Goal: Task Accomplishment & Management: Use online tool/utility

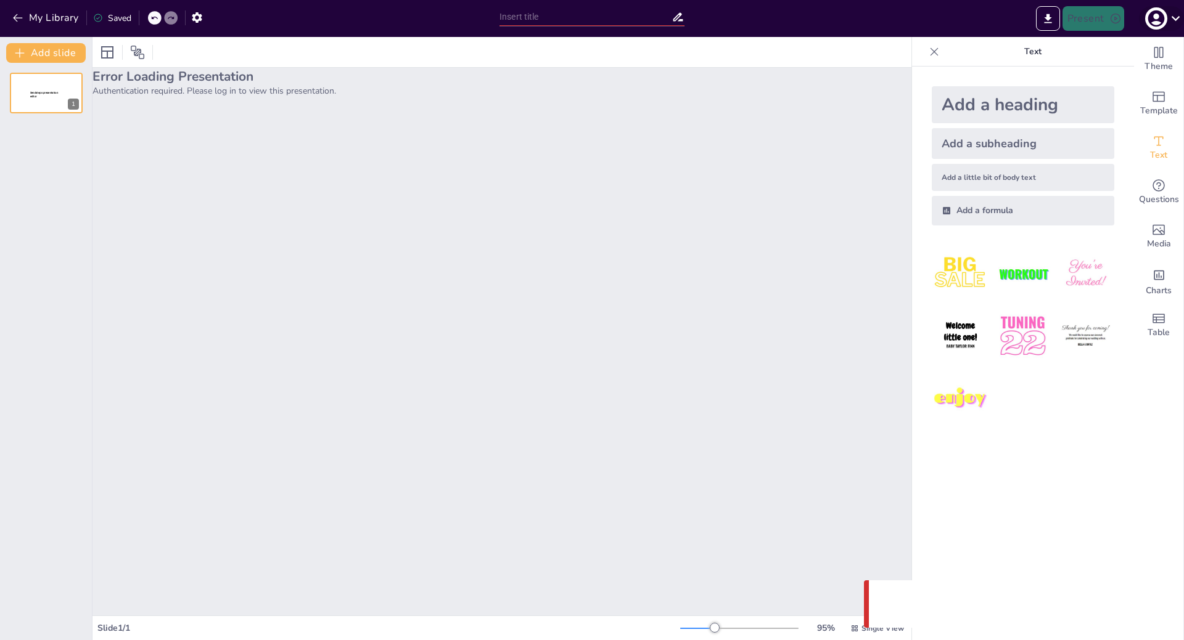
click at [1173, 20] on icon at bounding box center [1175, 18] width 17 height 17
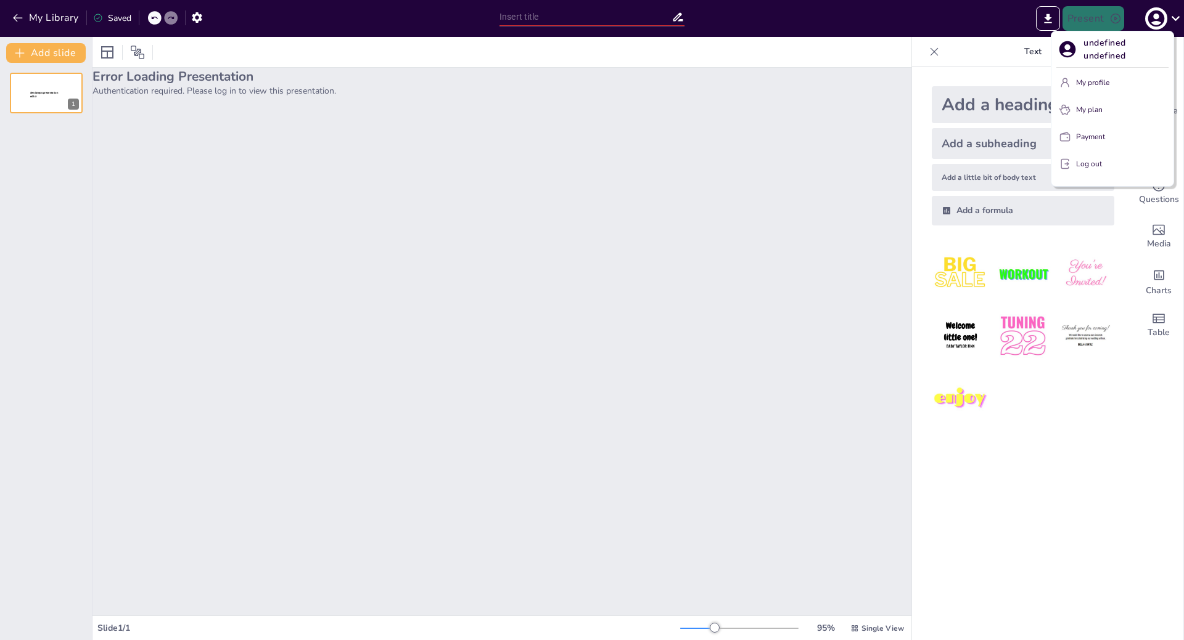
click at [1114, 164] on button "Log out" at bounding box center [1112, 164] width 112 height 20
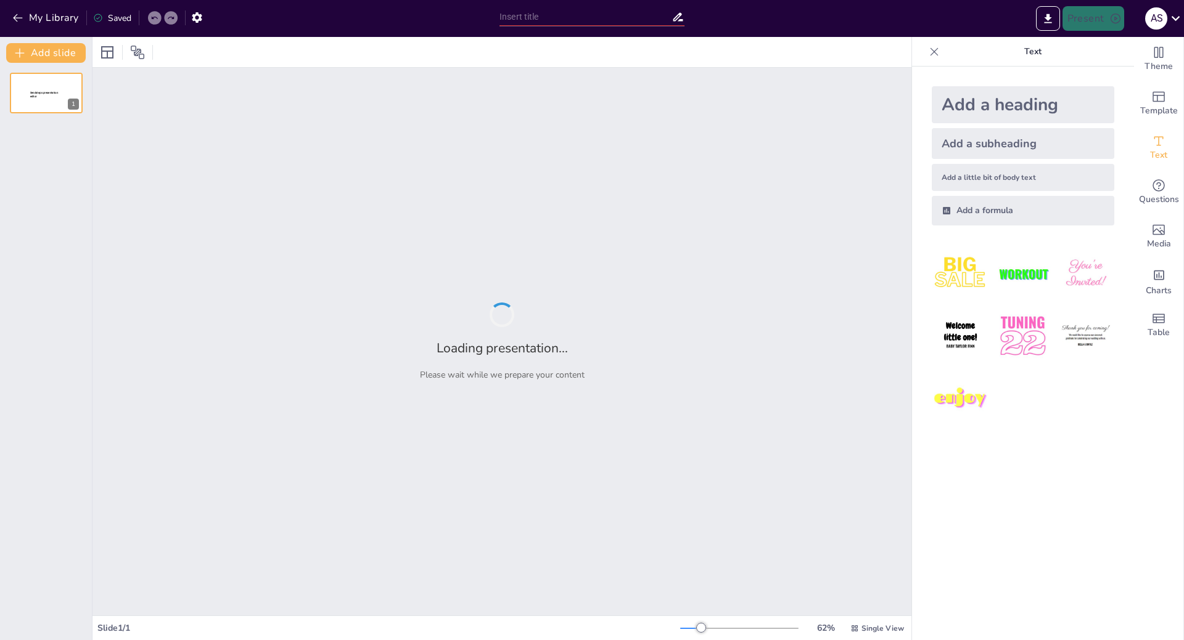
type input "Imported WVAP duplicate.pptx"
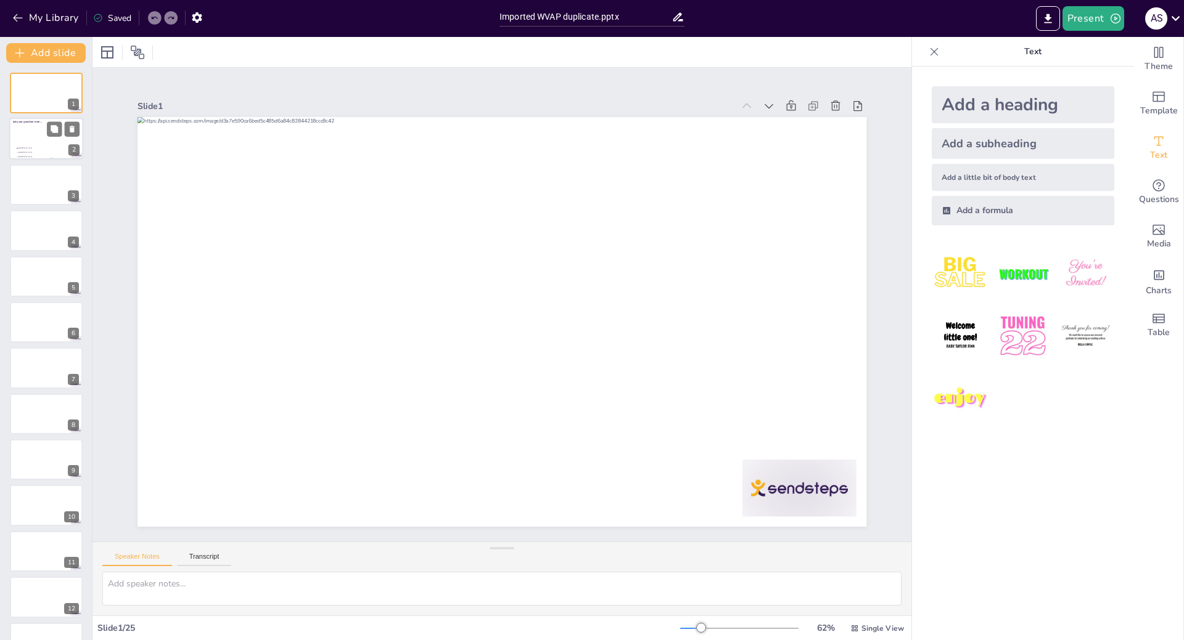
click at [44, 147] on li "Amsterdam" at bounding box center [34, 149] width 37 height 4
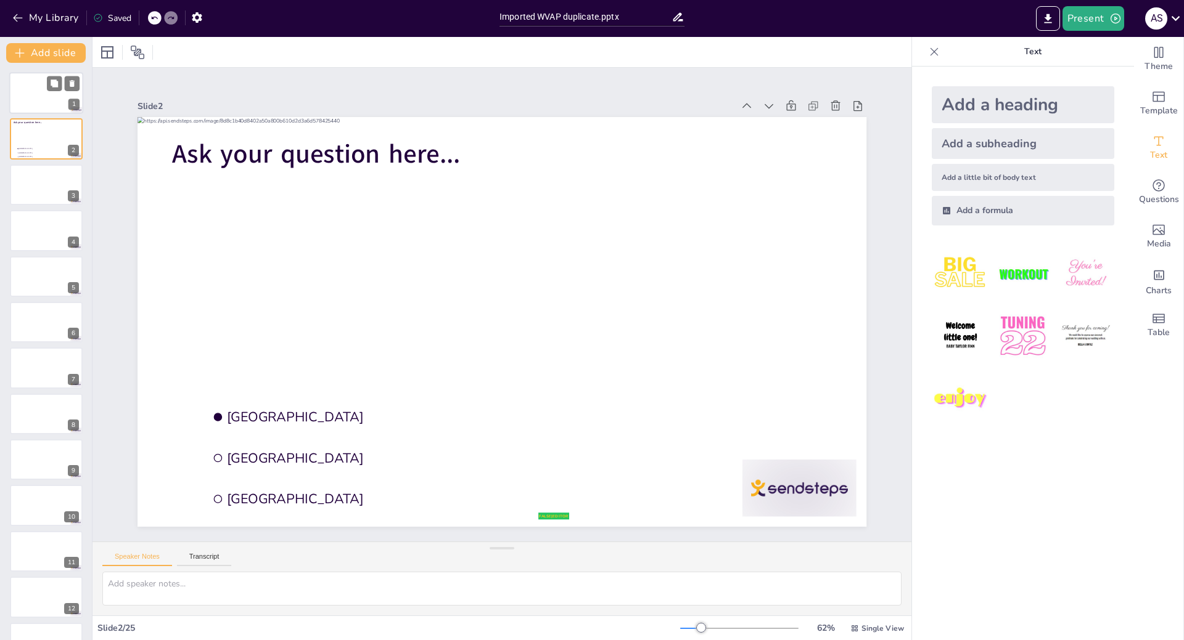
click at [27, 96] on div at bounding box center [46, 93] width 74 height 42
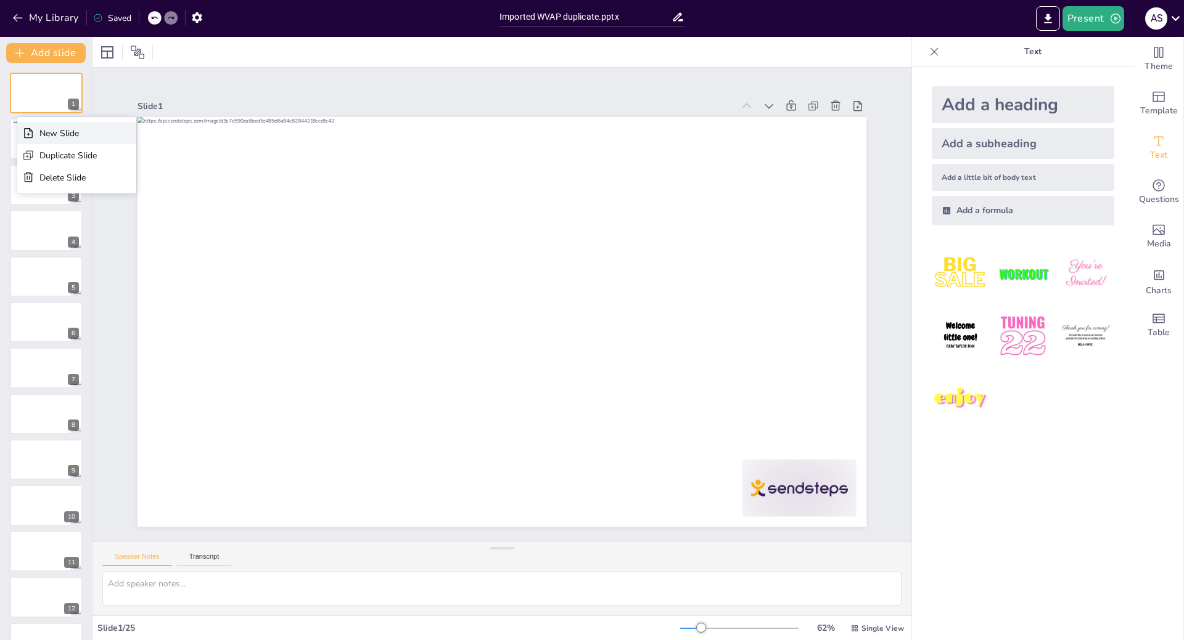
click at [52, 138] on div "New Slide" at bounding box center [67, 134] width 57 height 12
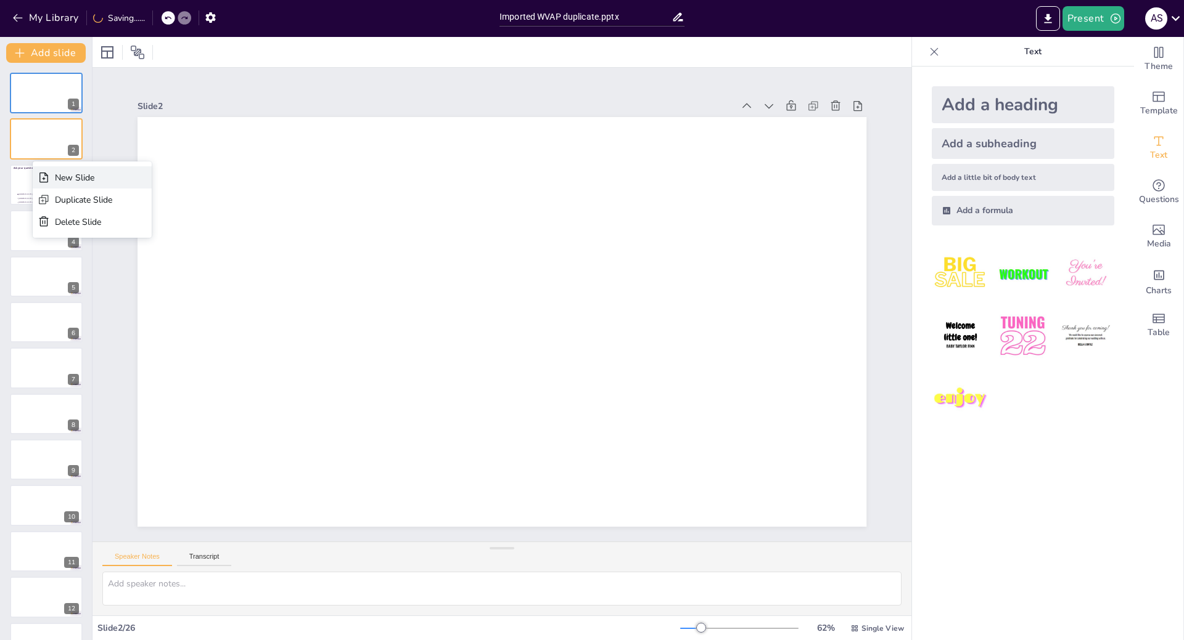
click at [55, 176] on div "New Slide" at bounding box center [83, 178] width 57 height 12
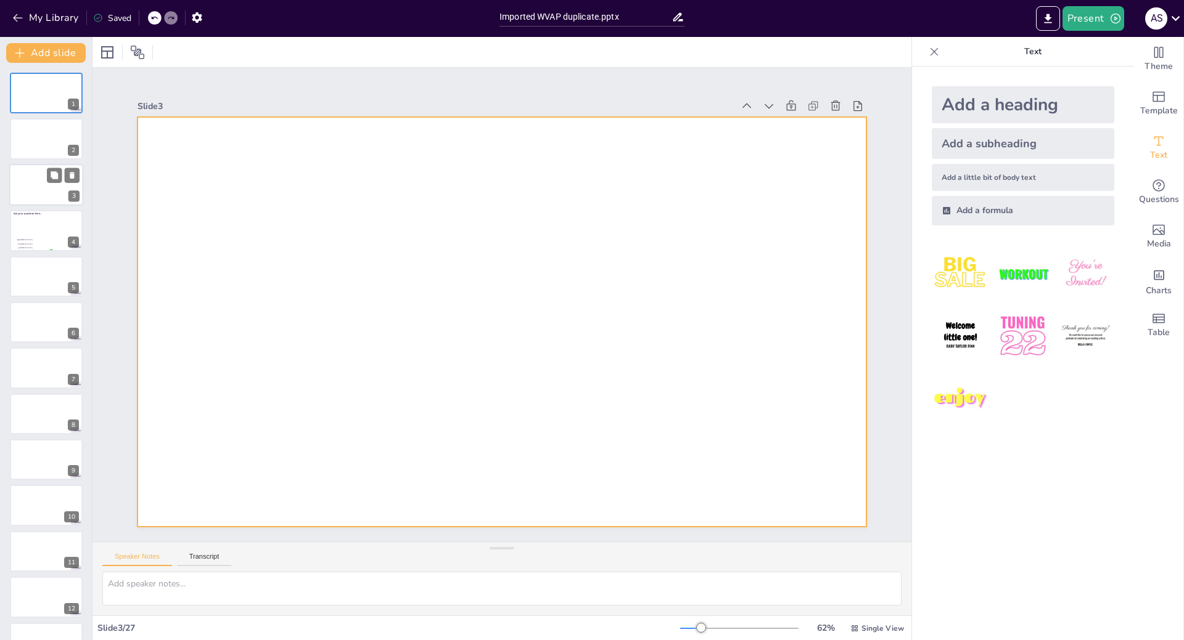
click at [29, 195] on div at bounding box center [46, 185] width 74 height 42
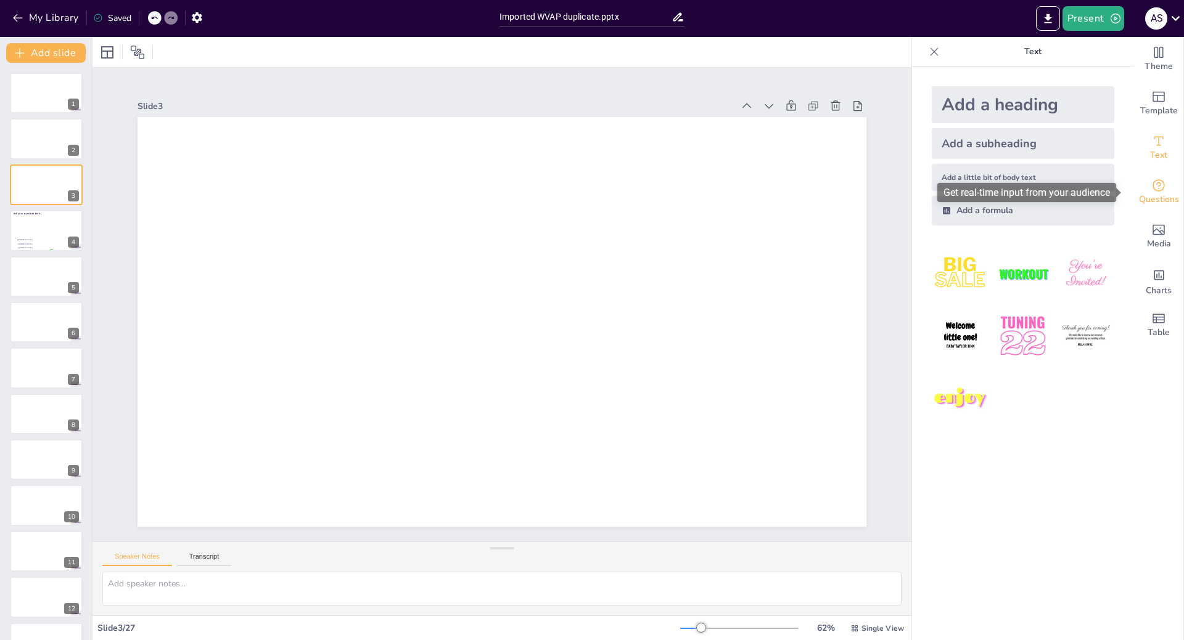
click at [1152, 184] on icon "Get real-time input from your audience" at bounding box center [1158, 185] width 15 height 15
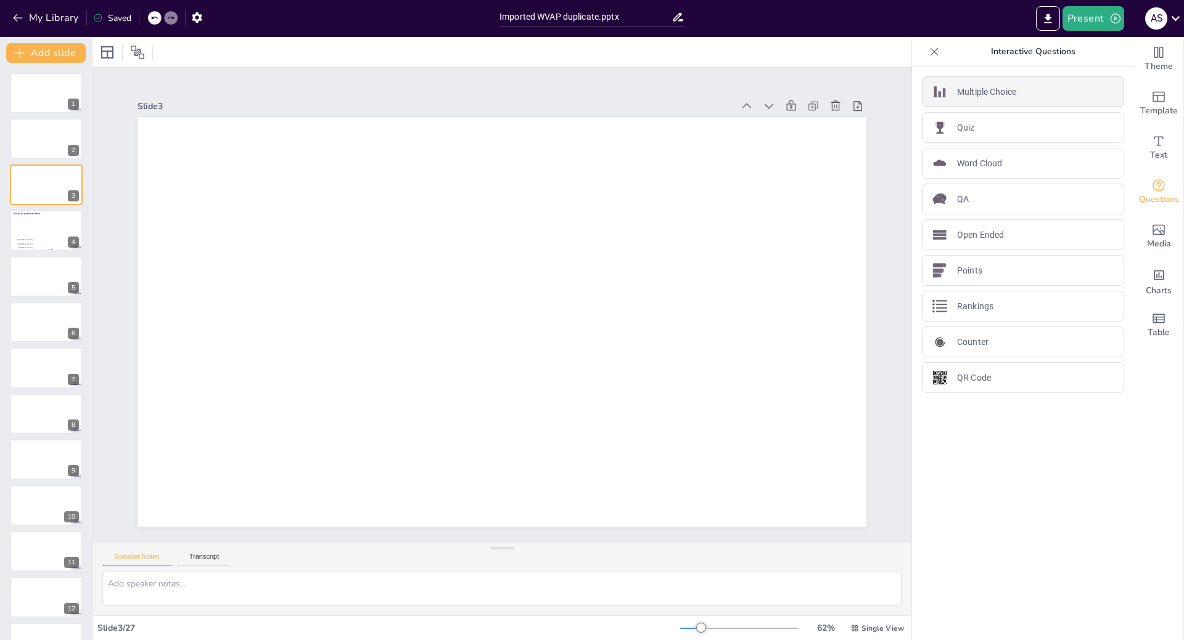
click at [984, 91] on p "Multiple Choice" at bounding box center [986, 92] width 59 height 13
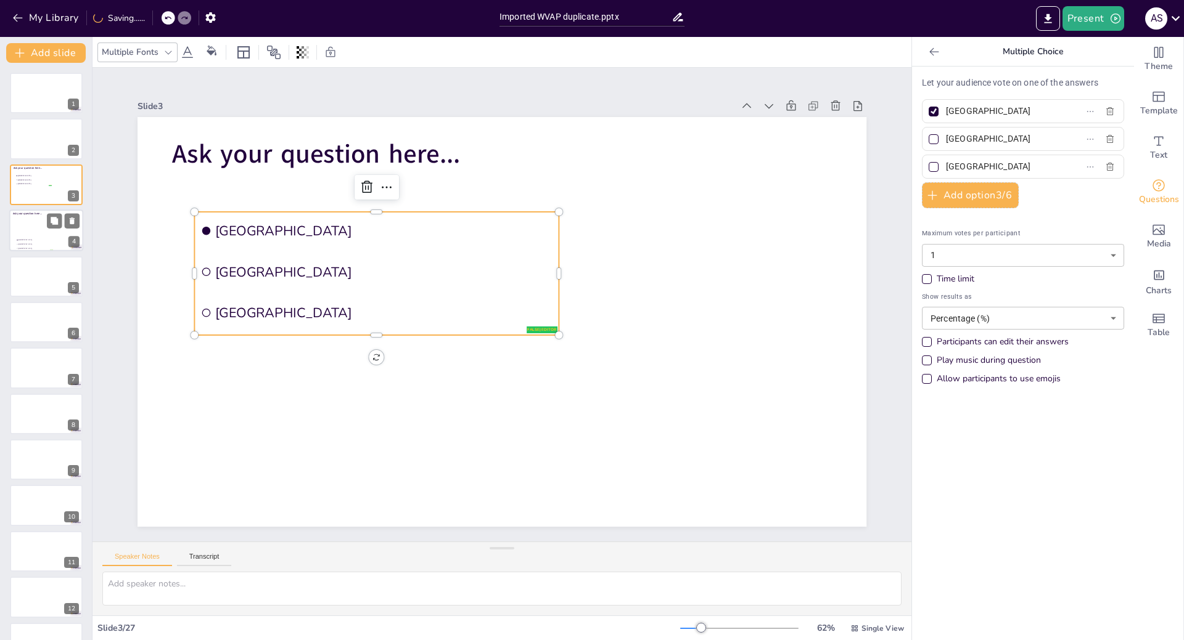
click at [30, 227] on div at bounding box center [46, 231] width 74 height 42
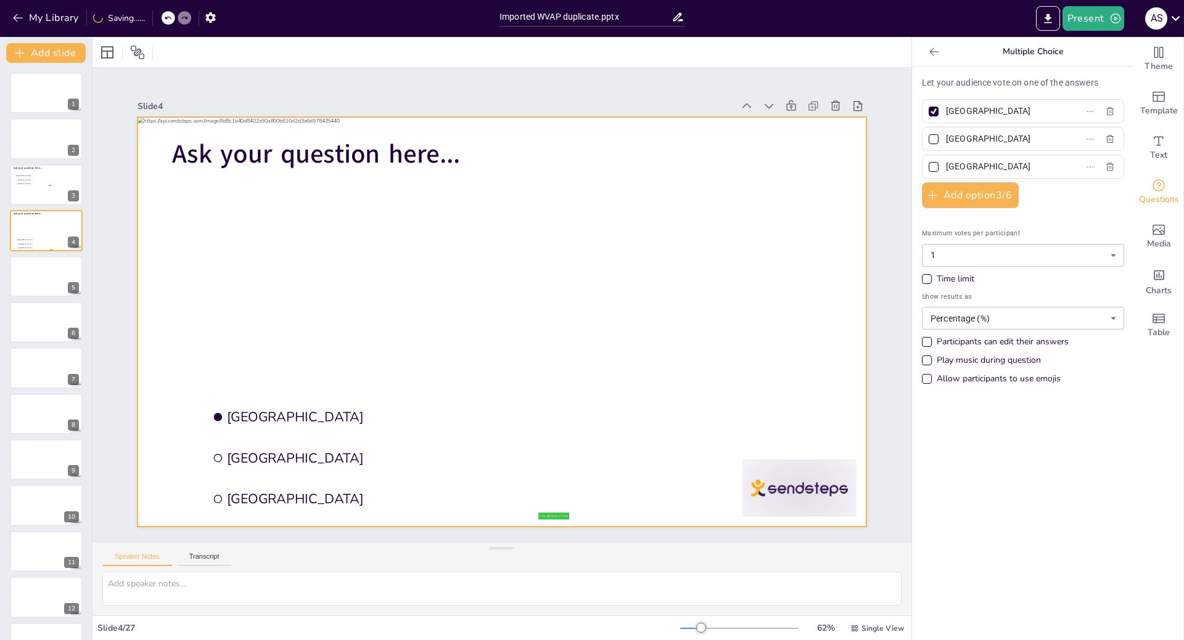
click at [261, 202] on div at bounding box center [491, 319] width 830 height 760
click at [505, 91] on icon at bounding box center [511, 92] width 15 height 15
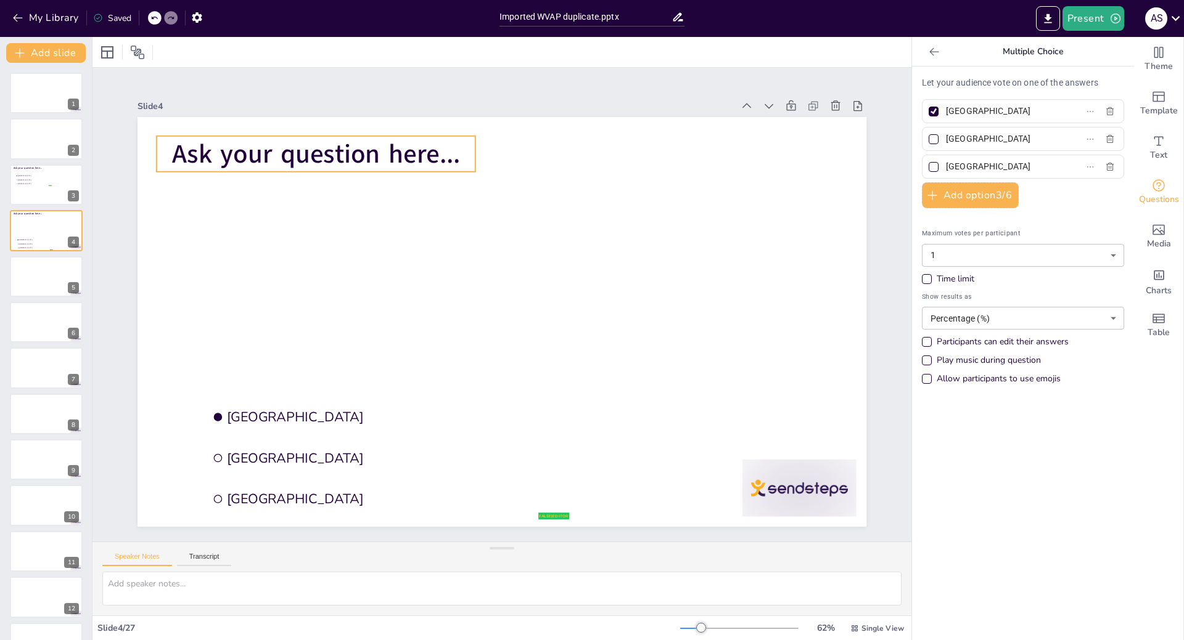
click at [348, 155] on span "Ask your question here..." at bounding box center [351, 119] width 288 height 94
click at [359, 64] on icon at bounding box center [366, 56] width 14 height 15
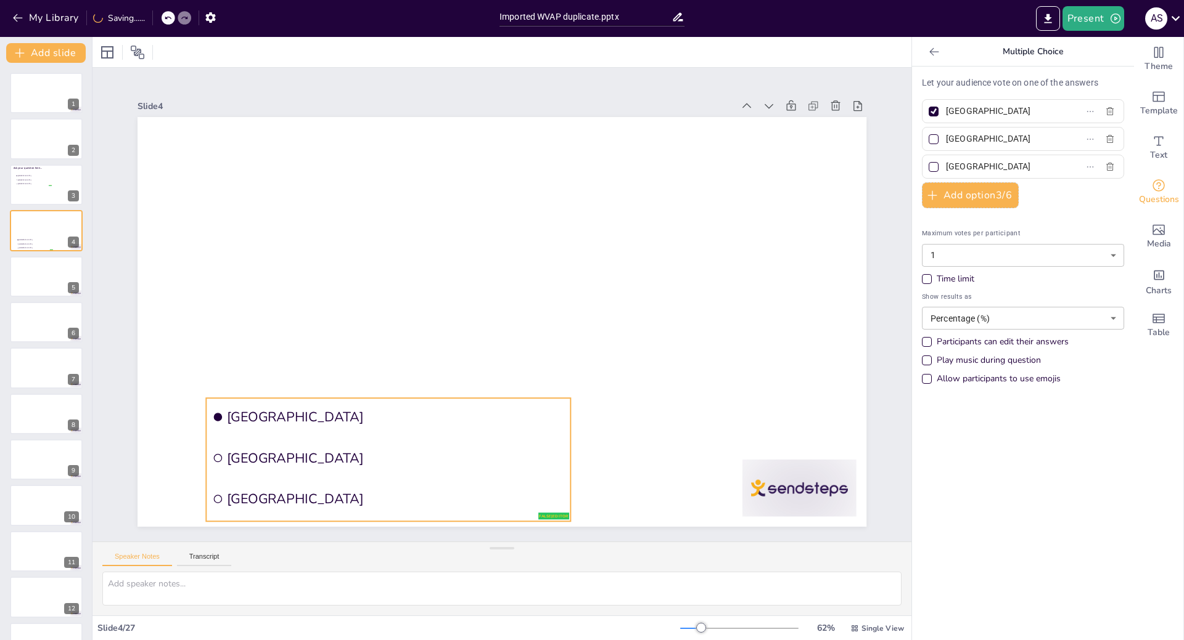
click at [235, 430] on li "Amsterdam" at bounding box center [367, 391] width 364 height 113
click at [367, 355] on icon at bounding box center [366, 346] width 17 height 17
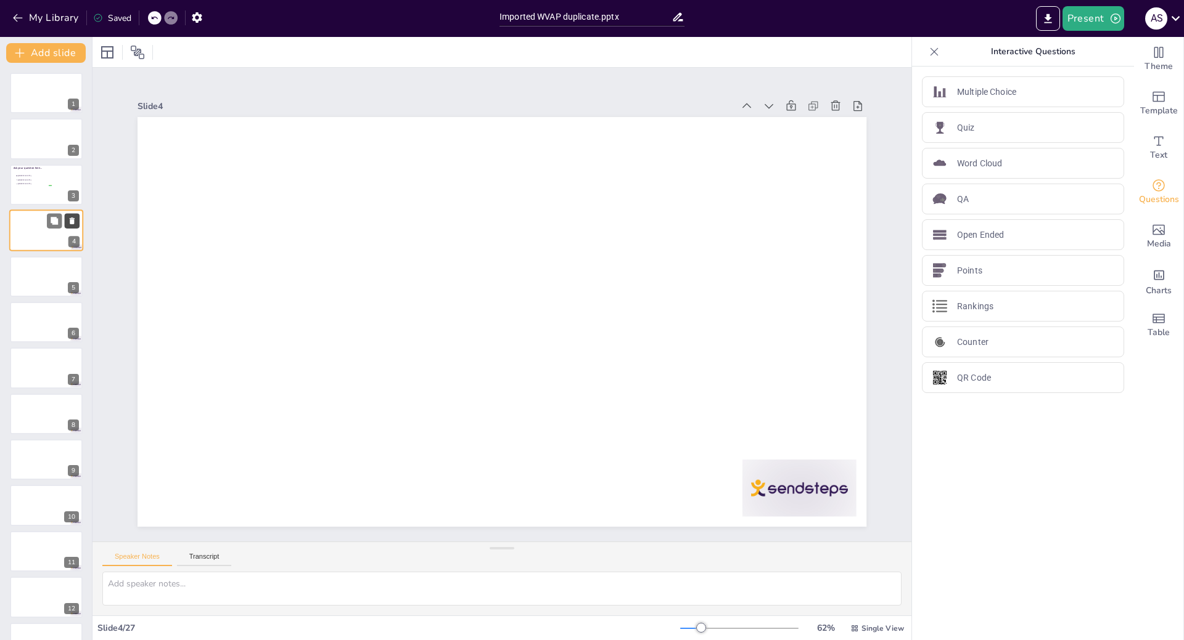
click at [74, 223] on icon at bounding box center [72, 221] width 5 height 7
click at [26, 149] on div at bounding box center [46, 139] width 74 height 42
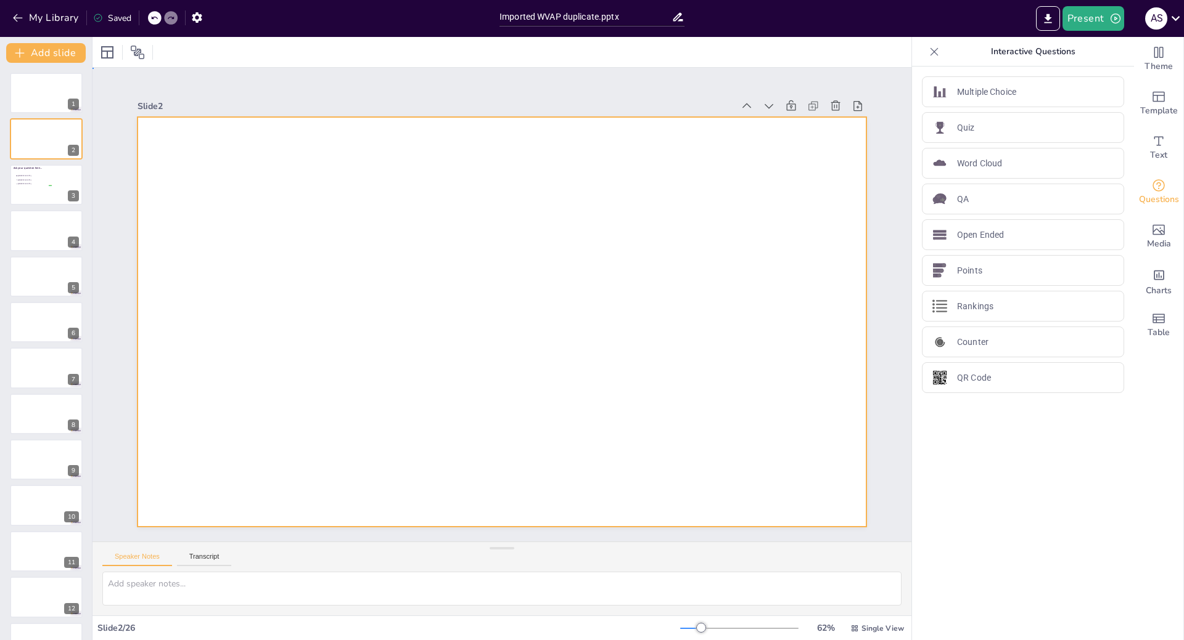
click at [251, 205] on div at bounding box center [496, 321] width 820 height 615
click at [1153, 67] on span "Theme" at bounding box center [1158, 67] width 28 height 14
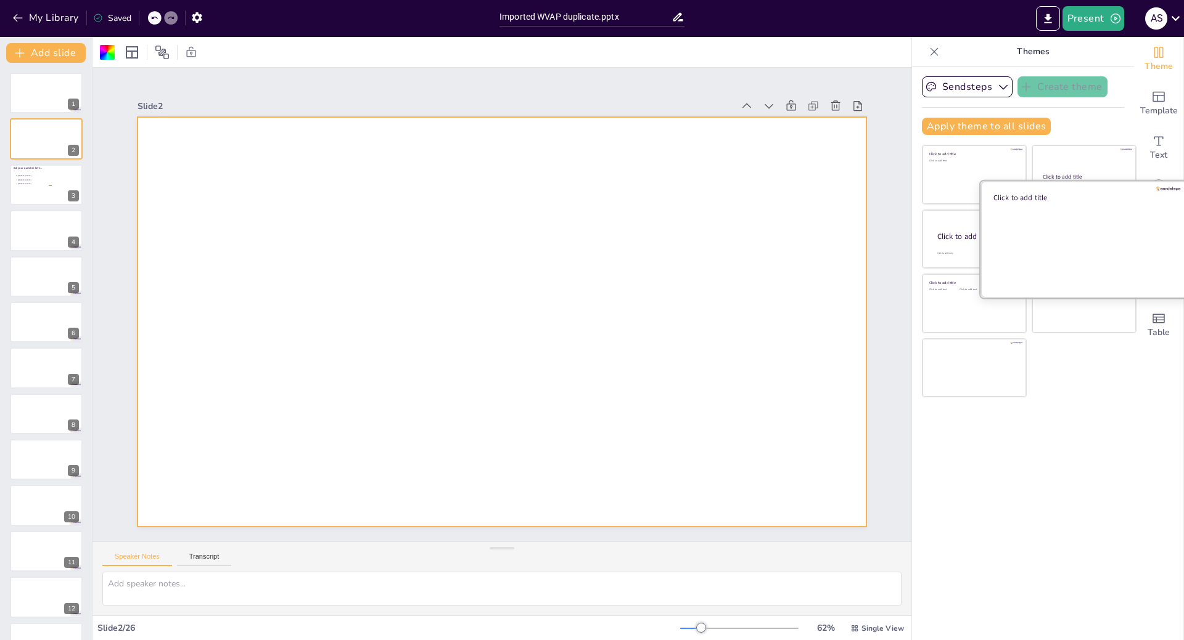
click at [1048, 239] on div at bounding box center [1083, 239] width 207 height 117
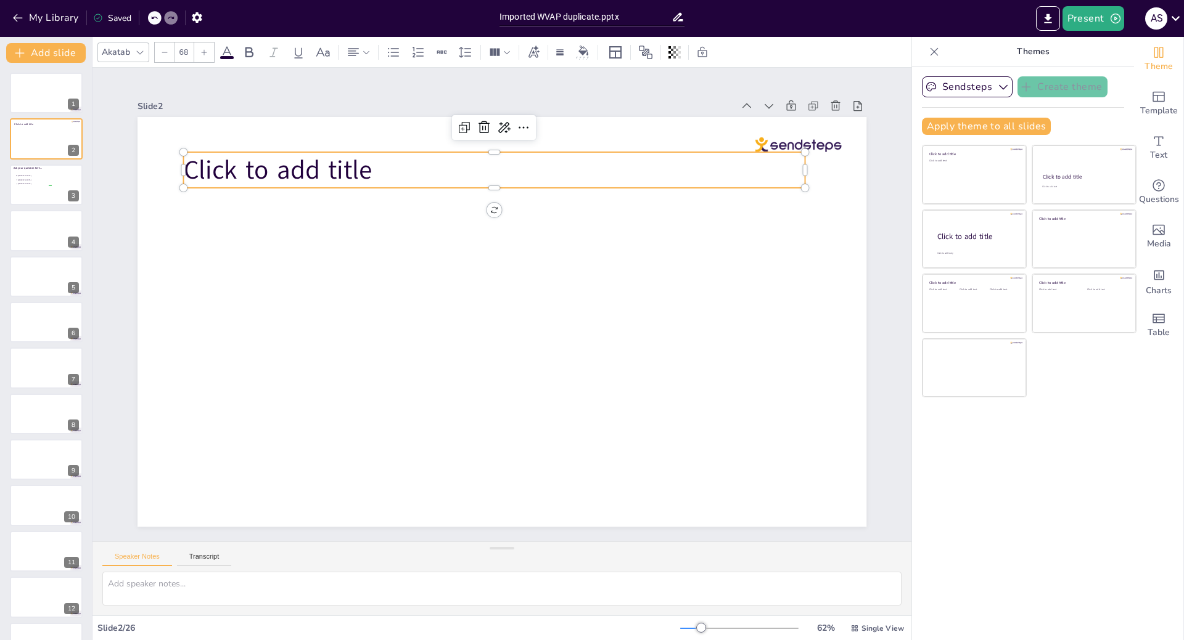
click at [392, 162] on p "Click to add title" at bounding box center [507, 170] width 621 height 101
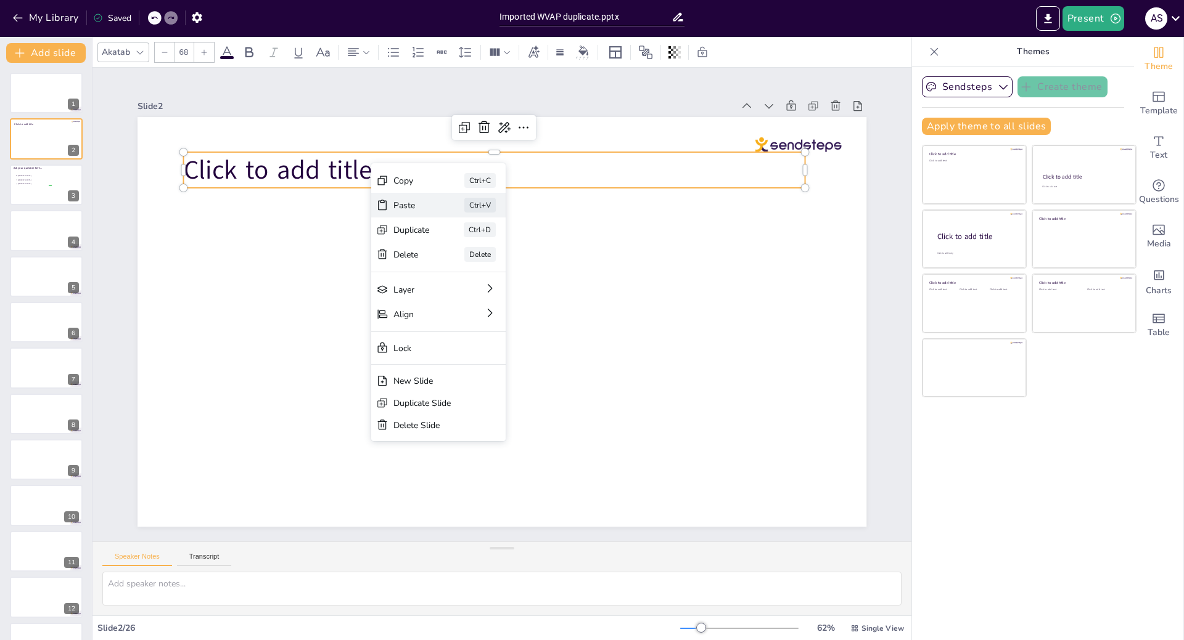
click at [491, 264] on div "Paste" at bounding box center [510, 273] width 38 height 19
click at [494, 264] on div "Paste" at bounding box center [513, 275] width 38 height 22
click at [489, 266] on div "Paste" at bounding box center [508, 273] width 38 height 15
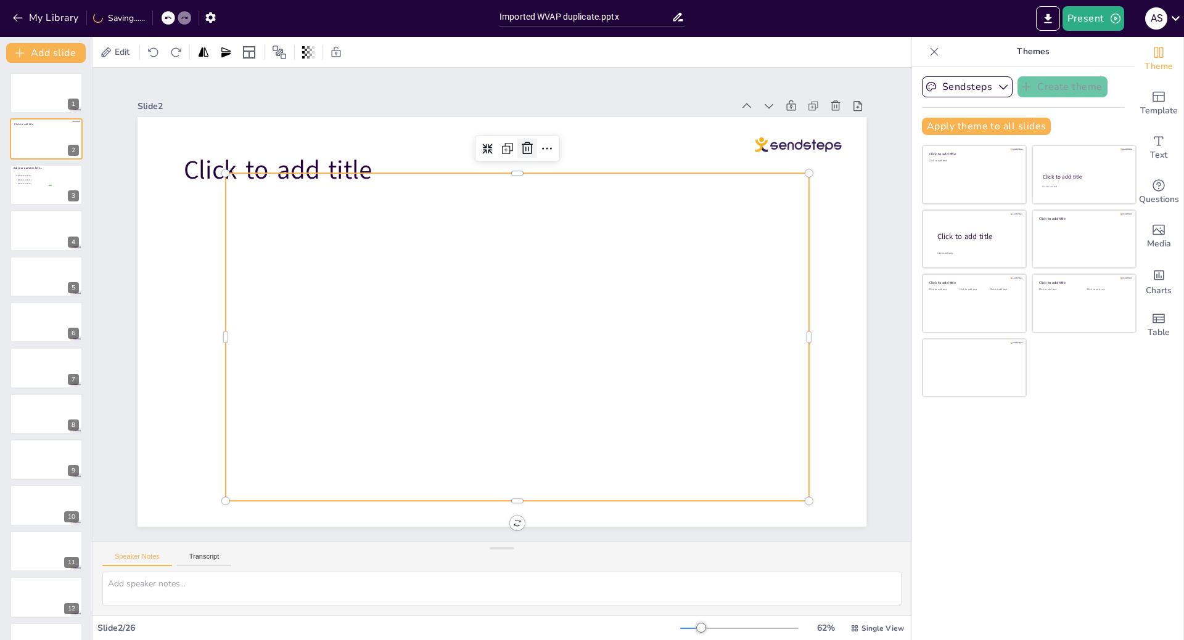
click at [550, 149] on icon at bounding box center [558, 157] width 17 height 17
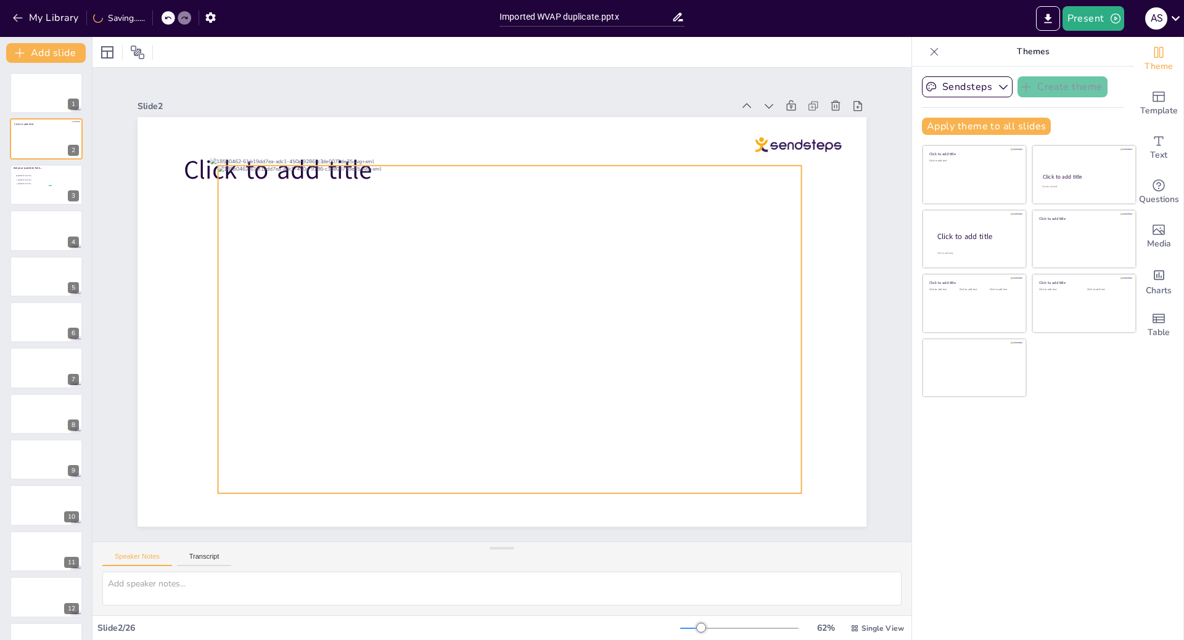
click at [490, 182] on div at bounding box center [507, 330] width 614 height 387
click at [513, 140] on icon at bounding box center [518, 140] width 11 height 12
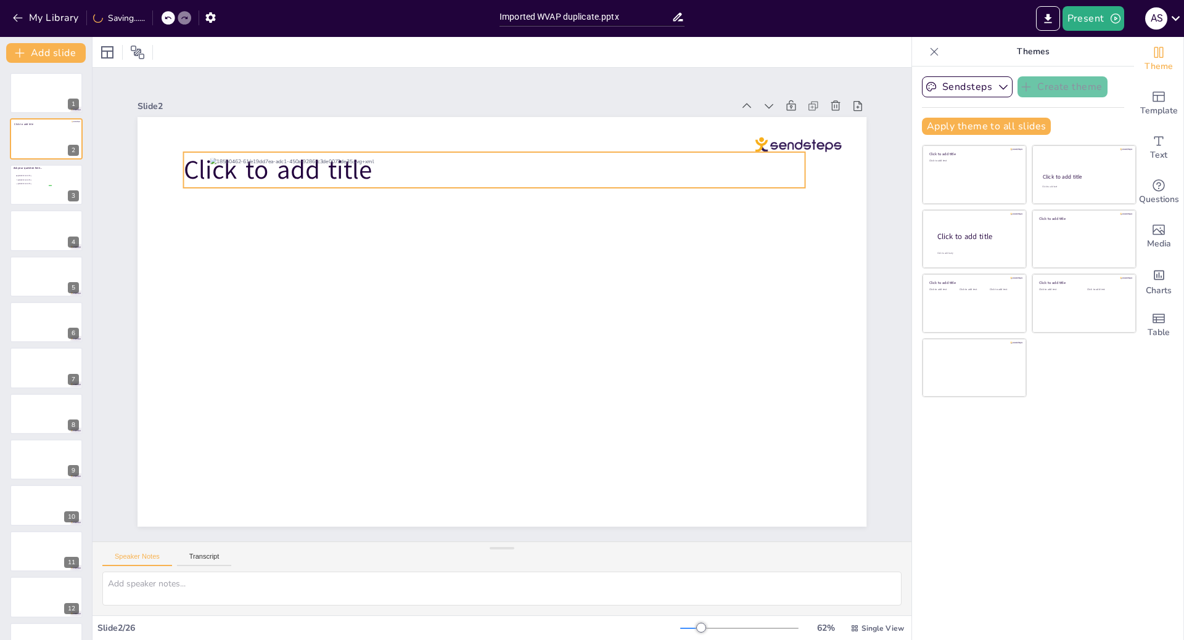
click at [215, 163] on span "Click to add title" at bounding box center [311, 126] width 192 height 74
click at [512, 121] on icon at bounding box center [520, 127] width 17 height 17
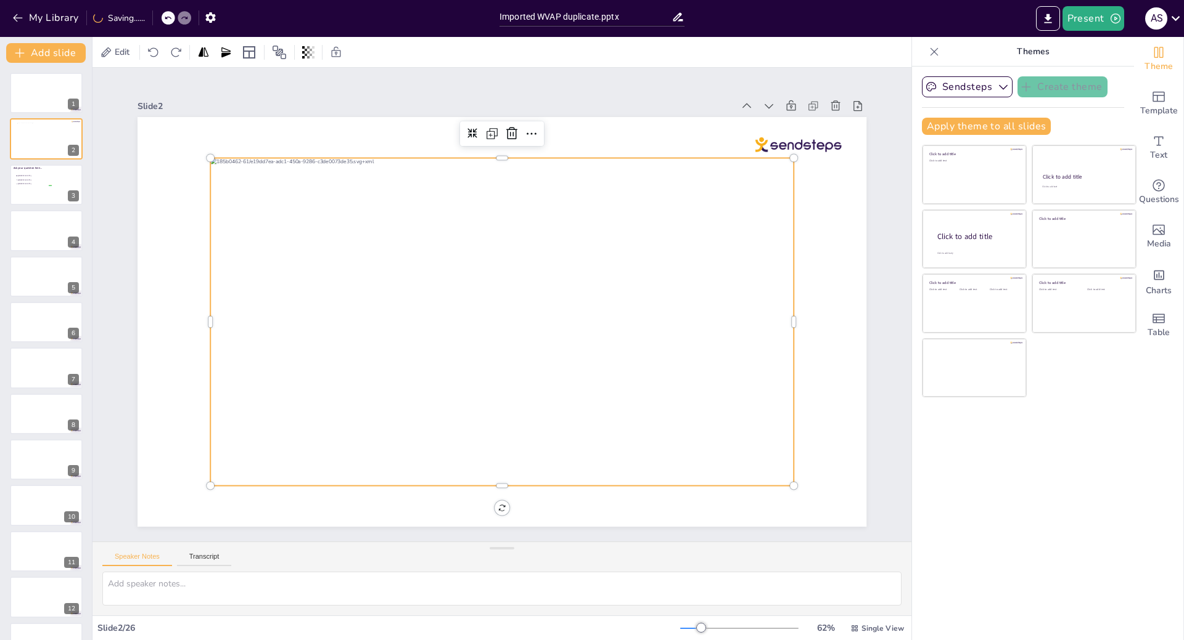
click at [382, 268] on div at bounding box center [501, 322] width 583 height 328
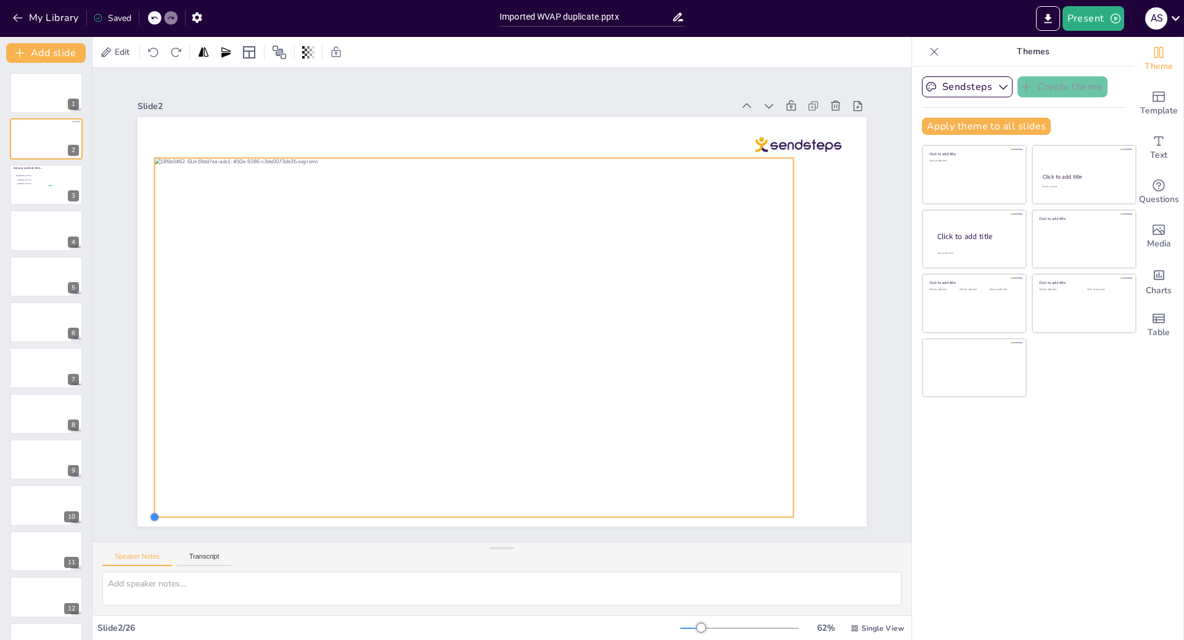
drag, startPoint x: 200, startPoint y: 481, endPoint x: 154, endPoint y: 513, distance: 55.9
click at [154, 513] on div at bounding box center [496, 321] width 820 height 615
drag, startPoint x: 786, startPoint y: 515, endPoint x: 798, endPoint y: 523, distance: 14.7
click at [698, 624] on div at bounding box center [691, 630] width 13 height 13
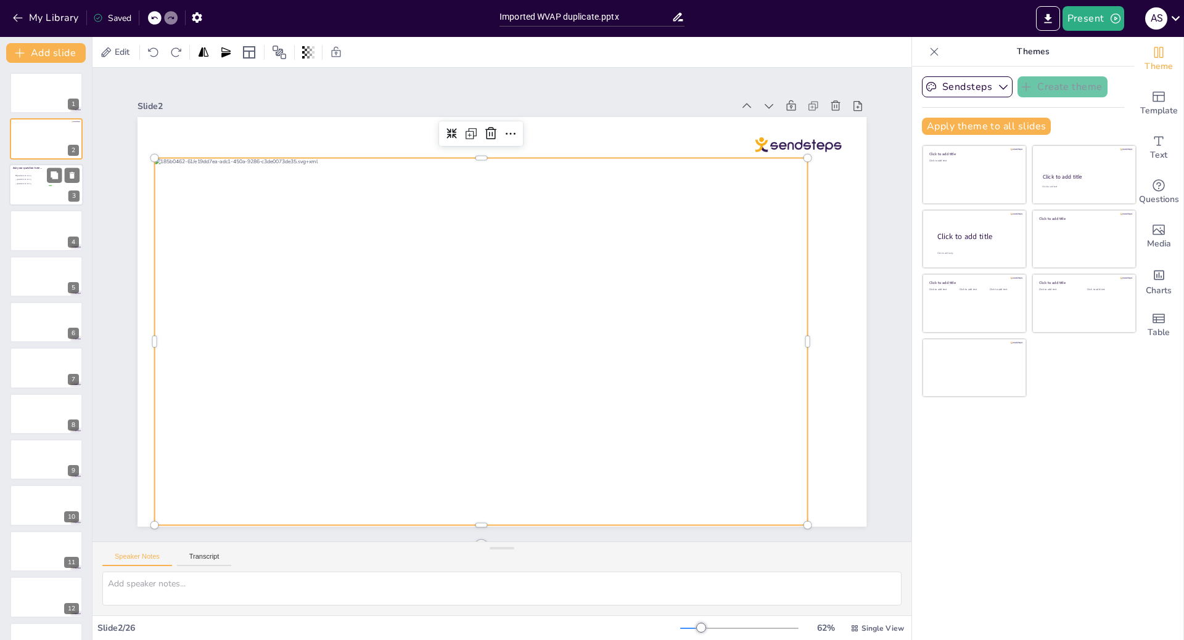
click at [25, 194] on div at bounding box center [46, 185] width 74 height 42
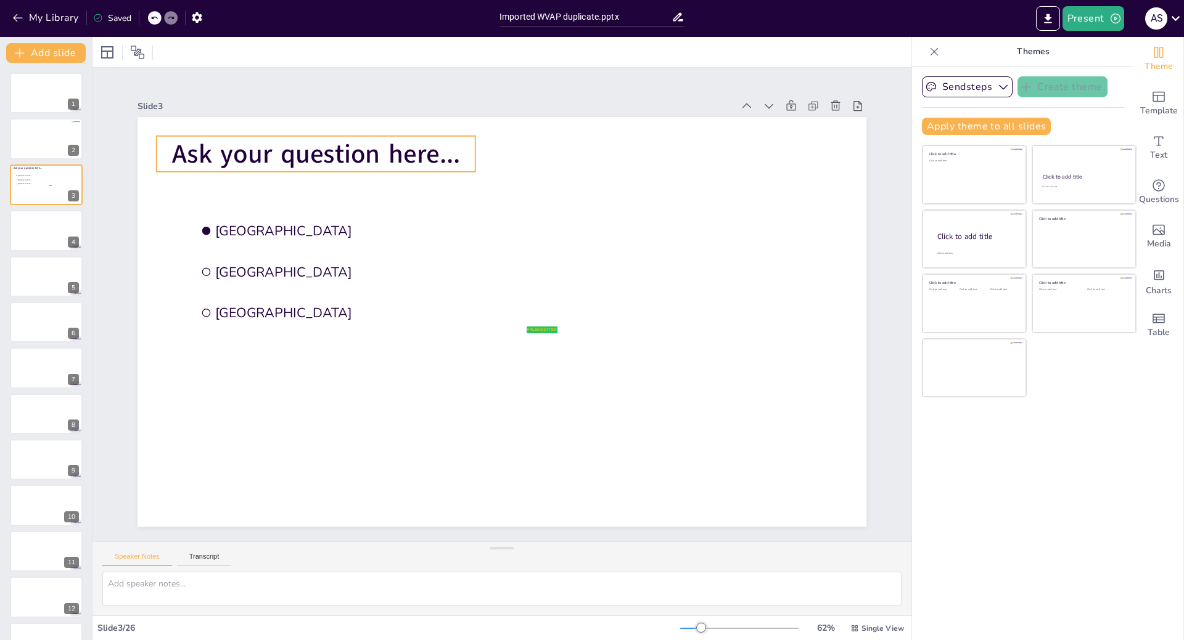
click at [285, 164] on span "Ask your question here..." at bounding box center [351, 119] width 288 height 94
click at [455, 152] on p "Ask your question here..." at bounding box center [332, 135] width 321 height 69
click at [453, 152] on p "Ask your question here..." at bounding box center [351, 119] width 319 height 102
click at [451, 152] on p "Ask your question here..." at bounding box center [351, 119] width 319 height 102
click at [451, 152] on p "Ask your question here..." at bounding box center [332, 135] width 321 height 69
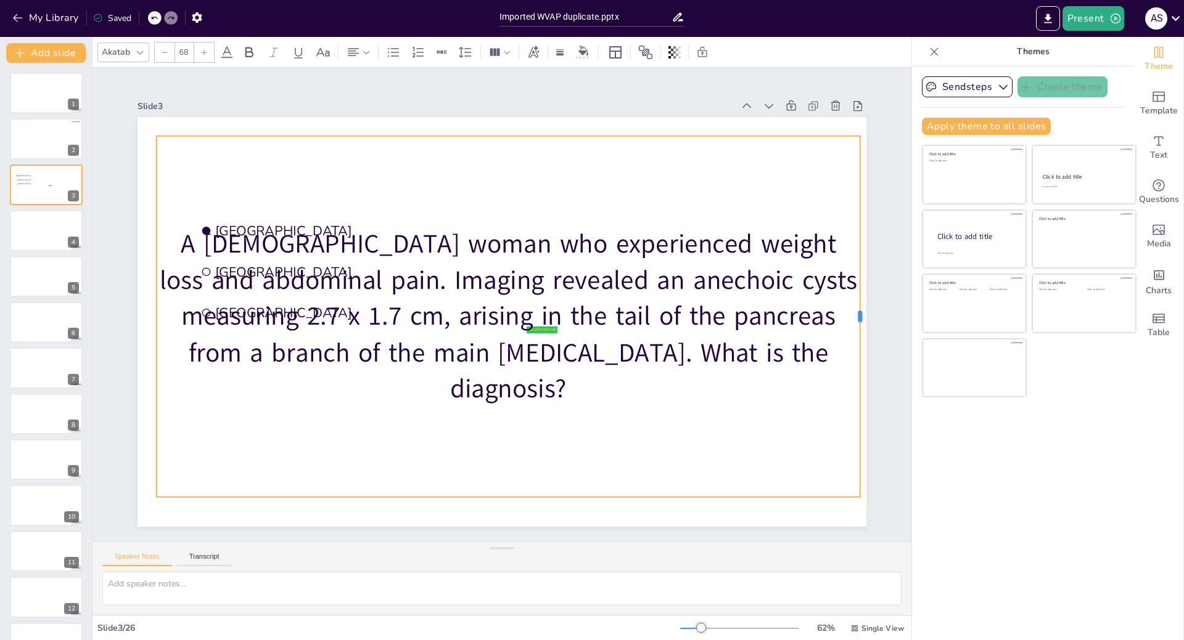
drag, startPoint x: 466, startPoint y: 311, endPoint x: 851, endPoint y: 247, distance: 390.1
click at [851, 247] on div at bounding box center [854, 393] width 85 height 356
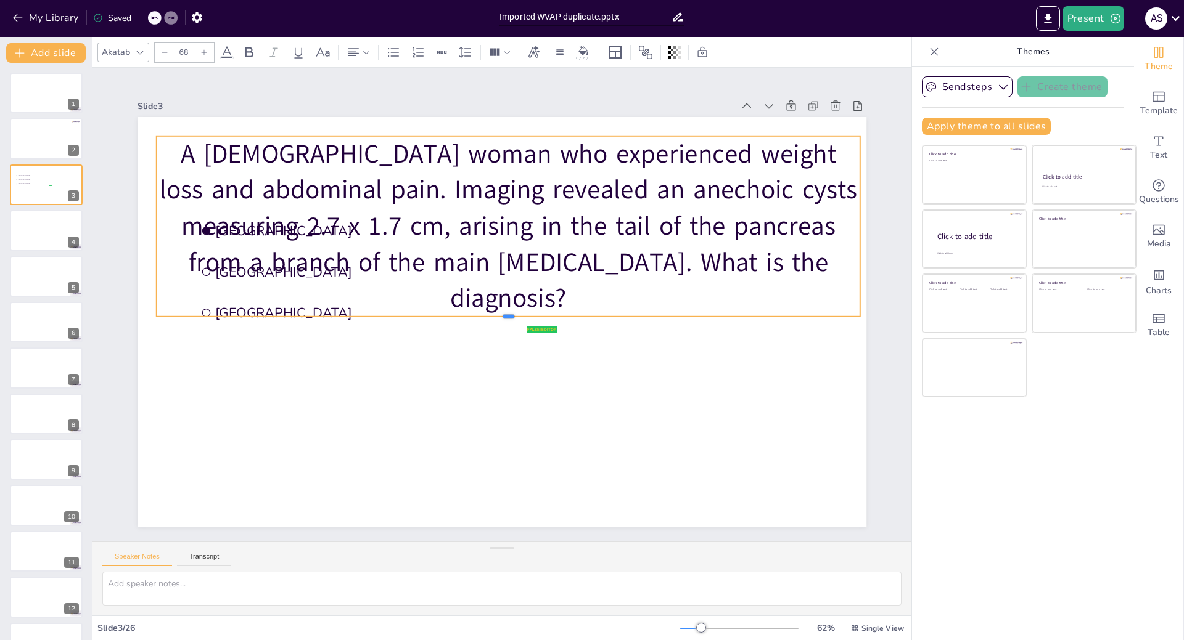
drag, startPoint x: 494, startPoint y: 494, endPoint x: 461, endPoint y: 262, distance: 234.8
click at [461, 262] on div "false | editor Amsterdam Rotterdam The Hague A 56-year-old woman who experience…" at bounding box center [499, 322] width 767 height 484
click at [142, 52] on icon at bounding box center [140, 52] width 10 height 10
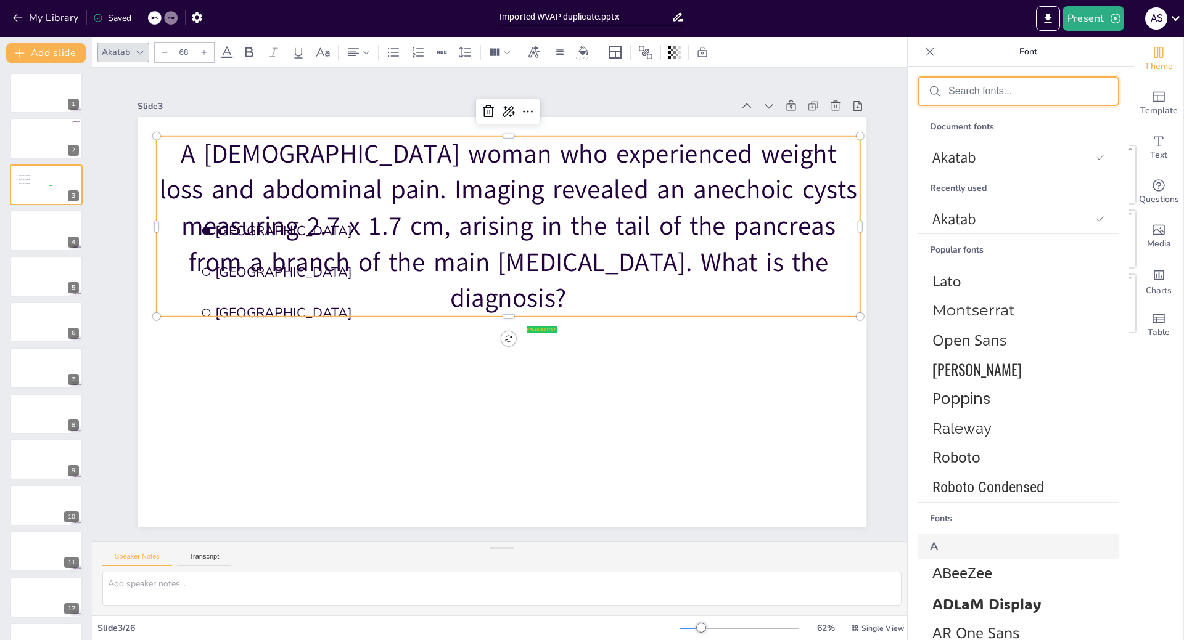
click at [971, 92] on input "text" at bounding box center [1028, 91] width 160 height 11
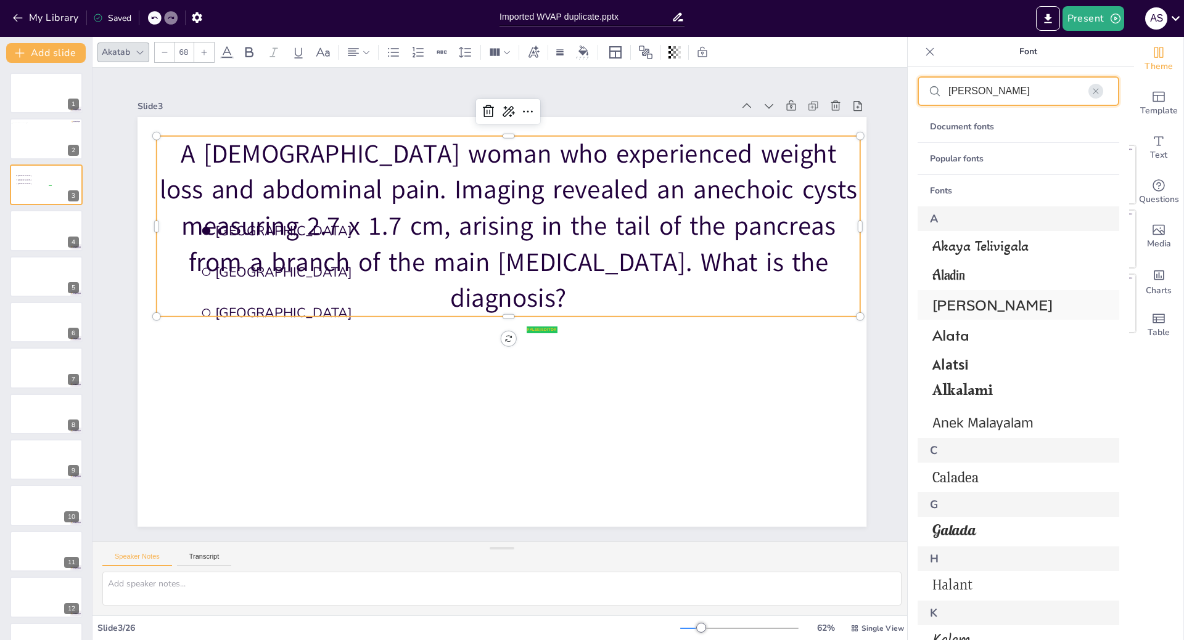
type input "alan"
click at [995, 308] on span "[PERSON_NAME]" at bounding box center [1015, 305] width 167 height 19
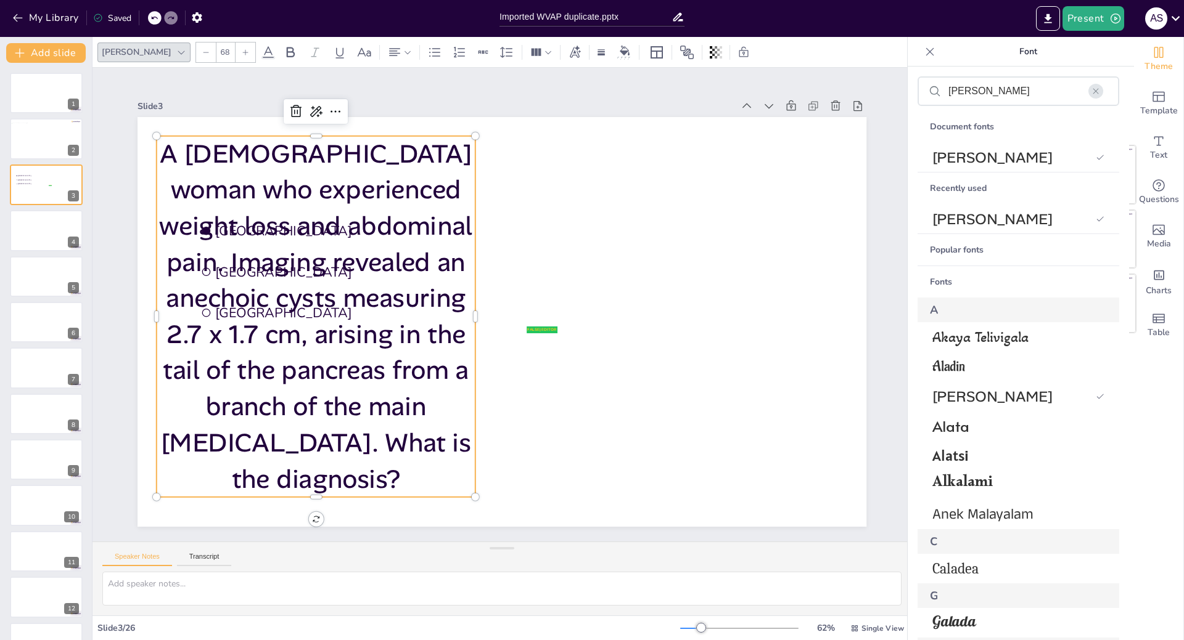
drag, startPoint x: 199, startPoint y: 54, endPoint x: 186, endPoint y: 53, distance: 13.6
click at [216, 53] on div "68" at bounding box center [226, 53] width 20 height 20
click at [196, 55] on div at bounding box center [206, 53] width 20 height 20
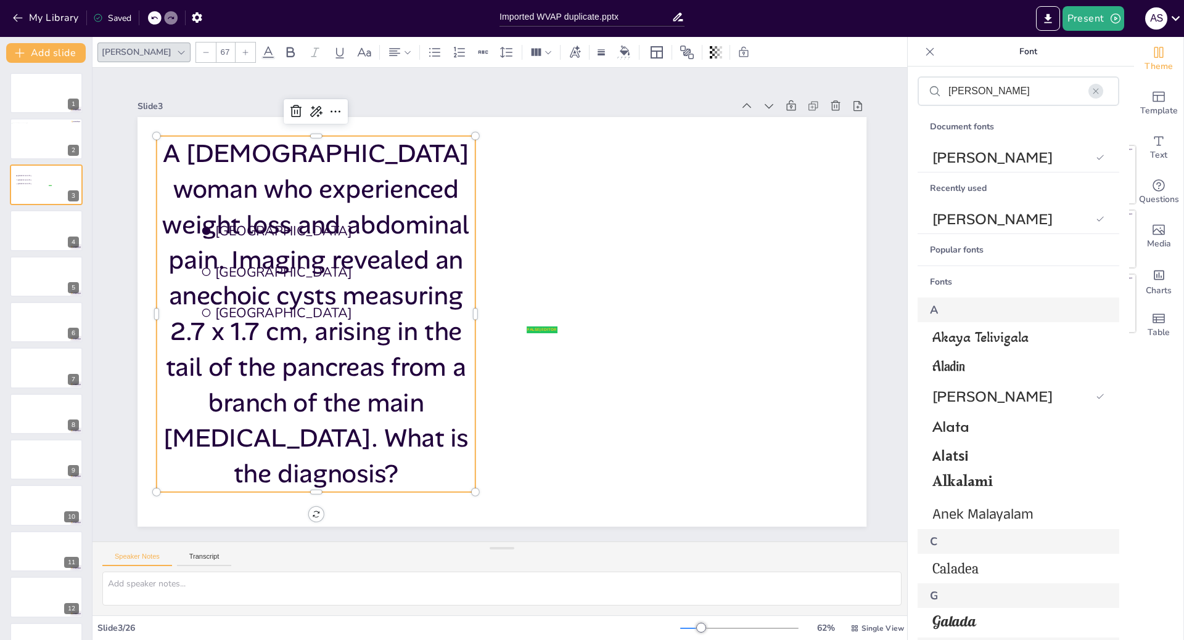
click at [196, 55] on div at bounding box center [206, 53] width 20 height 20
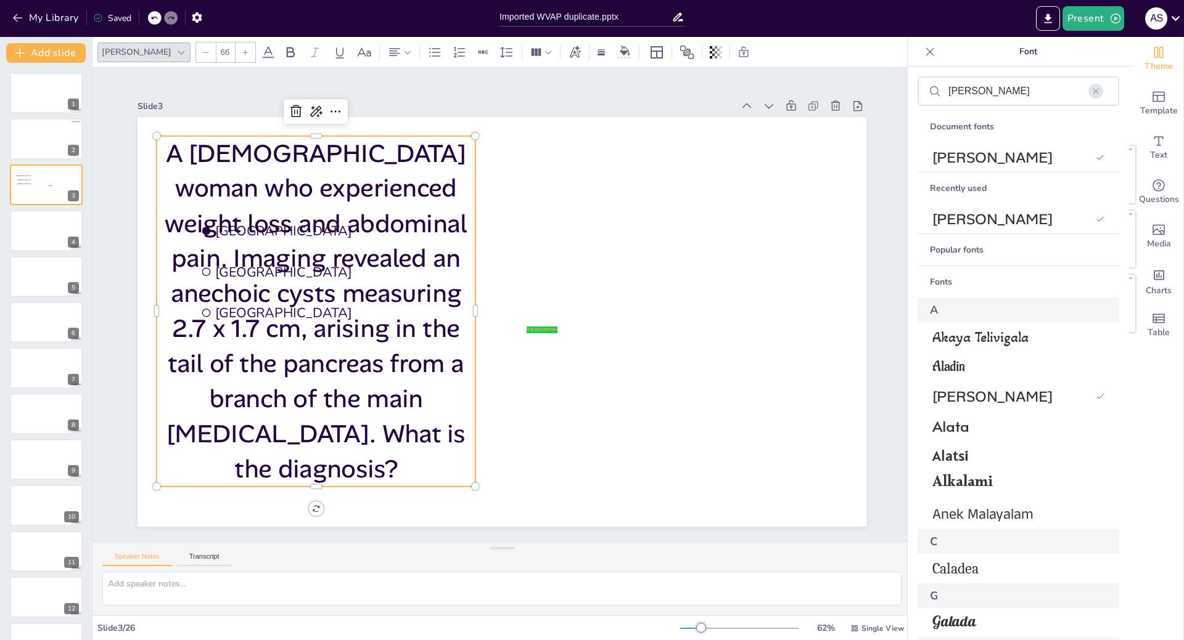
click at [196, 55] on div at bounding box center [206, 53] width 20 height 20
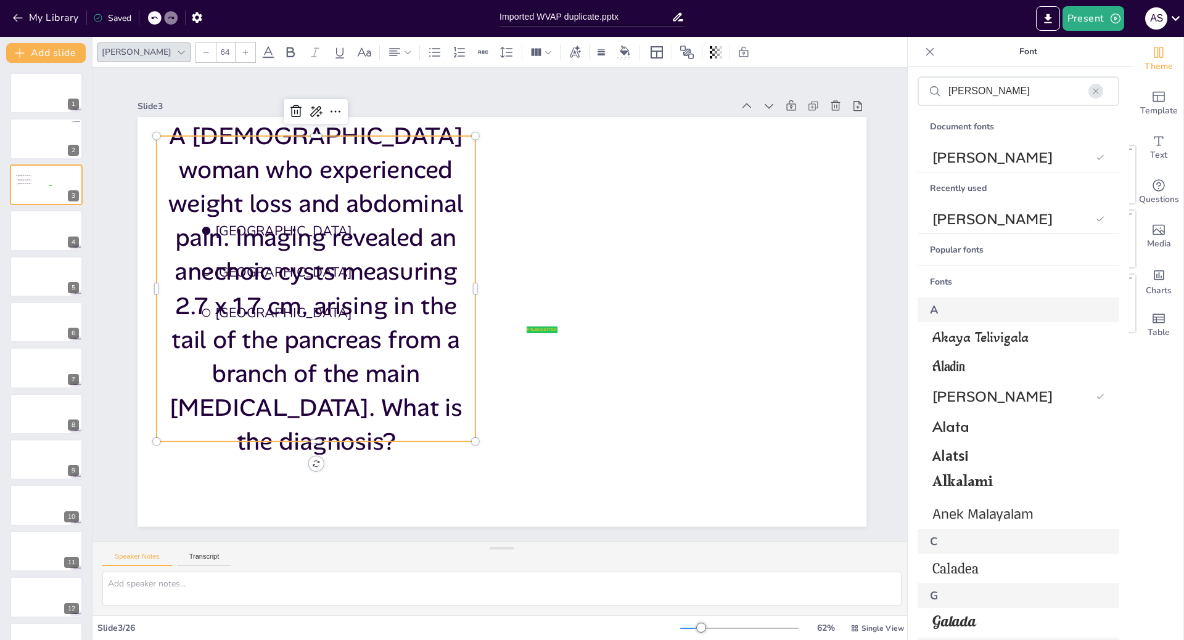
click at [196, 55] on div at bounding box center [206, 53] width 20 height 20
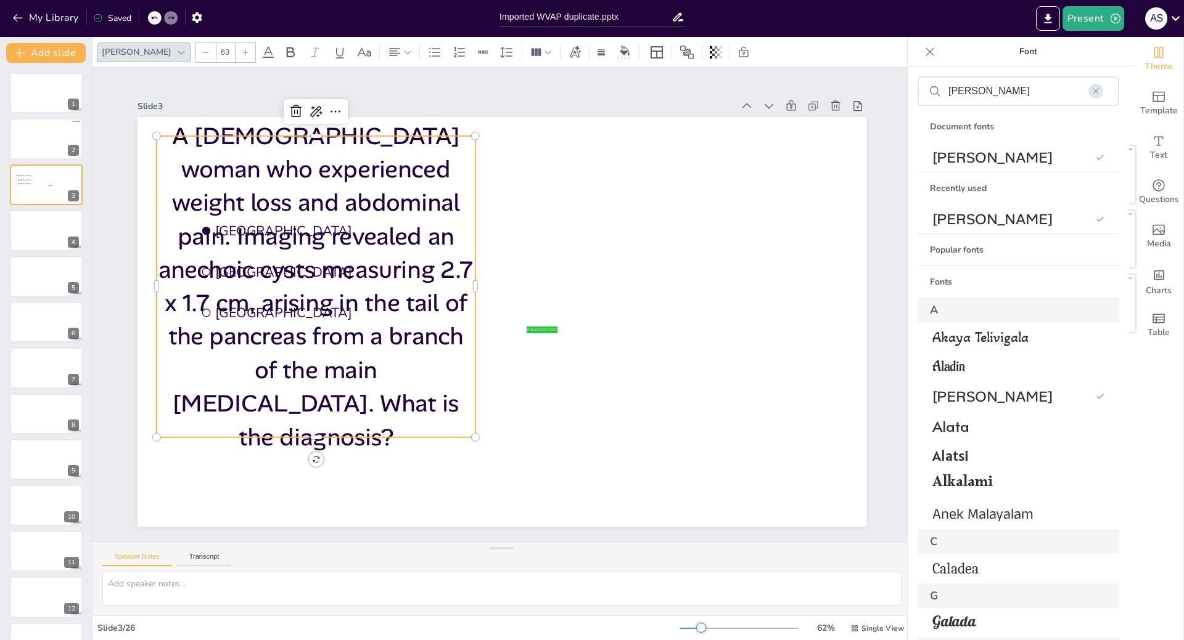
click at [196, 55] on div at bounding box center [206, 53] width 20 height 20
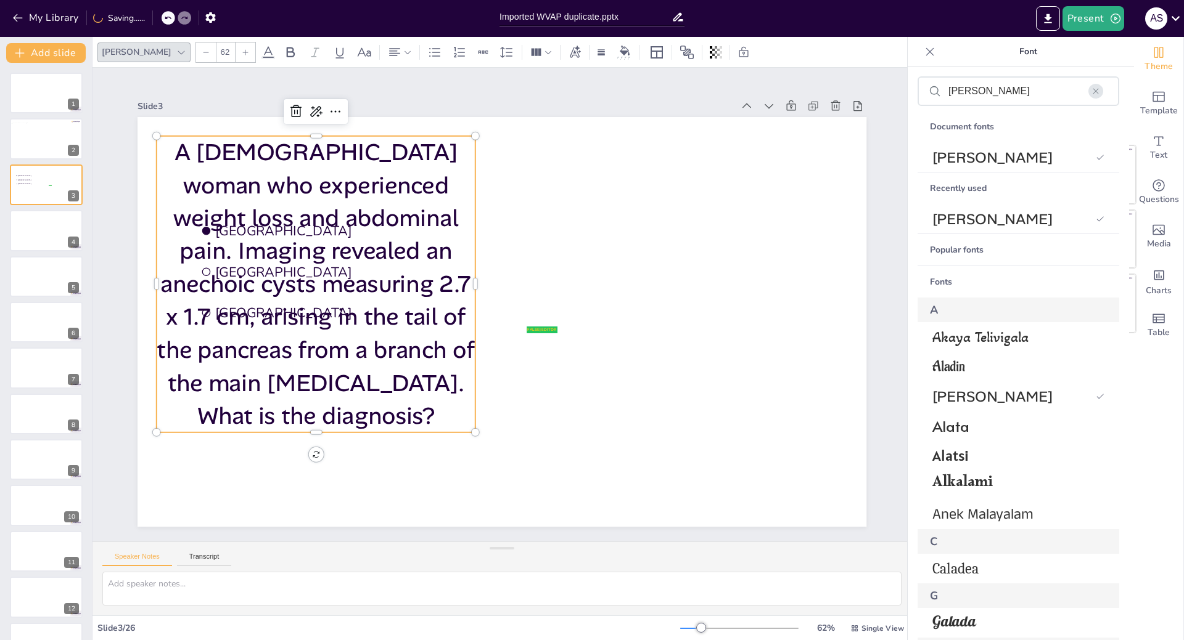
click at [196, 55] on div at bounding box center [206, 53] width 20 height 20
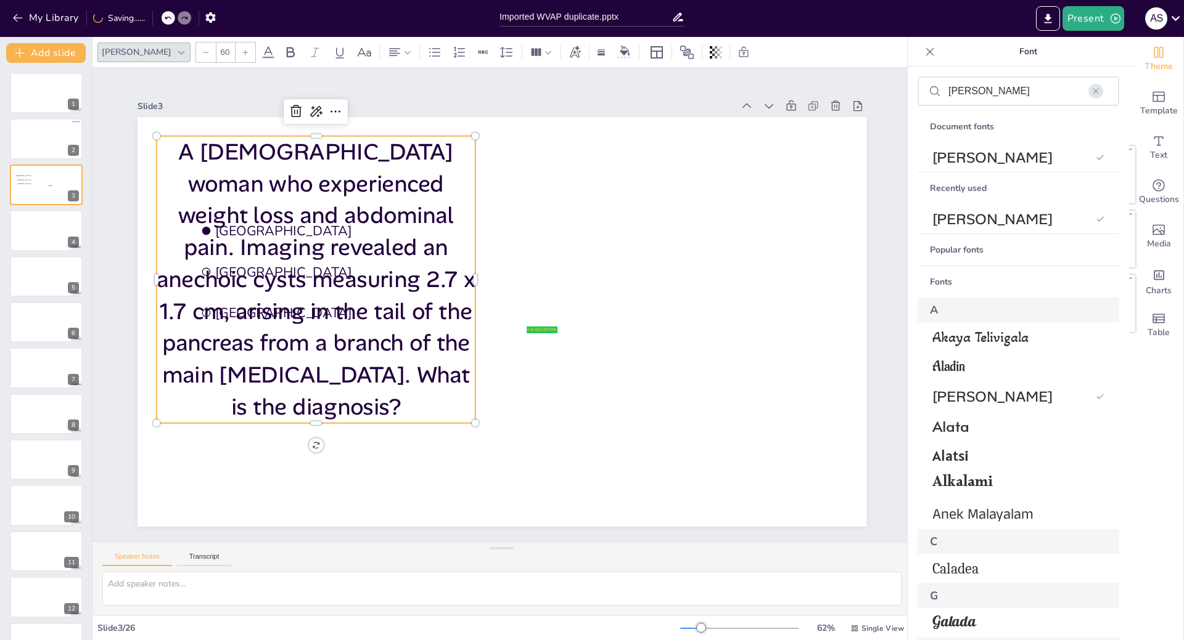
click at [196, 55] on div at bounding box center [206, 53] width 20 height 20
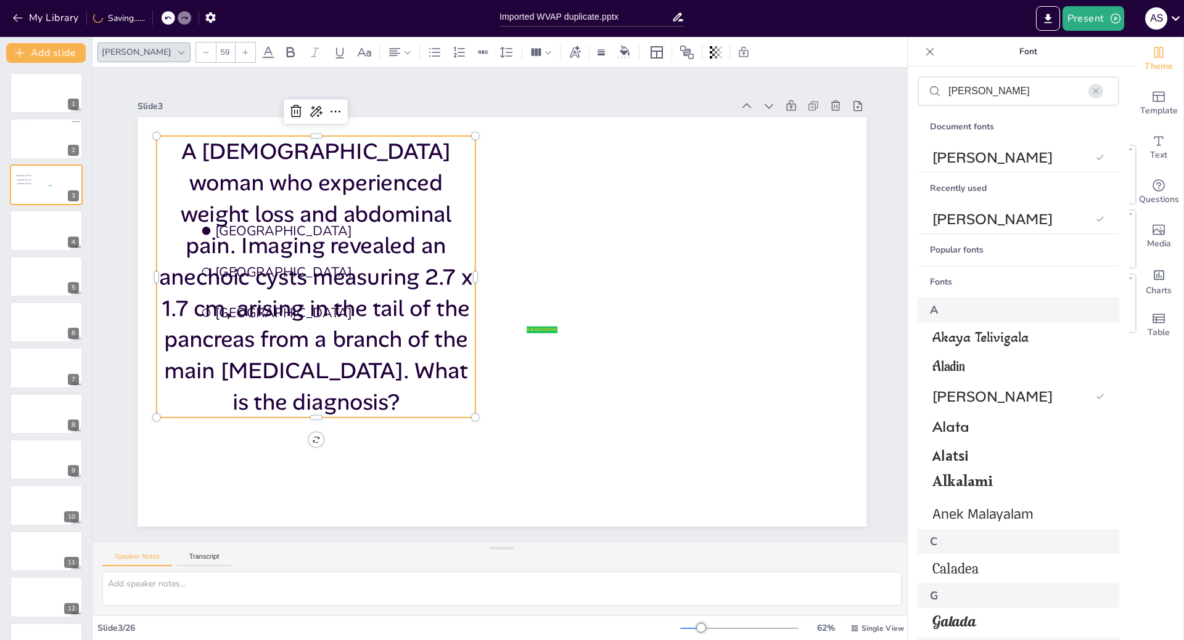
click at [196, 55] on div at bounding box center [206, 53] width 20 height 20
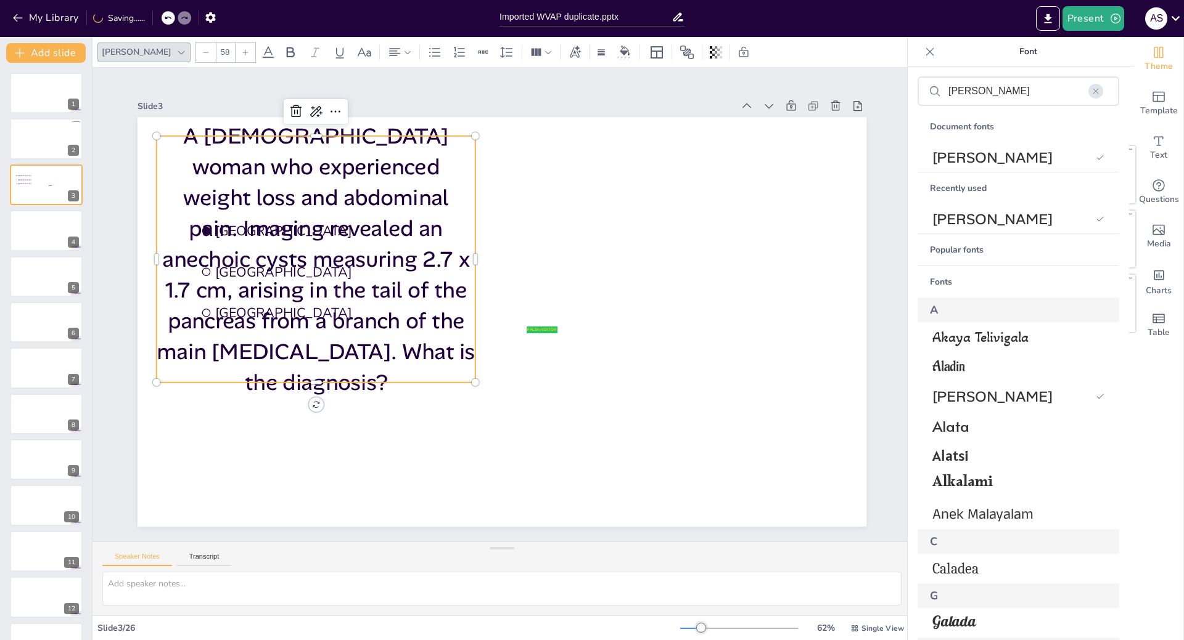
click at [196, 55] on div at bounding box center [206, 53] width 20 height 20
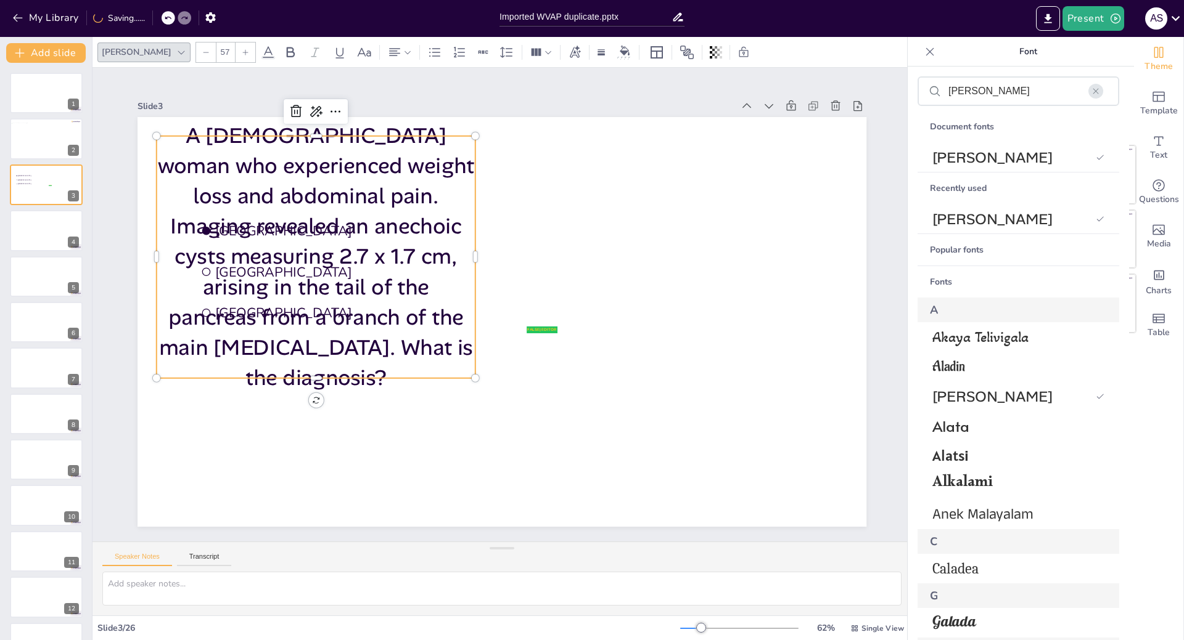
click at [196, 55] on div at bounding box center [206, 53] width 20 height 20
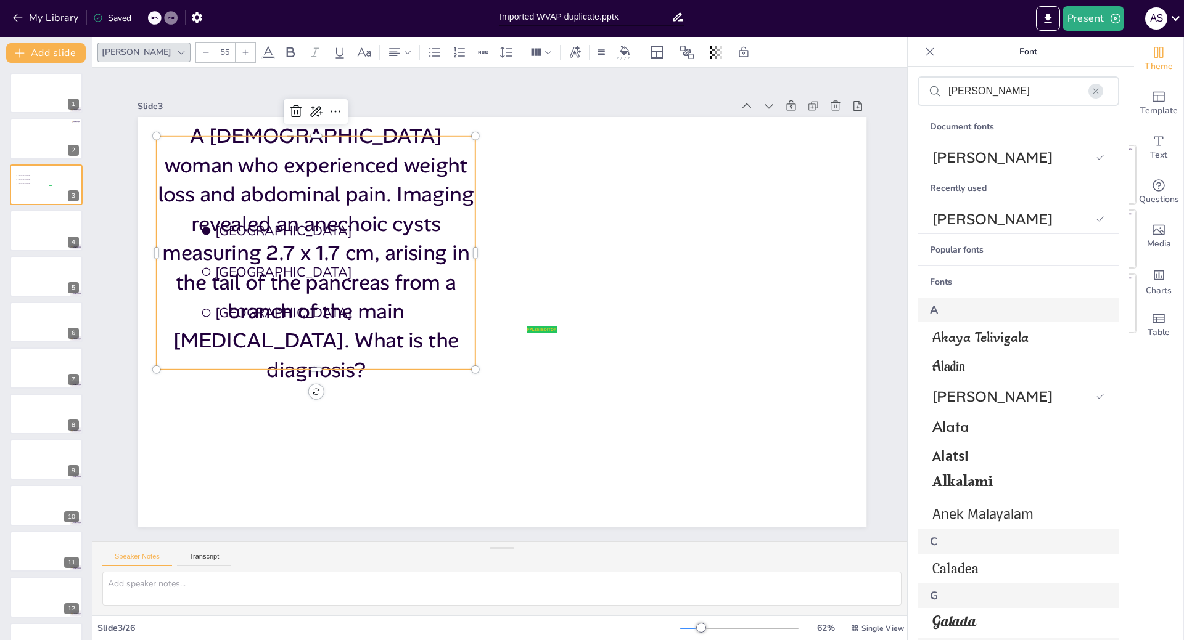
click at [196, 55] on div at bounding box center [206, 53] width 20 height 20
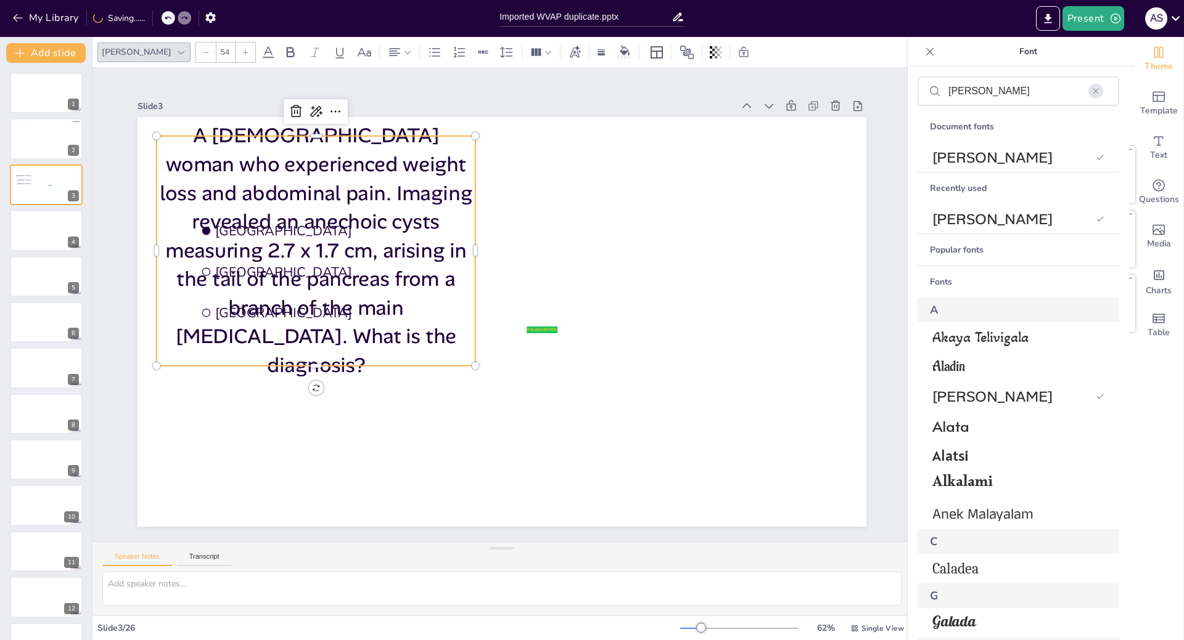
click at [196, 55] on div at bounding box center [206, 53] width 20 height 20
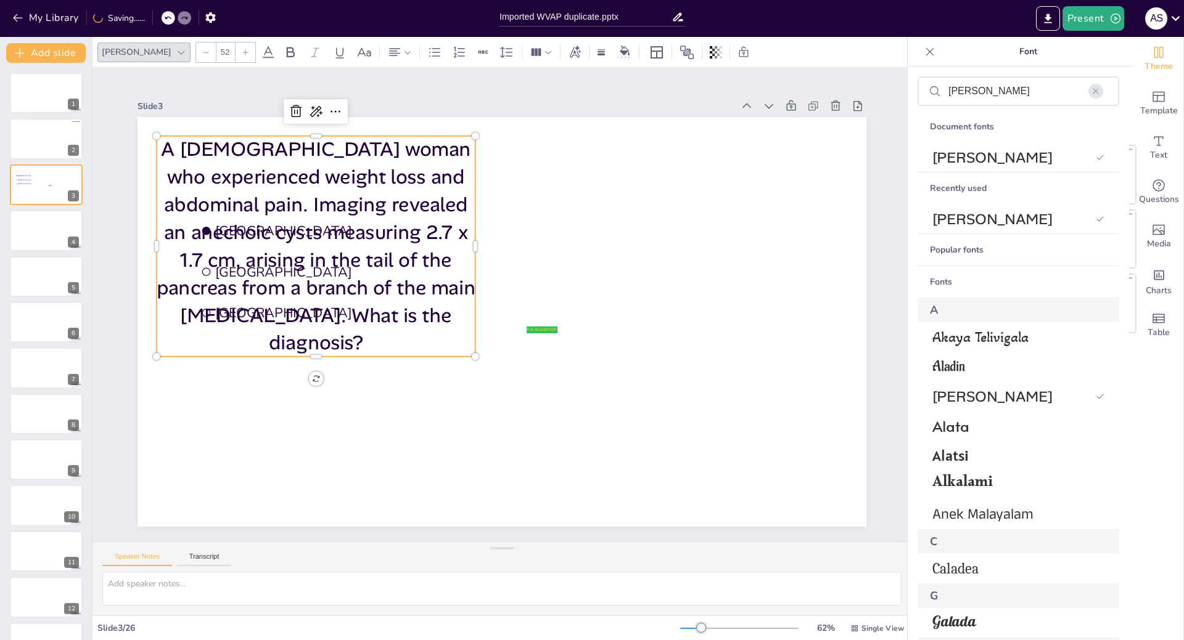
click at [196, 55] on div at bounding box center [206, 53] width 20 height 20
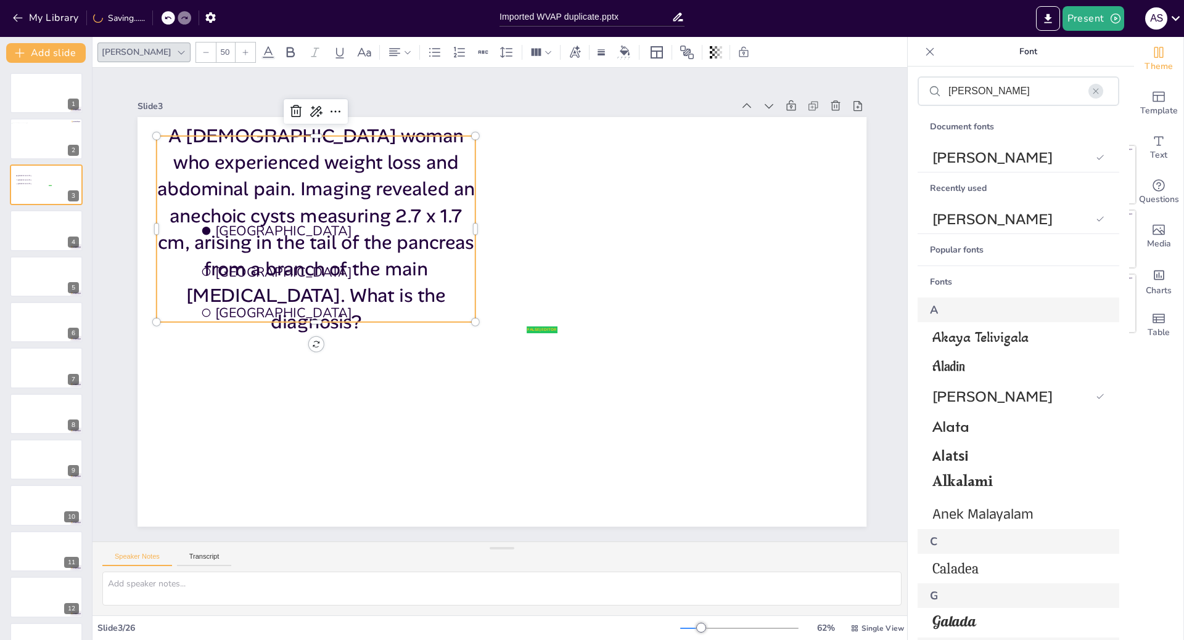
click at [196, 55] on div at bounding box center [206, 53] width 20 height 20
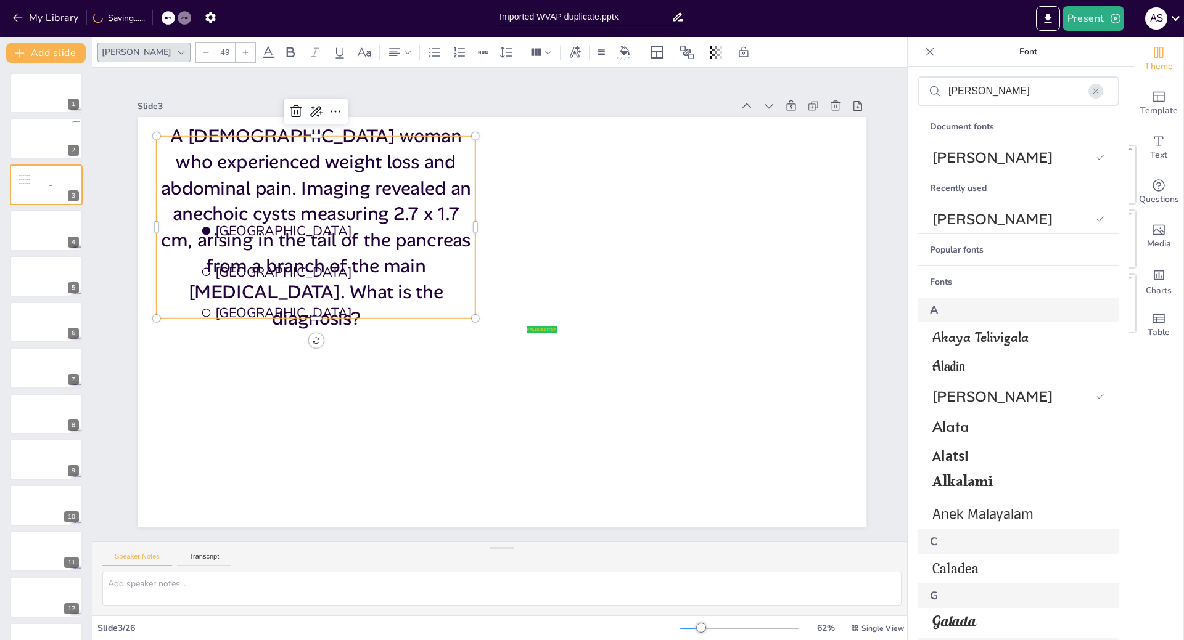
click at [196, 55] on div at bounding box center [206, 53] width 20 height 20
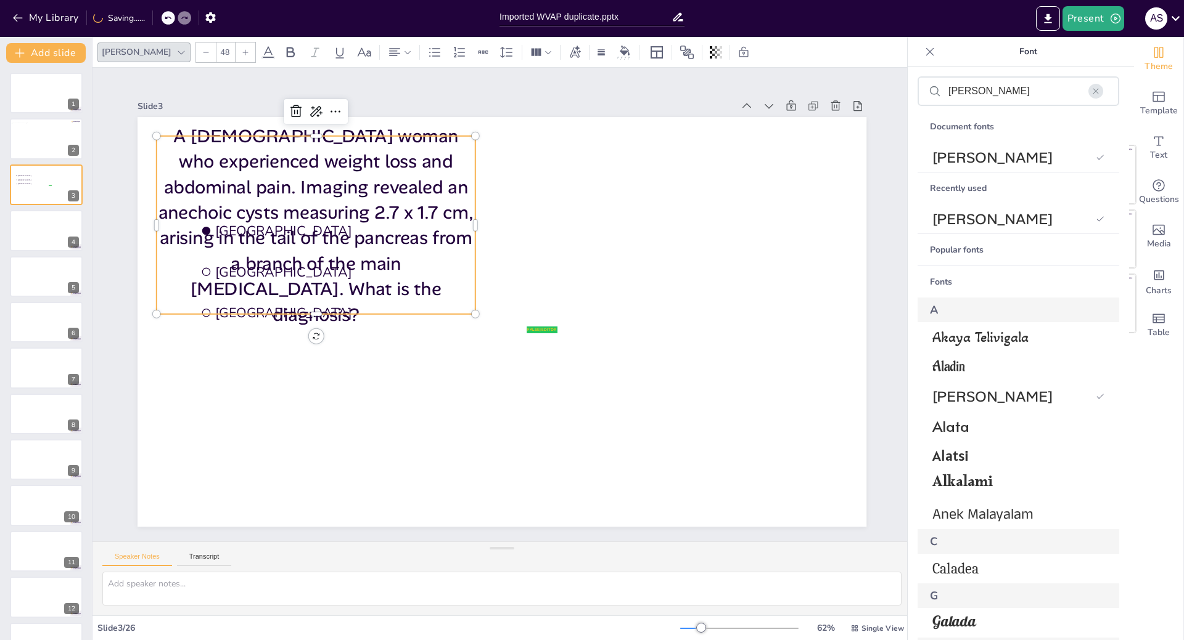
click at [196, 55] on div at bounding box center [206, 53] width 20 height 20
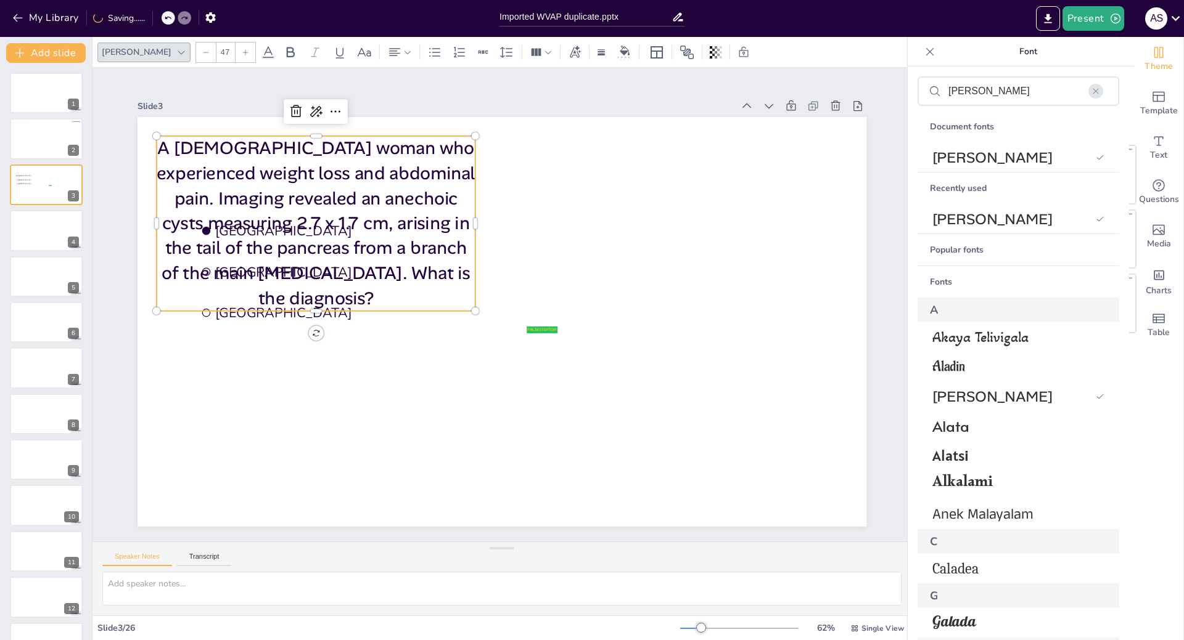
click at [196, 55] on div at bounding box center [206, 53] width 20 height 20
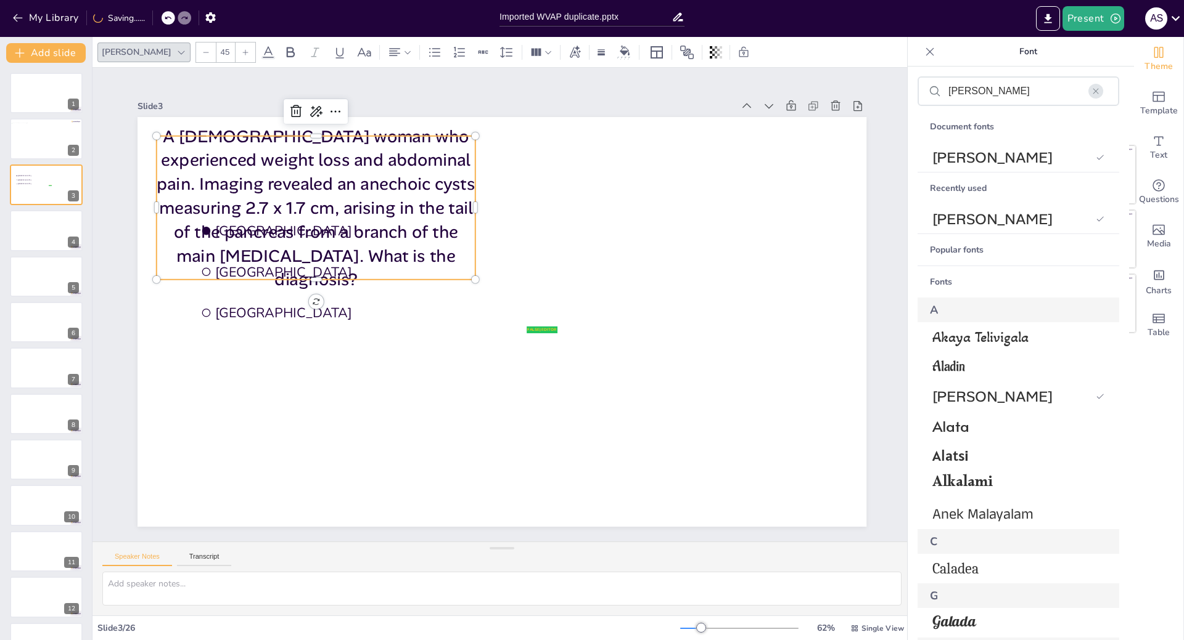
click at [196, 55] on div at bounding box center [206, 53] width 20 height 20
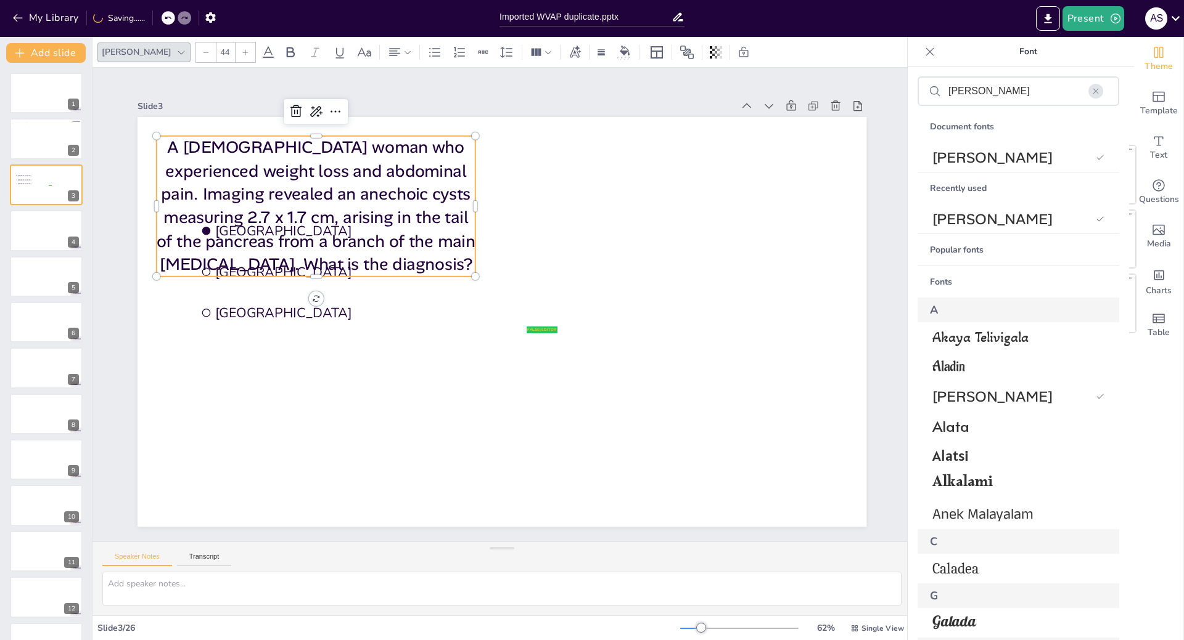
click at [196, 55] on div at bounding box center [206, 53] width 20 height 20
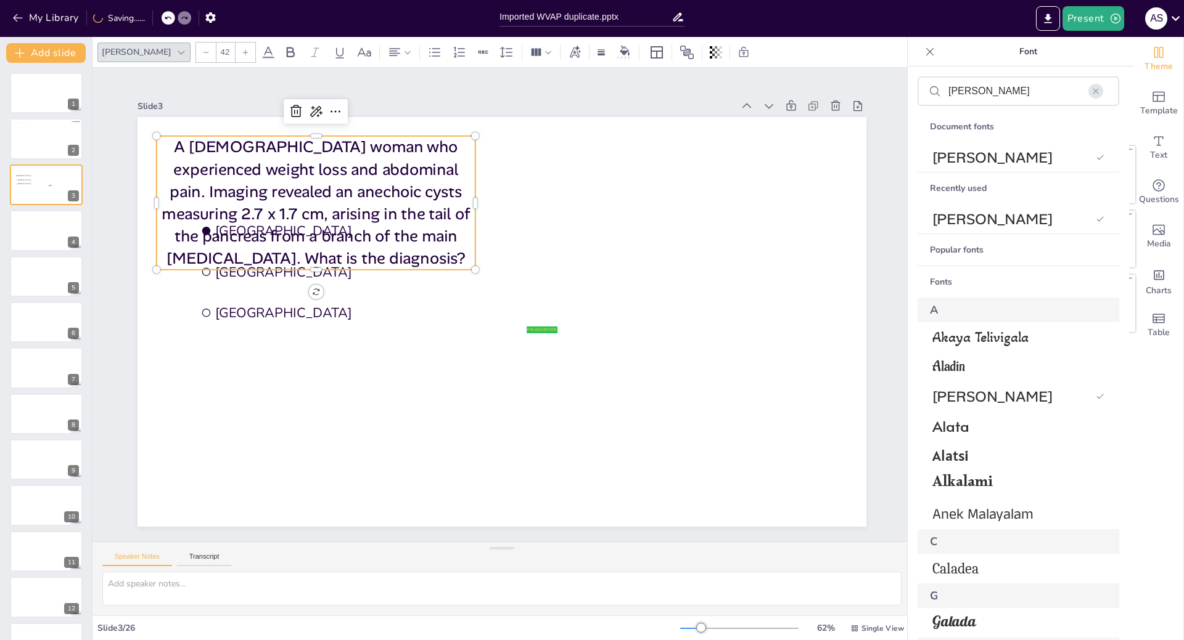
click at [196, 55] on div at bounding box center [206, 53] width 20 height 20
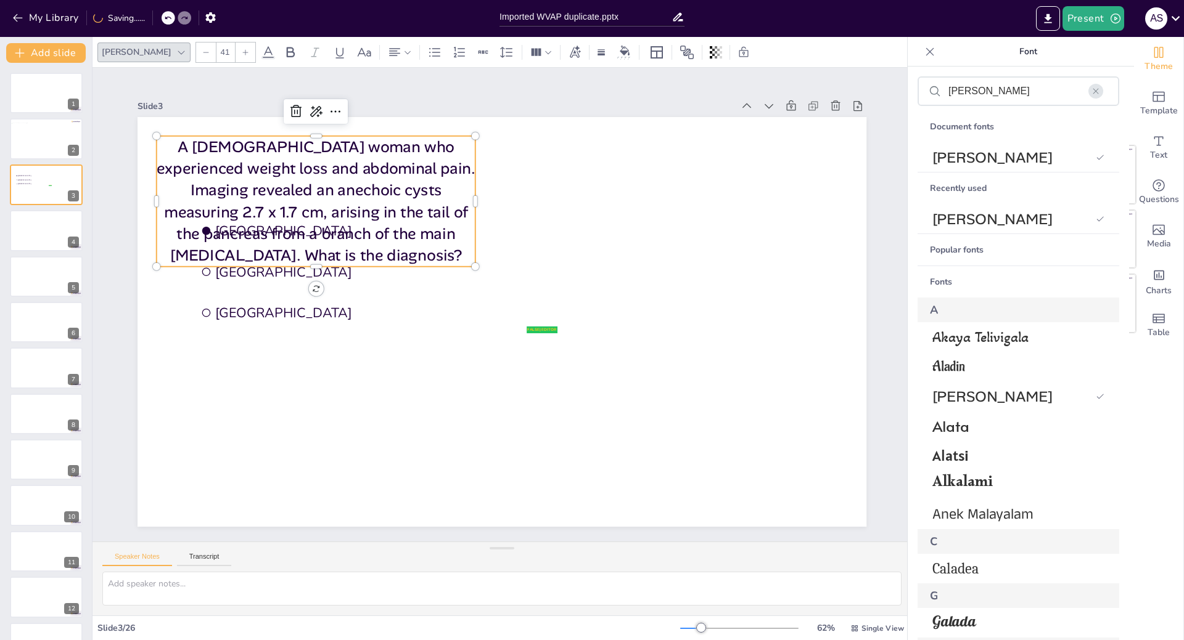
click at [196, 55] on div at bounding box center [206, 53] width 20 height 20
type input "40"
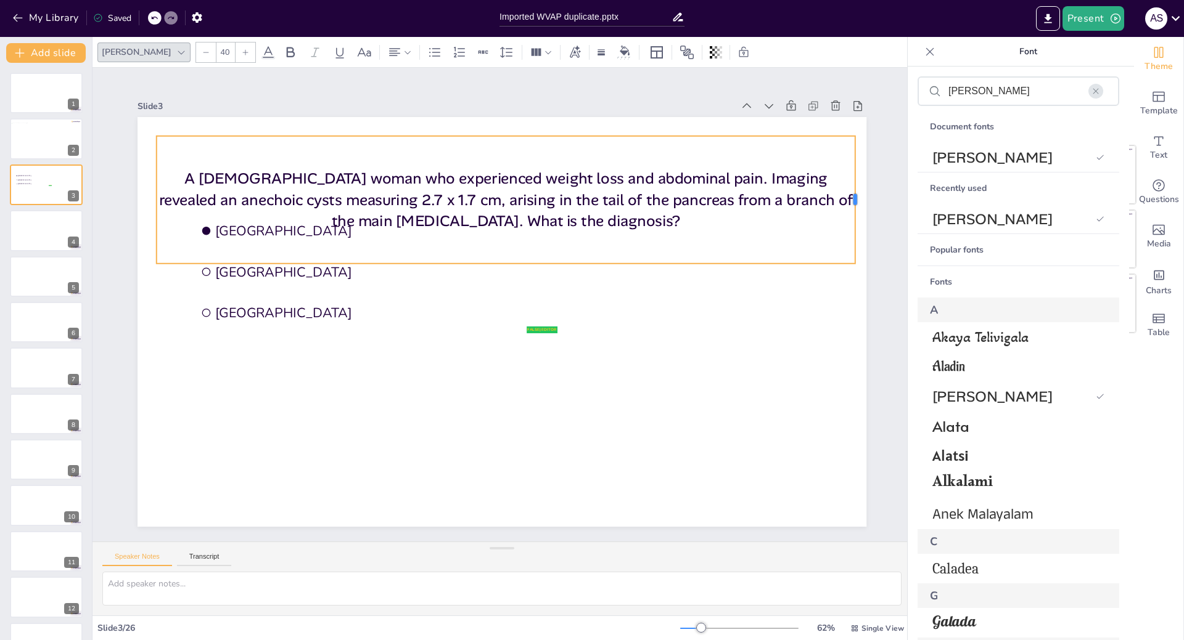
drag, startPoint x: 467, startPoint y: 197, endPoint x: 846, endPoint y: 188, distance: 379.8
click at [857, 188] on div at bounding box center [868, 238] width 23 height 128
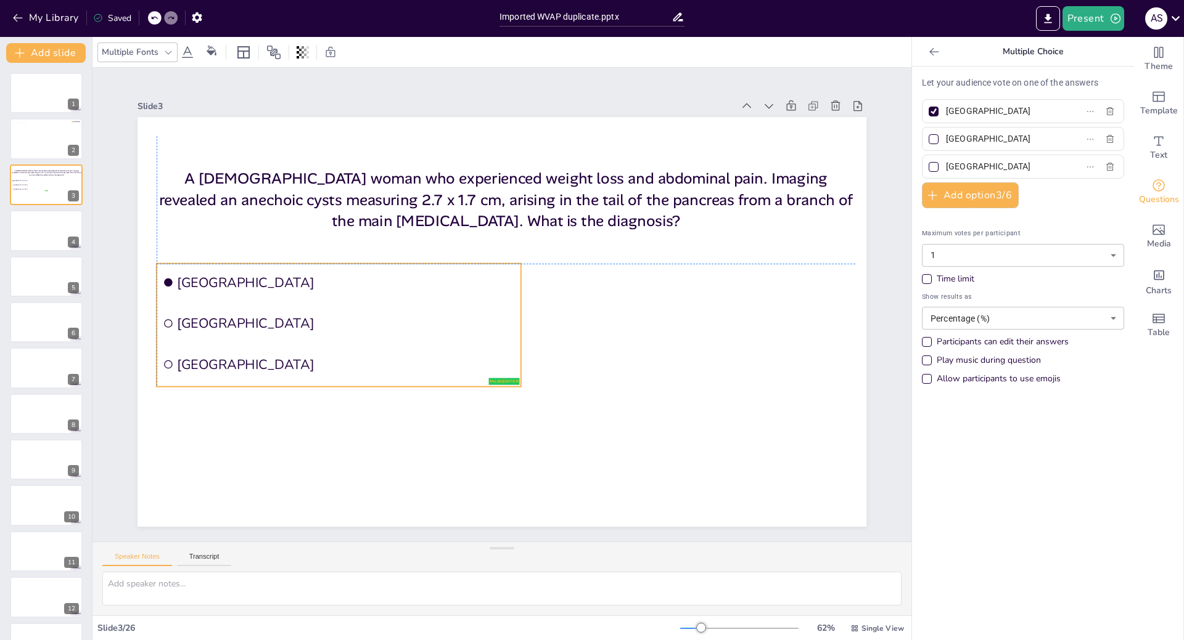
drag, startPoint x: 245, startPoint y: 293, endPoint x: 210, endPoint y: 345, distance: 62.1
click at [210, 345] on li "The Hague" at bounding box center [329, 329] width 364 height 113
click at [991, 111] on input "Amsterdam" at bounding box center [1003, 111] width 115 height 18
drag, startPoint x: 982, startPoint y: 112, endPoint x: 938, endPoint y: 113, distance: 43.8
click at [946, 113] on input "Amsterdam" at bounding box center [1003, 111] width 115 height 18
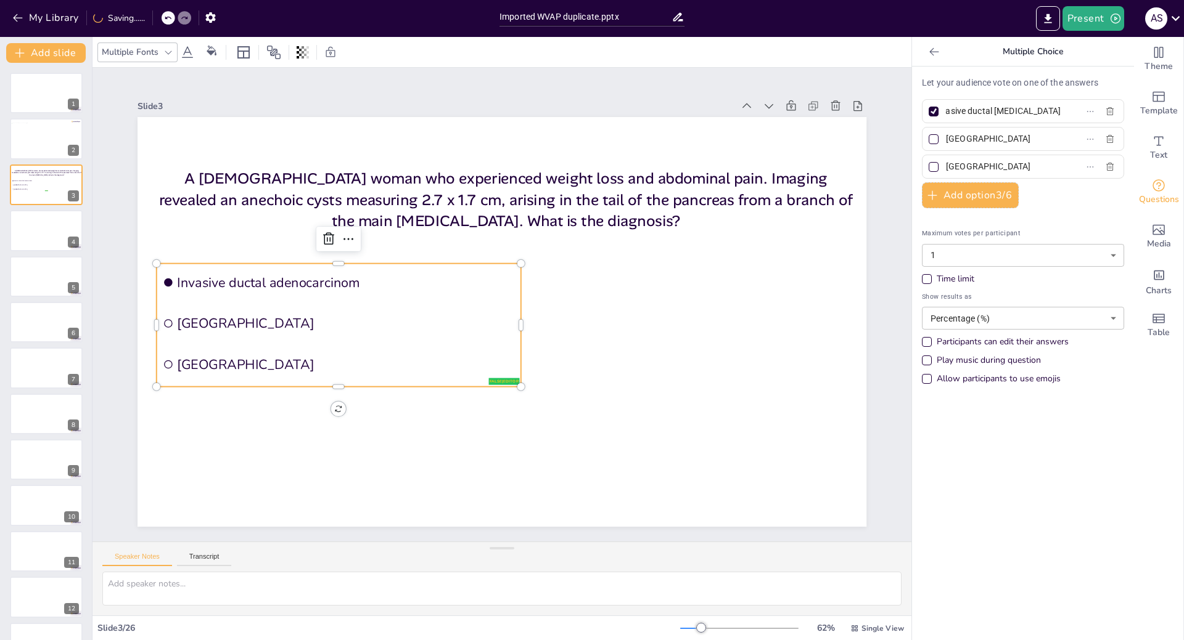
scroll to position [0, 23]
type input "Invasive ductal [MEDICAL_DATA]"
click at [985, 133] on input "Rotterdam" at bounding box center [1003, 139] width 115 height 18
drag, startPoint x: 977, startPoint y: 139, endPoint x: 935, endPoint y: 139, distance: 41.9
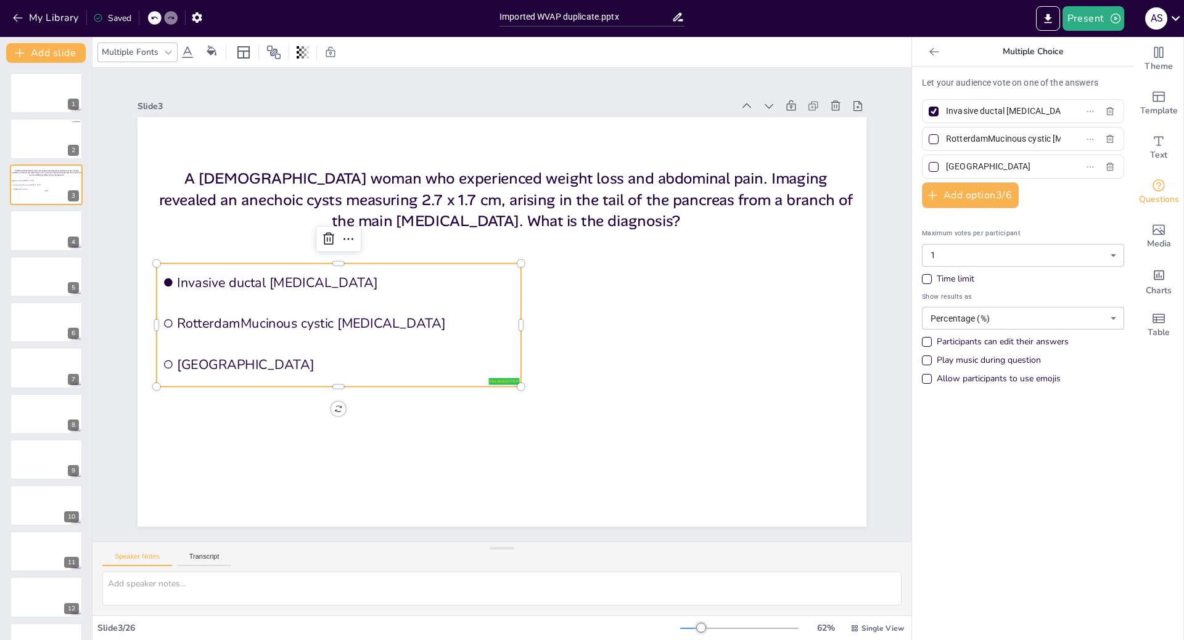
click at [941, 139] on span "RotterdamMucinous cystic neoplasm" at bounding box center [998, 139] width 115 height 18
click at [946, 139] on input "RotterdamMucinous cystic neoplasm" at bounding box center [1003, 139] width 115 height 18
type input "[MEDICAL_DATA]"
click at [999, 167] on input "The Hague" at bounding box center [1003, 167] width 115 height 18
type input "T"
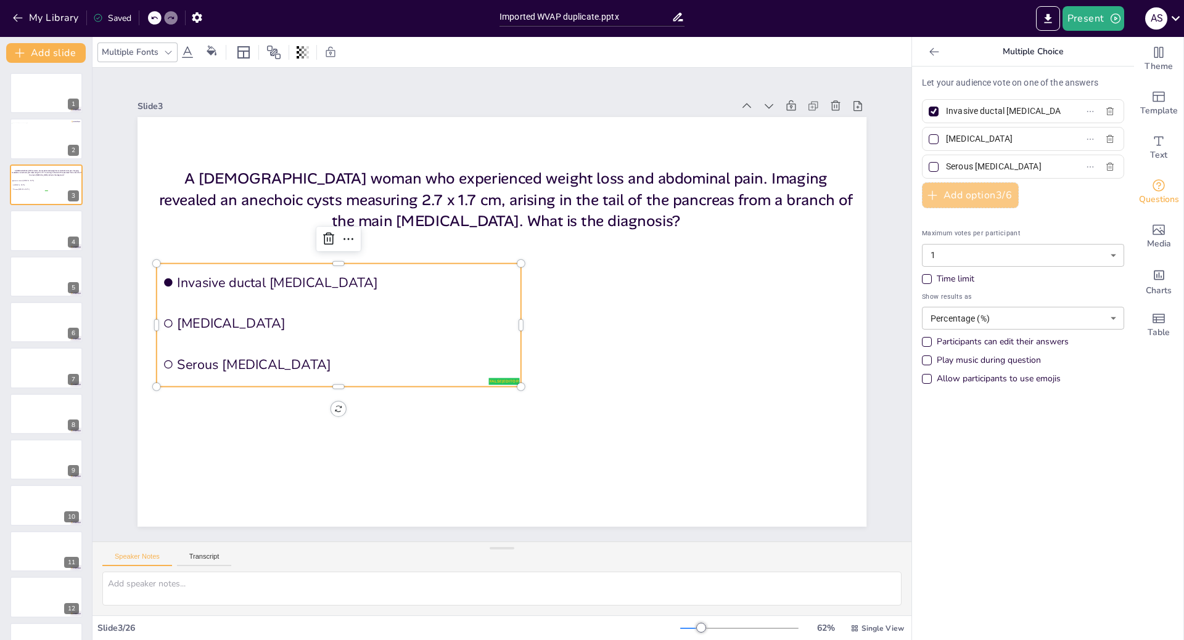
type input "Serous [MEDICAL_DATA]"
click at [972, 200] on button "Add option 3 / 6" at bounding box center [970, 195] width 97 height 26
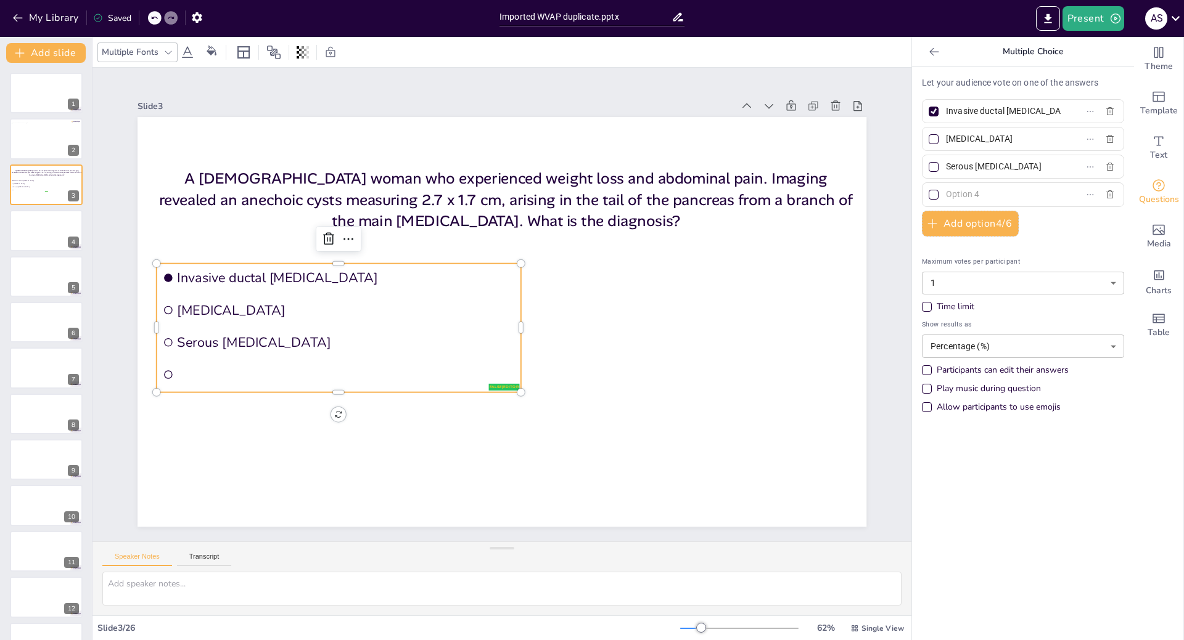
click at [968, 193] on input "text" at bounding box center [1003, 195] width 115 height 18
click at [982, 197] on input "text" at bounding box center [1003, 195] width 115 height 18
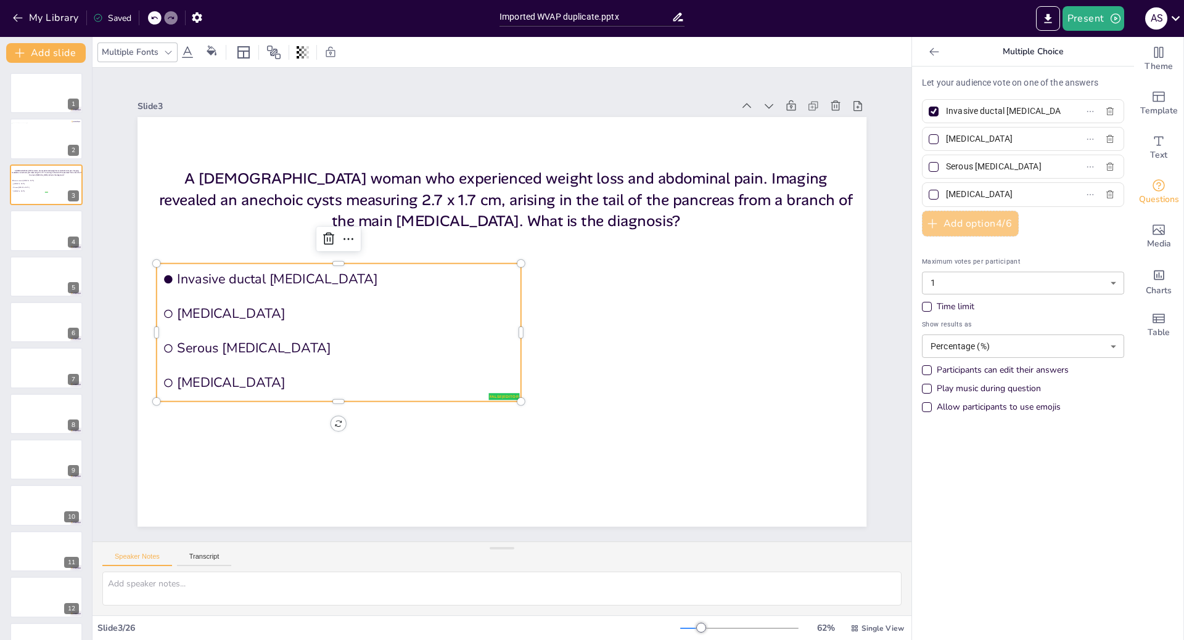
type input "[MEDICAL_DATA]"
click at [951, 215] on button "Add option 4 / 6" at bounding box center [970, 224] width 97 height 26
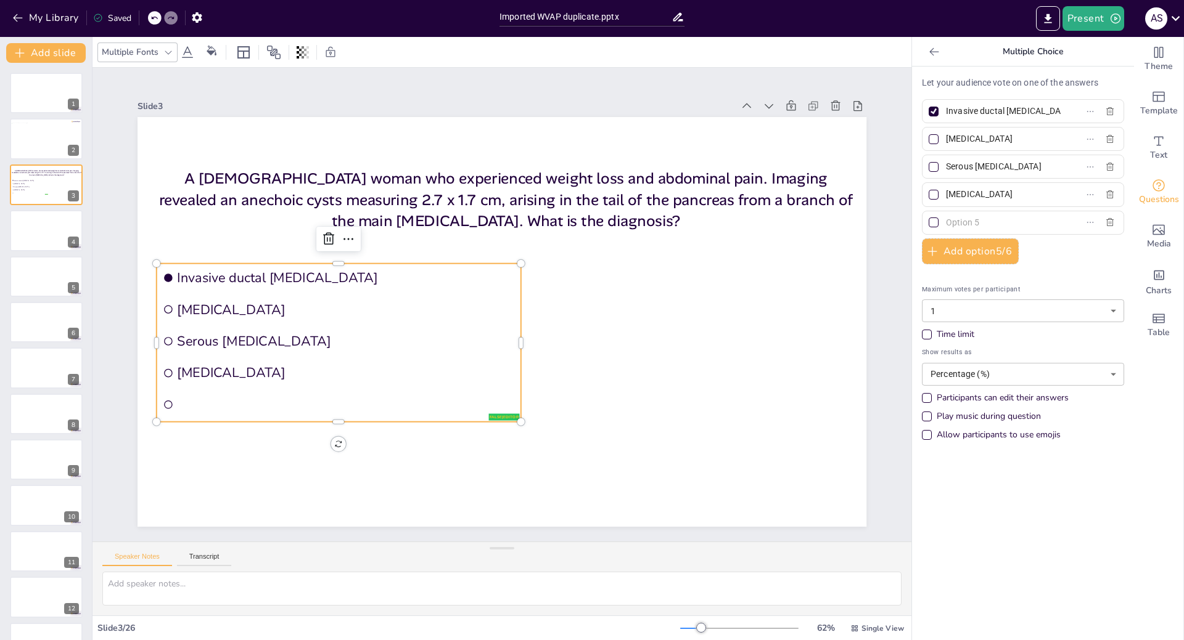
click at [951, 218] on input "text" at bounding box center [1003, 223] width 115 height 18
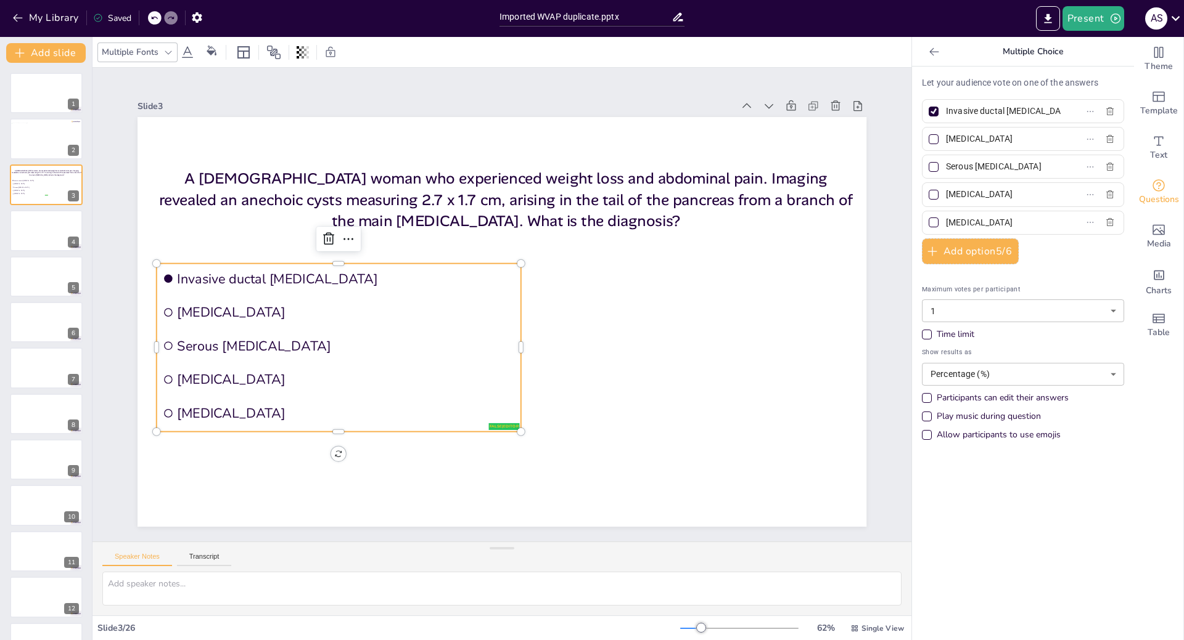
type input "[MEDICAL_DATA]"
click at [928, 163] on div at bounding box center [933, 167] width 10 height 10
click at [946, 163] on input "Serous [MEDICAL_DATA]" at bounding box center [1003, 167] width 115 height 18
checkbox input "true"
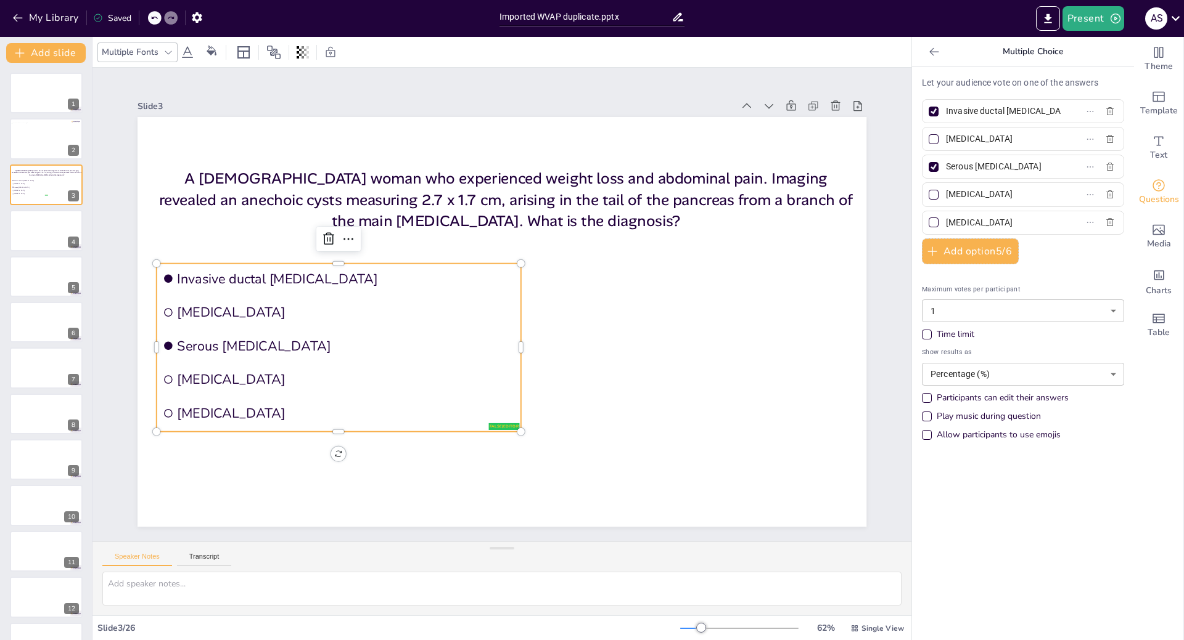
click at [928, 107] on div at bounding box center [933, 112] width 10 height 10
click at [946, 107] on input "Invasive ductal [MEDICAL_DATA]" at bounding box center [1003, 111] width 115 height 18
checkbox input "false"
click at [162, 51] on div at bounding box center [168, 52] width 15 height 15
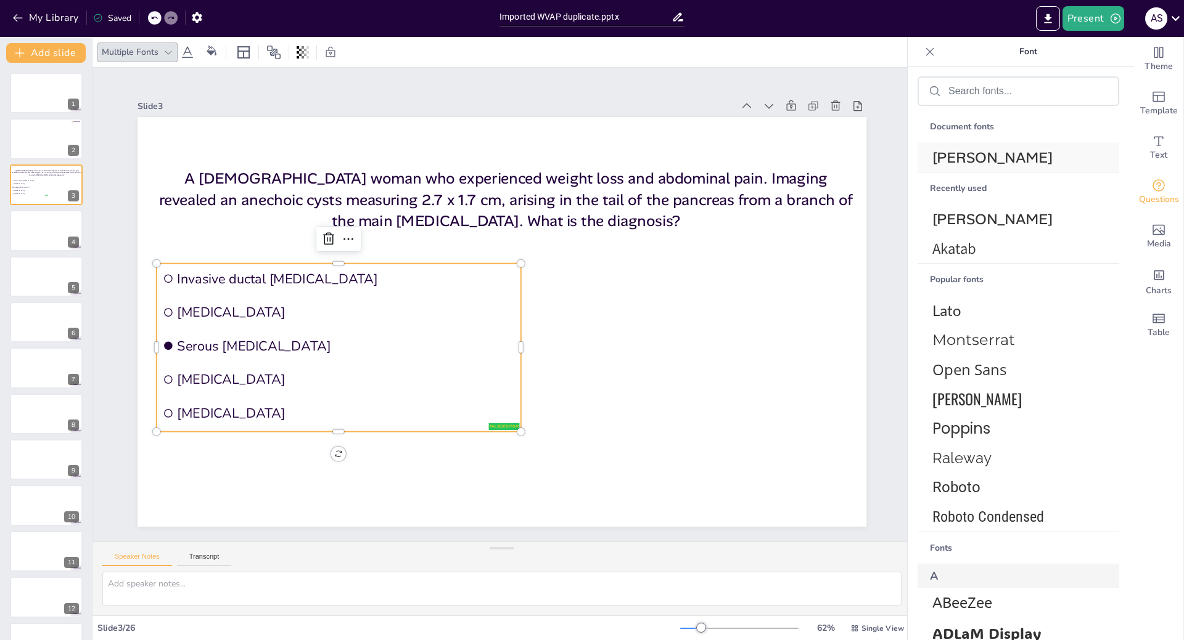
click at [972, 160] on span "[PERSON_NAME]" at bounding box center [1015, 157] width 167 height 19
click at [28, 234] on div at bounding box center [46, 231] width 74 height 42
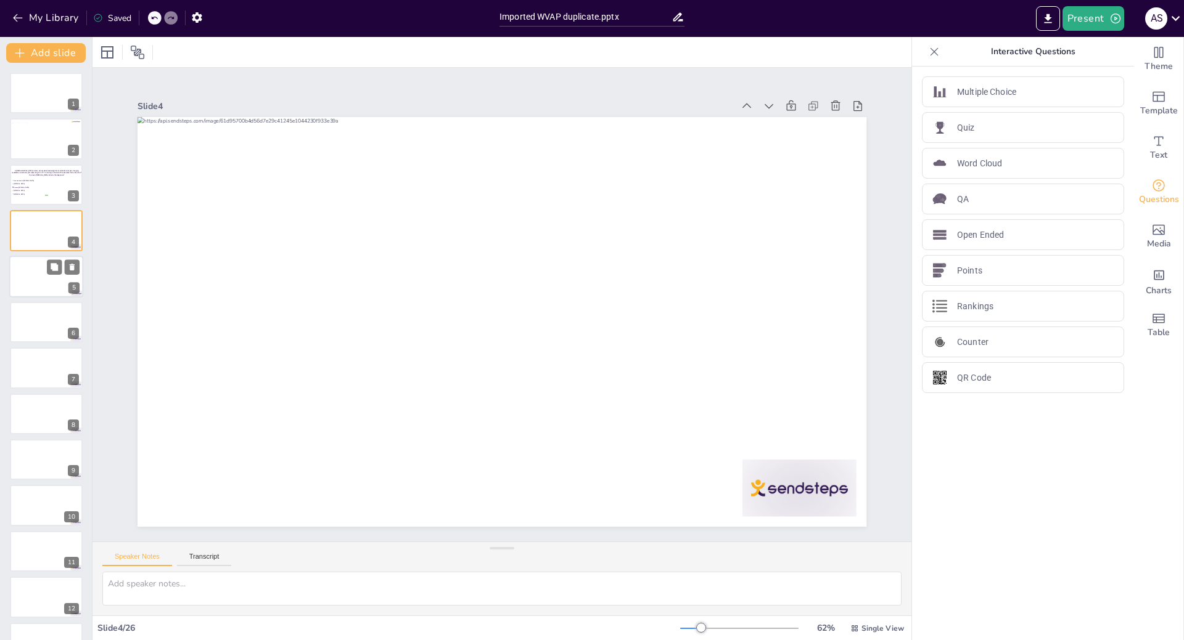
click at [36, 284] on div at bounding box center [46, 277] width 74 height 42
click at [31, 235] on div at bounding box center [46, 231] width 74 height 42
click at [63, 273] on div "New Slide" at bounding box center [81, 268] width 57 height 12
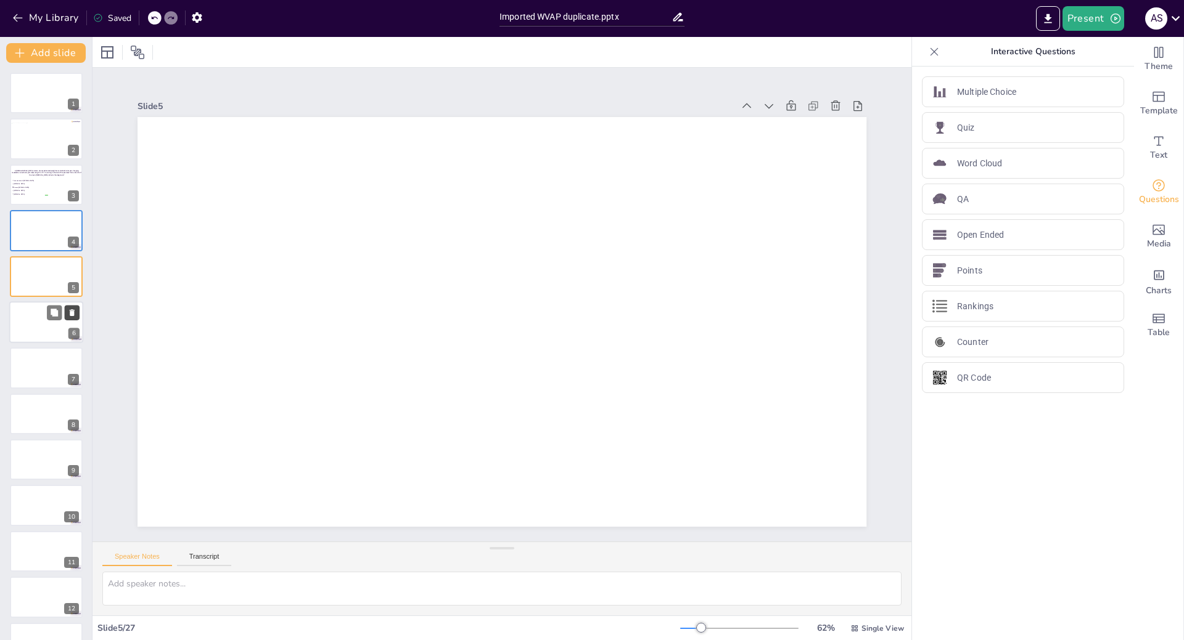
click at [70, 313] on icon at bounding box center [72, 312] width 5 height 7
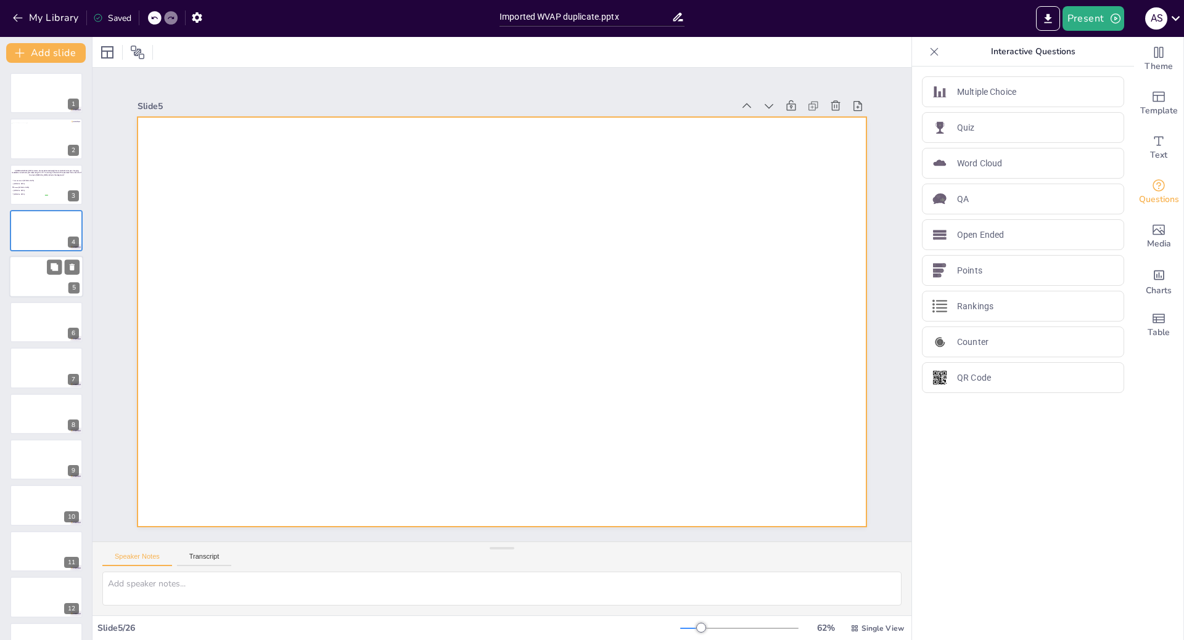
click at [23, 274] on div at bounding box center [46, 277] width 74 height 42
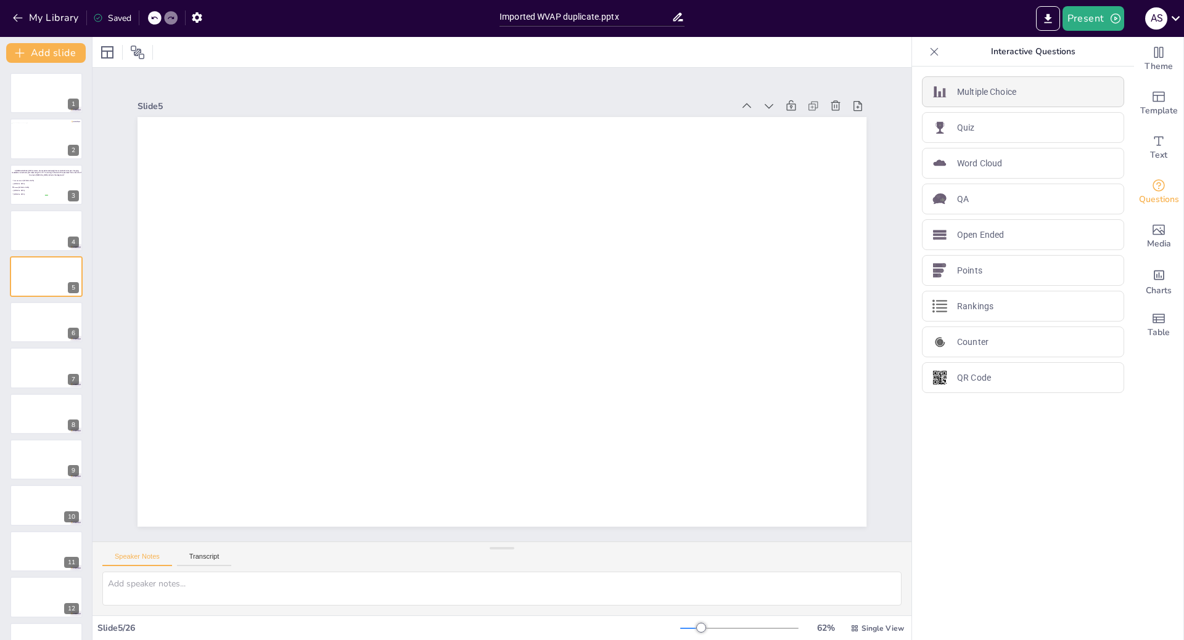
click at [977, 88] on p "Multiple Choice" at bounding box center [986, 92] width 59 height 13
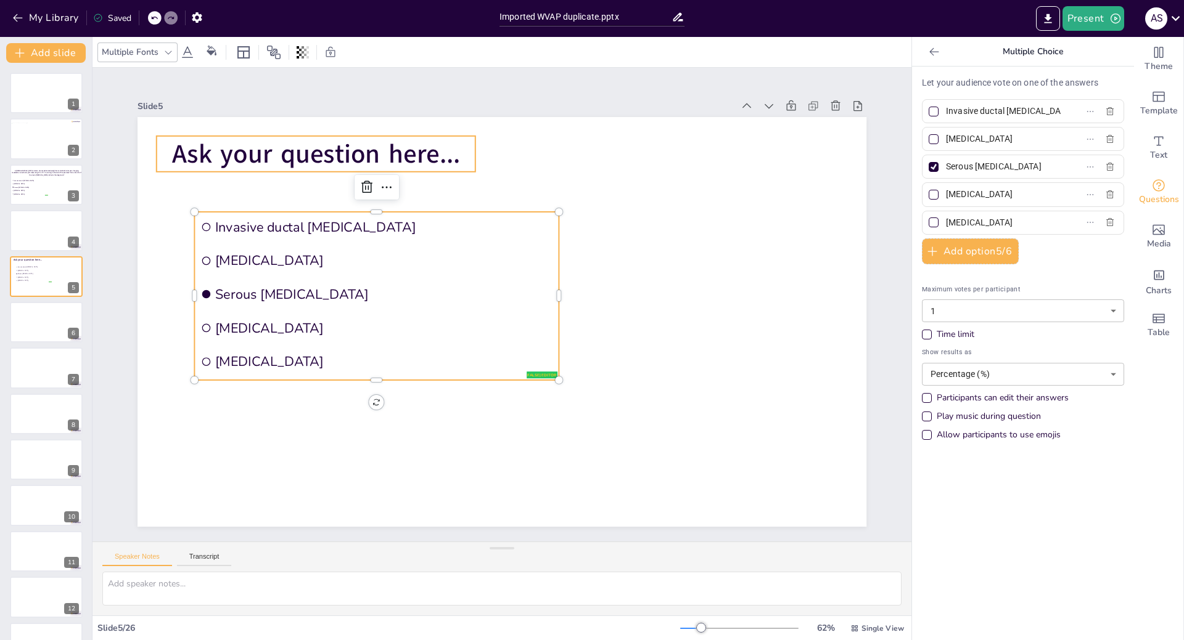
click at [441, 398] on span "Ask your question here..." at bounding box center [439, 536] width 149 height 277
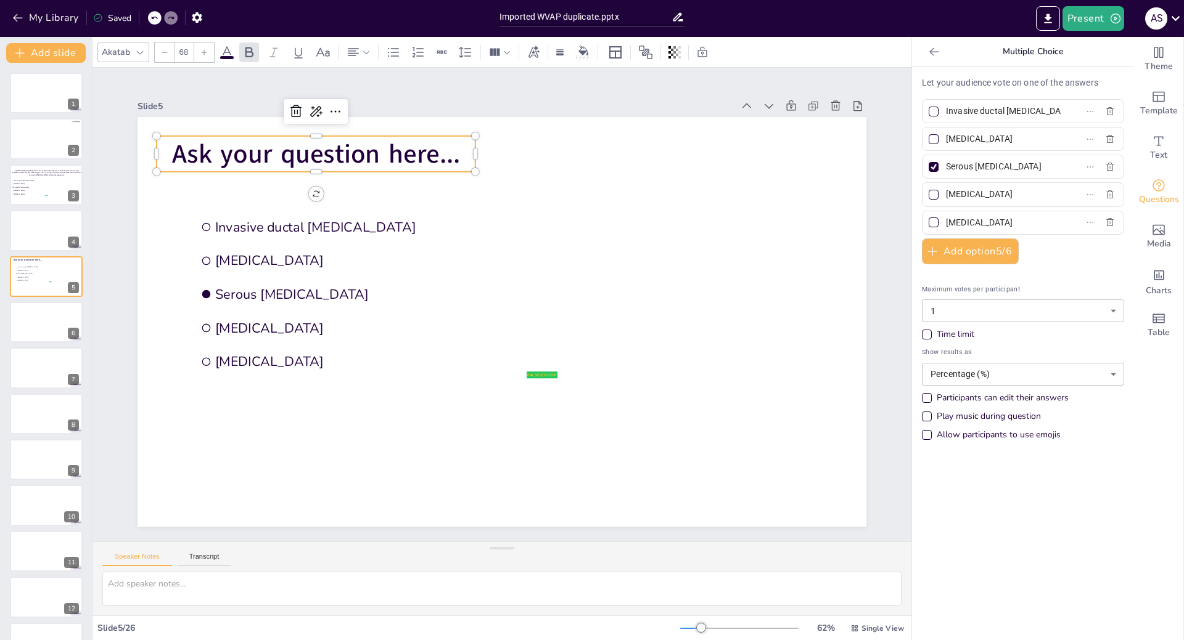
click at [451, 148] on p "Ask your question here..." at bounding box center [316, 154] width 319 height 36
click at [451, 148] on p "Ask your question here..." at bounding box center [332, 135] width 321 height 69
click at [451, 148] on p "Ask your question here..." at bounding box center [351, 119] width 319 height 102
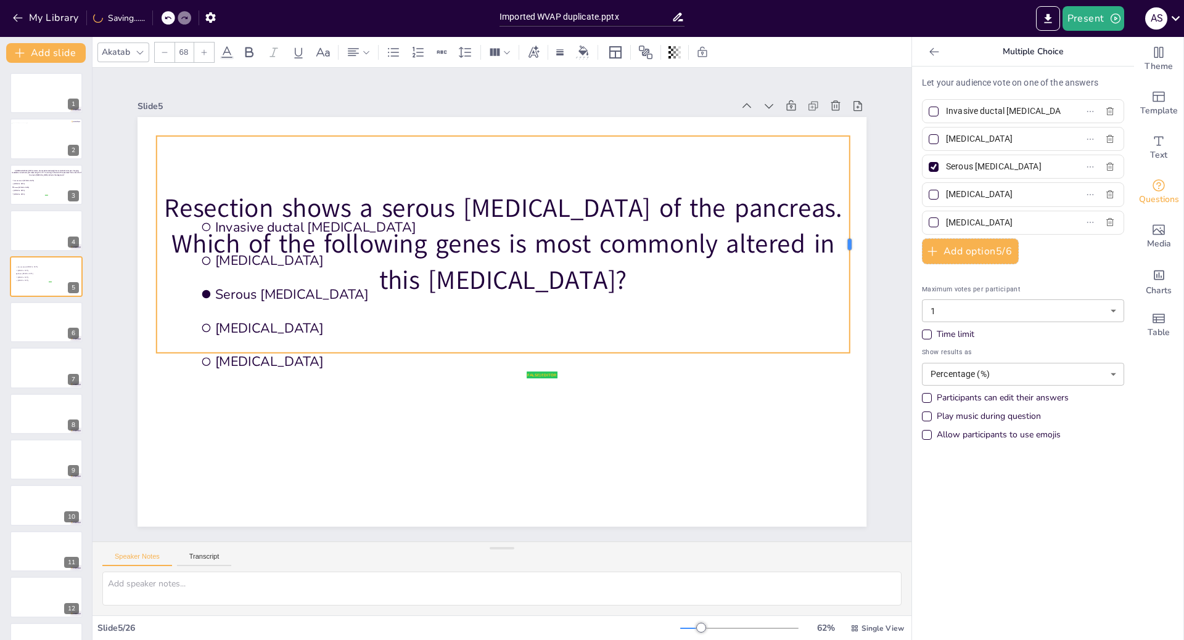
drag, startPoint x: 468, startPoint y: 237, endPoint x: 842, endPoint y: 216, distance: 374.8
click at [842, 216] on div at bounding box center [859, 319] width 55 height 214
click at [139, 50] on icon at bounding box center [140, 52] width 10 height 10
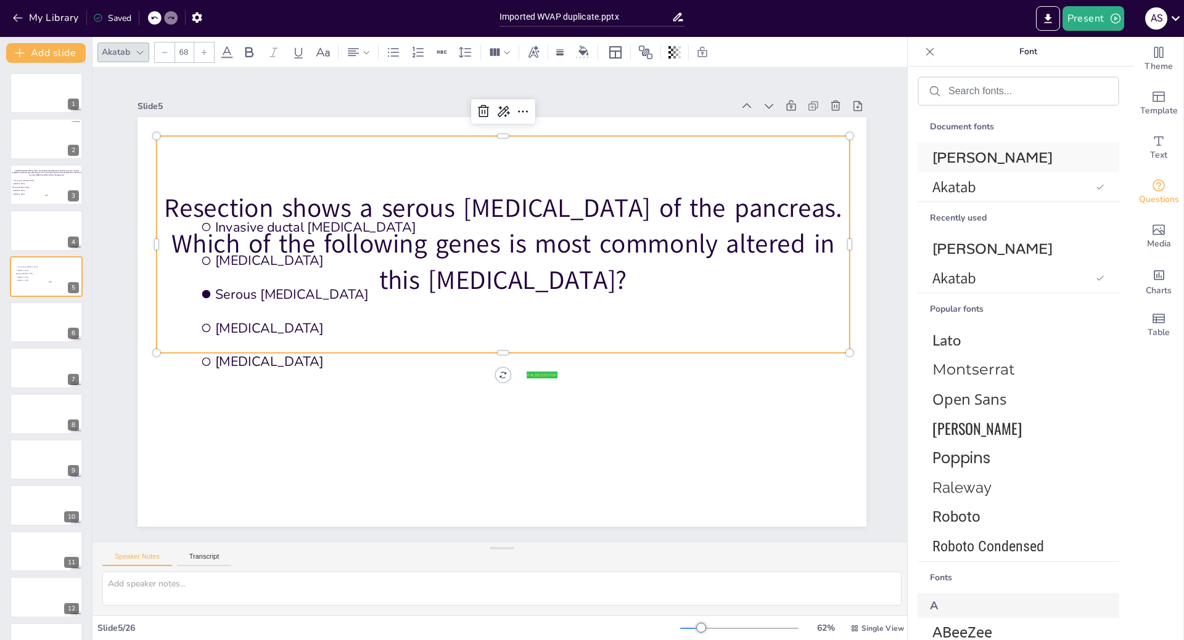
click at [999, 153] on span "[PERSON_NAME]" at bounding box center [1015, 157] width 167 height 19
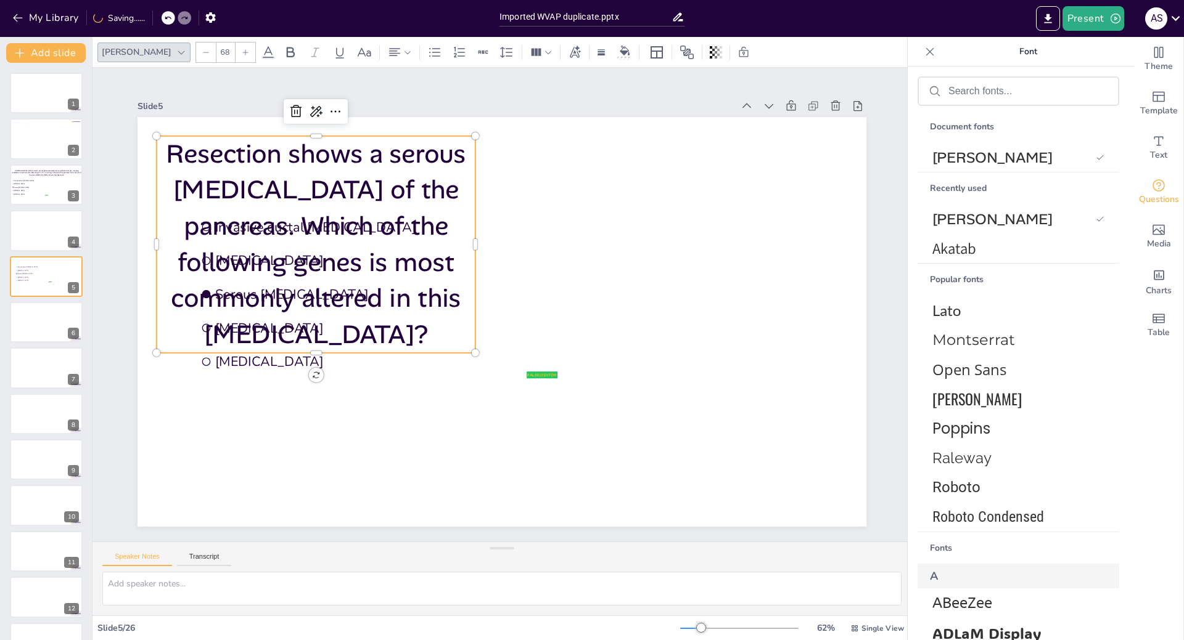
click at [202, 52] on icon at bounding box center [205, 52] width 7 height 7
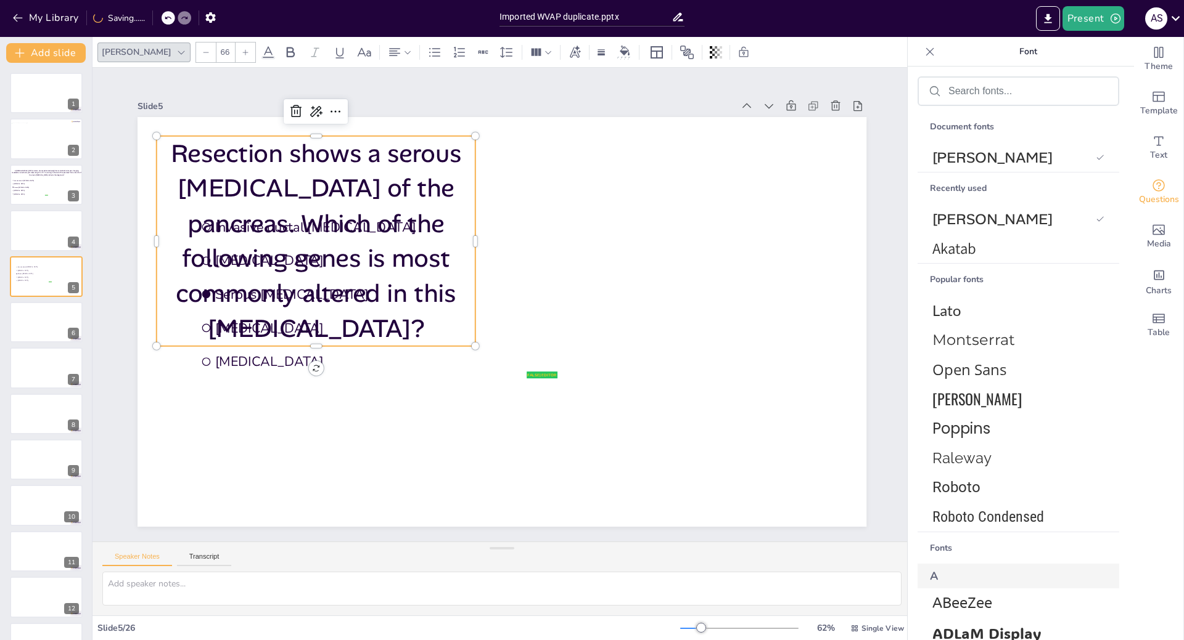
click at [202, 52] on icon at bounding box center [205, 52] width 7 height 7
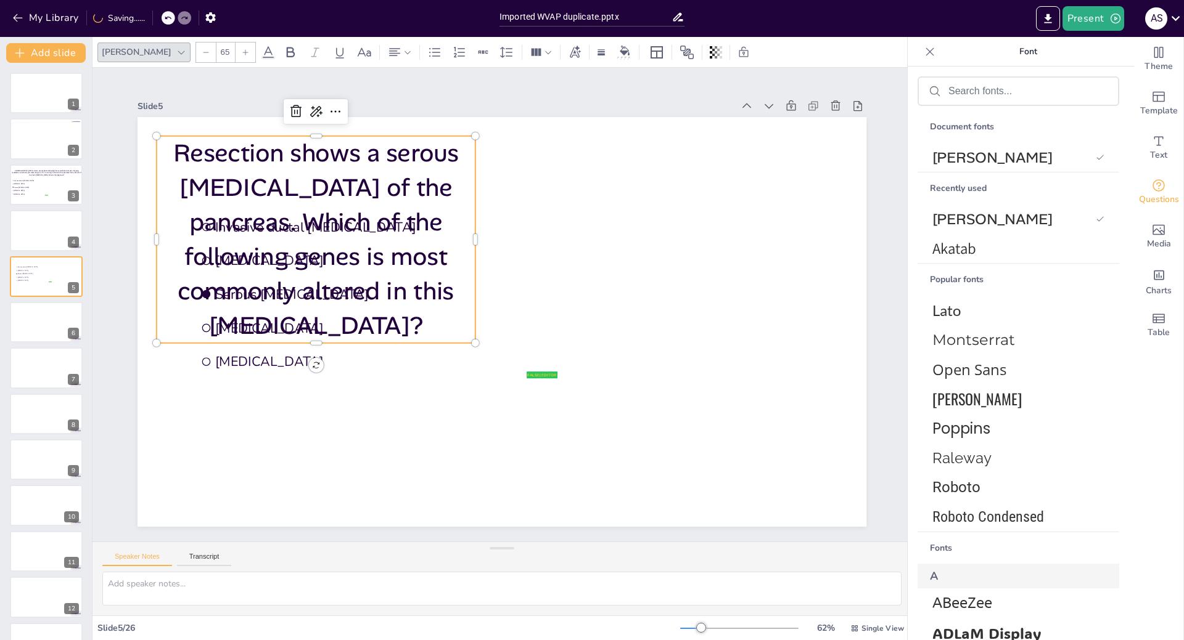
click at [202, 52] on icon at bounding box center [205, 52] width 7 height 7
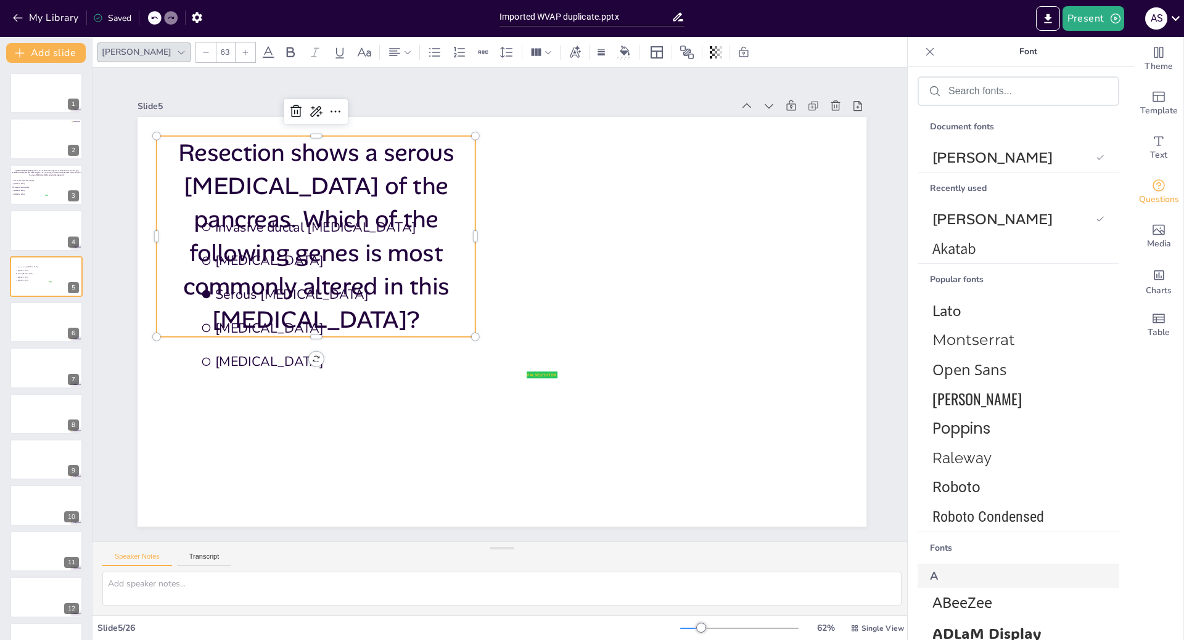
click at [202, 52] on icon at bounding box center [205, 52] width 7 height 7
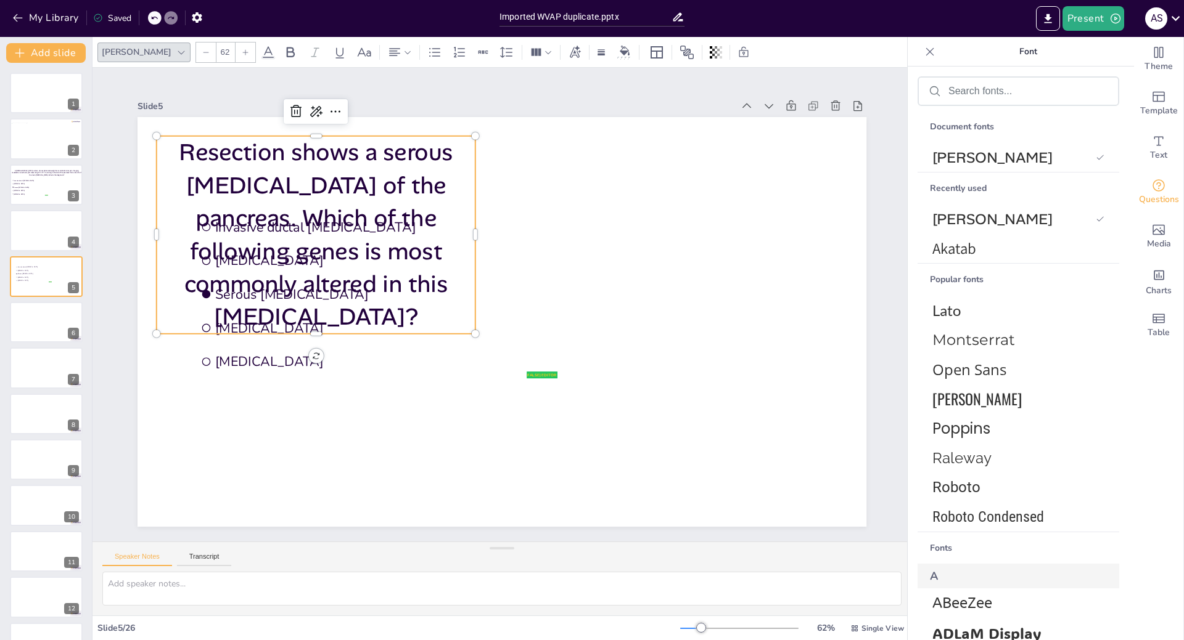
click at [202, 52] on icon at bounding box center [205, 52] width 7 height 7
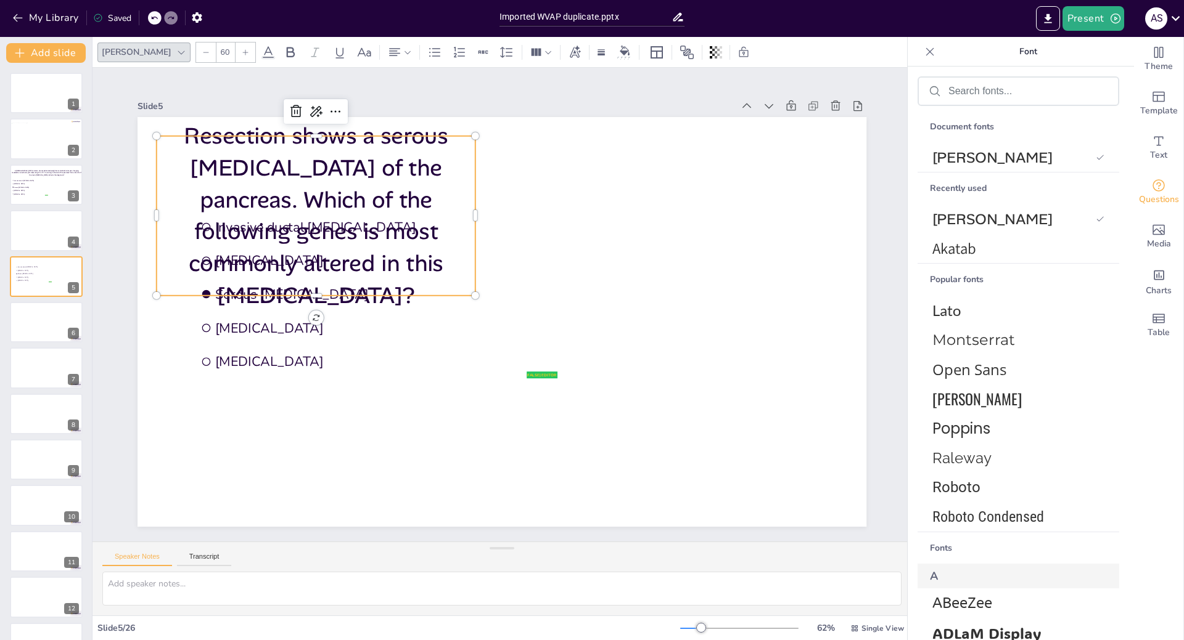
click at [202, 52] on icon at bounding box center [205, 52] width 7 height 7
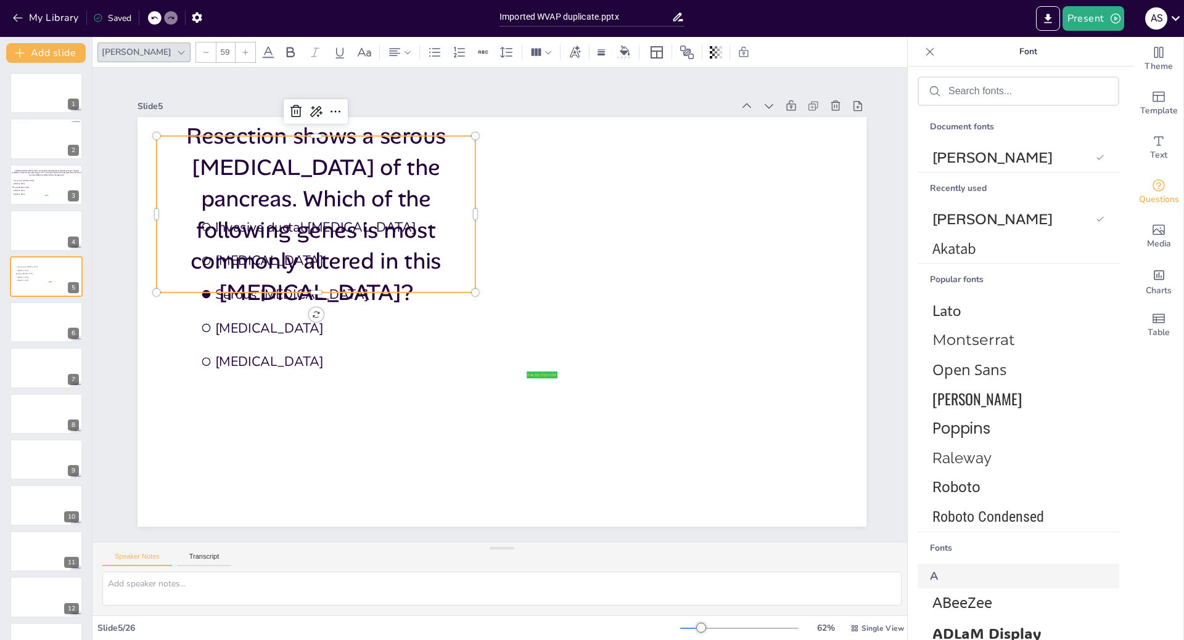
click at [202, 52] on icon at bounding box center [205, 52] width 7 height 7
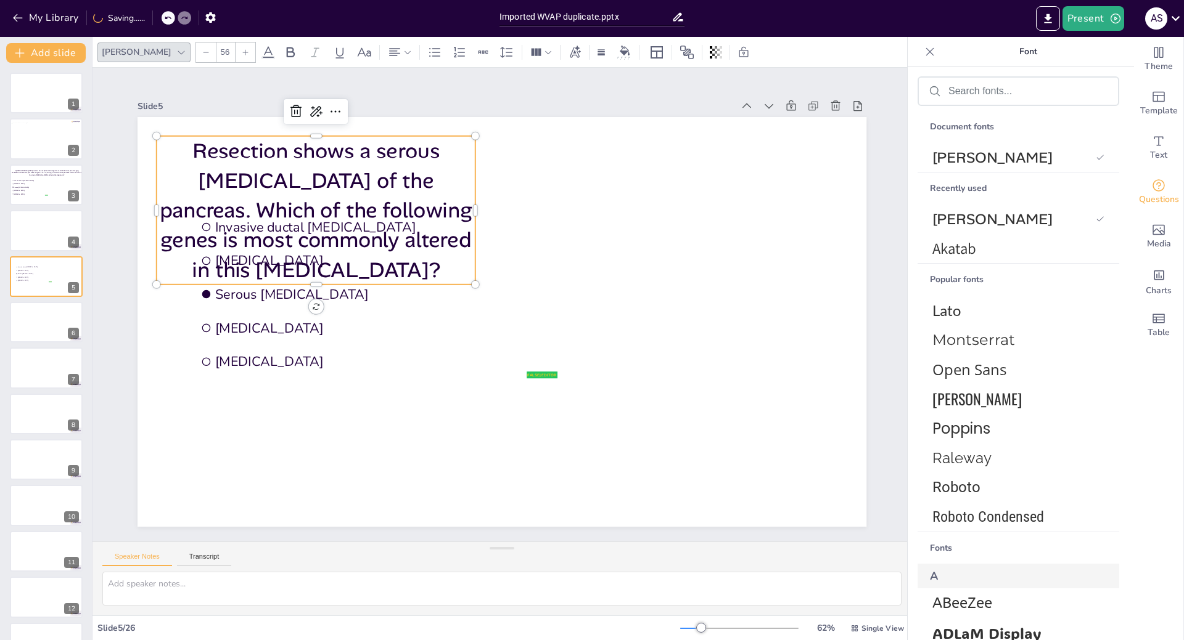
click at [202, 52] on icon at bounding box center [205, 52] width 7 height 7
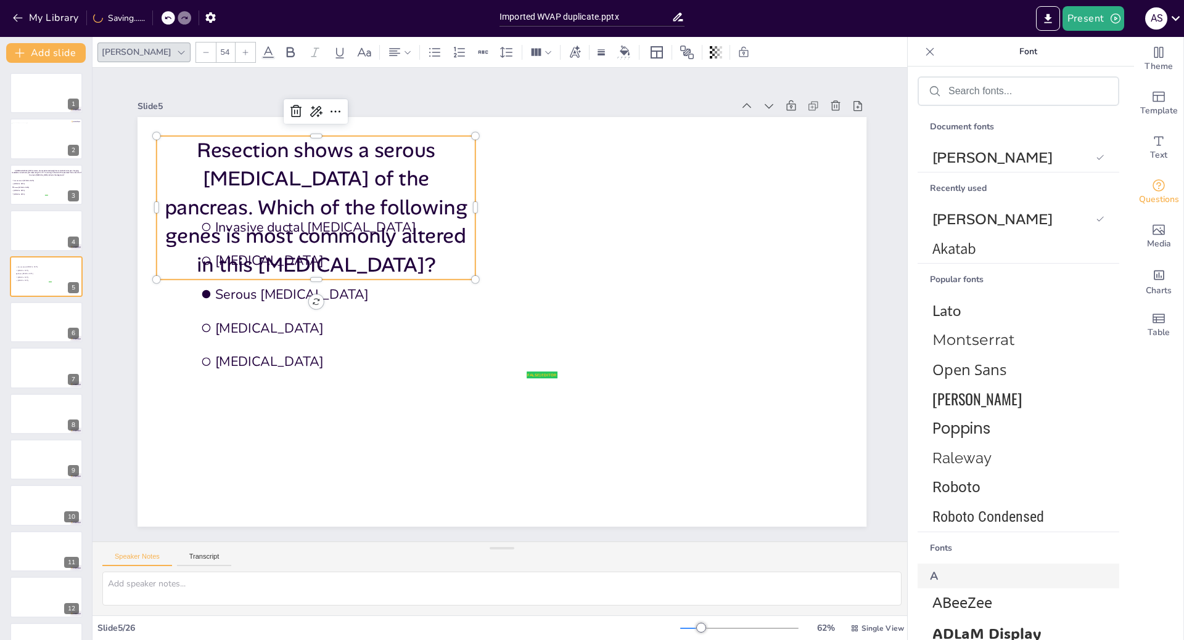
click at [202, 52] on icon at bounding box center [205, 52] width 7 height 7
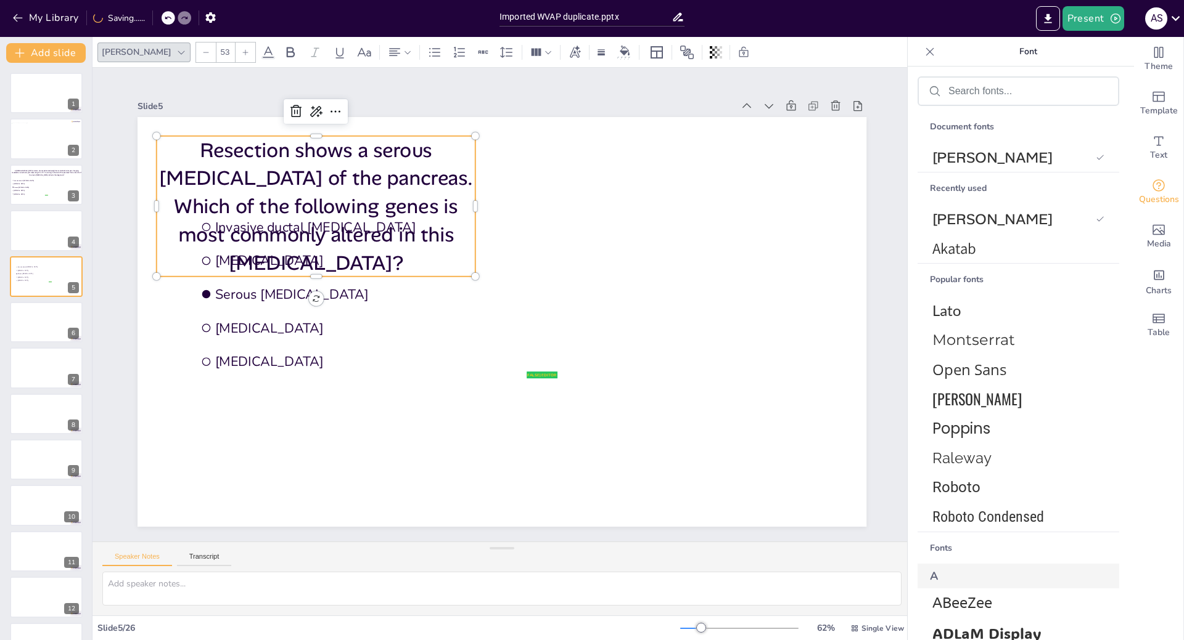
click at [202, 52] on icon at bounding box center [205, 52] width 7 height 7
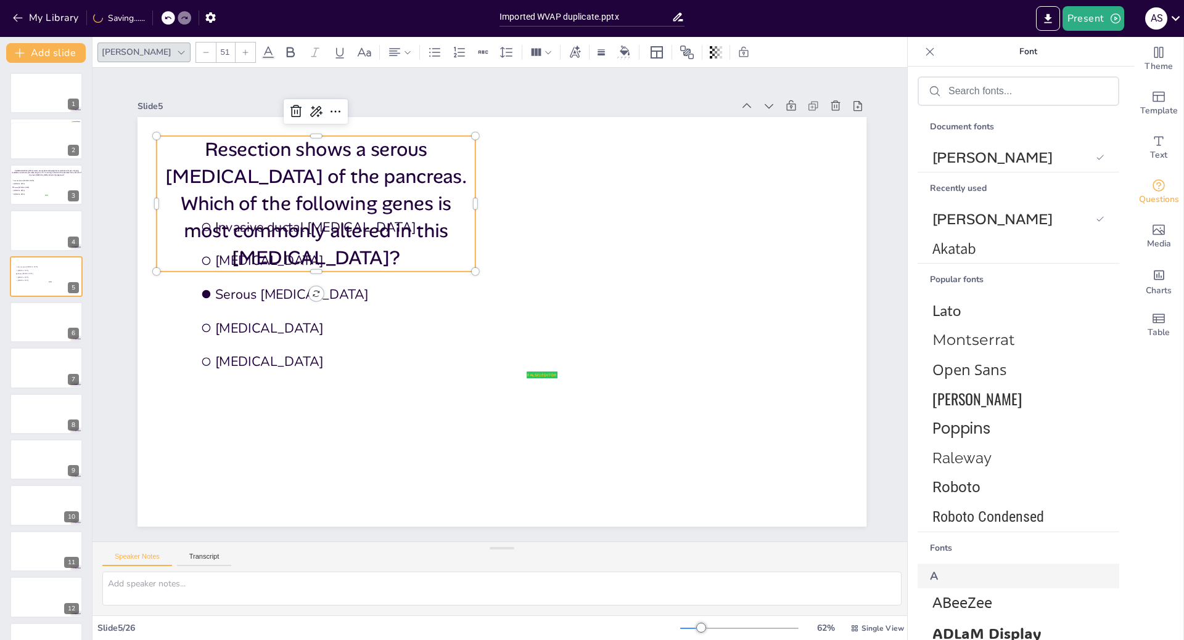
click at [202, 52] on icon at bounding box center [205, 52] width 7 height 7
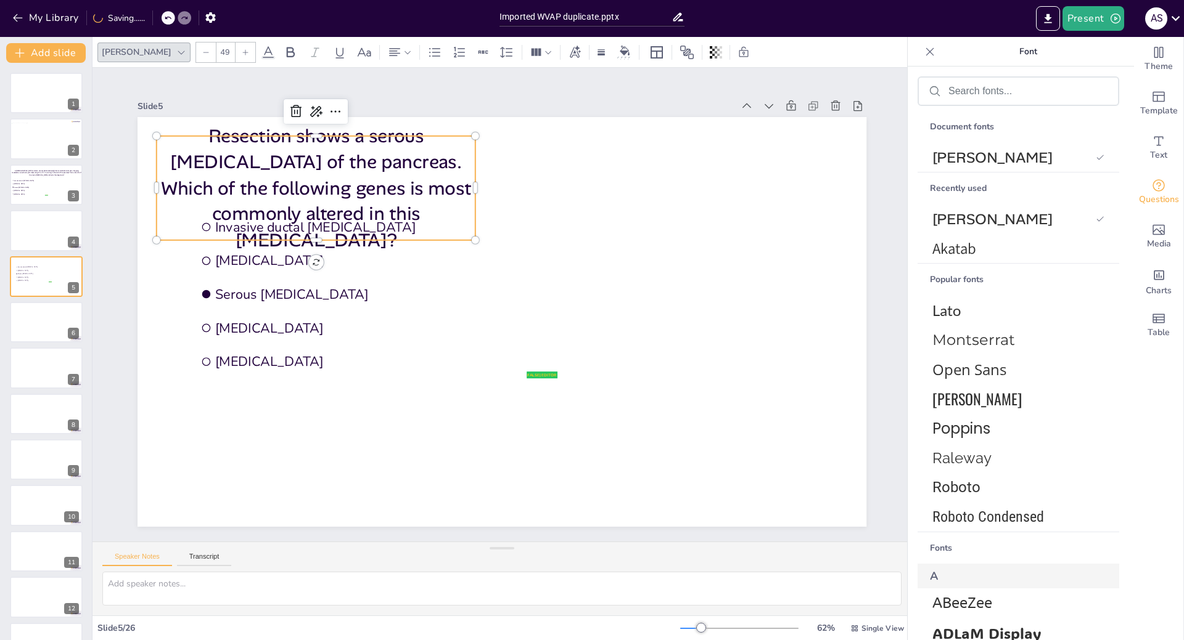
click at [202, 52] on icon at bounding box center [205, 52] width 7 height 7
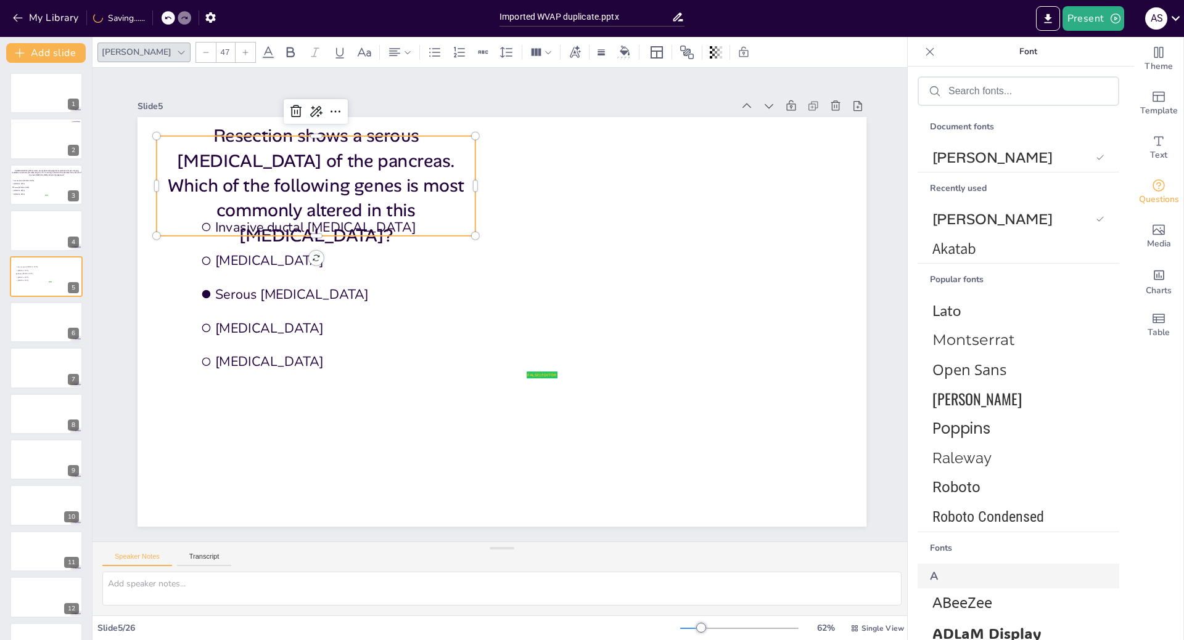
click at [202, 52] on icon at bounding box center [205, 52] width 7 height 7
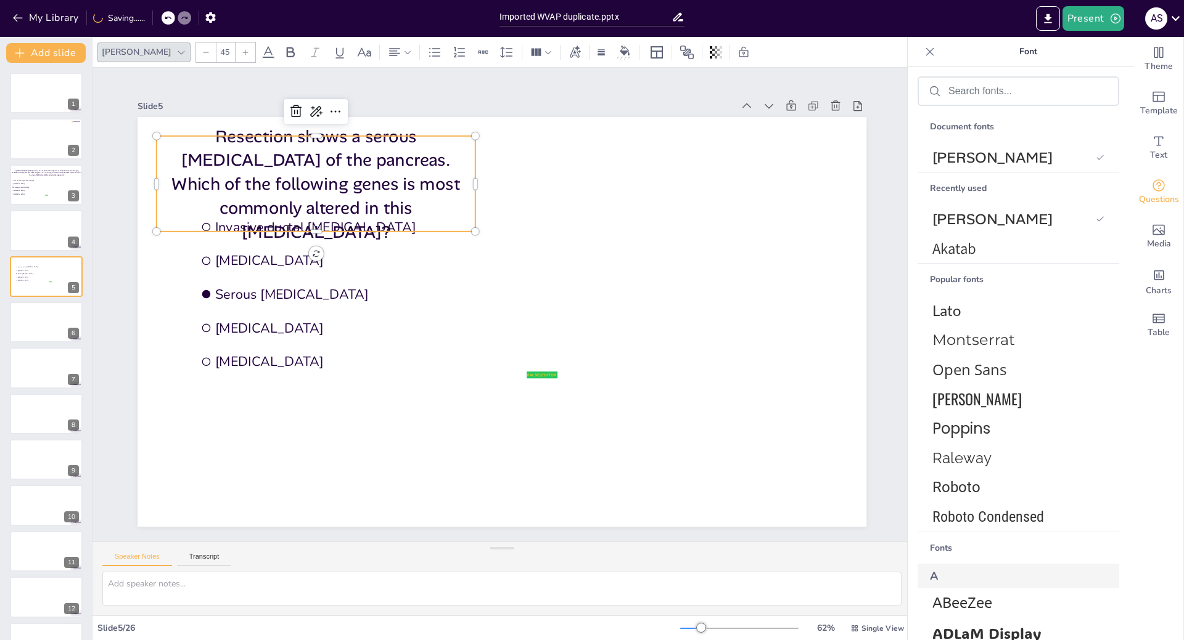
click at [202, 52] on icon at bounding box center [205, 52] width 7 height 7
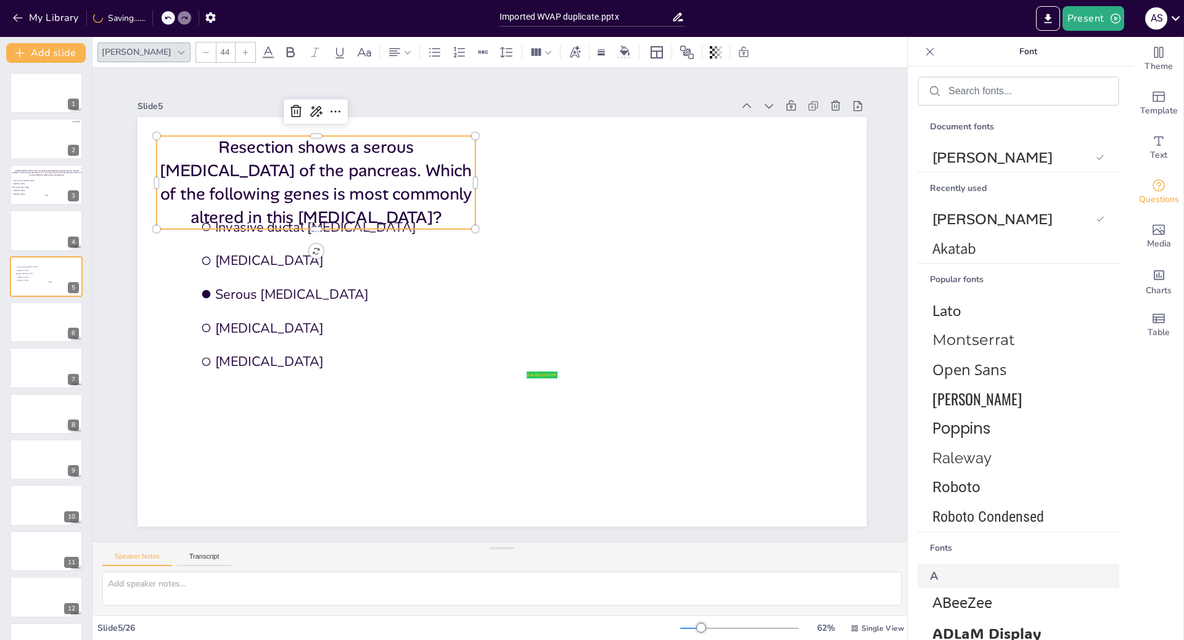
click at [202, 52] on icon at bounding box center [205, 52] width 7 height 7
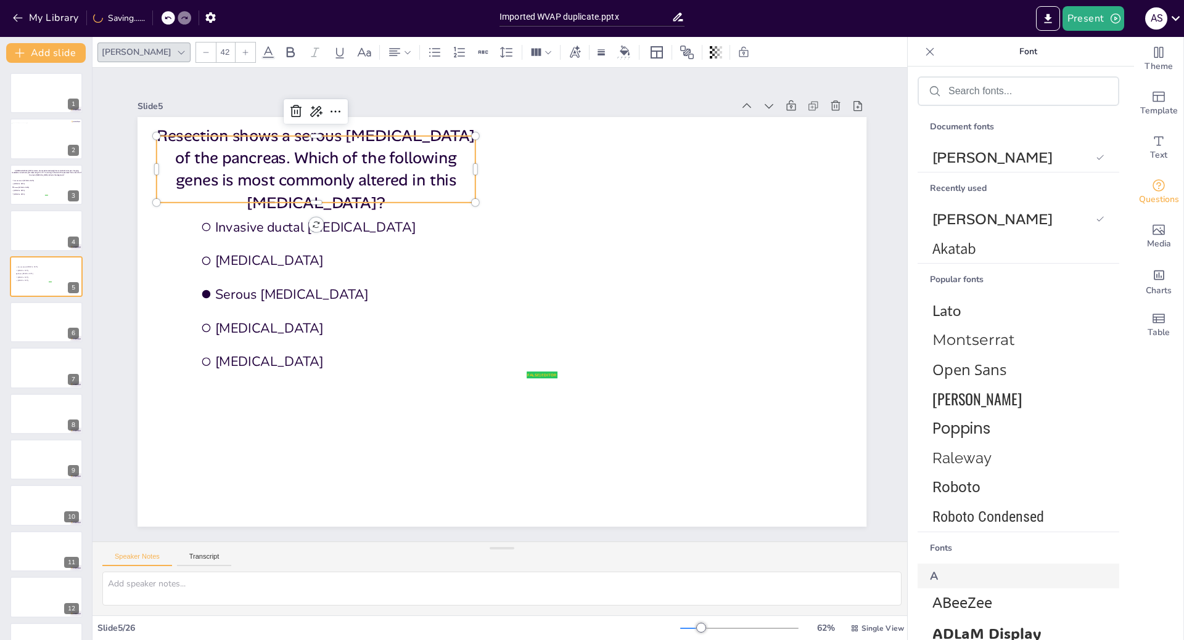
click at [202, 52] on icon at bounding box center [205, 52] width 7 height 7
type input "40"
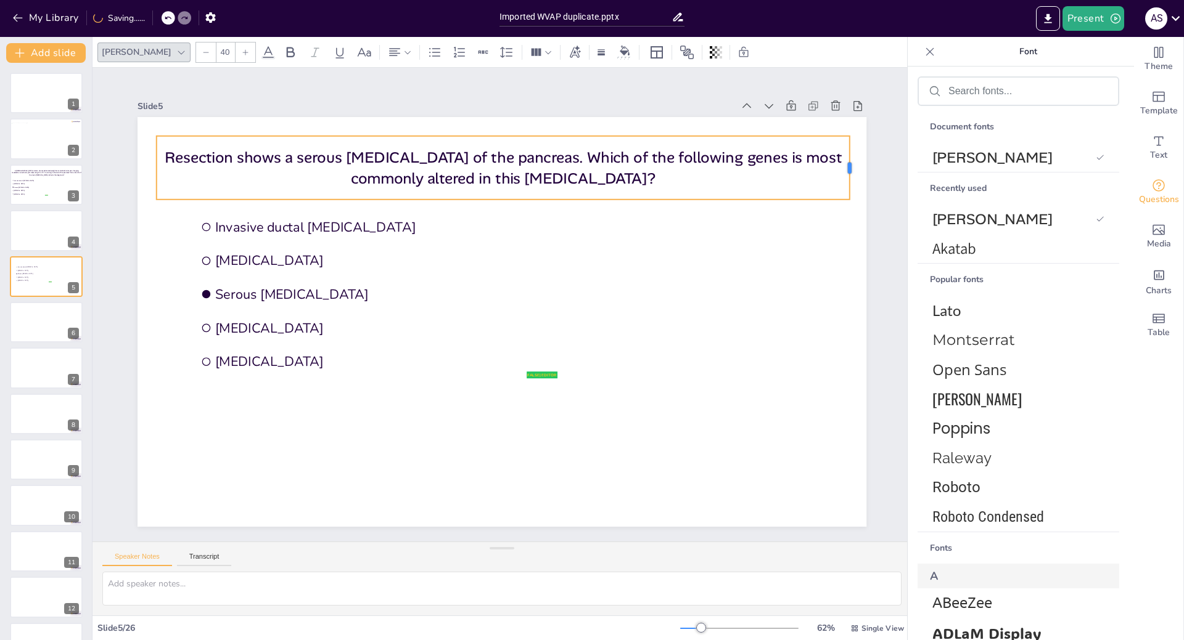
drag, startPoint x: 467, startPoint y: 162, endPoint x: 841, endPoint y: 163, distance: 374.2
click at [864, 212] on div at bounding box center [875, 244] width 23 height 65
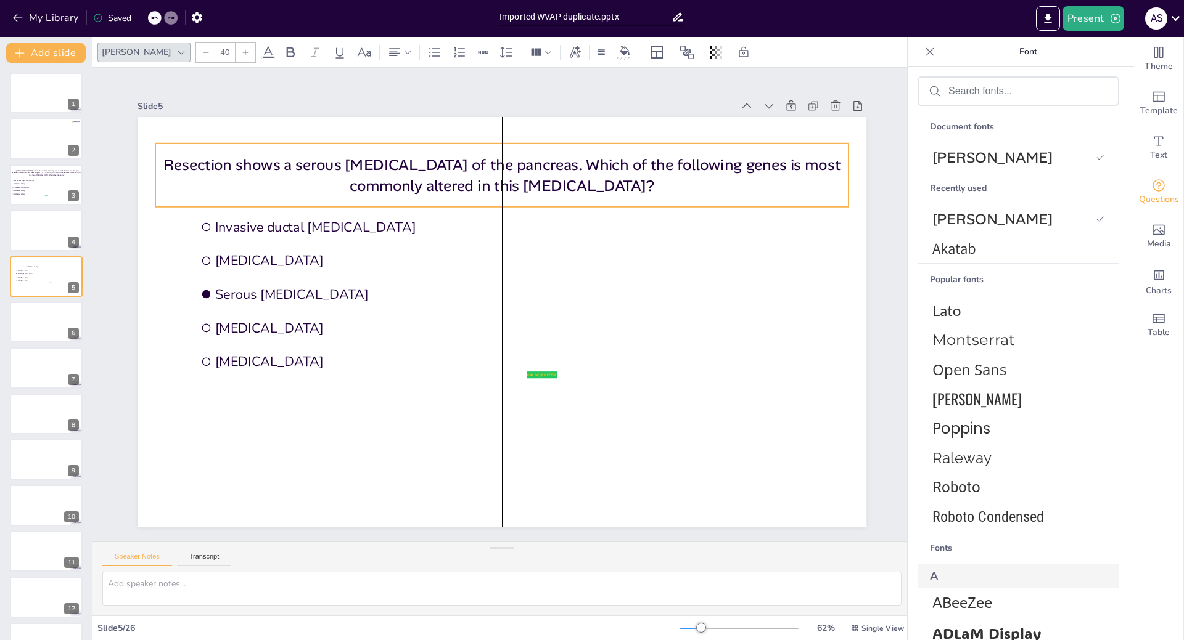
drag, startPoint x: 756, startPoint y: 178, endPoint x: 756, endPoint y: 185, distance: 7.4
click at [756, 185] on p "Resection shows a serous [MEDICAL_DATA] of the pancreas. Which of the following…" at bounding box center [514, 176] width 693 height 115
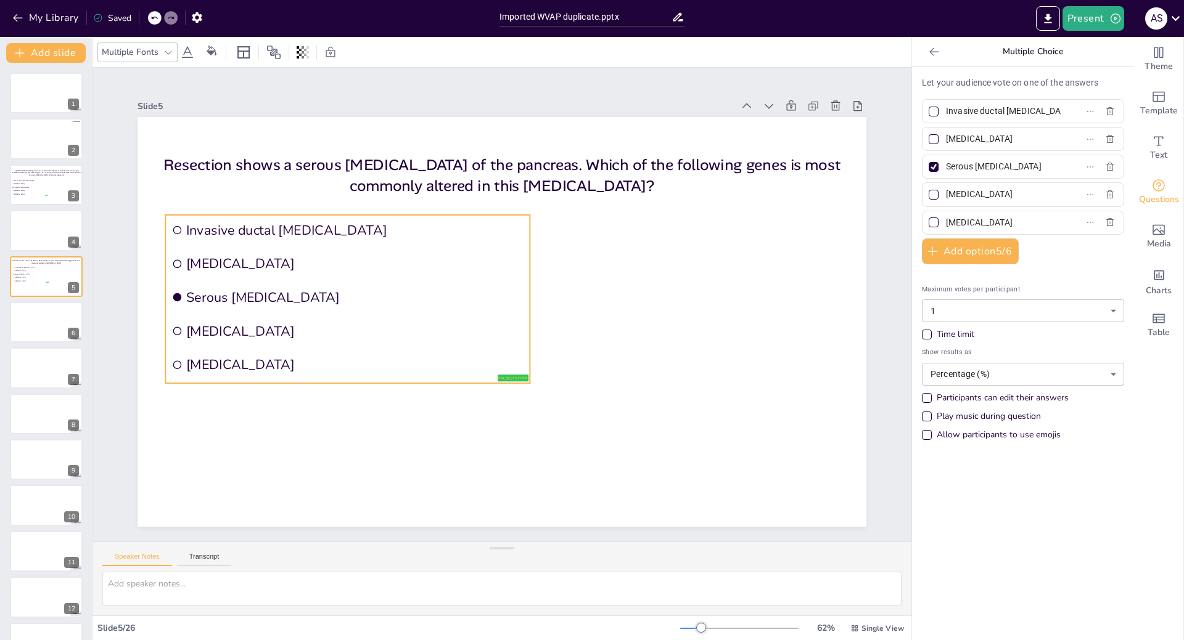
drag, startPoint x: 240, startPoint y: 261, endPoint x: 211, endPoint y: 264, distance: 29.1
click at [211, 264] on span "[MEDICAL_DATA]" at bounding box center [366, 234] width 334 height 88
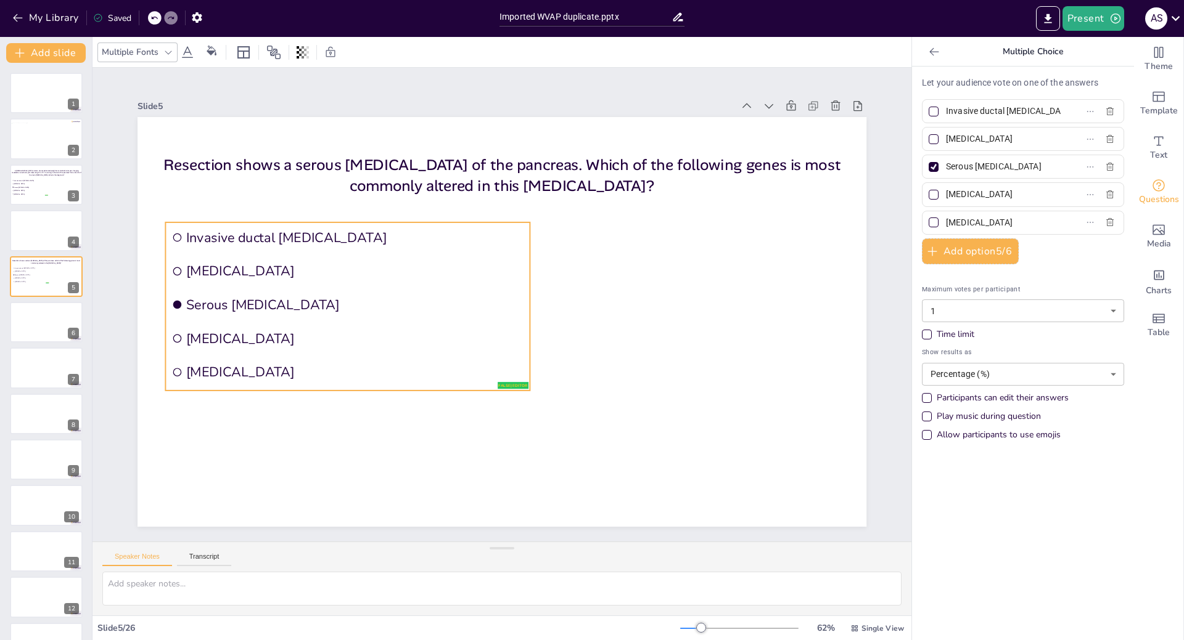
drag, startPoint x: 354, startPoint y: 297, endPoint x: 354, endPoint y: 305, distance: 7.4
click at [354, 305] on span "Serous [MEDICAL_DATA]" at bounding box center [356, 289] width 338 height 53
click at [1047, 105] on label "Invasive ductal [MEDICAL_DATA]" at bounding box center [1003, 111] width 154 height 18
click at [1047, 105] on input "Invasive ductal [MEDICAL_DATA]" at bounding box center [1003, 111] width 115 height 18
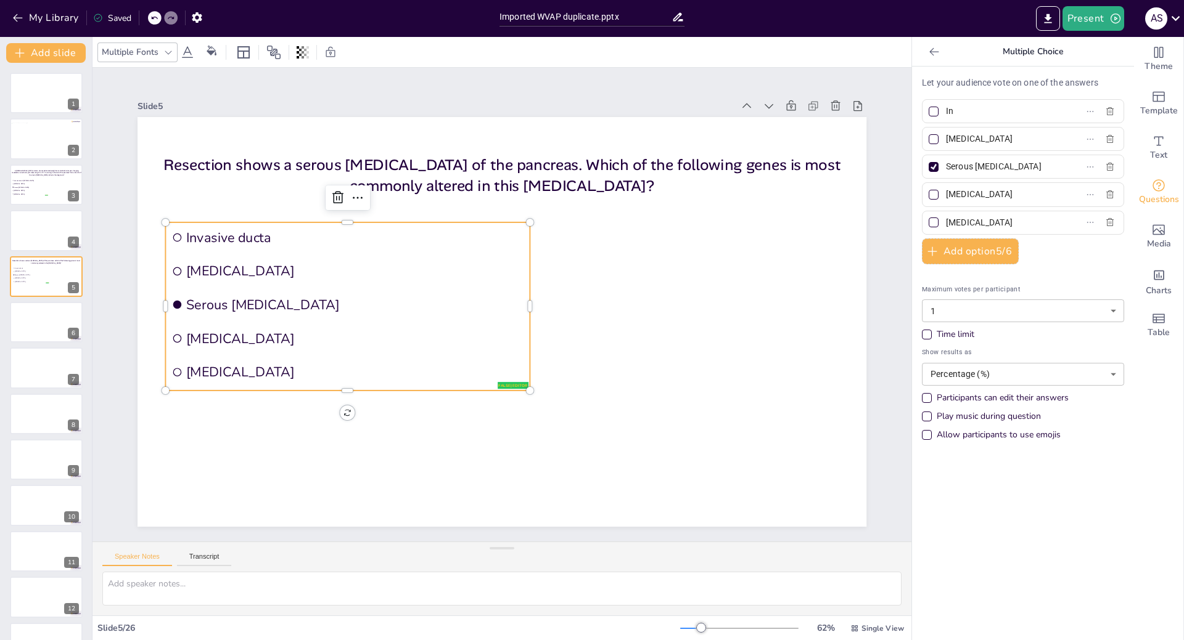
type input "I"
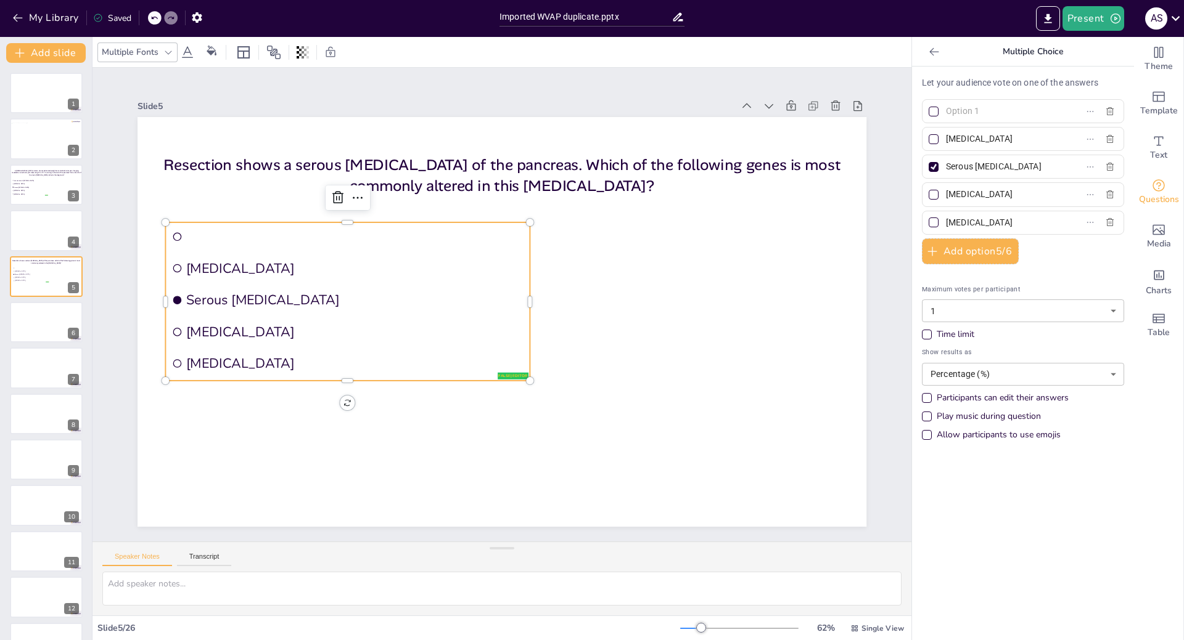
scroll to position [0, 0]
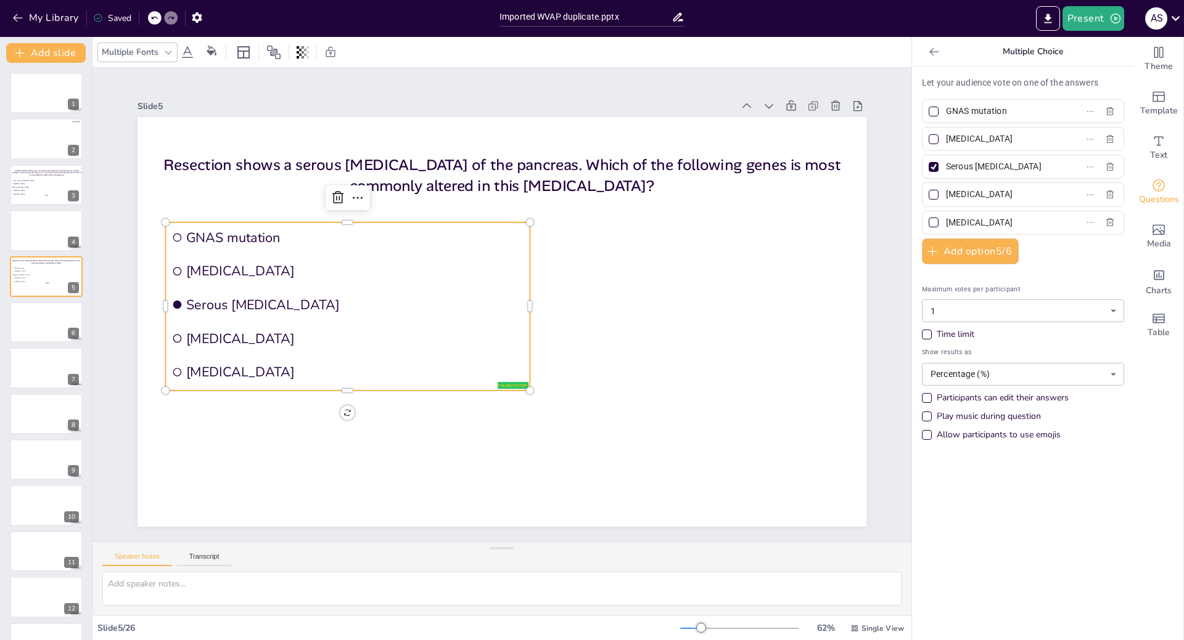
type input "GNAS mutation"
click at [946, 140] on input "[MEDICAL_DATA]" at bounding box center [1003, 139] width 115 height 18
type input "KRAS mutation"
click at [1025, 166] on input "Serous [MEDICAL_DATA]" at bounding box center [1003, 167] width 115 height 18
type input "SMAD4 loss"
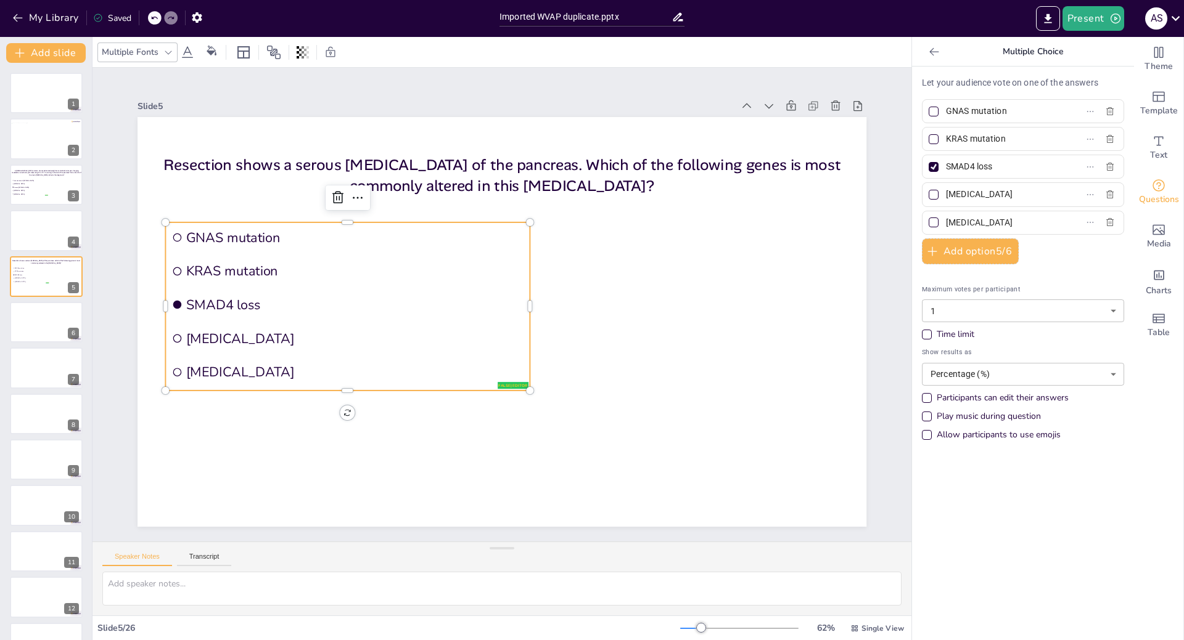
click at [1029, 192] on input "[MEDICAL_DATA]" at bounding box center [1003, 195] width 115 height 18
type input "A"
type input "TP53 mutation"
click at [1019, 219] on input "[MEDICAL_DATA]" at bounding box center [1003, 223] width 115 height 18
type input "C"
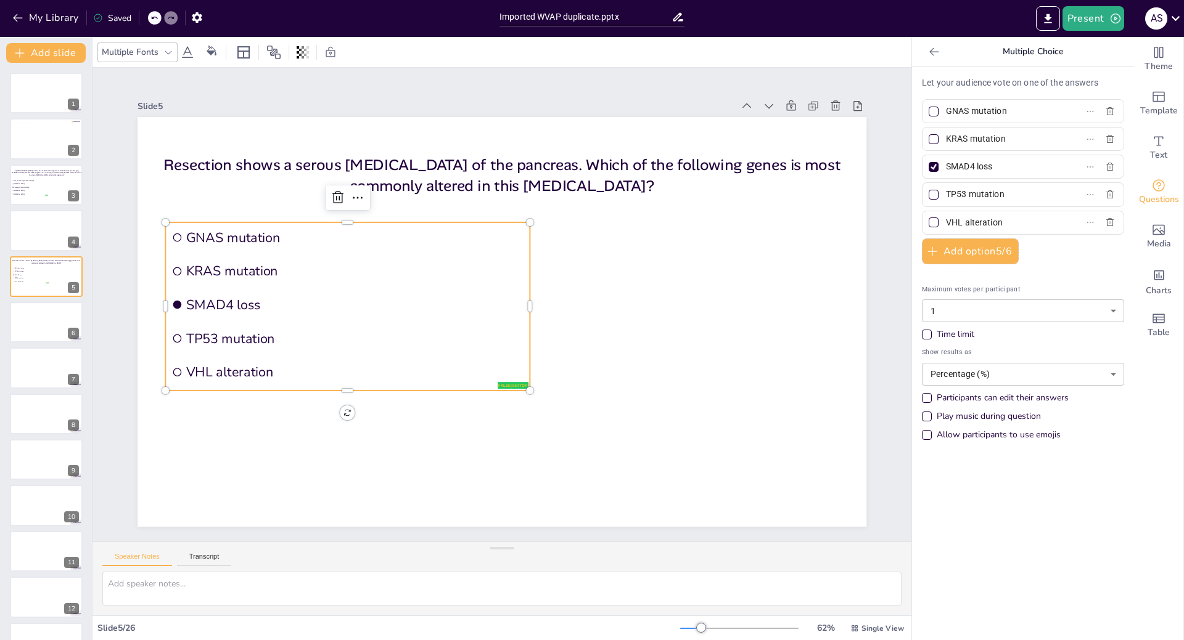
type input "VHL alteration"
click at [928, 223] on div at bounding box center [933, 223] width 10 height 10
click at [946, 223] on input "VHL alteration" at bounding box center [1003, 223] width 115 height 18
checkbox input "true"
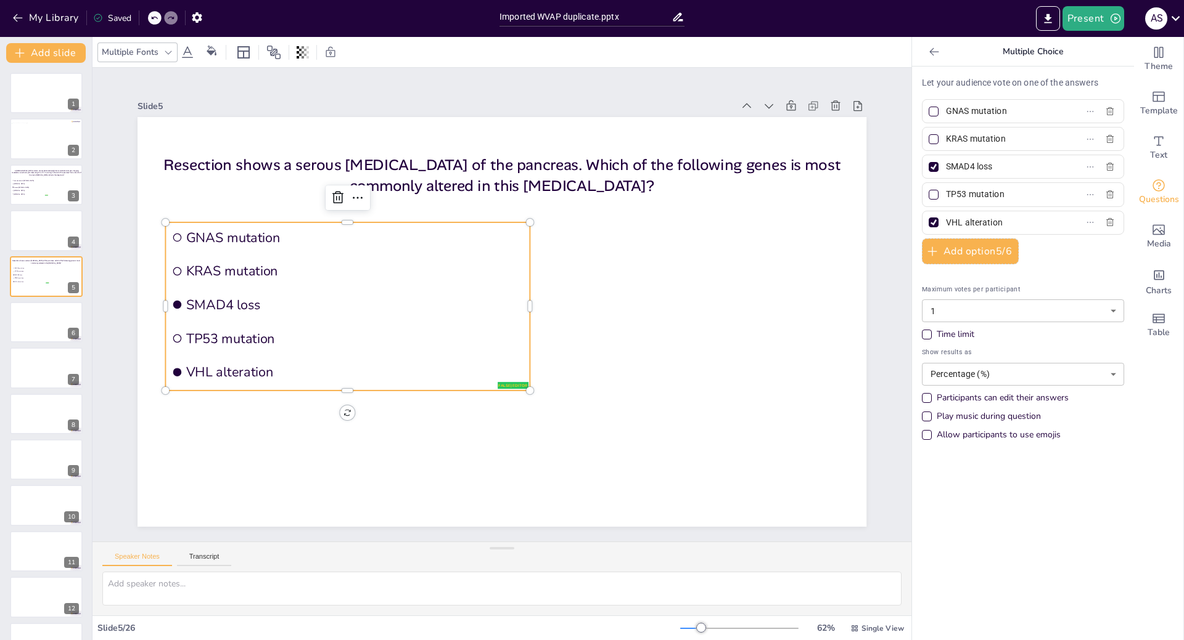
click at [928, 166] on div at bounding box center [933, 167] width 10 height 10
click at [946, 166] on input "SMAD4 loss" at bounding box center [1003, 167] width 115 height 18
checkbox input "false"
click at [34, 317] on div at bounding box center [46, 322] width 74 height 42
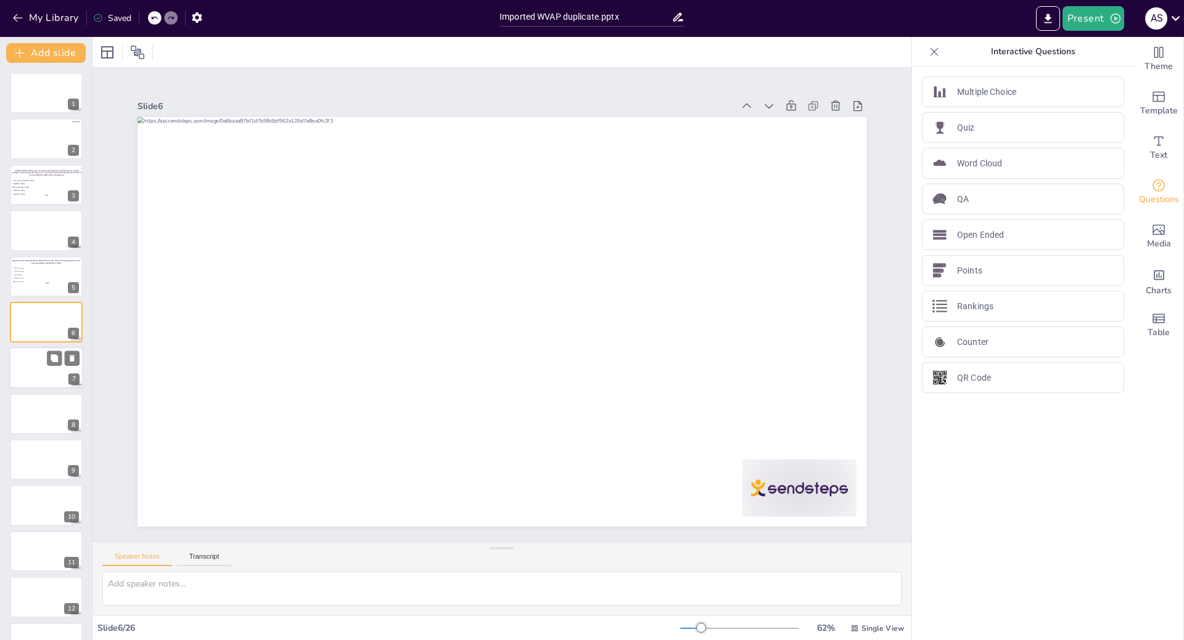
click at [31, 371] on div at bounding box center [46, 369] width 74 height 42
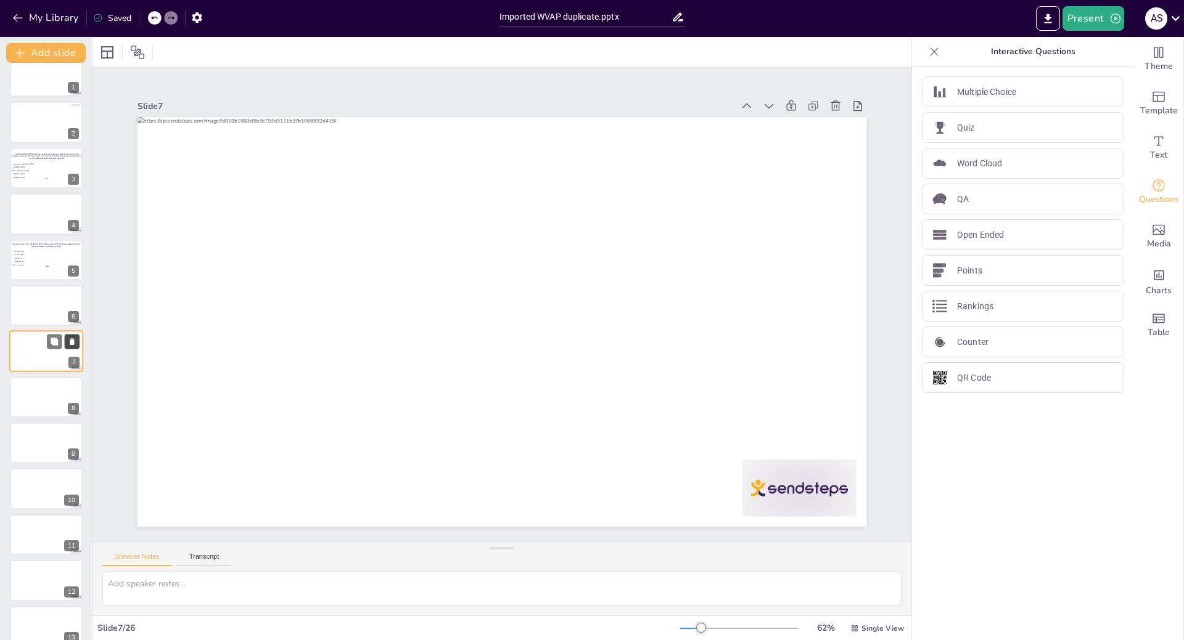
click at [70, 342] on icon at bounding box center [72, 342] width 9 height 9
click at [58, 342] on div "New Slide" at bounding box center [97, 343] width 119 height 22
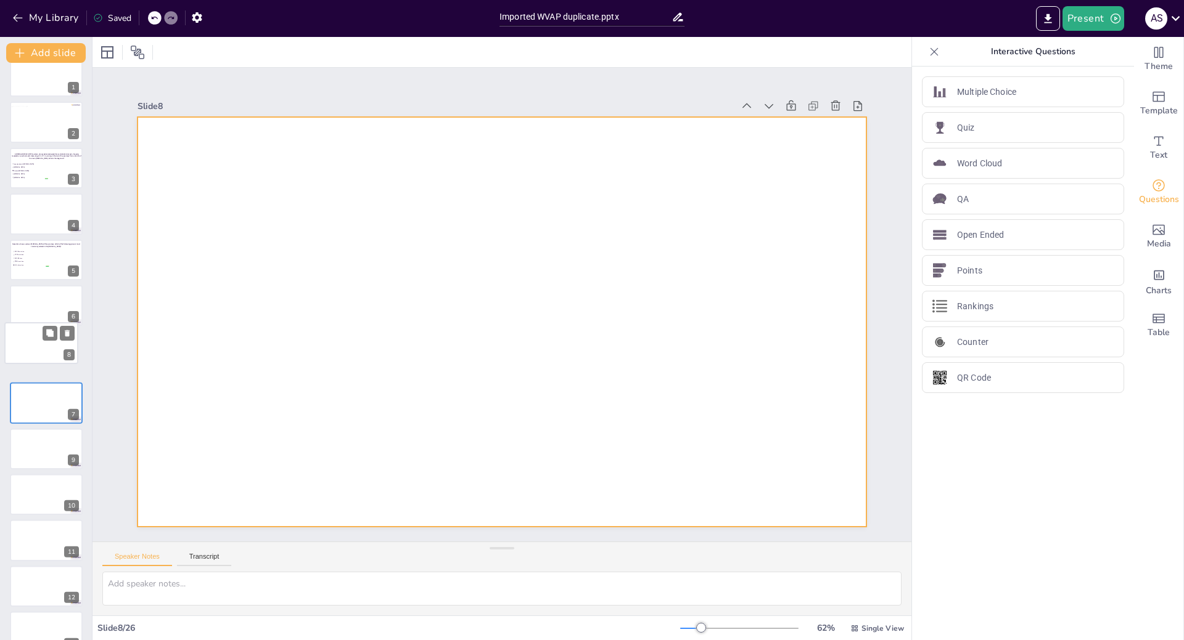
drag, startPoint x: 25, startPoint y: 394, endPoint x: 19, endPoint y: 333, distance: 60.7
click at [19, 333] on div at bounding box center [41, 343] width 73 height 41
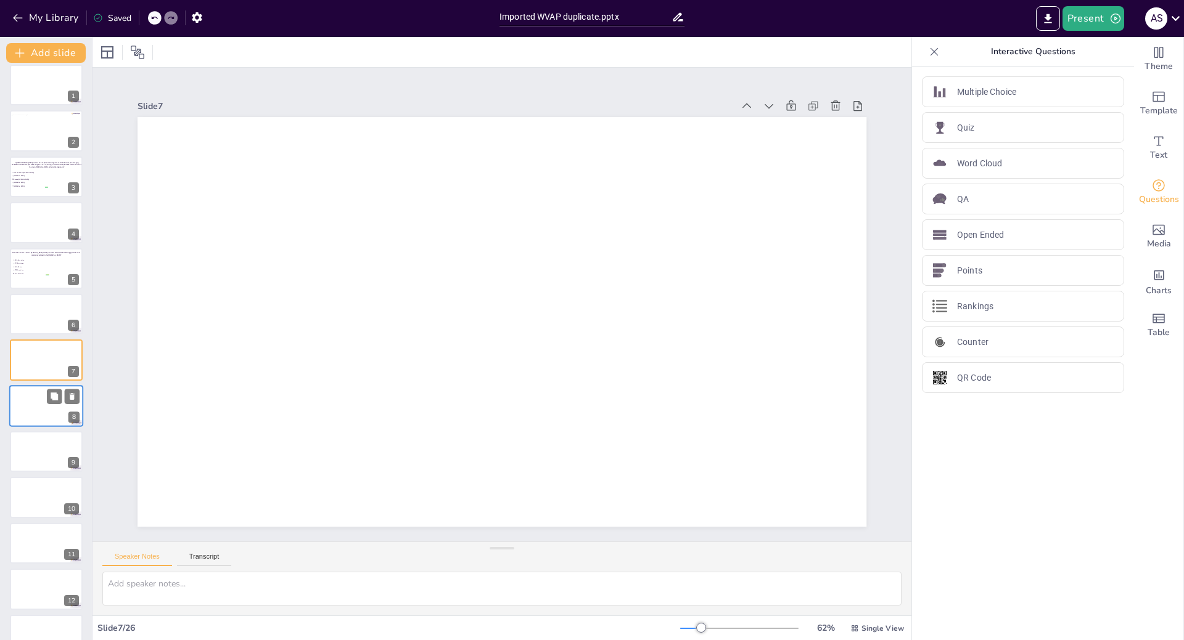
scroll to position [68, 0]
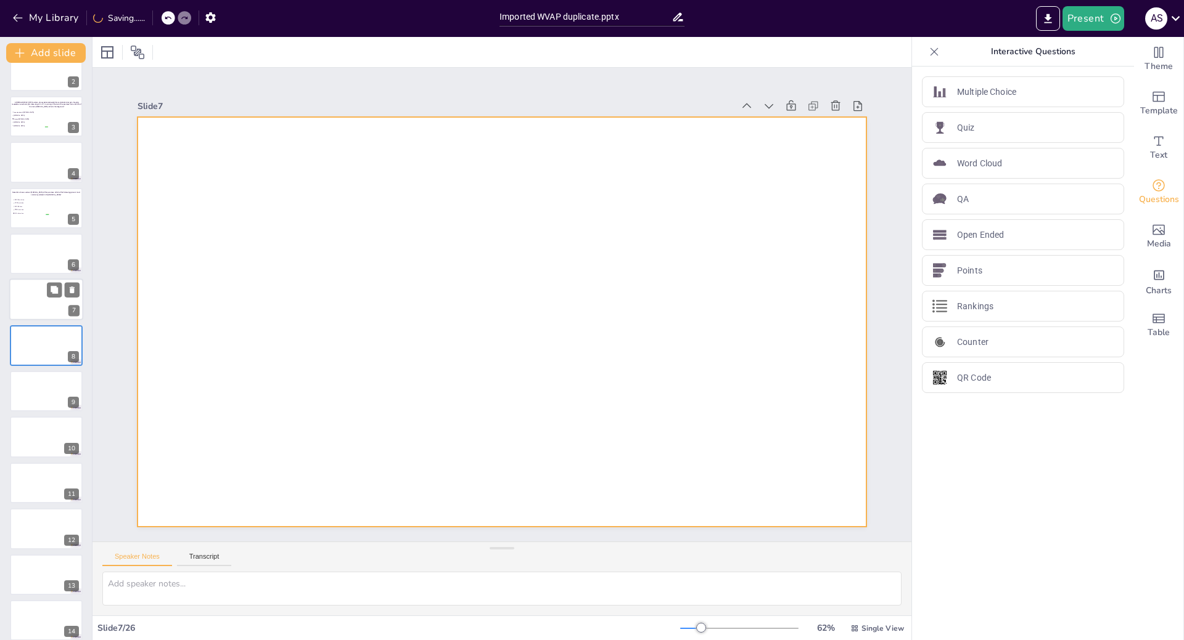
click at [38, 300] on div at bounding box center [46, 300] width 74 height 42
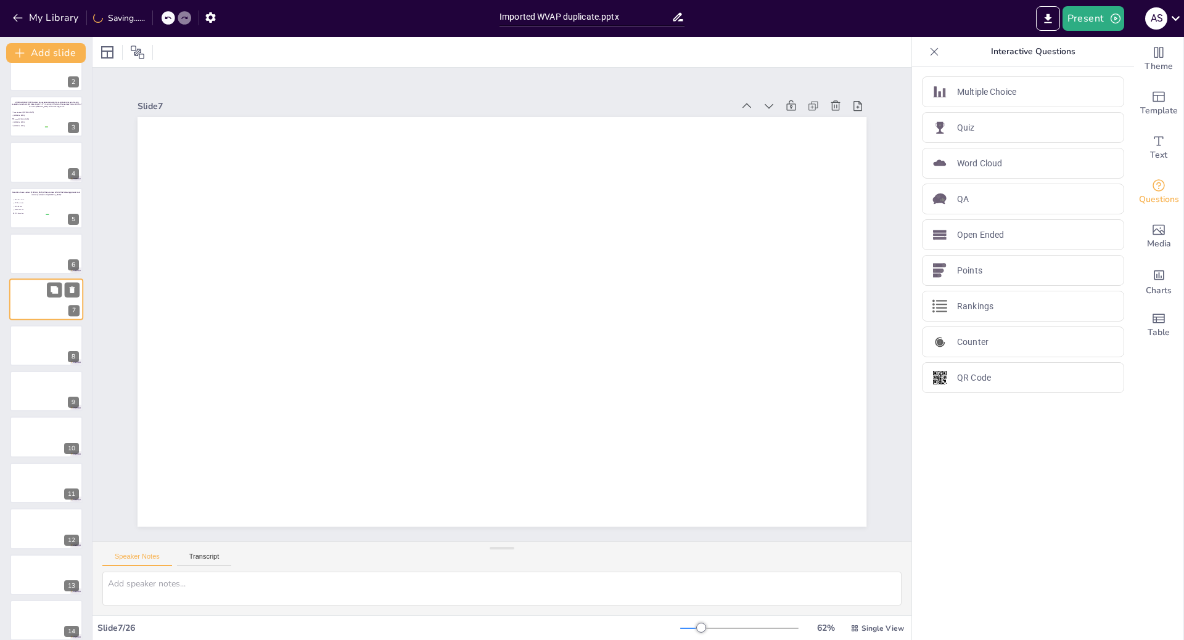
scroll to position [17, 0]
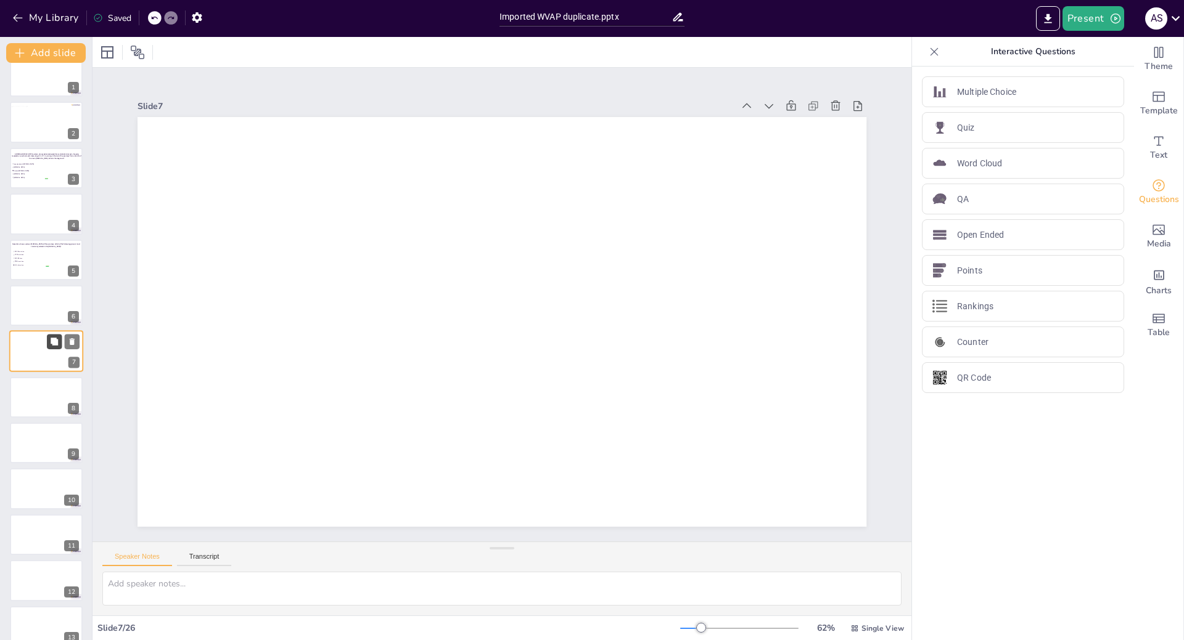
click at [55, 341] on icon at bounding box center [54, 341] width 7 height 7
click at [31, 306] on div at bounding box center [46, 306] width 74 height 42
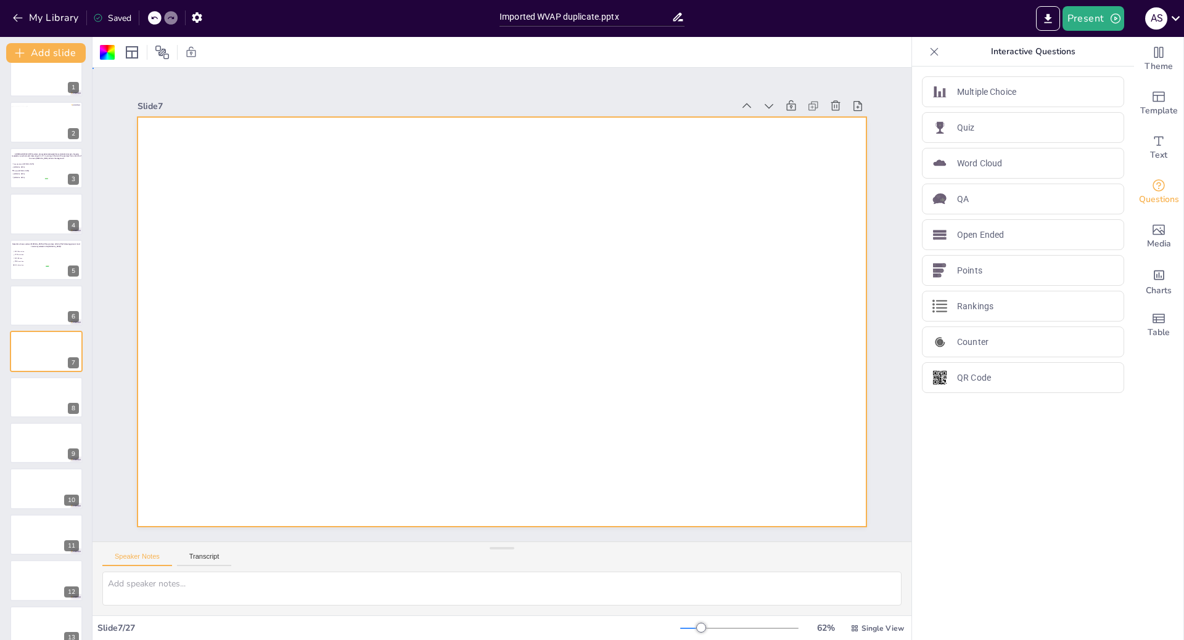
click at [792, 260] on div at bounding box center [498, 322] width 798 height 552
click at [1145, 64] on span "Theme" at bounding box center [1158, 67] width 28 height 14
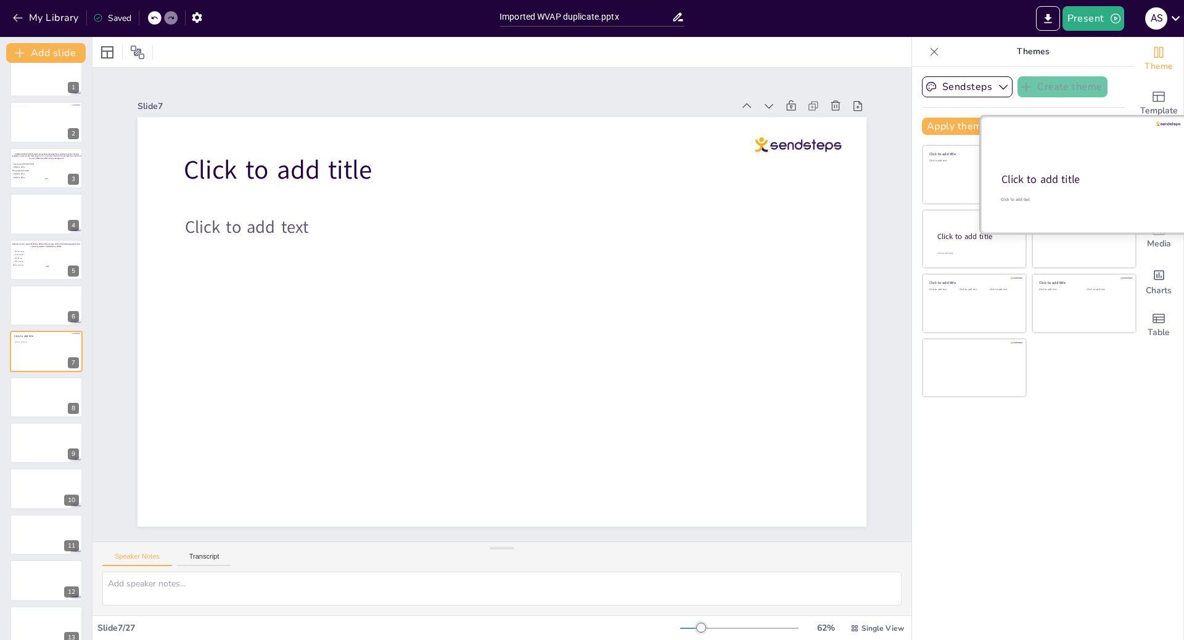
click at [1063, 174] on div "Click to add title" at bounding box center [1082, 180] width 163 height 15
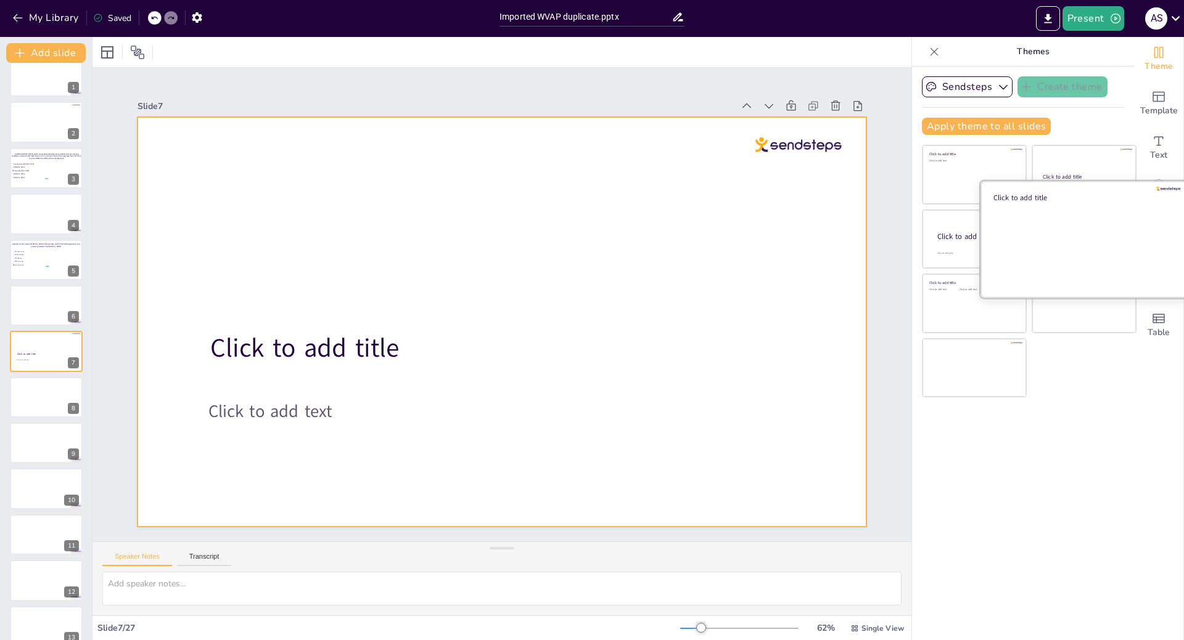
click at [1087, 230] on div at bounding box center [1083, 239] width 207 height 117
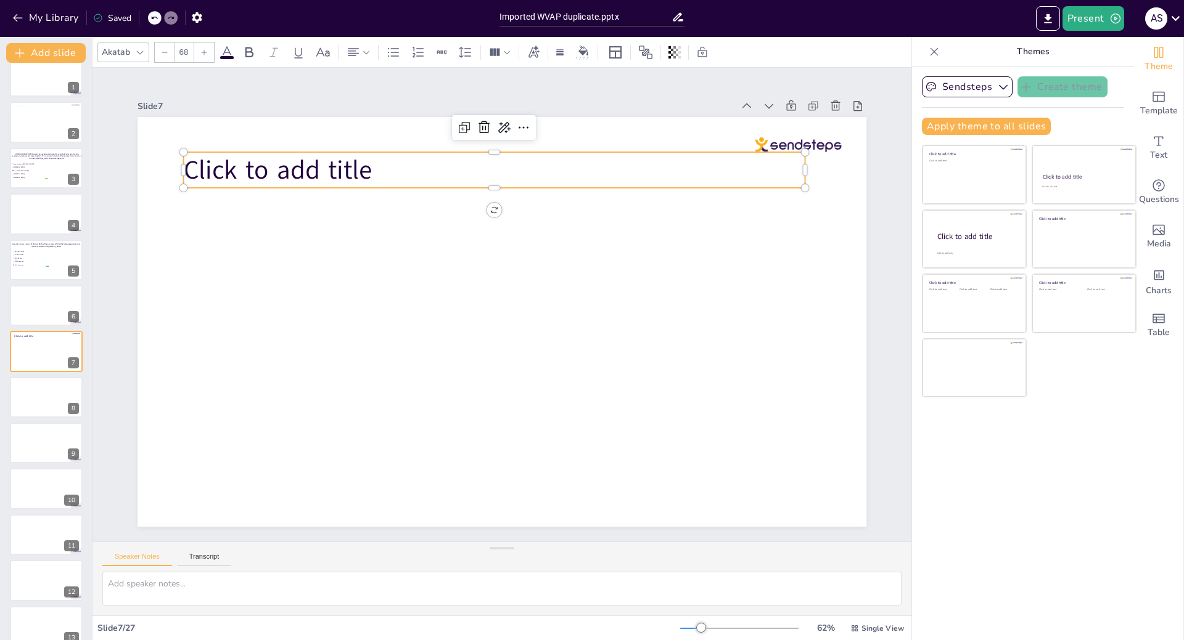
click at [342, 163] on span "Click to add title" at bounding box center [292, 147] width 191 height 55
click at [361, 163] on span "Click to add title" at bounding box center [292, 147] width 191 height 55
click at [361, 163] on span "Click to add title" at bounding box center [311, 127] width 192 height 74
click at [406, 164] on p at bounding box center [507, 170] width 621 height 100
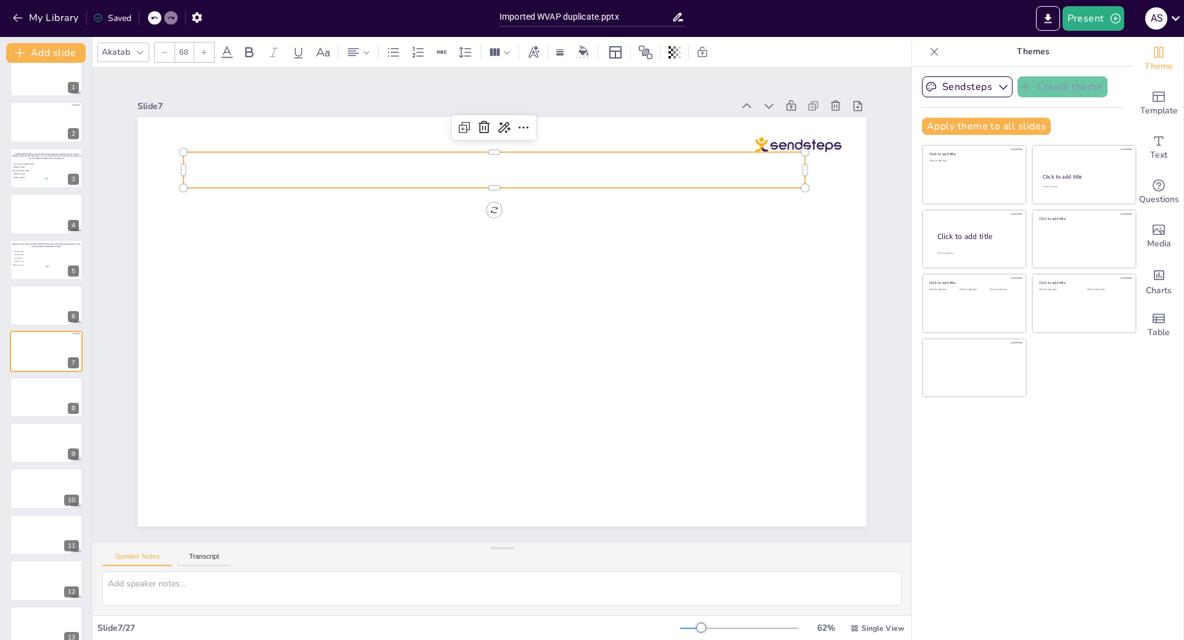
click at [406, 164] on p at bounding box center [536, 174] width 602 height 226
click at [519, 164] on p at bounding box center [632, 339] width 226 height 602
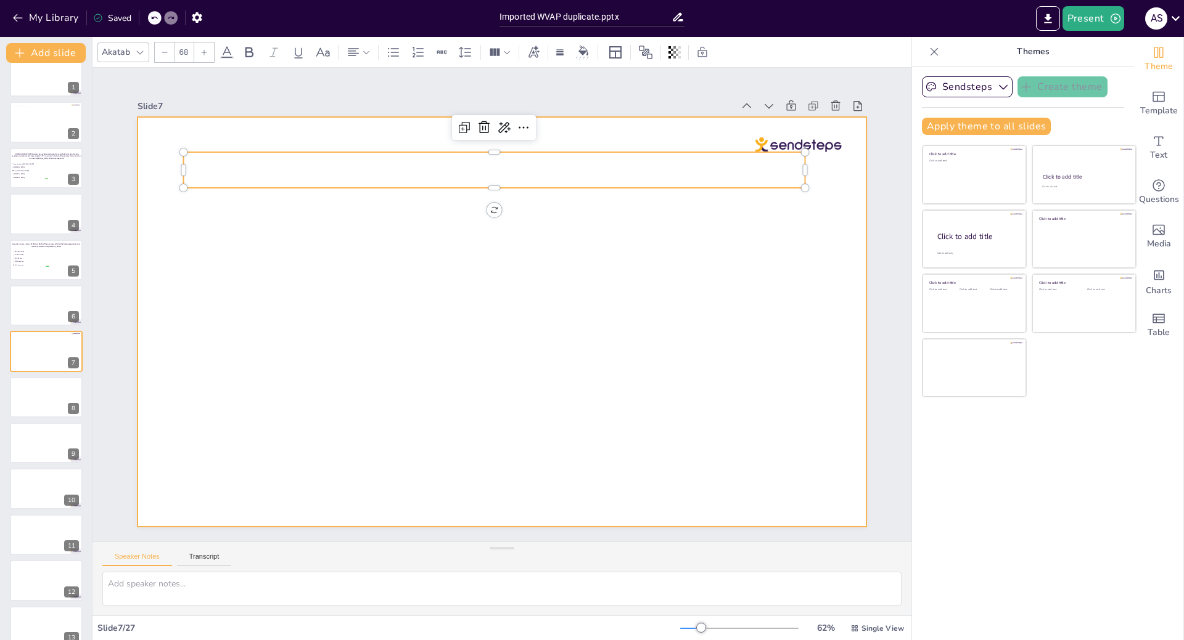
click at [376, 216] on div at bounding box center [498, 322] width 798 height 552
click at [385, 155] on p at bounding box center [536, 174] width 602 height 226
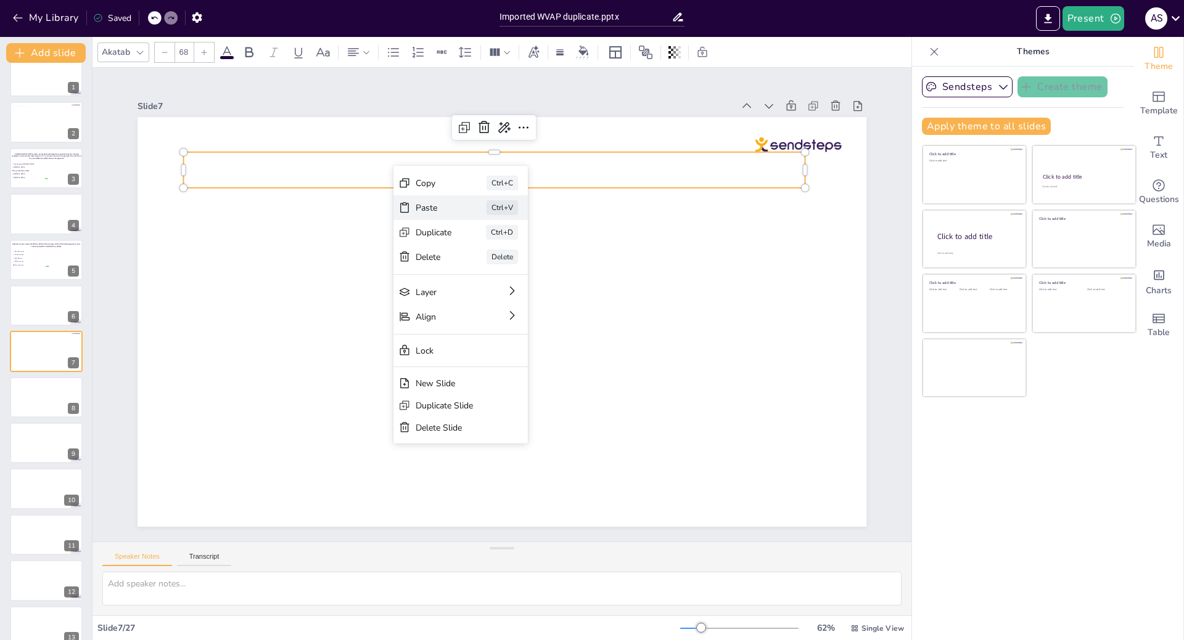
click at [510, 271] on div "Paste" at bounding box center [529, 278] width 38 height 15
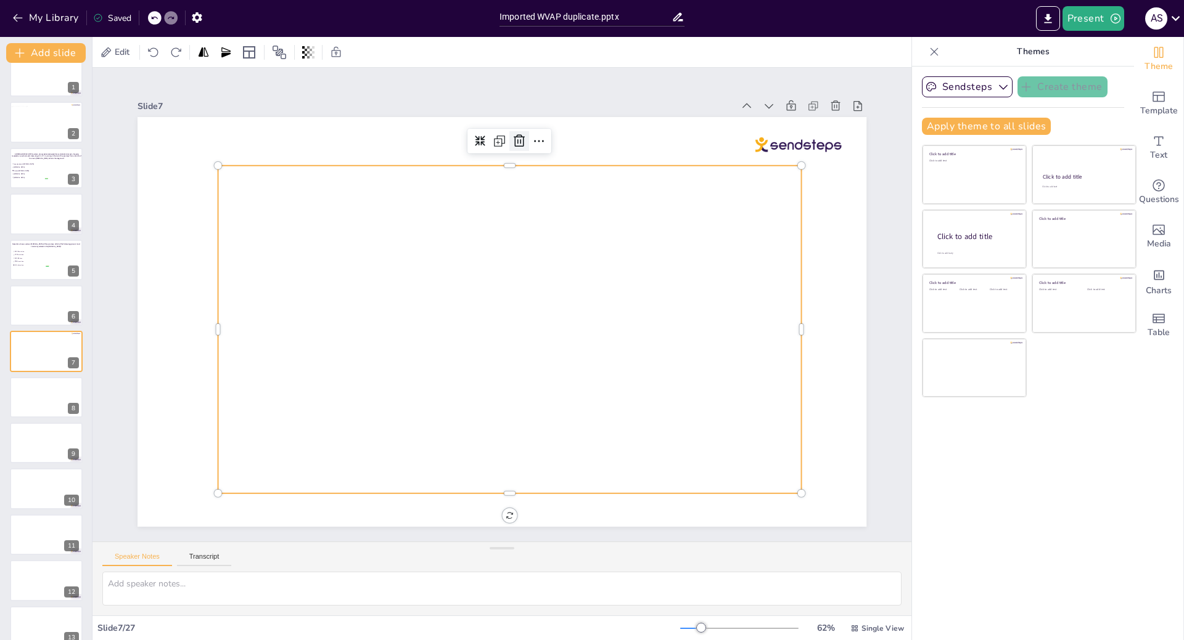
click at [528, 138] on icon at bounding box center [536, 144] width 16 height 16
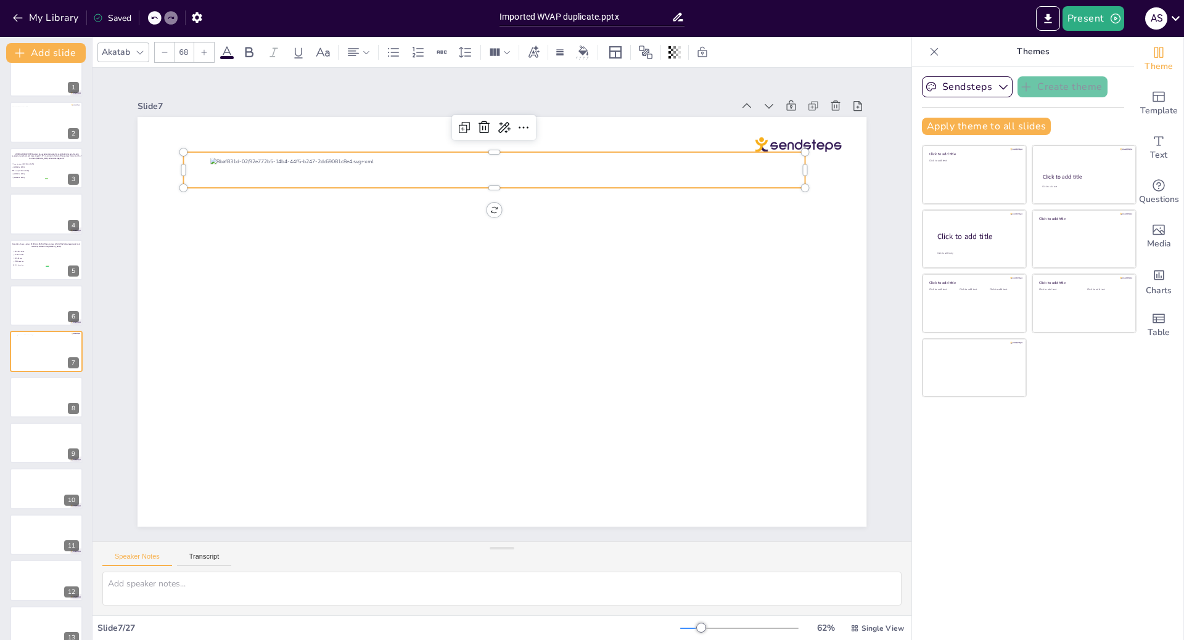
click at [235, 162] on p at bounding box center [536, 174] width 602 height 226
click at [497, 123] on icon at bounding box center [503, 126] width 12 height 13
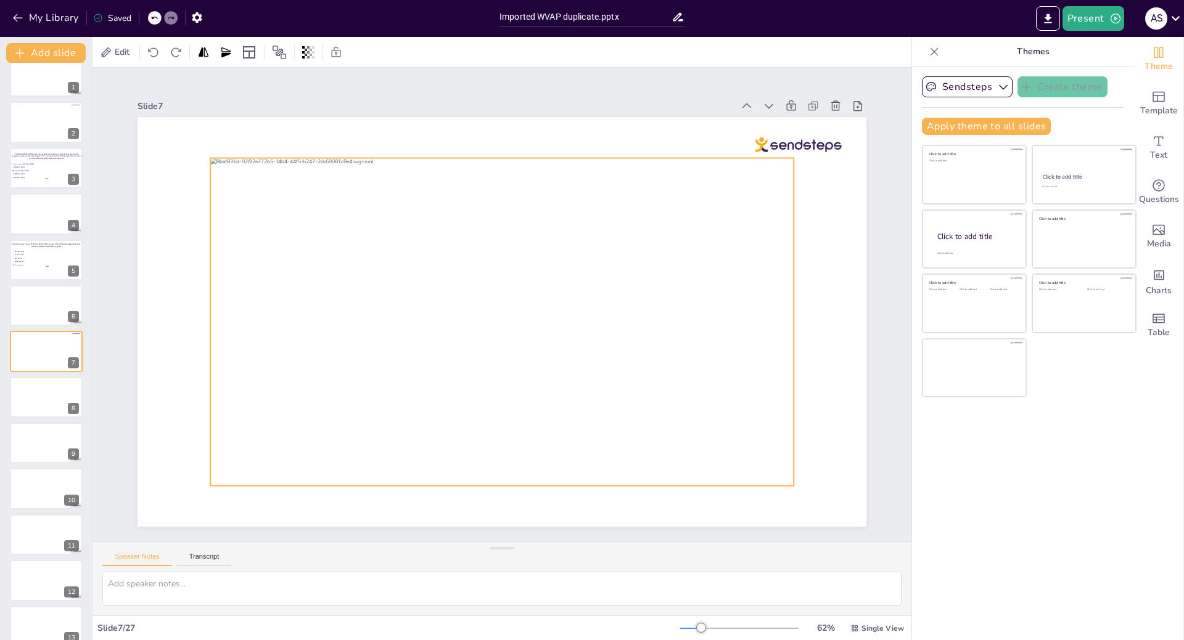
click at [401, 332] on div at bounding box center [498, 321] width 639 height 442
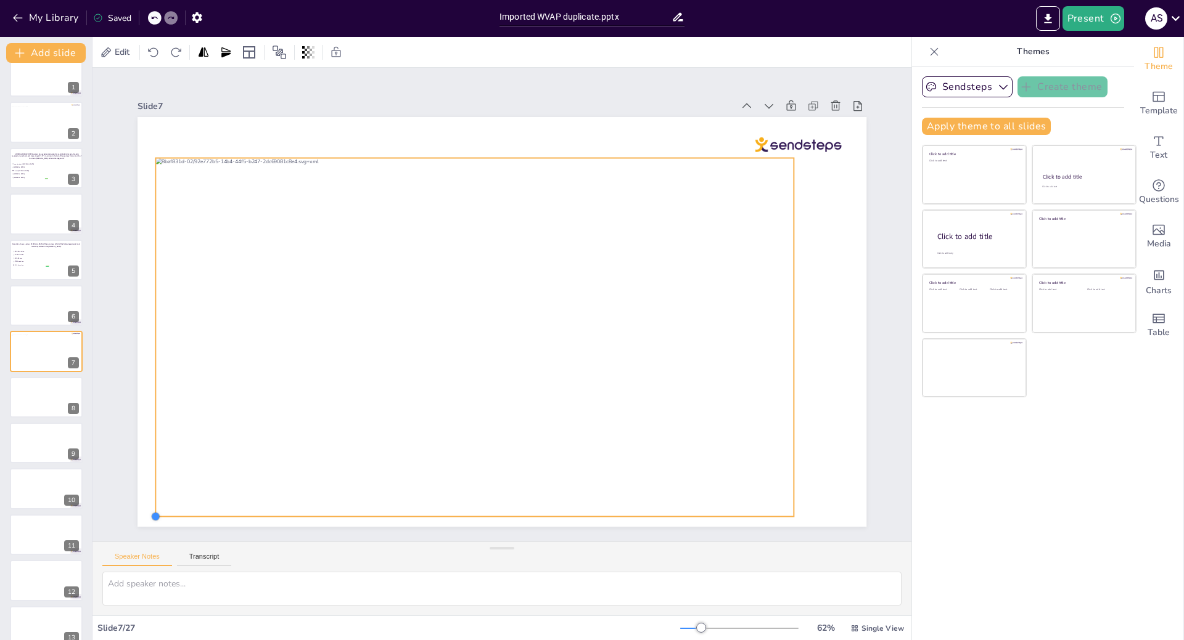
drag, startPoint x: 198, startPoint y: 483, endPoint x: 166, endPoint y: 514, distance: 44.5
click at [166, 514] on div at bounding box center [501, 322] width 729 height 410
drag, startPoint x: 782, startPoint y: 509, endPoint x: 789, endPoint y: 517, distance: 11.0
click at [789, 517] on div at bounding box center [498, 322] width 798 height 552
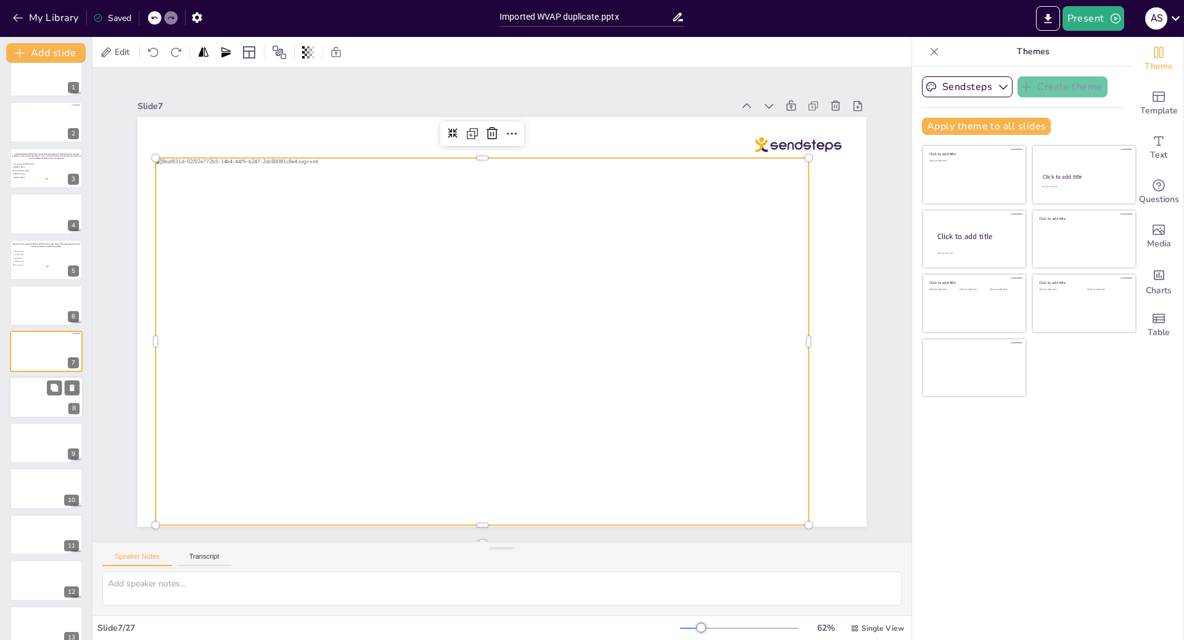
click at [36, 403] on div at bounding box center [46, 398] width 74 height 42
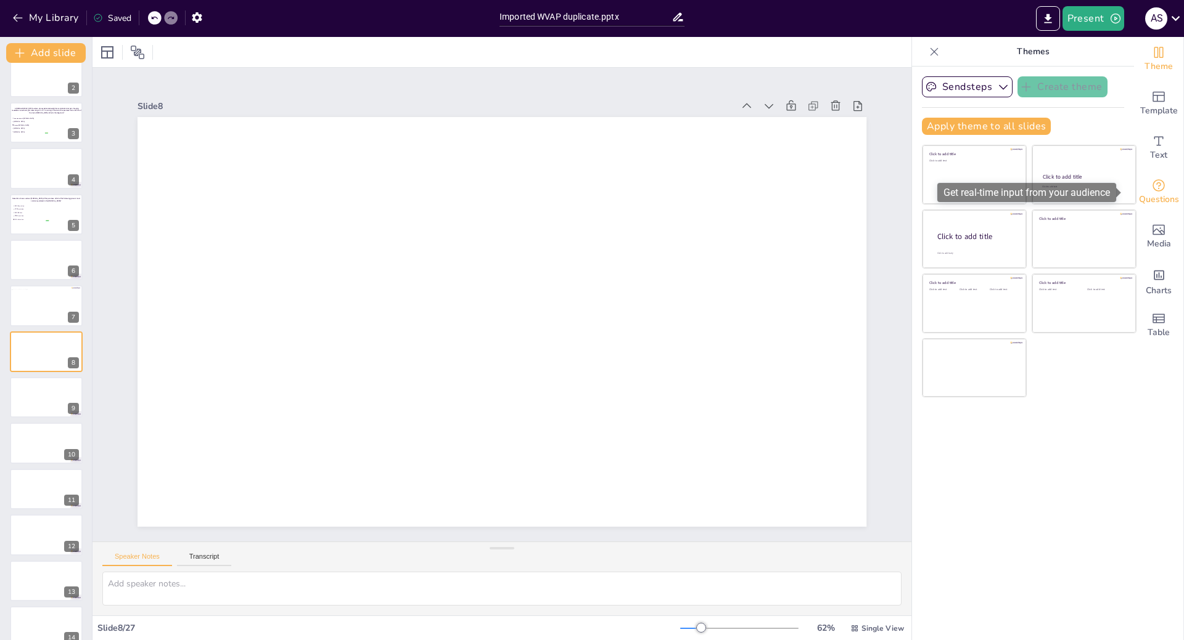
click at [1151, 194] on span "Questions" at bounding box center [1159, 200] width 40 height 14
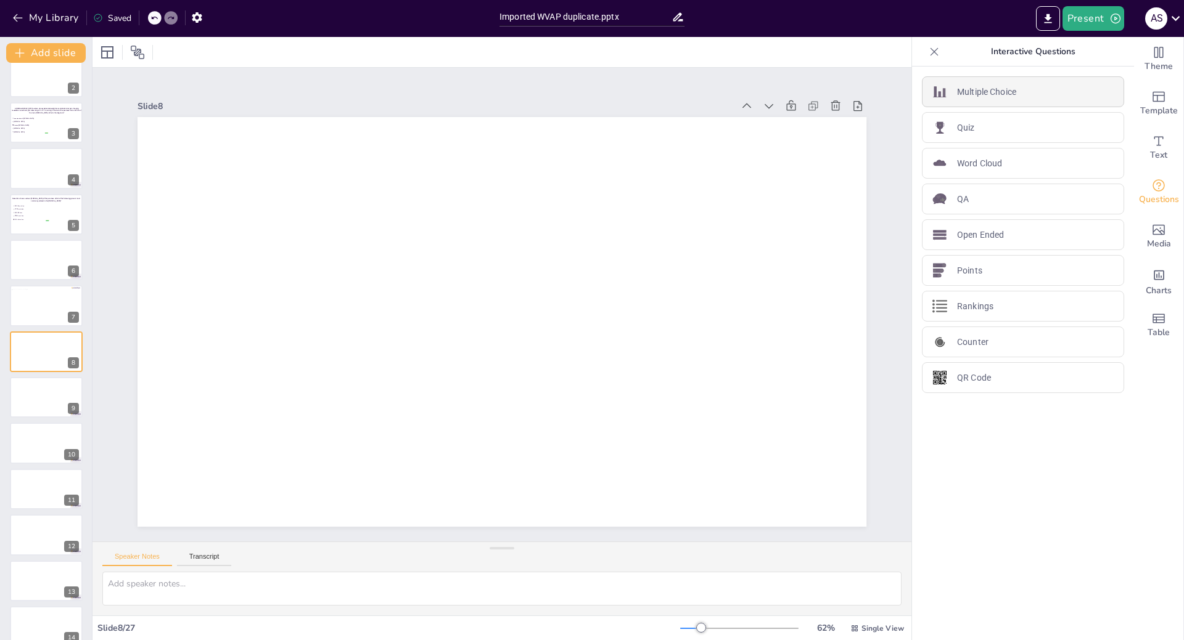
click at [1000, 91] on p "Multiple Choice" at bounding box center [986, 92] width 59 height 13
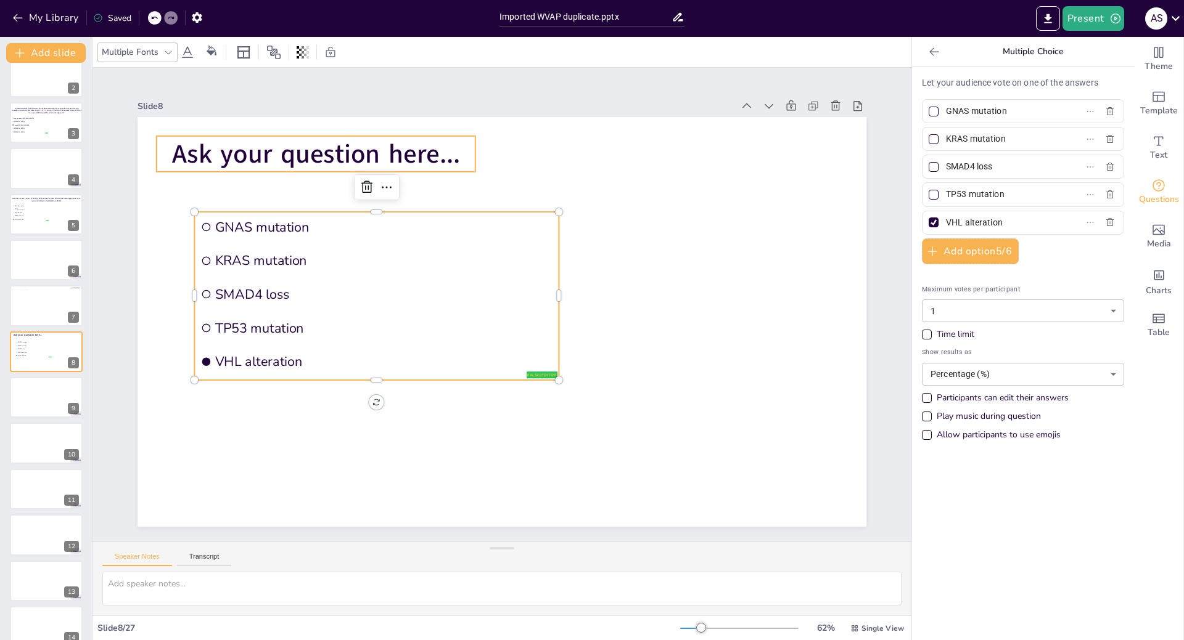
click at [317, 144] on span "Ask your question here..." at bounding box center [316, 153] width 288 height 35
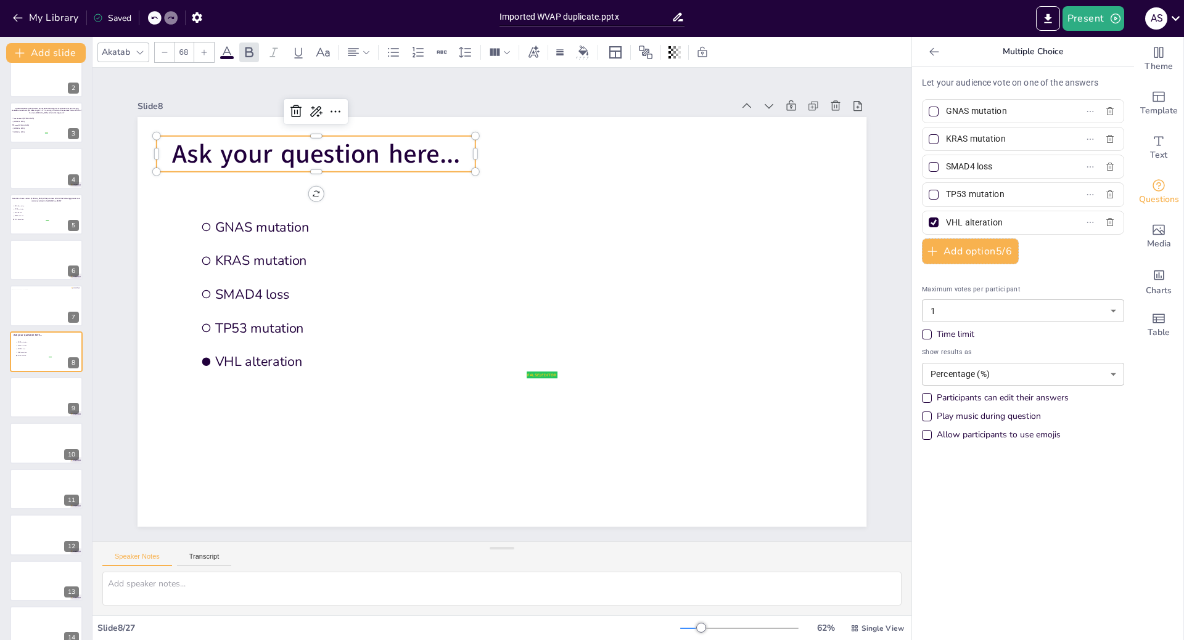
click at [452, 147] on p "Ask your question here..." at bounding box center [351, 119] width 319 height 102
click at [451, 150] on p "Ask your question here..." at bounding box center [316, 154] width 319 height 36
click at [451, 150] on p "Ask your question here..." at bounding box center [332, 135] width 321 height 69
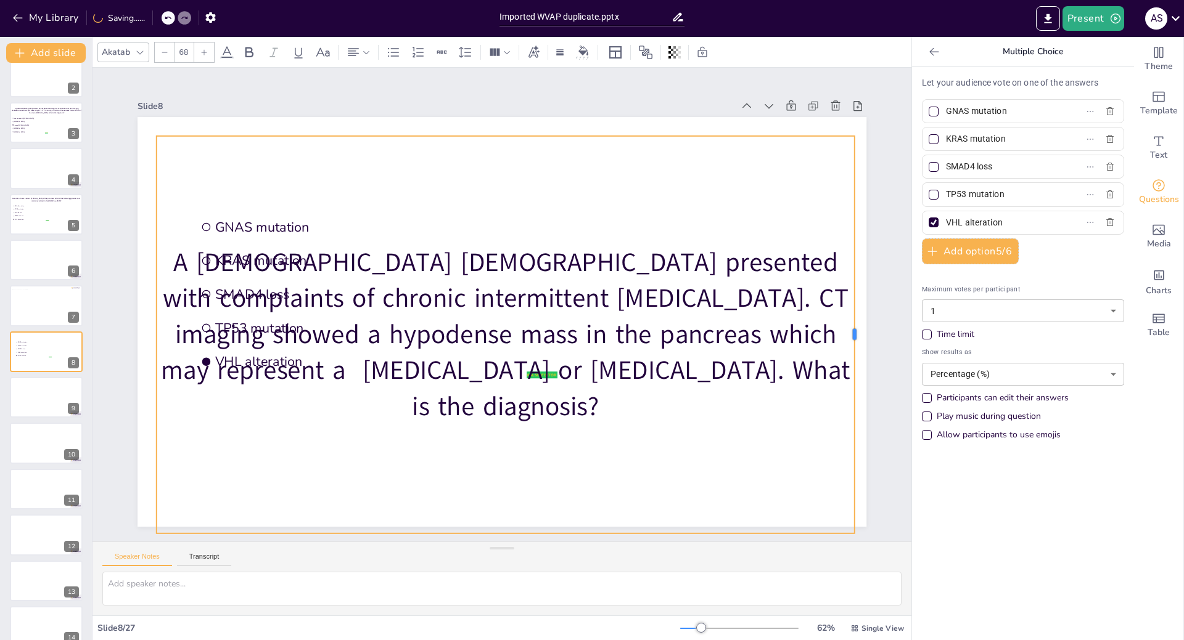
drag, startPoint x: 468, startPoint y: 330, endPoint x: 847, endPoint y: 189, distance: 404.5
click at [847, 189] on div at bounding box center [853, 372] width 51 height 396
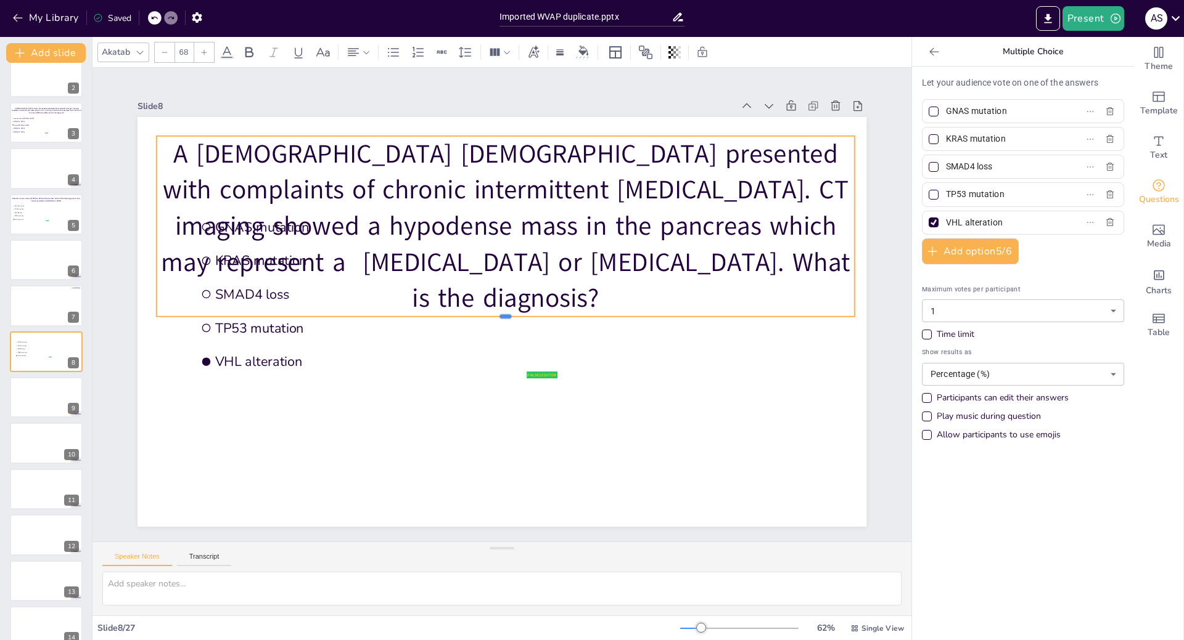
drag, startPoint x: 495, startPoint y: 531, endPoint x: 485, endPoint y: 288, distance: 243.1
click at [485, 288] on div "false | editor GNAS mutation KRAS mutation SMAD4 loss TP53 mutation VHL alterat…" at bounding box center [498, 322] width 798 height 552
click at [131, 51] on div "Akatab" at bounding box center [115, 52] width 33 height 17
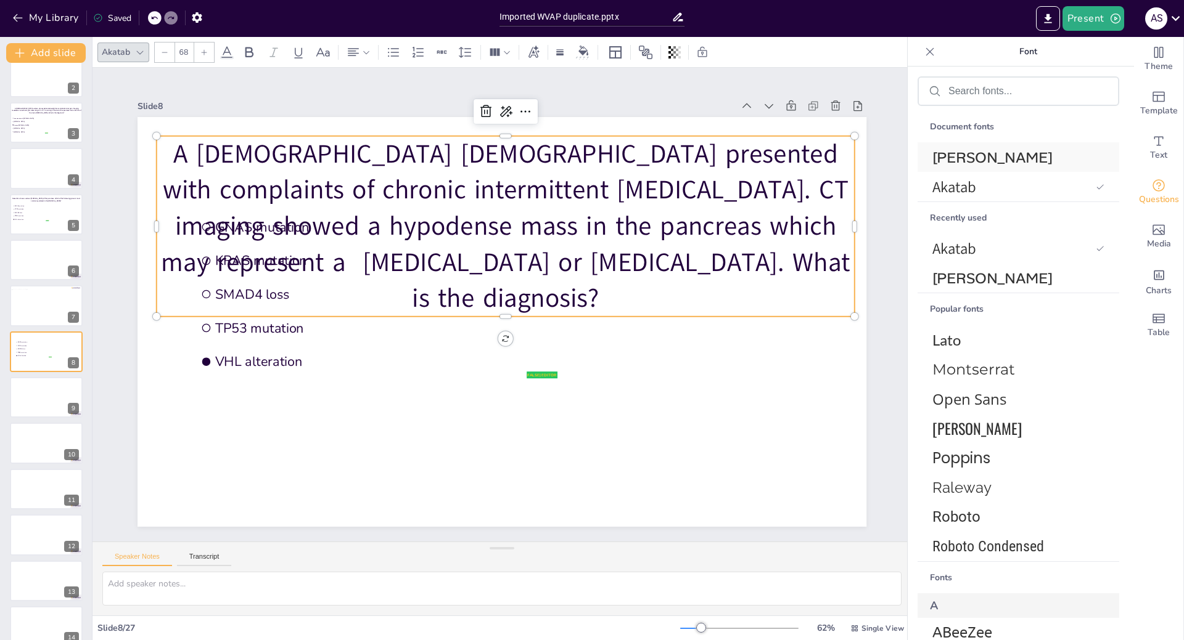
click at [954, 164] on span "[PERSON_NAME]" at bounding box center [1015, 157] width 167 height 19
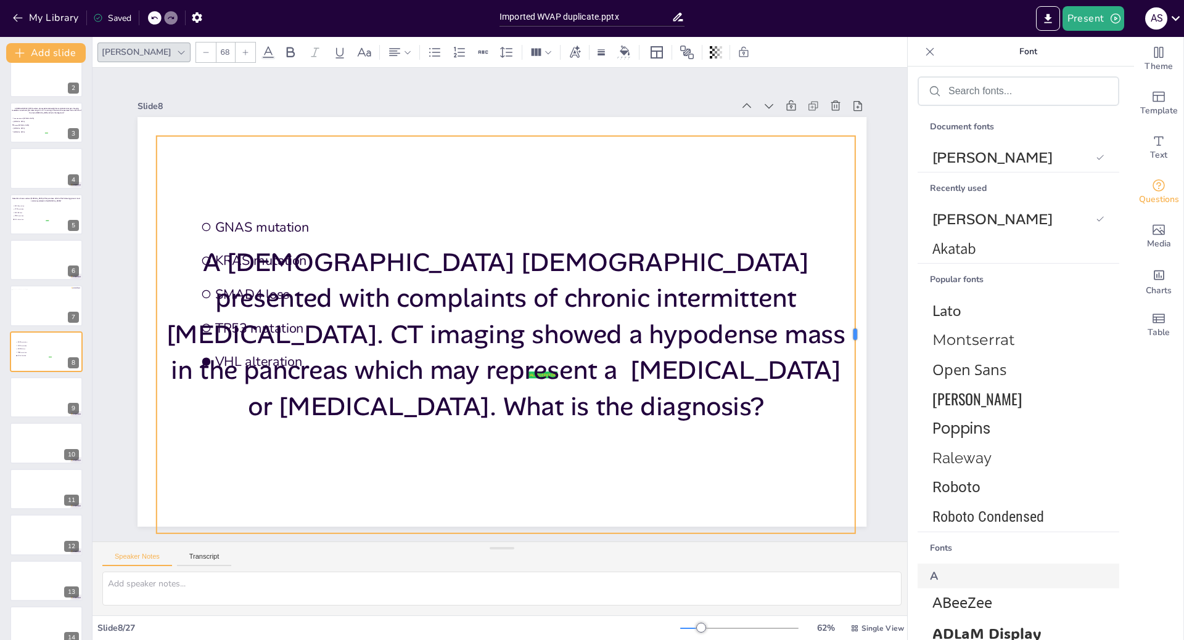
drag, startPoint x: 466, startPoint y: 331, endPoint x: 846, endPoint y: 264, distance: 385.5
click at [846, 264] on div at bounding box center [854, 372] width 51 height 396
click at [202, 52] on icon at bounding box center [205, 52] width 7 height 7
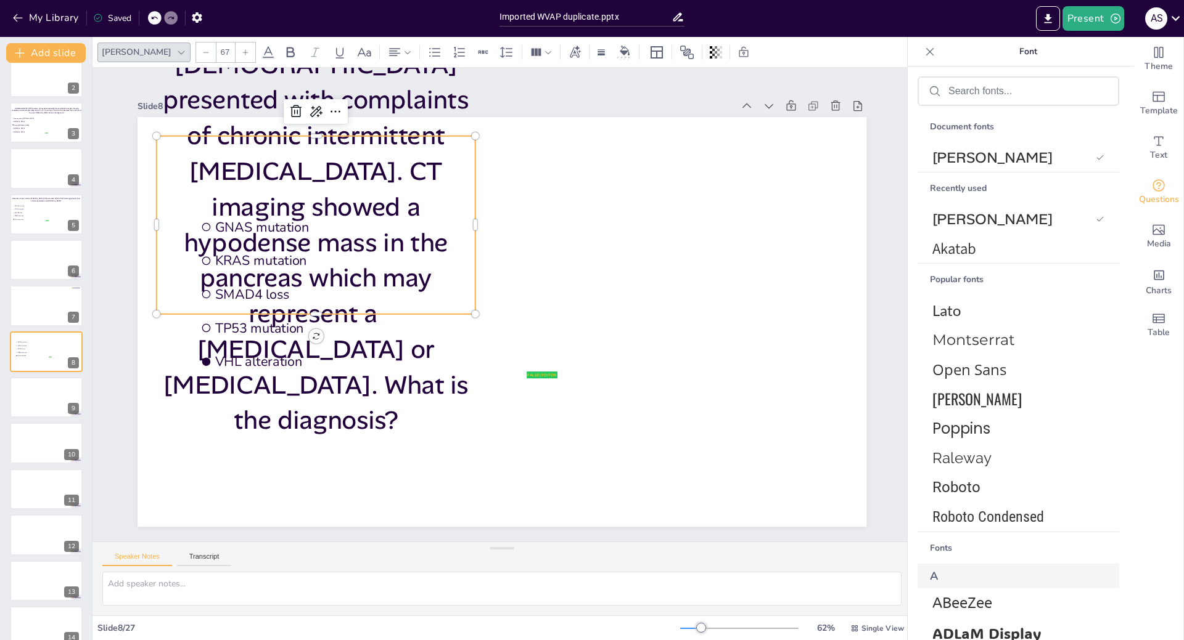
click at [202, 52] on icon at bounding box center [205, 52] width 7 height 7
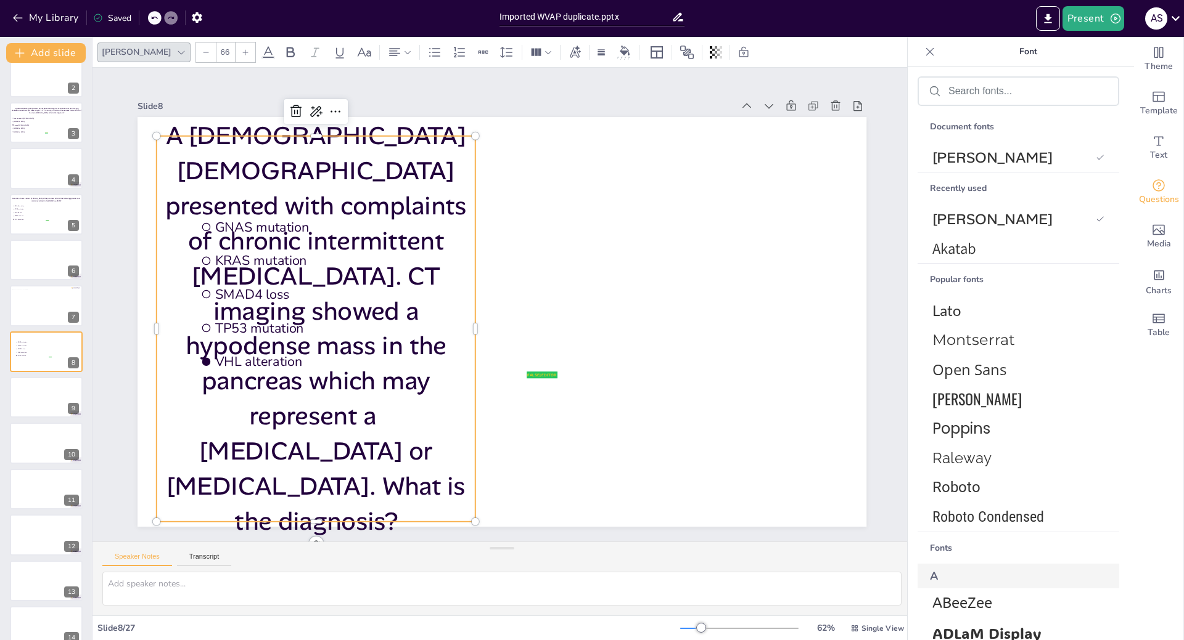
click at [202, 52] on icon at bounding box center [205, 52] width 7 height 7
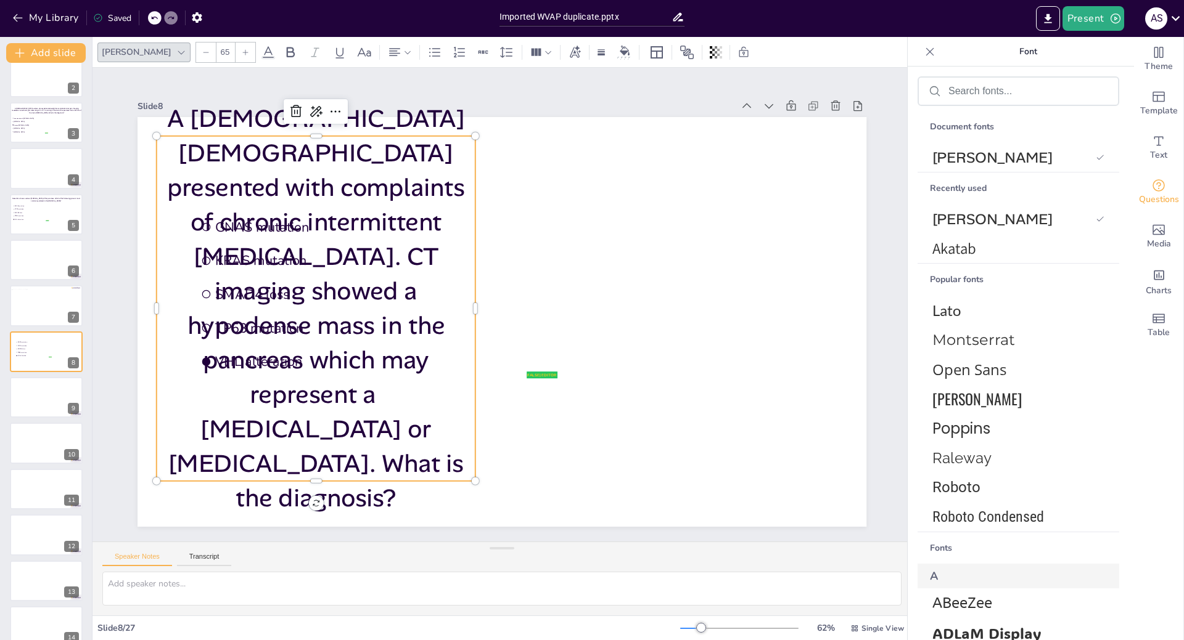
click at [202, 52] on icon at bounding box center [205, 52] width 7 height 7
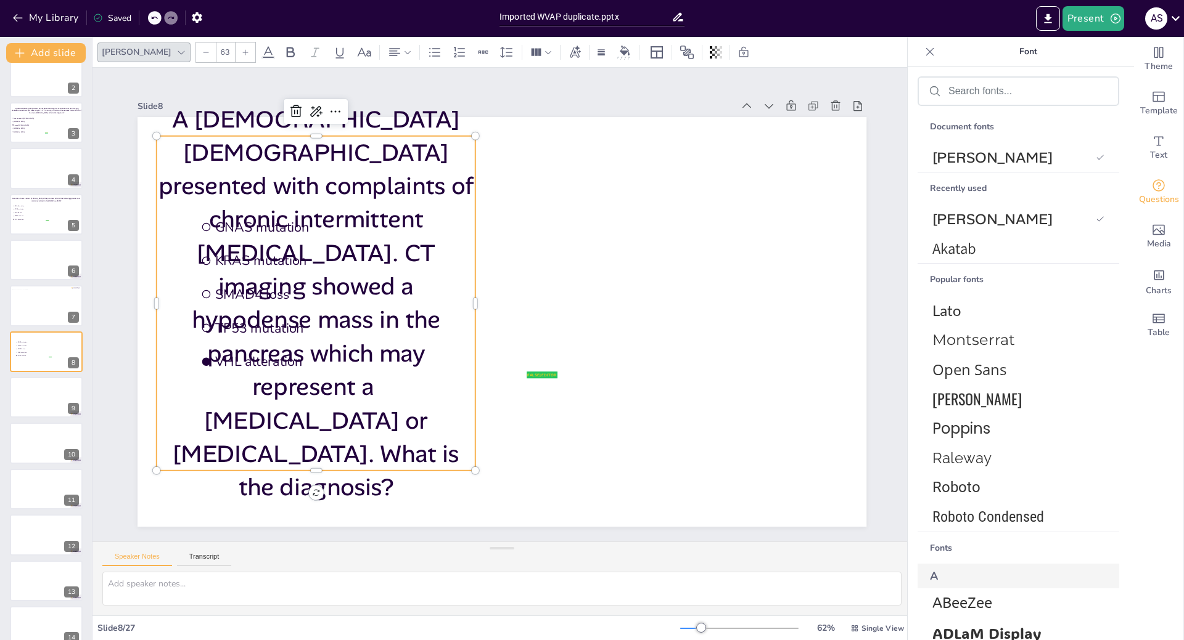
click at [202, 52] on icon at bounding box center [205, 52] width 7 height 7
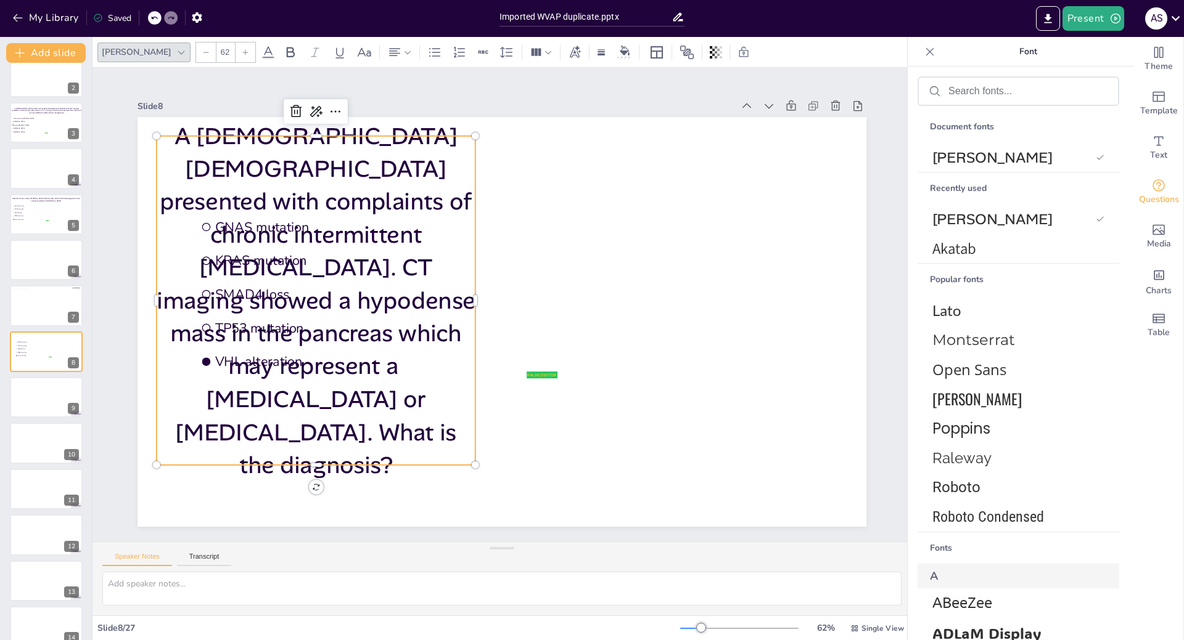
click at [202, 52] on icon at bounding box center [205, 52] width 7 height 7
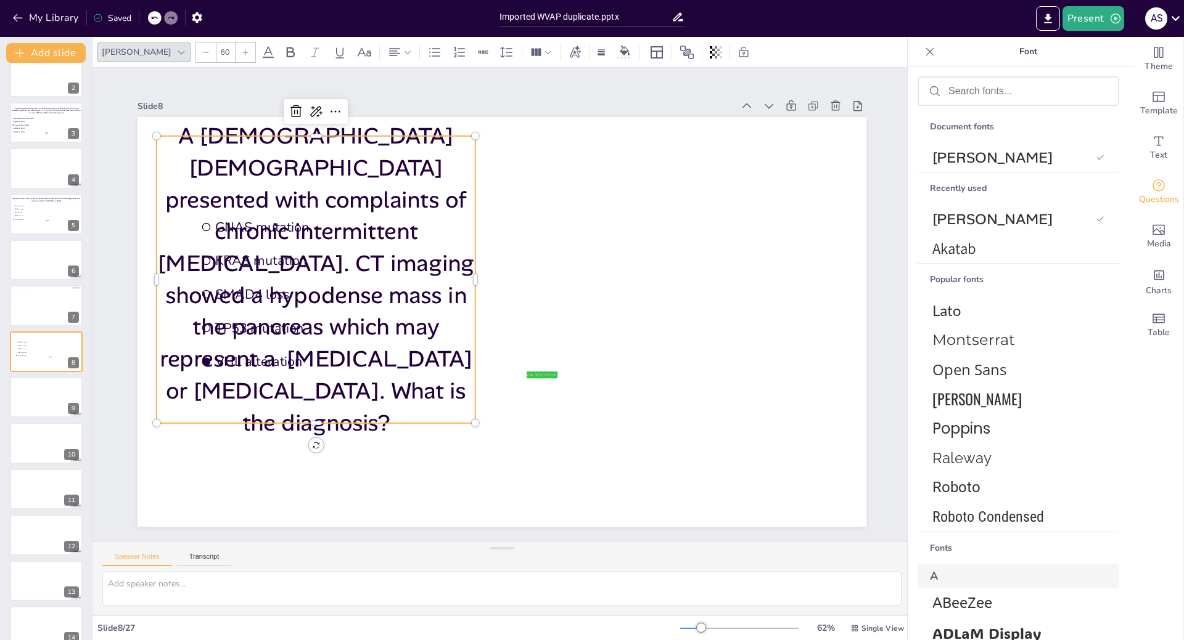
click at [202, 52] on icon at bounding box center [205, 52] width 7 height 7
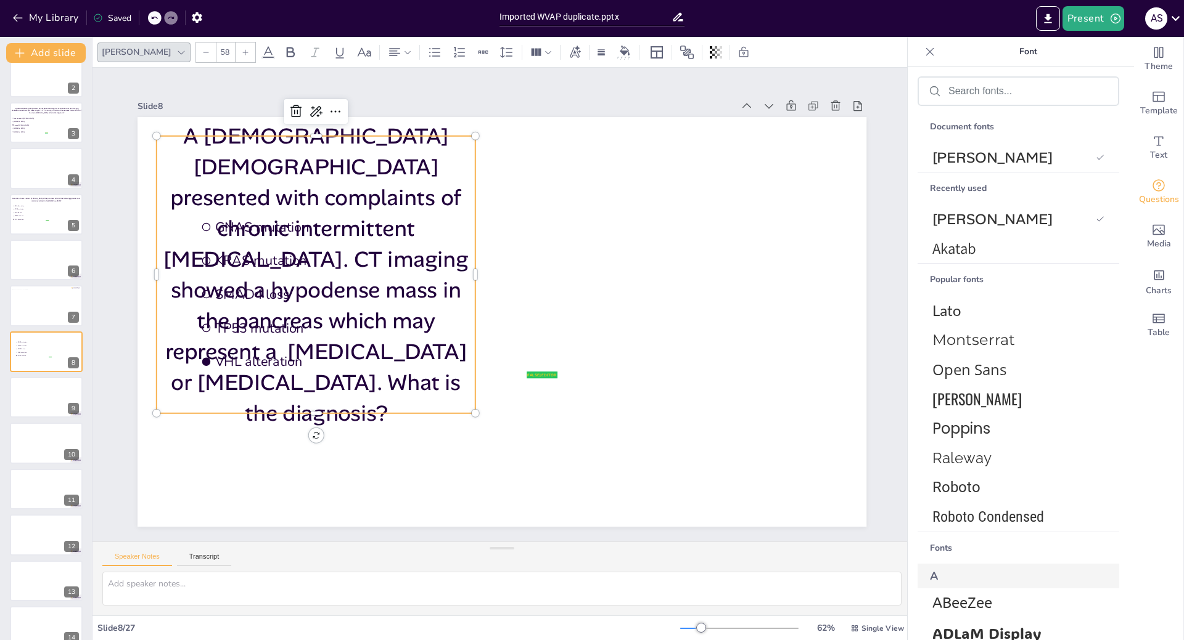
click at [202, 52] on icon at bounding box center [205, 52] width 7 height 7
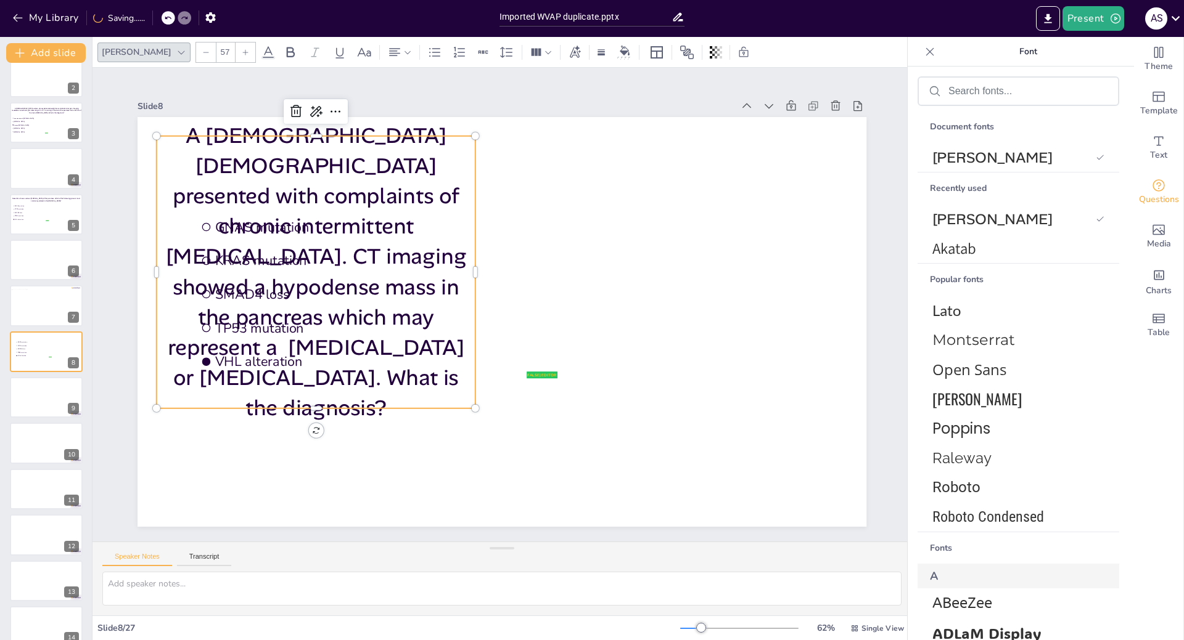
click at [202, 52] on icon at bounding box center [205, 52] width 7 height 7
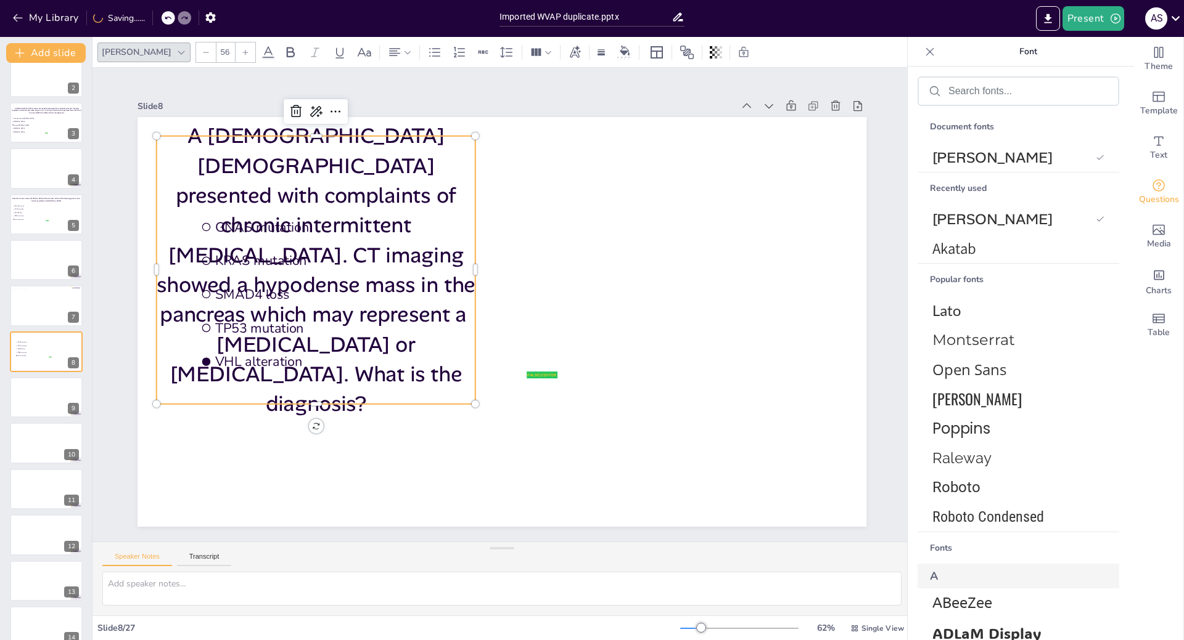
click at [202, 52] on icon at bounding box center [205, 52] width 7 height 7
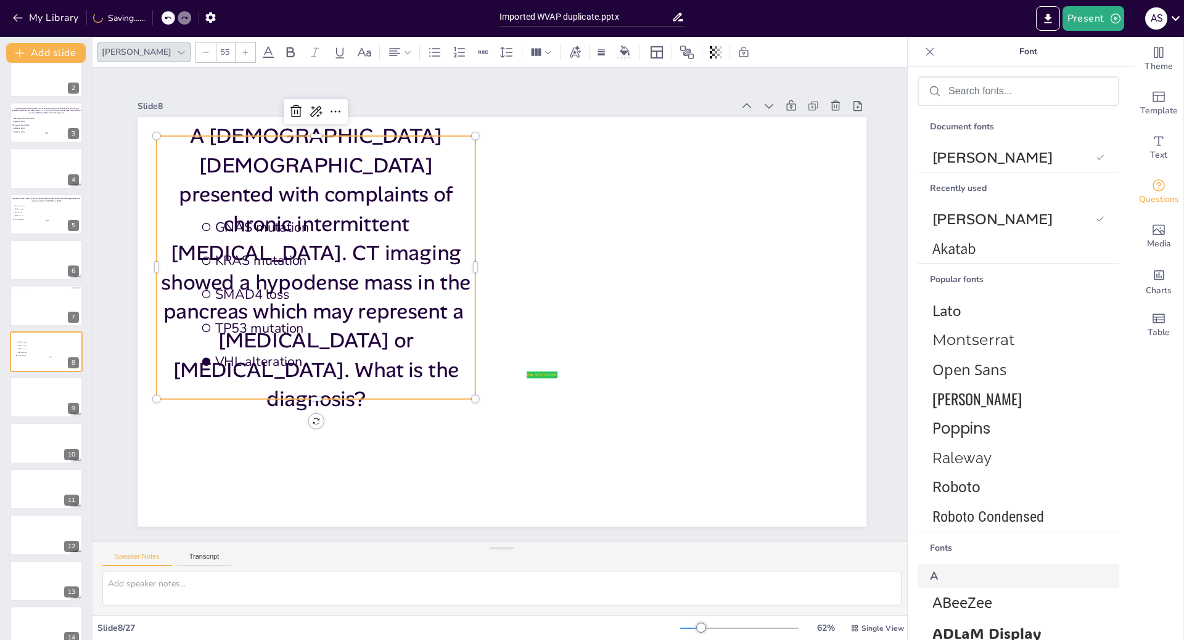
click at [202, 52] on icon at bounding box center [205, 52] width 7 height 7
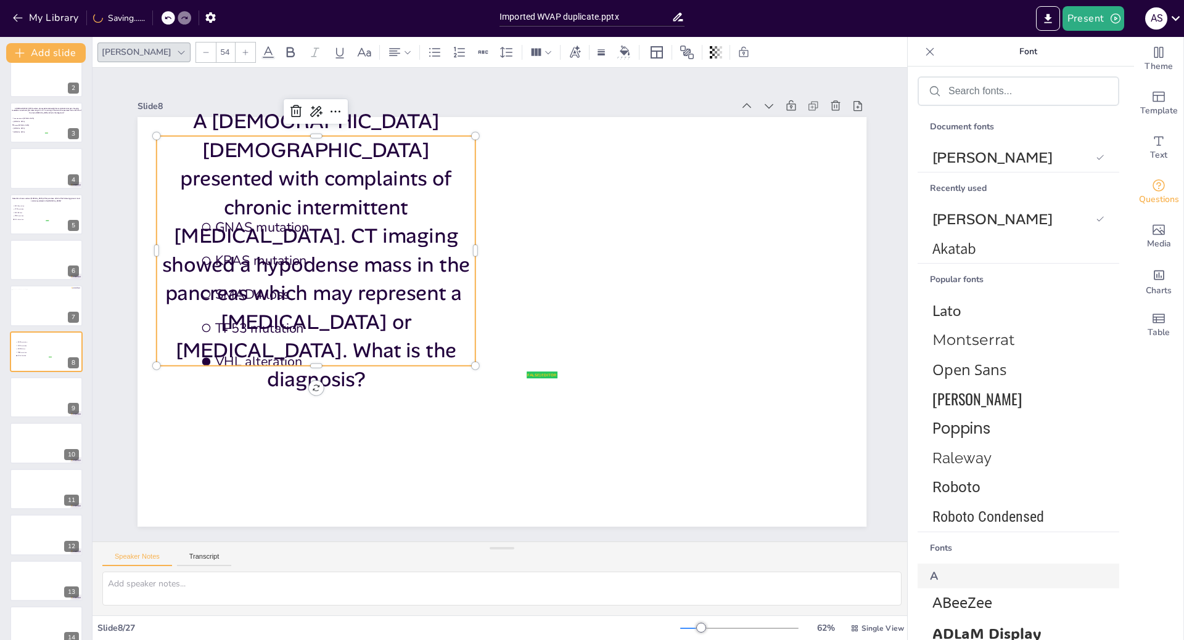
click at [202, 52] on icon at bounding box center [205, 52] width 7 height 7
click at [202, 51] on icon at bounding box center [205, 52] width 7 height 7
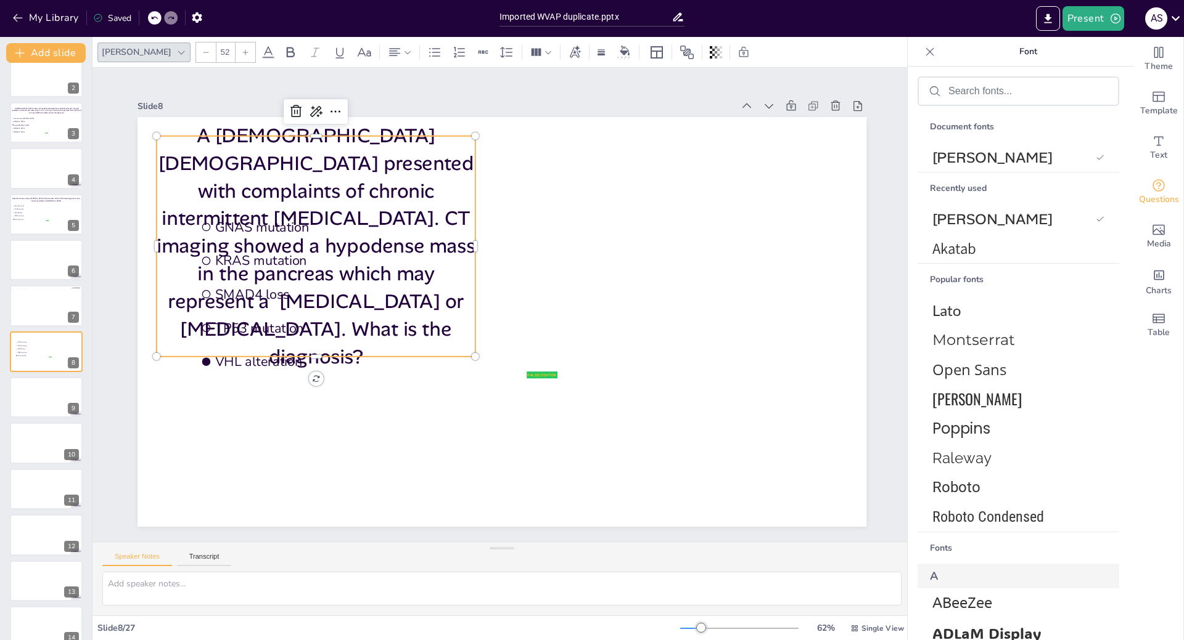
click at [202, 51] on icon at bounding box center [205, 52] width 7 height 7
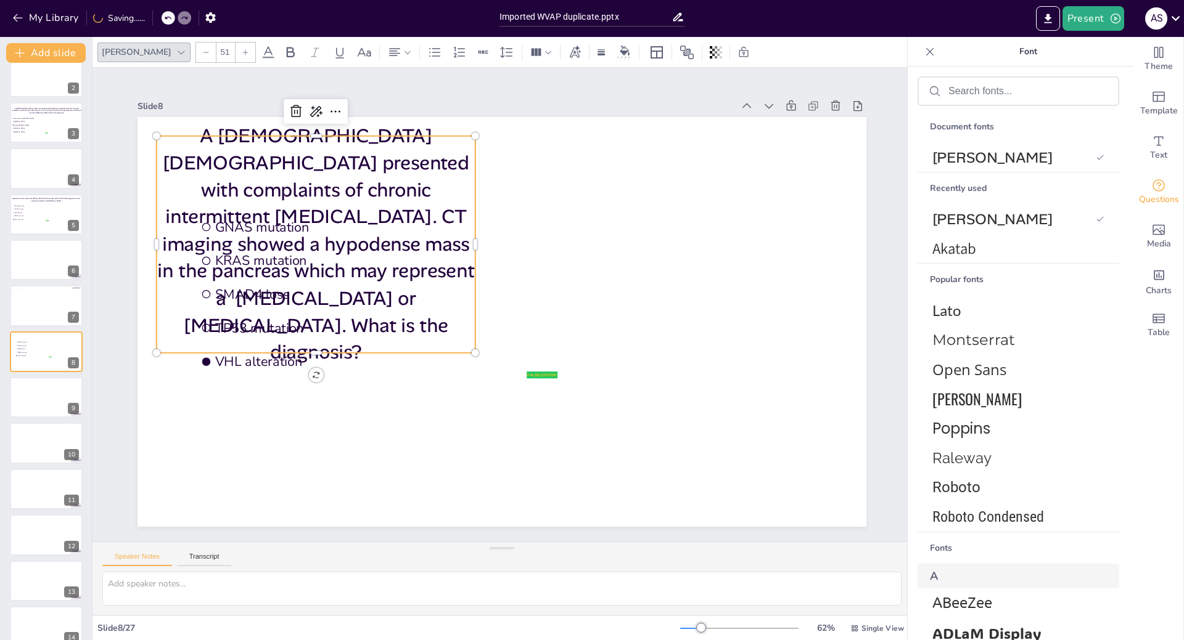
click at [202, 51] on icon at bounding box center [205, 52] width 7 height 7
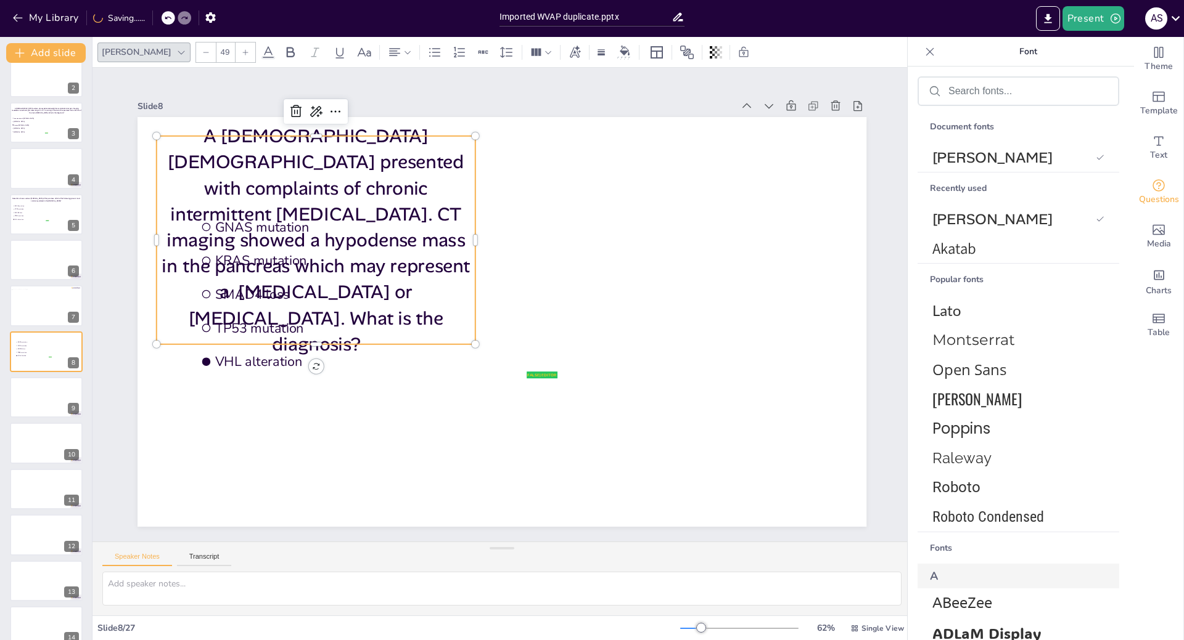
click at [202, 51] on icon at bounding box center [205, 52] width 7 height 7
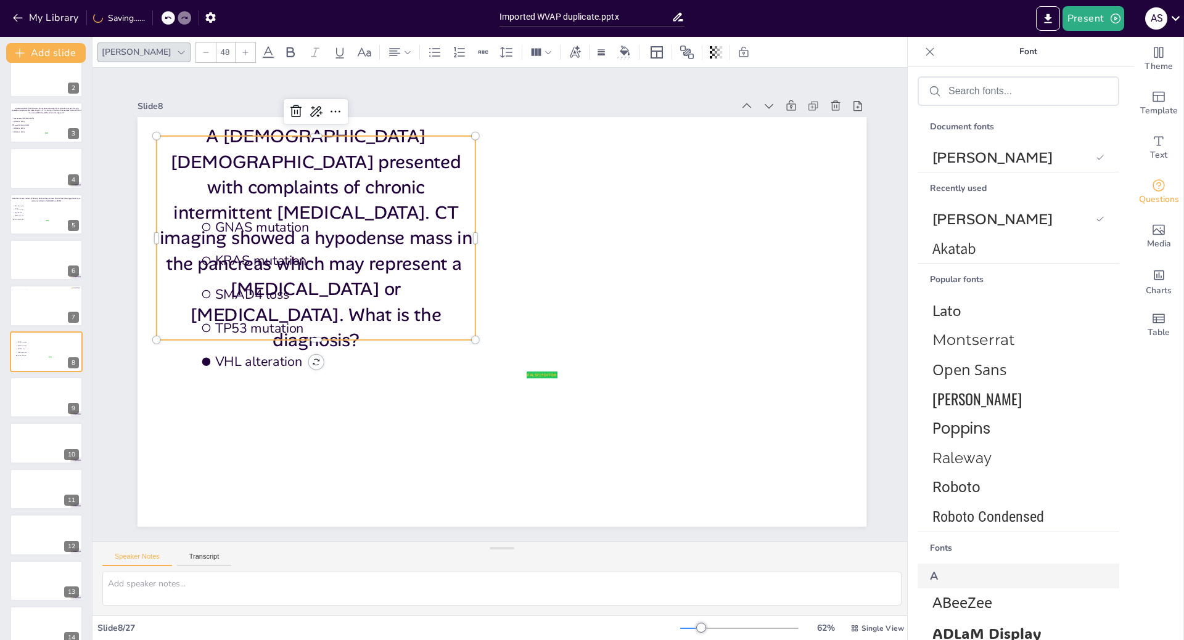
click at [202, 51] on icon at bounding box center [205, 52] width 7 height 7
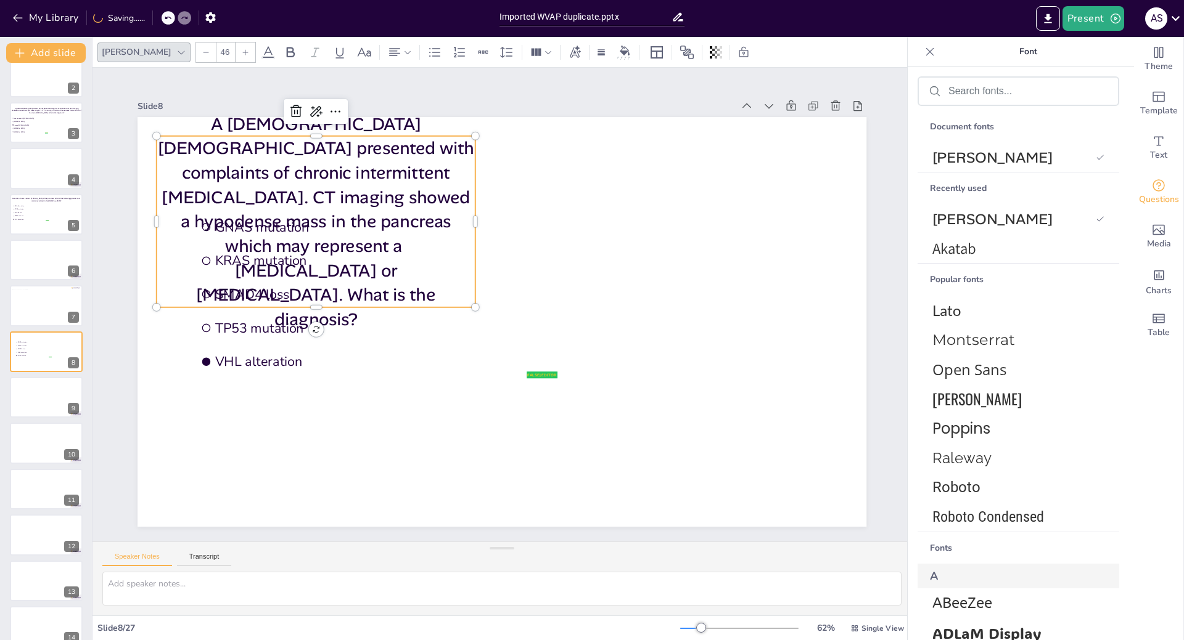
click at [202, 51] on icon at bounding box center [205, 52] width 7 height 7
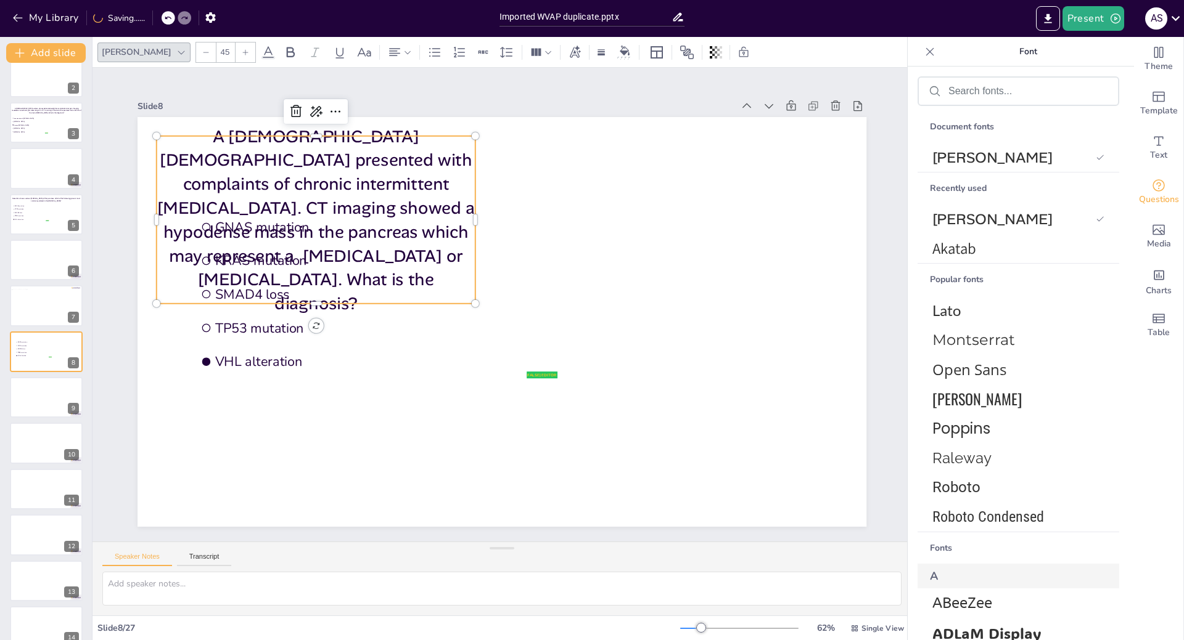
click at [202, 51] on icon at bounding box center [205, 52] width 7 height 7
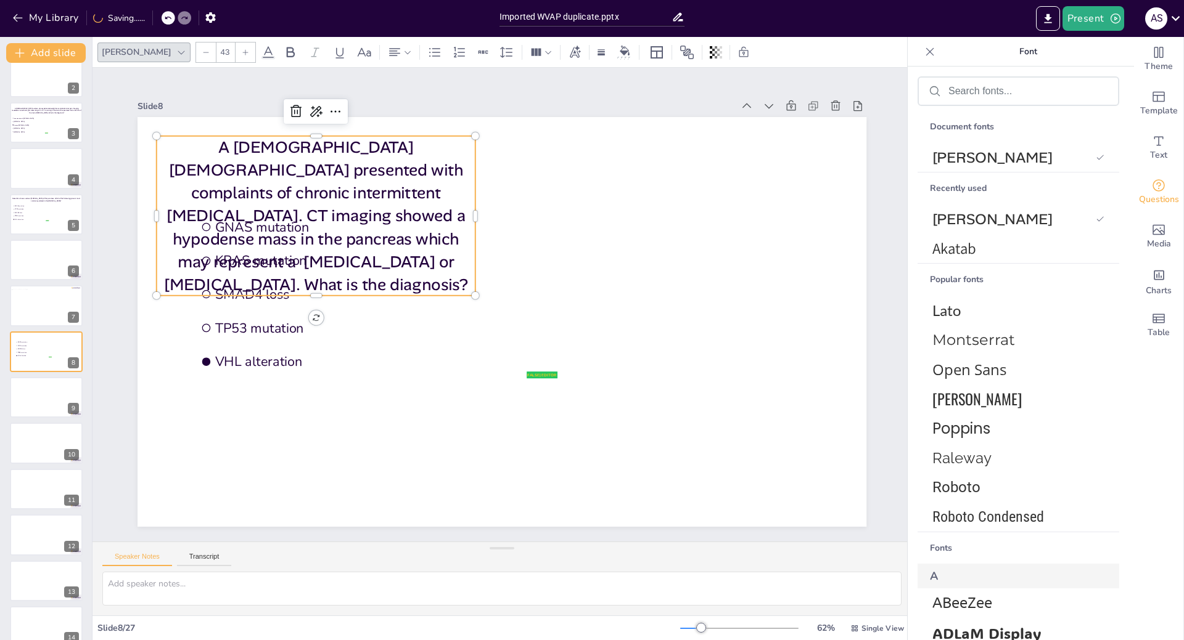
click at [202, 51] on icon at bounding box center [205, 52] width 7 height 7
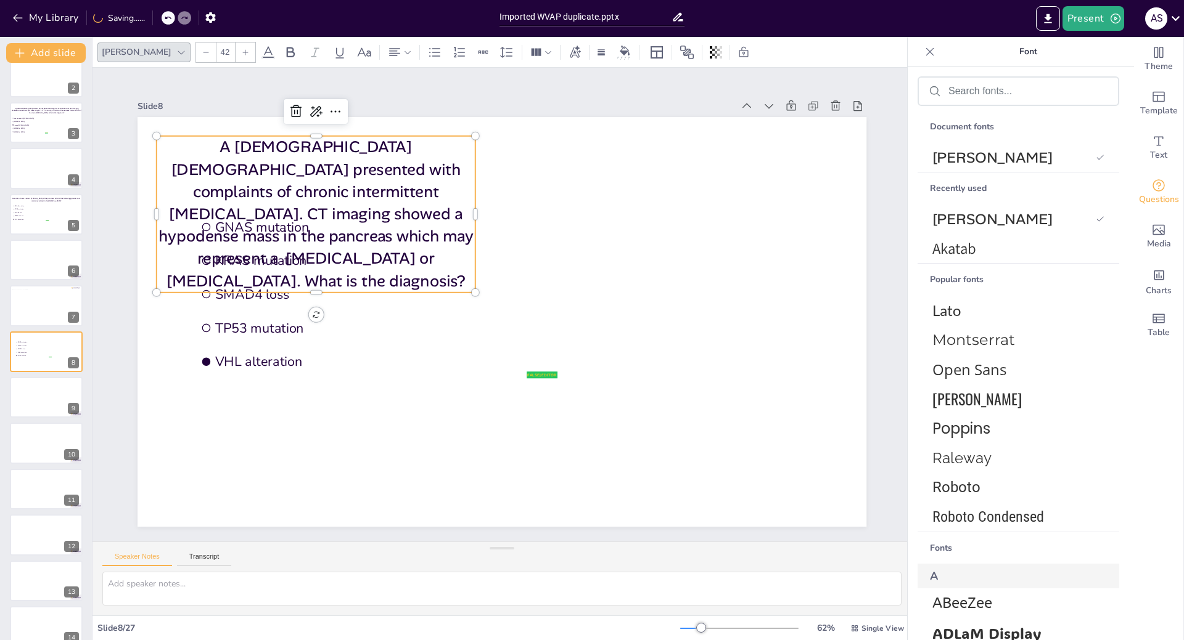
click at [202, 51] on icon at bounding box center [205, 52] width 7 height 7
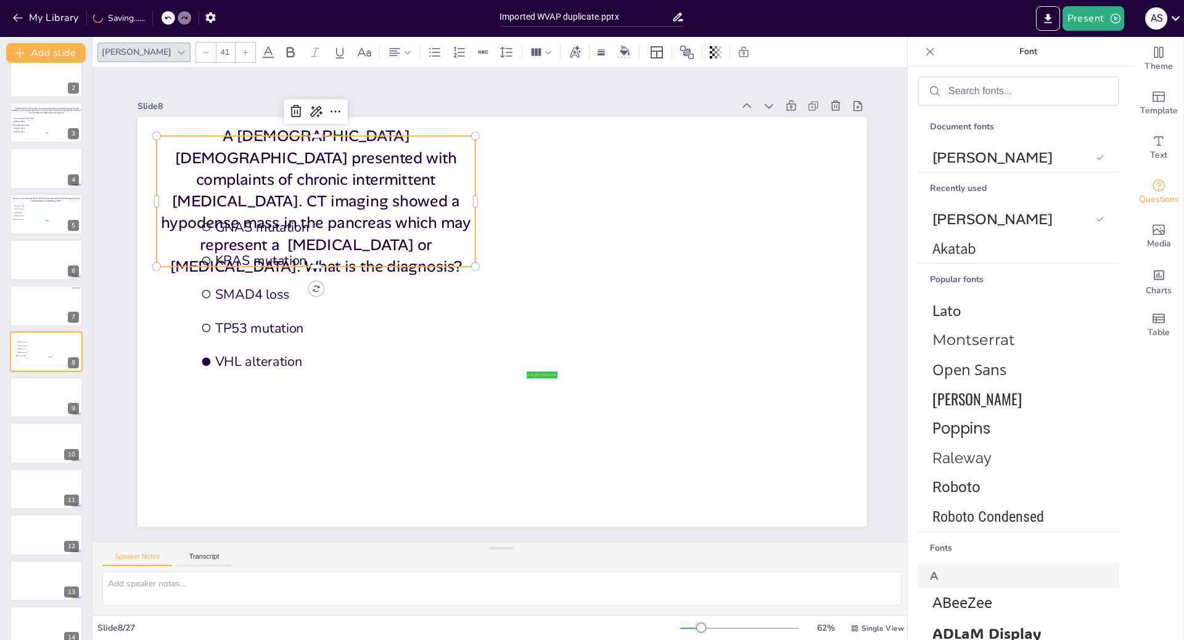
click at [202, 51] on icon at bounding box center [205, 52] width 7 height 7
type input "40"
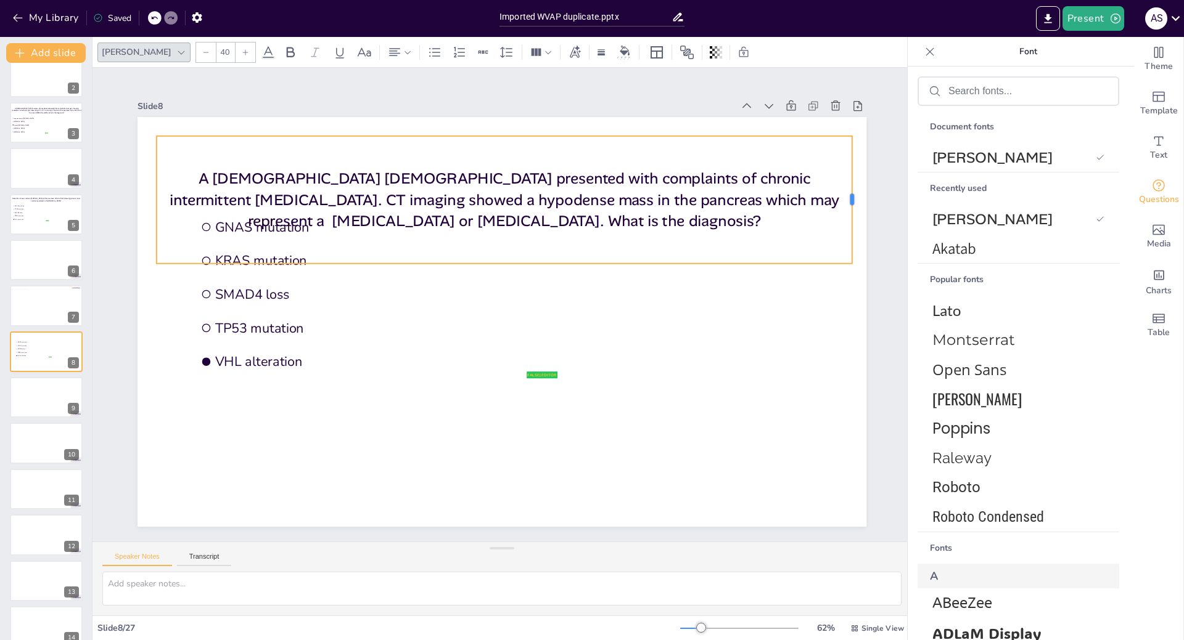
drag, startPoint x: 470, startPoint y: 193, endPoint x: 846, endPoint y: 185, distance: 376.7
click at [195, 185] on div at bounding box center [153, 180] width 83 height 109
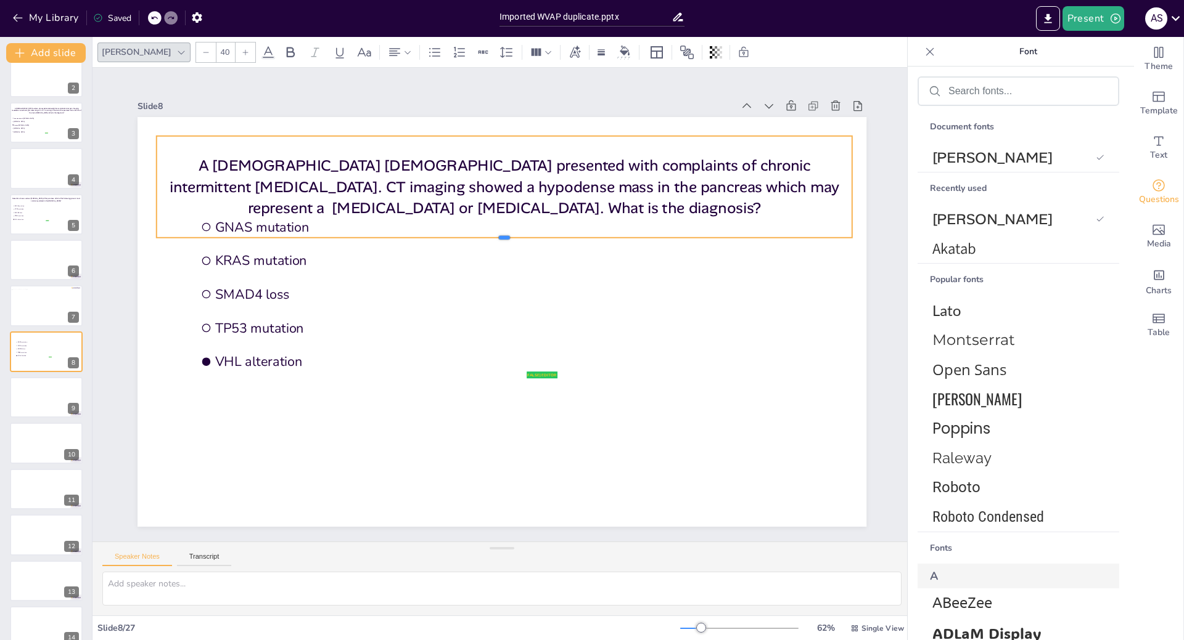
drag, startPoint x: 494, startPoint y: 260, endPoint x: 496, endPoint y: 232, distance: 27.2
click at [497, 238] on div at bounding box center [504, 243] width 695 height 10
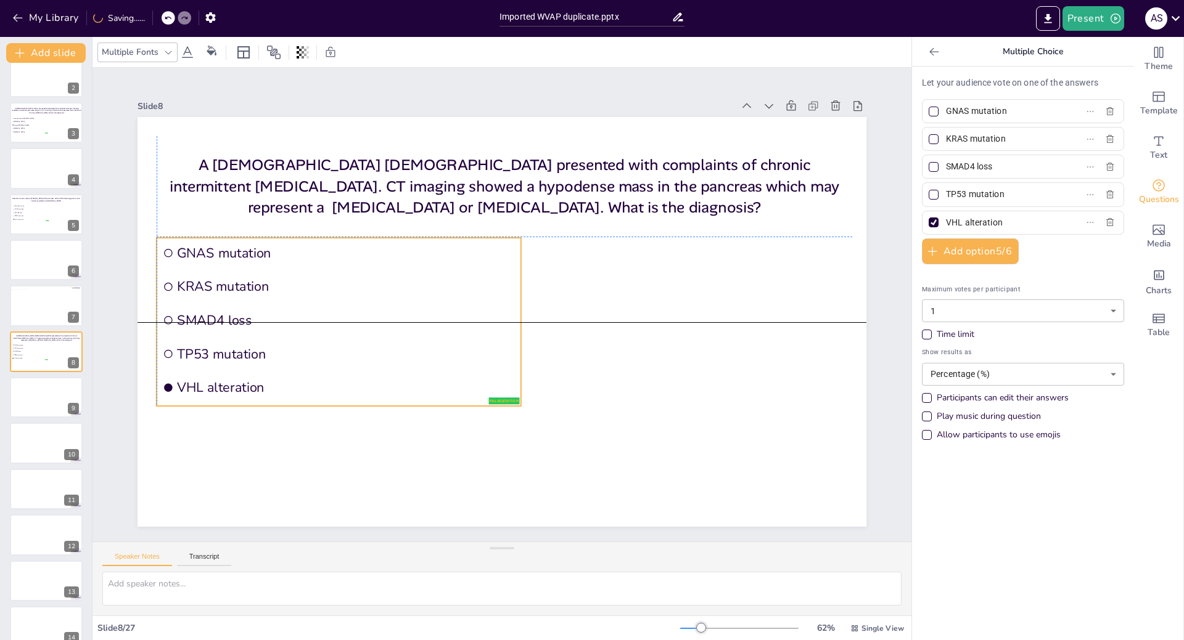
drag, startPoint x: 348, startPoint y: 316, endPoint x: 312, endPoint y: 340, distance: 43.4
click at [312, 340] on li "TP53 mutation" at bounding box center [331, 319] width 362 height 106
click at [1005, 117] on input "GNAS mutation" at bounding box center [1003, 111] width 115 height 18
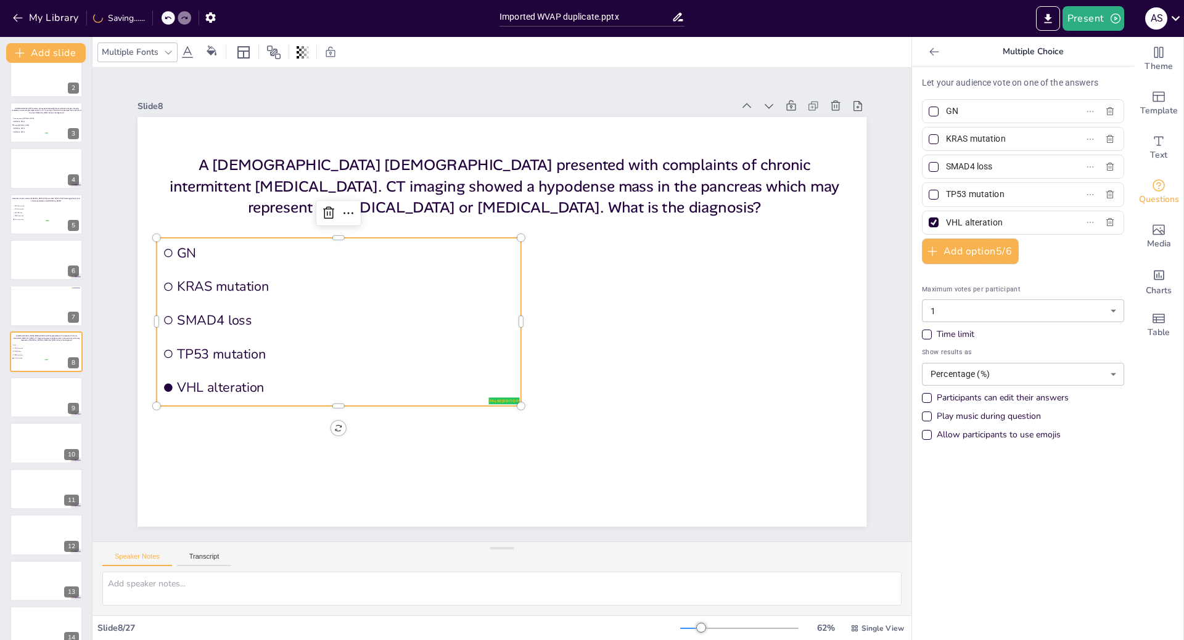
type input "G"
type input "[MEDICAL_DATA]"
click at [999, 146] on input "KRAS mutation" at bounding box center [1003, 139] width 115 height 18
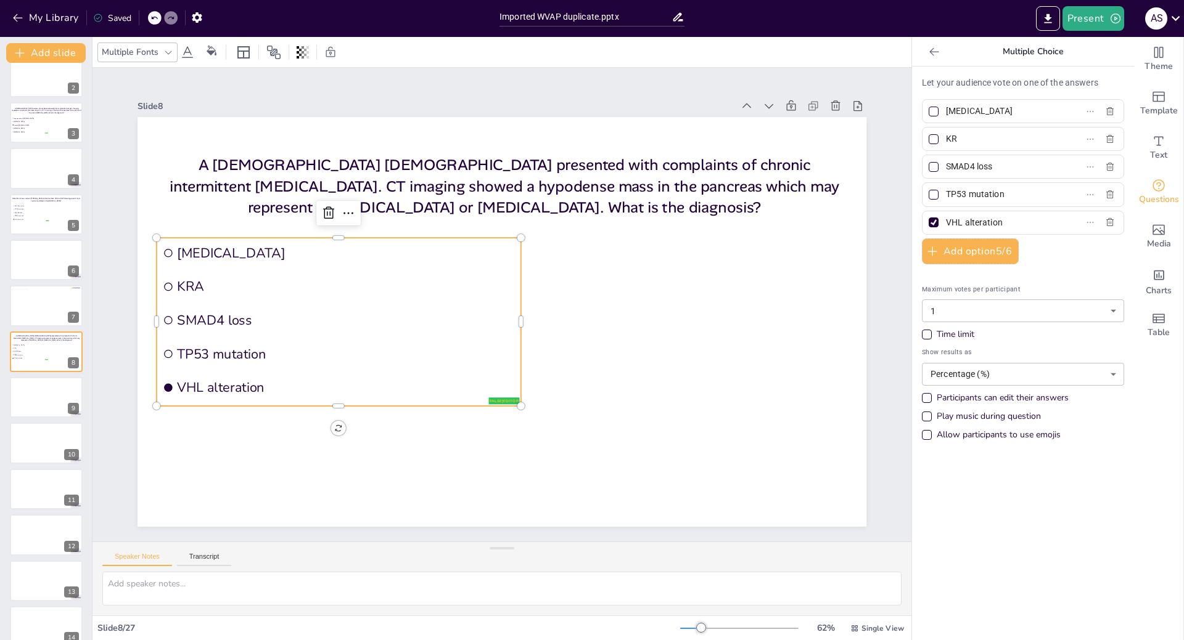
type input "K"
type input "Serous [MEDICAL_DATA]"
click at [1007, 171] on input "SMAD4 loss" at bounding box center [1003, 167] width 115 height 18
type input "S"
type input "[MEDICAL_DATA]"
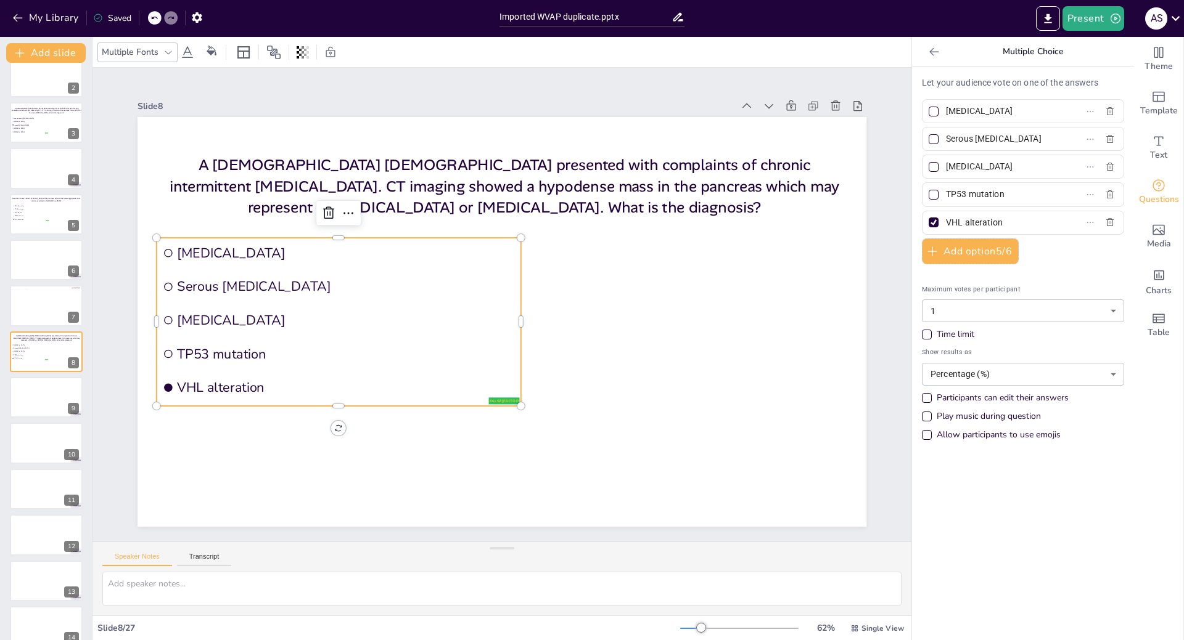
click at [1003, 192] on input "TP53 mutation" at bounding box center [1003, 195] width 115 height 18
type input "T"
click at [996, 194] on input "Solid pseudopaillary neoplasm" at bounding box center [1003, 195] width 115 height 18
type input "Solid pseudopapillary [MEDICAL_DATA]"
click at [1002, 222] on input "VHL alteration" at bounding box center [1003, 223] width 115 height 18
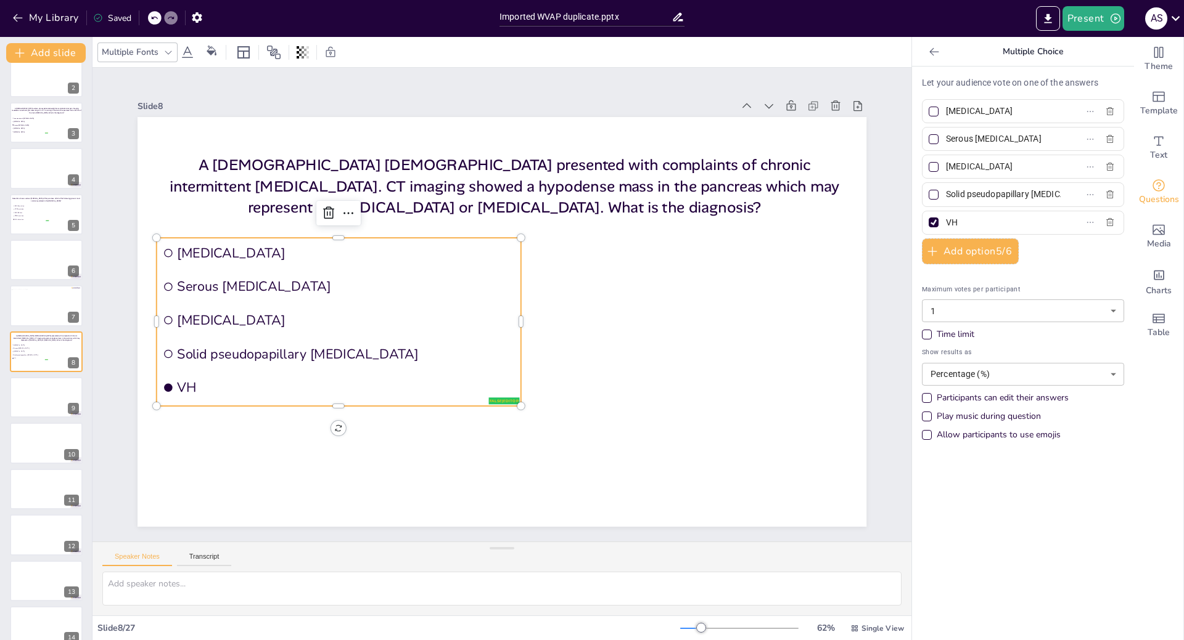
type input "V"
type input "[MEDICAL_DATA]"
click at [928, 110] on div at bounding box center [933, 112] width 10 height 10
click at [946, 110] on input "[MEDICAL_DATA]" at bounding box center [1003, 111] width 115 height 18
checkbox input "true"
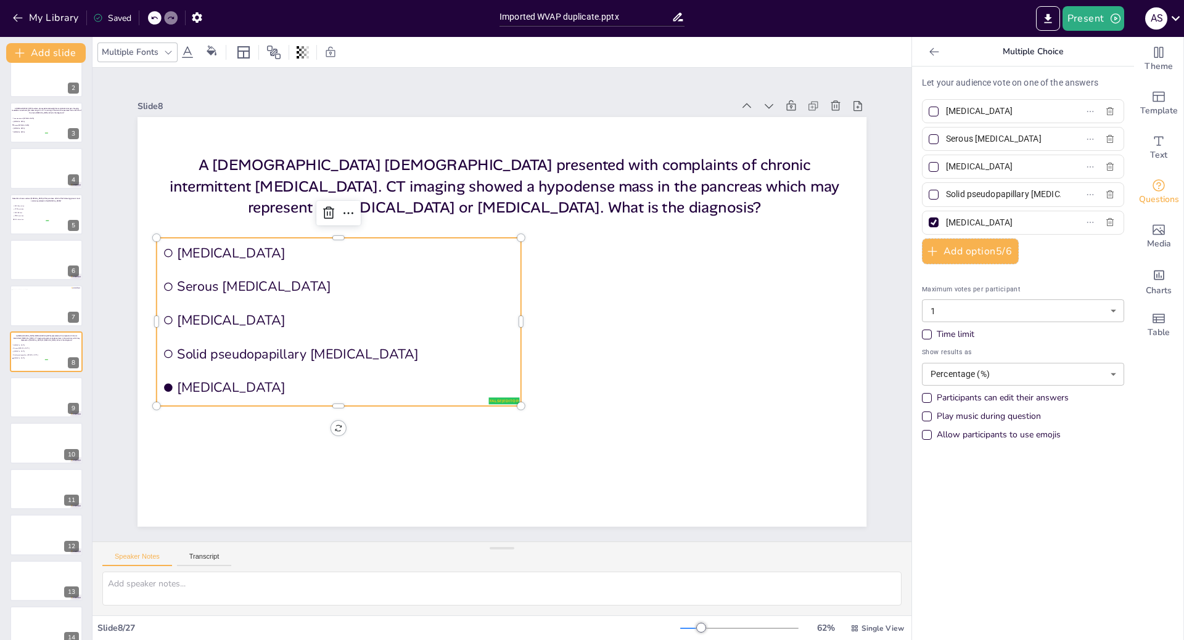
checkbox input "true"
click at [930, 223] on div at bounding box center [933, 222] width 6 height 6
click at [946, 223] on input "[MEDICAL_DATA]" at bounding box center [1003, 223] width 115 height 18
checkbox input "false"
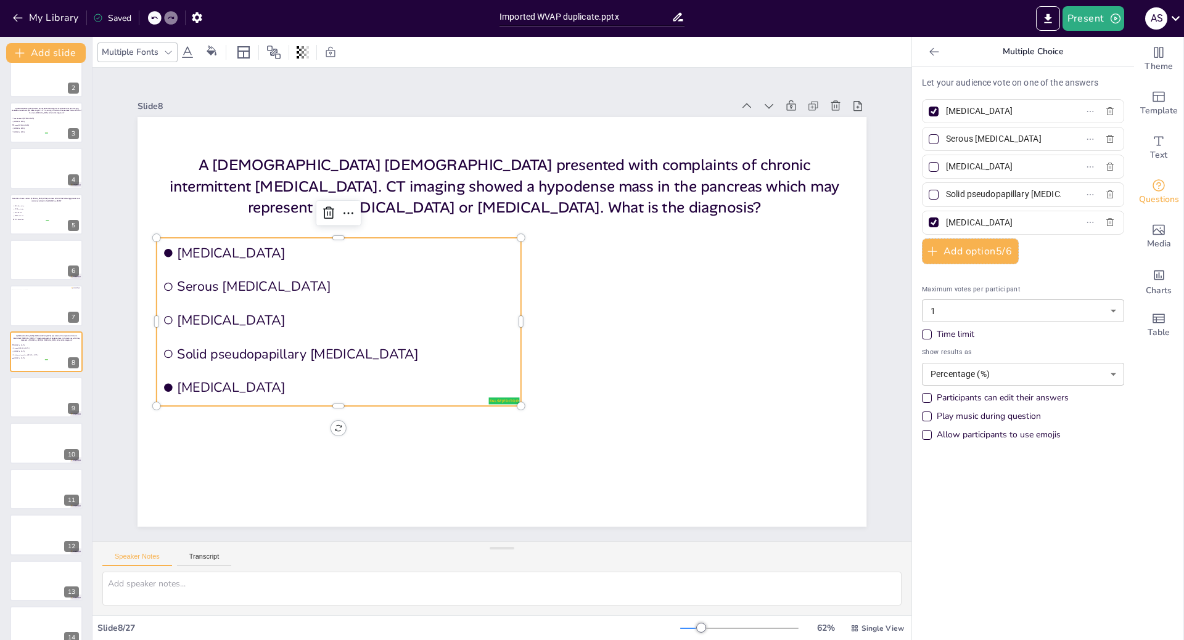
checkbox input "false"
click at [35, 406] on div at bounding box center [46, 398] width 74 height 42
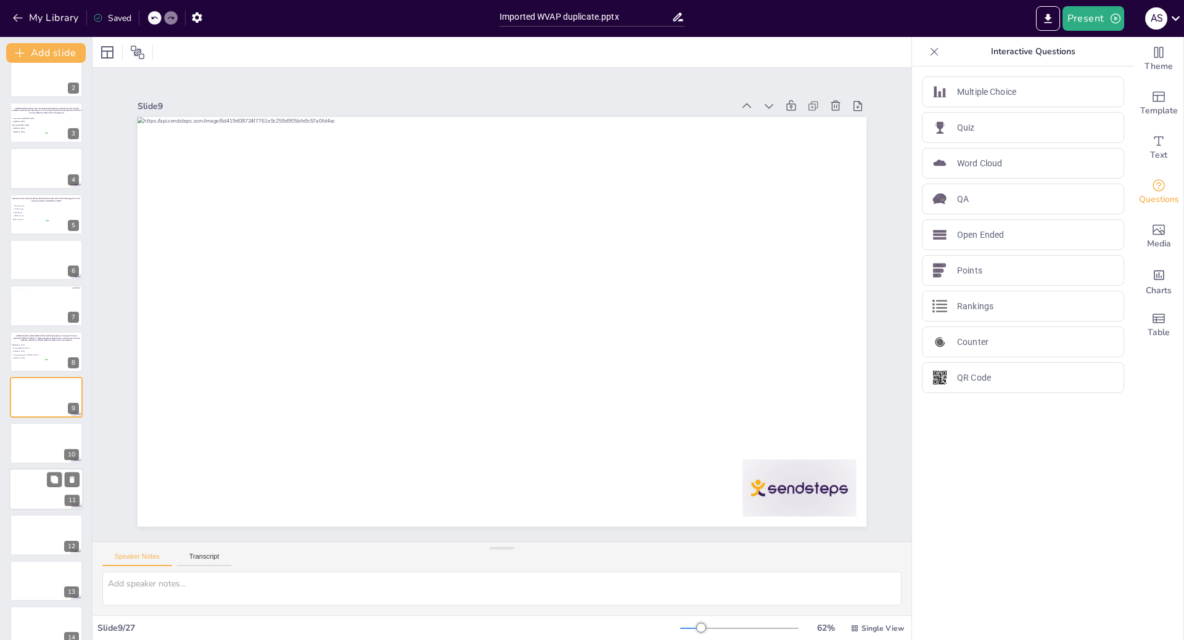
scroll to position [108, 0]
click at [28, 390] on div at bounding box center [46, 398] width 74 height 42
click at [56, 341] on icon at bounding box center [54, 341] width 7 height 7
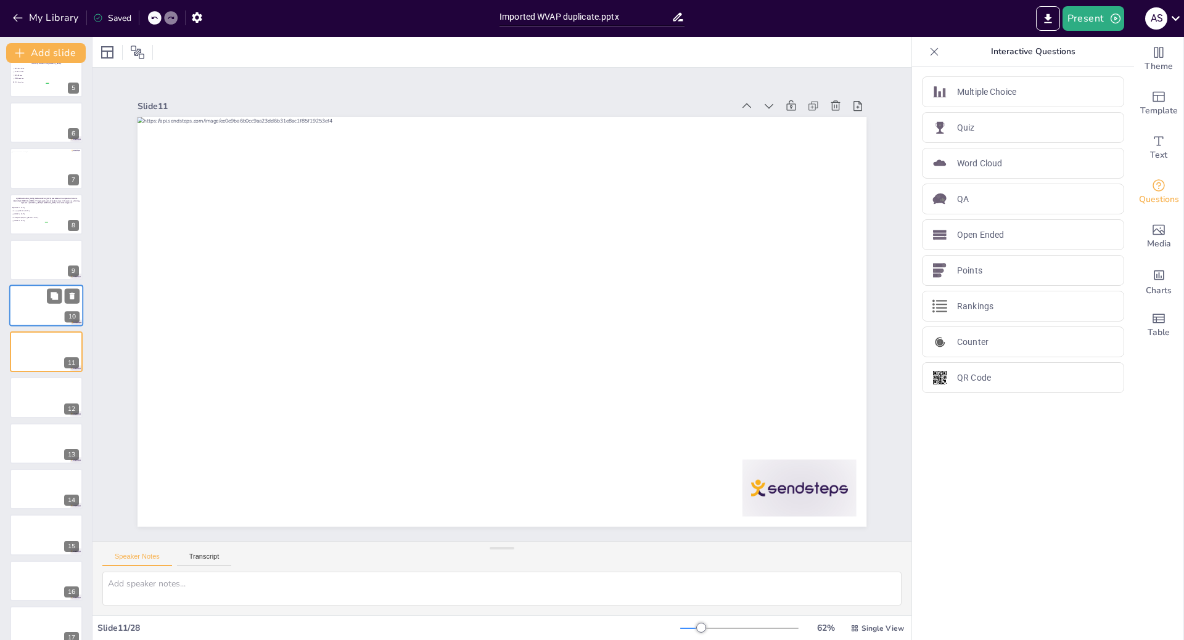
click at [31, 303] on div at bounding box center [46, 306] width 74 height 42
click at [70, 343] on icon at bounding box center [72, 342] width 5 height 7
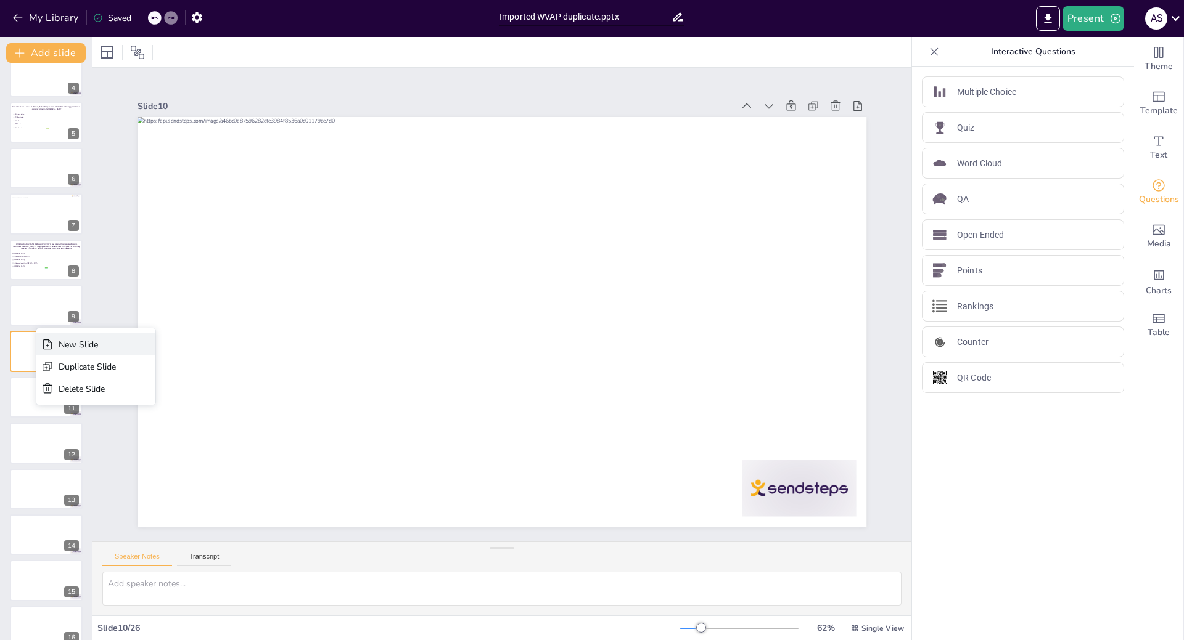
click at [54, 343] on div "New Slide" at bounding box center [95, 344] width 119 height 22
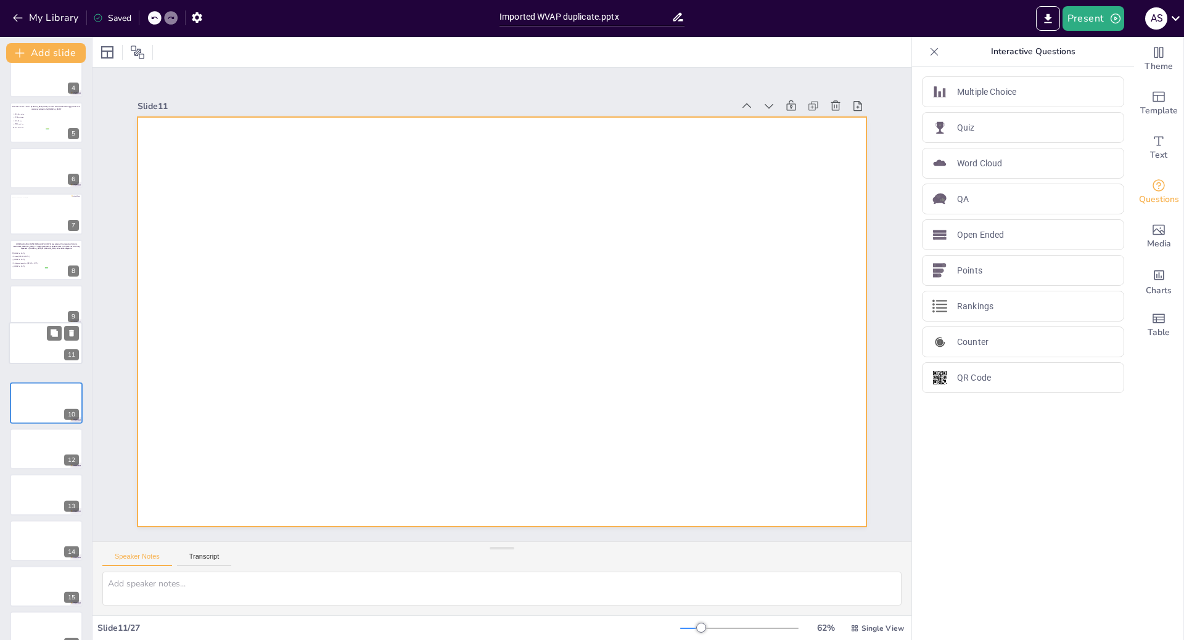
drag, startPoint x: 32, startPoint y: 394, endPoint x: 30, endPoint y: 336, distance: 58.0
click at [30, 336] on div at bounding box center [45, 343] width 73 height 41
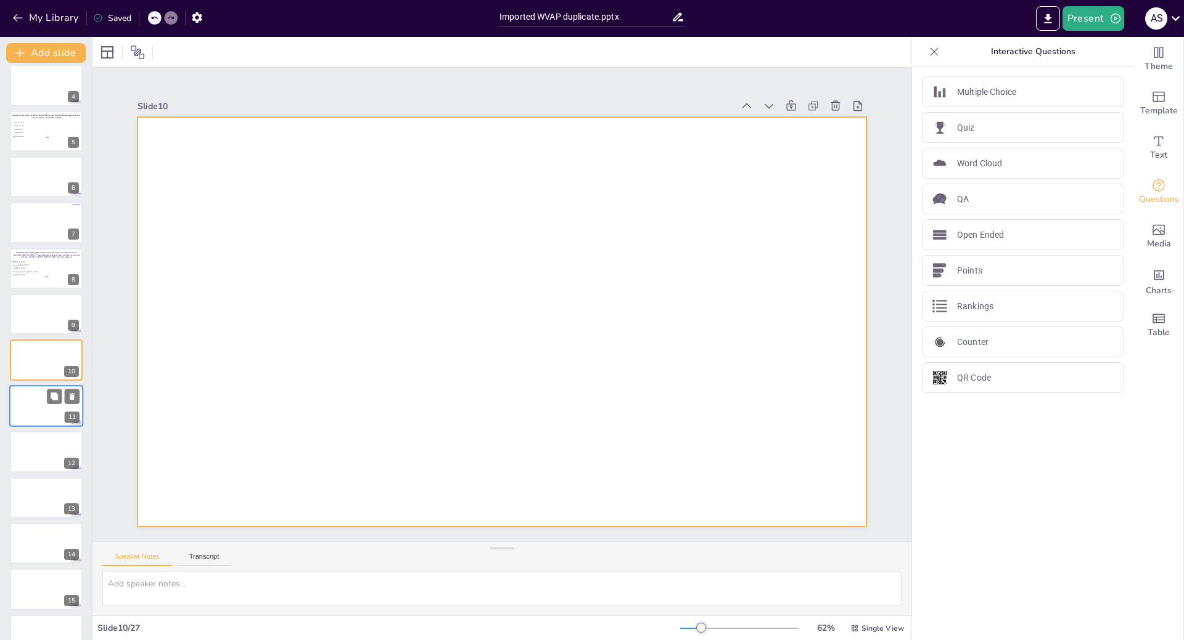
scroll to position [206, 0]
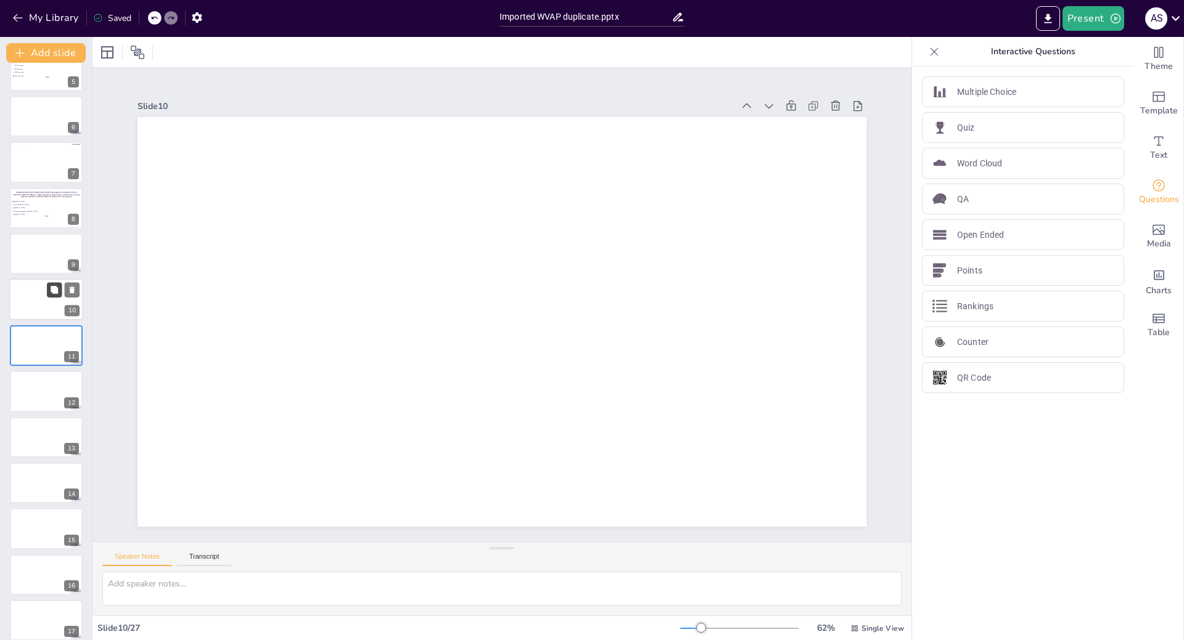
click at [57, 286] on icon at bounding box center [54, 290] width 9 height 9
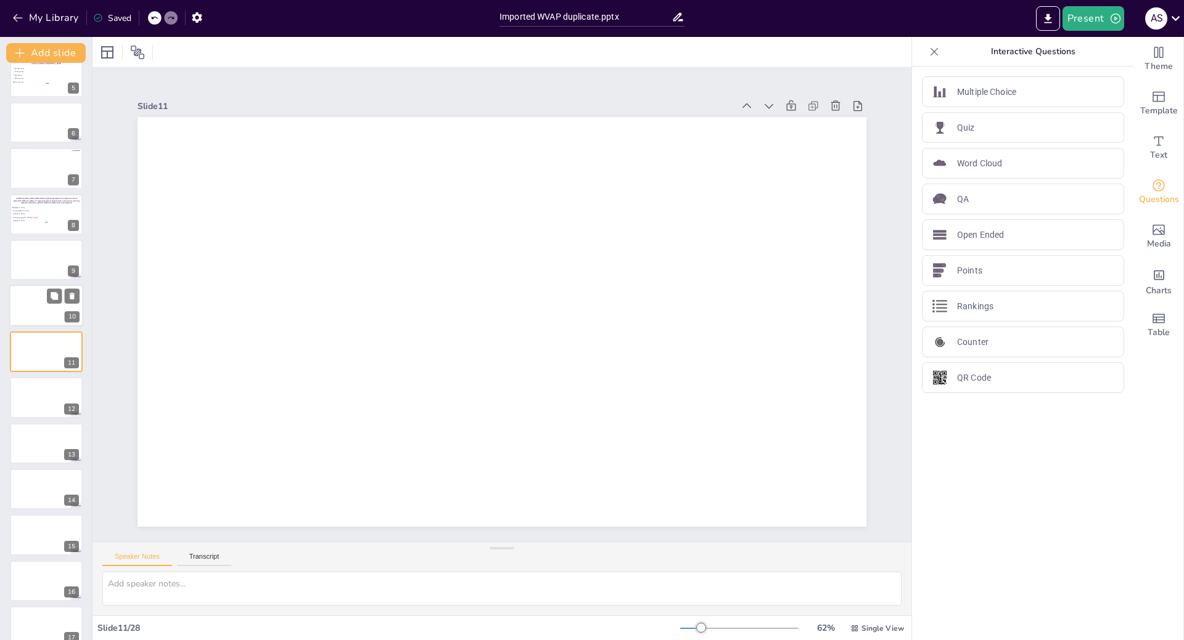
click at [27, 303] on div at bounding box center [46, 306] width 74 height 42
click at [1158, 62] on span "Theme" at bounding box center [1158, 67] width 28 height 14
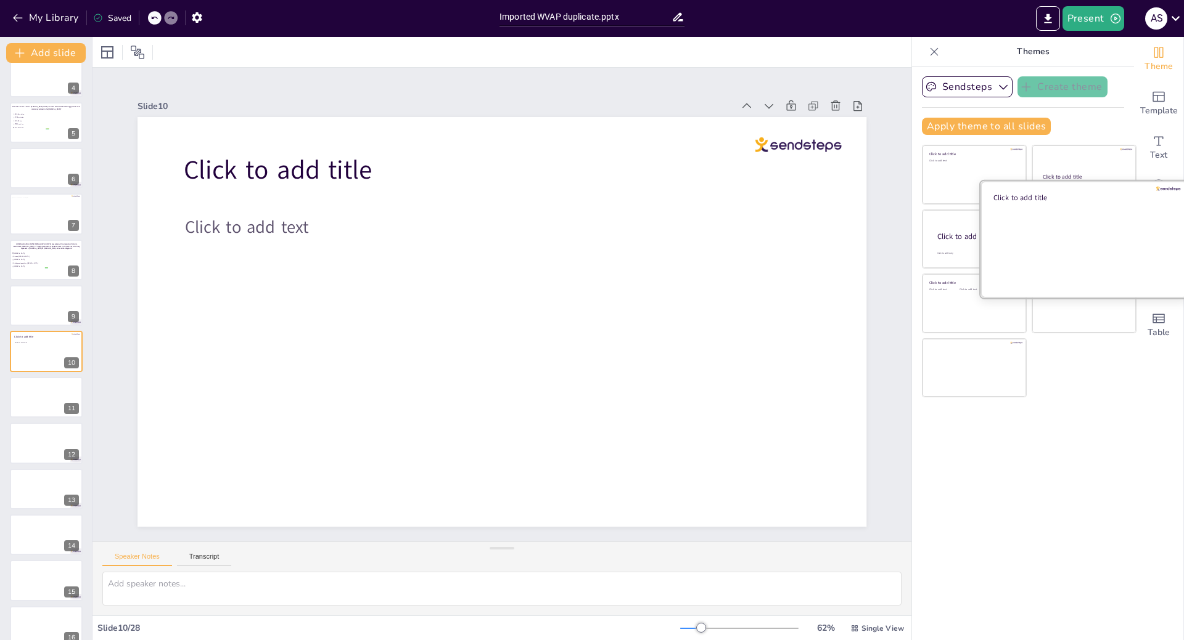
click at [1068, 238] on div at bounding box center [1083, 239] width 207 height 117
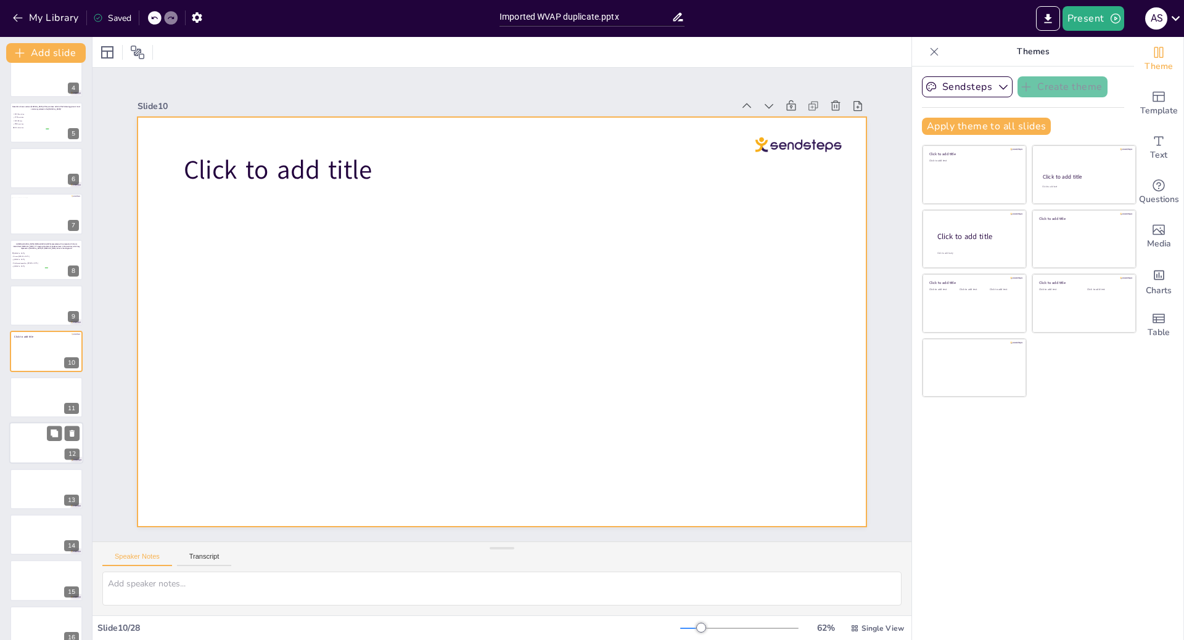
click at [31, 395] on div at bounding box center [46, 397] width 73 height 41
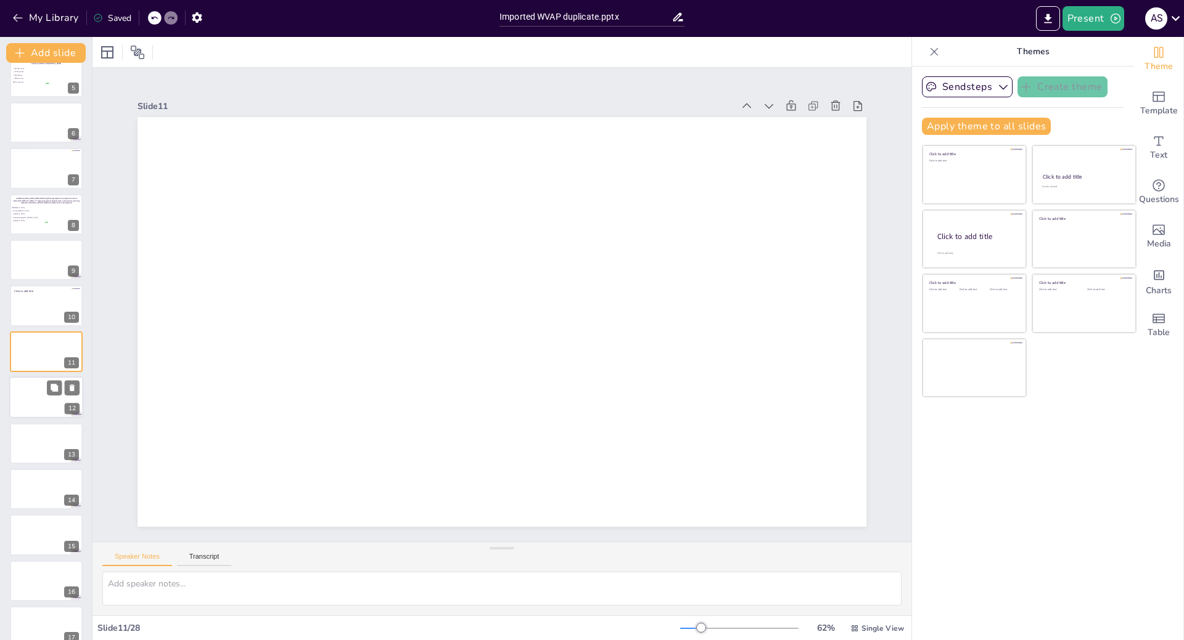
click at [43, 401] on div at bounding box center [46, 398] width 74 height 42
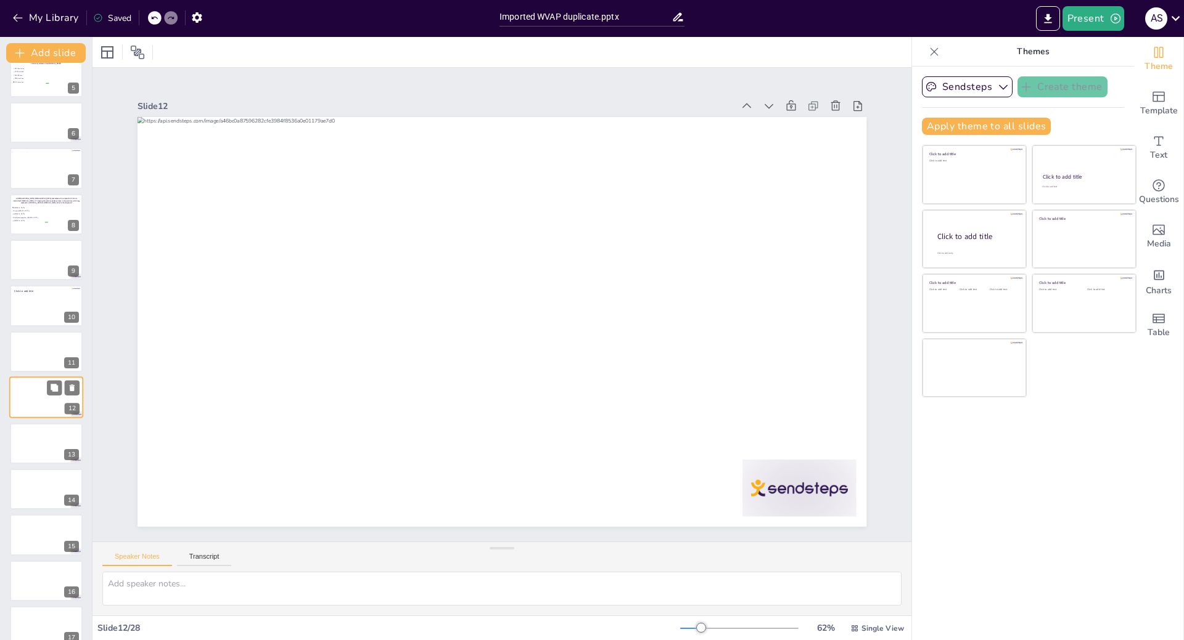
scroll to position [246, 0]
click at [32, 315] on div at bounding box center [46, 306] width 74 height 42
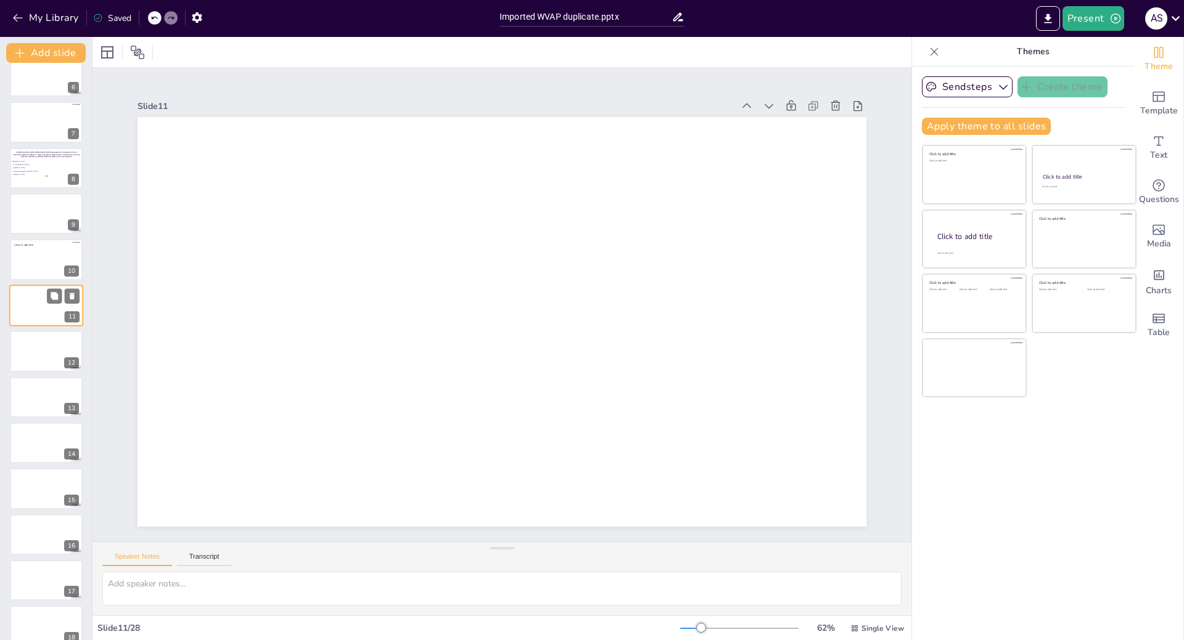
scroll to position [200, 0]
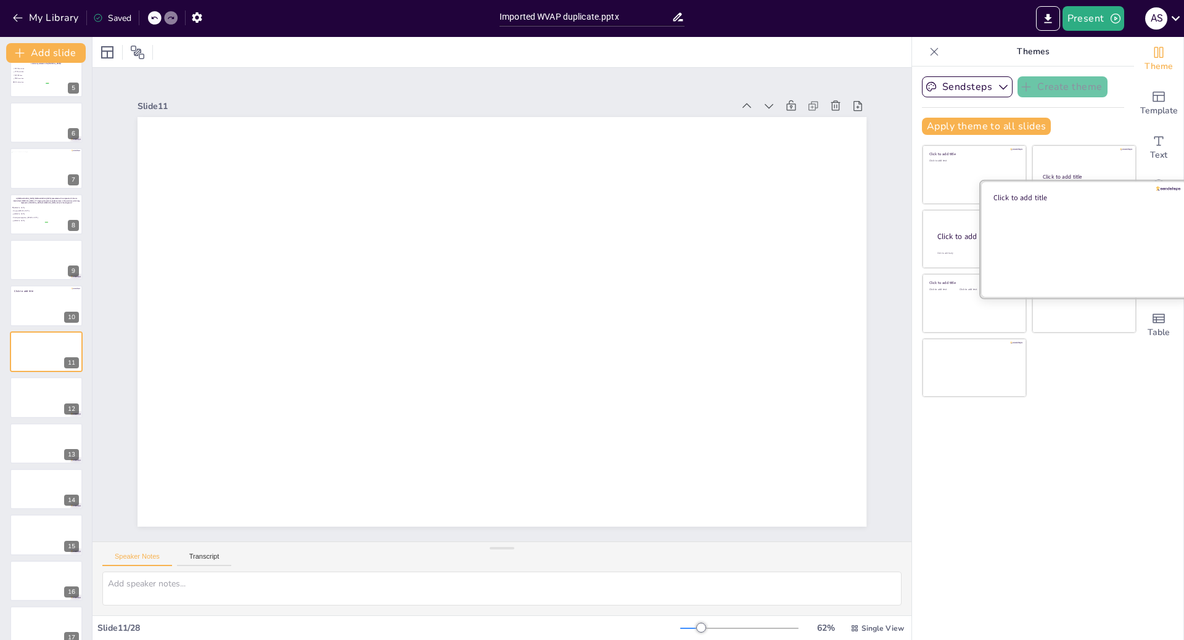
click at [1054, 234] on div at bounding box center [1083, 239] width 207 height 117
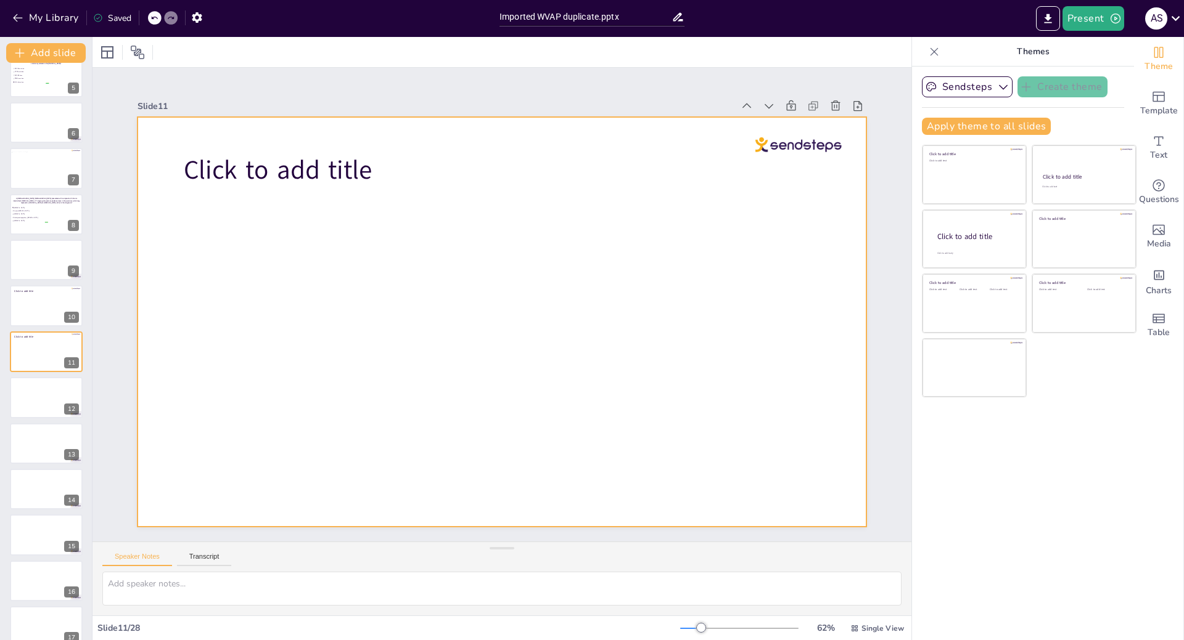
click at [579, 207] on div at bounding box center [499, 322] width 767 height 484
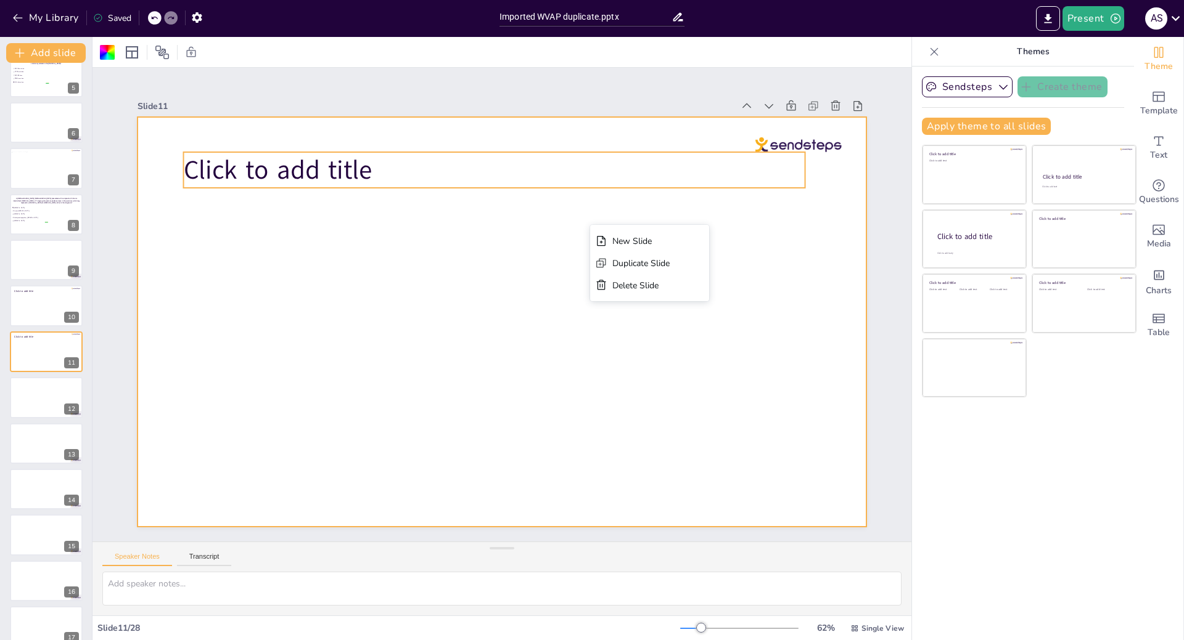
click at [288, 165] on span "Click to add title" at bounding box center [292, 147] width 191 height 55
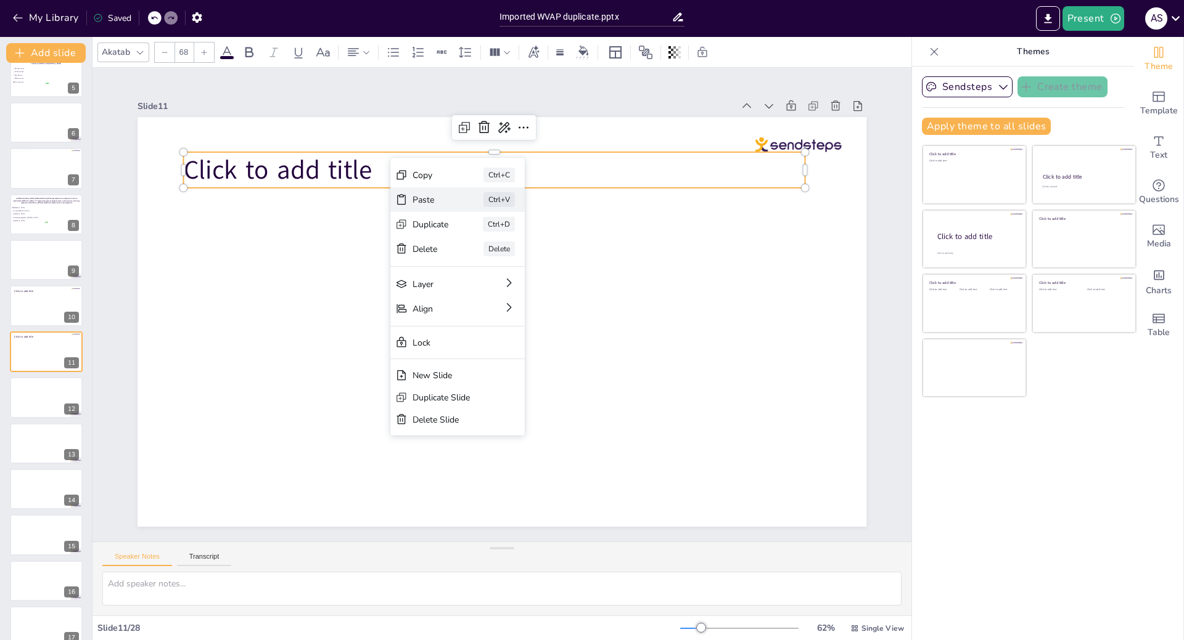
click at [485, 253] on div "Paste Ctrl+V" at bounding box center [553, 272] width 136 height 39
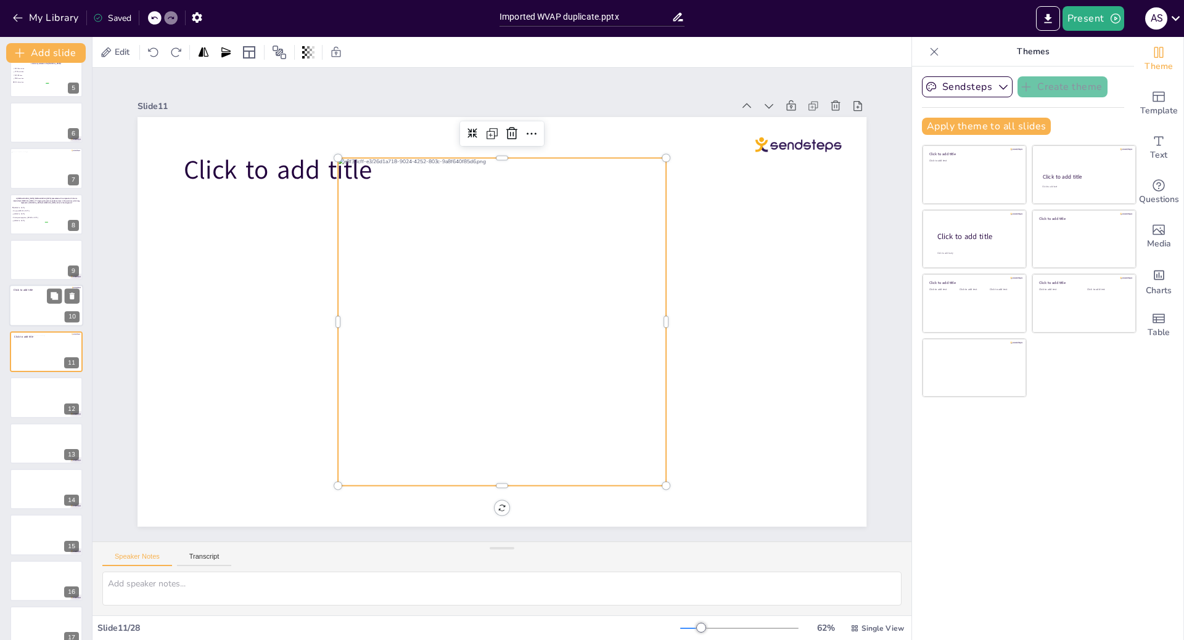
click at [34, 312] on div at bounding box center [46, 306] width 74 height 42
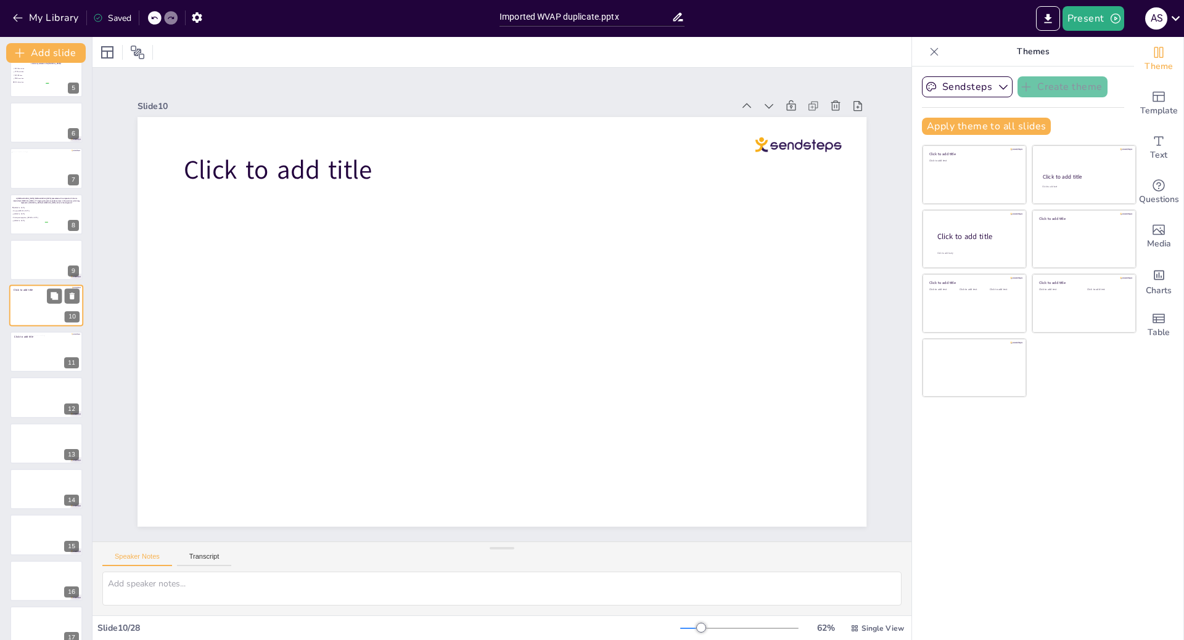
scroll to position [154, 0]
click at [69, 436] on icon at bounding box center [72, 434] width 9 height 9
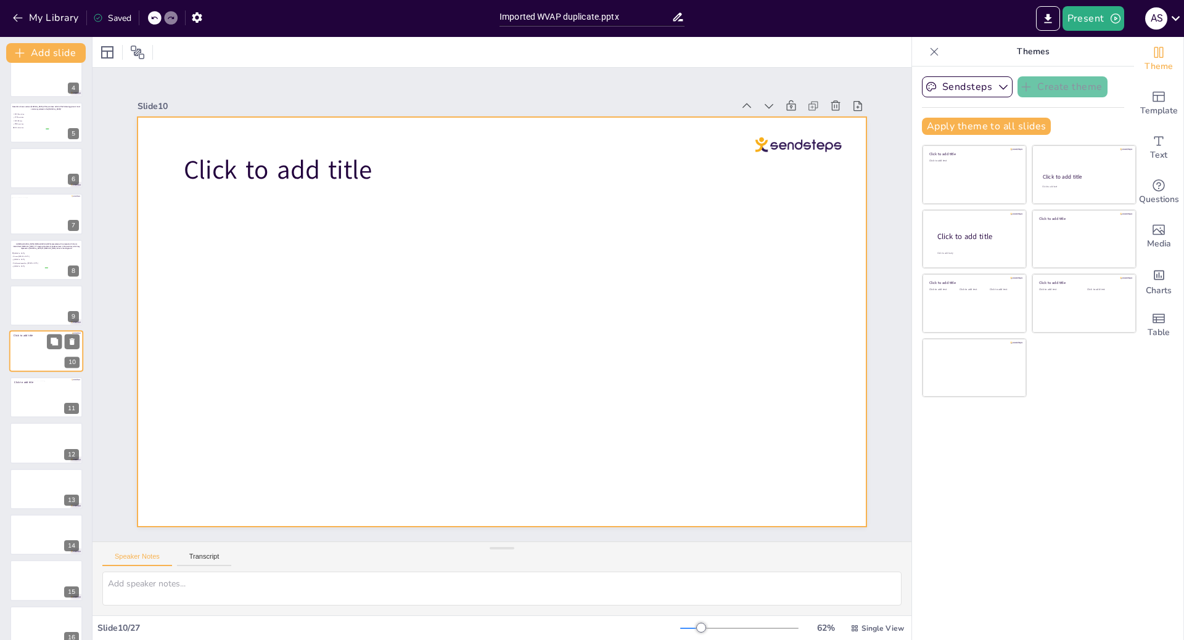
click at [30, 364] on div at bounding box center [46, 352] width 74 height 42
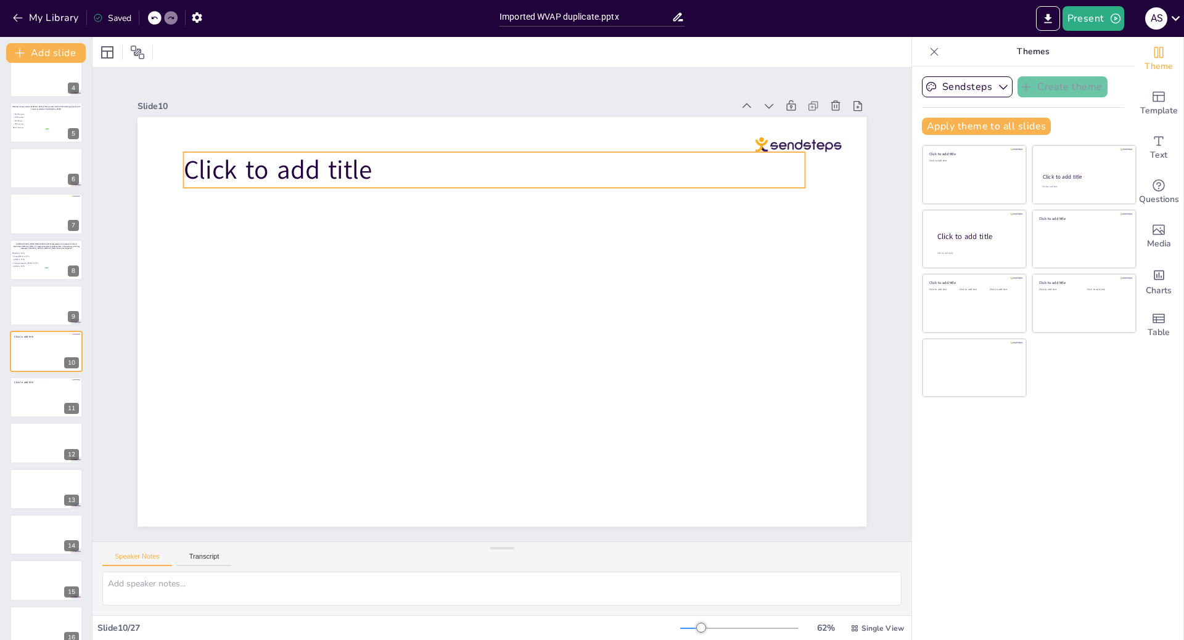
click at [643, 388] on span "Click to add title" at bounding box center [738, 415] width 191 height 55
click at [362, 163] on span "Click to add title" at bounding box center [311, 126] width 192 height 74
click at [362, 164] on span "Click to add title" at bounding box center [277, 169] width 189 height 35
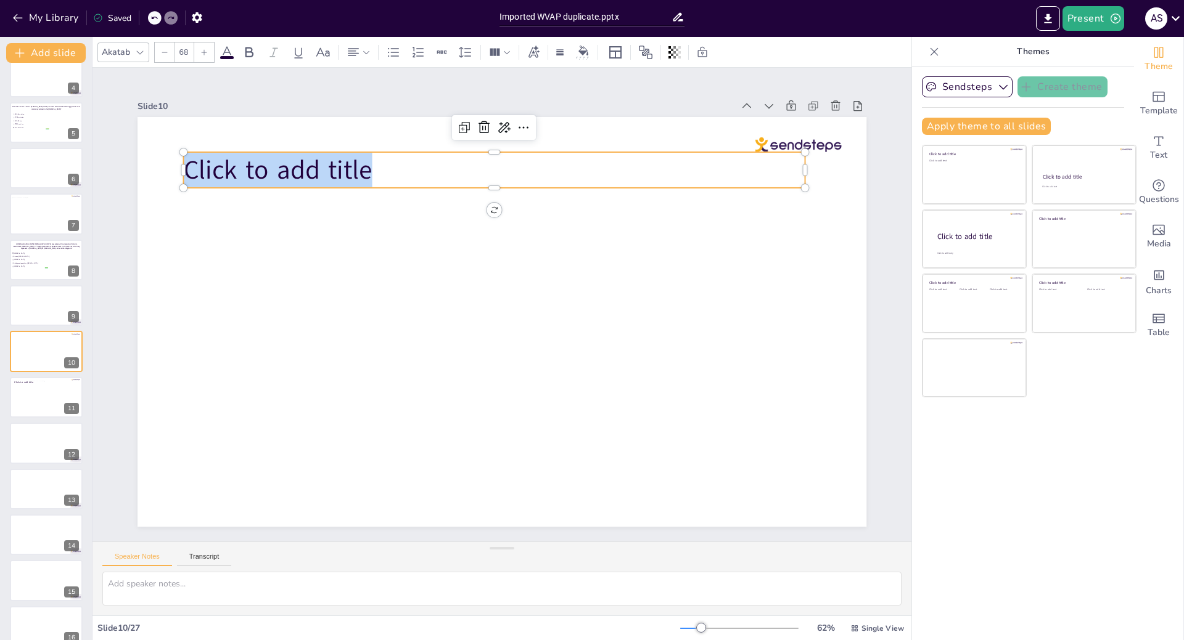
click at [362, 153] on span "Click to add title" at bounding box center [330, 108] width 190 height 92
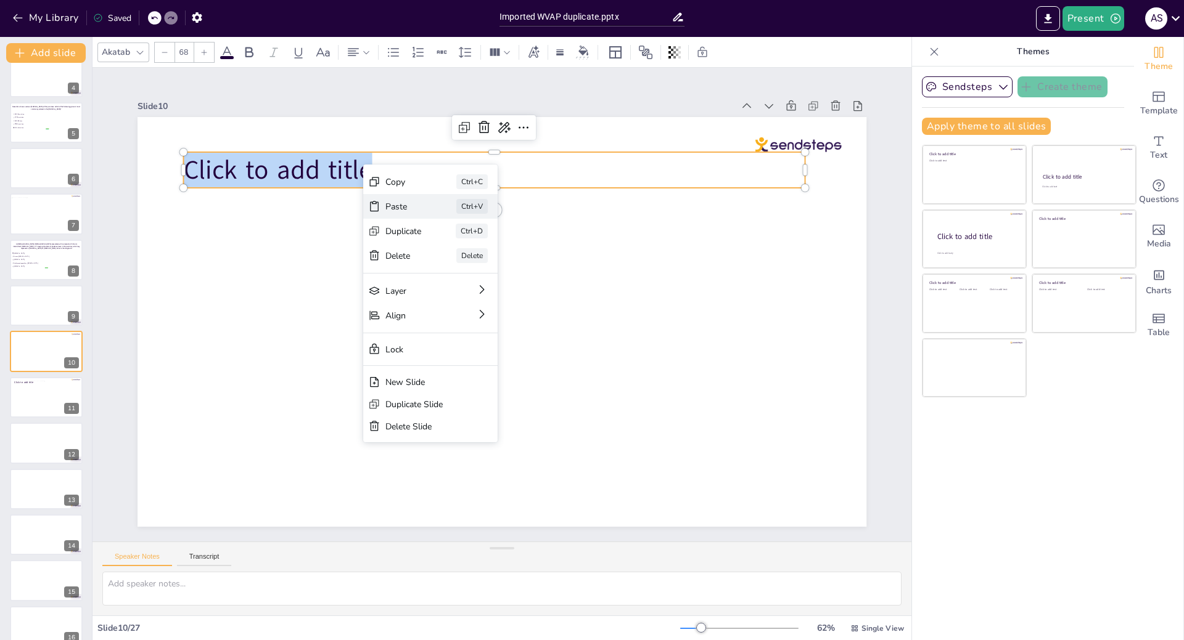
click at [480, 266] on div "Paste" at bounding box center [499, 273] width 38 height 15
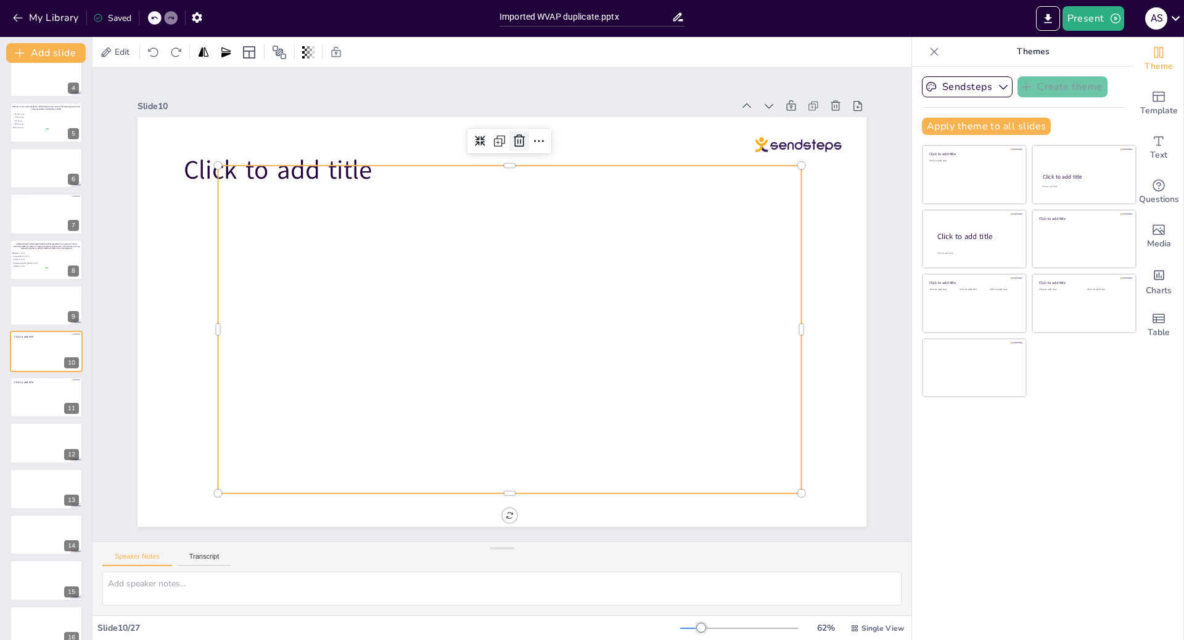
click at [541, 137] on div at bounding box center [552, 148] width 23 height 23
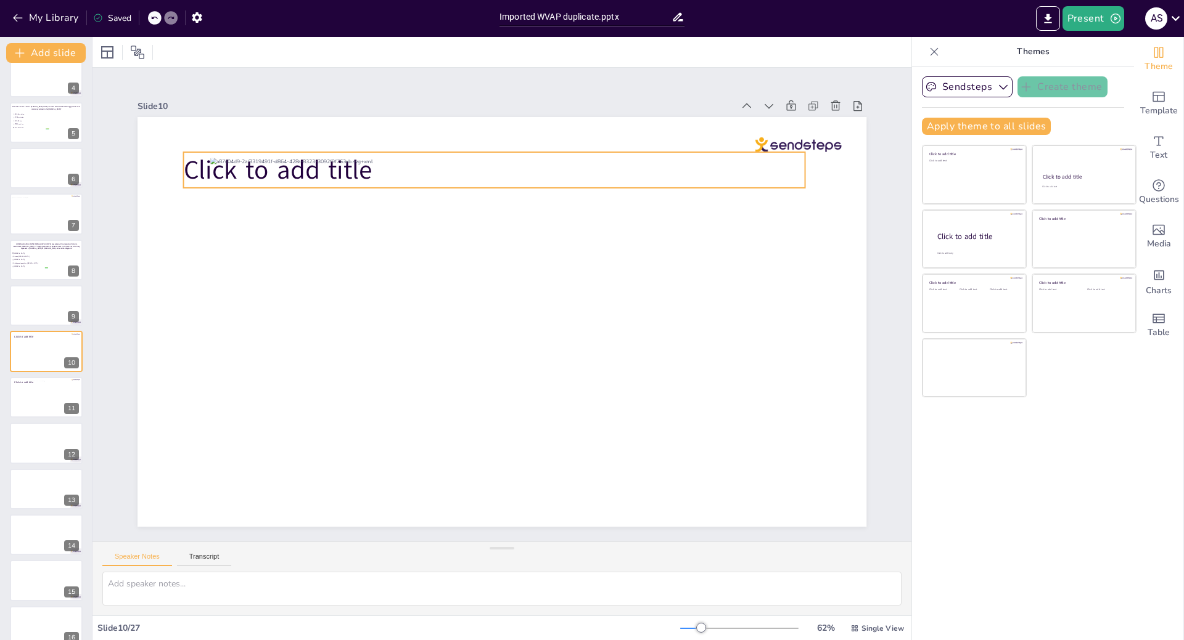
click at [235, 153] on span "Click to add title" at bounding box center [330, 108] width 190 height 92
click at [494, 125] on icon at bounding box center [502, 126] width 16 height 16
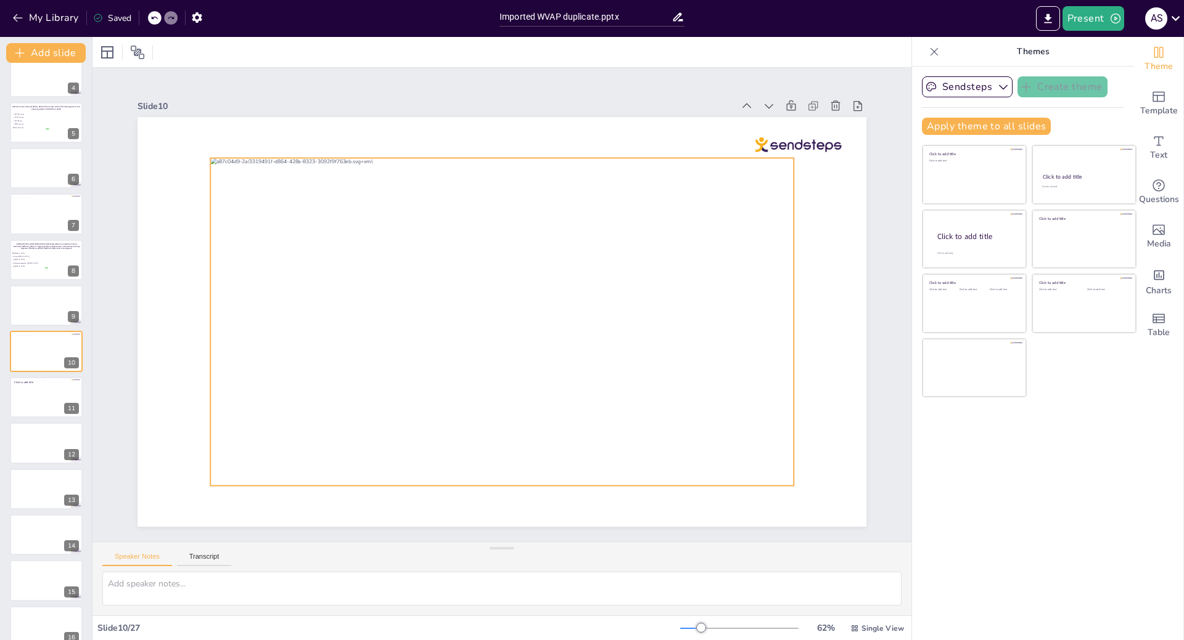
click at [232, 438] on div at bounding box center [500, 322] width 614 height 387
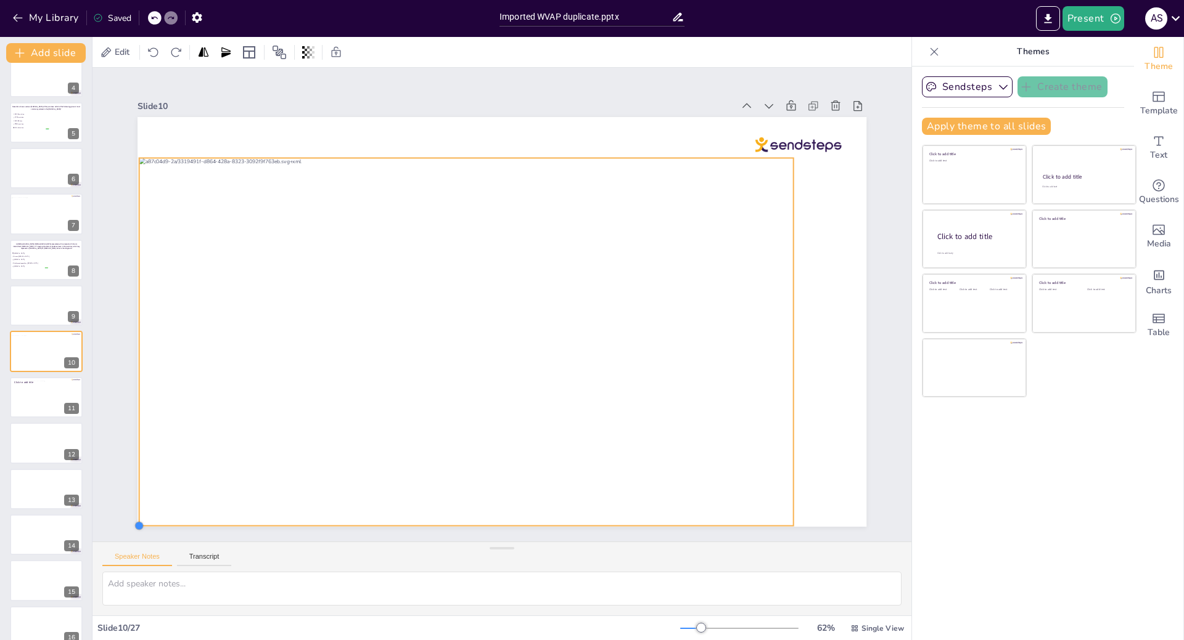
drag, startPoint x: 200, startPoint y: 481, endPoint x: 141, endPoint y: 522, distance: 71.5
click at [141, 522] on div at bounding box center [498, 322] width 798 height 552
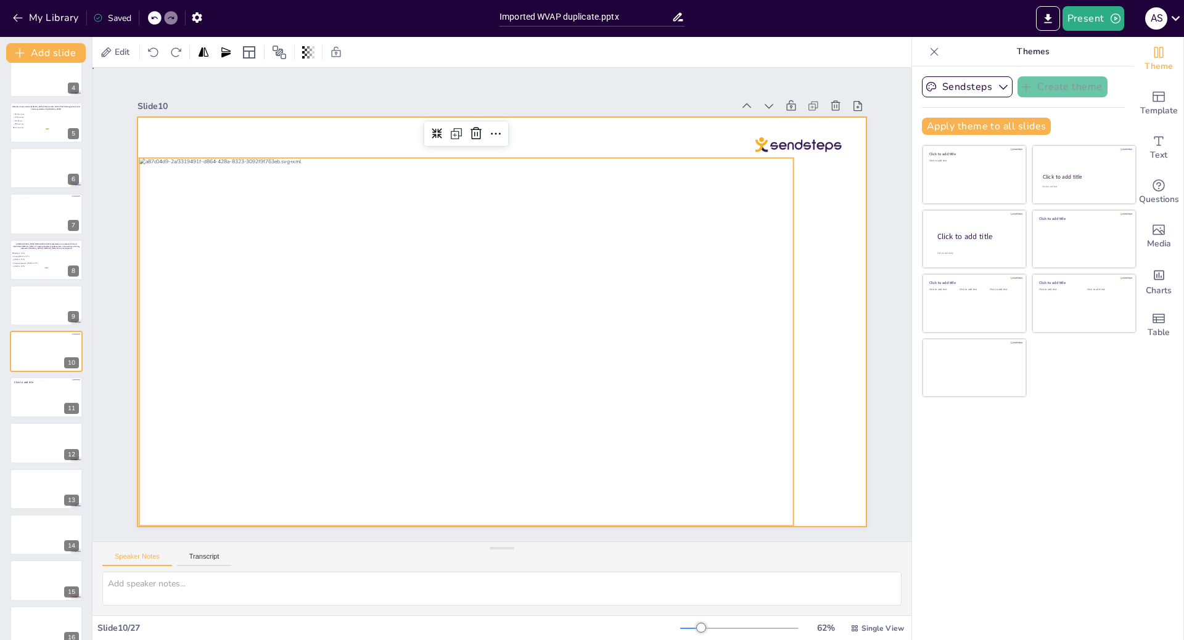
click at [826, 437] on div at bounding box center [498, 322] width 798 height 552
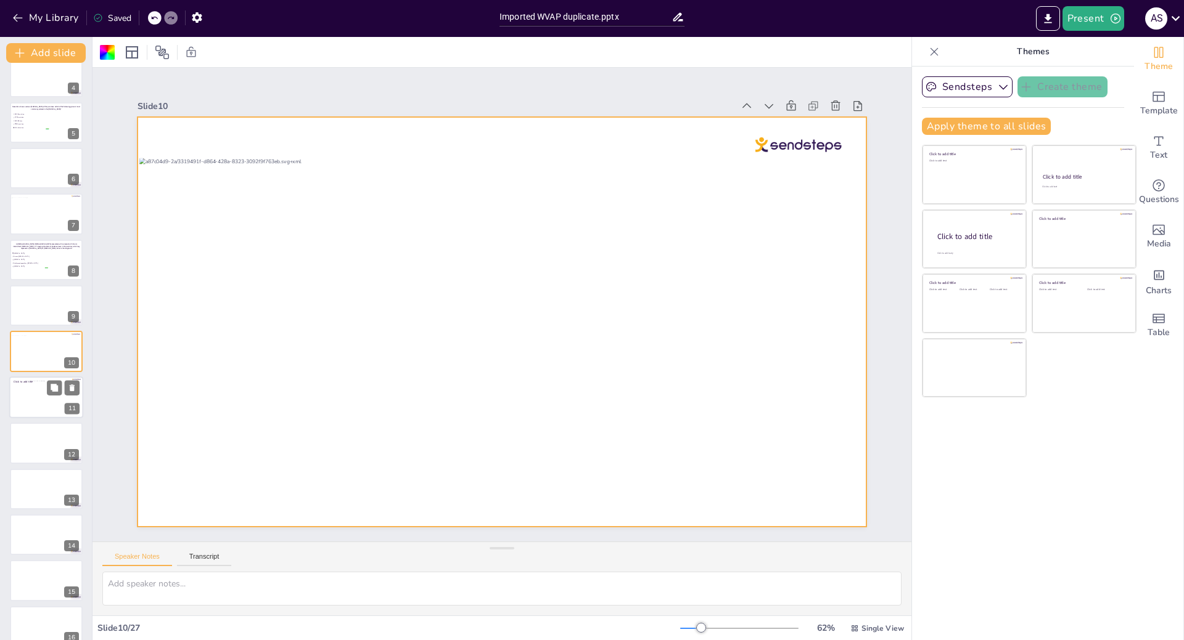
click at [28, 397] on div at bounding box center [46, 398] width 74 height 42
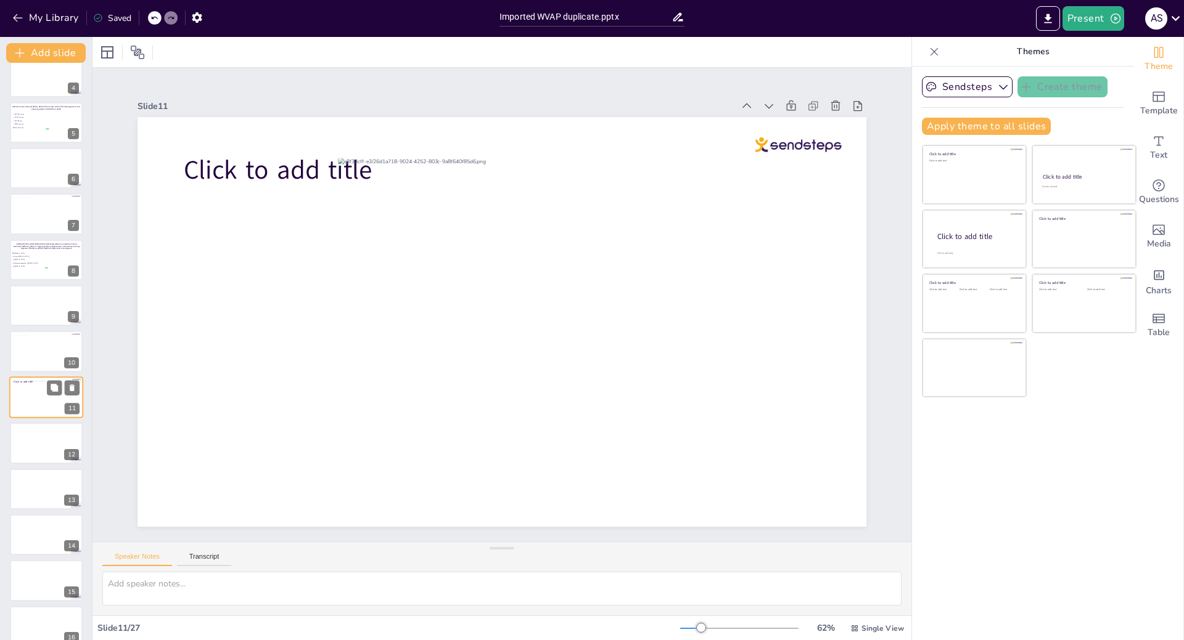
scroll to position [200, 0]
click at [35, 300] on div at bounding box center [42, 308] width 67 height 38
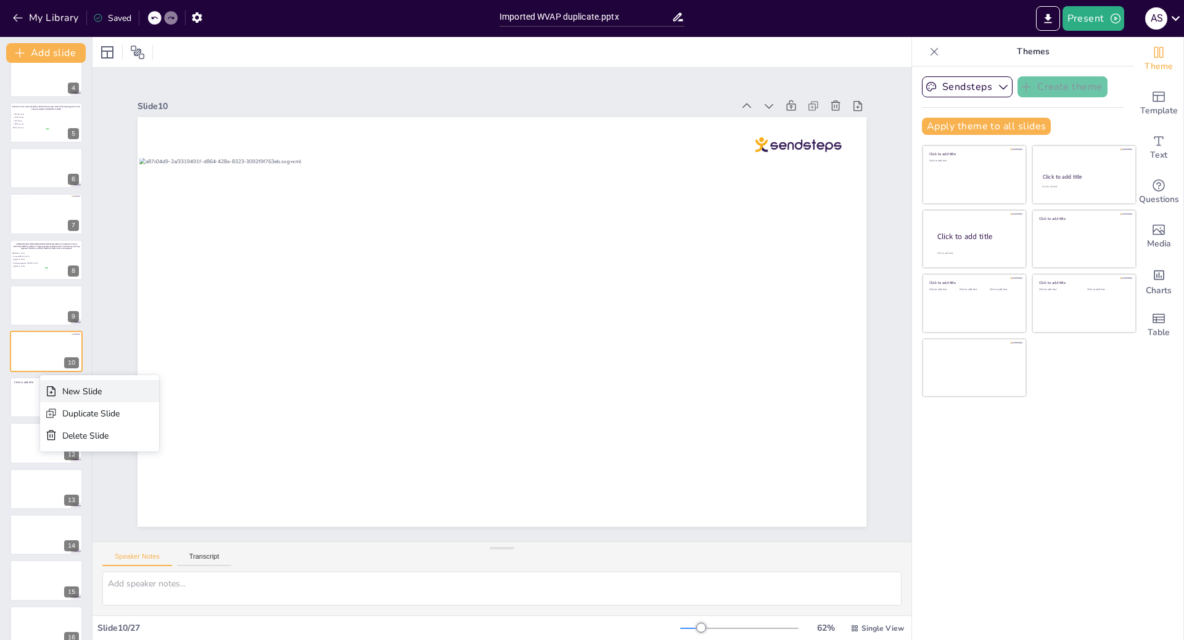
click at [68, 388] on div "New Slide" at bounding box center [90, 392] width 57 height 12
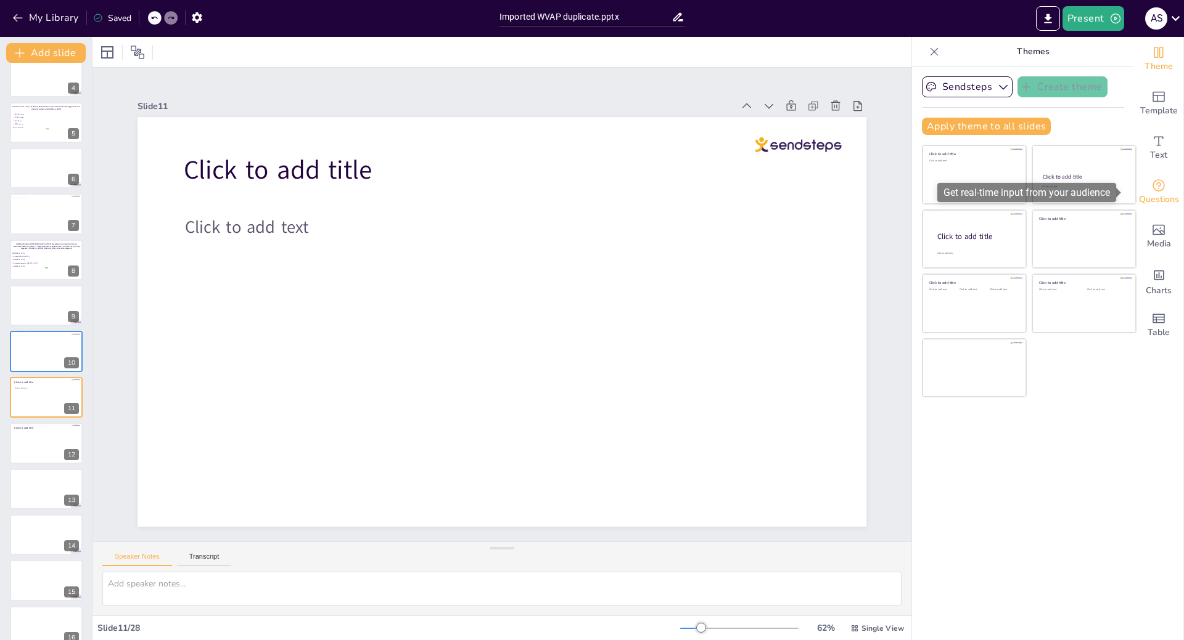
click at [1161, 197] on span "Questions" at bounding box center [1159, 200] width 40 height 14
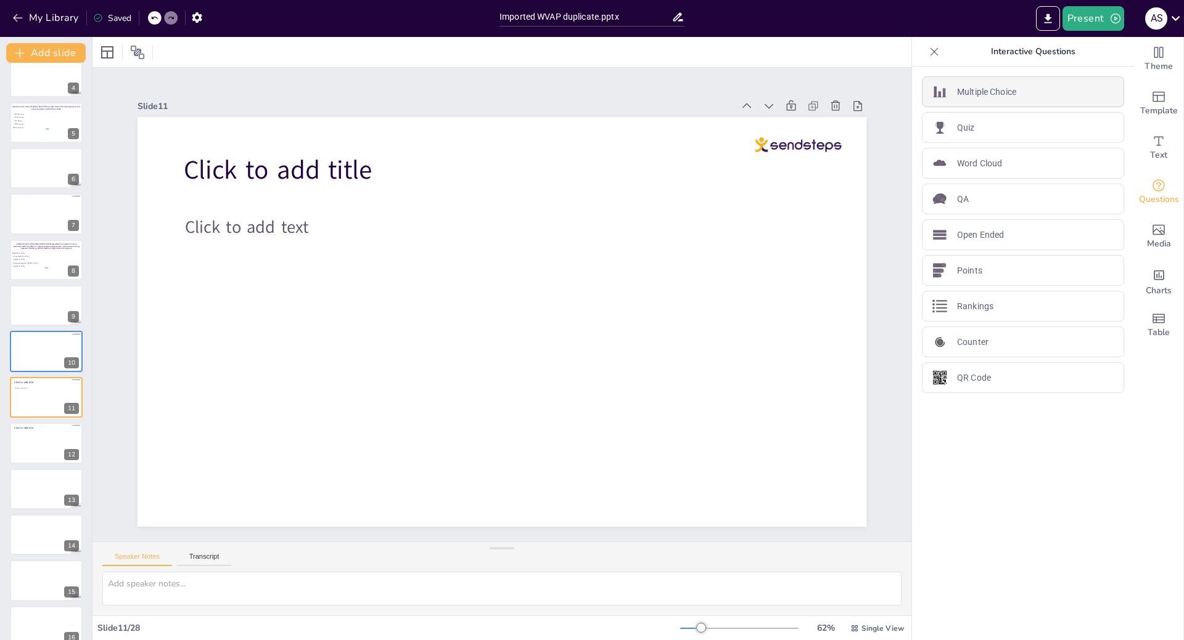
click at [984, 96] on p "Multiple Choice" at bounding box center [986, 92] width 59 height 13
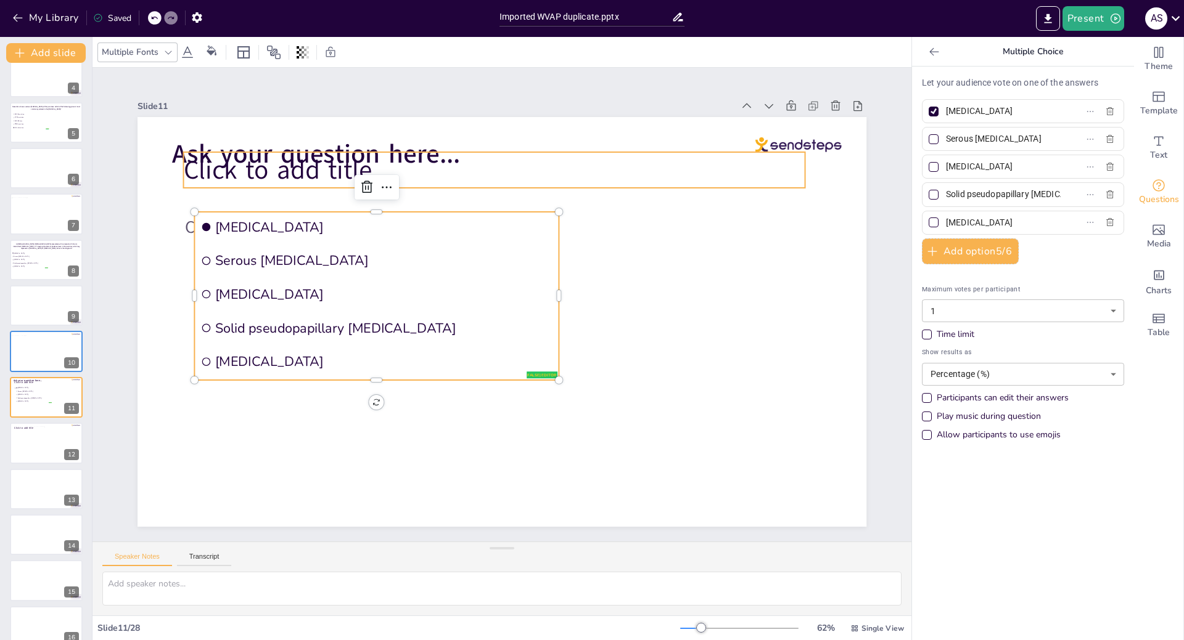
click at [440, 170] on p "Click to add title" at bounding box center [536, 174] width 602 height 226
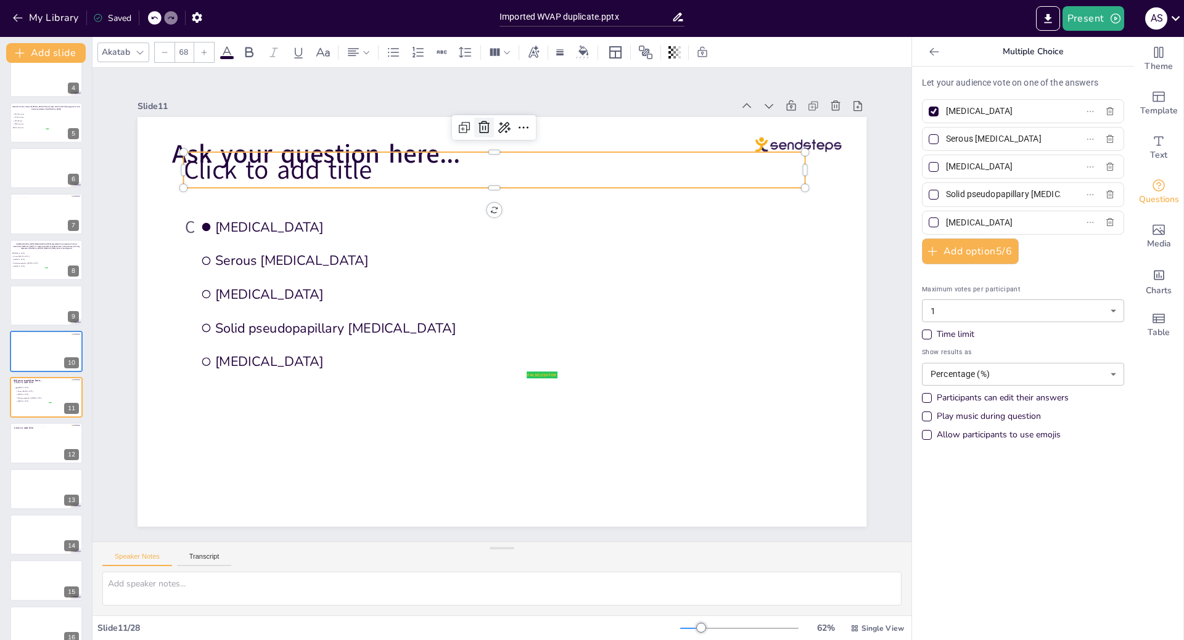
click at [478, 122] on icon at bounding box center [484, 127] width 15 height 15
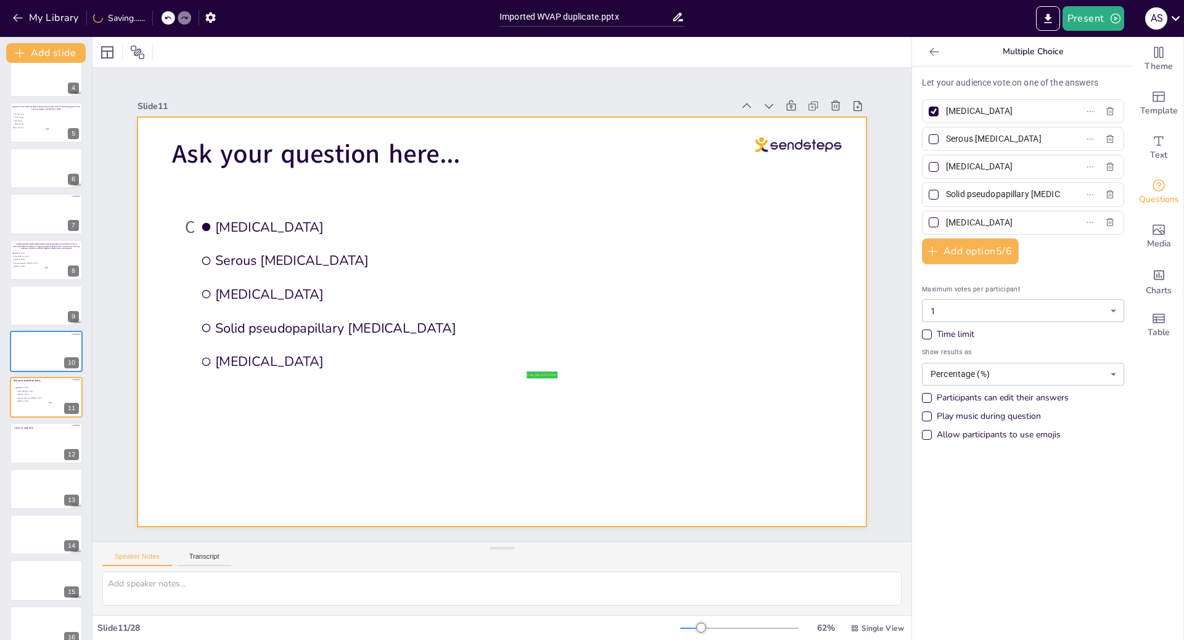
click at [470, 162] on div at bounding box center [498, 322] width 798 height 552
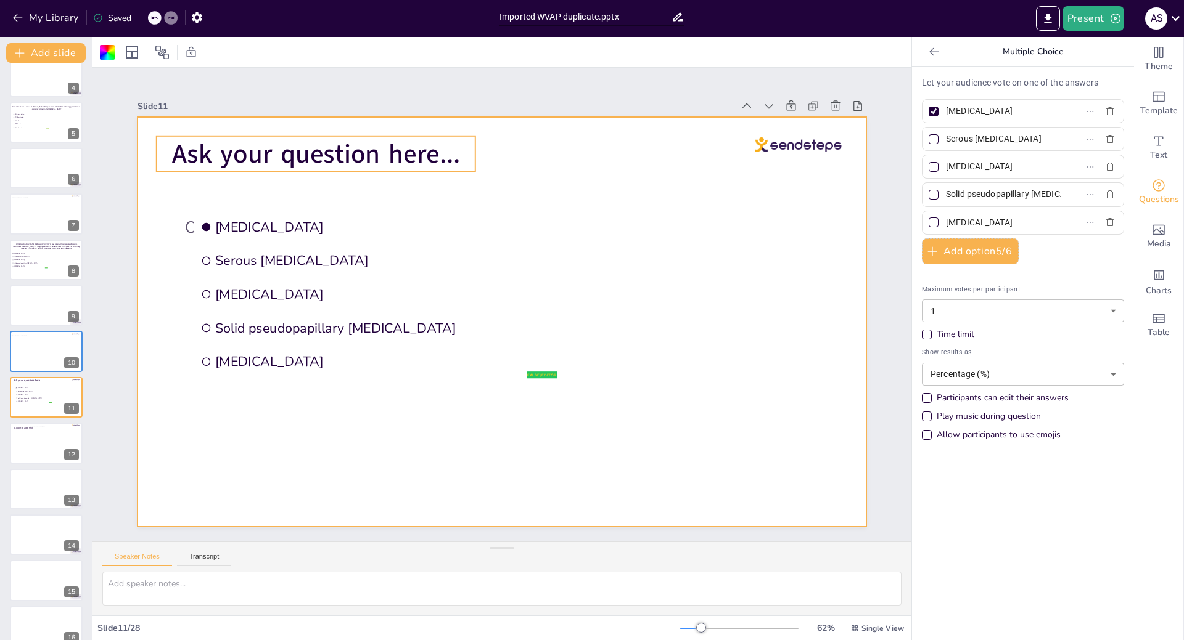
click at [641, 152] on span "Ask your question here..." at bounding box center [702, 174] width 122 height 285
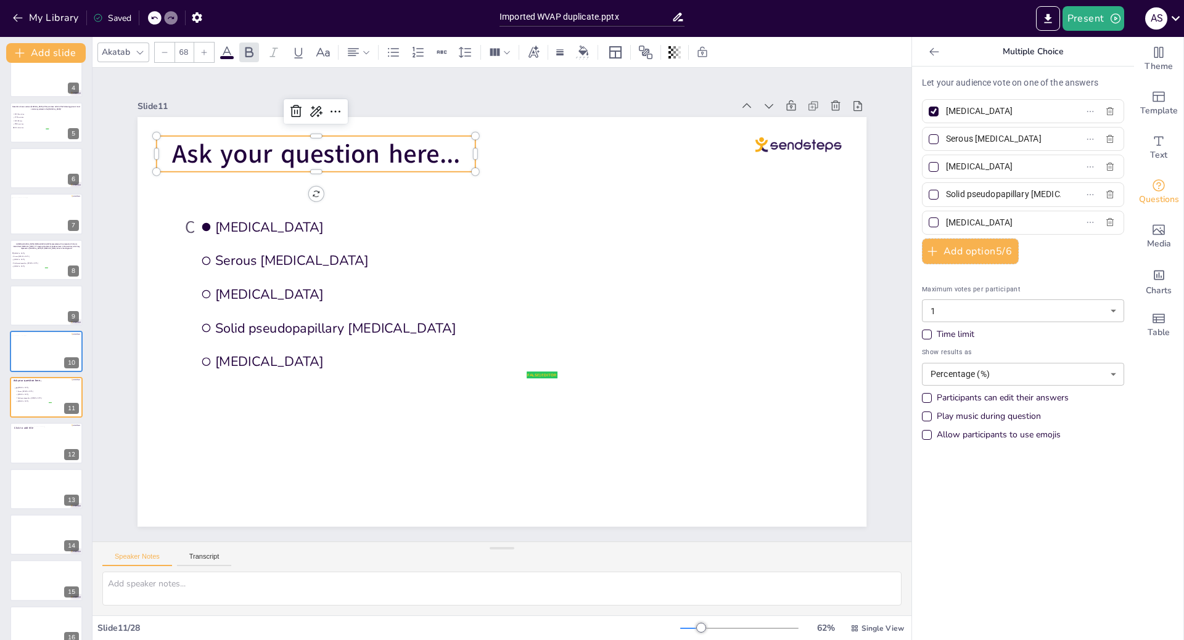
click at [455, 152] on p "Ask your question here..." at bounding box center [332, 135] width 321 height 69
click at [449, 153] on span "Ask your question here..." at bounding box center [371, 104] width 285 height 123
click at [640, 153] on span "Ask your question here..." at bounding box center [714, 195] width 149 height 277
click at [440, 156] on span "Ask your question here..." at bounding box center [332, 135] width 290 height 65
click at [448, 156] on span "Ask your question here..." at bounding box center [332, 135] width 290 height 65
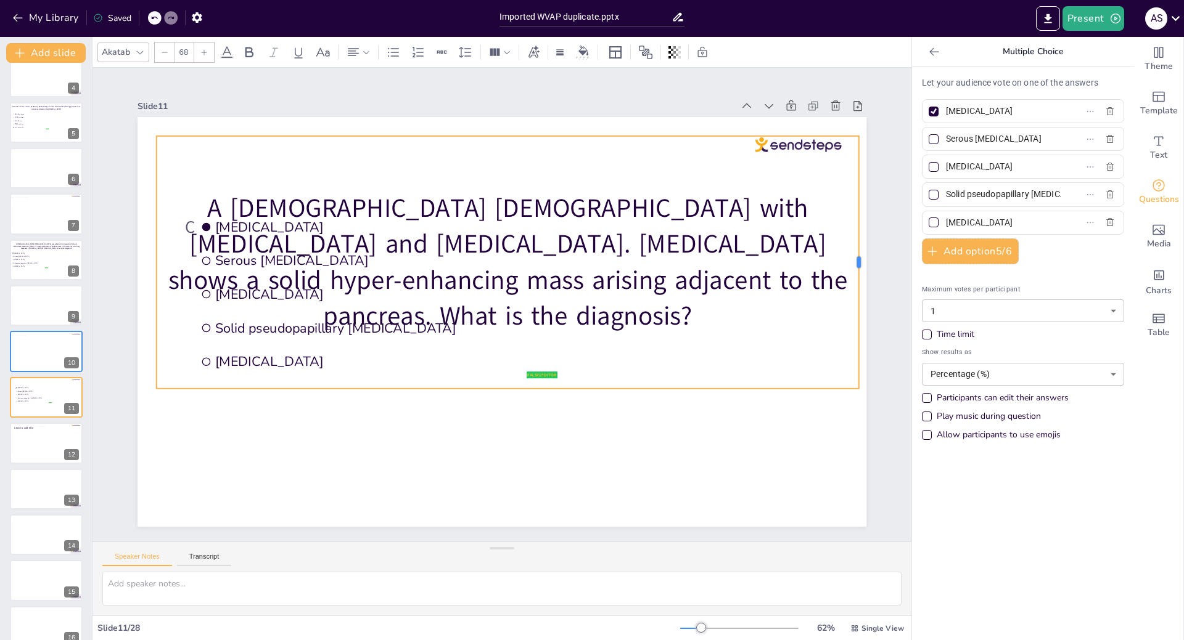
drag, startPoint x: 466, startPoint y: 257, endPoint x: 849, endPoint y: 230, distance: 384.4
click at [849, 230] on div at bounding box center [866, 300] width 36 height 252
click at [124, 55] on div "Akatab" at bounding box center [115, 52] width 33 height 17
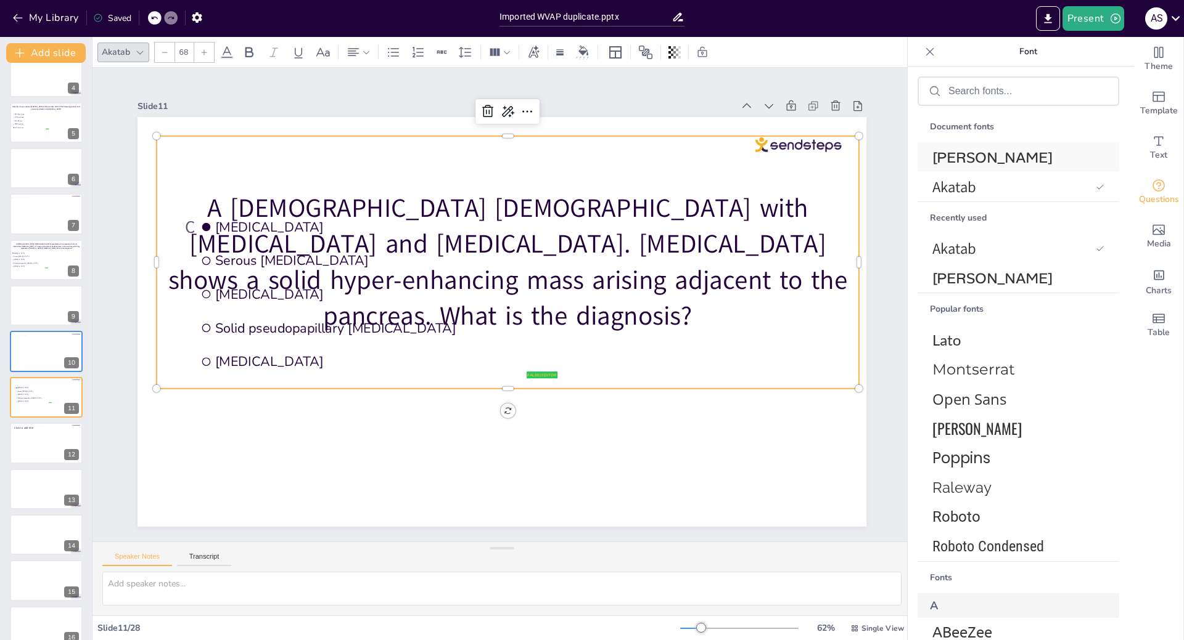
click at [977, 161] on span "[PERSON_NAME]" at bounding box center [1015, 157] width 167 height 19
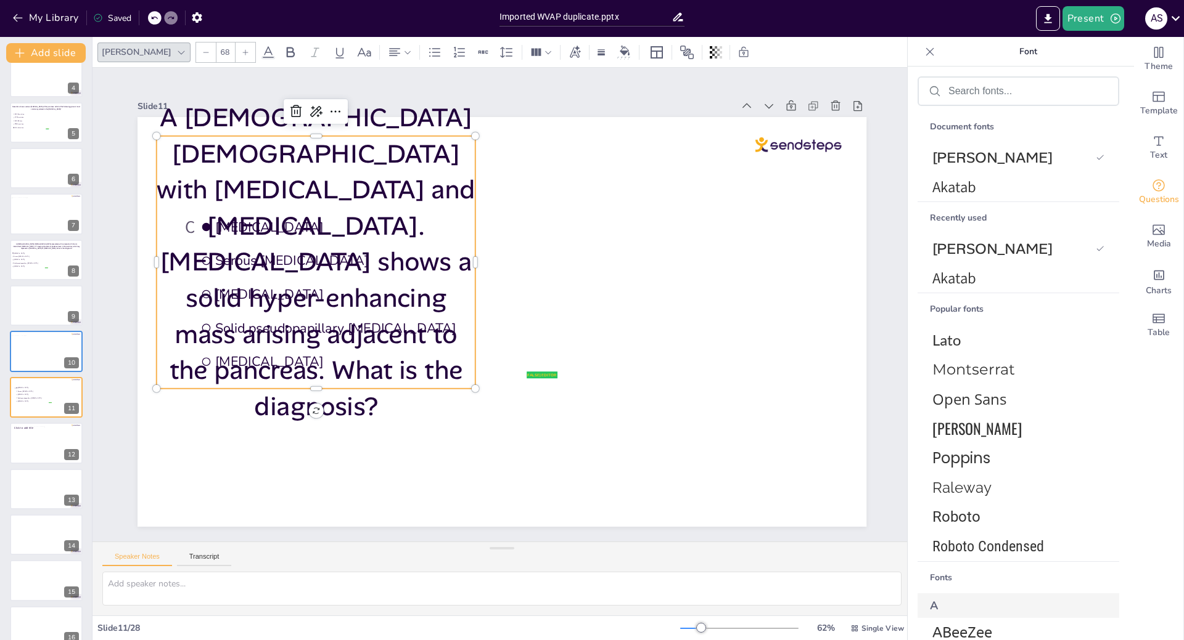
click at [196, 46] on div at bounding box center [206, 53] width 20 height 20
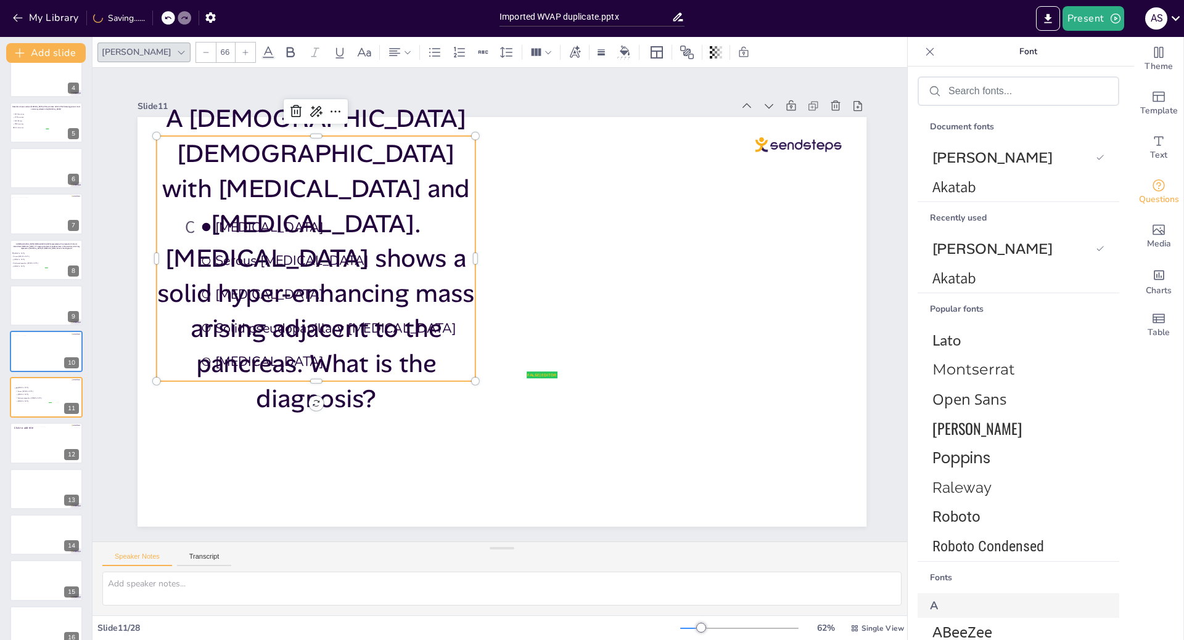
click at [196, 46] on div at bounding box center [206, 53] width 20 height 20
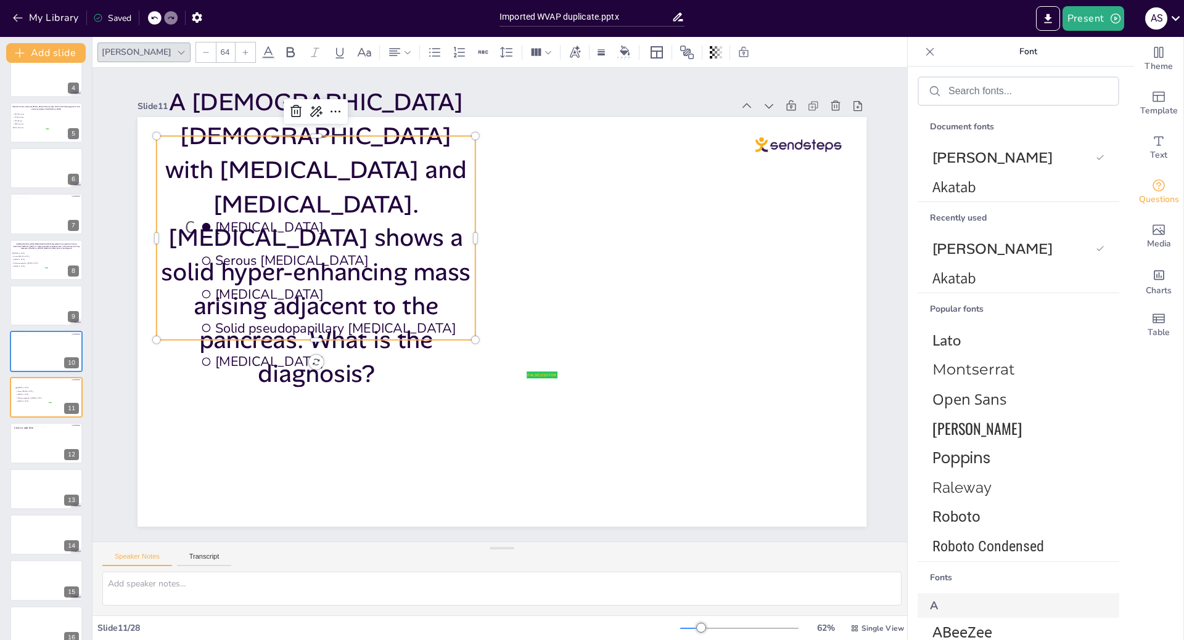
click at [196, 46] on div at bounding box center [206, 53] width 20 height 20
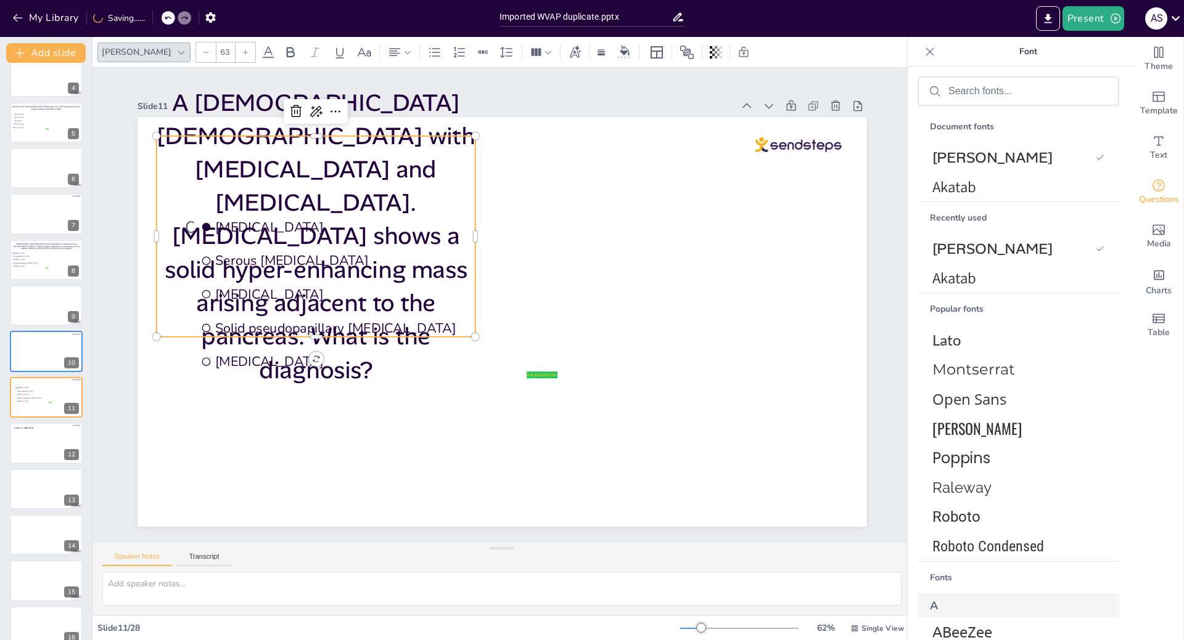
click at [196, 46] on div at bounding box center [206, 53] width 20 height 20
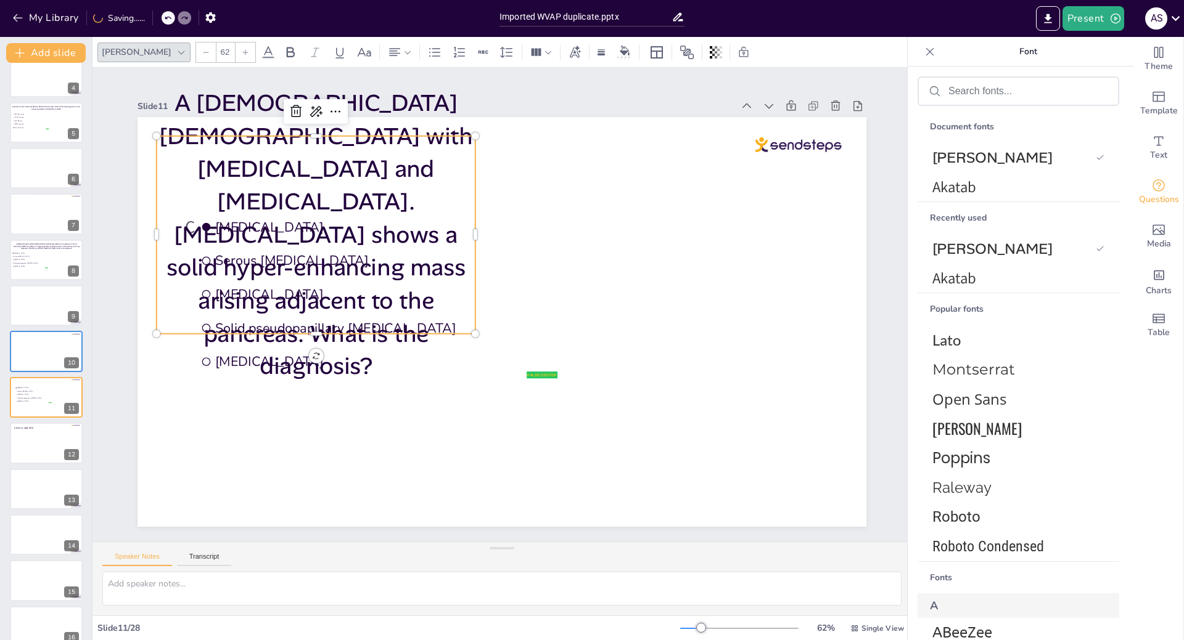
click at [196, 46] on div at bounding box center [206, 53] width 20 height 20
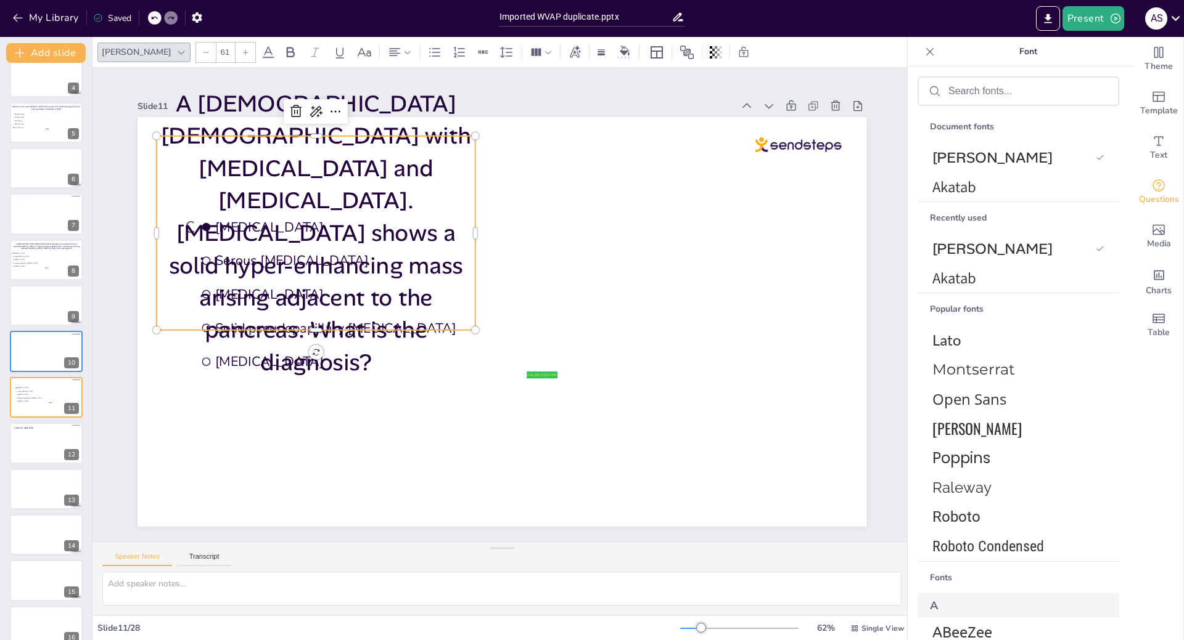
click at [196, 46] on div at bounding box center [206, 53] width 20 height 20
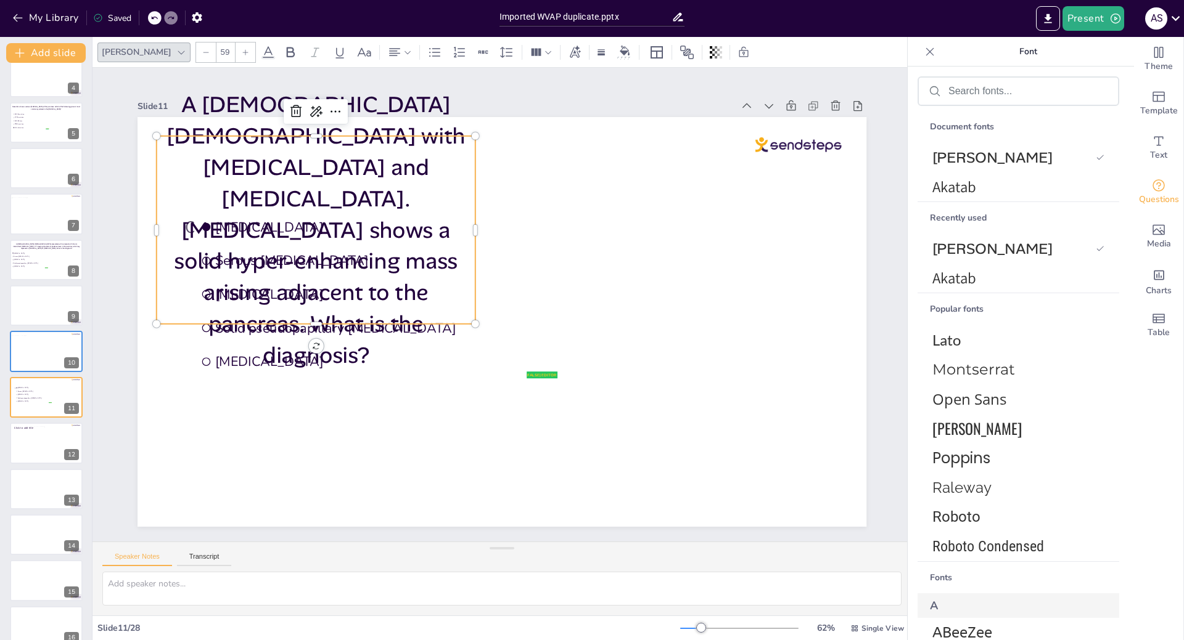
click at [196, 46] on div at bounding box center [206, 53] width 20 height 20
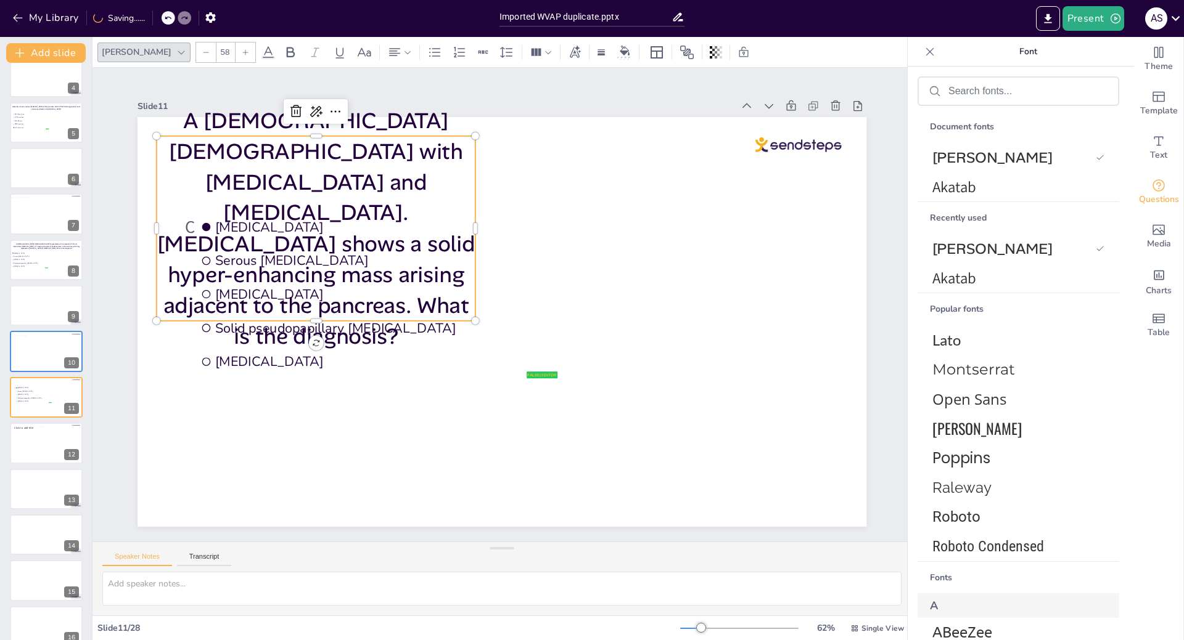
click at [196, 46] on div at bounding box center [206, 53] width 20 height 20
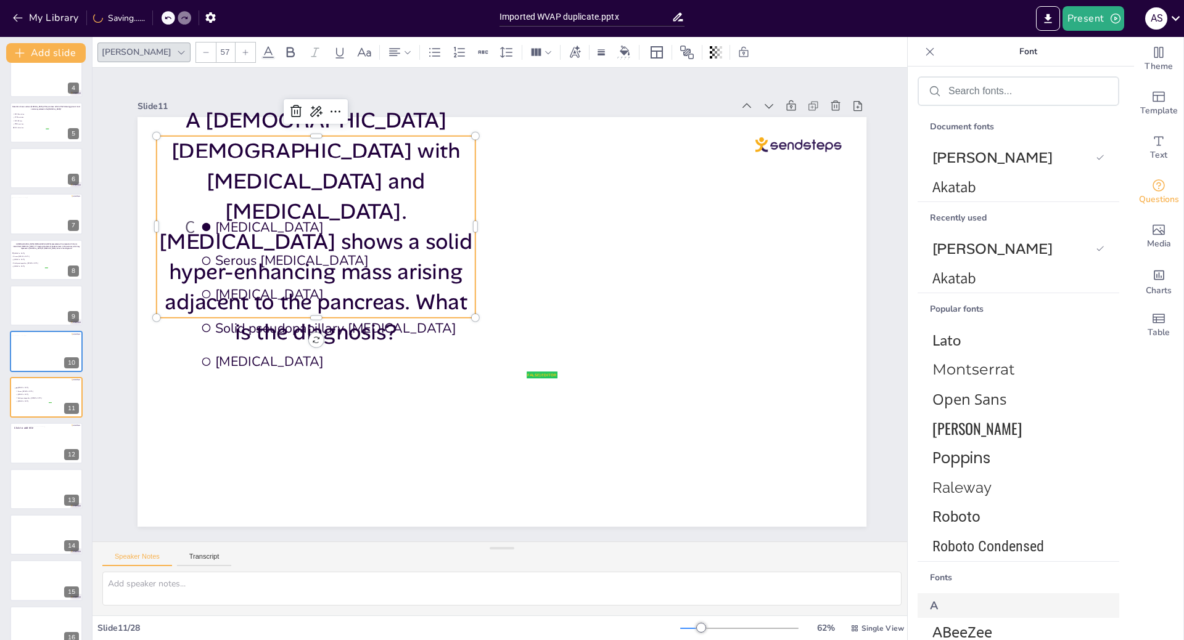
click at [196, 46] on div at bounding box center [206, 53] width 20 height 20
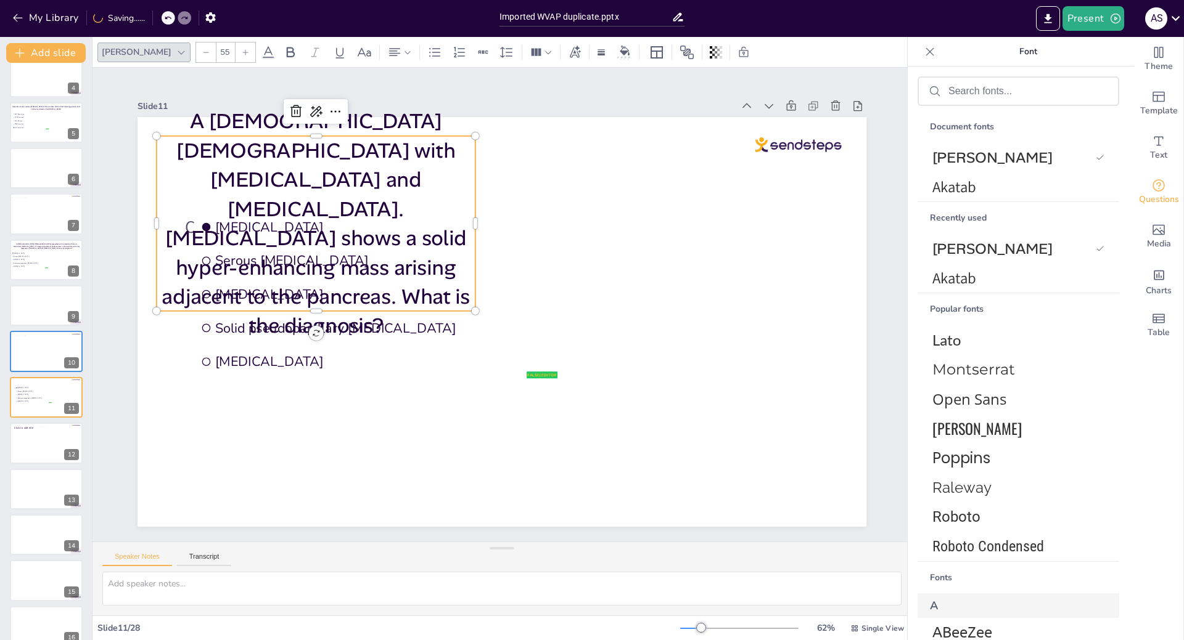
click at [196, 46] on div at bounding box center [206, 53] width 20 height 20
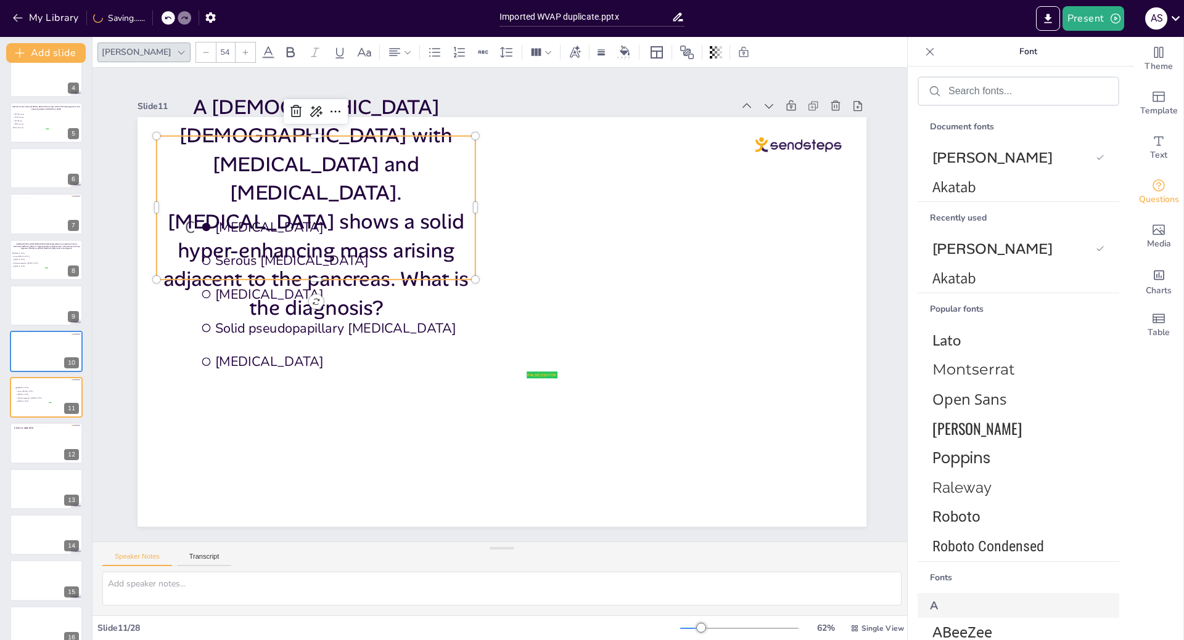
click at [196, 46] on div at bounding box center [206, 53] width 20 height 20
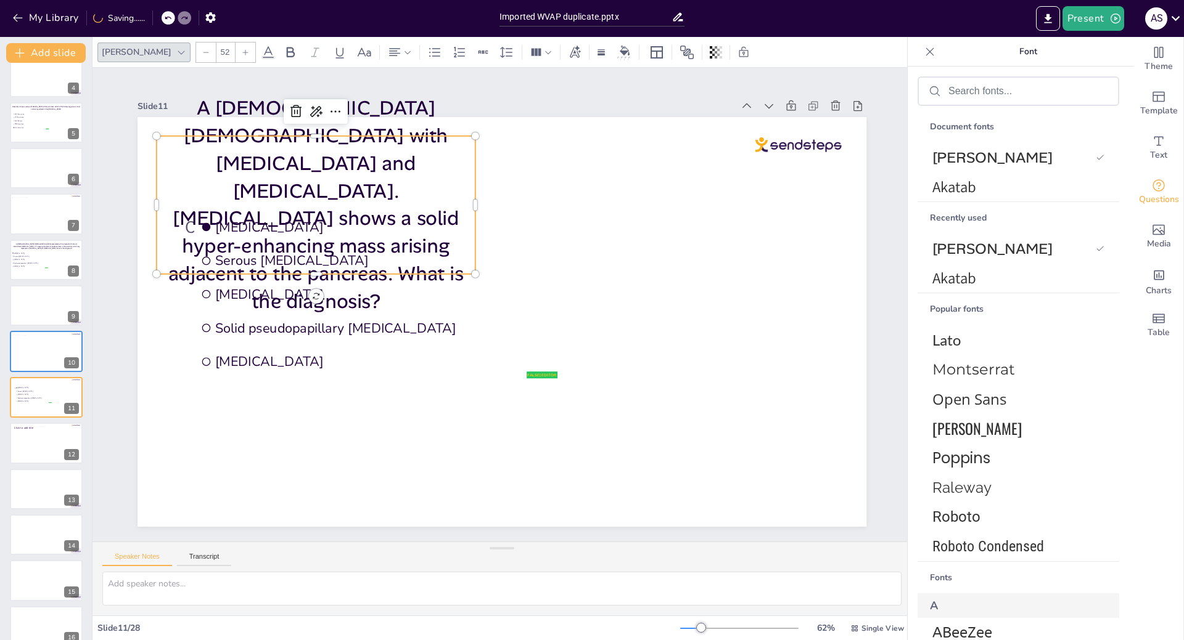
click at [196, 46] on div at bounding box center [206, 53] width 20 height 20
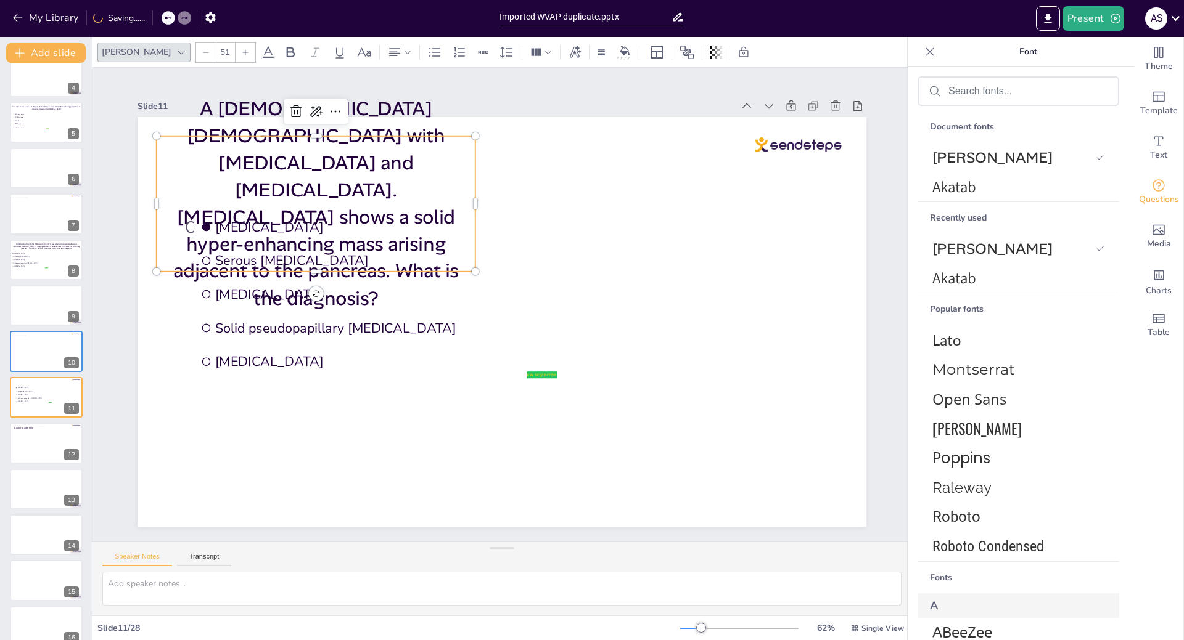
click at [196, 46] on div at bounding box center [206, 53] width 20 height 20
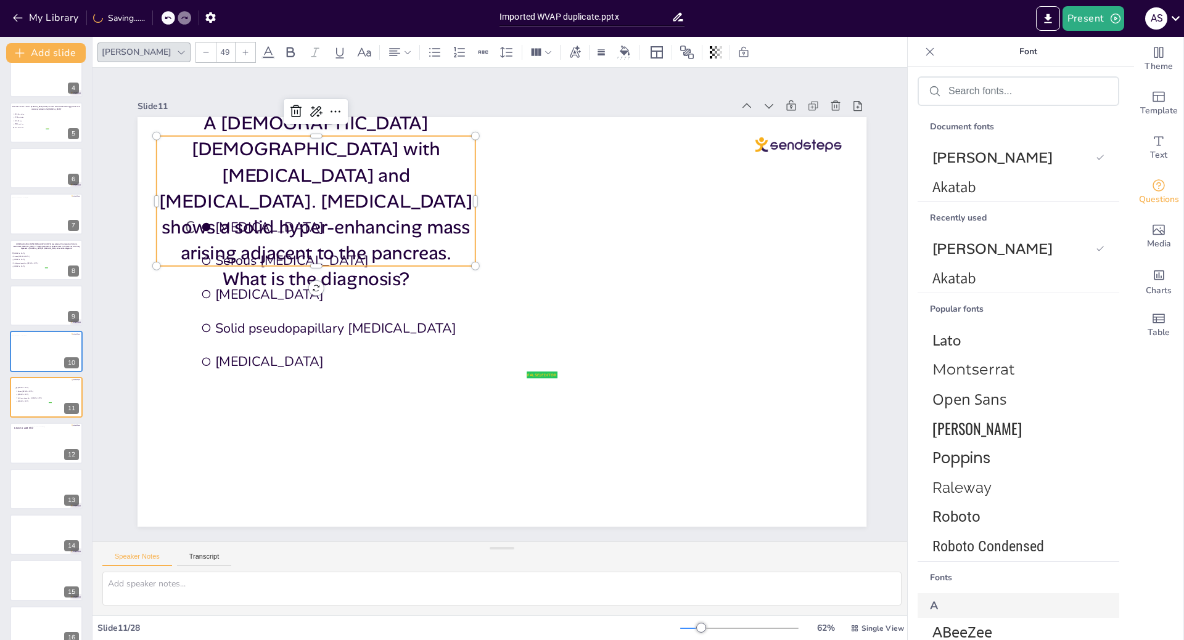
click at [196, 46] on div at bounding box center [206, 53] width 20 height 20
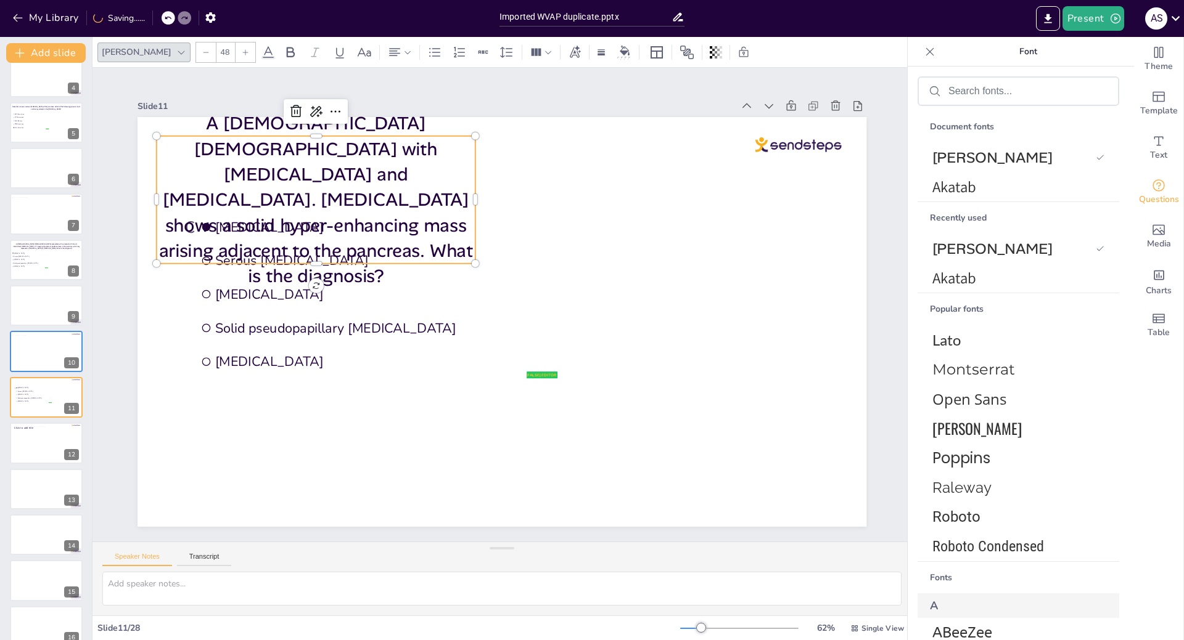
click at [196, 46] on div at bounding box center [206, 53] width 20 height 20
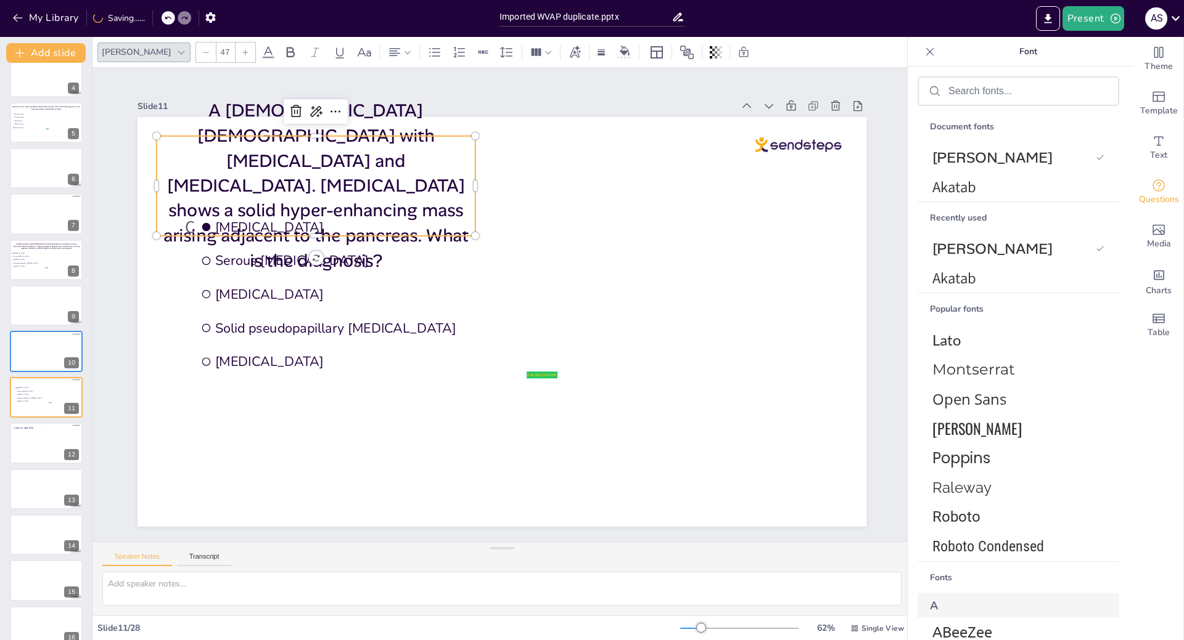
click at [196, 46] on div at bounding box center [206, 53] width 20 height 20
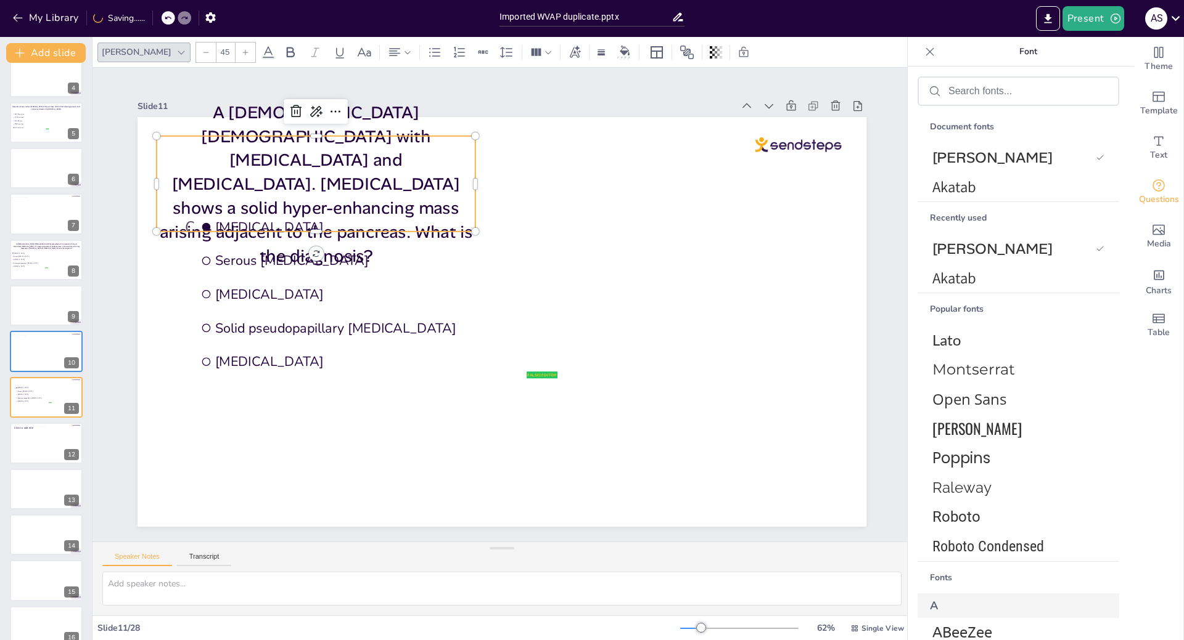
click at [196, 46] on div at bounding box center [206, 53] width 20 height 20
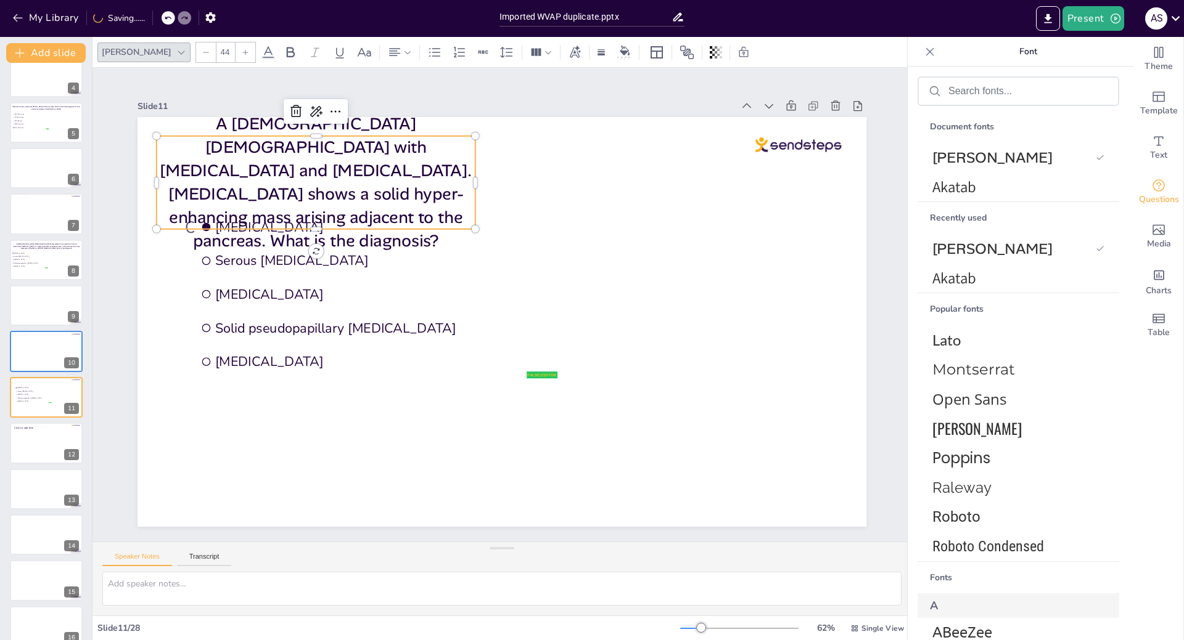
click at [196, 46] on div at bounding box center [206, 53] width 20 height 20
click at [202, 51] on icon at bounding box center [205, 52] width 7 height 7
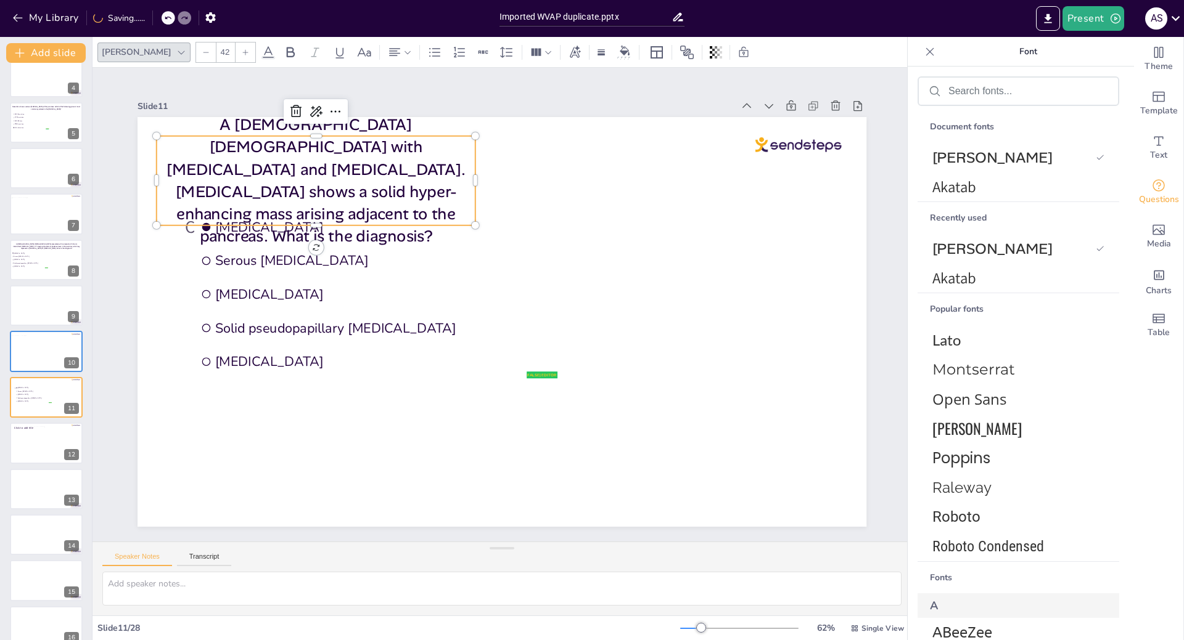
click at [202, 51] on icon at bounding box center [205, 52] width 7 height 7
type input "40"
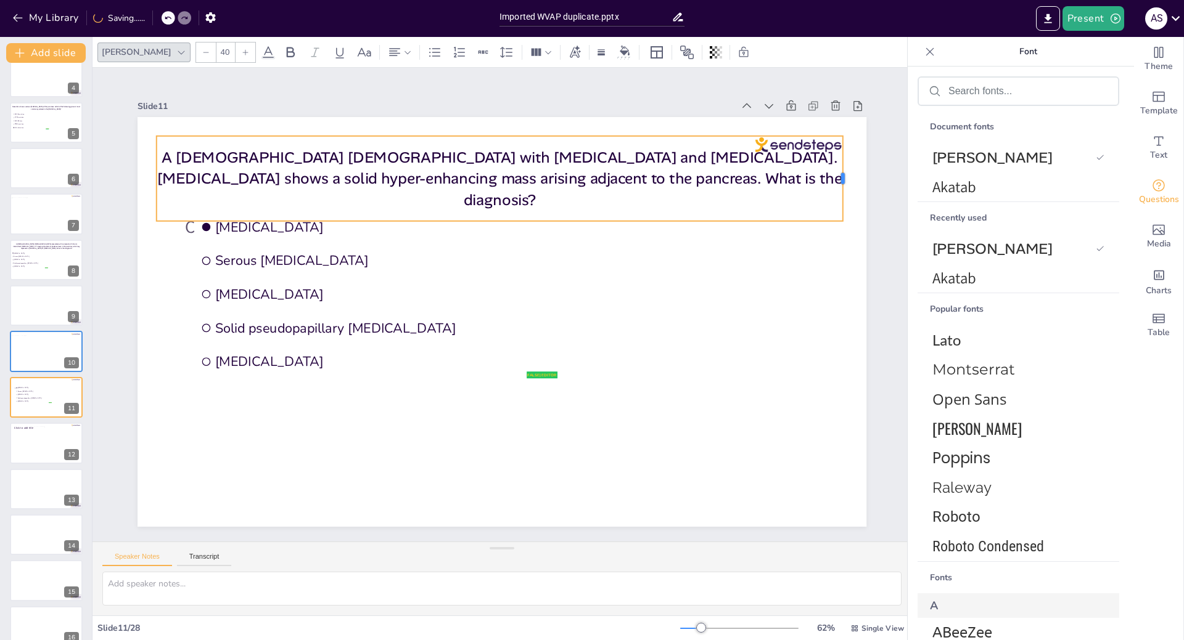
drag, startPoint x: 468, startPoint y: 174, endPoint x: 835, endPoint y: 182, distance: 367.5
click at [835, 369] on div at bounding box center [856, 406] width 58 height 75
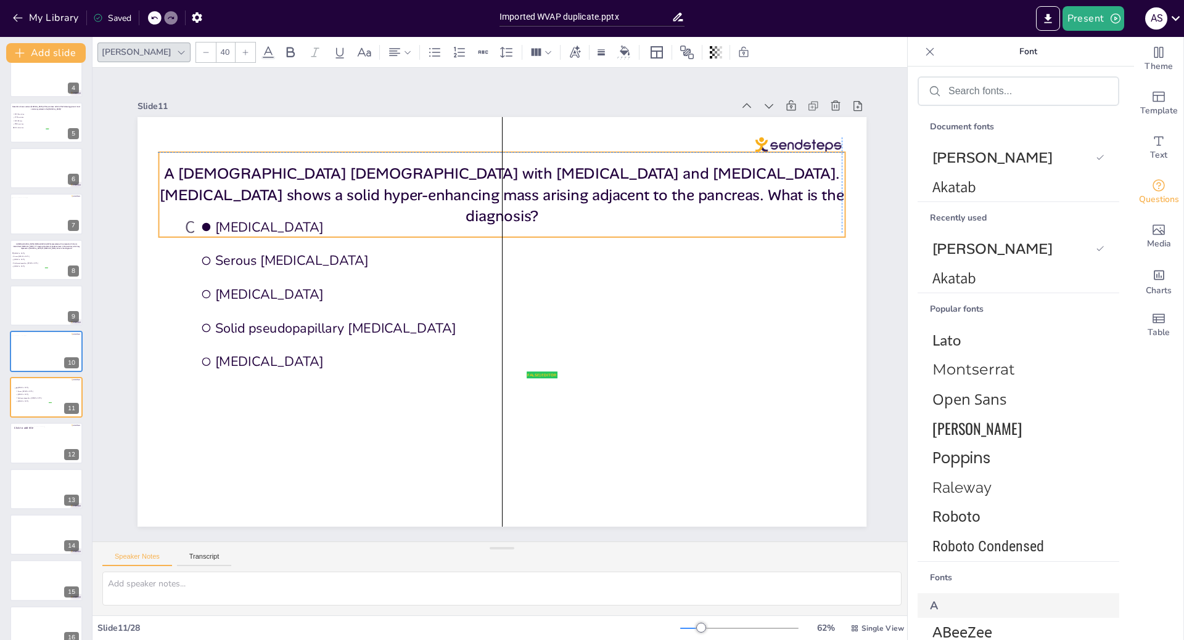
drag, startPoint x: 579, startPoint y: 147, endPoint x: 581, endPoint y: 158, distance: 11.8
click at [581, 158] on div "A [DEMOGRAPHIC_DATA] [DEMOGRAPHIC_DATA] with [MEDICAL_DATA] and [MEDICAL_DATA].…" at bounding box center [514, 195] width 692 height 156
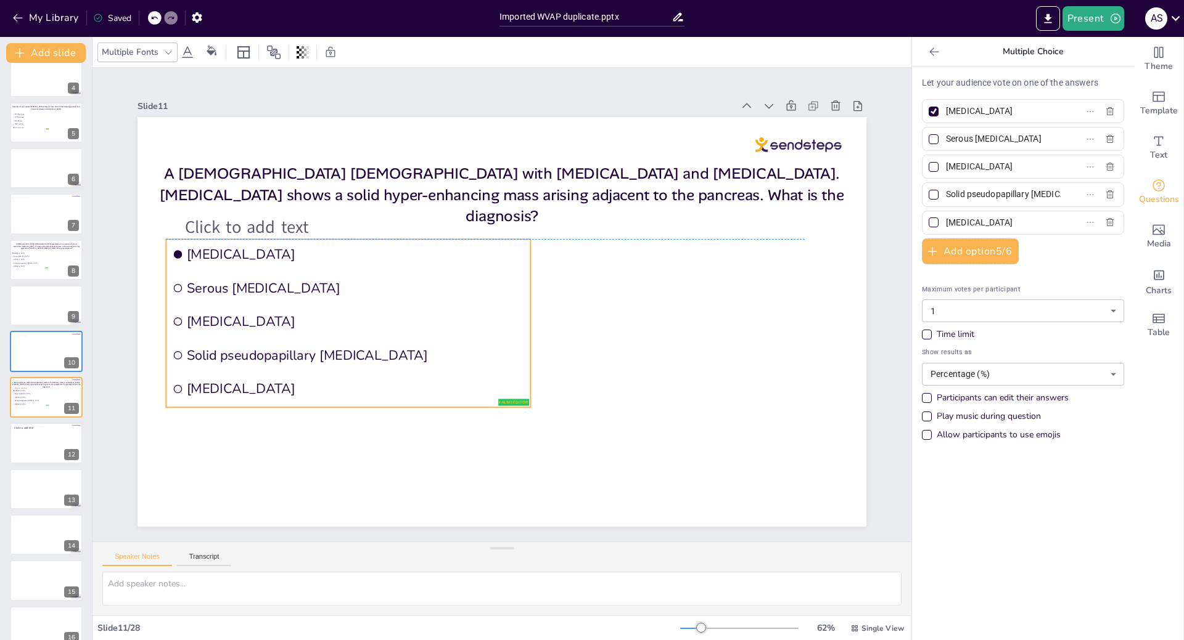
drag, startPoint x: 282, startPoint y: 298, endPoint x: 253, endPoint y: 324, distance: 38.4
click at [253, 324] on span "[MEDICAL_DATA]" at bounding box center [355, 291] width 334 height 88
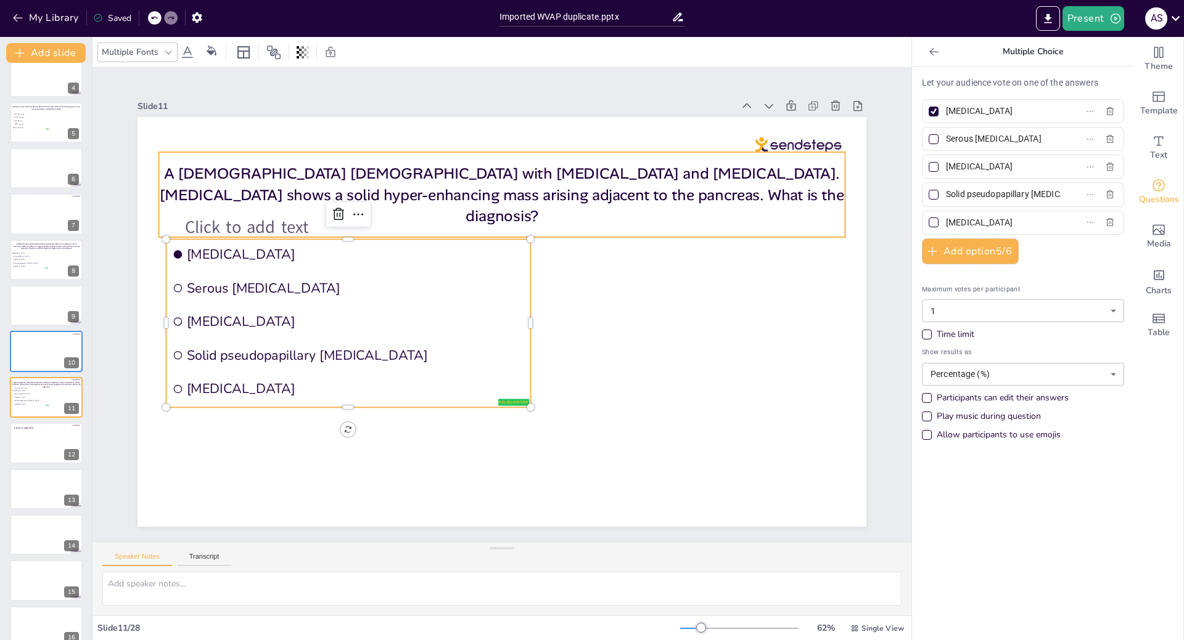
click at [263, 219] on div "A [DEMOGRAPHIC_DATA] [DEMOGRAPHIC_DATA] with [MEDICAL_DATA] and [MEDICAL_DATA].…" at bounding box center [536, 200] width 679 height 293
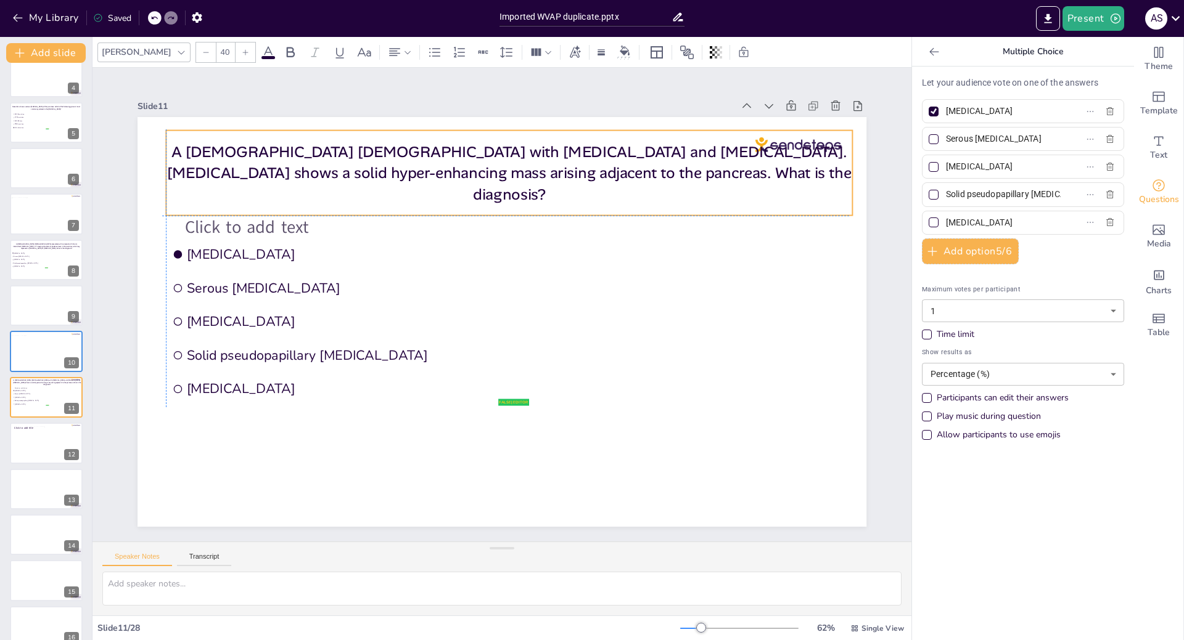
drag, startPoint x: 326, startPoint y: 192, endPoint x: 330, endPoint y: 164, distance: 28.7
click at [330, 164] on p "A [DEMOGRAPHIC_DATA] [DEMOGRAPHIC_DATA] with [MEDICAL_DATA] and [MEDICAL_DATA].…" at bounding box center [522, 175] width 689 height 136
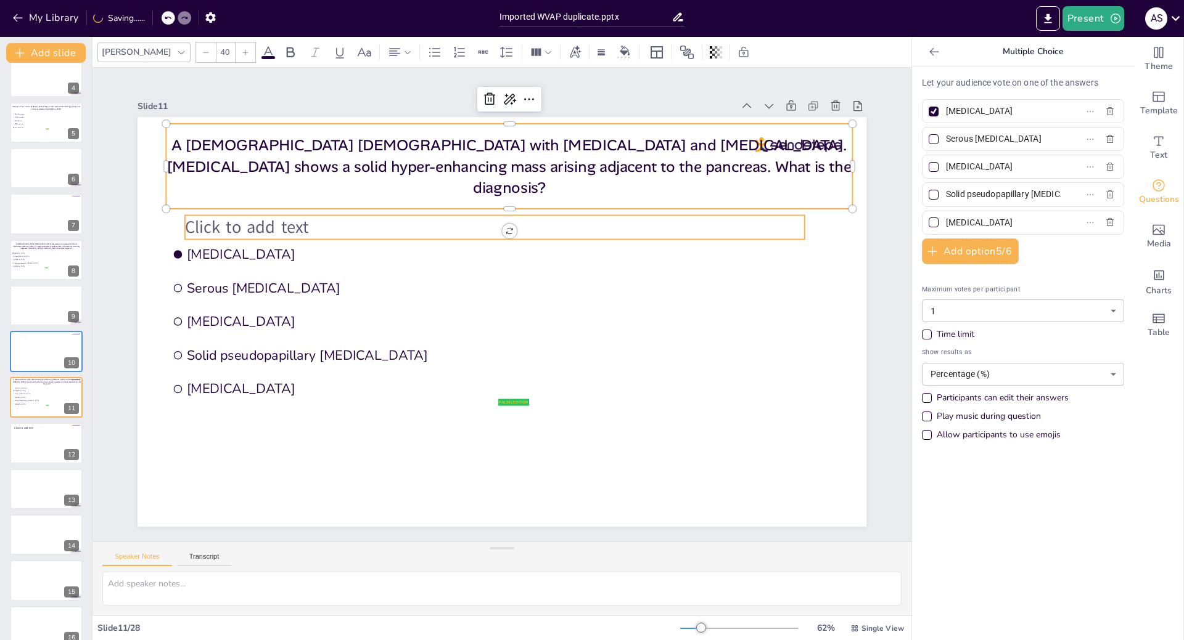
click at [258, 218] on span "Click to add text" at bounding box center [257, 201] width 126 height 36
type input "45"
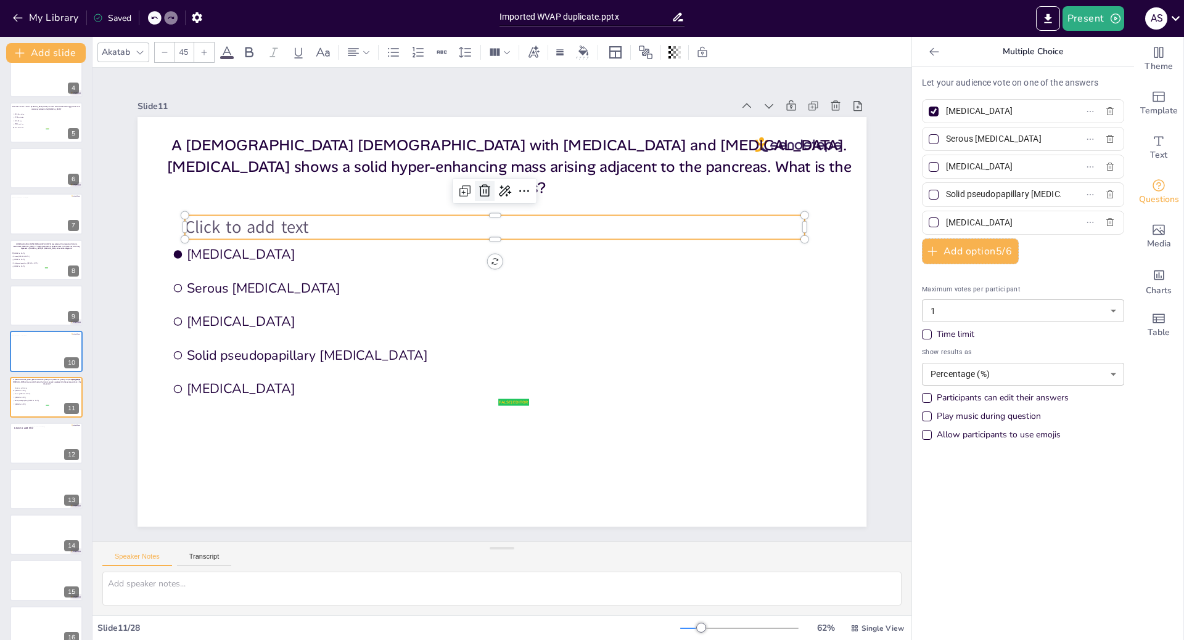
click at [525, 191] on icon at bounding box center [532, 193] width 15 height 15
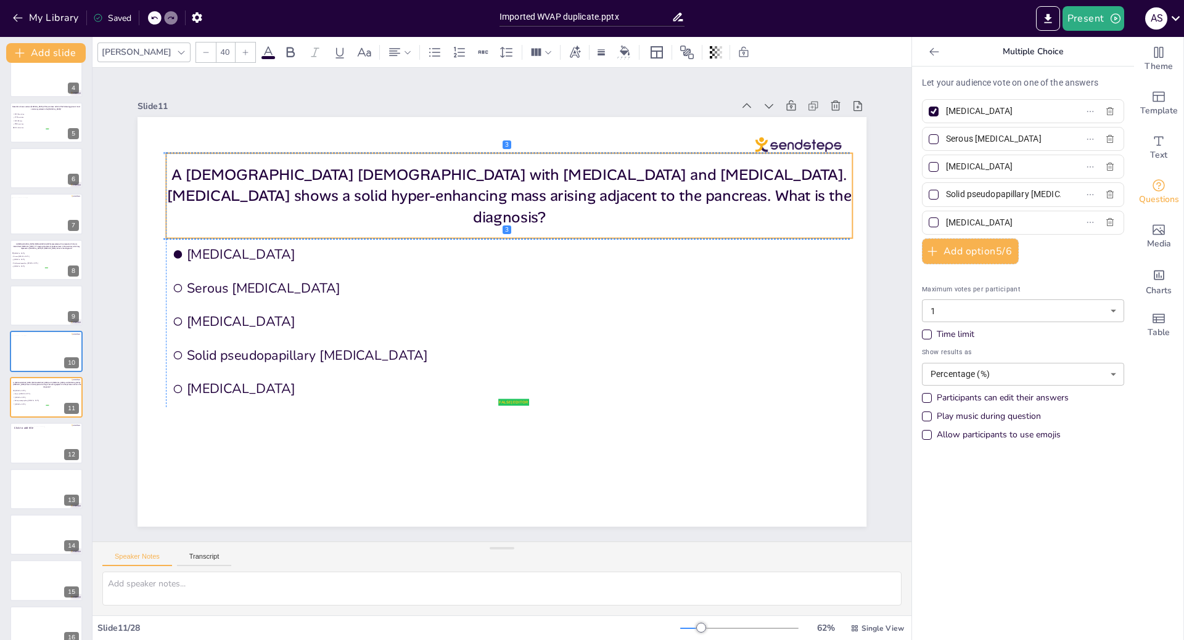
drag, startPoint x: 425, startPoint y: 187, endPoint x: 422, endPoint y: 215, distance: 28.5
click at [422, 215] on div "A [DEMOGRAPHIC_DATA] [DEMOGRAPHIC_DATA] with [MEDICAL_DATA] and [MEDICAL_DATA].…" at bounding box center [520, 197] width 692 height 156
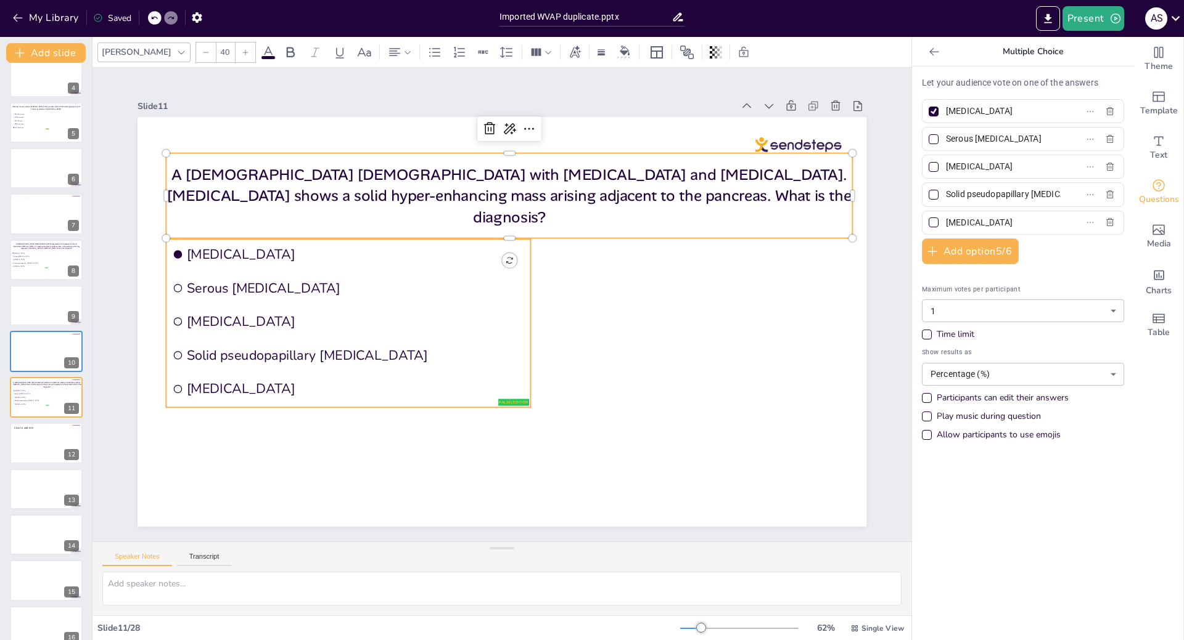
click at [350, 272] on li "Serous [MEDICAL_DATA]" at bounding box center [355, 257] width 363 height 106
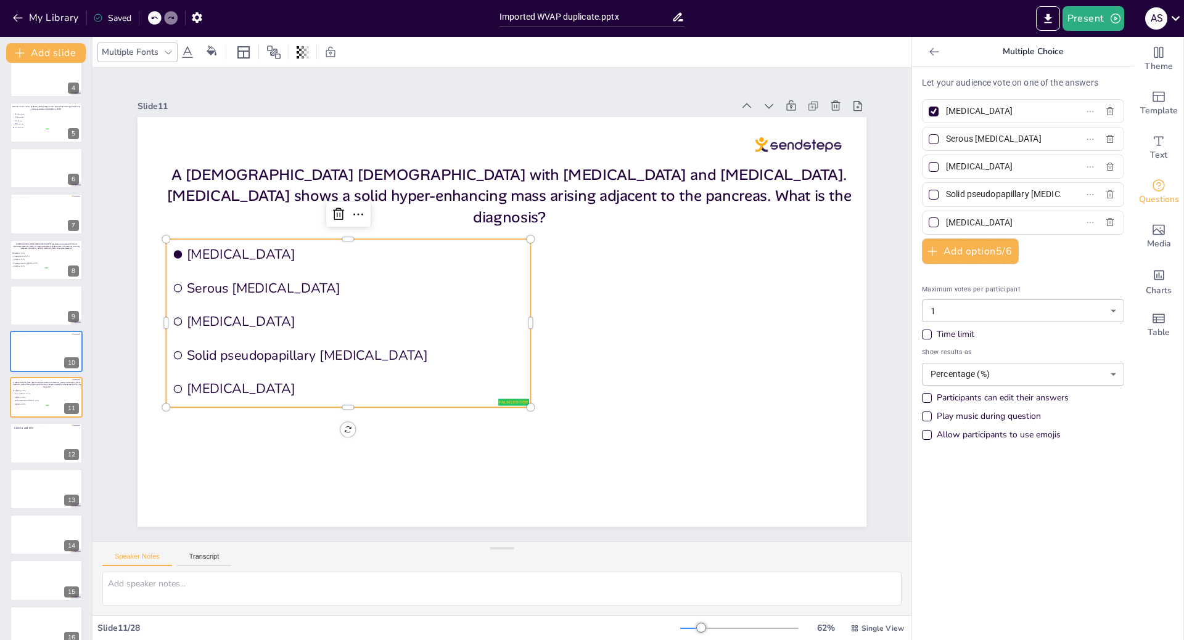
click at [1031, 165] on input "[MEDICAL_DATA]" at bounding box center [1003, 167] width 115 height 18
type input "P"
type input "[MEDICAL_DATA]"
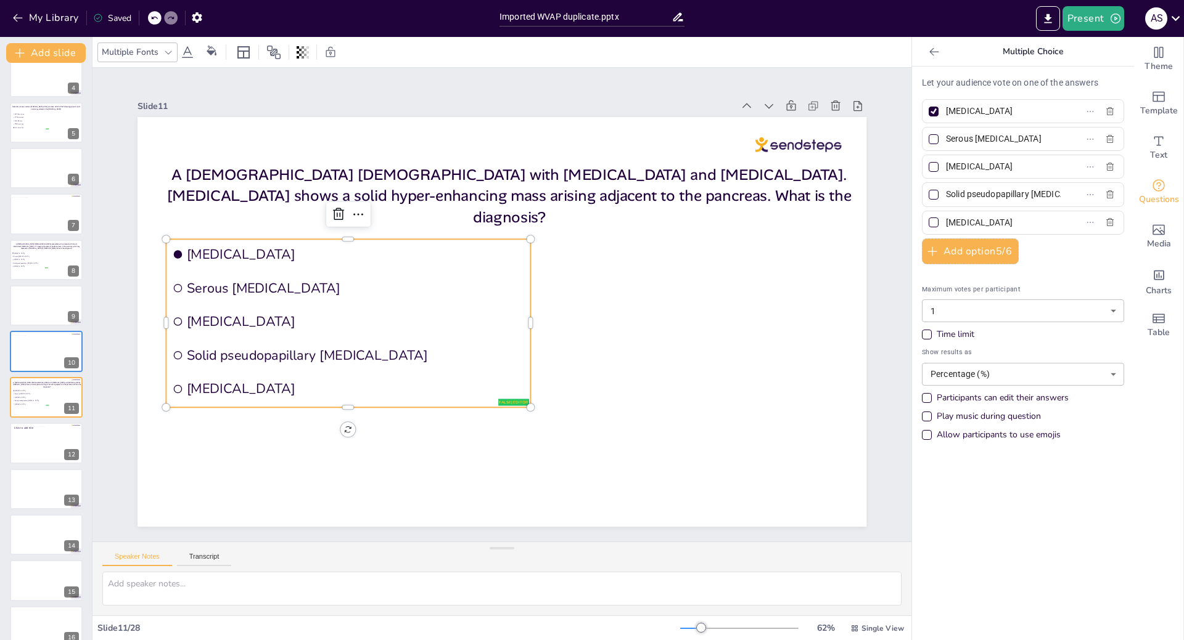
click at [946, 192] on input "Solid pseudopapillary [MEDICAL_DATA]" at bounding box center [1003, 195] width 115 height 18
type input "m"
type input "Lymphoepithelial [MEDICAL_DATA]"
click at [1024, 220] on input "[MEDICAL_DATA]" at bounding box center [1003, 223] width 115 height 18
type input "C"
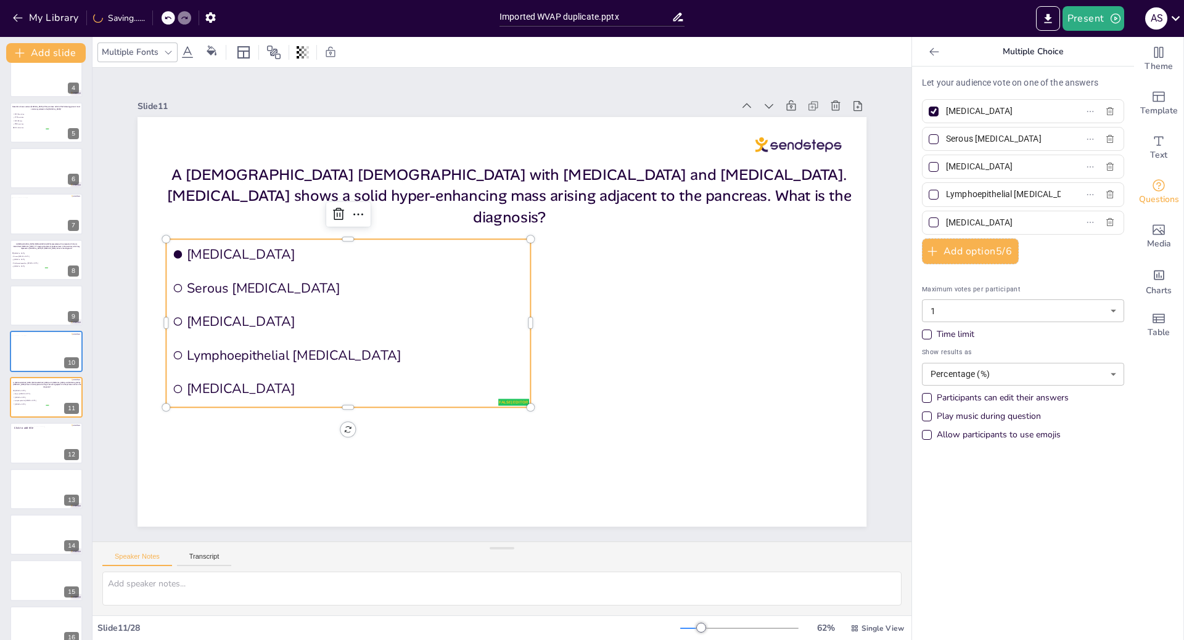
scroll to position [0, 27]
type input "[MEDICAL_DATA]"
click at [928, 224] on div at bounding box center [933, 223] width 10 height 10
click at [946, 224] on input "[MEDICAL_DATA]" at bounding box center [1003, 223] width 115 height 18
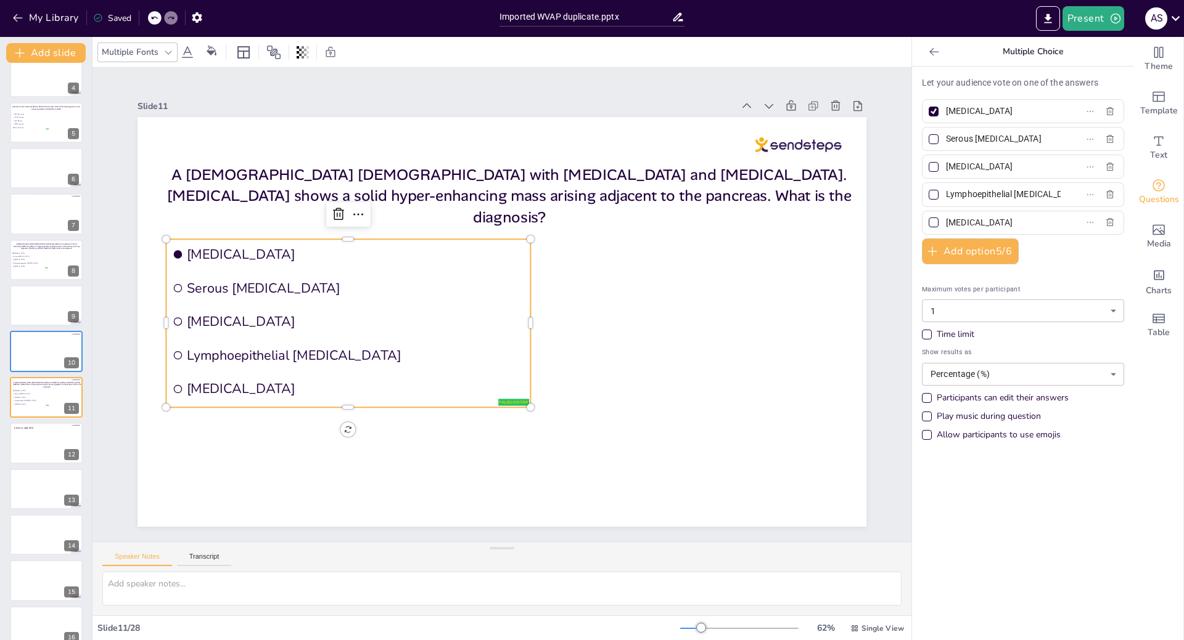
checkbox input "true"
click at [930, 114] on div at bounding box center [933, 111] width 6 height 6
click at [946, 114] on input "[MEDICAL_DATA]" at bounding box center [1003, 111] width 115 height 18
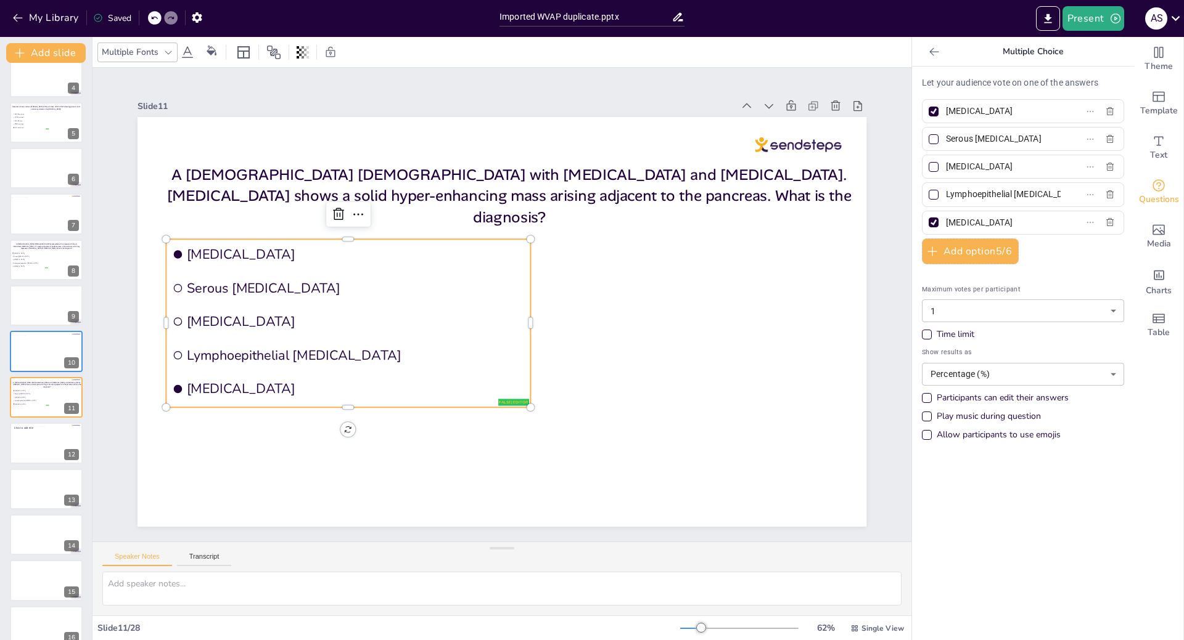
checkbox input "false"
click at [22, 433] on div at bounding box center [46, 443] width 74 height 42
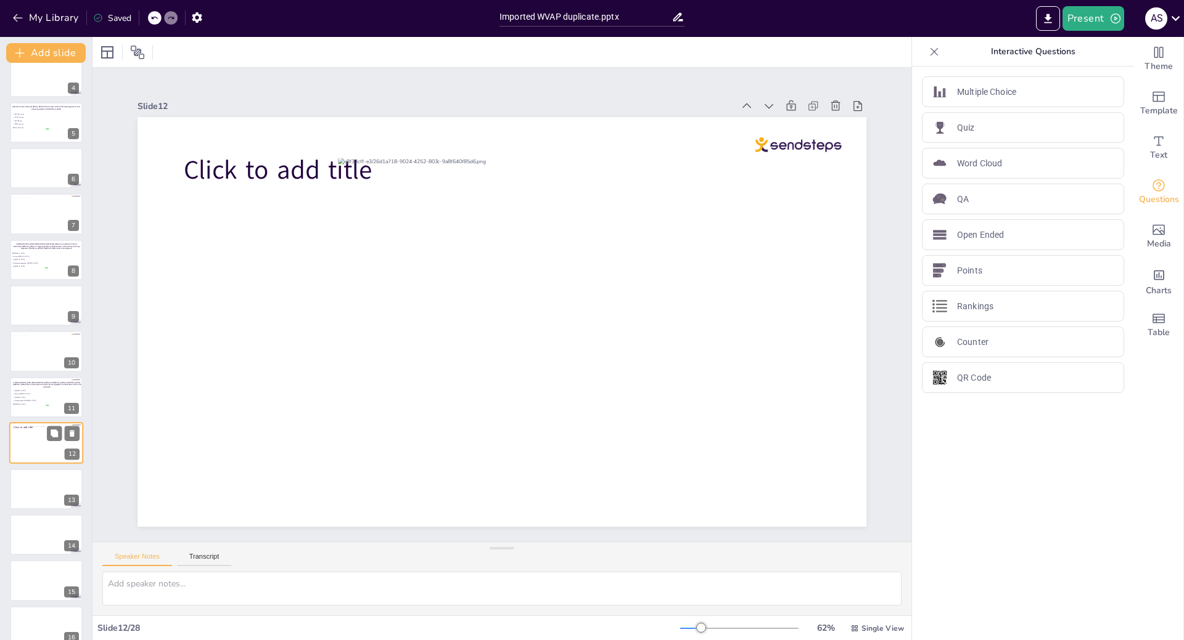
scroll to position [246, 0]
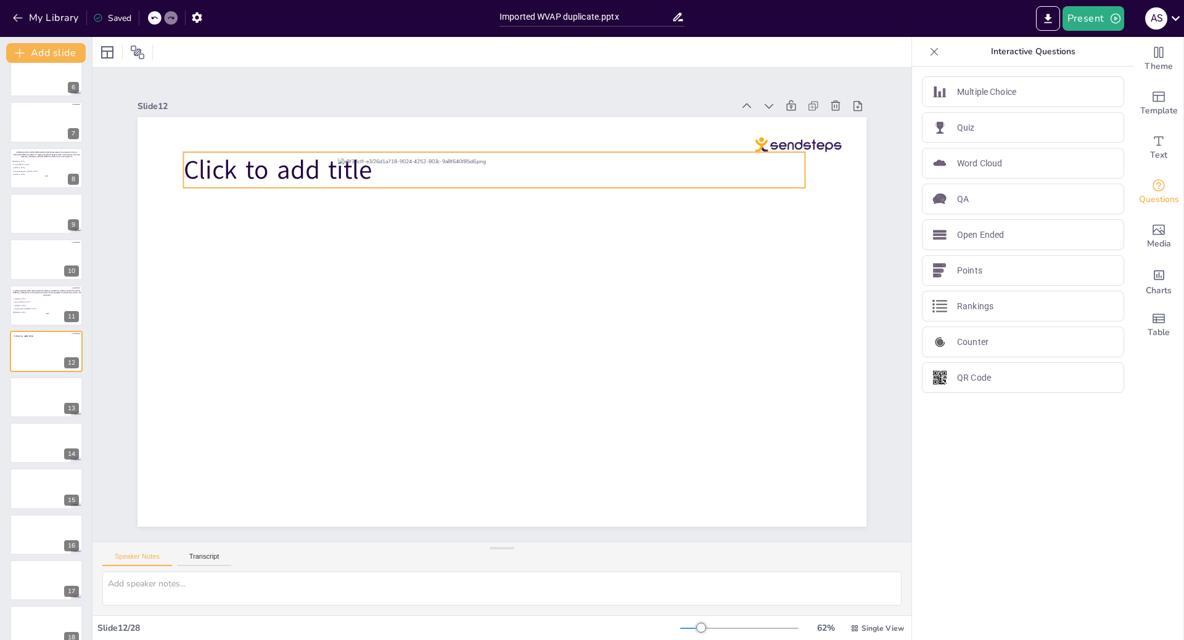
click at [295, 153] on span "Click to add title" at bounding box center [292, 147] width 191 height 55
click at [291, 163] on span "Click to add title" at bounding box center [311, 126] width 192 height 74
click at [291, 164] on span "Click to add title" at bounding box center [292, 147] width 191 height 55
click at [291, 163] on span "Click to add title" at bounding box center [311, 126] width 192 height 74
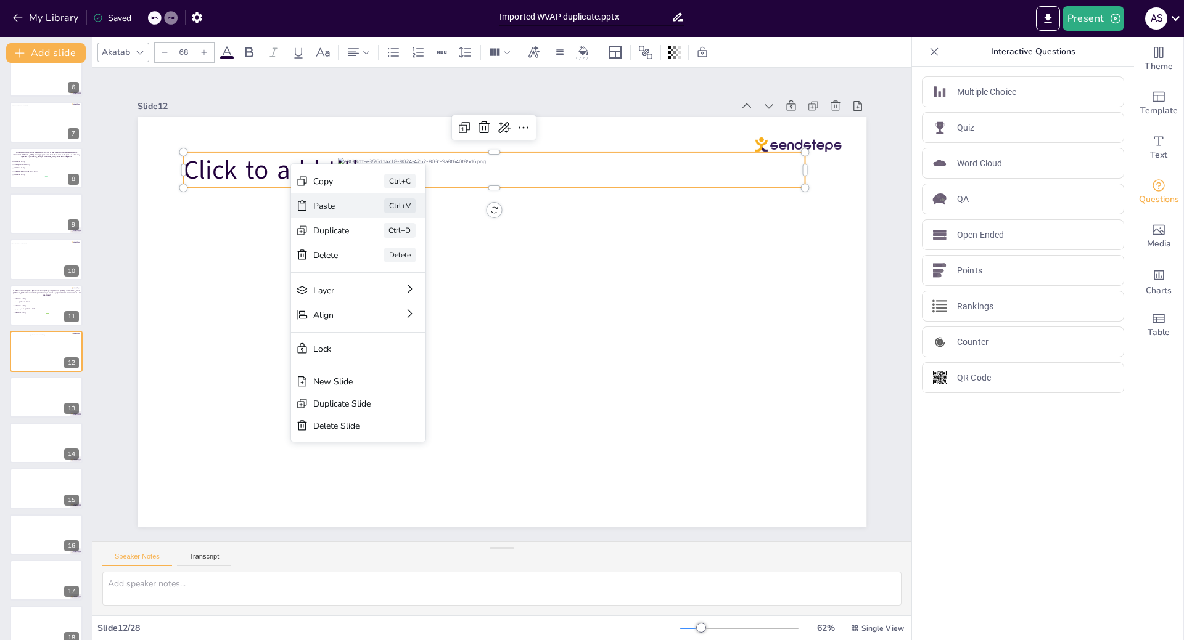
click at [418, 240] on div "Paste" at bounding box center [437, 251] width 38 height 22
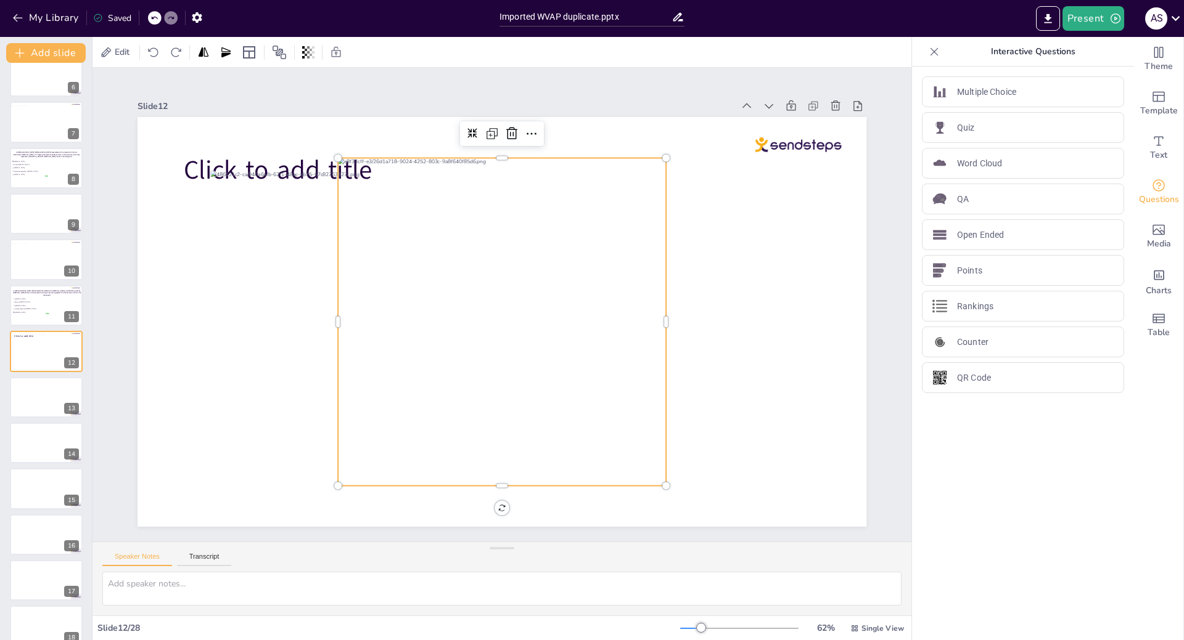
click at [602, 158] on div at bounding box center [500, 322] width 361 height 361
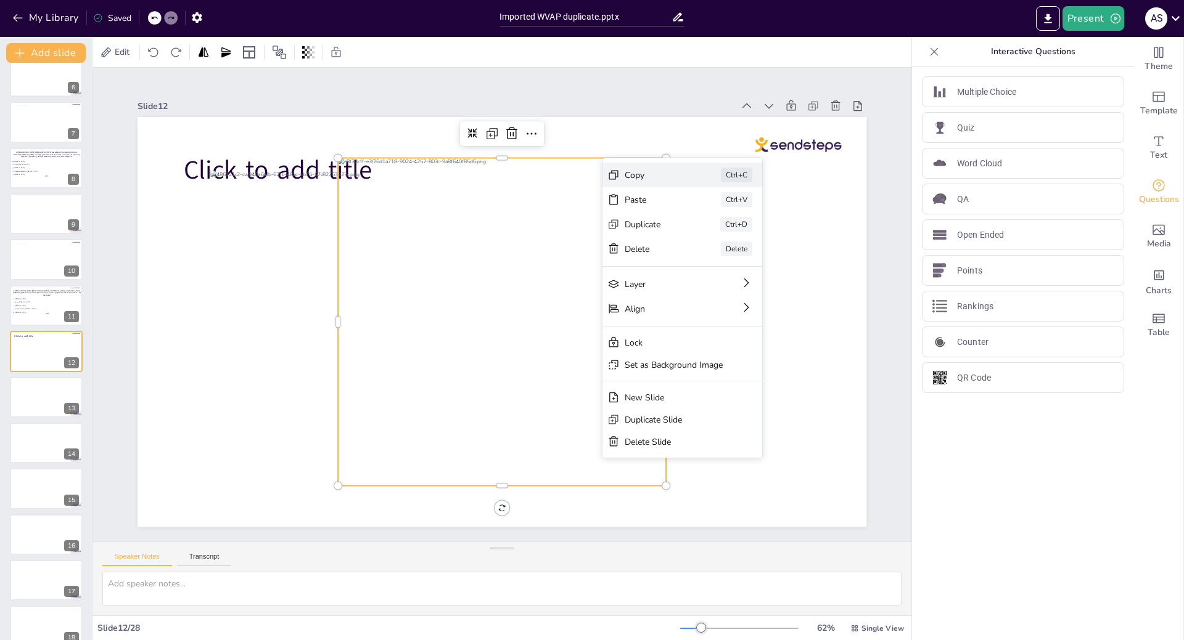
click at [701, 294] on div "Copy Ctrl+C" at bounding box center [781, 330] width 160 height 73
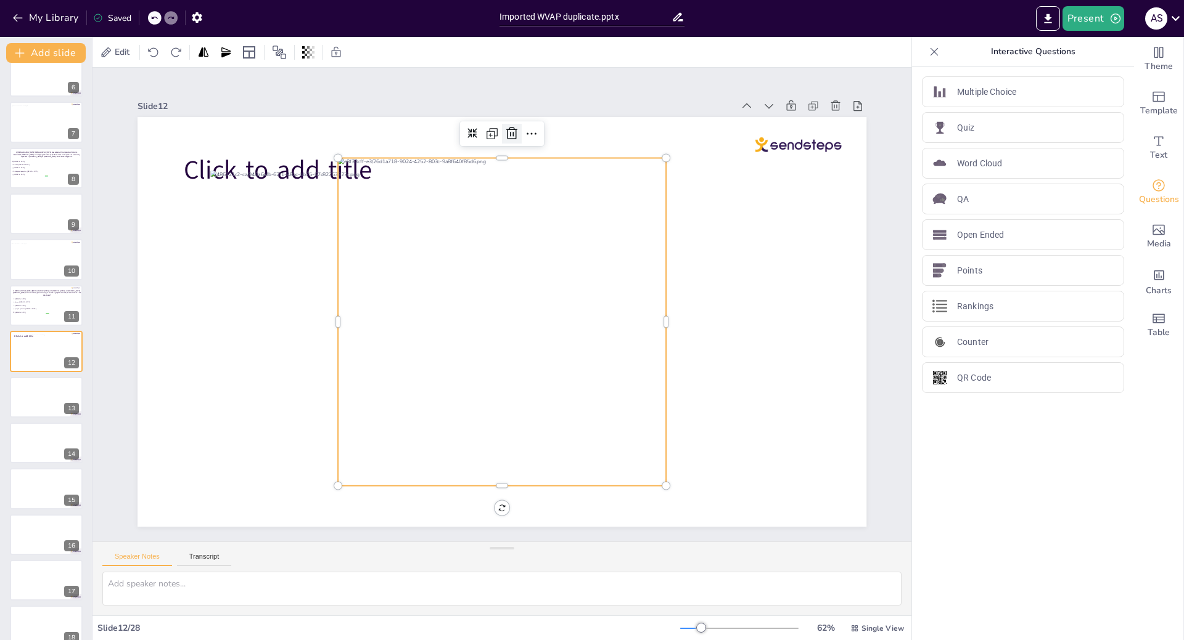
click at [522, 128] on icon at bounding box center [530, 136] width 16 height 16
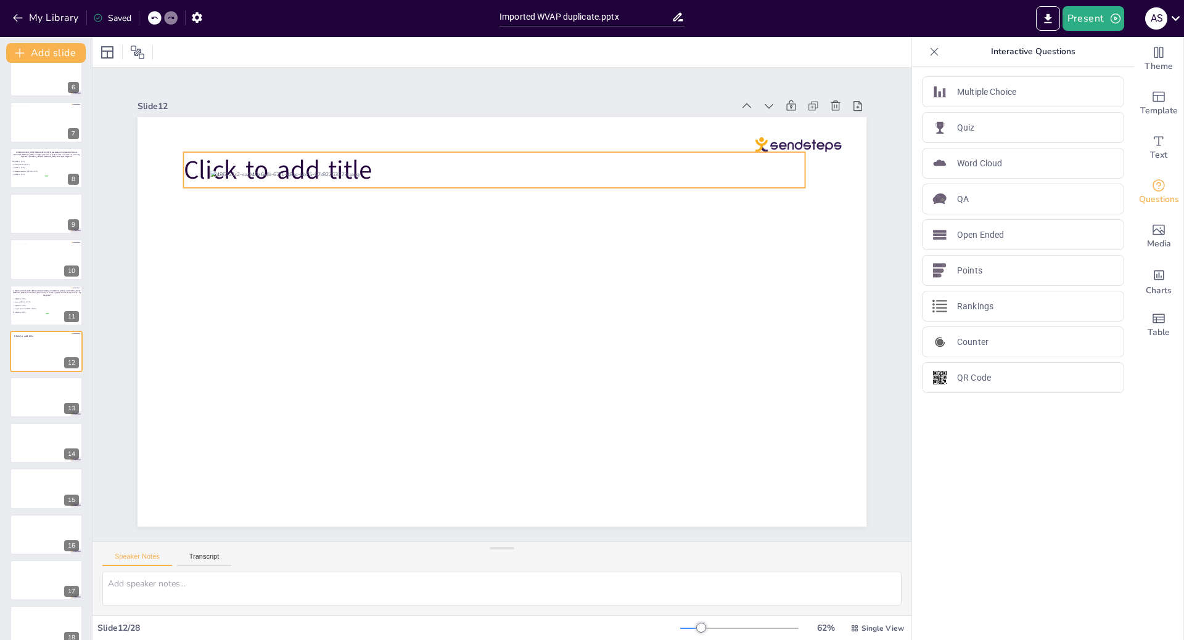
click at [314, 162] on span "Click to add title" at bounding box center [292, 147] width 191 height 55
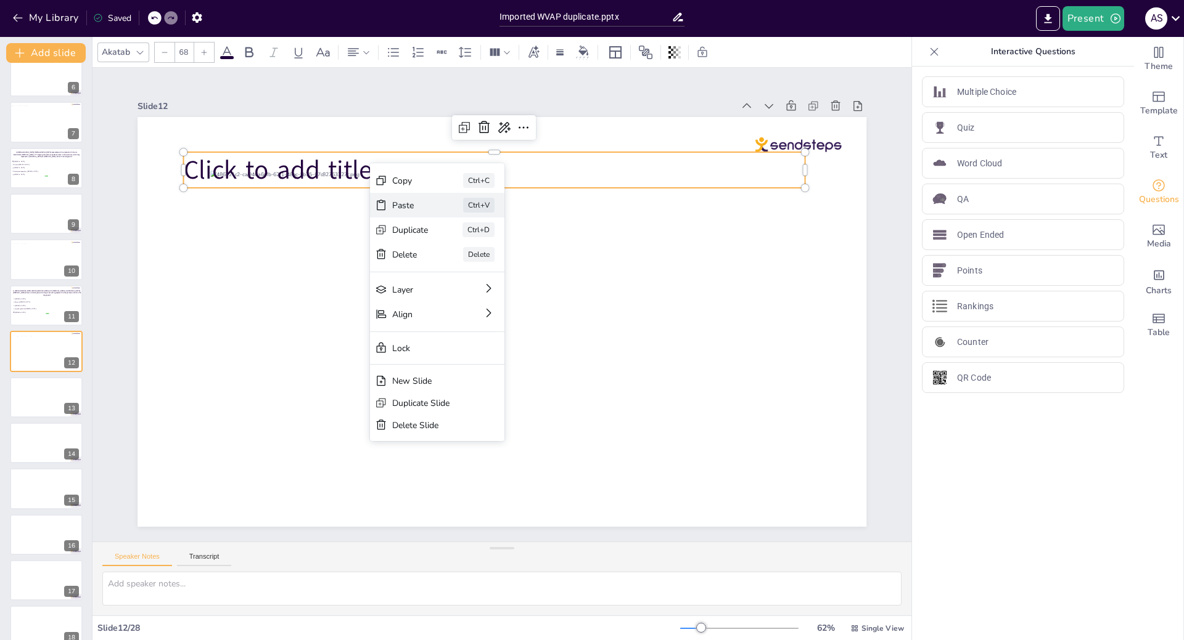
click at [488, 266] on div "Paste" at bounding box center [507, 273] width 38 height 15
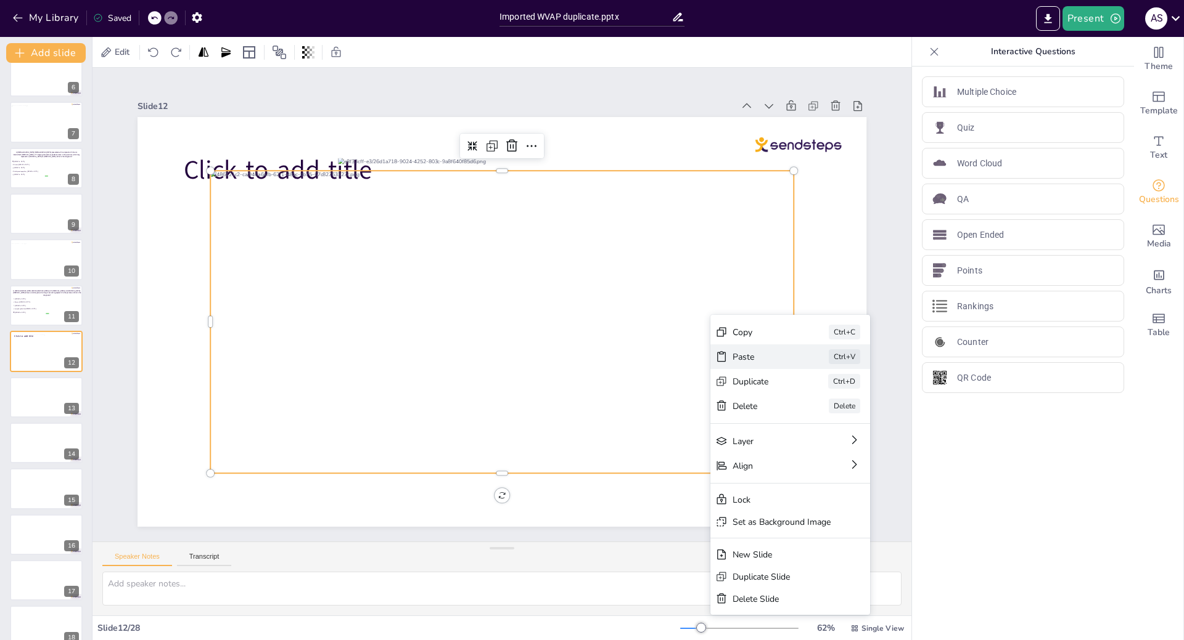
click at [770, 513] on div "Paste" at bounding box center [801, 528] width 62 height 30
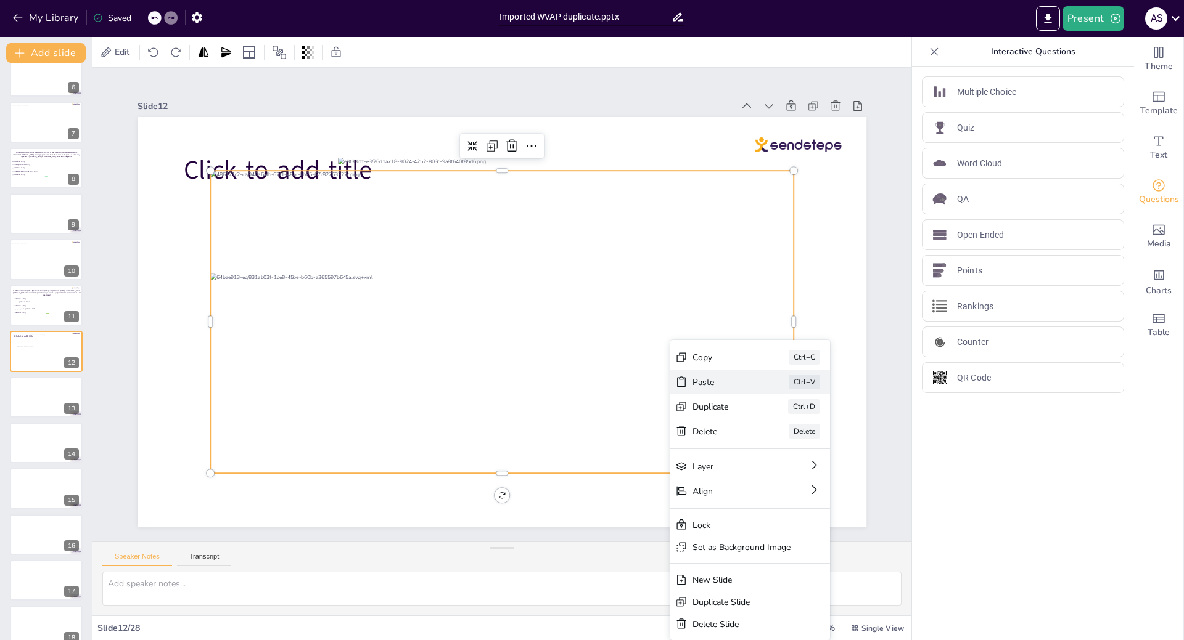
click at [690, 566] on div "Paste Ctrl+V" at bounding box center [692, 623] width 144 height 114
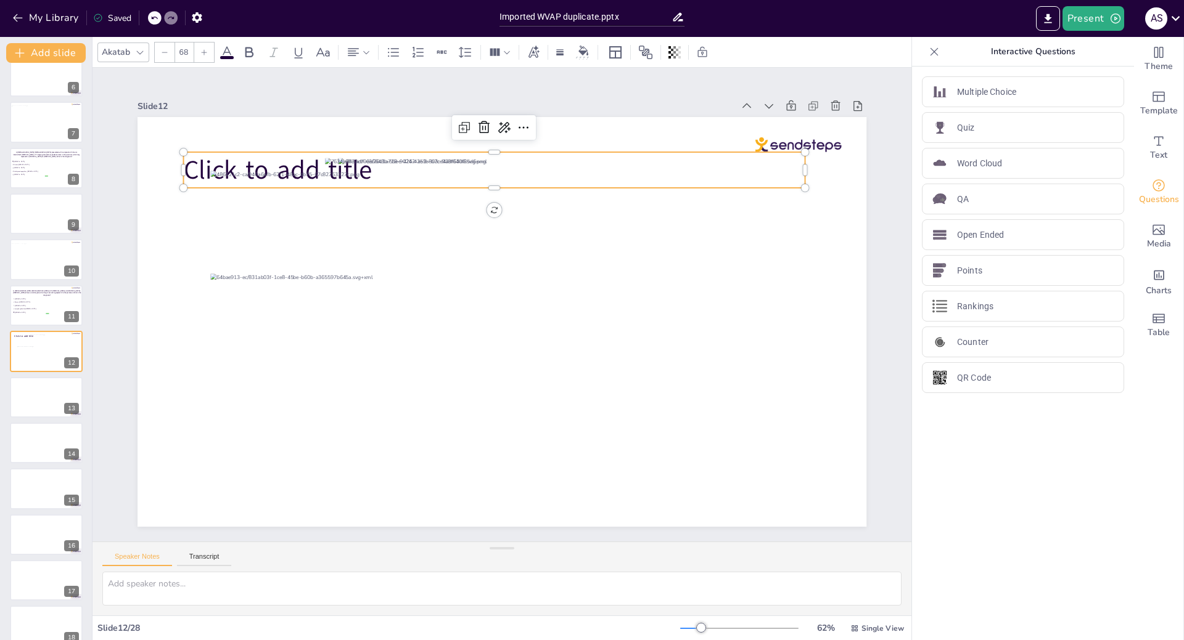
click at [197, 153] on span "Click to add title" at bounding box center [292, 147] width 191 height 55
click at [494, 125] on icon at bounding box center [502, 126] width 16 height 16
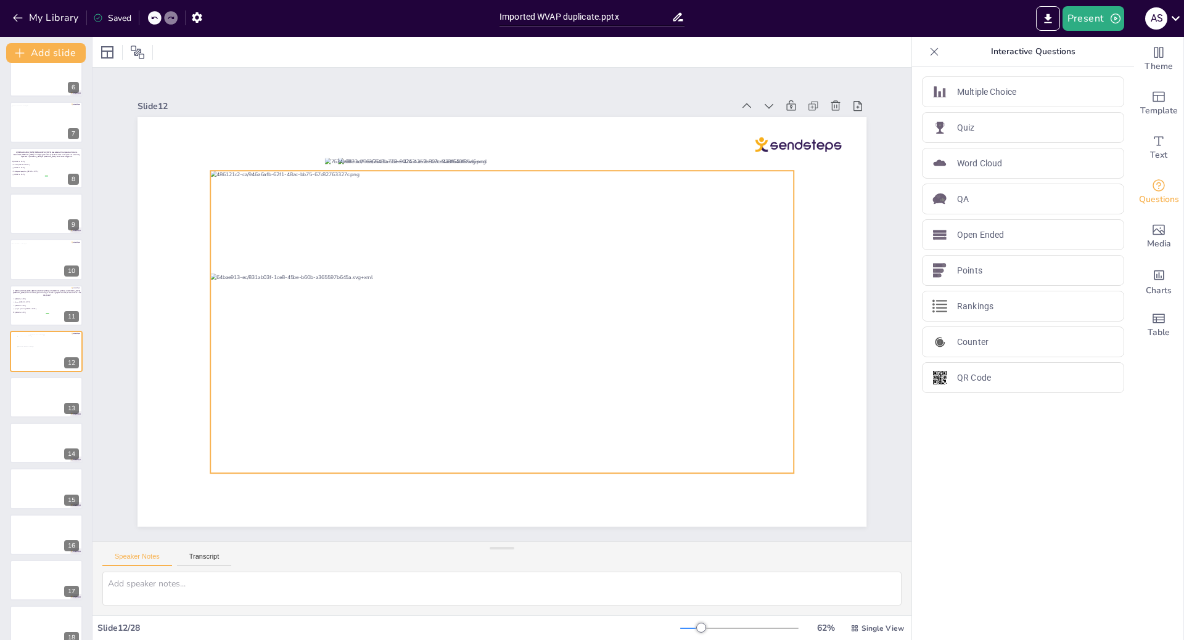
click at [271, 221] on div at bounding box center [498, 321] width 633 height 417
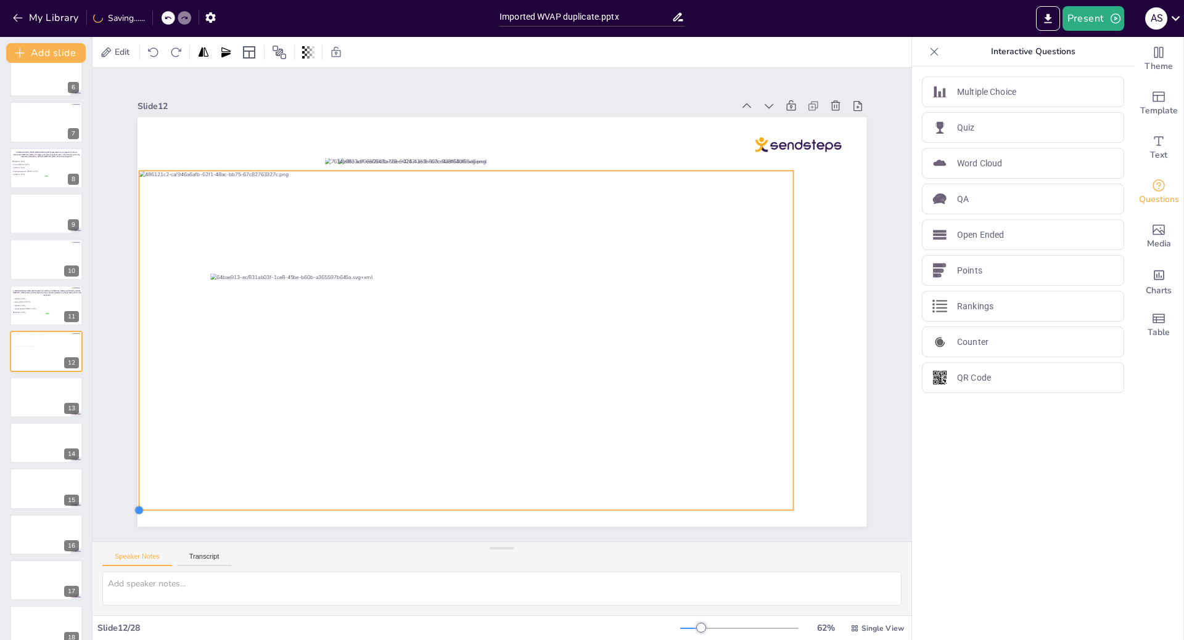
drag, startPoint x: 200, startPoint y: 470, endPoint x: 148, endPoint y: 507, distance: 63.6
click at [148, 507] on div at bounding box center [501, 322] width 729 height 410
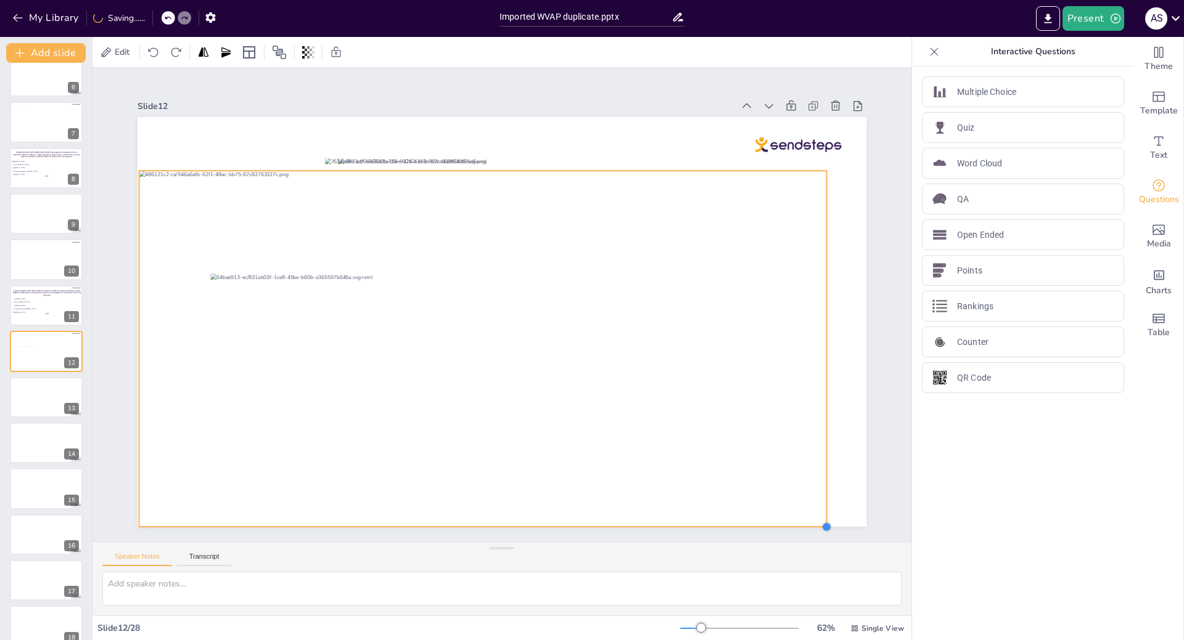
drag, startPoint x: 787, startPoint y: 507, endPoint x: 798, endPoint y: 525, distance: 20.5
click at [798, 525] on div "Slide 1 Slide 2 Slide 3 A 56-year-old woman who experienced weight loss and abd…" at bounding box center [501, 305] width 819 height 474
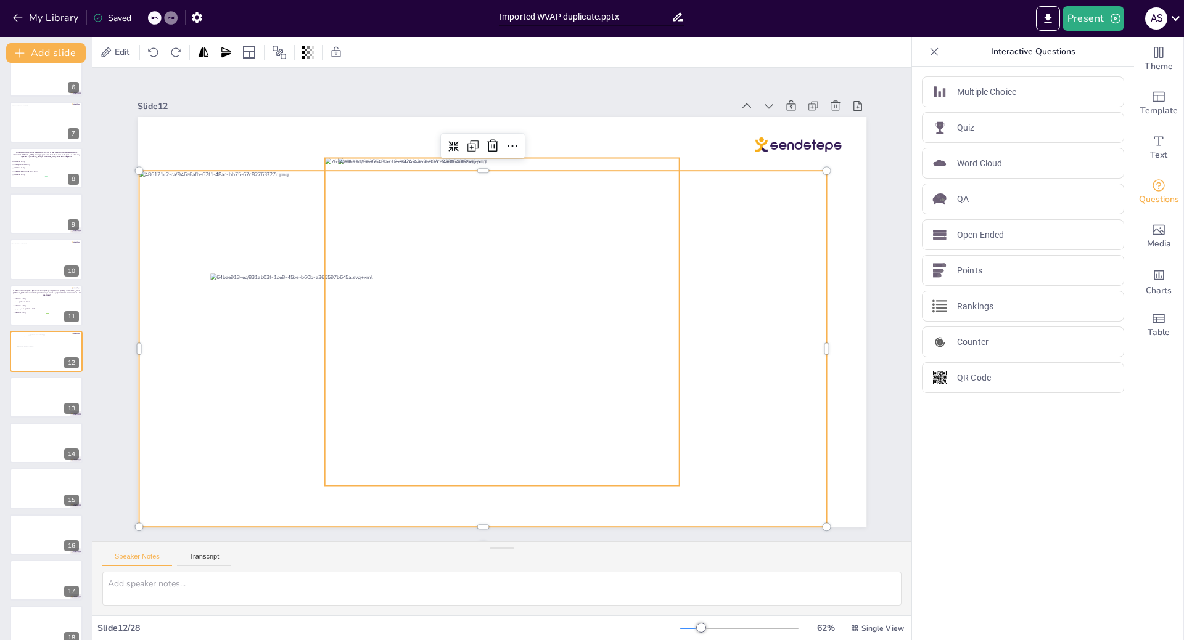
click at [616, 380] on div at bounding box center [498, 322] width 415 height 395
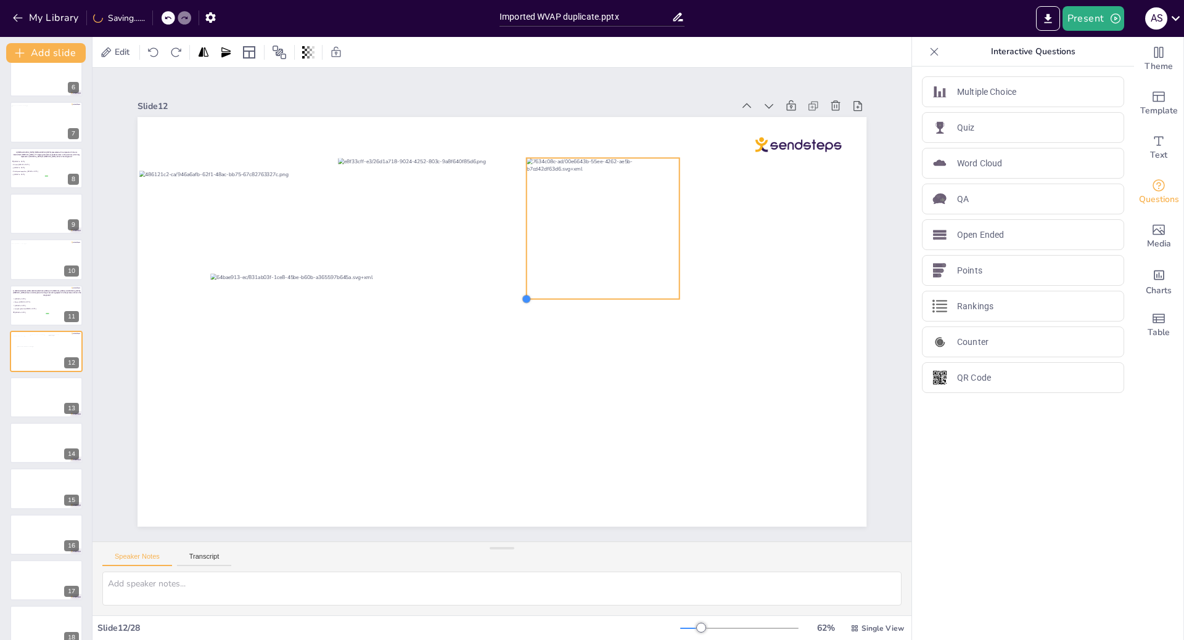
drag, startPoint x: 317, startPoint y: 483, endPoint x: 519, endPoint y: 263, distance: 298.0
click at [519, 263] on div at bounding box center [498, 322] width 798 height 552
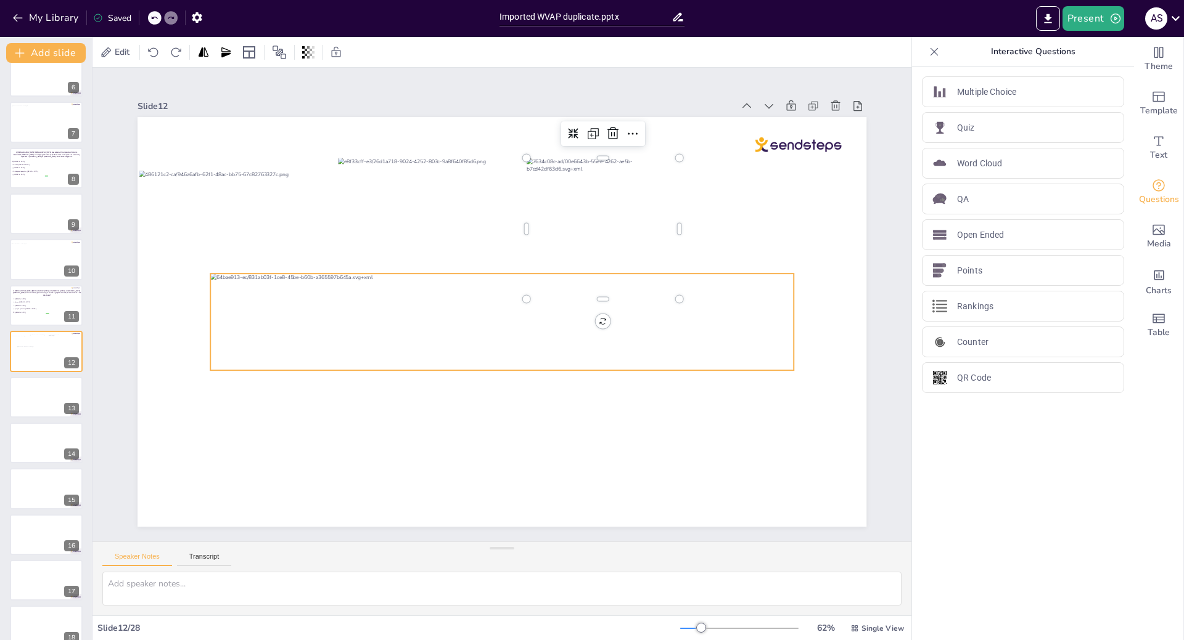
click at [257, 290] on div at bounding box center [500, 321] width 590 height 157
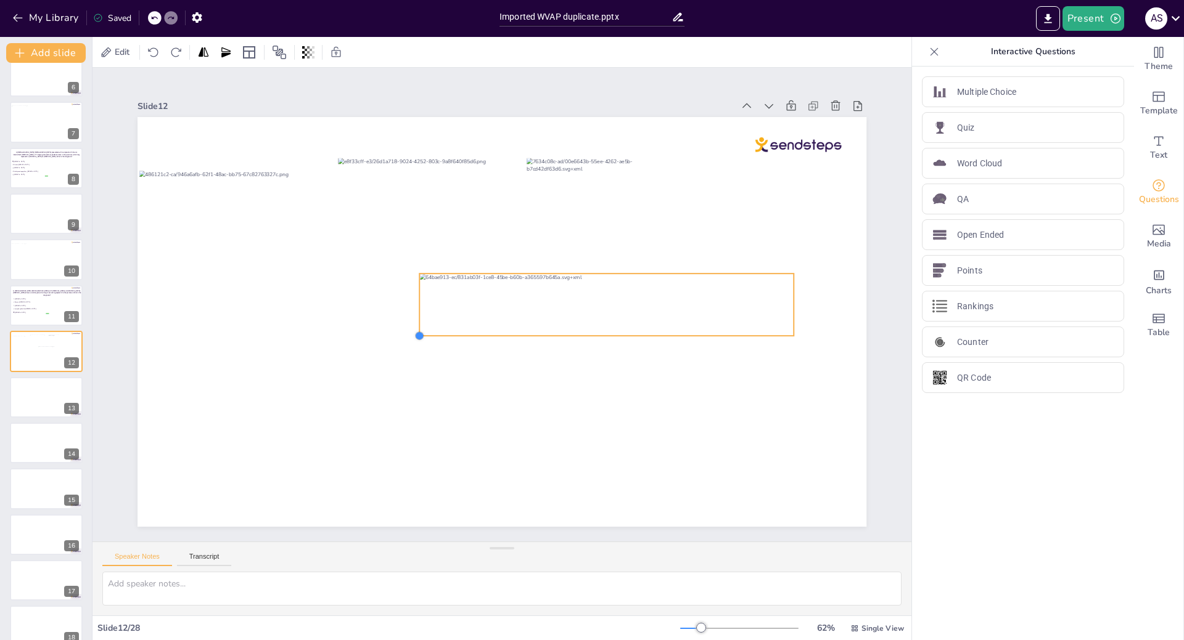
drag, startPoint x: 200, startPoint y: 366, endPoint x: 409, endPoint y: 314, distance: 215.3
click at [409, 314] on div at bounding box center [500, 322] width 767 height 484
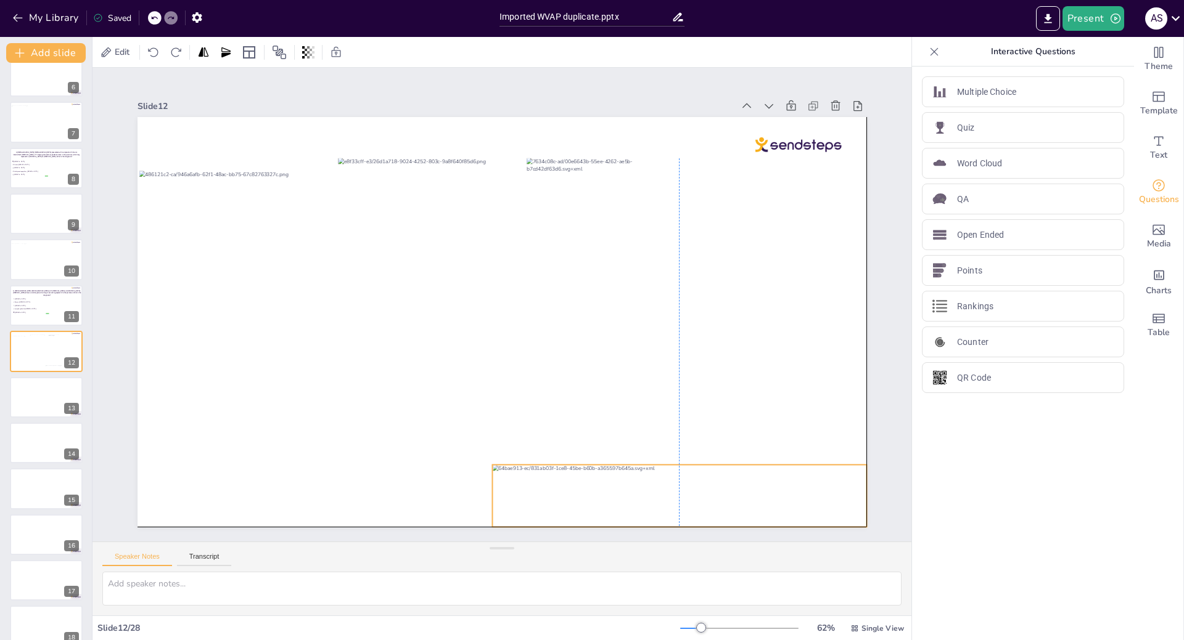
drag, startPoint x: 746, startPoint y: 274, endPoint x: 817, endPoint y: 464, distance: 203.2
click at [504, 464] on div at bounding box center [399, 544] width 209 height 367
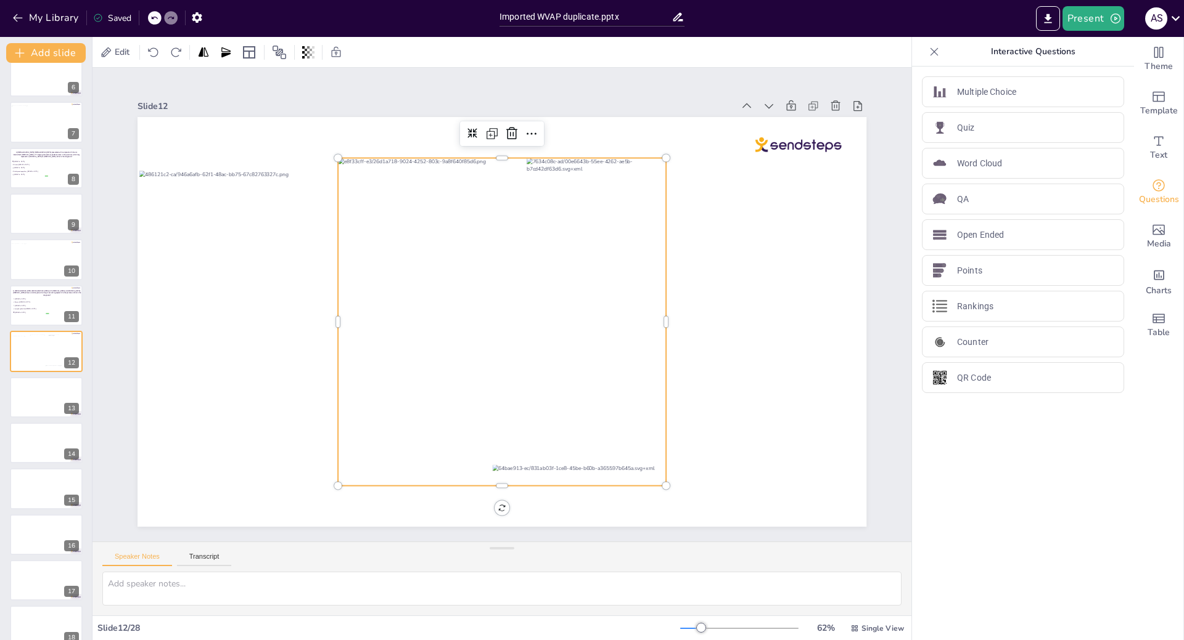
click at [488, 374] on div at bounding box center [500, 322] width 361 height 361
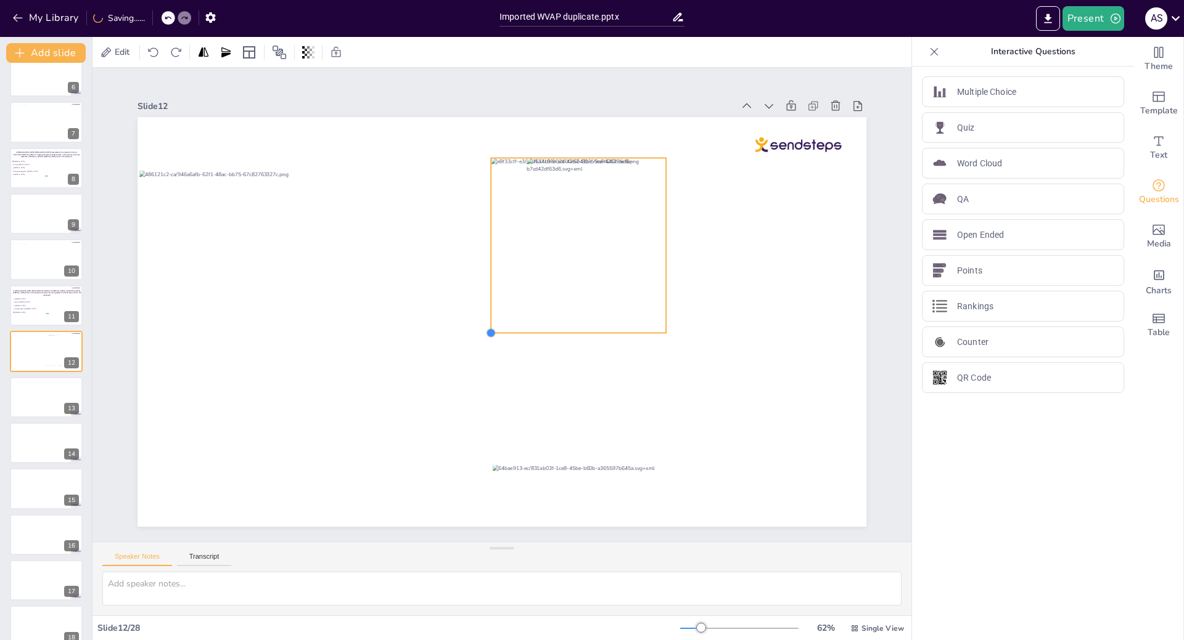
drag, startPoint x: 327, startPoint y: 480, endPoint x: 502, endPoint y: 327, distance: 232.0
click at [502, 327] on div at bounding box center [493, 319] width 836 height 719
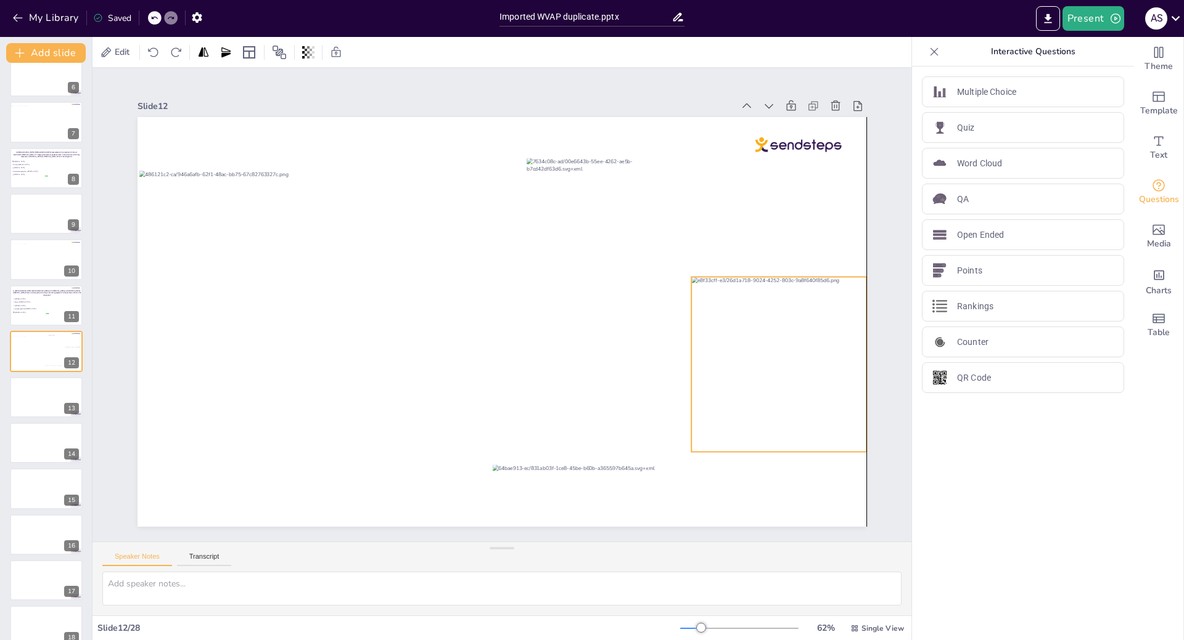
drag, startPoint x: 597, startPoint y: 323, endPoint x: 796, endPoint y: 442, distance: 232.5
click at [450, 442] on div at bounding box center [334, 533] width 231 height 231
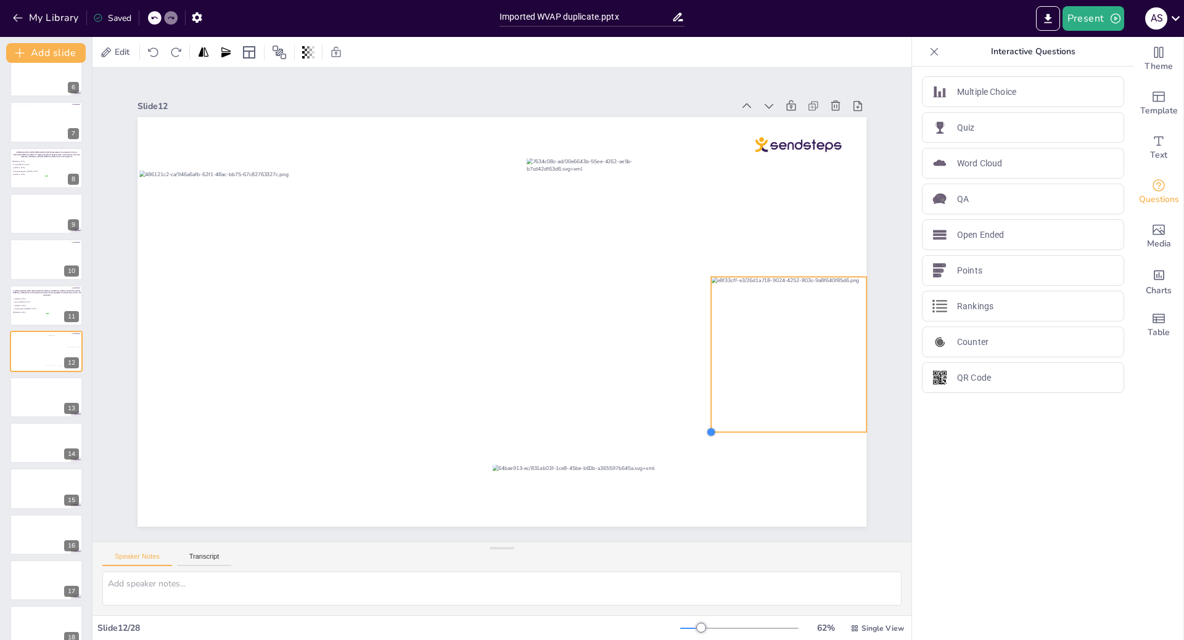
drag, startPoint x: 684, startPoint y: 448, endPoint x: 727, endPoint y: 420, distance: 51.8
click at [727, 420] on div at bounding box center [516, 294] width 760 height 830
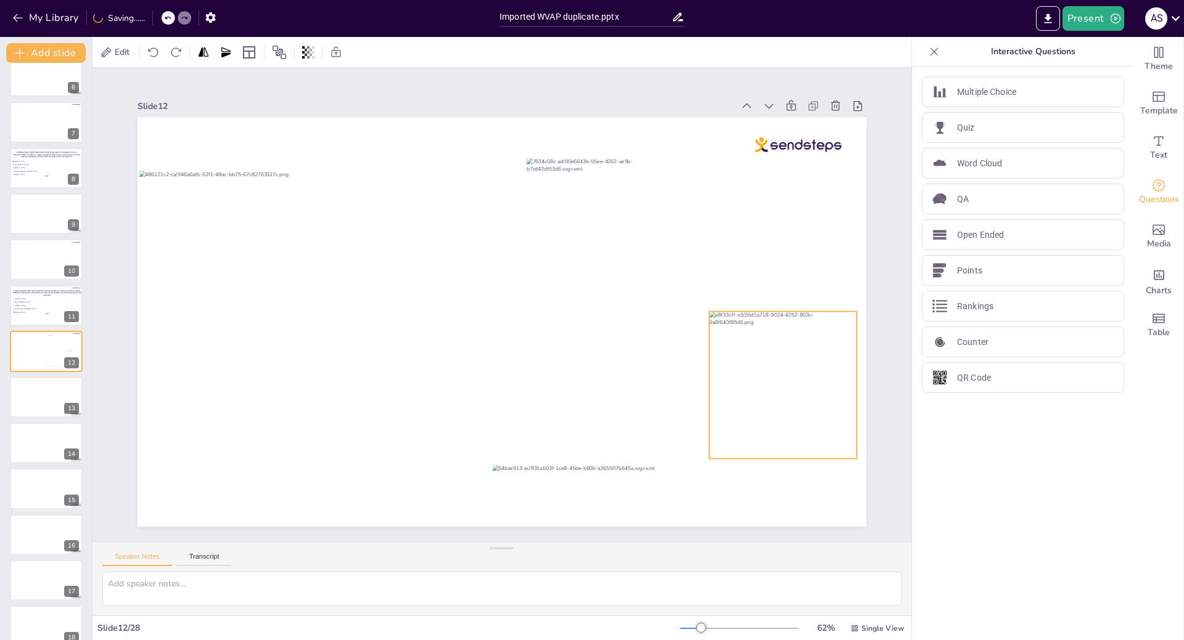
drag, startPoint x: 784, startPoint y: 342, endPoint x: 774, endPoint y: 376, distance: 35.9
click at [774, 376] on div at bounding box center [782, 385] width 147 height 147
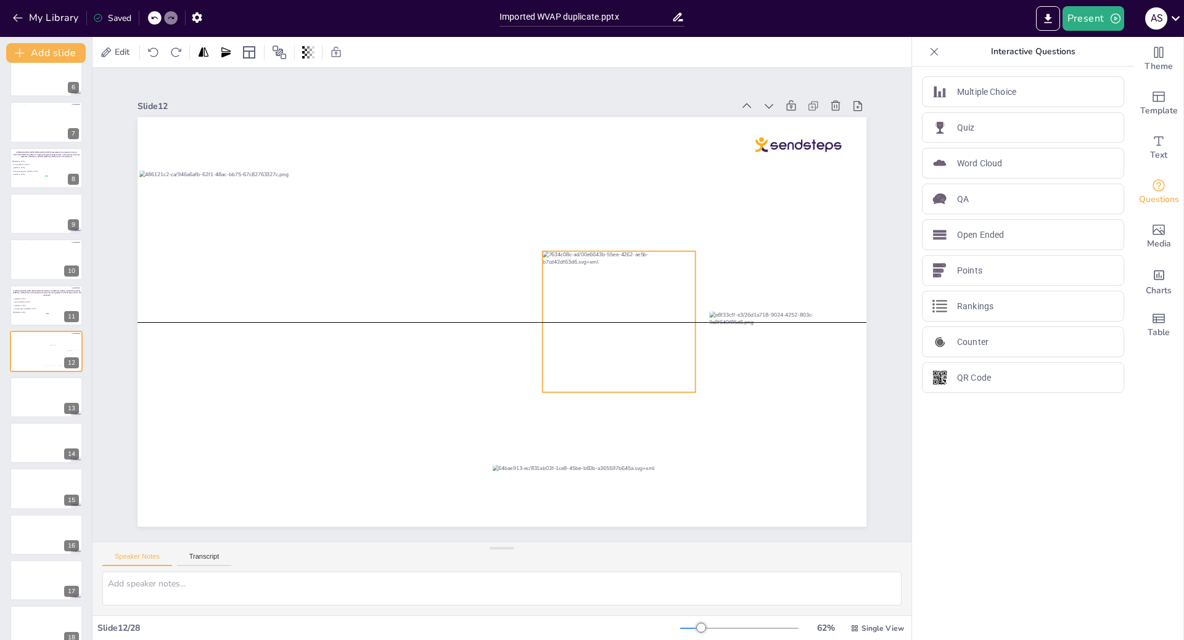
drag, startPoint x: 603, startPoint y: 243, endPoint x: 619, endPoint y: 345, distance: 103.0
click at [619, 345] on div at bounding box center [616, 334] width 166 height 157
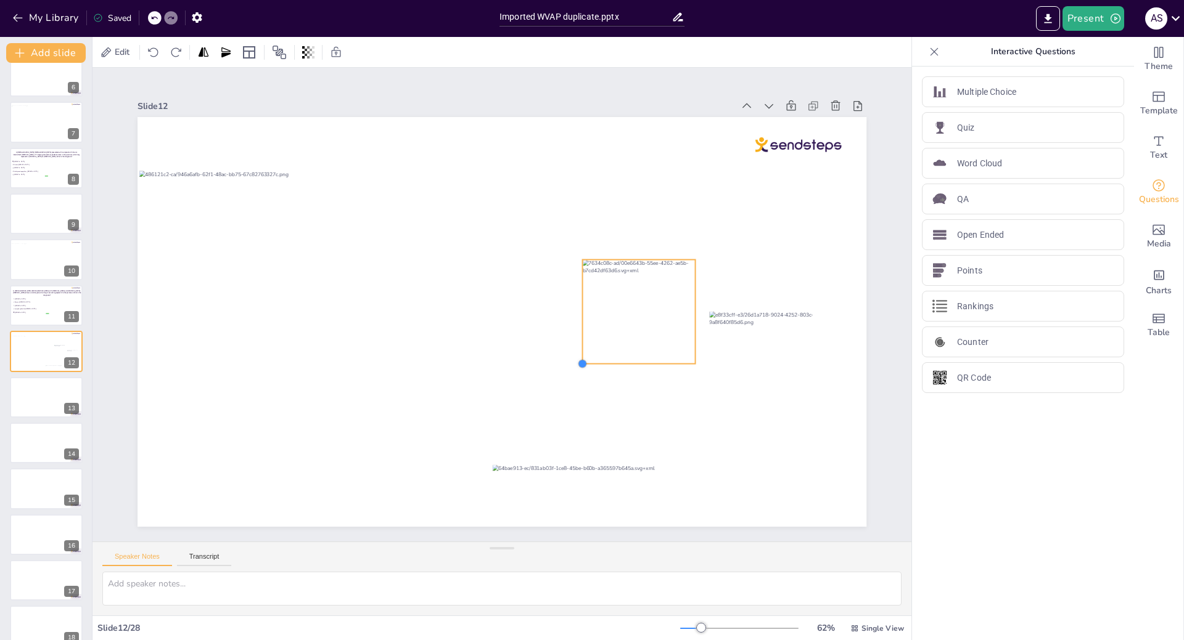
drag, startPoint x: 534, startPoint y: 393, endPoint x: 583, endPoint y: 356, distance: 61.2
click at [583, 356] on div at bounding box center [501, 322] width 729 height 410
drag, startPoint x: 623, startPoint y: 300, endPoint x: 631, endPoint y: 350, distance: 51.2
click at [631, 350] on div at bounding box center [639, 379] width 123 height 116
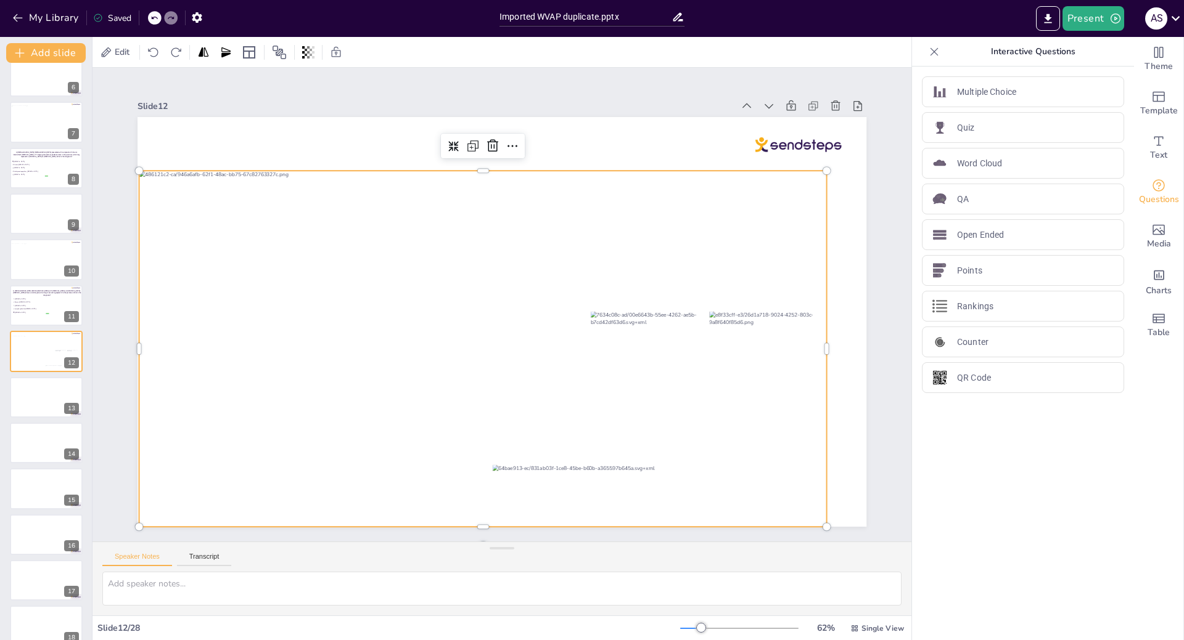
click at [539, 361] on div at bounding box center [482, 349] width 687 height 357
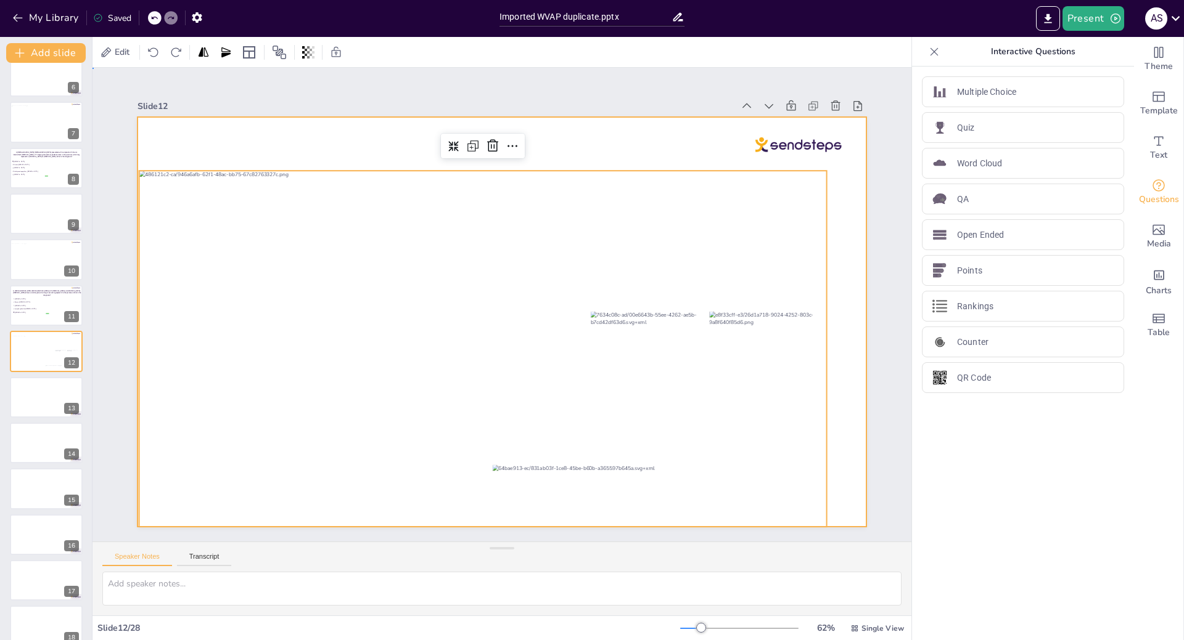
click at [840, 255] on div at bounding box center [499, 322] width 767 height 484
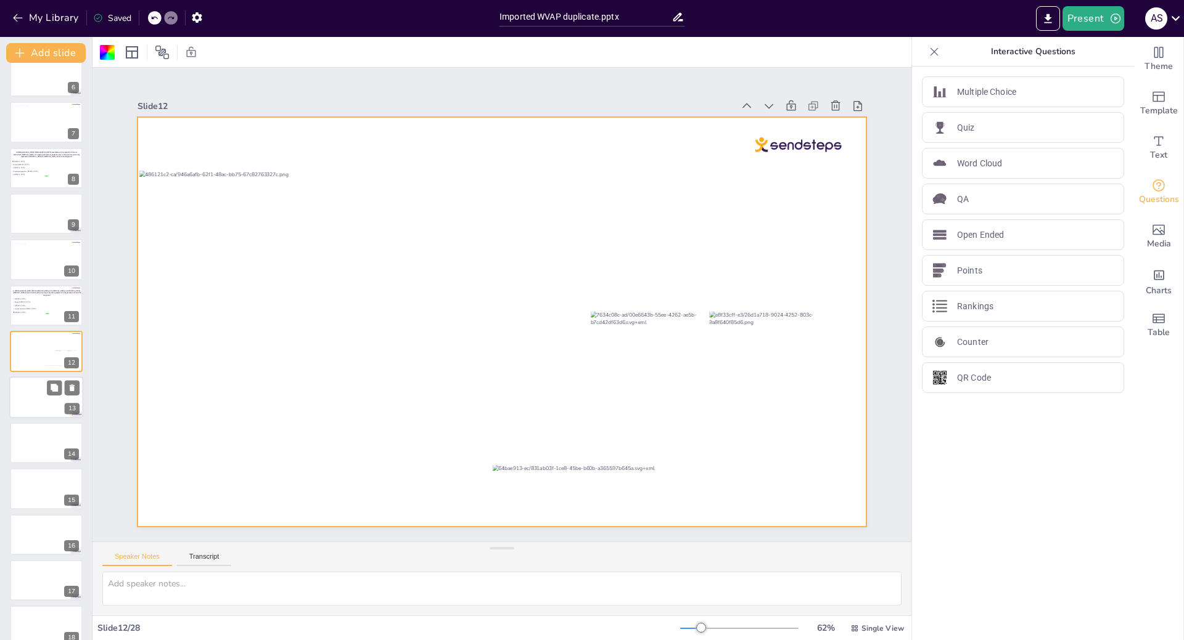
click at [23, 390] on div at bounding box center [46, 398] width 74 height 42
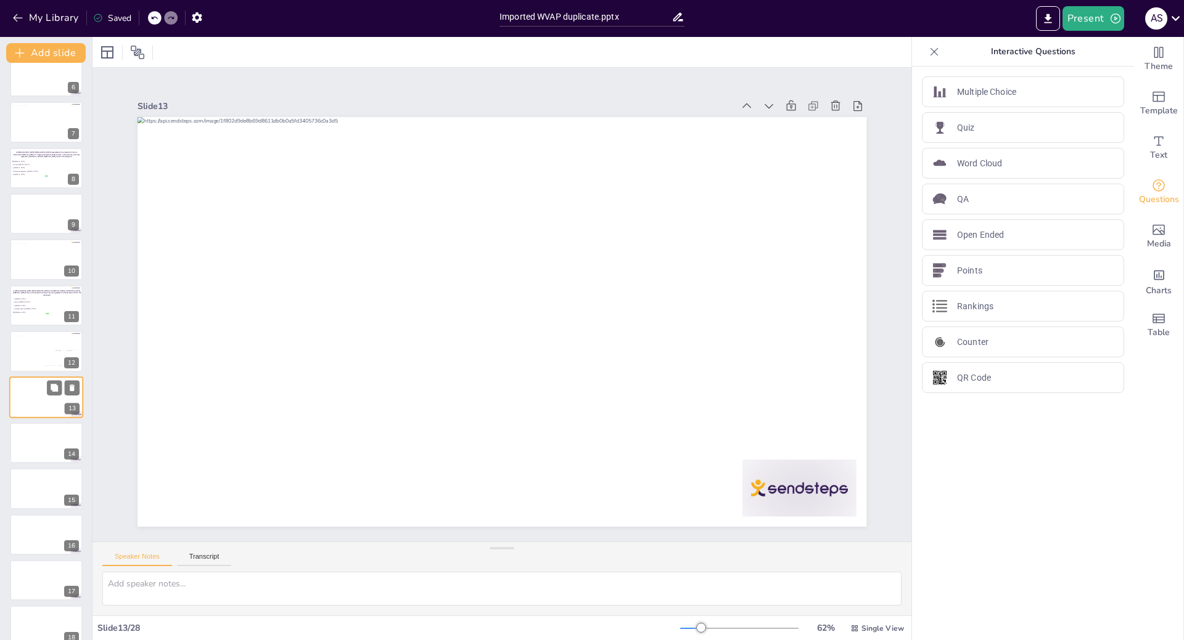
scroll to position [292, 0]
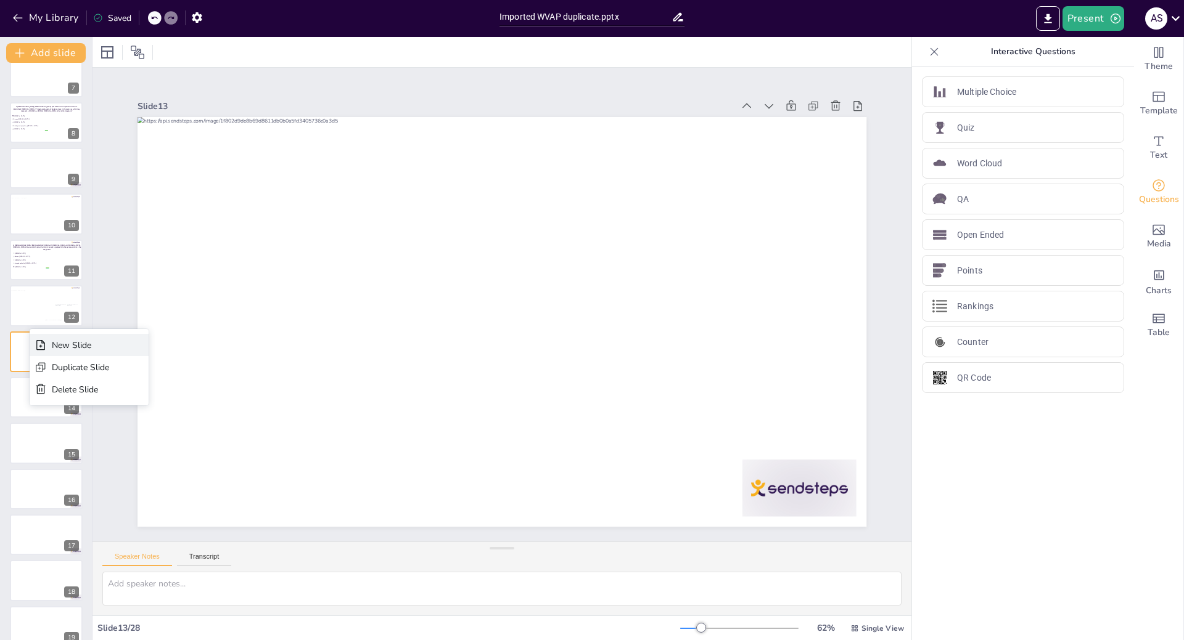
click at [49, 343] on div "New Slide" at bounding box center [89, 345] width 119 height 22
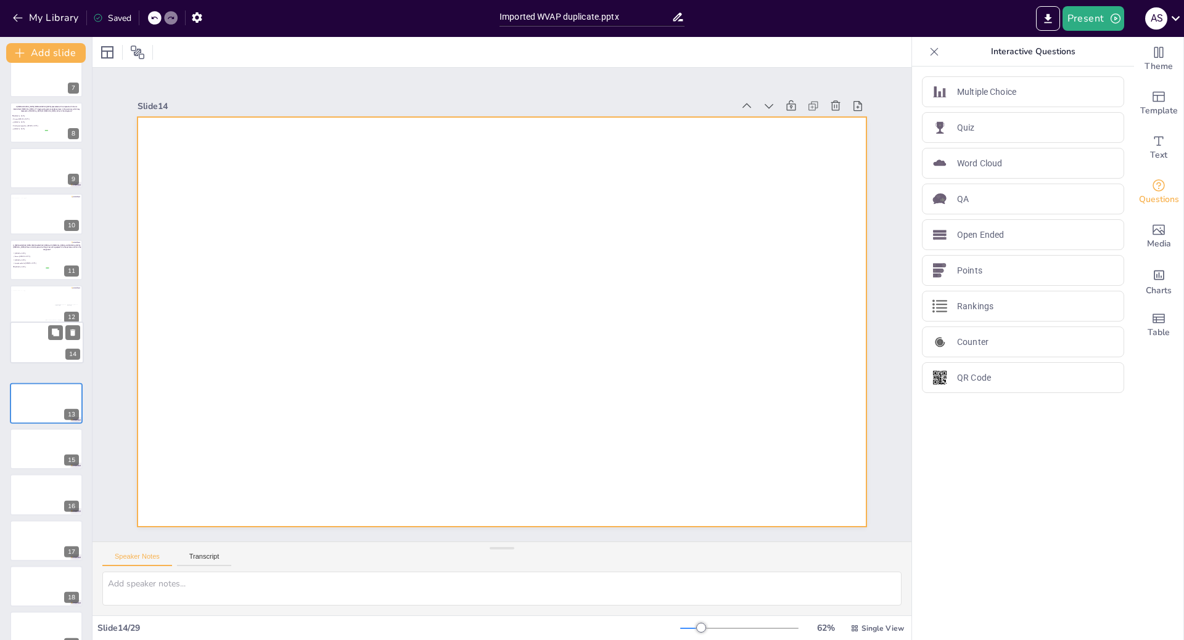
drag, startPoint x: 39, startPoint y: 403, endPoint x: 41, endPoint y: 340, distance: 63.5
click at [41, 340] on div at bounding box center [46, 342] width 73 height 41
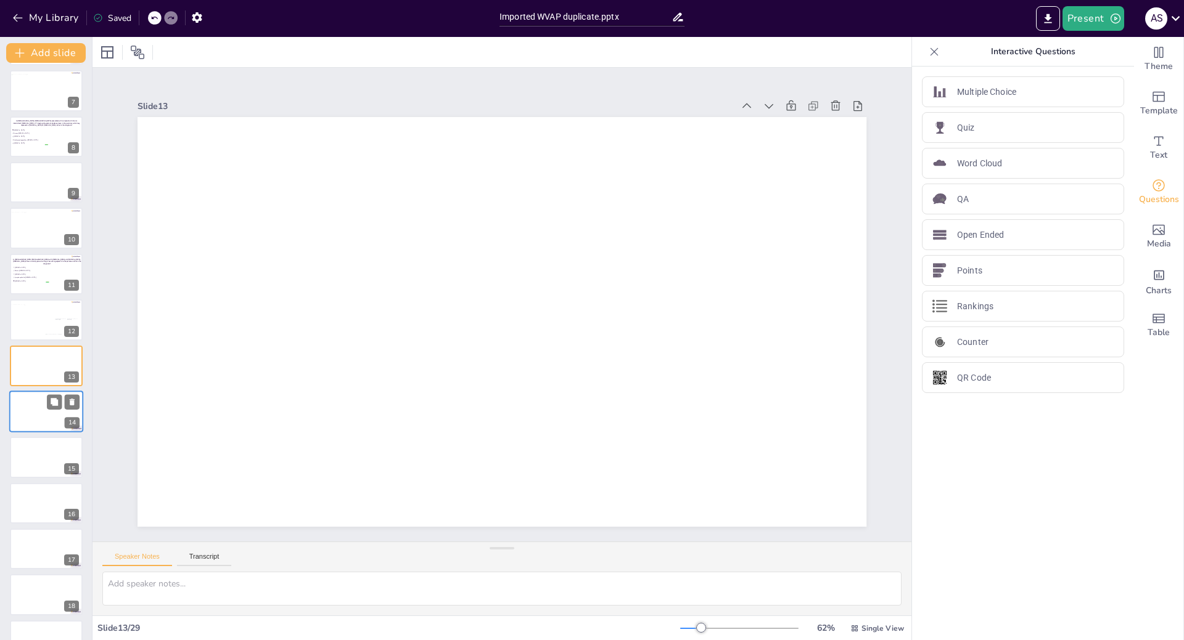
scroll to position [343, 0]
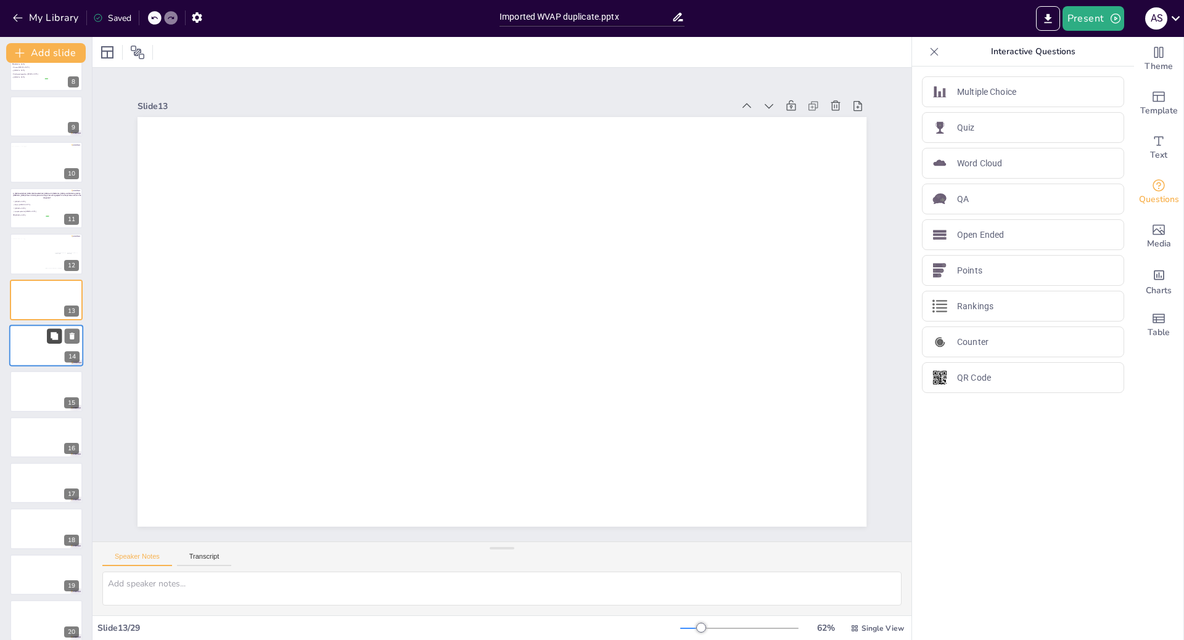
click at [59, 335] on icon at bounding box center [54, 336] width 9 height 9
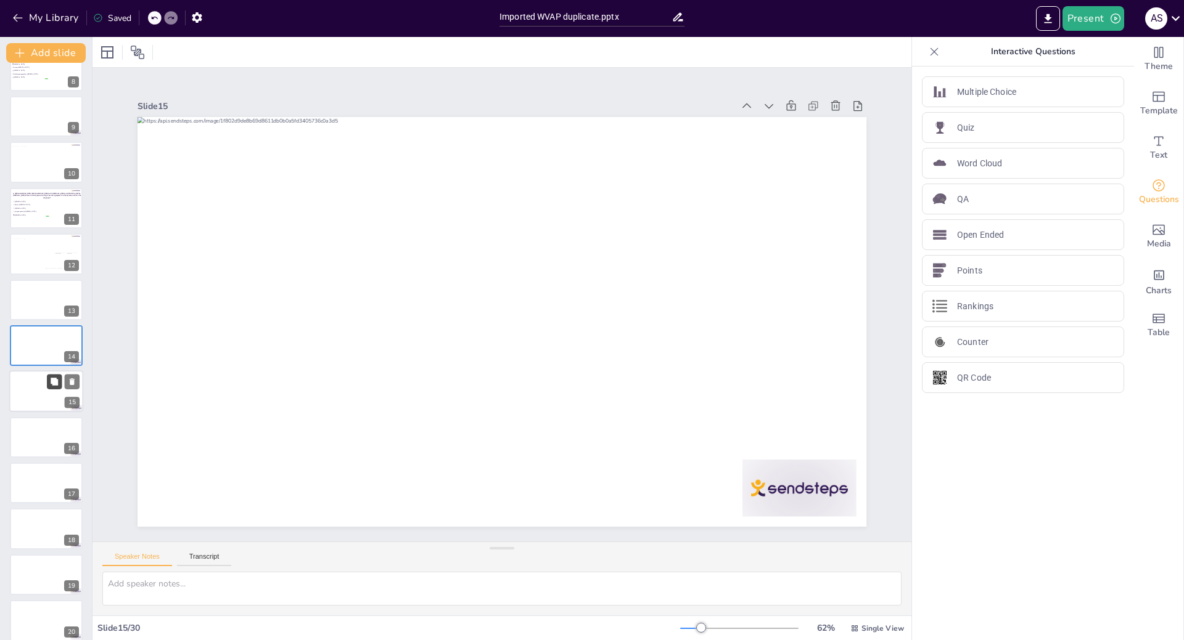
scroll to position [383, 0]
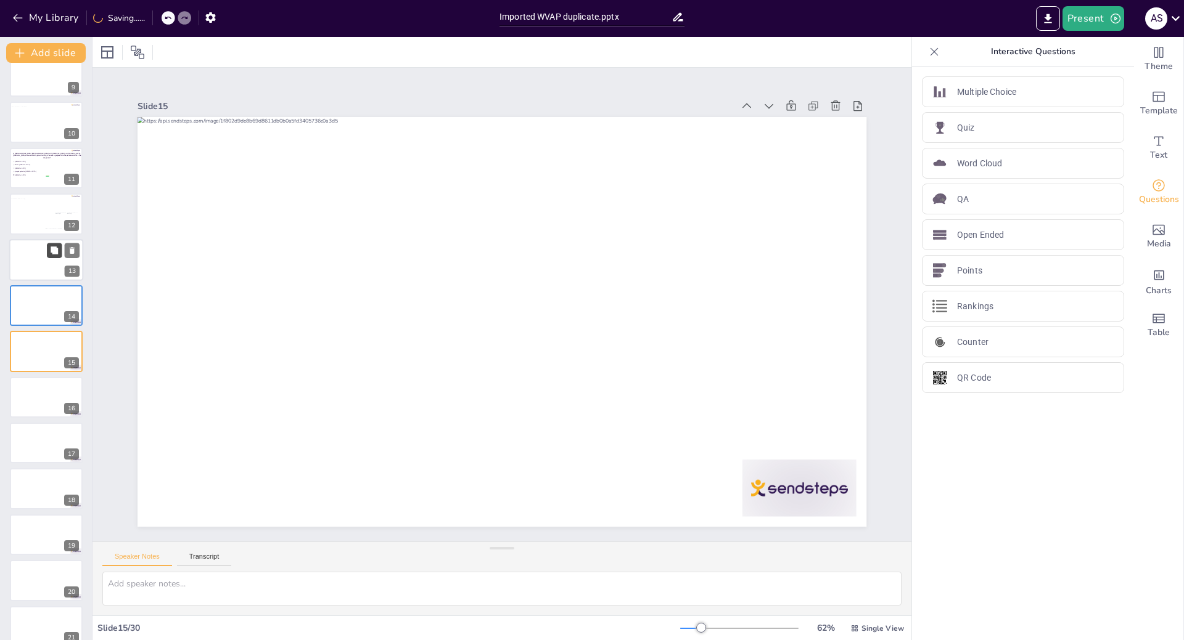
click at [54, 250] on icon at bounding box center [54, 250] width 7 height 7
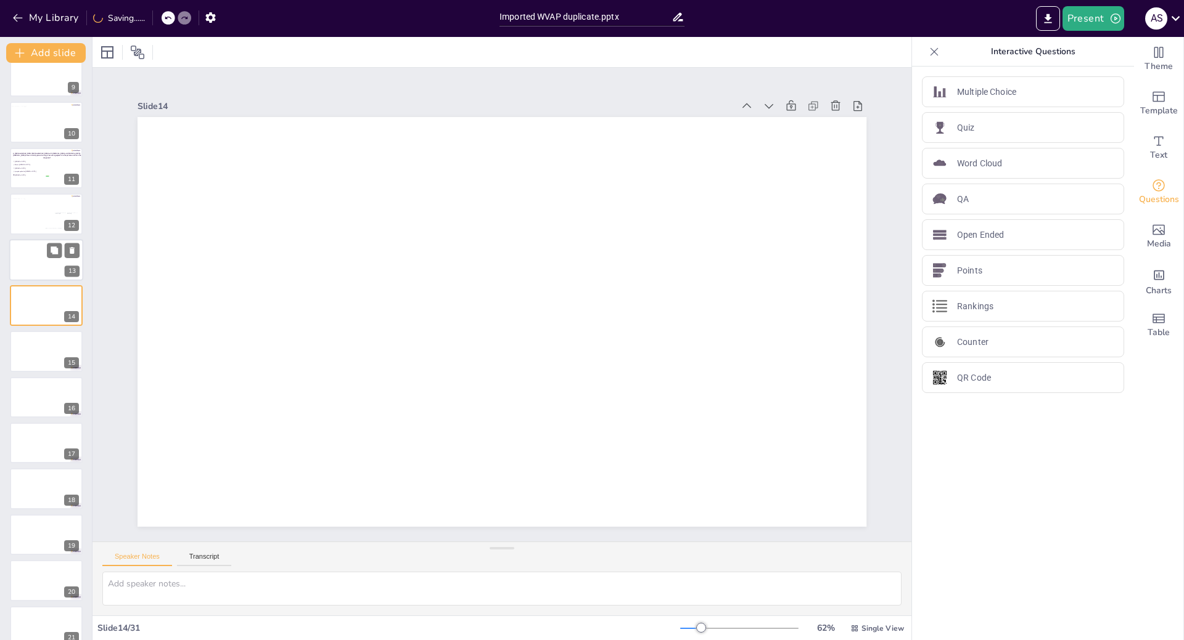
scroll to position [338, 0]
click at [72, 385] on icon at bounding box center [72, 388] width 5 height 7
click at [30, 303] on div at bounding box center [46, 306] width 74 height 42
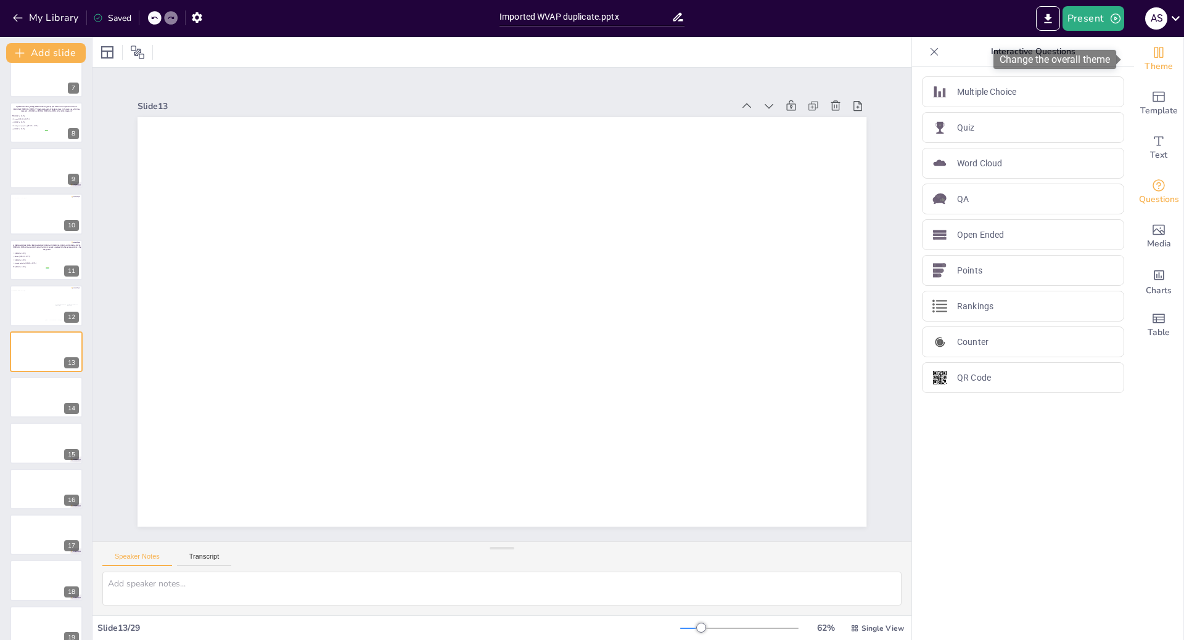
click at [1160, 65] on span "Theme" at bounding box center [1158, 67] width 28 height 14
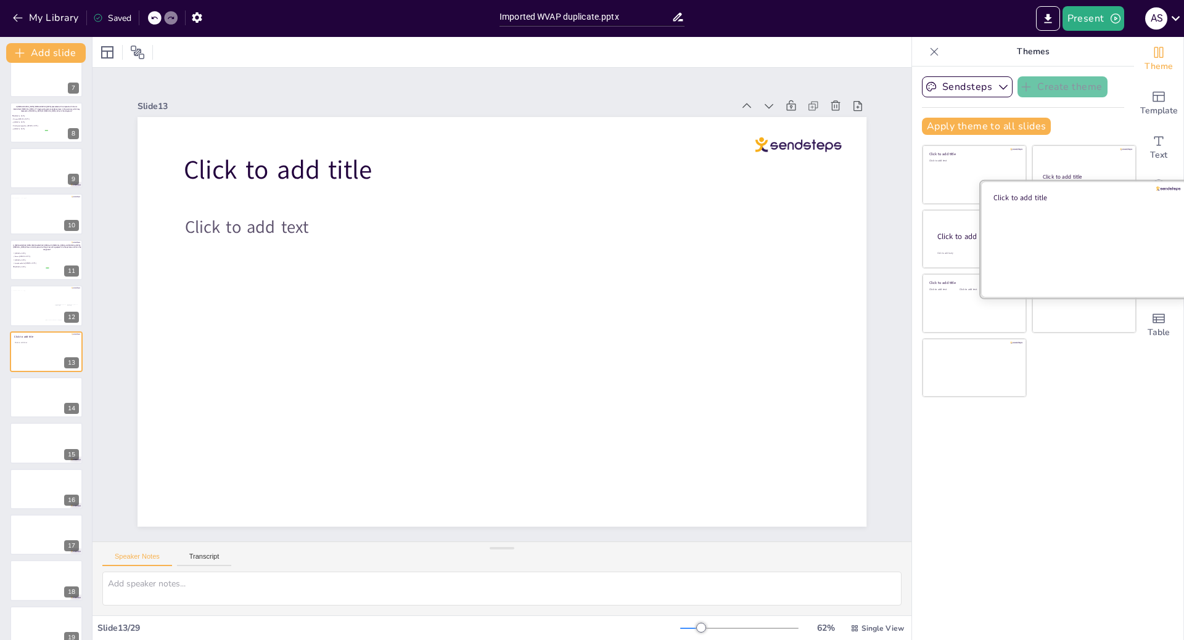
click at [1086, 255] on div at bounding box center [1083, 239] width 207 height 117
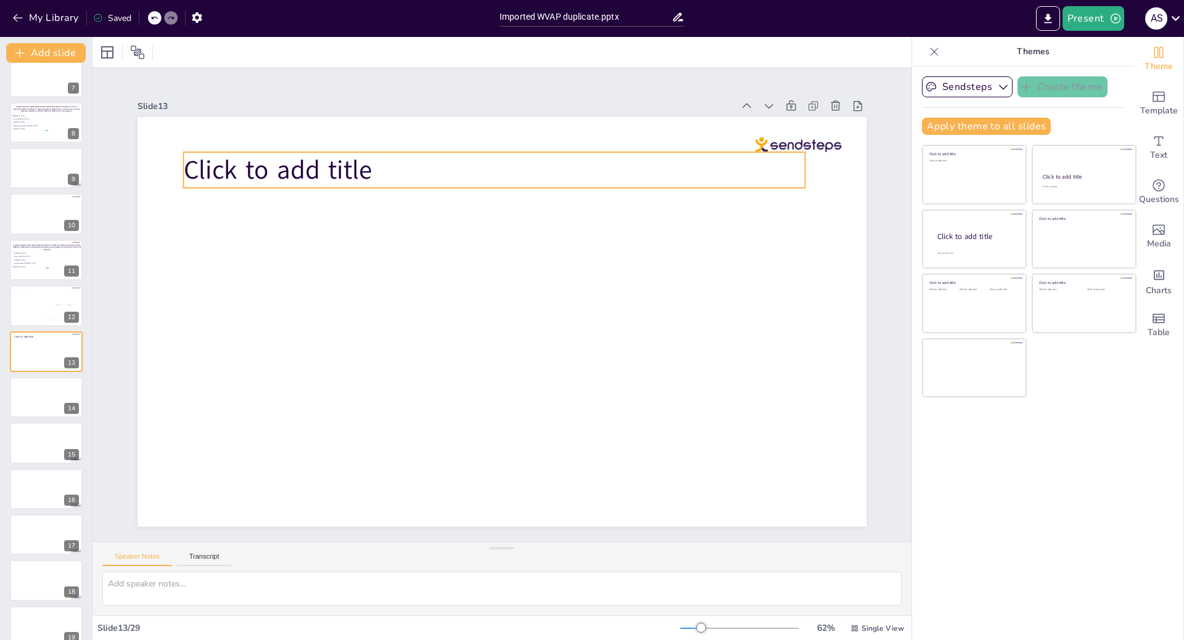
click at [375, 130] on span "Click to add title" at bounding box center [451, 48] width 152 height 164
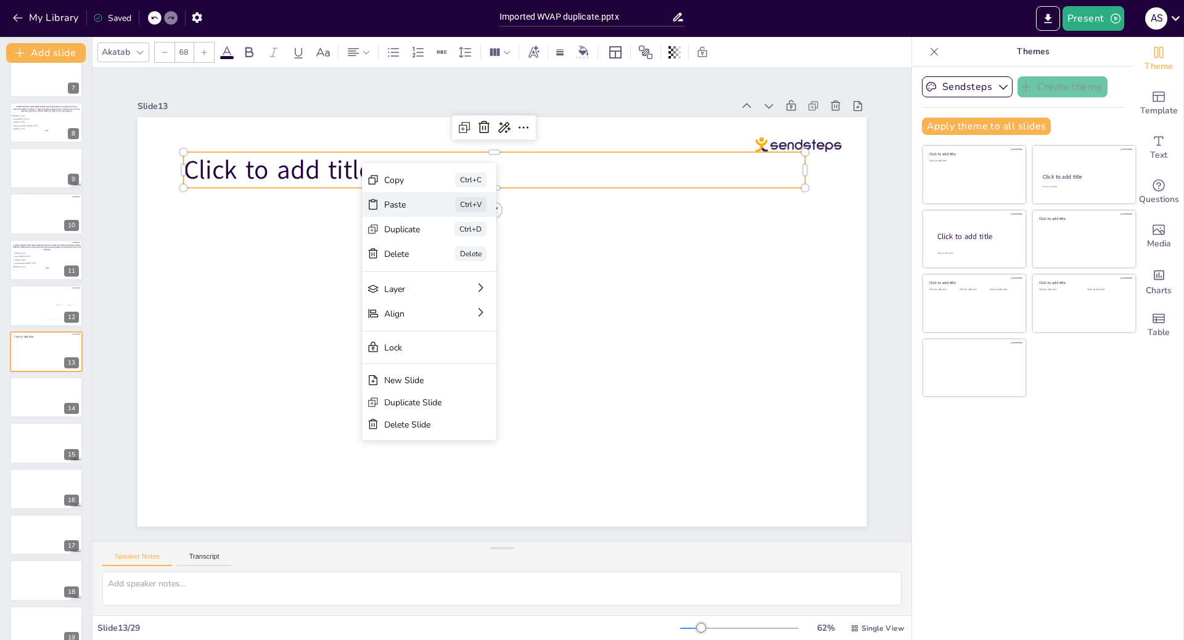
click at [467, 245] on div "Paste Ctrl+V" at bounding box center [533, 283] width 133 height 77
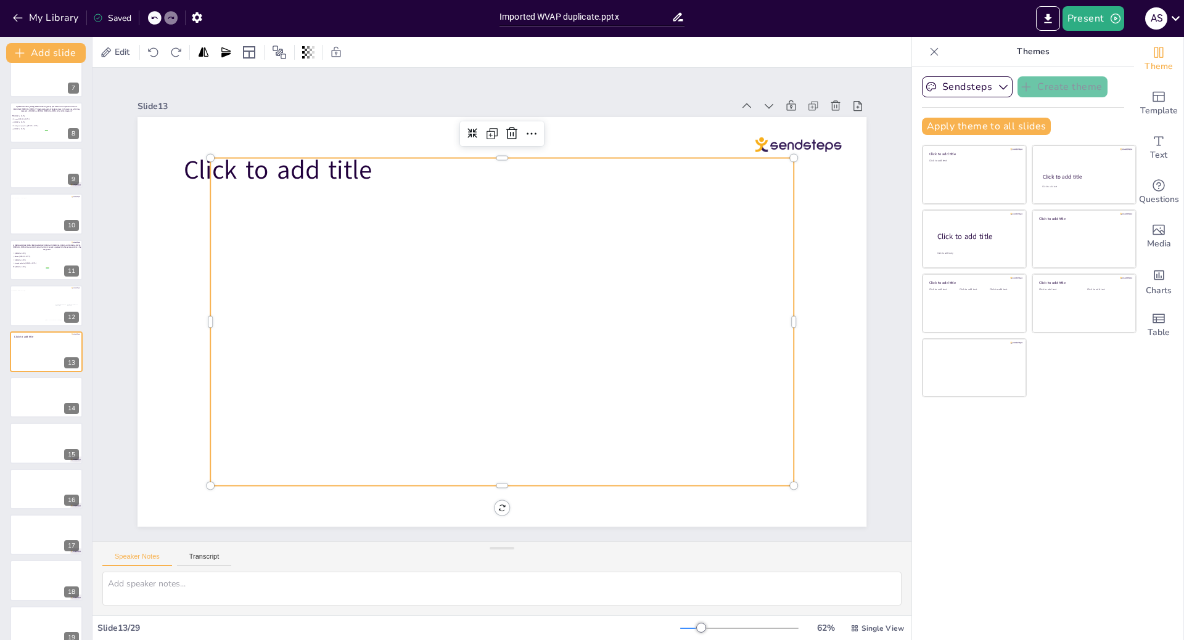
click at [408, 202] on div at bounding box center [500, 321] width 614 height 387
click at [197, 172] on div at bounding box center [205, 291] width 44 height 327
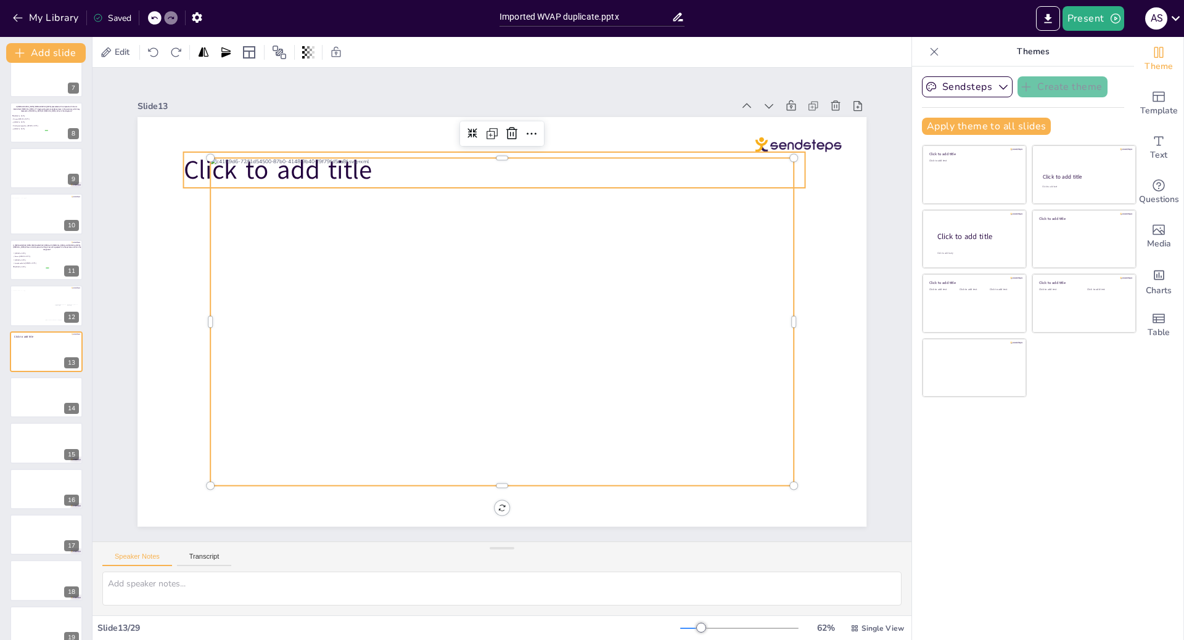
click at [215, 163] on span "Click to add title" at bounding box center [311, 126] width 192 height 74
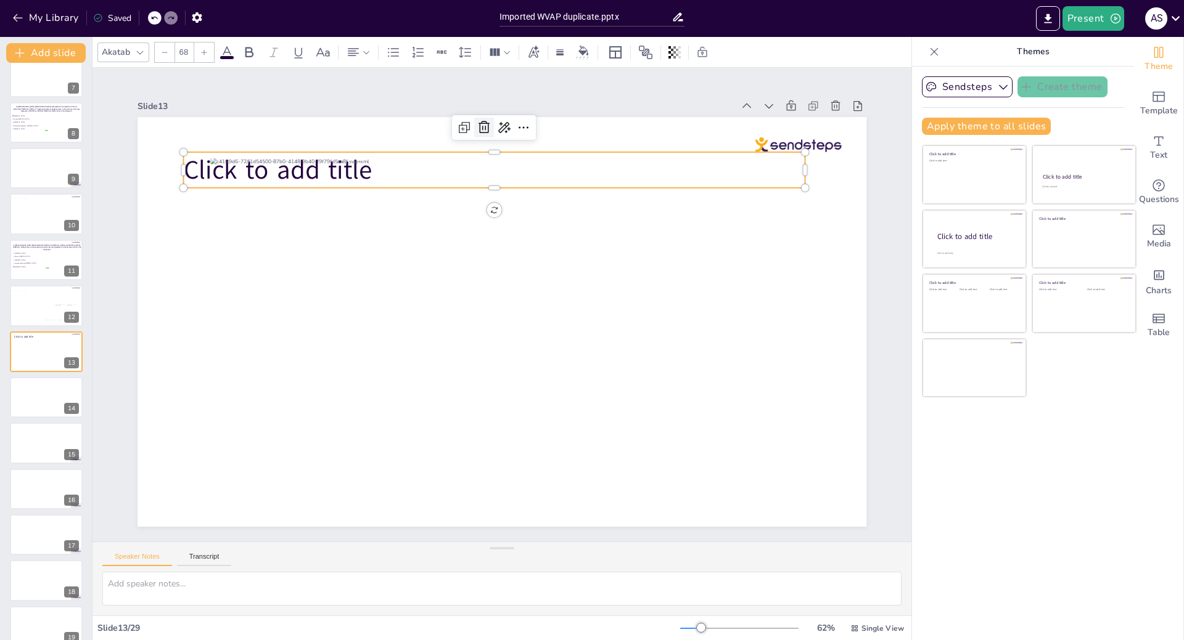
click at [494, 123] on icon at bounding box center [502, 126] width 16 height 16
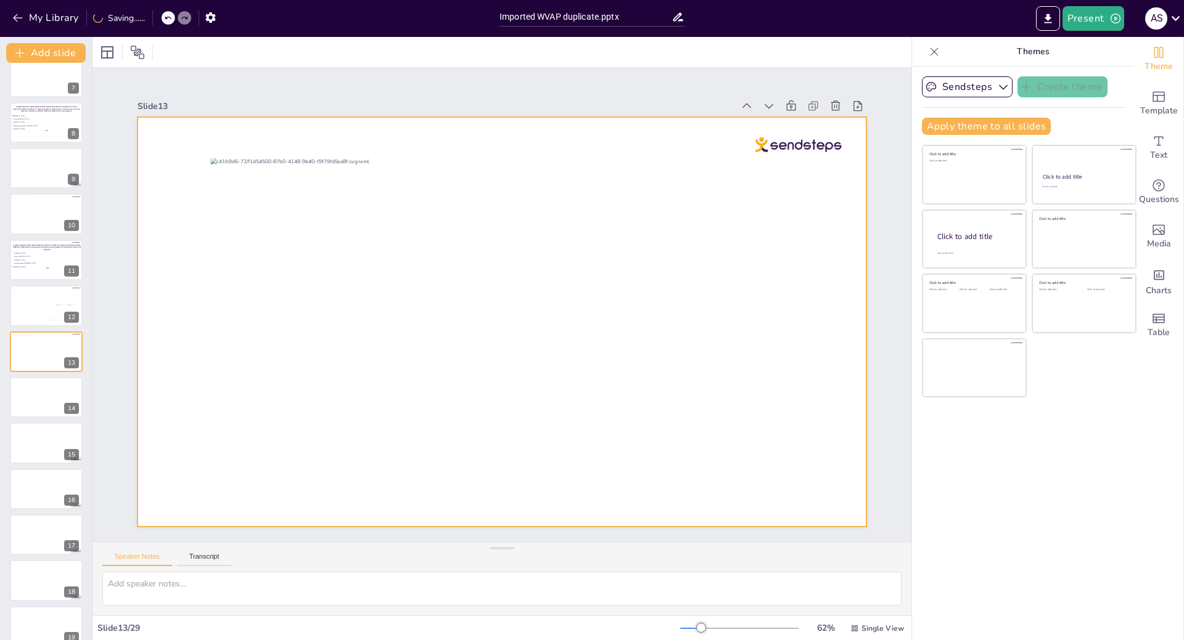
click at [243, 448] on div at bounding box center [500, 321] width 614 height 387
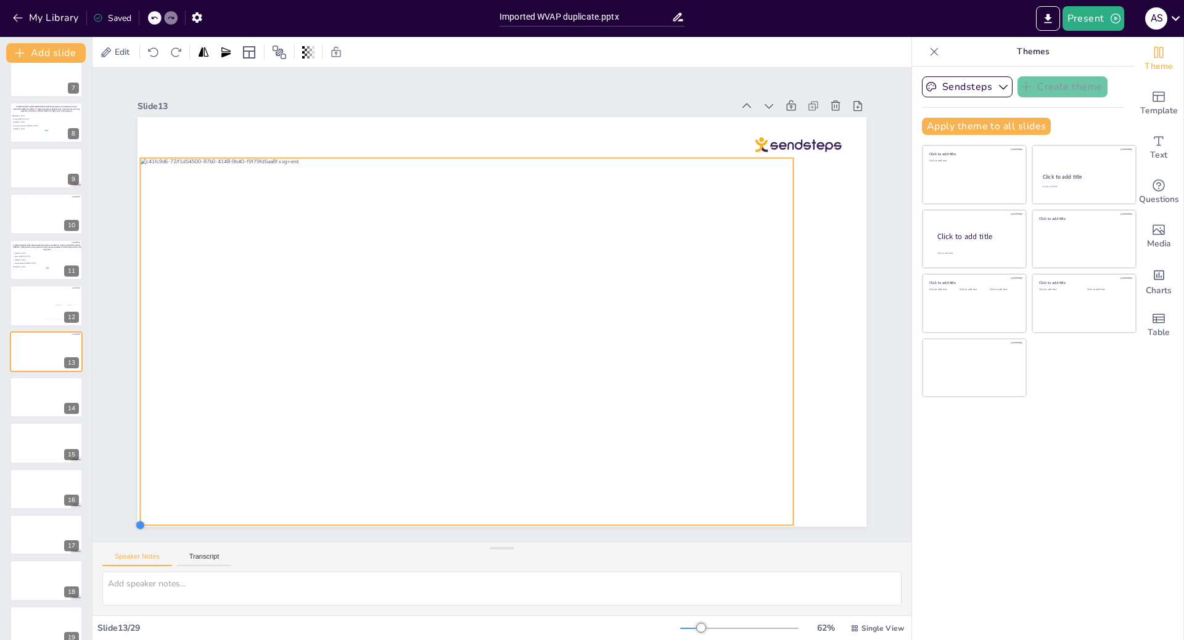
drag, startPoint x: 204, startPoint y: 481, endPoint x: 150, endPoint y: 521, distance: 66.6
click at [150, 521] on div at bounding box center [499, 322] width 767 height 484
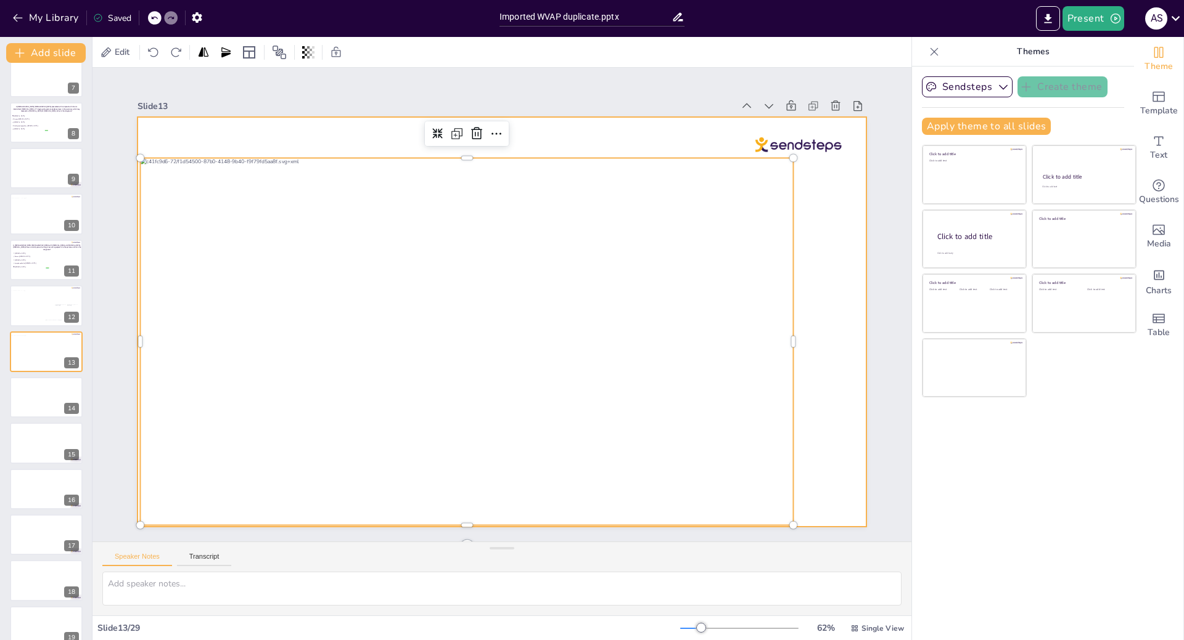
click at [836, 313] on div at bounding box center [498, 322] width 798 height 553
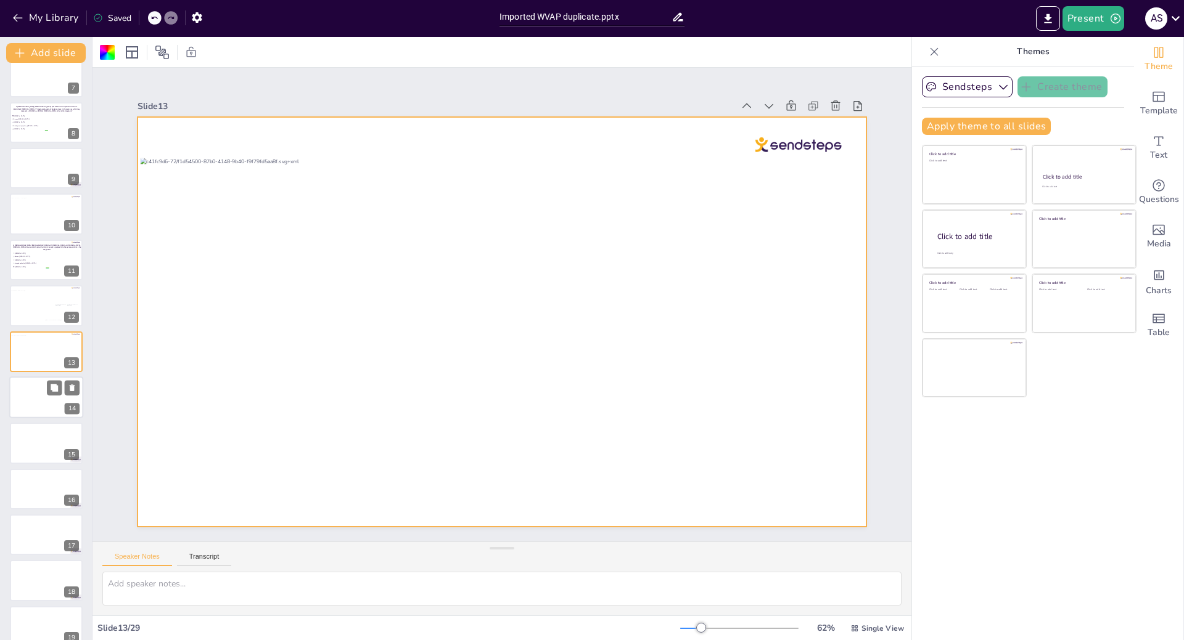
click at [26, 399] on div at bounding box center [46, 398] width 74 height 42
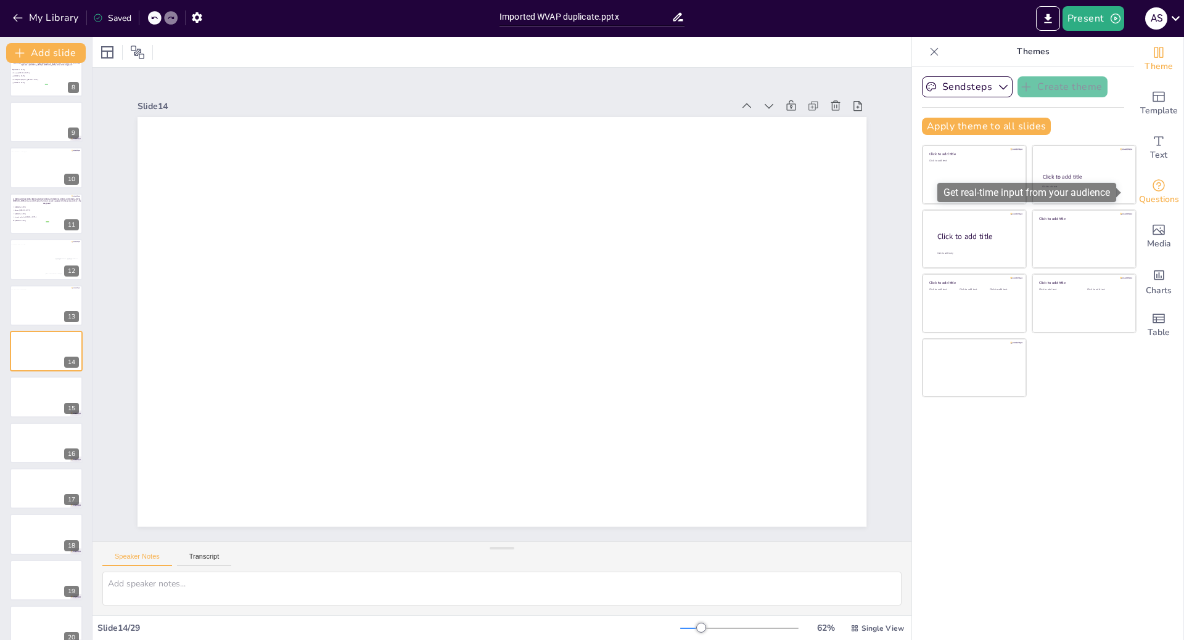
click at [1154, 189] on icon "Get real-time input from your audience" at bounding box center [1158, 185] width 15 height 15
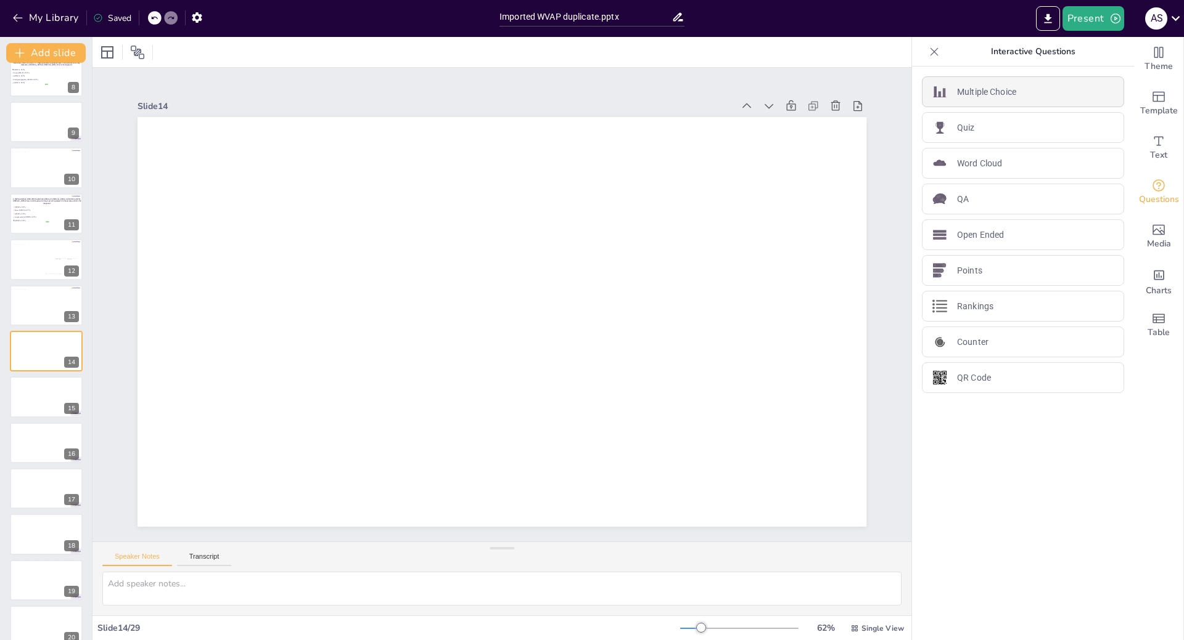
click at [985, 93] on p "Multiple Choice" at bounding box center [986, 92] width 59 height 13
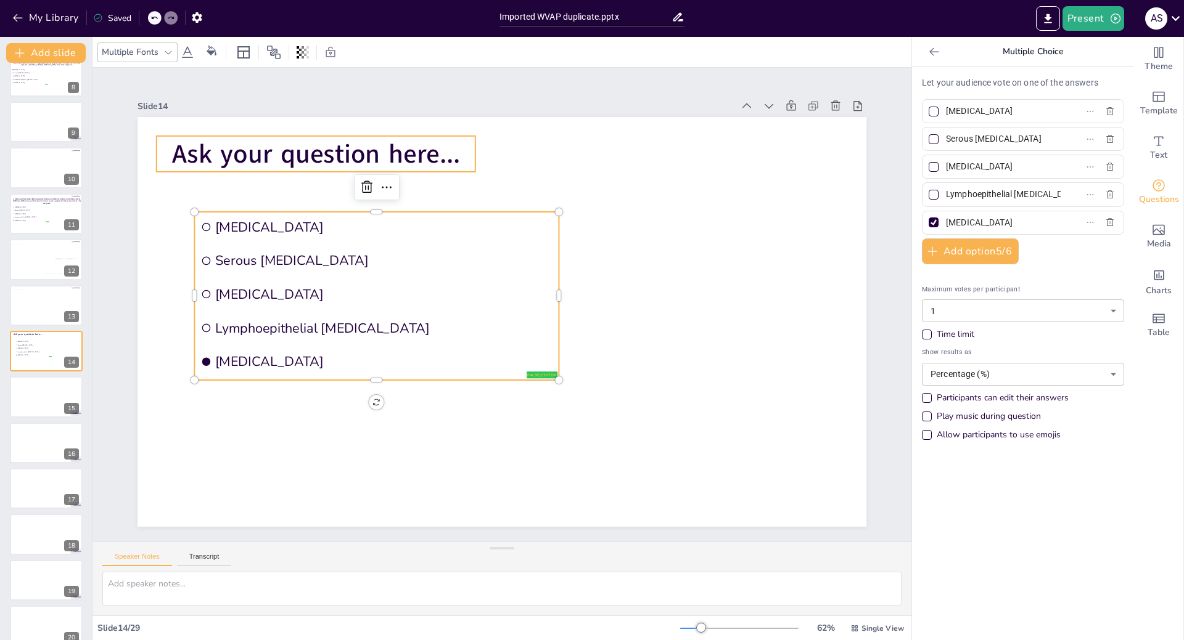
click at [317, 144] on span "Ask your question here..." at bounding box center [332, 135] width 290 height 65
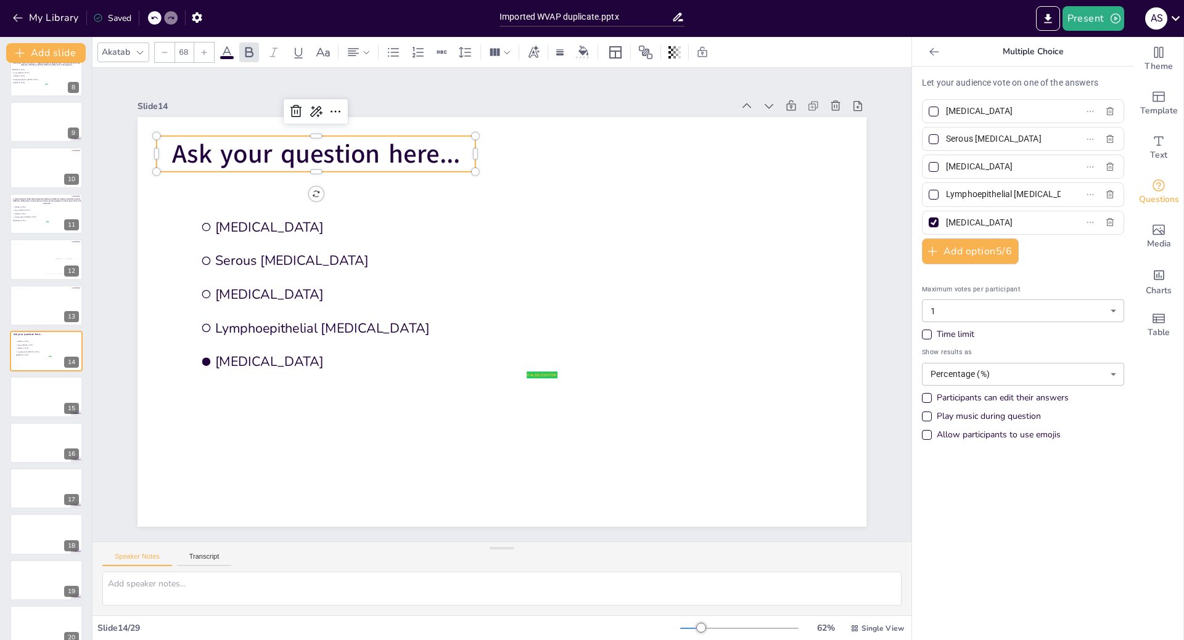
click at [457, 154] on p "Ask your question here..." at bounding box center [351, 119] width 319 height 102
click at [452, 154] on p "Ask your question here..." at bounding box center [316, 154] width 319 height 36
click at [452, 154] on p "Ask your question here..." at bounding box center [514, 65] width 216 height 279
click at [448, 154] on span "Ask your question here..." at bounding box center [351, 119] width 288 height 94
click at [448, 154] on span "Ask your question here..." at bounding box center [332, 135] width 290 height 65
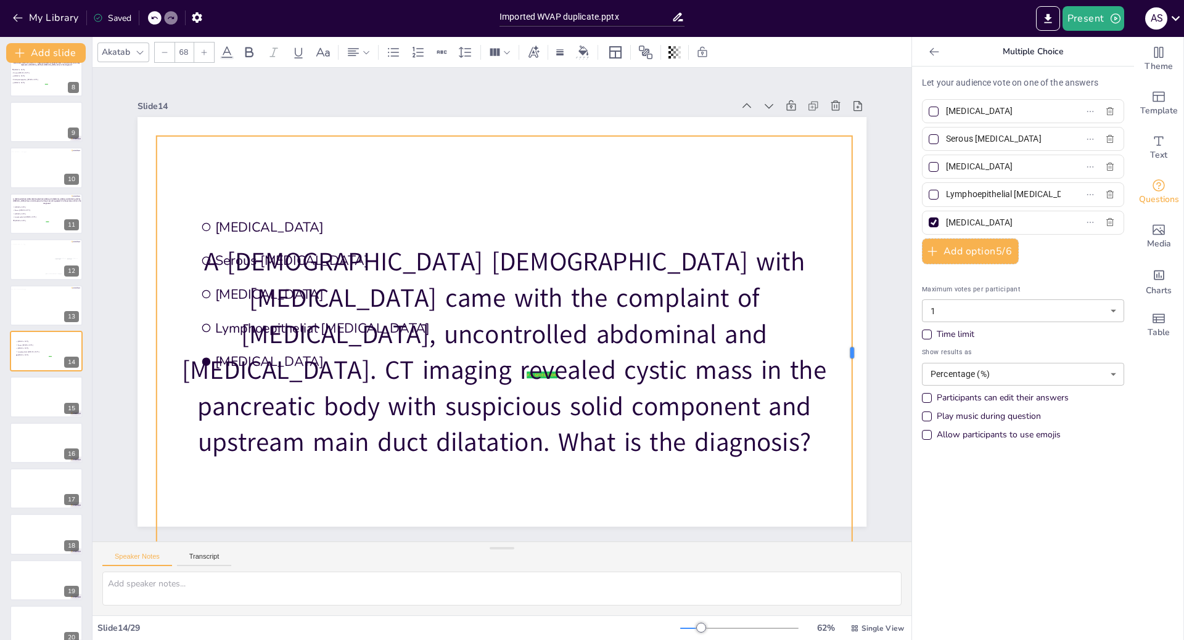
drag, startPoint x: 470, startPoint y: 349, endPoint x: 846, endPoint y: 224, distance: 396.7
click at [852, 224] on div at bounding box center [857, 352] width 10 height 433
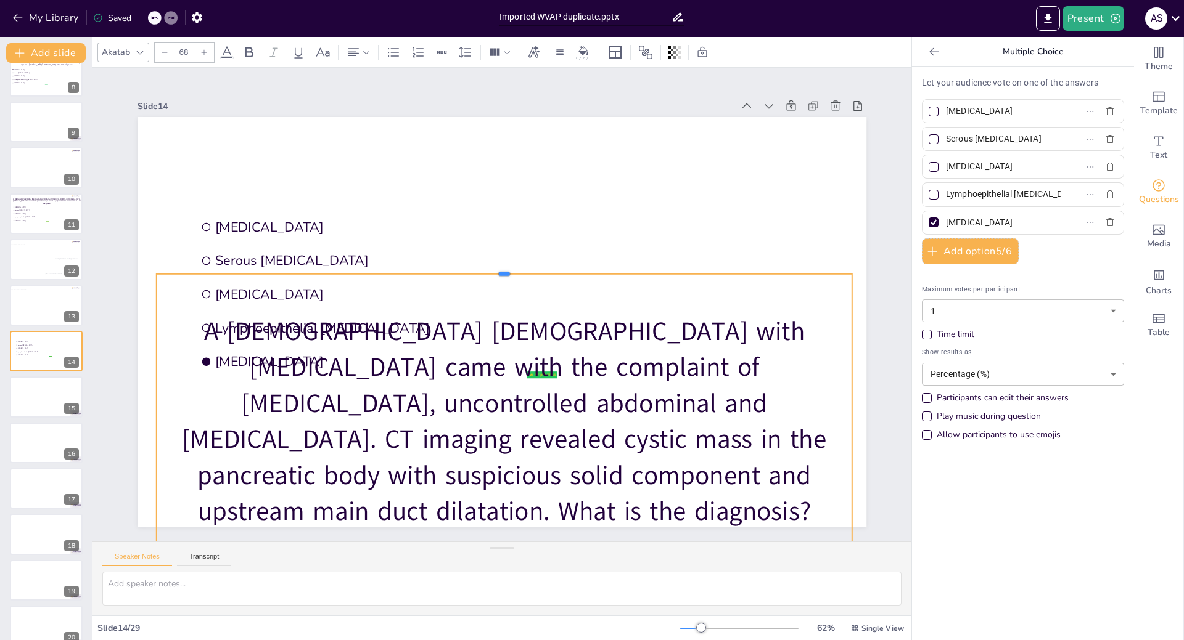
drag, startPoint x: 495, startPoint y: 129, endPoint x: 475, endPoint y: 290, distance: 161.6
click at [475, 290] on div at bounding box center [511, 271] width 682 height 155
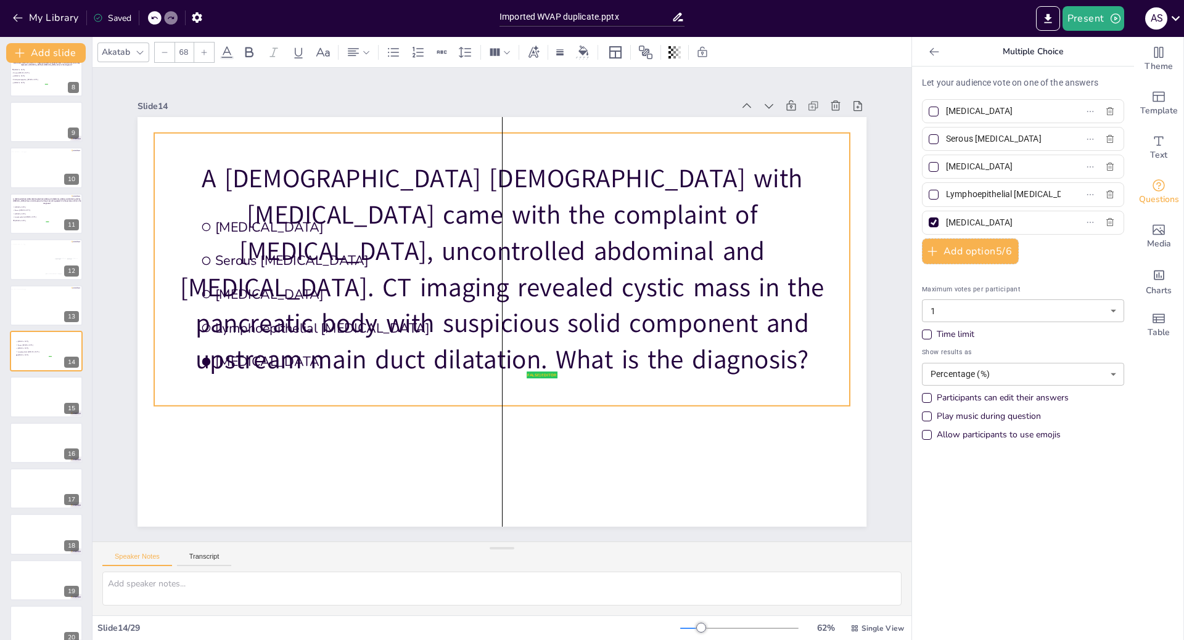
drag, startPoint x: 472, startPoint y: 311, endPoint x: 467, endPoint y: 148, distance: 163.4
click at [467, 148] on div "A [DEMOGRAPHIC_DATA] [DEMOGRAPHIC_DATA] with [MEDICAL_DATA] came with the compl…" at bounding box center [501, 269] width 695 height 273
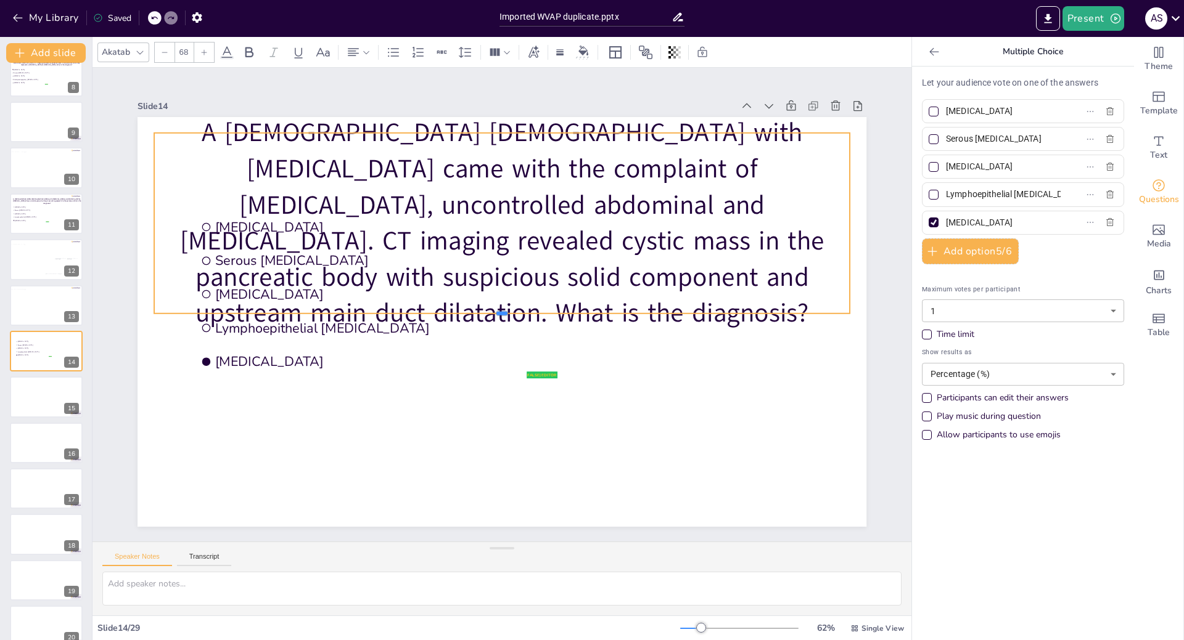
drag, startPoint x: 496, startPoint y: 402, endPoint x: 496, endPoint y: 287, distance: 115.3
click at [496, 287] on div "false | editor Mucinous cystic neoplasm Serous cystadenoma Intraductal papillar…" at bounding box center [493, 319] width 836 height 719
click at [137, 52] on icon at bounding box center [140, 52] width 10 height 10
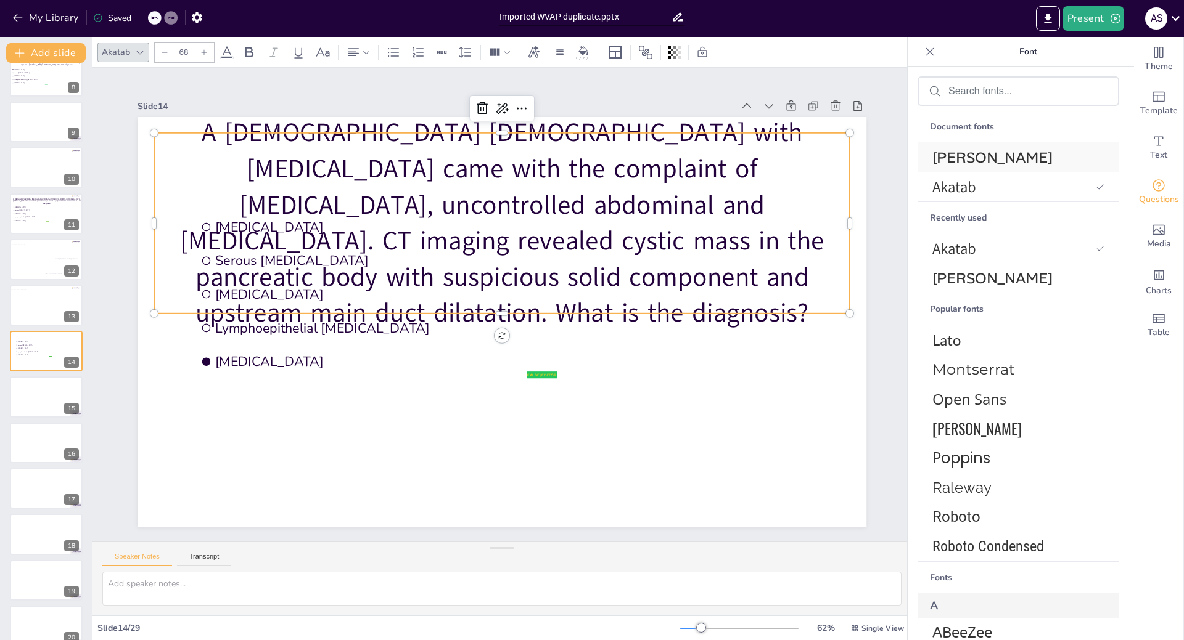
click at [1007, 167] on div "[PERSON_NAME]" at bounding box center [1018, 157] width 202 height 30
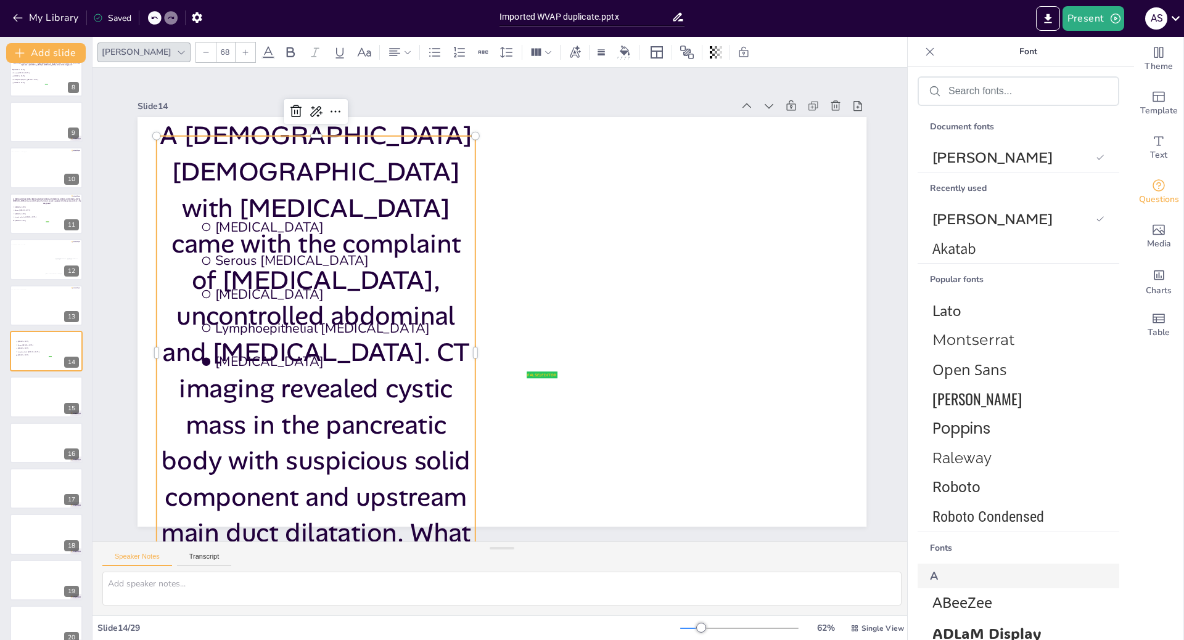
click at [202, 52] on icon at bounding box center [205, 52] width 7 height 7
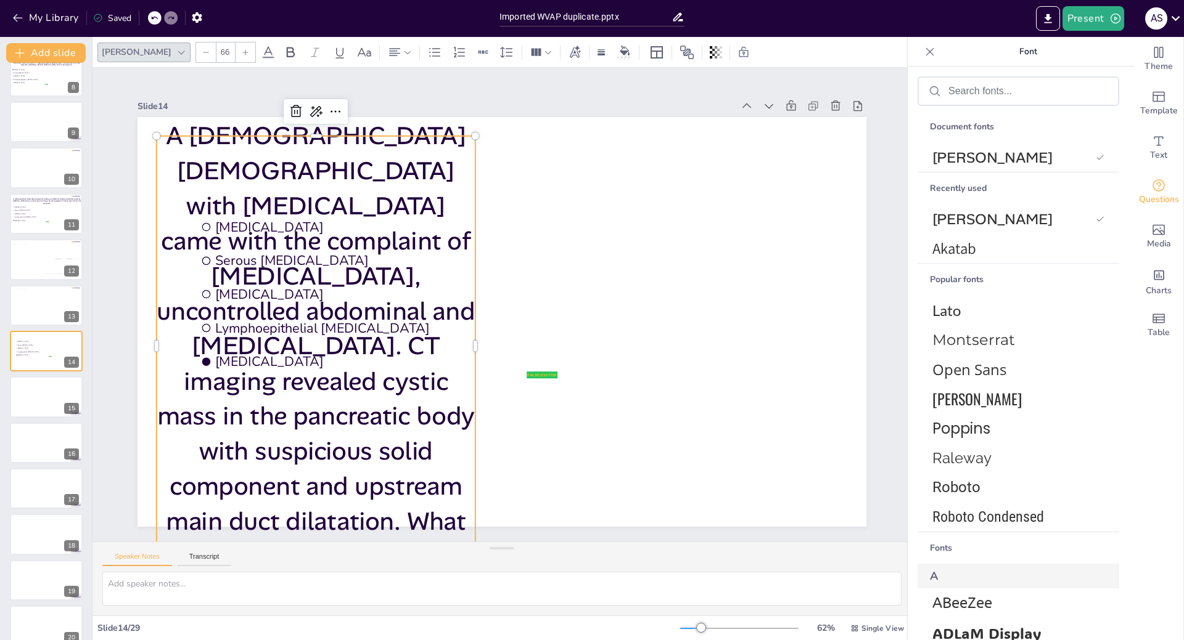
click at [202, 52] on icon at bounding box center [205, 52] width 7 height 7
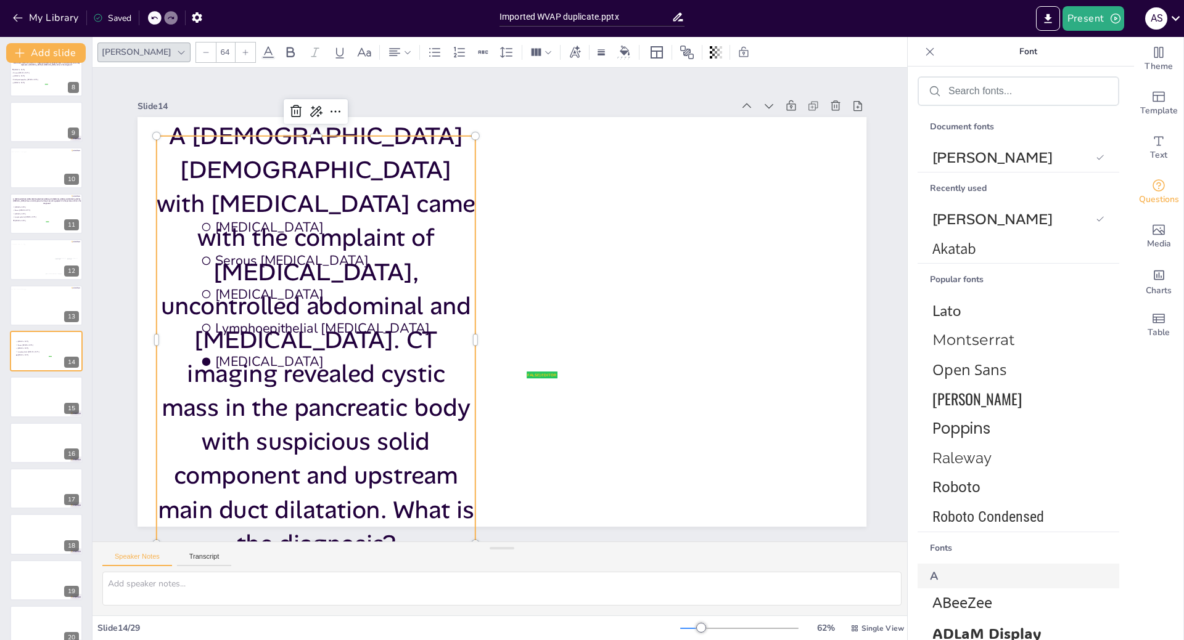
click at [202, 52] on icon at bounding box center [205, 52] width 7 height 7
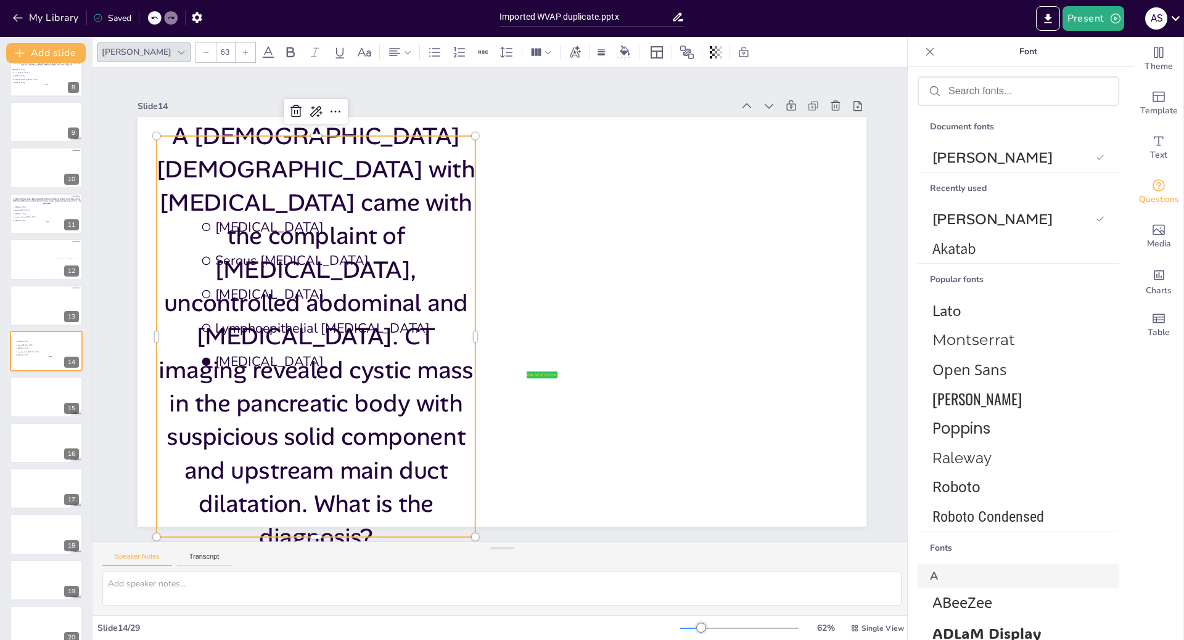
click at [202, 52] on icon at bounding box center [205, 52] width 7 height 7
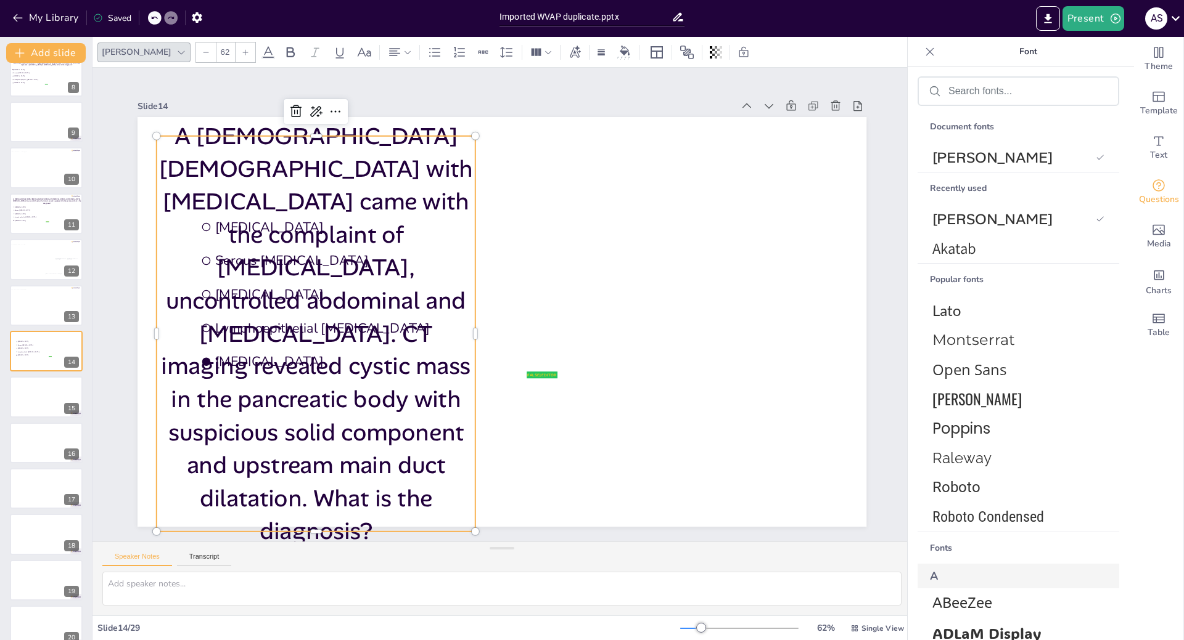
click at [202, 52] on icon at bounding box center [205, 52] width 7 height 7
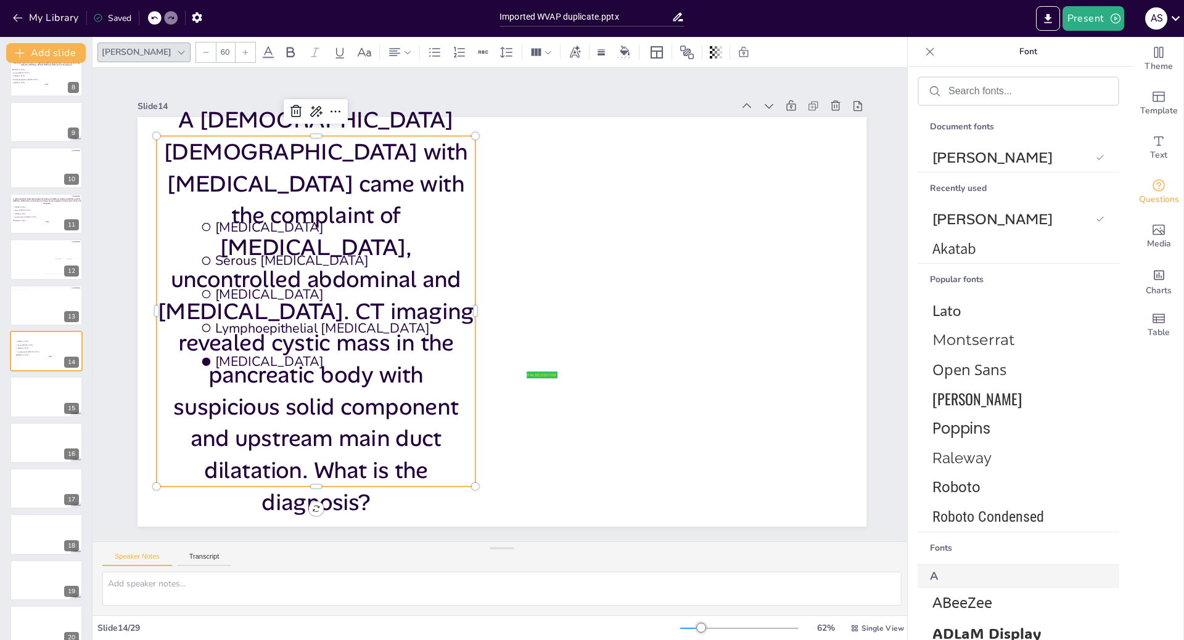
click at [202, 52] on icon at bounding box center [205, 52] width 7 height 7
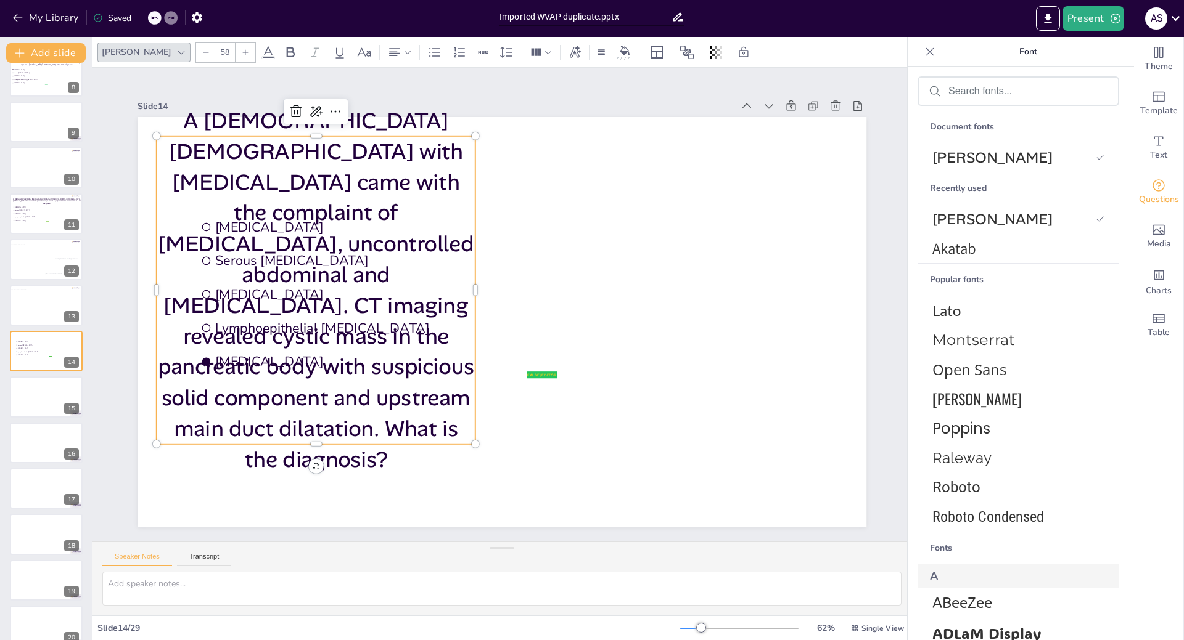
click at [202, 52] on icon at bounding box center [205, 52] width 7 height 7
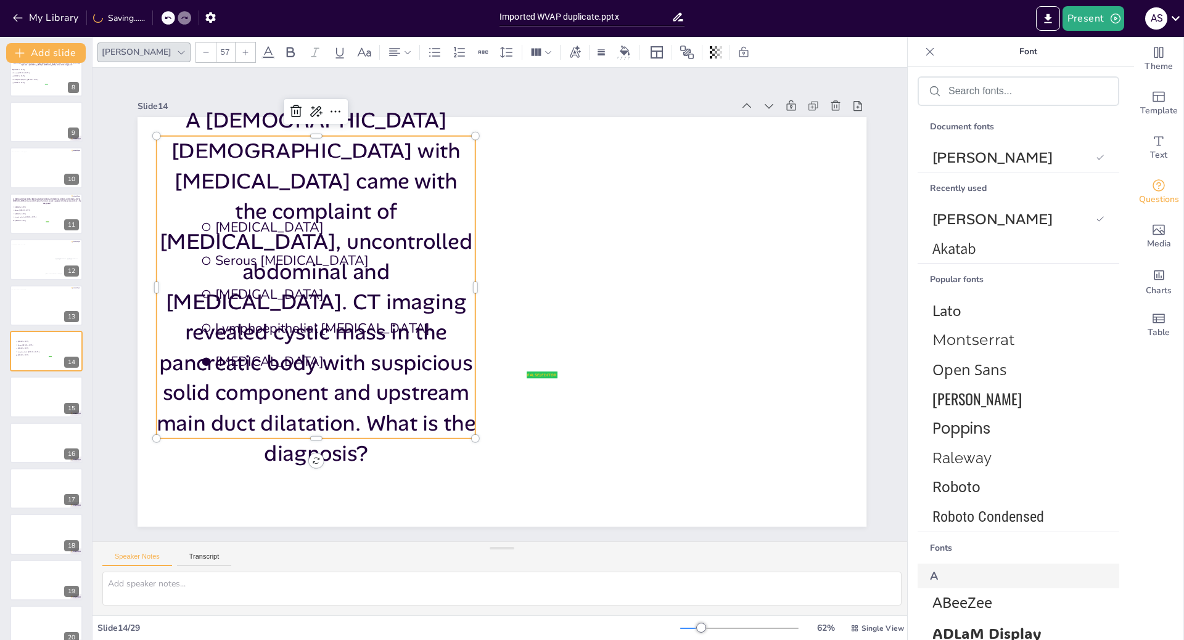
click at [202, 52] on icon at bounding box center [205, 52] width 7 height 7
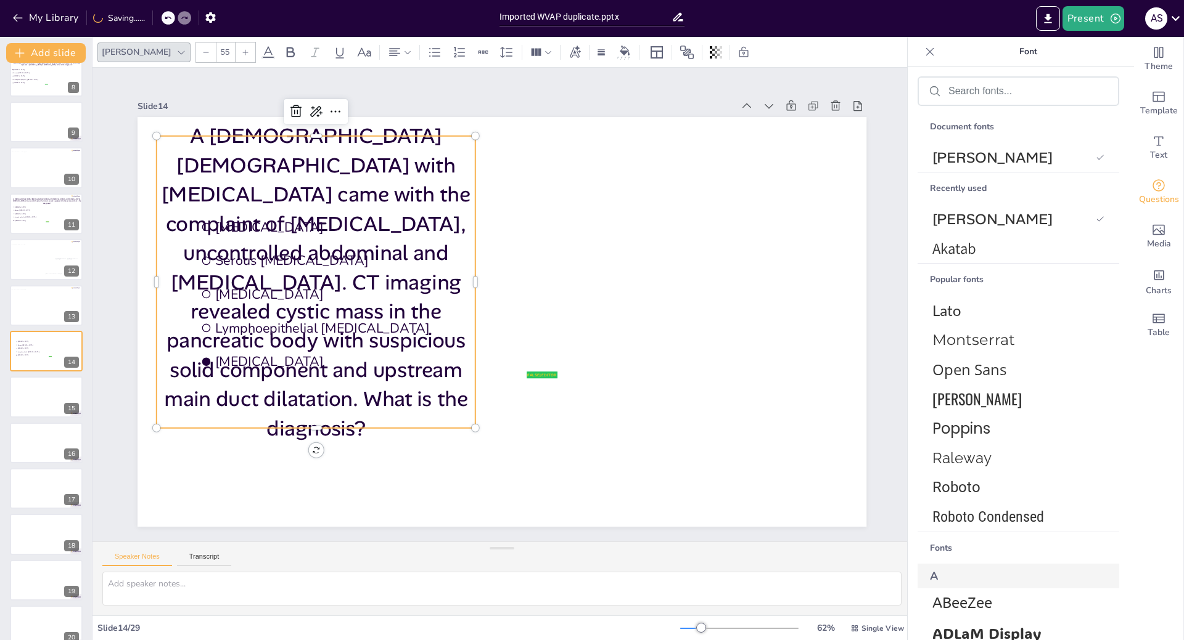
click at [202, 52] on icon at bounding box center [205, 52] width 7 height 7
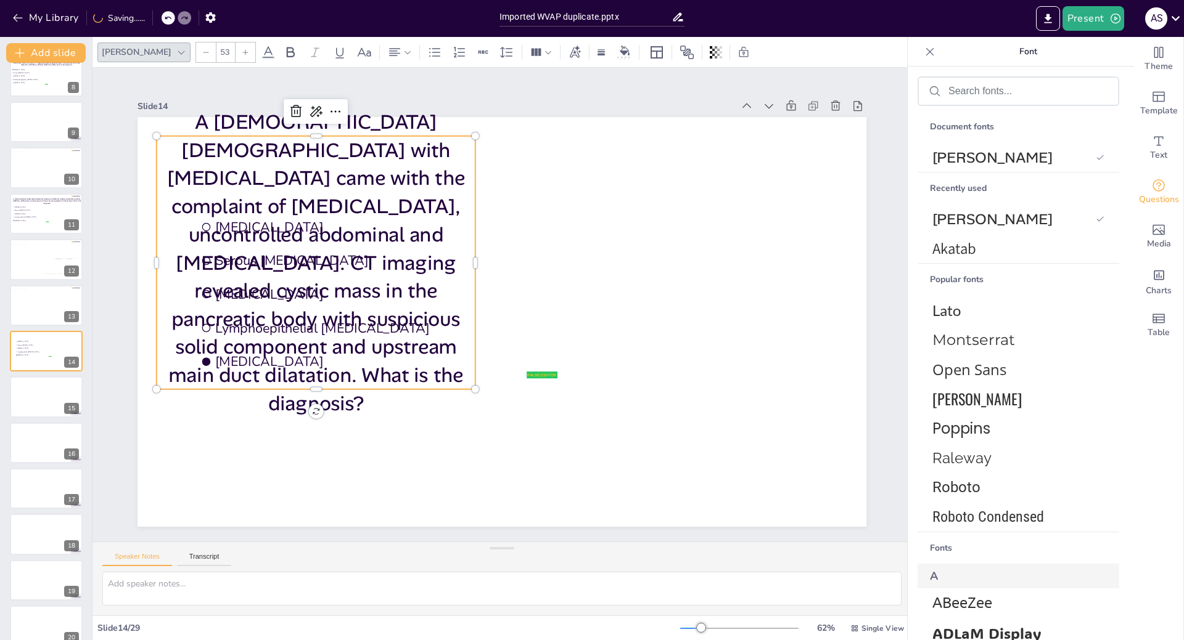
click at [202, 52] on icon at bounding box center [205, 52] width 7 height 7
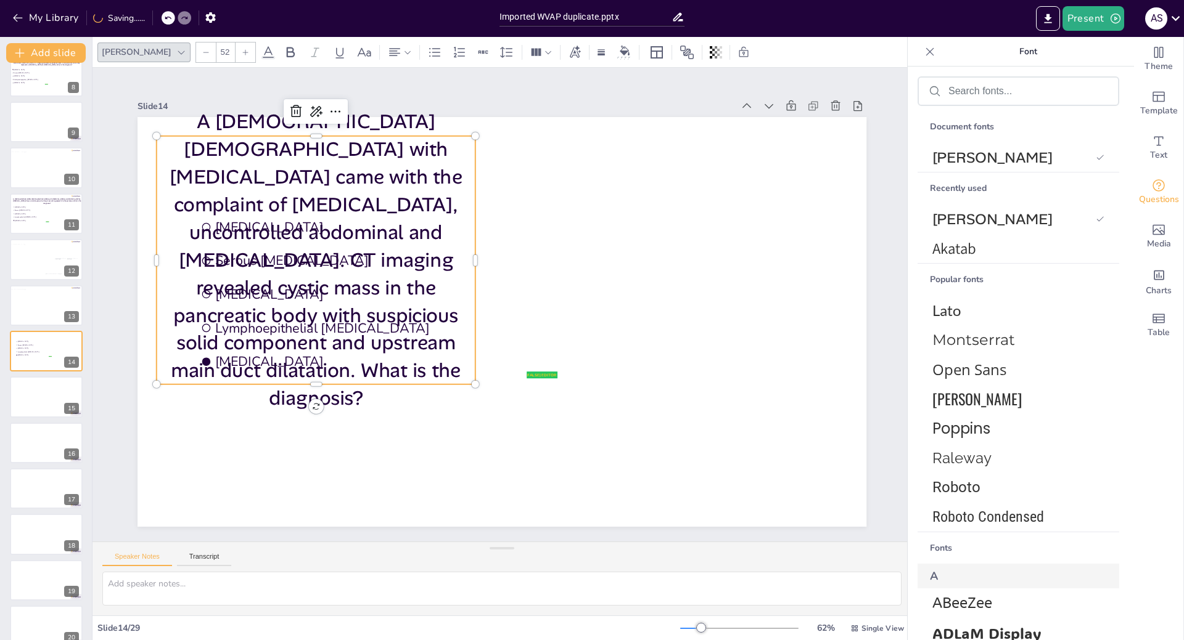
click at [202, 52] on icon at bounding box center [205, 52] width 7 height 7
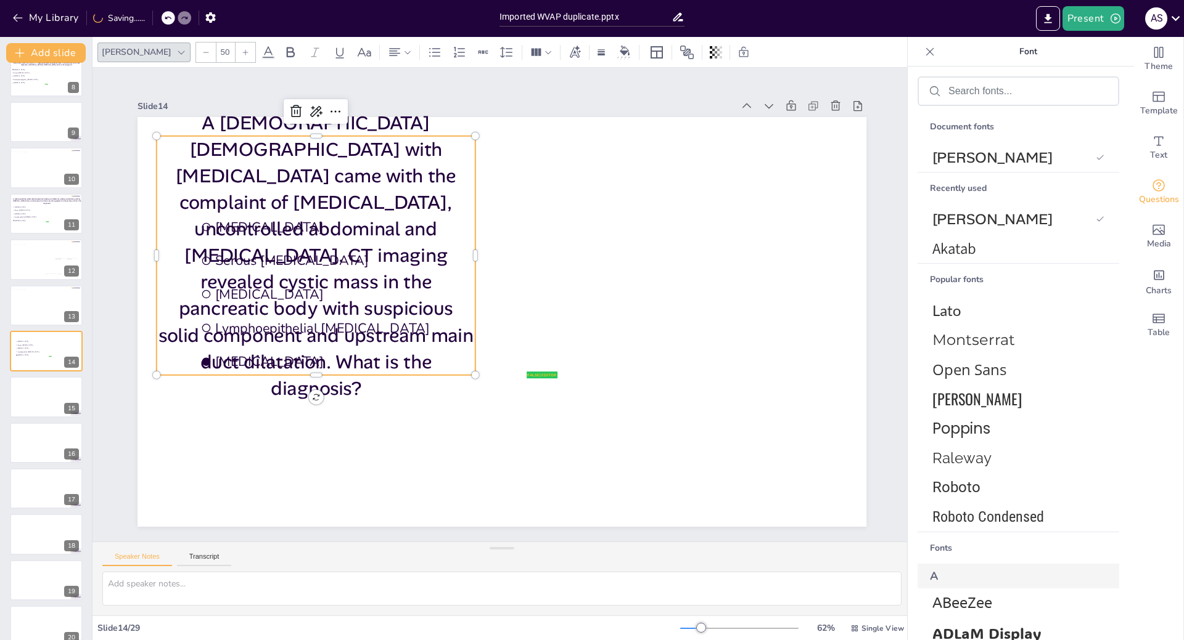
click at [202, 52] on icon at bounding box center [205, 52] width 7 height 7
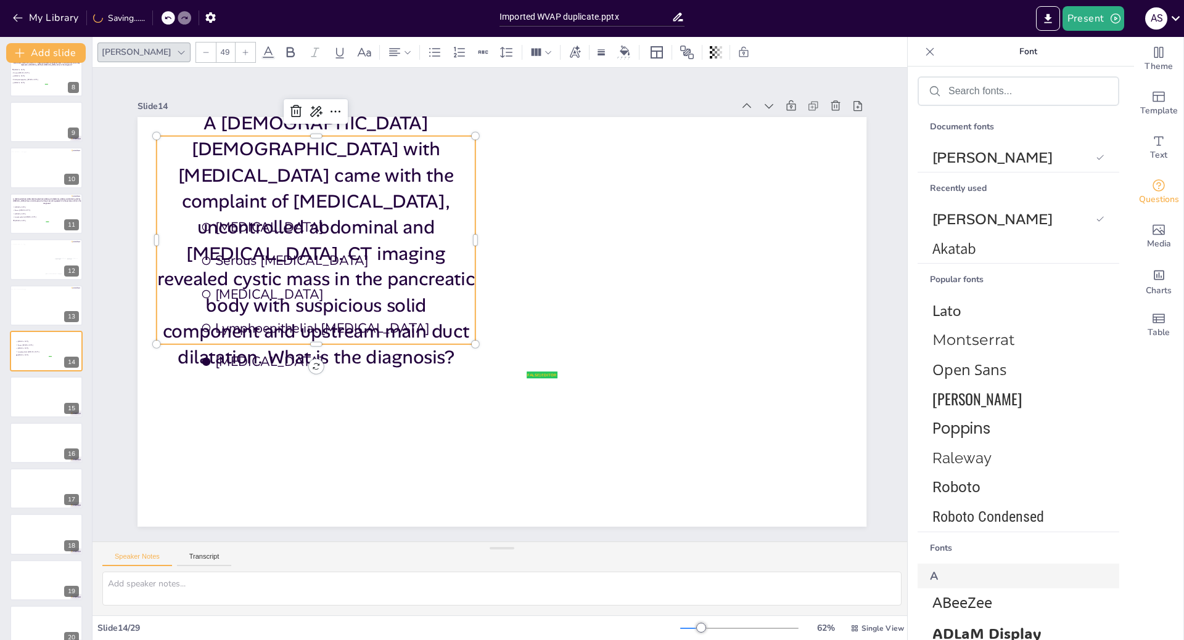
click at [202, 52] on icon at bounding box center [205, 52] width 7 height 7
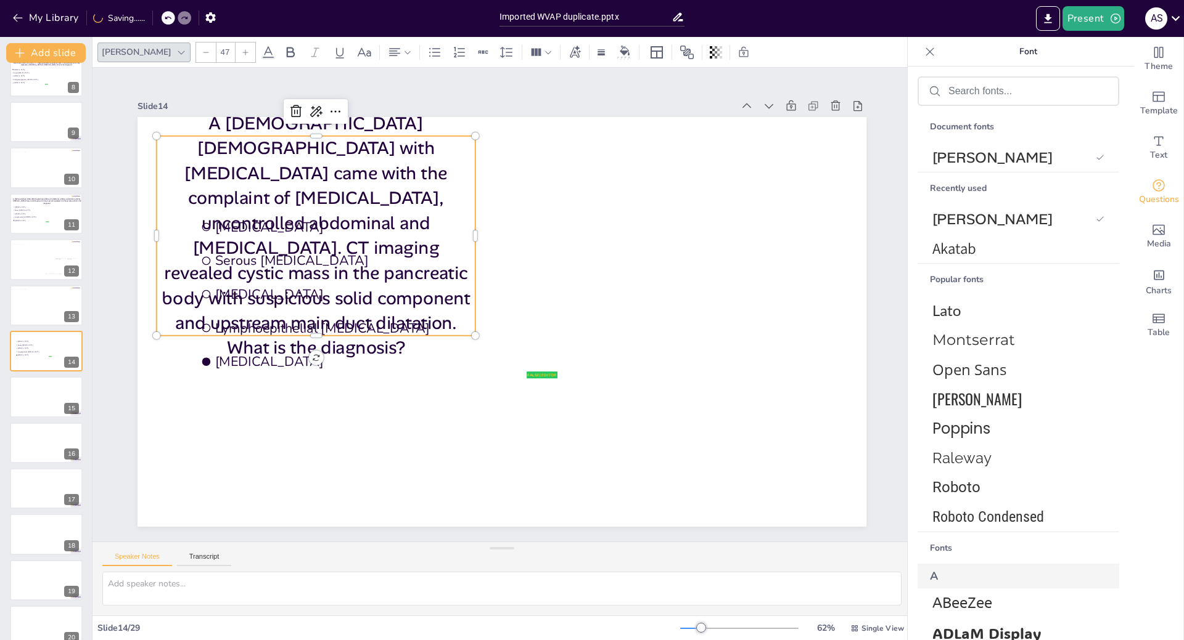
click at [202, 52] on icon at bounding box center [205, 52] width 7 height 7
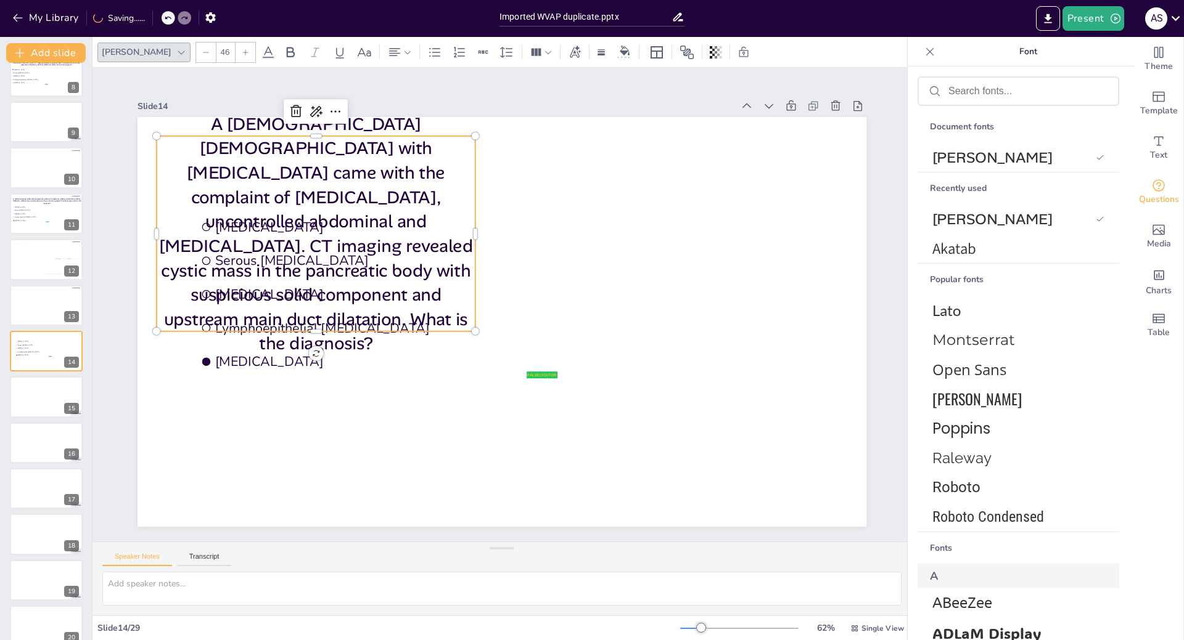
click at [202, 52] on icon at bounding box center [205, 52] width 7 height 7
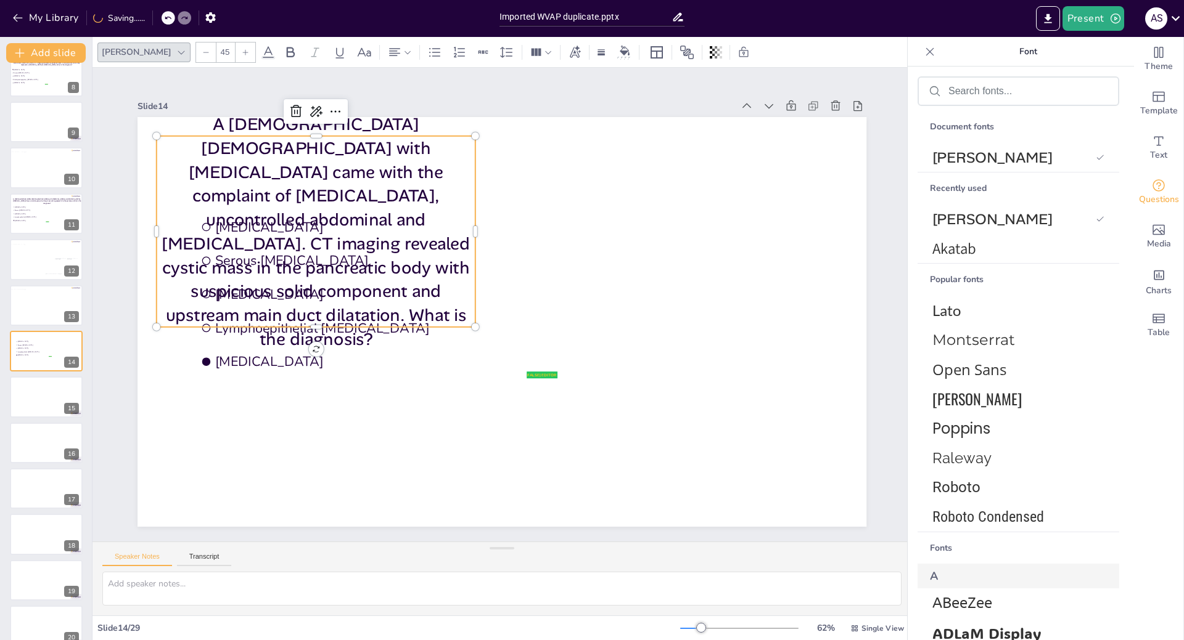
click at [202, 52] on icon at bounding box center [205, 52] width 7 height 7
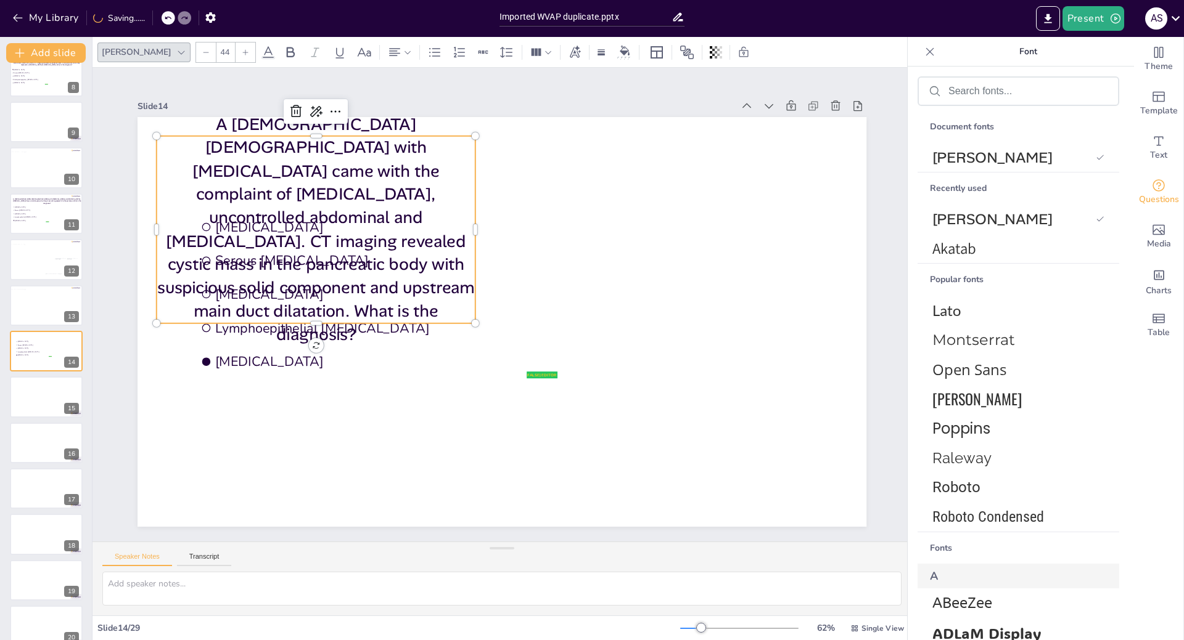
click at [202, 52] on icon at bounding box center [205, 52] width 7 height 7
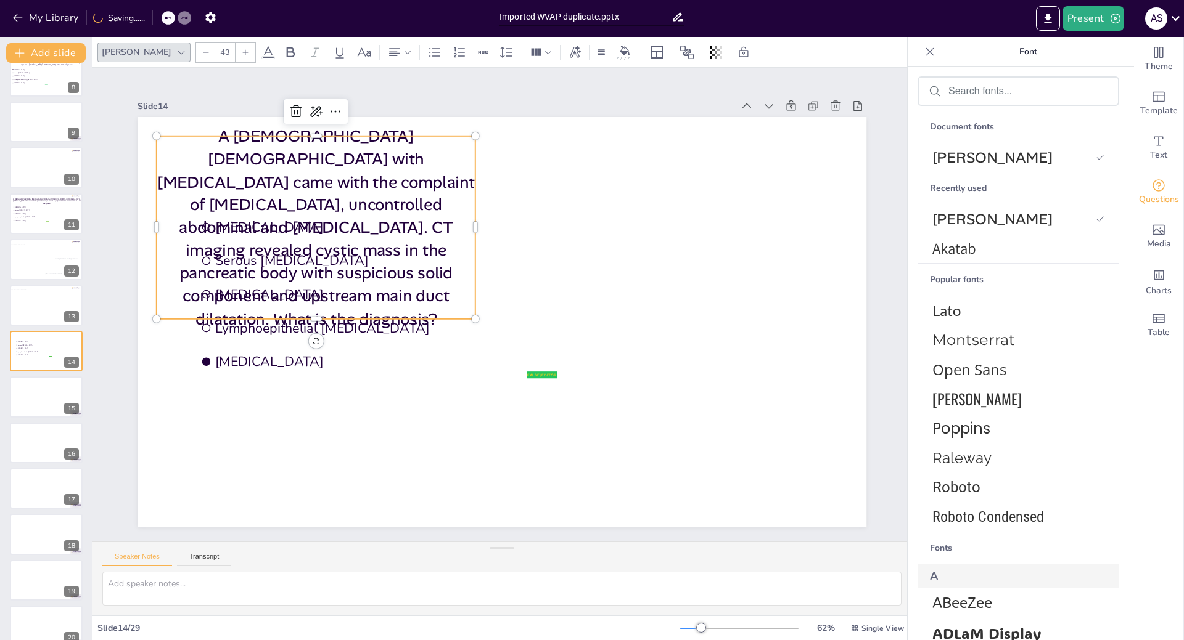
click at [202, 52] on icon at bounding box center [205, 52] width 7 height 7
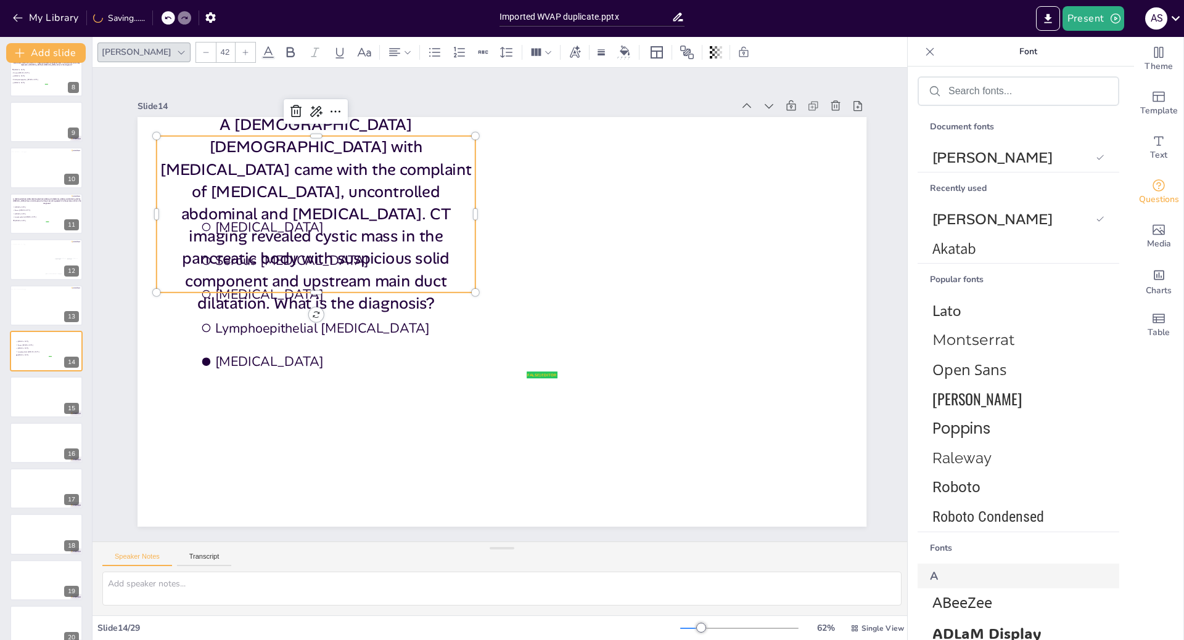
click at [202, 52] on icon at bounding box center [205, 52] width 7 height 7
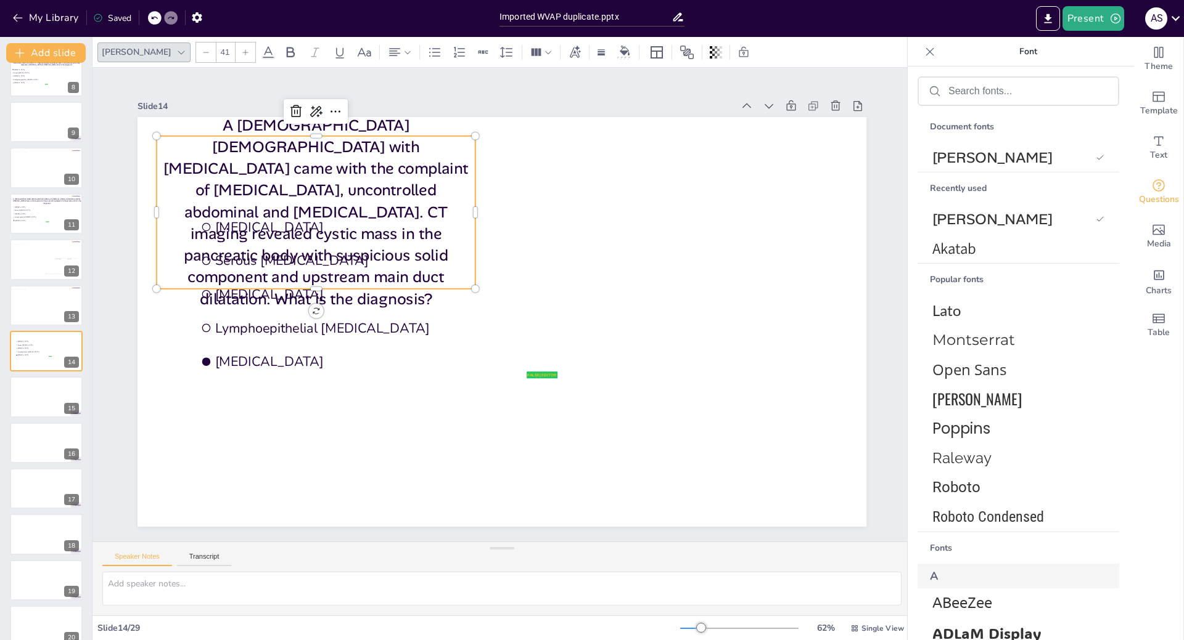
click at [196, 46] on div at bounding box center [206, 53] width 20 height 20
type input "40"
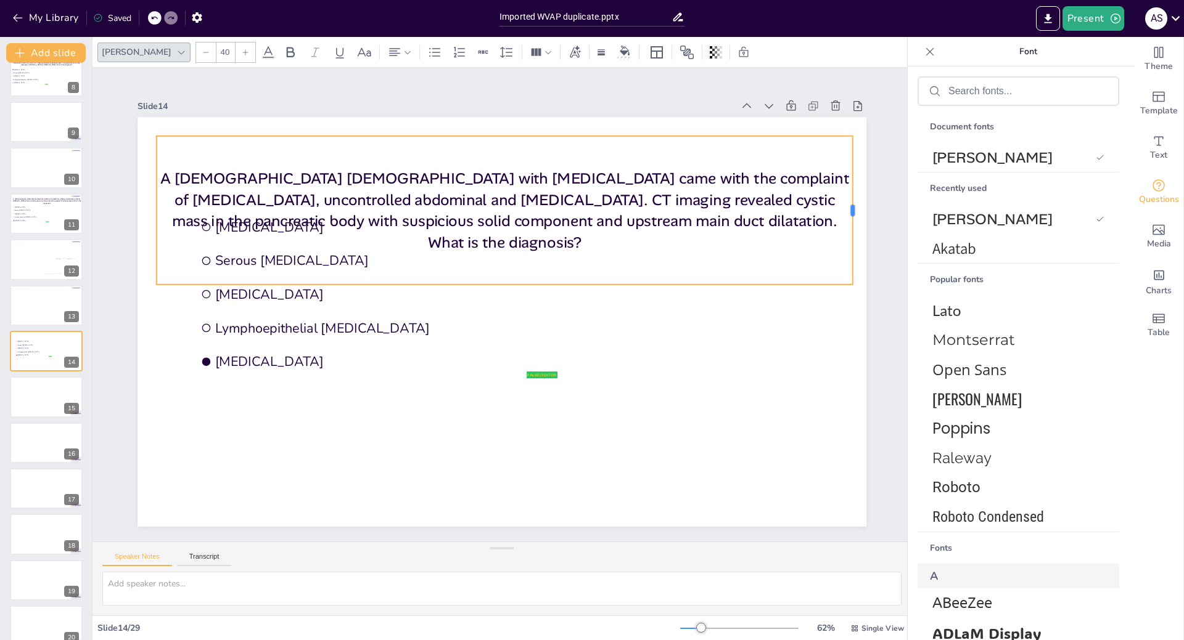
drag, startPoint x: 467, startPoint y: 206, endPoint x: 845, endPoint y: 202, distance: 377.3
click at [853, 202] on div at bounding box center [865, 247] width 25 height 149
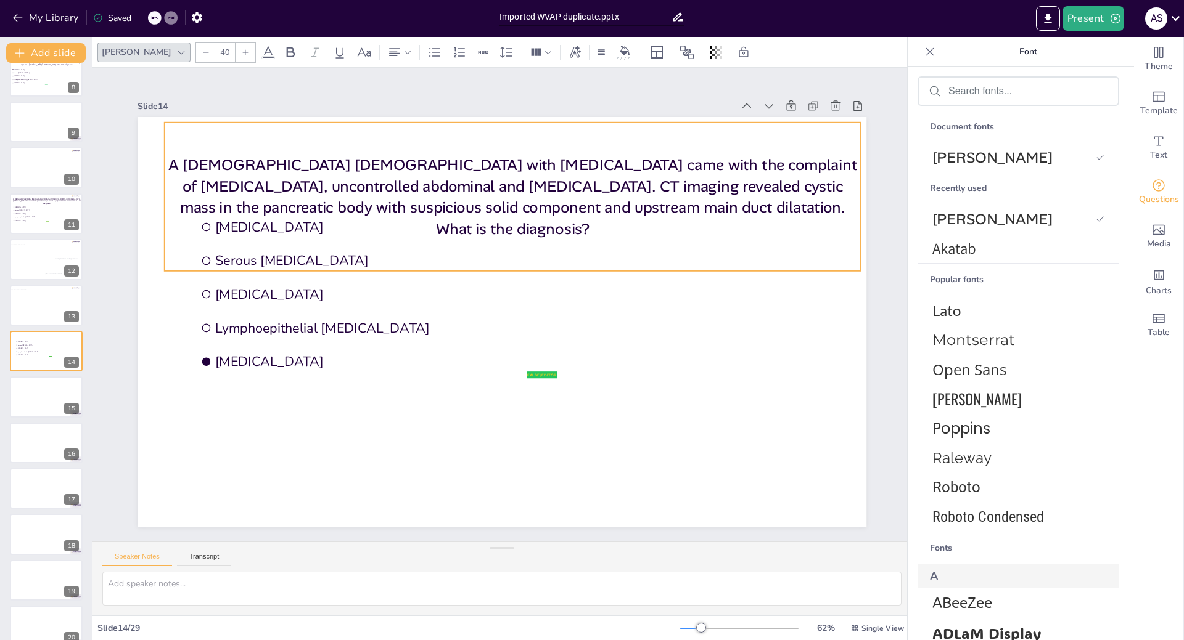
drag, startPoint x: 488, startPoint y: 155, endPoint x: 496, endPoint y: 142, distance: 15.8
click at [496, 142] on div "A [DEMOGRAPHIC_DATA] [DEMOGRAPHIC_DATA] with [MEDICAL_DATA] came with the compl…" at bounding box center [513, 197] width 696 height 149
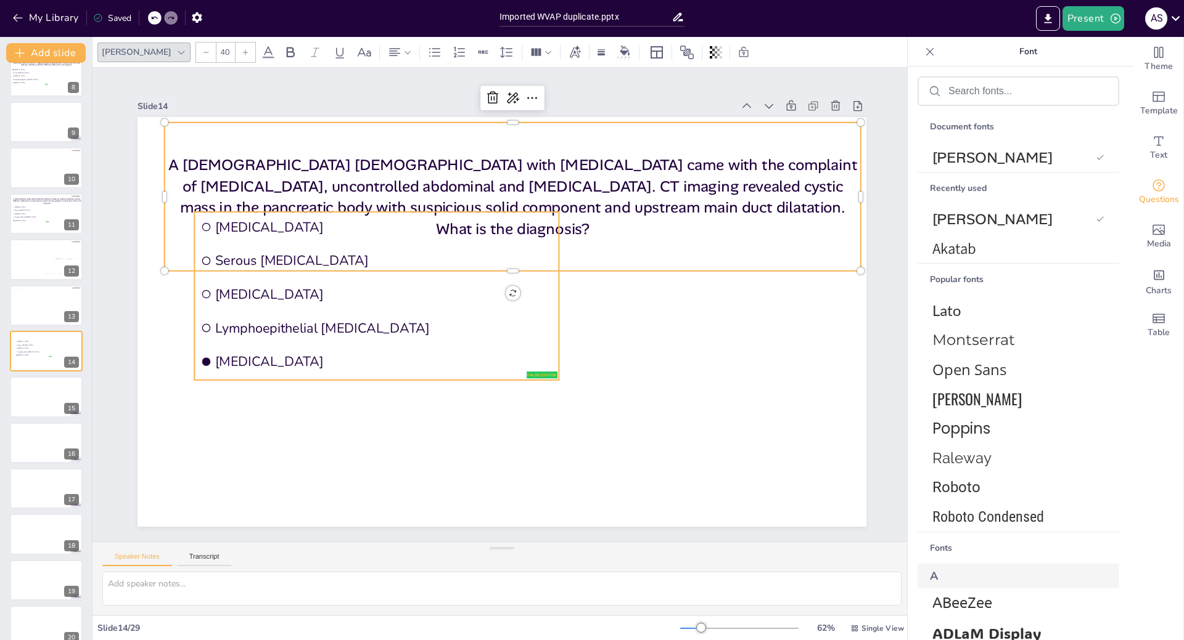
click at [365, 358] on span "[MEDICAL_DATA]" at bounding box center [371, 322] width 327 height 121
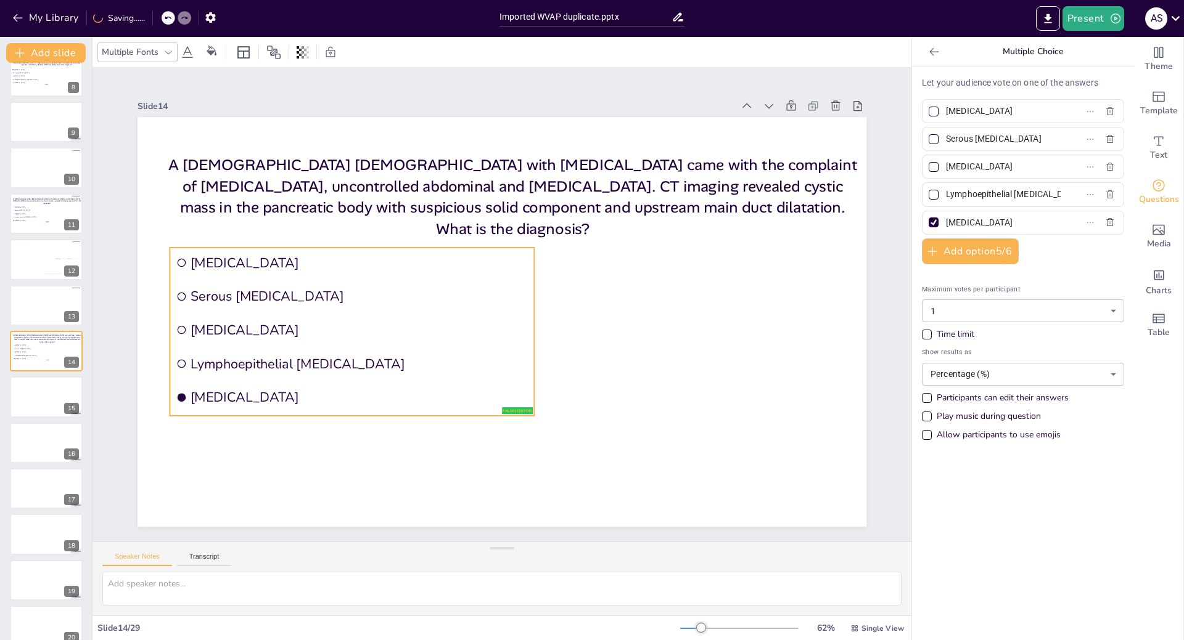
drag, startPoint x: 420, startPoint y: 308, endPoint x: 396, endPoint y: 344, distance: 43.4
click at [421, 311] on li "Lymphoepithelial [MEDICAL_DATA]" at bounding box center [525, 145] width 209 height 331
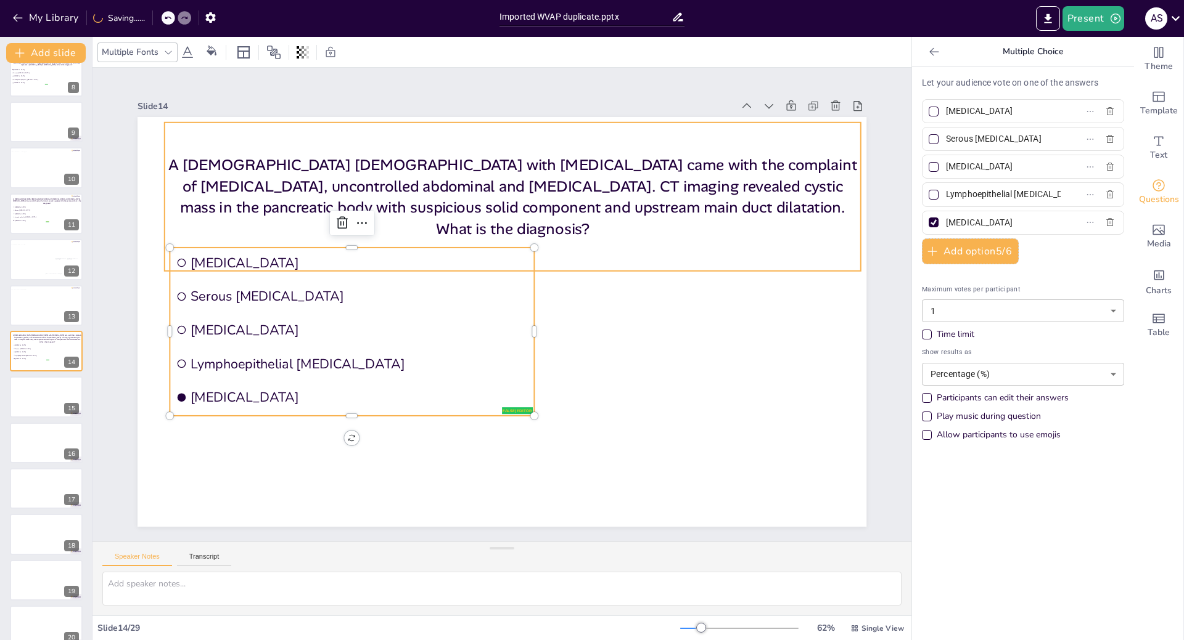
click at [391, 211] on p "A [DEMOGRAPHIC_DATA] [DEMOGRAPHIC_DATA] with [MEDICAL_DATA] came with the compl…" at bounding box center [535, 202] width 698 height 228
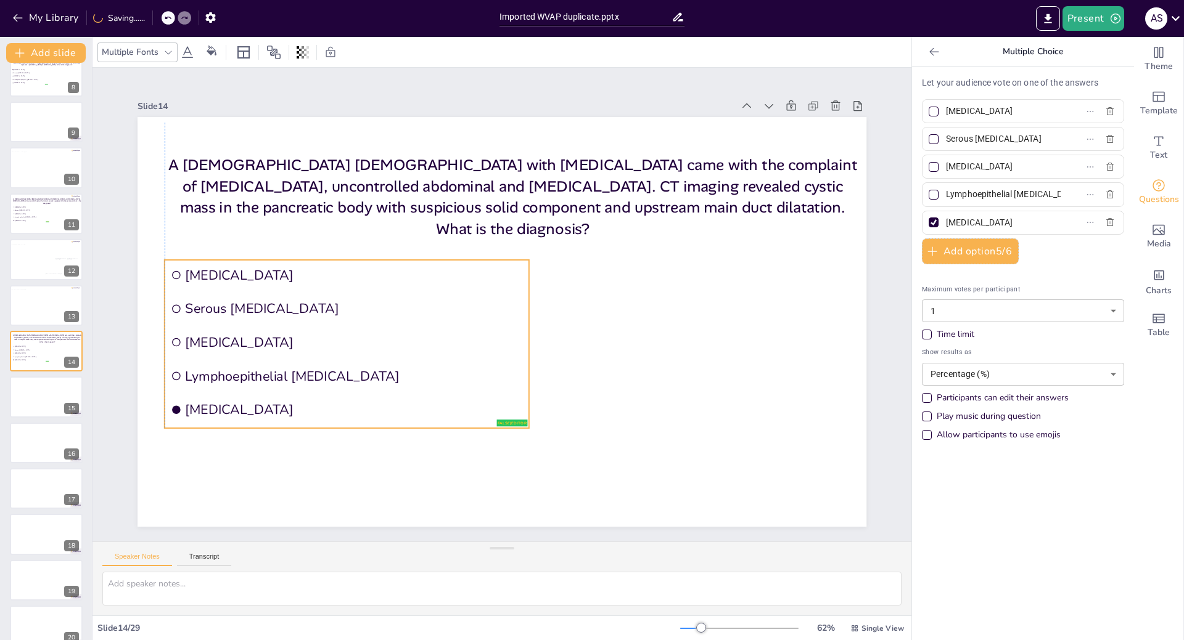
drag, startPoint x: 366, startPoint y: 374, endPoint x: 359, endPoint y: 386, distance: 14.4
click at [359, 386] on li "Lymphoepithelial [MEDICAL_DATA]" at bounding box center [347, 376] width 364 height 31
click at [1038, 111] on input "[MEDICAL_DATA]" at bounding box center [1003, 111] width 115 height 18
click at [957, 190] on input "Lymphoepithelial [MEDICAL_DATA]" at bounding box center [1003, 195] width 115 height 18
drag, startPoint x: 938, startPoint y: 195, endPoint x: 1058, endPoint y: 194, distance: 120.8
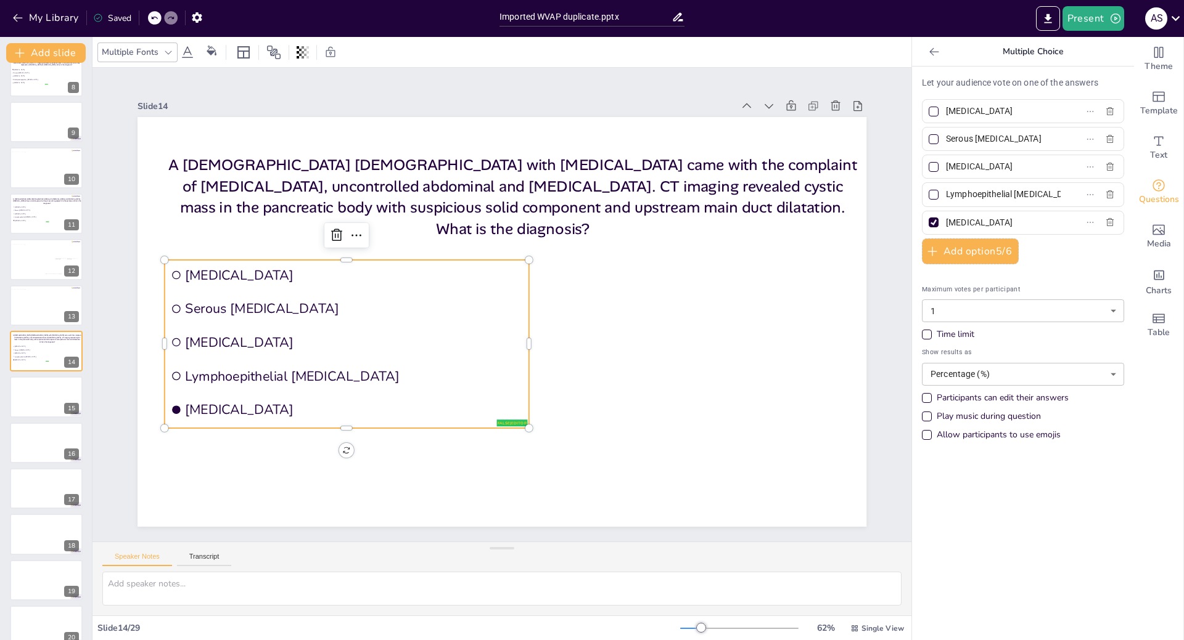
click at [1058, 194] on label "Lymphoepithelial [MEDICAL_DATA]" at bounding box center [1003, 195] width 154 height 18
click at [1058, 194] on input "Lymphoepithelial [MEDICAL_DATA]" at bounding box center [1003, 195] width 115 height 18
type input "Solid pseudopapillary [MEDICAL_DATA]"
click at [930, 221] on div at bounding box center [933, 222] width 6 height 6
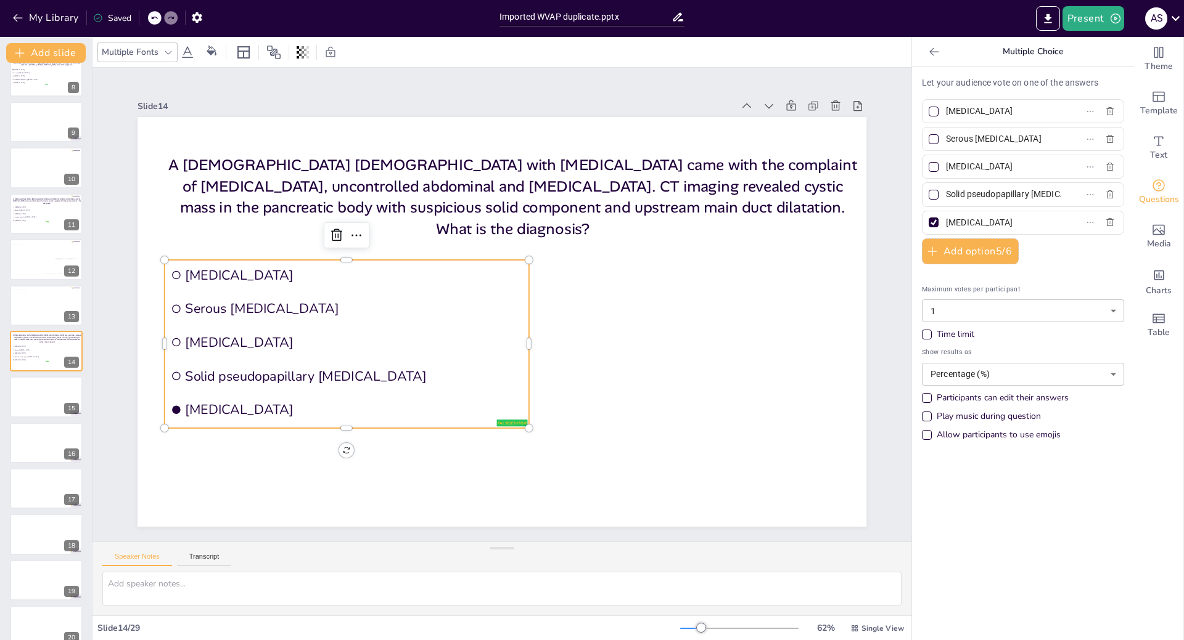
click at [946, 221] on input "[MEDICAL_DATA]" at bounding box center [1003, 223] width 115 height 18
checkbox input "false"
click at [928, 166] on div at bounding box center [933, 167] width 10 height 10
click at [946, 166] on input "[MEDICAL_DATA]" at bounding box center [1003, 167] width 115 height 18
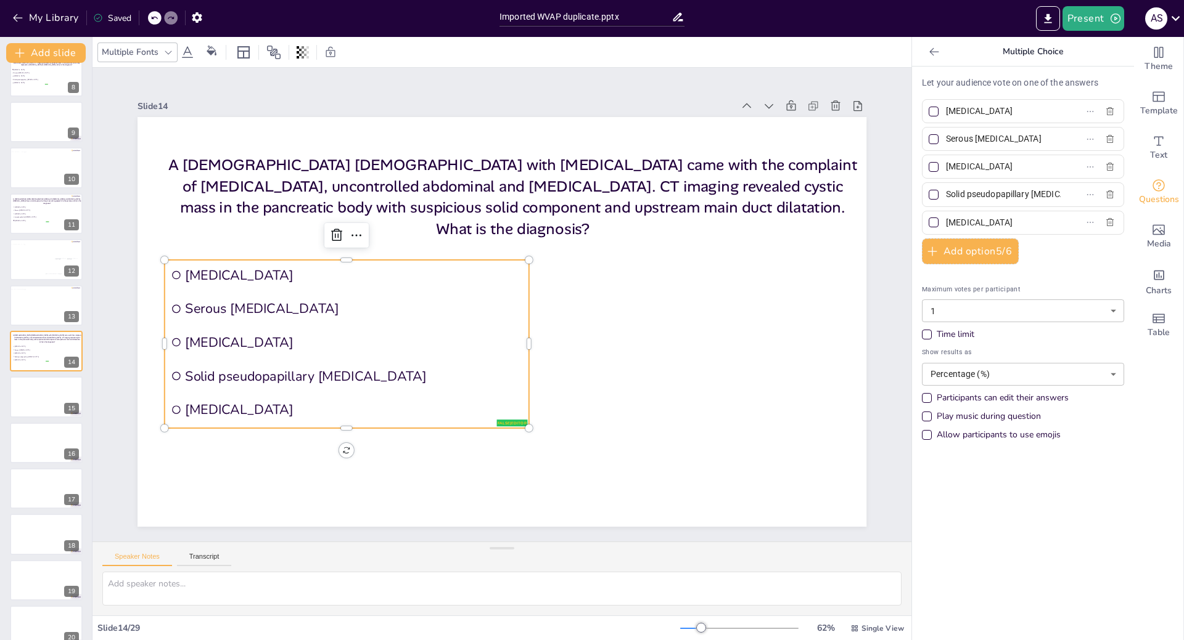
checkbox input "true"
click at [29, 259] on div at bounding box center [44, 262] width 70 height 36
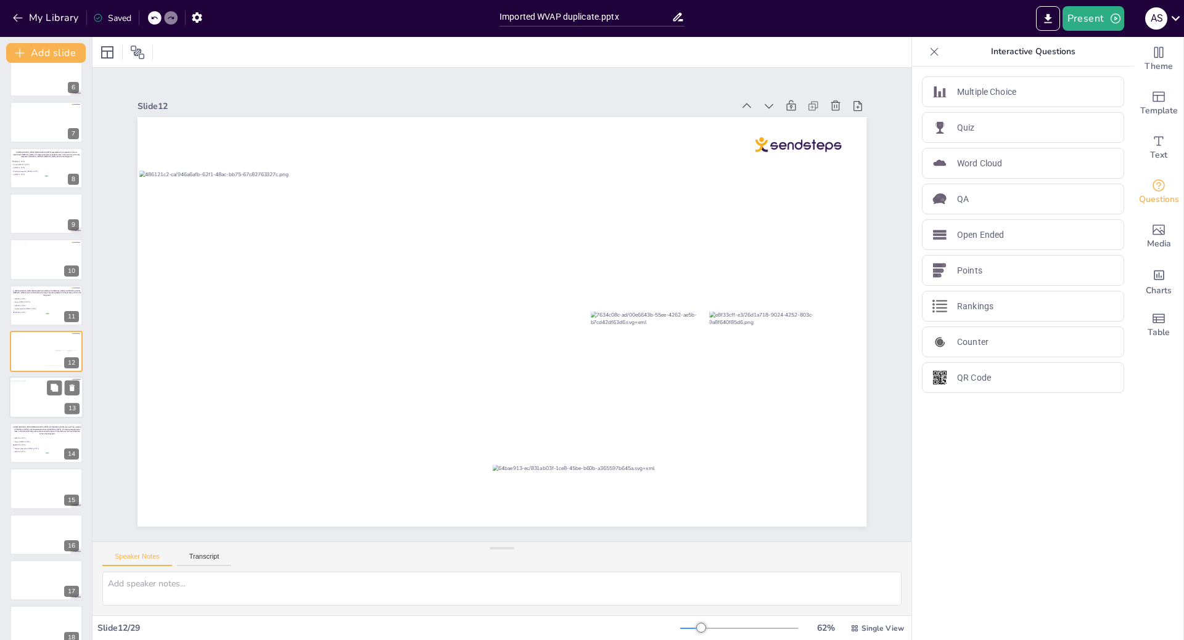
click at [38, 408] on div at bounding box center [42, 400] width 67 height 38
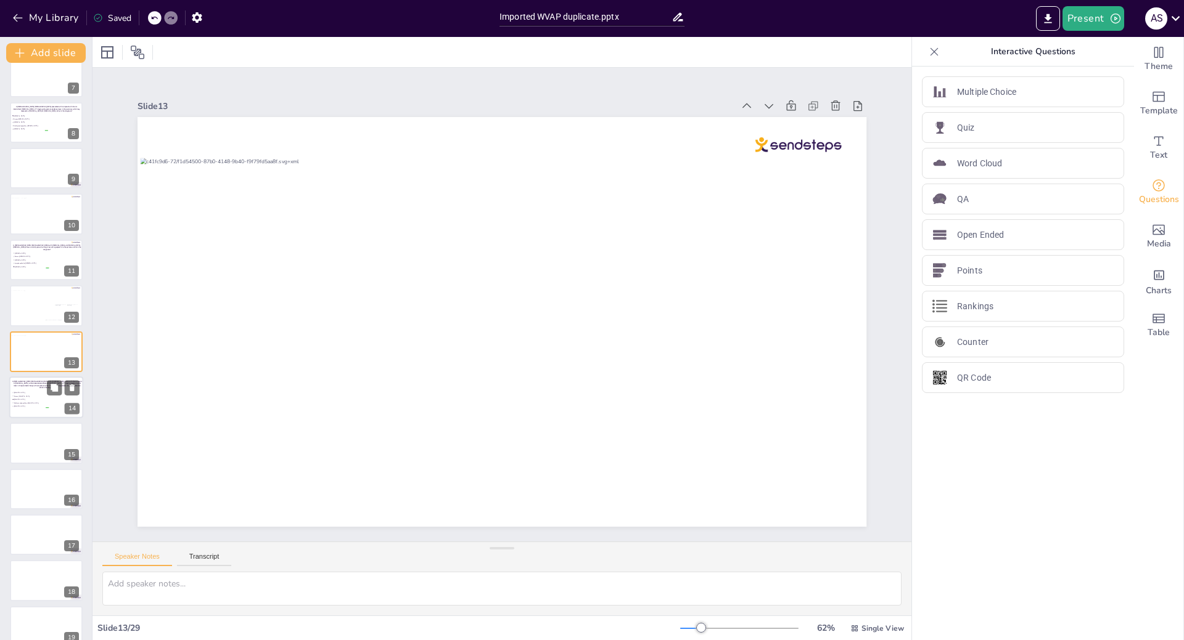
click at [27, 401] on li "[MEDICAL_DATA]" at bounding box center [30, 399] width 37 height 3
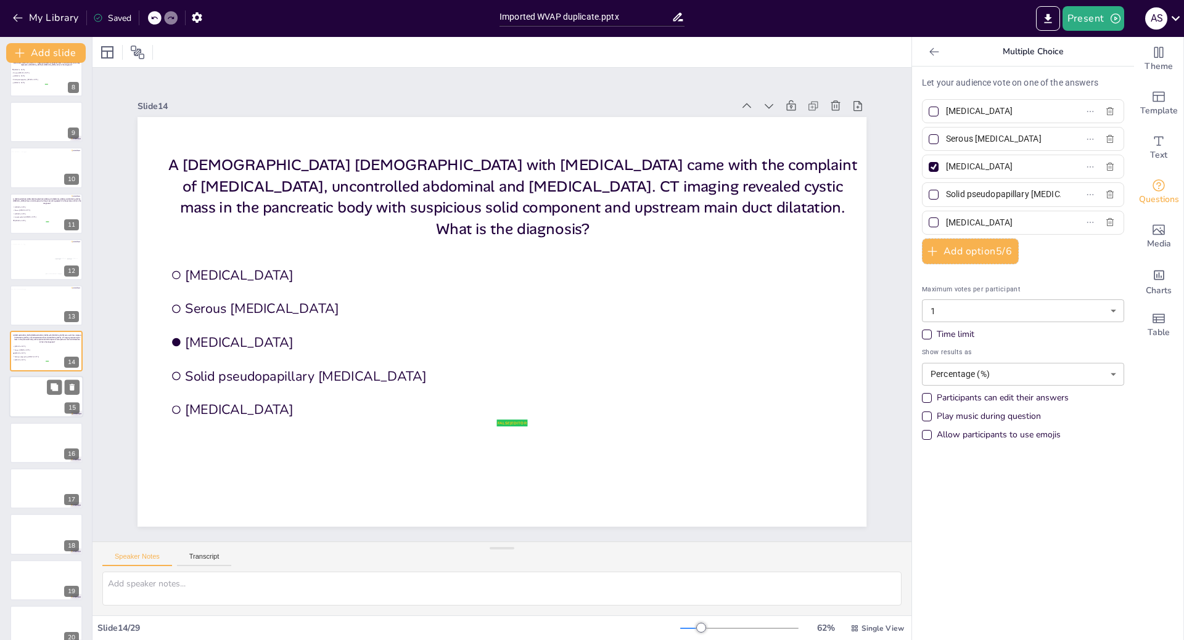
click at [32, 407] on div at bounding box center [46, 398] width 74 height 42
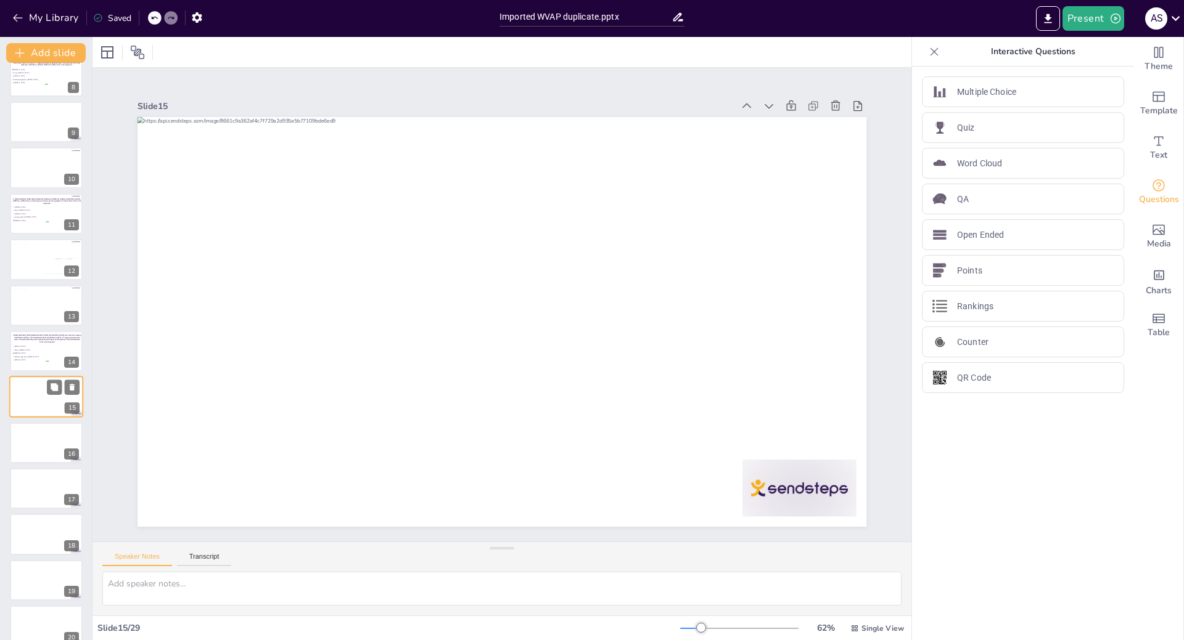
scroll to position [383, 0]
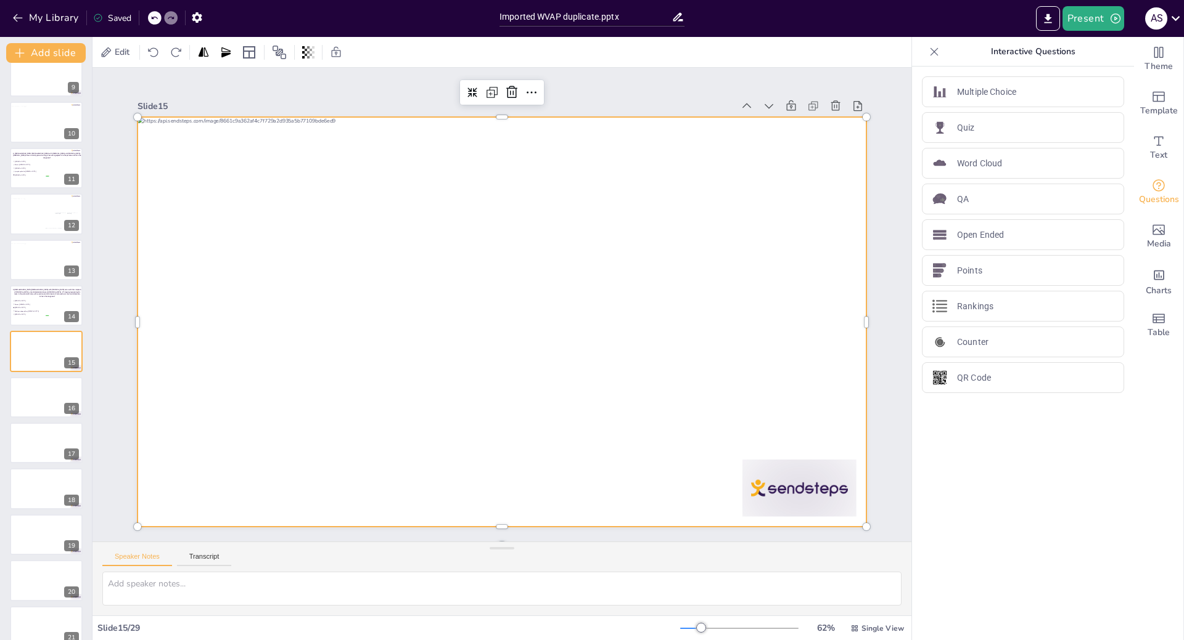
click at [560, 304] on div at bounding box center [501, 322] width 729 height 410
click at [703, 261] on icon at bounding box center [711, 269] width 17 height 17
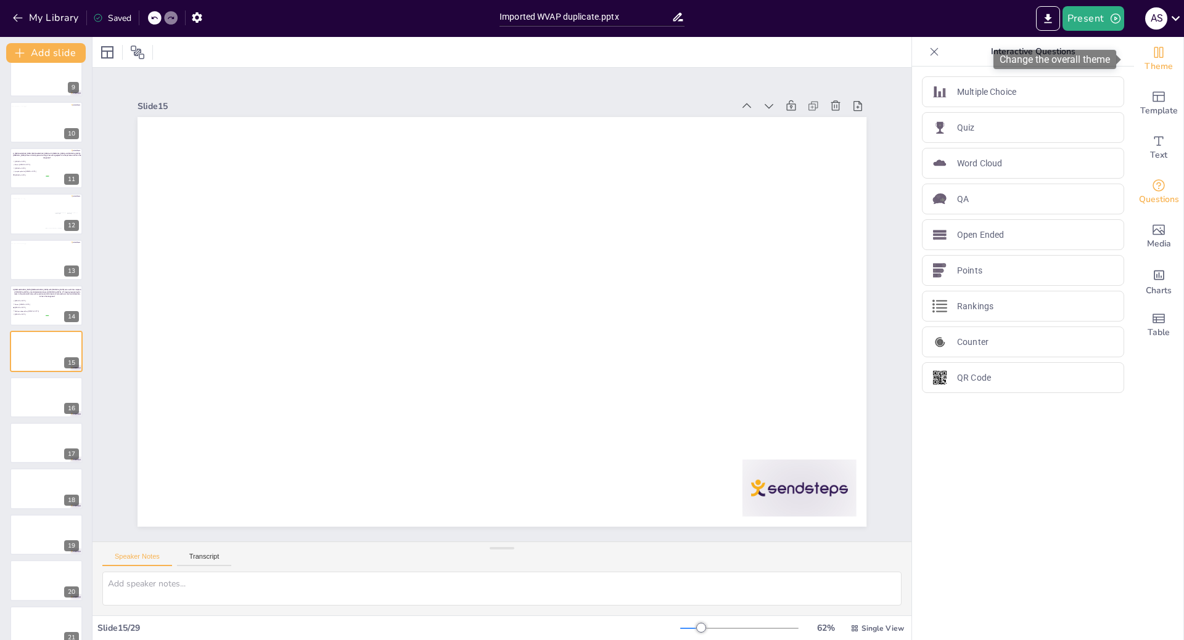
click at [1152, 64] on span "Theme" at bounding box center [1158, 67] width 28 height 14
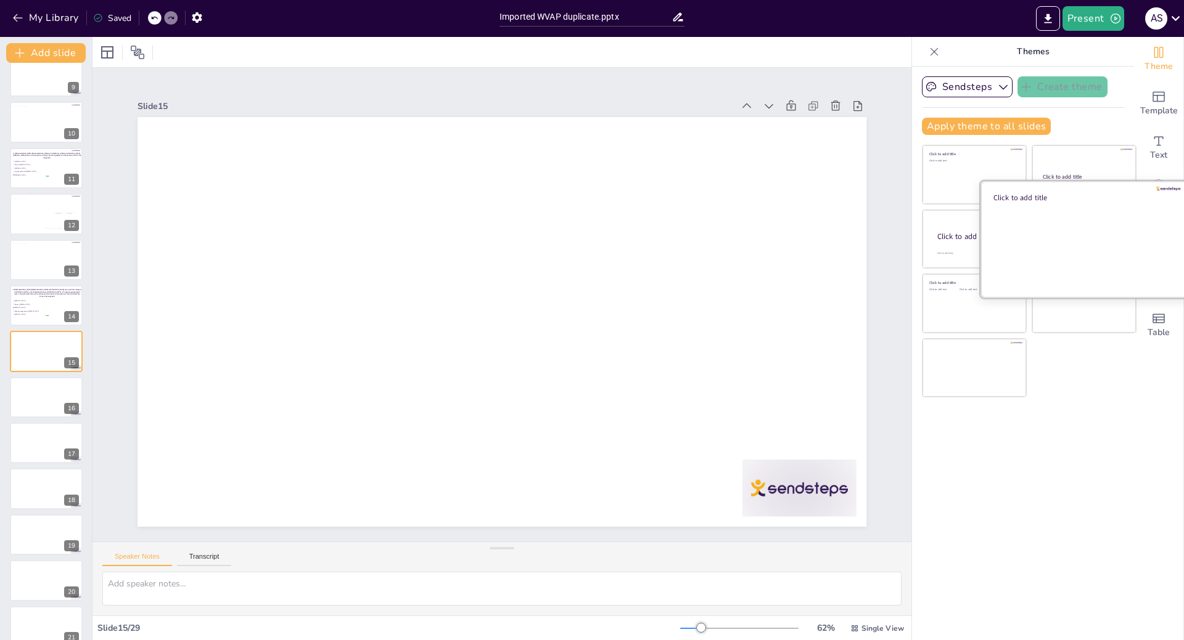
click at [1070, 252] on div at bounding box center [1083, 239] width 207 height 117
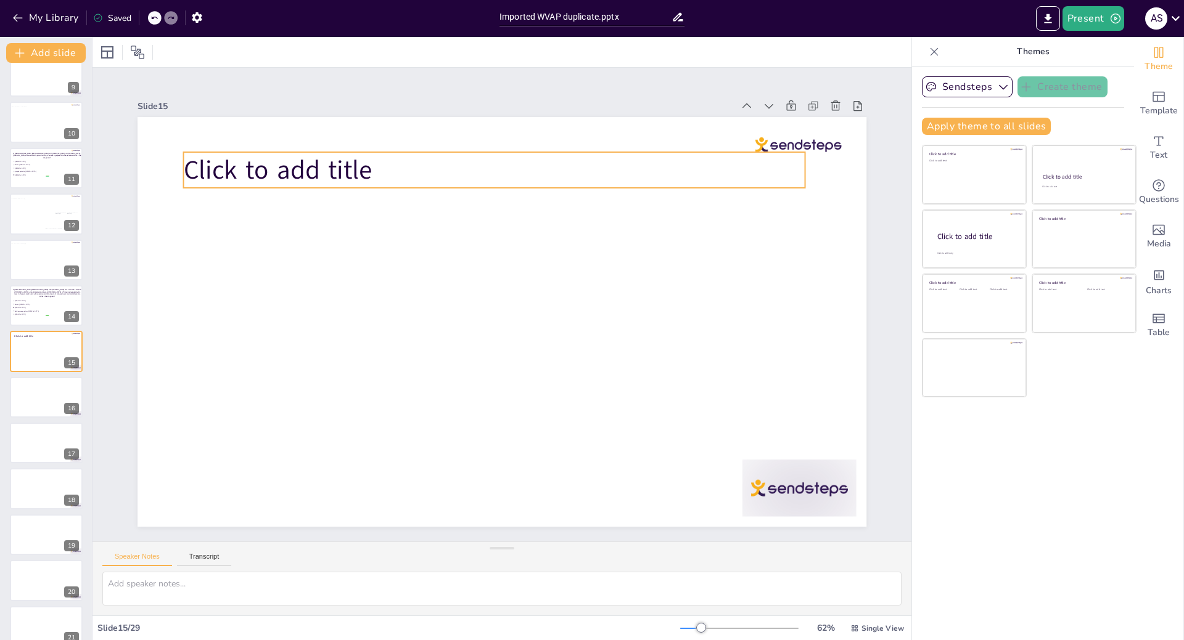
click at [367, 158] on p "Click to add title" at bounding box center [522, 171] width 615 height 165
click at [364, 162] on p "Click to add title" at bounding box center [522, 171] width 615 height 165
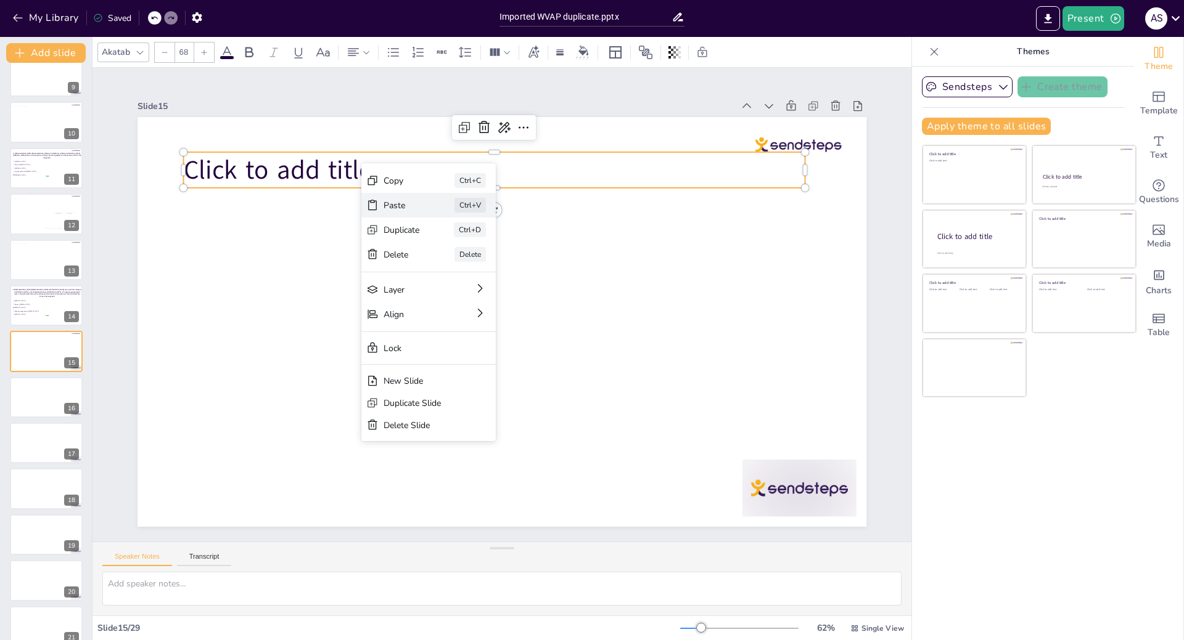
click at [516, 252] on div "Paste Ctrl+V" at bounding box center [535, 320] width 39 height 136
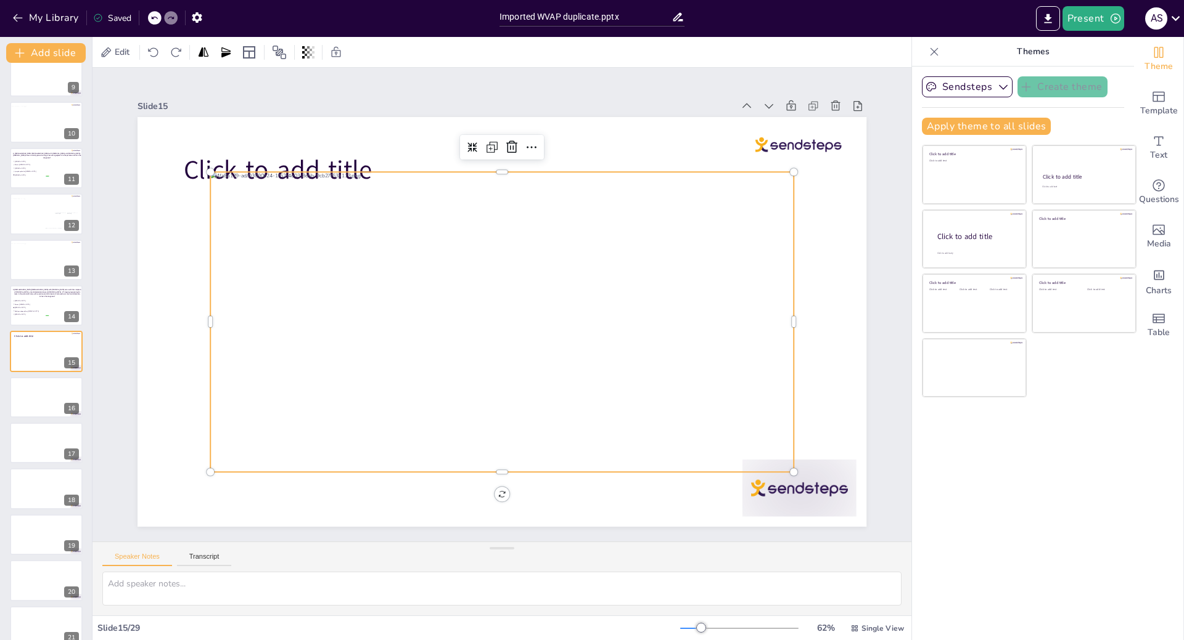
click at [404, 164] on div at bounding box center [544, 174] width 557 height 190
click at [404, 158] on p "Click to add title" at bounding box center [522, 171] width 615 height 165
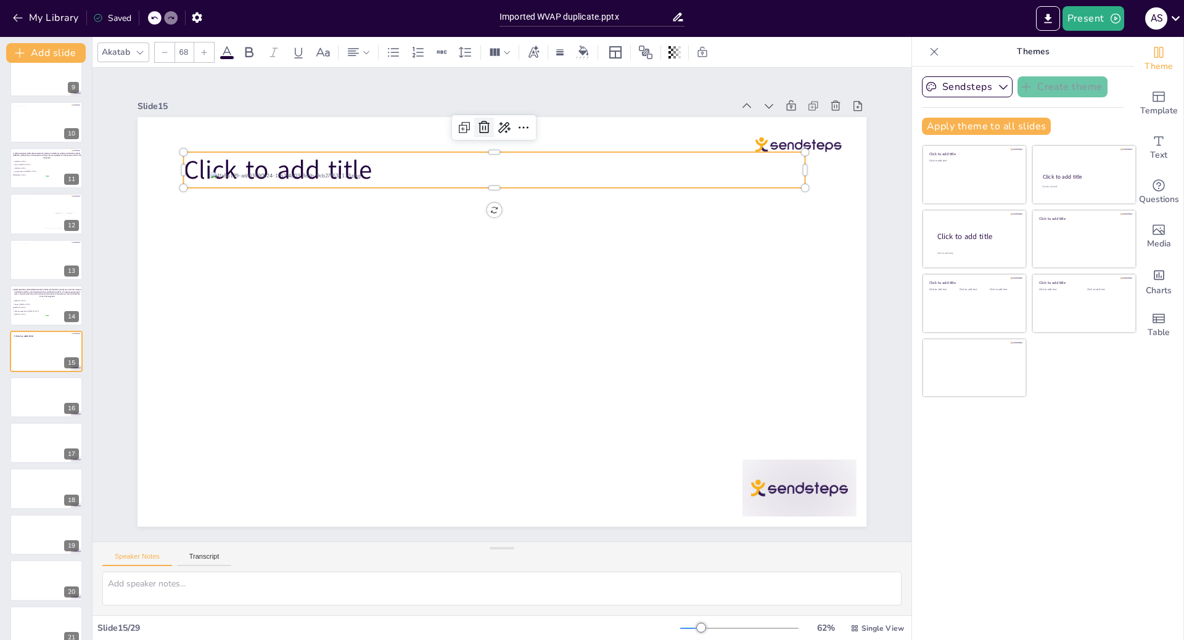
click at [512, 123] on icon at bounding box center [520, 127] width 17 height 17
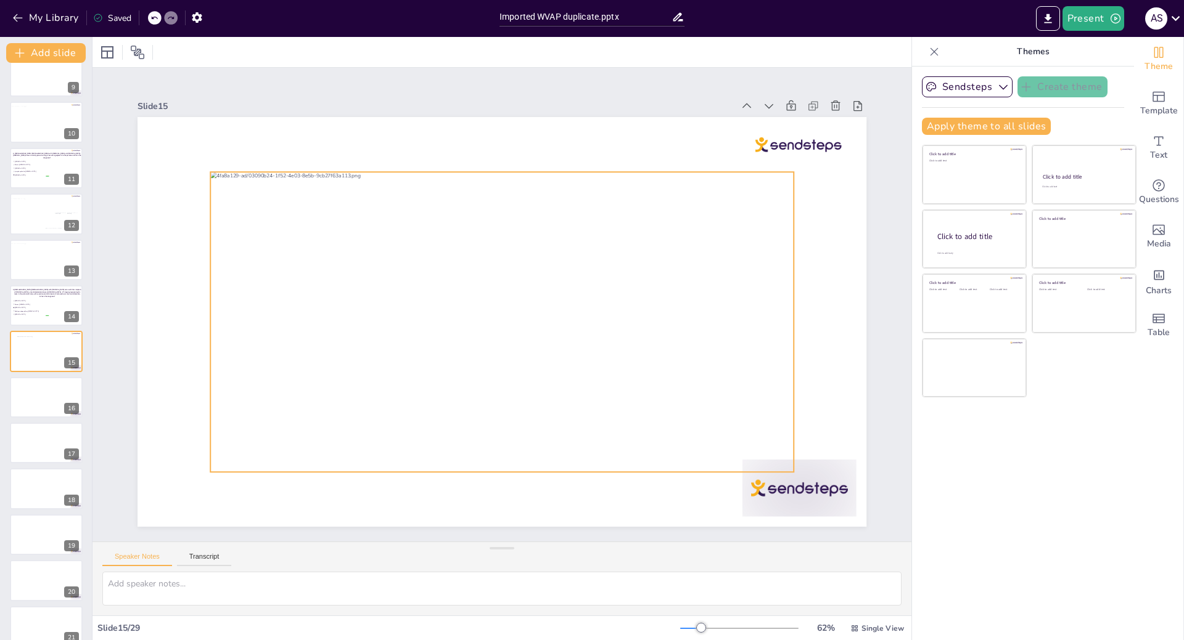
click at [377, 291] on div at bounding box center [493, 319] width 655 height 551
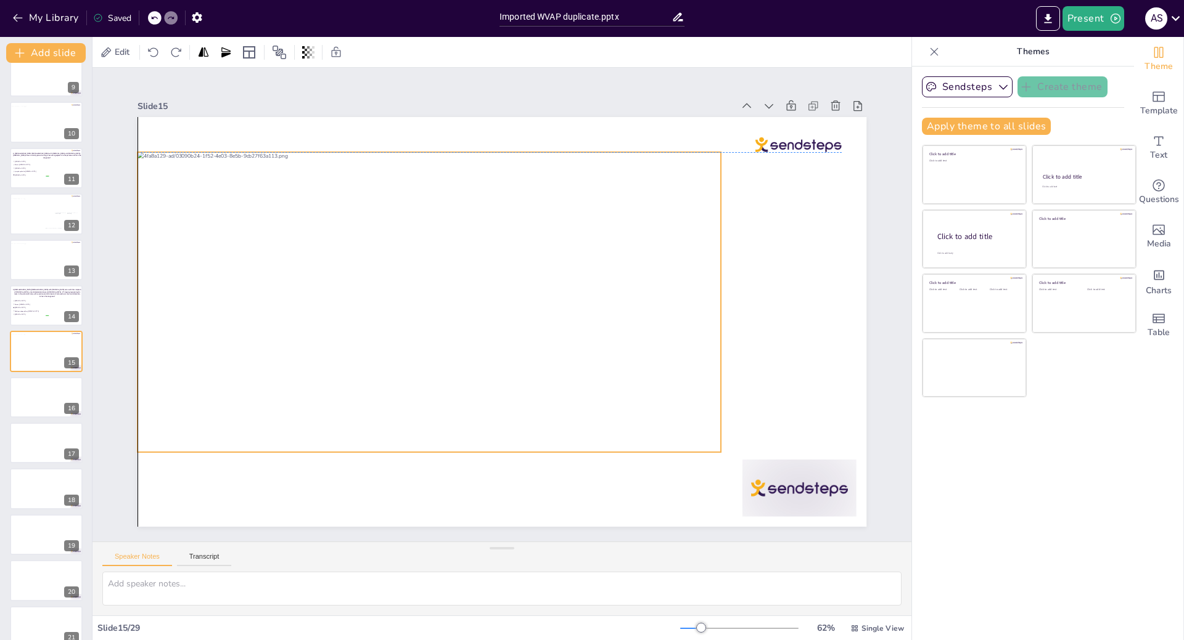
drag, startPoint x: 377, startPoint y: 291, endPoint x: 308, endPoint y: 271, distance: 72.4
click at [308, 271] on div at bounding box center [430, 294] width 612 height 359
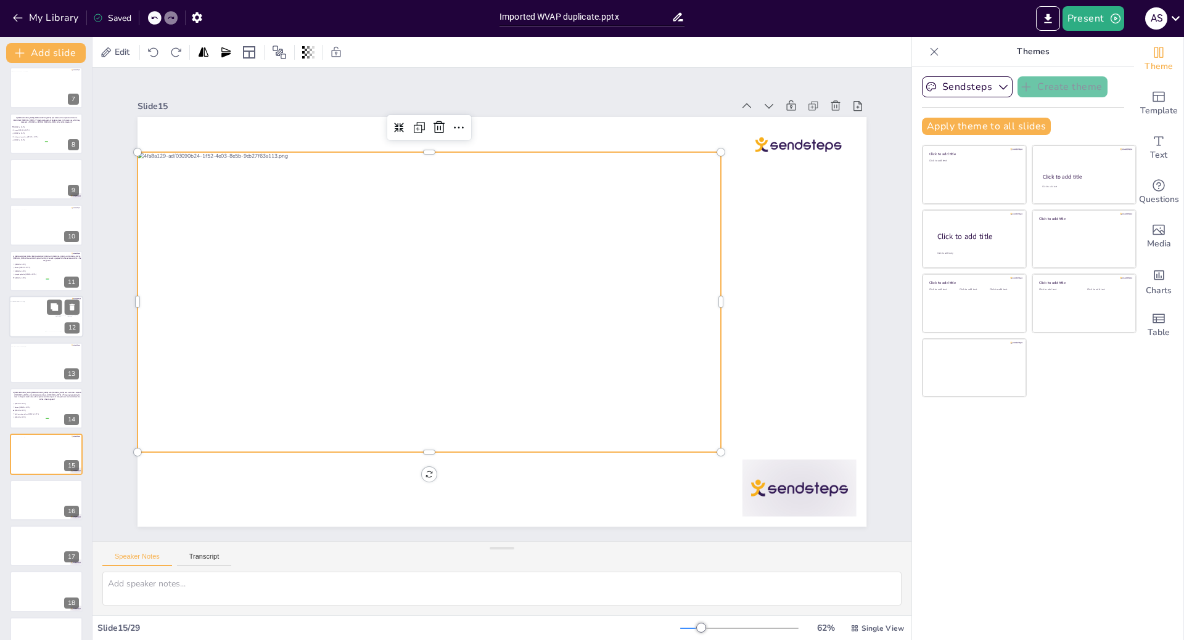
scroll to position [260, 0]
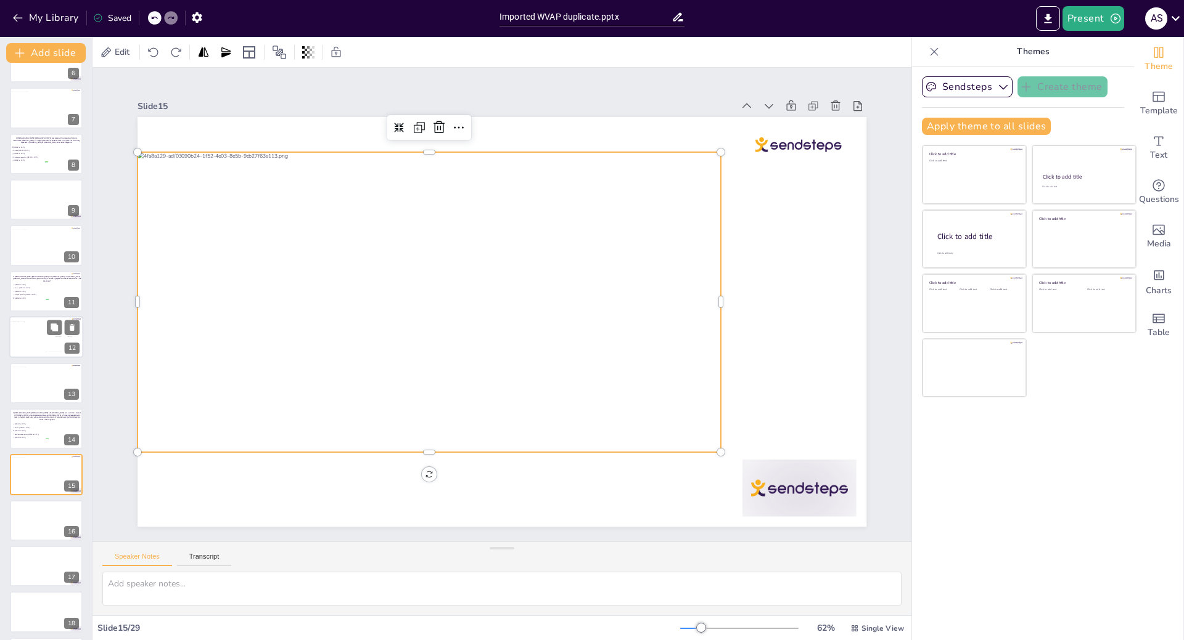
click at [33, 335] on div at bounding box center [44, 340] width 70 height 36
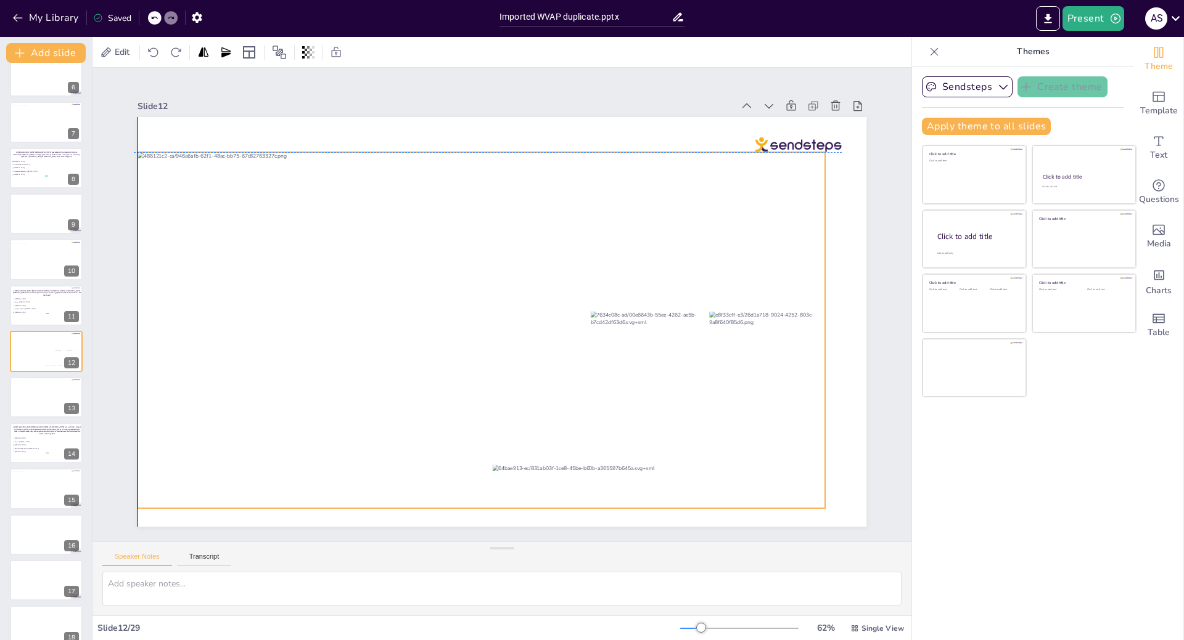
drag, startPoint x: 381, startPoint y: 295, endPoint x: 376, endPoint y: 276, distance: 20.3
click at [376, 276] on div at bounding box center [474, 323] width 764 height 552
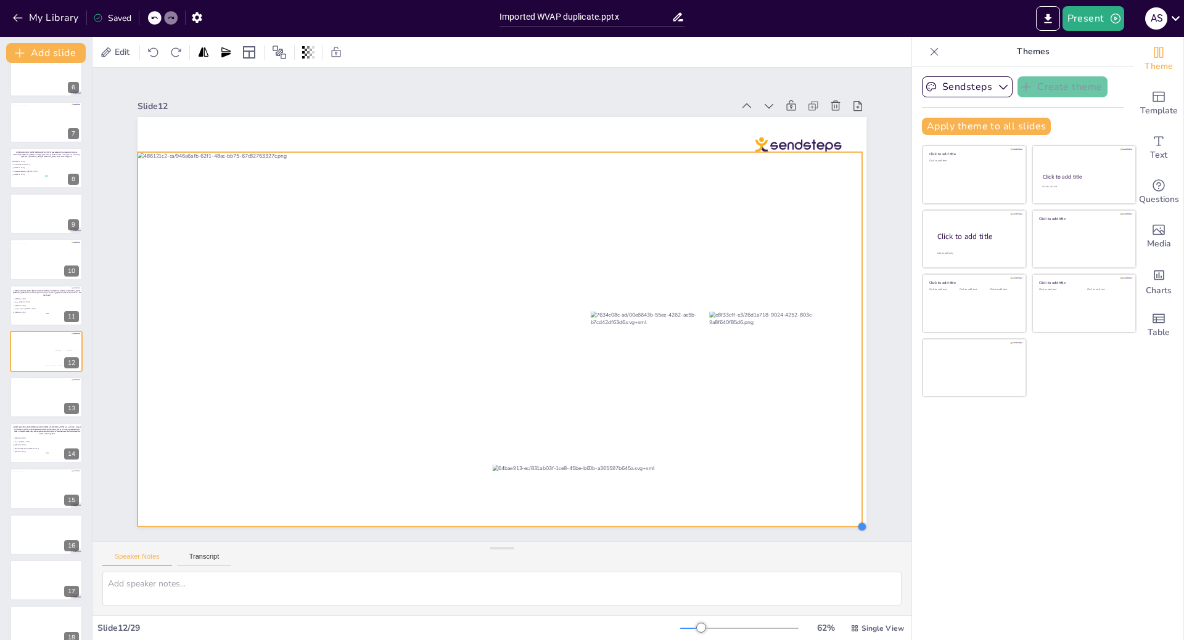
drag, startPoint x: 816, startPoint y: 505, endPoint x: 830, endPoint y: 525, distance: 24.2
click at [830, 525] on div "Slide 1 Slide 2 Slide 3 A 56-year-old woman who experienced weight loss and abd…" at bounding box center [502, 305] width 864 height 557
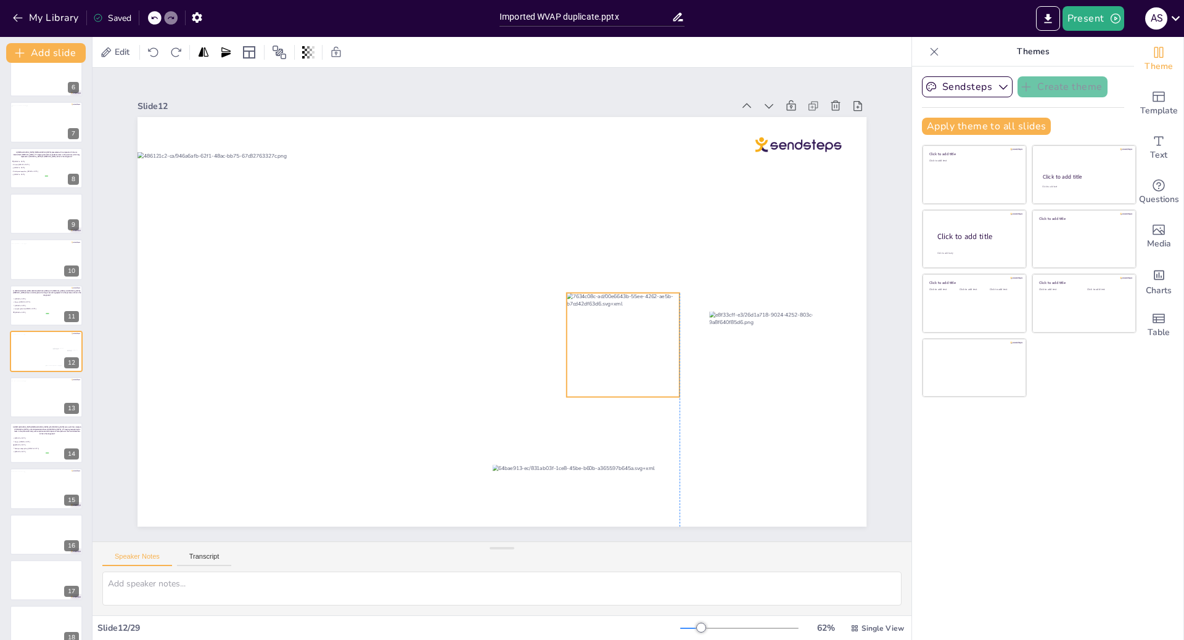
drag, startPoint x: 626, startPoint y: 389, endPoint x: 600, endPoint y: 369, distance: 32.5
click at [600, 369] on div at bounding box center [612, 370] width 132 height 126
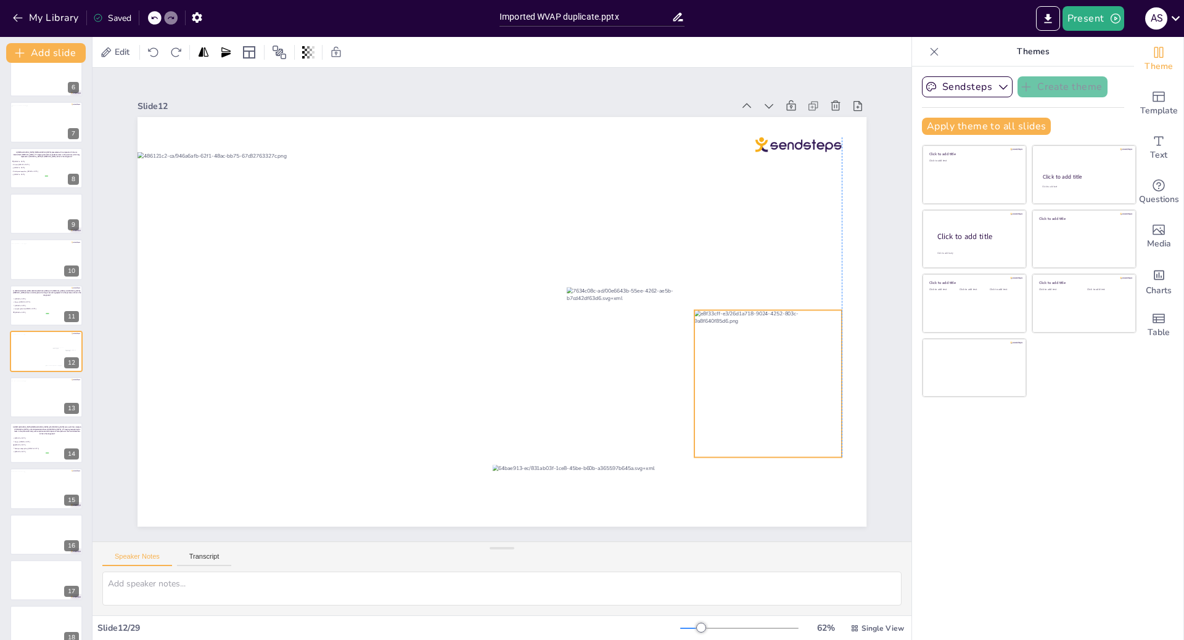
click at [733, 396] on div at bounding box center [745, 437] width 174 height 174
click at [587, 370] on div at bounding box center [618, 352] width 123 height 116
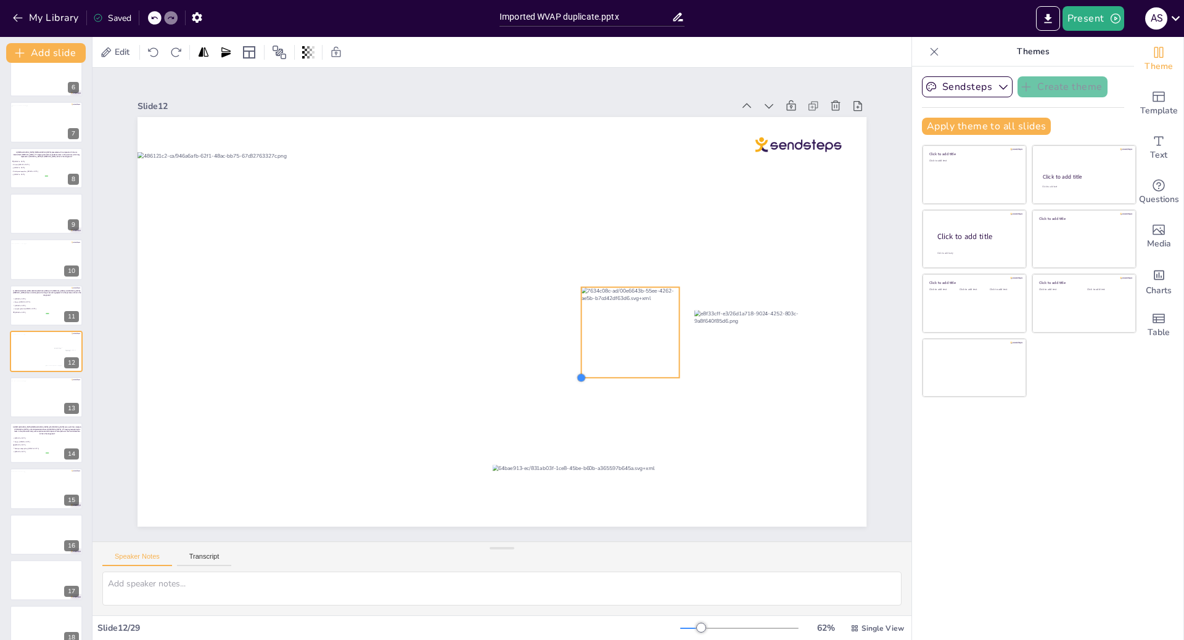
drag, startPoint x: 557, startPoint y: 388, endPoint x: 581, endPoint y: 372, distance: 29.1
click at [581, 372] on div at bounding box center [493, 319] width 836 height 719
drag, startPoint x: 623, startPoint y: 348, endPoint x: 635, endPoint y: 361, distance: 17.9
click at [635, 361] on div at bounding box center [617, 400] width 124 height 120
drag, startPoint x: 632, startPoint y: 364, endPoint x: 621, endPoint y: 360, distance: 11.1
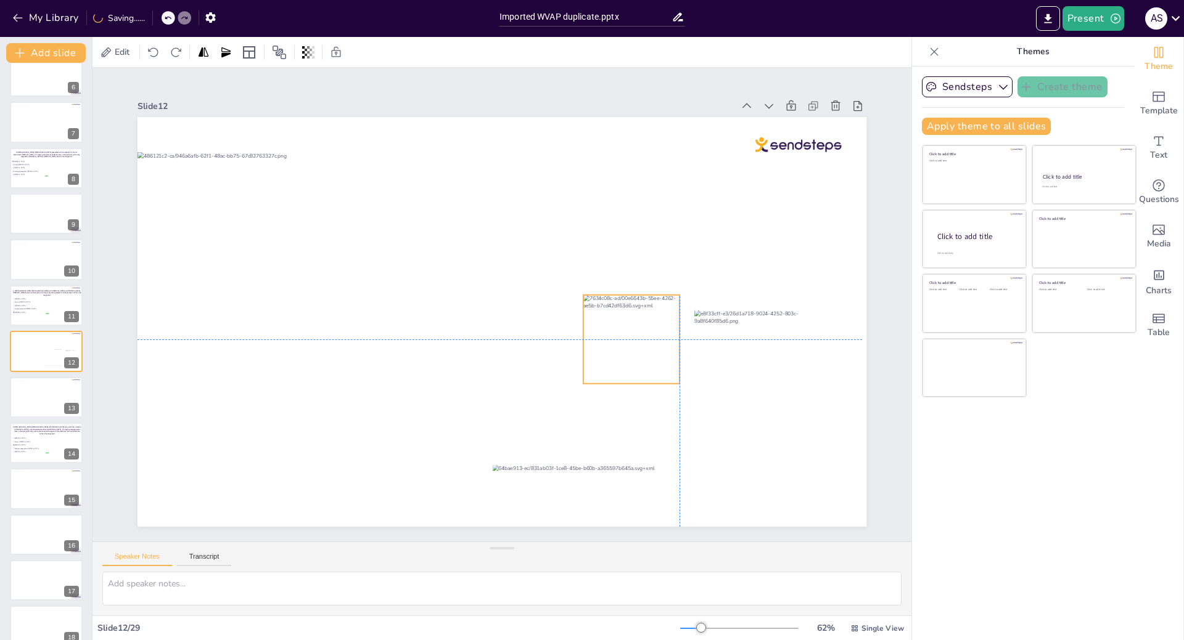
click at [621, 360] on div at bounding box center [631, 339] width 96 height 89
drag, startPoint x: 573, startPoint y: 380, endPoint x: 581, endPoint y: 373, distance: 11.4
click at [581, 380] on div at bounding box center [583, 385] width 11 height 11
drag, startPoint x: 625, startPoint y: 345, endPoint x: 632, endPoint y: 352, distance: 10.0
click at [632, 352] on div at bounding box center [631, 371] width 103 height 98
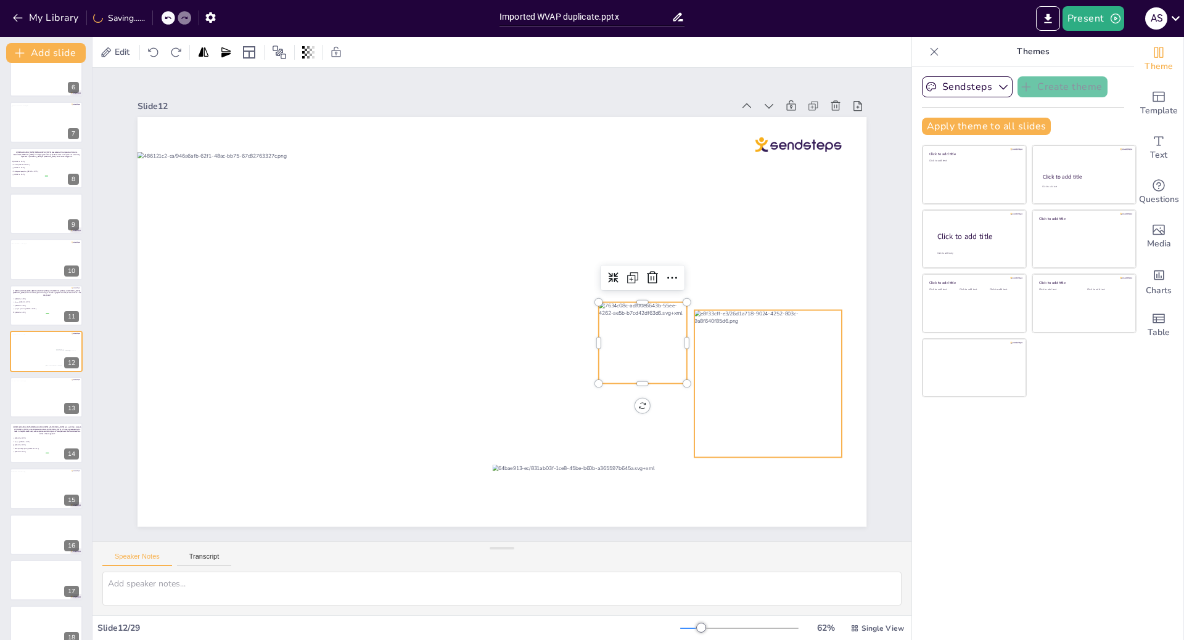
click at [737, 375] on div at bounding box center [745, 437] width 175 height 175
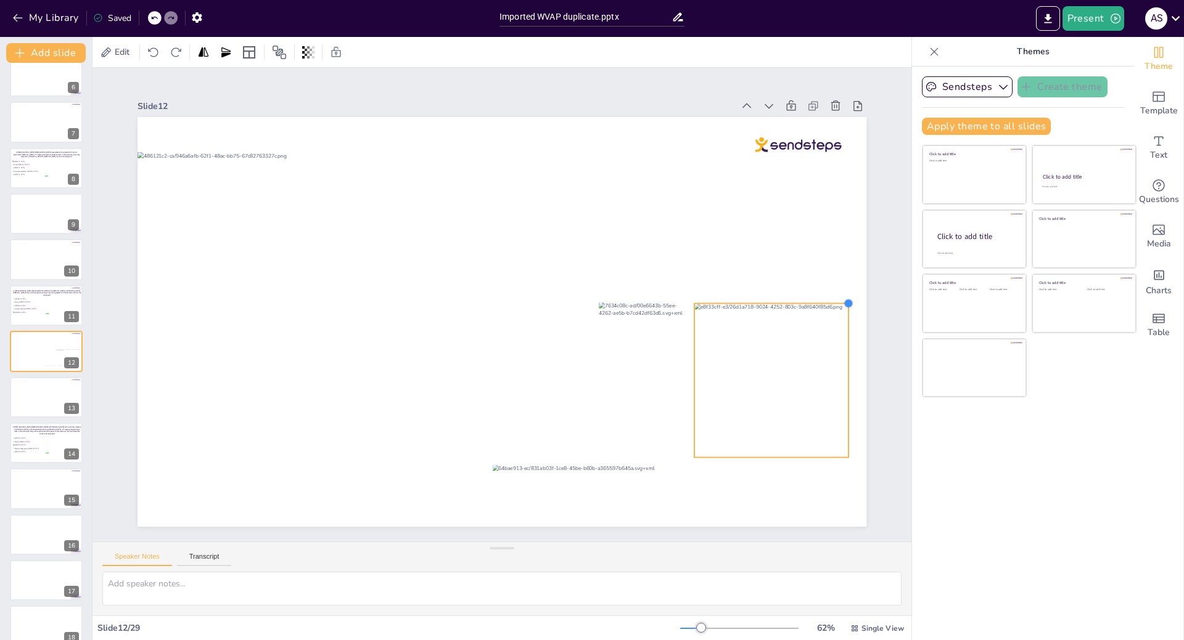
drag, startPoint x: 830, startPoint y: 305, endPoint x: 837, endPoint y: 299, distance: 8.8
click at [837, 404] on div at bounding box center [831, 410] width 12 height 12
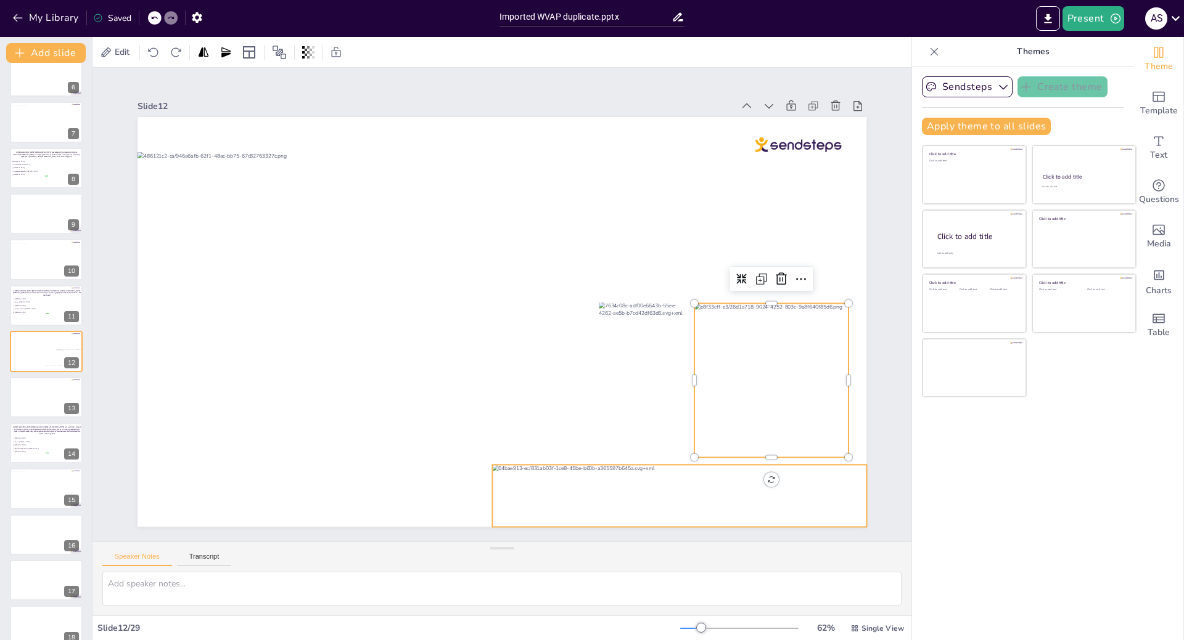
click at [504, 478] on div at bounding box center [586, 552] width 367 height 208
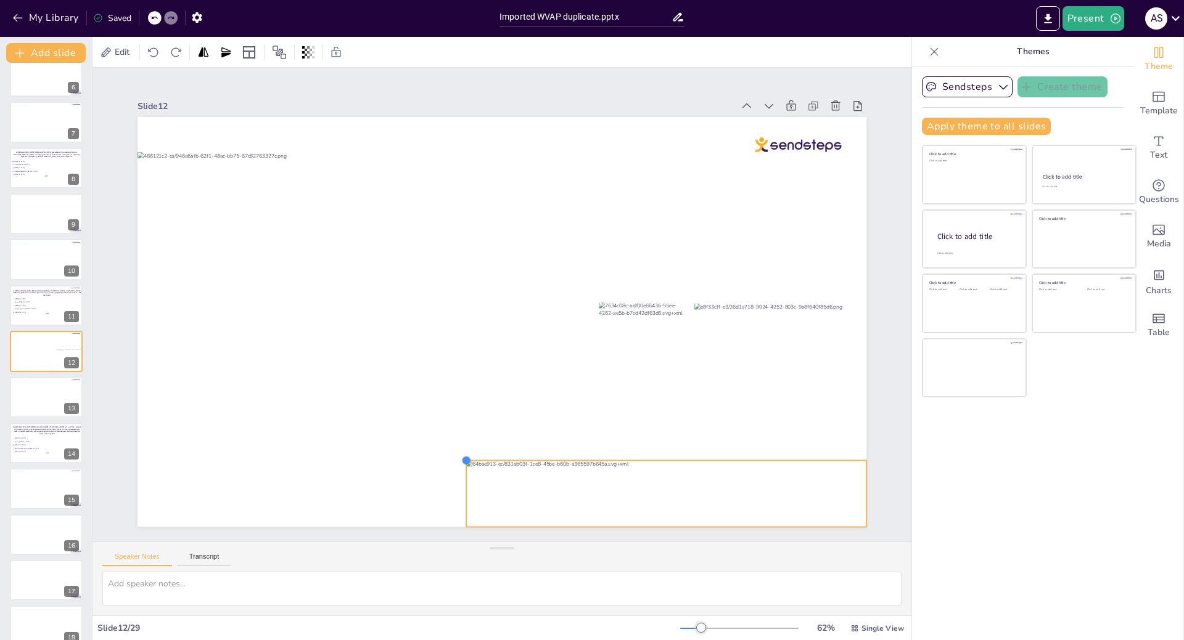
drag, startPoint x: 485, startPoint y: 461, endPoint x: 474, endPoint y: 457, distance: 11.3
click at [474, 457] on div at bounding box center [494, 320] width 832 height 671
click at [875, 176] on div "Slide 1 Slide 2 Slide 3 A 56-year-old woman who experienced weight loss and abd…" at bounding box center [502, 304] width 840 height 525
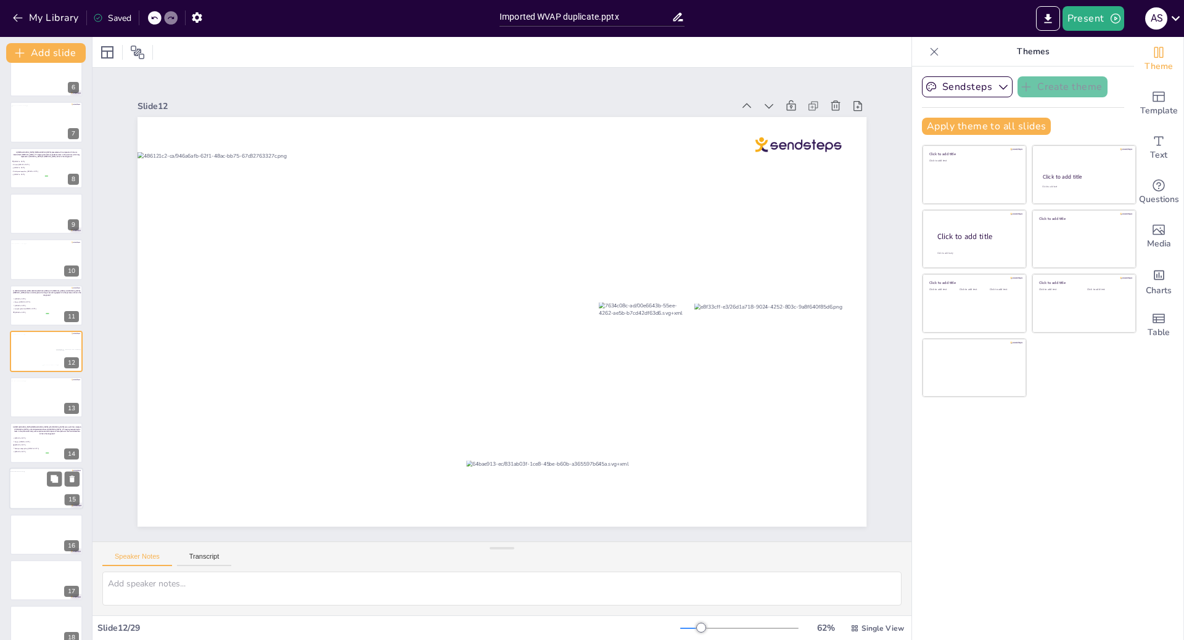
click at [36, 492] on div at bounding box center [38, 487] width 59 height 31
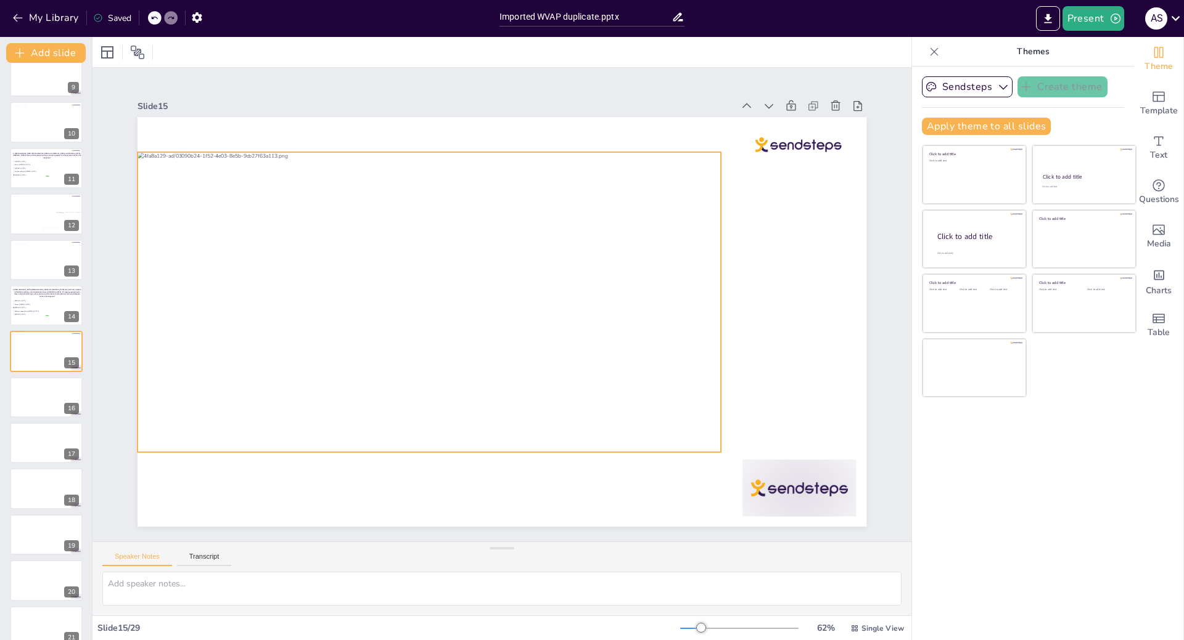
click at [684, 435] on div at bounding box center [444, 260] width 648 height 586
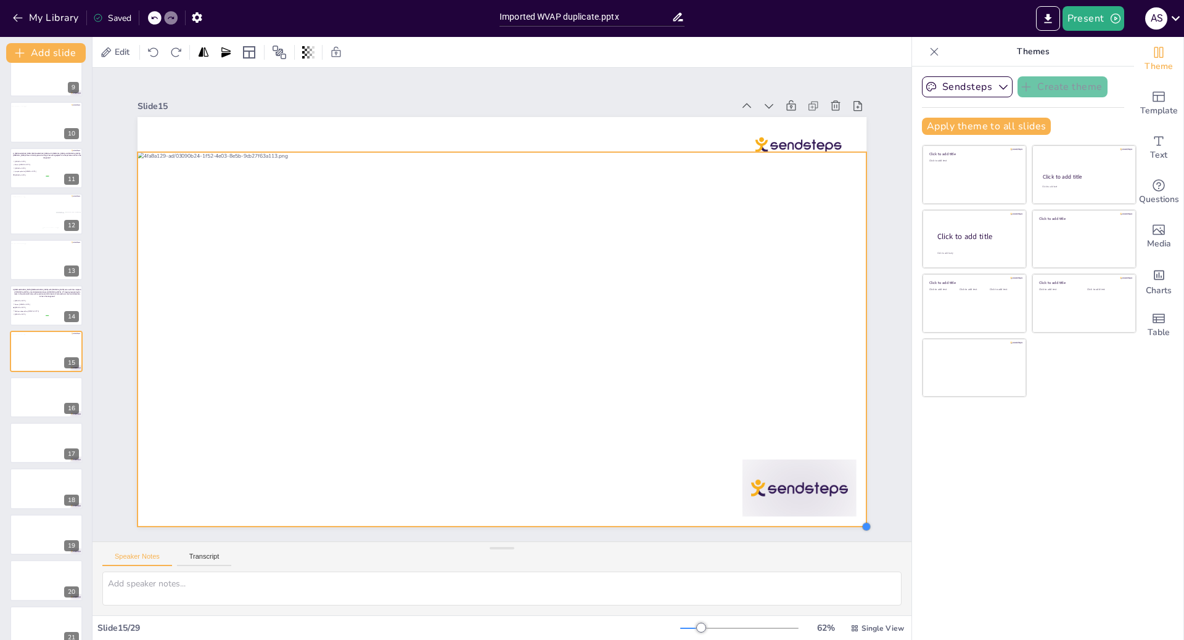
drag, startPoint x: 709, startPoint y: 448, endPoint x: 828, endPoint y: 525, distance: 141.9
click at [828, 525] on div "Slide 1 Slide 2 Slide 3 A 56-year-old woman who experienced weight loss and abd…" at bounding box center [502, 305] width 864 height 557
click at [846, 558] on div at bounding box center [840, 563] width 11 height 11
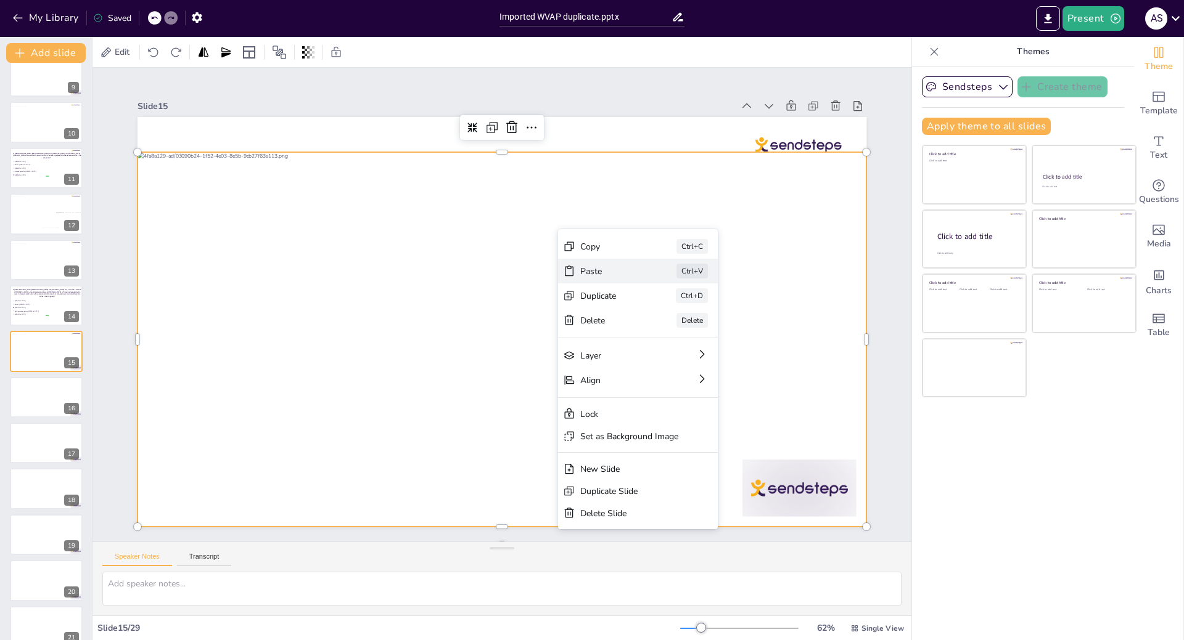
click at [668, 351] on div "Paste" at bounding box center [699, 360] width 62 height 18
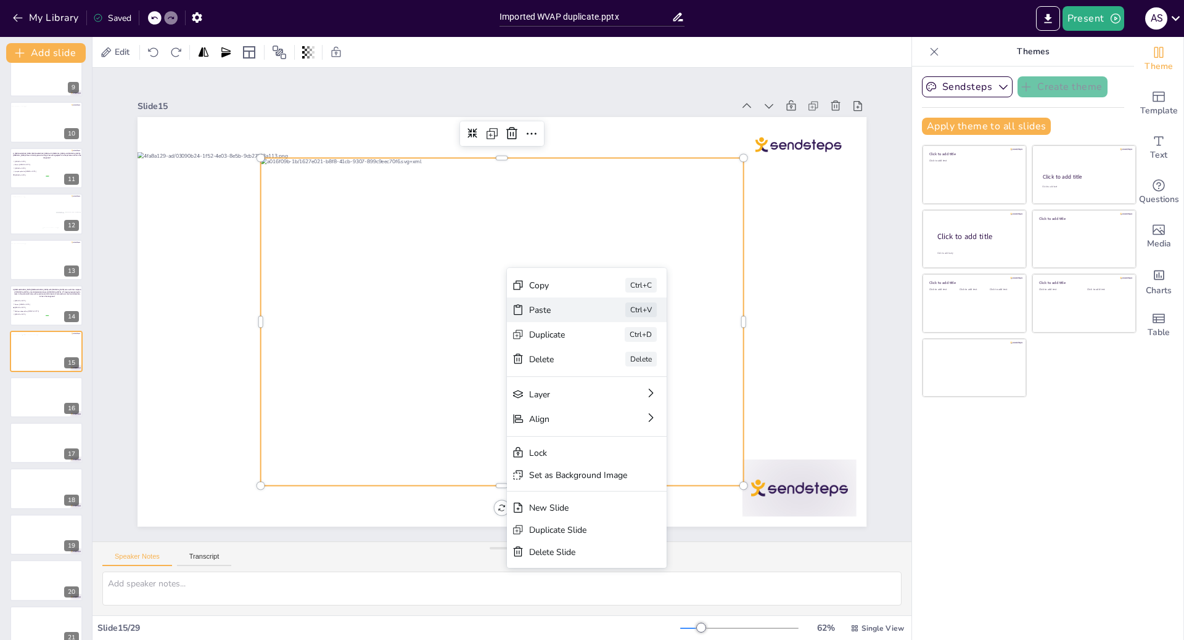
click at [613, 384] on div "Paste" at bounding box center [644, 393] width 62 height 18
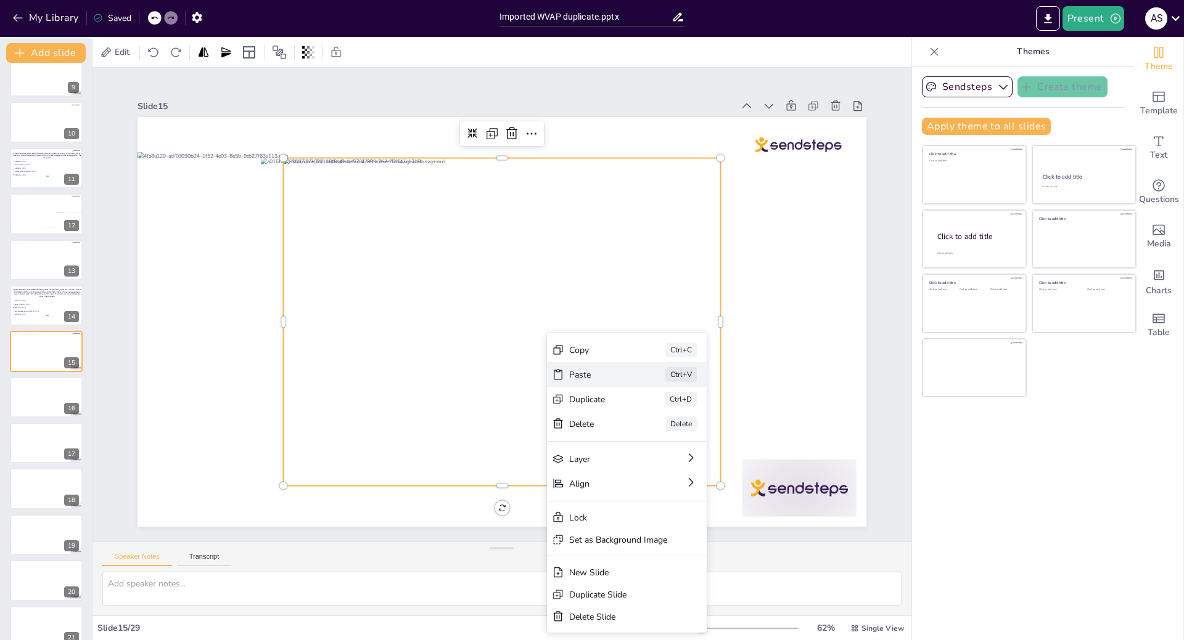
click at [358, 157] on div "Paste" at bounding box center [326, 148] width 62 height 18
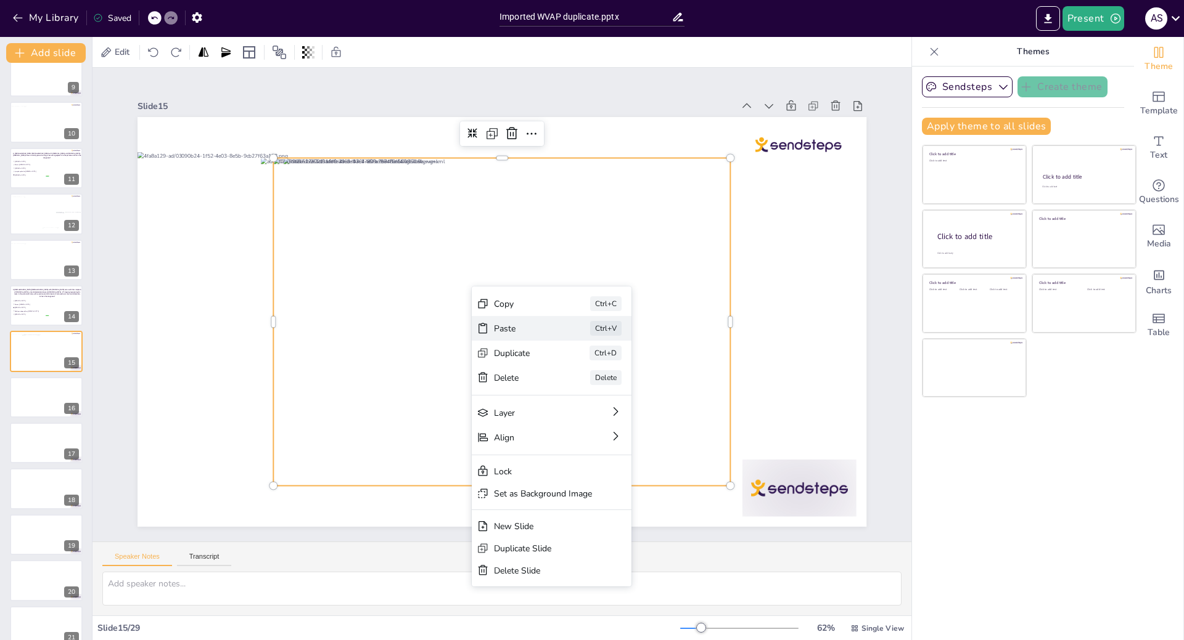
click at [513, 423] on div "Paste" at bounding box center [541, 446] width 57 height 46
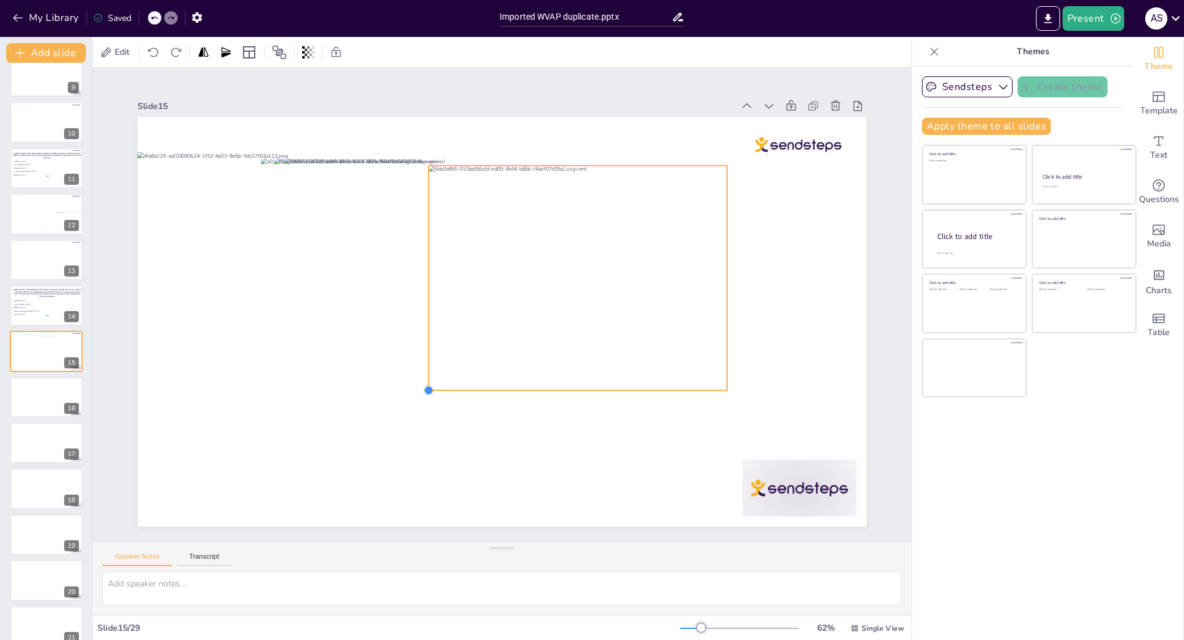
drag, startPoint x: 285, startPoint y: 487, endPoint x: 425, endPoint y: 384, distance: 173.7
click at [425, 384] on div at bounding box center [499, 322] width 767 height 484
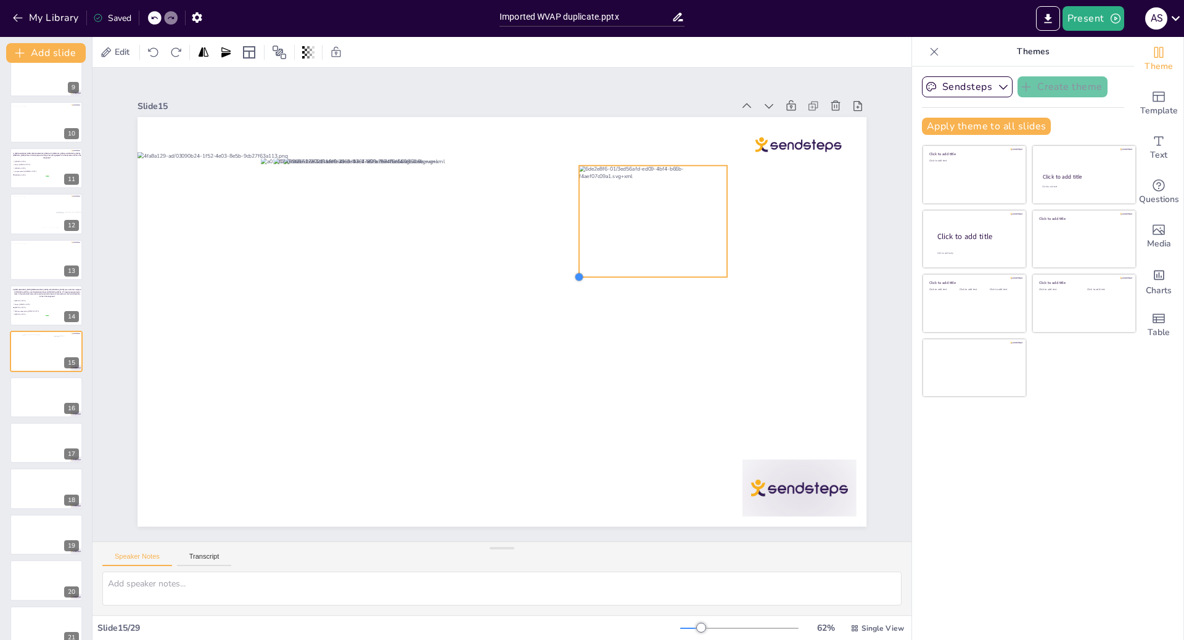
drag, startPoint x: 419, startPoint y: 383, endPoint x: 575, endPoint y: 256, distance: 201.1
click at [575, 256] on div at bounding box center [491, 318] width 816 height 792
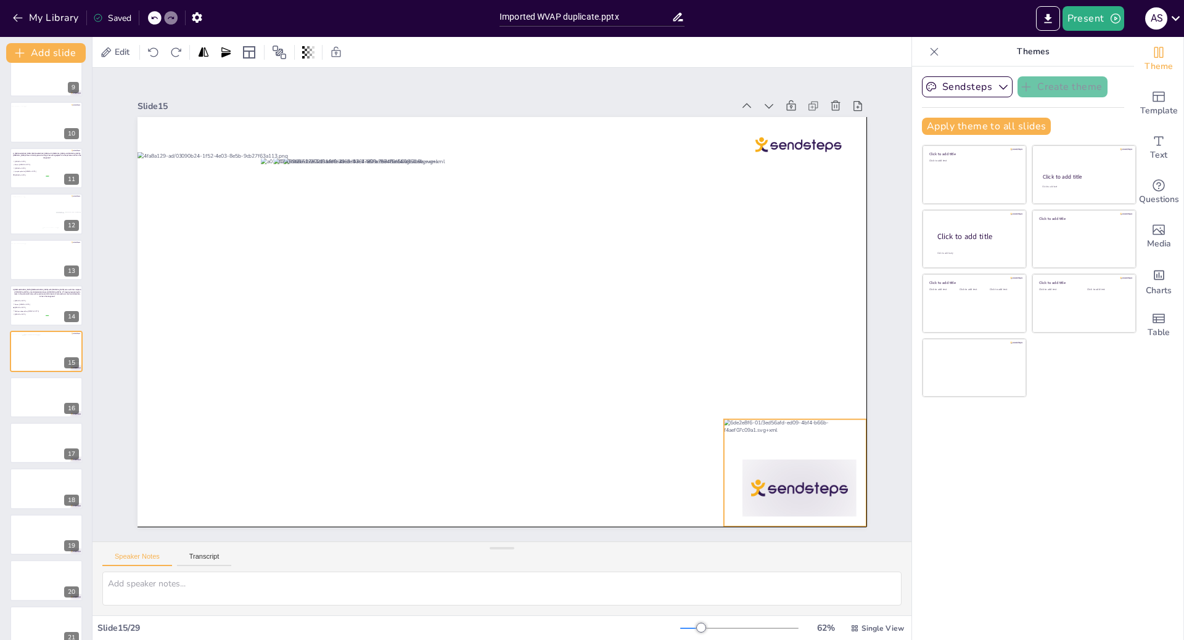
drag, startPoint x: 650, startPoint y: 203, endPoint x: 786, endPoint y: 454, distance: 286.0
click at [786, 483] on div at bounding box center [728, 556] width 169 height 146
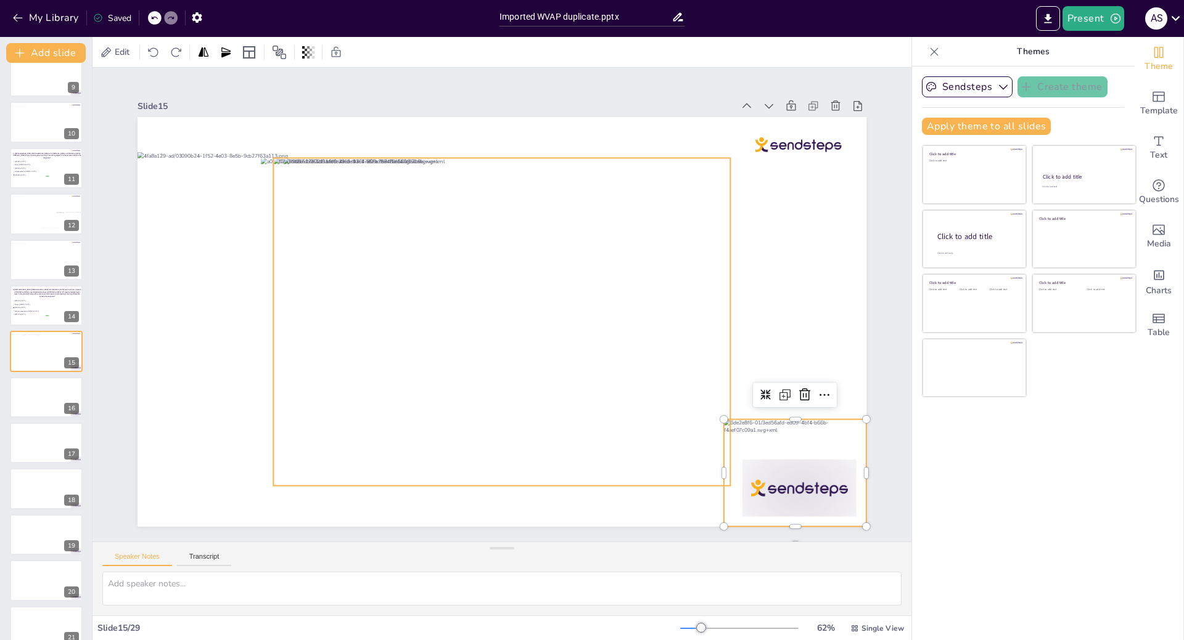
click at [581, 406] on div at bounding box center [497, 321] width 515 height 415
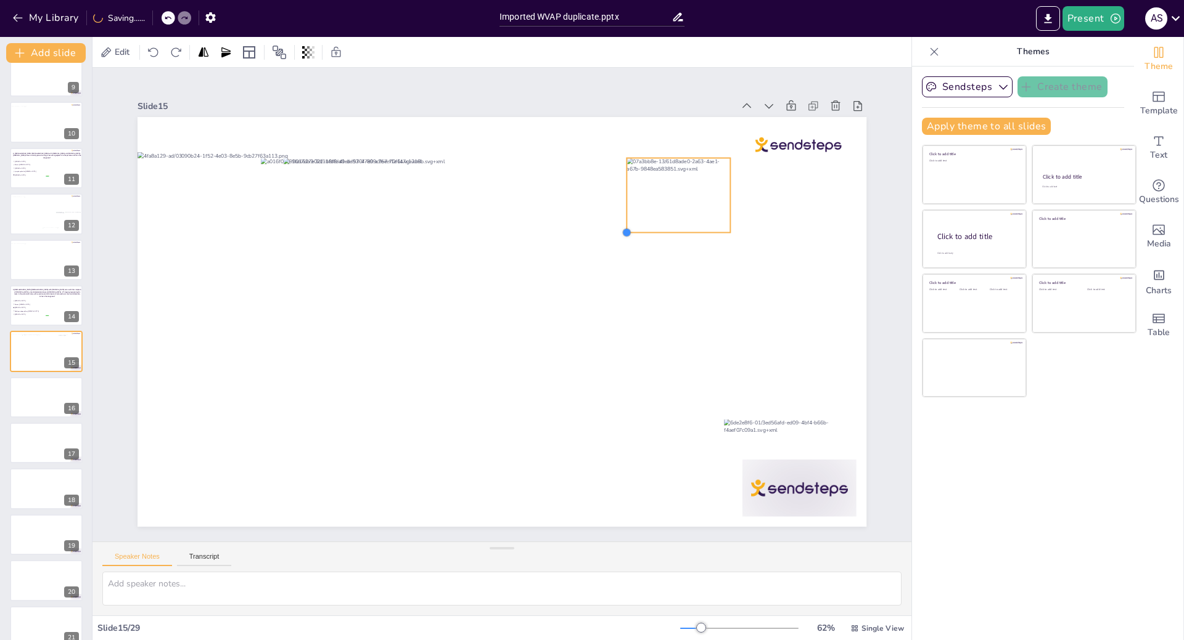
drag, startPoint x: 264, startPoint y: 480, endPoint x: 618, endPoint y: 203, distance: 449.7
click at [618, 203] on div at bounding box center [499, 322] width 767 height 484
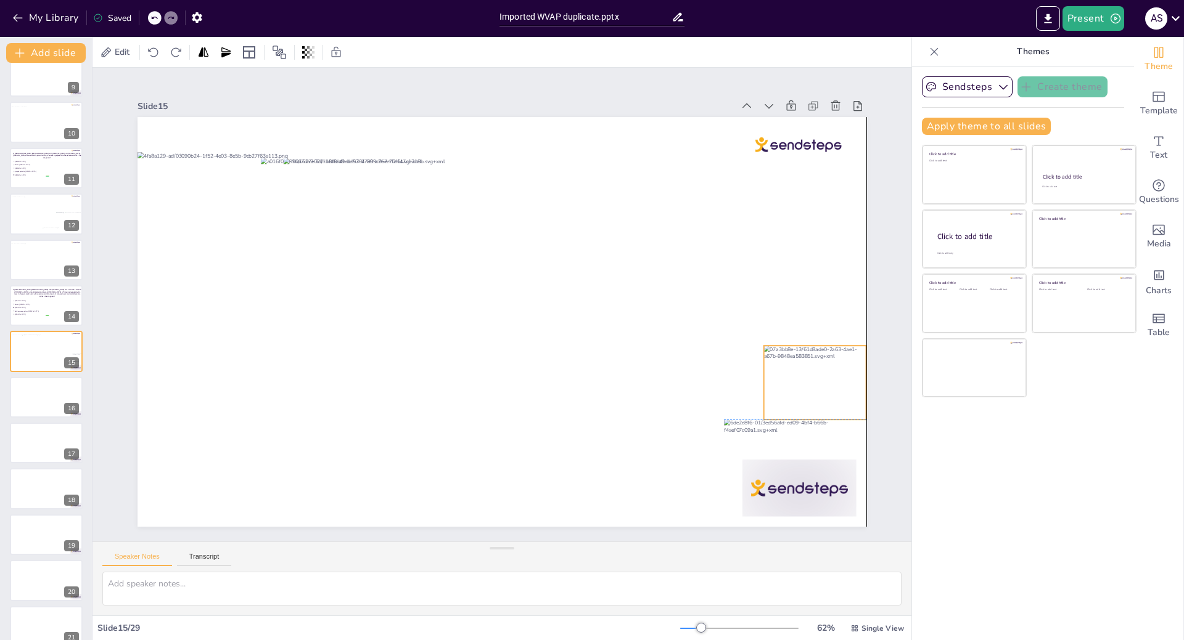
drag, startPoint x: 692, startPoint y: 198, endPoint x: 825, endPoint y: 385, distance: 230.2
click at [690, 73] on div at bounding box center [643, 15] width 94 height 116
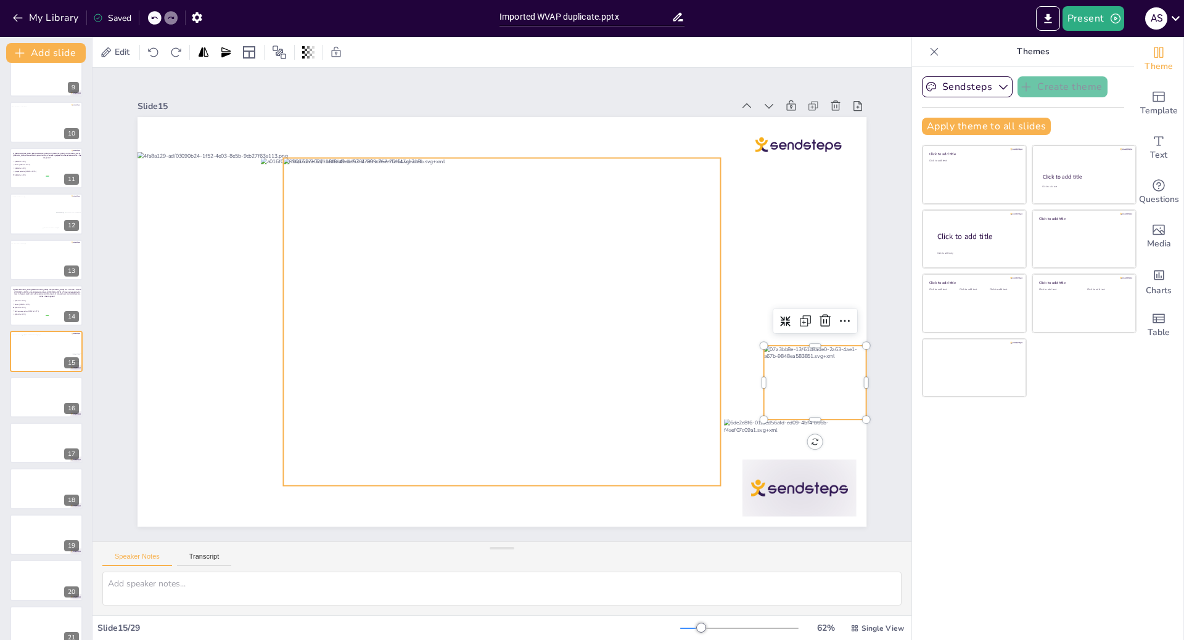
click at [459, 373] on div at bounding box center [499, 322] width 469 height 372
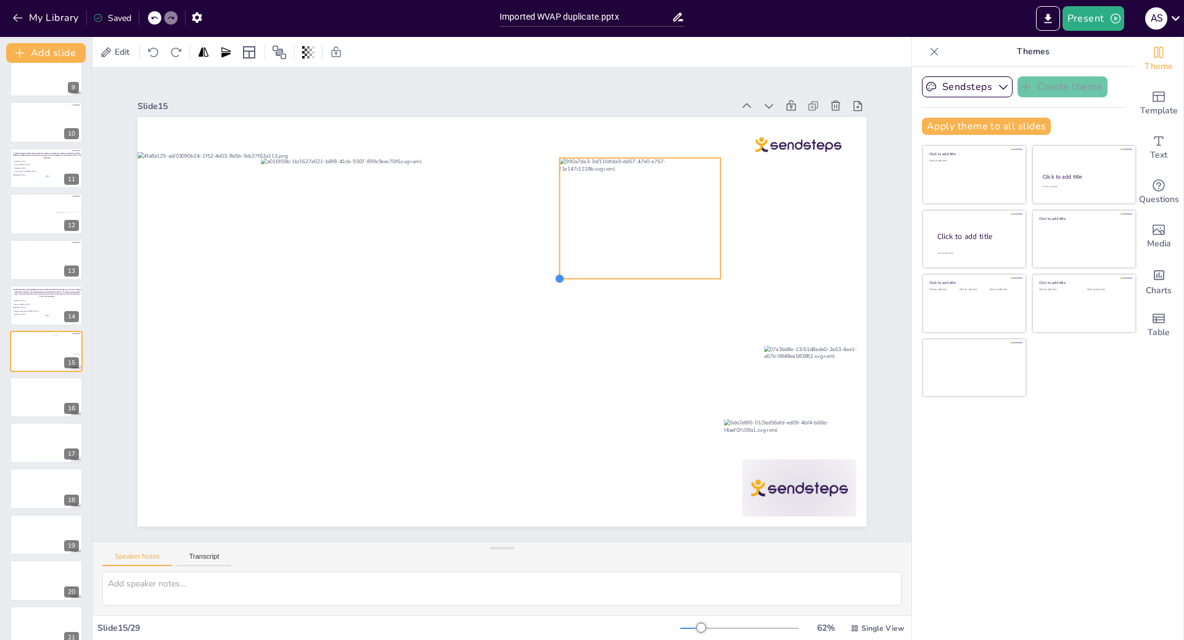
drag, startPoint x: 274, startPoint y: 483, endPoint x: 566, endPoint y: 272, distance: 359.9
click at [566, 272] on div at bounding box center [498, 322] width 798 height 552
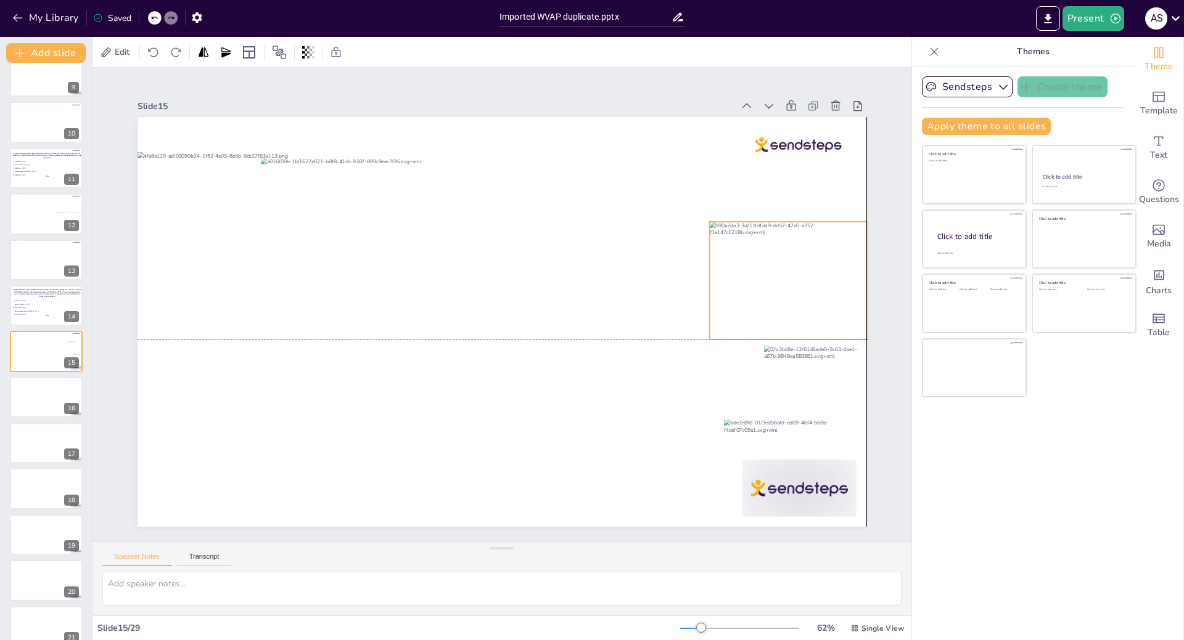
drag, startPoint x: 719, startPoint y: 257, endPoint x: 761, endPoint y: 288, distance: 52.4
click at [761, 288] on div at bounding box center [789, 311] width 168 height 134
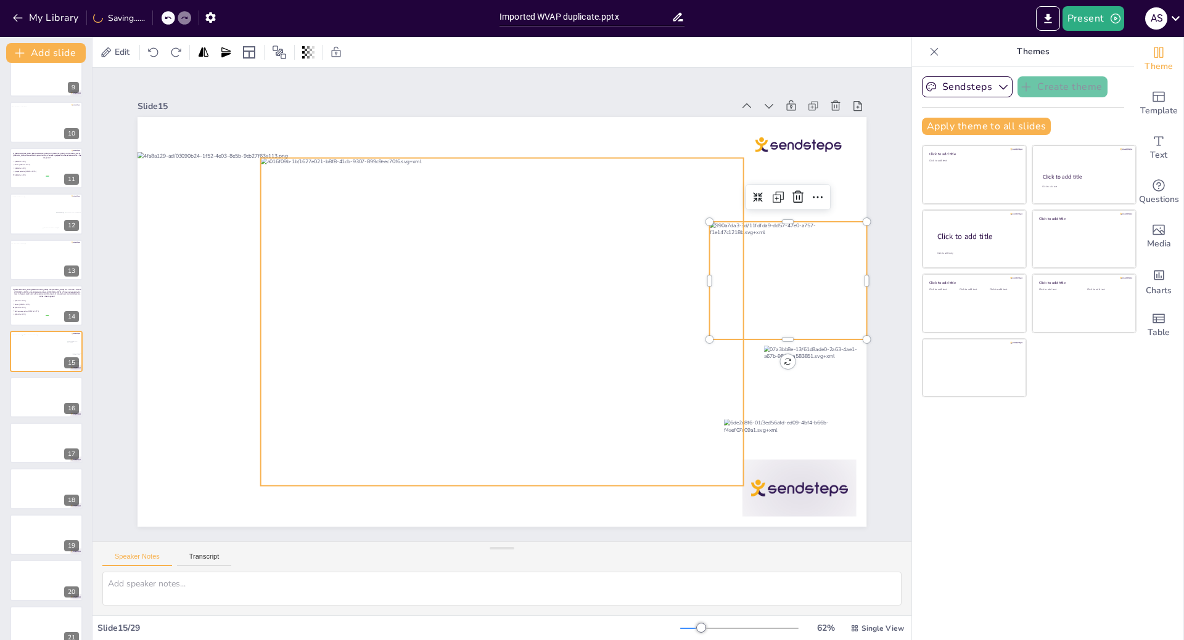
click at [457, 395] on div at bounding box center [495, 321] width 575 height 496
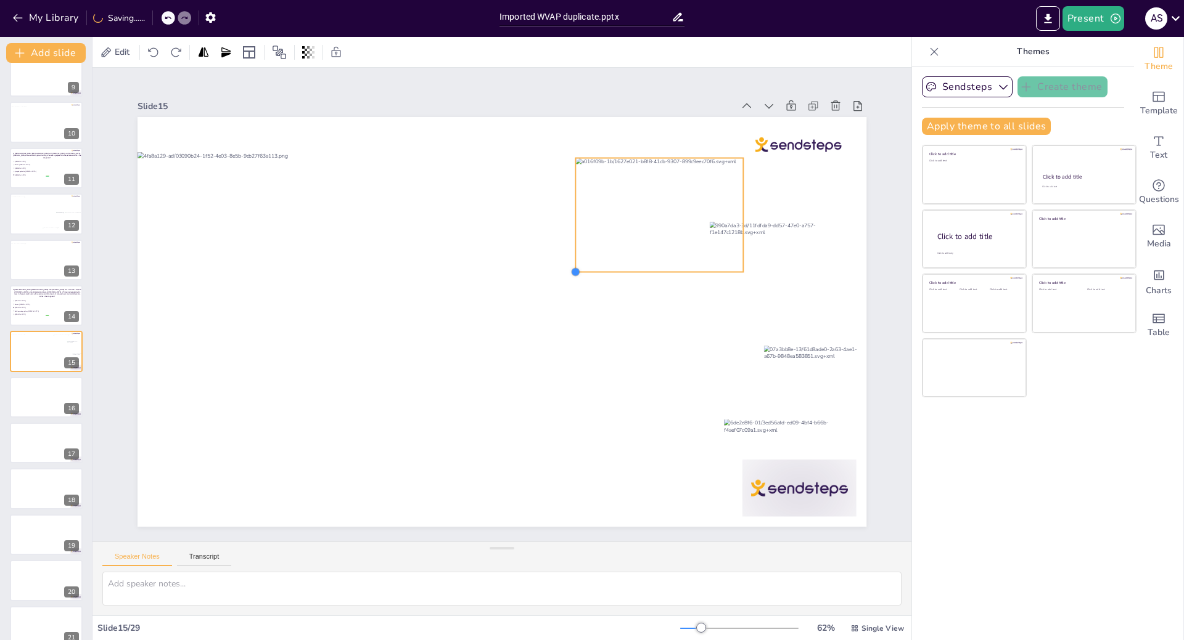
drag, startPoint x: 249, startPoint y: 480, endPoint x: 601, endPoint y: 265, distance: 412.5
click at [601, 265] on div at bounding box center [496, 321] width 820 height 615
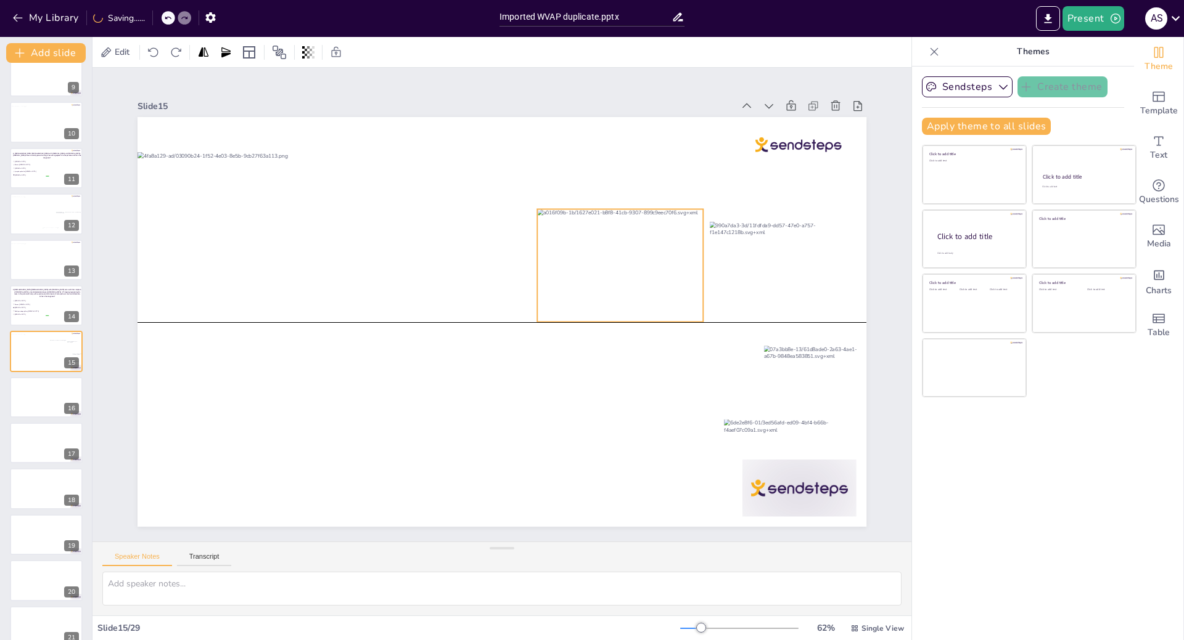
drag, startPoint x: 624, startPoint y: 234, endPoint x: 584, endPoint y: 283, distance: 63.1
click at [584, 283] on div at bounding box center [620, 266] width 166 height 113
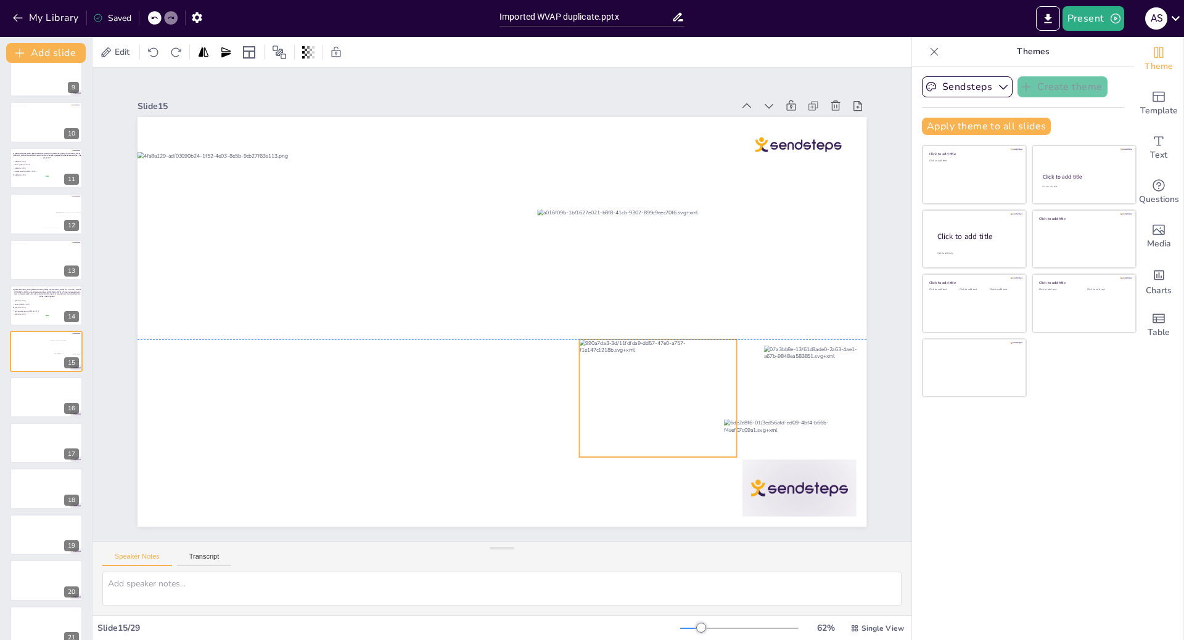
drag, startPoint x: 747, startPoint y: 288, endPoint x: 621, endPoint y: 398, distance: 167.4
click at [621, 398] on div at bounding box center [621, 442] width 186 height 160
click at [673, 264] on div at bounding box center [623, 277] width 177 height 129
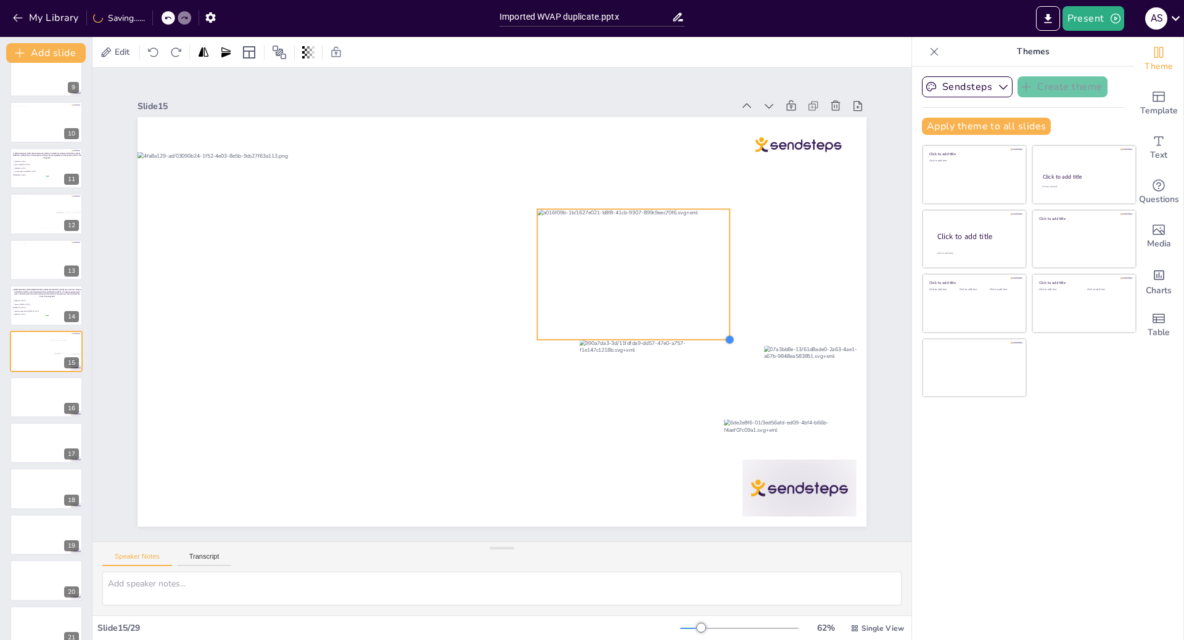
drag, startPoint x: 693, startPoint y: 317, endPoint x: 720, endPoint y: 329, distance: 29.2
click at [720, 329] on div at bounding box center [500, 322] width 768 height 485
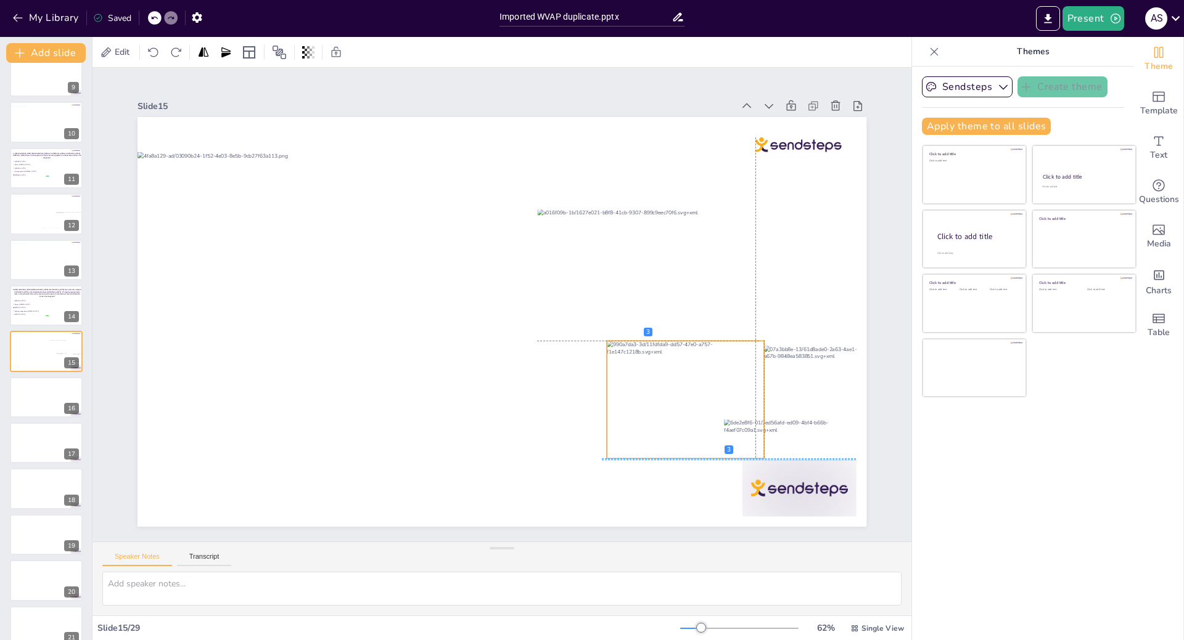
drag, startPoint x: 668, startPoint y: 407, endPoint x: 690, endPoint y: 407, distance: 22.8
click at [690, 407] on div at bounding box center [647, 452] width 186 height 160
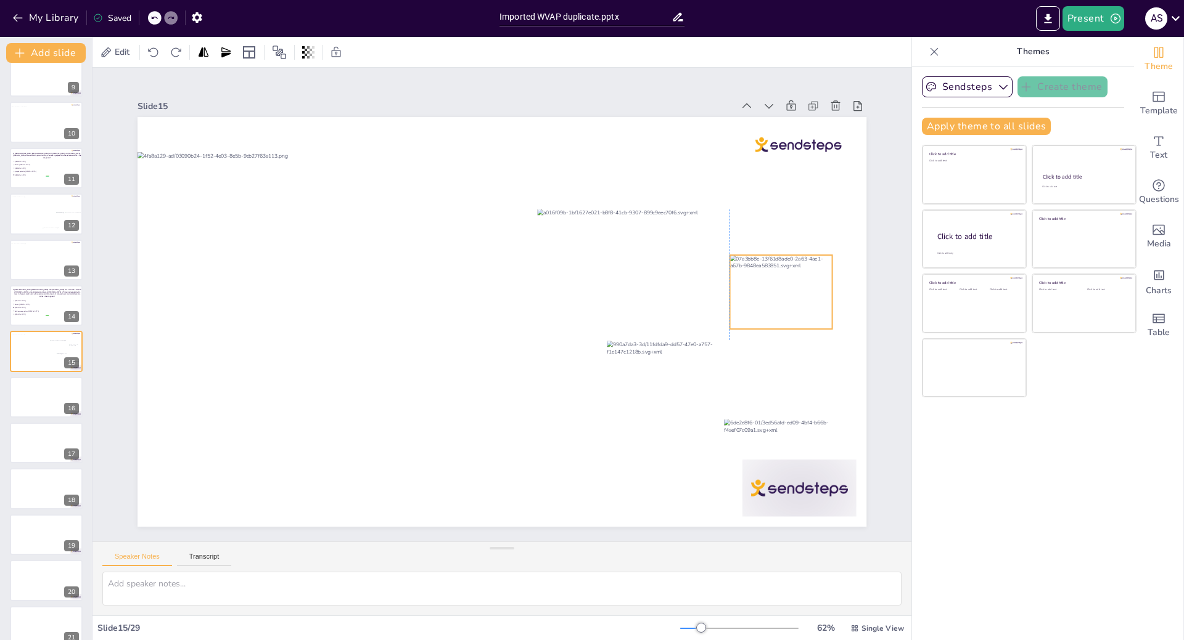
drag, startPoint x: 808, startPoint y: 377, endPoint x: 775, endPoint y: 287, distance: 96.1
click at [775, 420] on div at bounding box center [718, 481] width 126 height 123
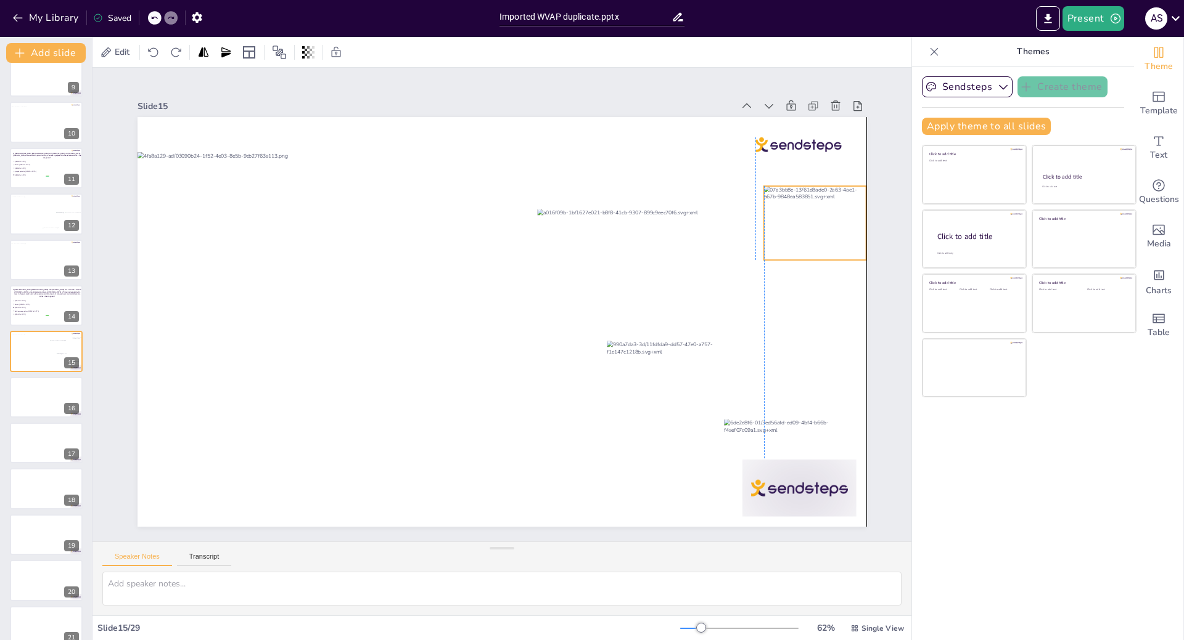
drag, startPoint x: 779, startPoint y: 307, endPoint x: 808, endPoint y: 238, distance: 75.1
click at [808, 238] on div at bounding box center [822, 256] width 110 height 84
drag, startPoint x: 765, startPoint y: 501, endPoint x: 762, endPoint y: 332, distance: 169.5
click at [762, 332] on div at bounding box center [794, 326] width 153 height 122
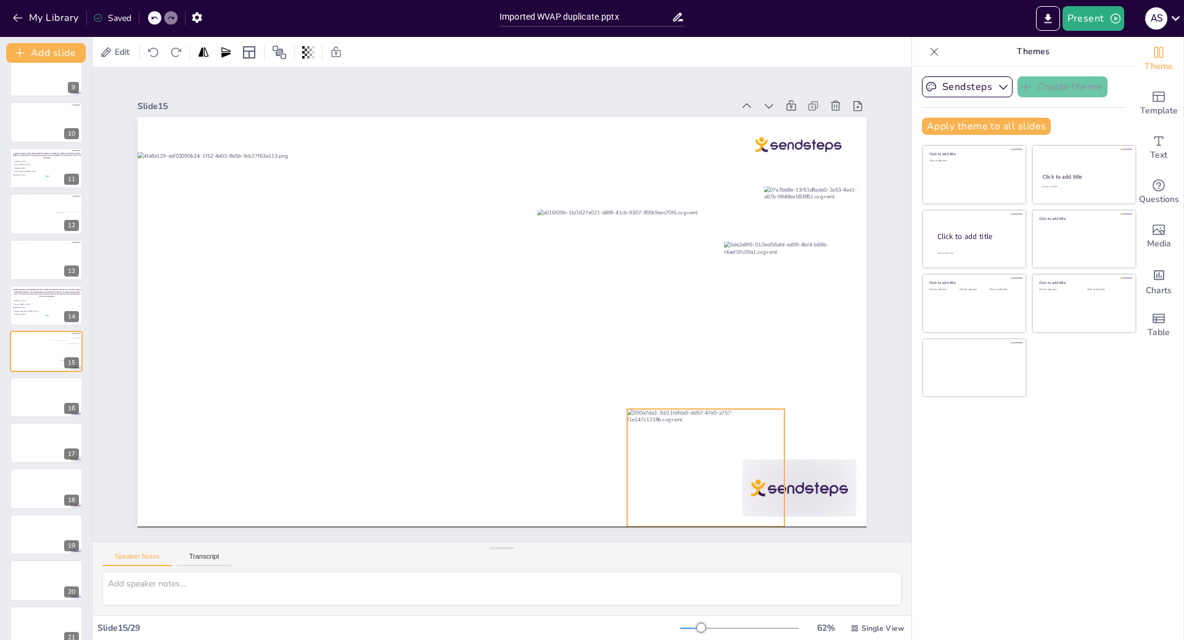
drag, startPoint x: 700, startPoint y: 432, endPoint x: 718, endPoint y: 494, distance: 65.4
click at [718, 494] on div at bounding box center [687, 489] width 168 height 134
drag, startPoint x: 772, startPoint y: 404, endPoint x: 806, endPoint y: 378, distance: 42.8
click at [806, 414] on div at bounding box center [803, 419] width 11 height 11
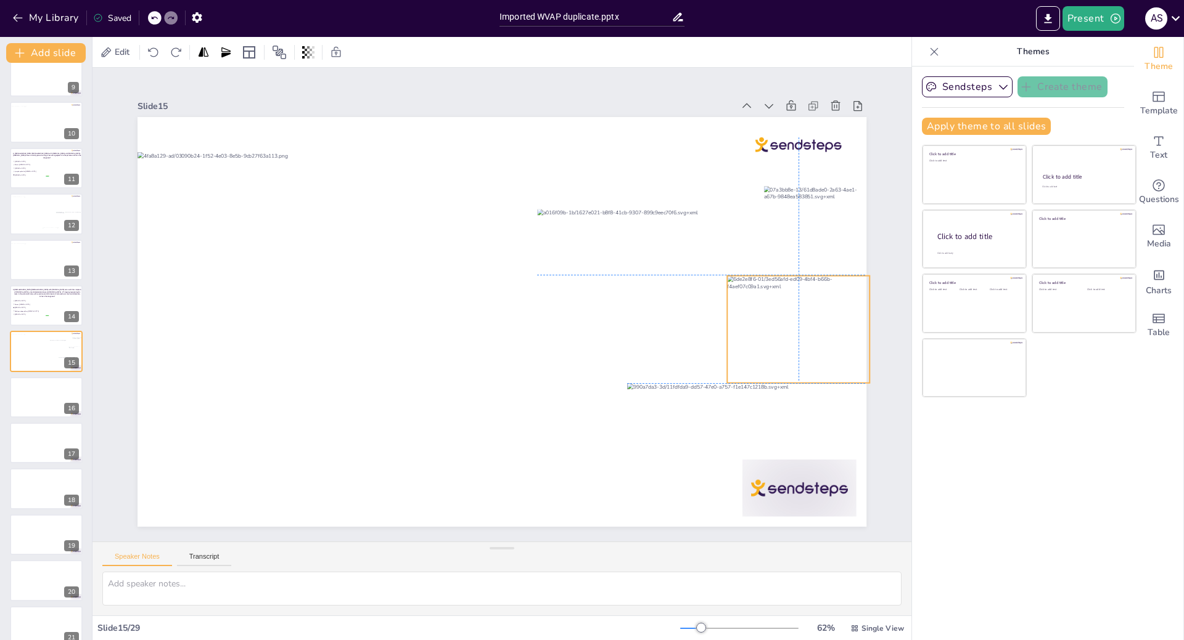
drag, startPoint x: 787, startPoint y: 327, endPoint x: 785, endPoint y: 359, distance: 32.1
click at [785, 359] on div at bounding box center [787, 391] width 162 height 135
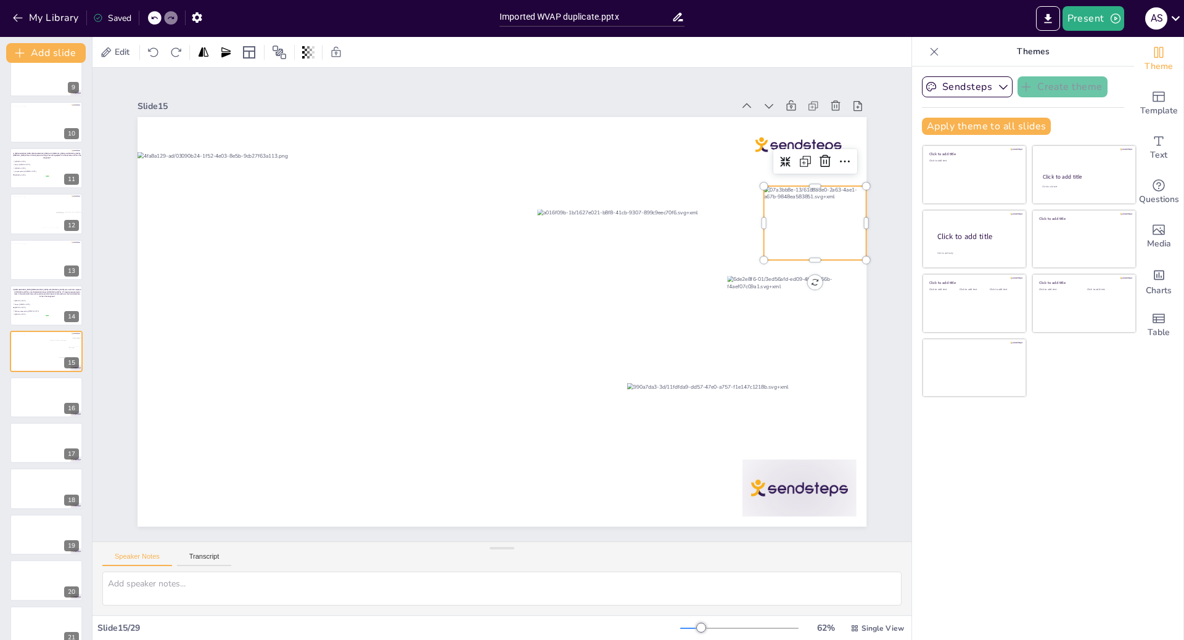
click at [819, 243] on div at bounding box center [825, 289] width 116 height 93
click at [832, 189] on icon at bounding box center [838, 195] width 12 height 13
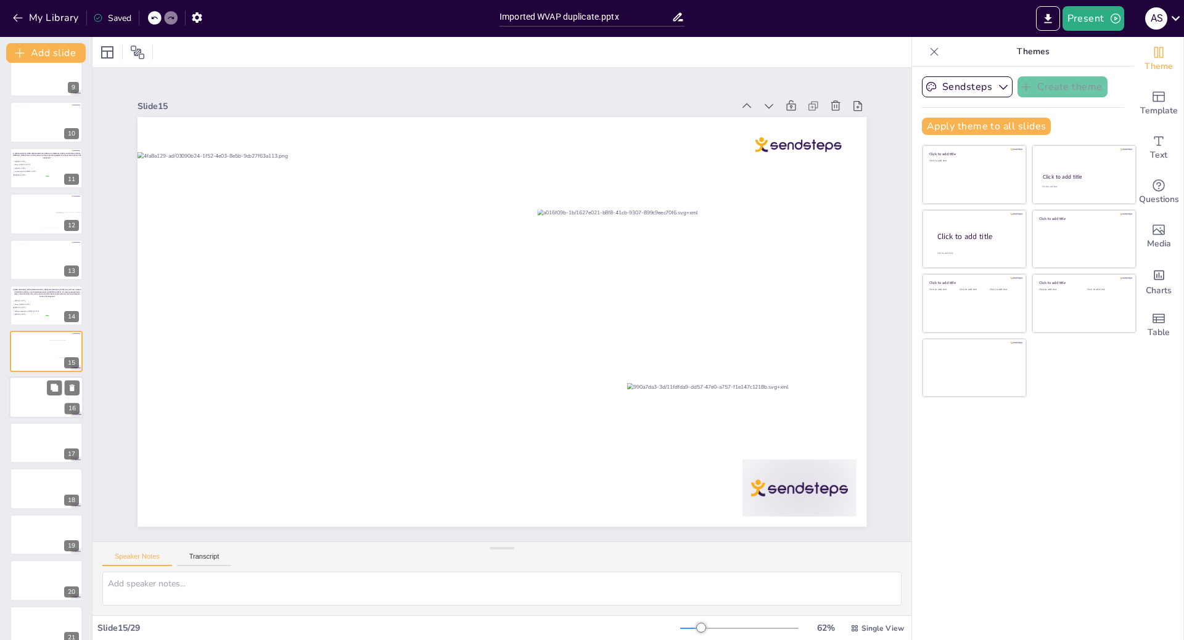
click at [23, 391] on div at bounding box center [46, 398] width 74 height 42
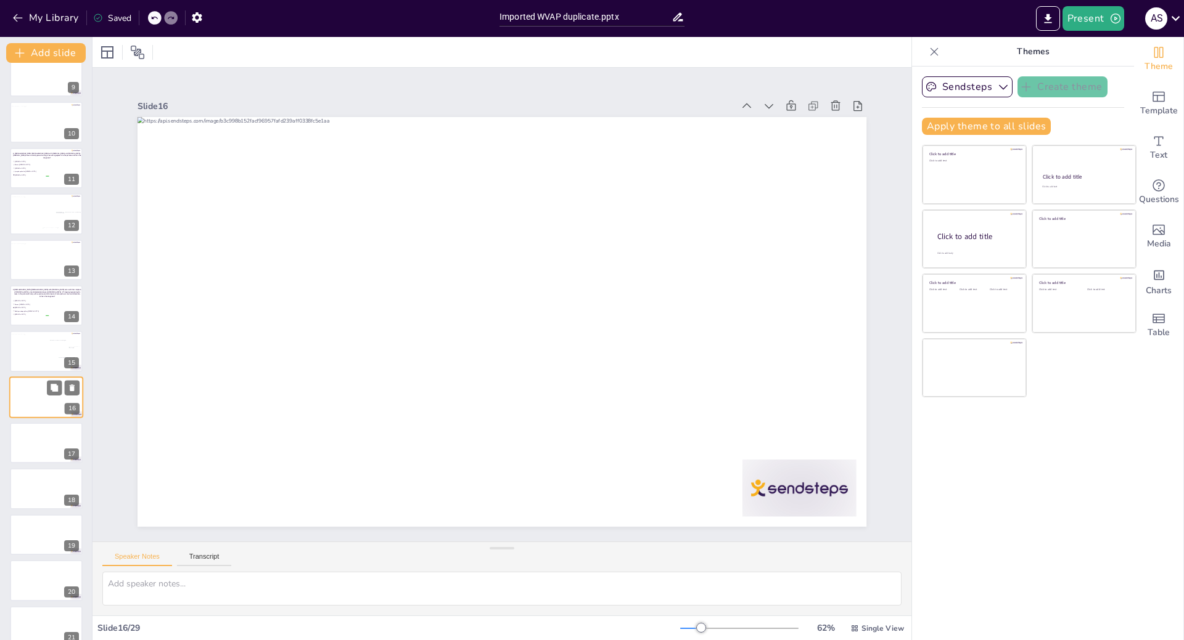
scroll to position [429, 0]
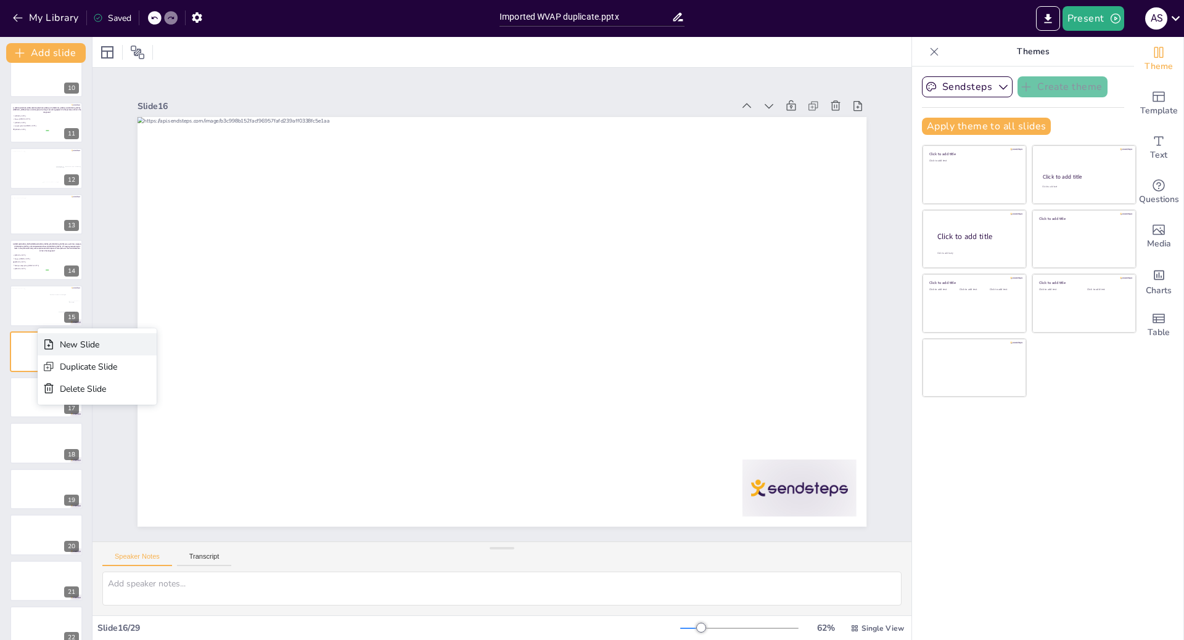
click at [62, 342] on div "New Slide" at bounding box center [88, 345] width 57 height 12
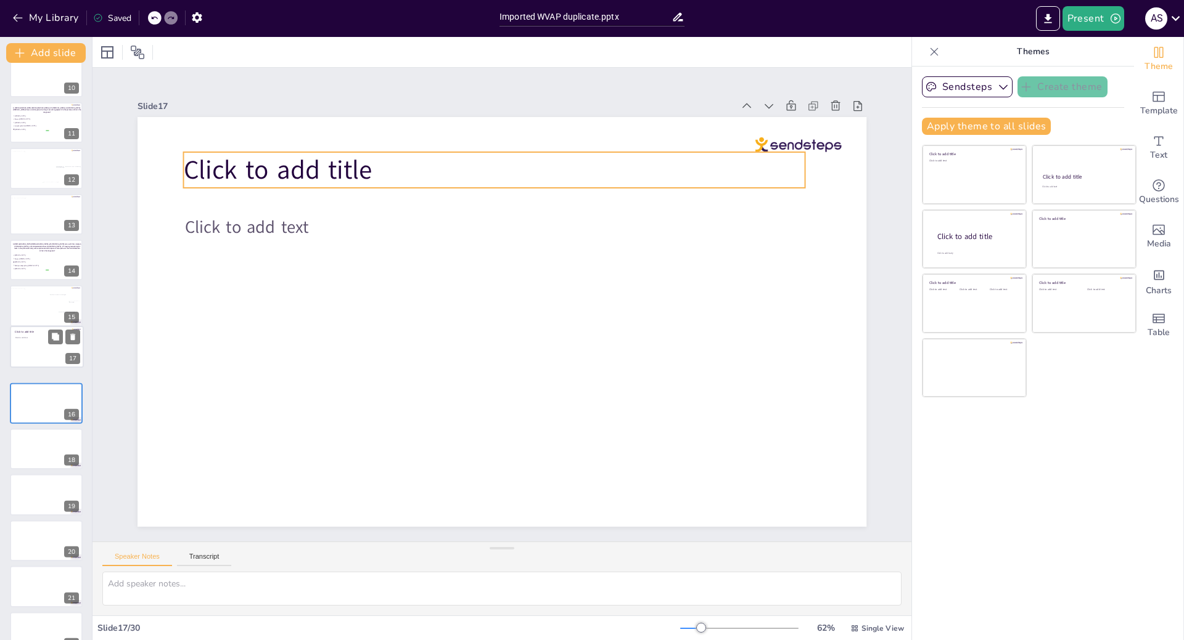
drag, startPoint x: 29, startPoint y: 392, endPoint x: 31, endPoint y: 333, distance: 59.2
click at [31, 327] on div "Click to add title Click to add text" at bounding box center [46, 327] width 73 height 0
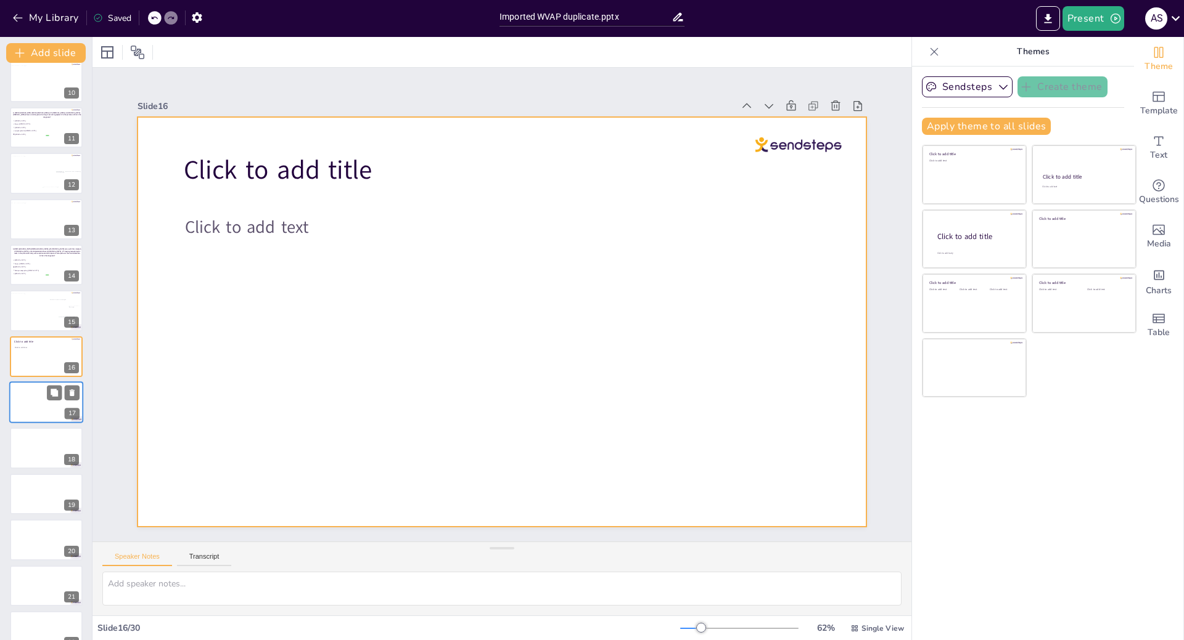
scroll to position [481, 0]
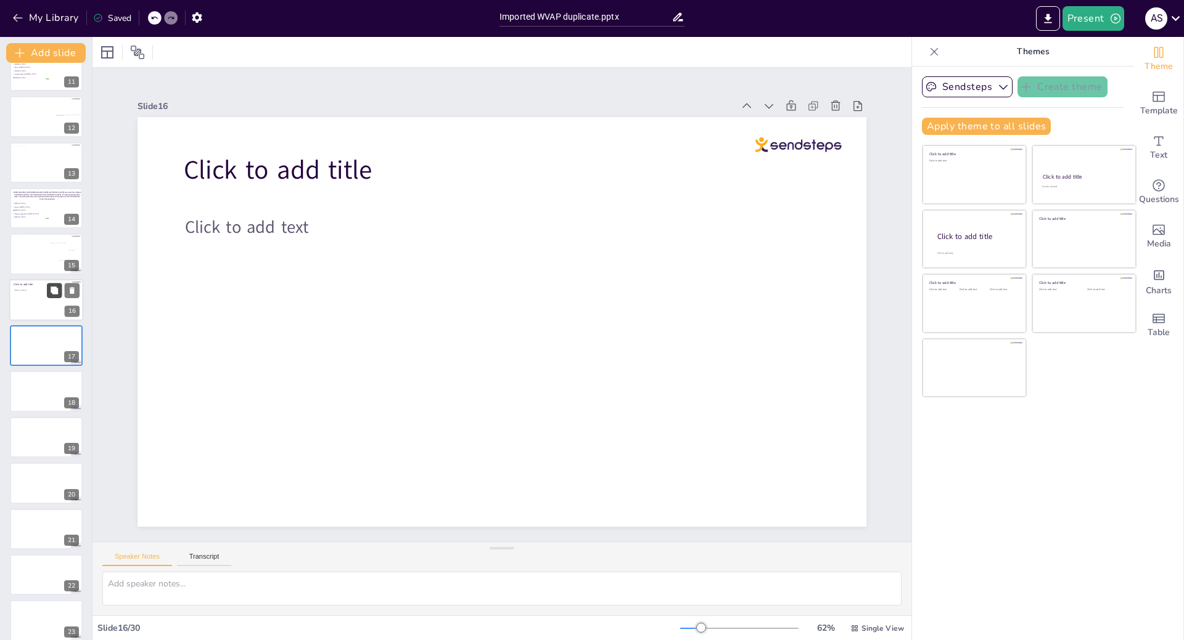
click at [56, 289] on icon at bounding box center [54, 290] width 7 height 7
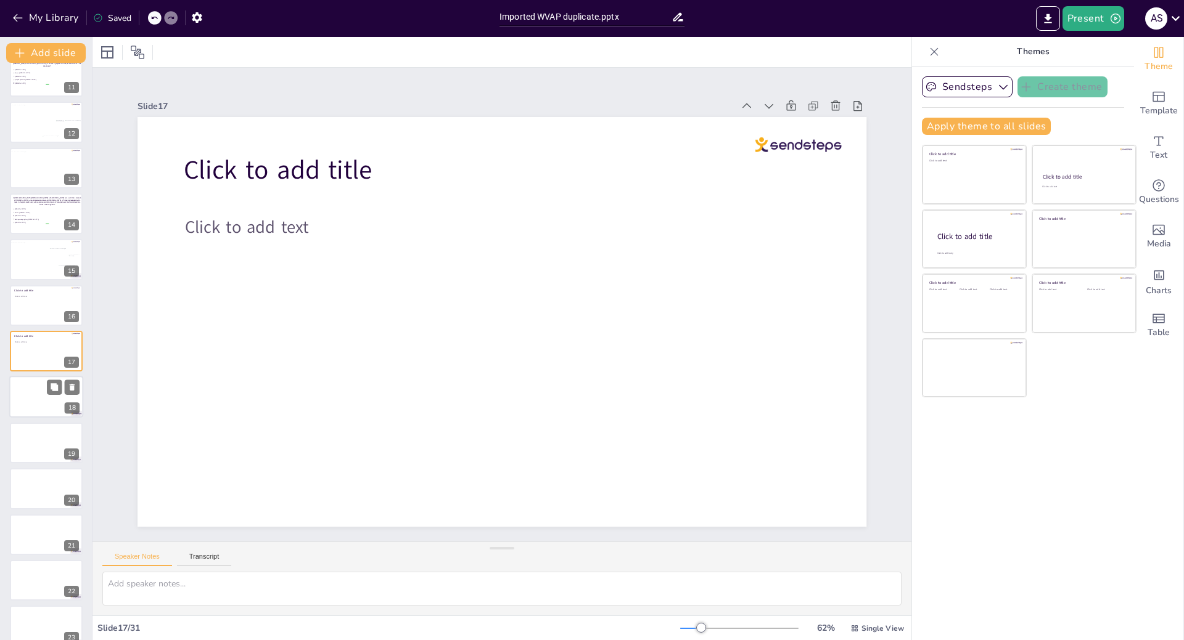
click at [36, 390] on div at bounding box center [46, 398] width 74 height 42
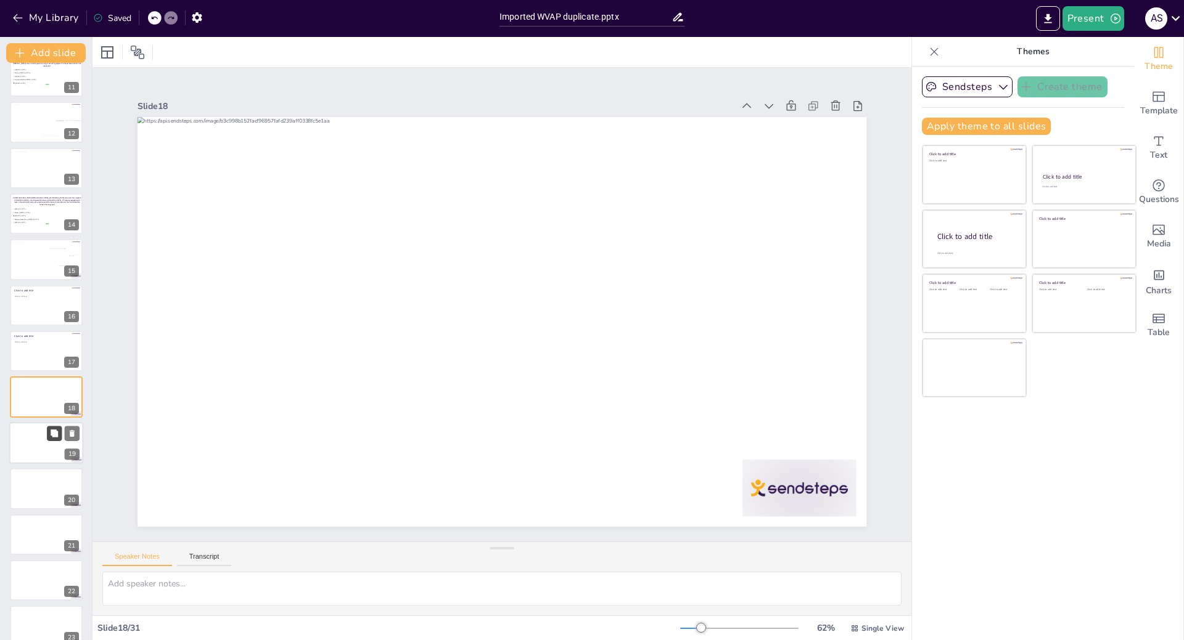
scroll to position [521, 0]
click at [75, 342] on icon at bounding box center [72, 342] width 9 height 9
click at [33, 265] on div at bounding box center [46, 260] width 74 height 42
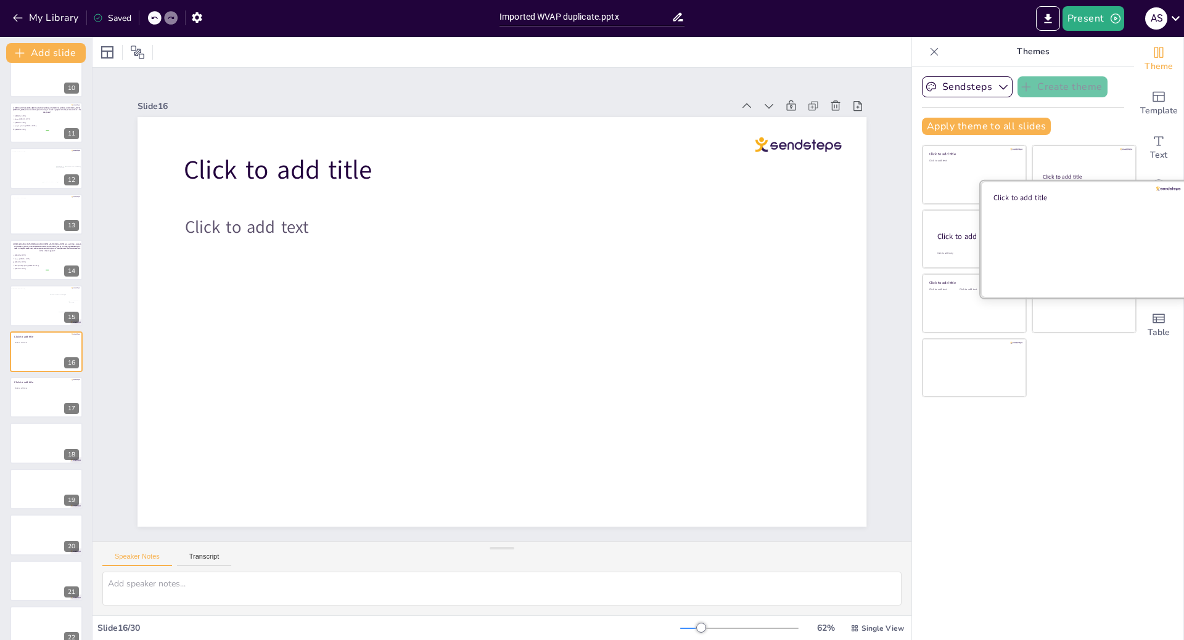
click at [1073, 250] on div at bounding box center [1083, 239] width 207 height 117
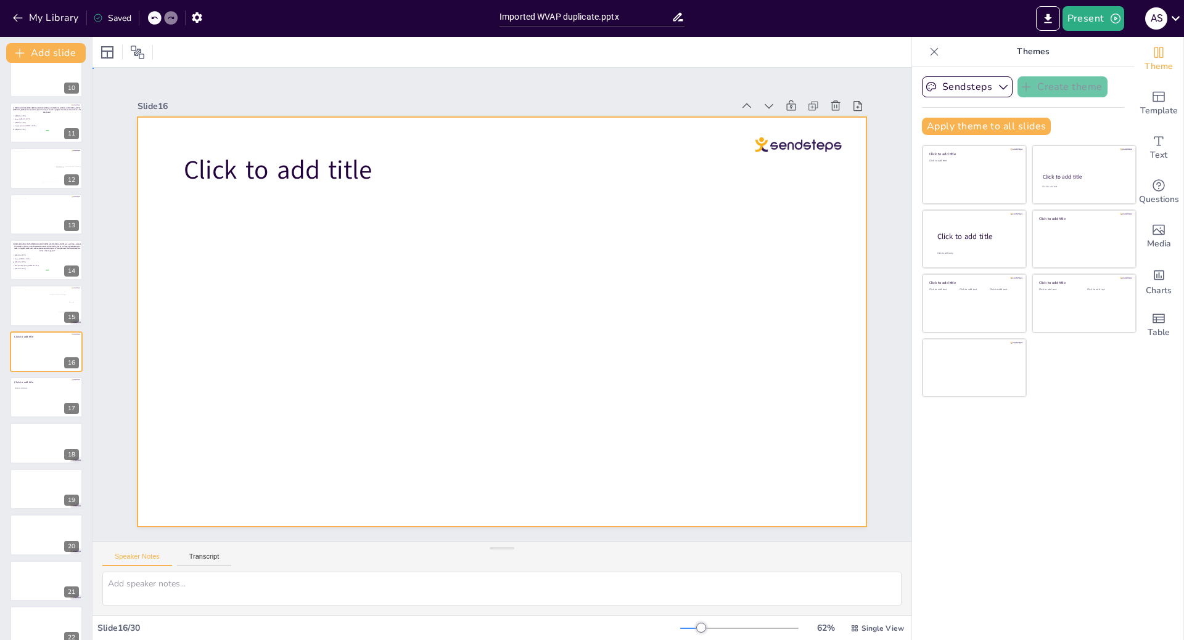
click at [351, 139] on div at bounding box center [494, 320] width 832 height 671
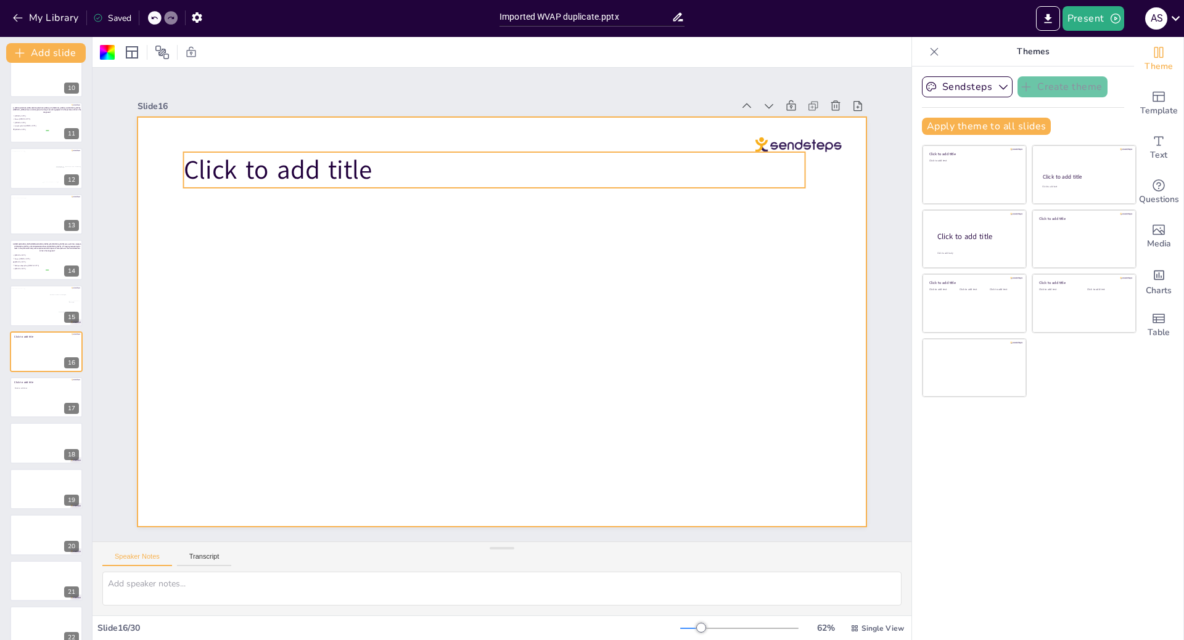
click at [370, 170] on p "Click to add title" at bounding box center [536, 174] width 602 height 226
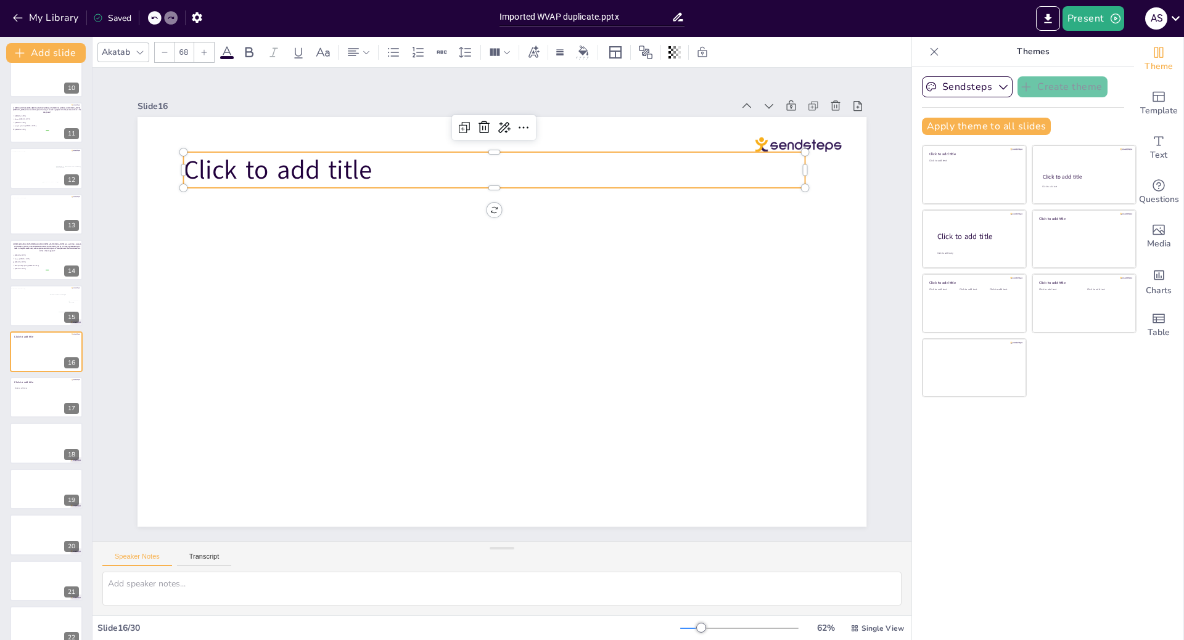
click at [370, 170] on p "Click to add title" at bounding box center [522, 171] width 615 height 165
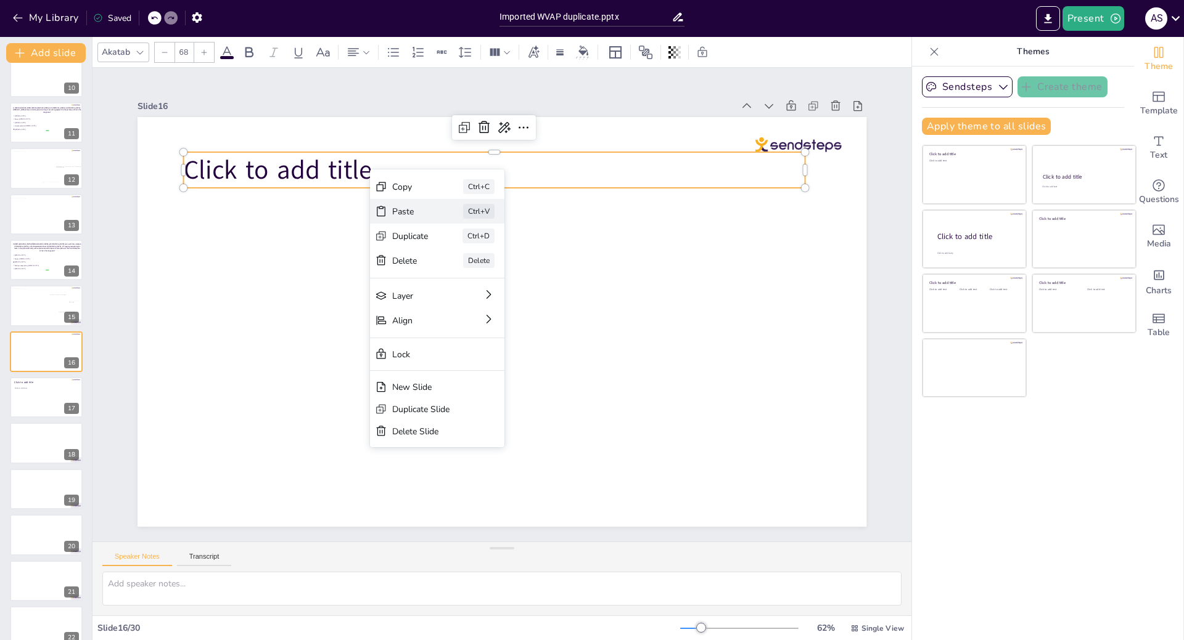
click at [489, 271] on div "Paste" at bounding box center [508, 280] width 38 height 19
click at [464, 263] on div "Paste Ctrl+V" at bounding box center [532, 282] width 136 height 39
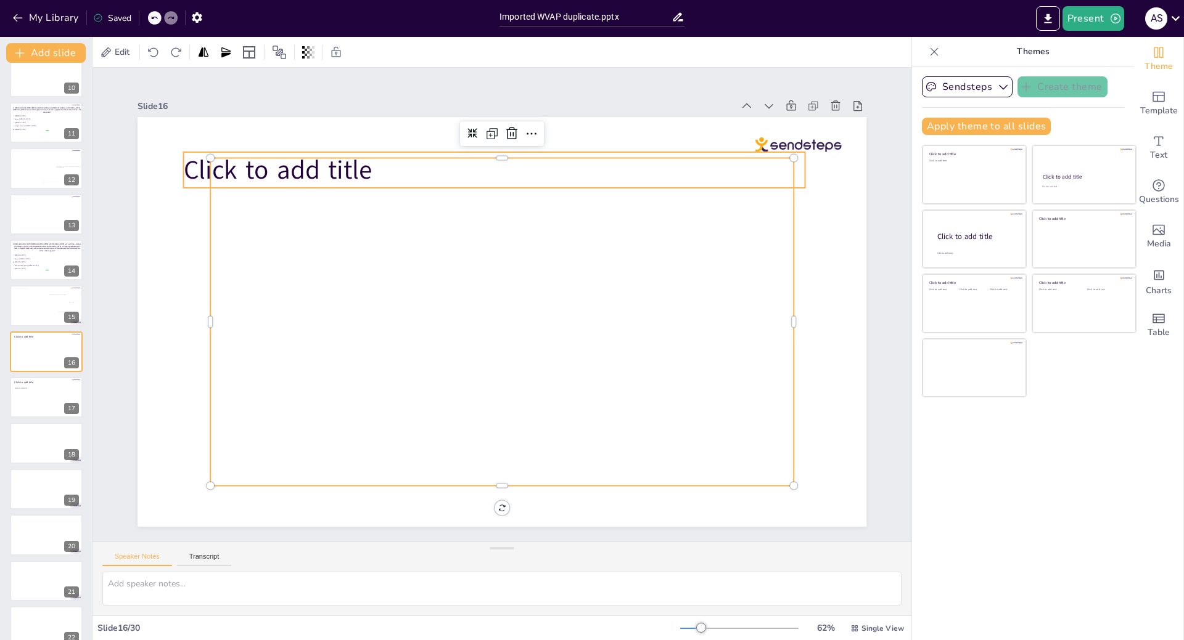
click at [197, 166] on span "Click to add title" at bounding box center [292, 147] width 191 height 55
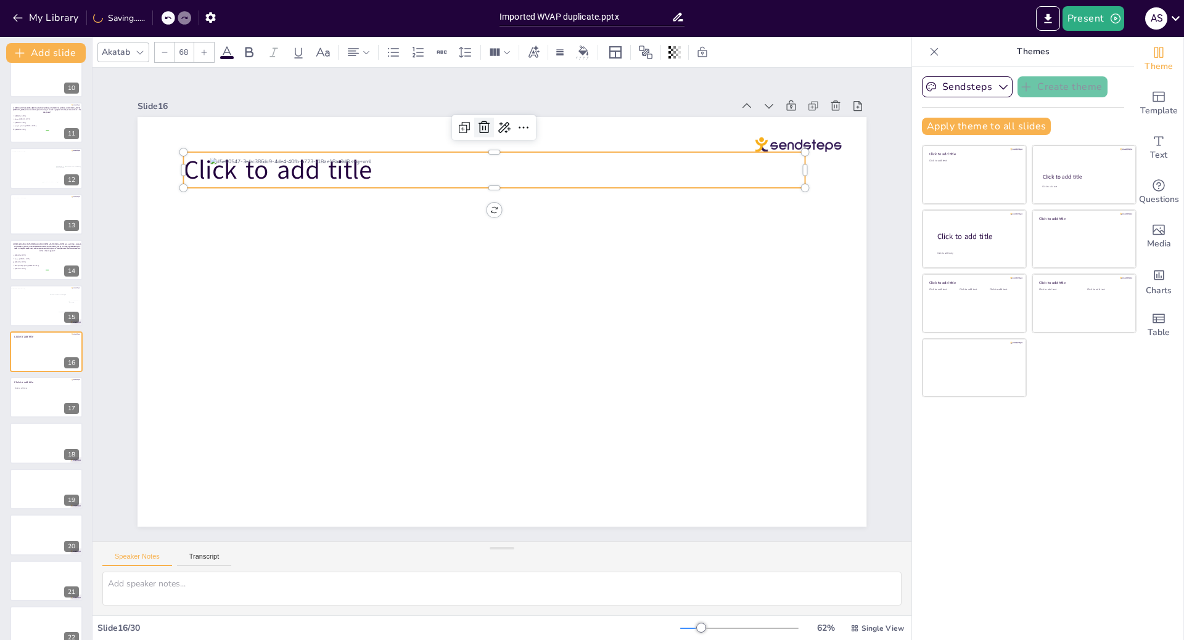
click at [496, 128] on icon at bounding box center [502, 126] width 12 height 13
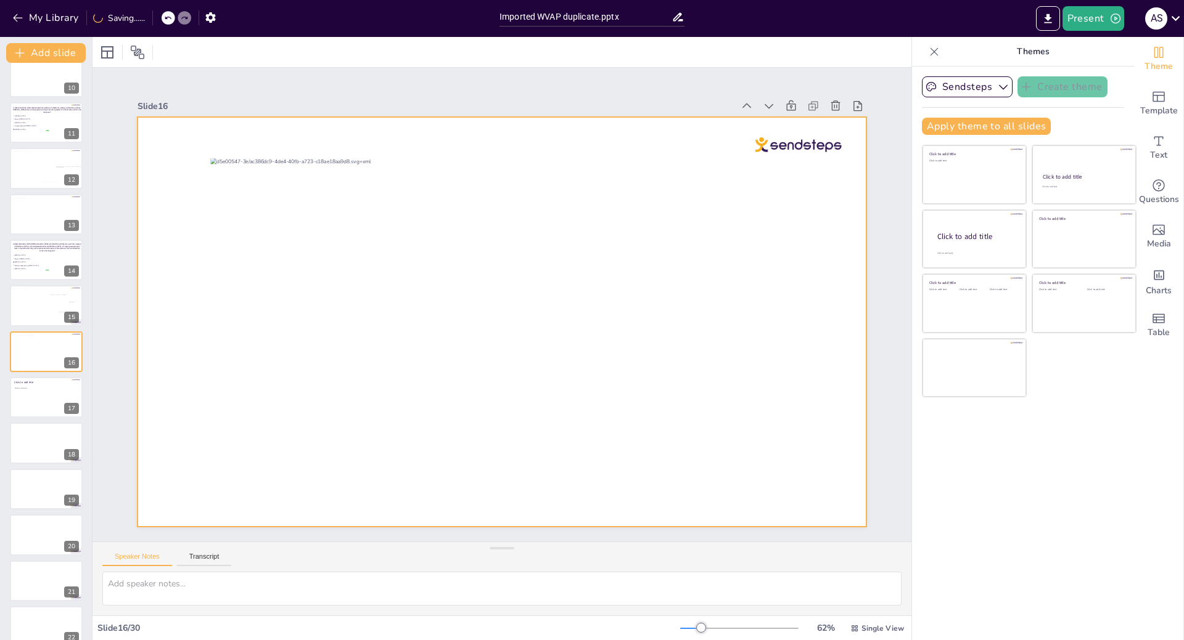
click at [234, 454] on div at bounding box center [496, 321] width 656 height 492
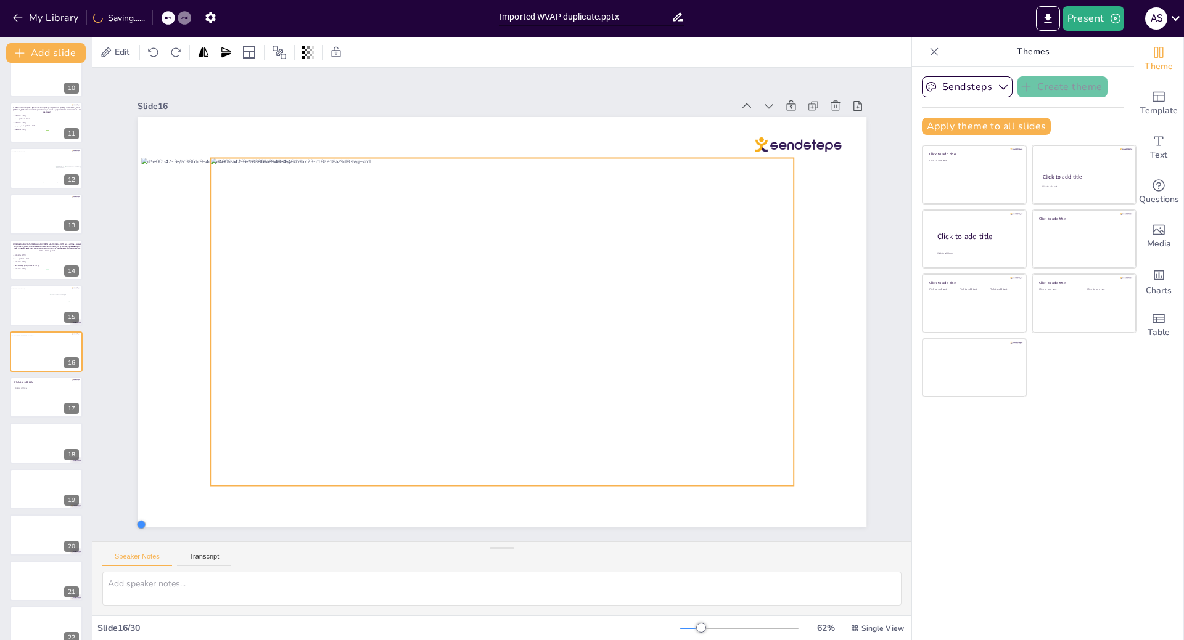
drag, startPoint x: 202, startPoint y: 479, endPoint x: 157, endPoint y: 518, distance: 59.9
click at [157, 518] on div at bounding box center [499, 322] width 767 height 484
click at [362, 372] on div at bounding box center [496, 321] width 656 height 493
click at [487, 127] on icon at bounding box center [495, 132] width 16 height 16
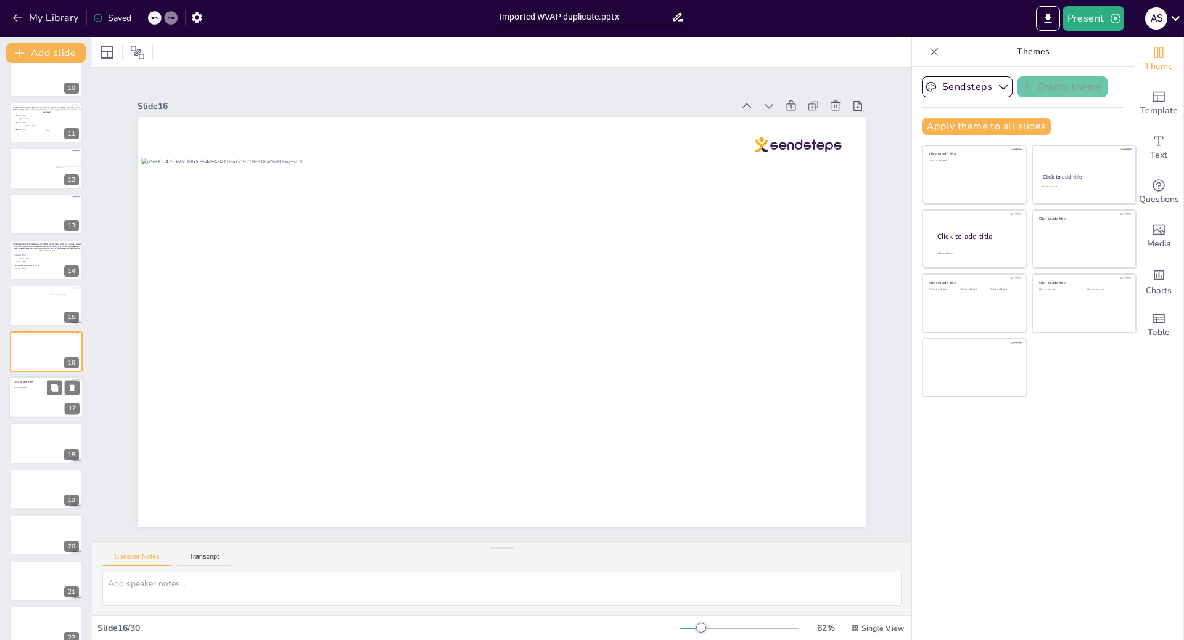
click at [30, 400] on div at bounding box center [46, 398] width 74 height 42
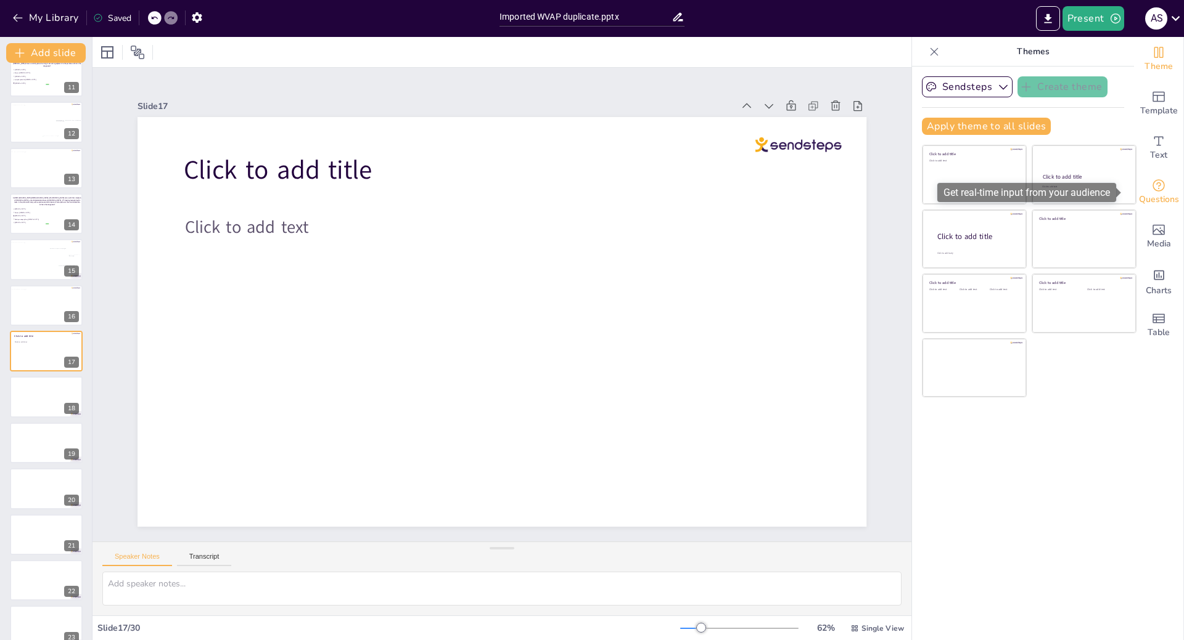
click at [1157, 193] on span "Questions" at bounding box center [1159, 200] width 40 height 14
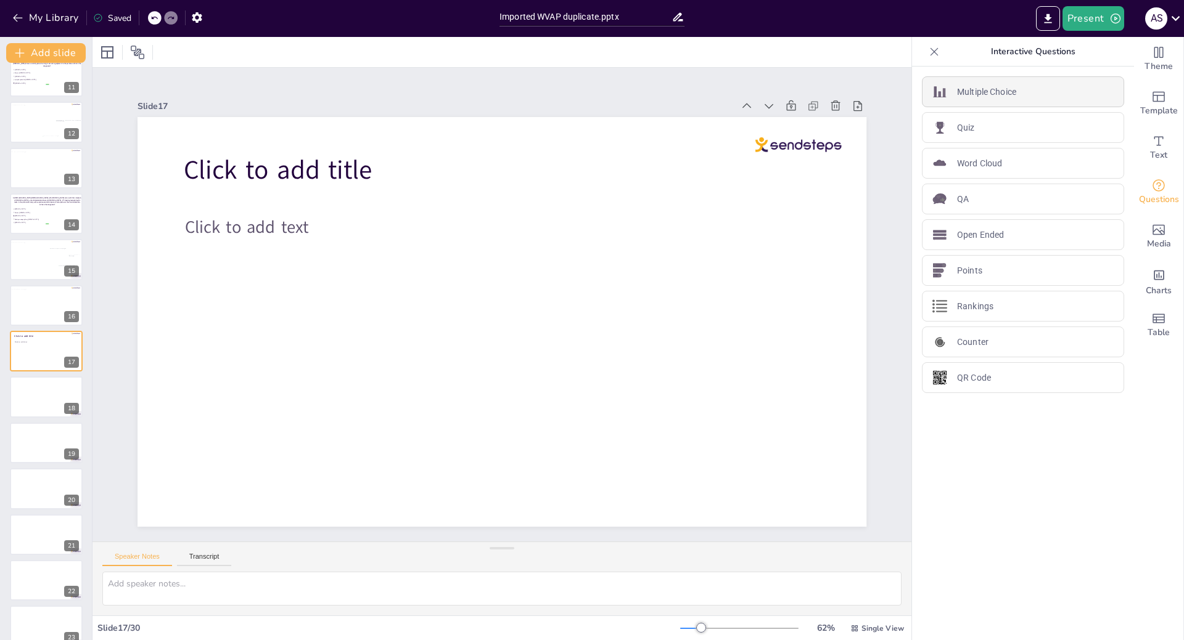
click at [965, 95] on p "Multiple Choice" at bounding box center [986, 92] width 59 height 13
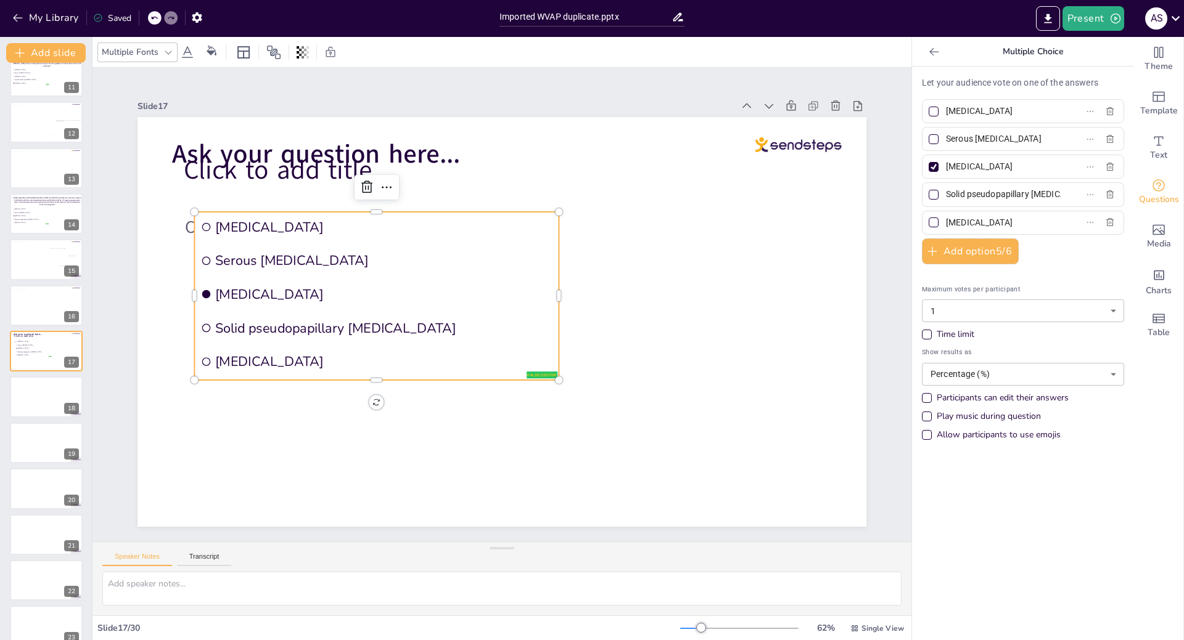
click at [1005, 225] on input "[MEDICAL_DATA]" at bounding box center [1003, 223] width 115 height 18
type input "Pancreatic [MEDICAL_DATA]"
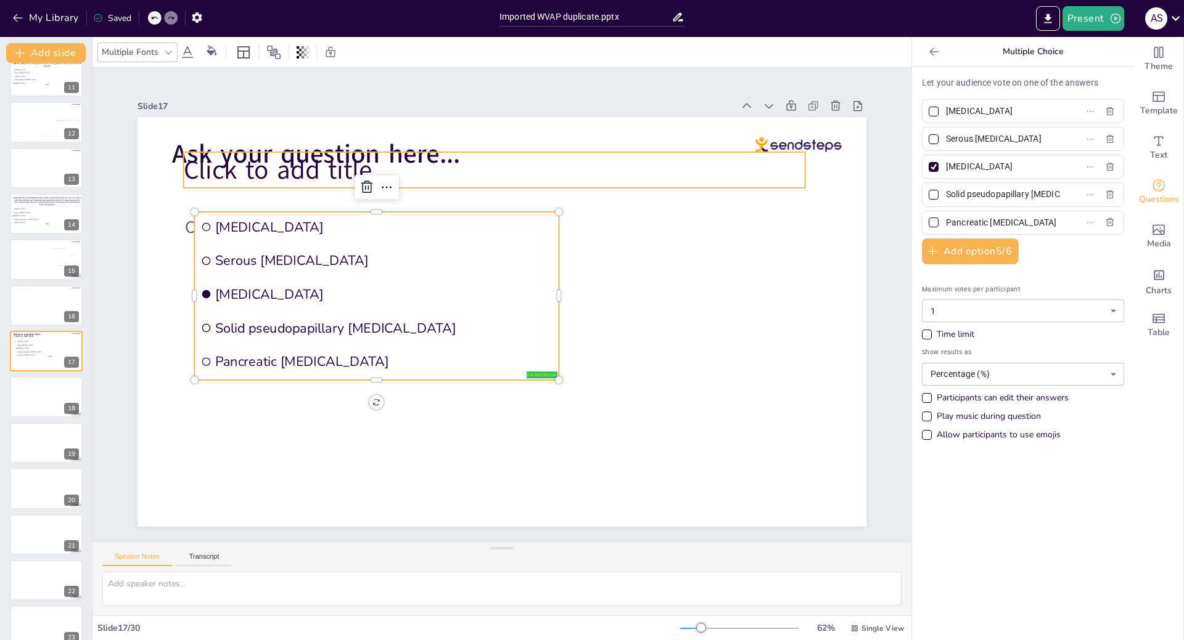
click at [281, 145] on span "Click to add title" at bounding box center [351, 90] width 187 height 109
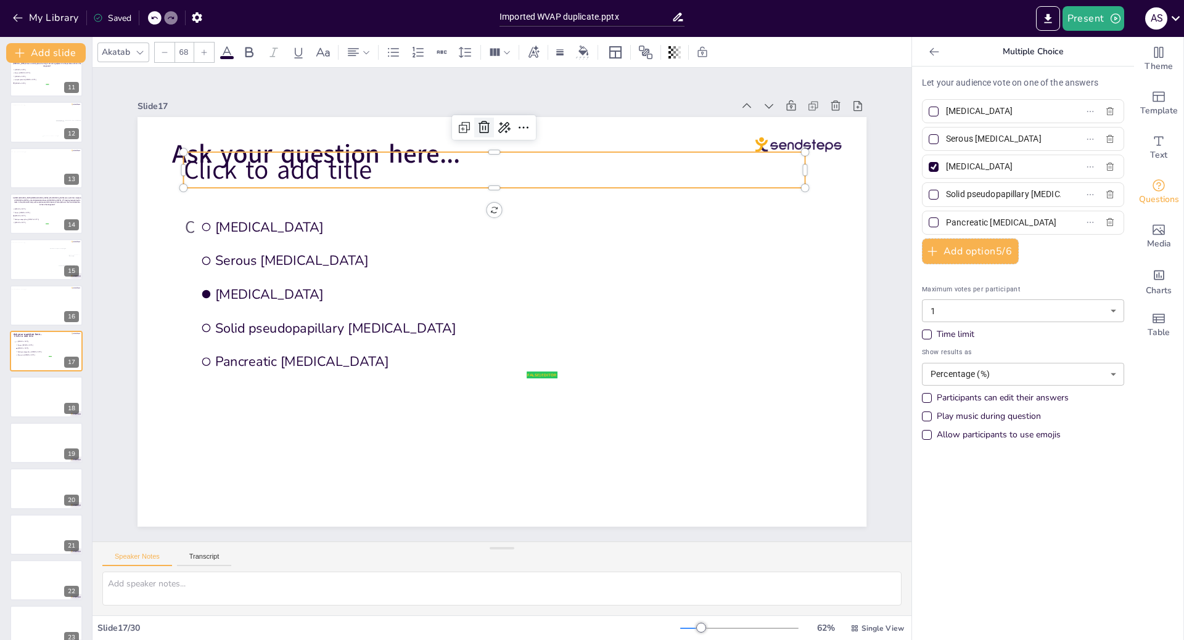
click at [494, 123] on icon at bounding box center [502, 126] width 16 height 16
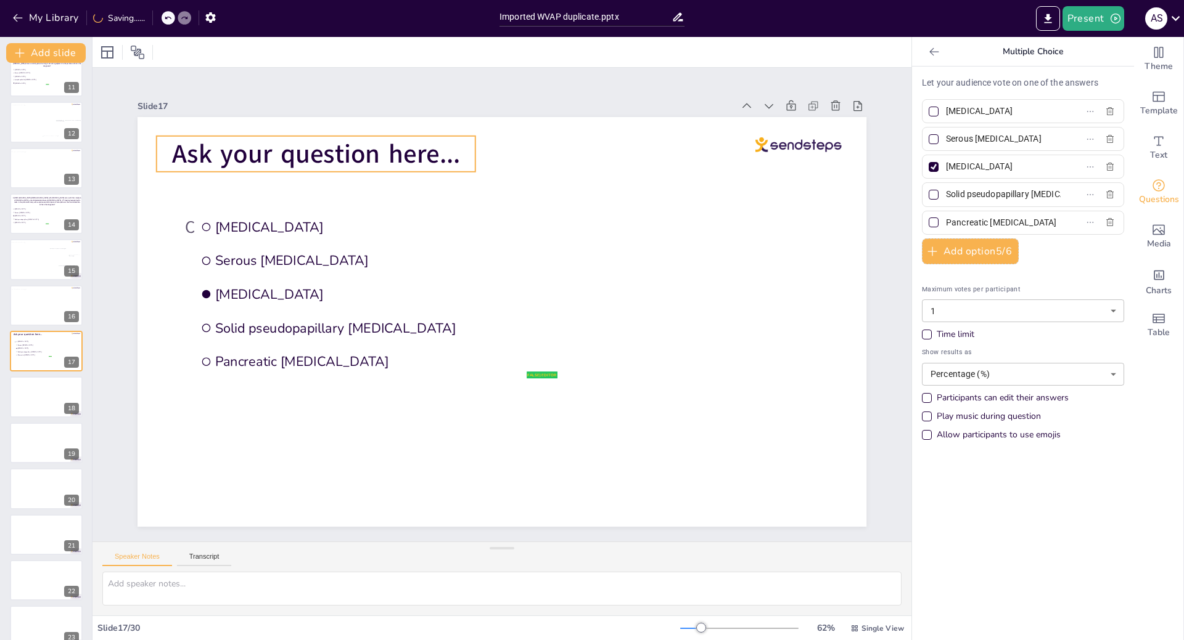
click at [446, 149] on span "Ask your question here..." at bounding box center [316, 153] width 288 height 35
click at [452, 151] on p "Ask your question here..." at bounding box center [332, 135] width 321 height 69
click at [452, 151] on p "Ask your question here..." at bounding box center [316, 154] width 319 height 36
click at [450, 152] on span "Ask your question here..." at bounding box center [351, 119] width 288 height 94
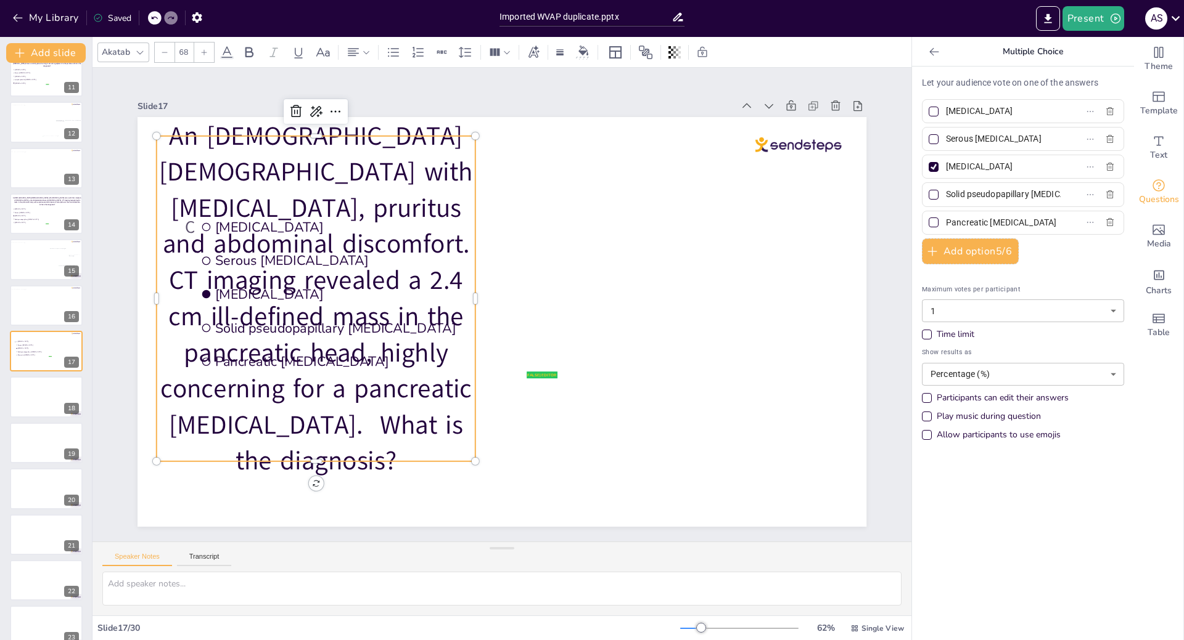
click at [135, 50] on icon at bounding box center [140, 52] width 10 height 10
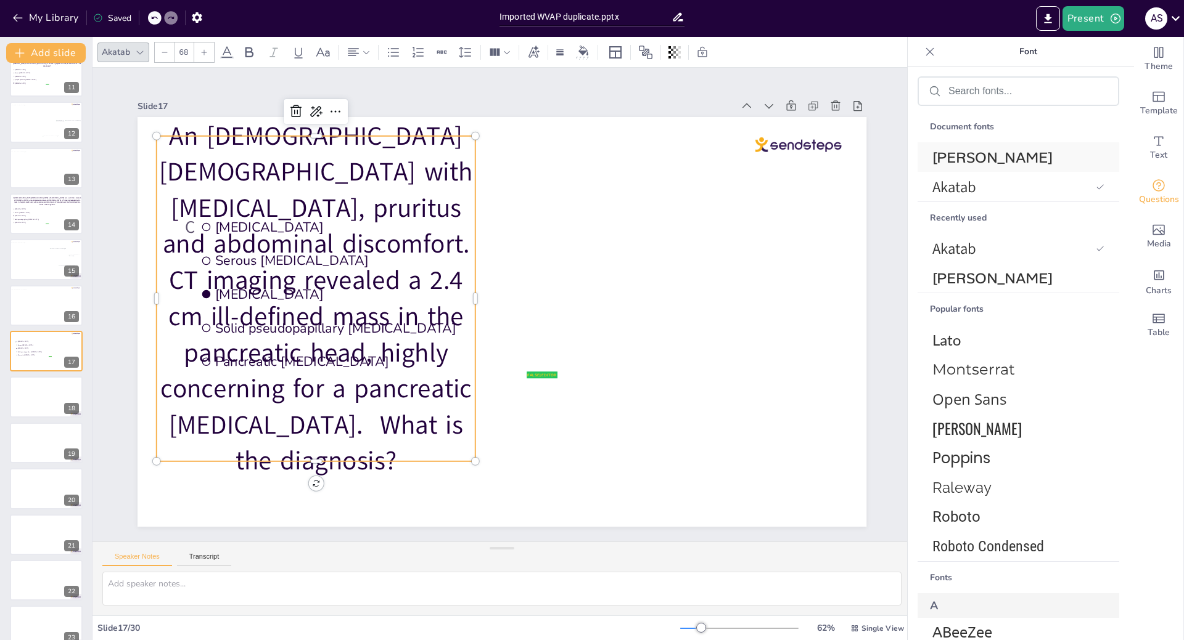
click at [975, 153] on span "[PERSON_NAME]" at bounding box center [1015, 157] width 167 height 19
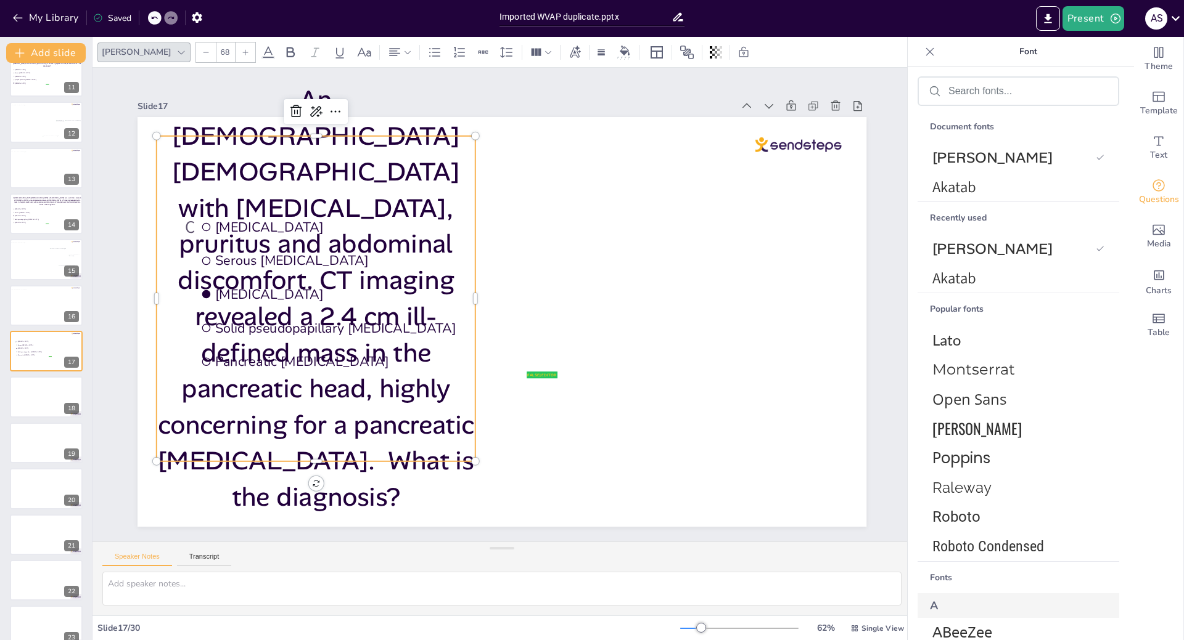
click at [202, 50] on icon at bounding box center [205, 52] width 7 height 7
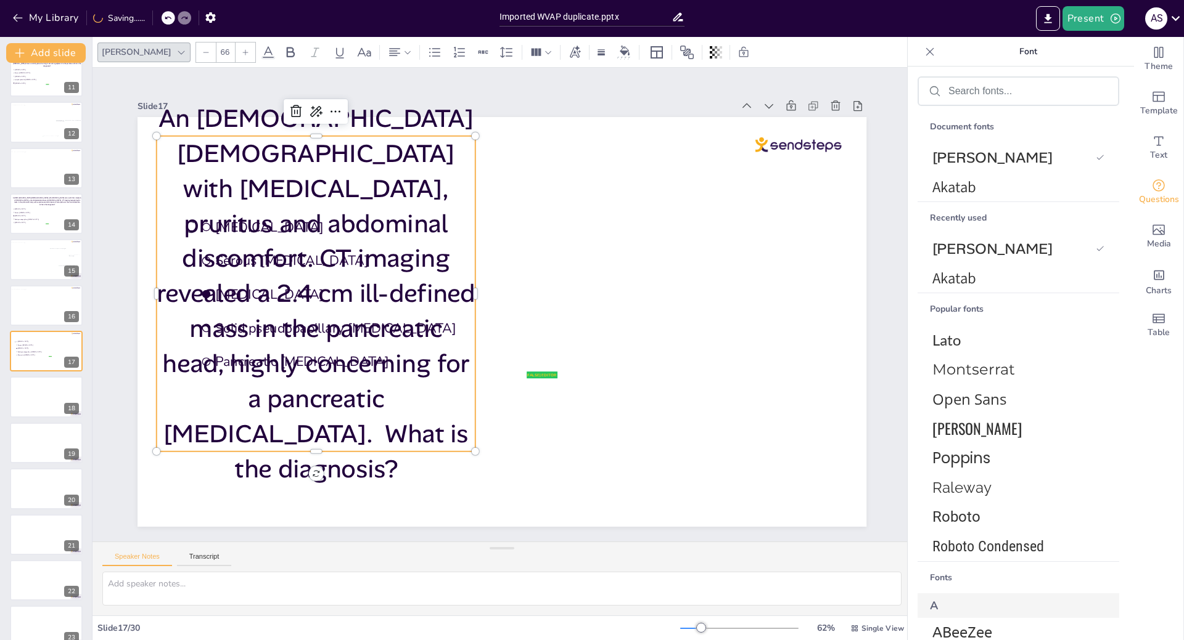
click at [202, 50] on icon at bounding box center [205, 52] width 7 height 7
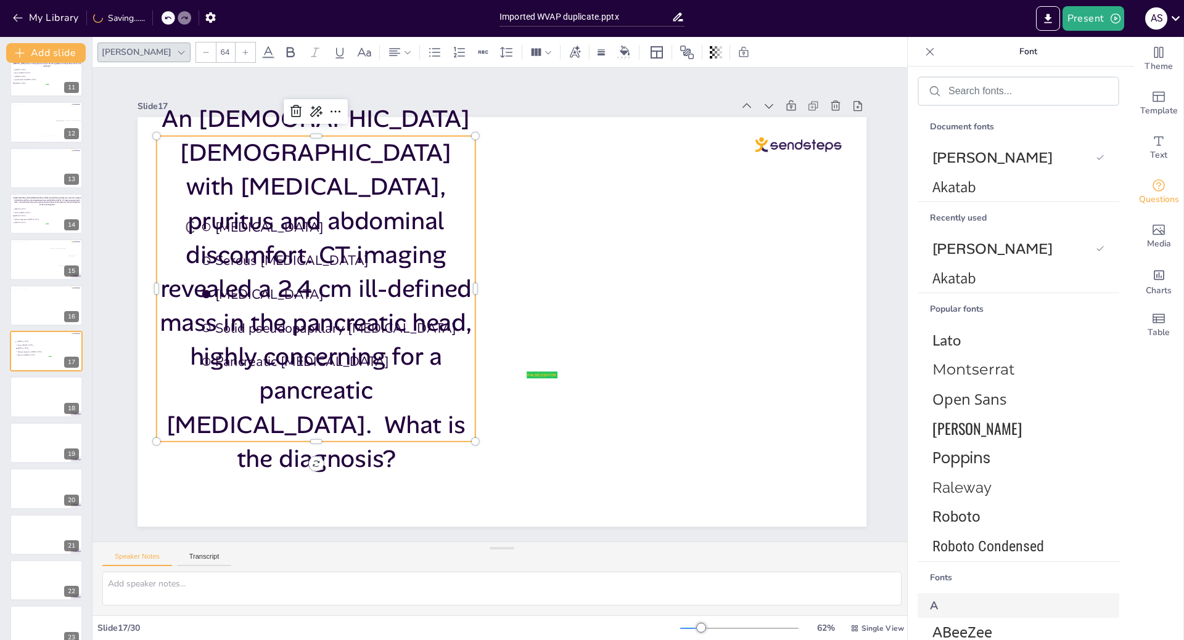
click at [202, 50] on icon at bounding box center [205, 52] width 7 height 7
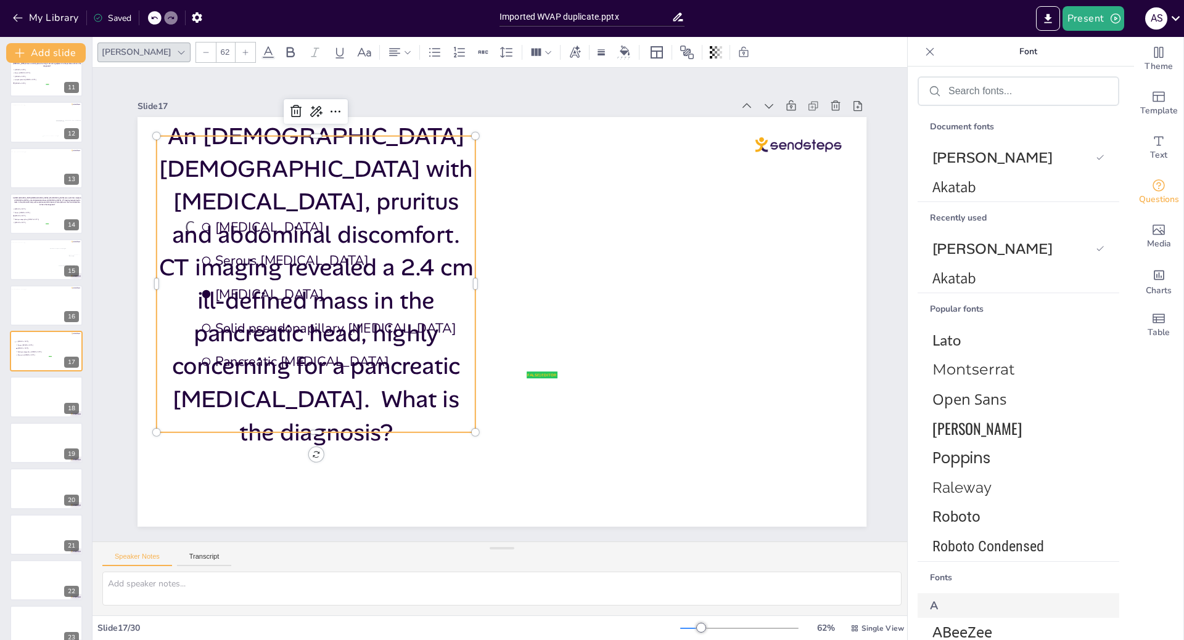
click at [202, 50] on icon at bounding box center [205, 52] width 7 height 7
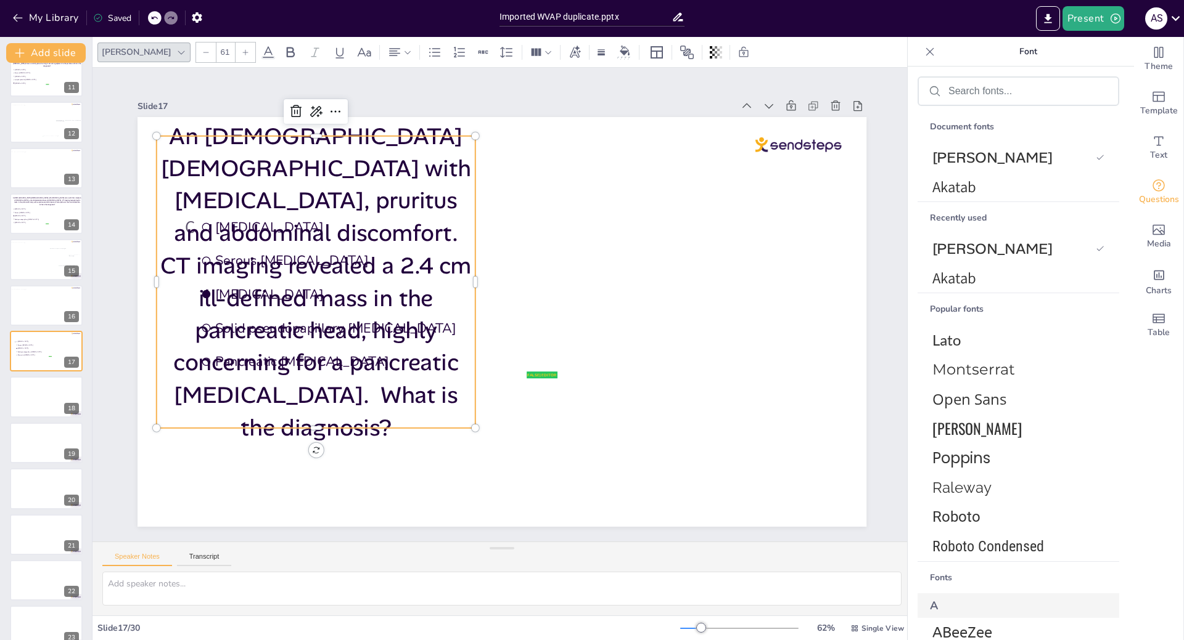
click at [202, 50] on icon at bounding box center [205, 52] width 7 height 7
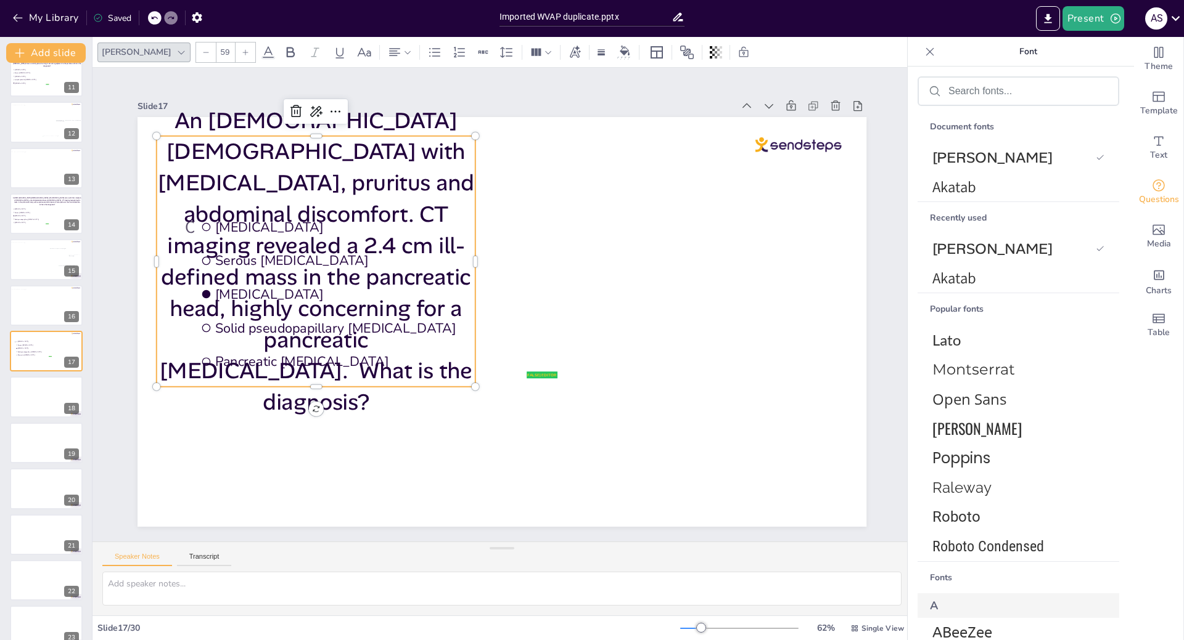
click at [202, 50] on icon at bounding box center [205, 52] width 7 height 7
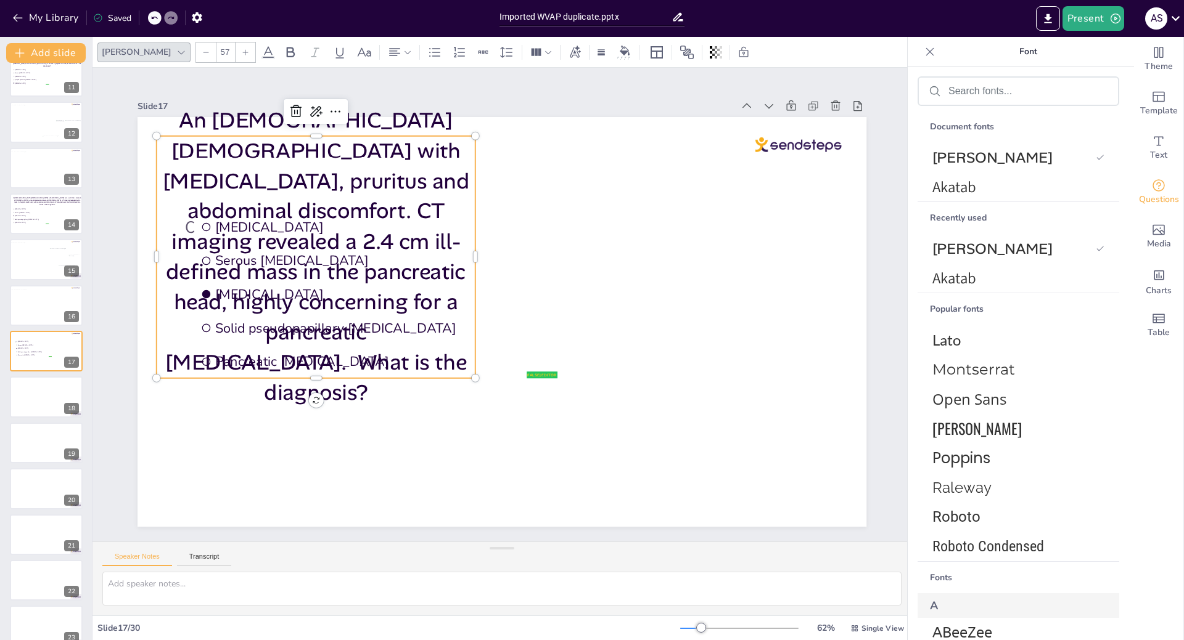
click at [202, 50] on icon at bounding box center [205, 52] width 7 height 7
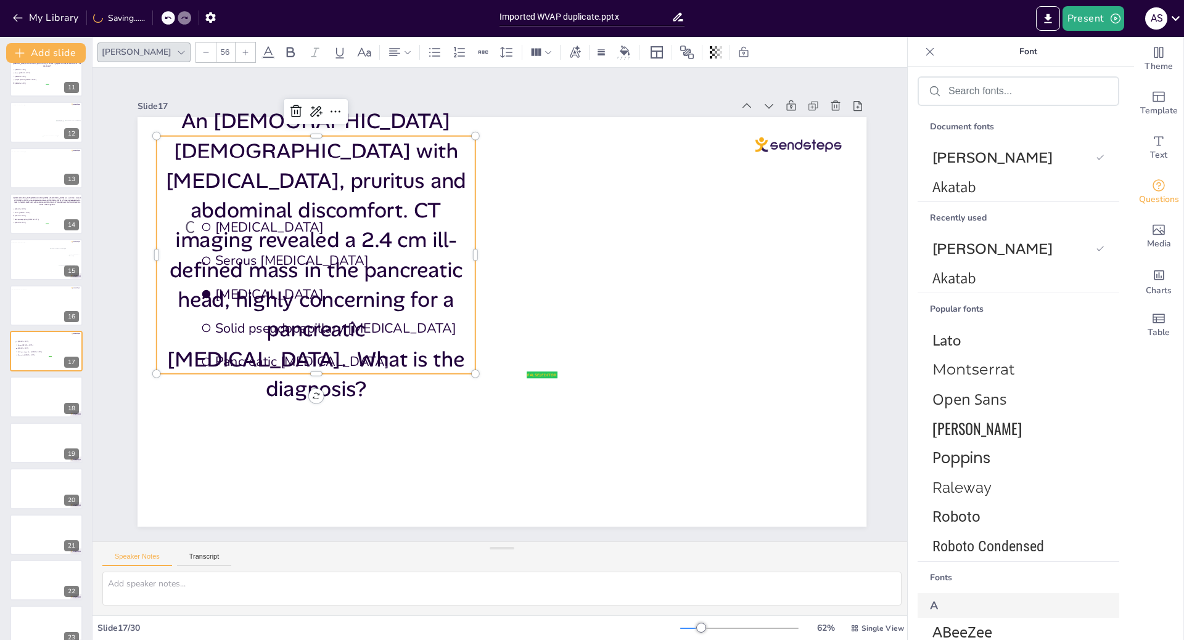
click at [202, 50] on icon at bounding box center [205, 52] width 7 height 7
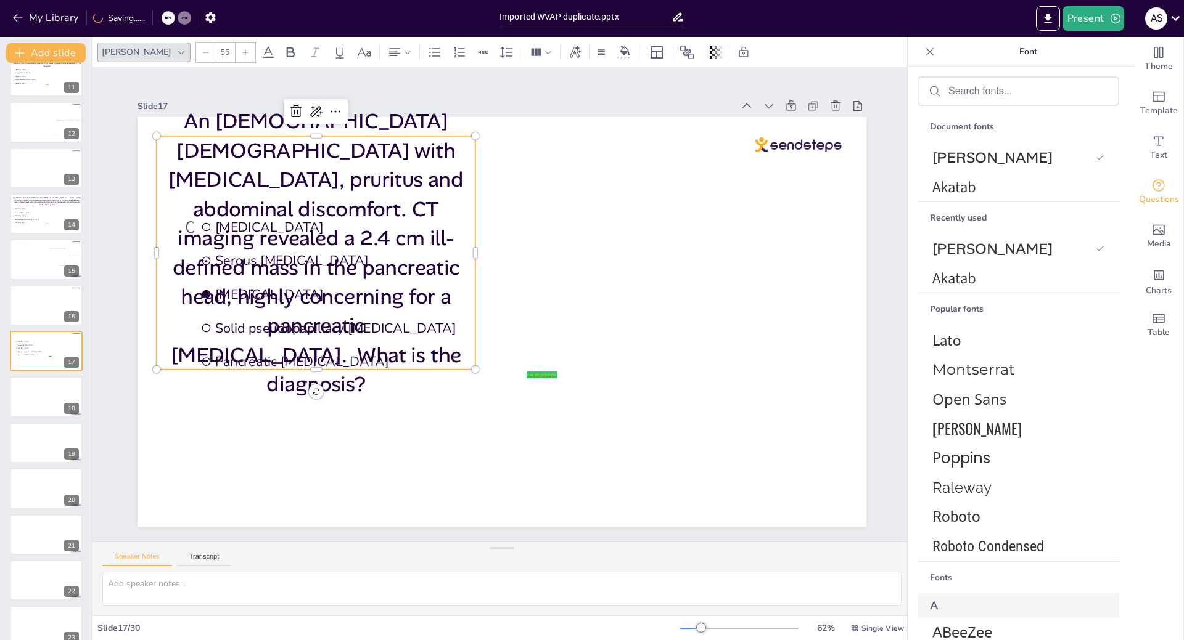
click at [202, 50] on icon at bounding box center [205, 52] width 7 height 7
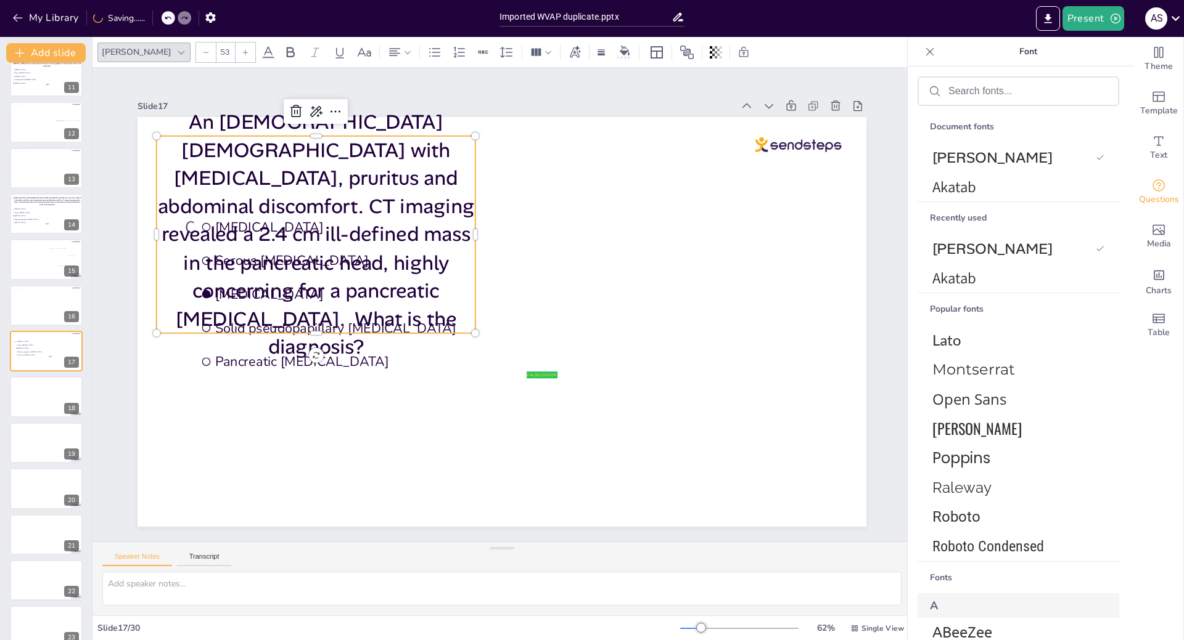
click at [202, 50] on icon at bounding box center [205, 52] width 7 height 7
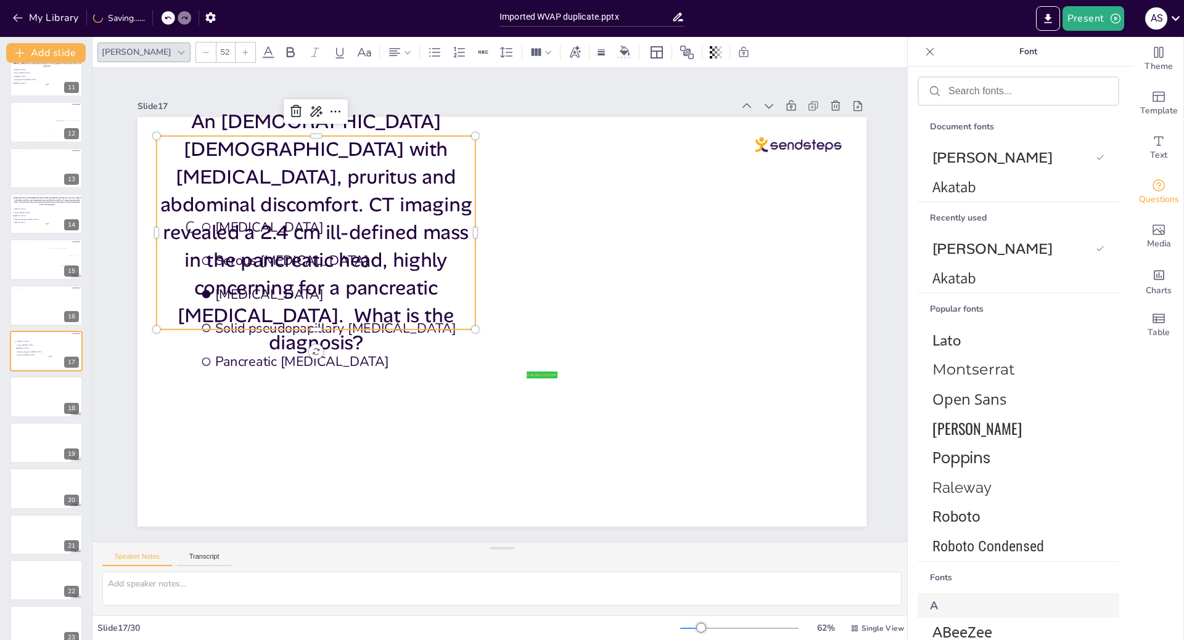
click at [202, 50] on icon at bounding box center [205, 52] width 7 height 7
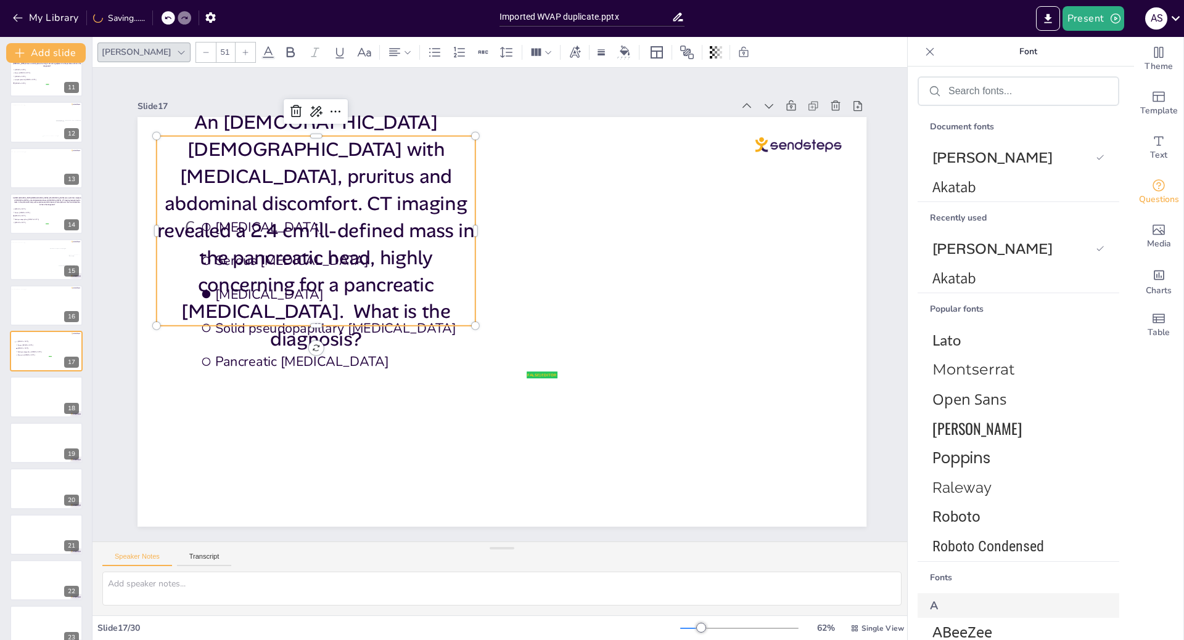
click at [202, 50] on icon at bounding box center [205, 52] width 7 height 7
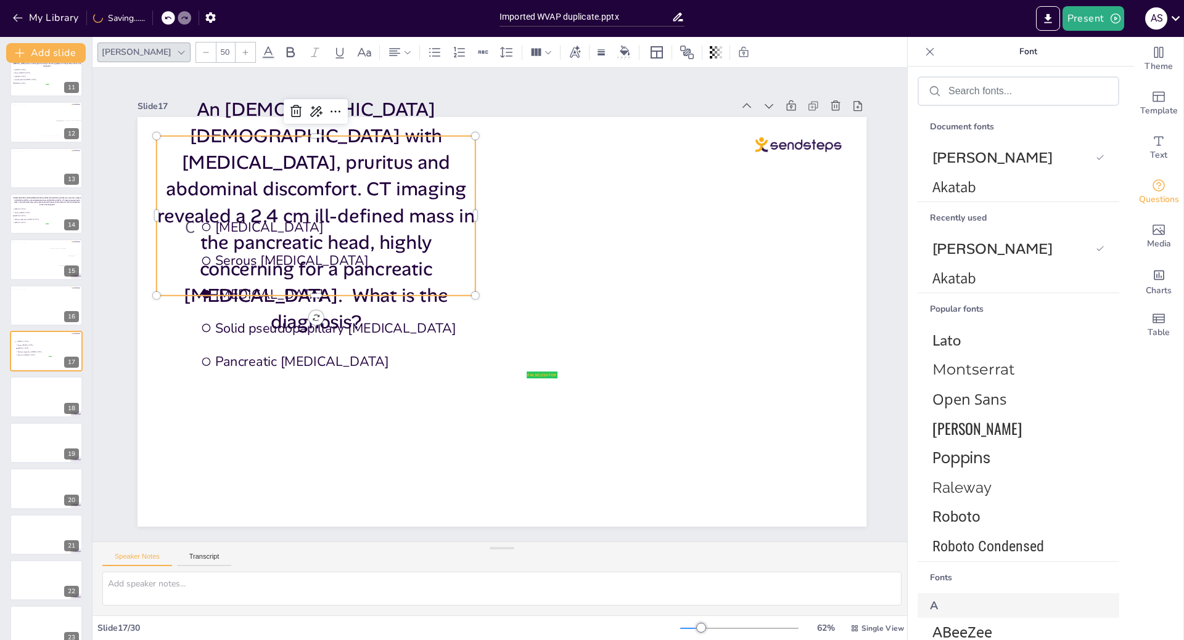
click at [202, 50] on icon at bounding box center [205, 52] width 7 height 7
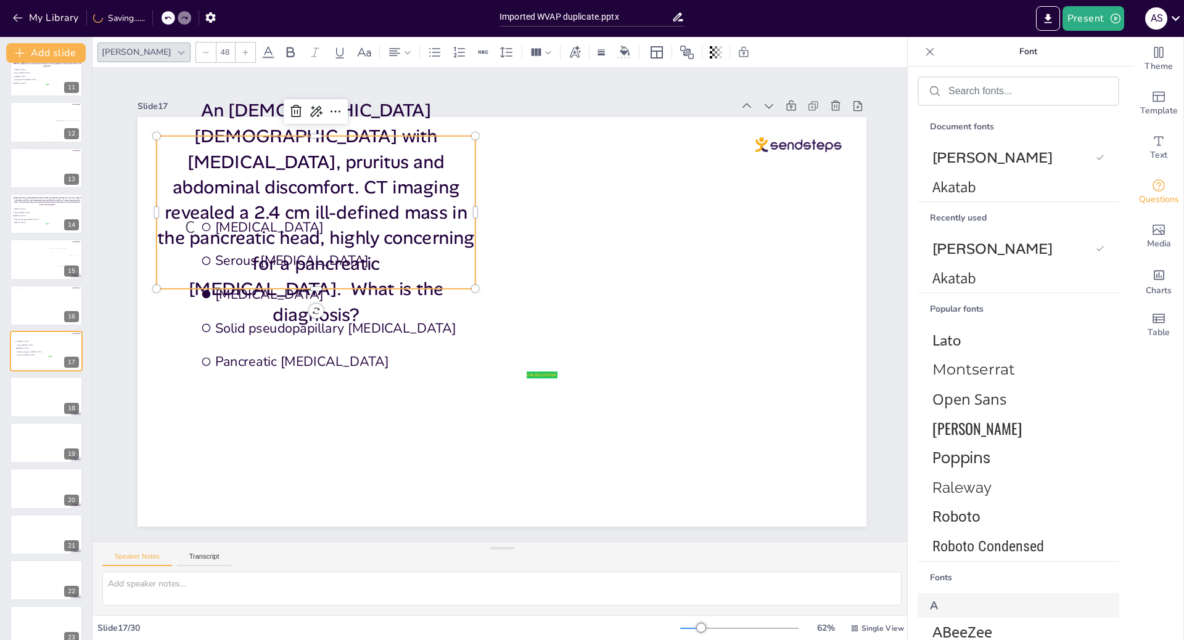
click at [202, 50] on icon at bounding box center [205, 52] width 7 height 7
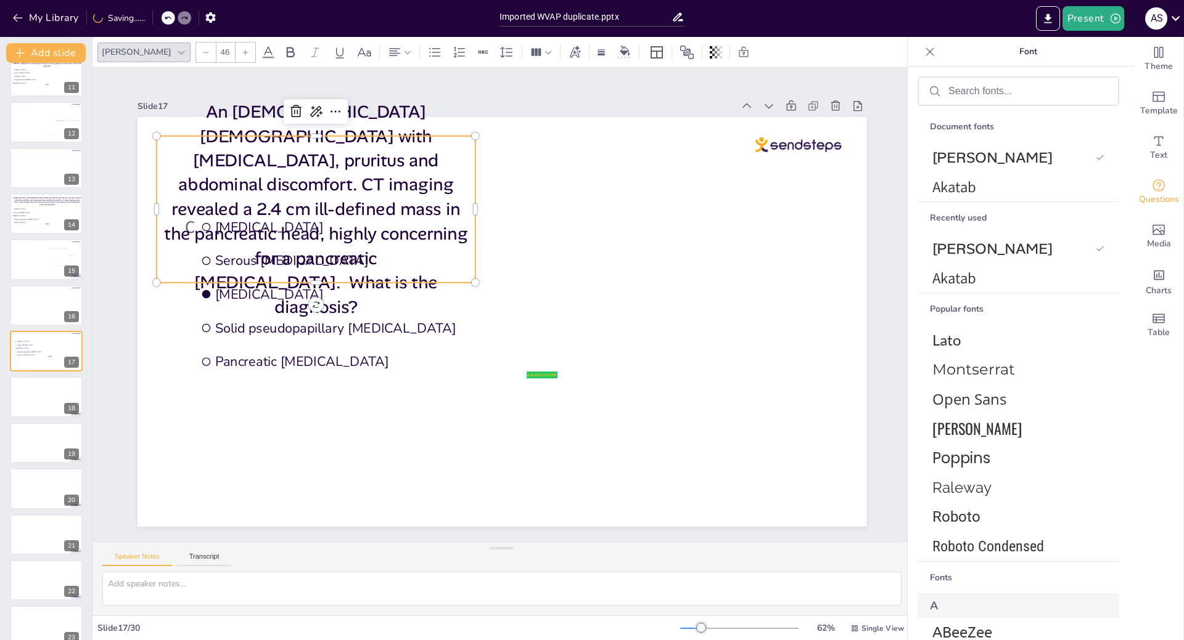
click at [202, 50] on icon at bounding box center [205, 52] width 7 height 7
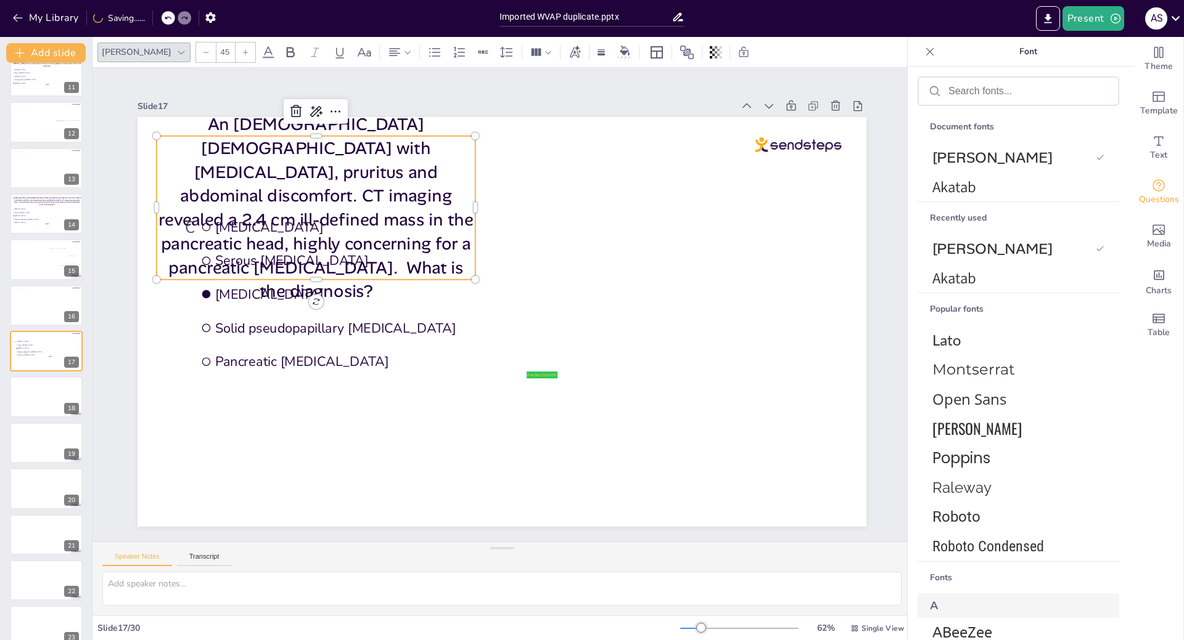
click at [202, 50] on icon at bounding box center [205, 52] width 7 height 7
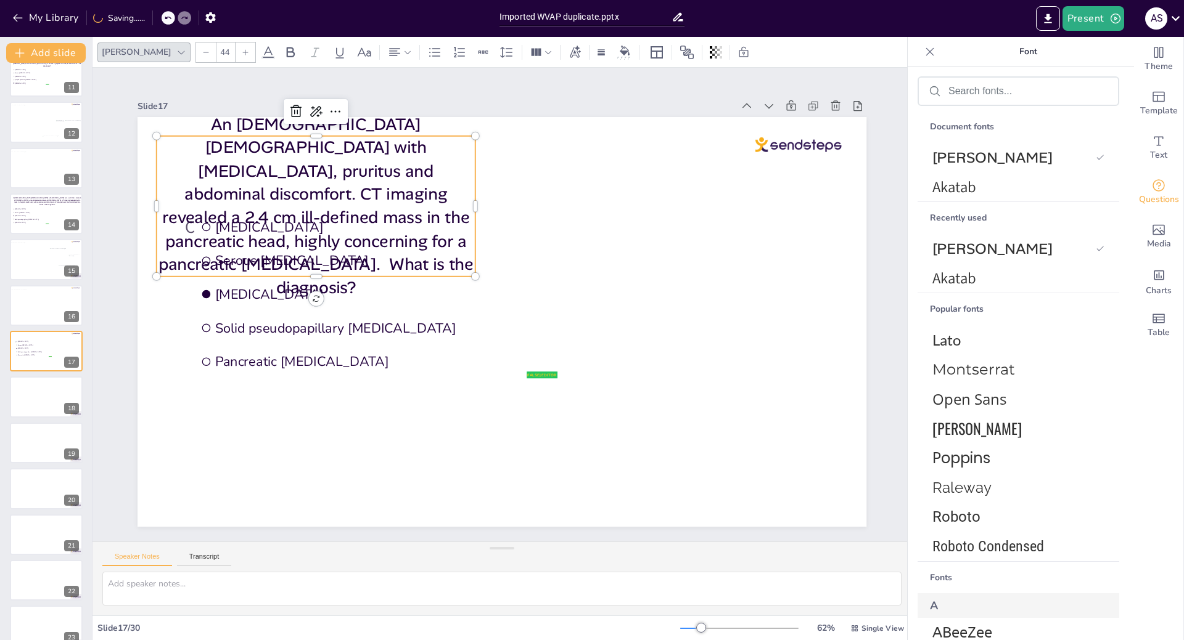
click at [202, 50] on icon at bounding box center [205, 52] width 7 height 7
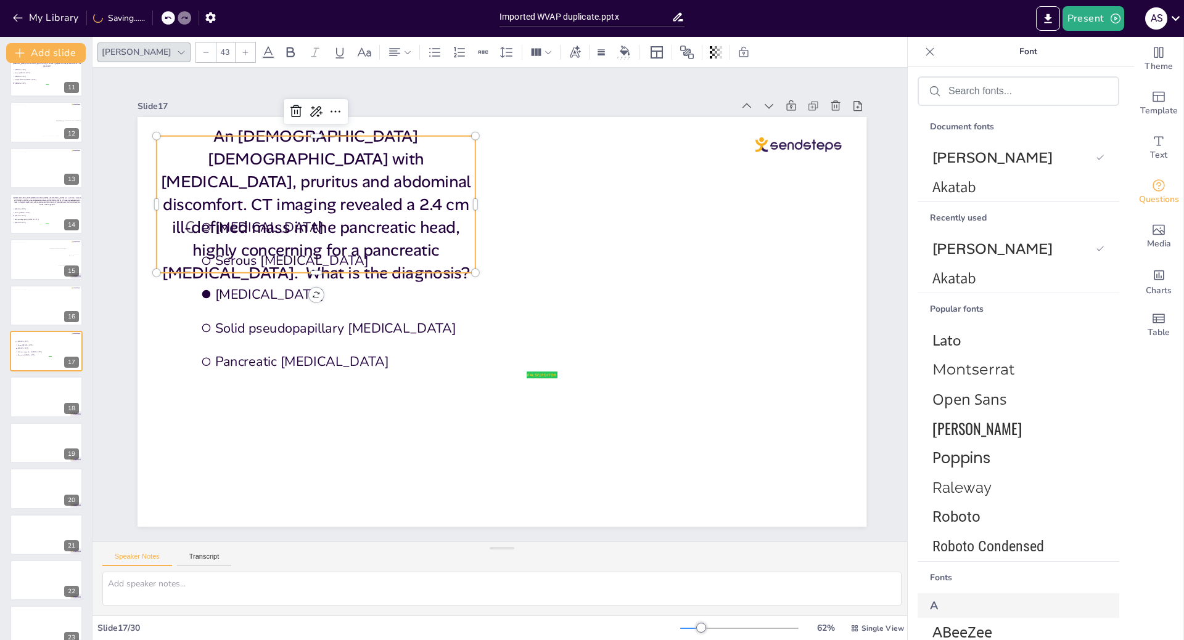
click at [202, 50] on icon at bounding box center [205, 52] width 7 height 7
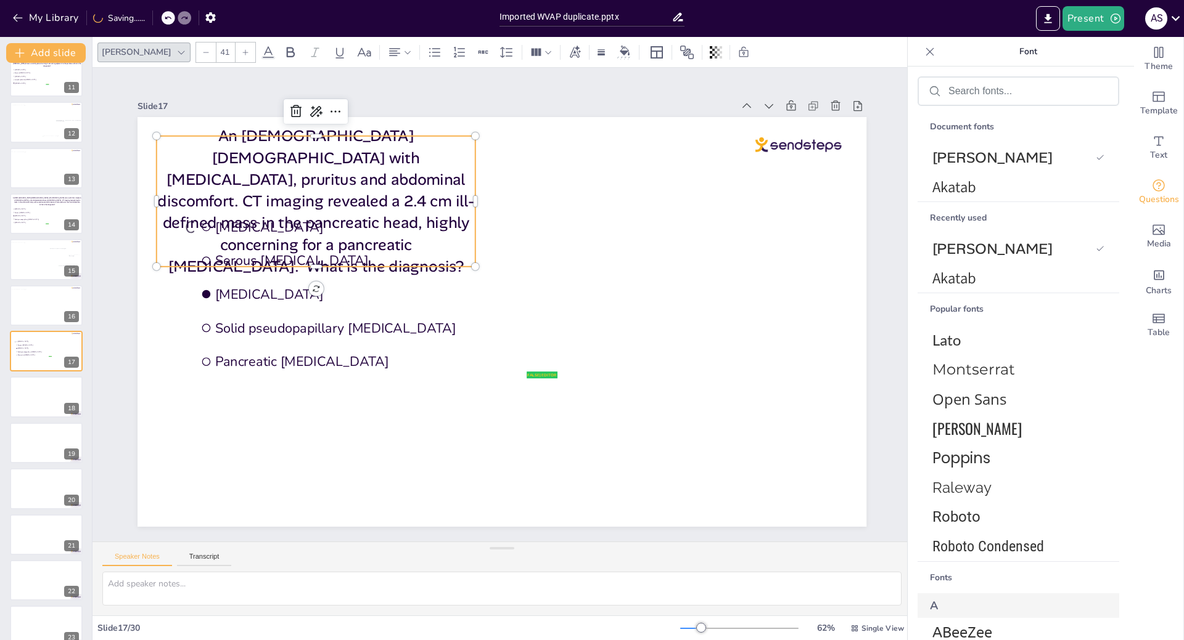
click at [202, 50] on icon at bounding box center [205, 52] width 7 height 7
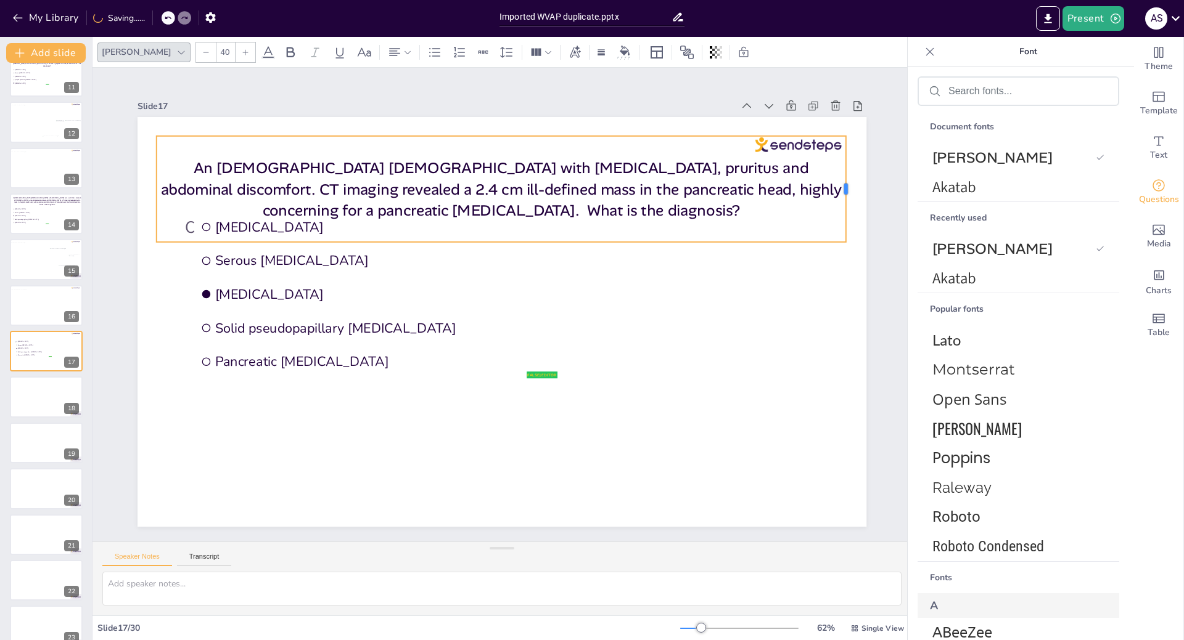
drag, startPoint x: 465, startPoint y: 186, endPoint x: 836, endPoint y: 190, distance: 370.5
click at [850, 190] on div at bounding box center [860, 226] width 21 height 107
click at [211, 222] on div "An [DEMOGRAPHIC_DATA] [DEMOGRAPHIC_DATA] with [MEDICAL_DATA], pruritus and abdo…" at bounding box center [547, 199] width 673 height 378
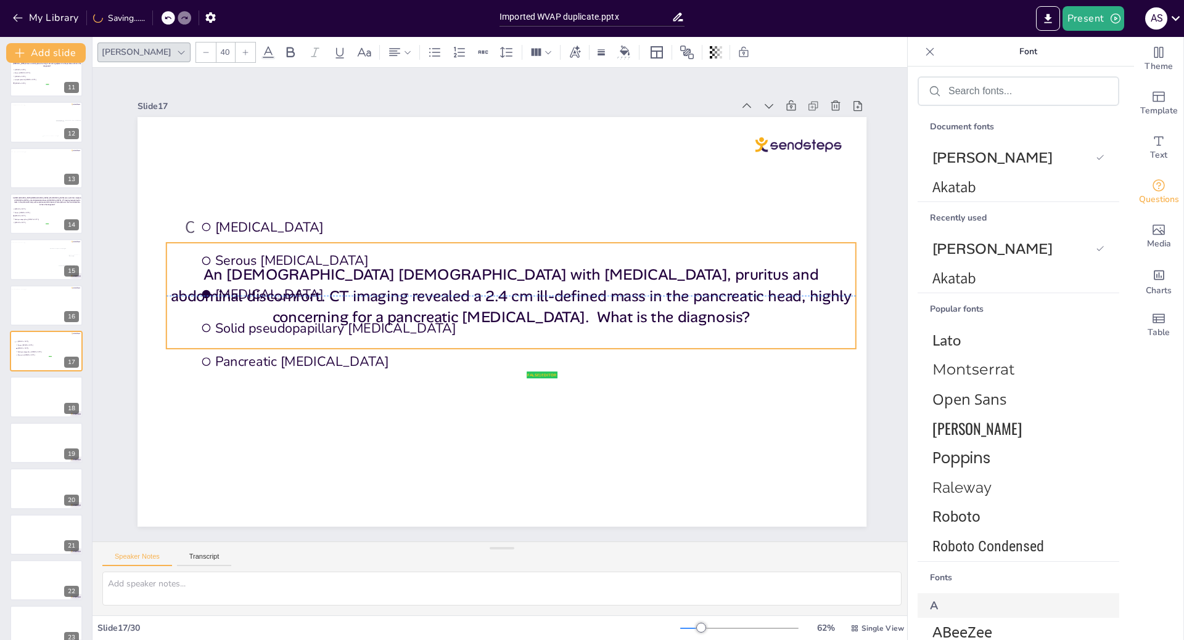
drag, startPoint x: 242, startPoint y: 195, endPoint x: 252, endPoint y: 305, distance: 110.2
click at [252, 305] on p "An [DEMOGRAPHIC_DATA] [DEMOGRAPHIC_DATA] with [MEDICAL_DATA], pruritus and abdo…" at bounding box center [510, 295] width 689 height 63
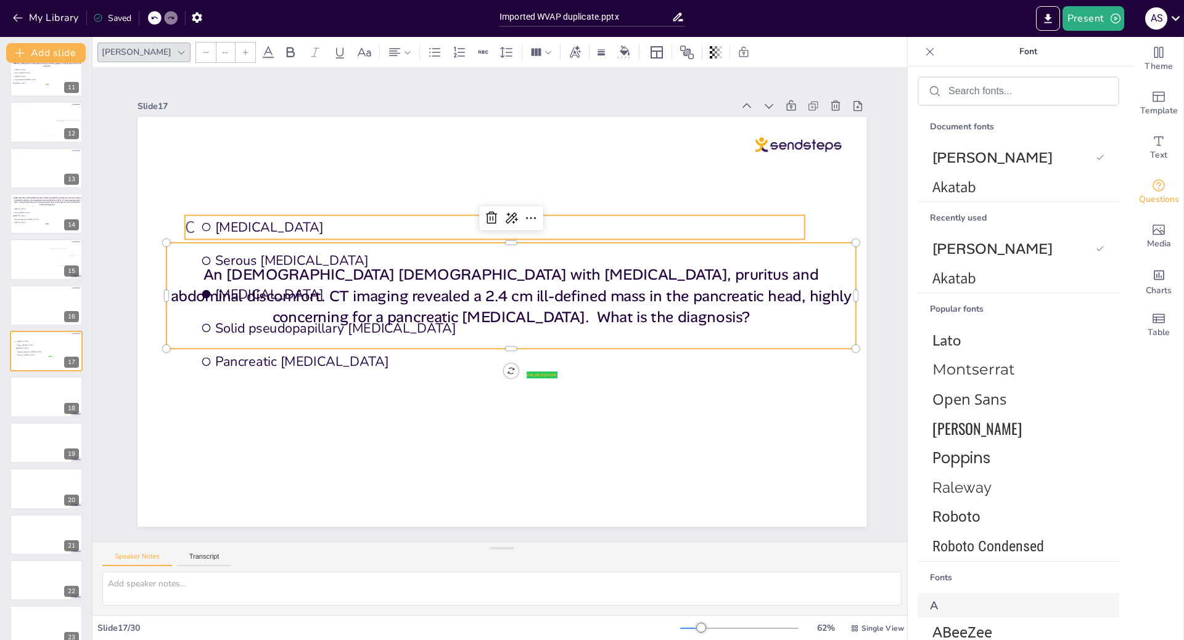
click at [194, 219] on span "Click to add text" at bounding box center [257, 201] width 126 height 36
type input "45"
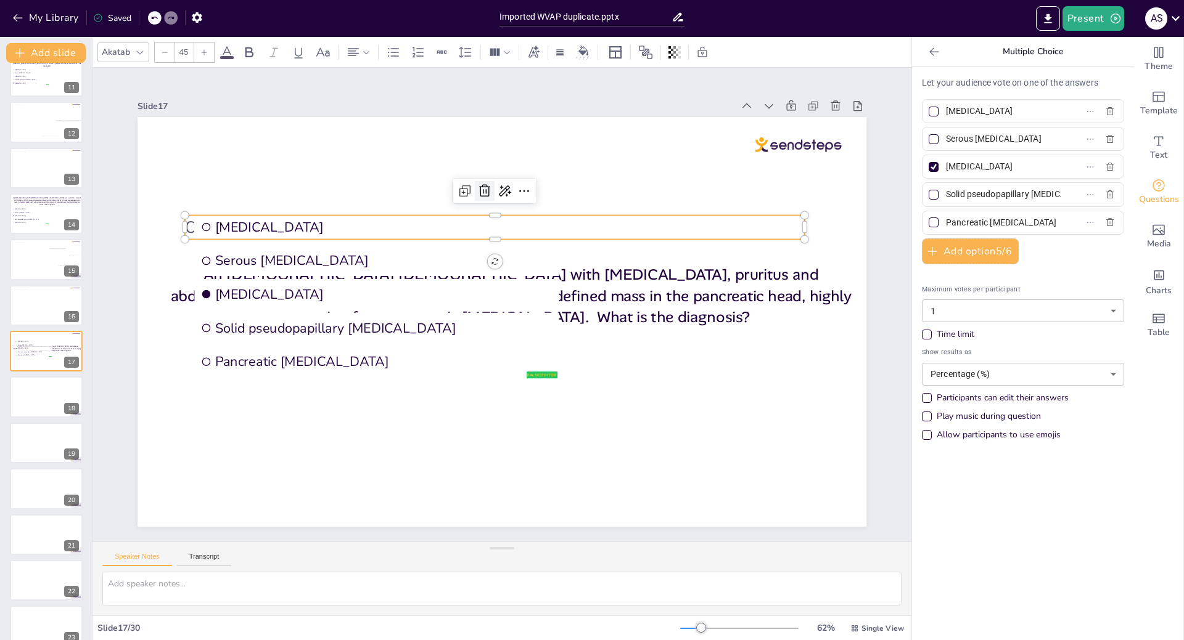
click at [500, 190] on icon at bounding box center [508, 189] width 17 height 17
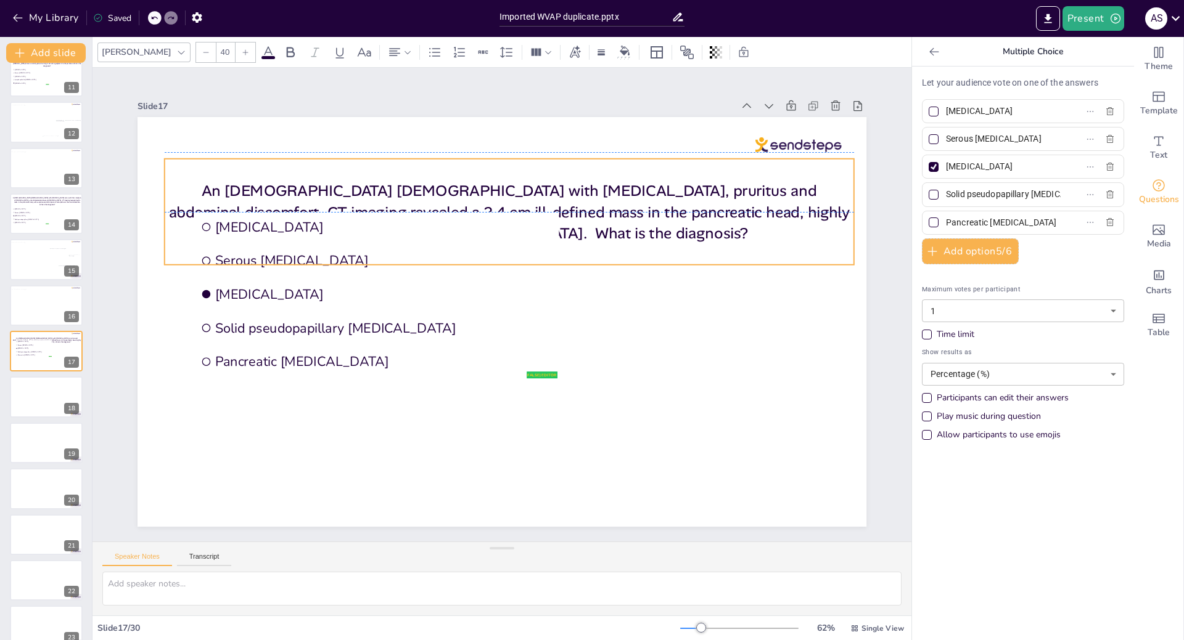
drag, startPoint x: 166, startPoint y: 288, endPoint x: 165, endPoint y: 201, distance: 87.6
click at [173, 201] on p "An [DEMOGRAPHIC_DATA] [DEMOGRAPHIC_DATA] with [MEDICAL_DATA], pruritus and abdo…" at bounding box center [519, 213] width 692 height 136
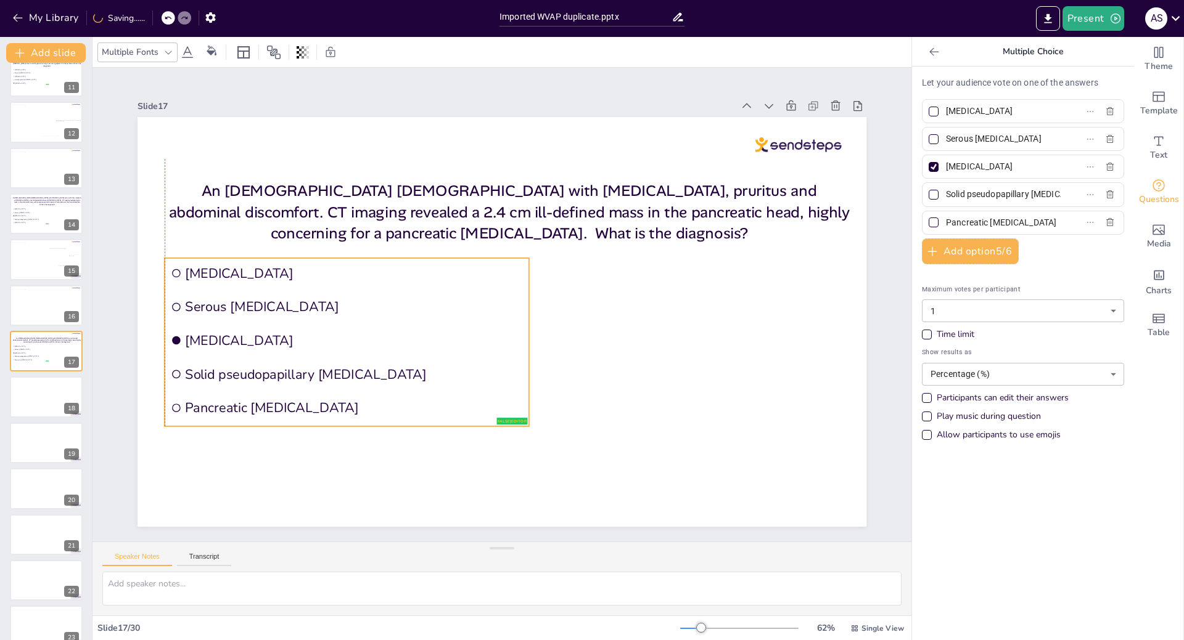
drag, startPoint x: 232, startPoint y: 327, endPoint x: 207, endPoint y: 374, distance: 53.0
click at [207, 374] on span "Solid pseudopapillary [MEDICAL_DATA]" at bounding box center [354, 375] width 338 height 18
click at [161, 55] on div at bounding box center [168, 52] width 15 height 15
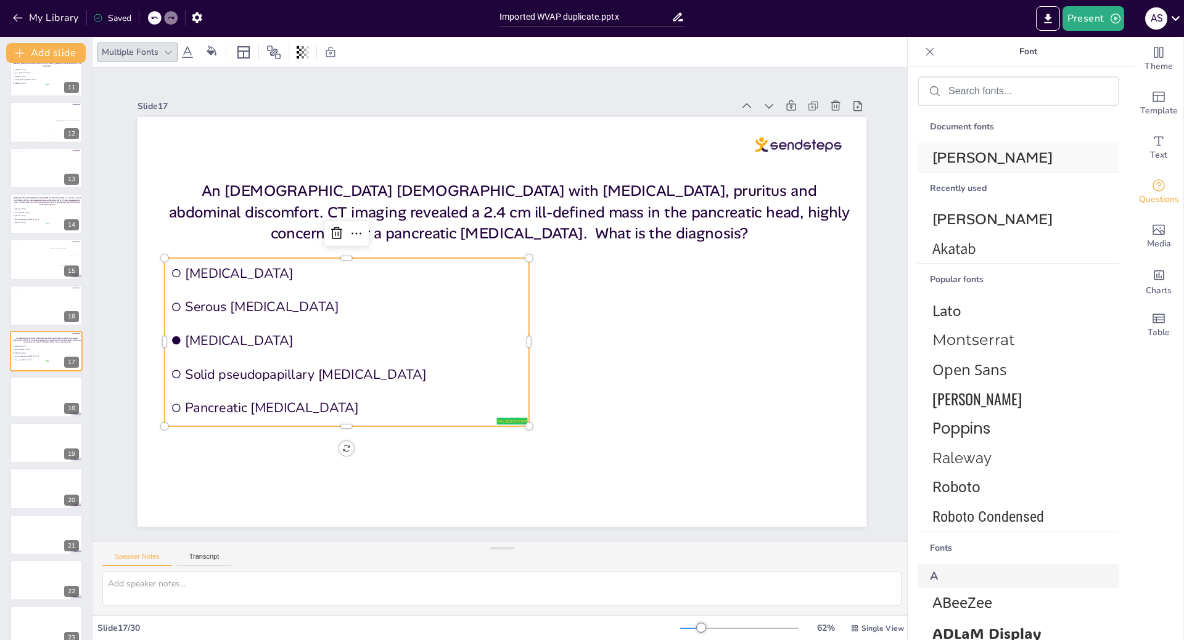
click at [1034, 166] on span "[PERSON_NAME]" at bounding box center [1015, 157] width 167 height 19
click at [923, 52] on icon at bounding box center [929, 52] width 12 height 12
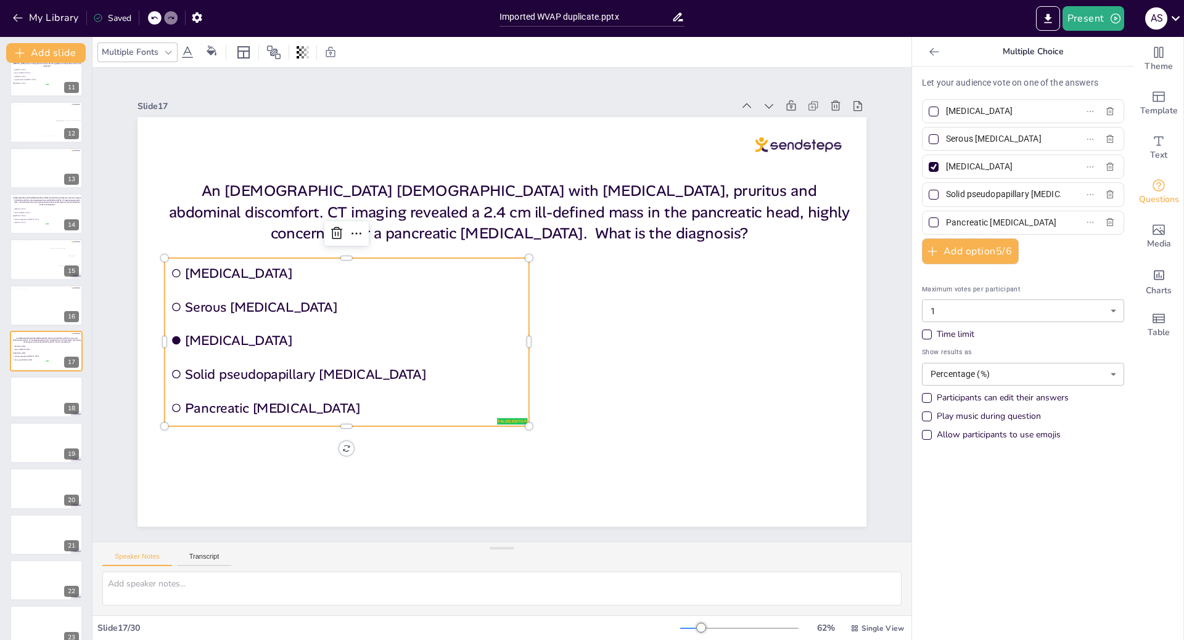
click at [928, 224] on div at bounding box center [933, 223] width 10 height 10
click at [946, 224] on input "Pancreatic [MEDICAL_DATA]" at bounding box center [1003, 223] width 115 height 18
checkbox input "true"
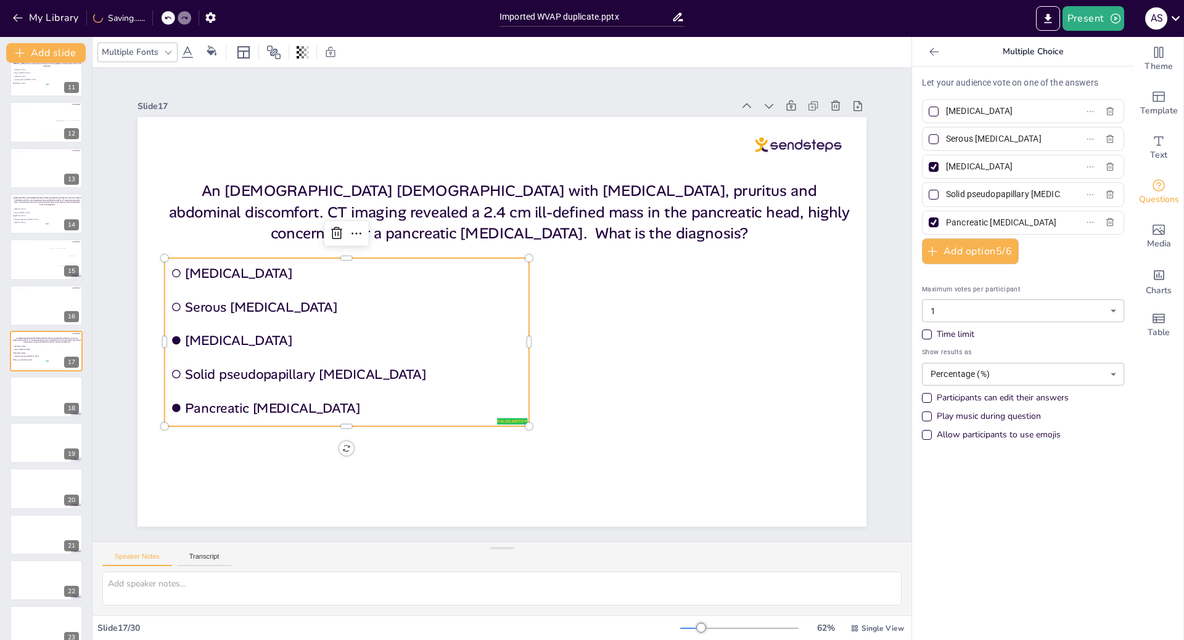
click at [928, 168] on div at bounding box center [933, 167] width 10 height 10
click at [946, 168] on input "[MEDICAL_DATA]" at bounding box center [1003, 167] width 115 height 18
checkbox input "false"
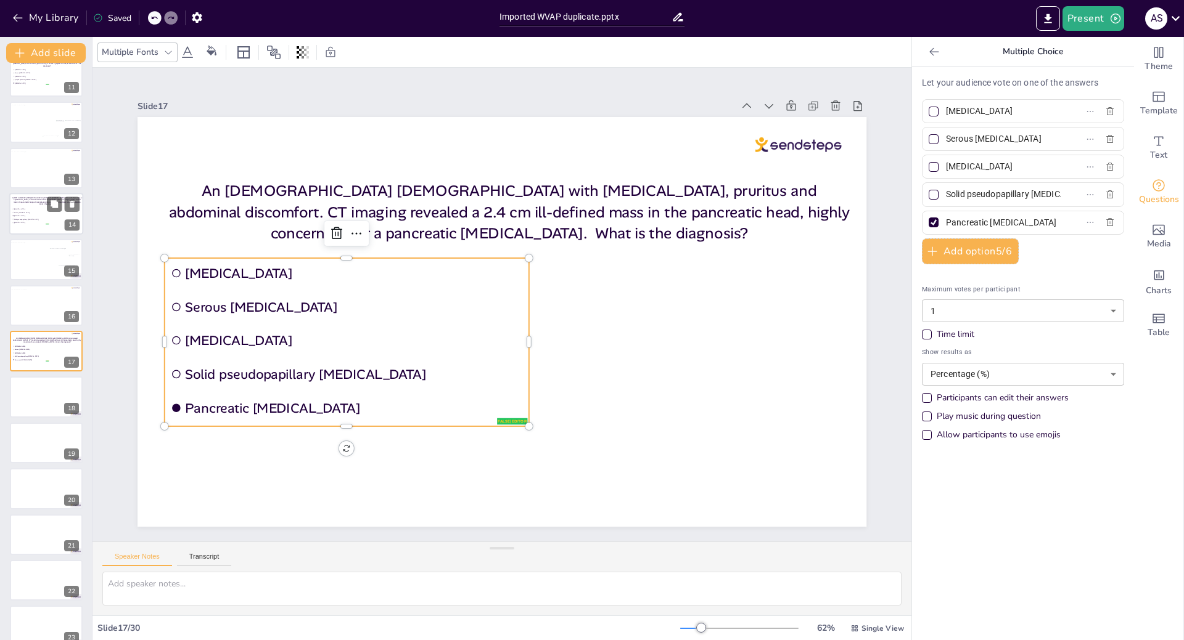
click at [35, 220] on span "Solid pseudopapillary [MEDICAL_DATA]" at bounding box center [31, 220] width 35 height 2
type input "[MEDICAL_DATA]"
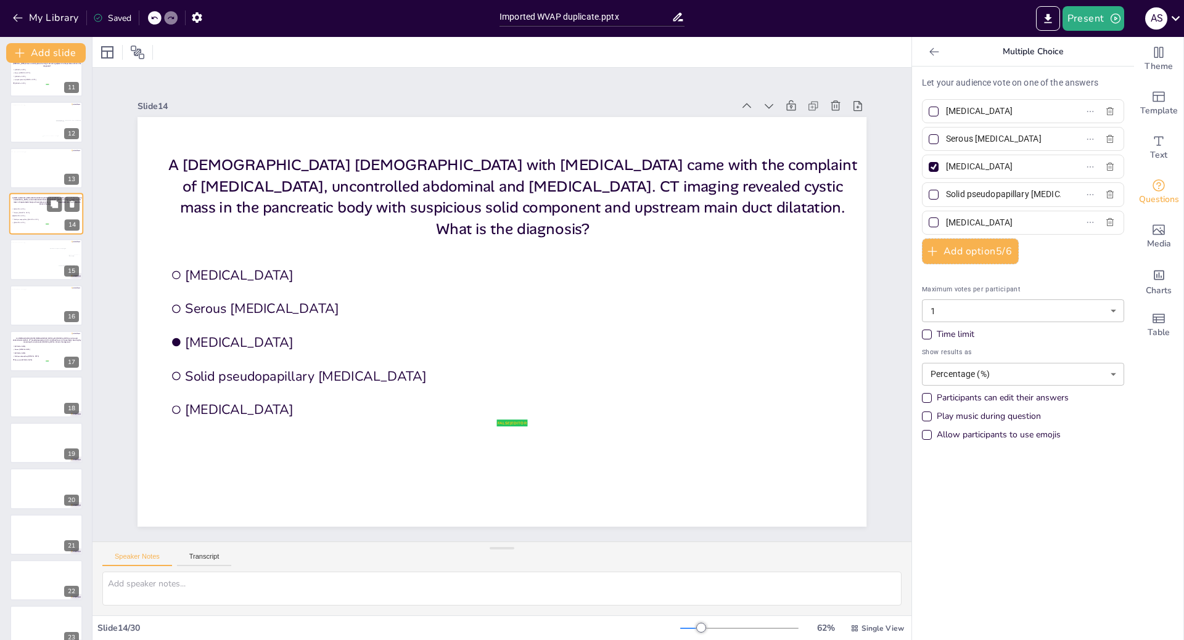
scroll to position [338, 0]
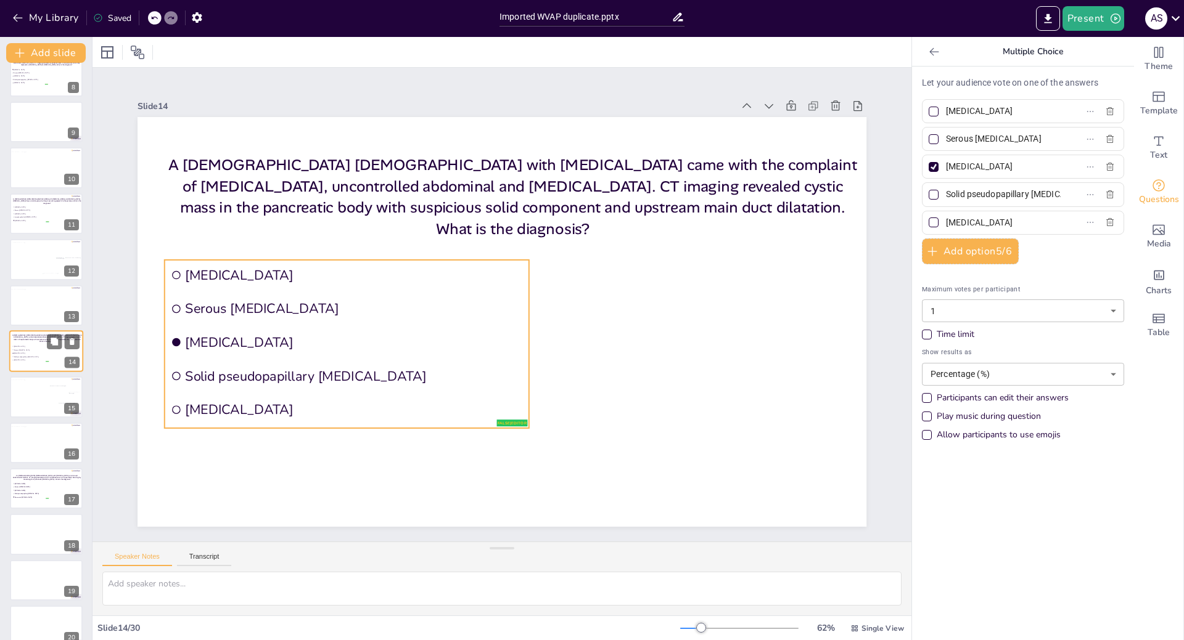
click at [36, 346] on span "[MEDICAL_DATA]" at bounding box center [31, 347] width 35 height 2
click at [206, 344] on span "[MEDICAL_DATA]" at bounding box center [354, 342] width 338 height 18
click at [166, 54] on icon at bounding box center [168, 52] width 10 height 10
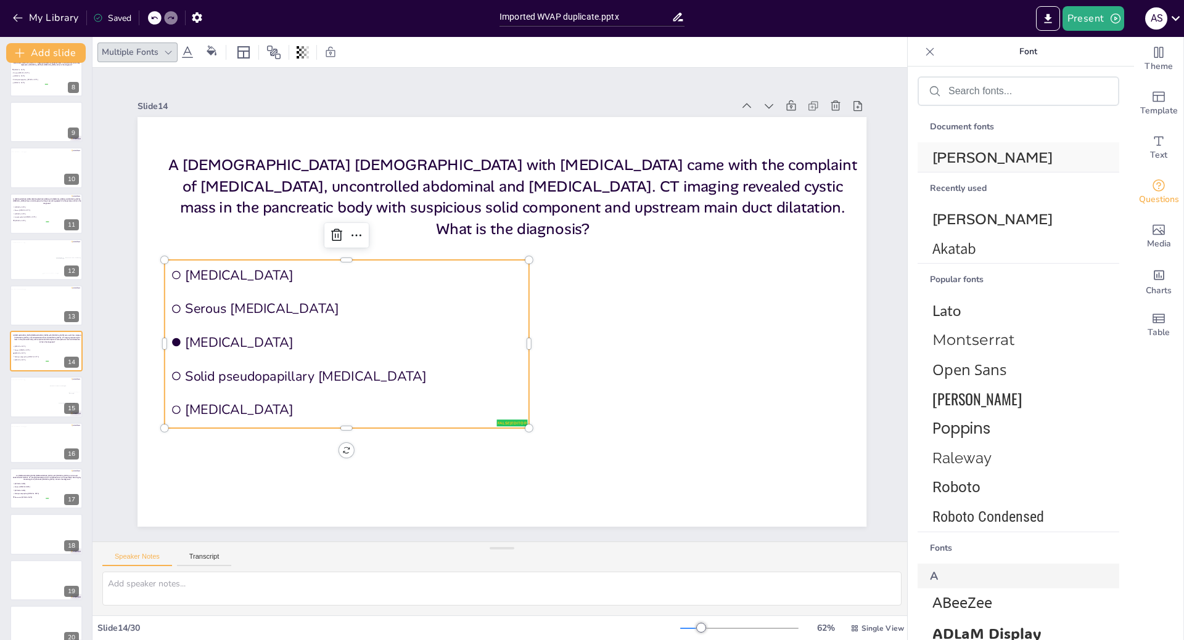
click at [972, 152] on span "[PERSON_NAME]" at bounding box center [1015, 157] width 167 height 19
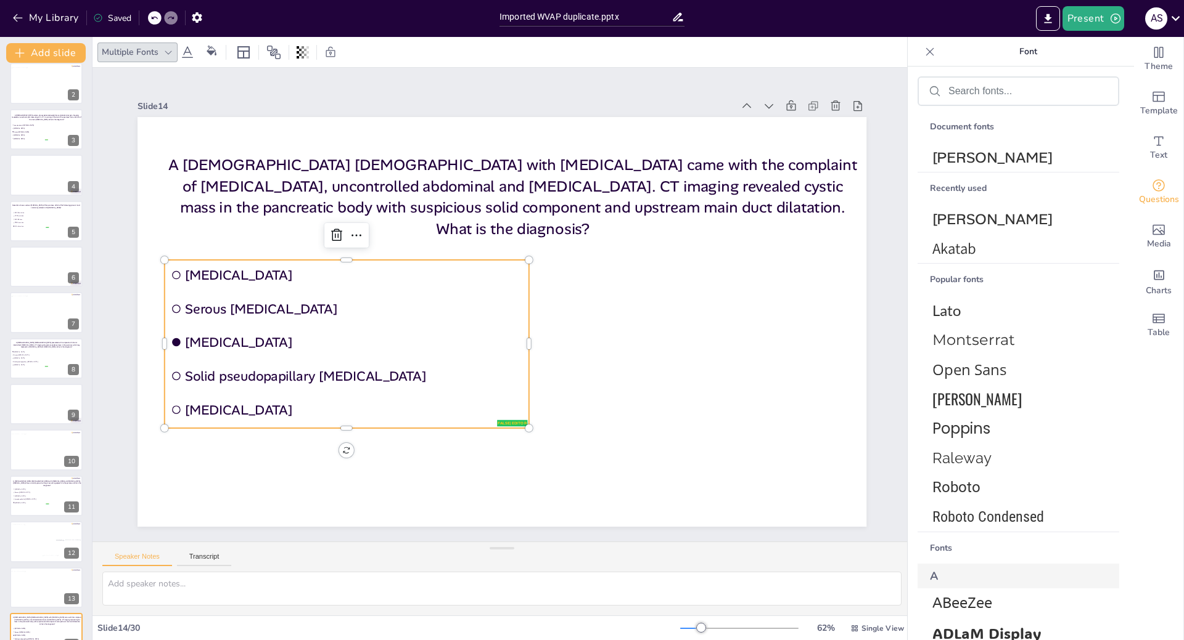
scroll to position [0, 0]
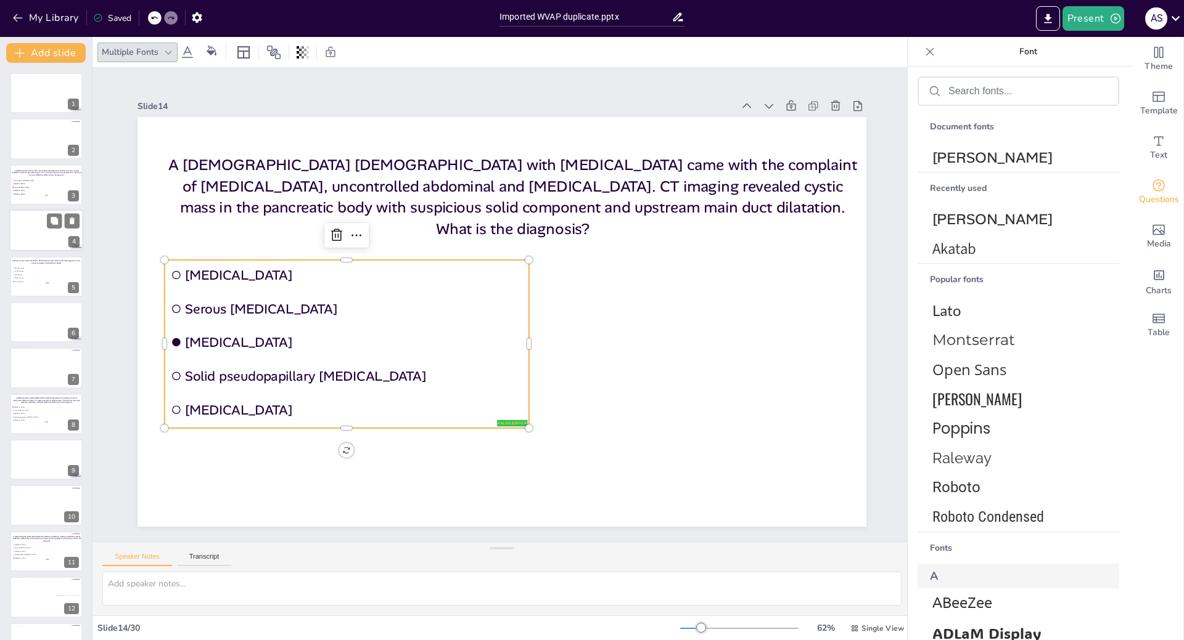
click at [31, 235] on div at bounding box center [46, 231] width 74 height 42
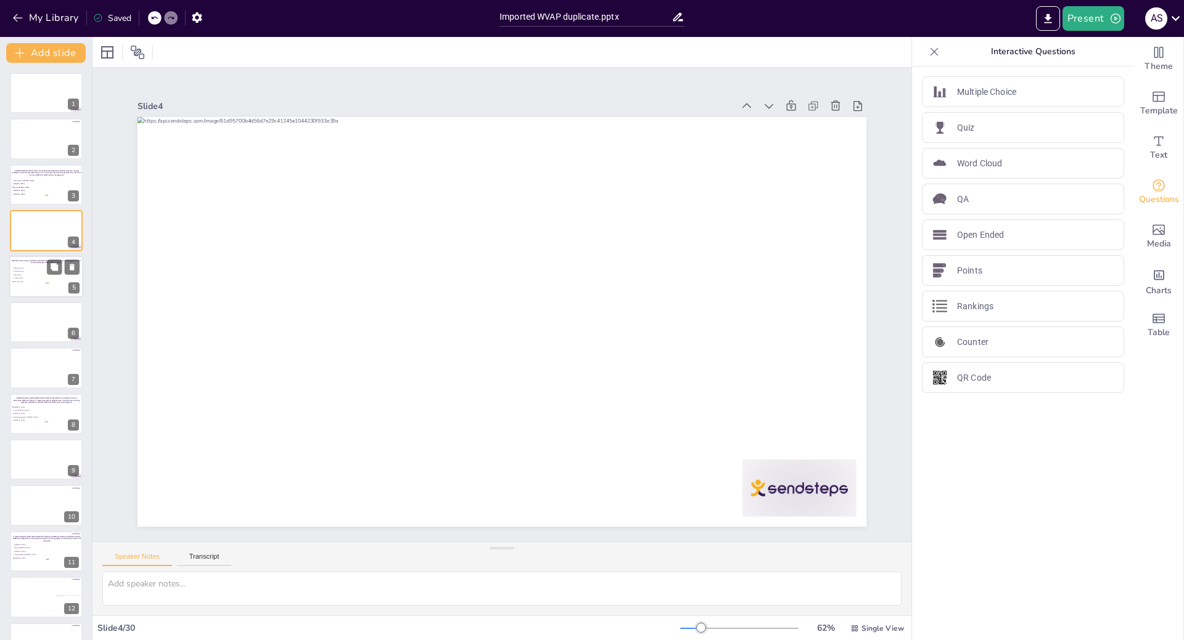
click at [25, 274] on span "SMAD4 loss" at bounding box center [31, 275] width 35 height 2
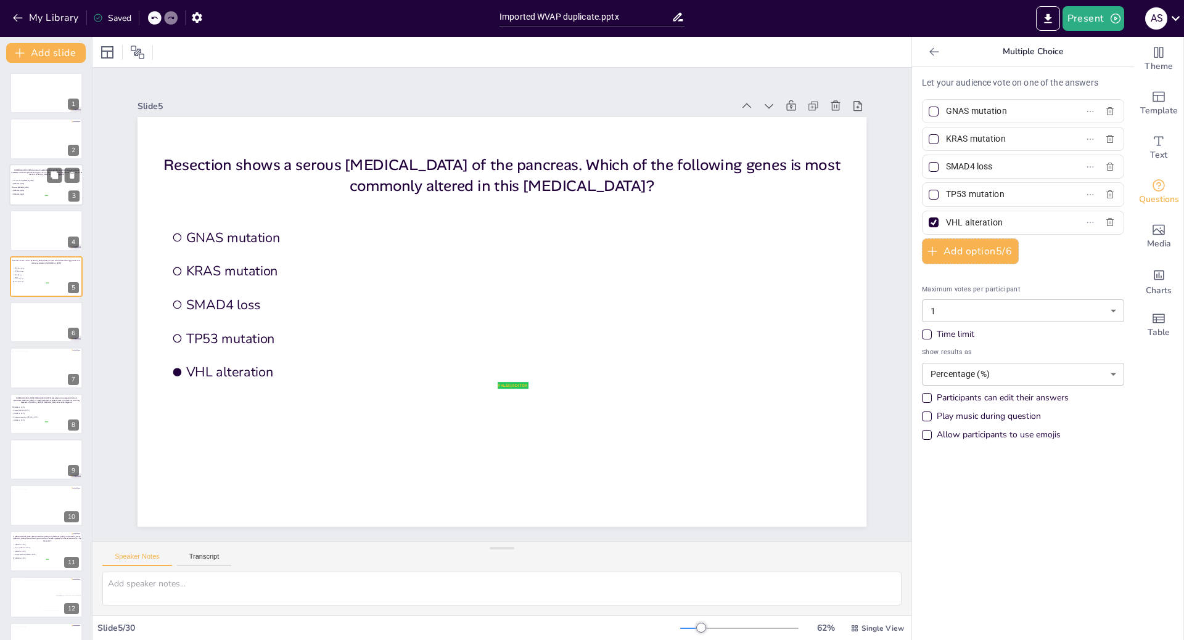
click at [29, 183] on span "[MEDICAL_DATA]" at bounding box center [30, 184] width 35 height 2
type input "Invasive ductal [MEDICAL_DATA]"
type input "[MEDICAL_DATA]"
type input "Serous [MEDICAL_DATA]"
type input "[MEDICAL_DATA]"
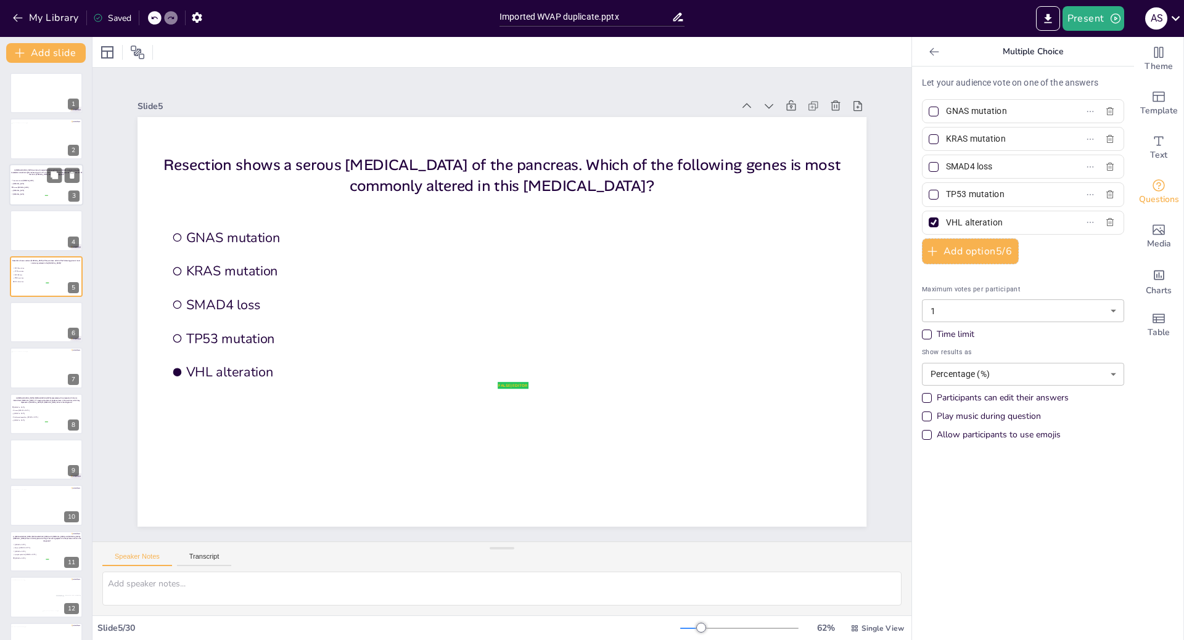
type input "[MEDICAL_DATA]"
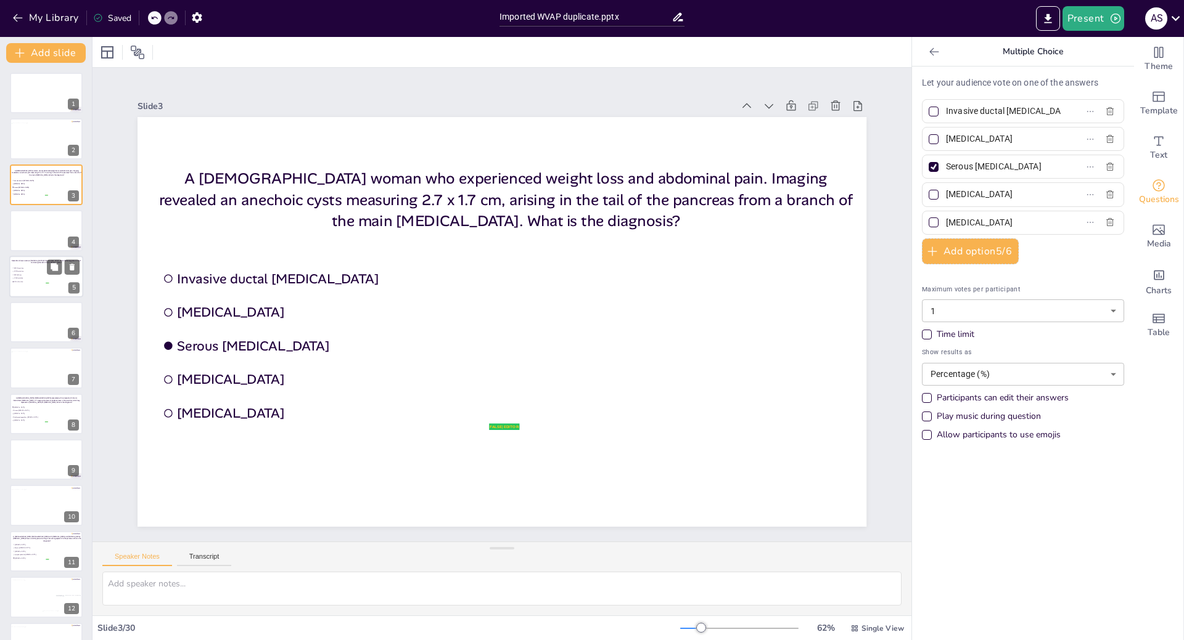
click at [28, 282] on span "VHL alteration" at bounding box center [31, 282] width 35 height 2
type input "GNAS mutation"
type input "KRAS mutation"
type input "SMAD4 loss"
type input "TP53 mutation"
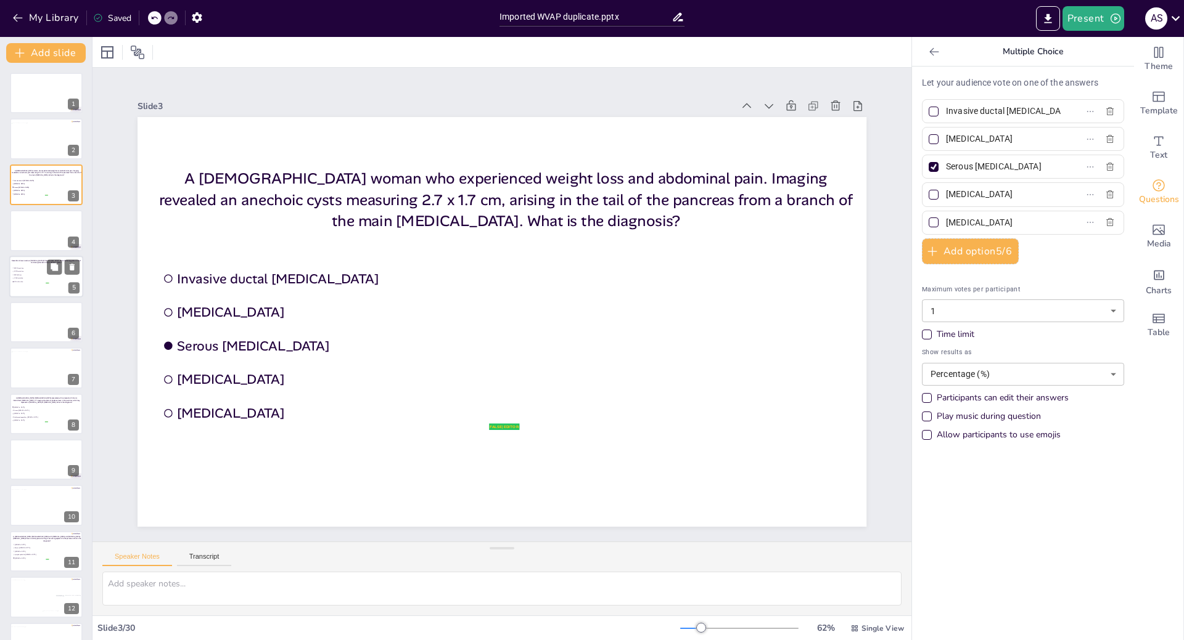
type input "VHL alteration"
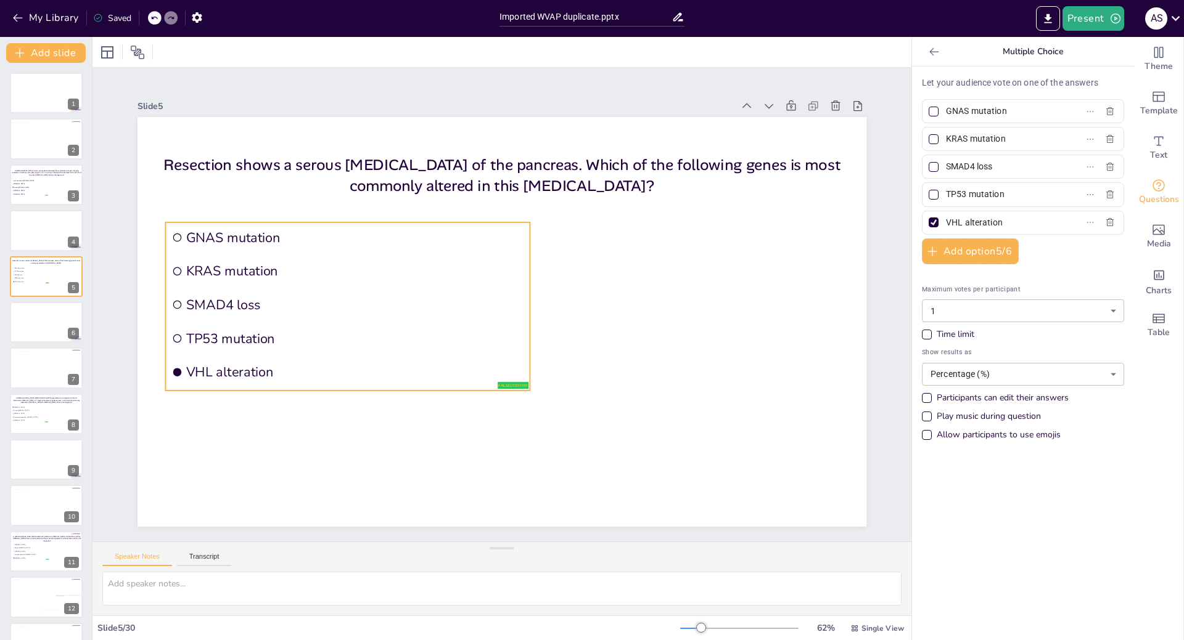
click at [214, 327] on span "TP53 mutation" at bounding box center [351, 291] width 327 height 121
click at [168, 49] on icon at bounding box center [168, 52] width 10 height 10
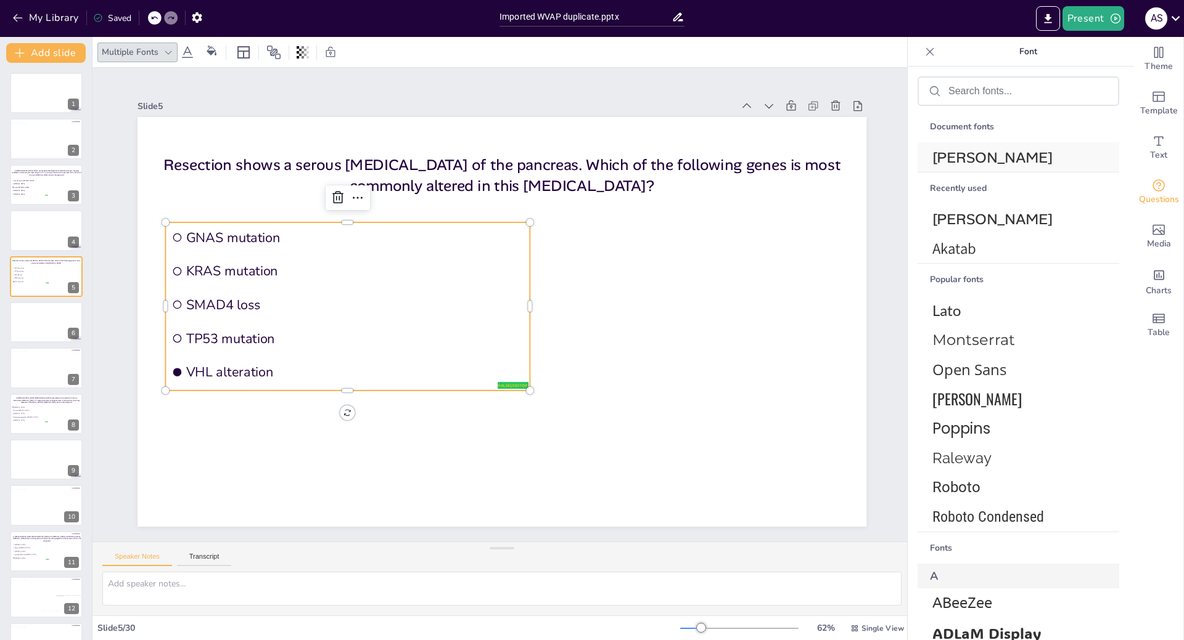
click at [959, 152] on span "[PERSON_NAME]" at bounding box center [1015, 157] width 167 height 19
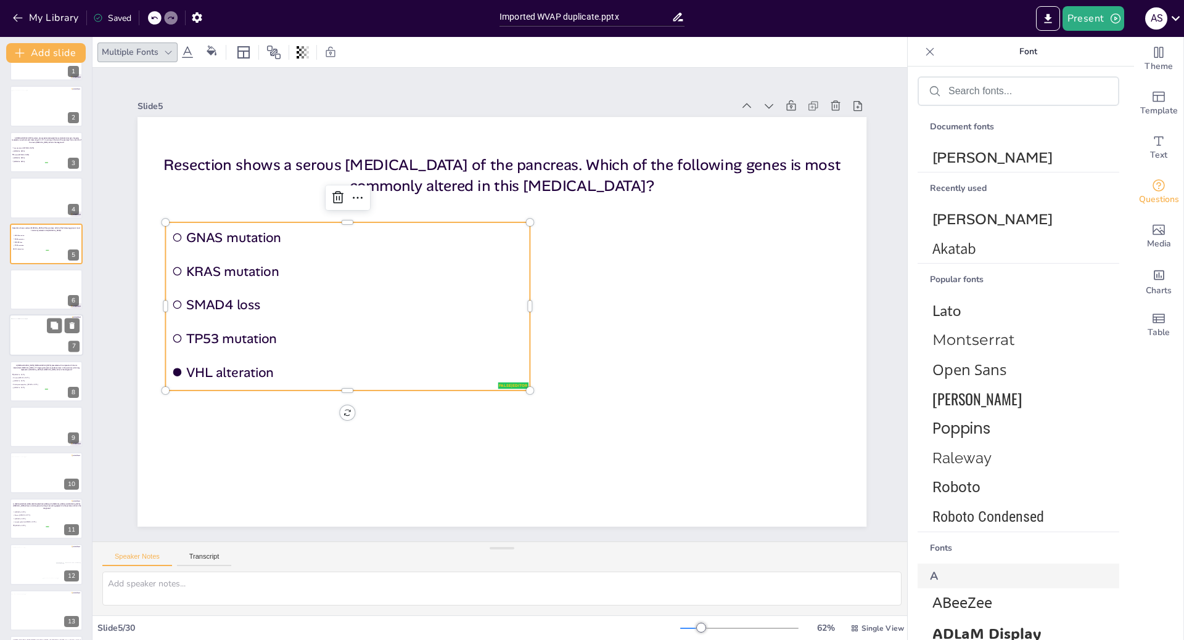
scroll to position [62, 0]
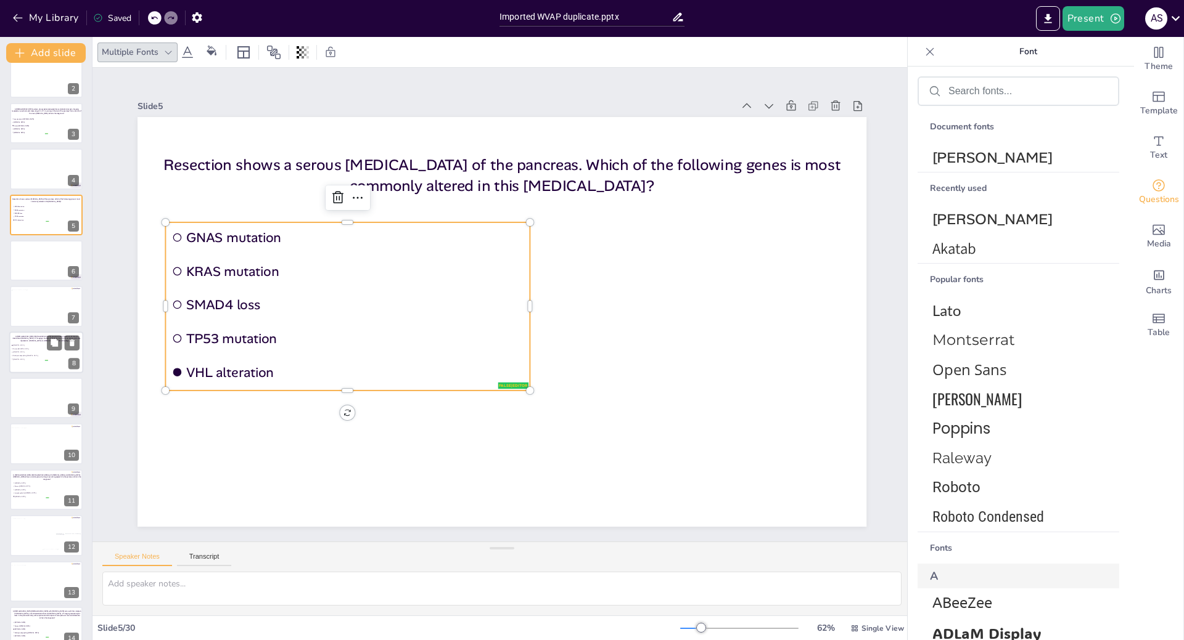
click at [31, 355] on span "Solid pseudopapillary [MEDICAL_DATA]" at bounding box center [30, 356] width 35 height 2
type input "[MEDICAL_DATA]"
type input "Serous [MEDICAL_DATA]"
type input "[MEDICAL_DATA]"
type input "Solid pseudopapillary [MEDICAL_DATA]"
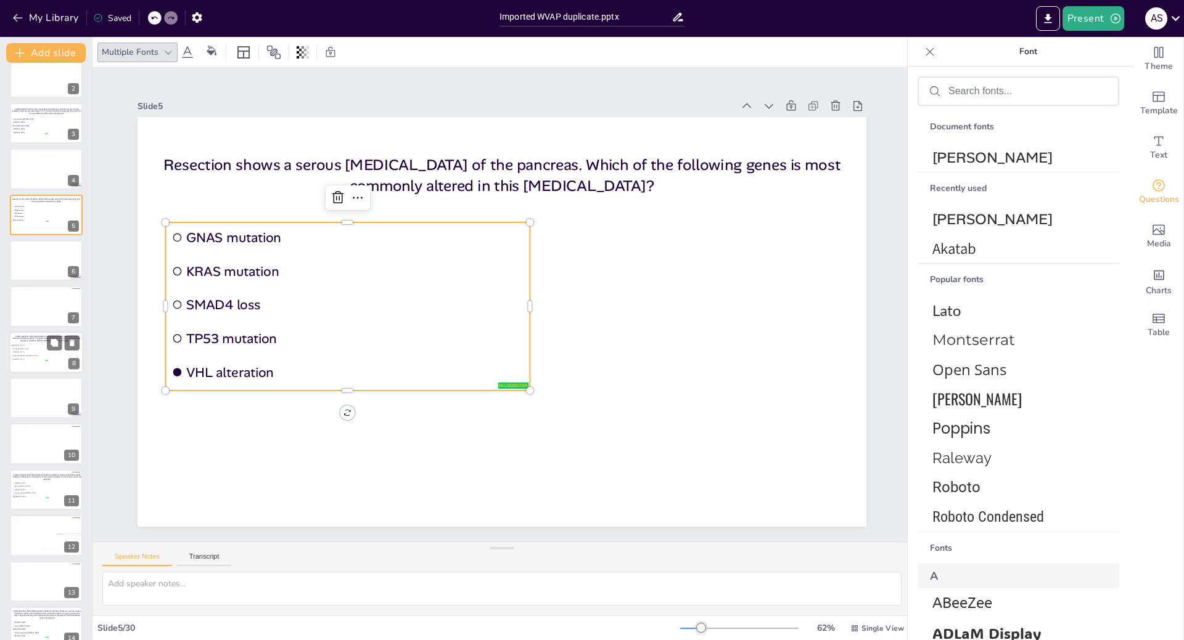
type input "[MEDICAL_DATA]"
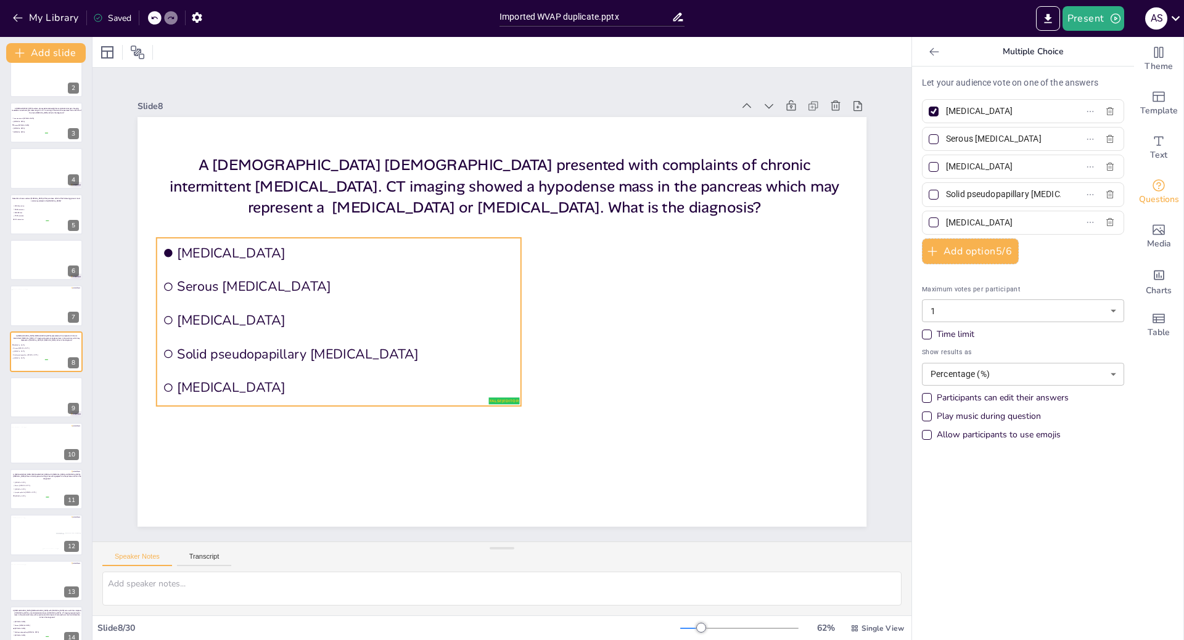
click at [181, 309] on span "[MEDICAL_DATA]" at bounding box center [345, 303] width 338 height 53
click at [157, 54] on div "Multiple Fonts" at bounding box center [130, 52] width 62 height 17
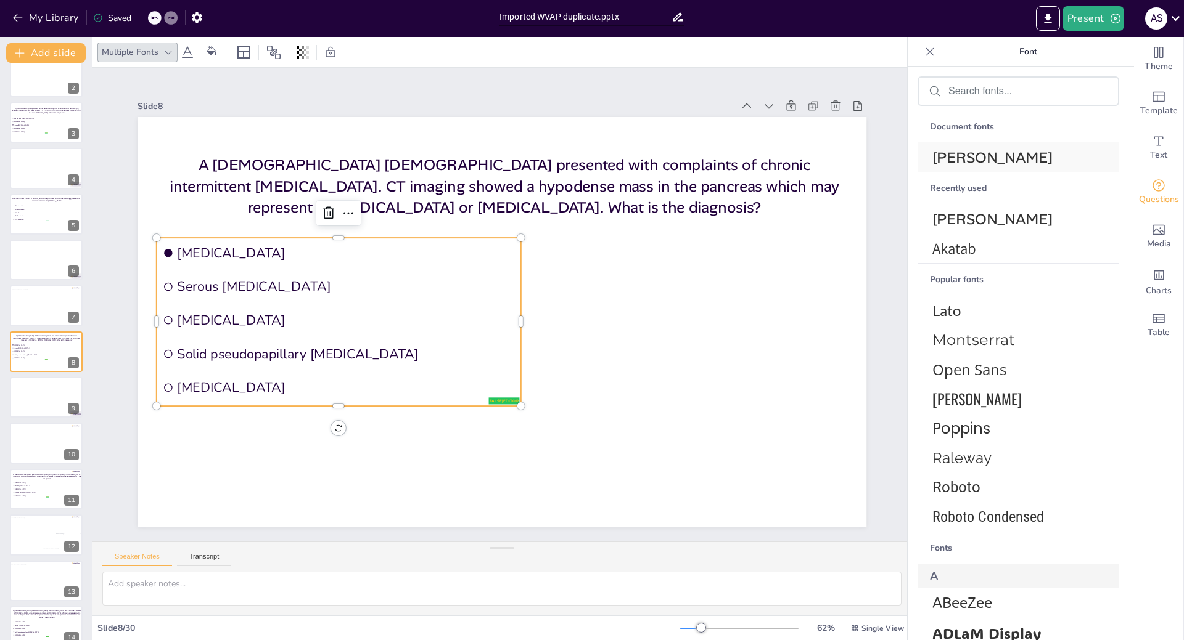
click at [991, 151] on span "[PERSON_NAME]" at bounding box center [1015, 157] width 167 height 19
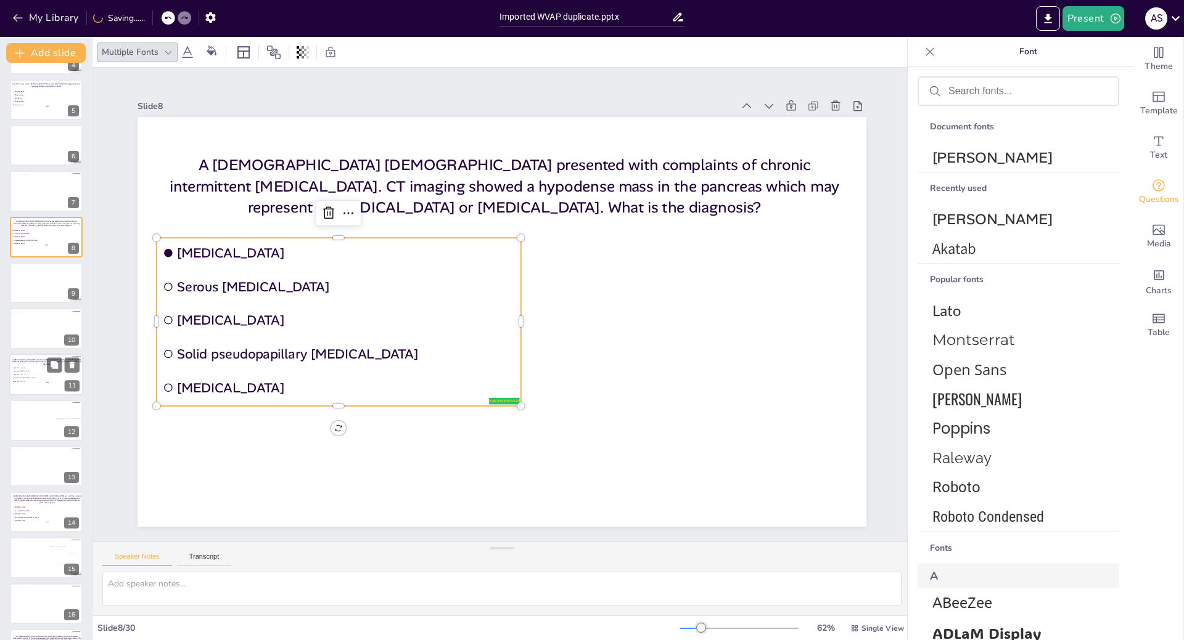
scroll to position [186, 0]
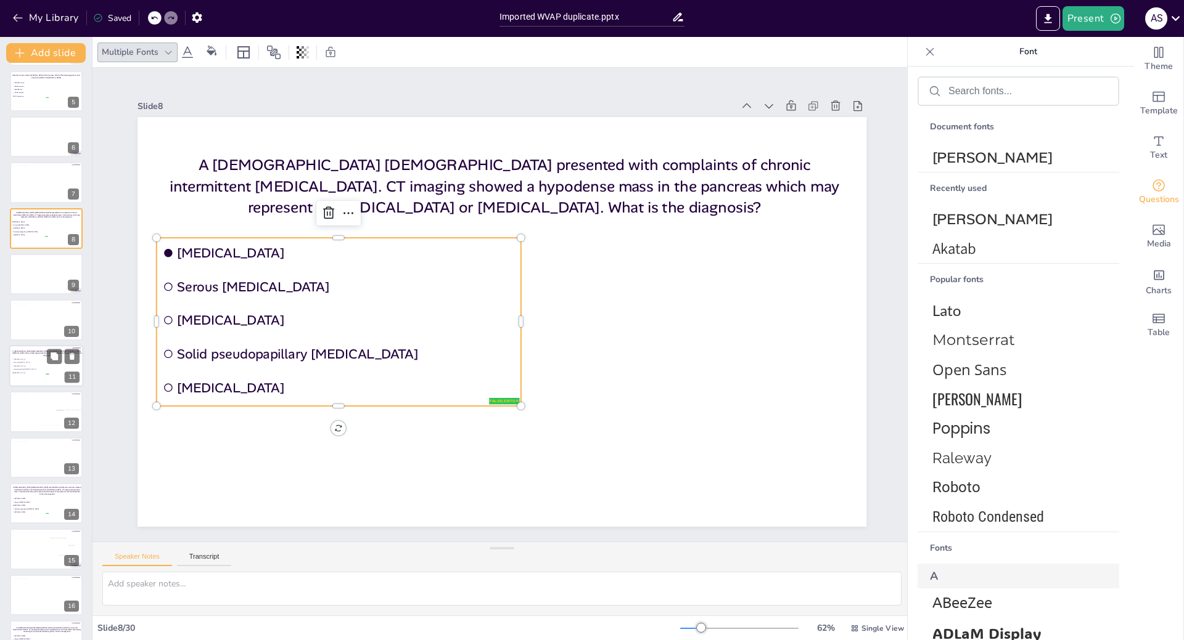
click at [25, 368] on li "Lymphoepithelial [MEDICAL_DATA]" at bounding box center [30, 369] width 37 height 3
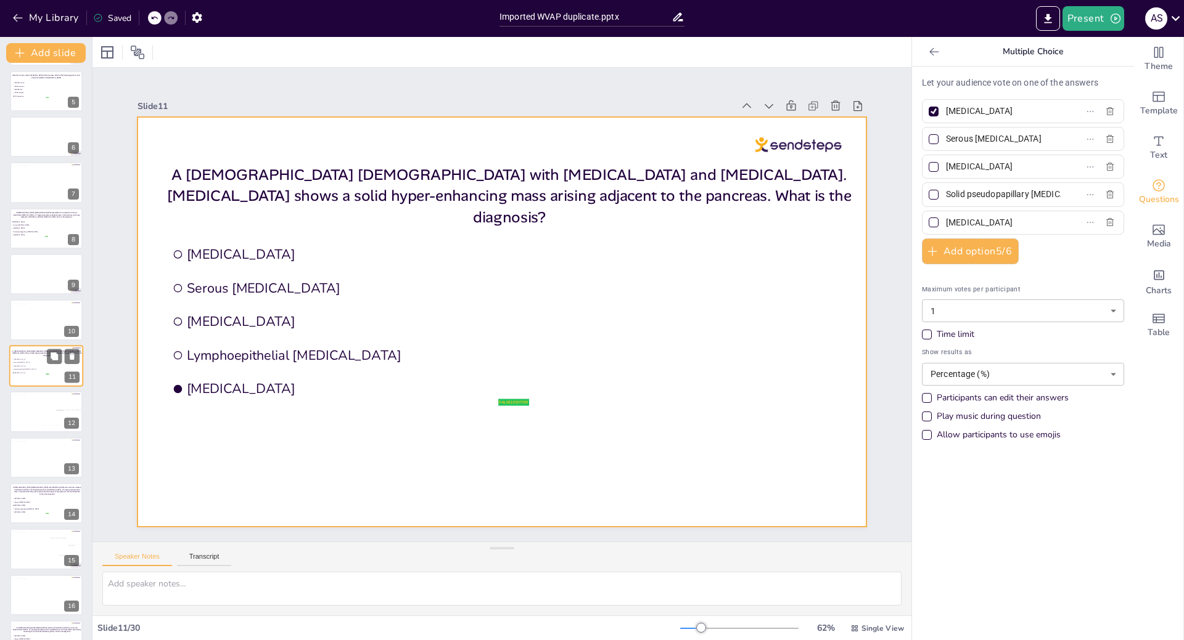
type input "[MEDICAL_DATA]"
type input "Lymphoepithelial [MEDICAL_DATA]"
type input "[MEDICAL_DATA]"
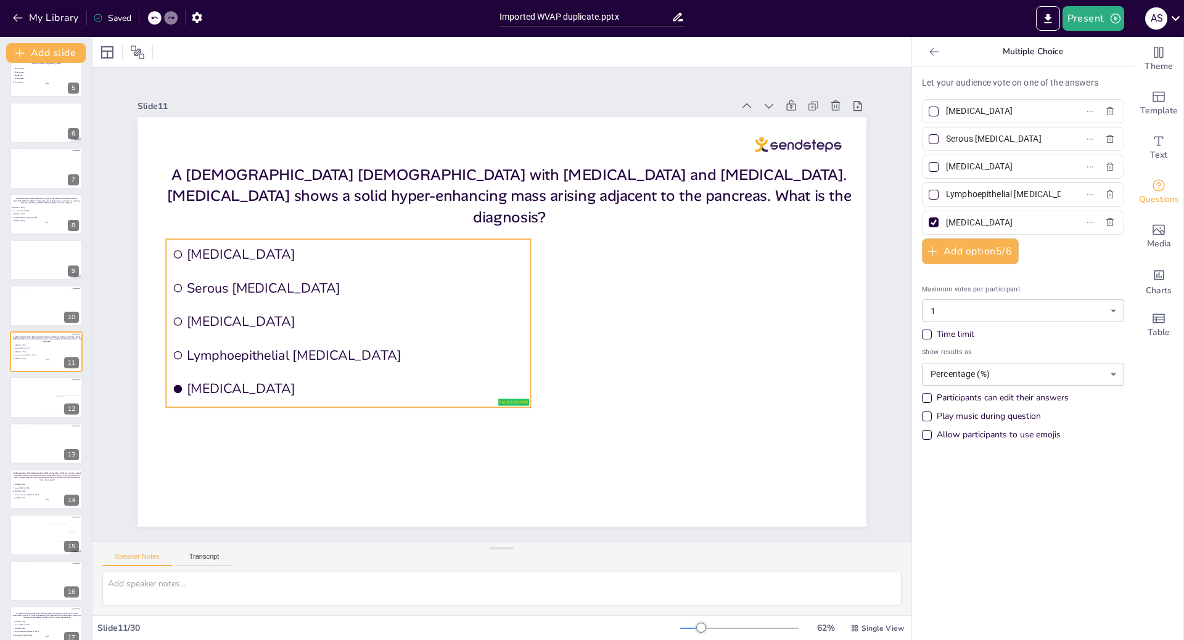
click at [287, 296] on li "Serous [MEDICAL_DATA]" at bounding box center [355, 256] width 363 height 105
click at [148, 49] on div "Multiple Fonts" at bounding box center [130, 52] width 62 height 17
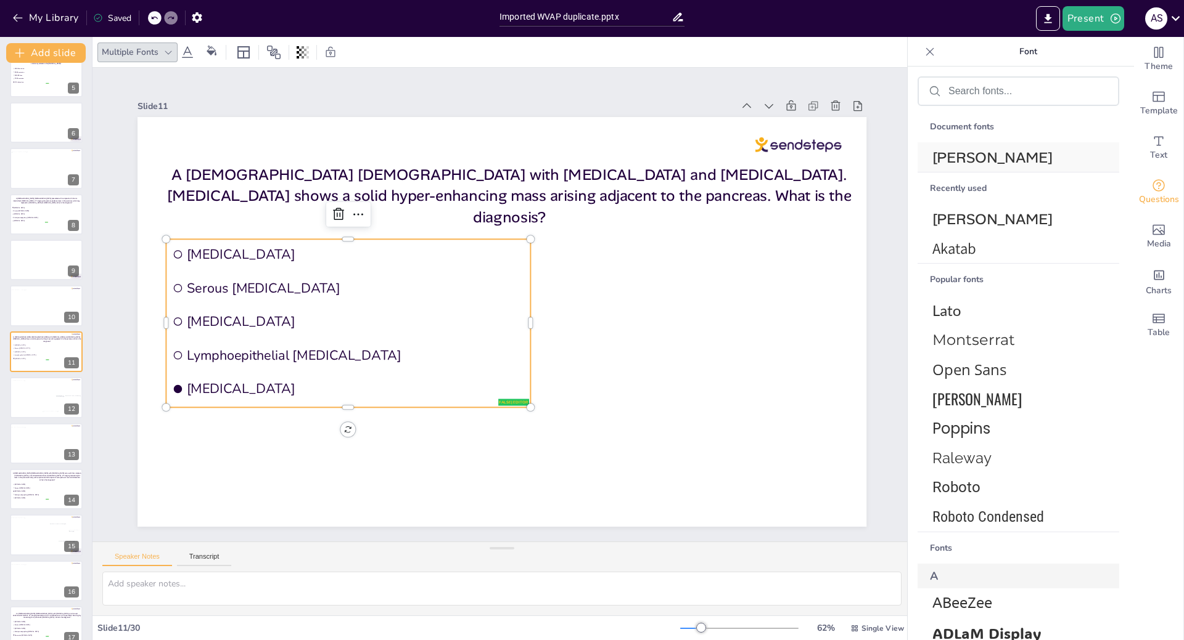
click at [985, 150] on span "[PERSON_NAME]" at bounding box center [1015, 157] width 167 height 19
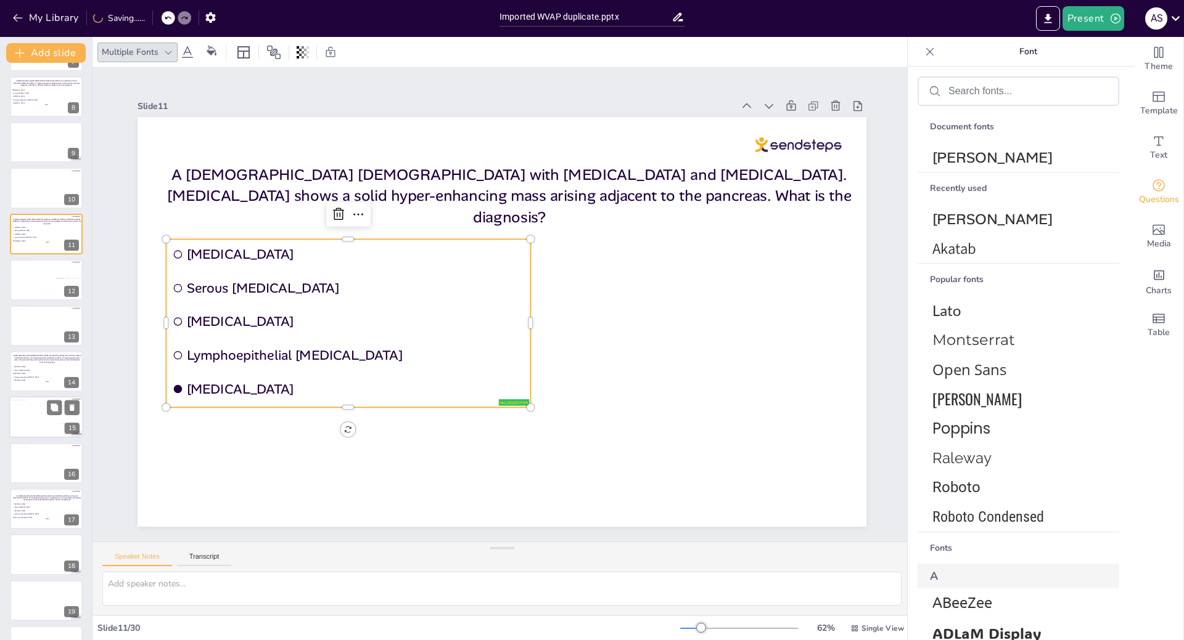
scroll to position [323, 0]
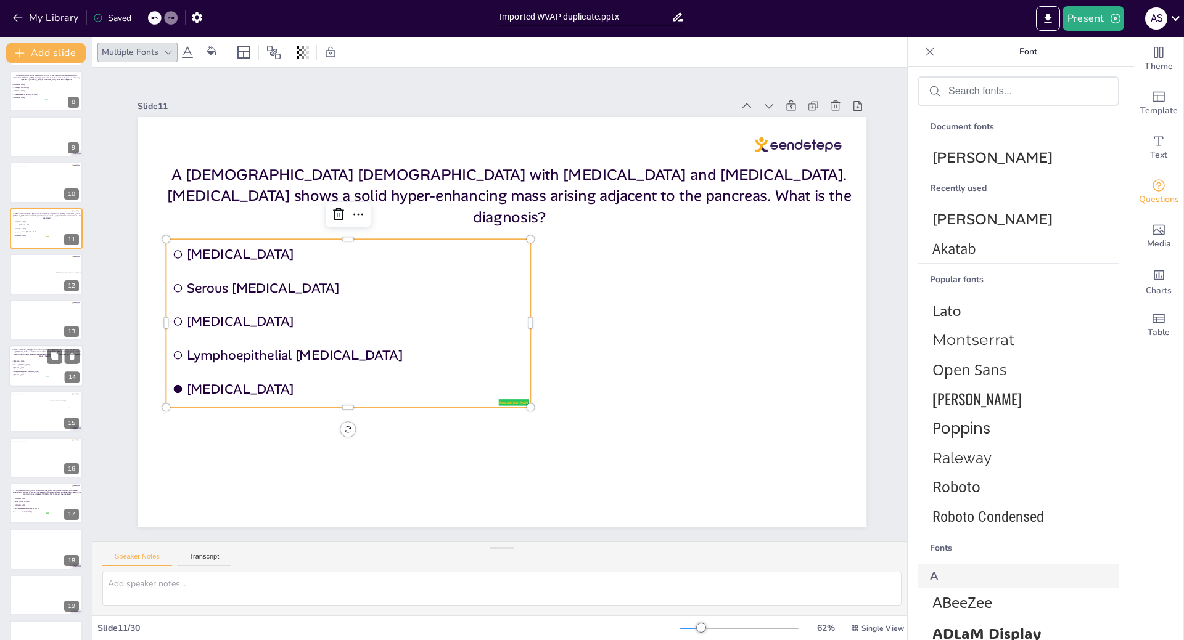
click at [41, 363] on li "Serous [MEDICAL_DATA]" at bounding box center [30, 364] width 37 height 3
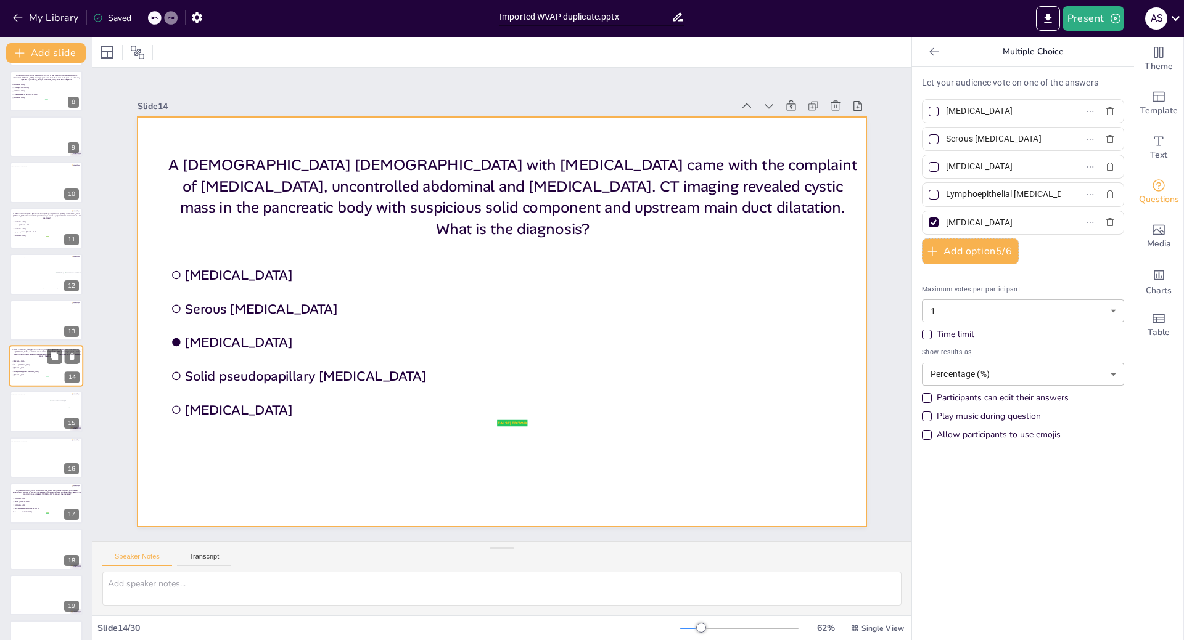
type input "Solid pseudopapillary [MEDICAL_DATA]"
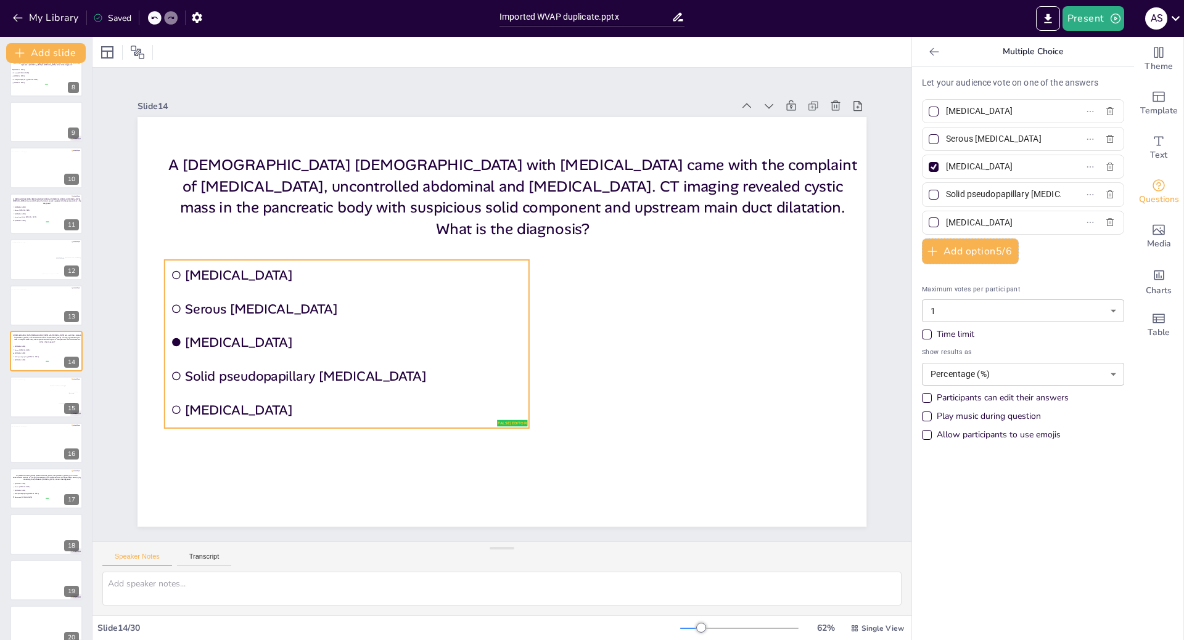
click at [284, 302] on span "Serous [MEDICAL_DATA]" at bounding box center [360, 263] width 327 height 121
click at [121, 56] on div "Multiple Fonts" at bounding box center [130, 52] width 62 height 17
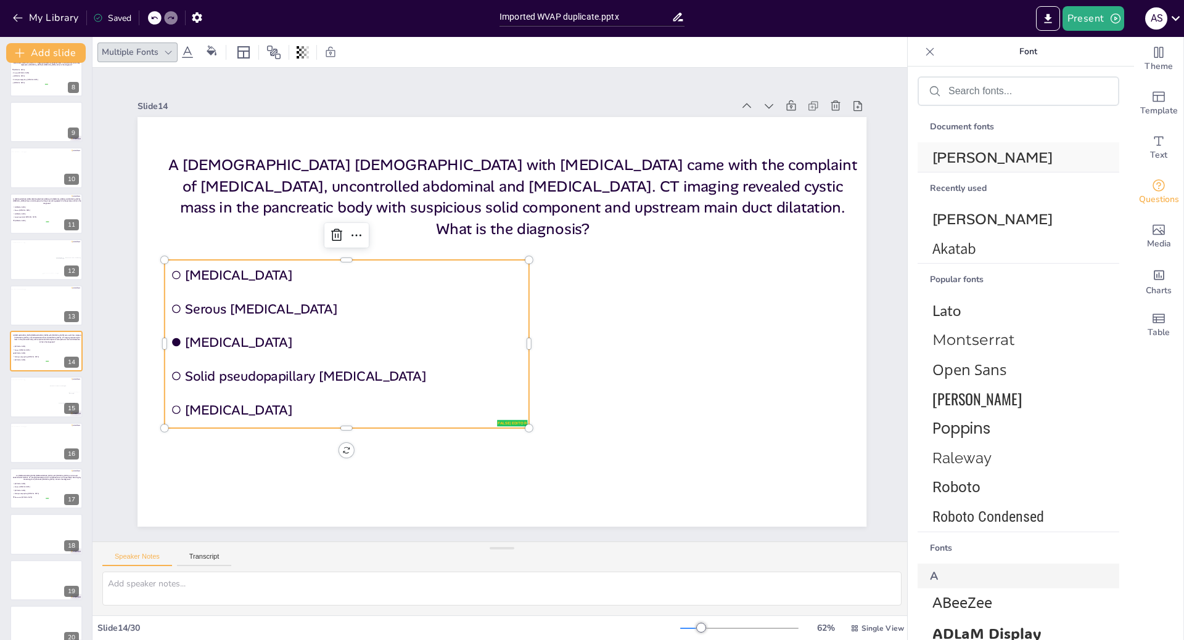
click at [944, 150] on span "[PERSON_NAME]" at bounding box center [1015, 157] width 167 height 19
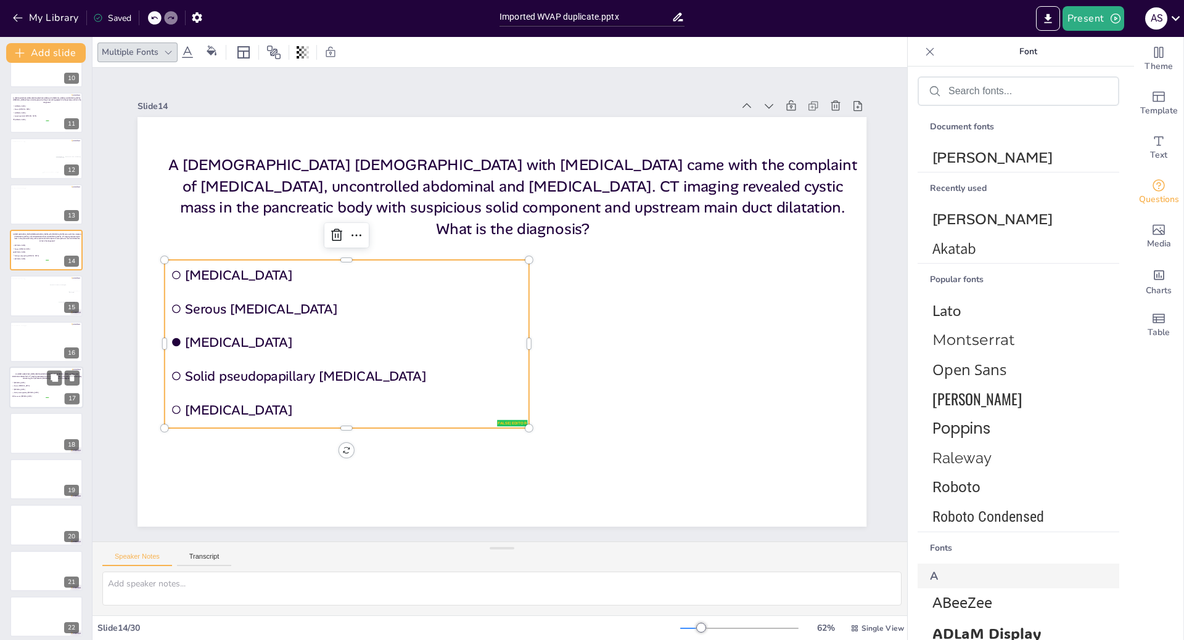
scroll to position [461, 0]
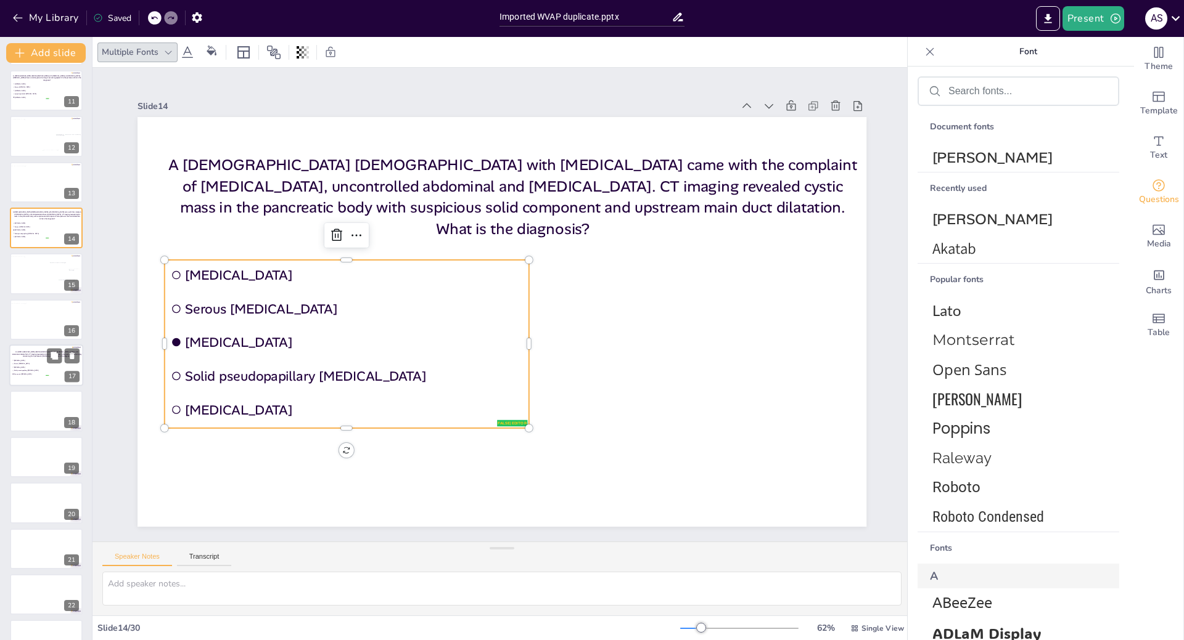
click at [28, 367] on span "[MEDICAL_DATA]" at bounding box center [31, 368] width 35 height 2
type input "Pancreatic [MEDICAL_DATA]"
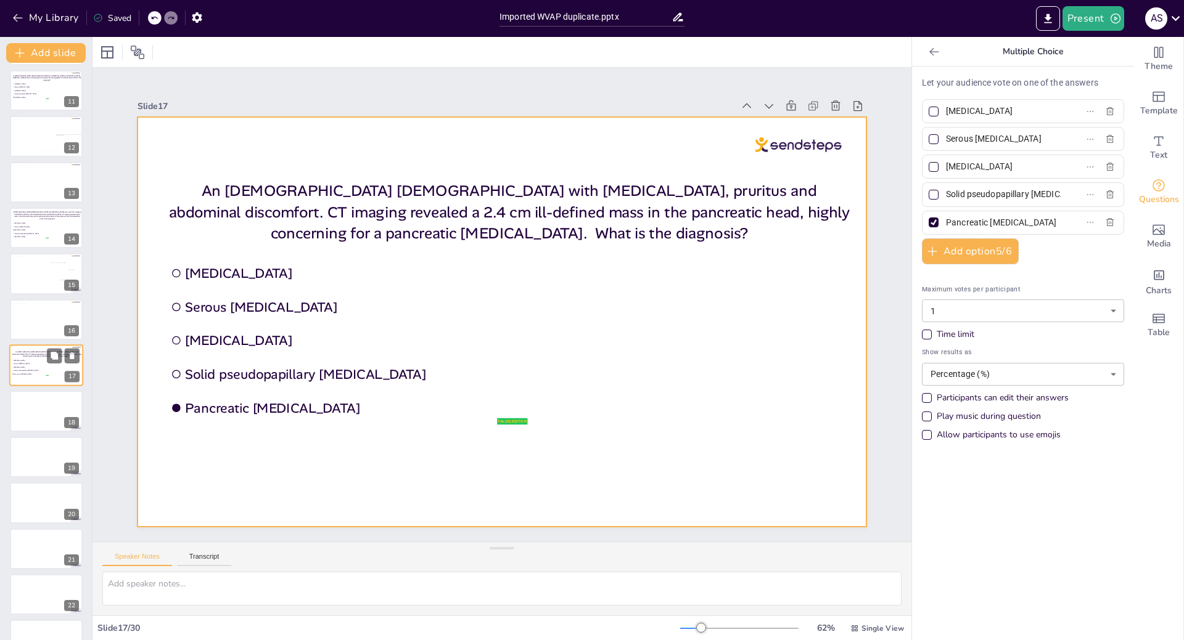
scroll to position [475, 0]
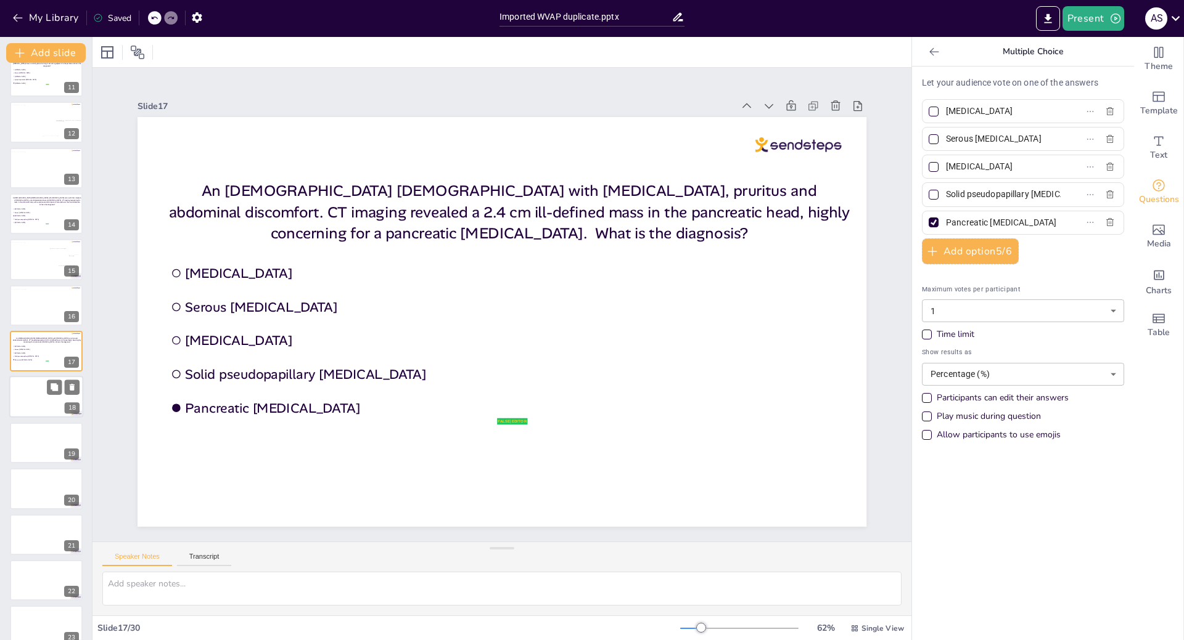
click at [25, 396] on div at bounding box center [46, 398] width 74 height 42
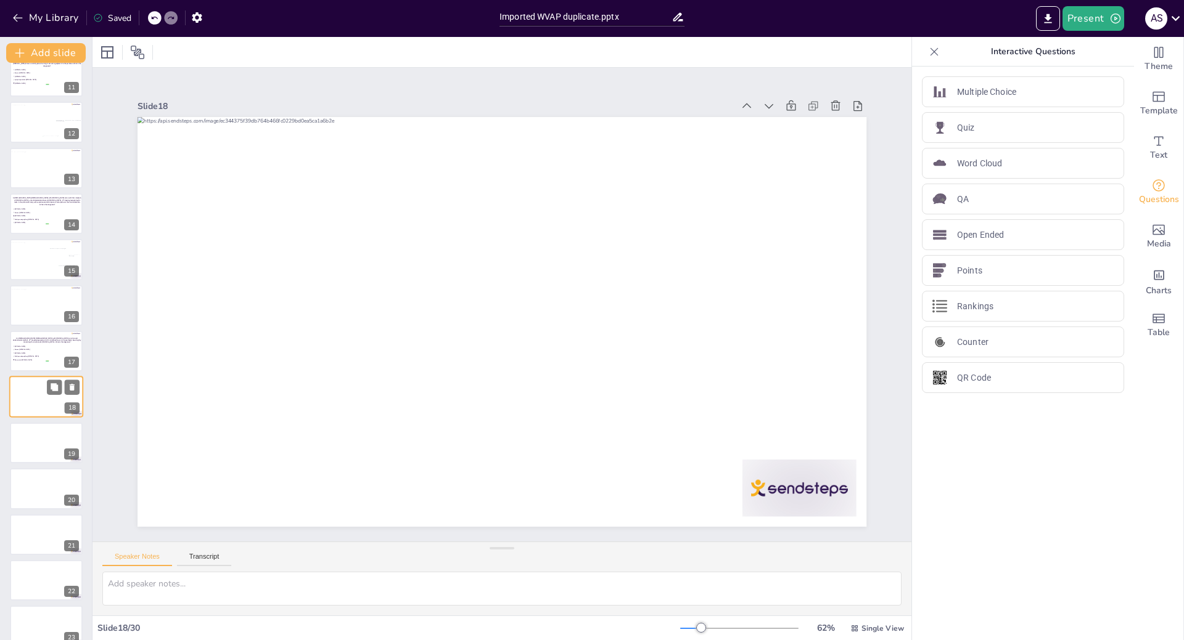
scroll to position [521, 0]
click at [30, 401] on div at bounding box center [46, 398] width 74 height 42
click at [73, 340] on icon at bounding box center [72, 342] width 5 height 7
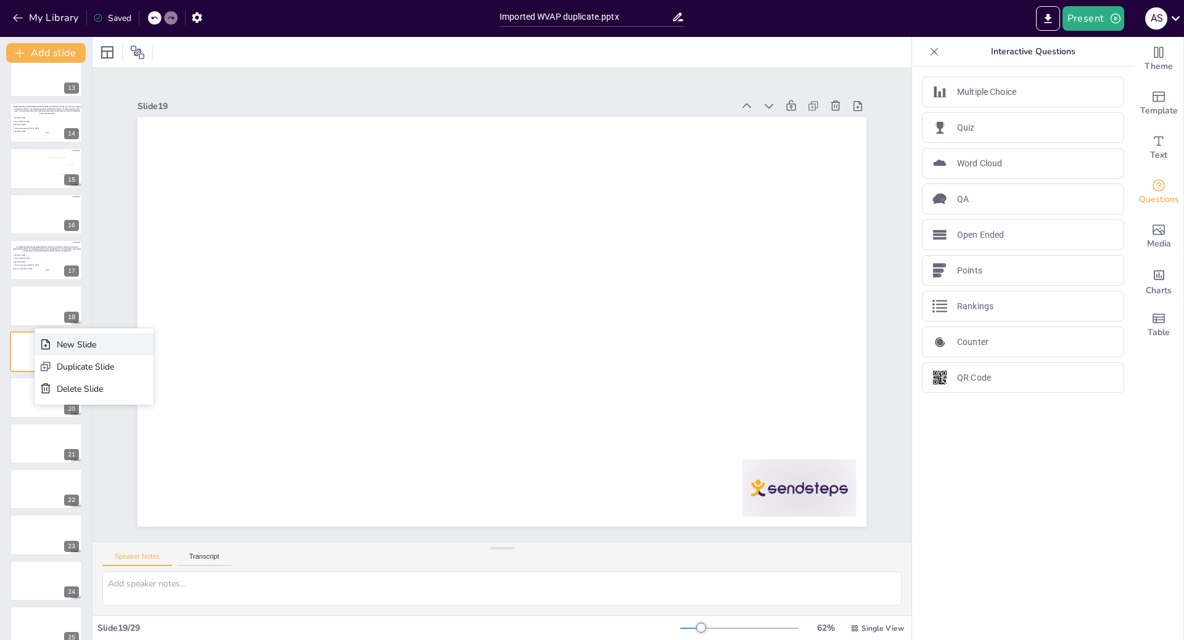
click at [60, 339] on div "New Slide" at bounding box center [85, 345] width 57 height 12
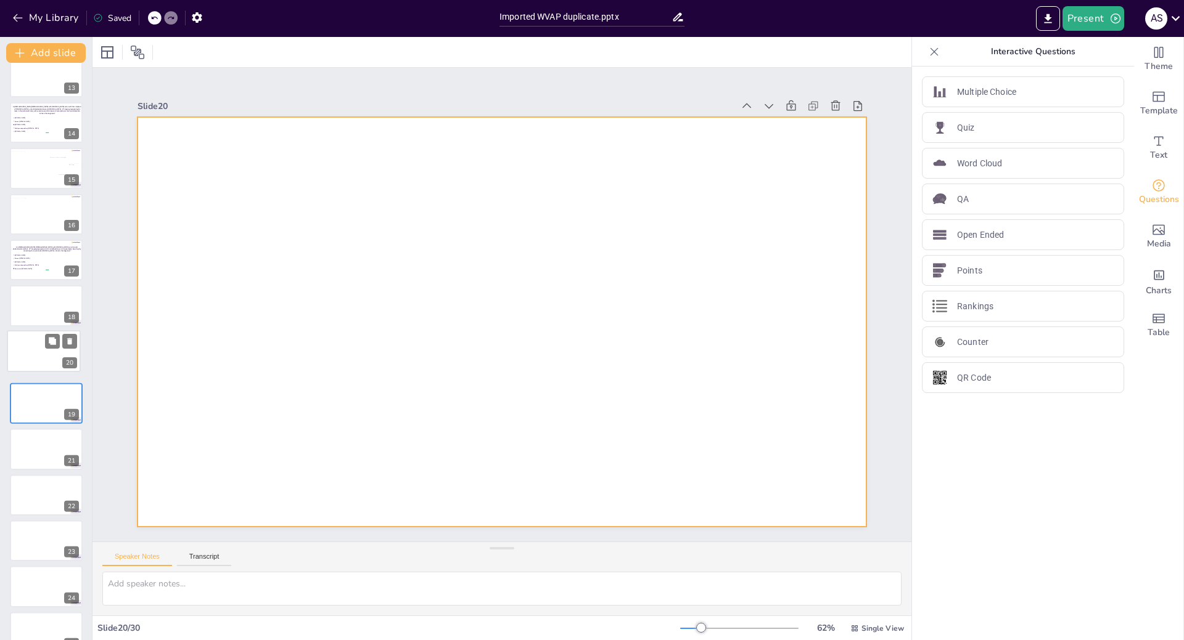
drag, startPoint x: 31, startPoint y: 387, endPoint x: 30, endPoint y: 337, distance: 50.0
click at [30, 337] on div at bounding box center [43, 351] width 73 height 41
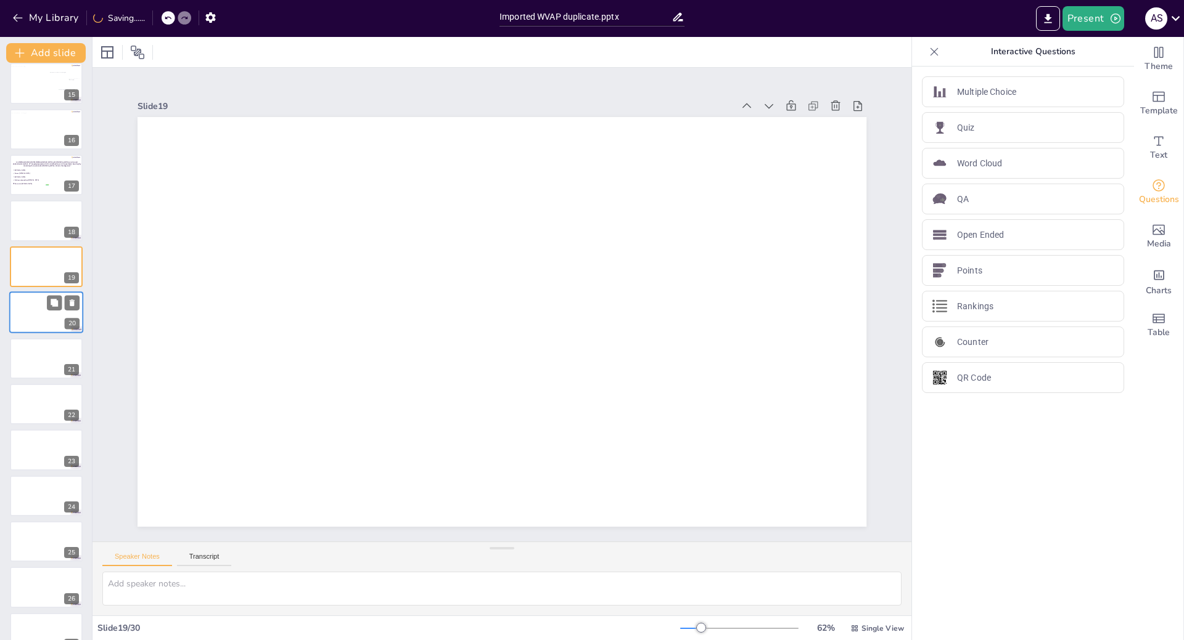
scroll to position [680, 0]
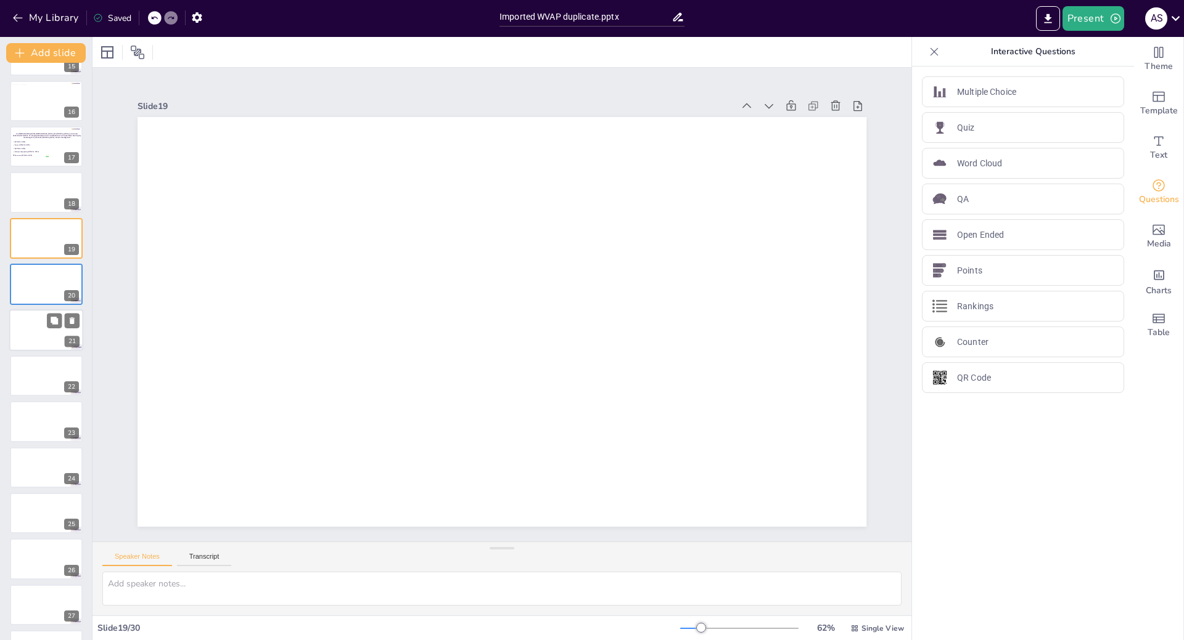
click at [31, 329] on div at bounding box center [46, 330] width 74 height 42
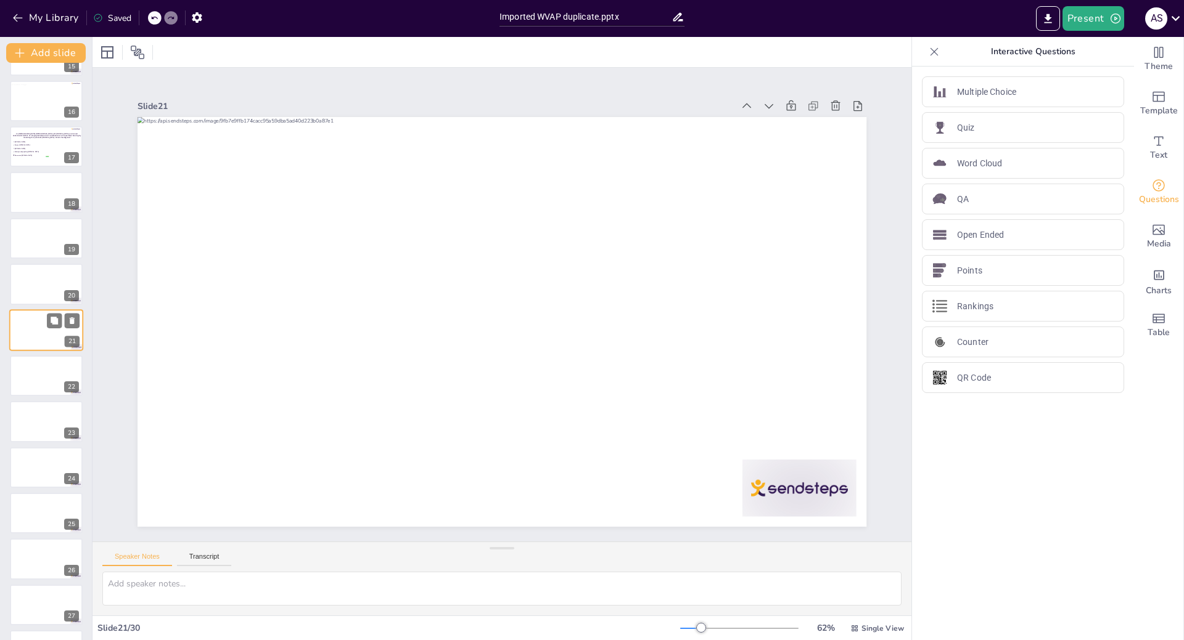
scroll to position [658, 0]
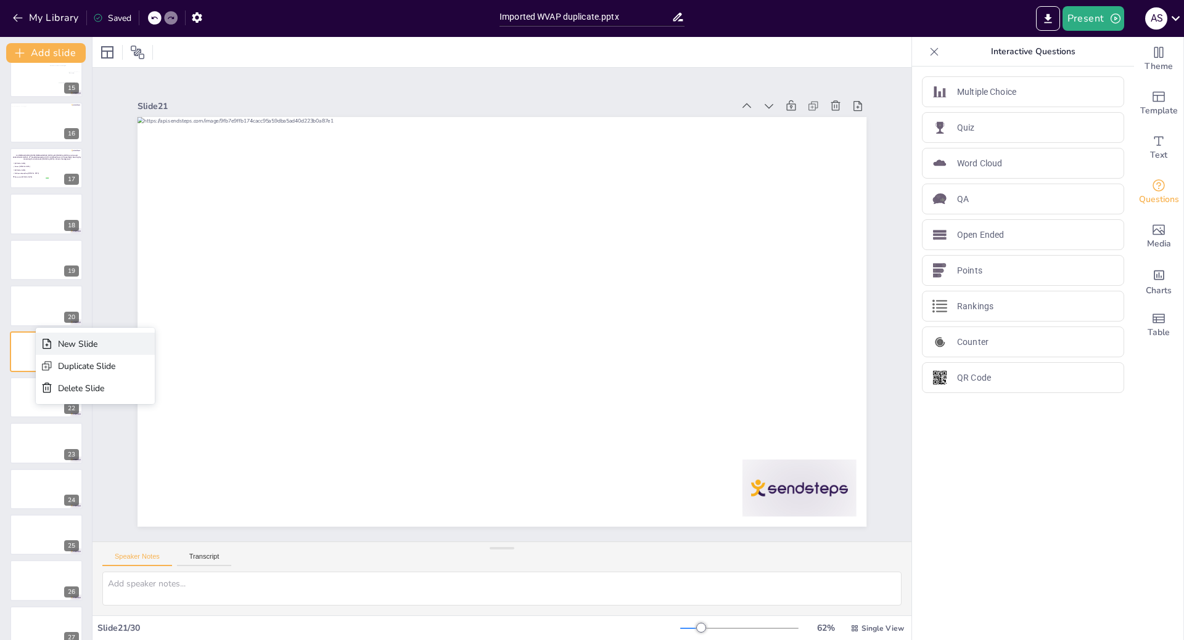
click at [54, 342] on div "New Slide" at bounding box center [95, 344] width 119 height 22
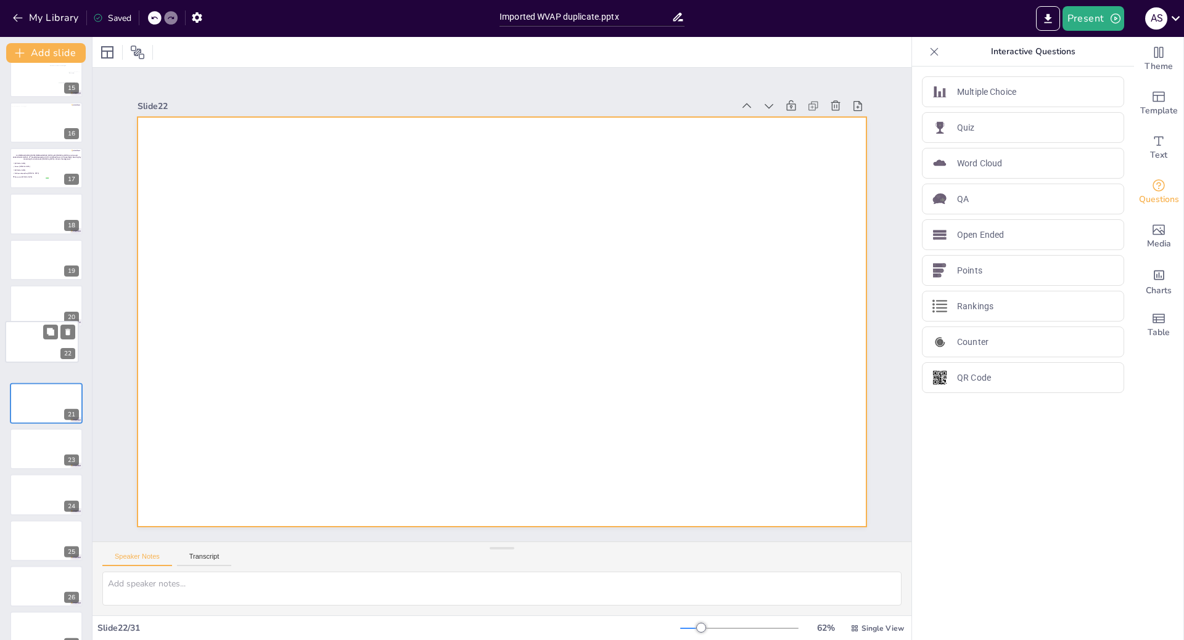
drag, startPoint x: 35, startPoint y: 396, endPoint x: 30, endPoint y: 337, distance: 58.7
click at [30, 337] on div at bounding box center [42, 342] width 73 height 41
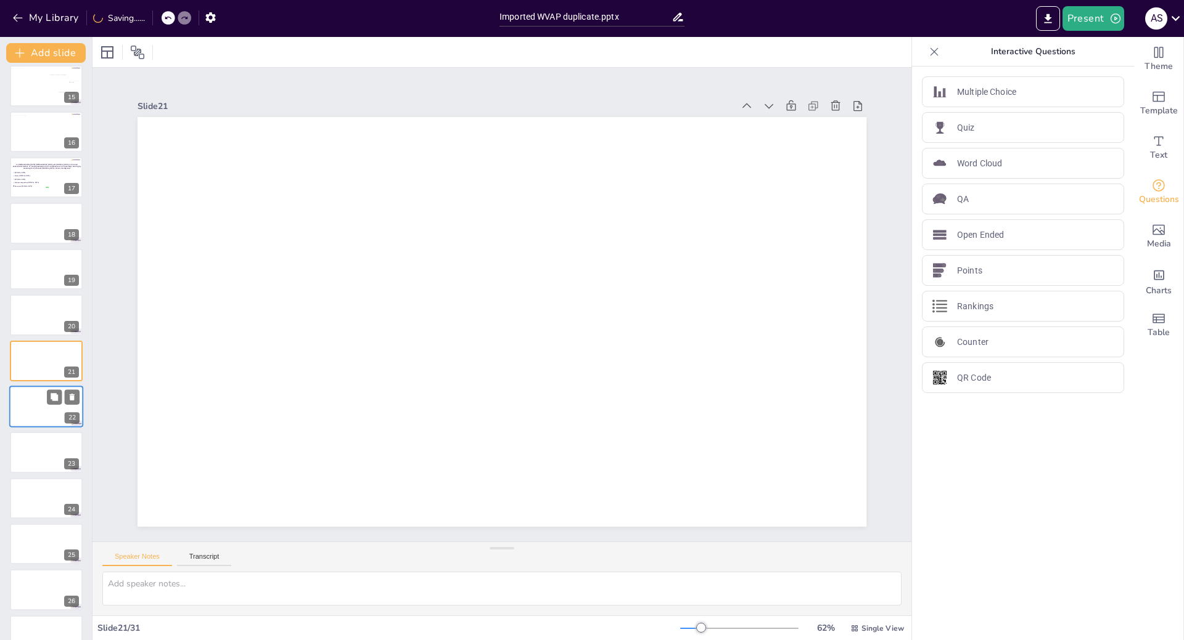
scroll to position [710, 0]
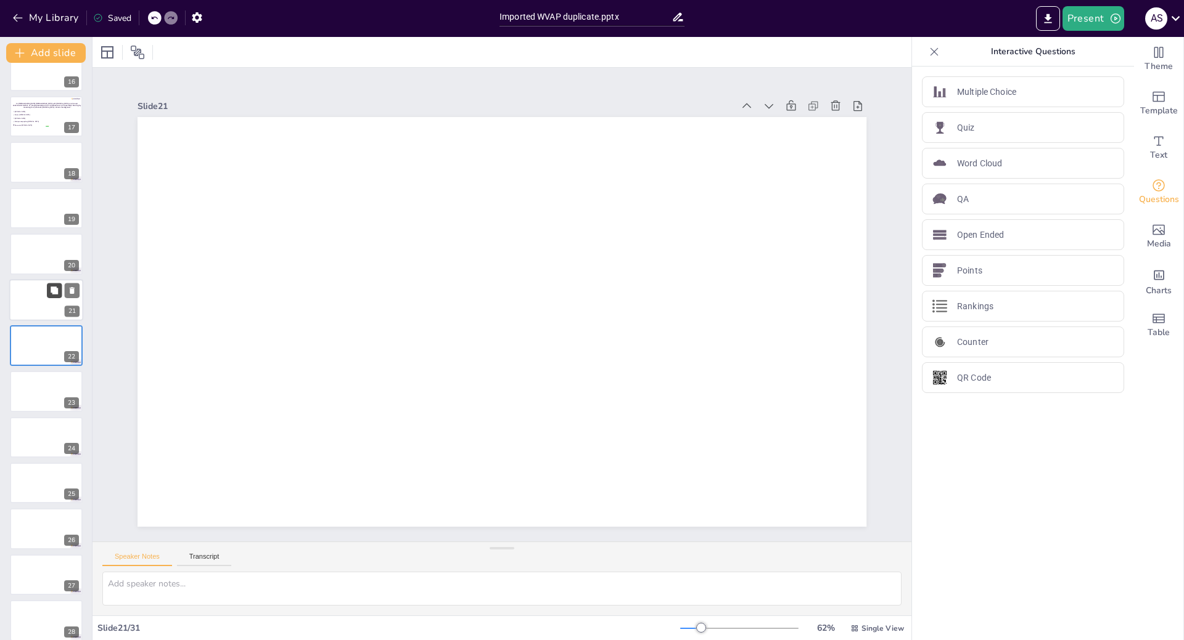
click at [54, 287] on icon at bounding box center [54, 290] width 9 height 9
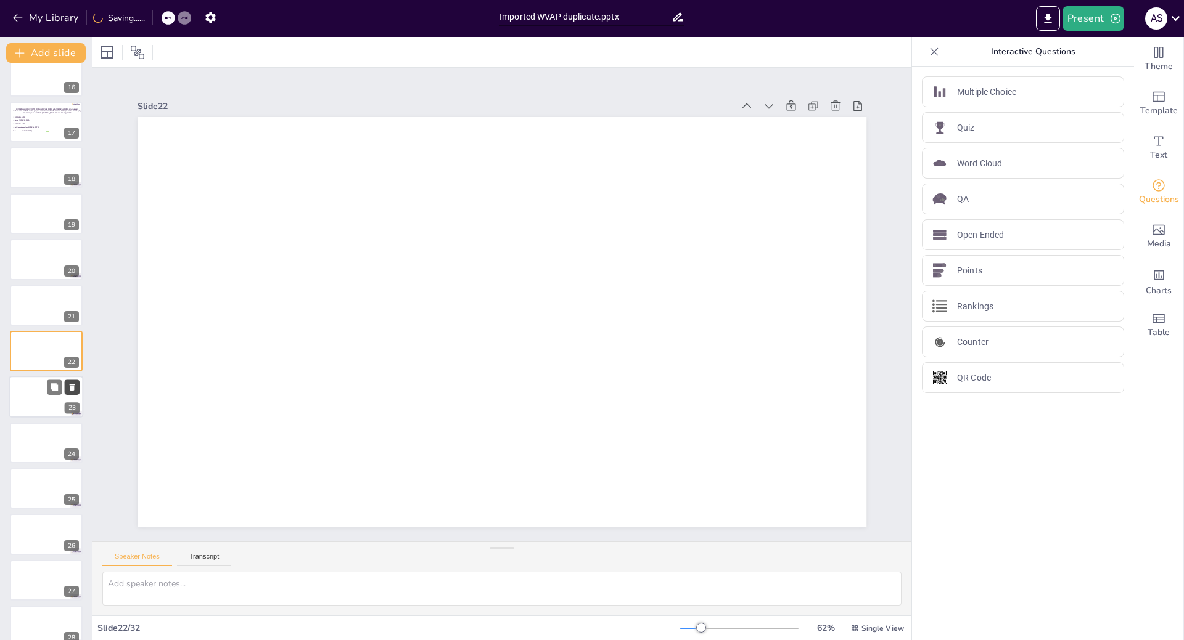
click at [75, 385] on icon at bounding box center [72, 387] width 9 height 9
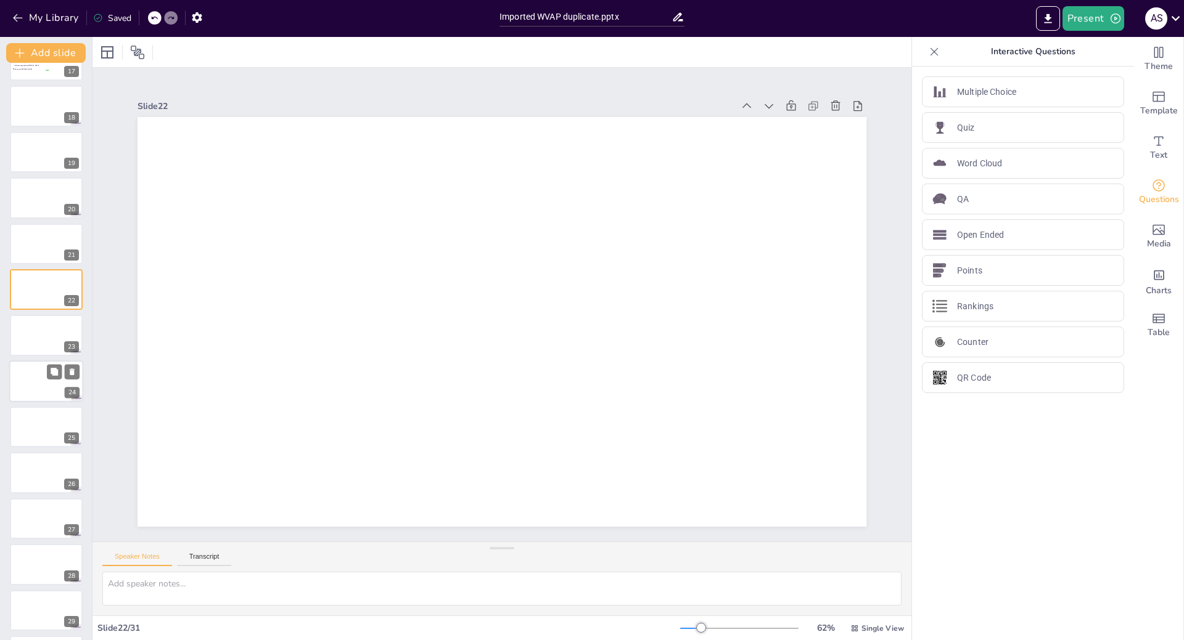
click at [27, 388] on div at bounding box center [46, 382] width 74 height 42
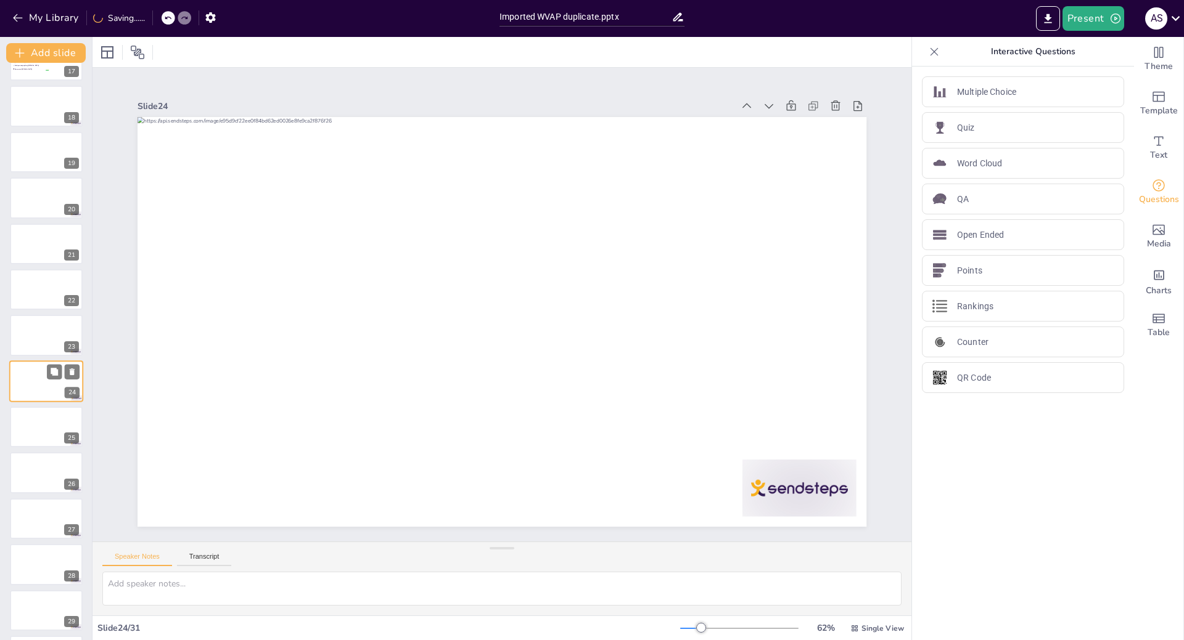
scroll to position [796, 0]
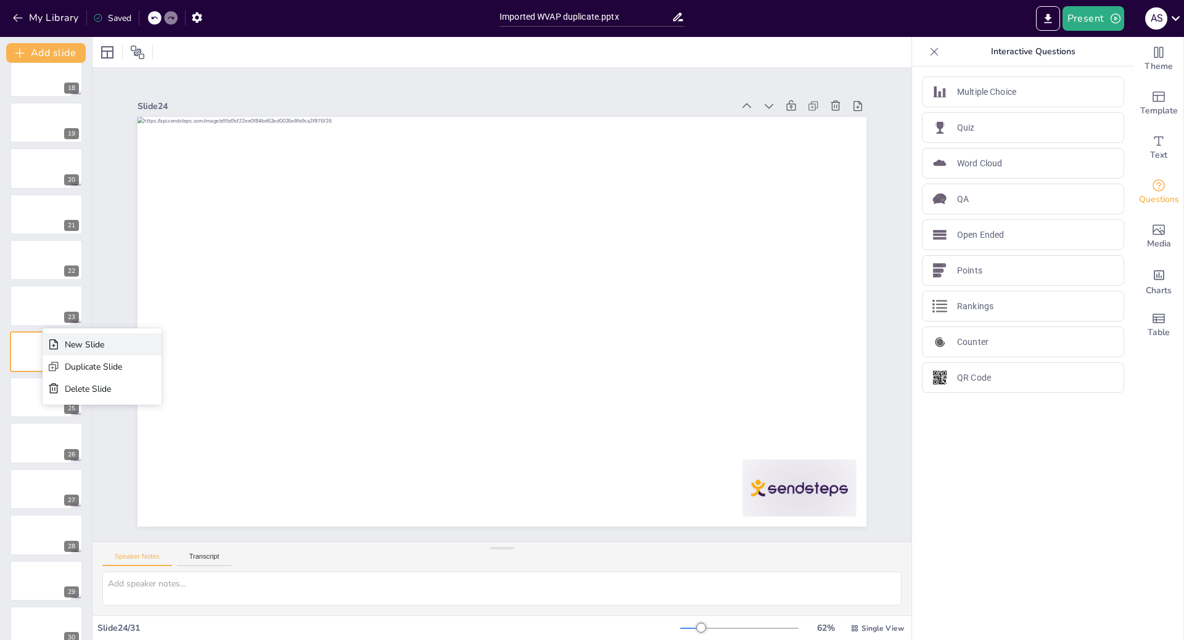
click at [57, 340] on icon at bounding box center [53, 344] width 12 height 12
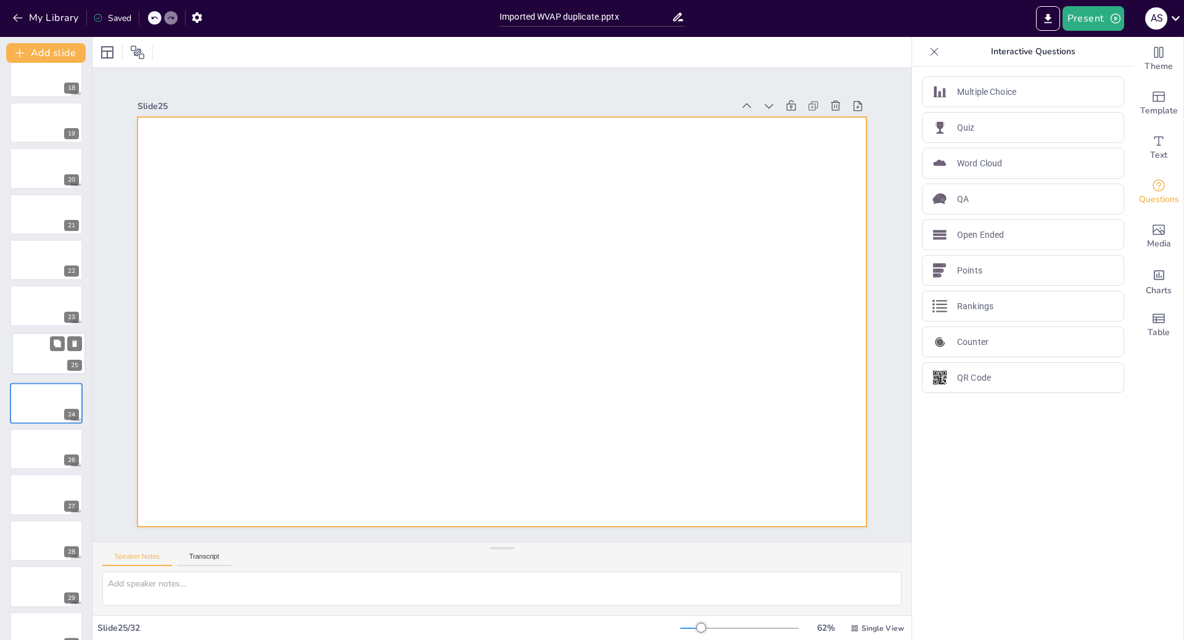
drag, startPoint x: 39, startPoint y: 396, endPoint x: 41, endPoint y: 348, distance: 47.5
click at [41, 348] on div at bounding box center [48, 353] width 73 height 41
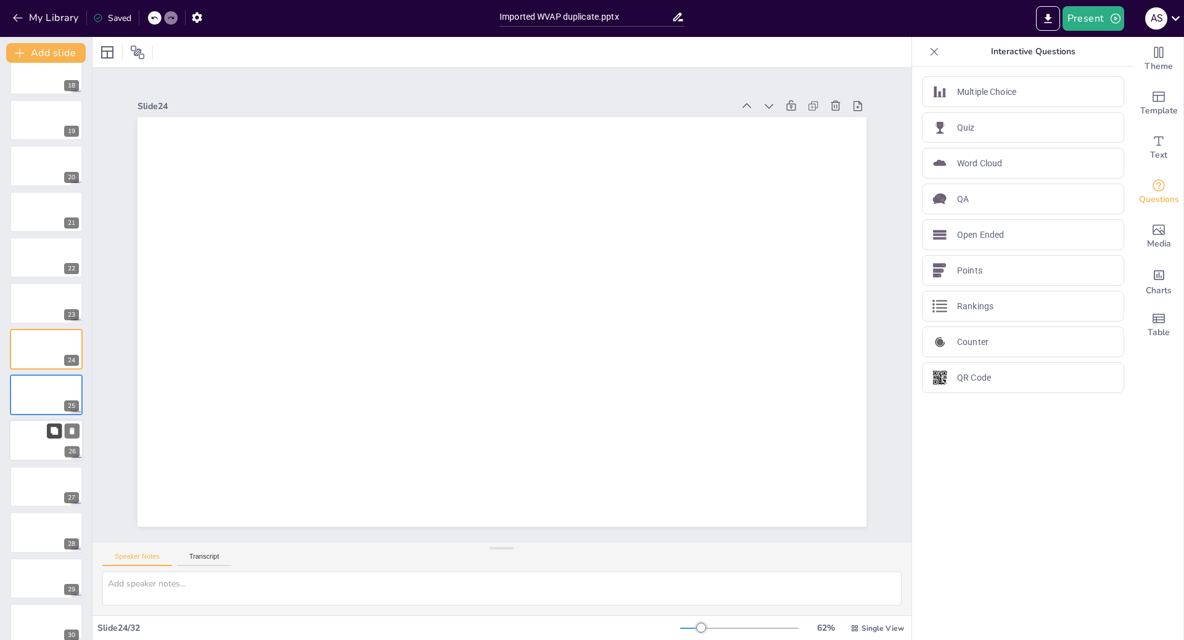
scroll to position [848, 0]
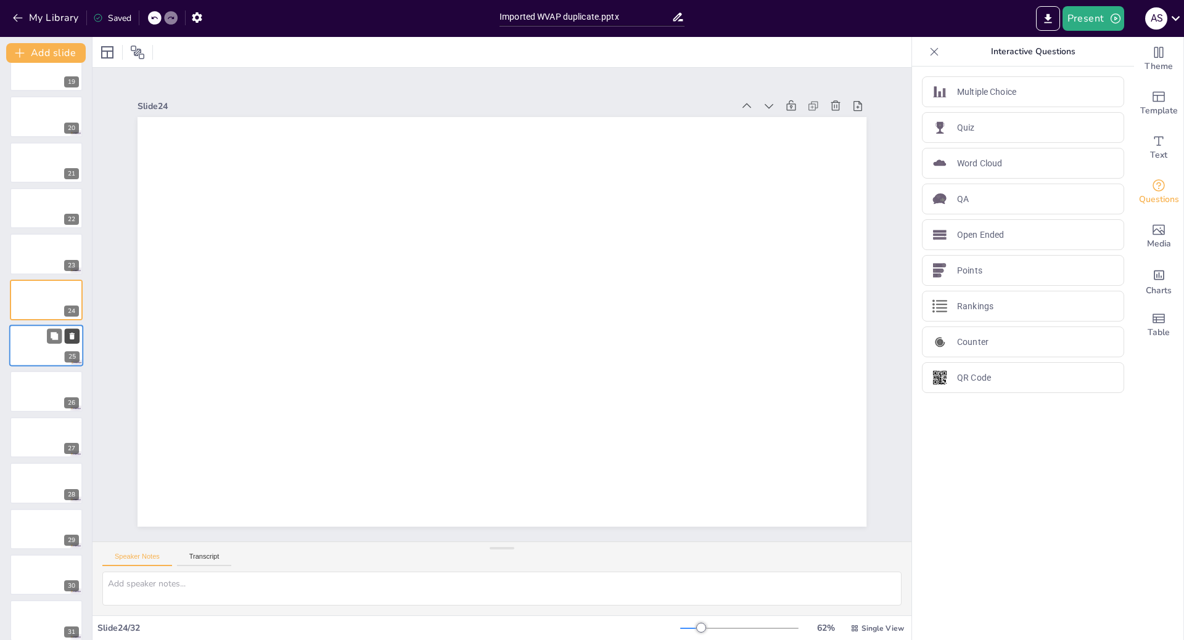
click at [72, 335] on icon at bounding box center [72, 336] width 5 height 7
click at [29, 396] on div at bounding box center [46, 392] width 74 height 42
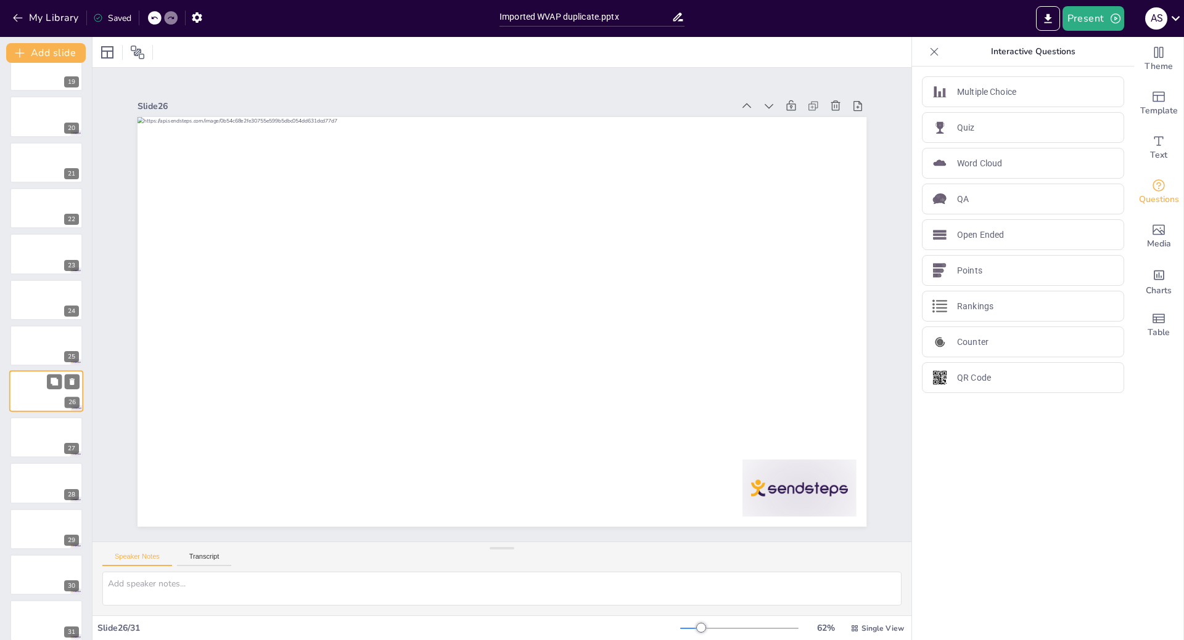
scroll to position [859, 0]
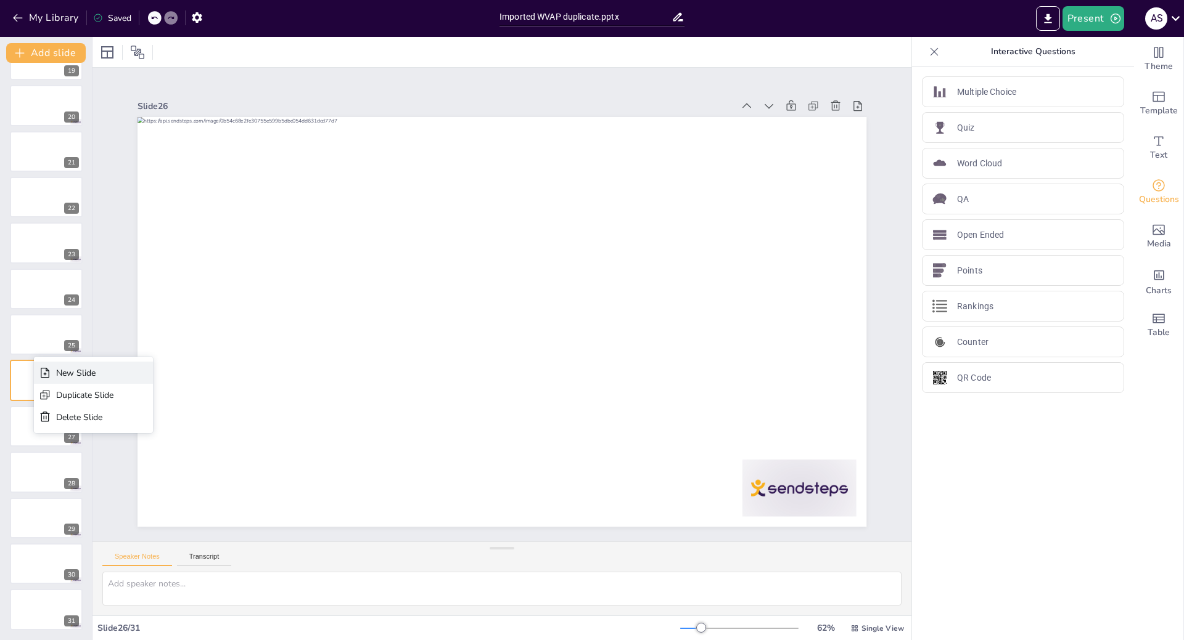
click at [52, 369] on div "New Slide" at bounding box center [93, 373] width 119 height 22
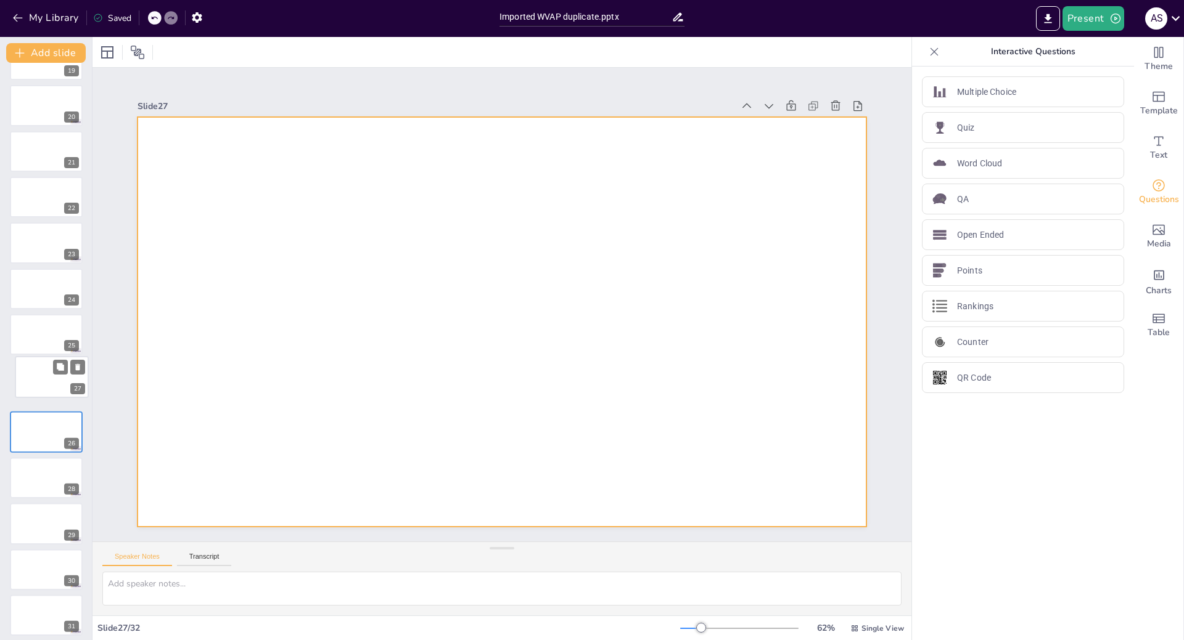
drag, startPoint x: 28, startPoint y: 422, endPoint x: 34, endPoint y: 370, distance: 52.1
click at [34, 370] on div at bounding box center [51, 377] width 73 height 41
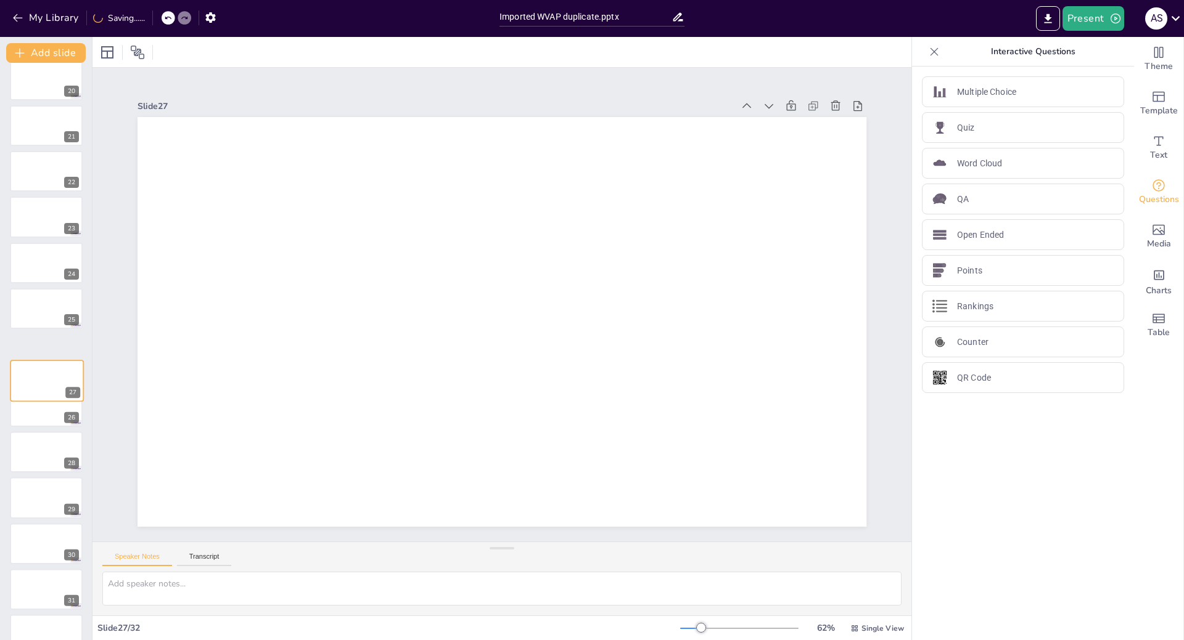
scroll to position [904, 0]
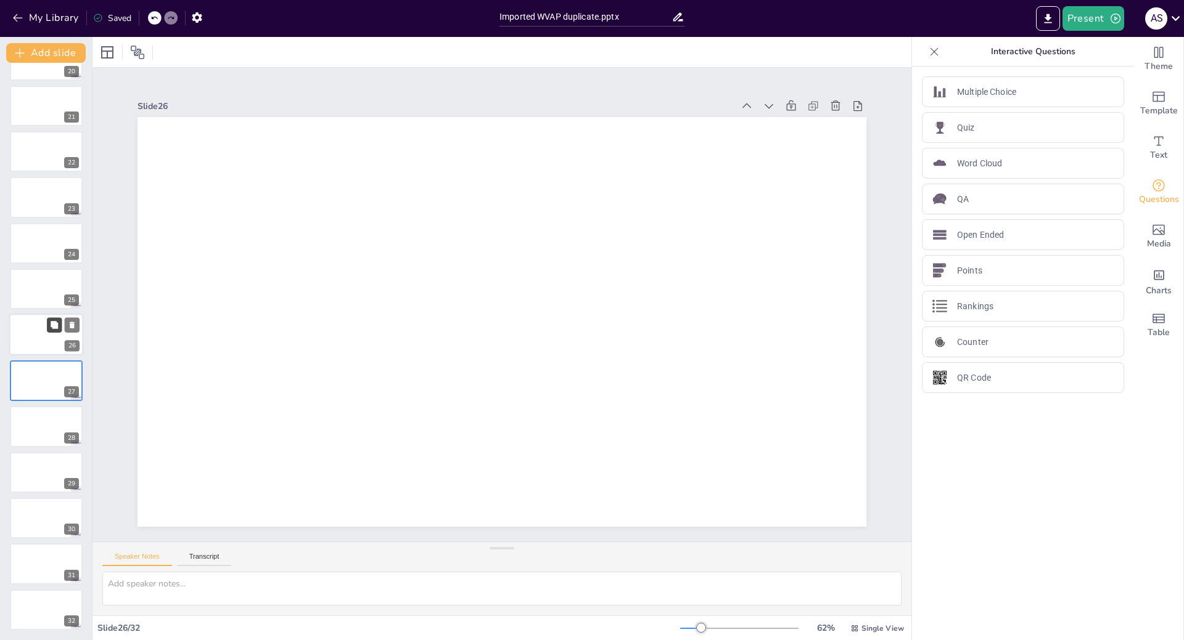
click at [55, 325] on icon at bounding box center [54, 325] width 7 height 7
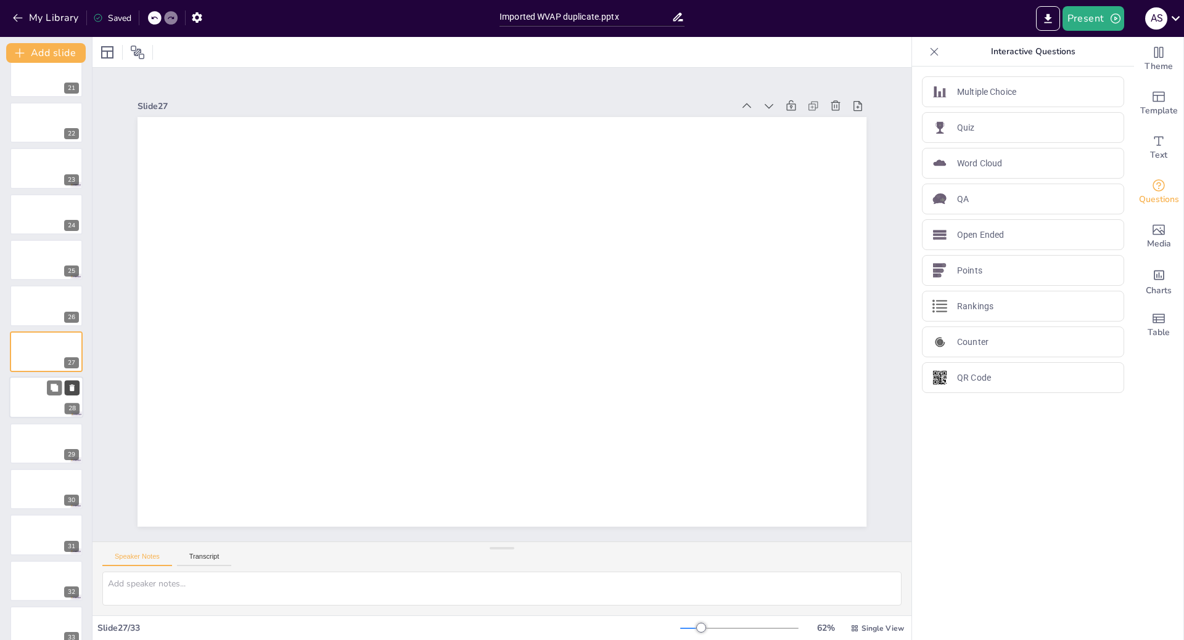
click at [71, 388] on icon at bounding box center [72, 388] width 5 height 7
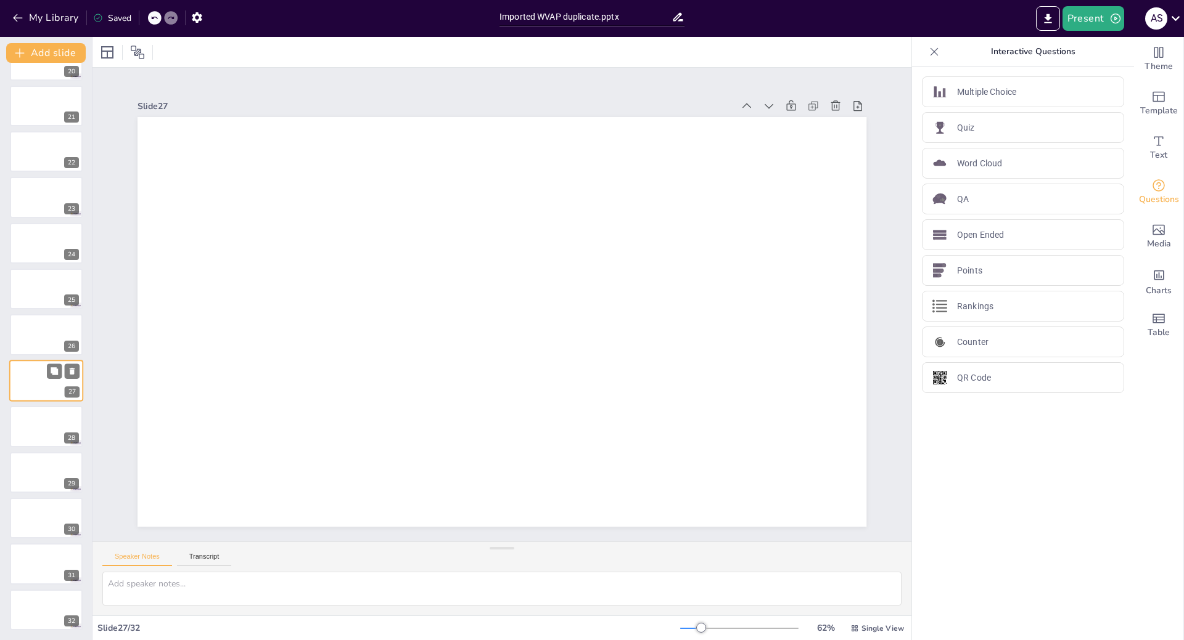
scroll to position [904, 0]
click at [54, 462] on div "New Slide" at bounding box center [92, 465] width 119 height 22
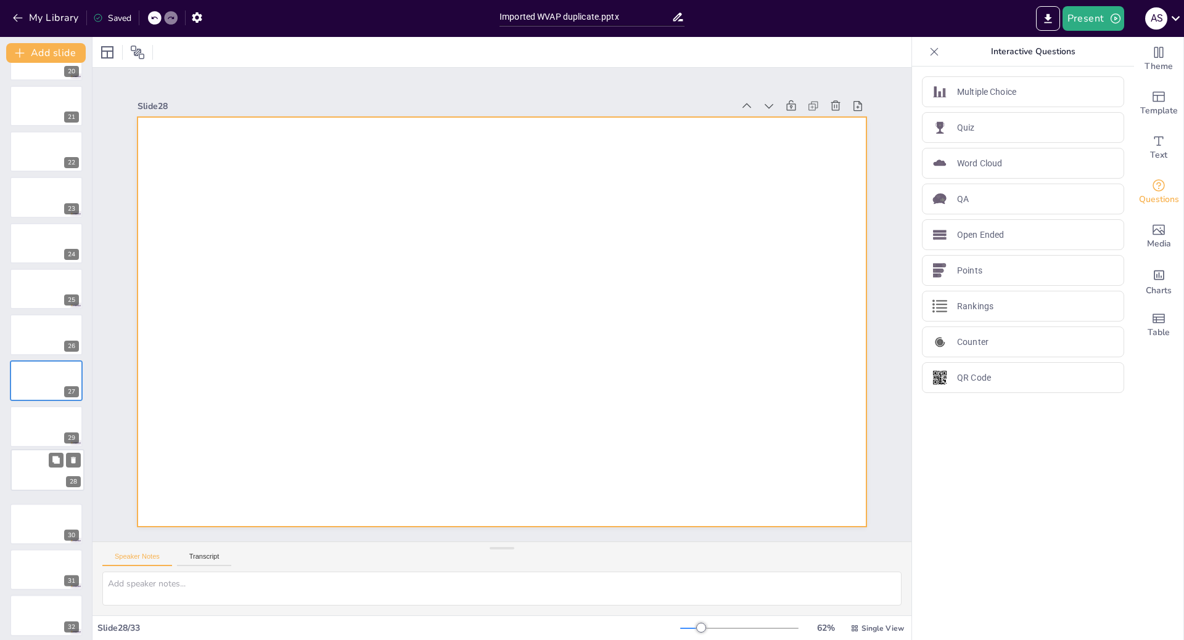
drag, startPoint x: 25, startPoint y: 425, endPoint x: 26, endPoint y: 473, distance: 48.1
click at [26, 473] on div at bounding box center [47, 470] width 73 height 41
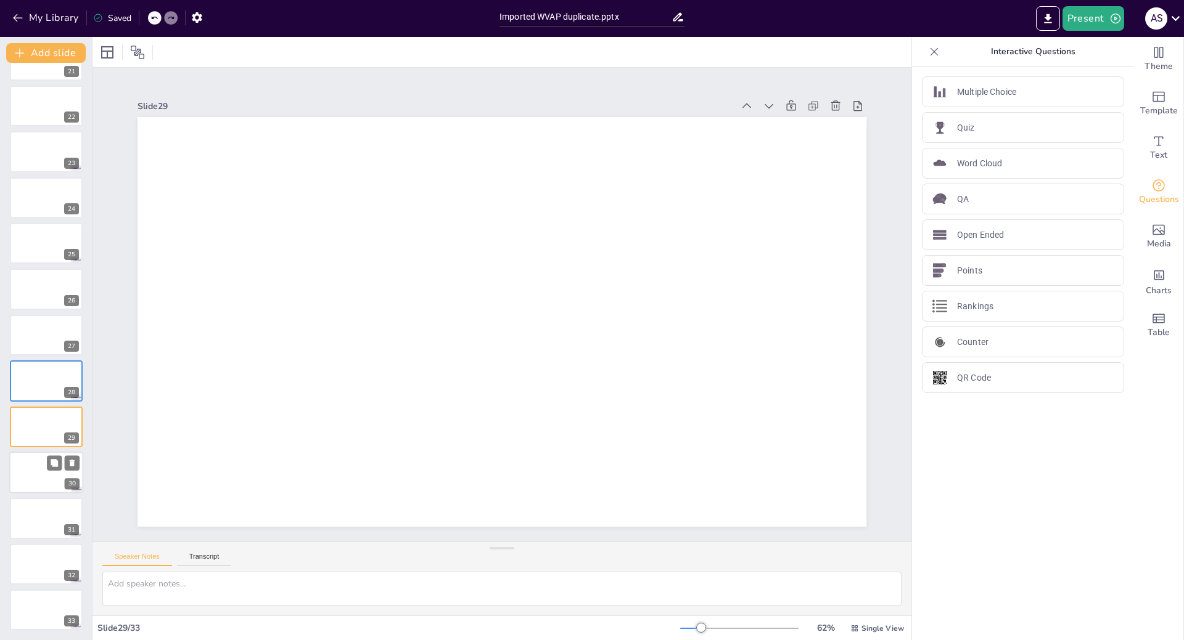
scroll to position [950, 0]
click at [55, 420] on icon at bounding box center [54, 417] width 7 height 7
click at [72, 464] on icon at bounding box center [72, 463] width 5 height 7
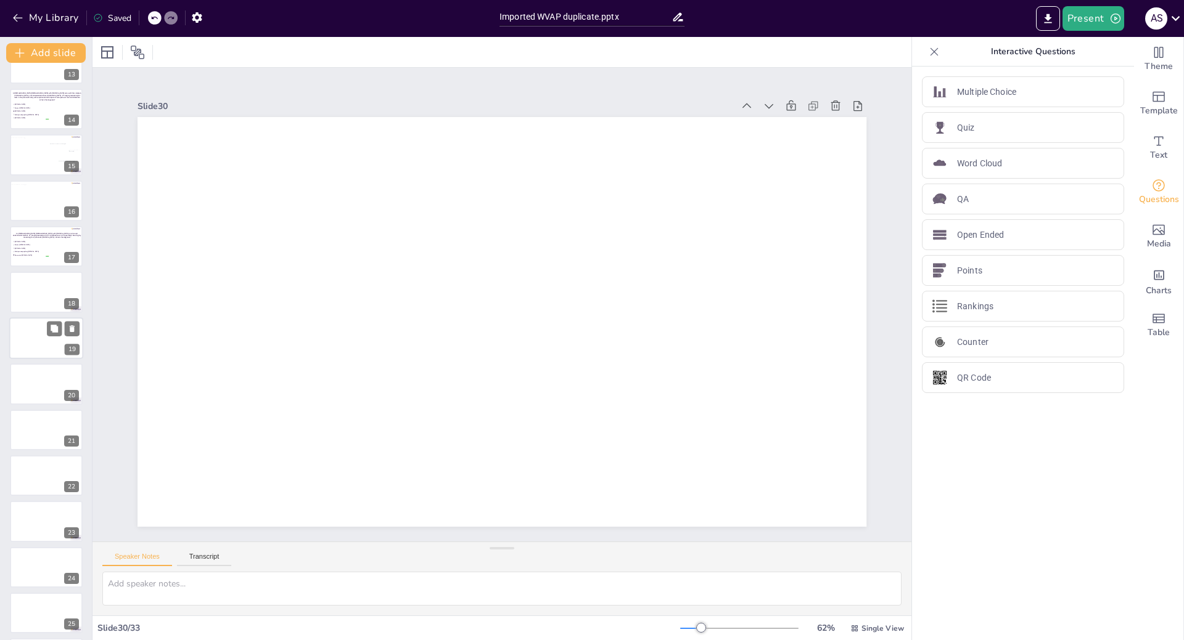
click at [31, 342] on div at bounding box center [46, 338] width 74 height 42
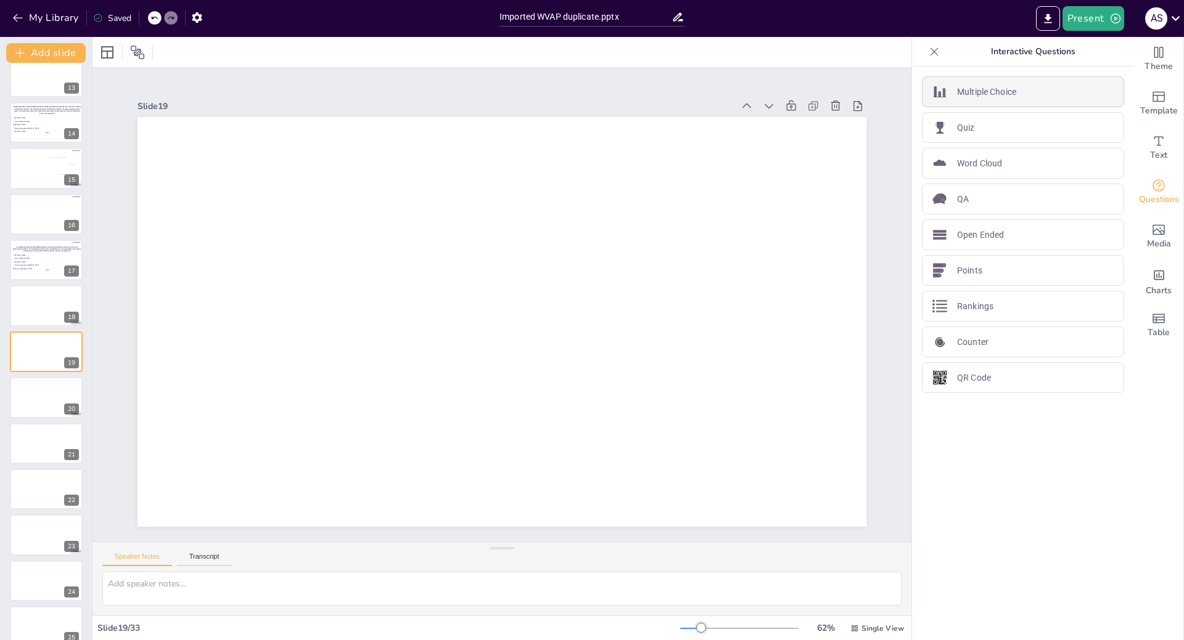
click at [970, 96] on p "Multiple Choice" at bounding box center [986, 92] width 59 height 13
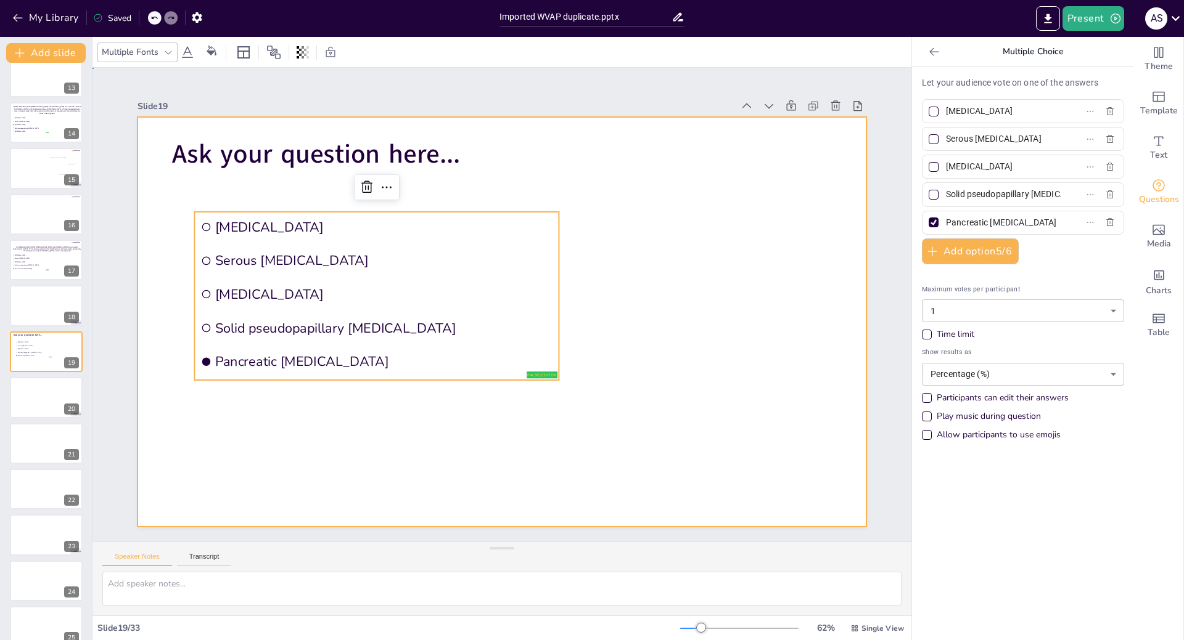
click at [264, 177] on div at bounding box center [498, 322] width 798 height 552
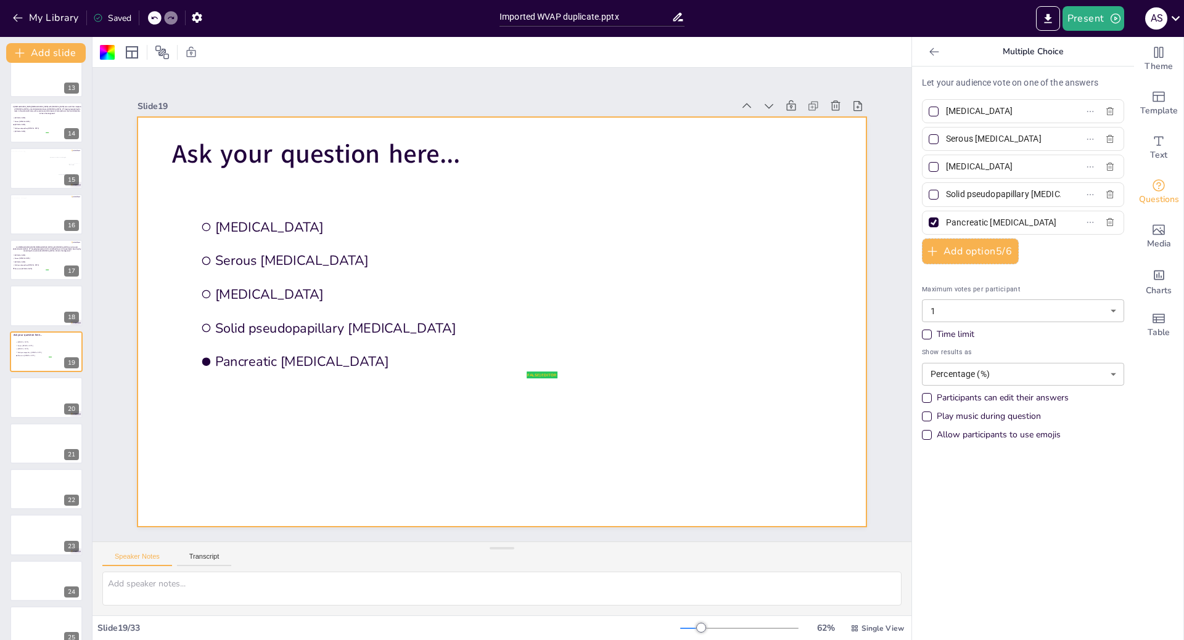
click at [474, 145] on div at bounding box center [501, 322] width 729 height 410
click at [457, 147] on p "Ask your question here..." at bounding box center [351, 119] width 319 height 102
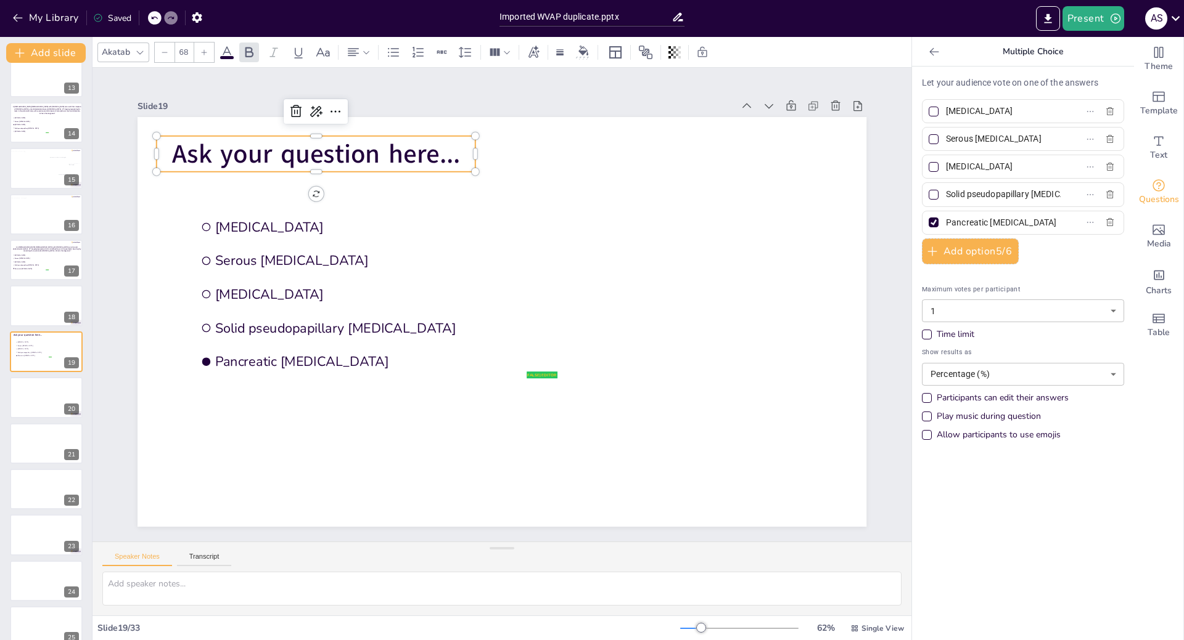
click at [454, 149] on p "Ask your question here..." at bounding box center [372, 104] width 314 height 133
click at [454, 149] on p "Ask your question here..." at bounding box center [316, 154] width 319 height 36
click at [451, 150] on p "Ask your question here..." at bounding box center [316, 154] width 319 height 36
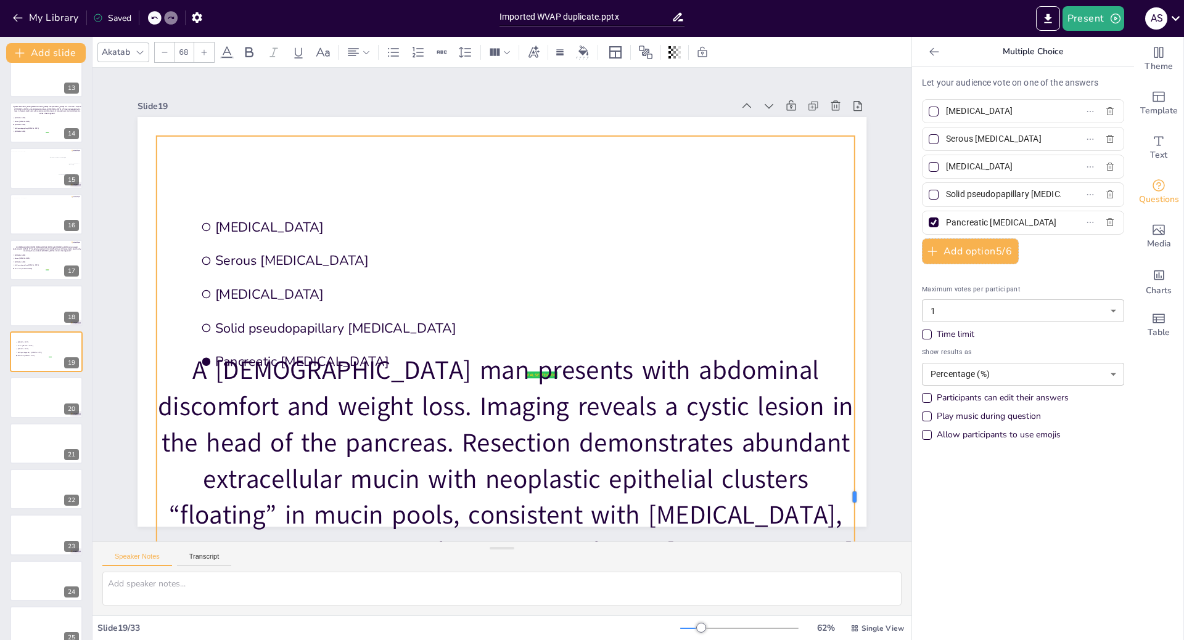
drag, startPoint x: 467, startPoint y: 491, endPoint x: 846, endPoint y: 302, distance: 423.4
click at [846, 302] on div at bounding box center [782, 598] width 232 height 690
click at [136, 50] on icon at bounding box center [140, 52] width 10 height 10
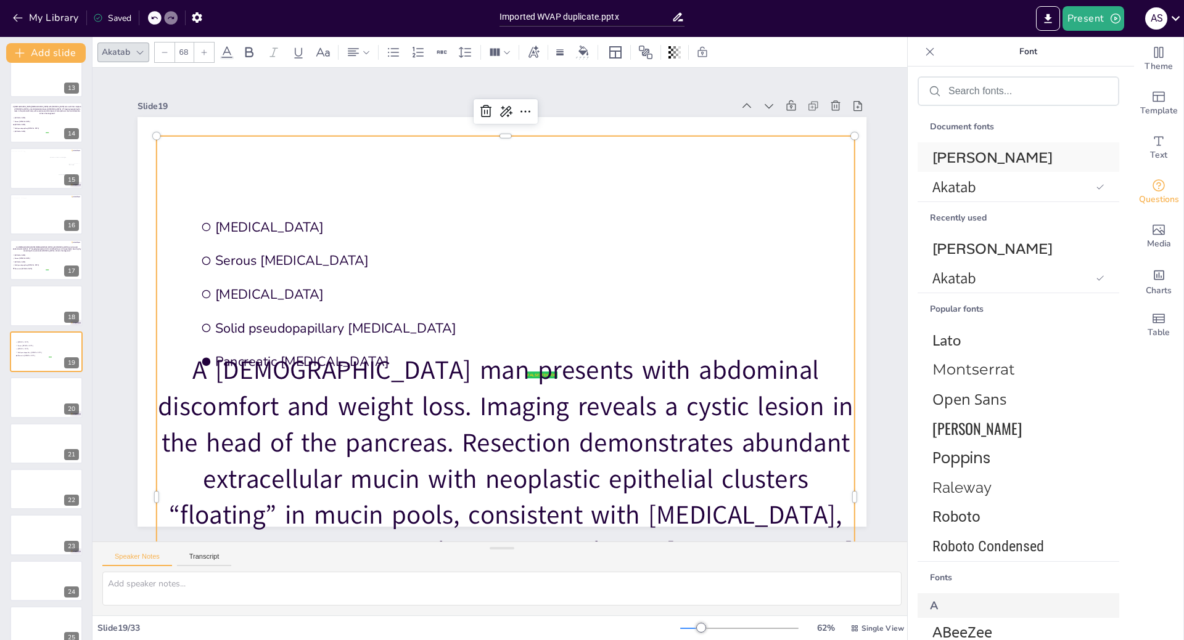
click at [939, 150] on span "[PERSON_NAME]" at bounding box center [1015, 157] width 167 height 19
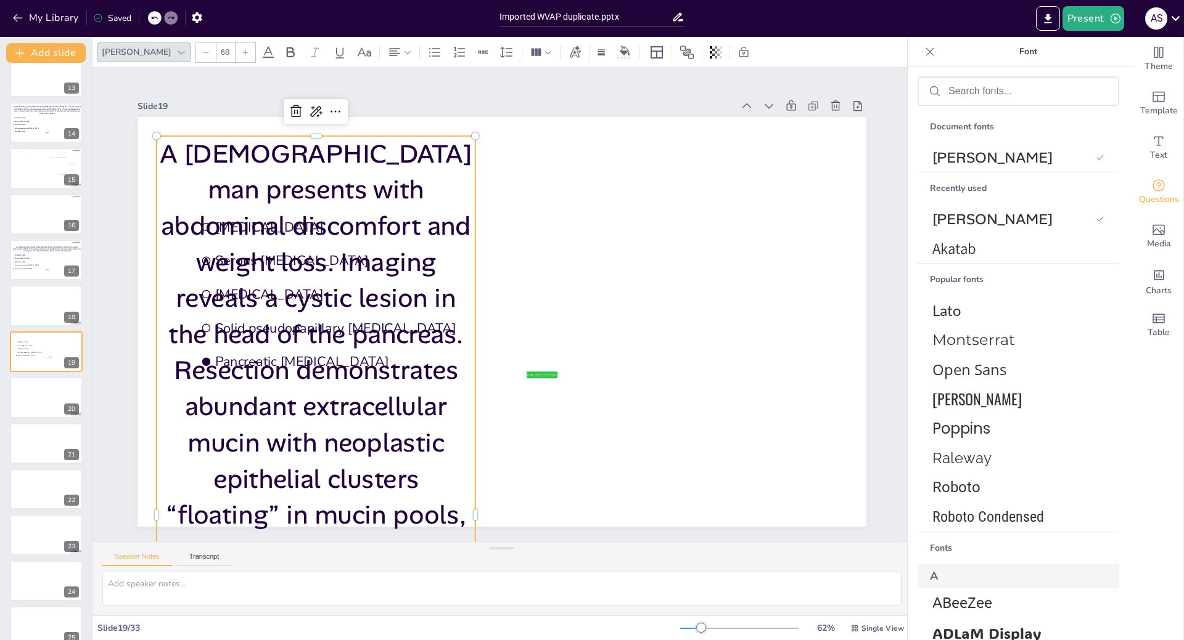
click at [196, 54] on div at bounding box center [206, 53] width 20 height 20
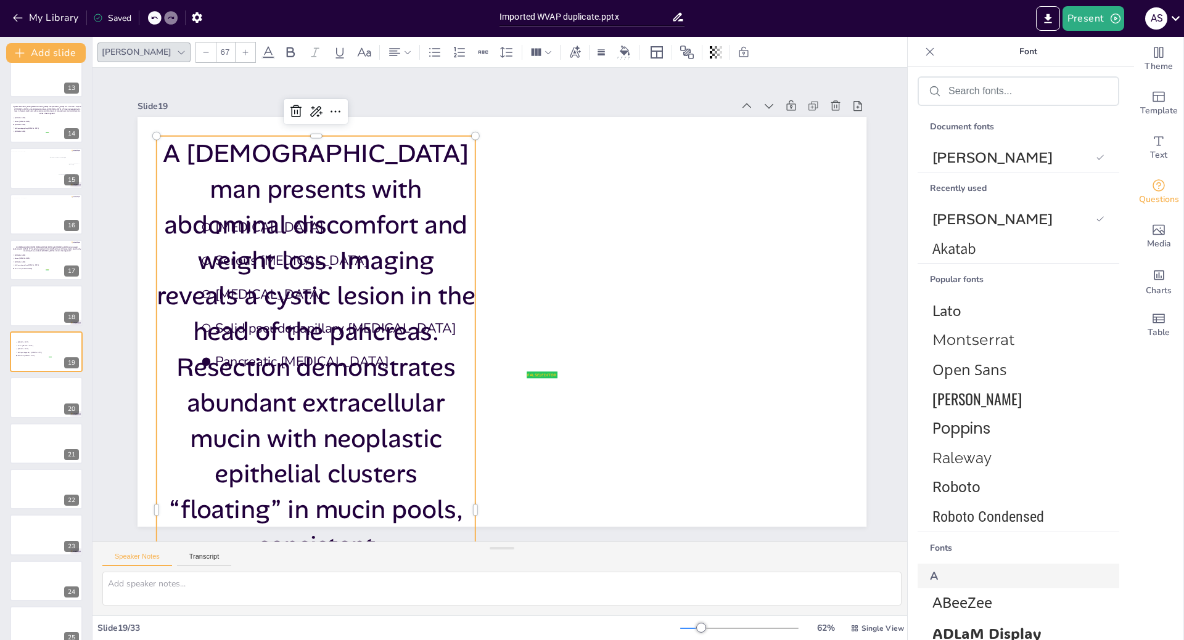
click at [196, 54] on div at bounding box center [206, 53] width 20 height 20
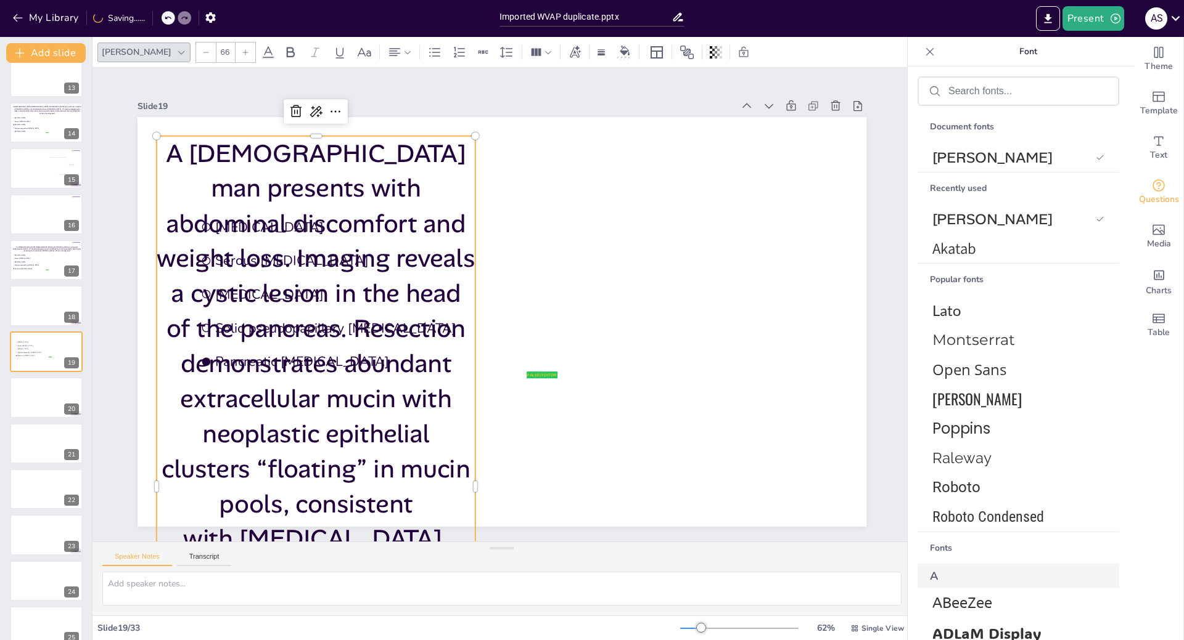
click at [196, 54] on div at bounding box center [206, 53] width 20 height 20
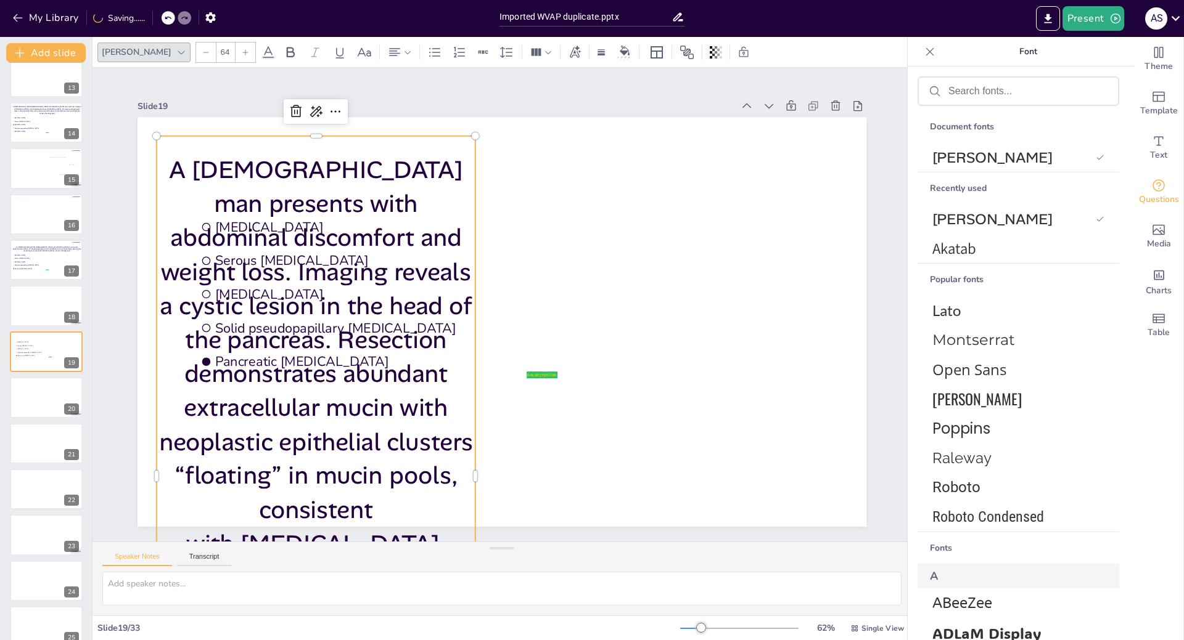
click at [196, 54] on div at bounding box center [206, 53] width 20 height 20
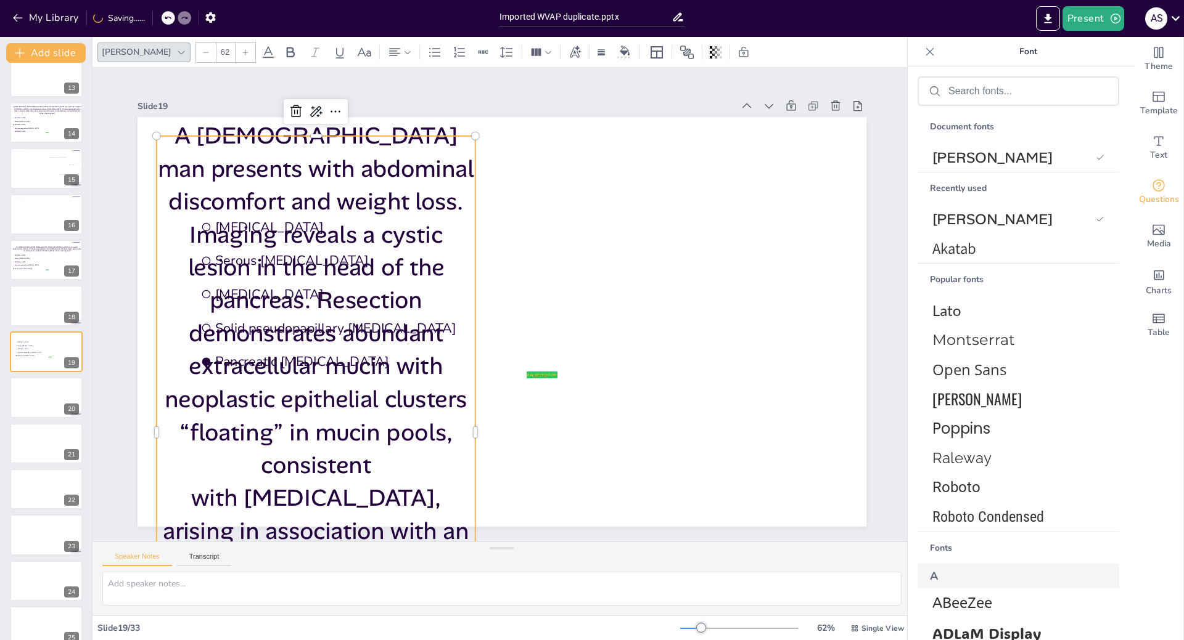
click at [196, 54] on div at bounding box center [206, 53] width 20 height 20
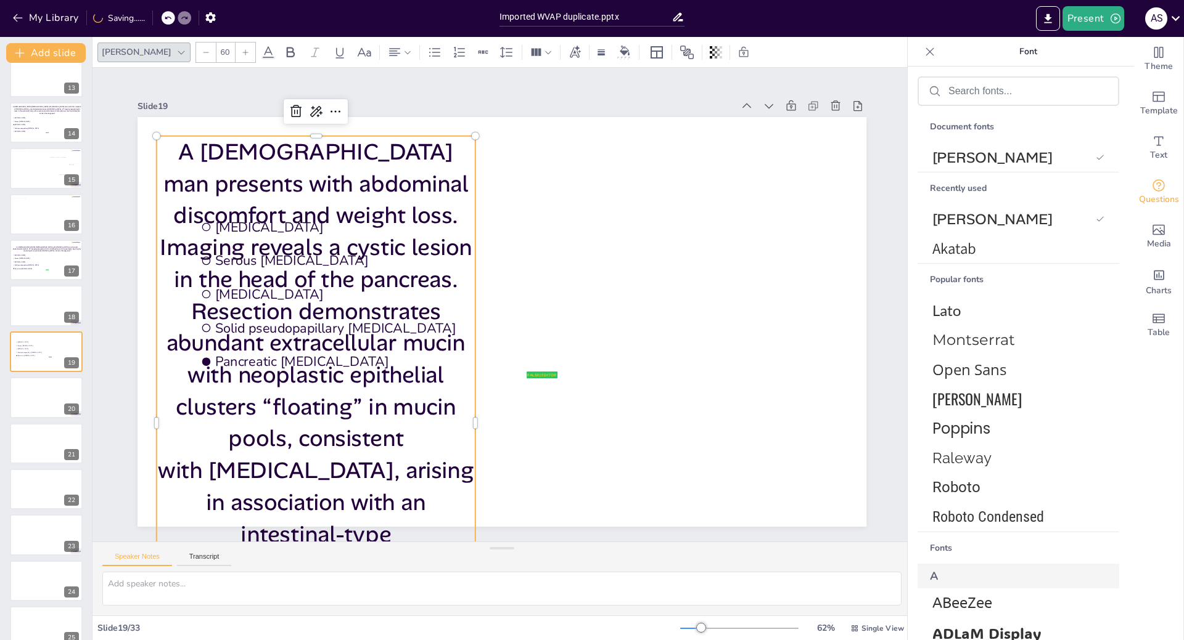
click at [196, 54] on div at bounding box center [206, 53] width 20 height 20
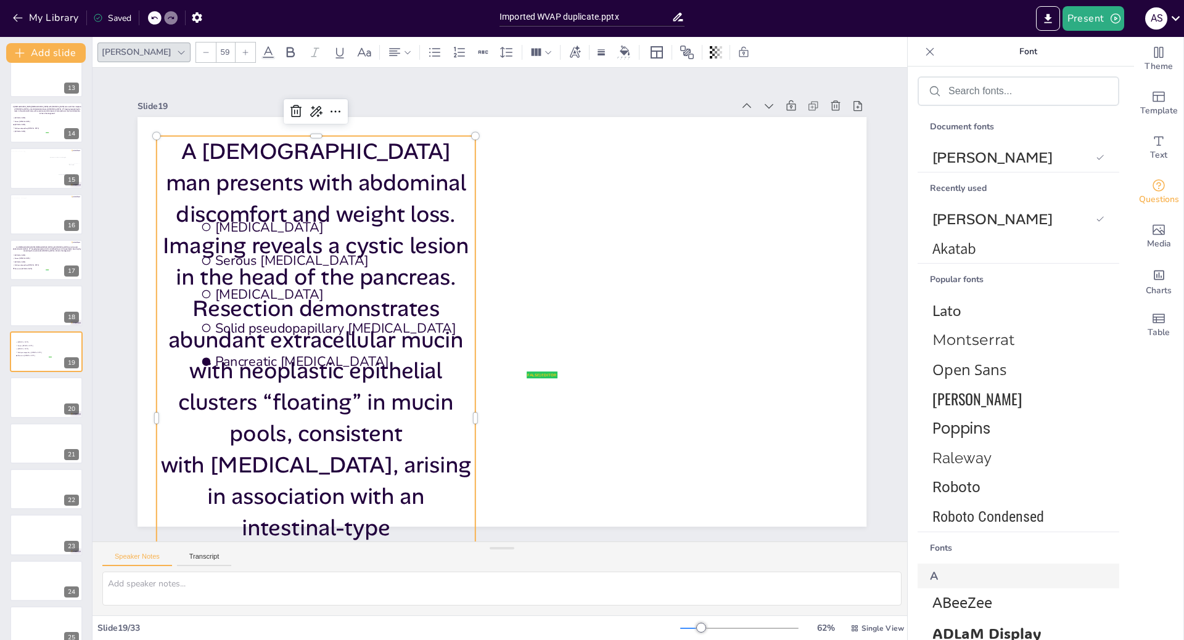
click at [196, 54] on div at bounding box center [206, 53] width 20 height 20
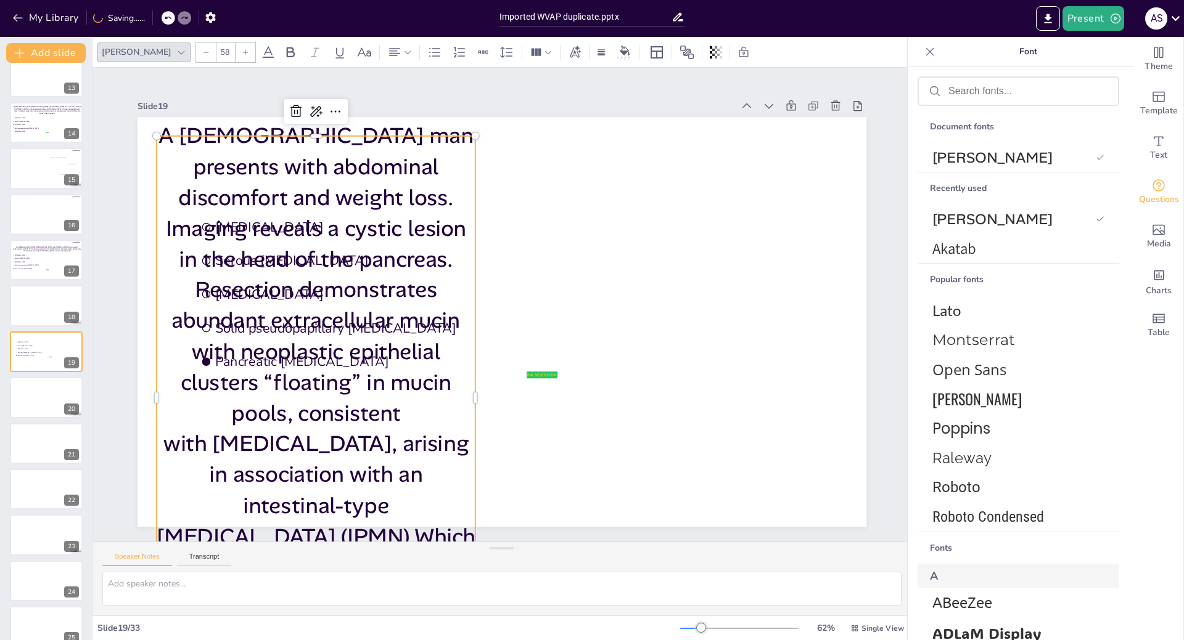
click at [196, 54] on div at bounding box center [206, 53] width 20 height 20
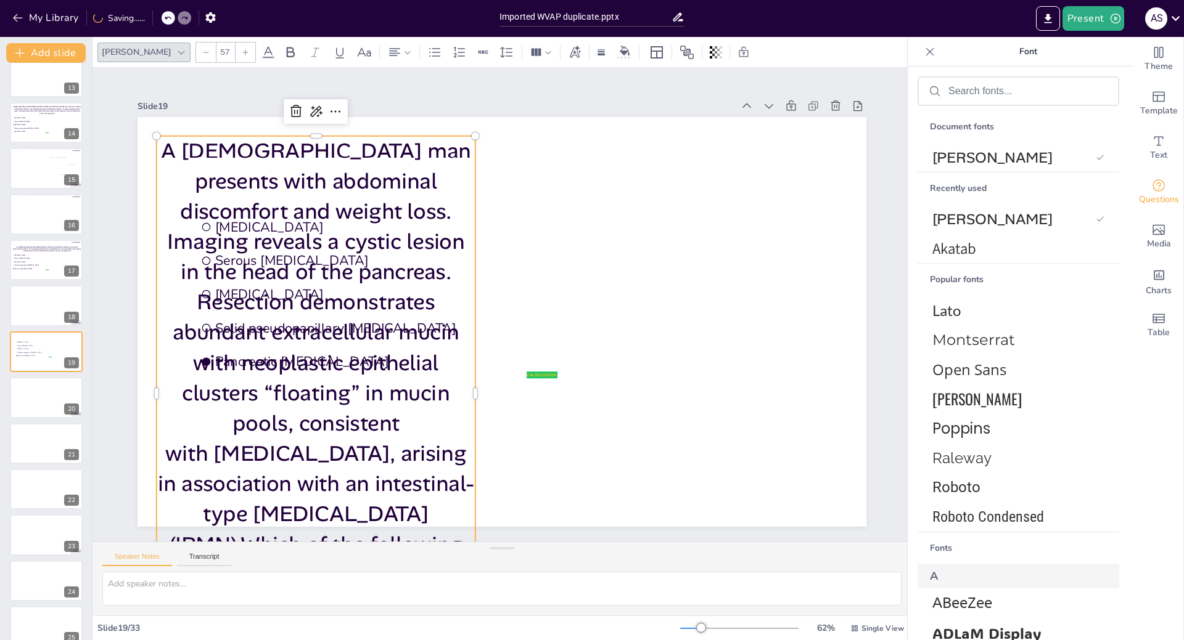
click at [196, 54] on div at bounding box center [206, 53] width 20 height 20
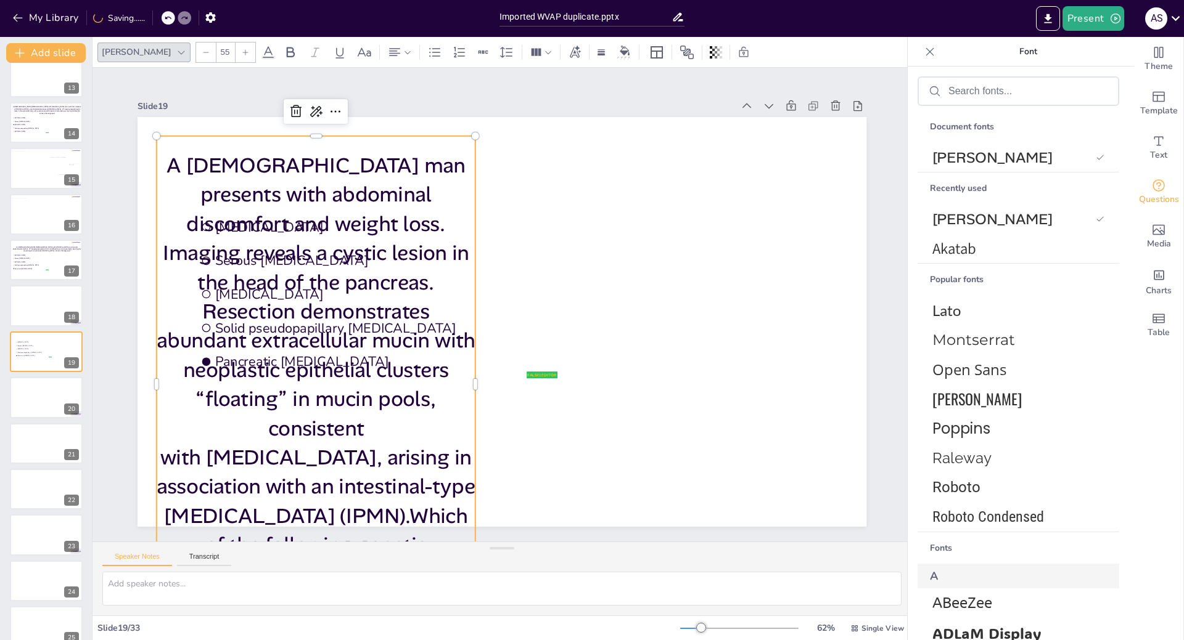
click at [196, 54] on div at bounding box center [206, 53] width 20 height 20
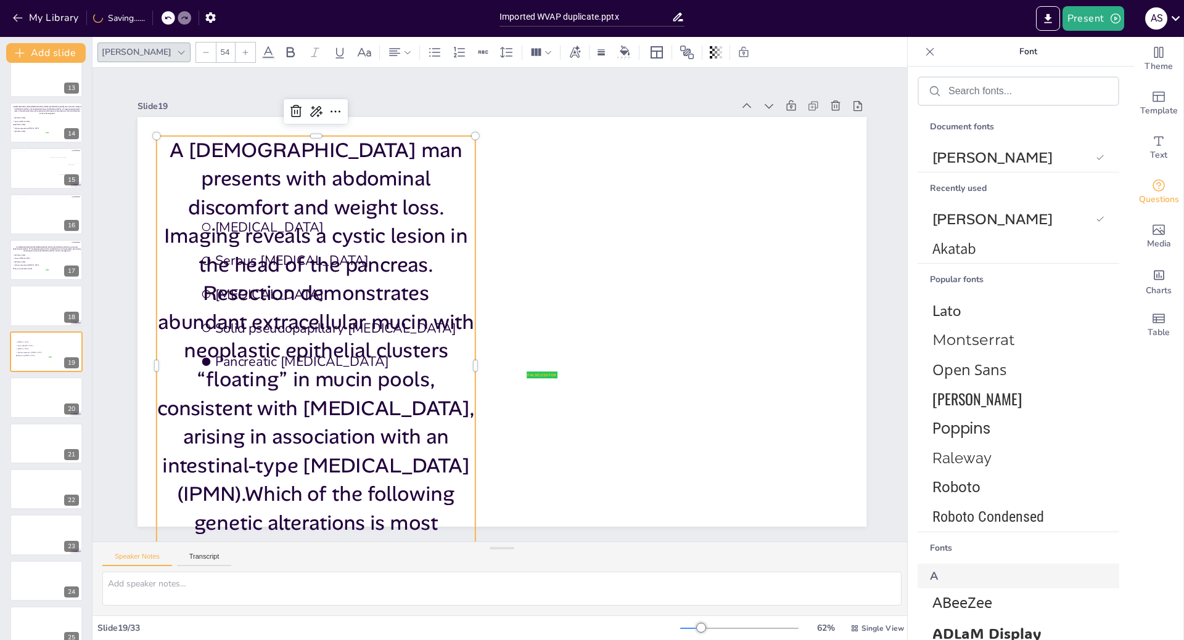
click at [196, 54] on div at bounding box center [206, 53] width 20 height 20
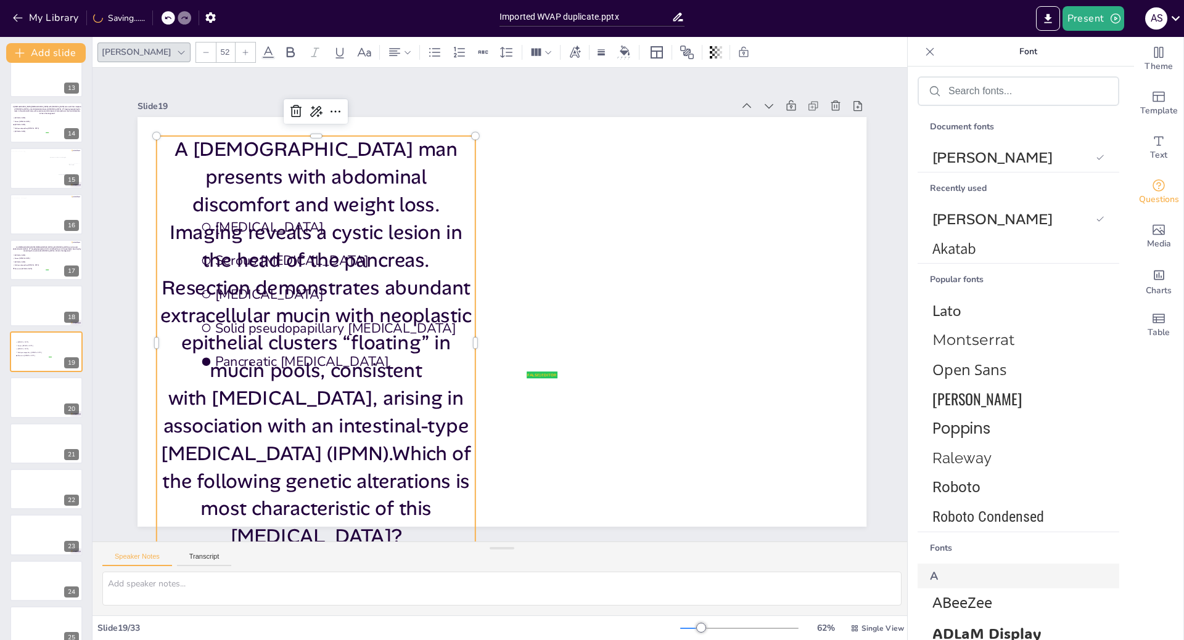
click at [196, 54] on div at bounding box center [206, 53] width 20 height 20
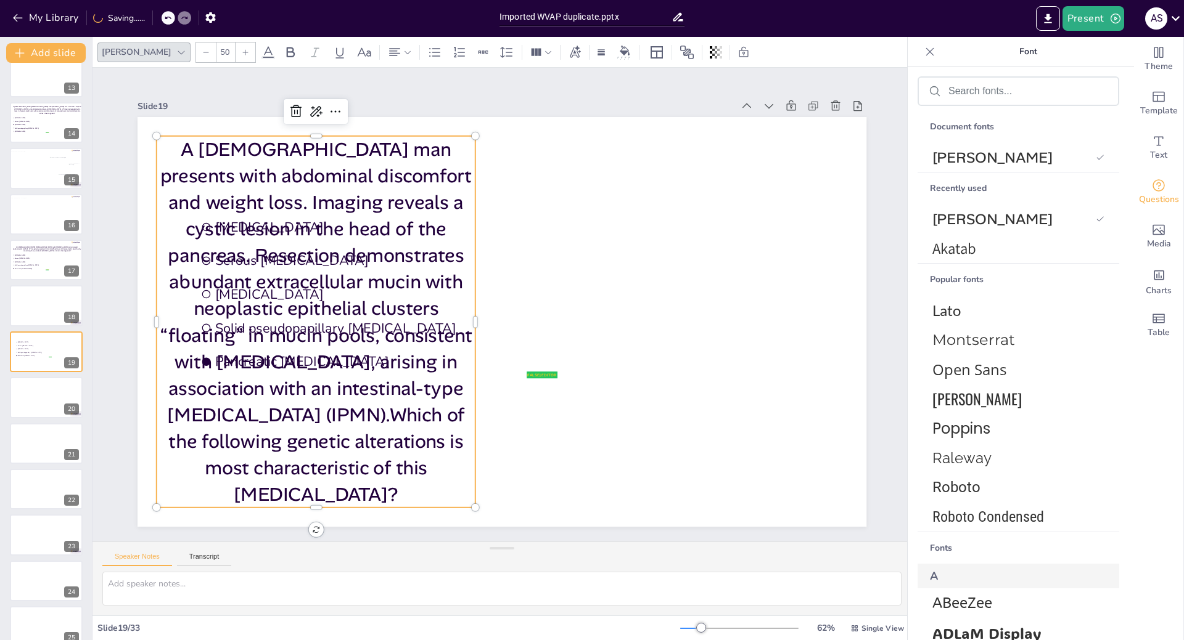
click at [196, 54] on div at bounding box center [206, 53] width 20 height 20
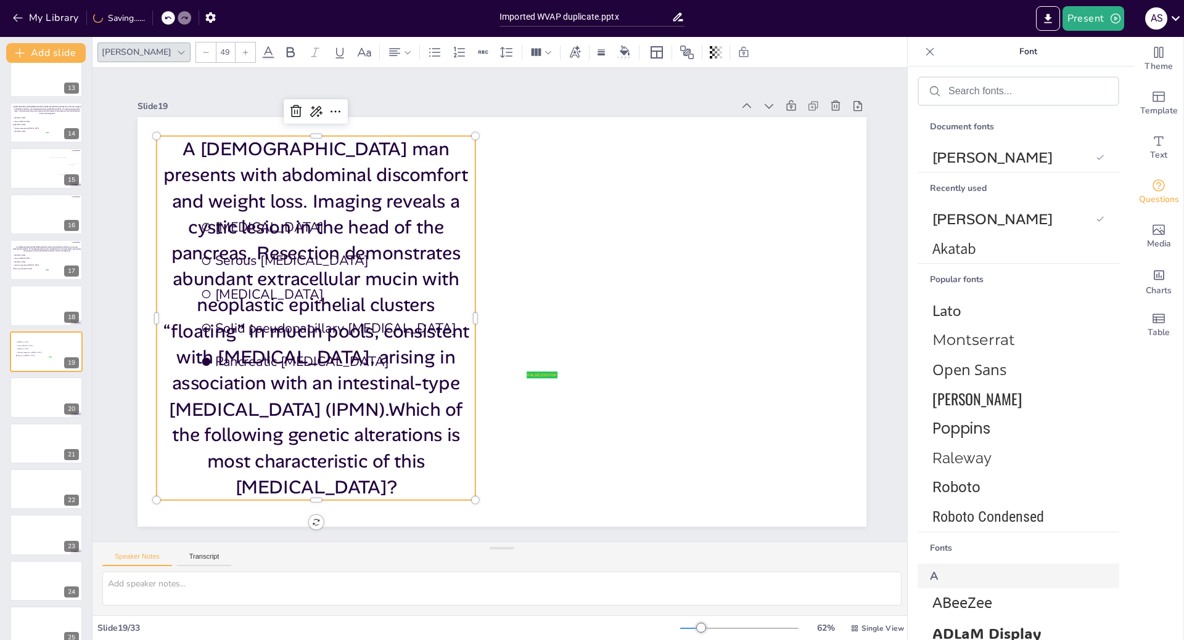
click at [196, 54] on div at bounding box center [206, 53] width 20 height 20
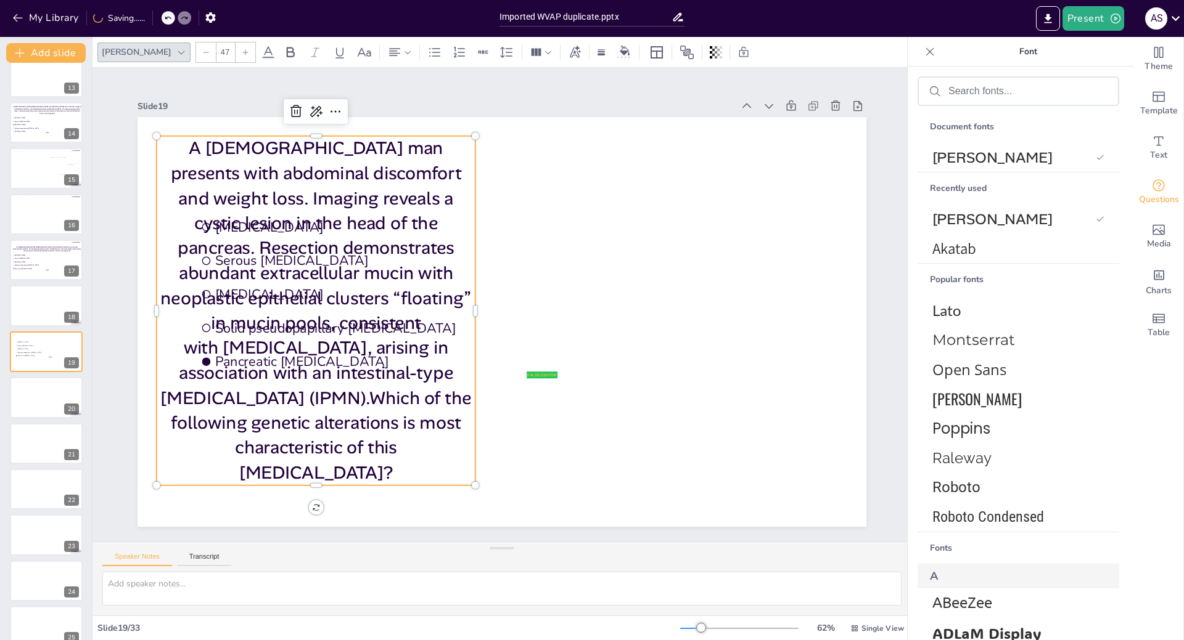
click at [196, 54] on div at bounding box center [206, 53] width 20 height 20
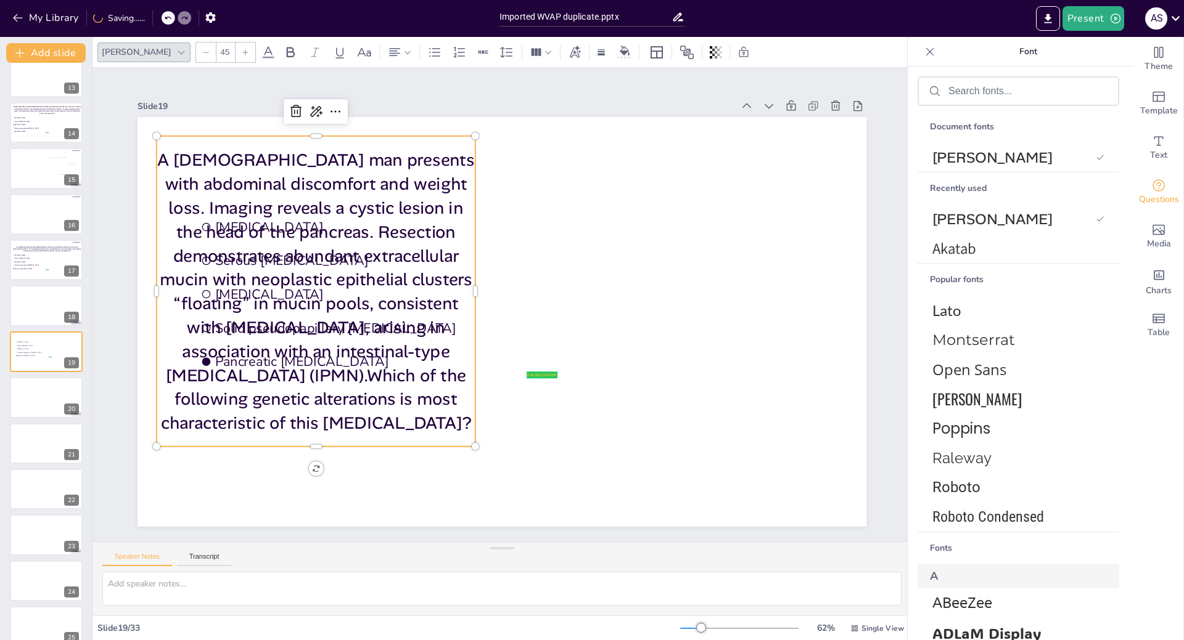
click at [196, 54] on div at bounding box center [206, 53] width 20 height 20
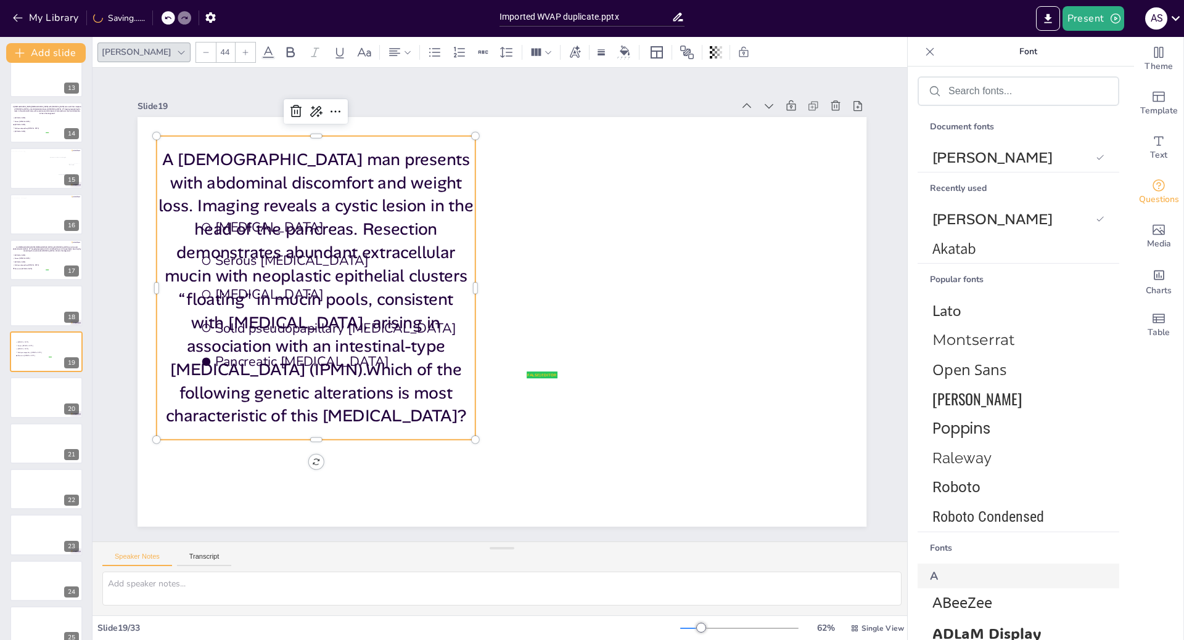
click at [202, 54] on icon at bounding box center [205, 52] width 7 height 7
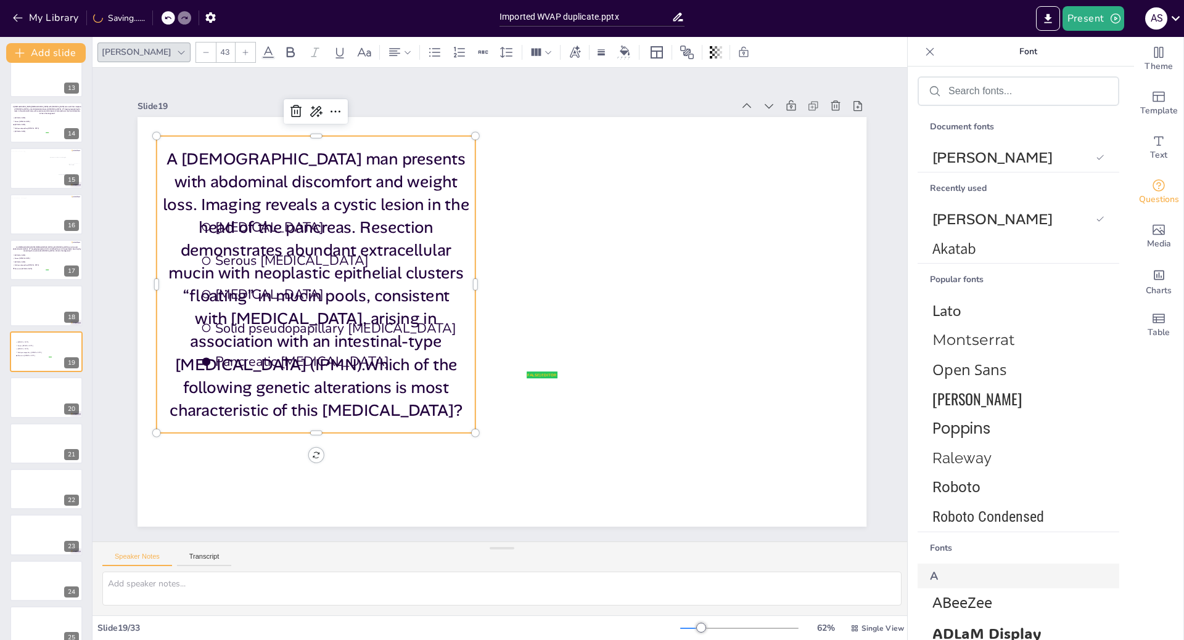
click at [202, 54] on icon at bounding box center [205, 52] width 7 height 7
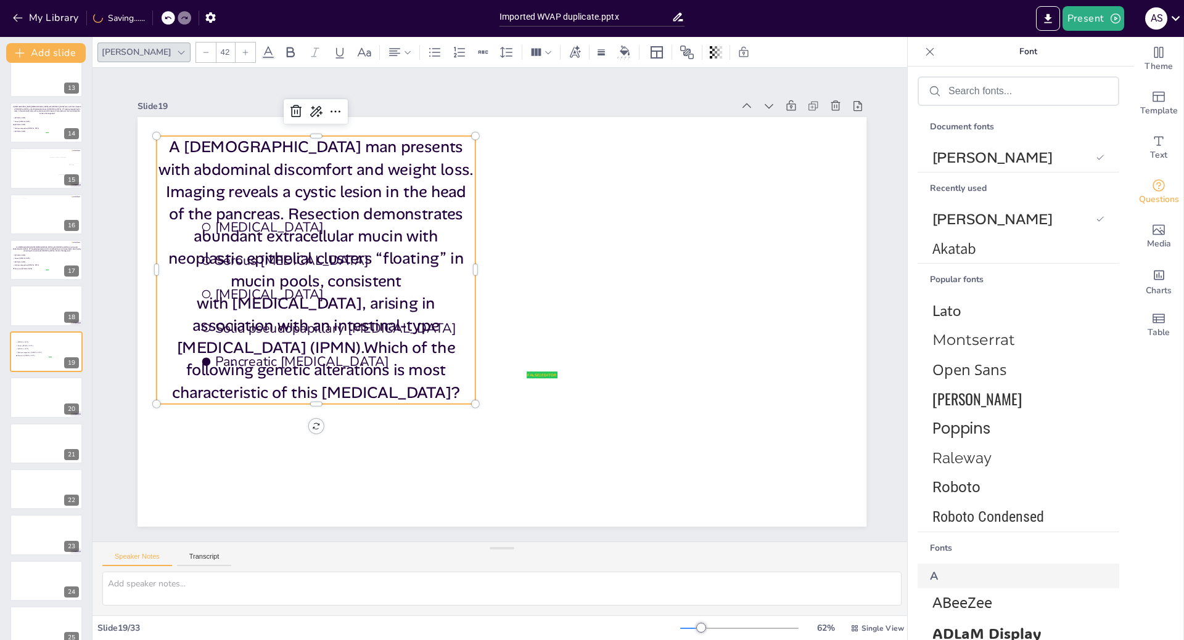
click at [202, 54] on icon at bounding box center [205, 52] width 7 height 7
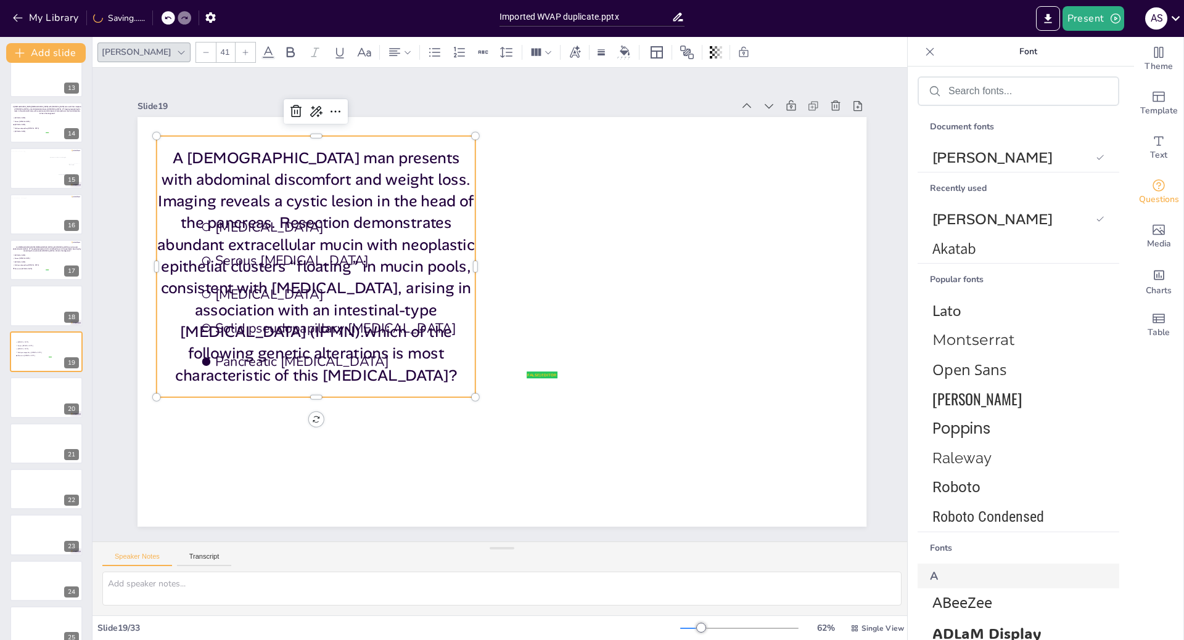
click at [202, 54] on icon at bounding box center [205, 52] width 7 height 7
type input "40"
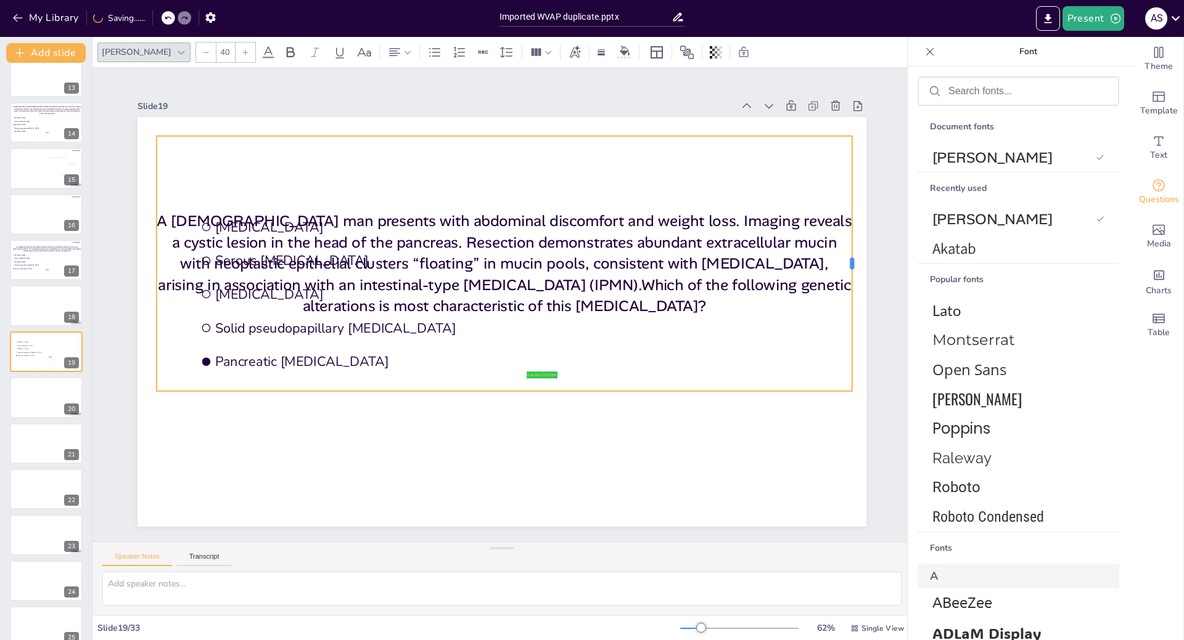
drag, startPoint x: 468, startPoint y: 258, endPoint x: 845, endPoint y: 227, distance: 377.9
click at [845, 293] on div at bounding box center [843, 411] width 113 height 237
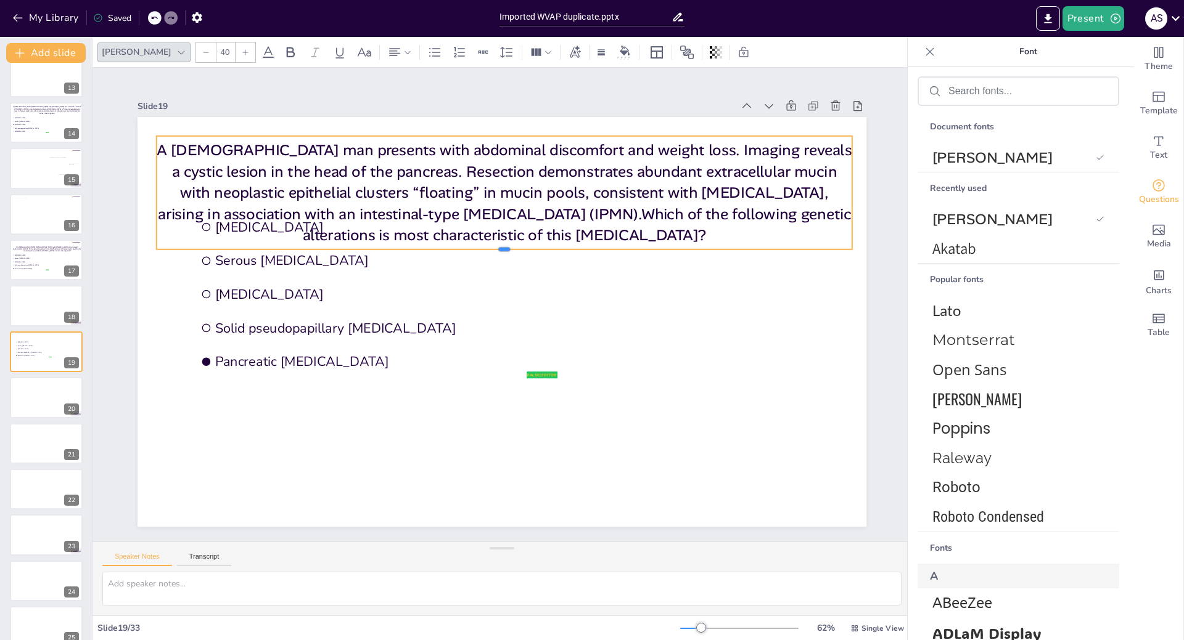
drag, startPoint x: 497, startPoint y: 388, endPoint x: 492, endPoint y: 246, distance: 141.9
click at [492, 246] on div at bounding box center [514, 256] width 682 height 154
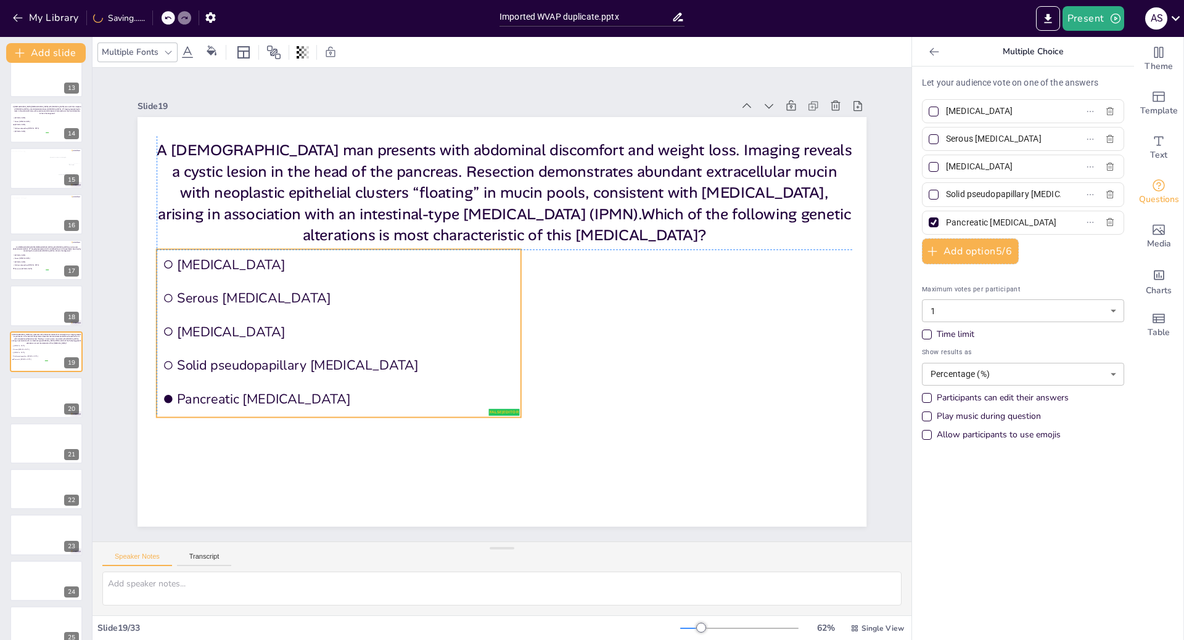
drag, startPoint x: 316, startPoint y: 315, endPoint x: 280, endPoint y: 350, distance: 49.7
click at [280, 350] on li "Solid pseudopapillary [MEDICAL_DATA]" at bounding box center [339, 365] width 364 height 31
click at [1033, 117] on input "[MEDICAL_DATA]" at bounding box center [1003, 111] width 115 height 18
drag, startPoint x: 936, startPoint y: 111, endPoint x: 1058, endPoint y: 113, distance: 122.1
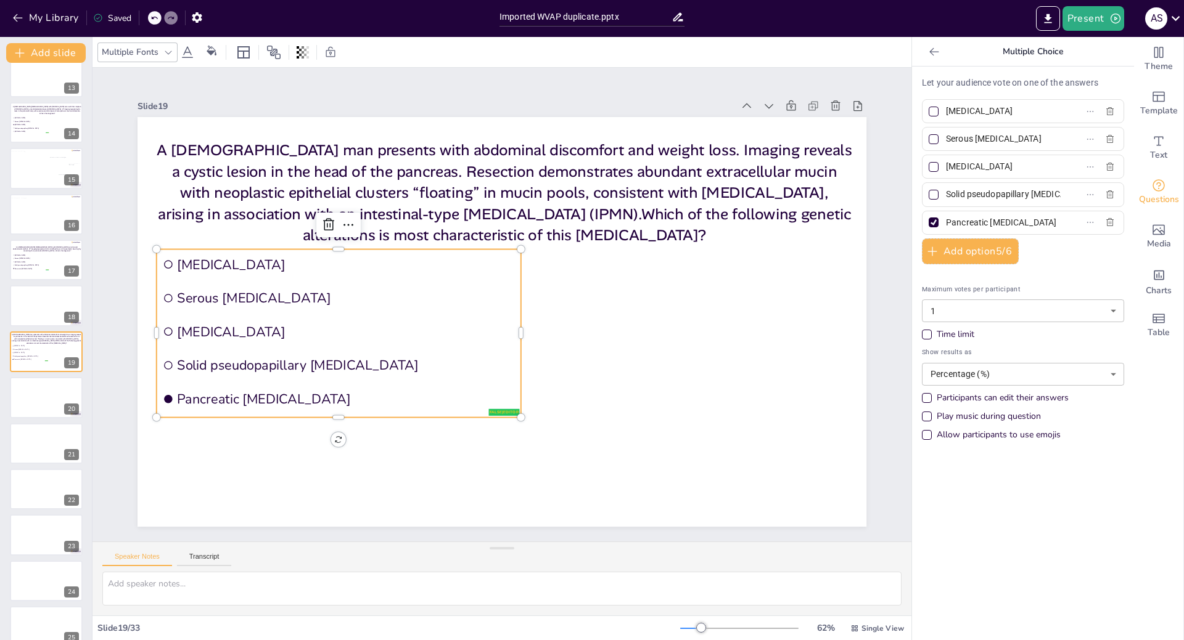
click at [1058, 113] on label "[MEDICAL_DATA]" at bounding box center [1003, 111] width 154 height 18
click at [1058, 113] on input "[MEDICAL_DATA]" at bounding box center [1003, 111] width 115 height 18
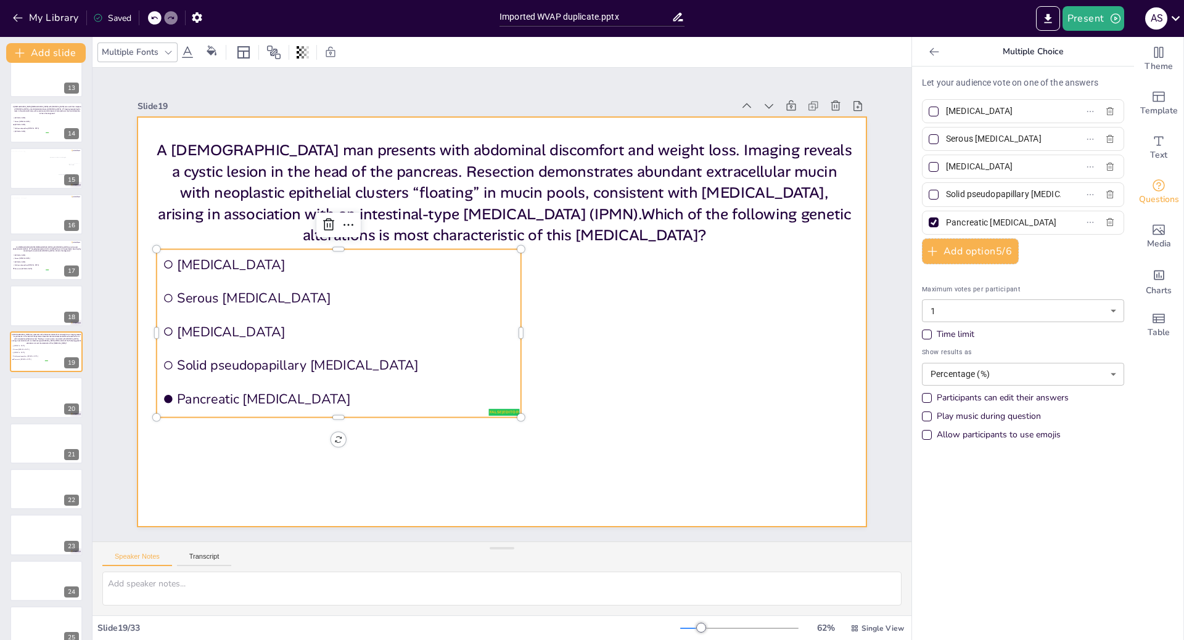
scroll to position [0, 0]
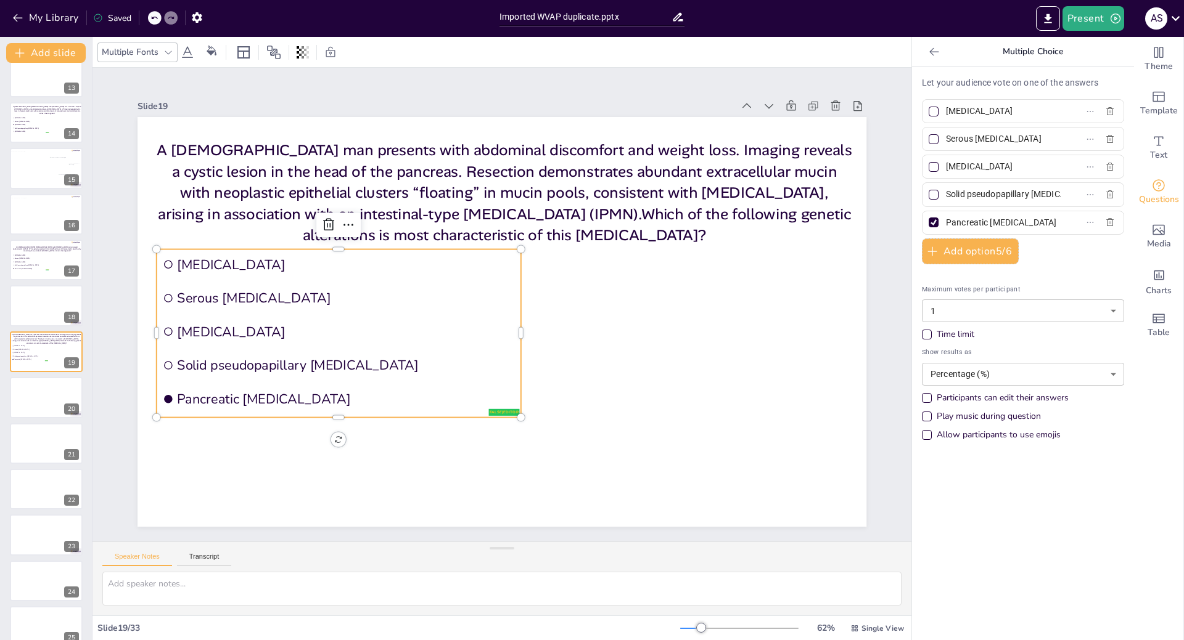
click at [946, 110] on input "[MEDICAL_DATA]" at bounding box center [1003, 111] width 115 height 18
click at [941, 111] on span "[MEDICAL_DATA]" at bounding box center [998, 111] width 115 height 18
click at [946, 111] on input "[MEDICAL_DATA]" at bounding box center [1003, 111] width 115 height 18
drag, startPoint x: 938, startPoint y: 110, endPoint x: 1057, endPoint y: 111, distance: 119.0
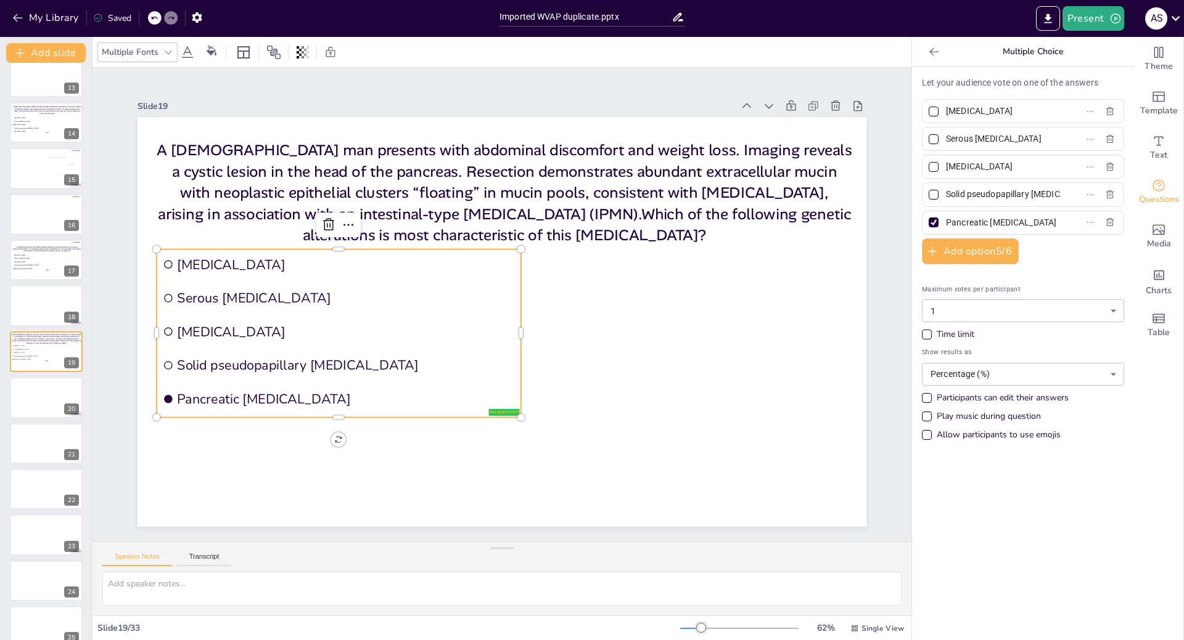
click at [1057, 111] on label "[MEDICAL_DATA]" at bounding box center [1003, 111] width 154 height 18
click at [1057, 111] on input "[MEDICAL_DATA]" at bounding box center [1003, 111] width 115 height 18
click at [992, 109] on input "[MEDICAL_DATA]" at bounding box center [1003, 111] width 115 height 18
click at [1001, 110] on input "[MEDICAL_DATA]" at bounding box center [1003, 111] width 115 height 18
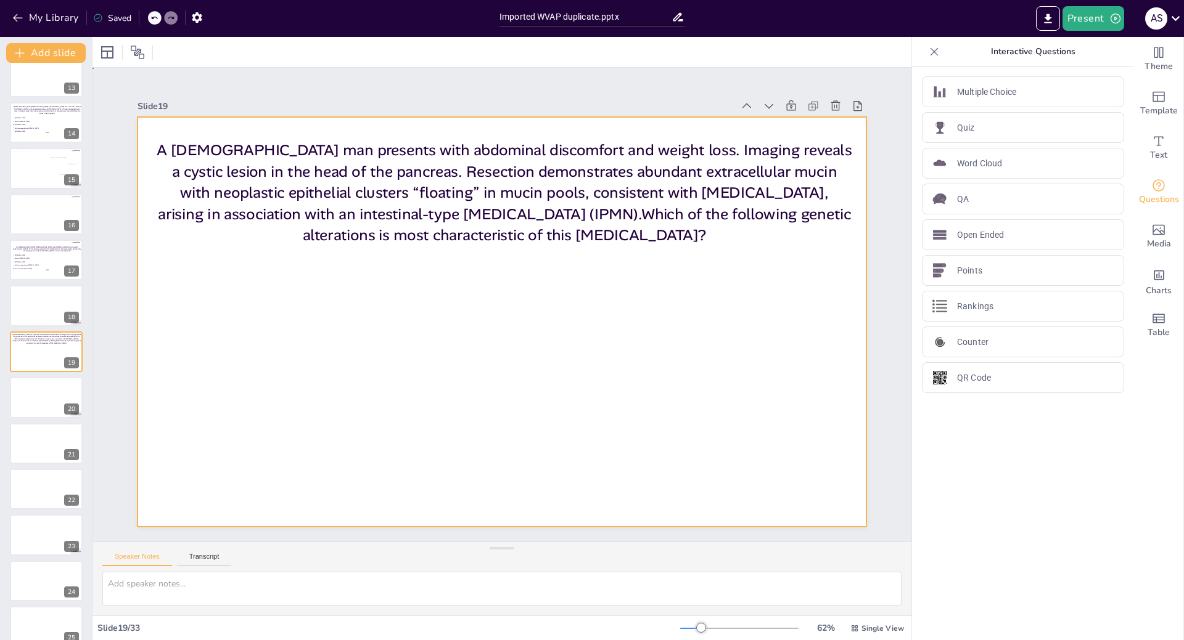
click at [347, 320] on div at bounding box center [500, 322] width 767 height 484
click at [959, 97] on p "Multiple Choice" at bounding box center [986, 92] width 59 height 13
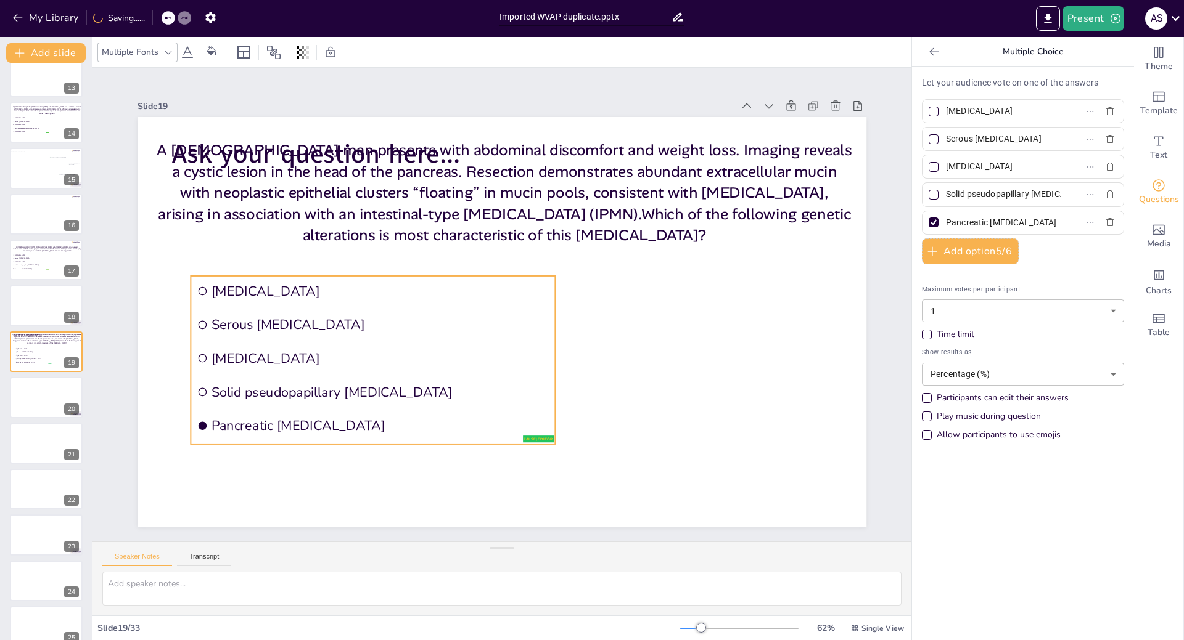
drag, startPoint x: 357, startPoint y: 293, endPoint x: 353, endPoint y: 357, distance: 64.2
click at [353, 357] on span "[MEDICAL_DATA]" at bounding box center [374, 263] width 263 height 239
click at [355, 149] on span "Ask your question here..." at bounding box center [351, 119] width 288 height 94
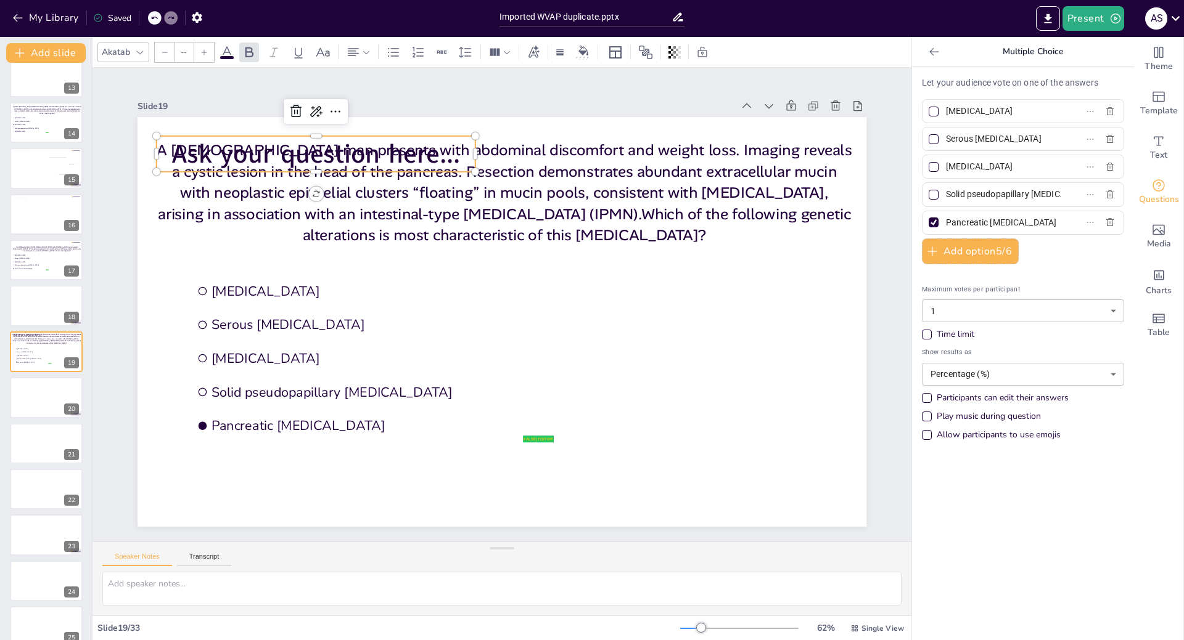
type input "40"
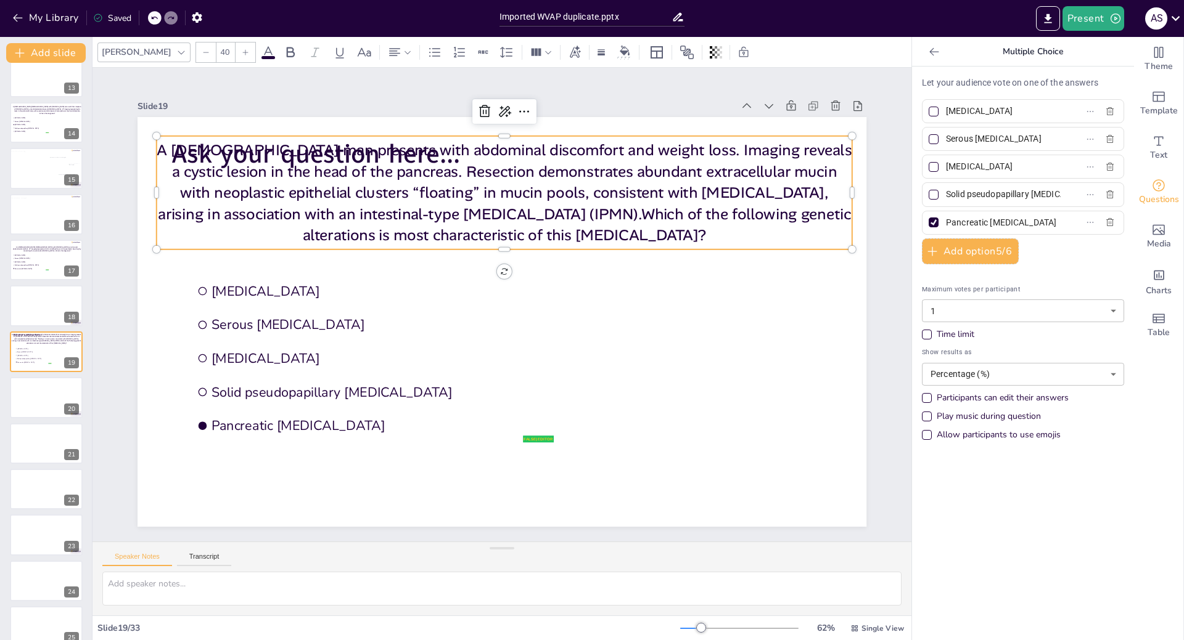
click at [366, 203] on p "A [DEMOGRAPHIC_DATA] man presents with abdominal discomfort and weight loss. Im…" at bounding box center [569, 215] width 625 height 494
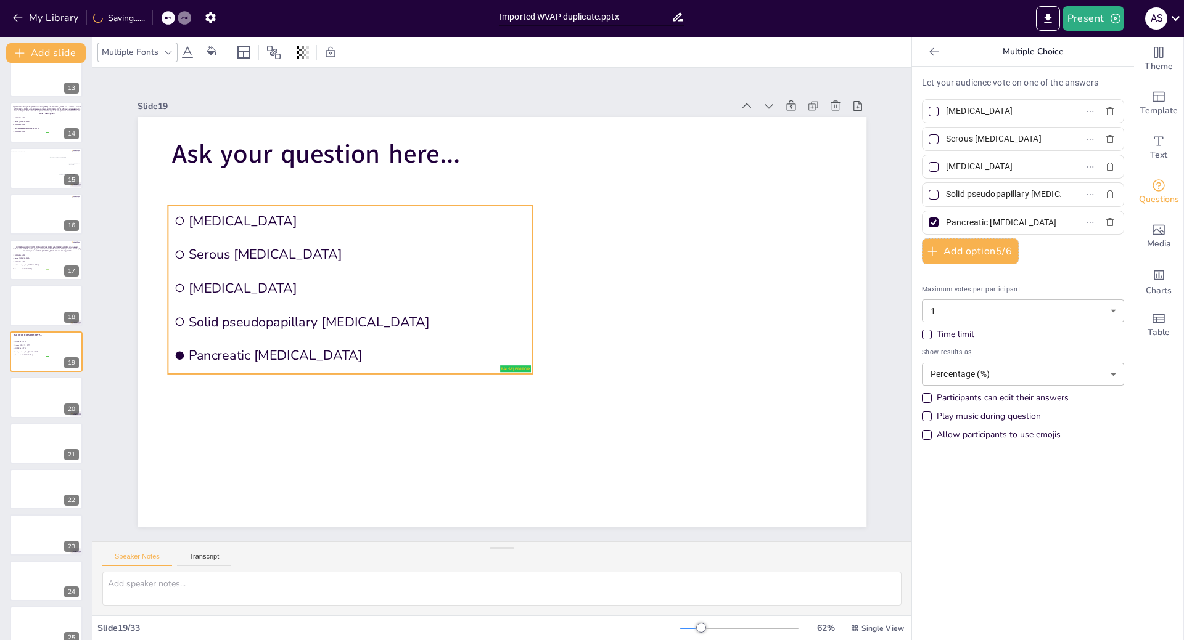
drag, startPoint x: 284, startPoint y: 293, endPoint x: 271, endPoint y: 260, distance: 35.5
click at [271, 260] on li "Serous [MEDICAL_DATA]" at bounding box center [350, 254] width 364 height 31
click at [946, 108] on input "[MEDICAL_DATA]" at bounding box center [1003, 111] width 115 height 18
click at [427, 232] on ul "Mucinous cystic neoplasm Serous cystadenoma Intraductal papillary mucinous neop…" at bounding box center [350, 290] width 364 height 168
click at [957, 113] on input "[MEDICAL_DATA]" at bounding box center [1003, 111] width 115 height 18
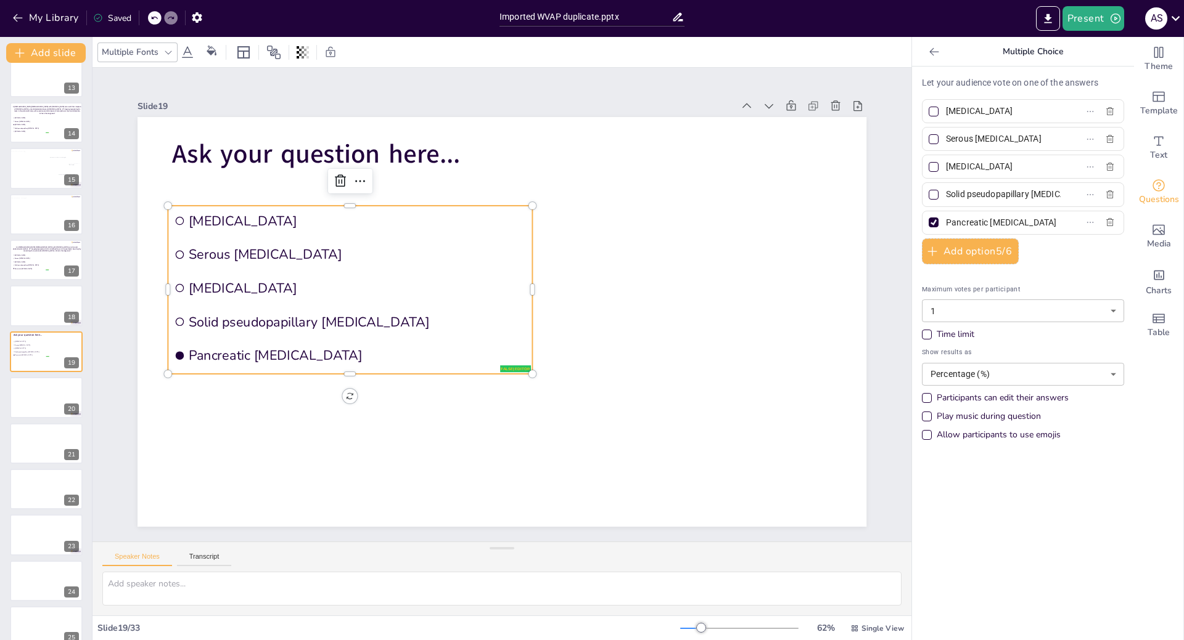
click at [941, 110] on span "[MEDICAL_DATA]" at bounding box center [998, 111] width 115 height 18
click at [946, 110] on input "[MEDICAL_DATA]" at bounding box center [1003, 111] width 115 height 18
click at [1106, 110] on icon "button" at bounding box center [1109, 111] width 7 height 8
type input "Serous [MEDICAL_DATA]"
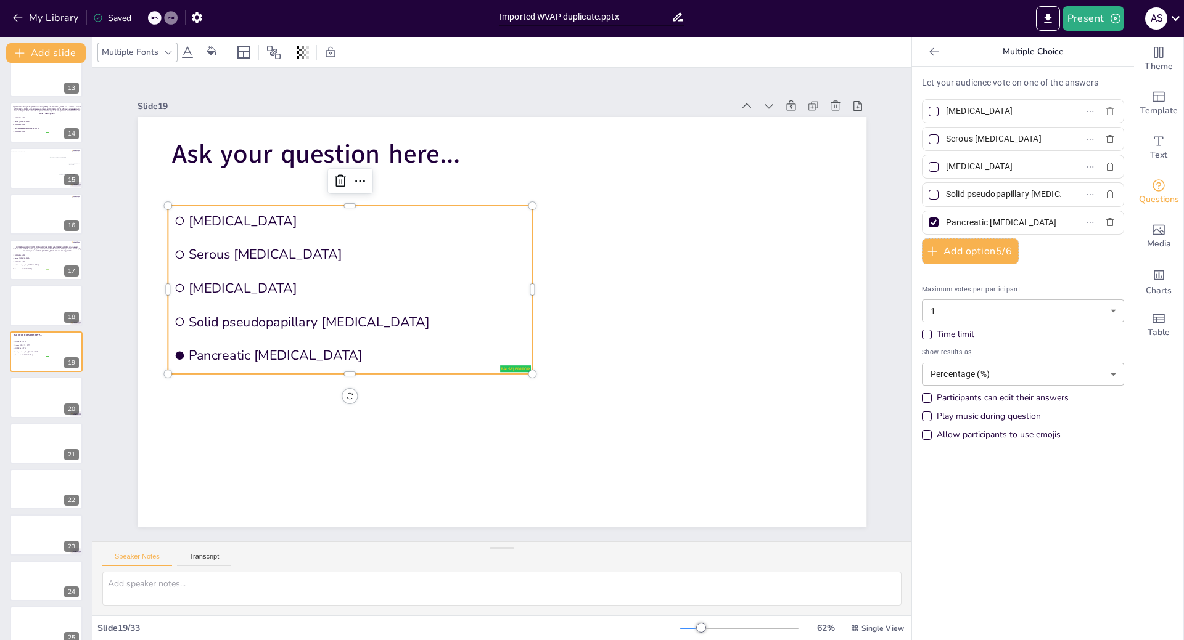
type input "[MEDICAL_DATA]"
type input "Solid pseudopapillary [MEDICAL_DATA]"
type input "Pancreatic [MEDICAL_DATA]"
checkbox input "true"
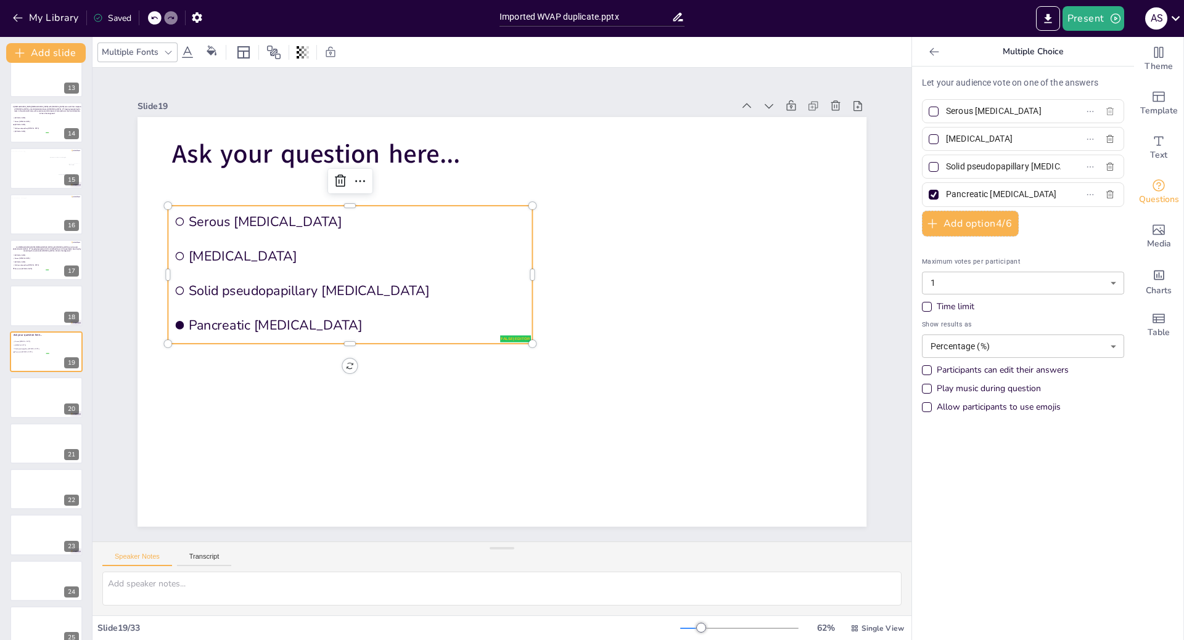
click at [1106, 110] on icon "button" at bounding box center [1109, 111] width 7 height 8
type input "[MEDICAL_DATA]"
type input "Solid pseudopapillary [MEDICAL_DATA]"
type input "Pancreatic [MEDICAL_DATA]"
checkbox input "true"
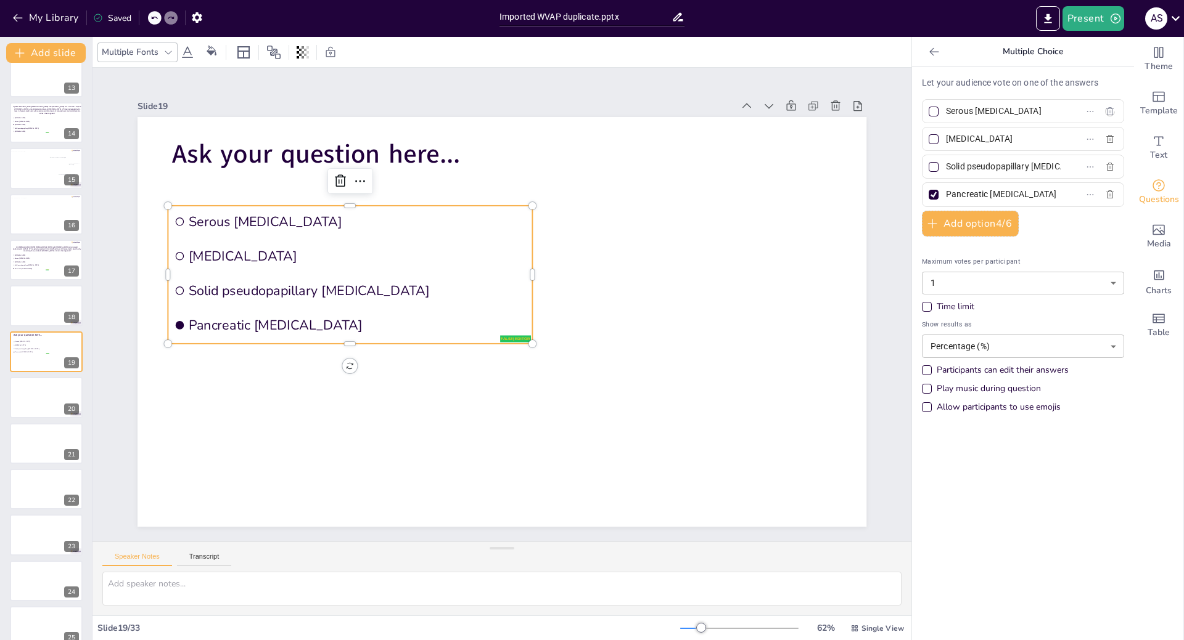
checkbox input "true"
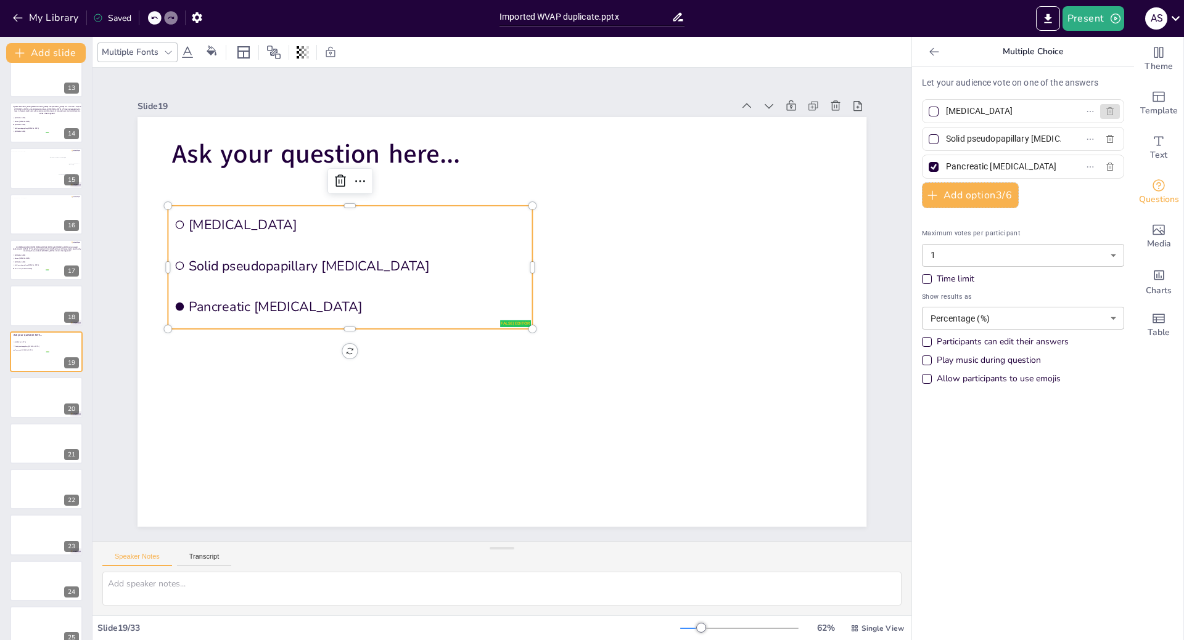
click at [1106, 110] on icon "button" at bounding box center [1109, 111] width 7 height 8
type input "Solid pseudopapillary [MEDICAL_DATA]"
type input "Pancreatic [MEDICAL_DATA]"
checkbox input "true"
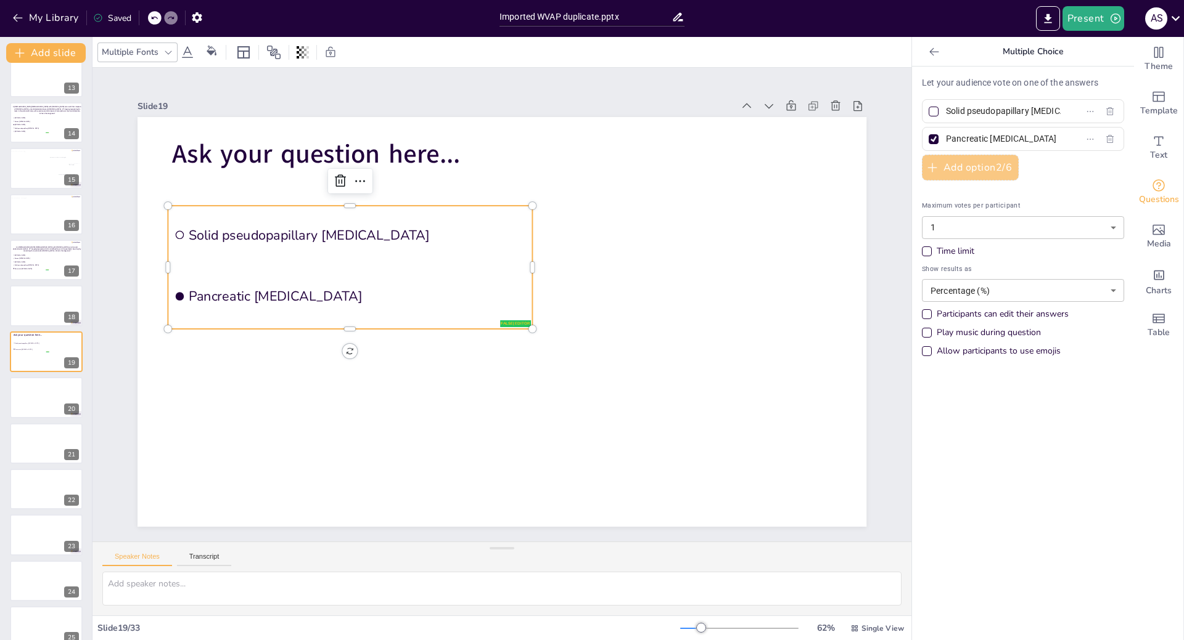
click at [978, 168] on button "Add option 2 / 6" at bounding box center [970, 168] width 97 height 26
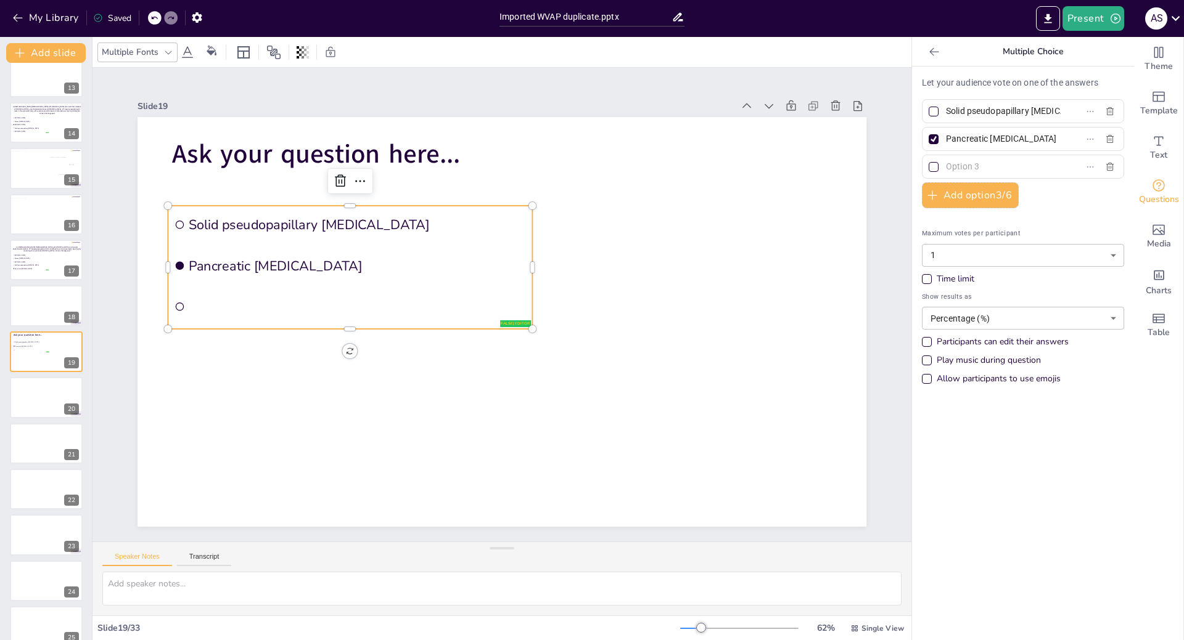
click at [971, 168] on input "text" at bounding box center [1003, 167] width 115 height 18
type input "GNAS mutation"
click at [960, 184] on button "Add option 3 / 6" at bounding box center [970, 195] width 97 height 26
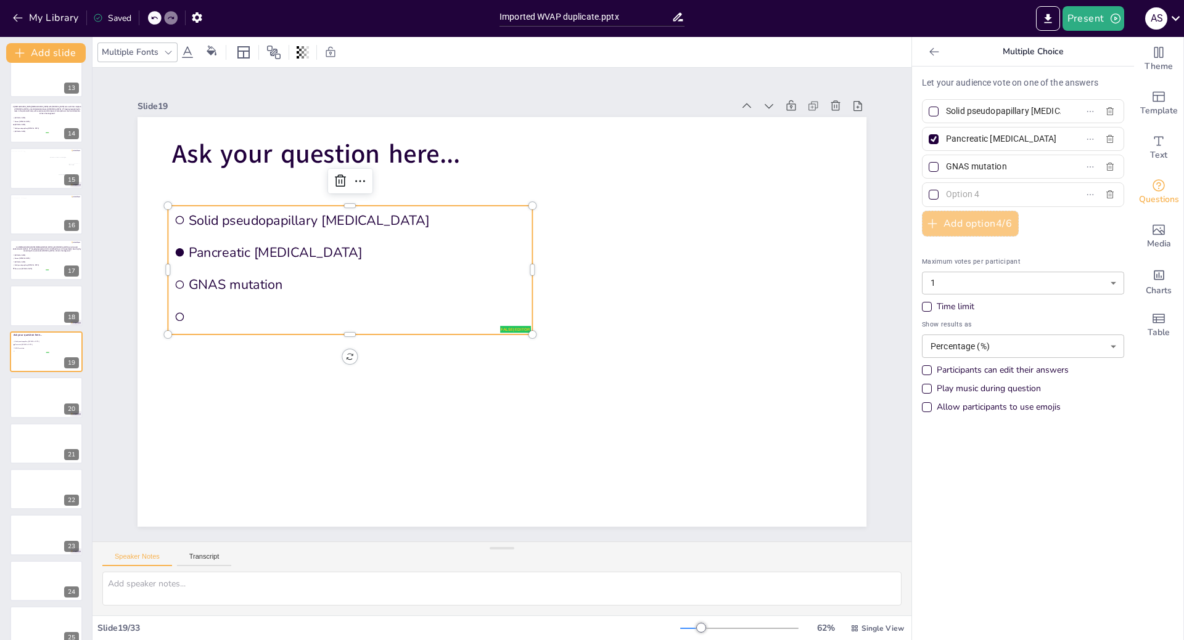
click at [954, 218] on button "Add option 4 / 6" at bounding box center [970, 224] width 97 height 26
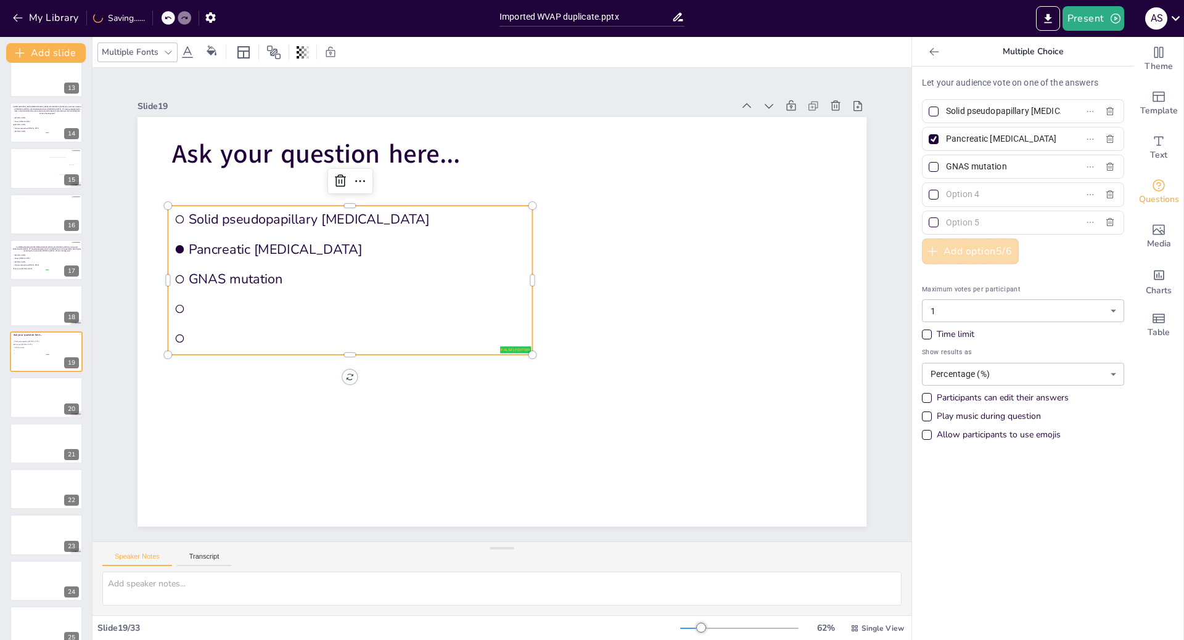
click at [949, 243] on button "Add option 5 / 6" at bounding box center [970, 252] width 97 height 26
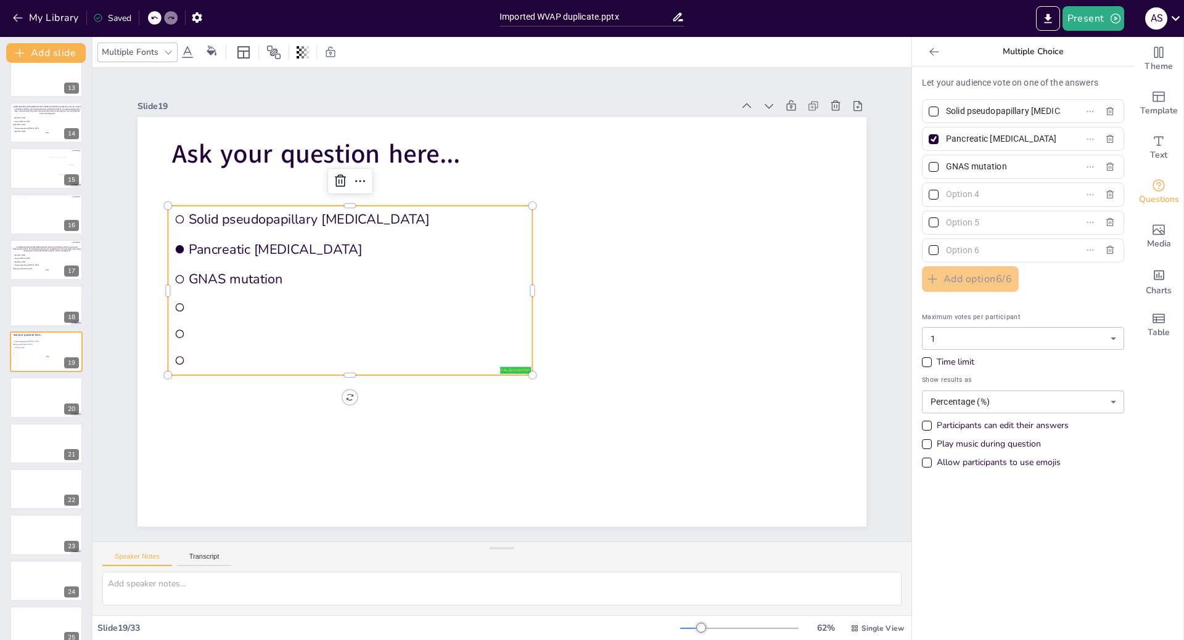
click at [972, 193] on input "text" at bounding box center [1003, 195] width 115 height 18
type input "S"
click at [964, 194] on input "text" at bounding box center [1003, 195] width 115 height 18
click at [974, 195] on input "text" at bounding box center [1003, 195] width 115 height 18
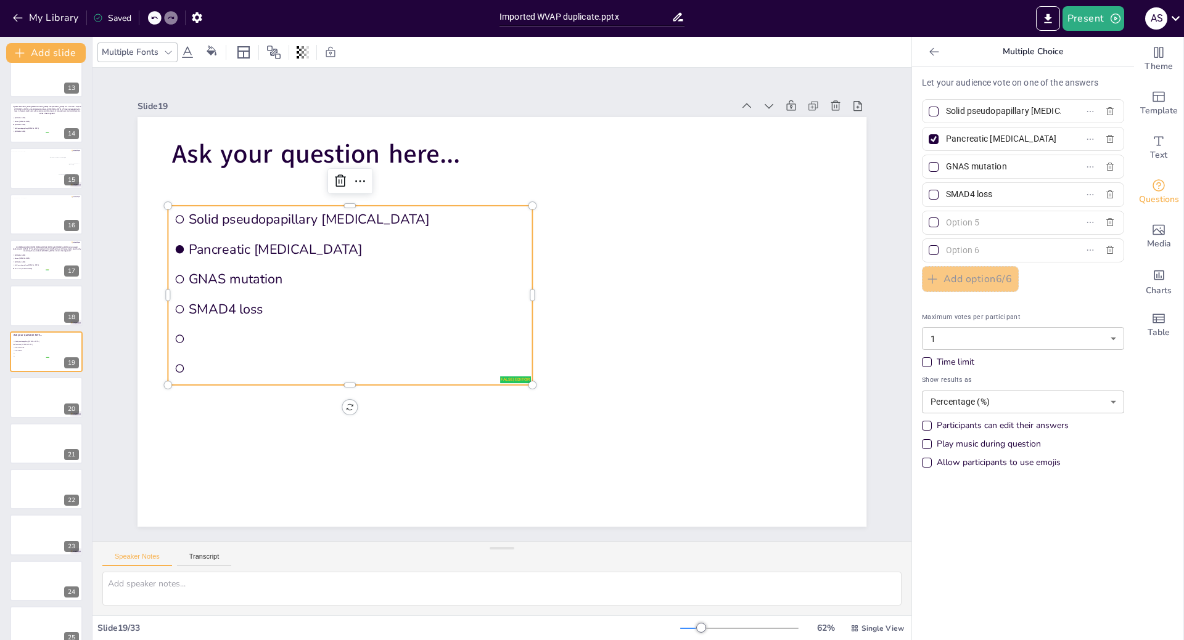
type input "SMAD4 loss"
click at [941, 219] on span at bounding box center [998, 223] width 115 height 18
click at [946, 219] on input "text" at bounding box center [1003, 223] width 115 height 18
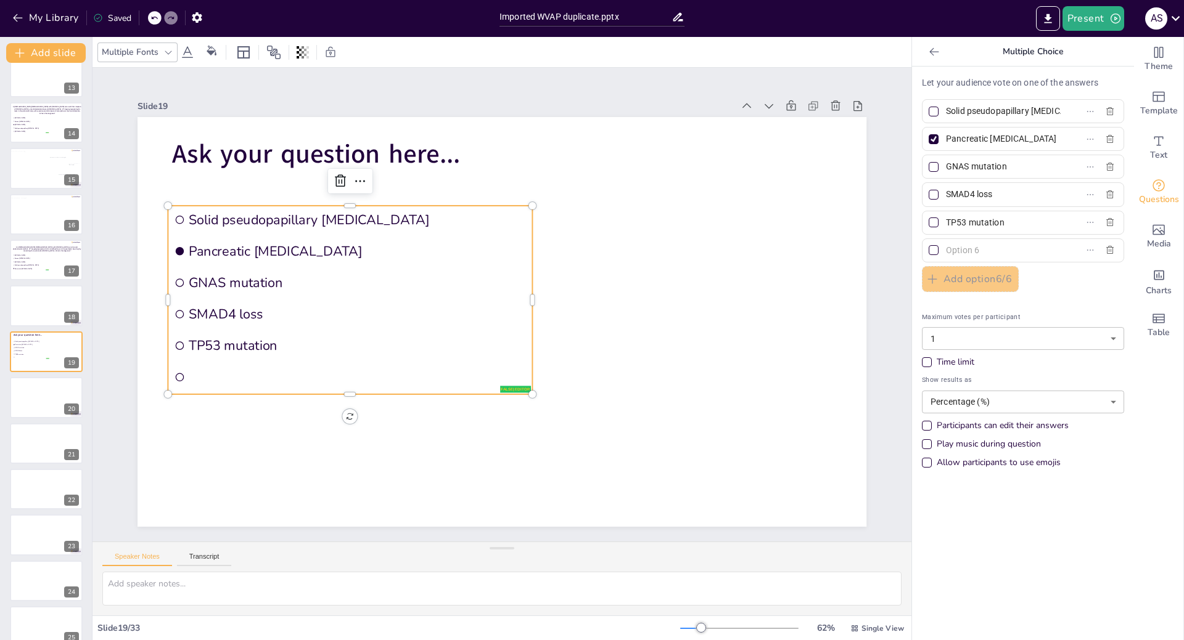
type input "TP53 mutation"
click at [946, 250] on input "text" at bounding box center [1003, 251] width 115 height 18
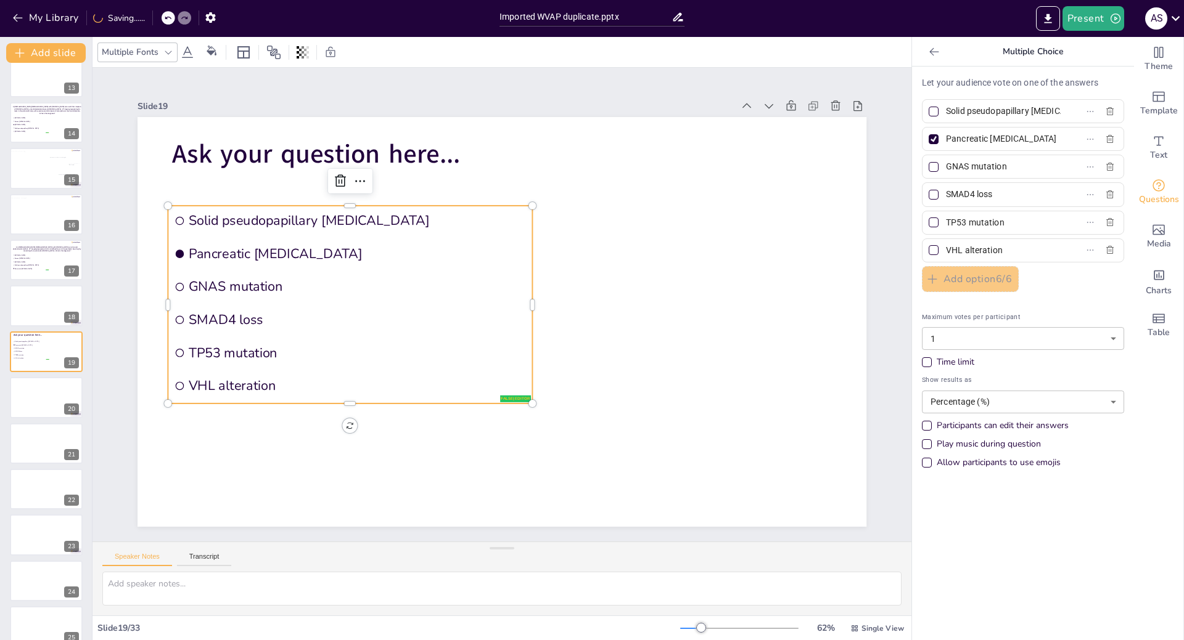
type input "VHL alteration"
click at [1106, 141] on icon "button" at bounding box center [1109, 139] width 7 height 8
type input "GNAS mutation"
checkbox input "false"
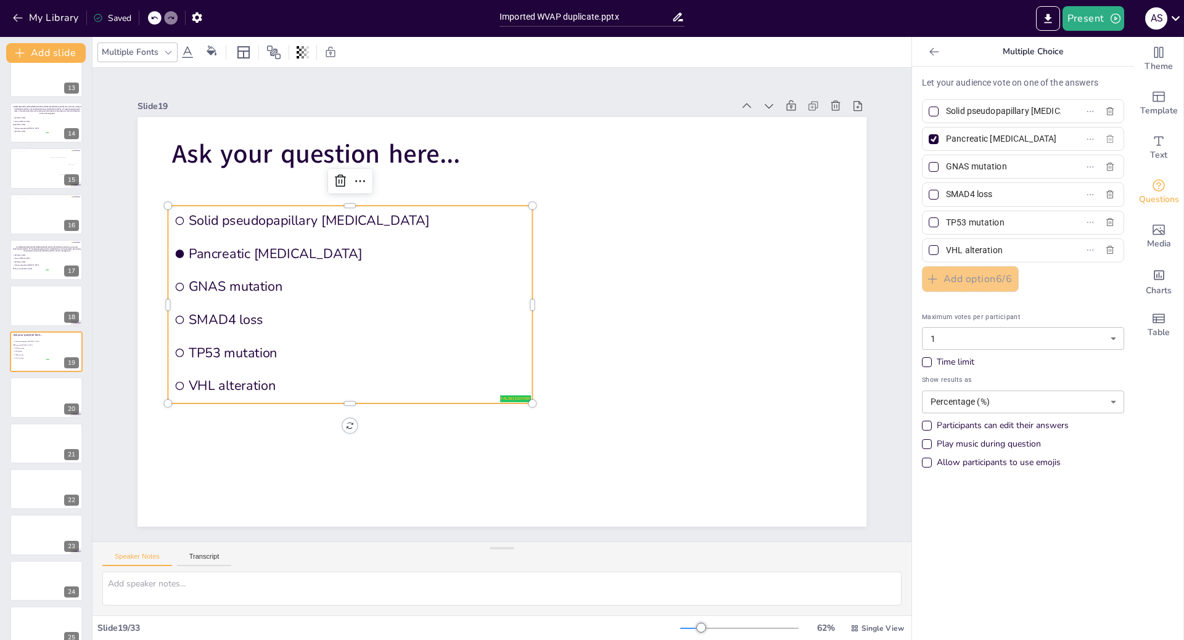
type input "SMAD4 loss"
type input "TP53 mutation"
type input "VHL alteration"
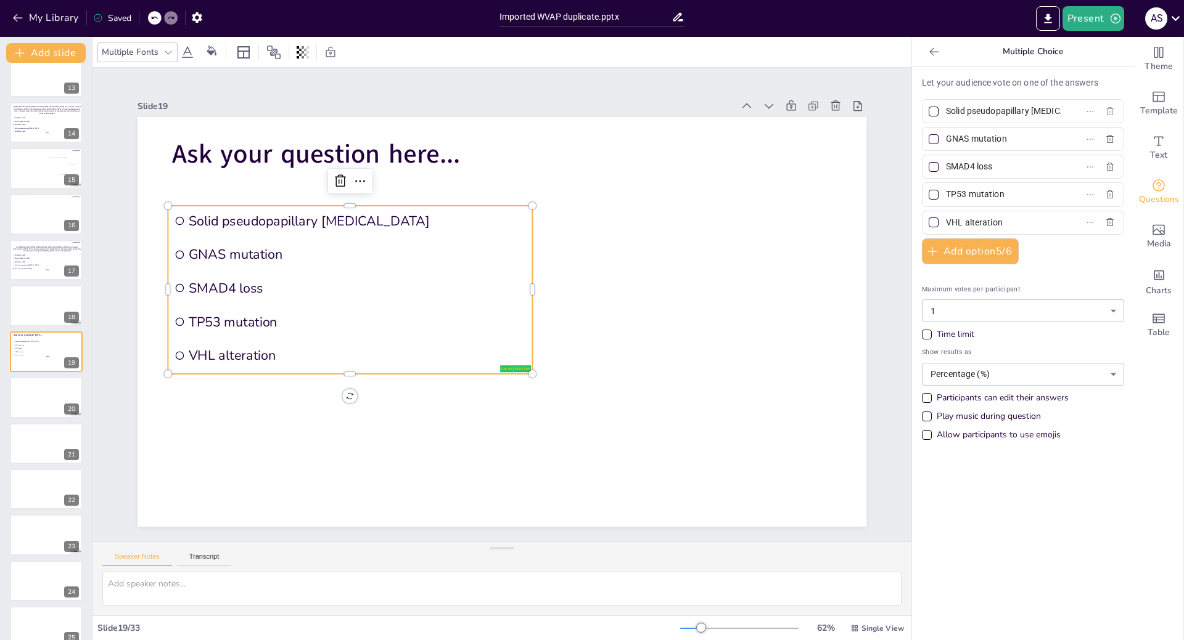
click at [1105, 110] on icon "button" at bounding box center [1110, 112] width 10 height 10
type input "GNAS mutation"
type input "SMAD4 loss"
type input "TP53 mutation"
type input "VHL alteration"
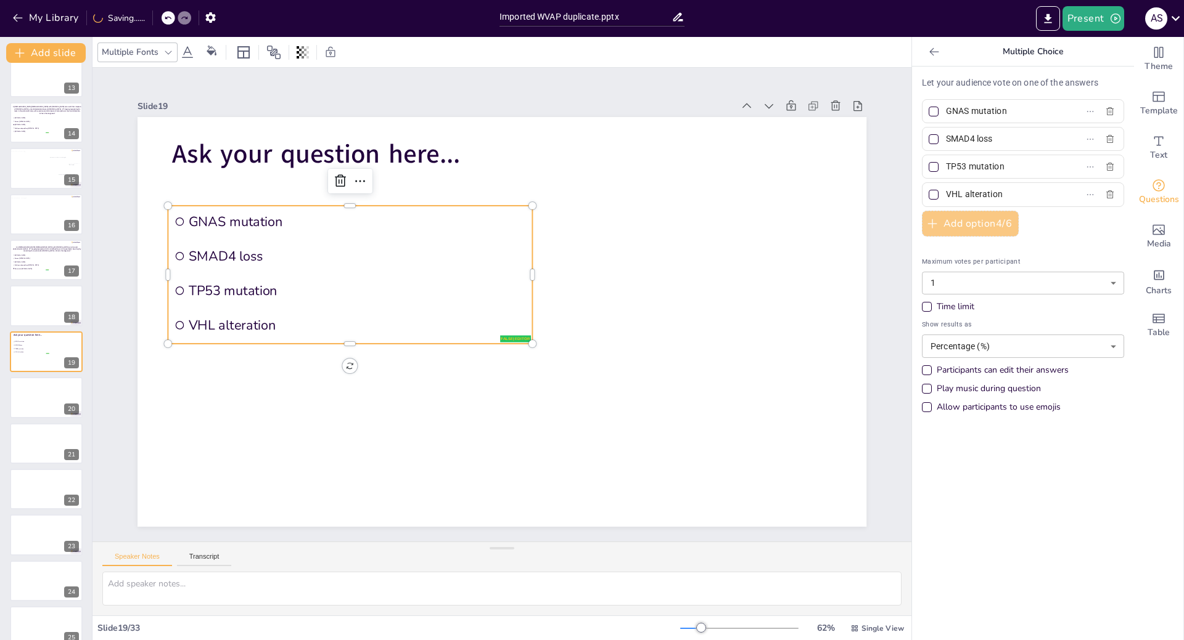
click at [966, 225] on button "Add option 4 / 6" at bounding box center [970, 224] width 97 height 26
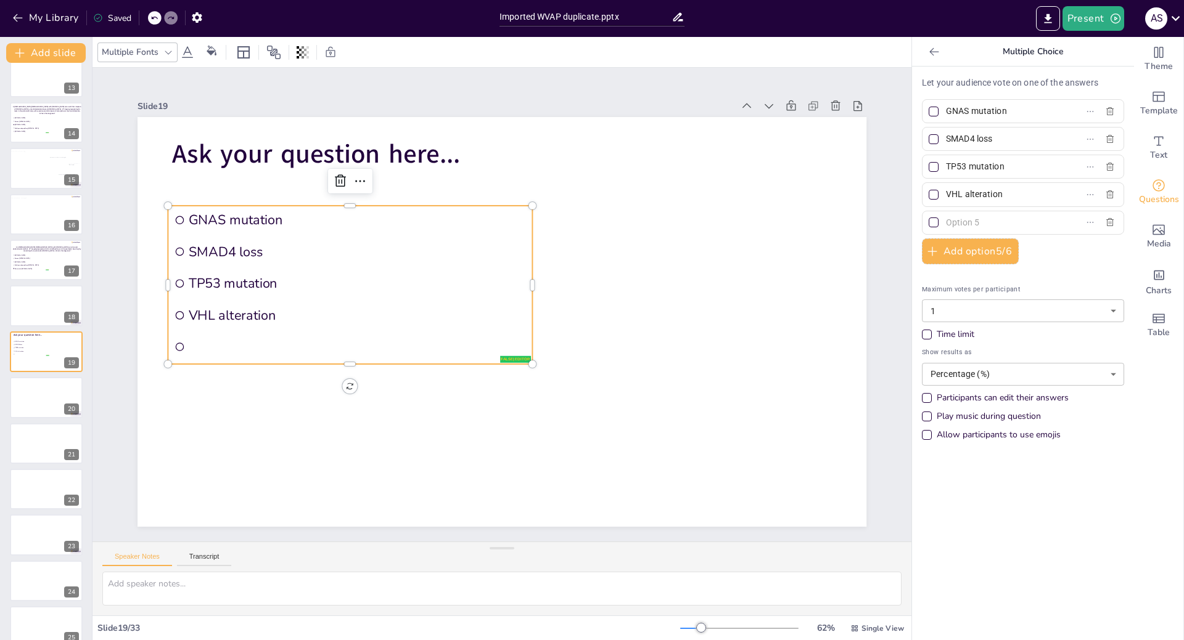
click at [1017, 221] on input "text" at bounding box center [1003, 223] width 115 height 18
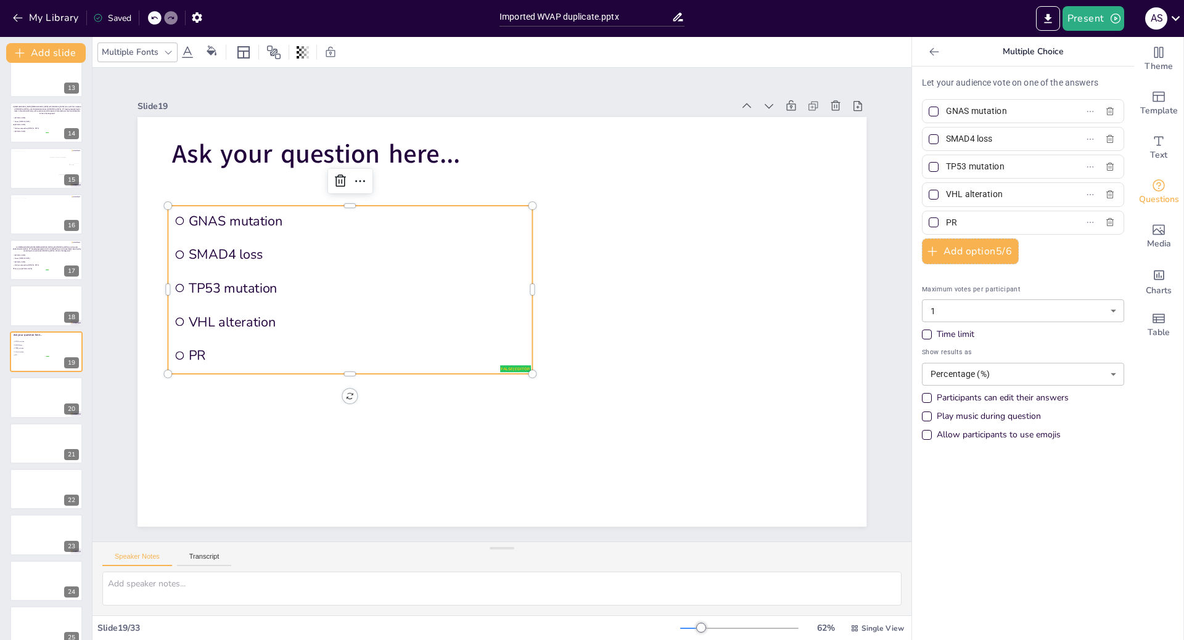
click at [962, 227] on input "PR" at bounding box center [1003, 223] width 115 height 18
click at [979, 227] on input "PR" at bounding box center [1003, 223] width 115 height 18
type input "PRKACA fusion"
click at [928, 113] on div at bounding box center [933, 112] width 10 height 10
click at [946, 113] on input "GNAS mutation" at bounding box center [1003, 111] width 115 height 18
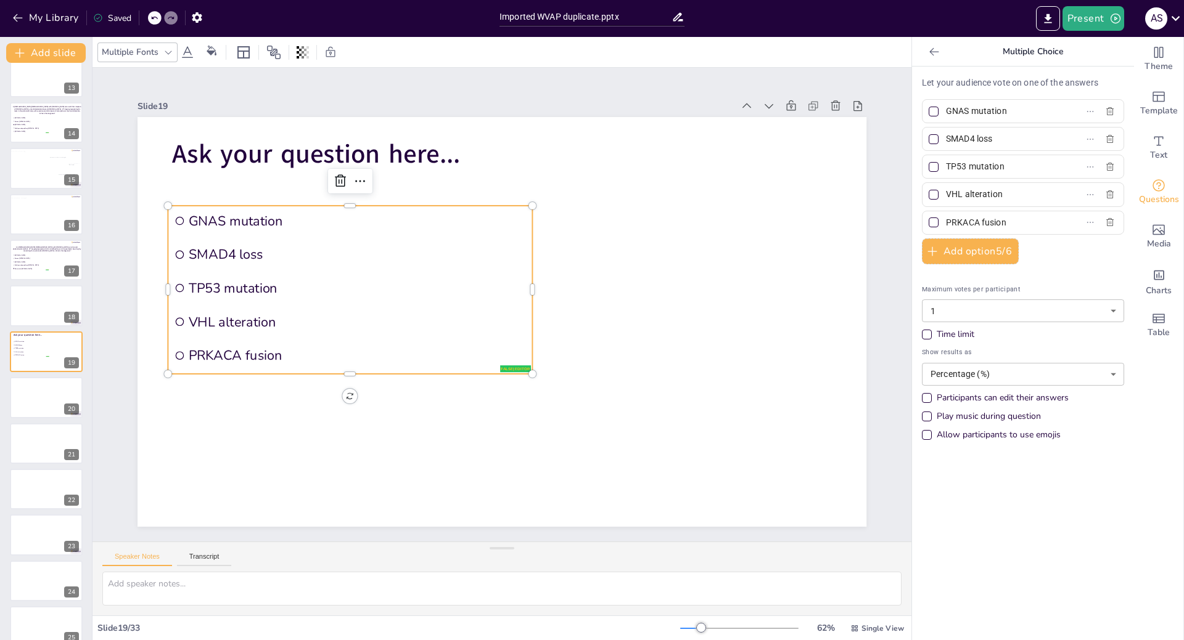
checkbox input "true"
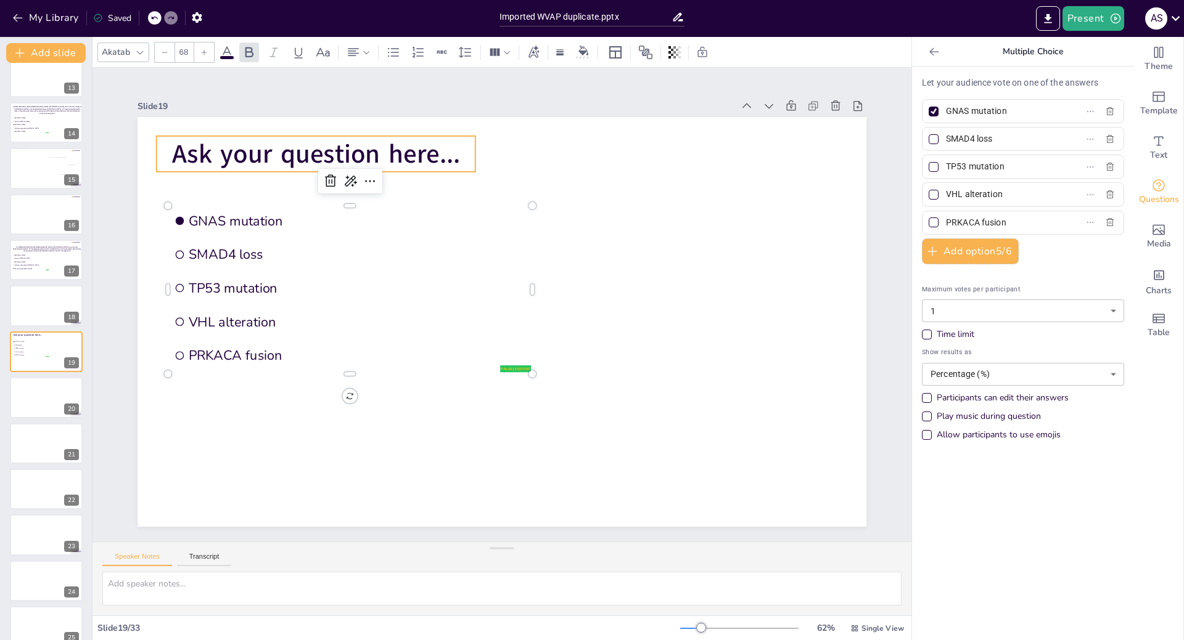
click at [232, 158] on span "Ask your question here..." at bounding box center [351, 119] width 288 height 94
click at [443, 153] on span "Ask your question here..." at bounding box center [351, 119] width 288 height 94
click at [451, 152] on p "Ask your question here..." at bounding box center [393, 91] width 306 height 163
click at [451, 152] on p "Ask your question here..." at bounding box center [316, 154] width 319 height 36
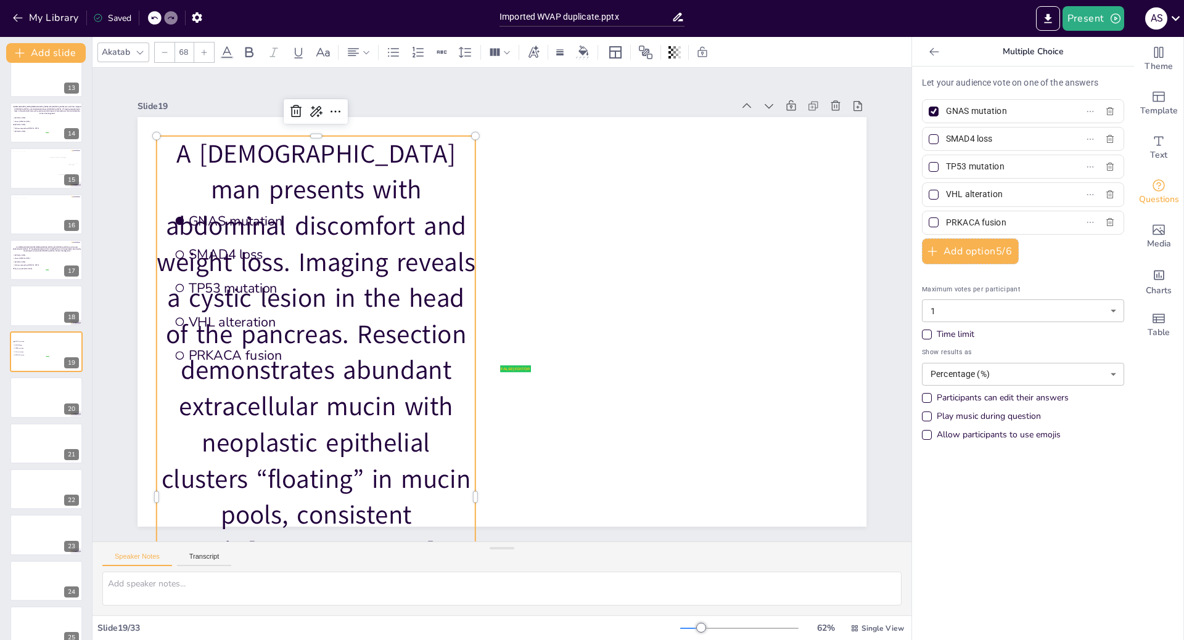
click at [137, 50] on icon at bounding box center [140, 52] width 10 height 10
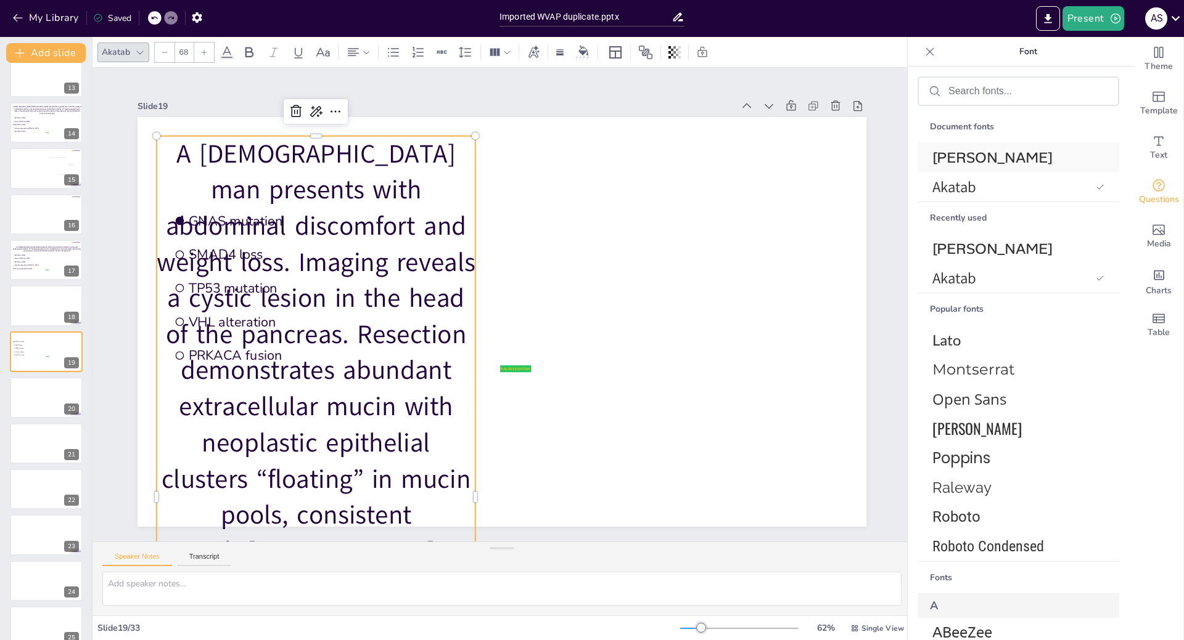
click at [1020, 154] on span "[PERSON_NAME]" at bounding box center [1015, 157] width 167 height 19
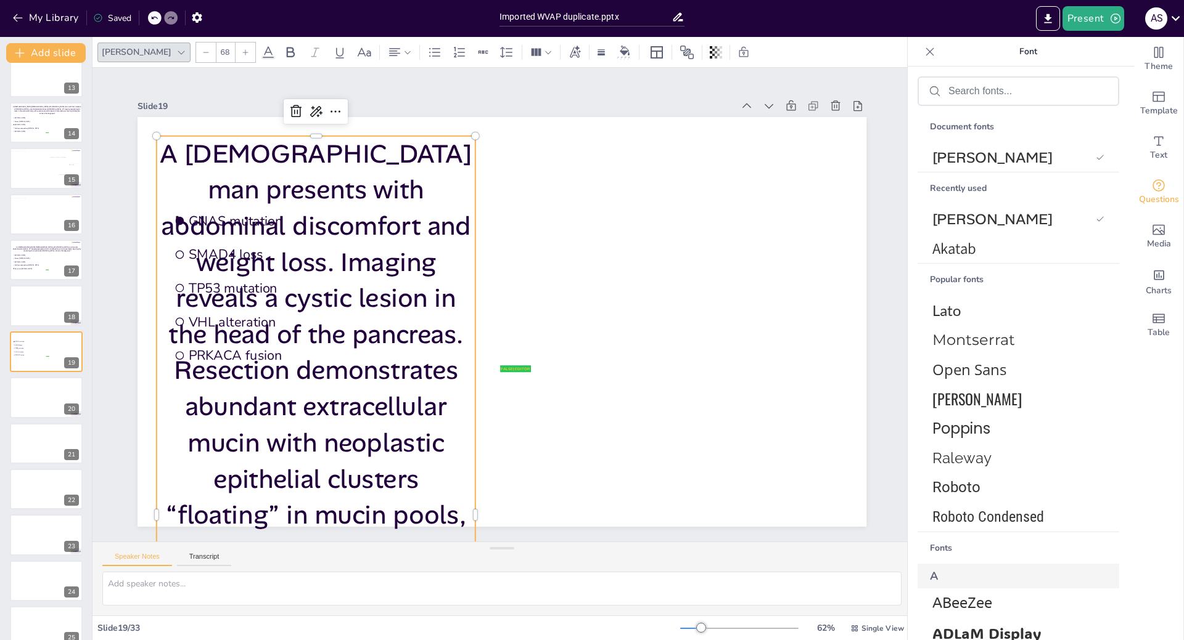
click at [196, 51] on div at bounding box center [206, 53] width 20 height 20
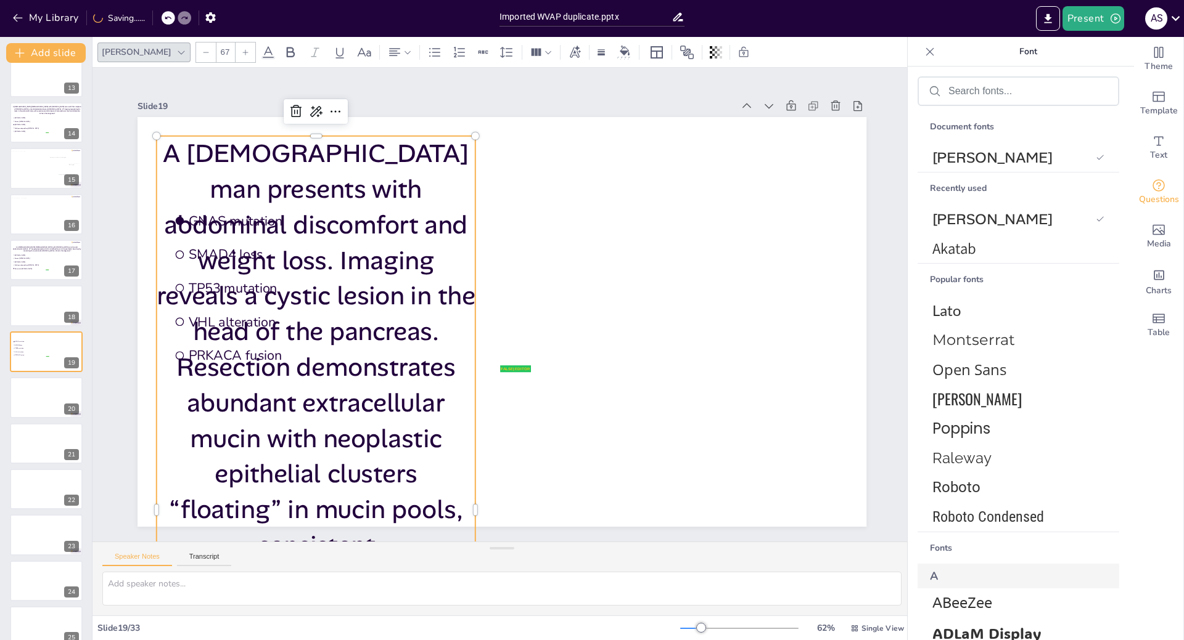
click at [196, 51] on div at bounding box center [206, 53] width 20 height 20
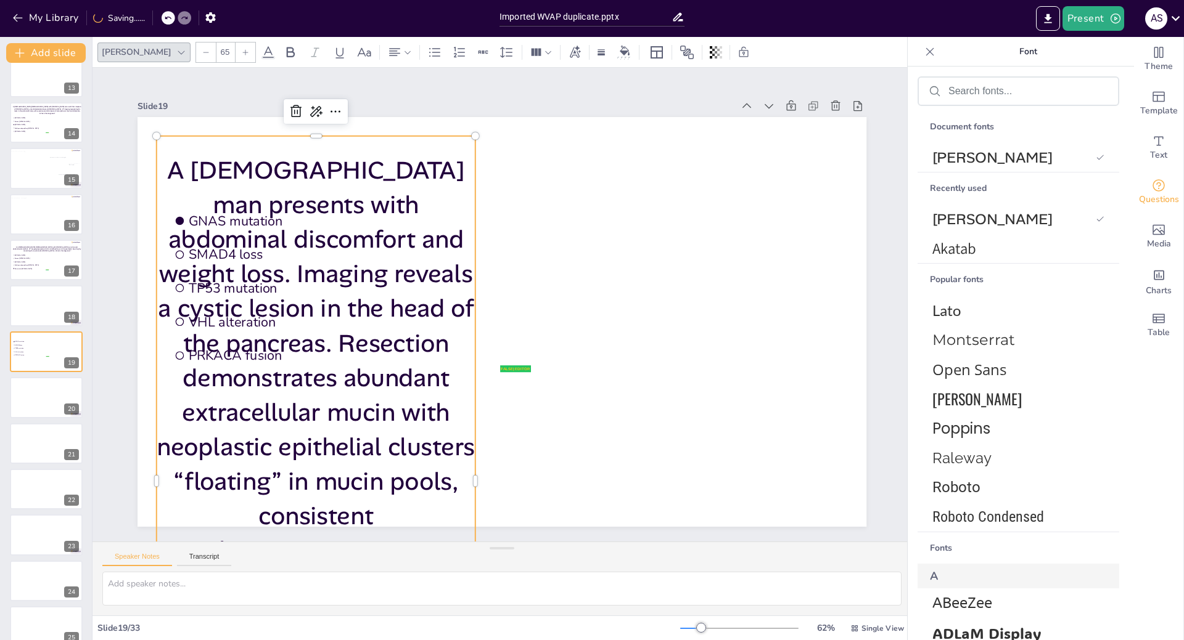
click at [196, 51] on div at bounding box center [206, 53] width 20 height 20
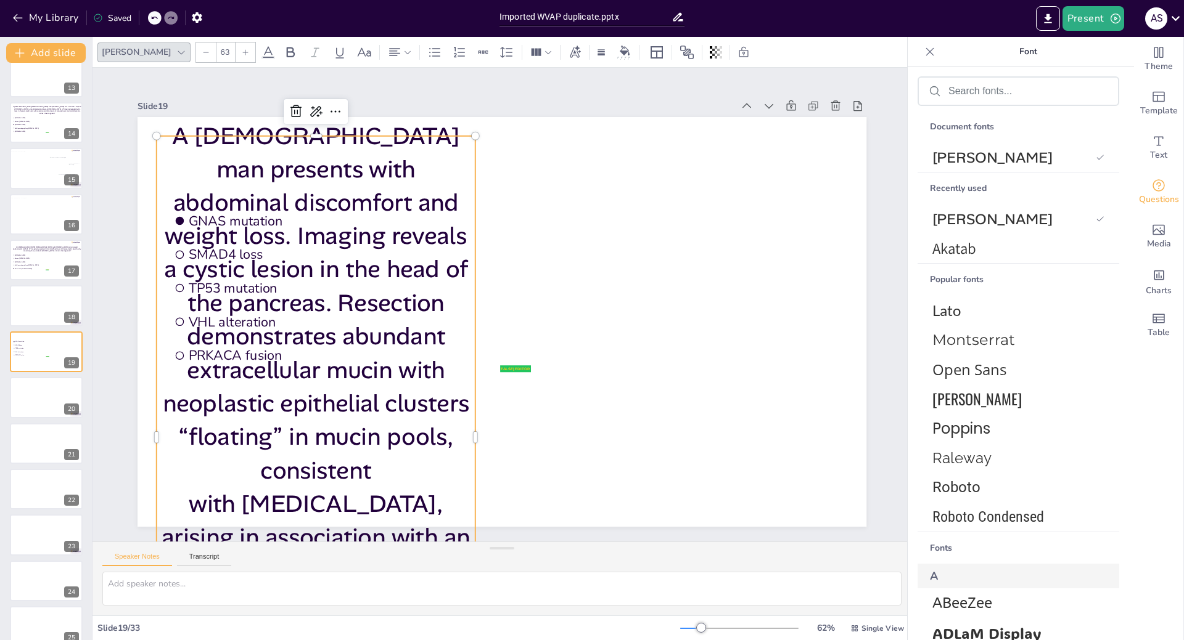
click at [196, 51] on div at bounding box center [206, 53] width 20 height 20
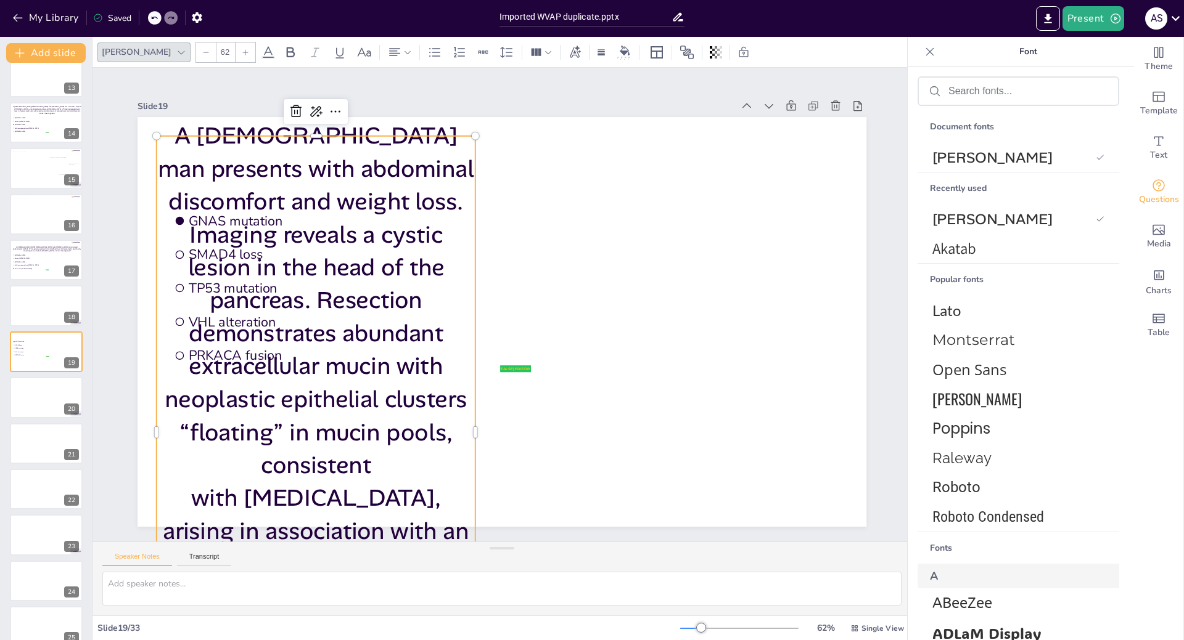
click at [196, 51] on div at bounding box center [206, 53] width 20 height 20
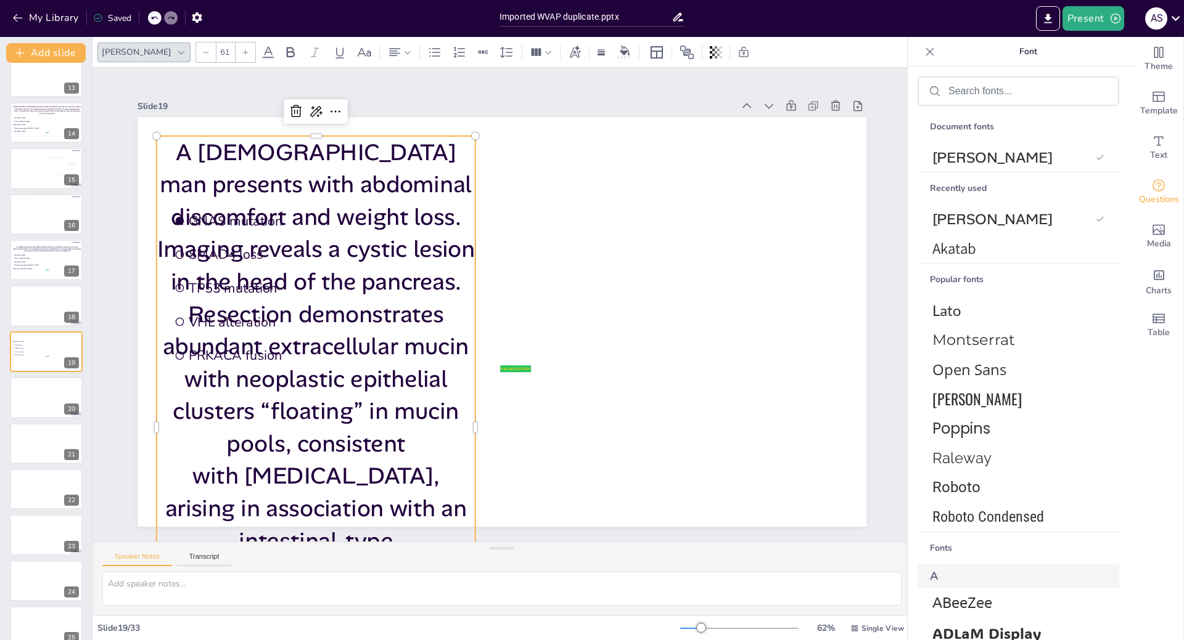
click at [196, 51] on div at bounding box center [206, 53] width 20 height 20
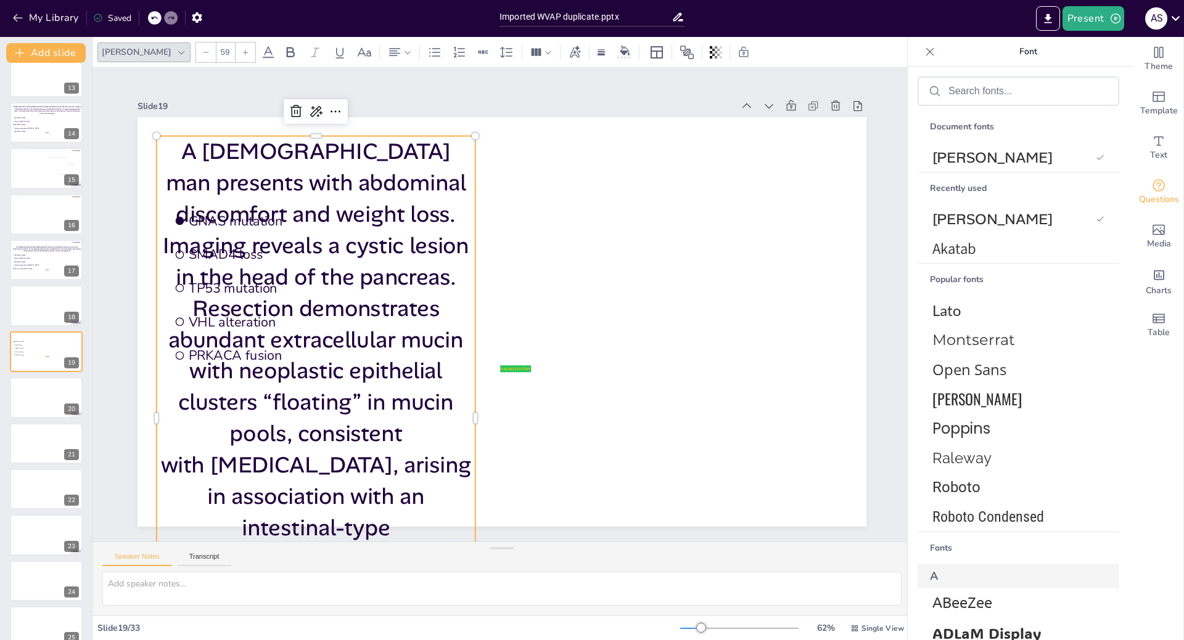
click at [196, 51] on div at bounding box center [206, 53] width 20 height 20
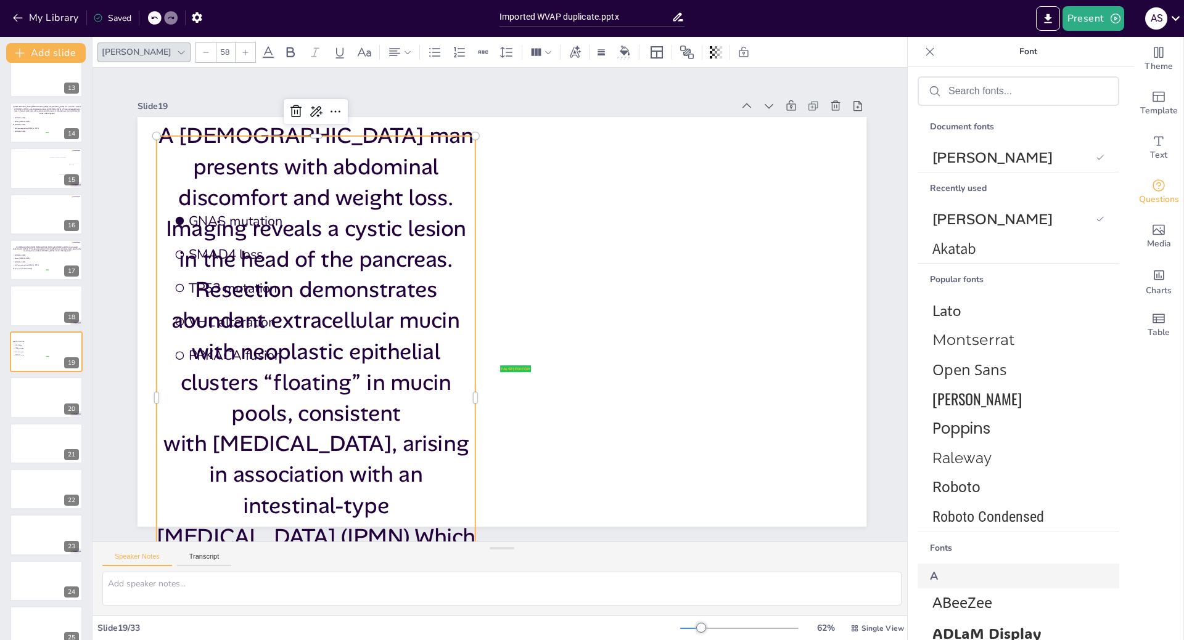
click at [196, 51] on div at bounding box center [206, 53] width 20 height 20
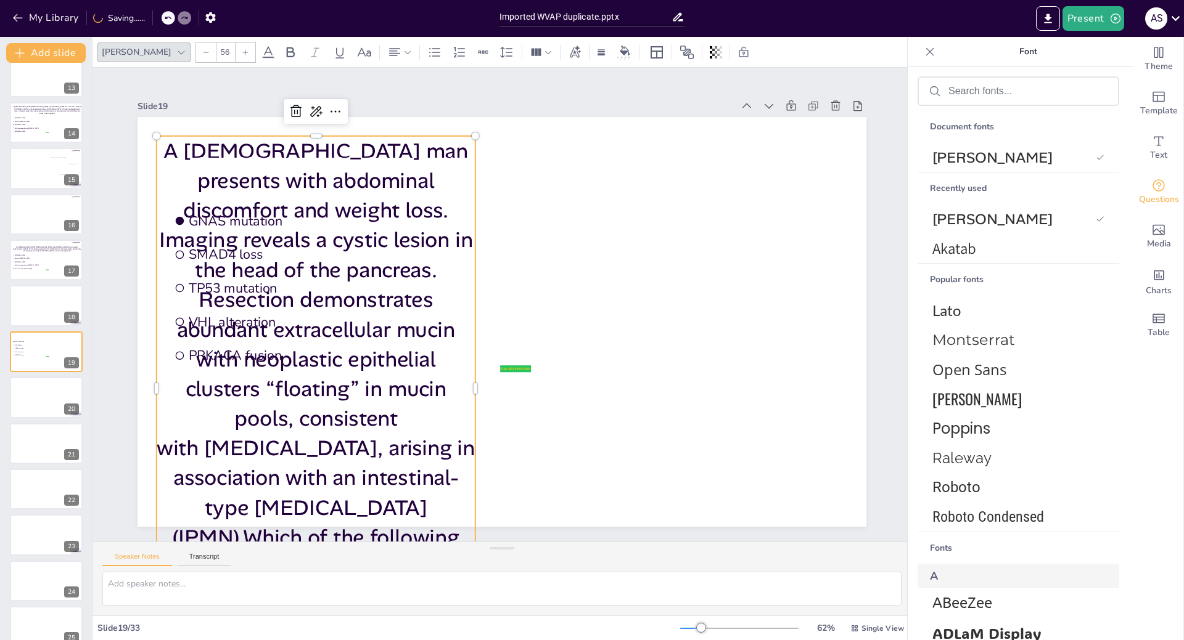
click at [196, 51] on div at bounding box center [206, 53] width 20 height 20
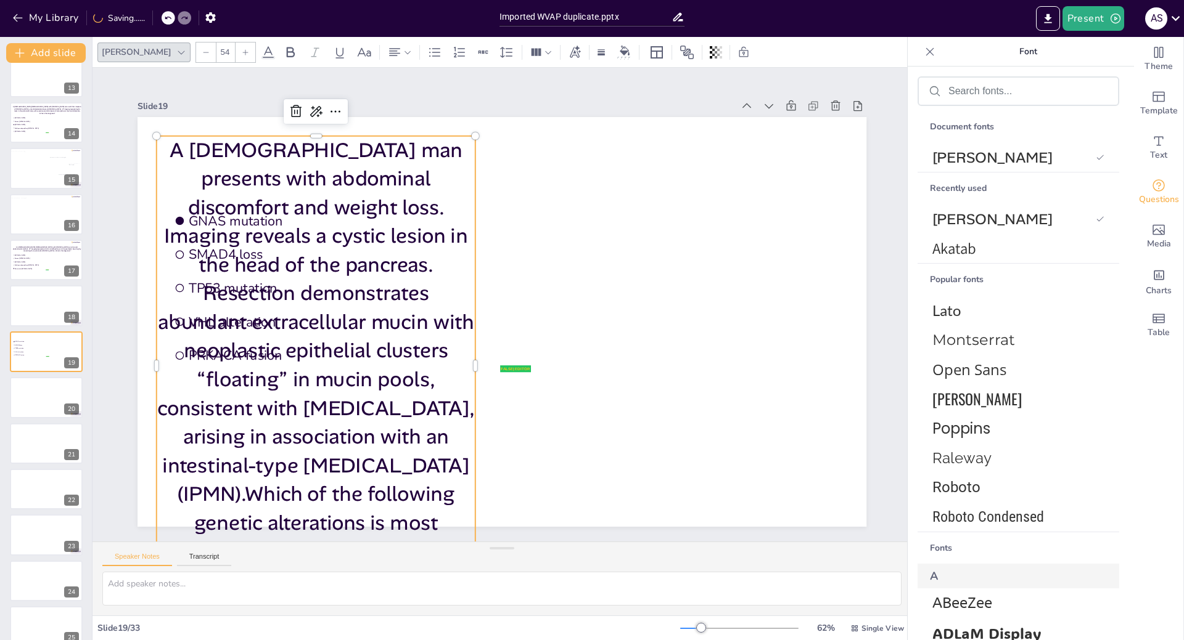
click at [196, 51] on div at bounding box center [206, 53] width 20 height 20
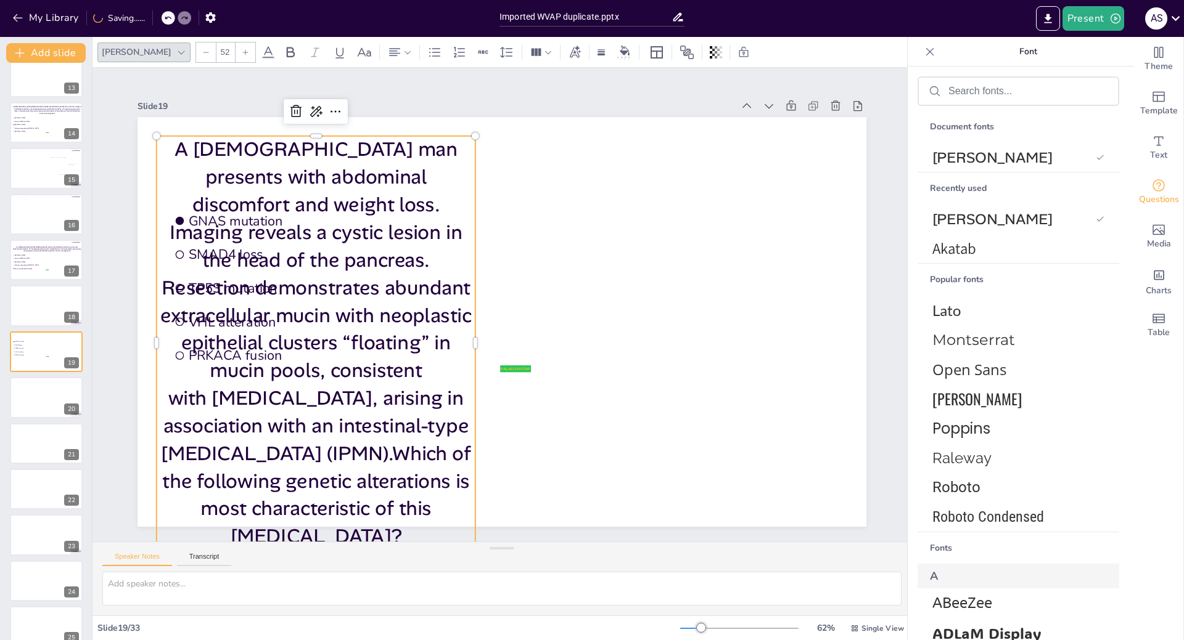
click at [196, 51] on div at bounding box center [206, 53] width 20 height 20
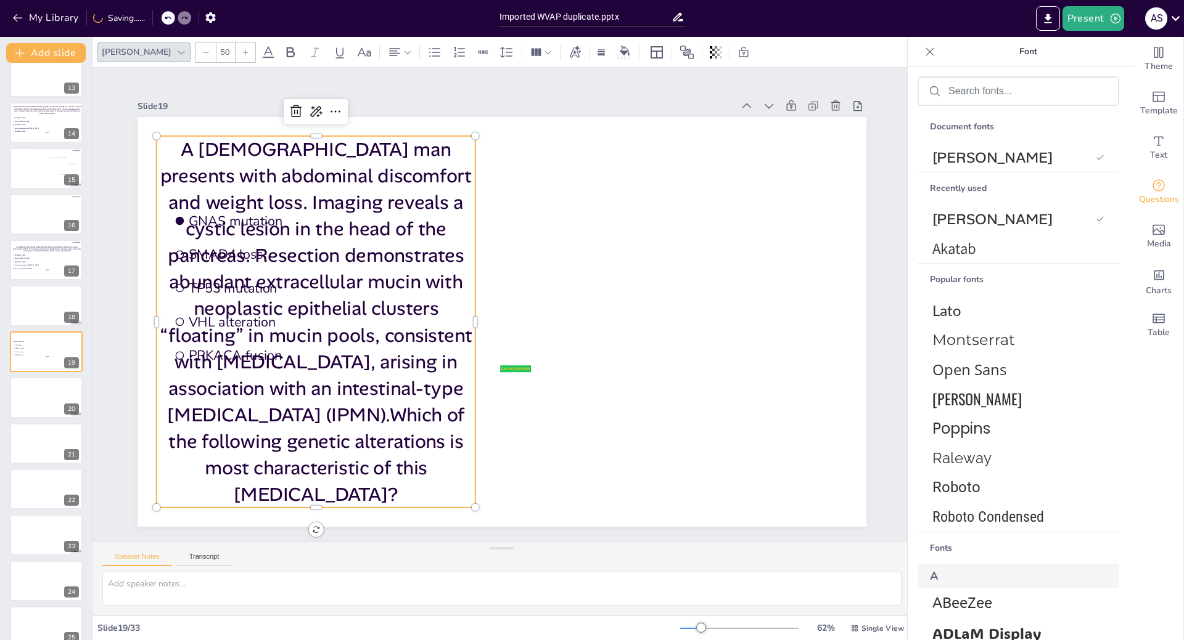
click at [196, 51] on div at bounding box center [206, 53] width 20 height 20
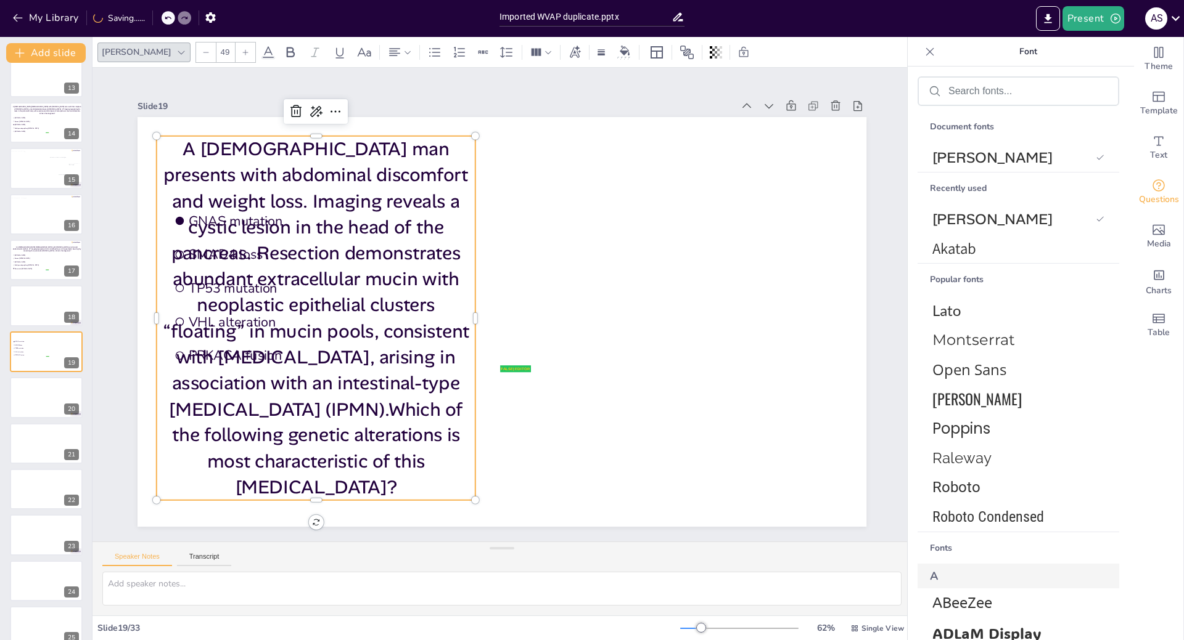
click at [196, 51] on div at bounding box center [206, 53] width 20 height 20
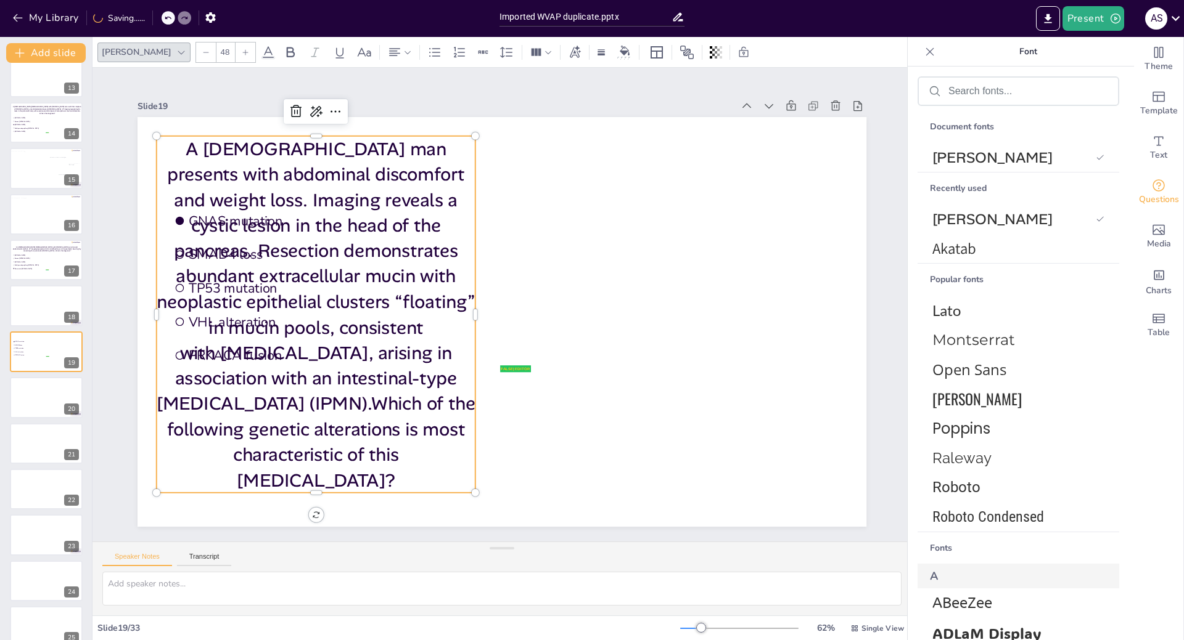
click at [196, 51] on div at bounding box center [206, 53] width 20 height 20
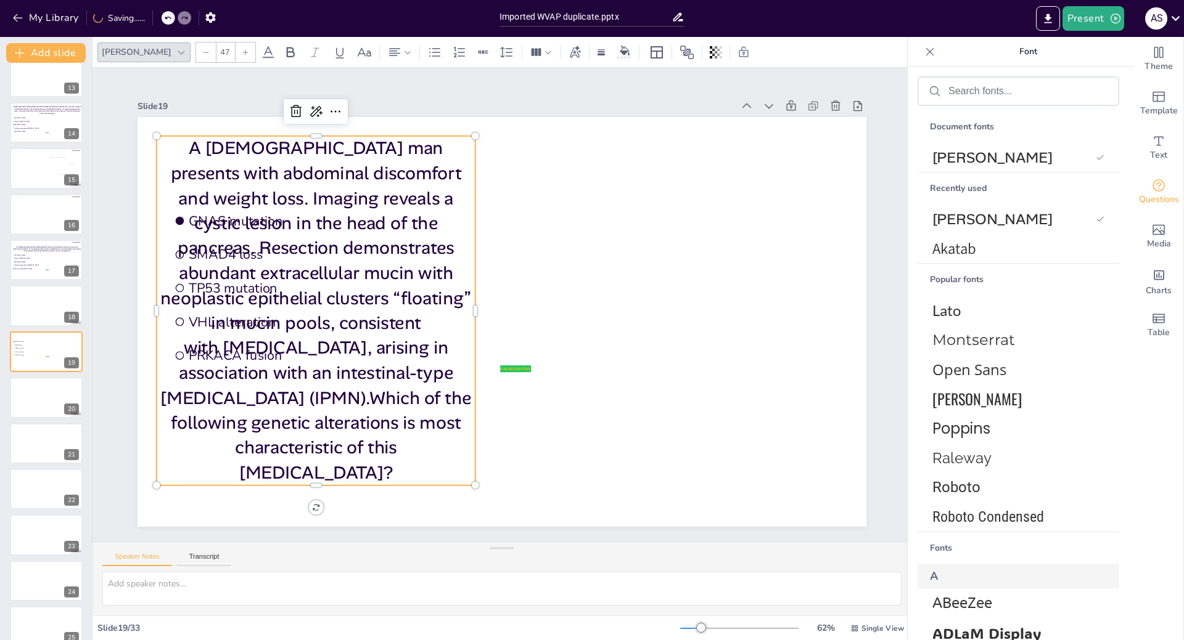
click at [196, 51] on div at bounding box center [206, 53] width 20 height 20
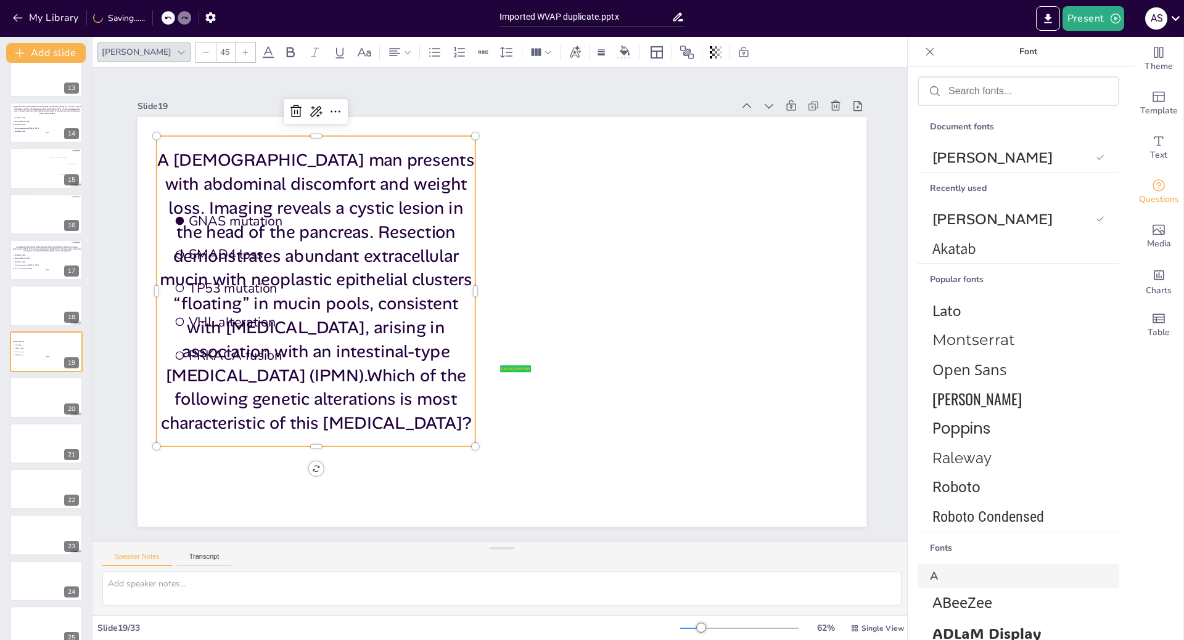
click at [196, 51] on div at bounding box center [206, 53] width 20 height 20
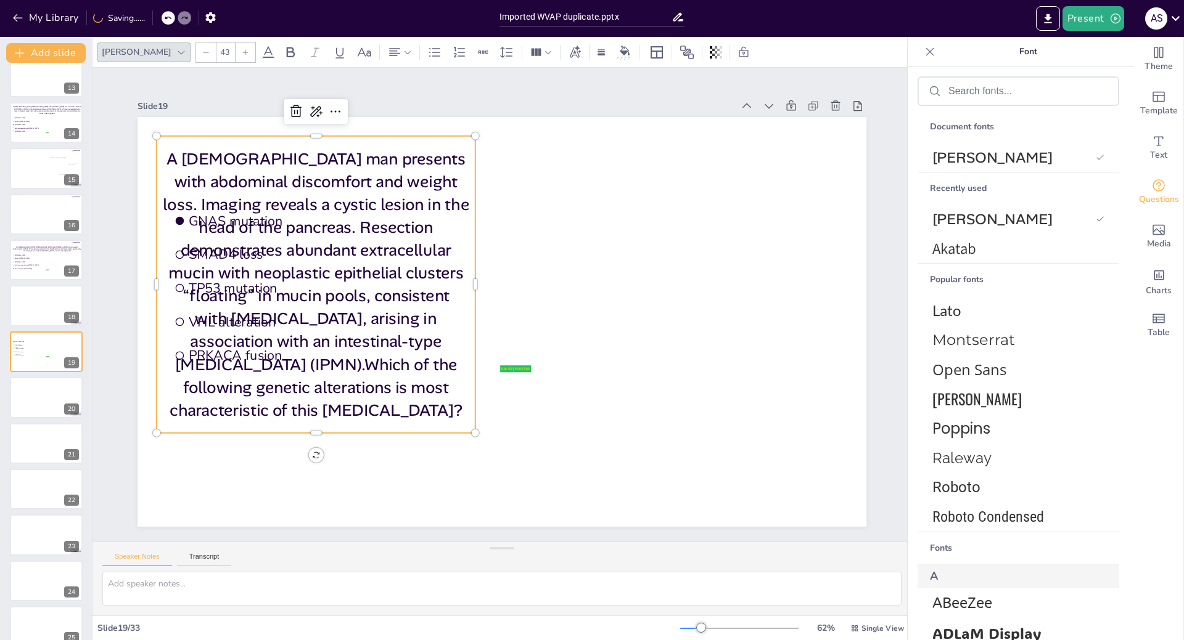
click at [196, 51] on div at bounding box center [206, 53] width 20 height 20
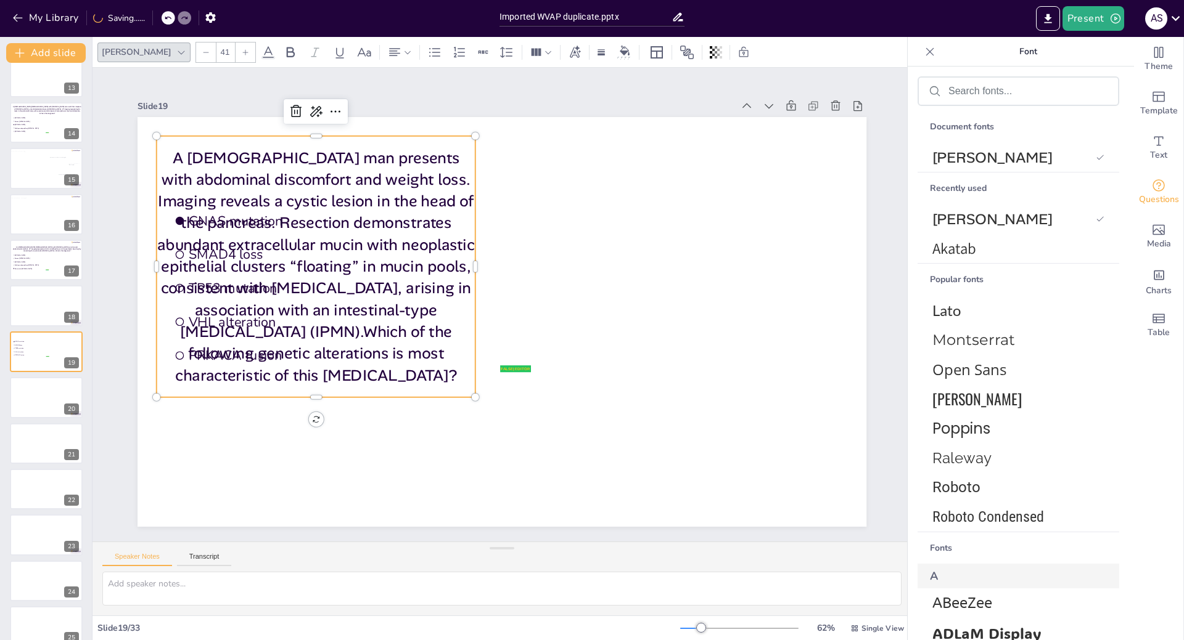
click at [196, 51] on div at bounding box center [206, 53] width 20 height 20
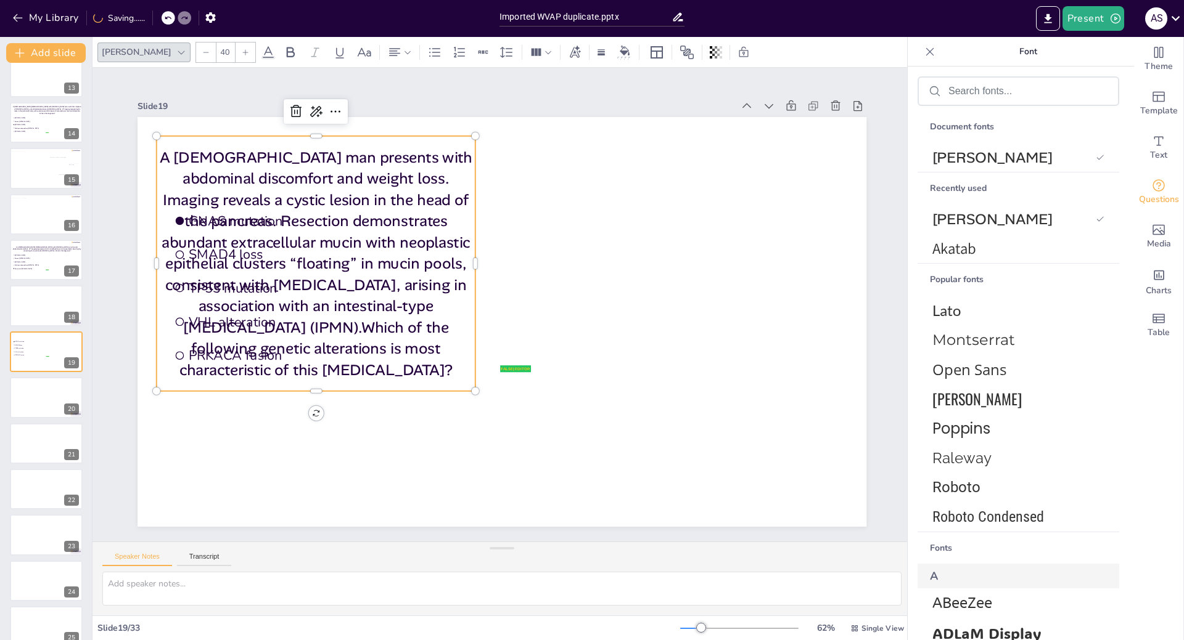
click at [196, 51] on div at bounding box center [206, 53] width 20 height 20
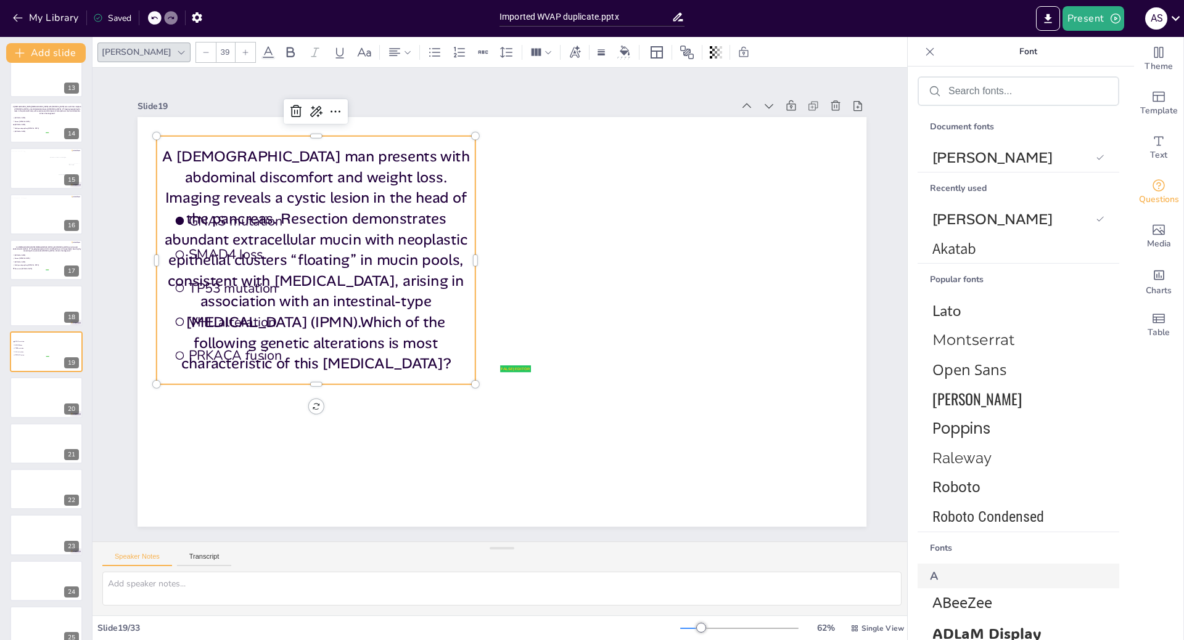
click at [242, 54] on icon at bounding box center [245, 52] width 7 height 7
type input "40"
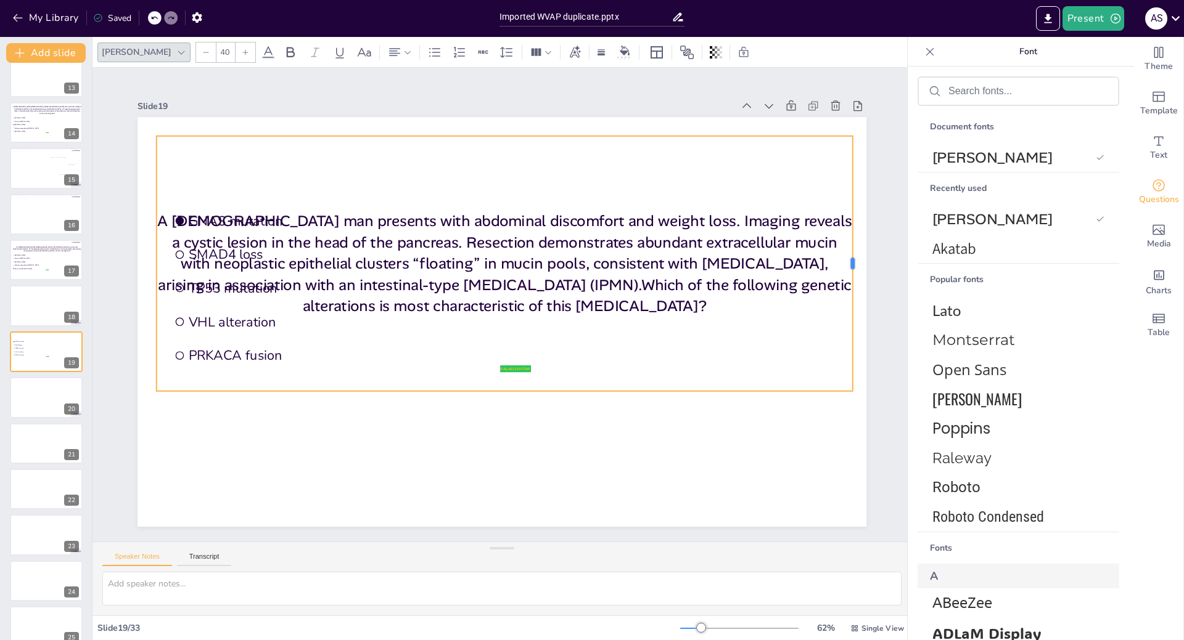
drag, startPoint x: 467, startPoint y: 258, endPoint x: 844, endPoint y: 230, distance: 378.3
click at [844, 230] on div at bounding box center [859, 301] width 36 height 255
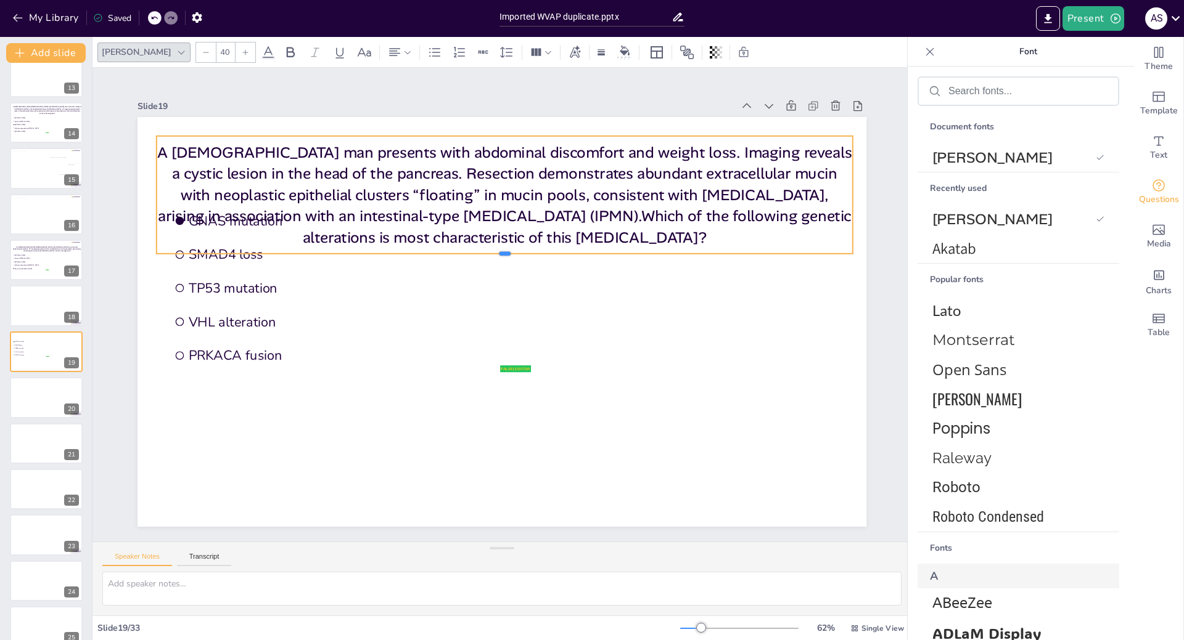
drag, startPoint x: 494, startPoint y: 389, endPoint x: 495, endPoint y: 249, distance: 139.9
click at [495, 249] on div at bounding box center [543, 284] width 357 height 608
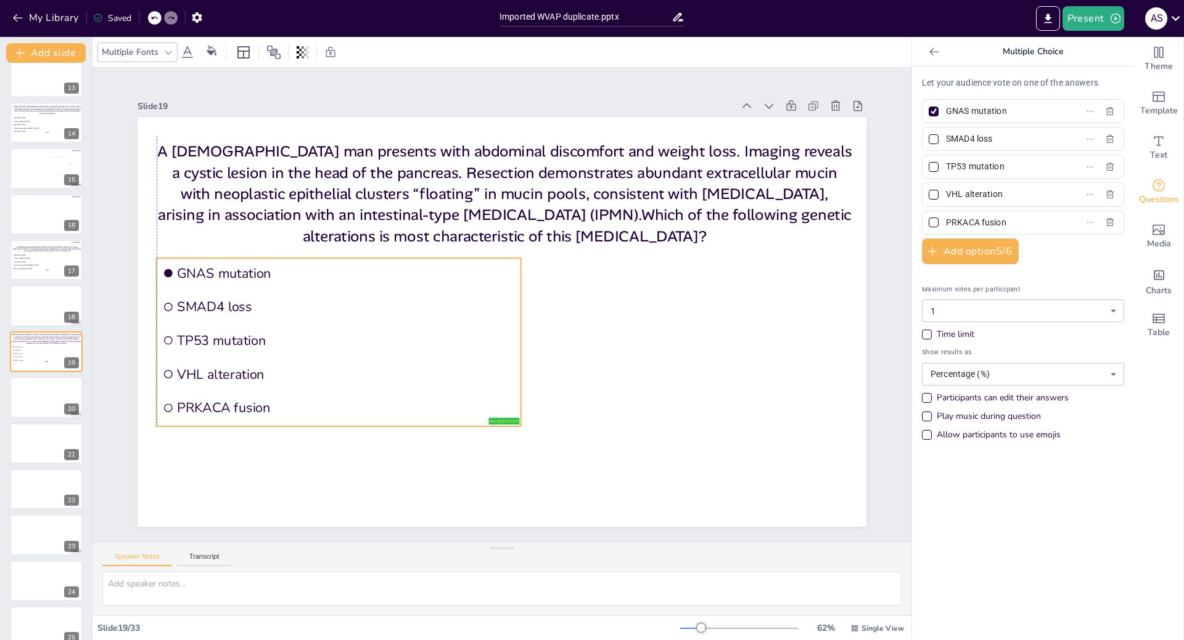
drag, startPoint x: 380, startPoint y: 293, endPoint x: 370, endPoint y: 346, distance: 53.3
click at [370, 346] on li "TP53 mutation" at bounding box center [356, 222] width 291 height 266
click at [154, 49] on div "Multiple Fonts" at bounding box center [130, 52] width 62 height 17
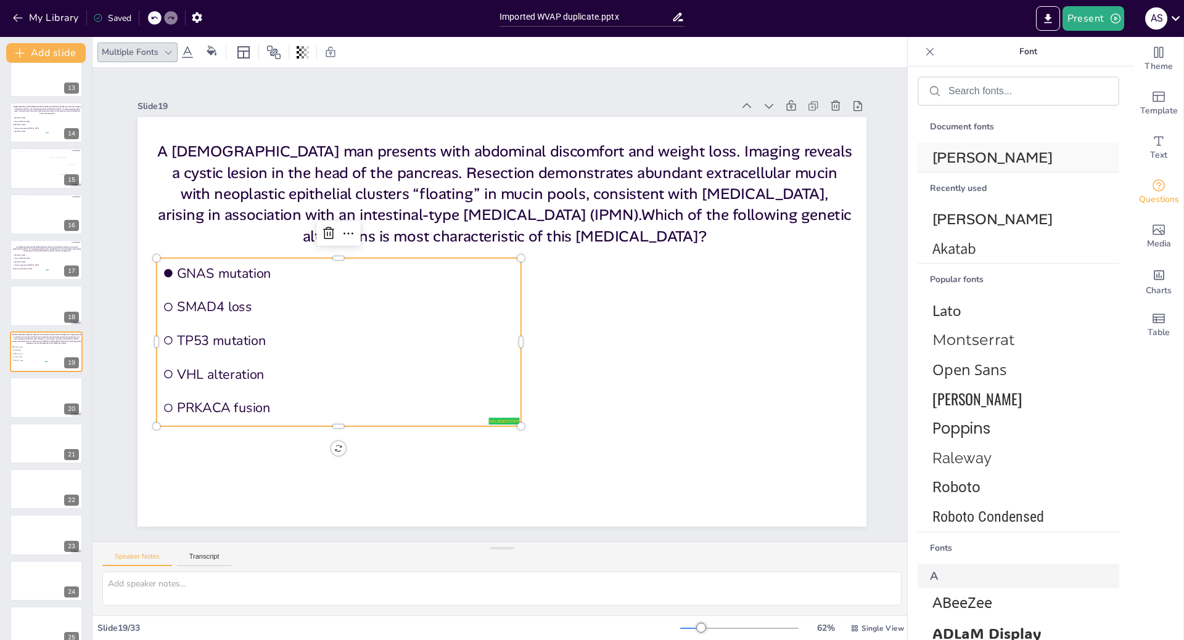
click at [1013, 150] on span "[PERSON_NAME]" at bounding box center [1015, 157] width 167 height 19
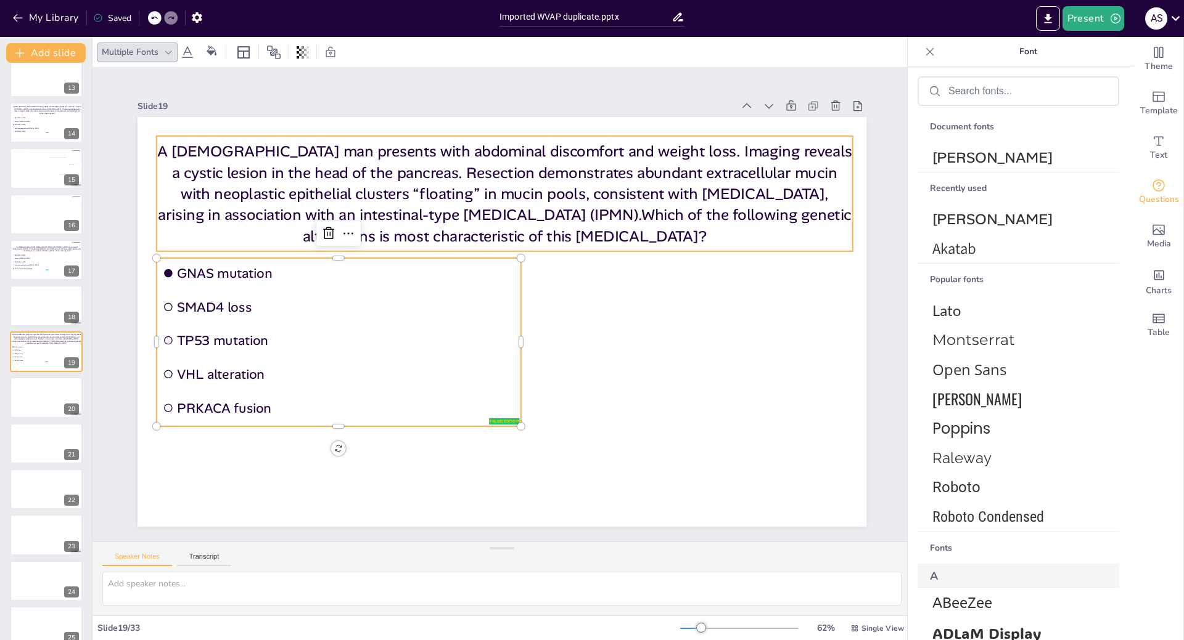
click at [264, 176] on p "A [DEMOGRAPHIC_DATA] man presents with abdominal discomfort and weight loss. Im…" at bounding box center [527, 196] width 703 height 248
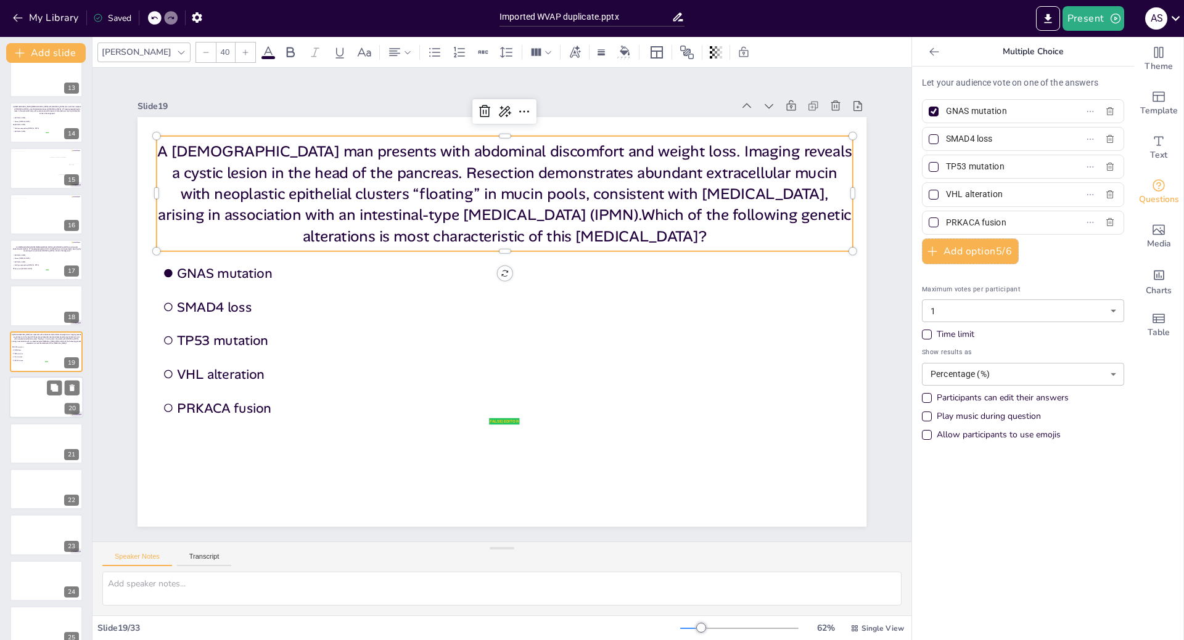
click at [28, 393] on div at bounding box center [46, 398] width 74 height 42
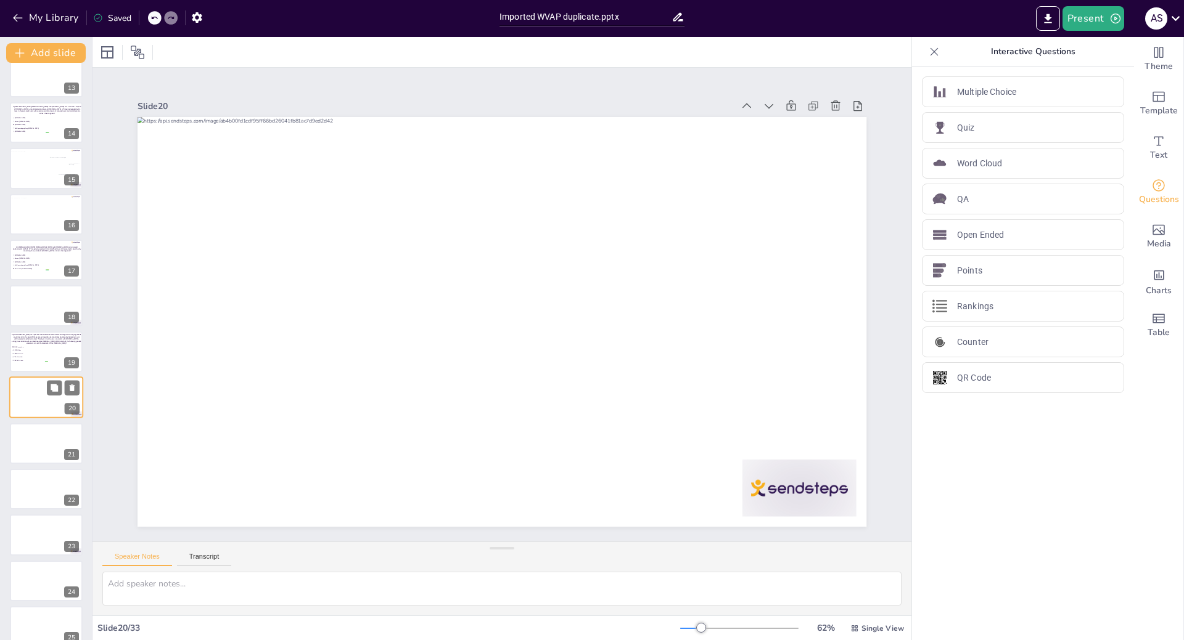
scroll to position [613, 0]
click at [28, 402] on div at bounding box center [46, 398] width 74 height 42
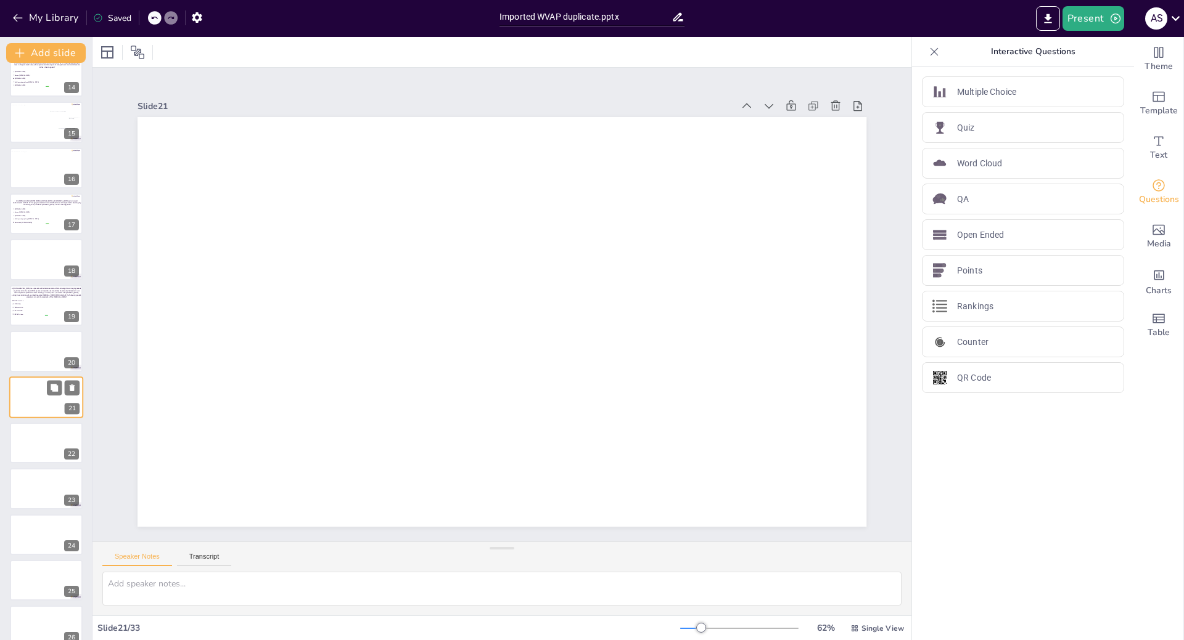
scroll to position [658, 0]
click at [31, 268] on span "PRKACA fusion" at bounding box center [30, 269] width 35 height 2
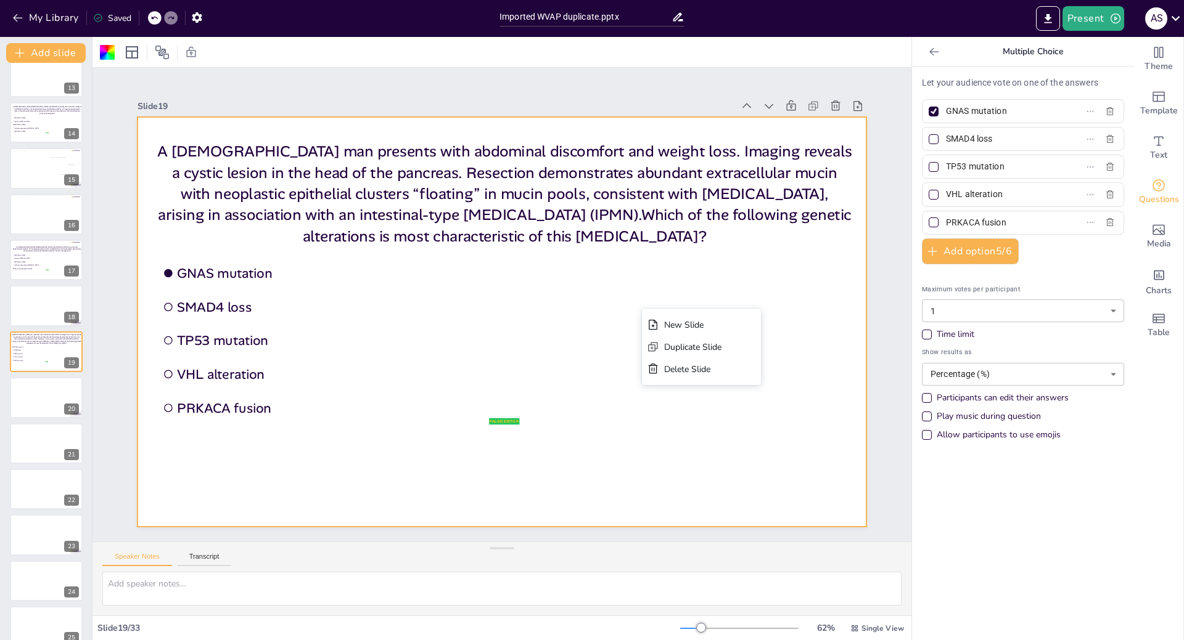
click at [457, 295] on span "SMAD4 loss" at bounding box center [395, 190] width 239 height 263
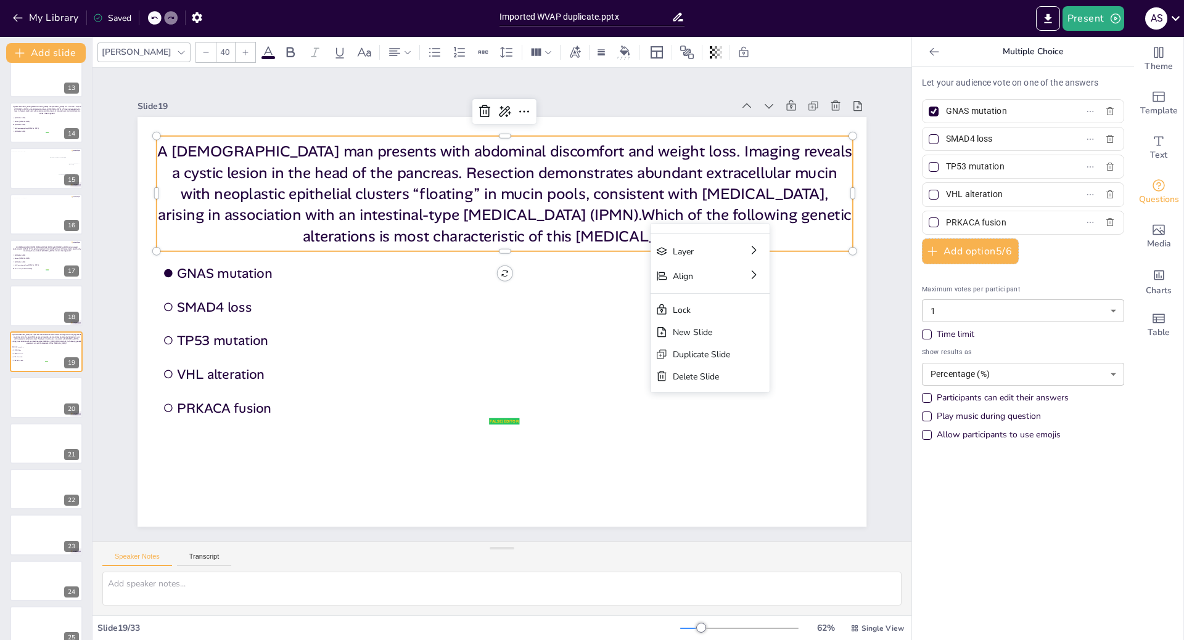
click at [578, 200] on p "A [DEMOGRAPHIC_DATA] man presents with abdominal discomfort and weight loss. Im…" at bounding box center [599, 252] width 440 height 656
click at [801, 231] on p "A [DEMOGRAPHIC_DATA] man presents with abdominal discomfort and weight loss. Im…" at bounding box center [527, 196] width 703 height 248
click at [800, 232] on p "A [DEMOGRAPHIC_DATA] man presents with abdominal discomfort and weight loss. Im…" at bounding box center [470, 198] width 695 height 316
click at [800, 232] on p "A [DEMOGRAPHIC_DATA] man presents with abdominal discomfort and weight loss. Im…" at bounding box center [505, 194] width 696 height 106
click at [800, 232] on p "A [DEMOGRAPHIC_DATA] man presents with abdominal discomfort and weight loss. Im…" at bounding box center [538, 200] width 695 height 316
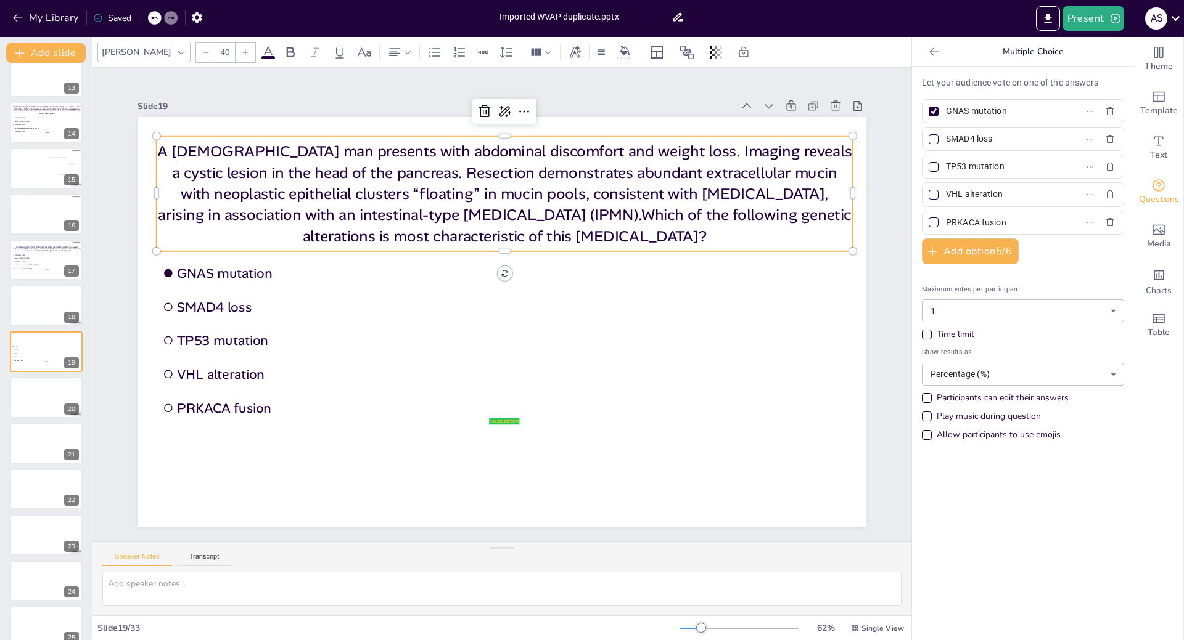
click at [800, 232] on p "A [DEMOGRAPHIC_DATA] man presents with abdominal discomfort and weight loss. Im…" at bounding box center [516, 194] width 703 height 178
click at [666, 232] on p "A [DEMOGRAPHIC_DATA] man presents with abdominal discomfort and weight loss. Im…" at bounding box center [613, 307] width 107 height 696
click at [800, 232] on p "A [DEMOGRAPHIC_DATA] man presents with abdominal discomfort and weight loss. Im…" at bounding box center [597, 363] width 440 height 656
click at [517, 232] on p "A [DEMOGRAPHIC_DATA] man presents with abdominal discomfort and weight loss. Im…" at bounding box center [392, 325] width 249 height 703
click at [735, 232] on p "A [DEMOGRAPHIC_DATA] man presents with abdominal discomfort and weight loss. Im…" at bounding box center [611, 284] width 248 height 703
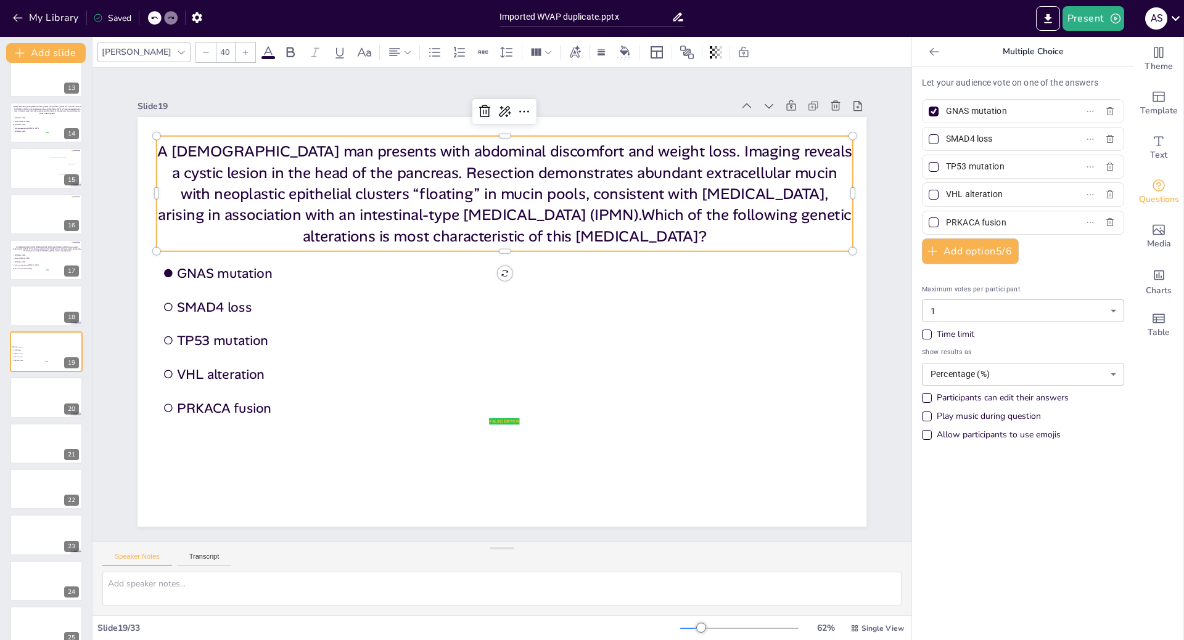
click at [800, 232] on p "A [DEMOGRAPHIC_DATA] man presents with abdominal discomfort and weight loss. Im…" at bounding box center [538, 200] width 695 height 316
click at [790, 232] on p "A [DEMOGRAPHIC_DATA] man presents with abdominal discomfort and weight loss. Im…" at bounding box center [560, 210] width 656 height 440
click at [790, 232] on p "A [DEMOGRAPHIC_DATA] man presents with abdominal discomfort and weight loss. Im…" at bounding box center [527, 196] width 703 height 248
click at [801, 232] on p "A [DEMOGRAPHIC_DATA] man presents with abdominal discomfort and weight loss. Im…" at bounding box center [586, 232] width 545 height 588
click at [735, 200] on p "A [DEMOGRAPHIC_DATA] man presents with abdominal discomfort and weight loss. Im…" at bounding box center [549, 204] width 679 height 380
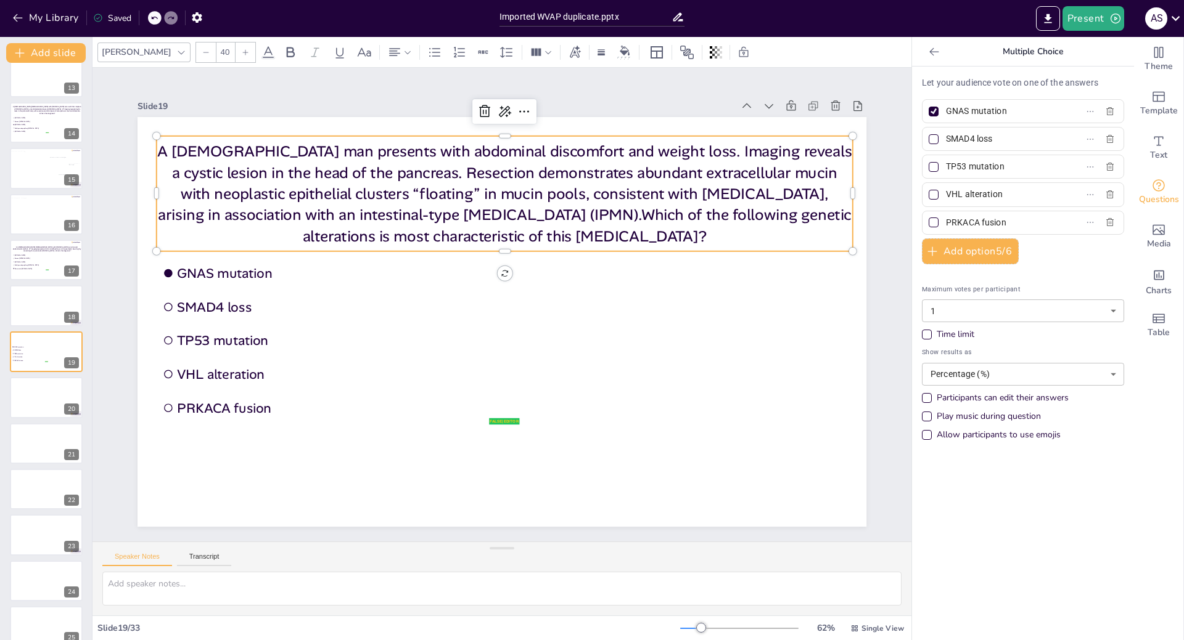
click at [434, 179] on p "A [DEMOGRAPHIC_DATA] man presents with abdominal discomfort and weight loss. Im…" at bounding box center [505, 194] width 696 height 106
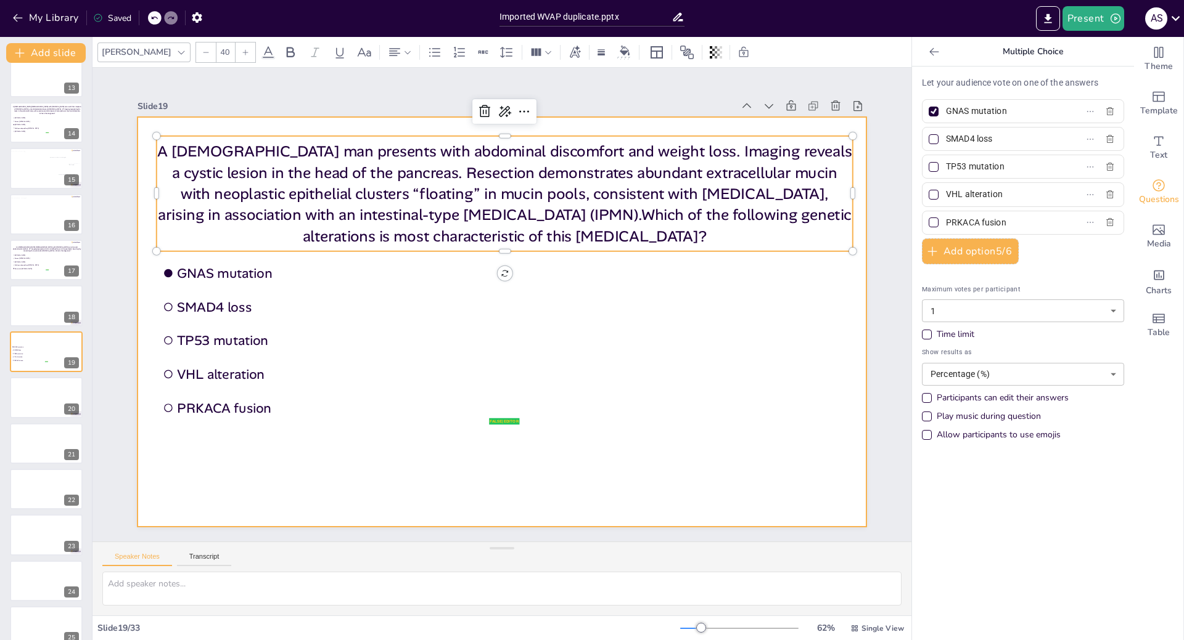
click at [587, 340] on div at bounding box center [496, 321] width 820 height 615
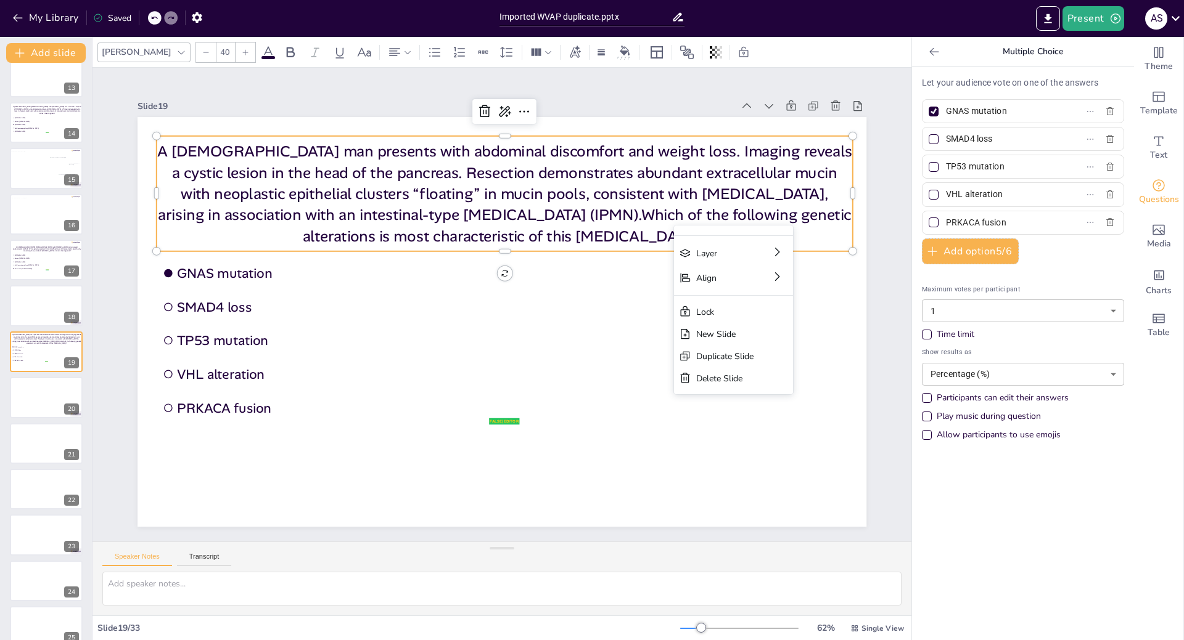
click at [532, 195] on p "A [DEMOGRAPHIC_DATA] man presents with abdominal discomfort and weight loss. Im…" at bounding box center [538, 200] width 695 height 316
click at [532, 195] on p "A [DEMOGRAPHIC_DATA] man presents with abdominal discomfort and weight loss. Im…" at bounding box center [527, 196] width 703 height 249
click at [498, 199] on p "A [DEMOGRAPHIC_DATA] man presents with abdominal discomfort and weight loss. Im…" at bounding box center [538, 200] width 695 height 316
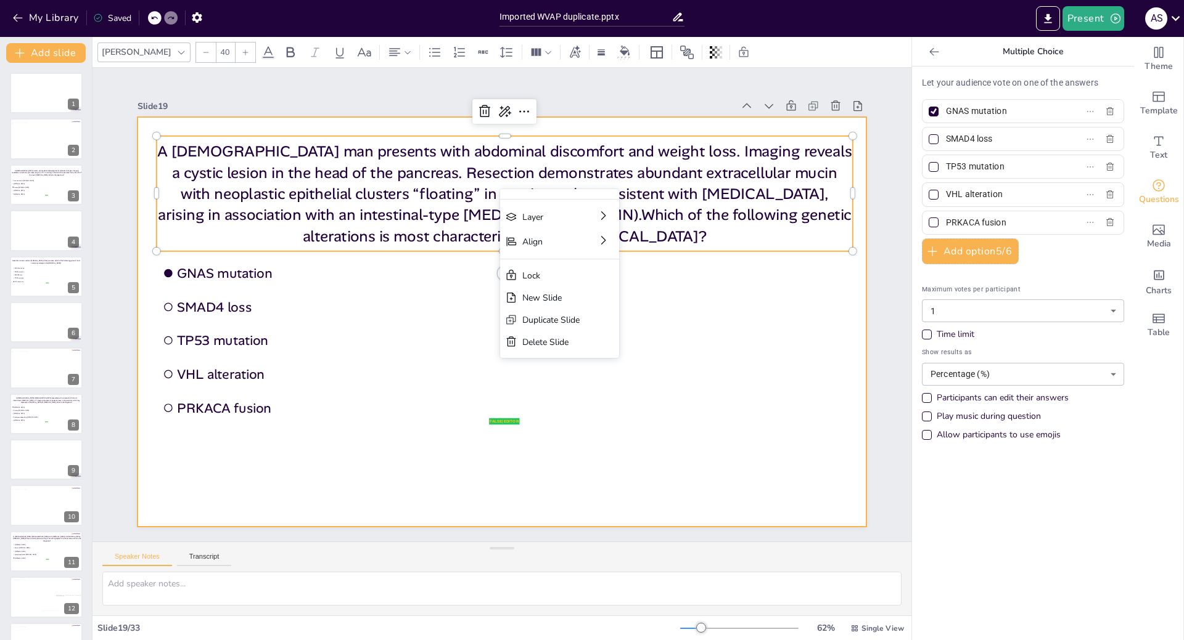
scroll to position [567, 0]
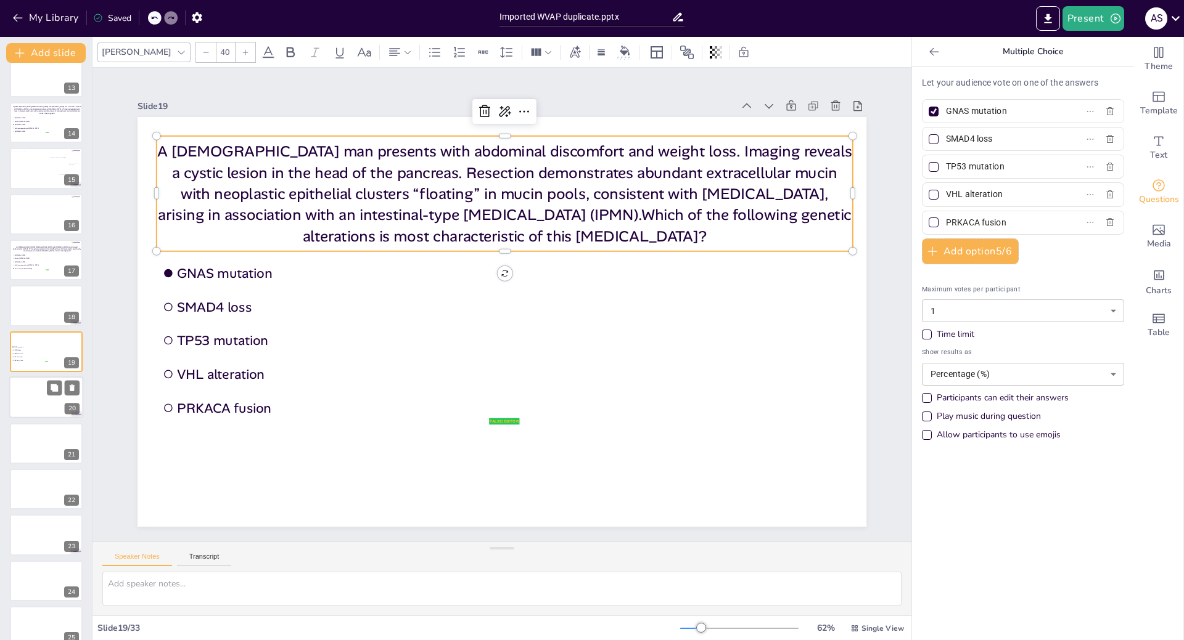
click at [27, 396] on div at bounding box center [46, 398] width 74 height 42
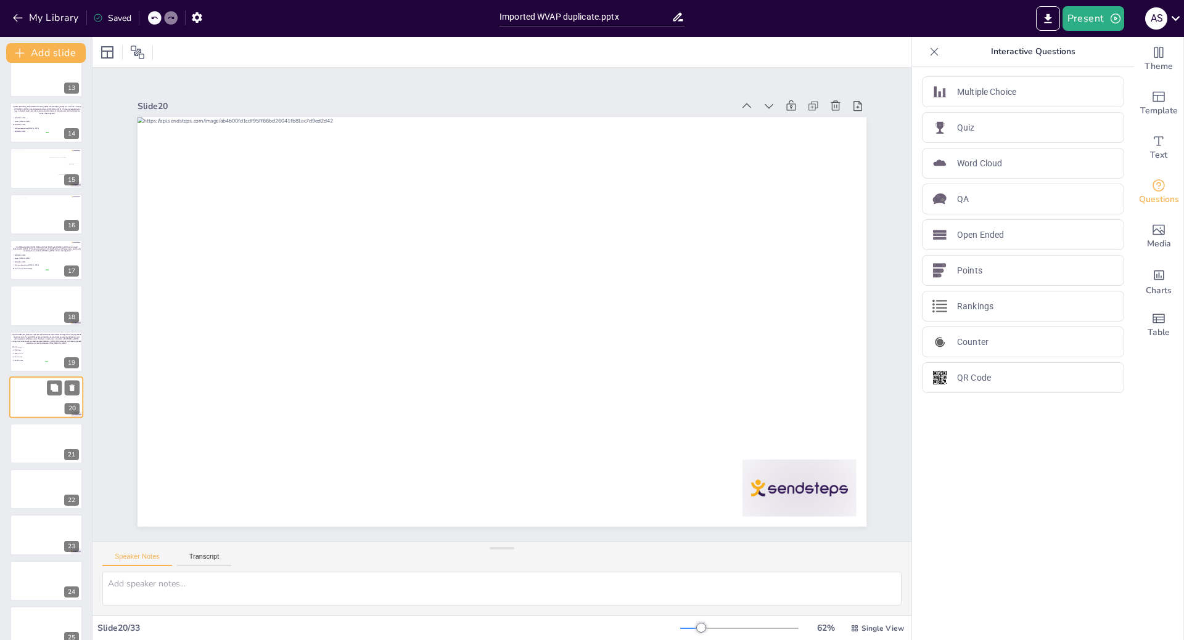
scroll to position [613, 0]
click at [36, 402] on div at bounding box center [46, 398] width 74 height 42
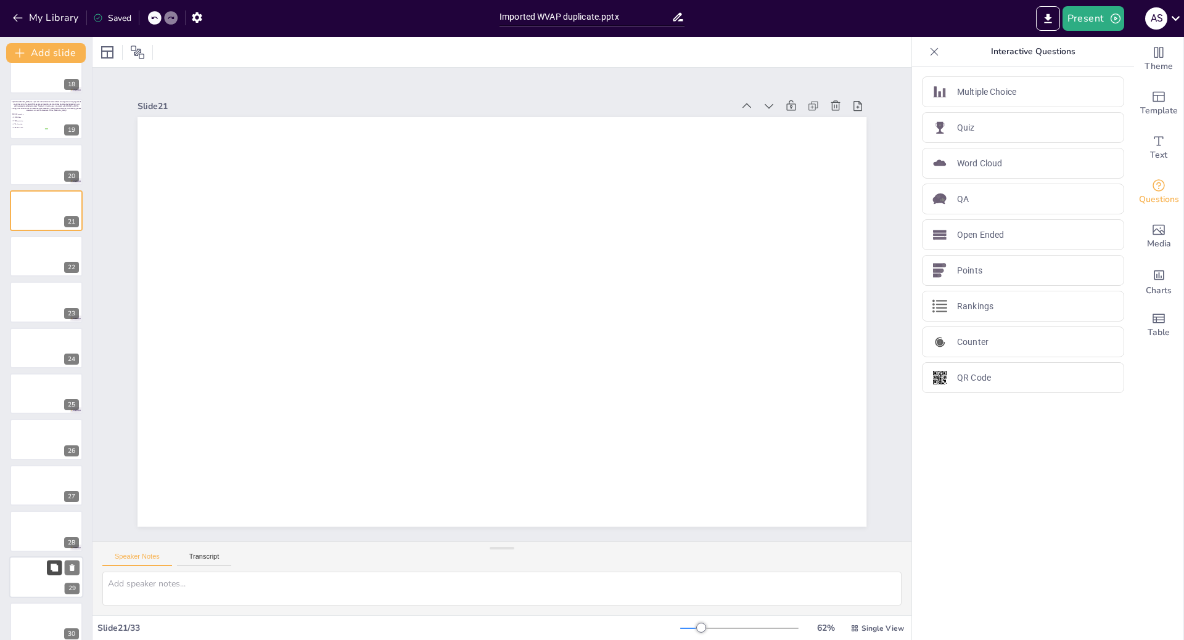
scroll to position [765, 0]
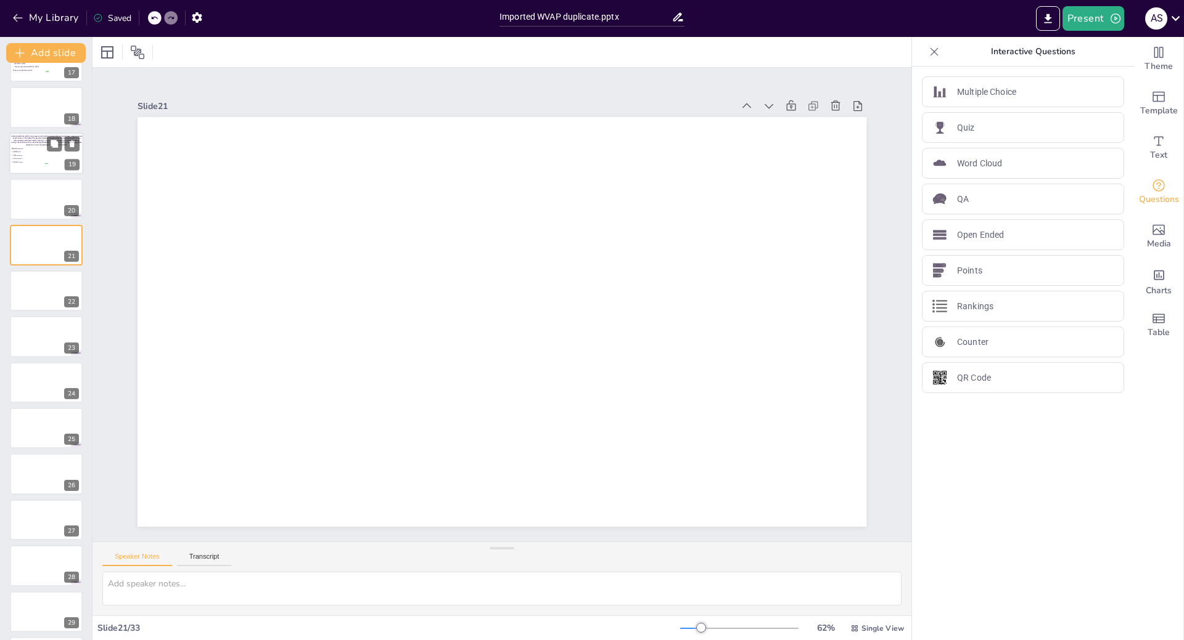
click at [33, 163] on span "PRKACA fusion" at bounding box center [30, 163] width 35 height 2
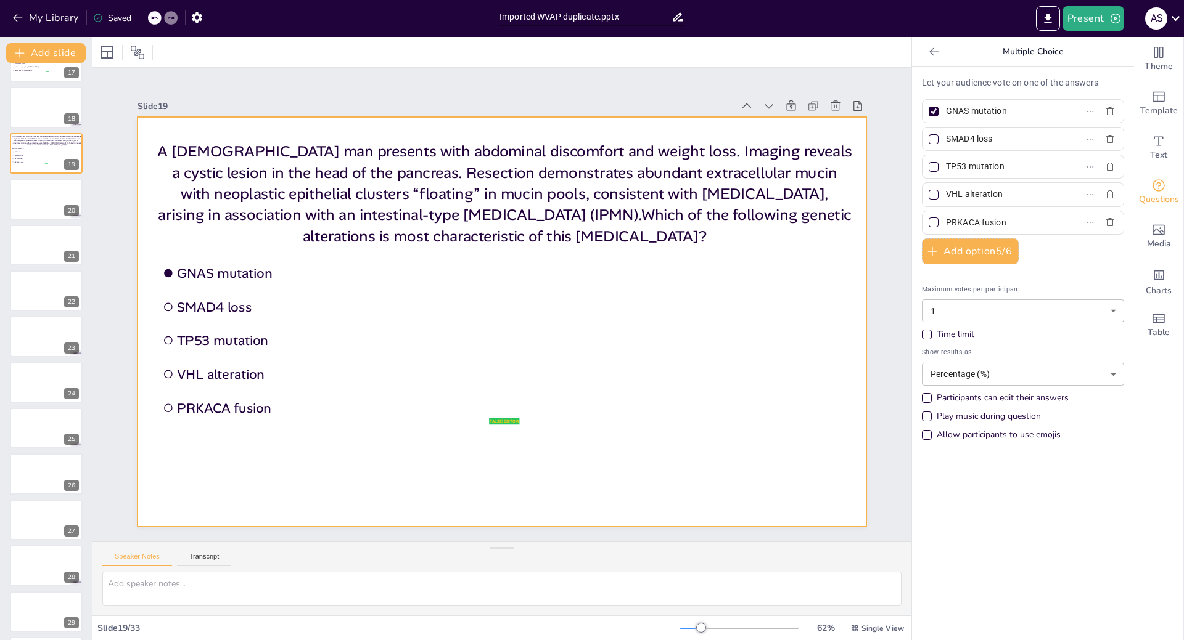
scroll to position [567, 0]
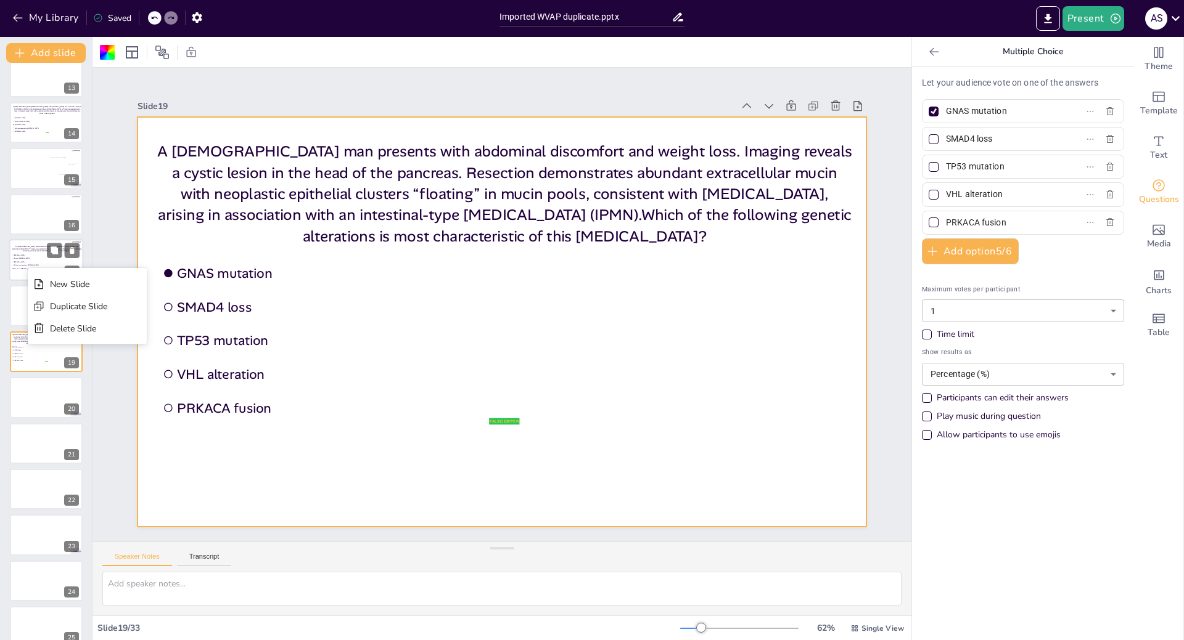
click at [27, 258] on span "Serous [MEDICAL_DATA]" at bounding box center [31, 259] width 35 height 2
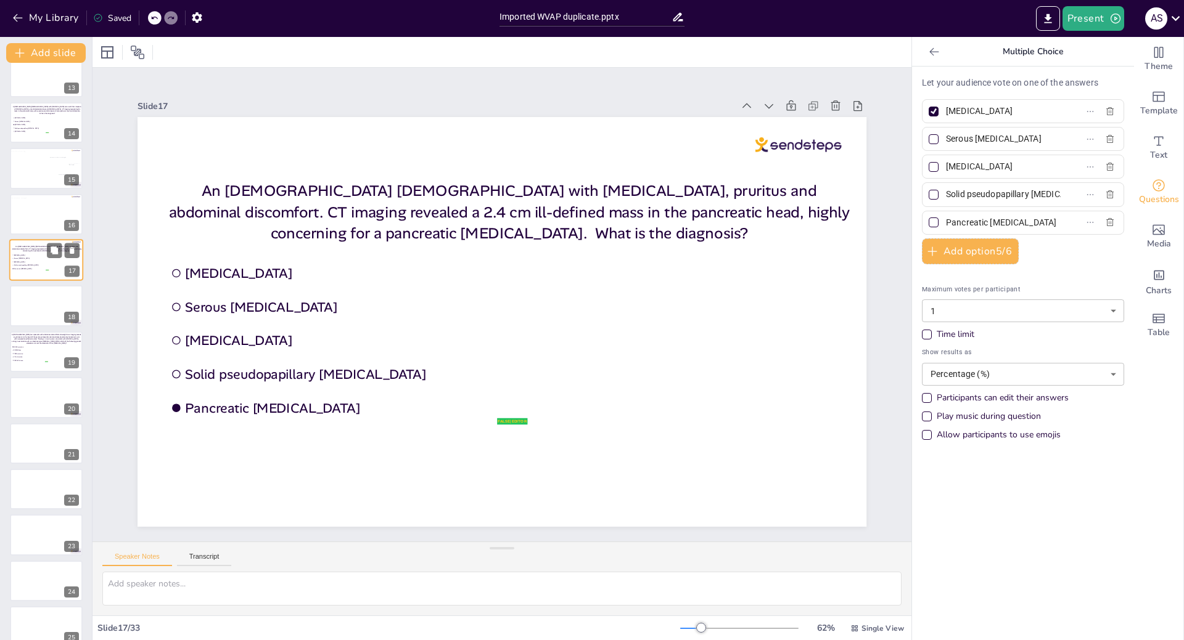
type input "[MEDICAL_DATA]"
type input "Serous [MEDICAL_DATA]"
type input "[MEDICAL_DATA]"
type input "Solid pseudopapillary [MEDICAL_DATA]"
type input "Pancreatic [MEDICAL_DATA]"
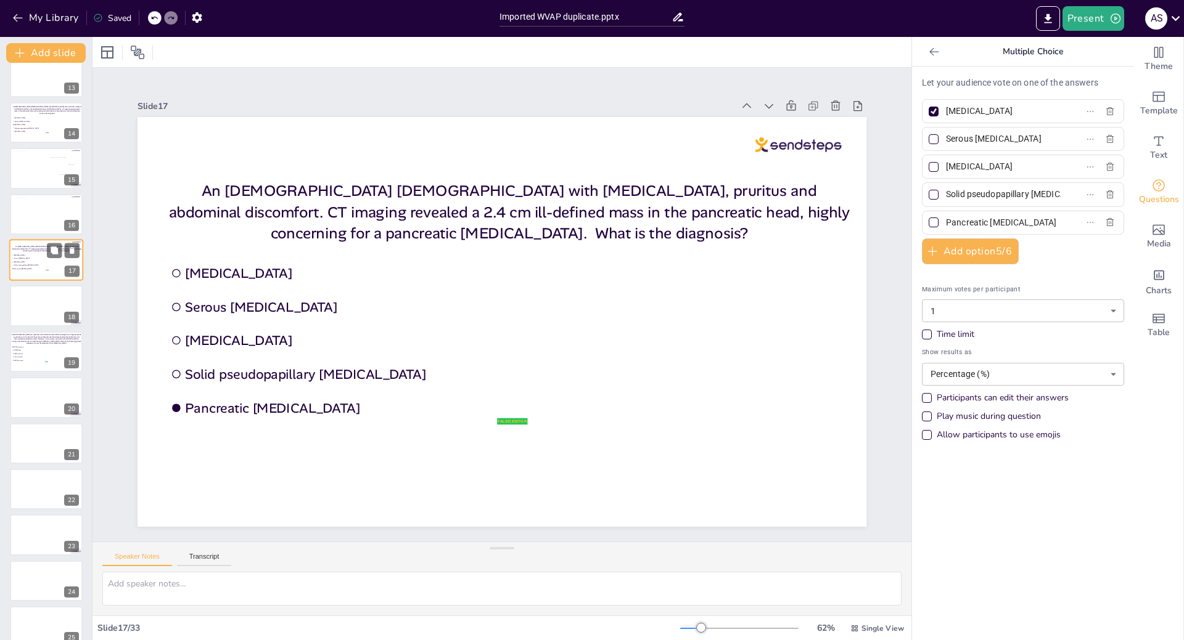
scroll to position [475, 0]
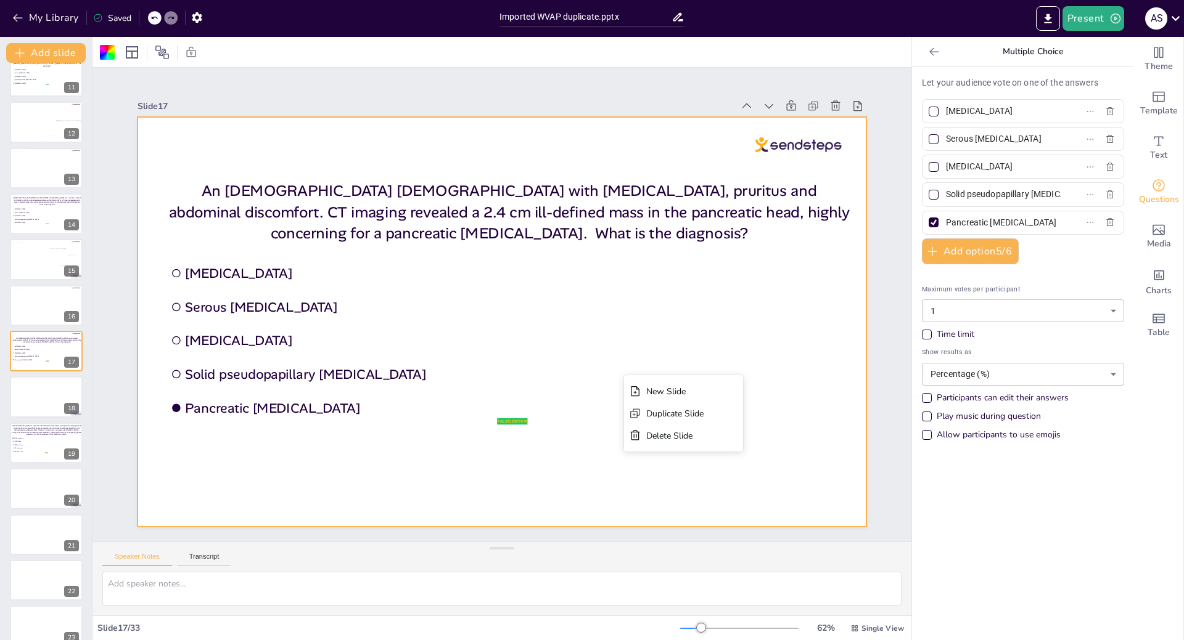
click at [515, 240] on div "An [DEMOGRAPHIC_DATA] [DEMOGRAPHIC_DATA] with [MEDICAL_DATA], pruritus and abdo…" at bounding box center [509, 212] width 689 height 106
click at [17, 364] on div at bounding box center [46, 351] width 74 height 42
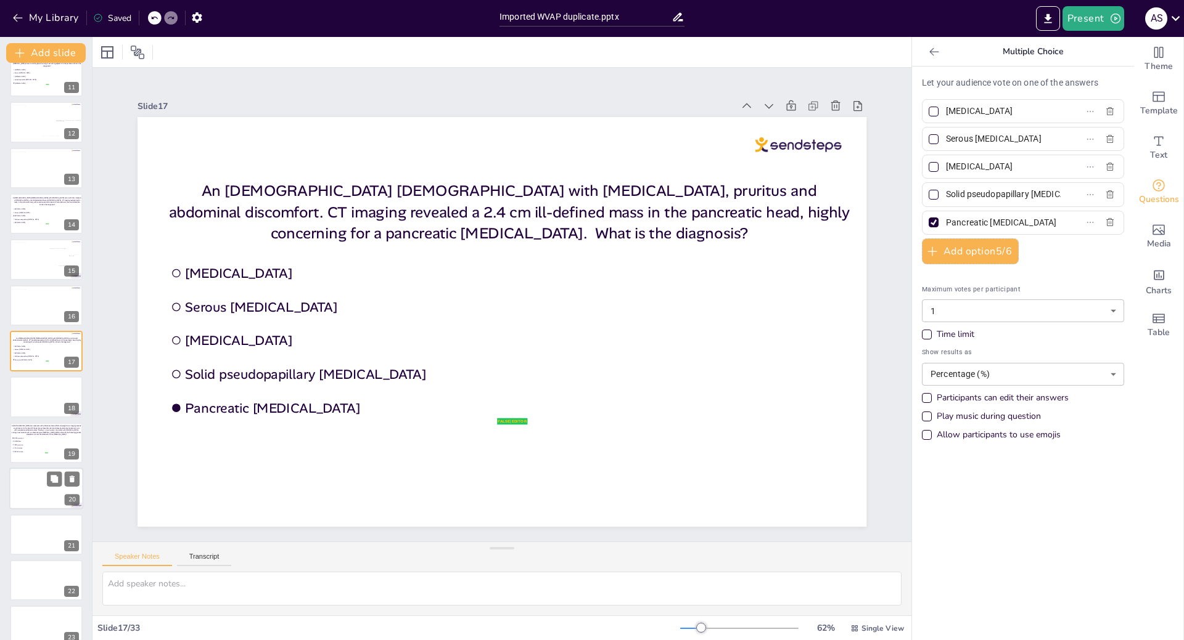
click at [40, 488] on div at bounding box center [46, 489] width 74 height 42
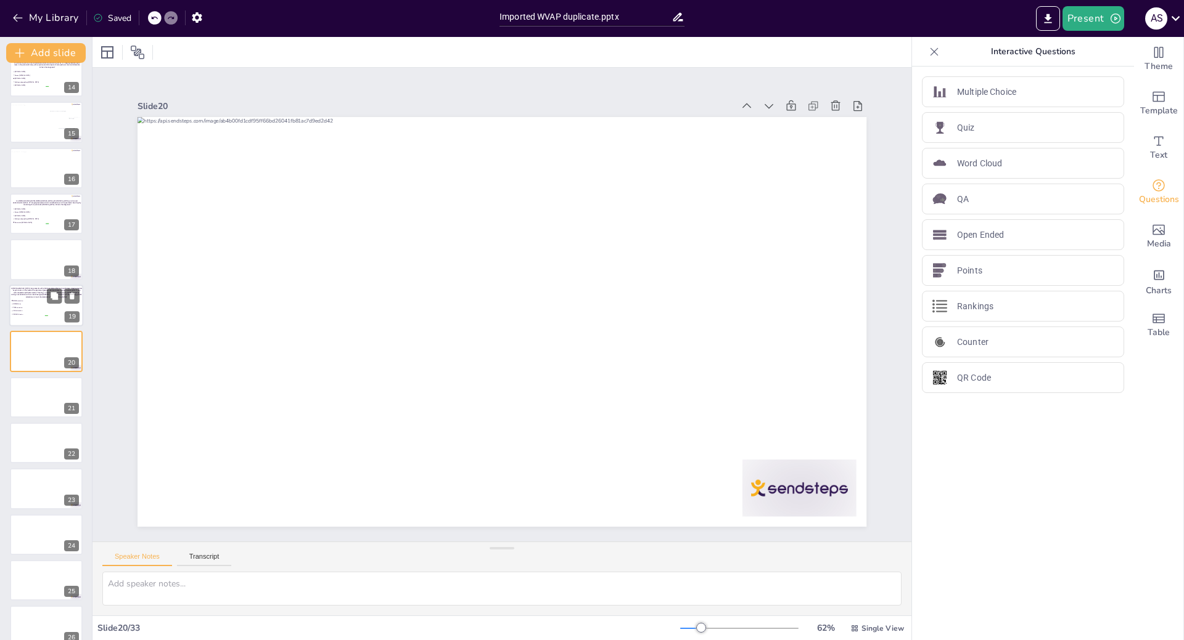
click at [37, 304] on span "SMAD4 loss" at bounding box center [30, 304] width 35 height 2
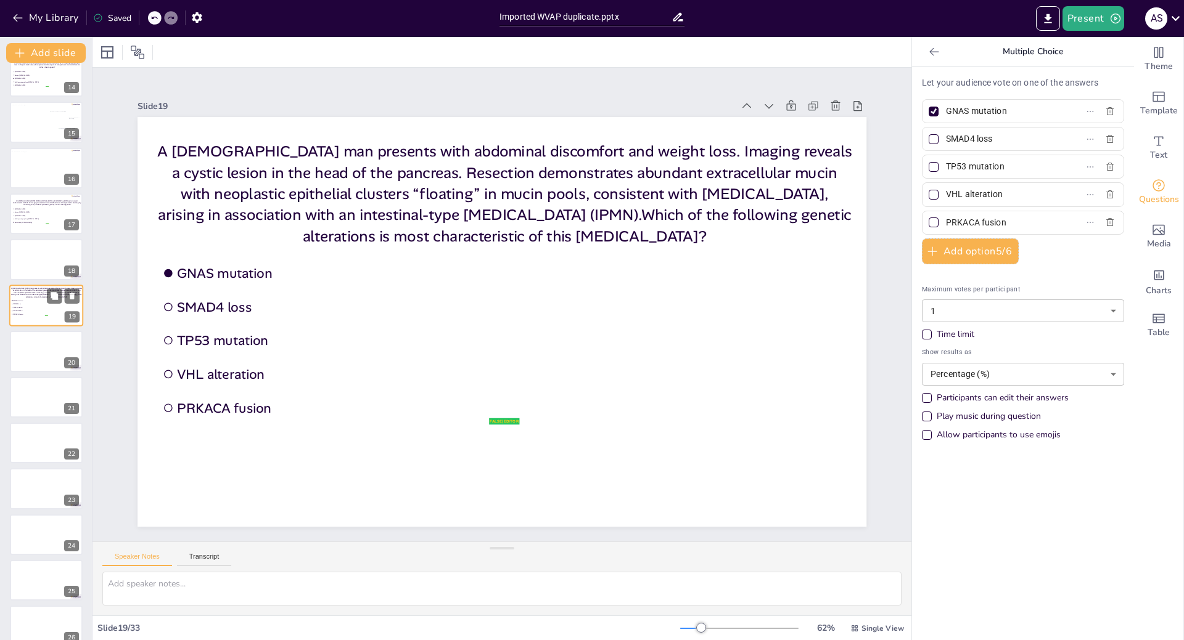
scroll to position [567, 0]
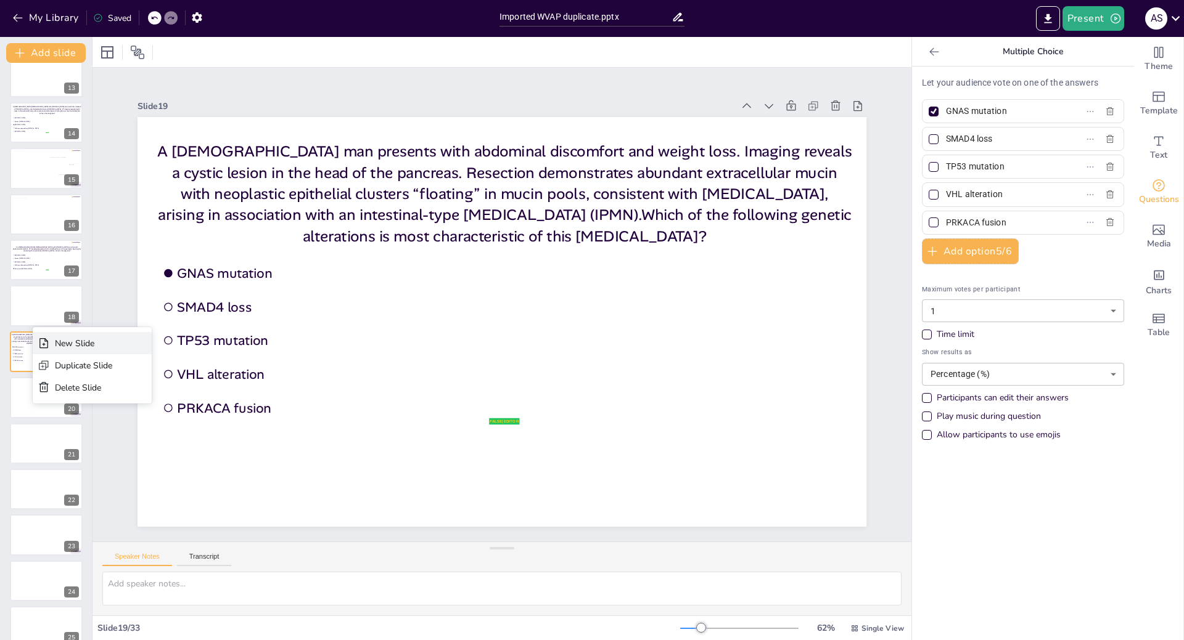
click at [52, 340] on div "New Slide" at bounding box center [92, 343] width 119 height 22
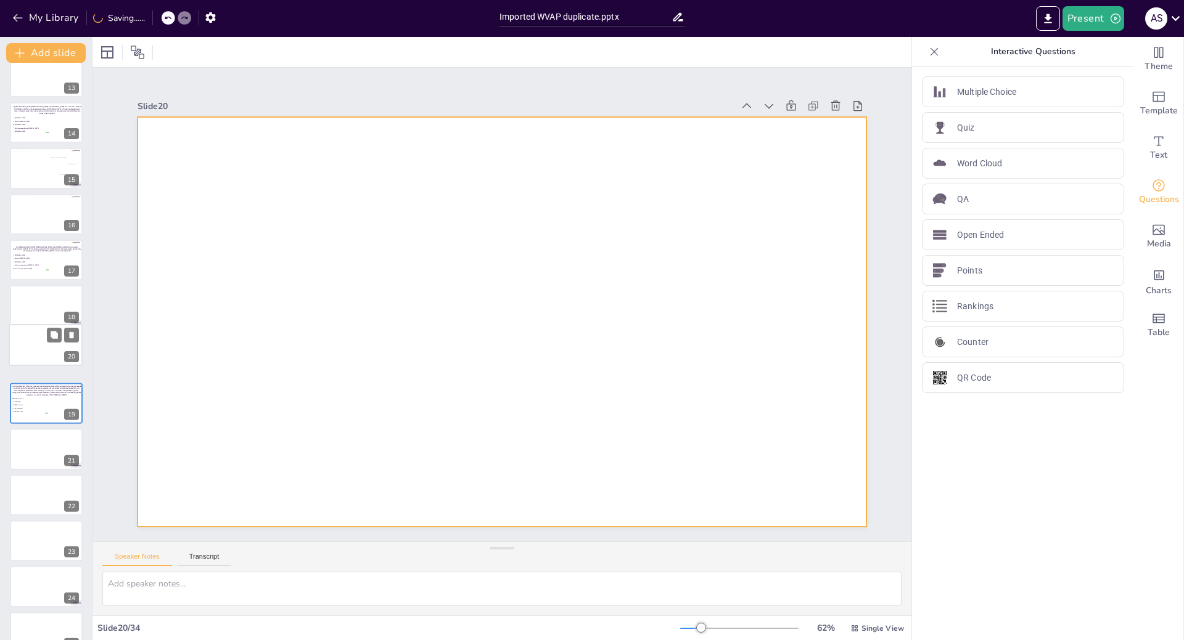
drag, startPoint x: 33, startPoint y: 404, endPoint x: 32, endPoint y: 349, distance: 55.5
click at [32, 349] on div at bounding box center [45, 345] width 73 height 41
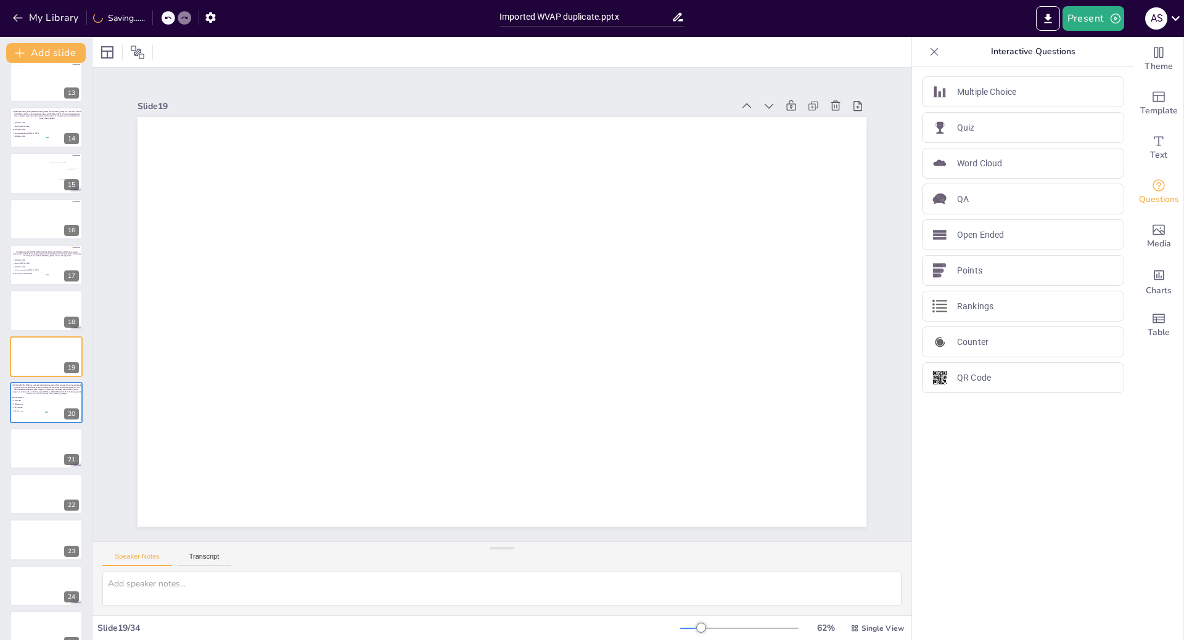
scroll to position [618, 0]
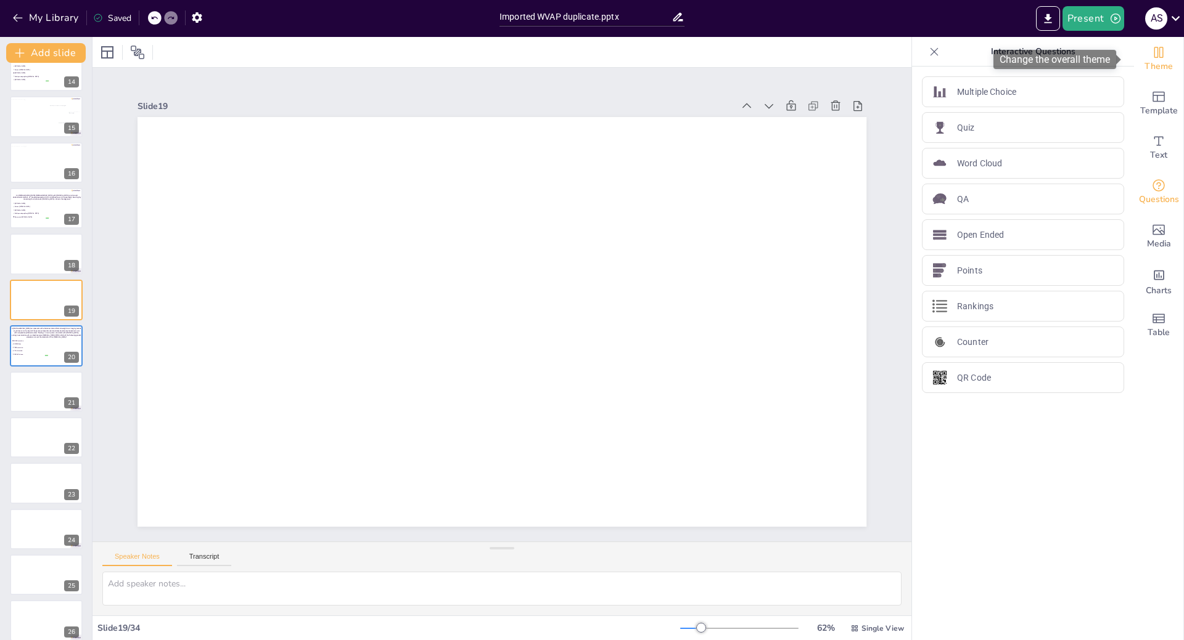
click at [1155, 60] on span "Theme" at bounding box center [1158, 67] width 28 height 14
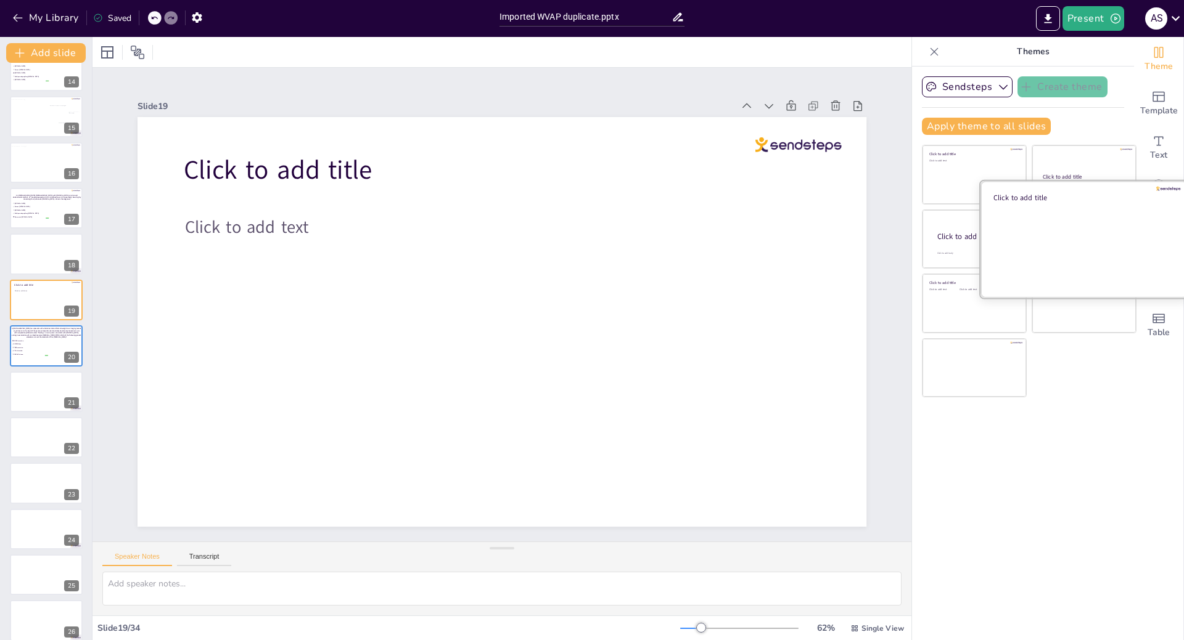
click at [1057, 240] on div at bounding box center [1083, 239] width 207 height 117
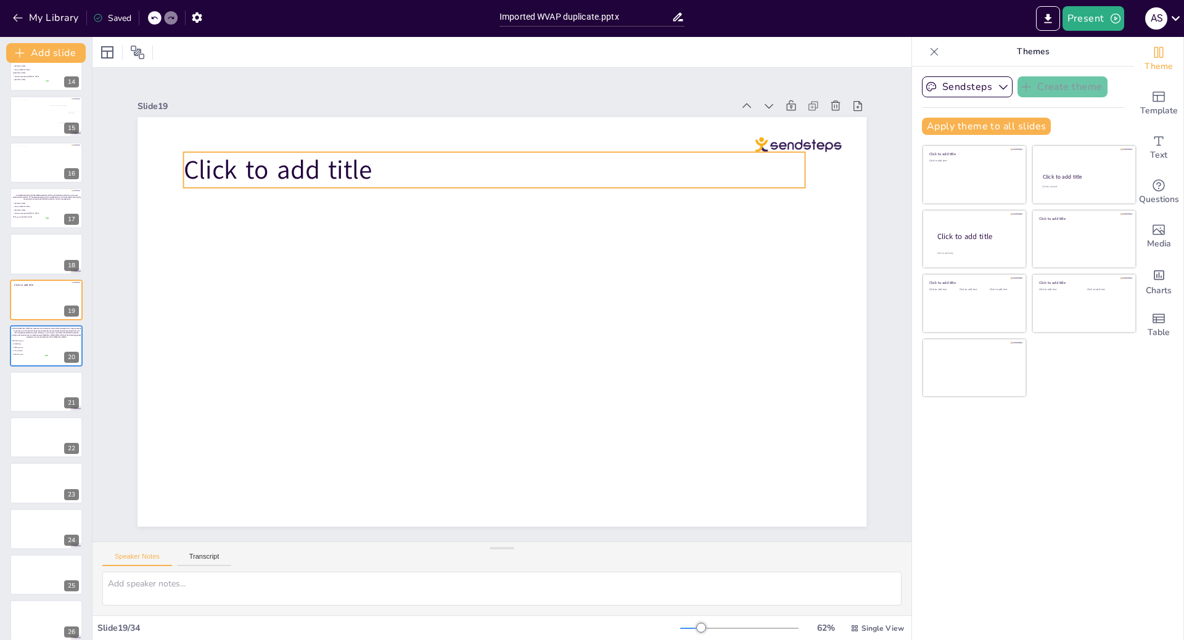
click at [379, 167] on p "Click to add title" at bounding box center [493, 170] width 621 height 36
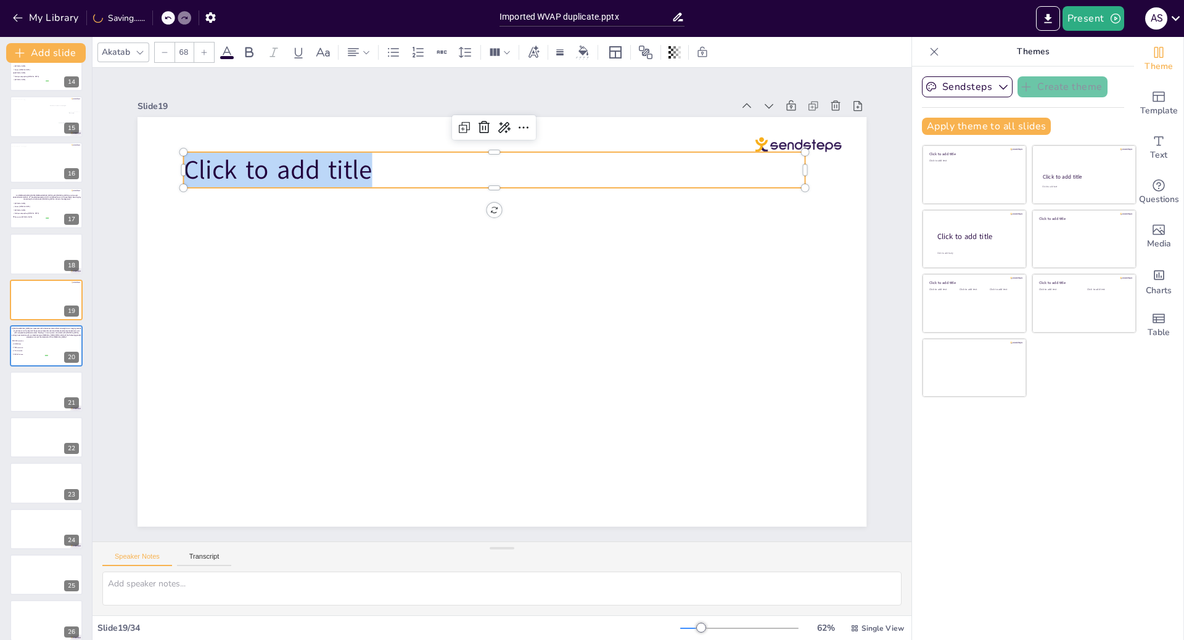
click at [379, 167] on p "Click to add title" at bounding box center [493, 170] width 621 height 36
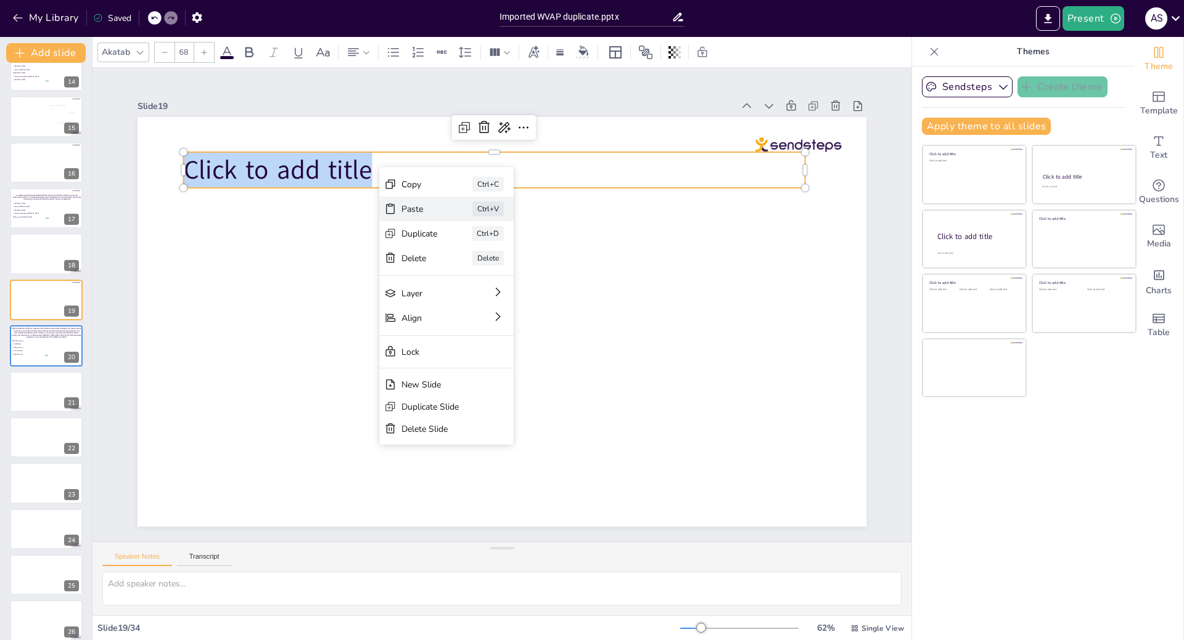
click at [421, 213] on div "Paste" at bounding box center [419, 209] width 36 height 12
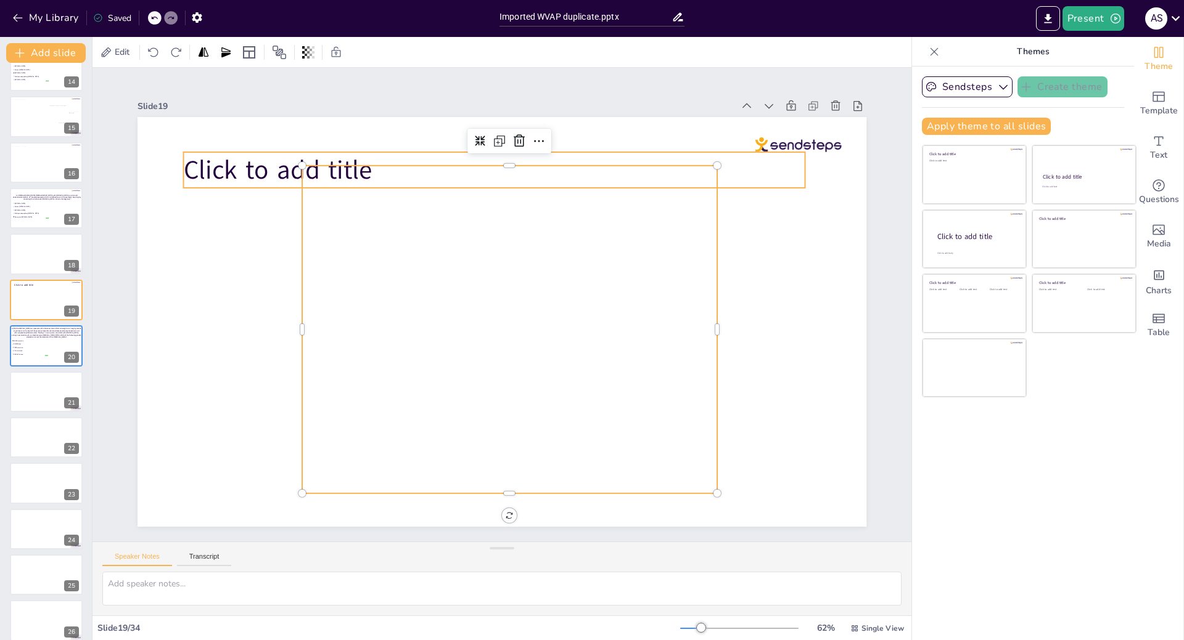
click at [258, 172] on span "Click to add title" at bounding box center [277, 169] width 189 height 35
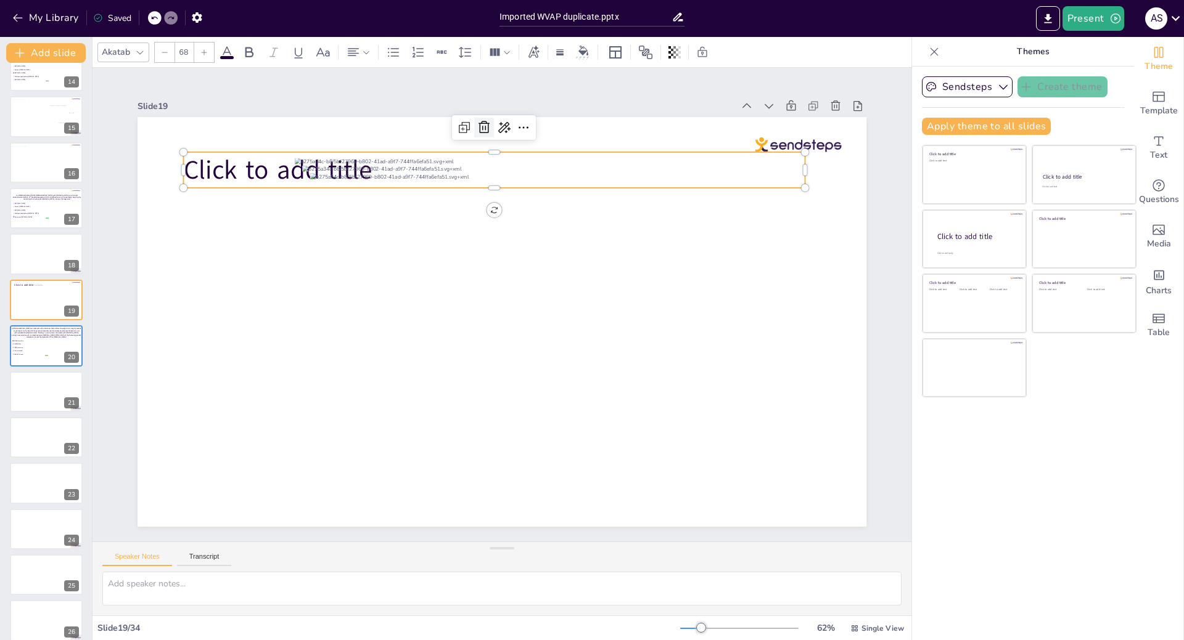
click at [478, 125] on icon at bounding box center [483, 127] width 11 height 12
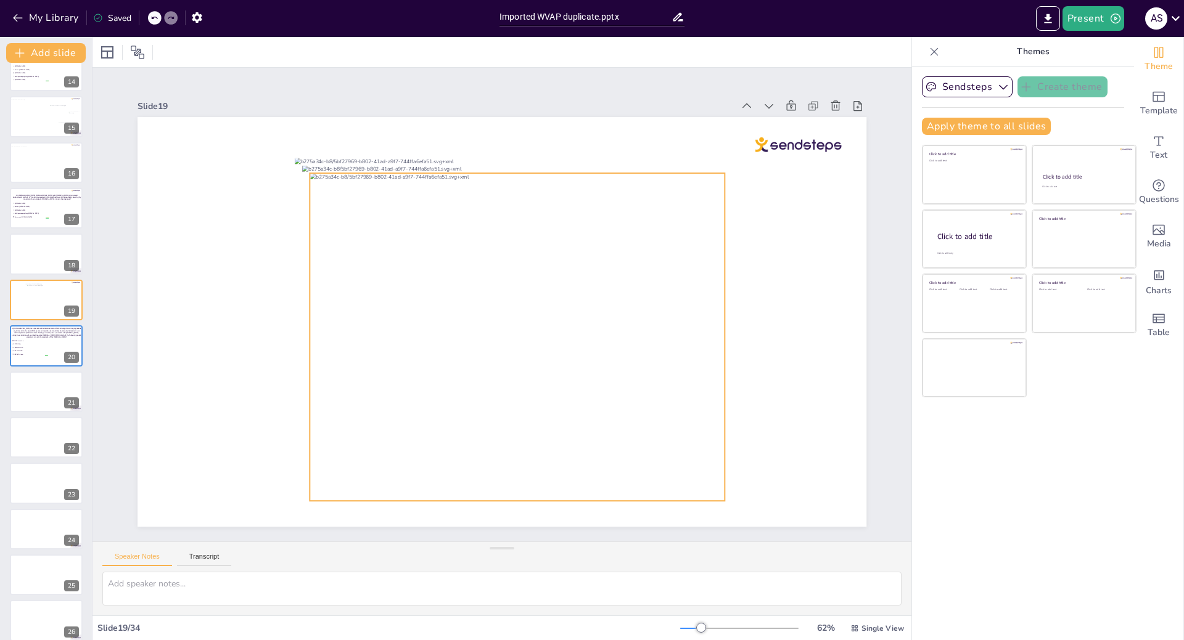
click at [394, 373] on div at bounding box center [516, 337] width 415 height 328
click at [520, 146] on icon at bounding box center [527, 148] width 15 height 15
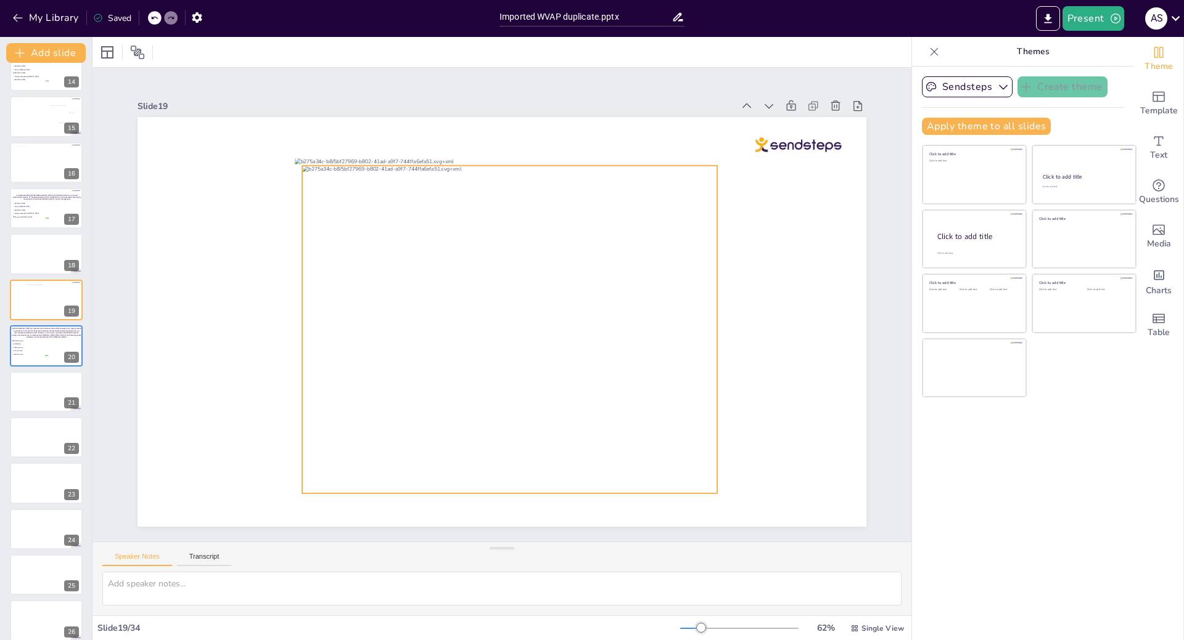
click at [504, 202] on div at bounding box center [509, 330] width 415 height 328
click at [512, 141] on icon at bounding box center [519, 141] width 15 height 15
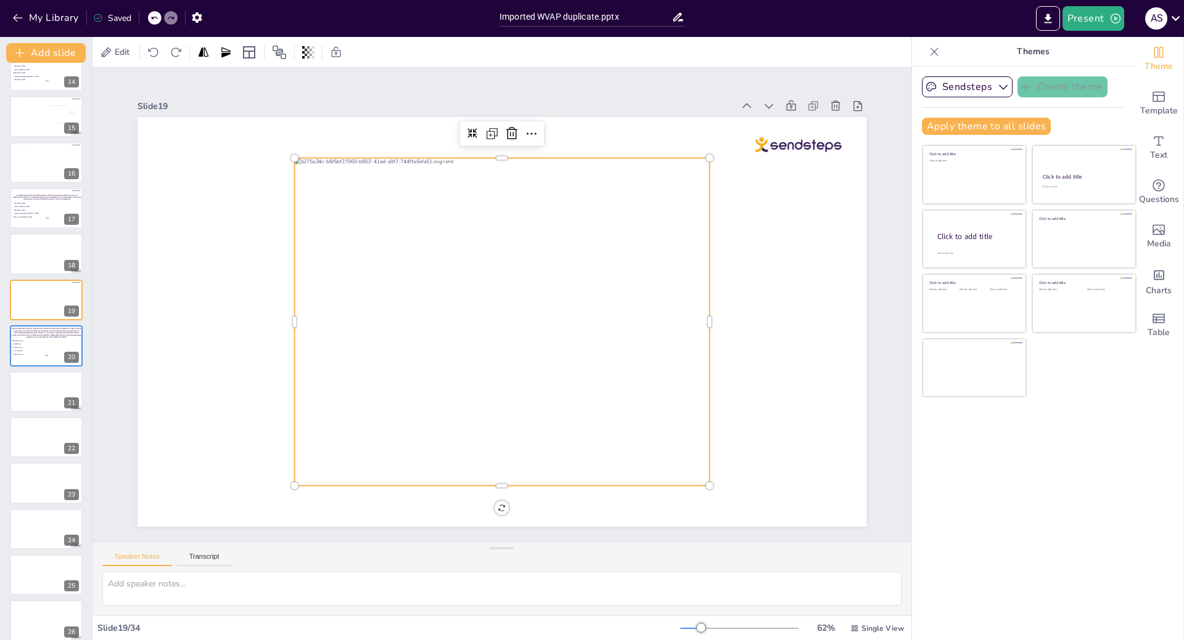
click at [300, 463] on div at bounding box center [502, 322] width 415 height 328
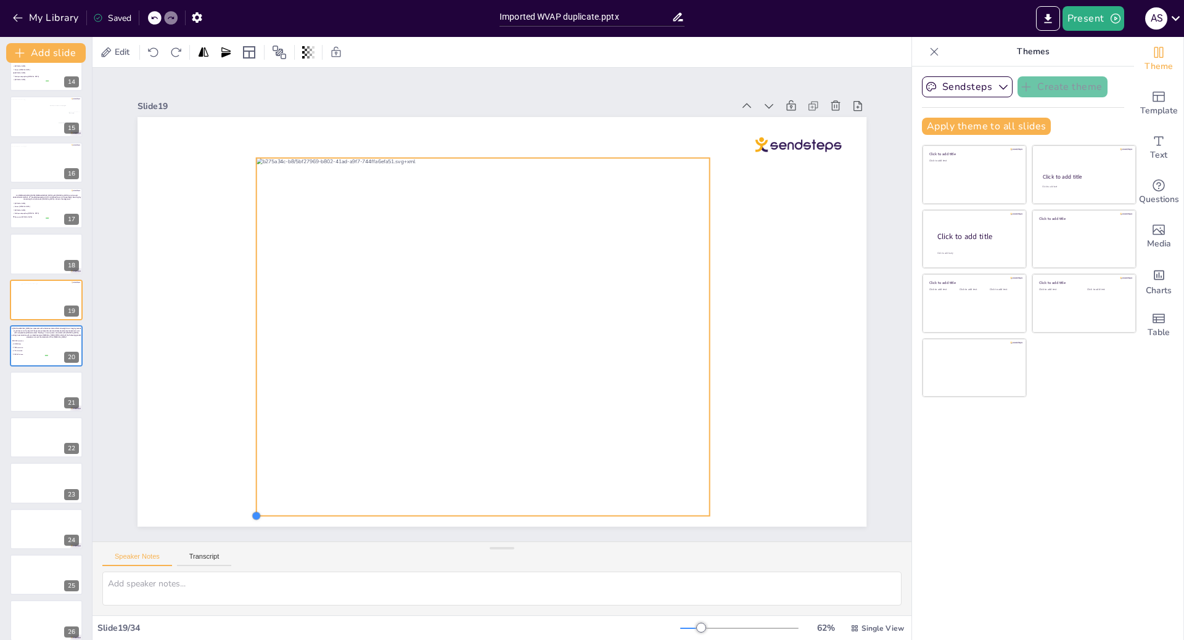
drag, startPoint x: 287, startPoint y: 481, endPoint x: 248, endPoint y: 454, distance: 47.2
click at [248, 454] on div at bounding box center [501, 322] width 729 height 410
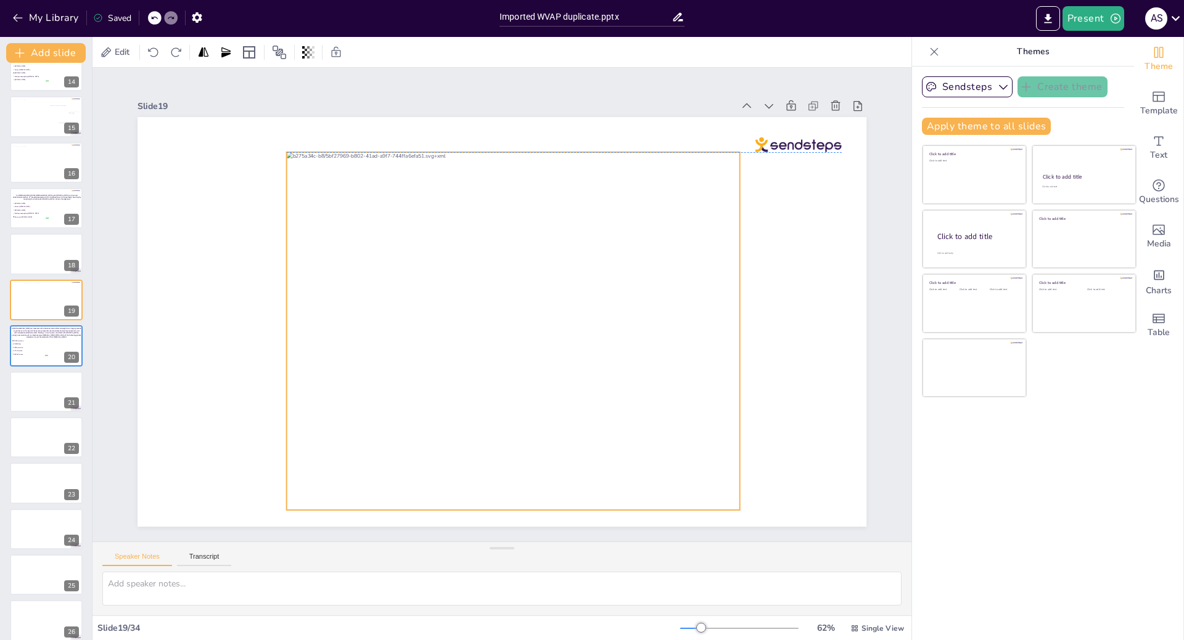
drag, startPoint x: 383, startPoint y: 436, endPoint x: 414, endPoint y: 430, distance: 30.7
click at [414, 430] on div at bounding box center [513, 331] width 453 height 358
click at [31, 349] on li "TP53 mutation" at bounding box center [29, 347] width 37 height 3
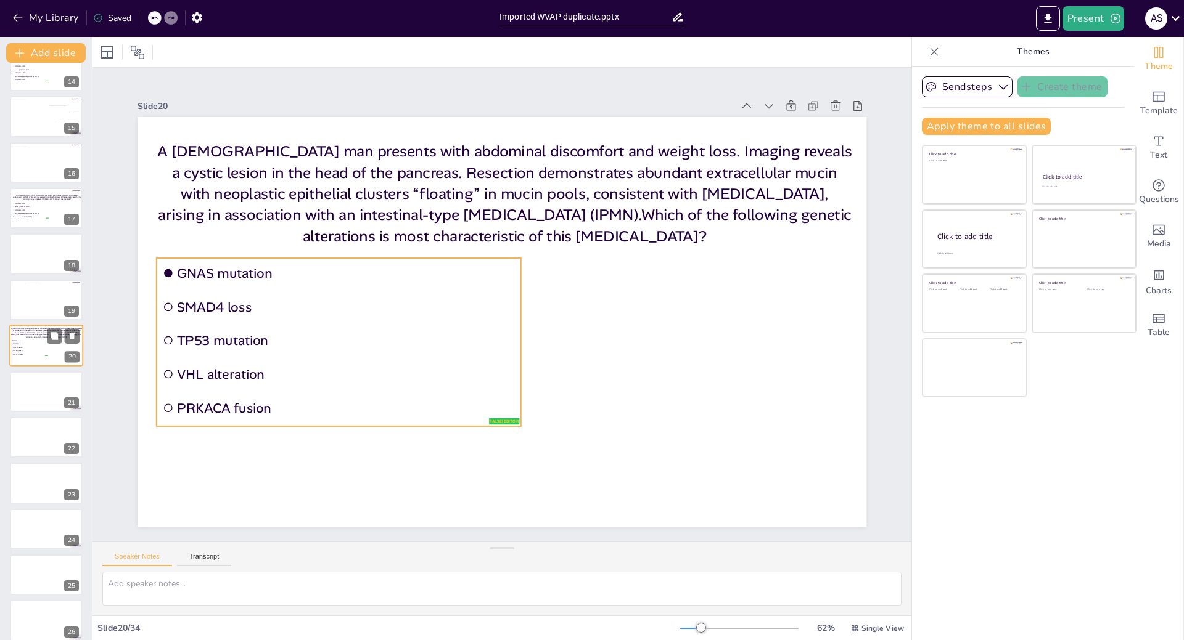
scroll to position [613, 0]
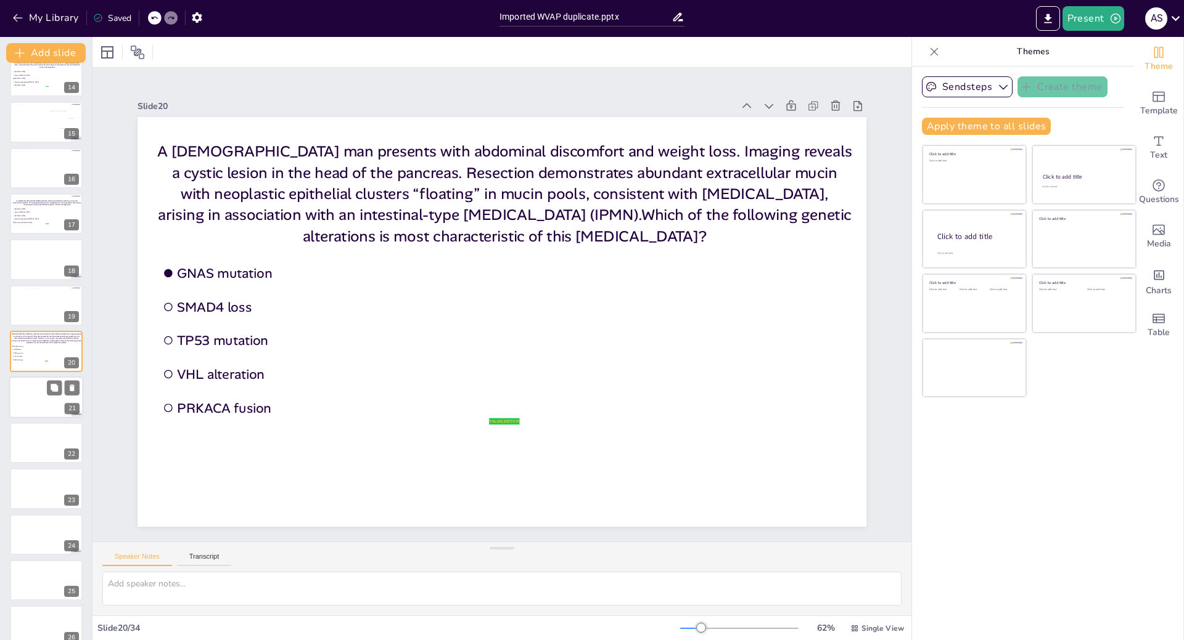
click at [37, 403] on div at bounding box center [46, 398] width 74 height 42
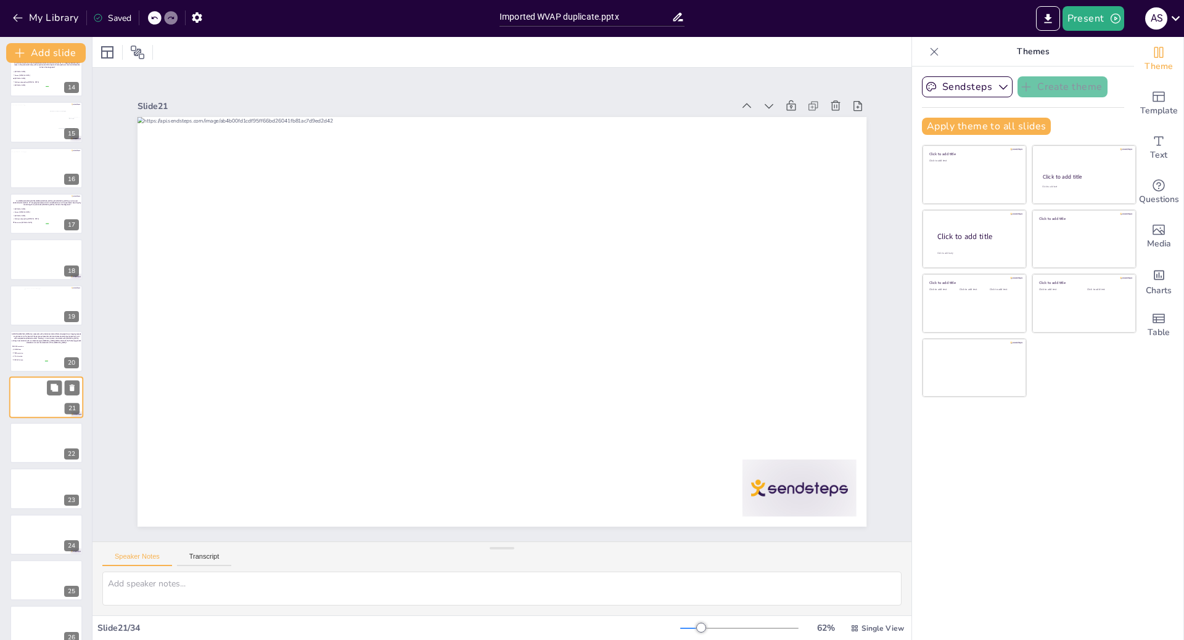
scroll to position [658, 0]
click at [36, 405] on div at bounding box center [46, 398] width 74 height 42
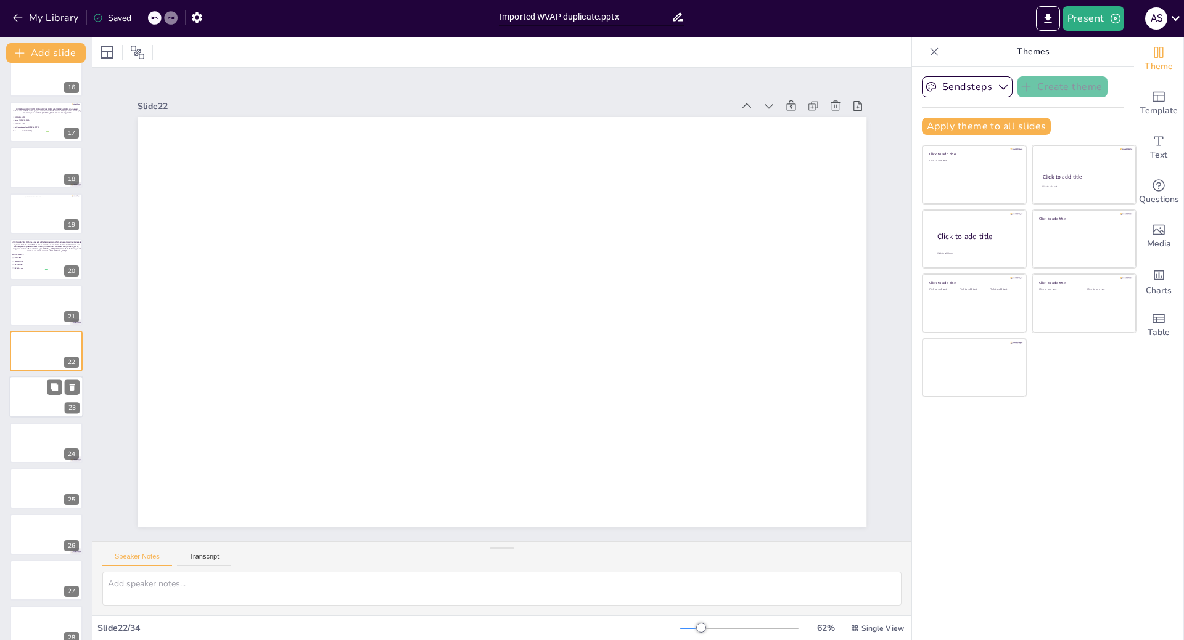
click at [33, 396] on div at bounding box center [46, 398] width 74 height 42
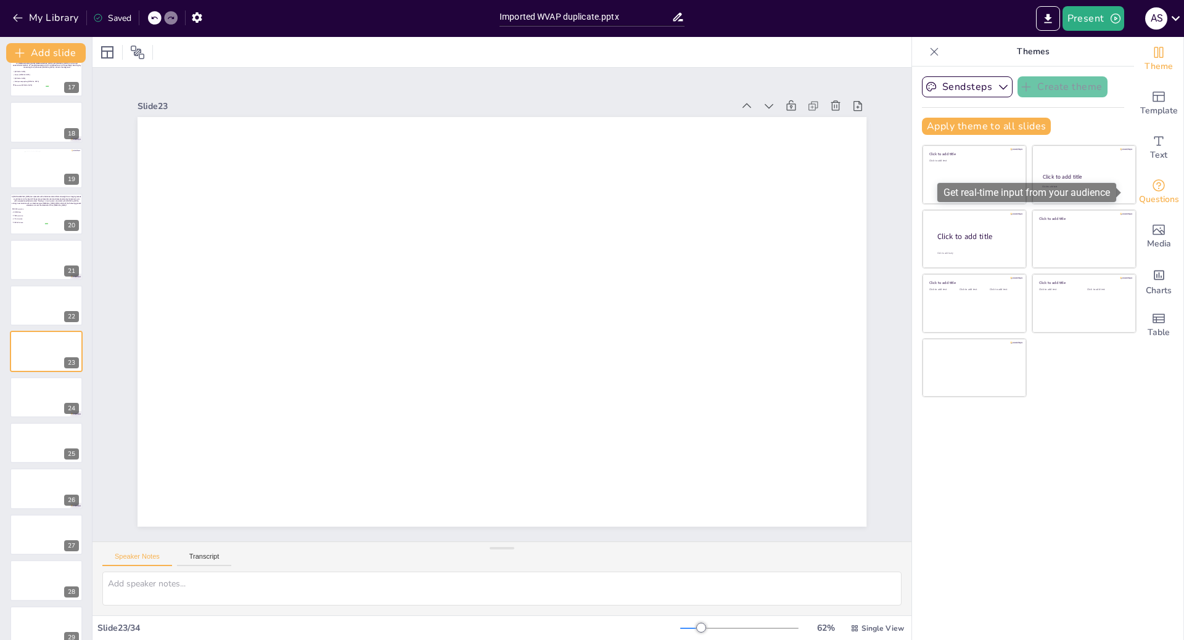
click at [1153, 183] on icon "Get real-time input from your audience" at bounding box center [1158, 185] width 15 height 15
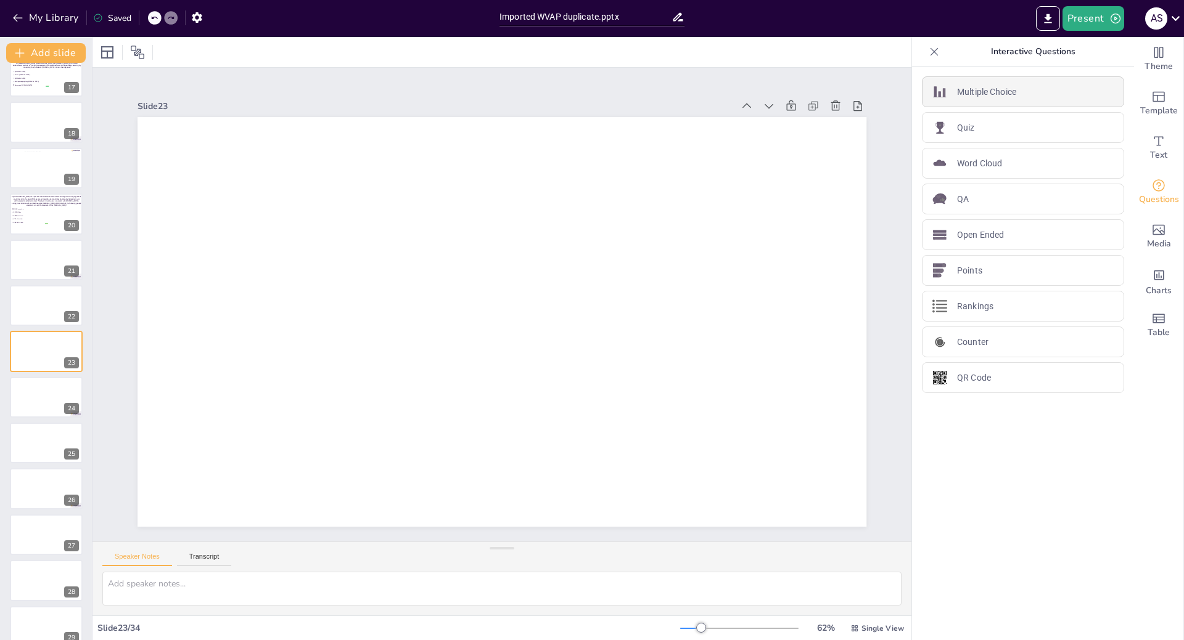
click at [1001, 102] on div "Multiple Choice" at bounding box center [1023, 91] width 202 height 31
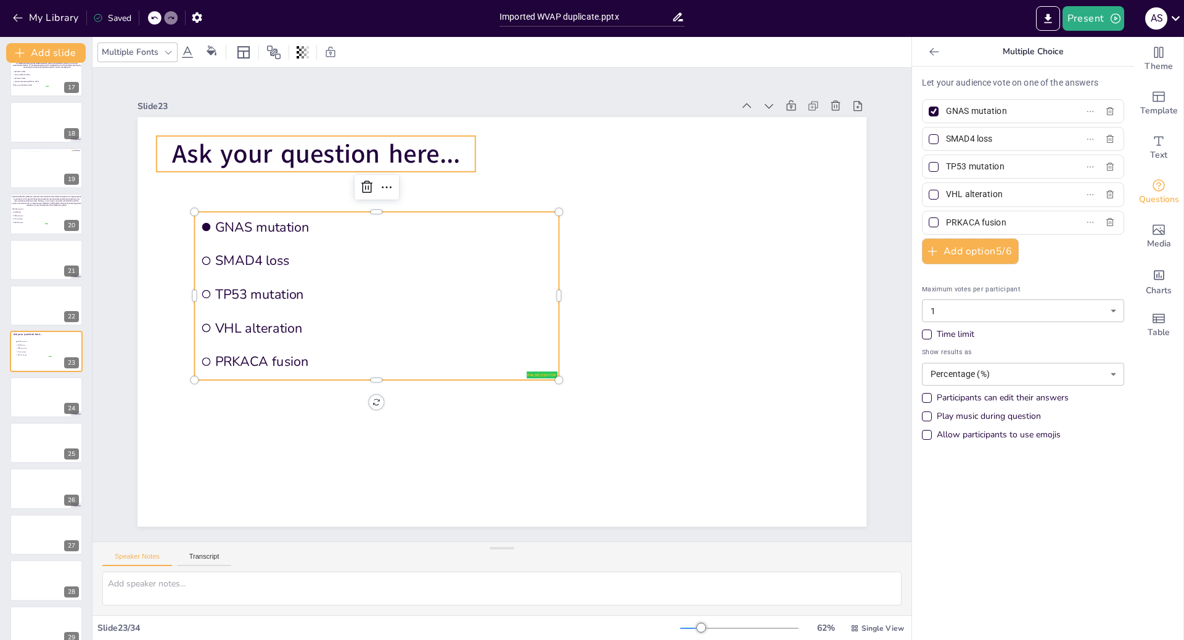
click at [455, 142] on p "Ask your question here..." at bounding box center [316, 154] width 319 height 36
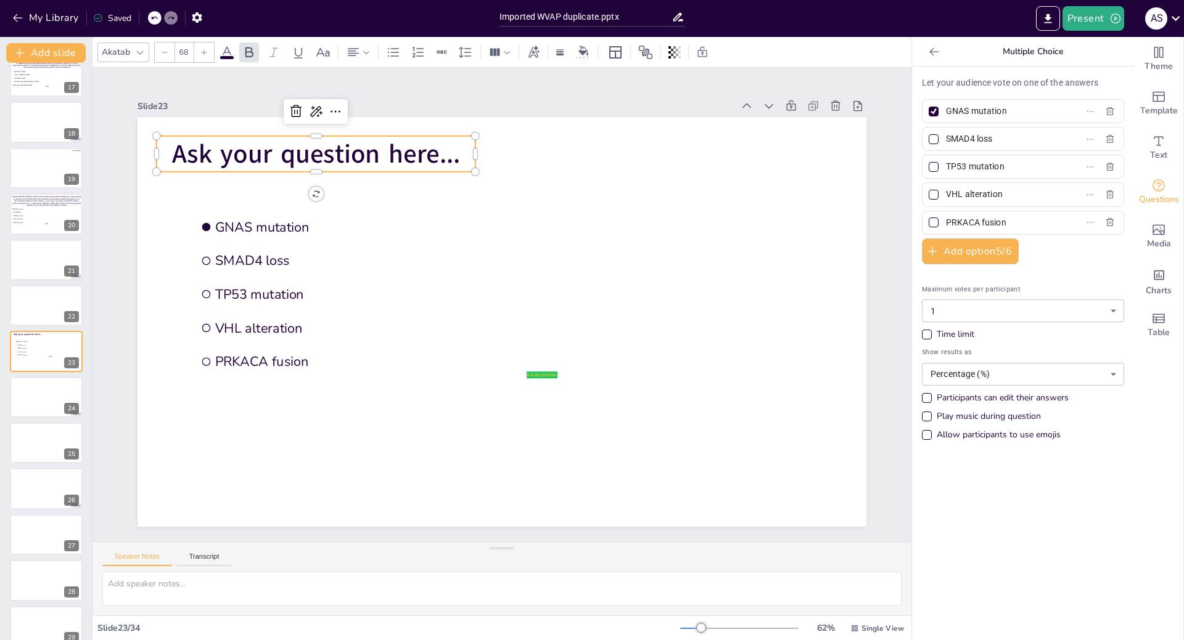
click at [454, 157] on p "Ask your question here..." at bounding box center [316, 154] width 319 height 36
click at [453, 156] on p "Ask your question here..." at bounding box center [316, 154] width 319 height 36
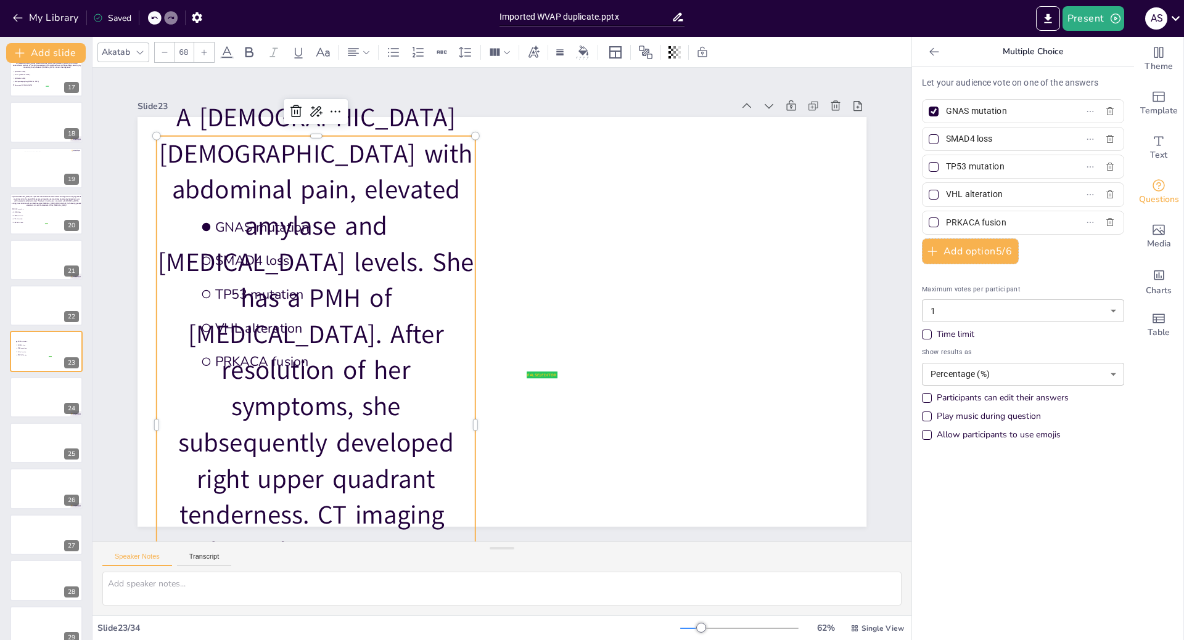
click at [135, 53] on icon at bounding box center [140, 52] width 10 height 10
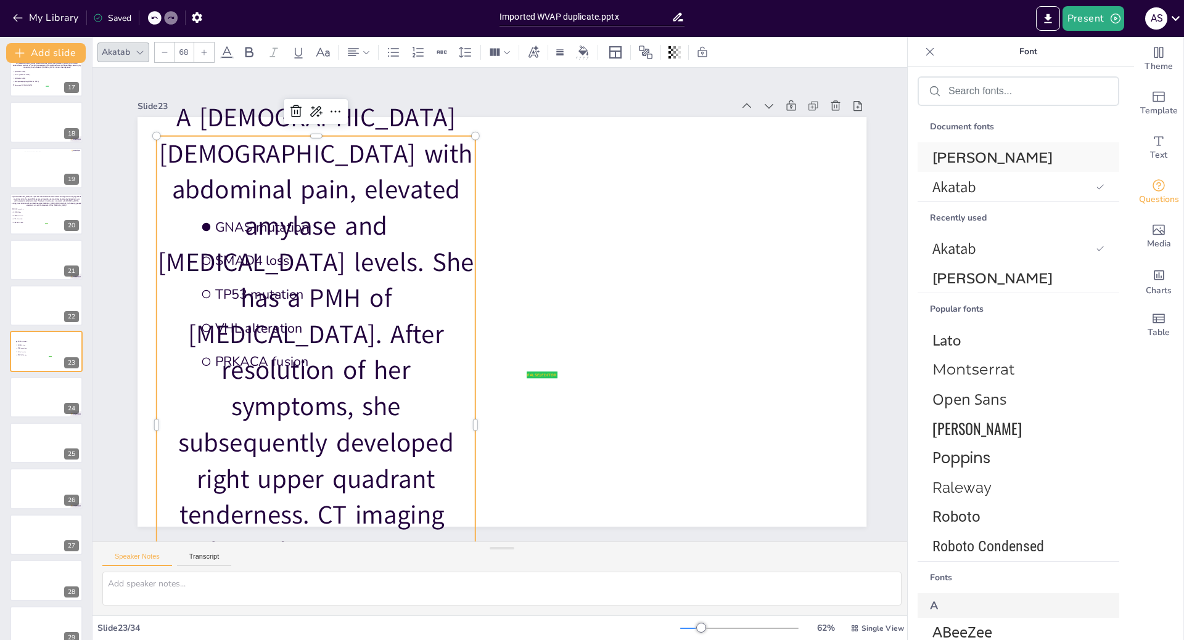
click at [947, 155] on span "[PERSON_NAME]" at bounding box center [1015, 157] width 167 height 19
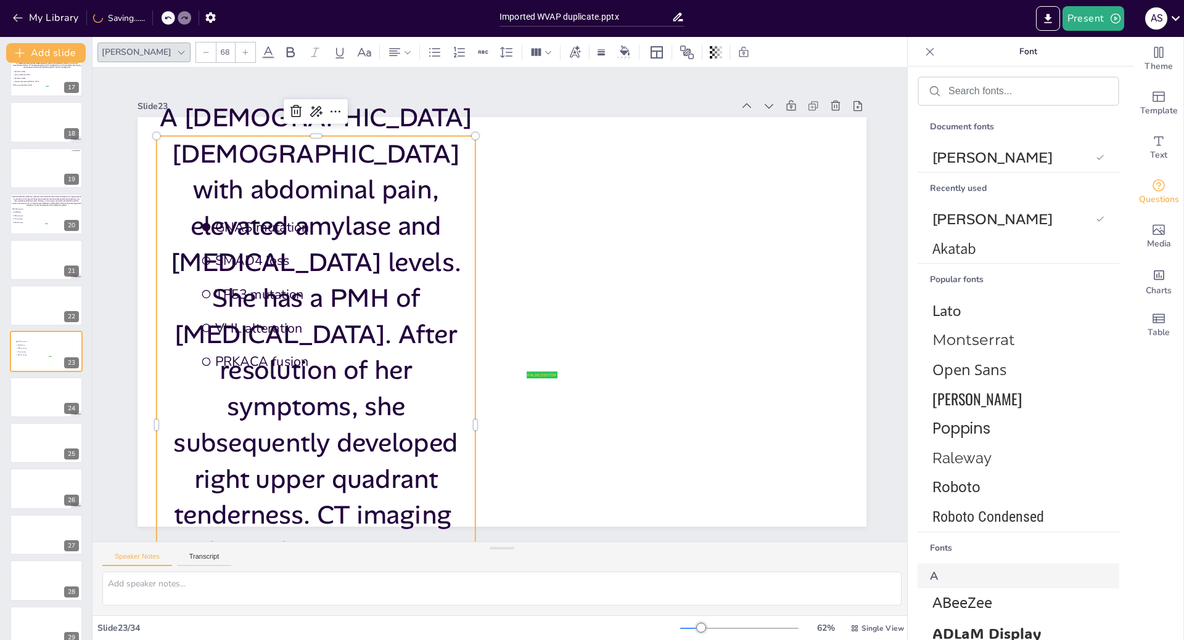
click at [202, 51] on icon at bounding box center [205, 52] width 7 height 7
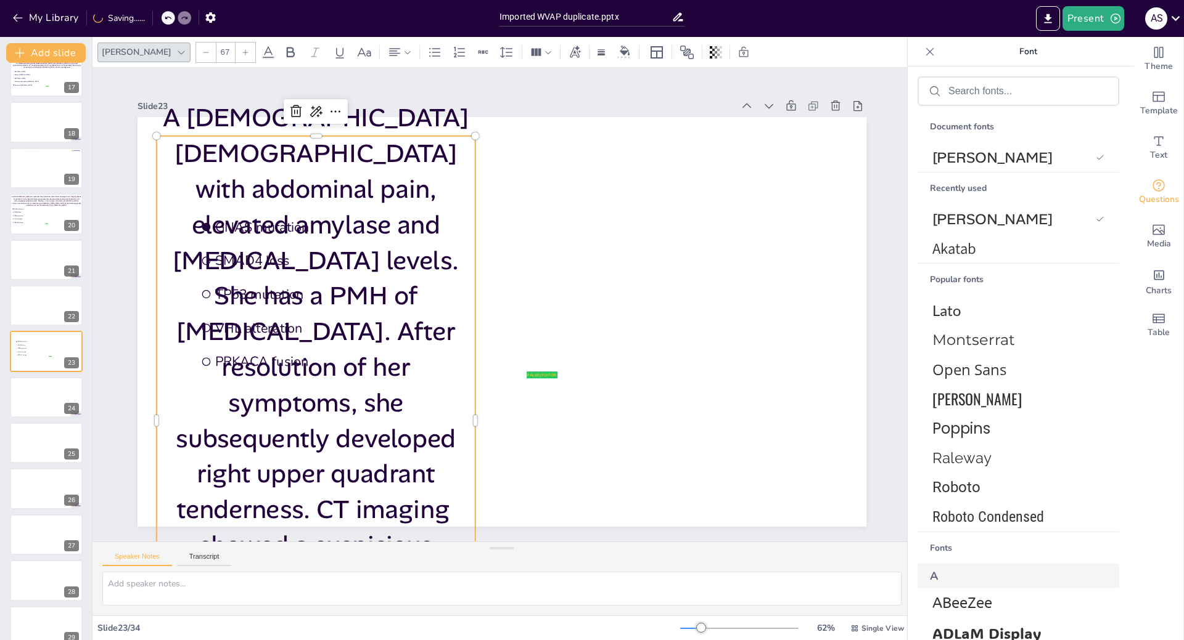
click at [202, 51] on icon at bounding box center [205, 52] width 7 height 7
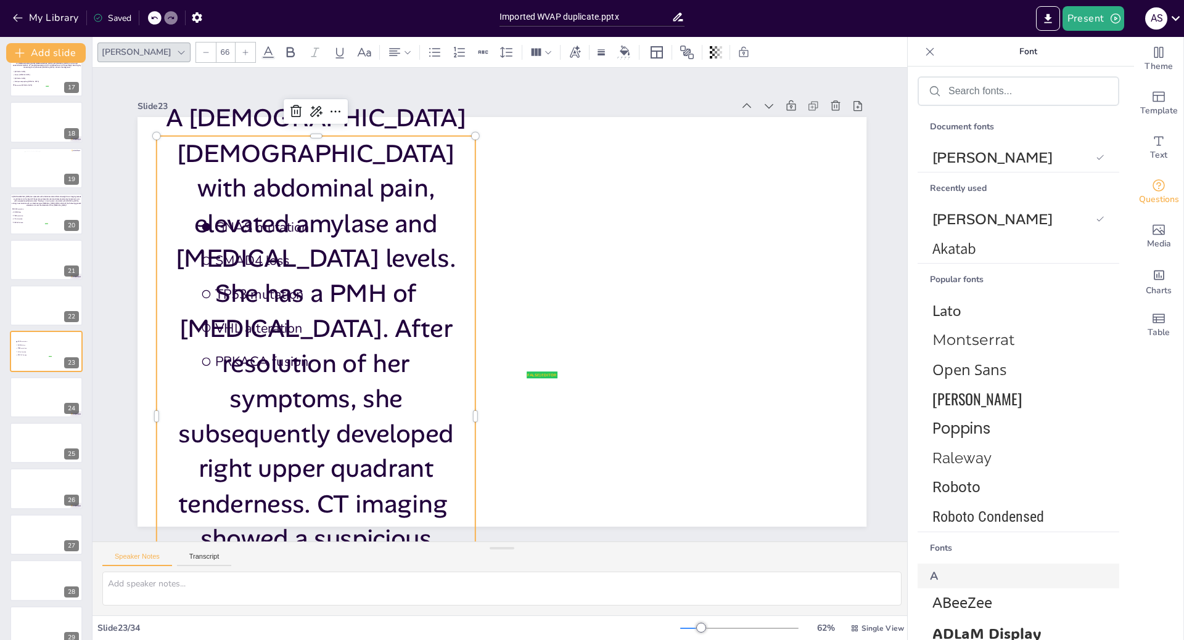
click at [202, 51] on icon at bounding box center [205, 52] width 7 height 7
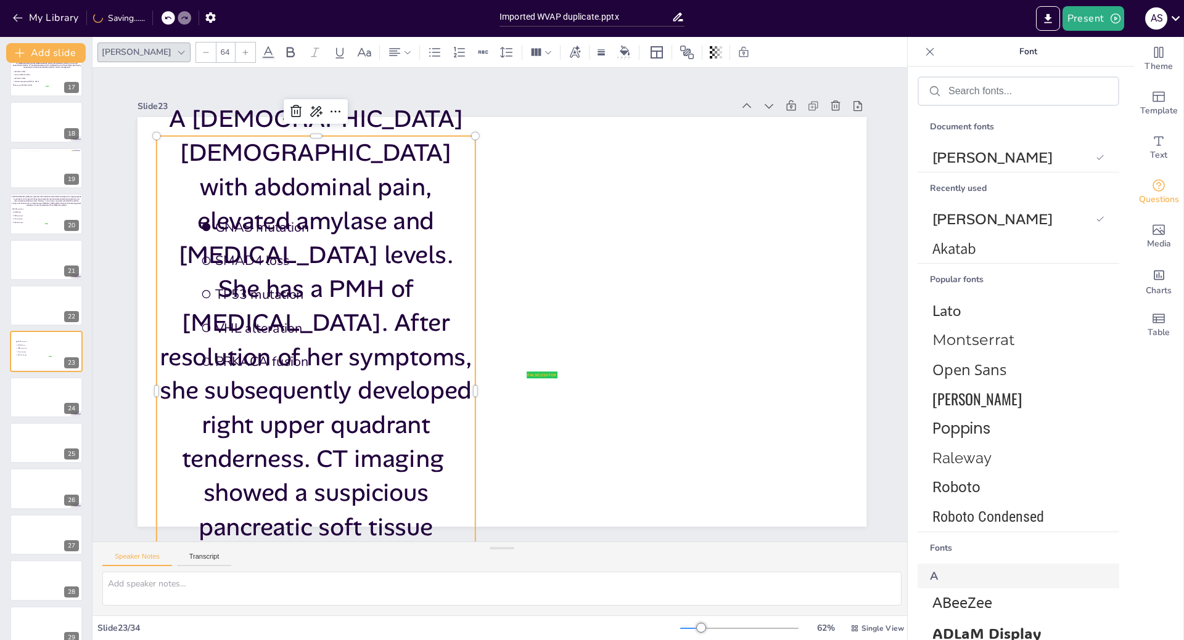
click at [202, 51] on icon at bounding box center [205, 52] width 7 height 7
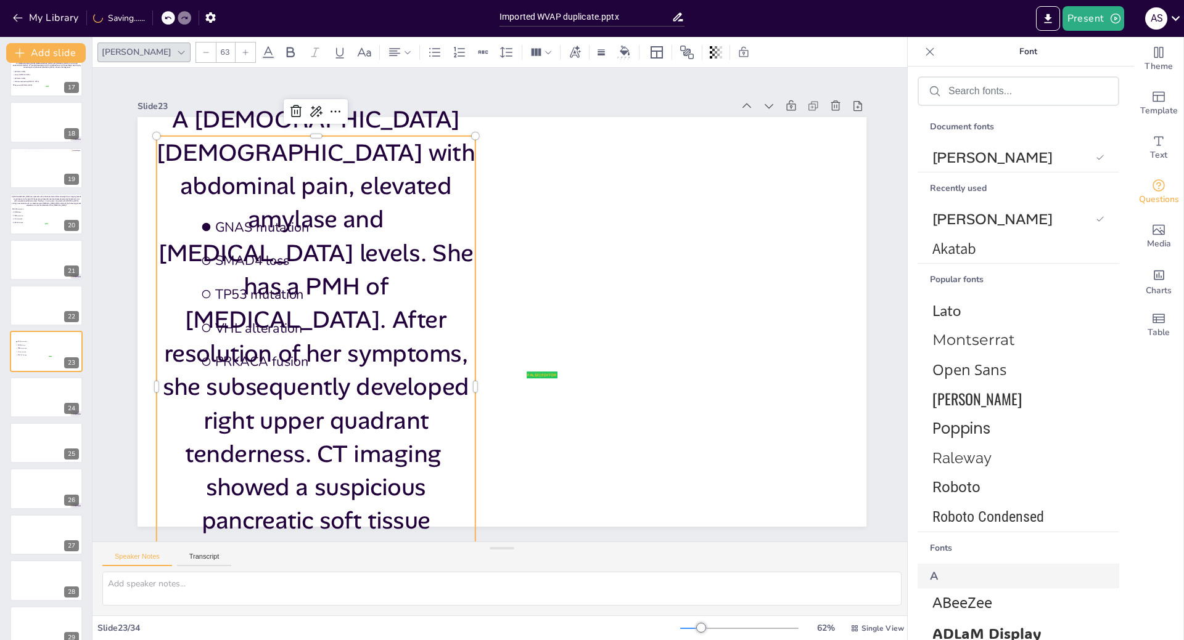
click at [202, 51] on icon at bounding box center [205, 52] width 7 height 7
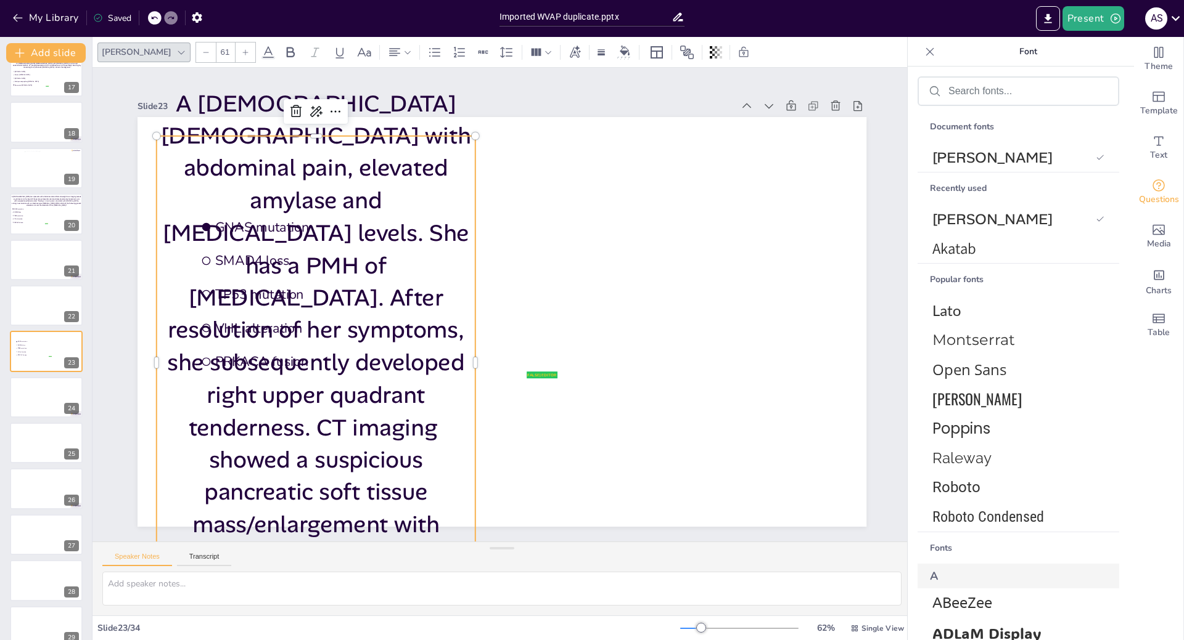
click at [202, 51] on icon at bounding box center [205, 52] width 7 height 7
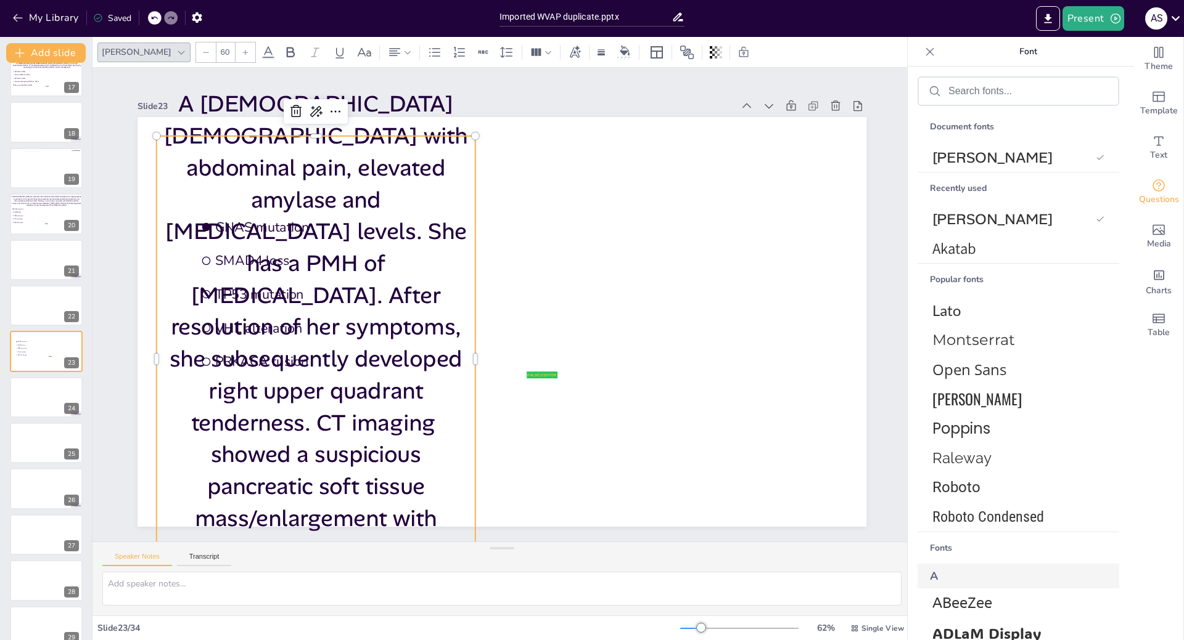
click at [202, 51] on icon at bounding box center [205, 52] width 7 height 7
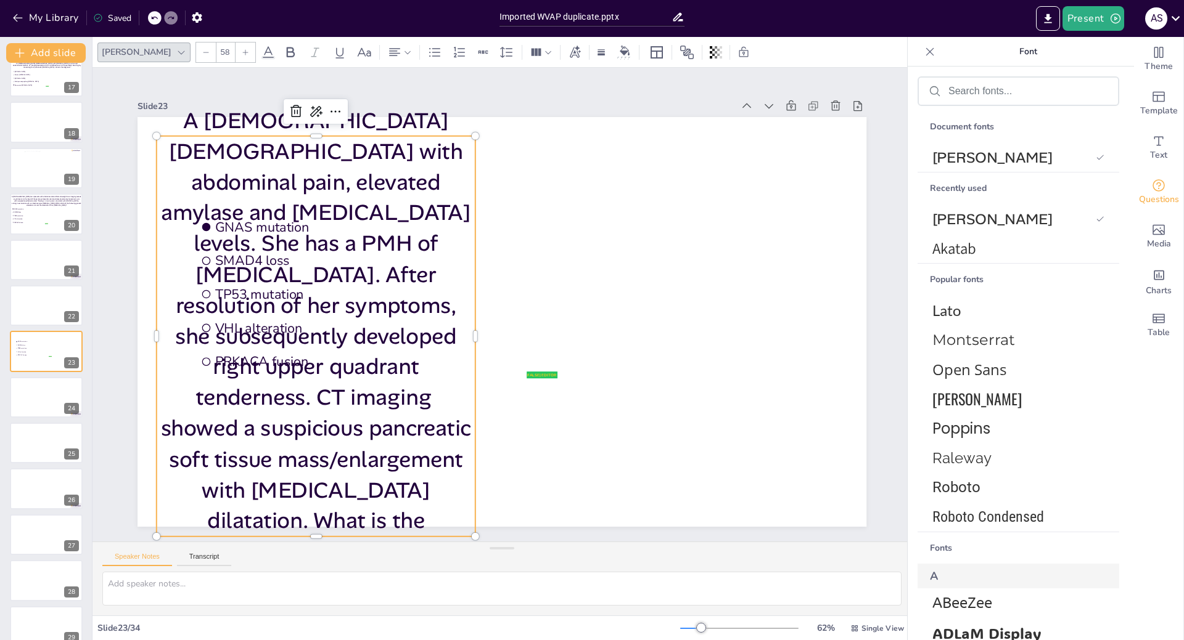
click at [202, 51] on icon at bounding box center [205, 52] width 7 height 7
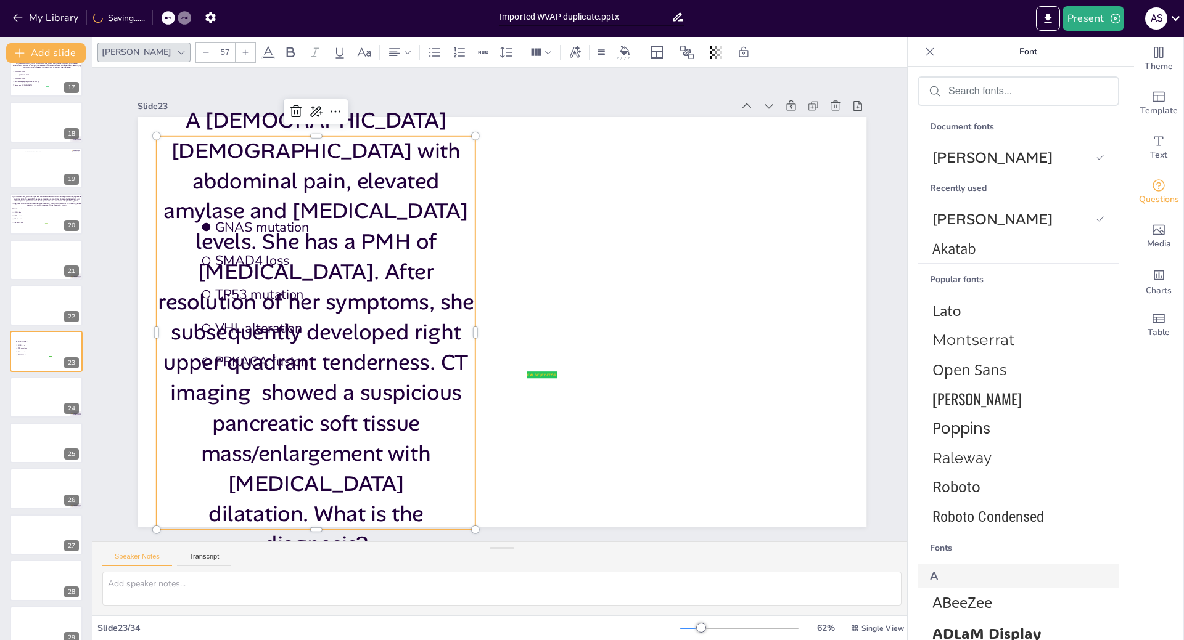
click at [202, 51] on icon at bounding box center [205, 52] width 7 height 7
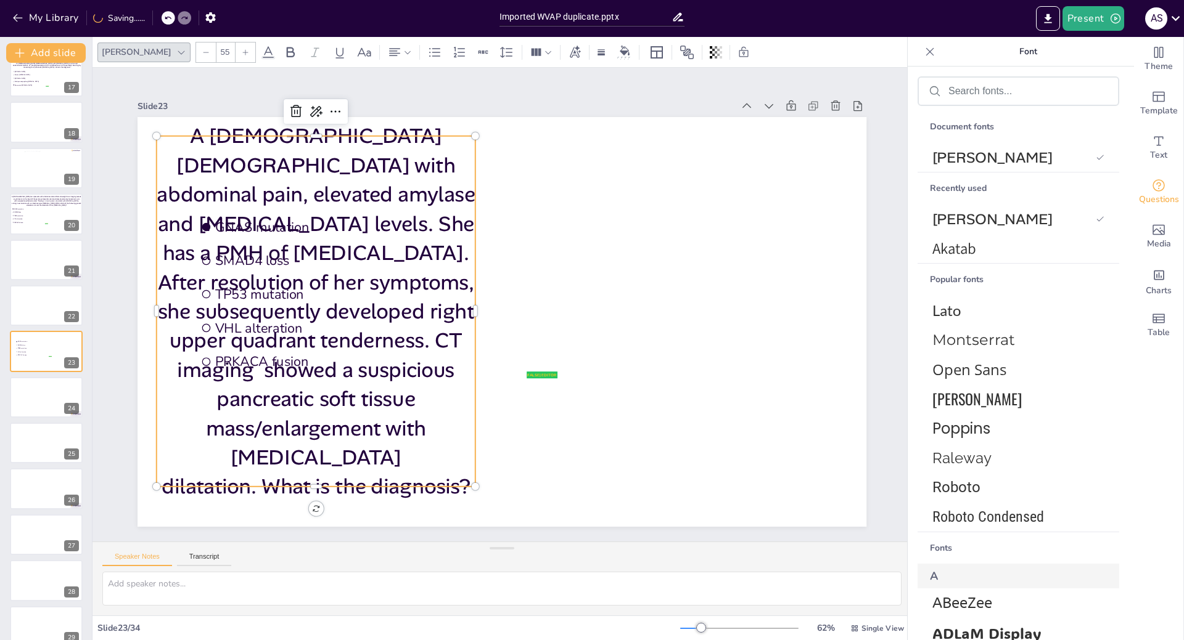
click at [202, 51] on icon at bounding box center [205, 52] width 7 height 7
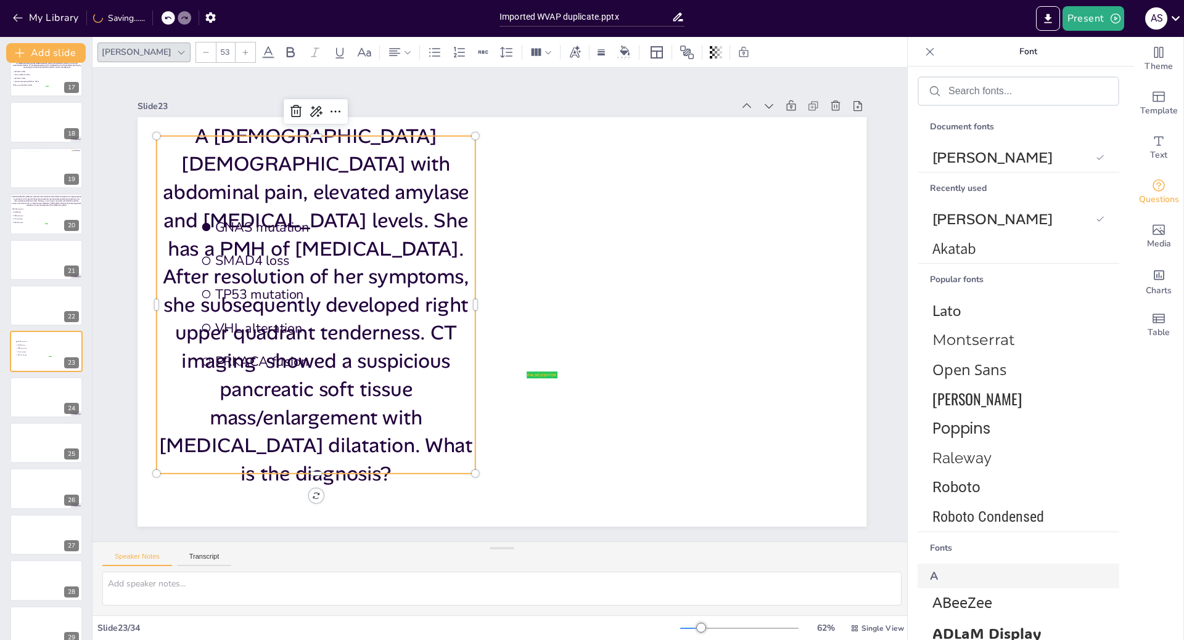
click at [202, 51] on icon at bounding box center [205, 52] width 7 height 7
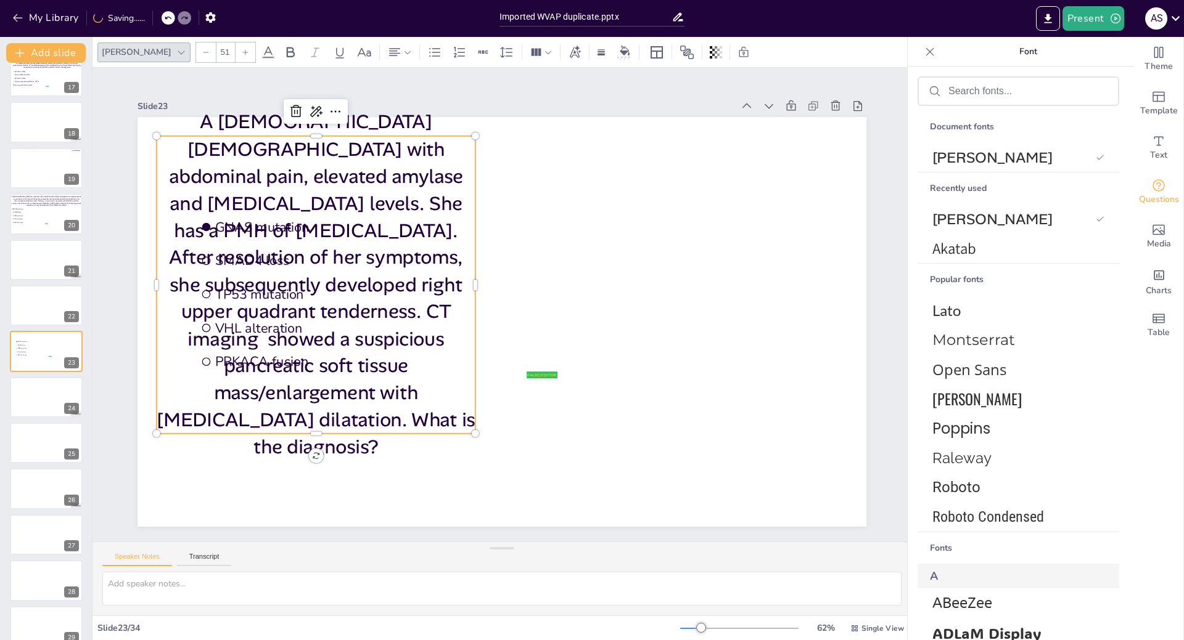
click at [202, 51] on icon at bounding box center [205, 52] width 7 height 7
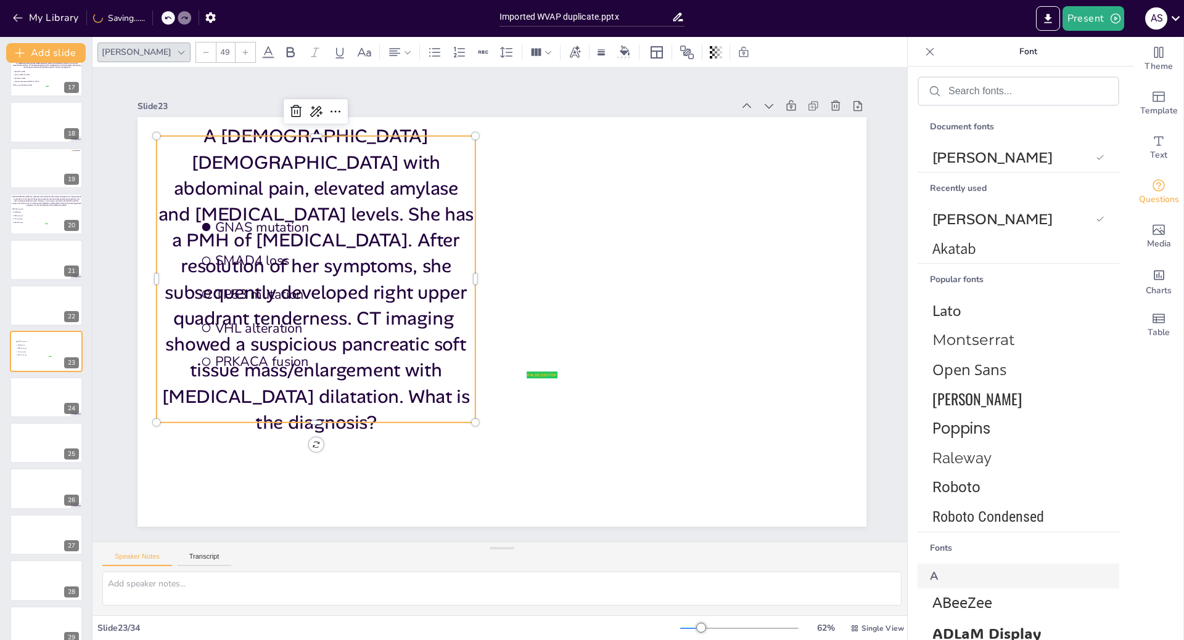
click at [202, 51] on icon at bounding box center [205, 52] width 7 height 7
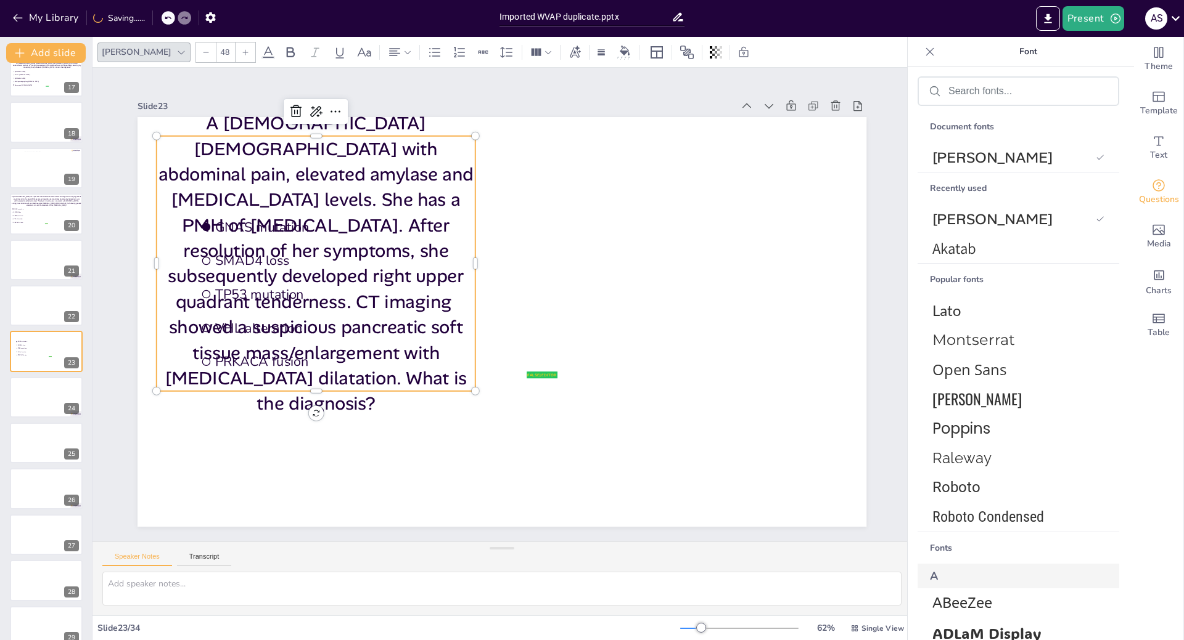
click at [202, 51] on icon at bounding box center [205, 52] width 7 height 7
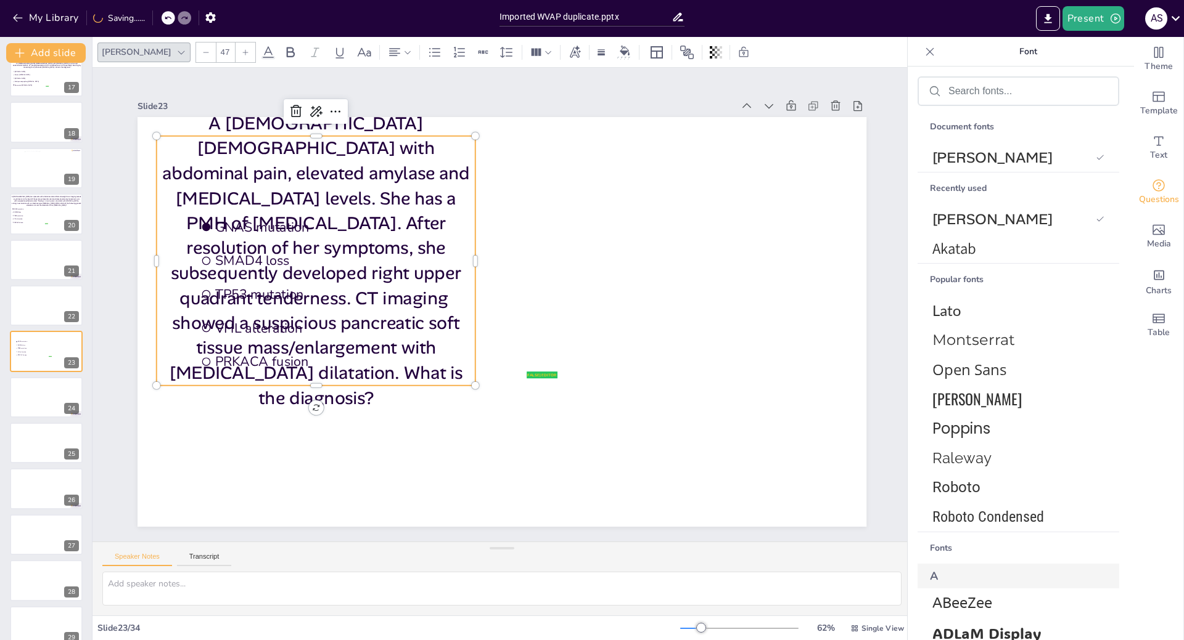
click at [202, 51] on icon at bounding box center [205, 52] width 7 height 7
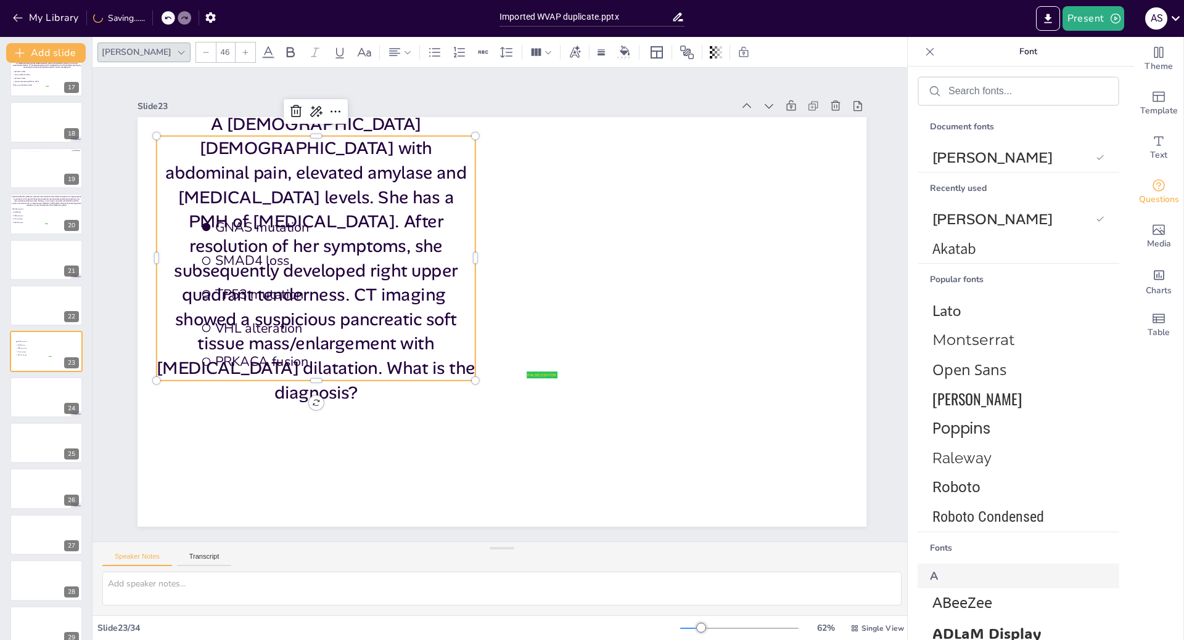
click at [202, 51] on icon at bounding box center [205, 52] width 7 height 7
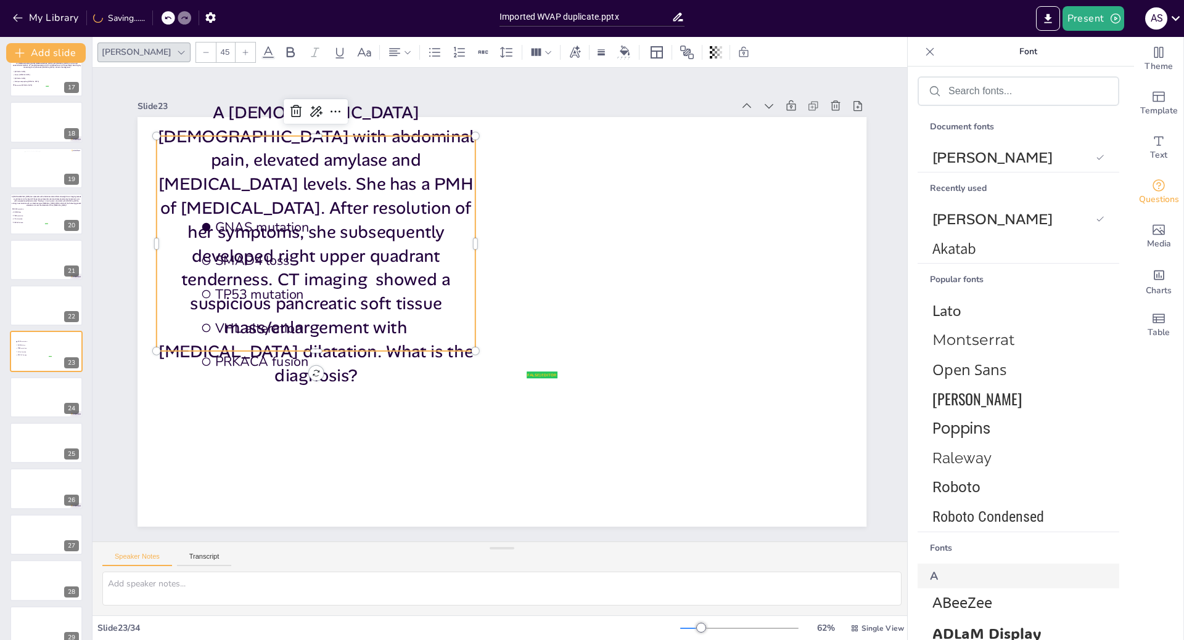
click at [202, 51] on icon at bounding box center [205, 52] width 7 height 7
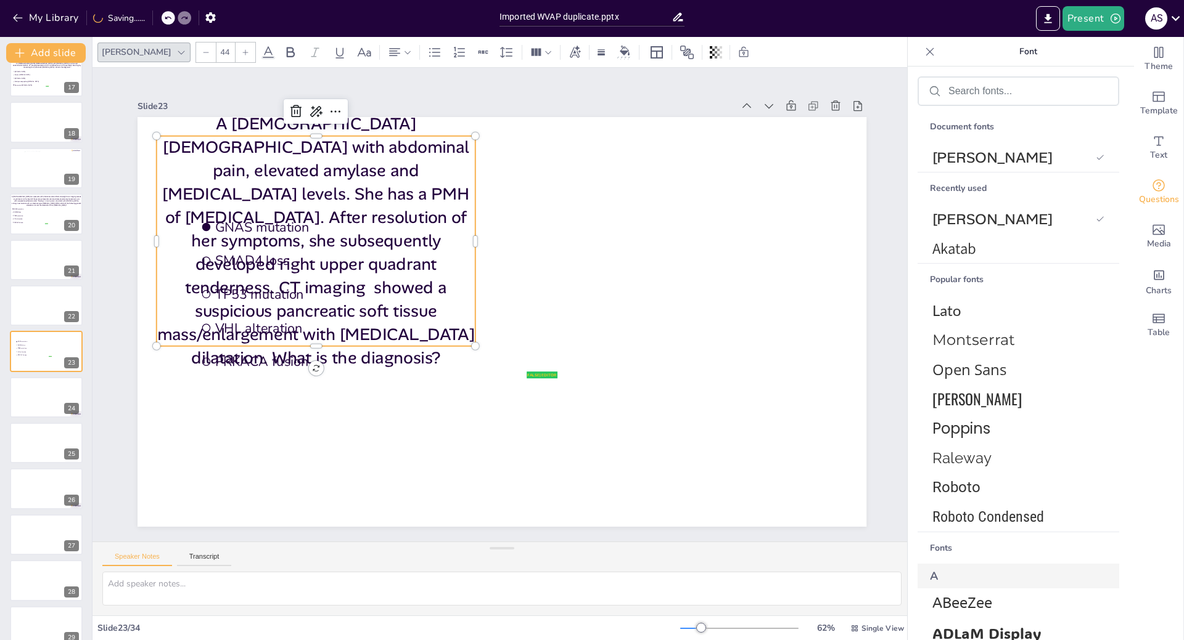
click at [202, 51] on icon at bounding box center [205, 52] width 7 height 7
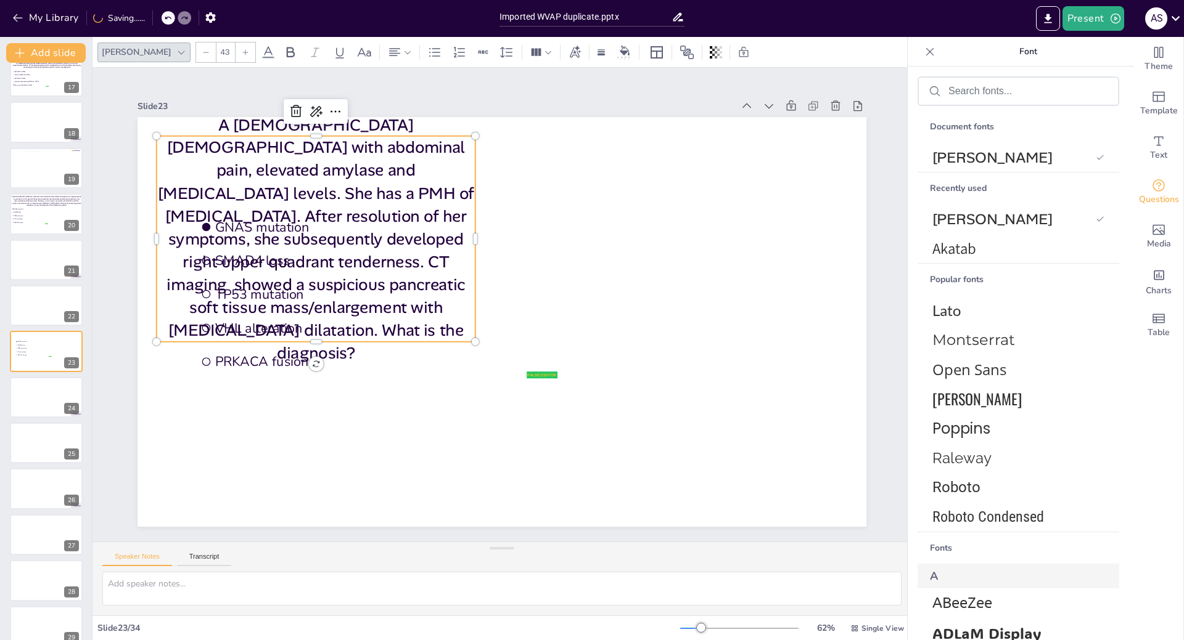
click at [202, 51] on icon at bounding box center [205, 52] width 7 height 7
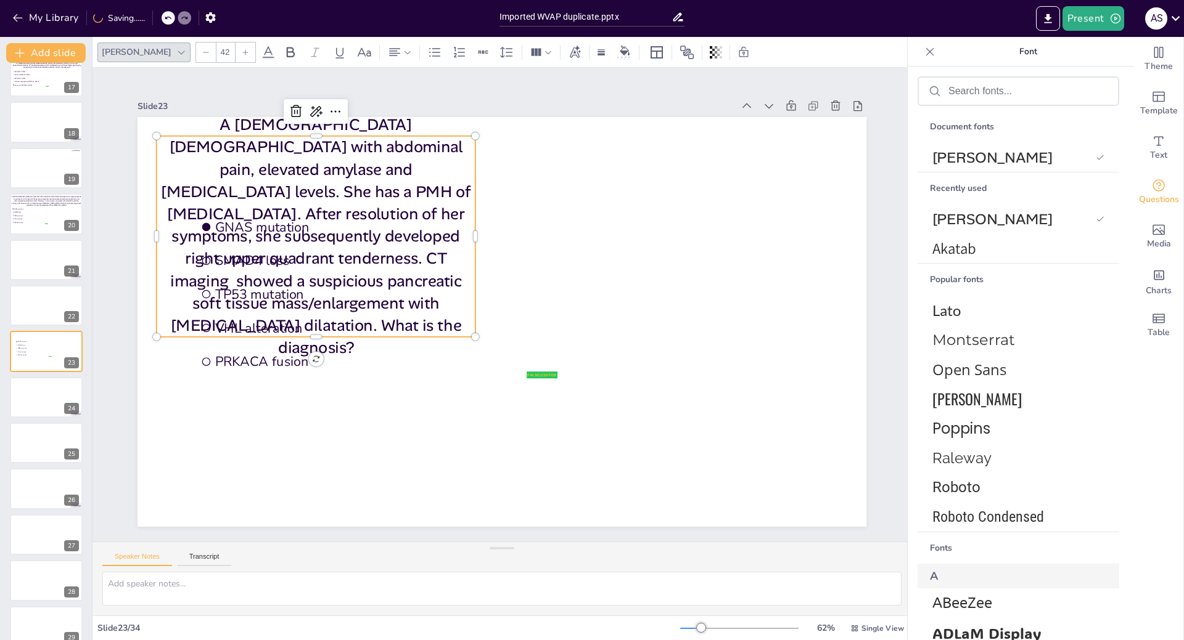
click at [202, 51] on icon at bounding box center [205, 52] width 7 height 7
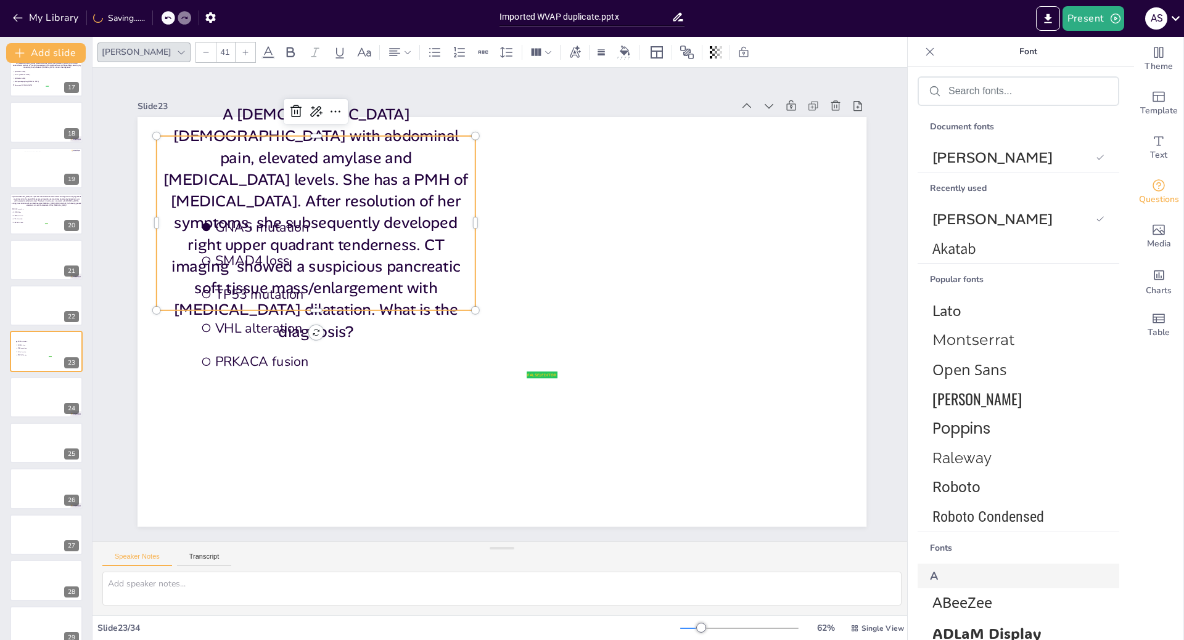
click at [202, 51] on icon at bounding box center [205, 52] width 7 height 7
type input "40"
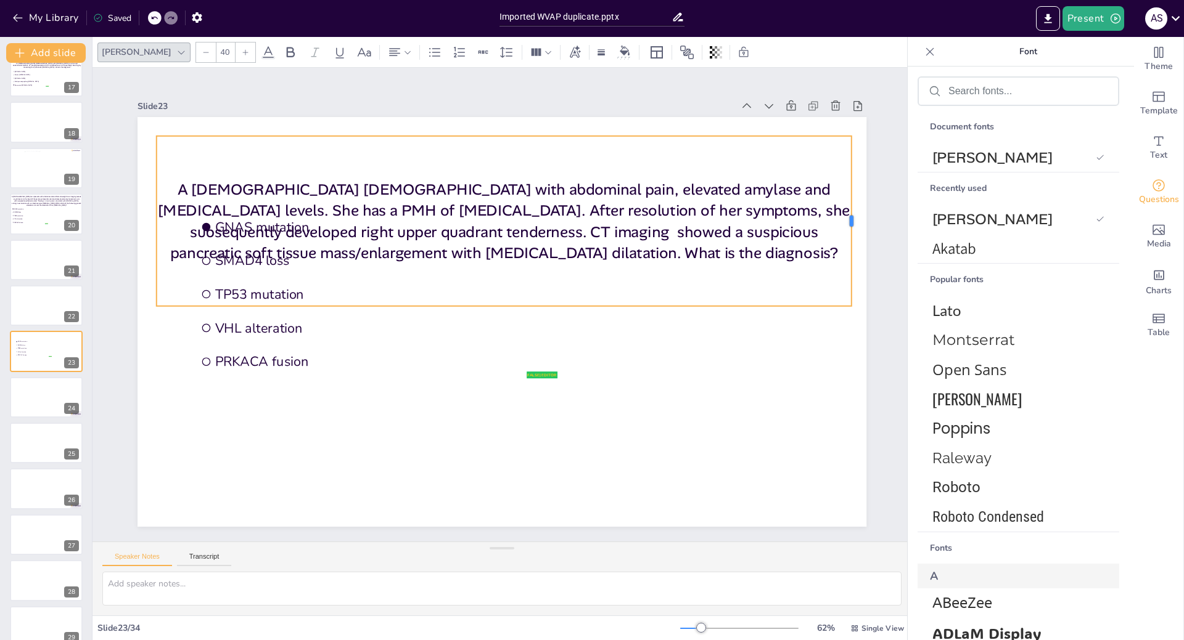
drag, startPoint x: 467, startPoint y: 214, endPoint x: 843, endPoint y: 203, distance: 376.2
click at [851, 203] on div at bounding box center [856, 221] width 10 height 170
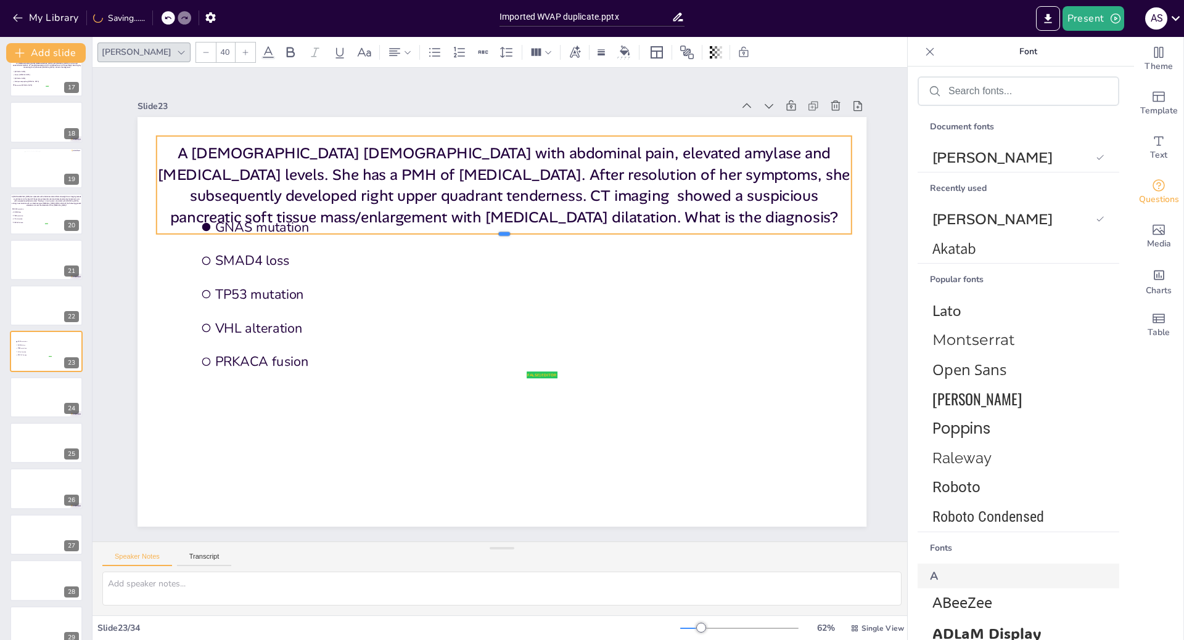
drag, startPoint x: 494, startPoint y: 302, endPoint x: 491, endPoint y: 230, distance: 72.2
click at [491, 234] on div at bounding box center [504, 239] width 695 height 10
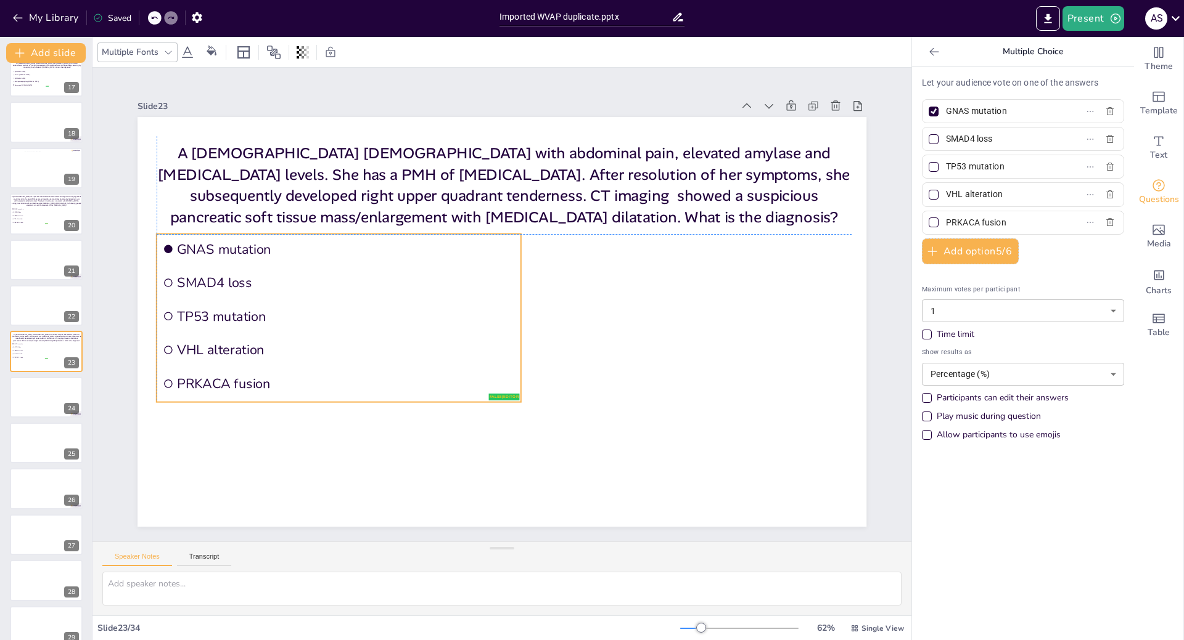
drag, startPoint x: 248, startPoint y: 324, endPoint x: 211, endPoint y: 344, distance: 42.2
click at [211, 344] on span "VHL alteration" at bounding box center [346, 351] width 338 height 18
click at [1013, 111] on input "GNAS mutation" at bounding box center [1003, 111] width 115 height 18
type input "G"
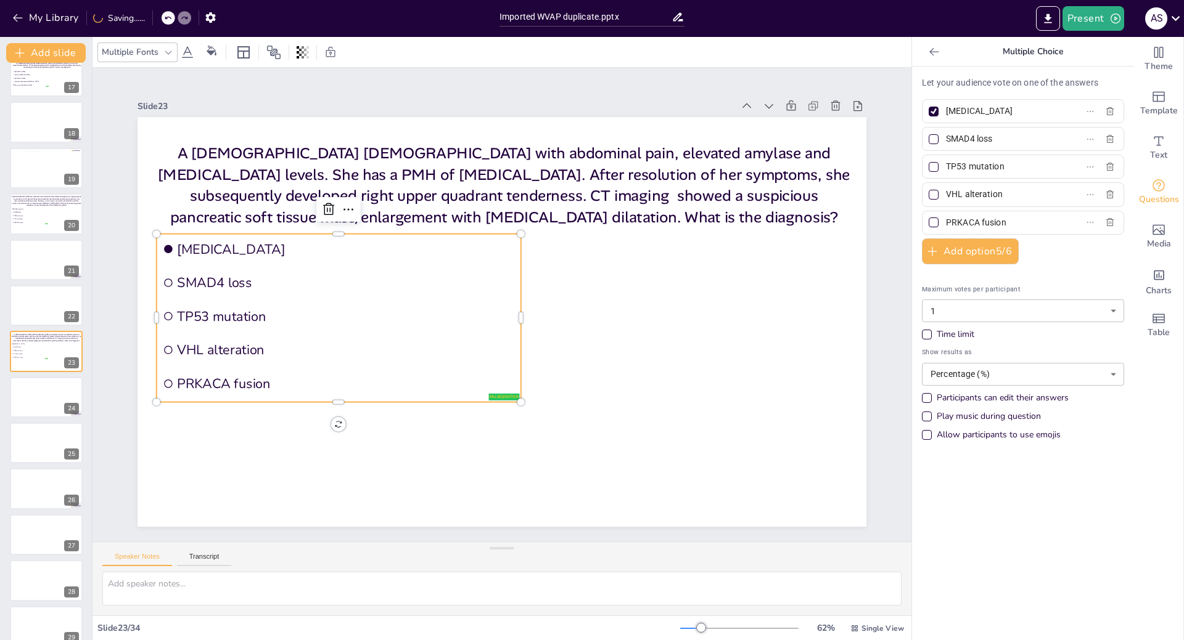
type input "[MEDICAL_DATA]"
click at [1000, 131] on input "SMAD4 loss" at bounding box center [1003, 139] width 115 height 18
type input "Serous [MEDICAL_DATA]"
click at [1013, 165] on input "TP53 mutation" at bounding box center [1003, 167] width 115 height 18
type input "T"
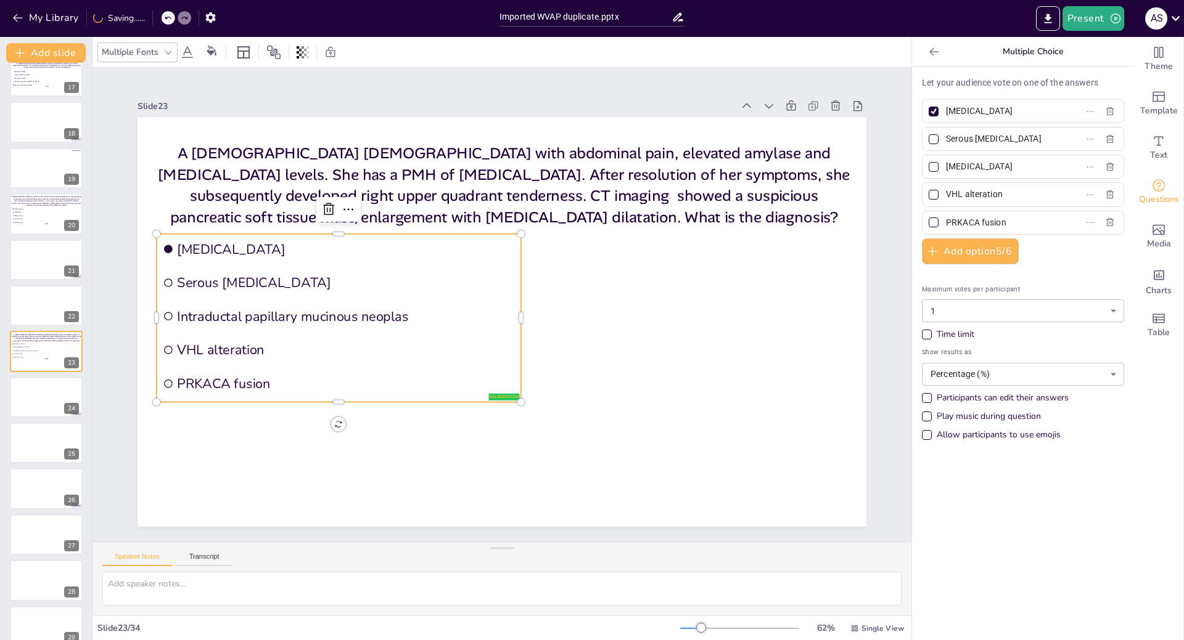
scroll to position [0, 55]
type input "[MEDICAL_DATA]"
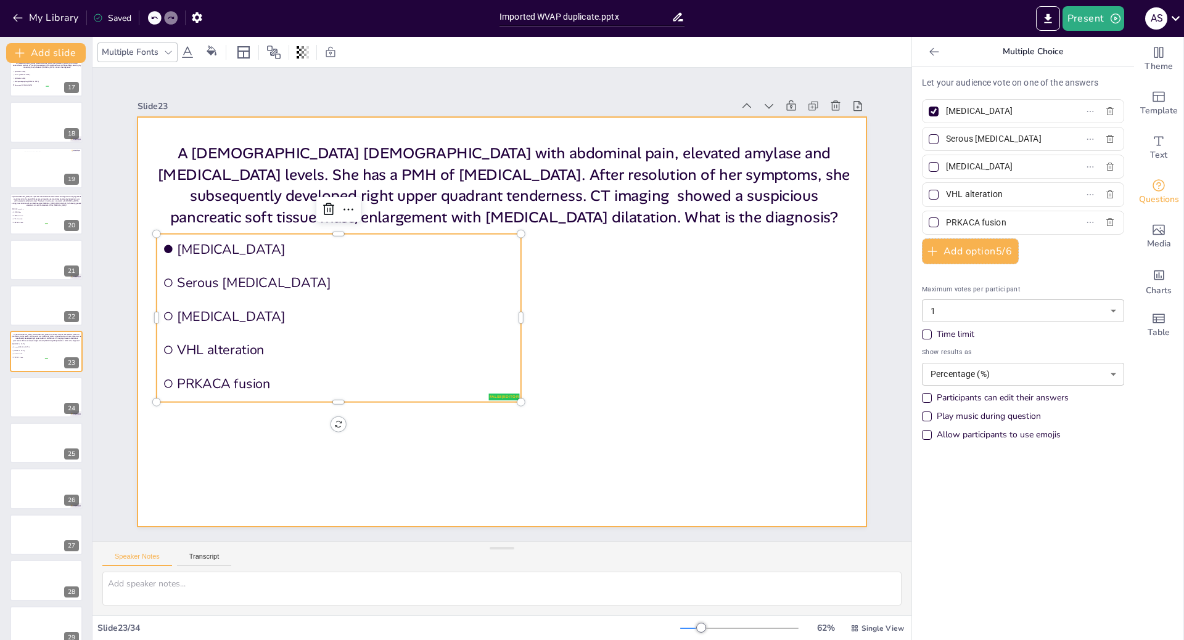
scroll to position [0, 0]
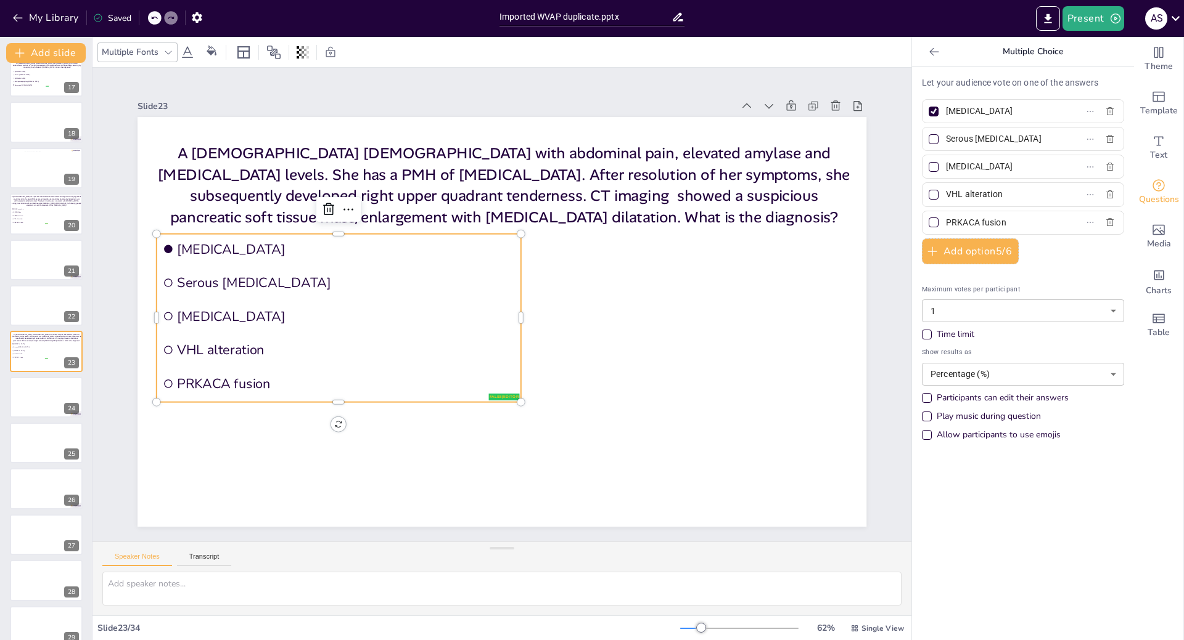
click at [994, 192] on input "VHL alteration" at bounding box center [1003, 195] width 115 height 18
type input "V"
type input "[MEDICAL_DATA]"
click at [1000, 225] on input "PRKACA fusion" at bounding box center [1003, 223] width 115 height 18
type input "P"
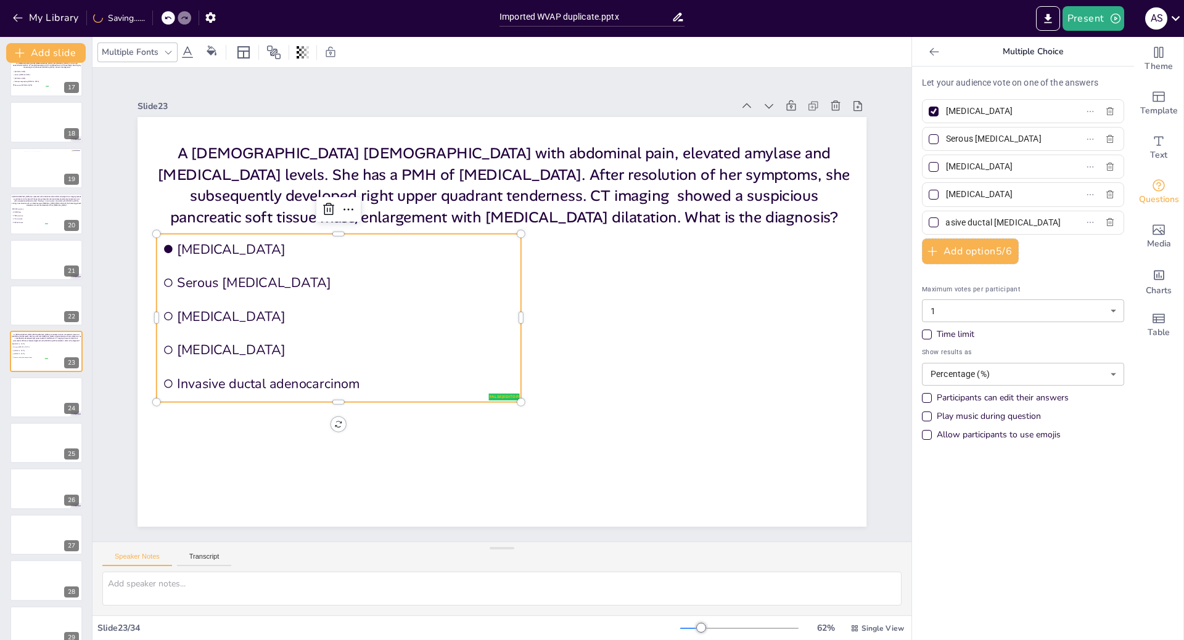
scroll to position [0, 23]
type input "Invasive ductal [MEDICAL_DATA]"
click at [930, 194] on div at bounding box center [933, 195] width 6 height 6
click at [946, 194] on input "[MEDICAL_DATA]" at bounding box center [1003, 195] width 115 height 18
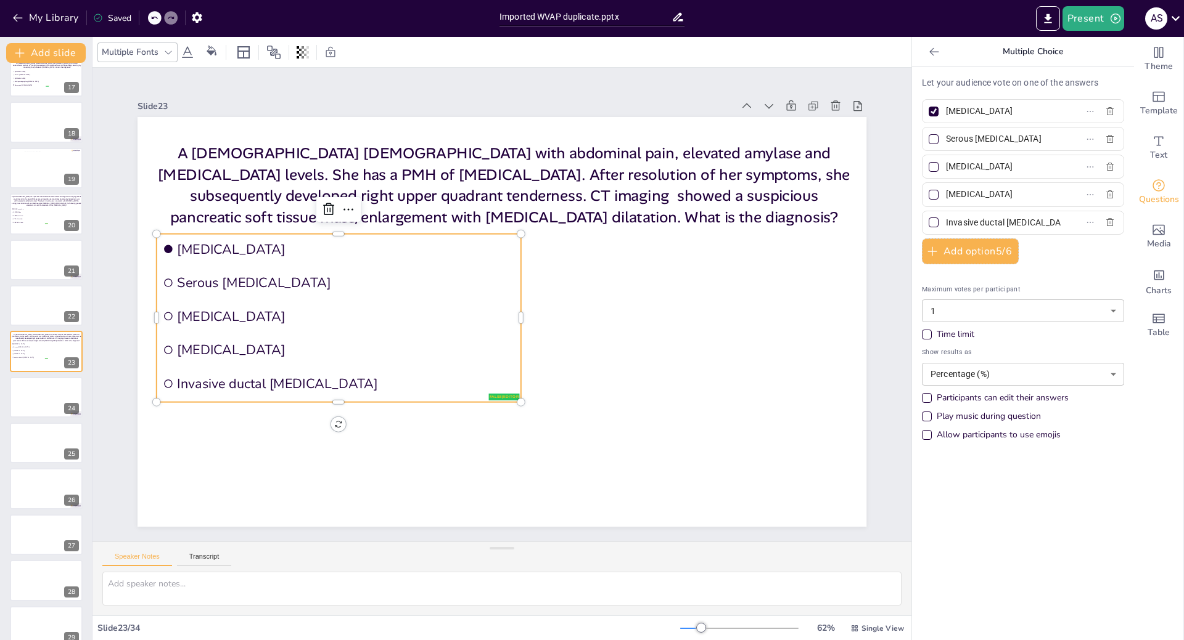
checkbox input "true"
click at [36, 297] on div at bounding box center [46, 306] width 74 height 42
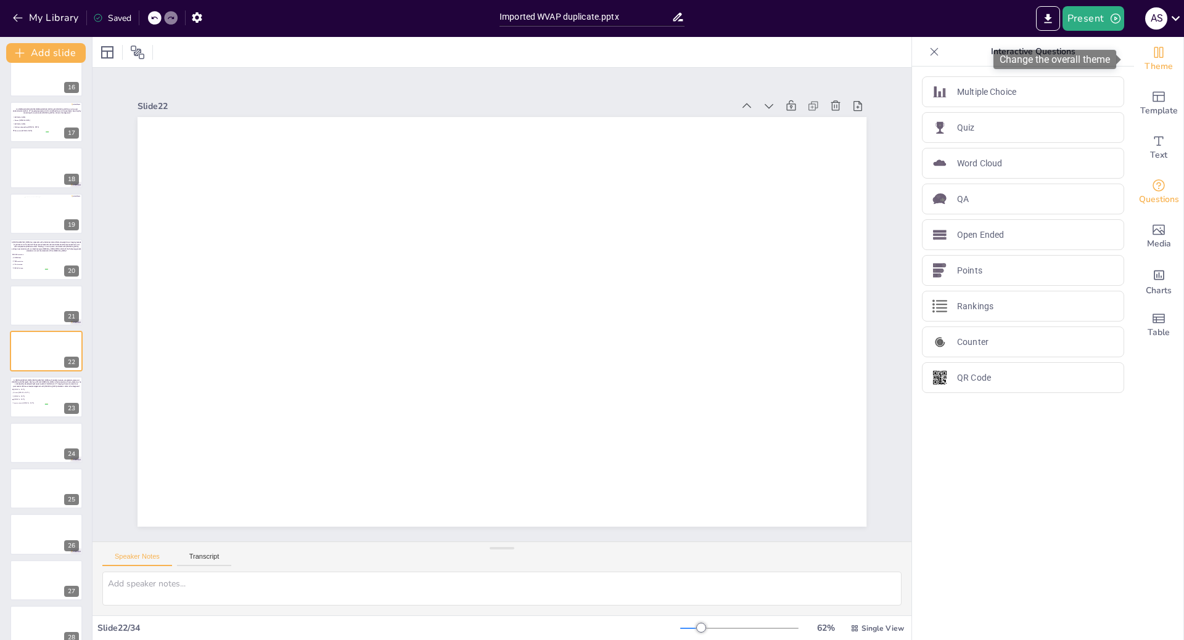
click at [1154, 62] on span "Theme" at bounding box center [1158, 67] width 28 height 14
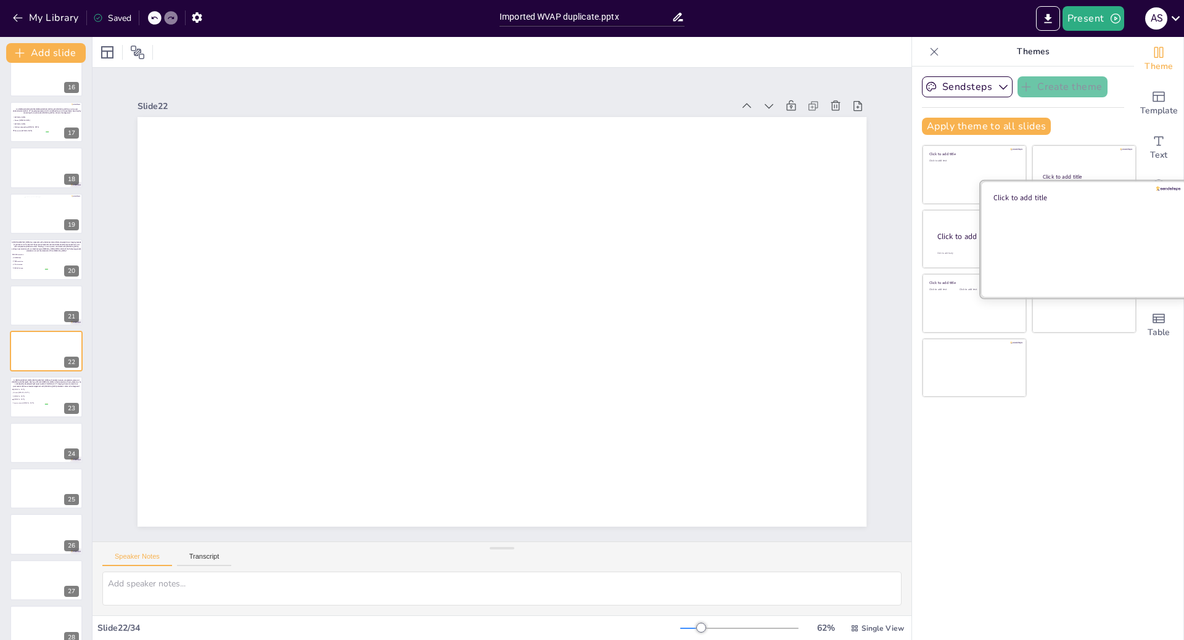
click at [1072, 238] on div at bounding box center [1083, 239] width 207 height 117
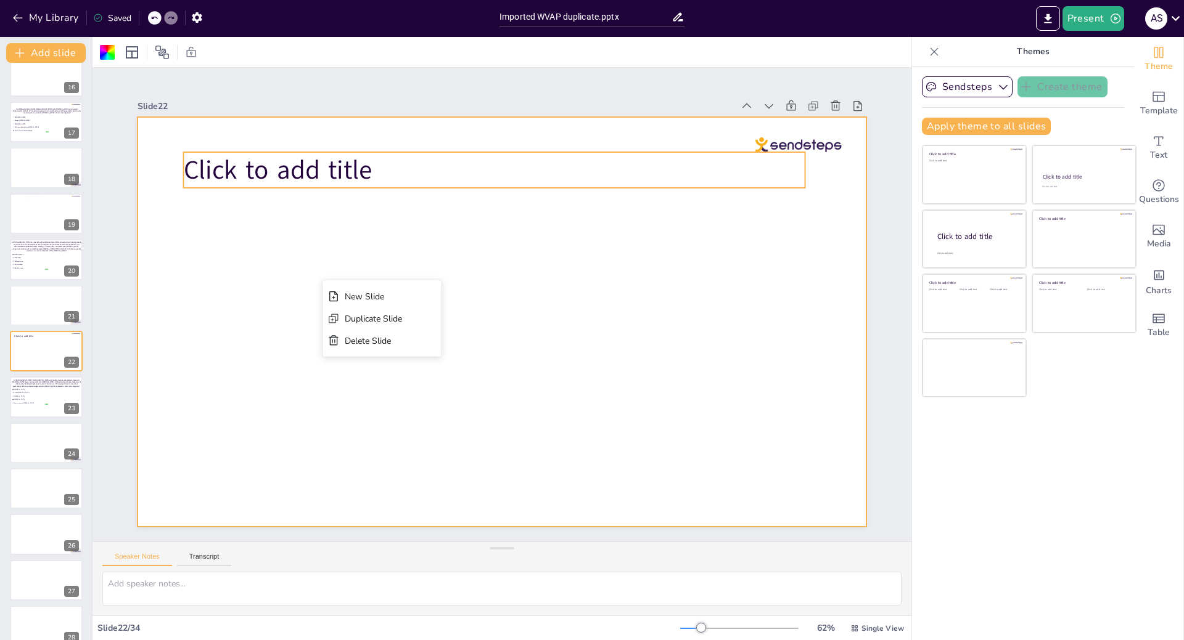
drag, startPoint x: 361, startPoint y: 149, endPoint x: 365, endPoint y: 159, distance: 11.1
click at [361, 152] on span "Click to add title" at bounding box center [277, 169] width 189 height 35
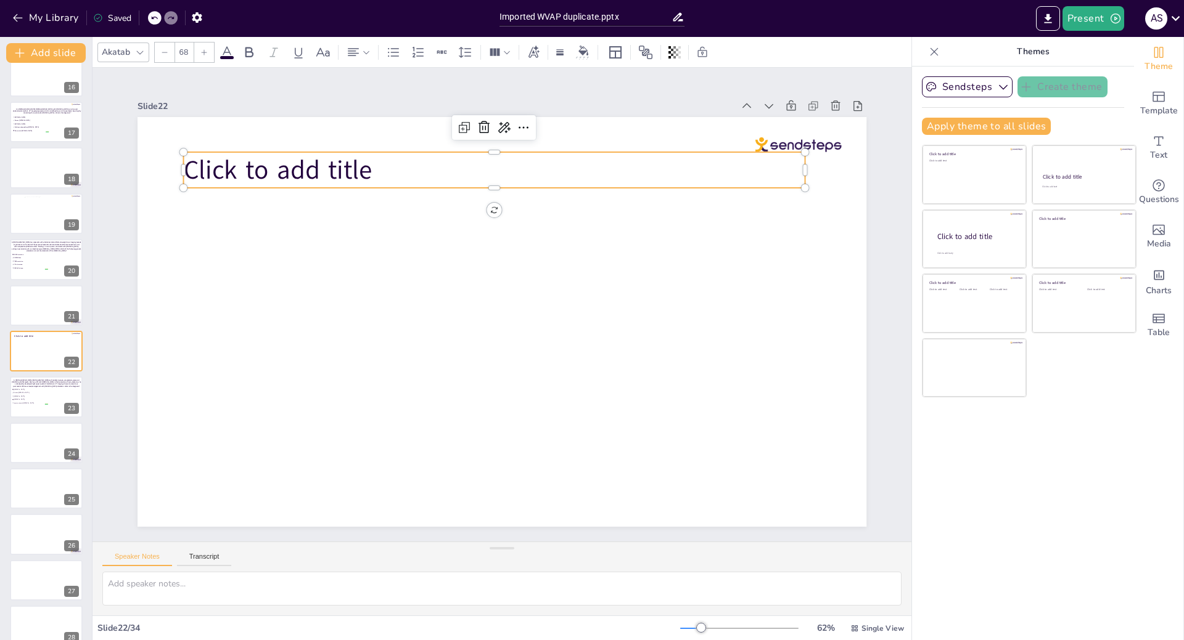
click at [366, 160] on p "Click to add title" at bounding box center [493, 170] width 621 height 36
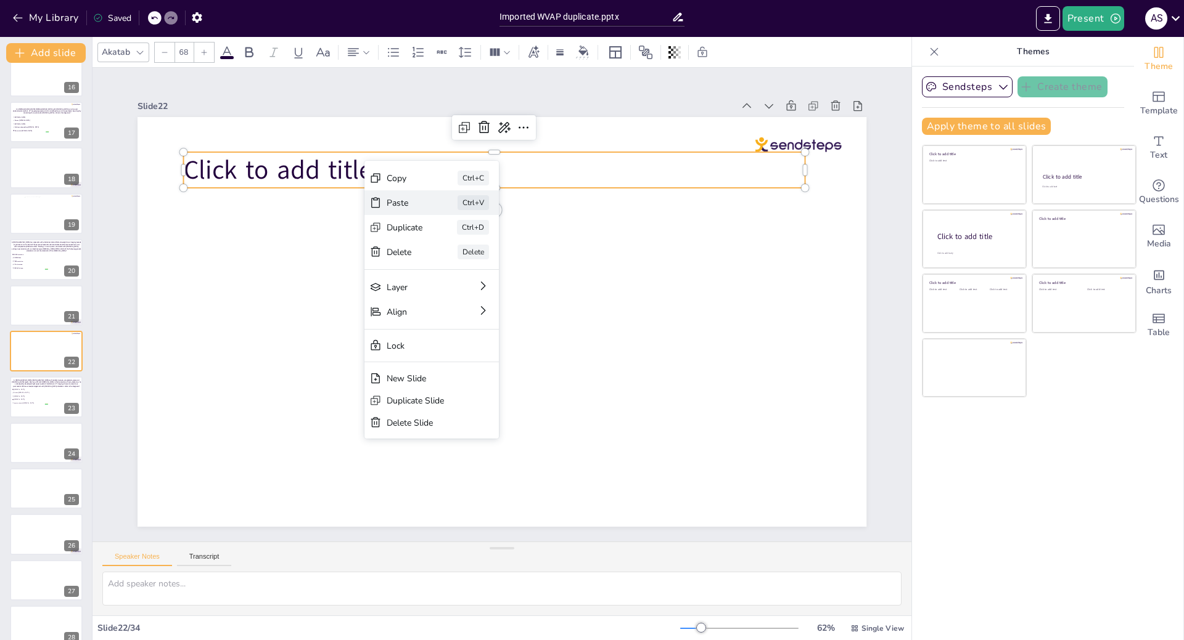
click at [415, 205] on div "Paste" at bounding box center [405, 203] width 36 height 12
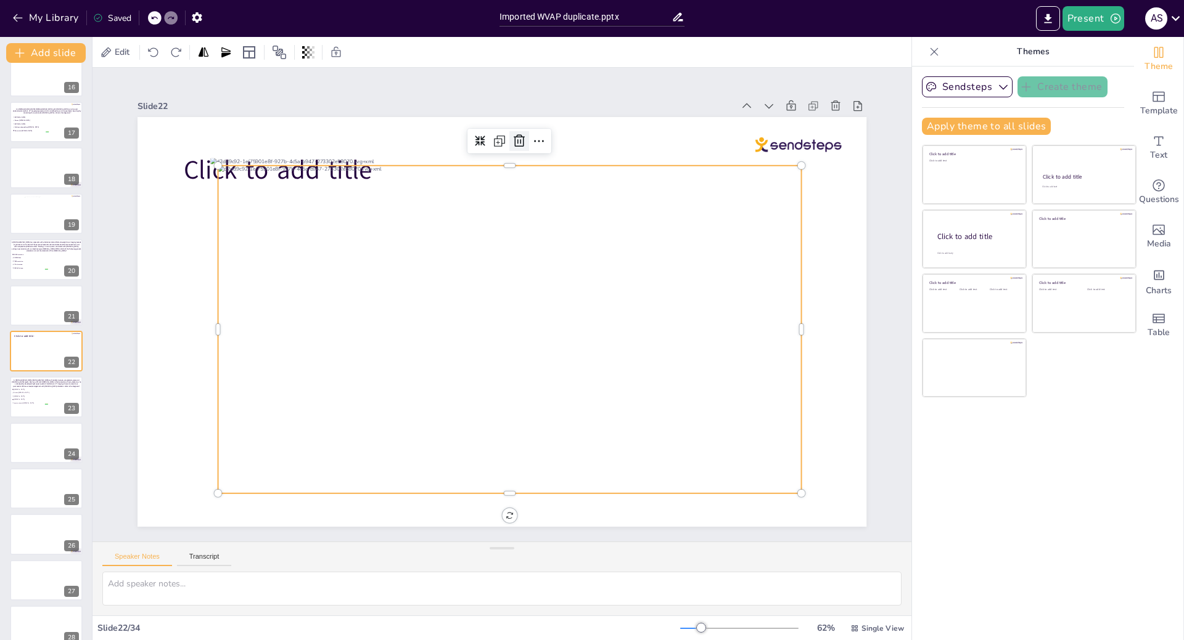
click at [512, 137] on icon at bounding box center [519, 141] width 15 height 15
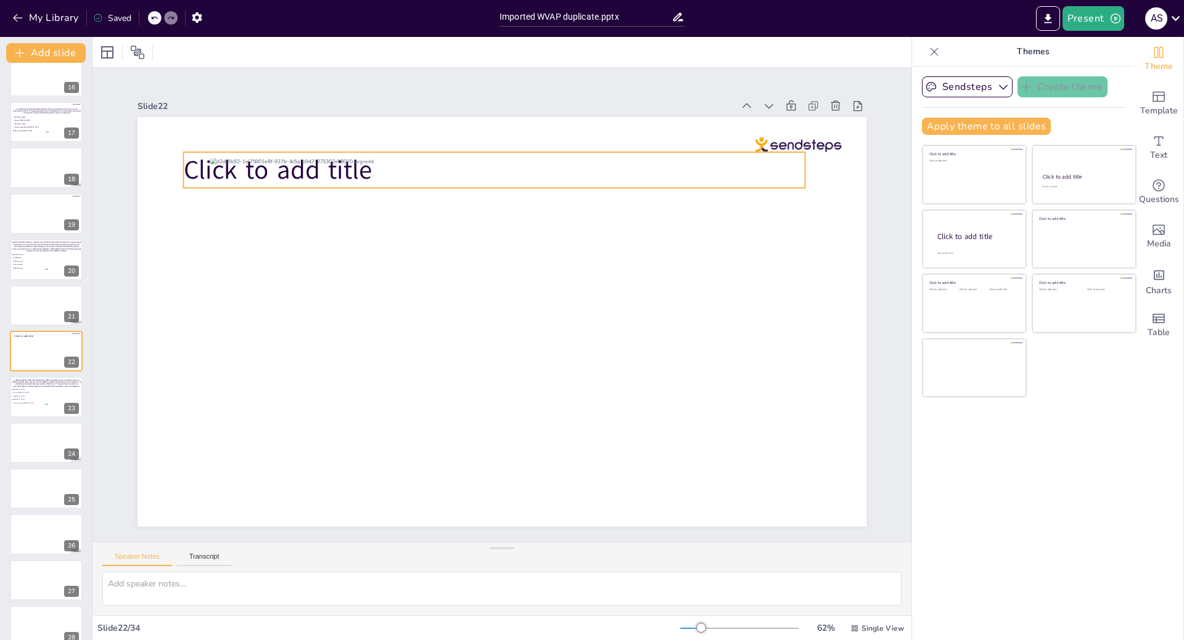
click at [195, 163] on span "Click to add title" at bounding box center [277, 169] width 189 height 35
click at [475, 131] on div at bounding box center [484, 128] width 20 height 20
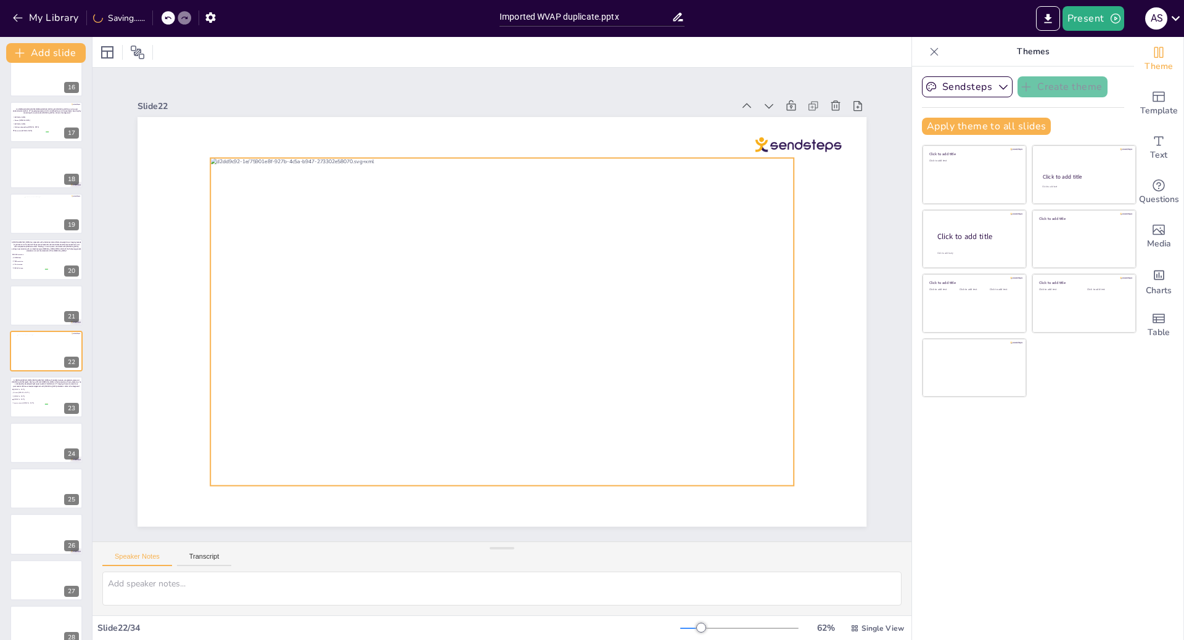
click at [252, 448] on div at bounding box center [501, 322] width 583 height 328
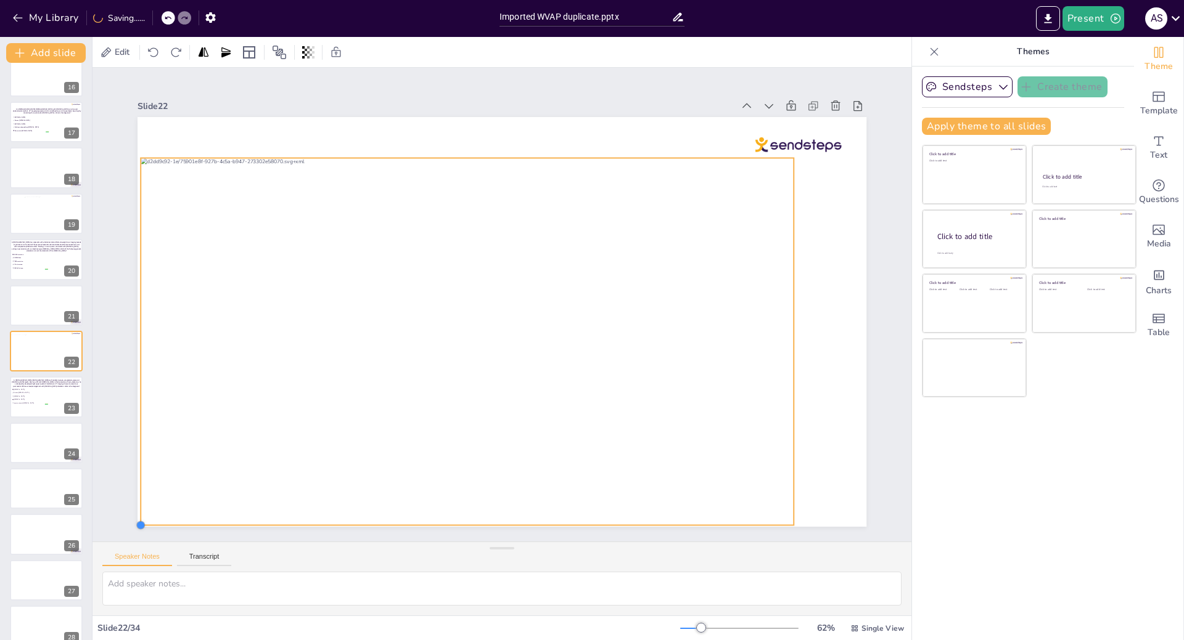
drag, startPoint x: 203, startPoint y: 483, endPoint x: 134, endPoint y: 518, distance: 78.0
click at [136, 520] on div at bounding box center [141, 525] width 10 height 10
click at [32, 390] on span "[MEDICAL_DATA]" at bounding box center [30, 390] width 35 height 2
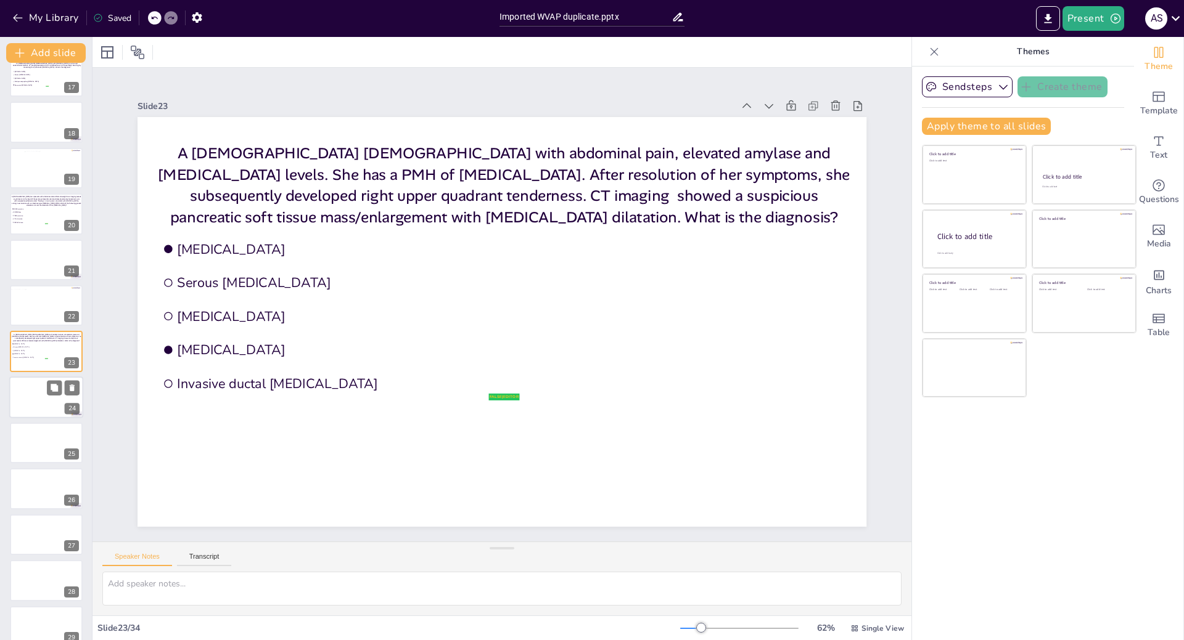
click at [23, 404] on div at bounding box center [46, 398] width 74 height 42
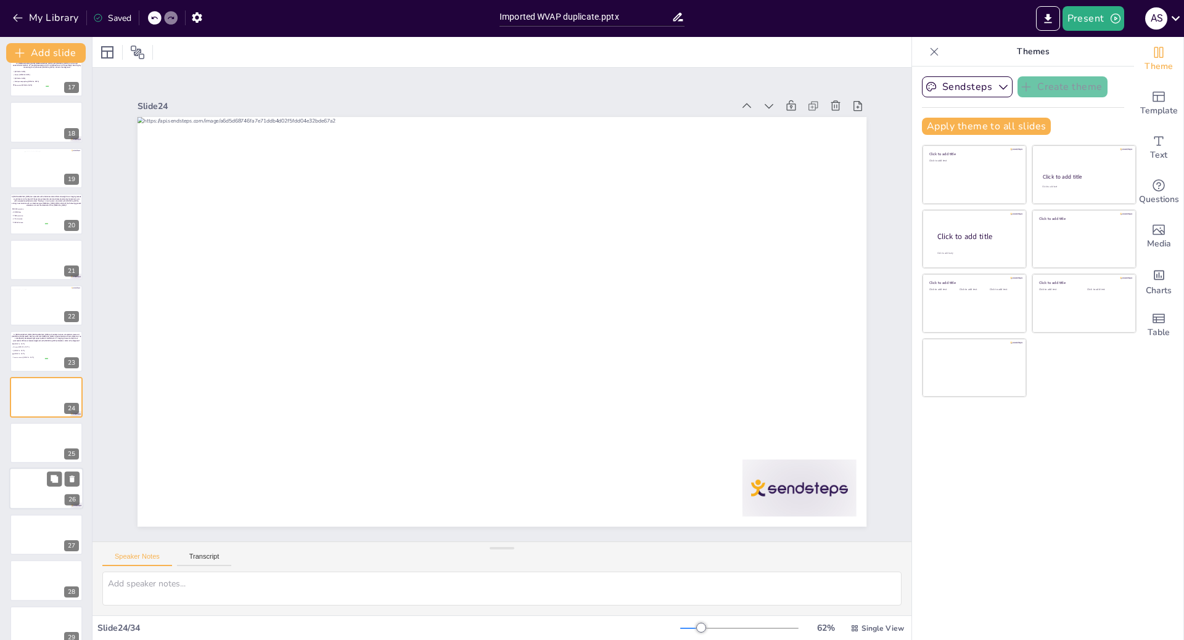
scroll to position [796, 0]
click at [30, 398] on div at bounding box center [46, 398] width 74 height 42
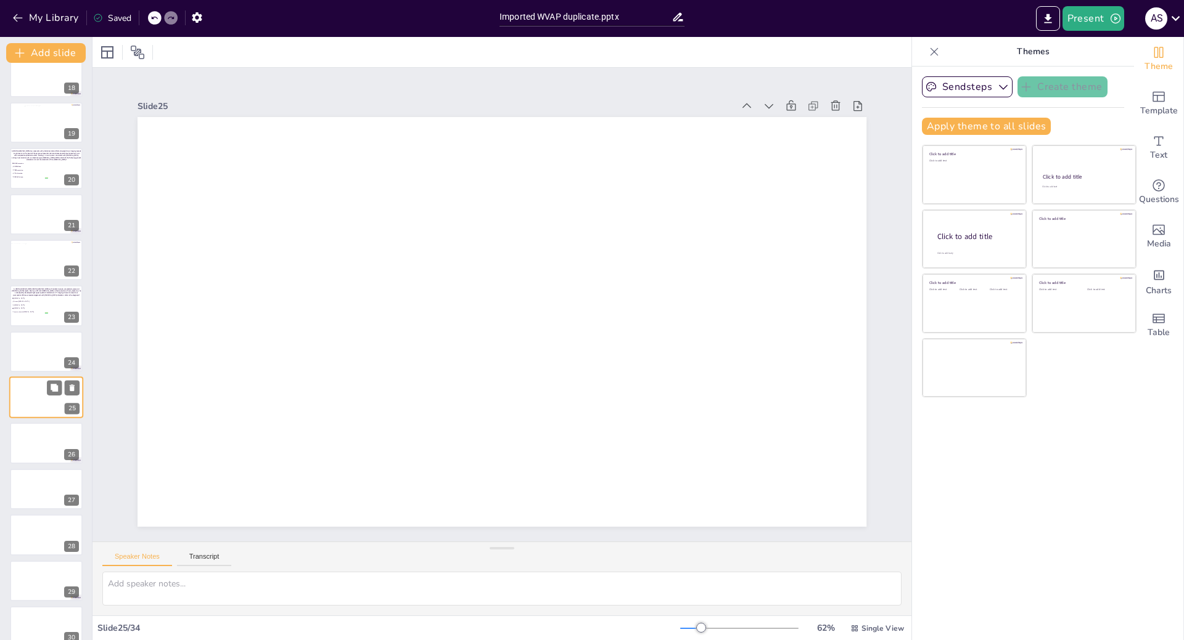
scroll to position [842, 0]
click at [50, 343] on icon at bounding box center [54, 342] width 9 height 9
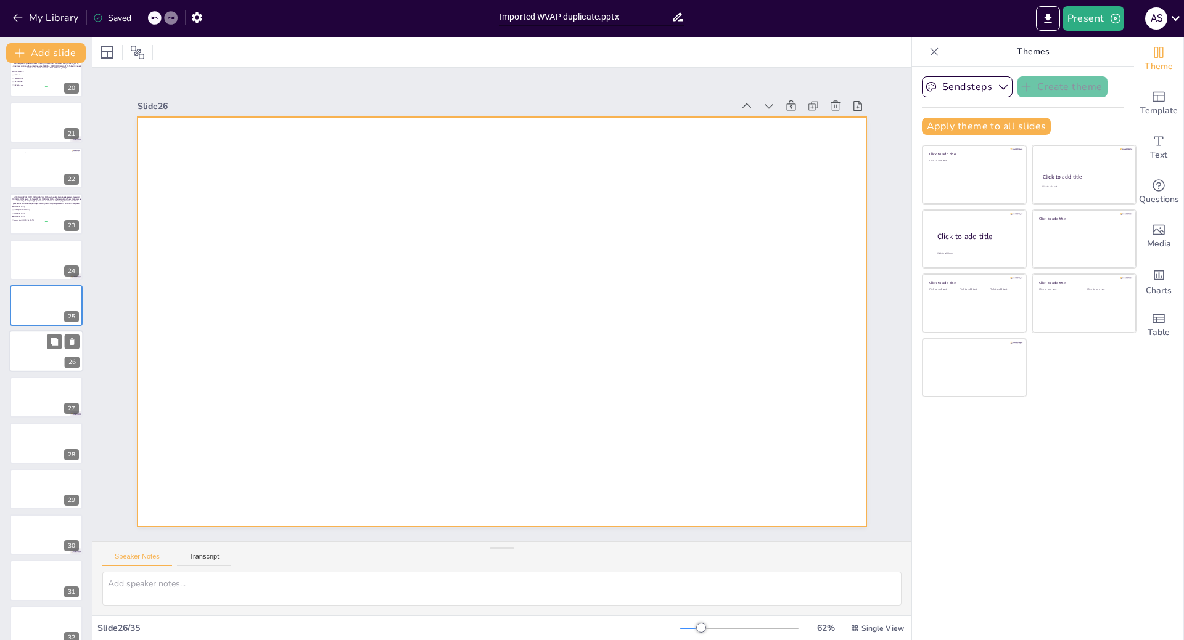
click at [37, 343] on div at bounding box center [46, 352] width 74 height 42
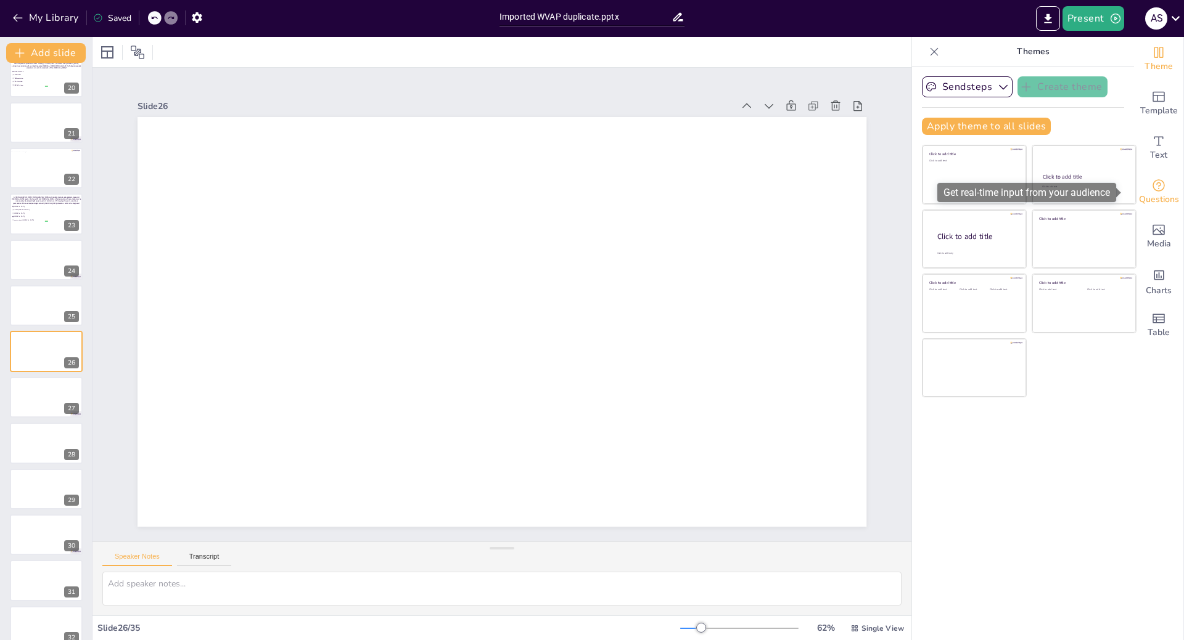
click at [1163, 184] on div "Questions" at bounding box center [1158, 192] width 49 height 44
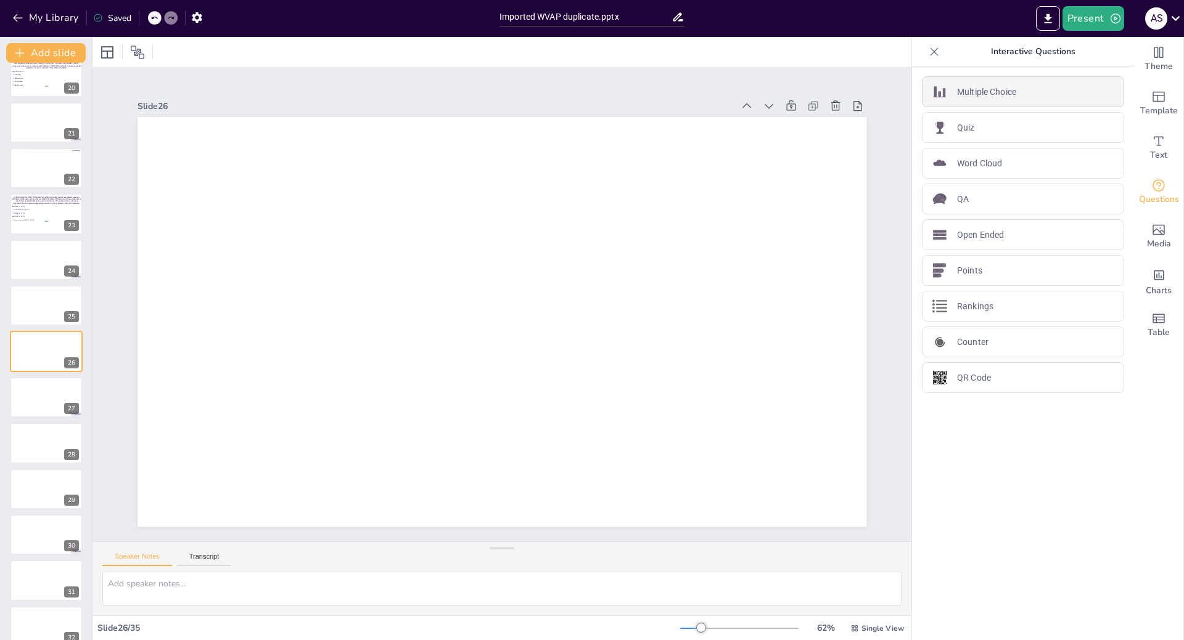
click at [971, 92] on p "Multiple Choice" at bounding box center [986, 92] width 59 height 13
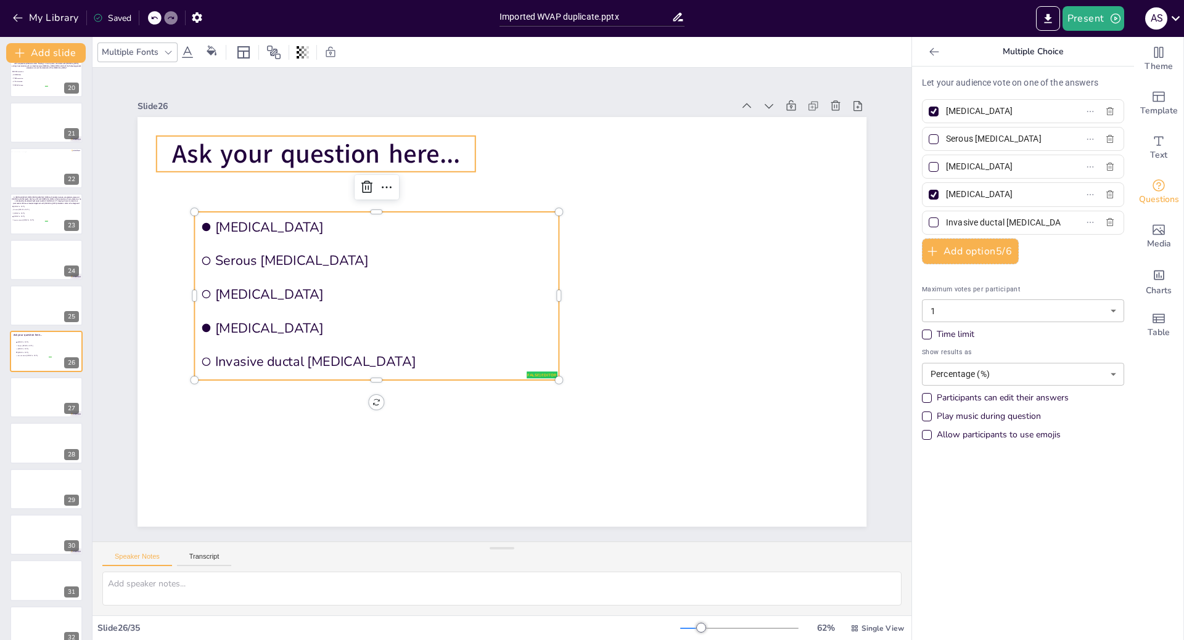
click at [308, 165] on span "Ask your question here..." at bounding box center [316, 153] width 288 height 35
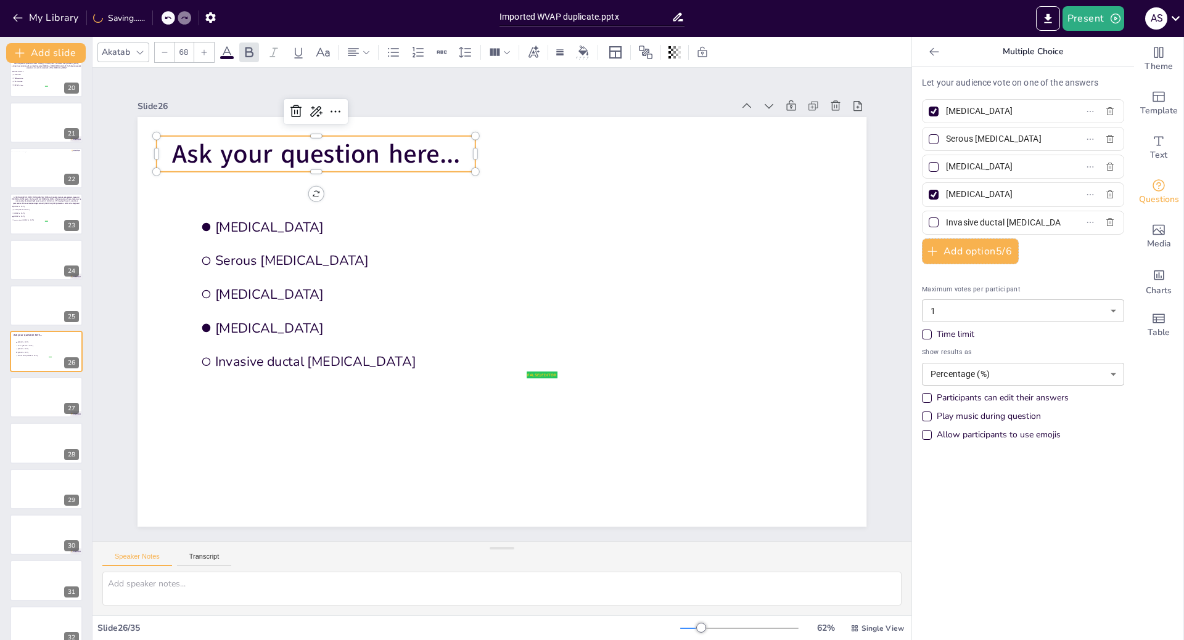
click at [452, 148] on p "Ask your question here..." at bounding box center [316, 154] width 319 height 36
click at [451, 149] on p "Ask your question here..." at bounding box center [316, 154] width 319 height 36
click at [450, 152] on span "Ask your question here..." at bounding box center [317, 153] width 288 height 35
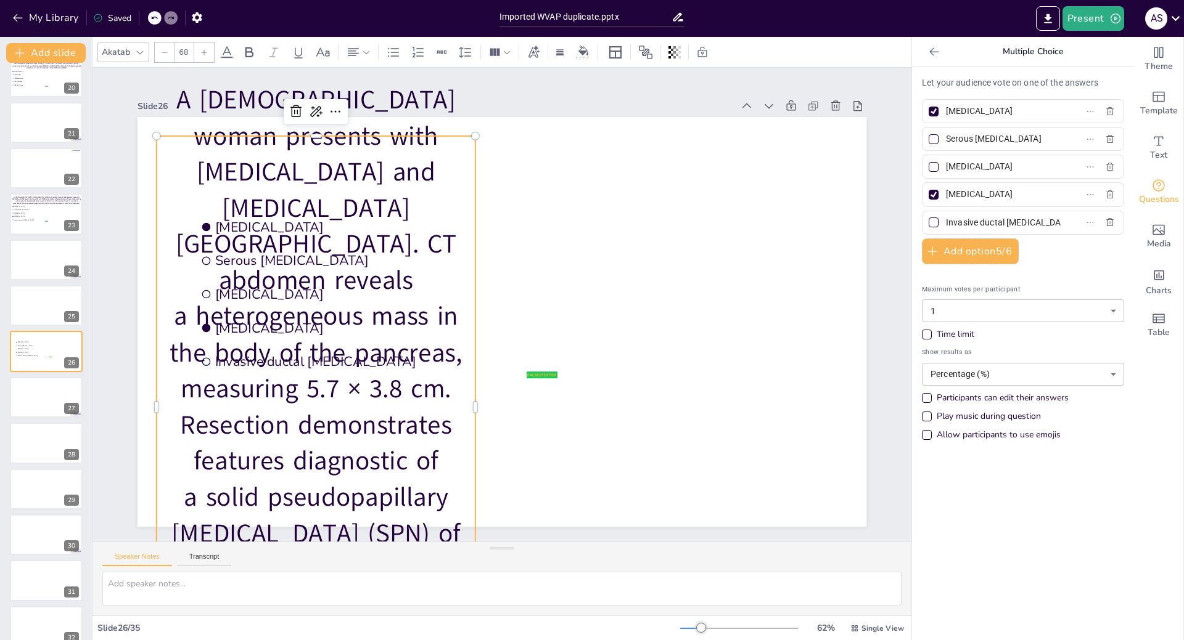
click at [131, 54] on div "Akatab" at bounding box center [115, 52] width 33 height 17
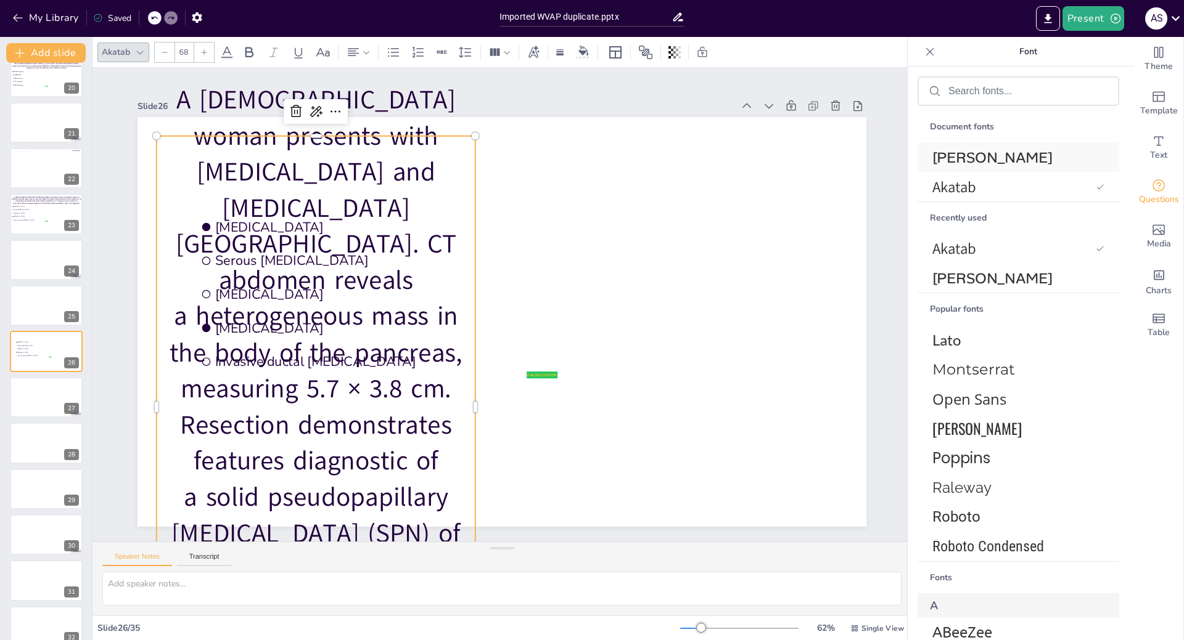
click at [946, 157] on span "[PERSON_NAME]" at bounding box center [1015, 157] width 167 height 19
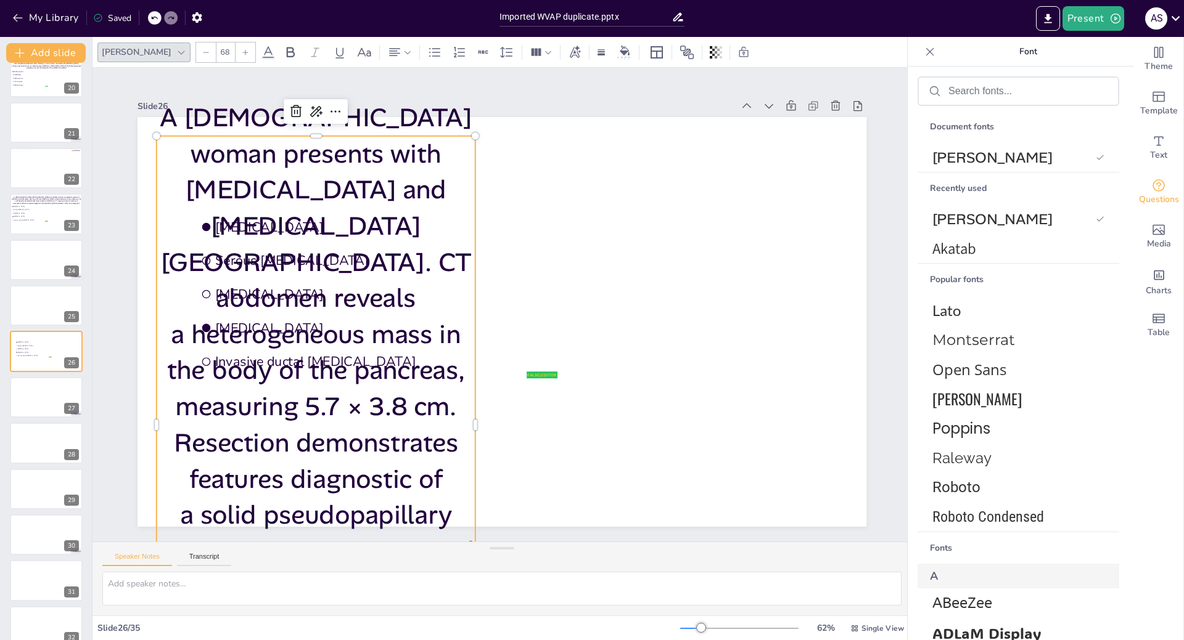
click at [202, 49] on icon at bounding box center [205, 52] width 7 height 7
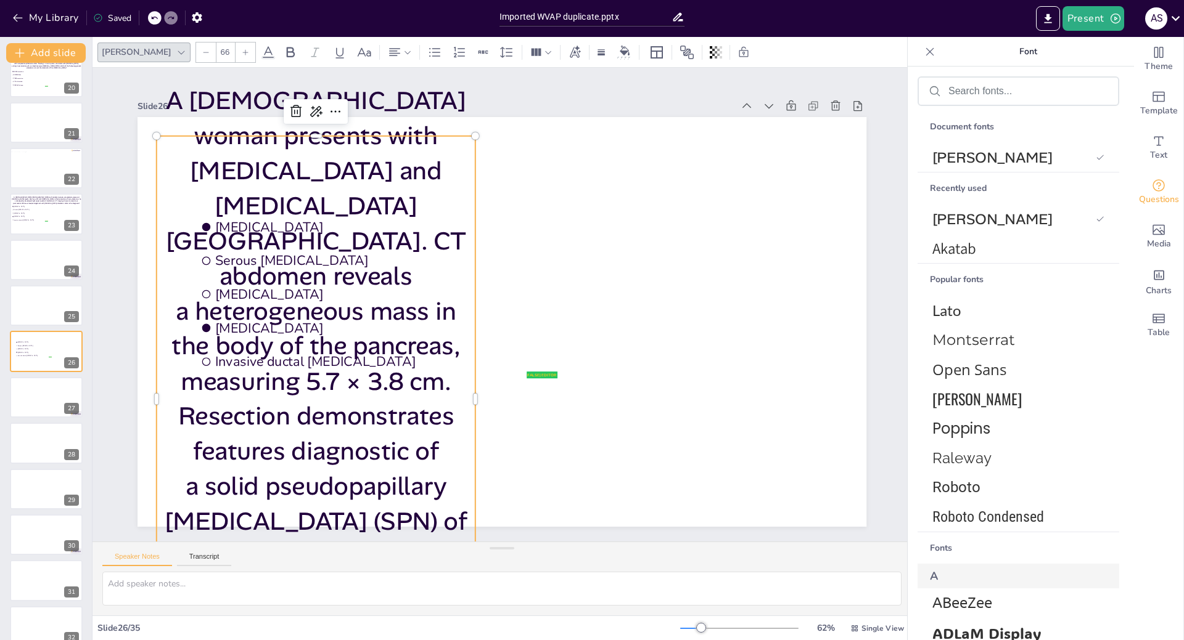
click at [202, 49] on icon at bounding box center [205, 52] width 7 height 7
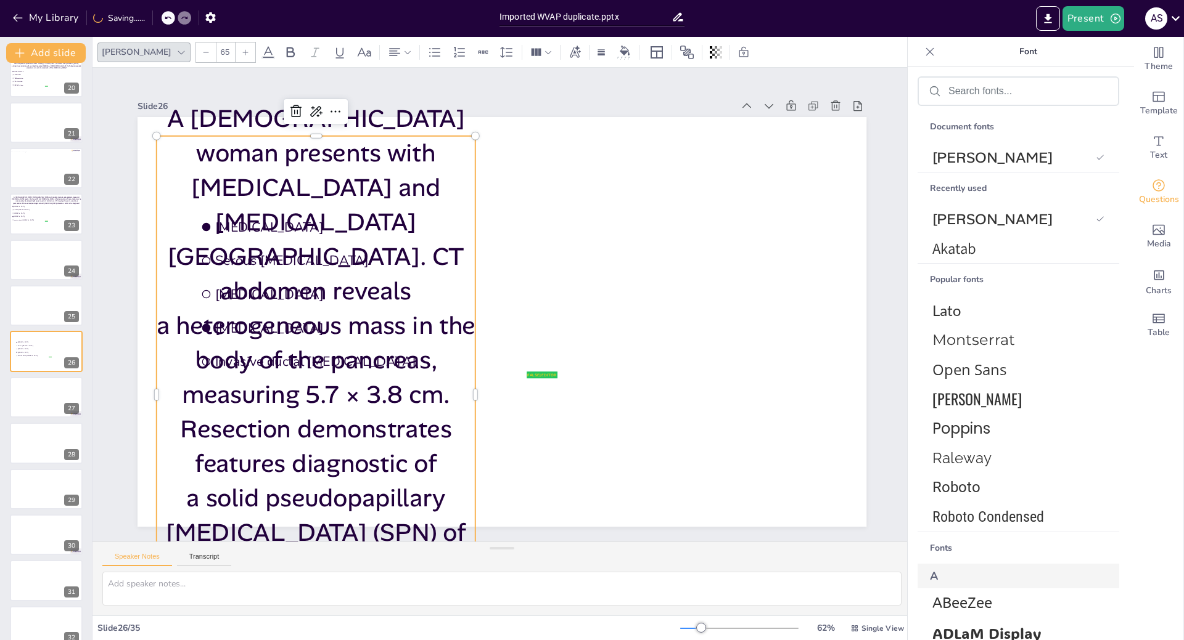
click at [202, 49] on icon at bounding box center [205, 52] width 7 height 7
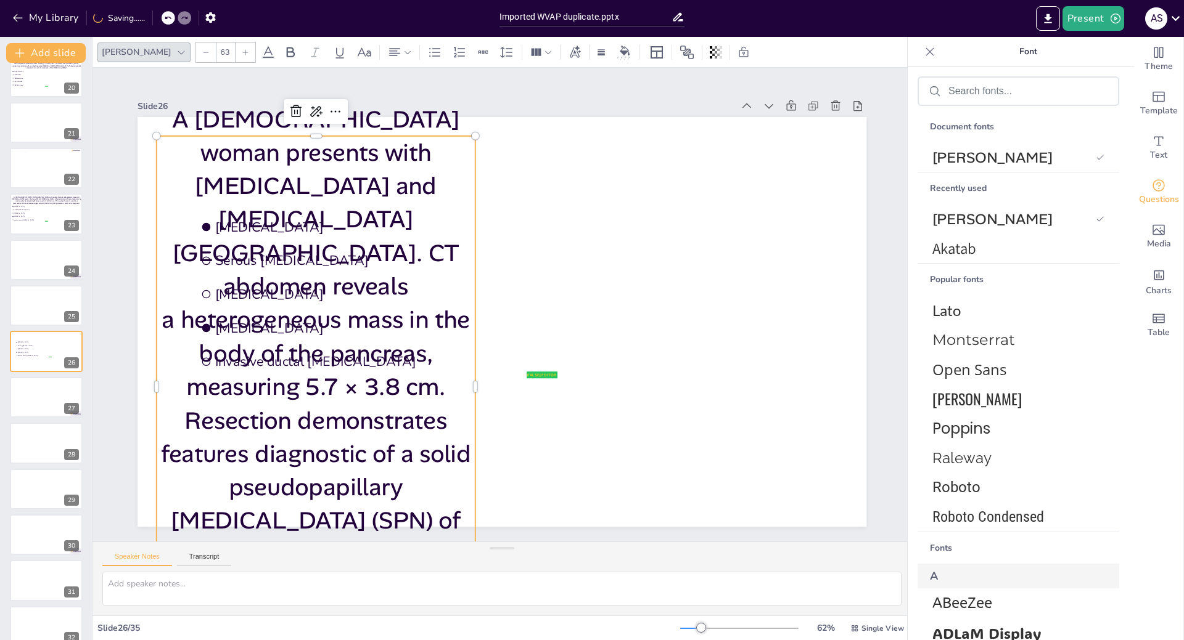
click at [202, 49] on icon at bounding box center [205, 52] width 7 height 7
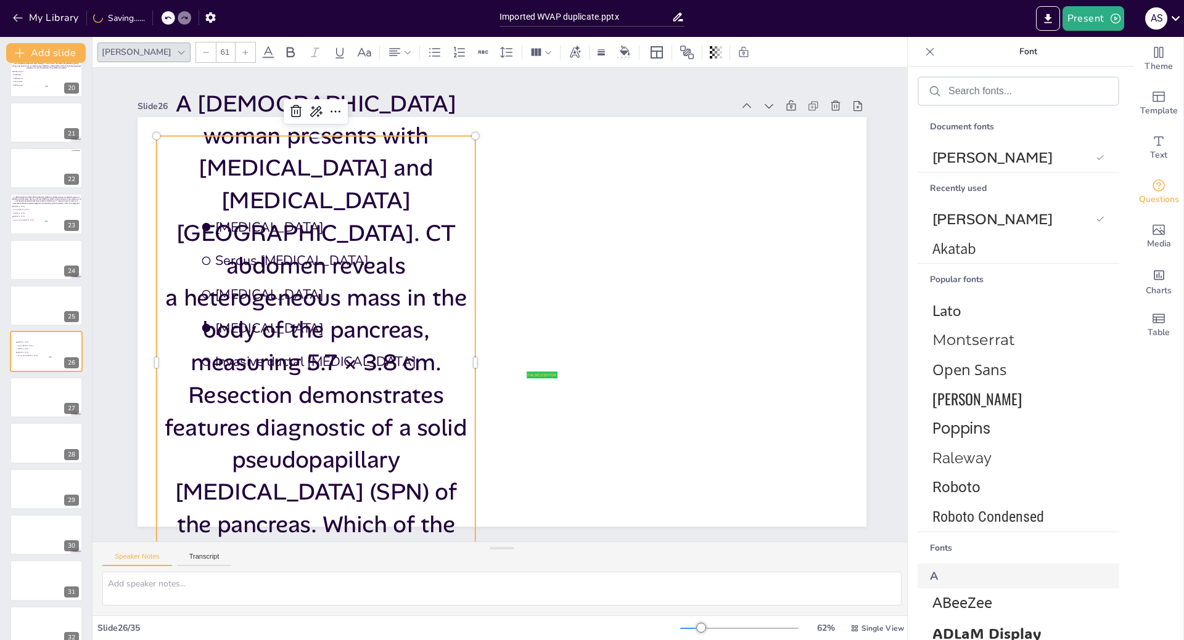
click at [202, 49] on icon at bounding box center [205, 52] width 7 height 7
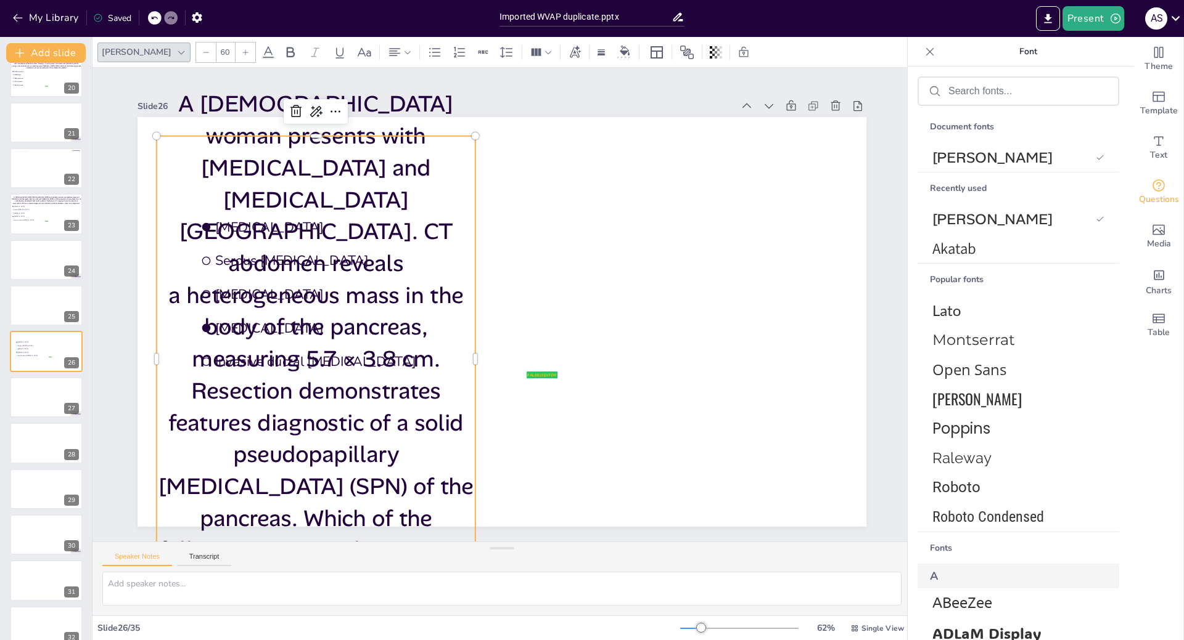
click at [202, 49] on icon at bounding box center [205, 52] width 7 height 7
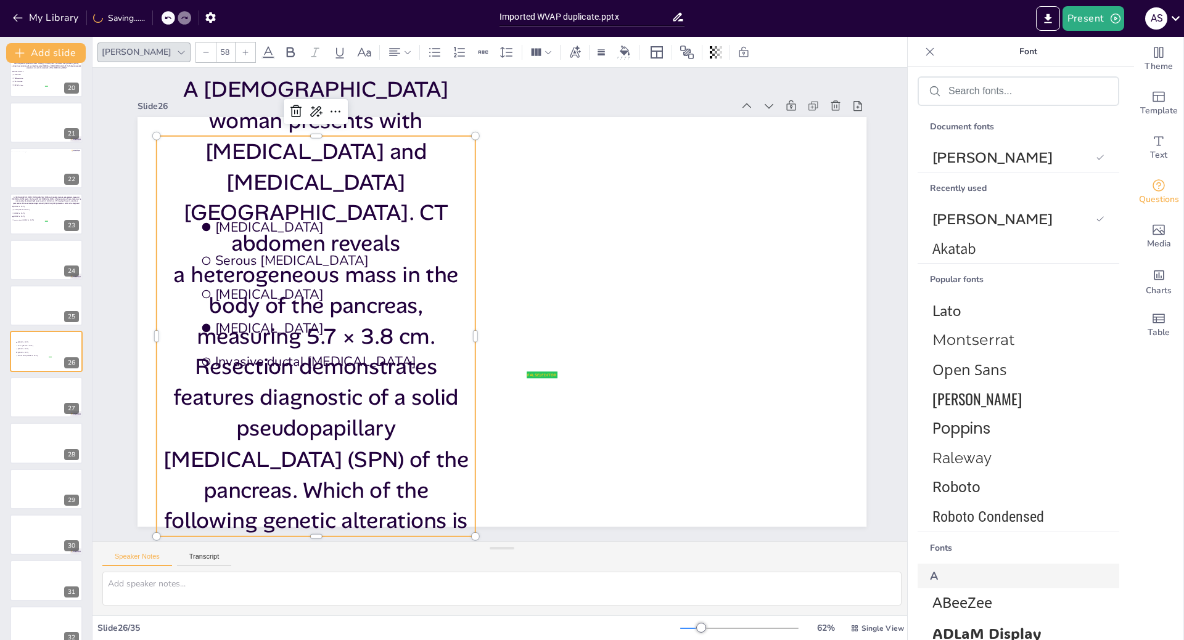
click at [202, 49] on icon at bounding box center [205, 52] width 7 height 7
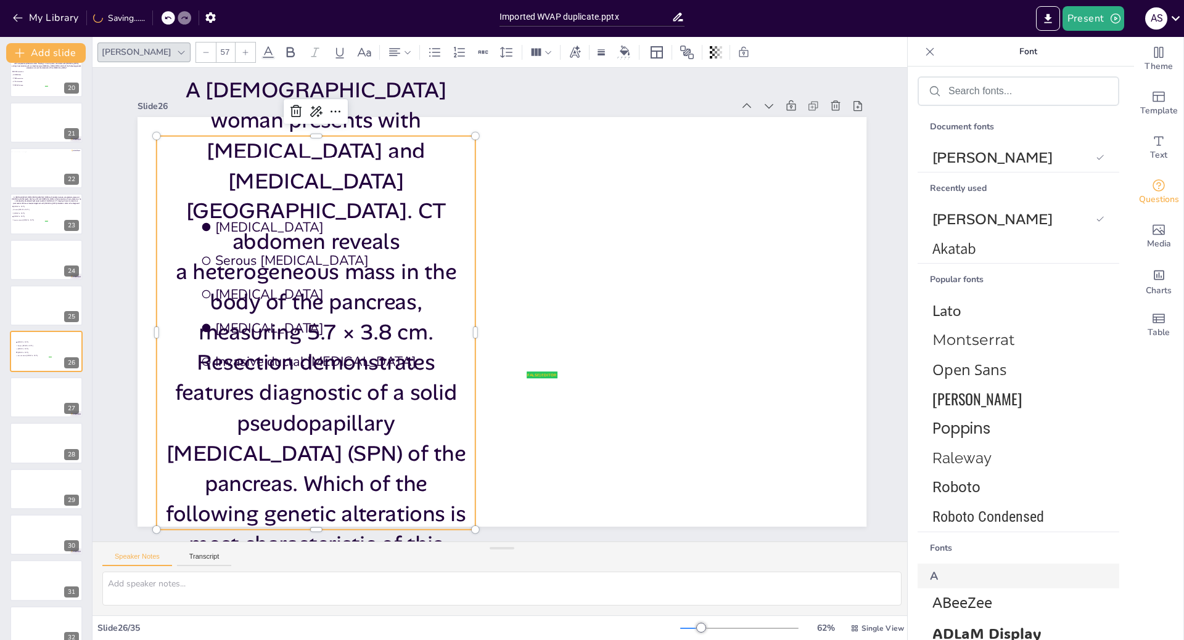
click at [202, 49] on icon at bounding box center [205, 52] width 7 height 7
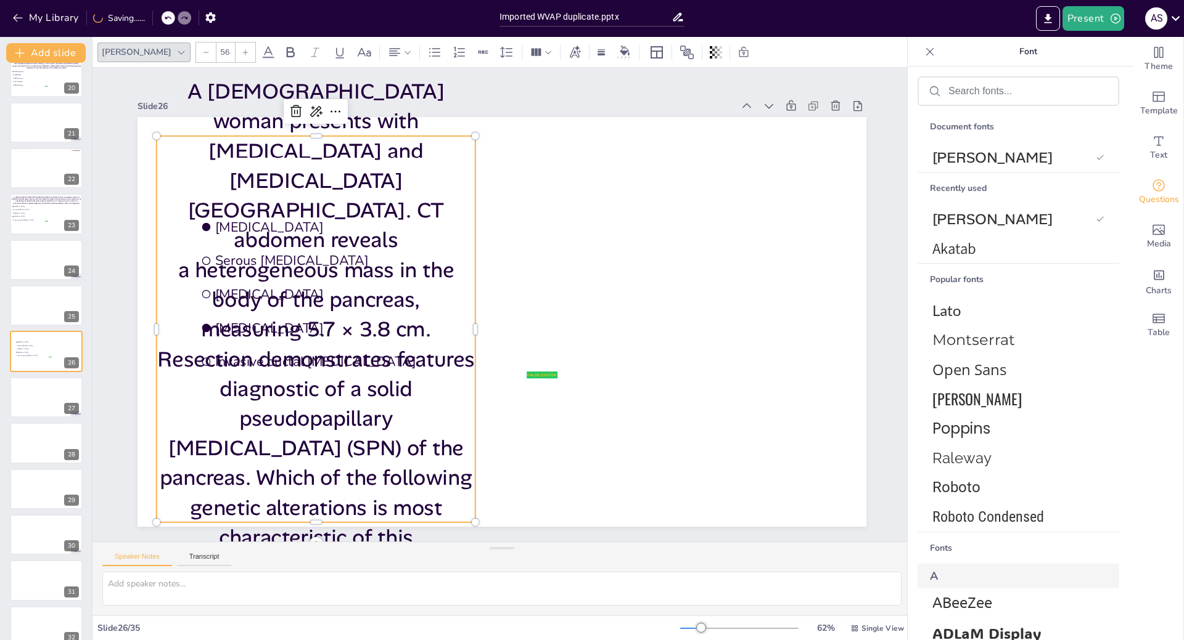
click at [202, 49] on icon at bounding box center [205, 52] width 7 height 7
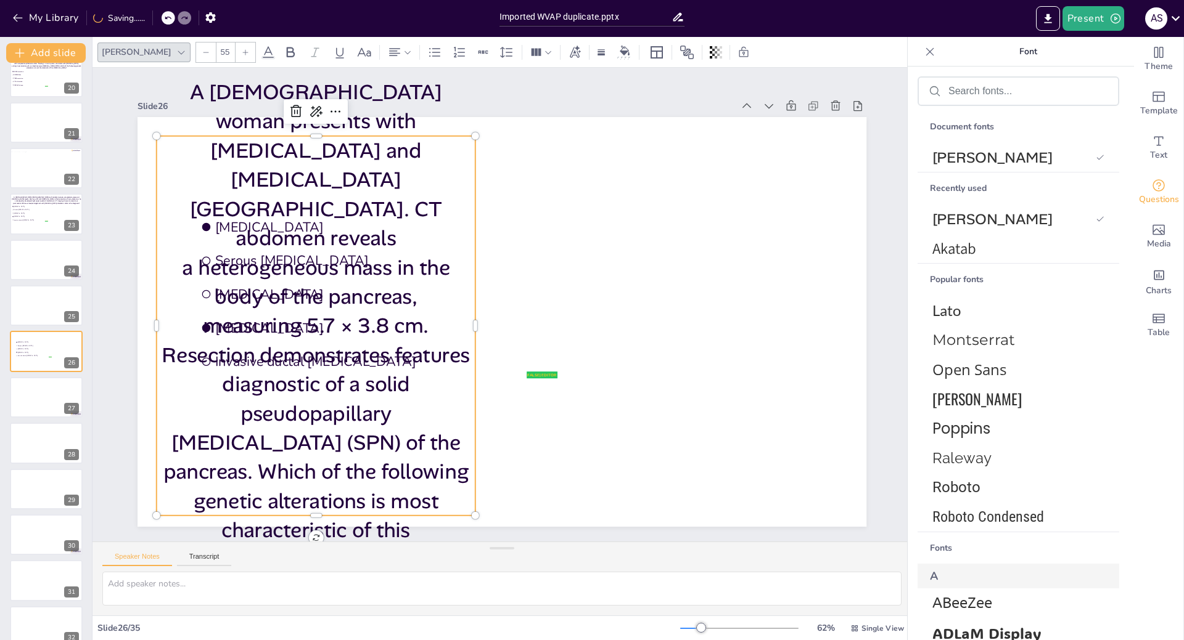
click at [202, 49] on icon at bounding box center [205, 52] width 7 height 7
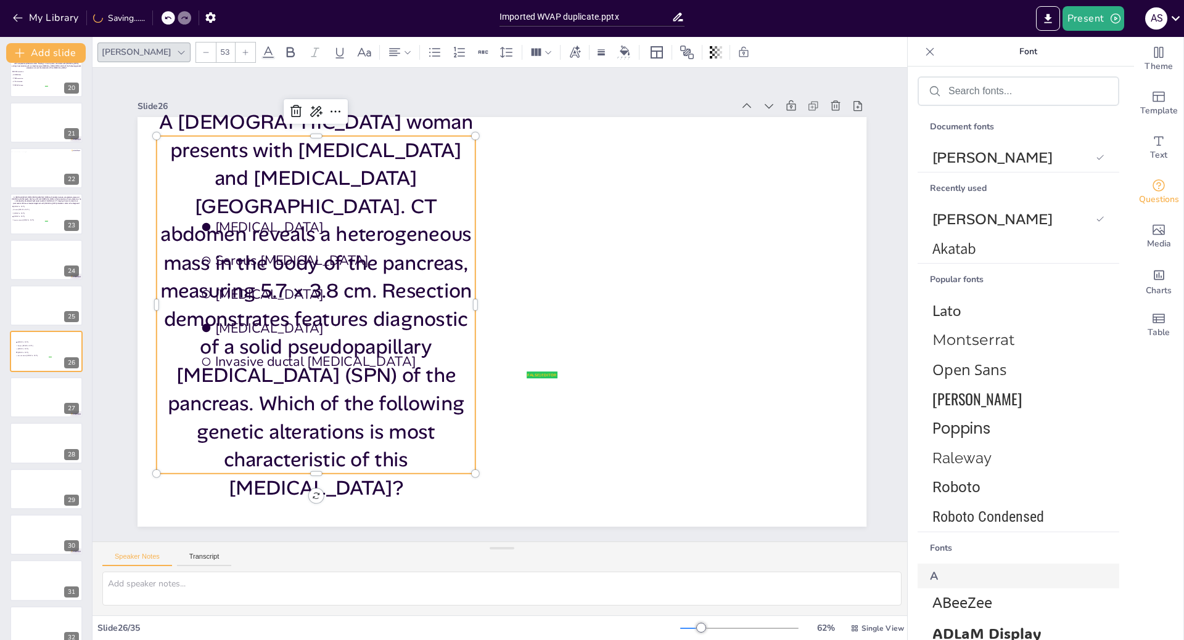
click at [202, 49] on icon at bounding box center [205, 52] width 7 height 7
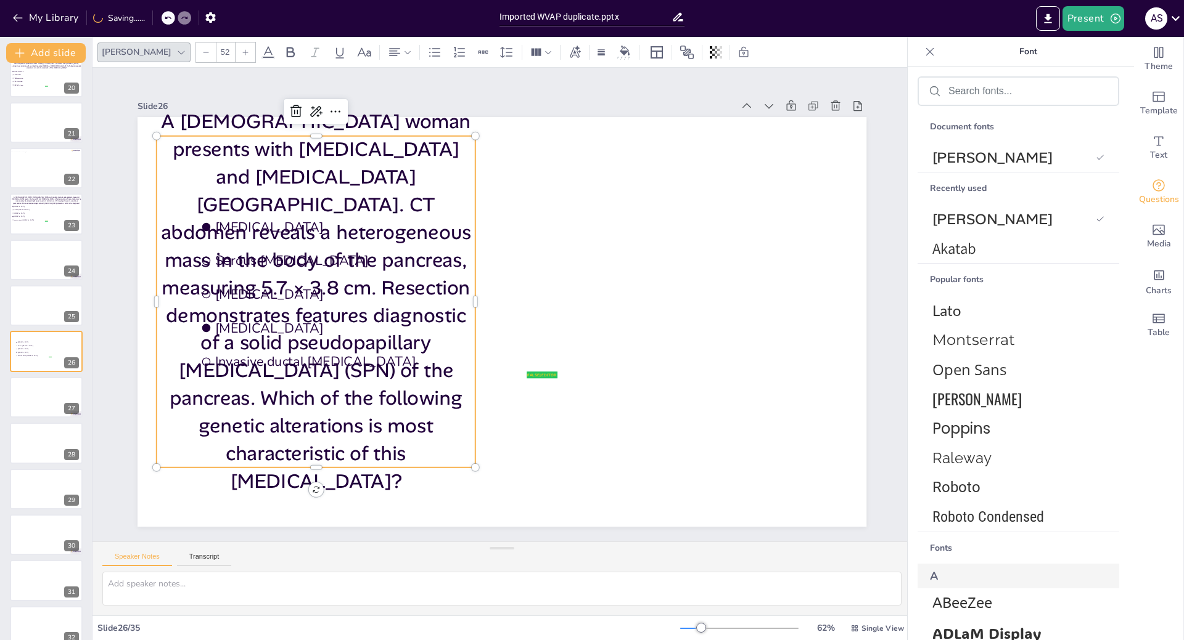
click at [202, 49] on icon at bounding box center [205, 52] width 7 height 7
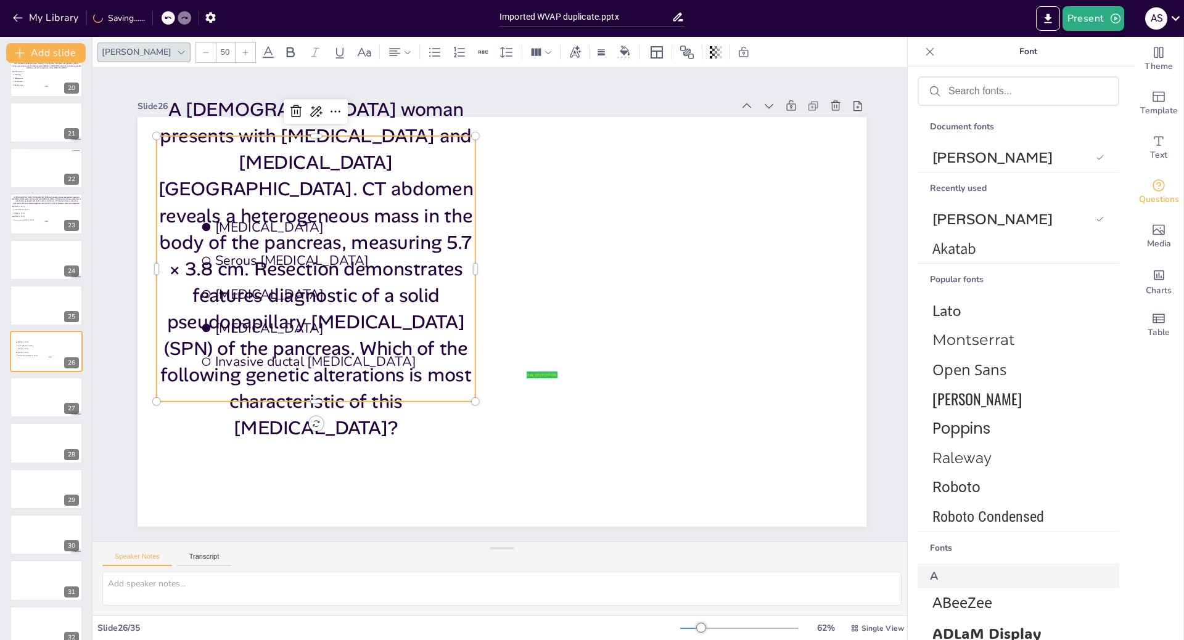
click at [202, 49] on icon at bounding box center [205, 52] width 7 height 7
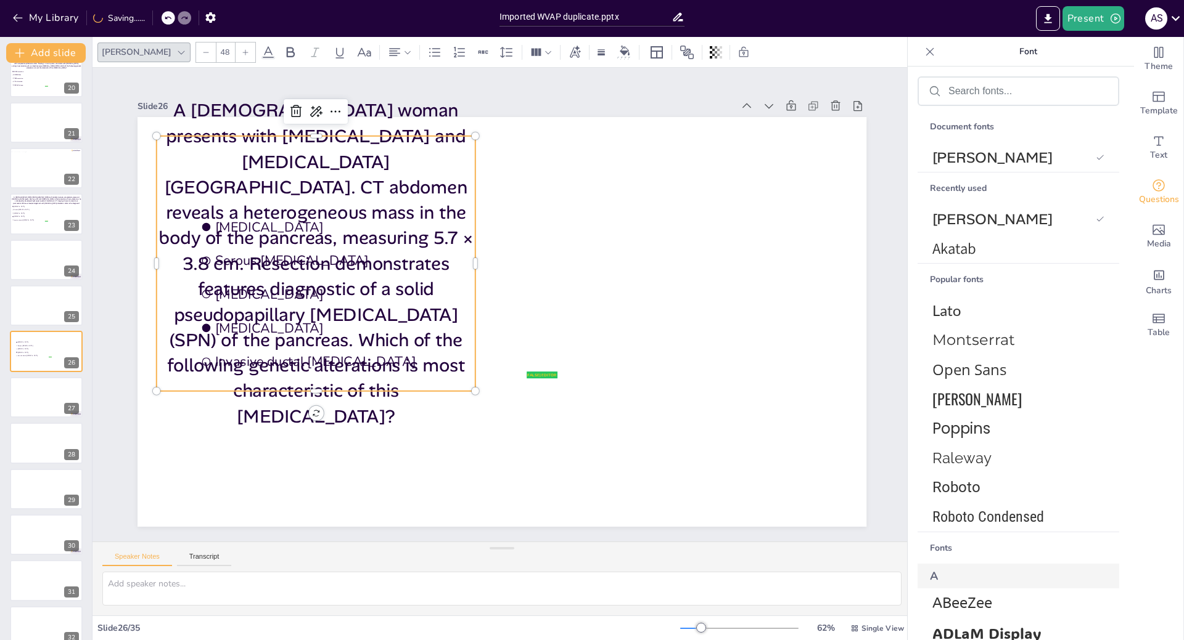
click at [202, 49] on icon at bounding box center [205, 52] width 7 height 7
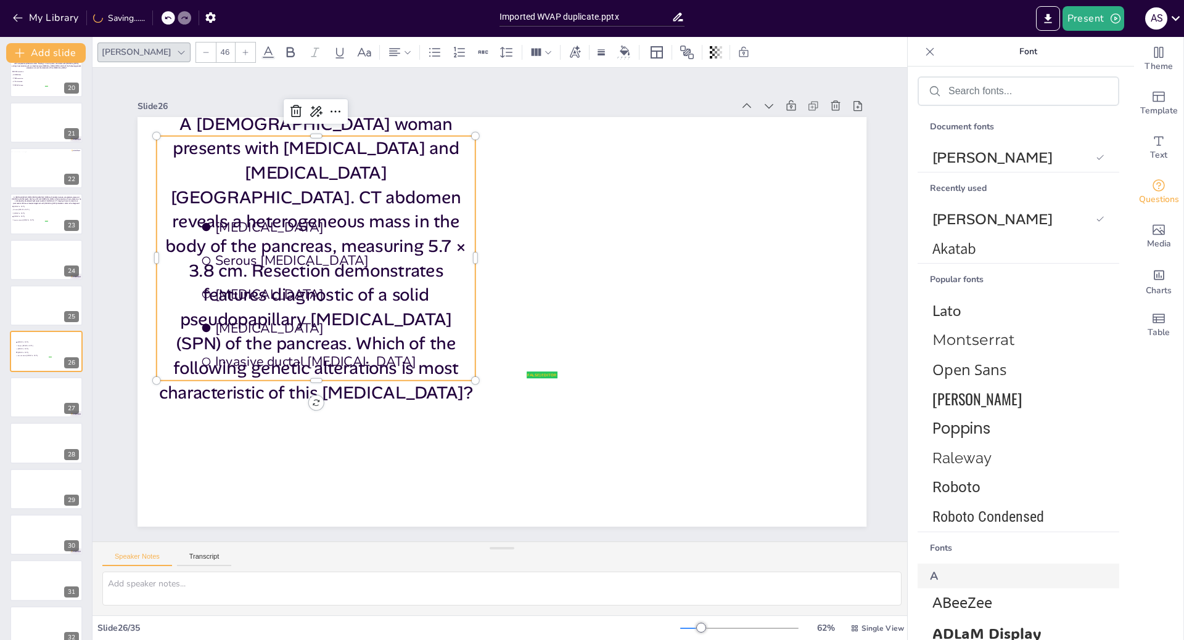
click at [202, 49] on icon at bounding box center [205, 52] width 7 height 7
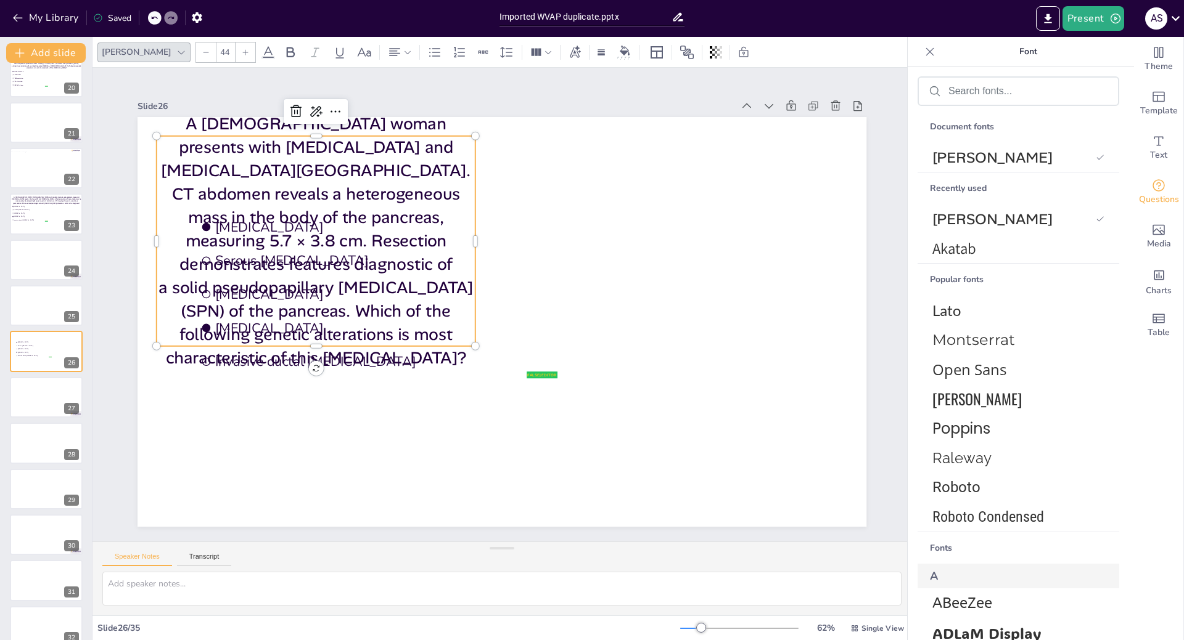
click at [202, 49] on icon at bounding box center [205, 52] width 7 height 7
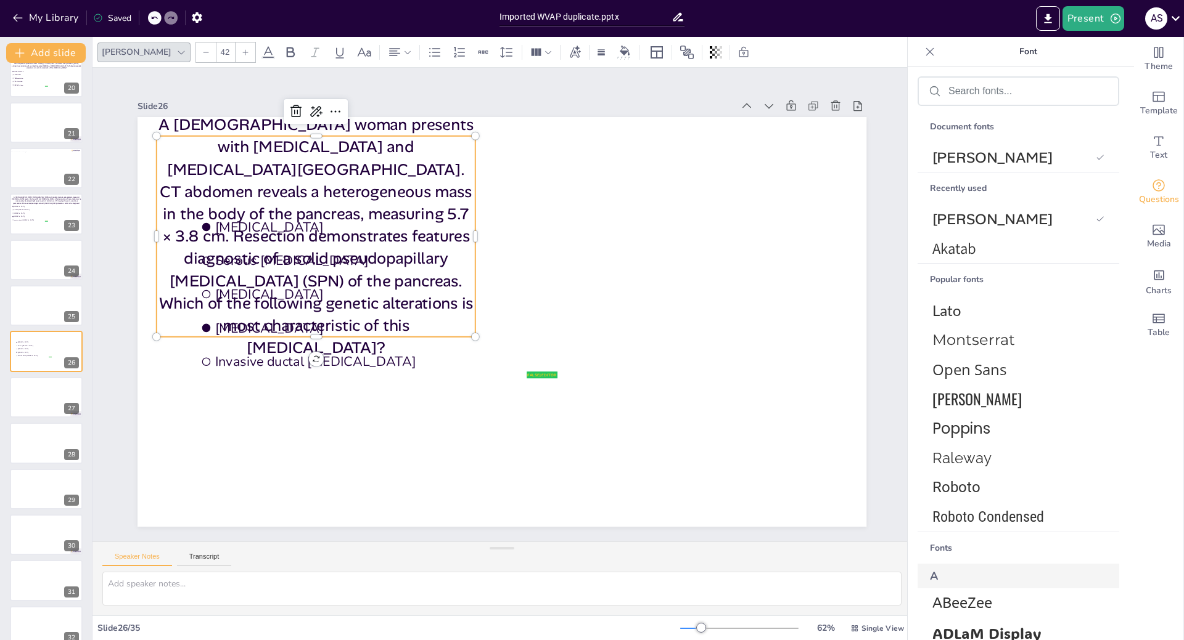
click at [202, 49] on icon at bounding box center [205, 52] width 7 height 7
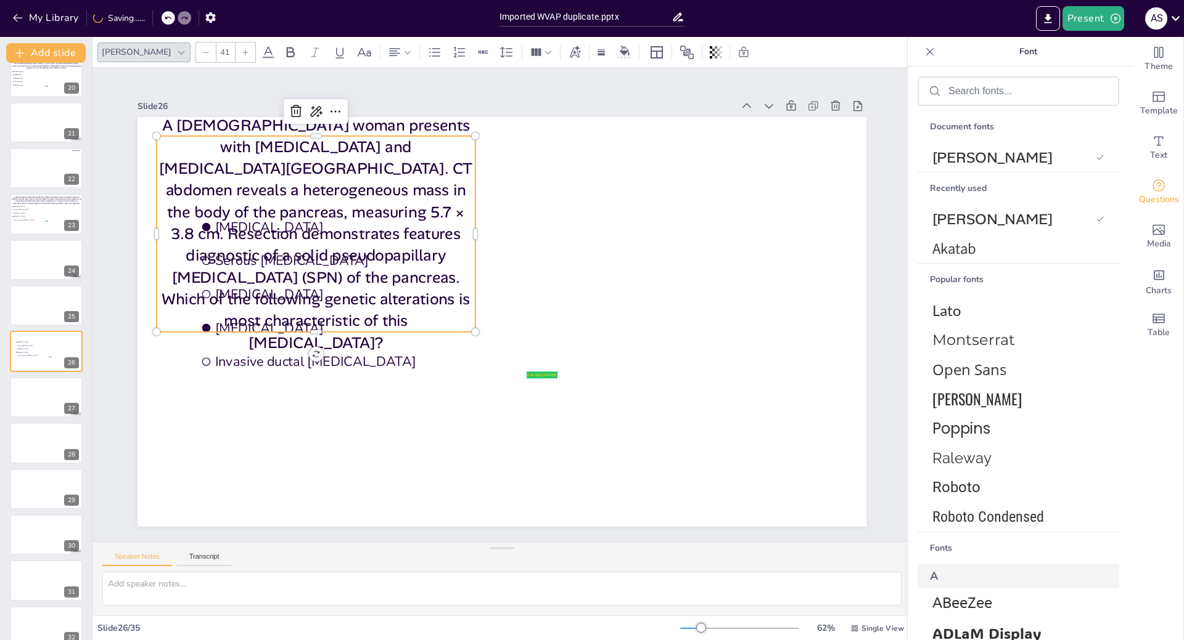
click at [202, 49] on icon at bounding box center [205, 52] width 7 height 7
type input "40"
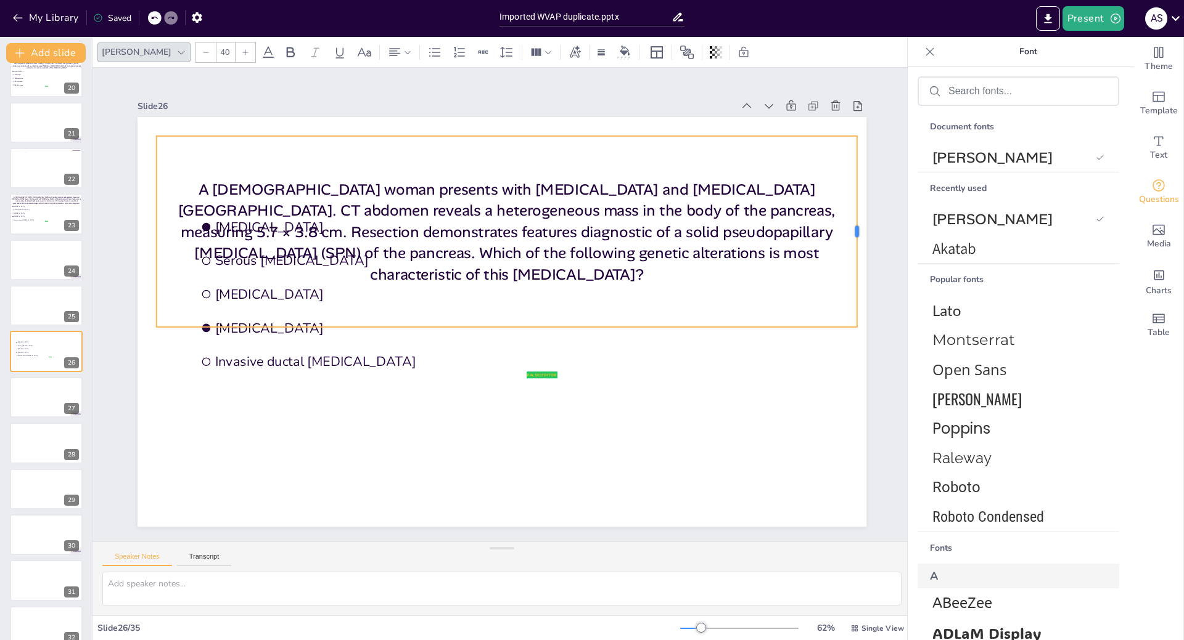
drag, startPoint x: 465, startPoint y: 227, endPoint x: 847, endPoint y: 221, distance: 381.6
click at [857, 221] on div at bounding box center [862, 231] width 10 height 191
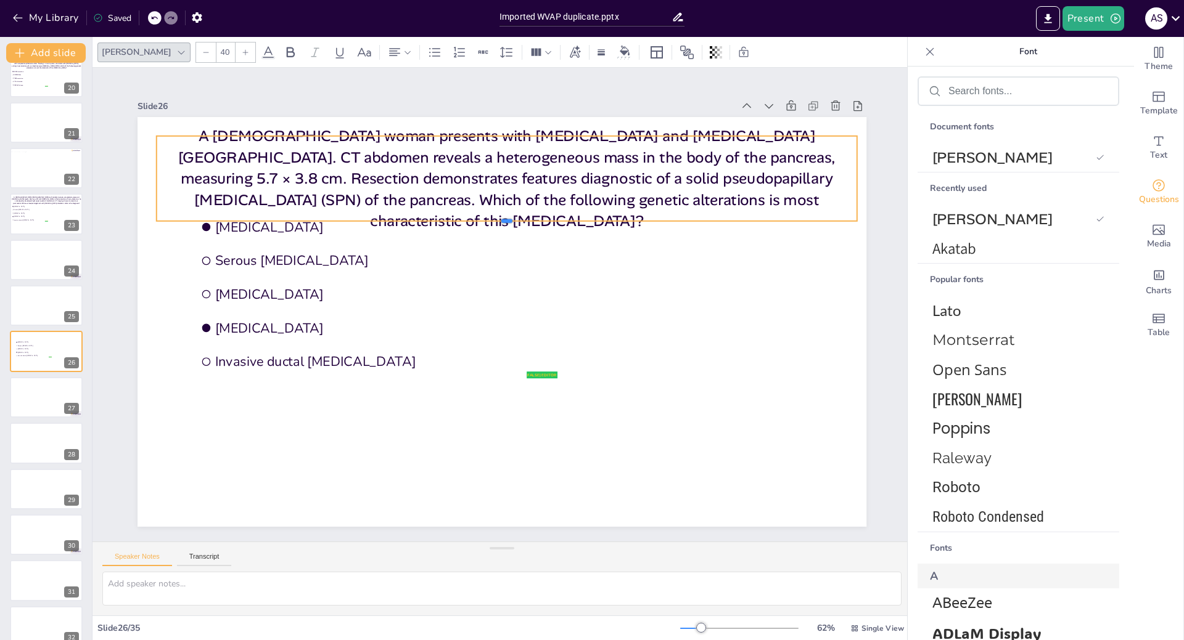
drag, startPoint x: 497, startPoint y: 322, endPoint x: 489, endPoint y: 216, distance: 106.9
click at [489, 216] on div "false | editor Mucinous cystic neoplasm Serous cystadenoma Intraductal papillar…" at bounding box center [501, 322] width 729 height 410
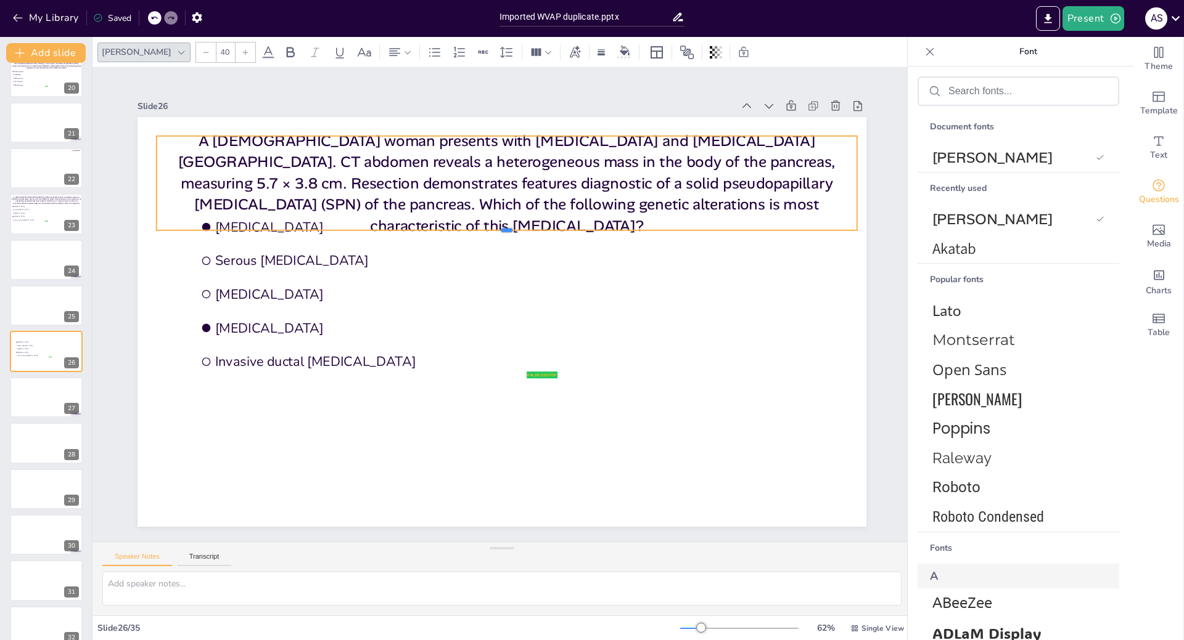
drag, startPoint x: 498, startPoint y: 220, endPoint x: 498, endPoint y: 229, distance: 9.2
click at [498, 231] on div at bounding box center [507, 236] width 700 height 10
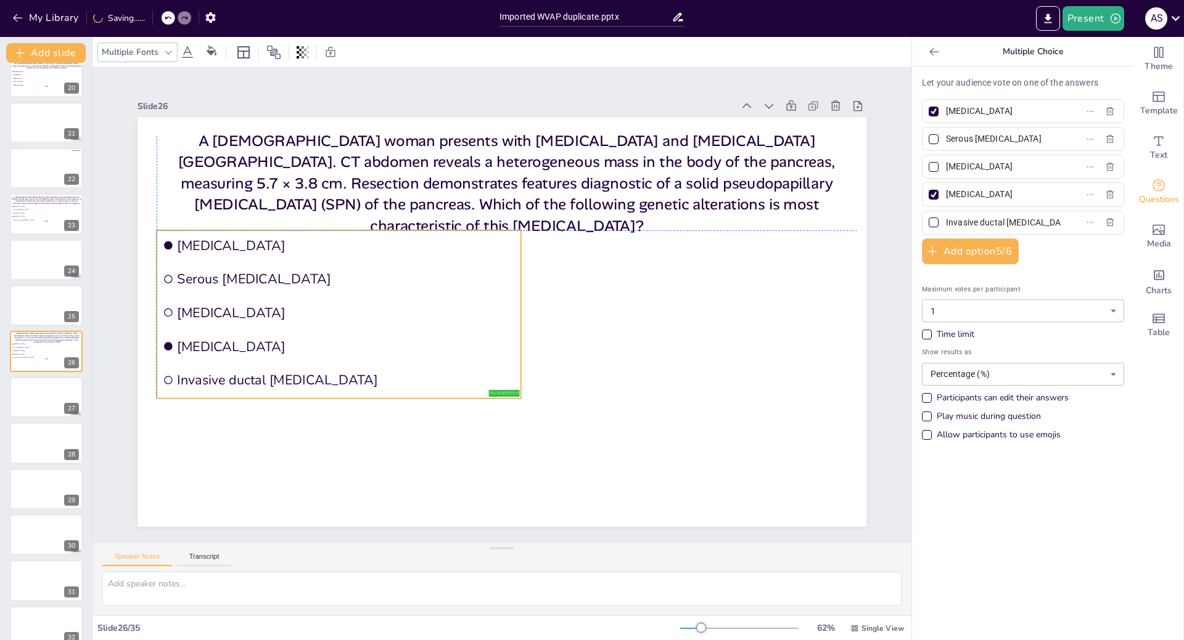
drag, startPoint x: 372, startPoint y: 281, endPoint x: 337, endPoint y: 298, distance: 38.9
click at [337, 298] on li "[MEDICAL_DATA]" at bounding box center [339, 313] width 364 height 31
click at [18, 213] on span "[MEDICAL_DATA]" at bounding box center [30, 214] width 35 height 2
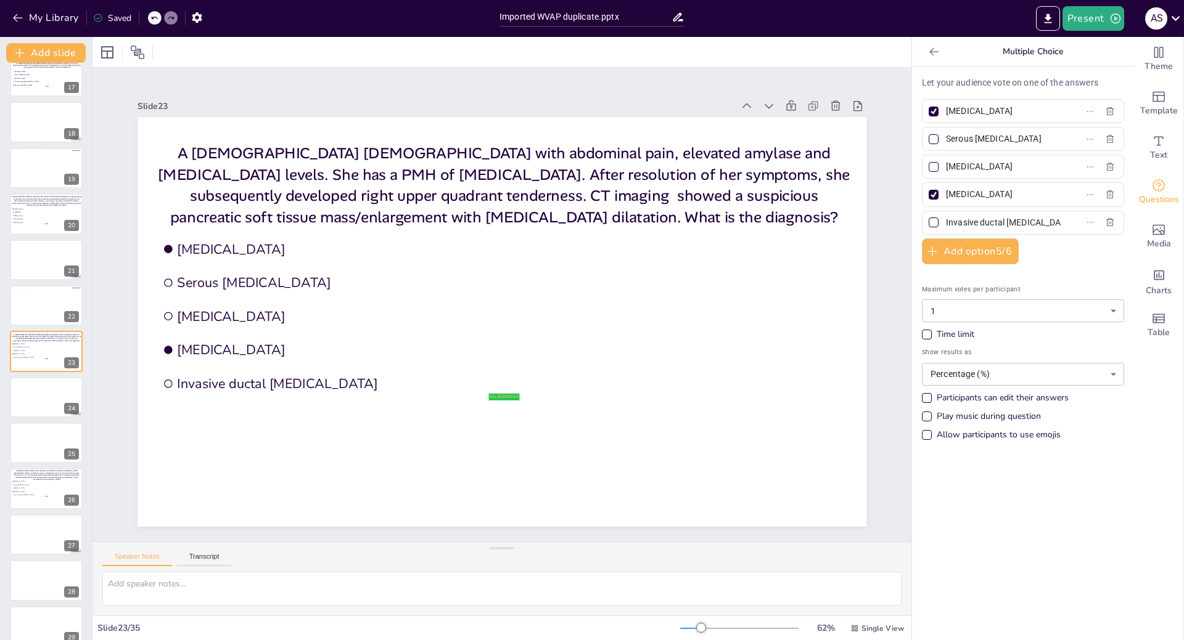
click at [928, 111] on div at bounding box center [933, 112] width 10 height 10
click at [946, 111] on input "[MEDICAL_DATA]" at bounding box center [1003, 111] width 115 height 18
checkbox input "false"
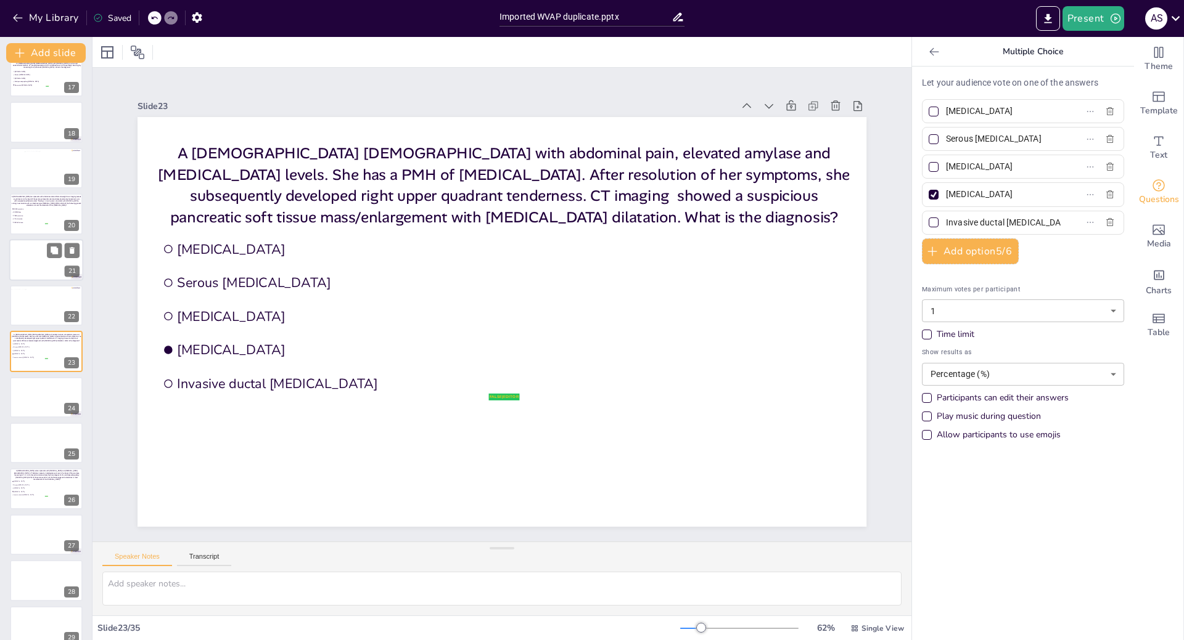
click at [25, 250] on div at bounding box center [46, 260] width 74 height 42
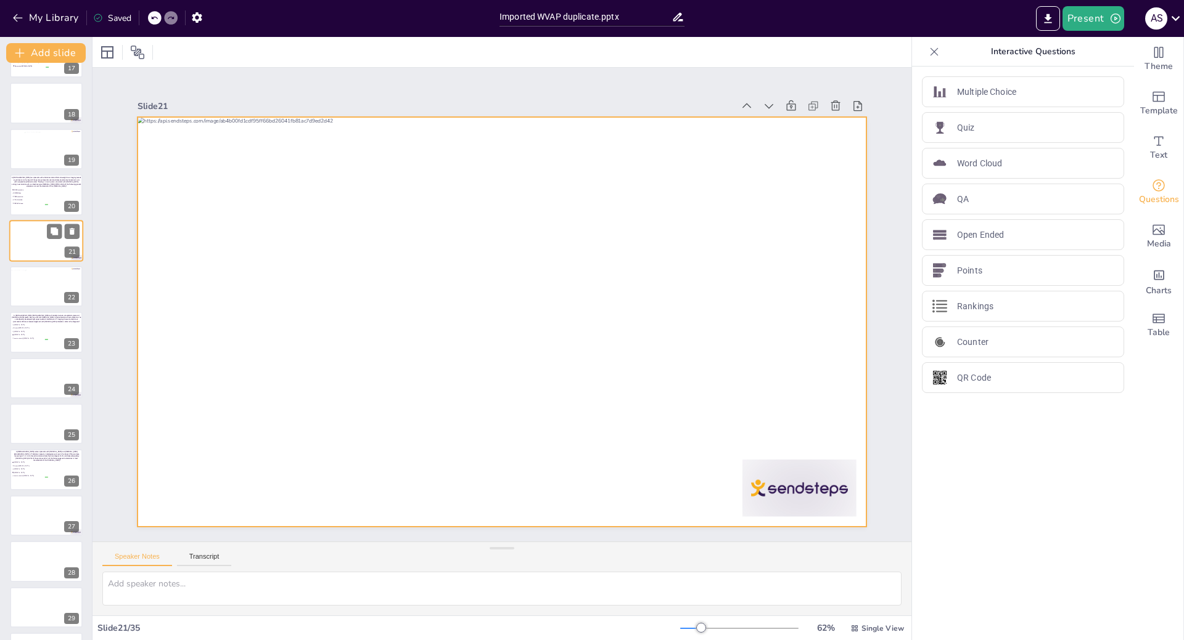
scroll to position [782, 0]
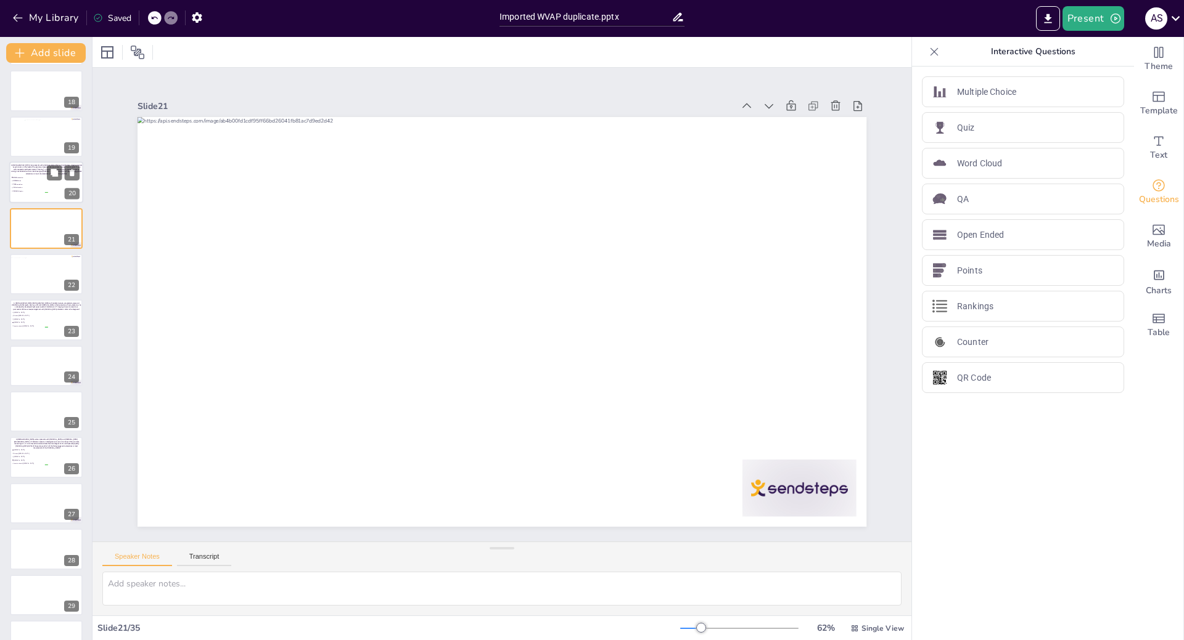
click at [33, 173] on p "A [DEMOGRAPHIC_DATA] man presents with abdominal discomfort and weight loss. Im…" at bounding box center [46, 169] width 71 height 11
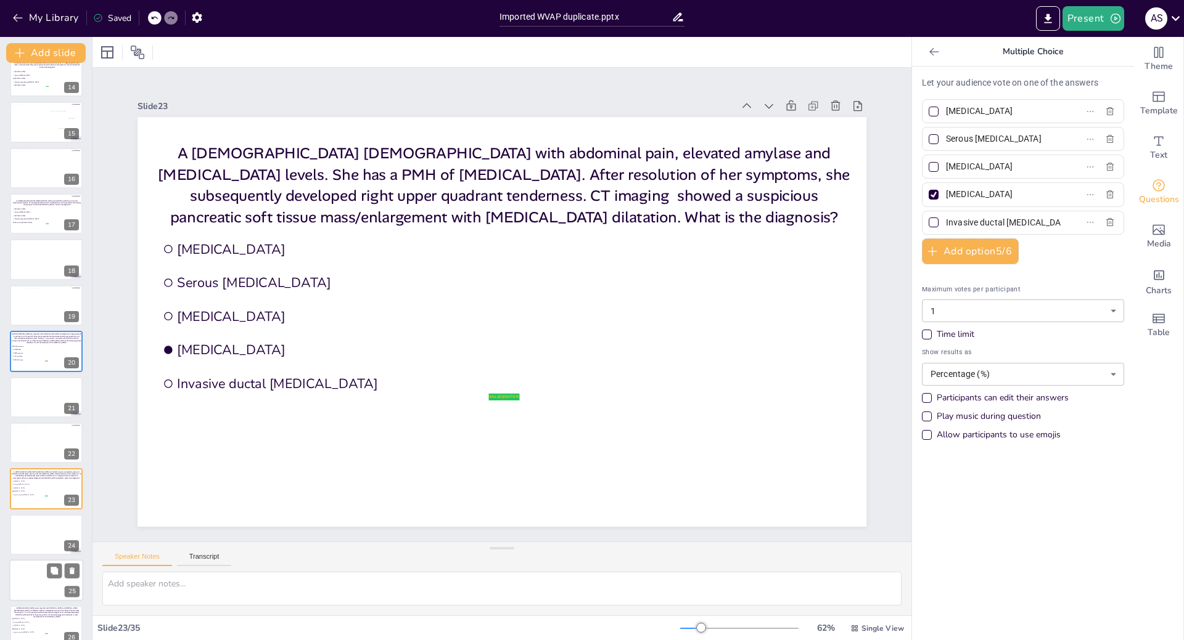
scroll to position [736, 0]
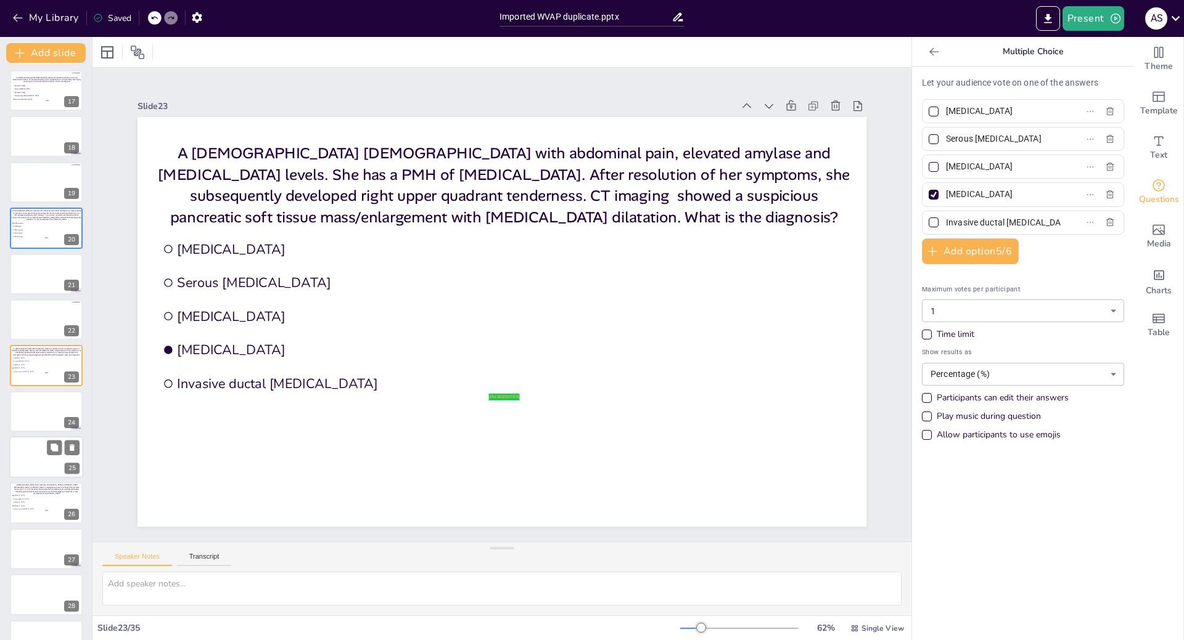
click at [45, 452] on div at bounding box center [46, 457] width 74 height 42
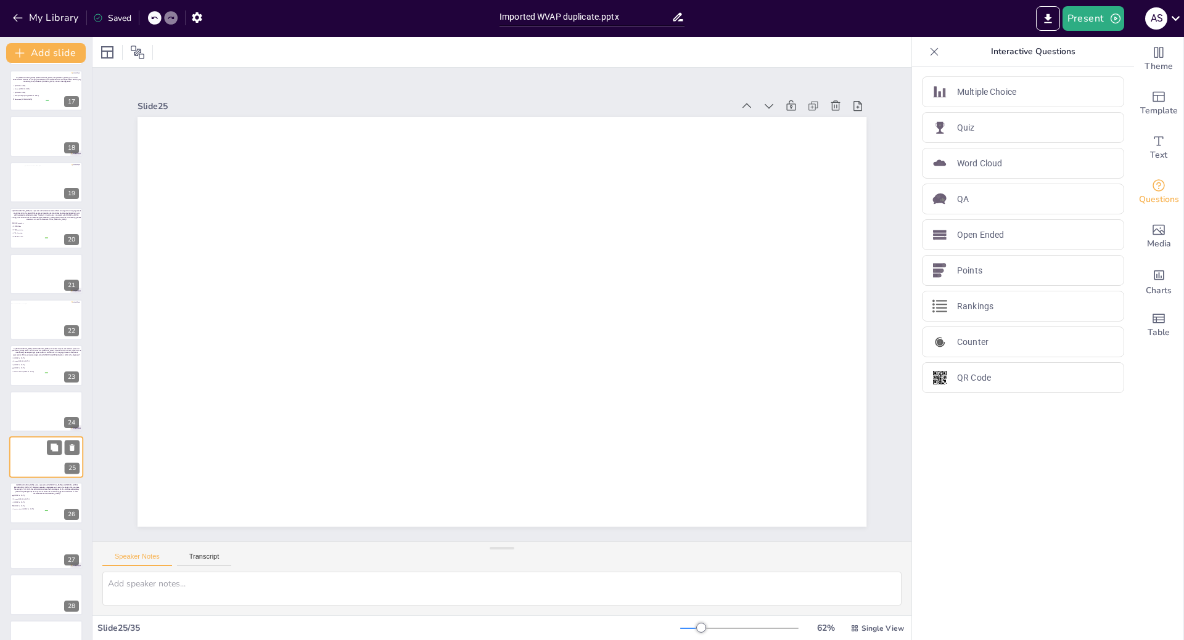
scroll to position [842, 0]
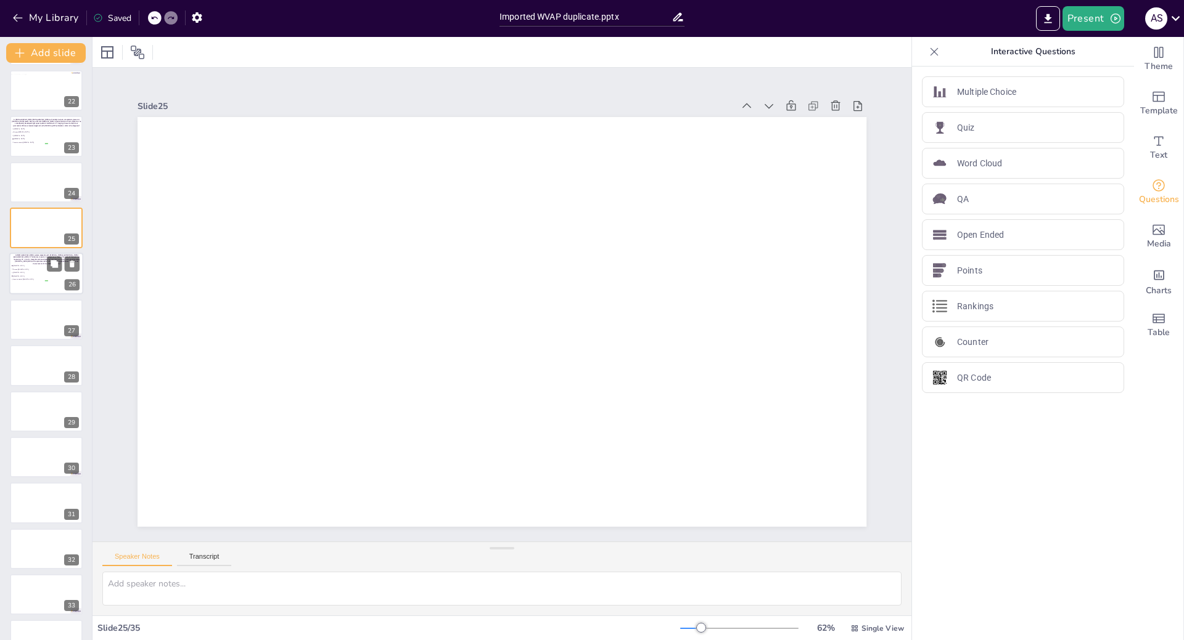
click at [25, 286] on div at bounding box center [46, 274] width 74 height 42
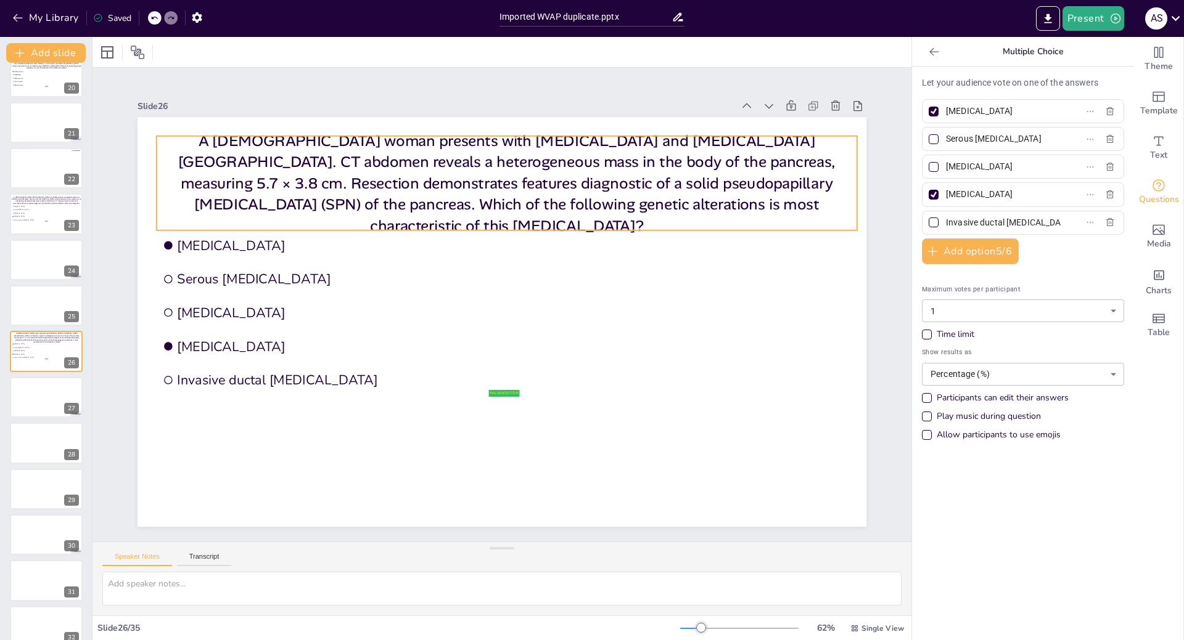
click at [243, 172] on p "A [DEMOGRAPHIC_DATA] woman presents with [MEDICAL_DATA] and [MEDICAL_DATA][GEOG…" at bounding box center [507, 183] width 700 height 106
click at [207, 246] on span "[MEDICAL_DATA]" at bounding box center [346, 246] width 338 height 18
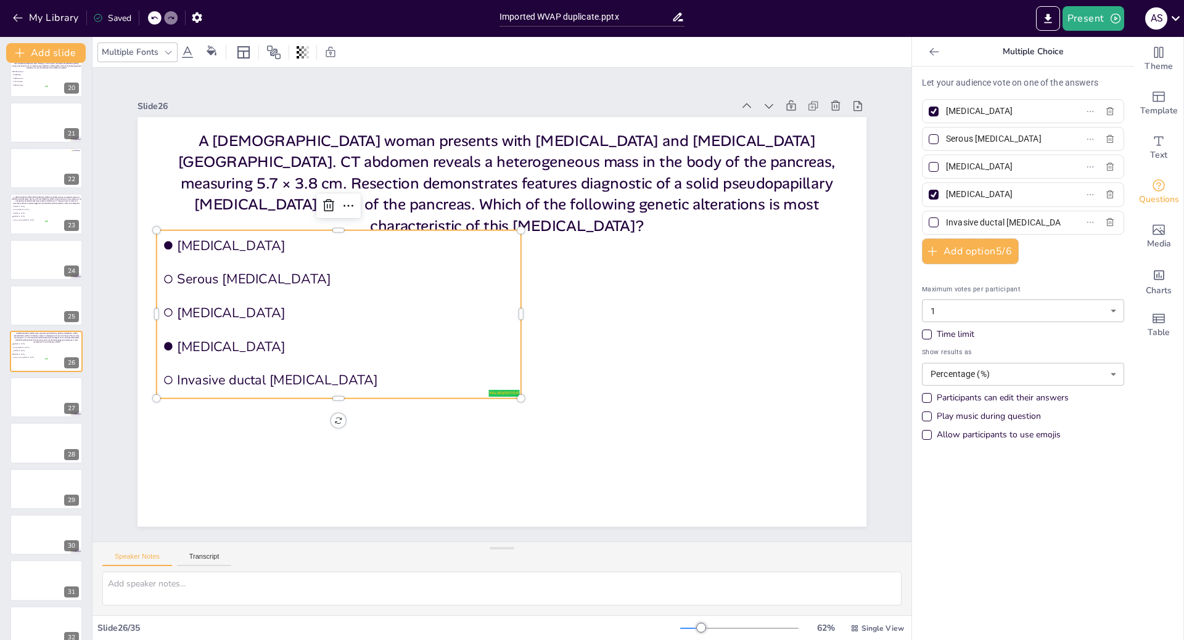
click at [142, 47] on div "Multiple Fonts" at bounding box center [130, 52] width 62 height 17
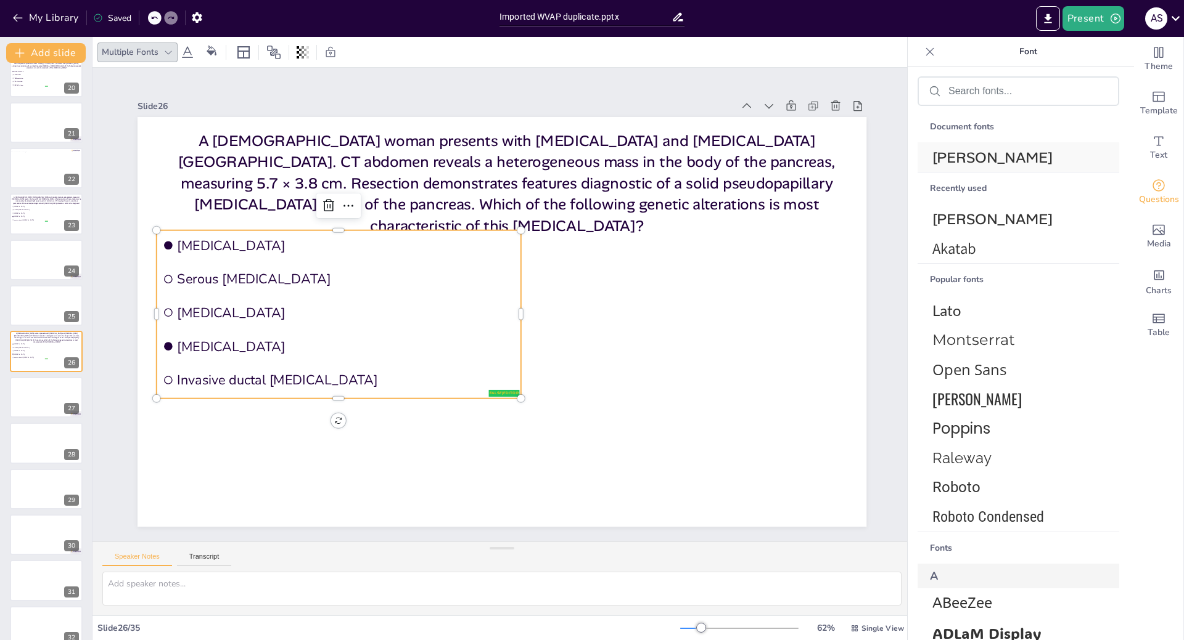
click at [987, 151] on span "[PERSON_NAME]" at bounding box center [1015, 157] width 167 height 19
click at [39, 219] on span "Invasive ductal [MEDICAL_DATA]" at bounding box center [30, 220] width 35 height 2
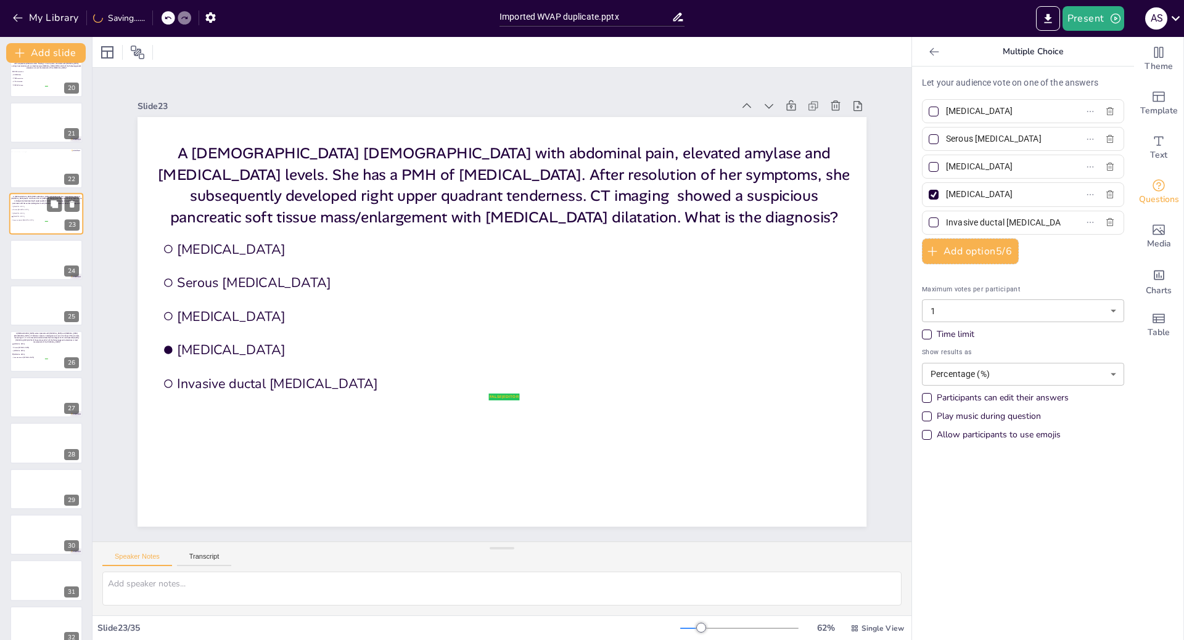
scroll to position [750, 0]
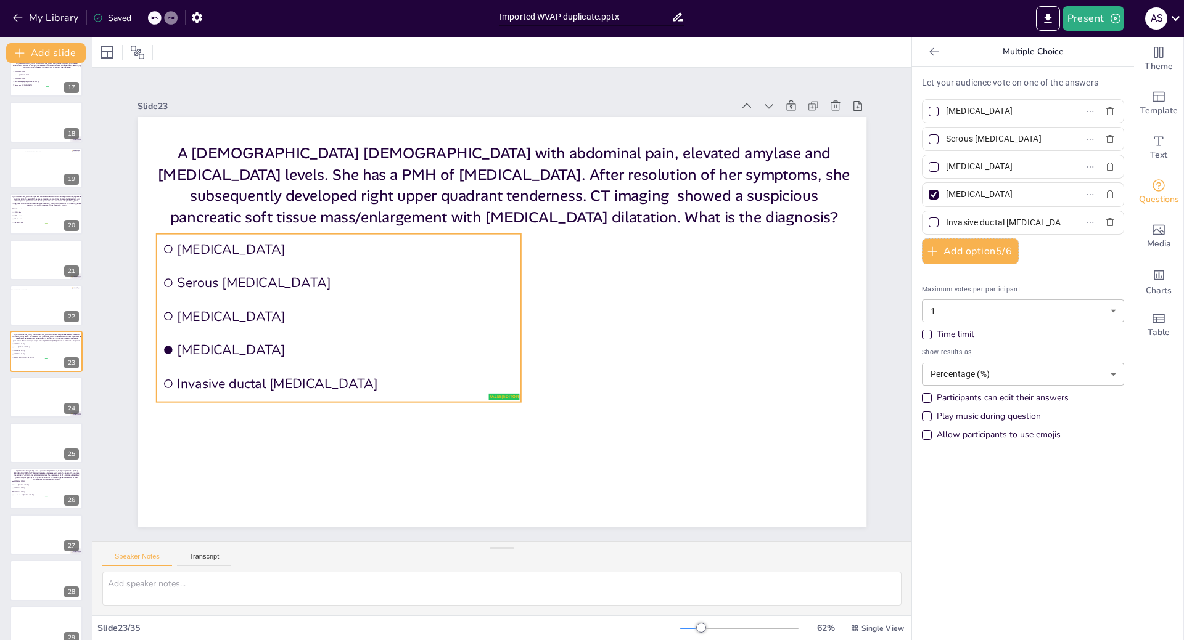
click at [231, 261] on ul "Mucinous cystic neoplasm Serous cystadenoma Intraductal papillary mucinous neop…" at bounding box center [339, 318] width 364 height 168
click at [105, 51] on div "Multiple Fonts" at bounding box center [130, 52] width 62 height 17
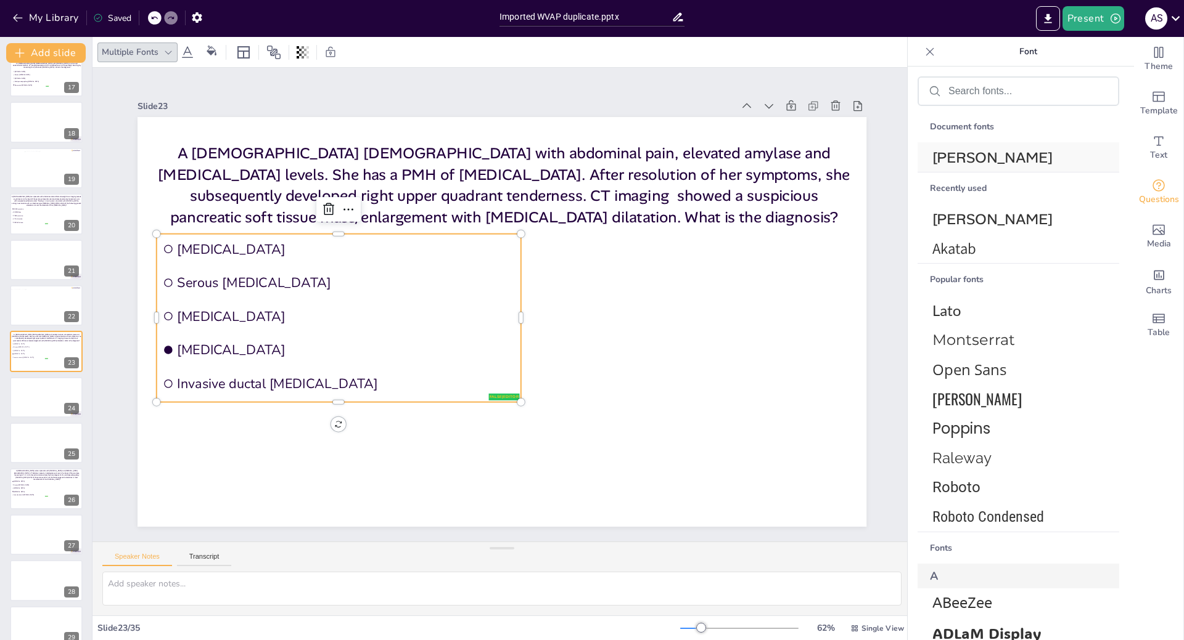
click at [1062, 158] on span "[PERSON_NAME]" at bounding box center [1015, 157] width 167 height 19
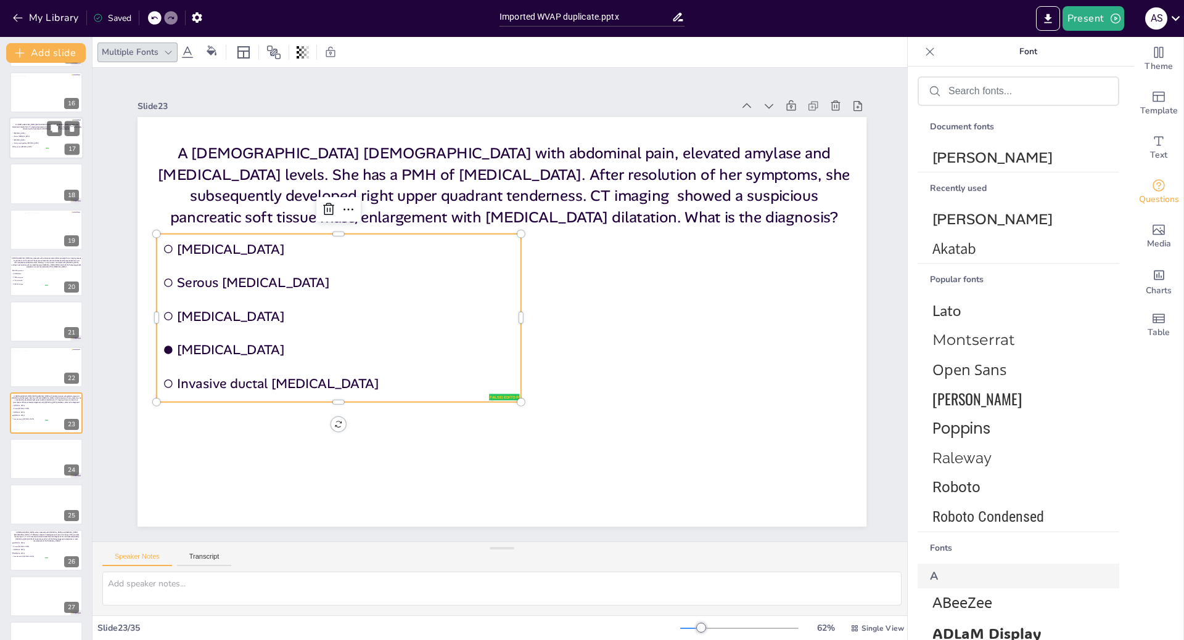
click at [23, 141] on li "[MEDICAL_DATA]" at bounding box center [30, 140] width 37 height 3
type input "Solid pseudopapillary [MEDICAL_DATA]"
type input "Pancreatic [MEDICAL_DATA]"
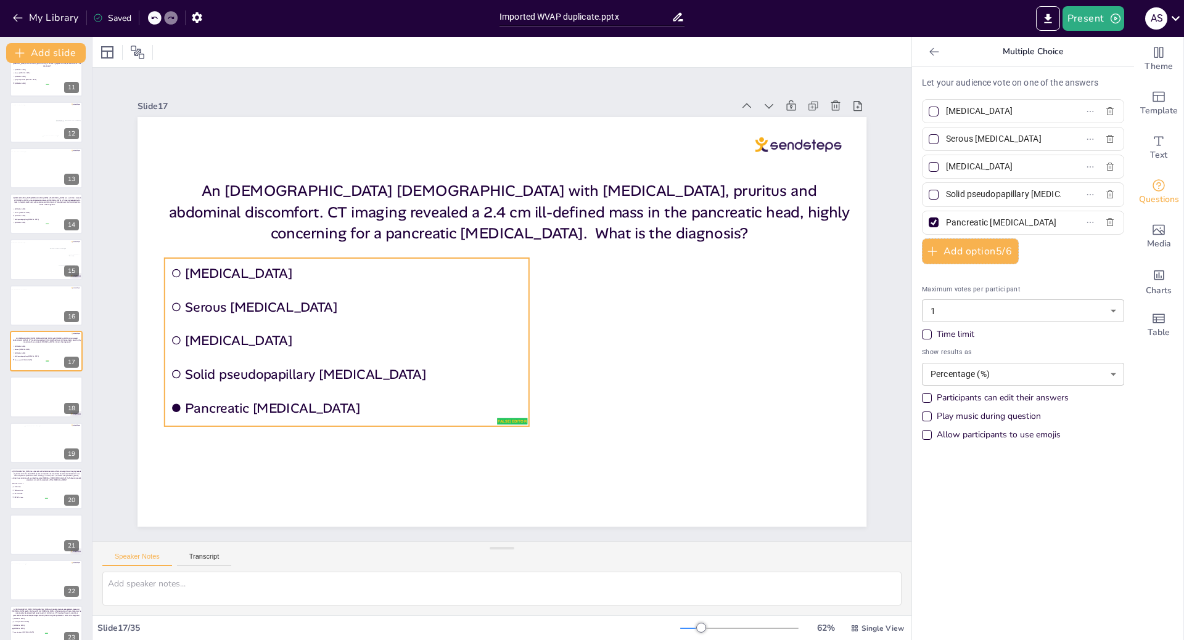
click at [246, 338] on span "[MEDICAL_DATA]" at bounding box center [354, 340] width 338 height 17
click at [105, 52] on div "Multiple Fonts" at bounding box center [130, 52] width 62 height 17
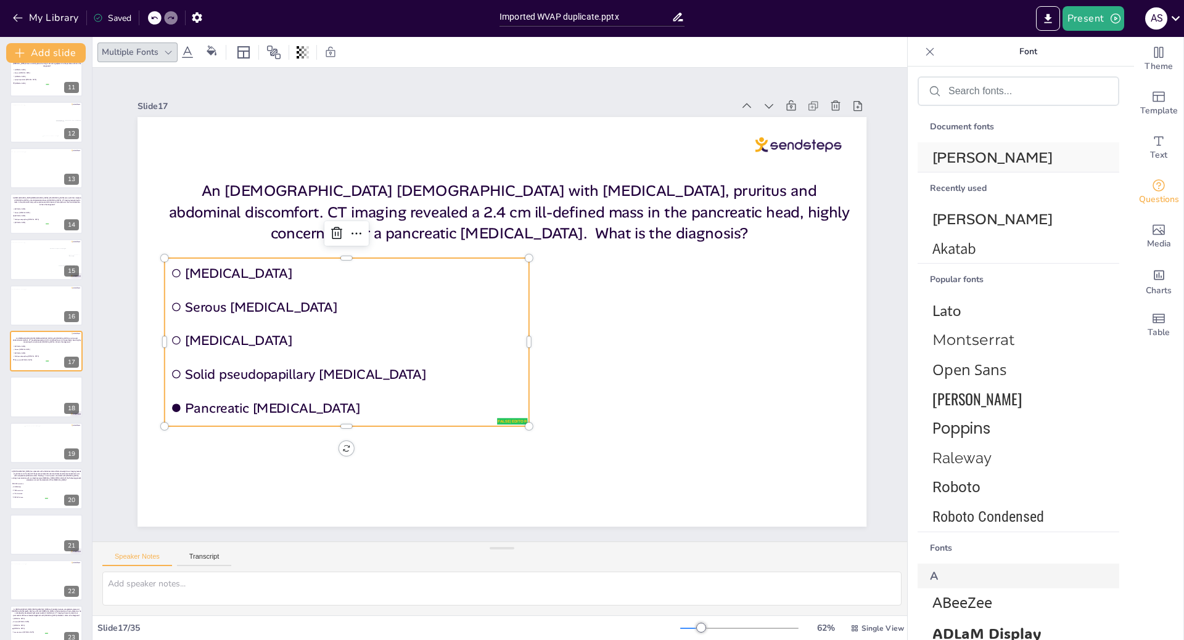
click at [962, 160] on span "[PERSON_NAME]" at bounding box center [1015, 157] width 167 height 19
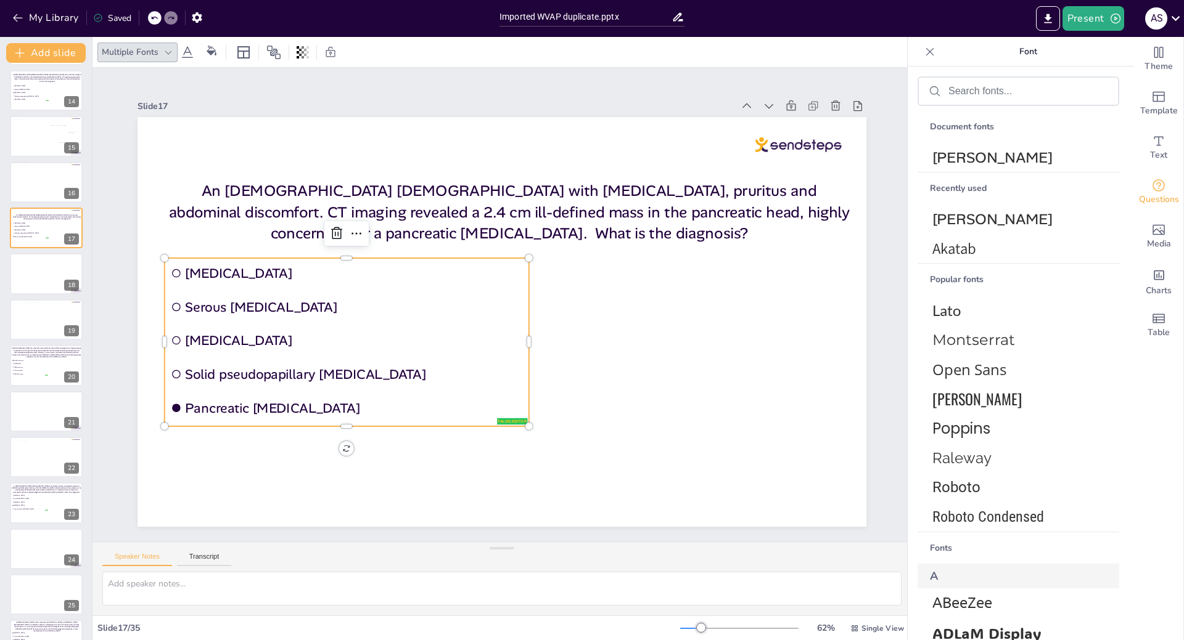
scroll to position [660, 0]
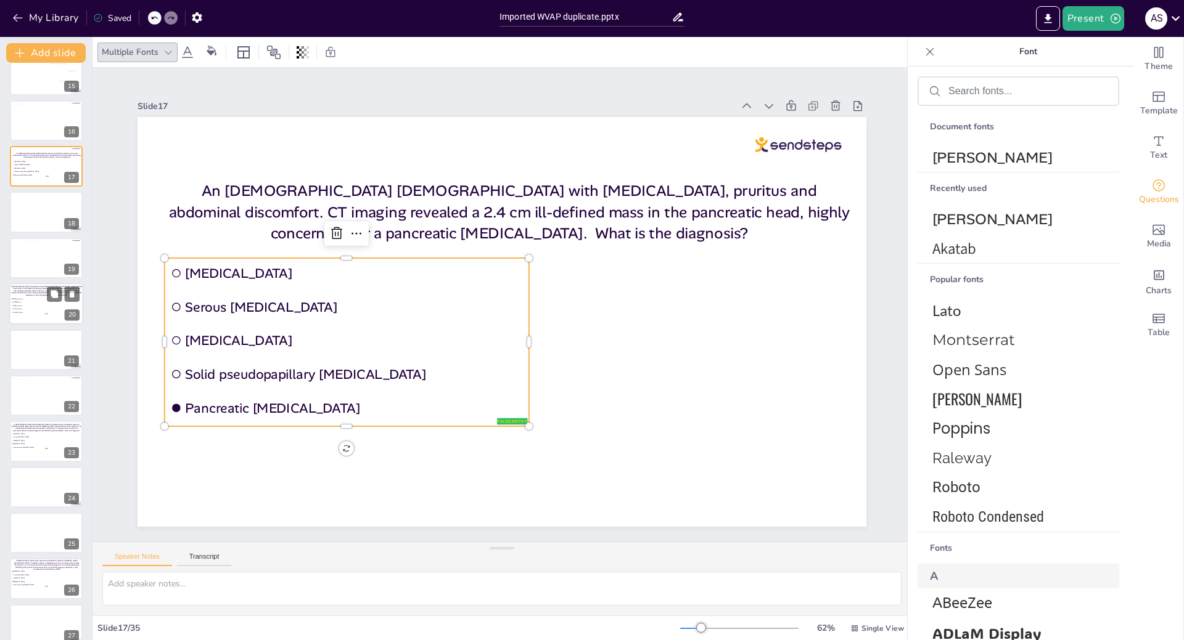
click at [28, 313] on span "PRKACA fusion" at bounding box center [30, 313] width 35 height 2
type input "GNAS mutation"
type input "SMAD4 loss"
type input "TP53 mutation"
type input "VHL alteration"
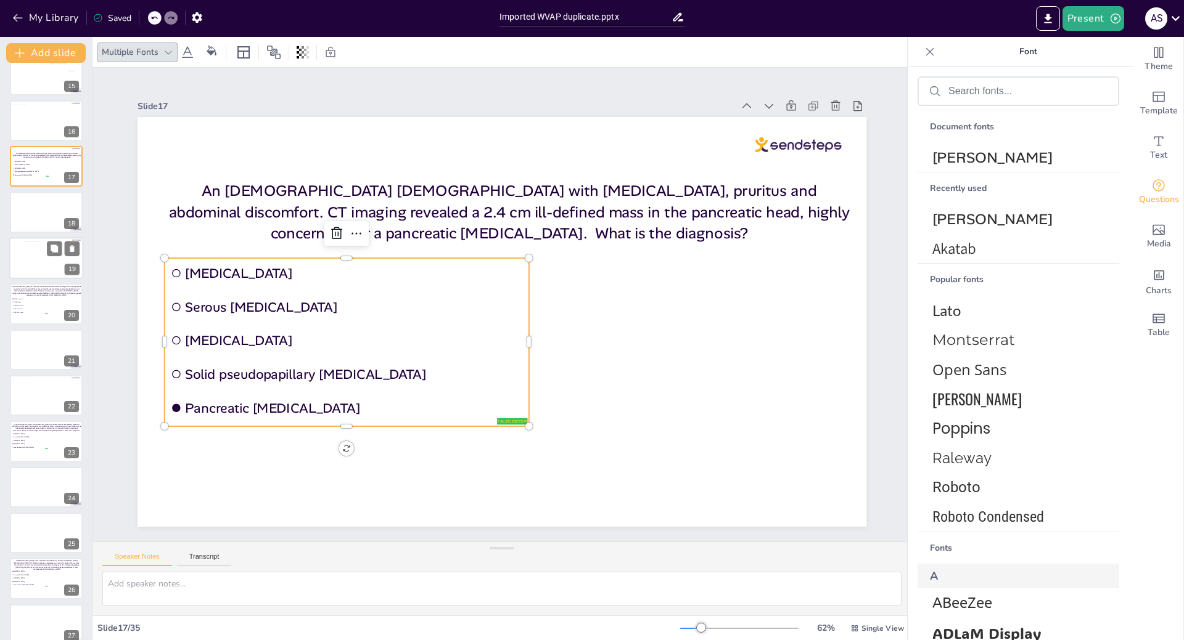
type input "PRKACA fusion"
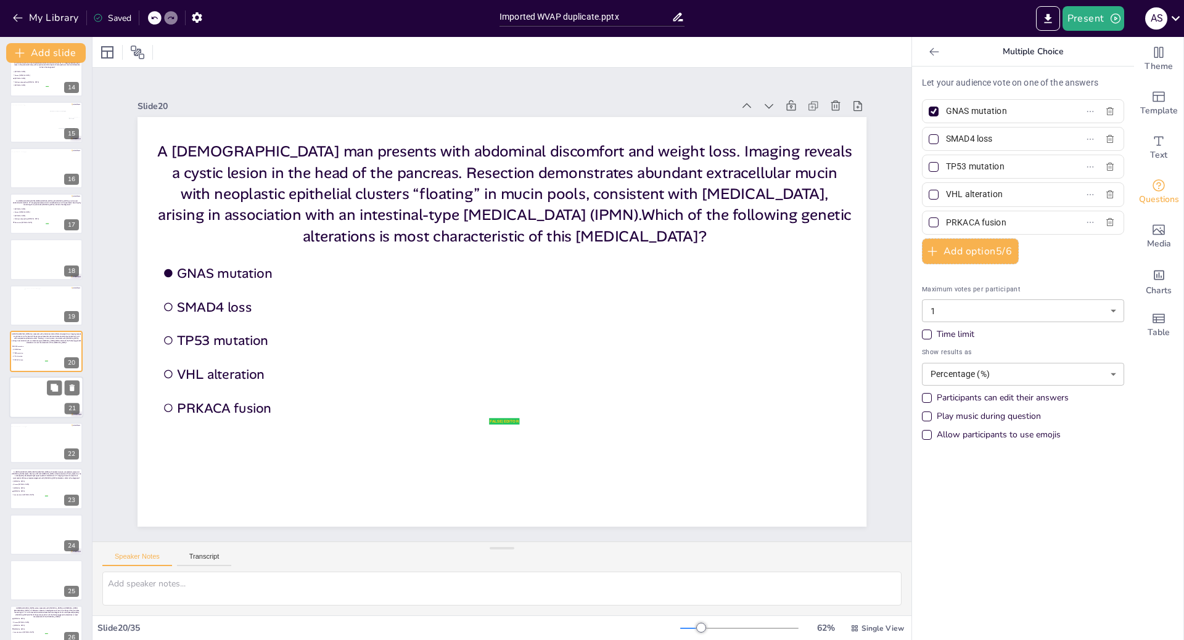
click at [27, 388] on div at bounding box center [46, 398] width 74 height 42
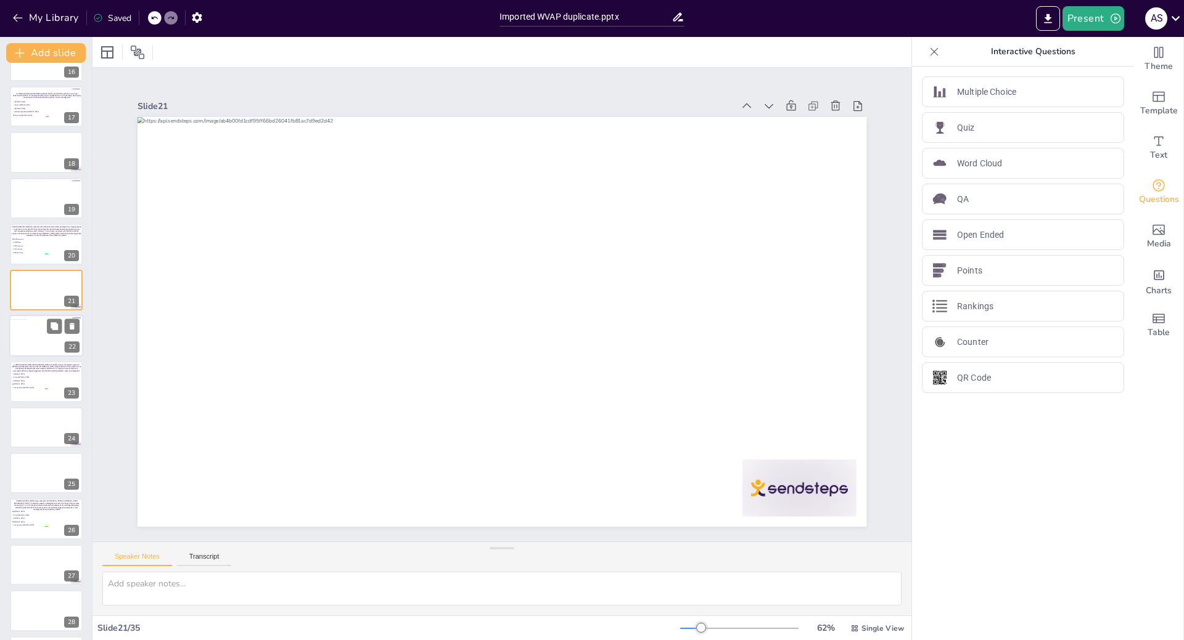
click at [33, 332] on div at bounding box center [42, 338] width 67 height 38
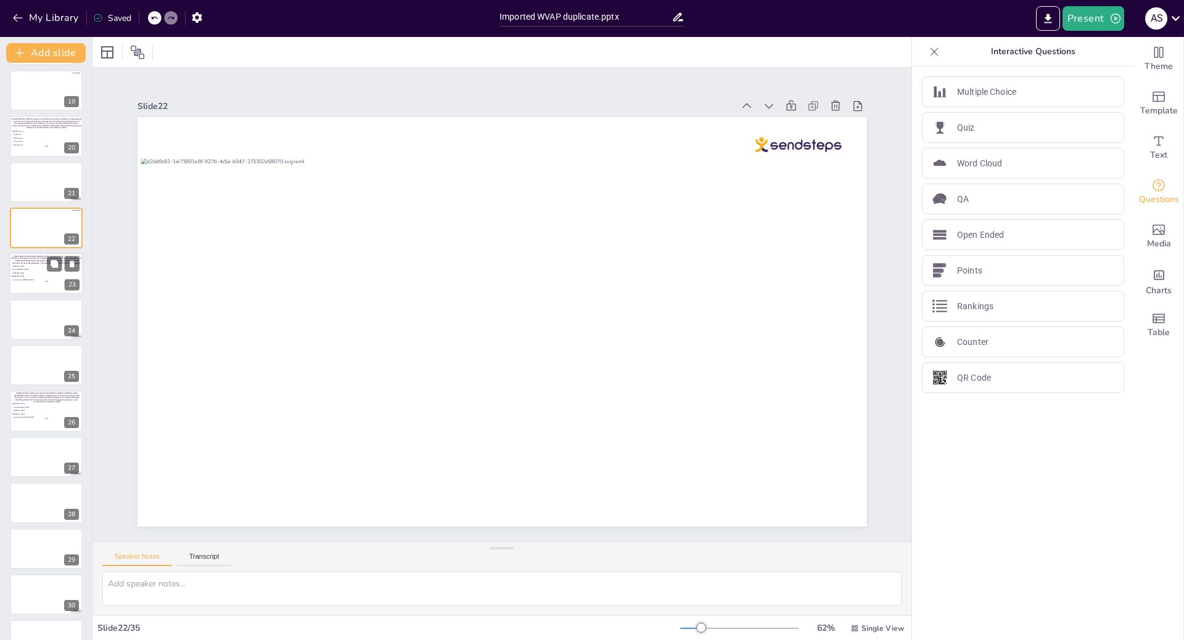
click at [33, 280] on span "Invasive ductal [MEDICAL_DATA]" at bounding box center [30, 280] width 35 height 2
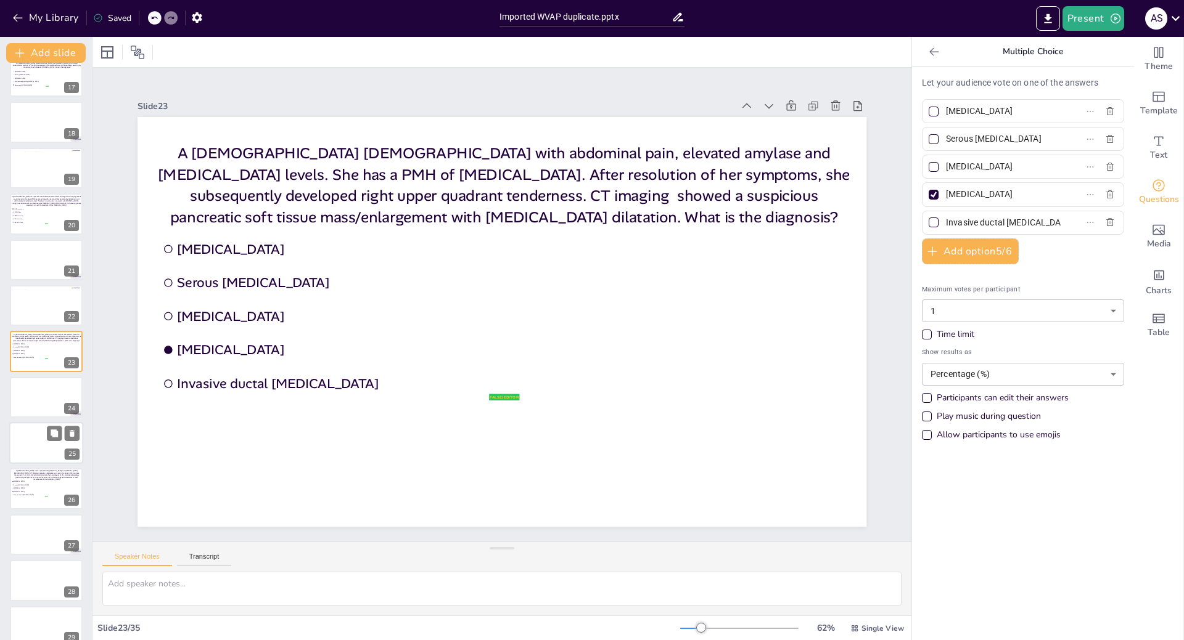
click at [35, 432] on div at bounding box center [46, 443] width 74 height 42
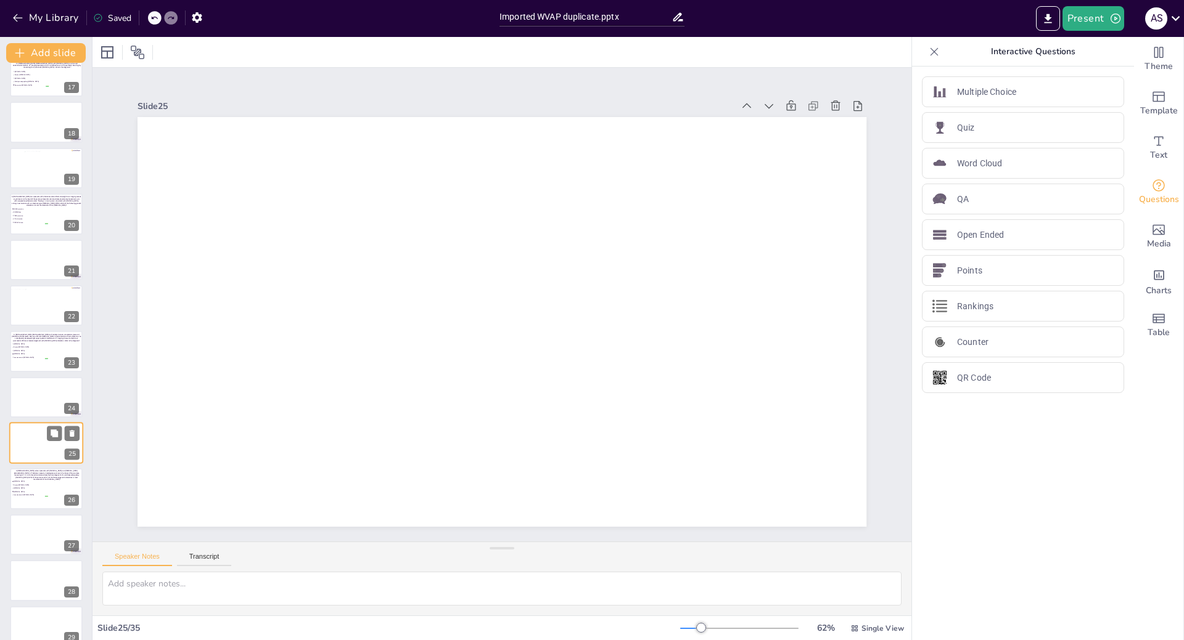
scroll to position [842, 0]
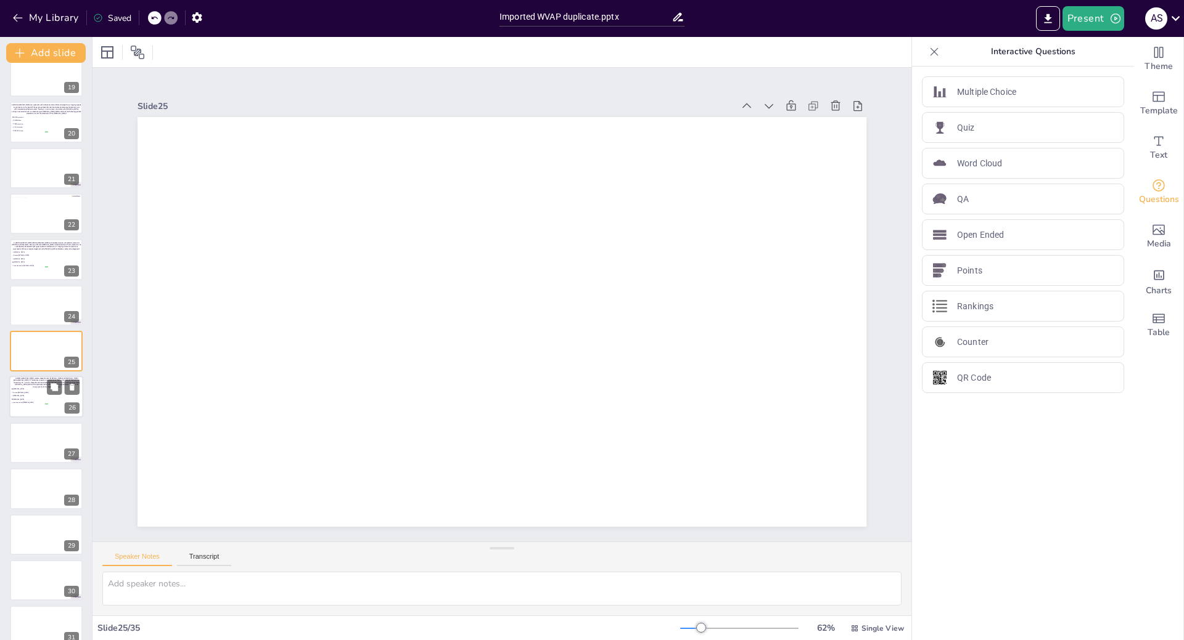
click at [27, 390] on span "[MEDICAL_DATA]" at bounding box center [30, 389] width 35 height 2
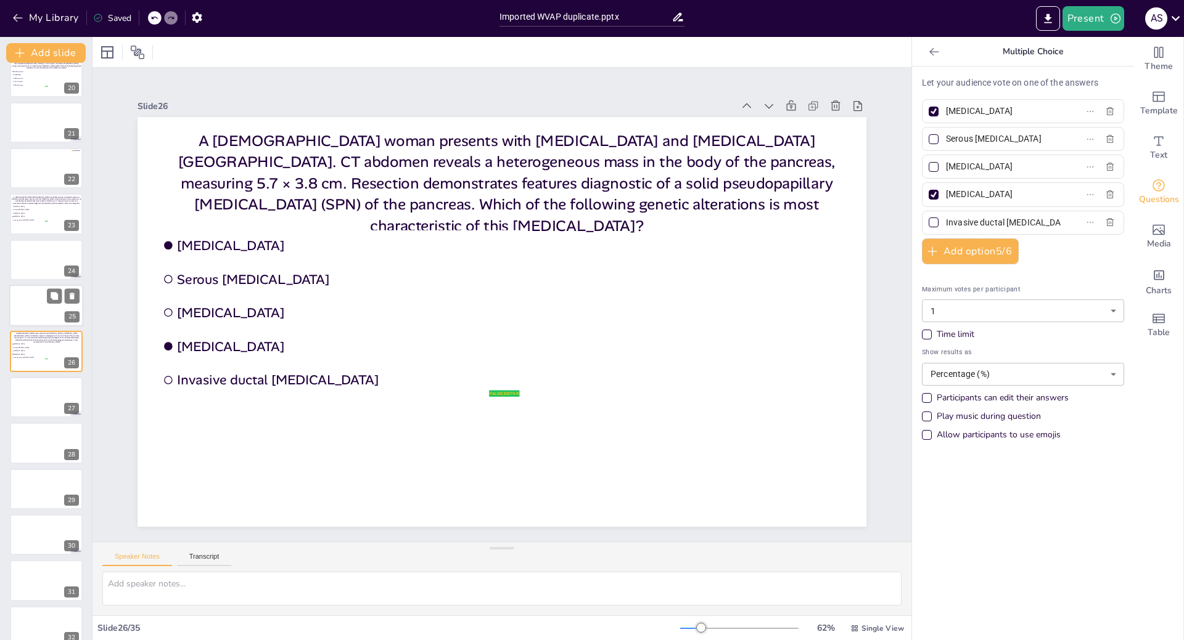
click at [23, 300] on div at bounding box center [46, 306] width 74 height 42
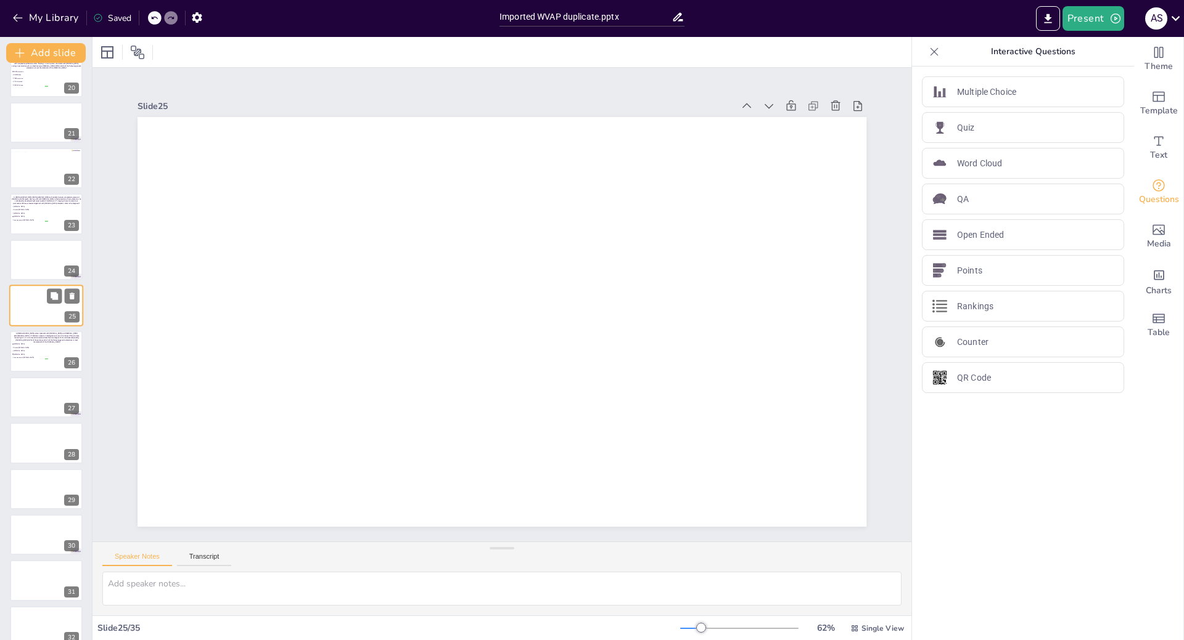
scroll to position [842, 0]
click at [74, 341] on icon at bounding box center [72, 341] width 5 height 7
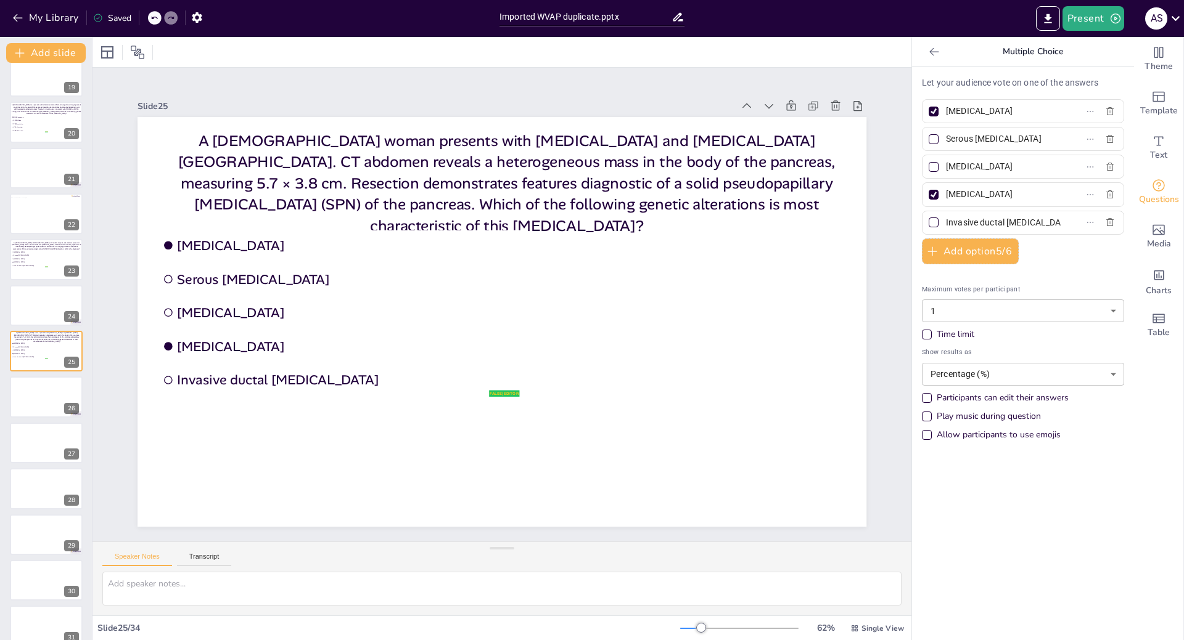
click at [1038, 110] on input "[MEDICAL_DATA]" at bounding box center [1003, 111] width 115 height 18
click at [930, 113] on div at bounding box center [933, 111] width 6 height 6
click at [946, 113] on input "[MEDICAL_DATA]" at bounding box center [1003, 111] width 115 height 18
checkbox input "false"
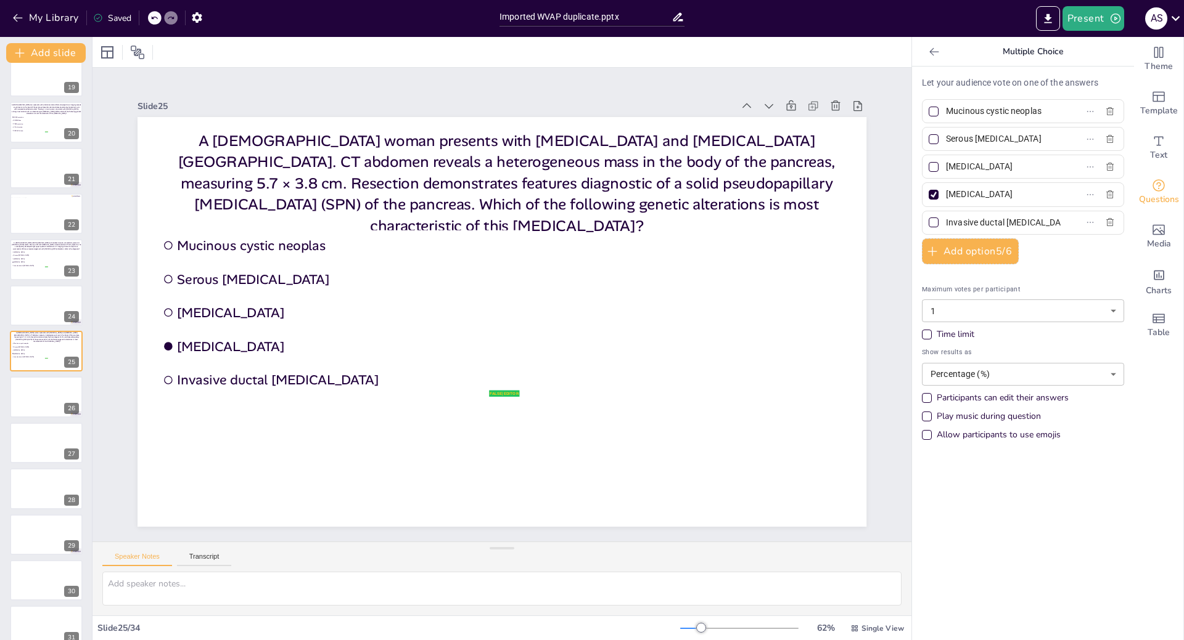
scroll to position [0, 0]
type input "M"
type input "GNAS mutation"
click at [1026, 142] on input "Serous [MEDICAL_DATA]" at bounding box center [1003, 139] width 115 height 18
type input "S"
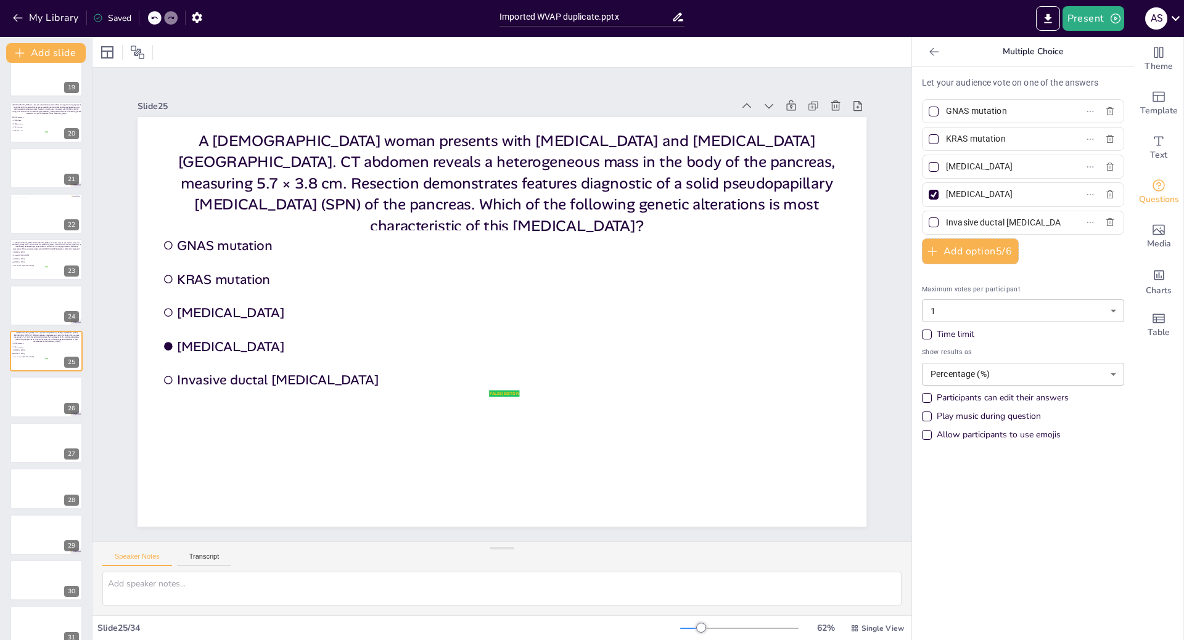
type input "KRAS mutation"
click at [1034, 166] on input "[MEDICAL_DATA]" at bounding box center [1003, 167] width 115 height 18
type input "I"
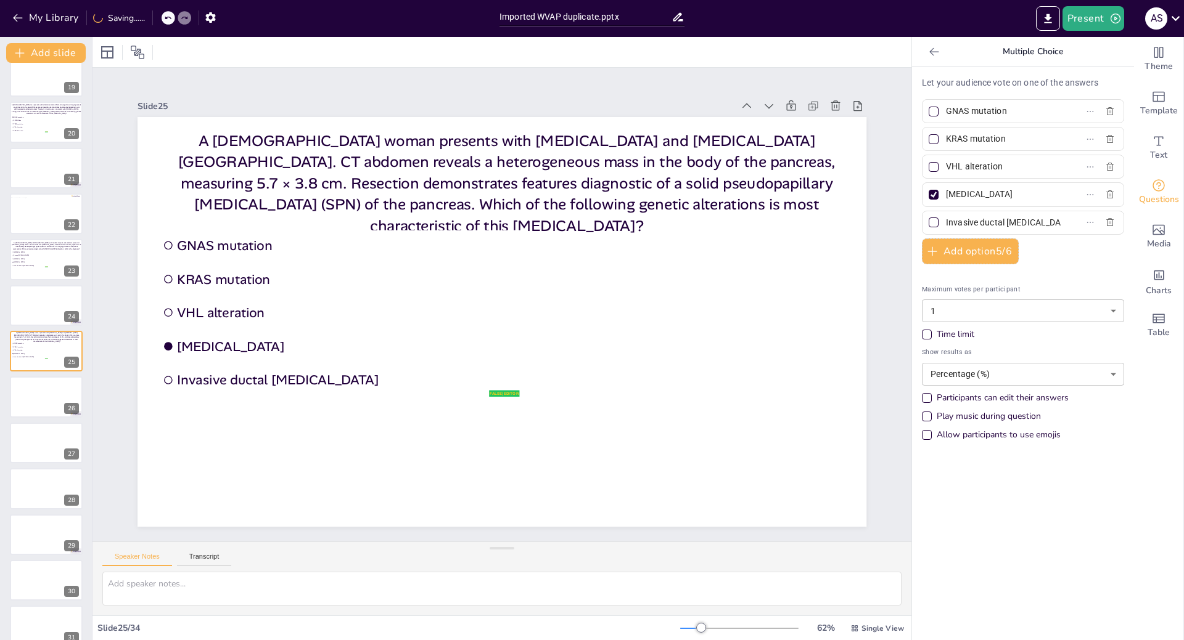
type input "VHL alteration"
click at [1026, 196] on input "[MEDICAL_DATA]" at bounding box center [1003, 195] width 115 height 18
type input "A"
click at [998, 194] on input "CTNNB1 (" at bounding box center [1003, 195] width 115 height 18
paste input "ß-catenin) mutation"
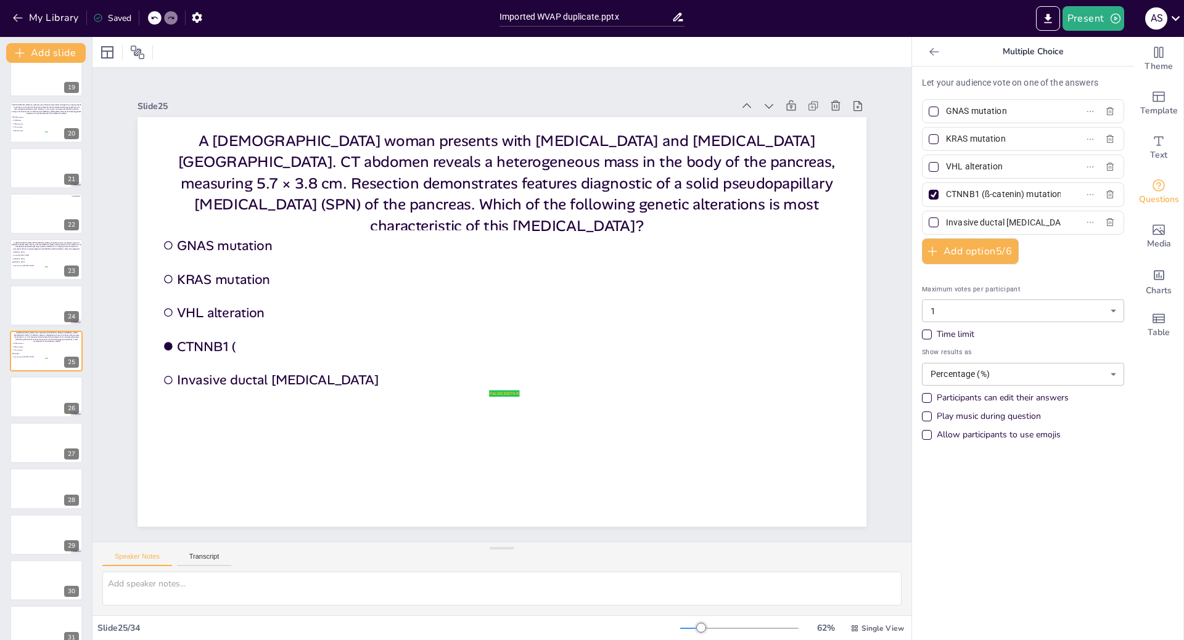
scroll to position [0, 12]
type input "CTNNB1 (ß-catenin) mutation"
click at [946, 223] on input "Invasive ductal [MEDICAL_DATA]" at bounding box center [1003, 223] width 115 height 18
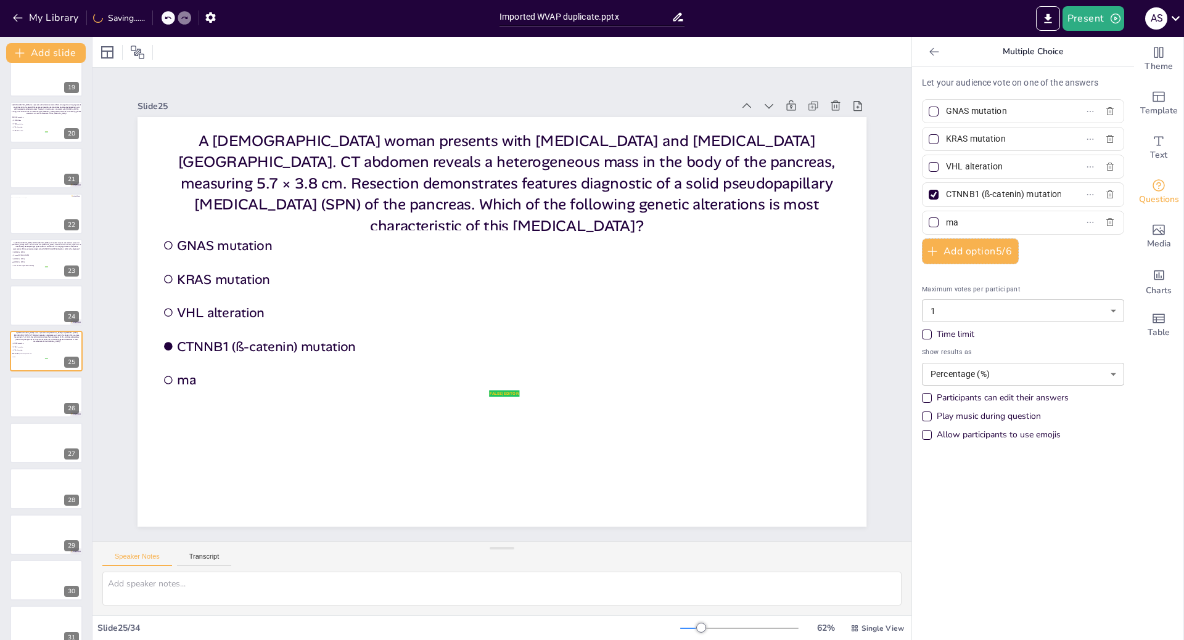
type input "a"
type input "PRKACA fusion"
click at [40, 403] on div at bounding box center [46, 398] width 74 height 42
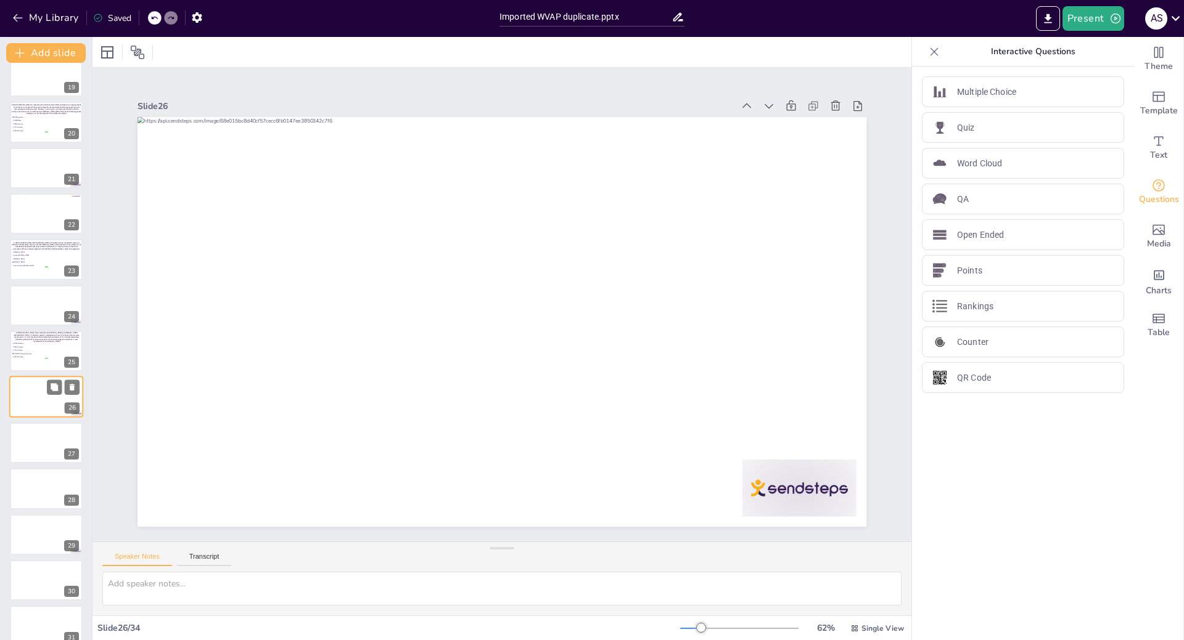
scroll to position [888, 0]
click at [38, 407] on div at bounding box center [46, 398] width 74 height 42
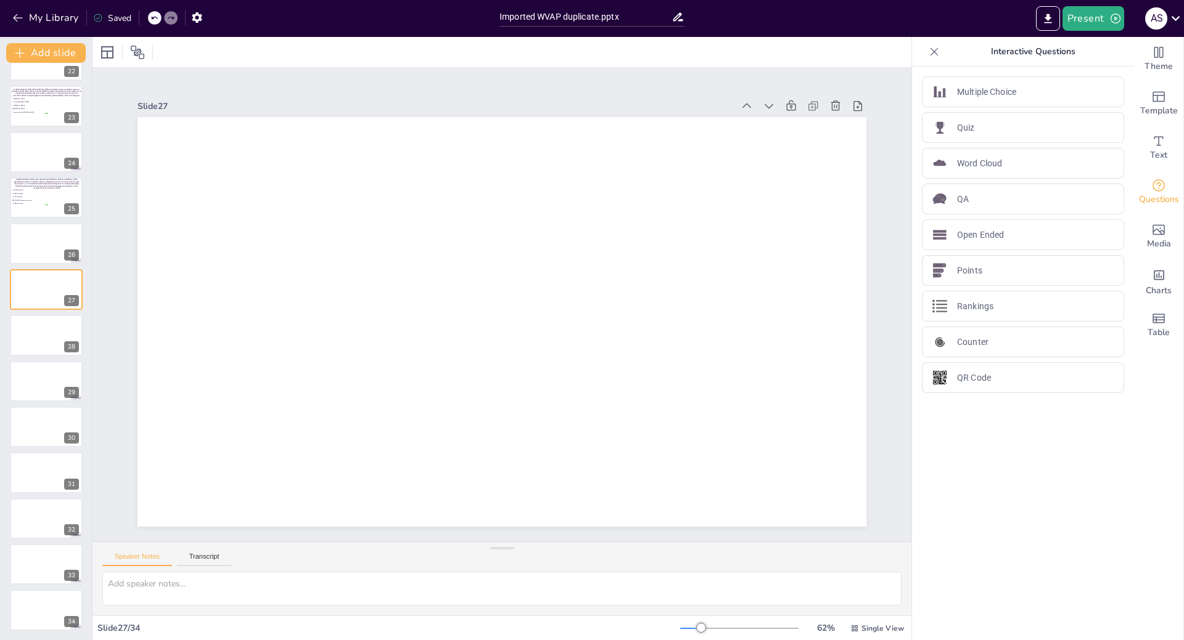
scroll to position [996, 0]
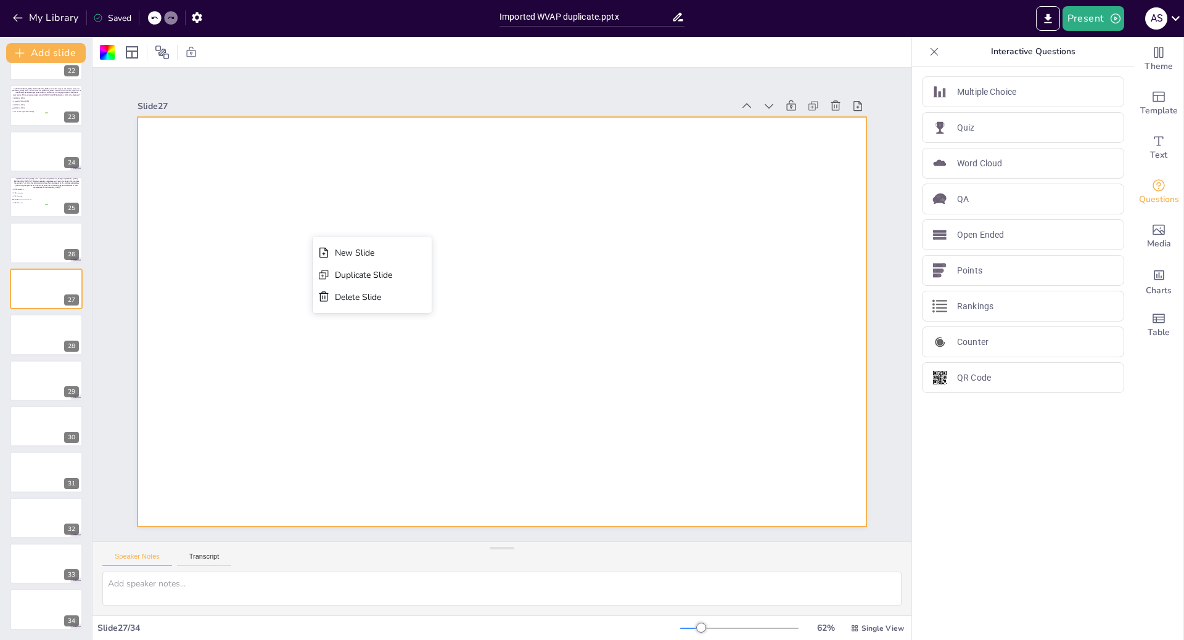
click at [757, 241] on div at bounding box center [501, 322] width 729 height 410
click at [1158, 54] on div "Theme" at bounding box center [1158, 59] width 49 height 44
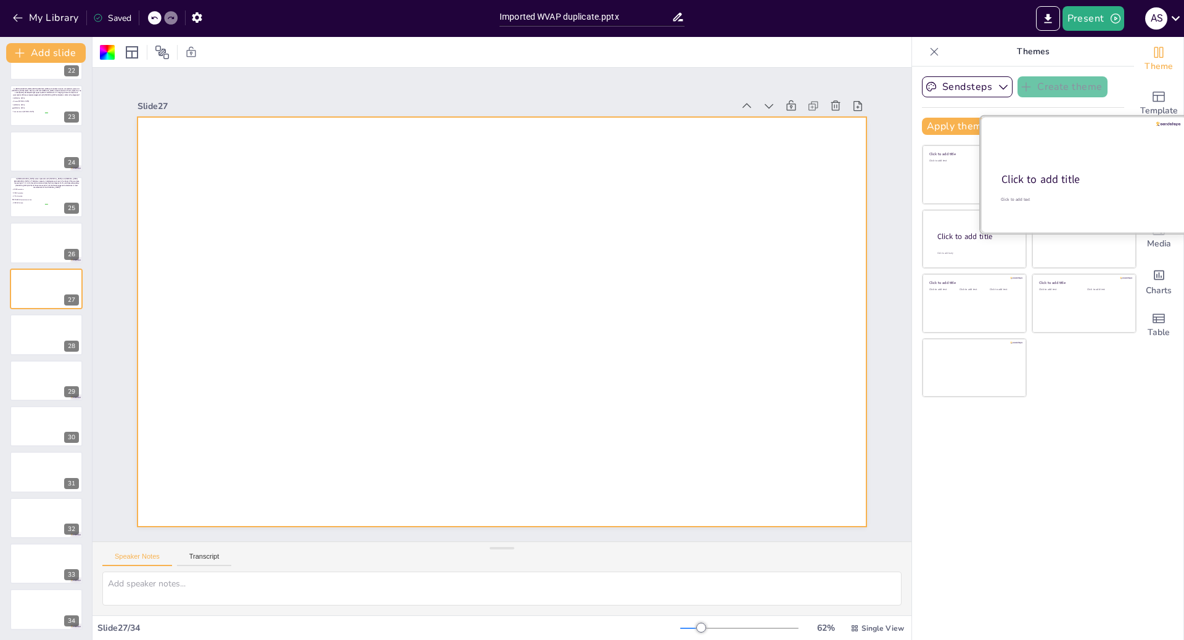
click at [1044, 181] on div "Click to add title" at bounding box center [1082, 180] width 163 height 15
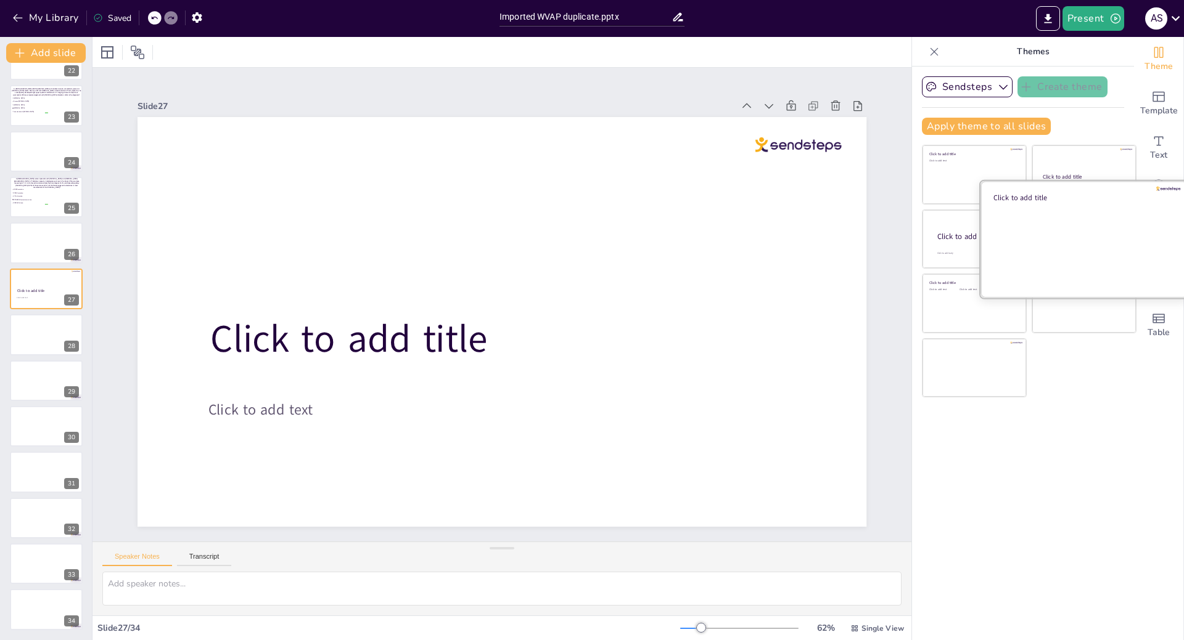
click at [1052, 240] on div at bounding box center [1083, 239] width 207 height 117
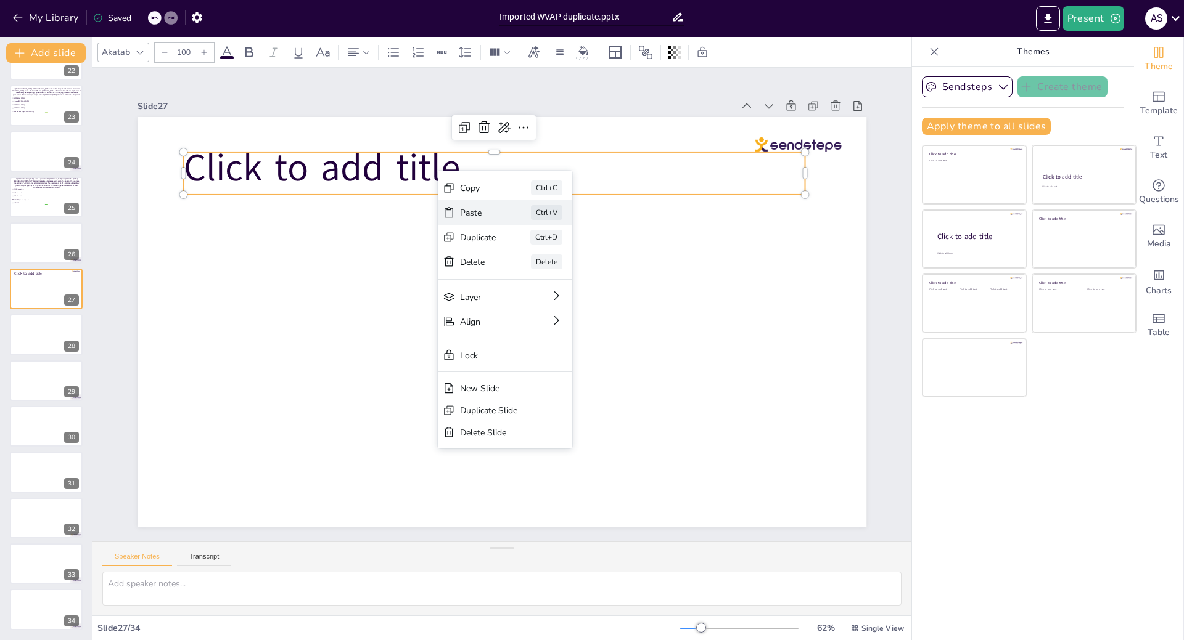
click at [468, 209] on div "Paste" at bounding box center [478, 213] width 36 height 12
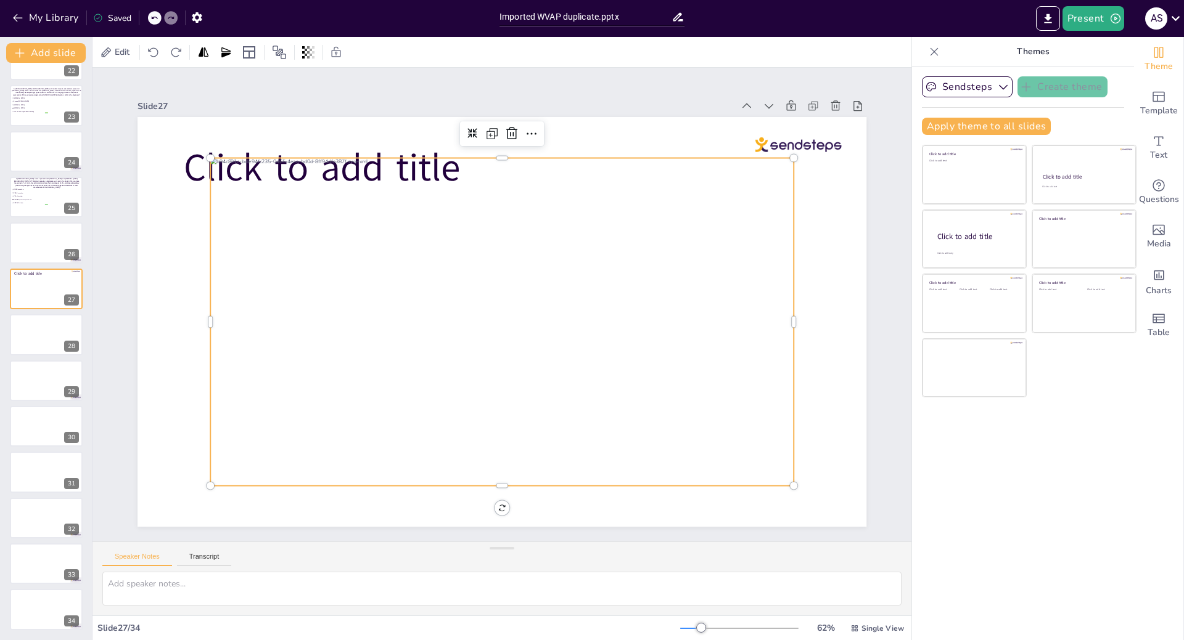
click at [200, 165] on div at bounding box center [205, 322] width 10 height 328
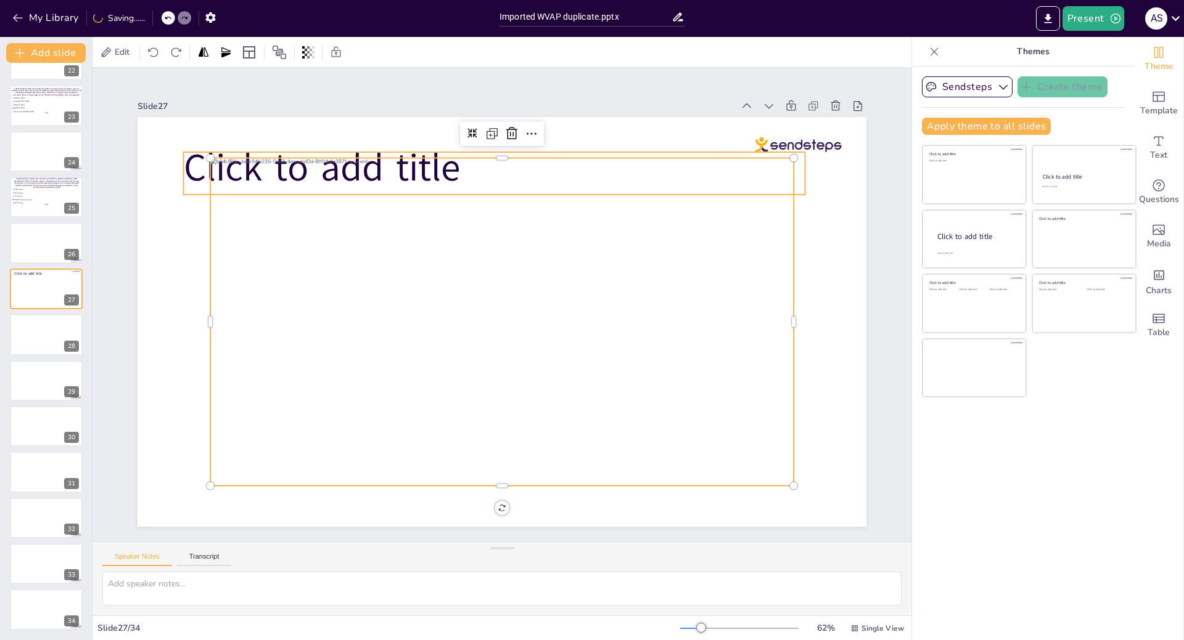
click at [188, 166] on span "Click to add title" at bounding box center [321, 168] width 277 height 52
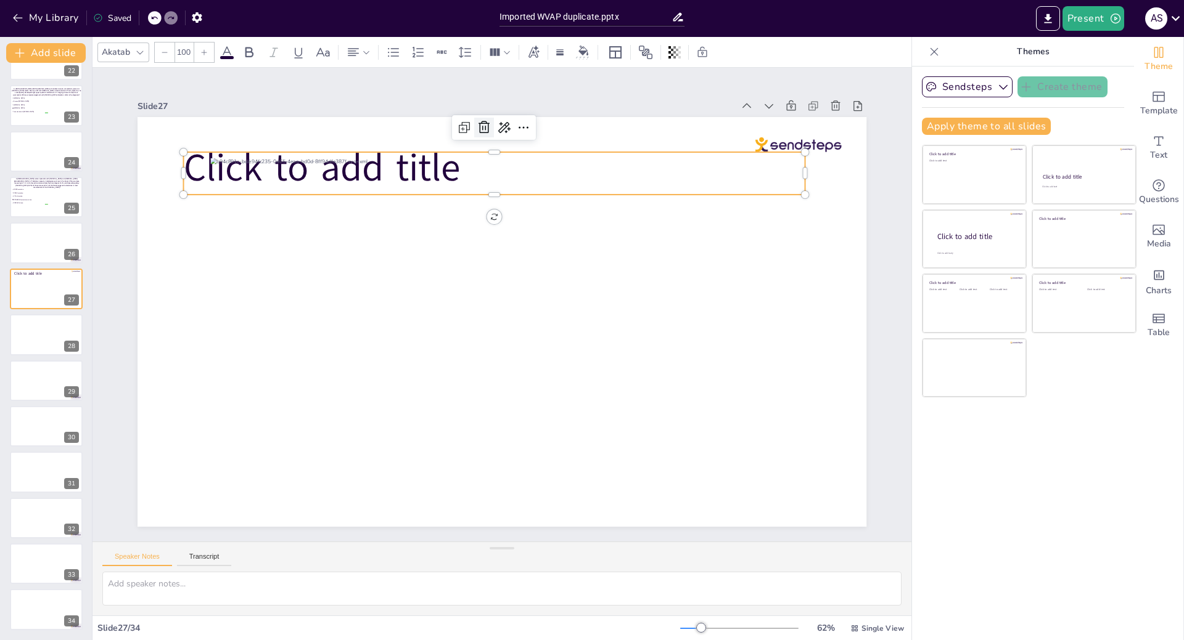
click at [477, 123] on icon at bounding box center [484, 127] width 15 height 15
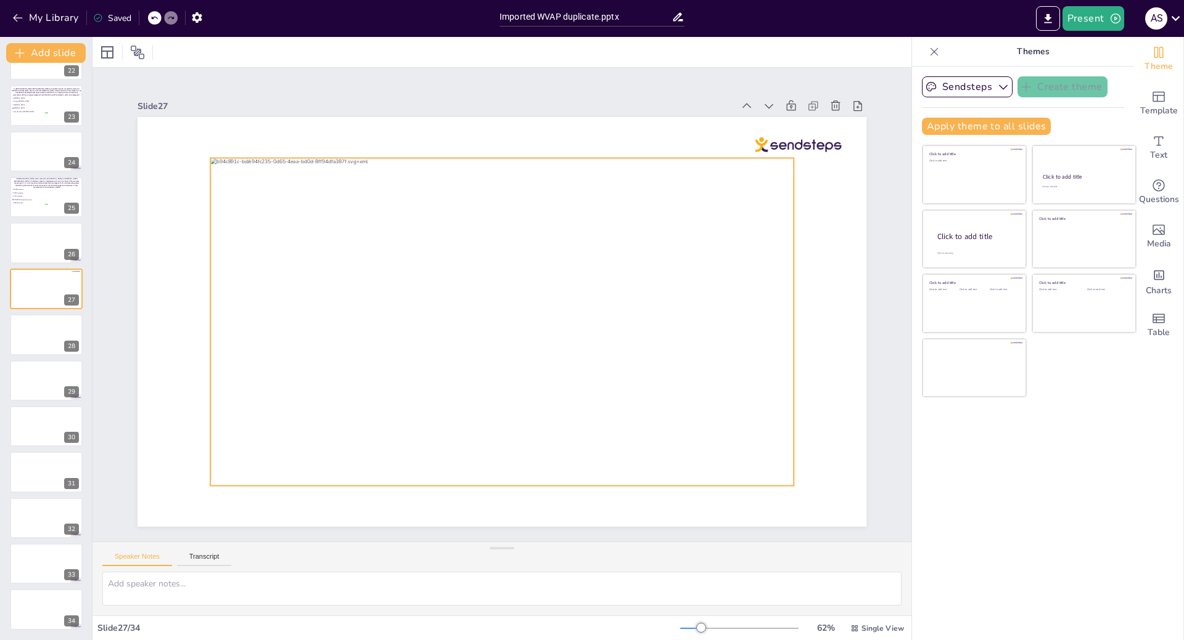
click at [217, 470] on div at bounding box center [501, 322] width 583 height 328
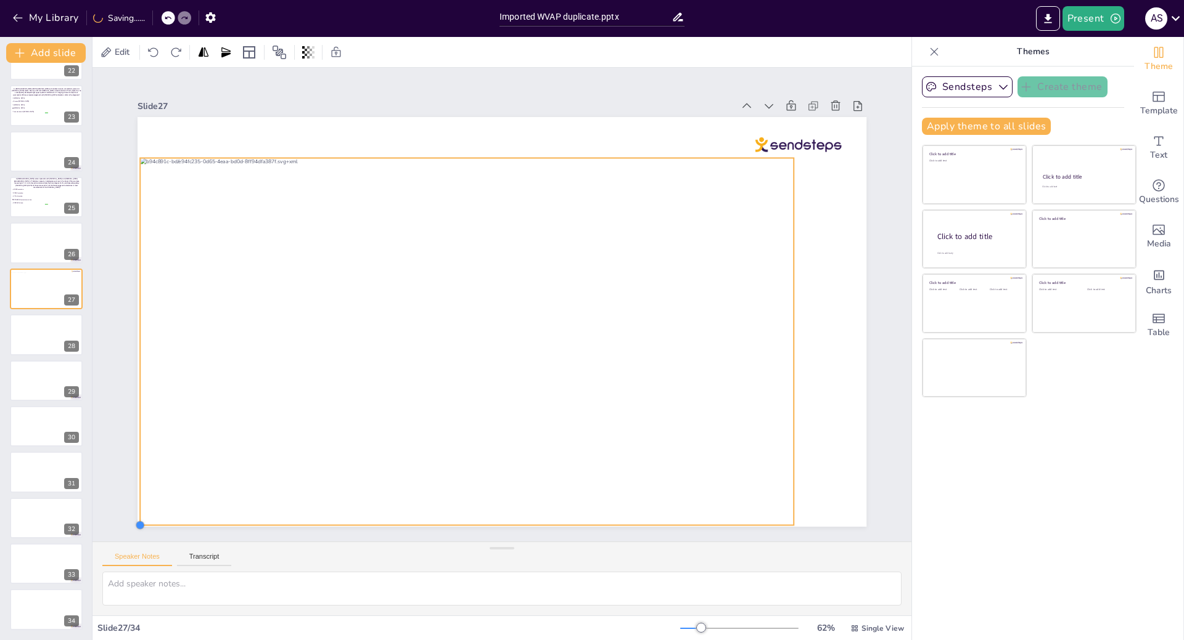
drag, startPoint x: 199, startPoint y: 481, endPoint x: 130, endPoint y: 521, distance: 79.8
click at [135, 521] on div at bounding box center [140, 526] width 10 height 10
click at [27, 319] on div at bounding box center [46, 335] width 74 height 42
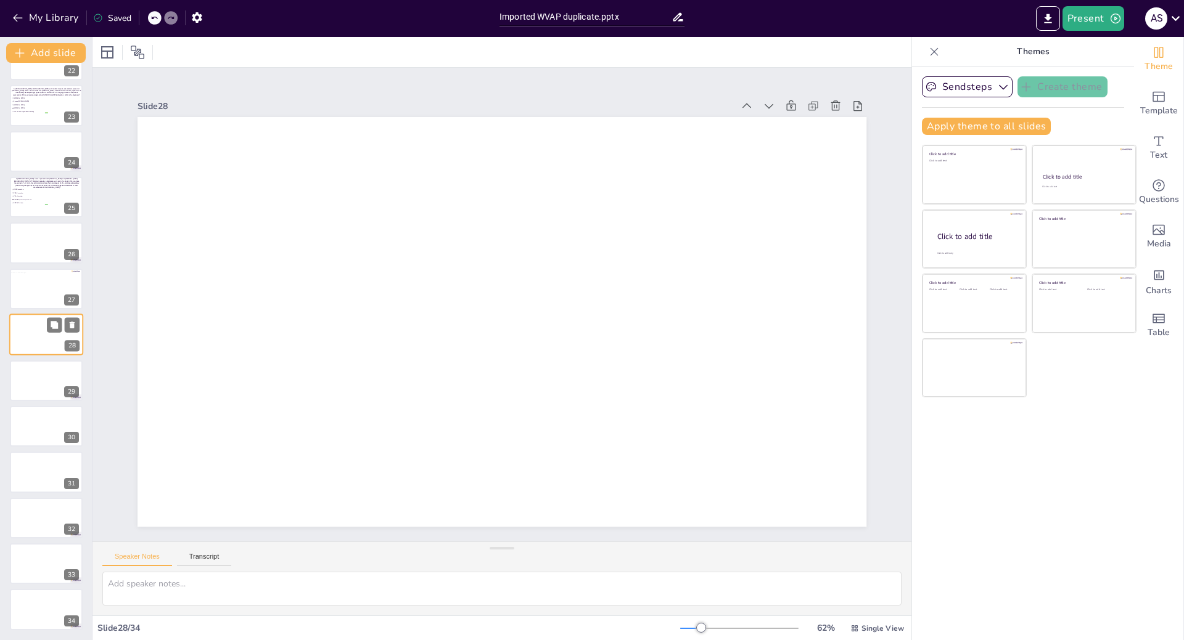
scroll to position [980, 0]
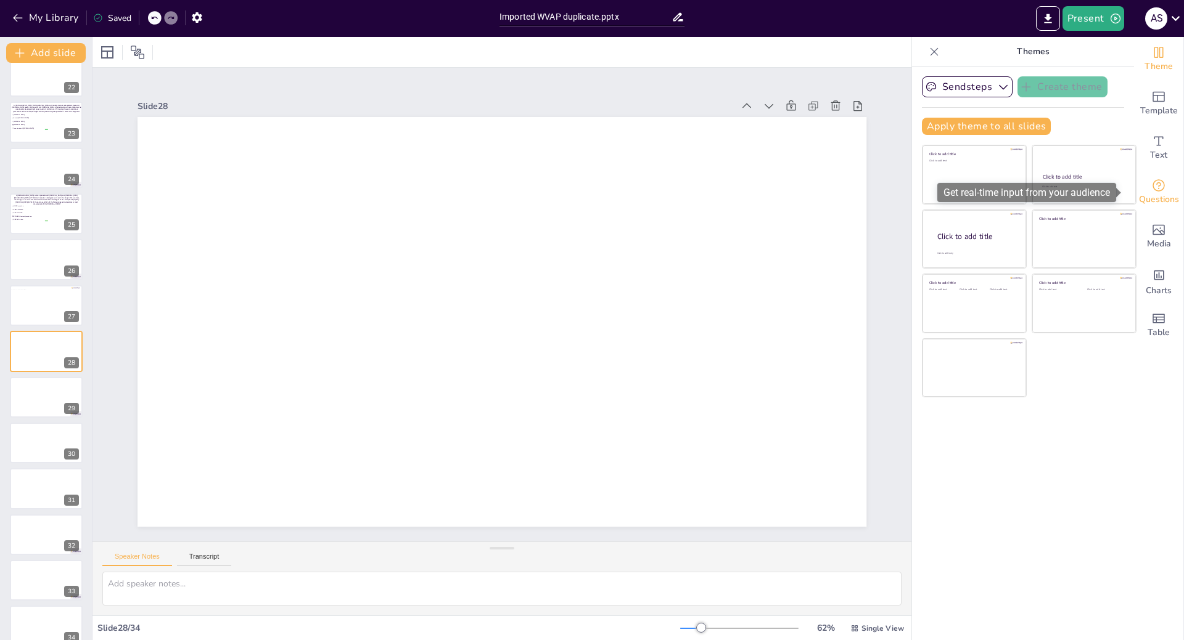
click at [1158, 194] on span "Questions" at bounding box center [1159, 200] width 40 height 14
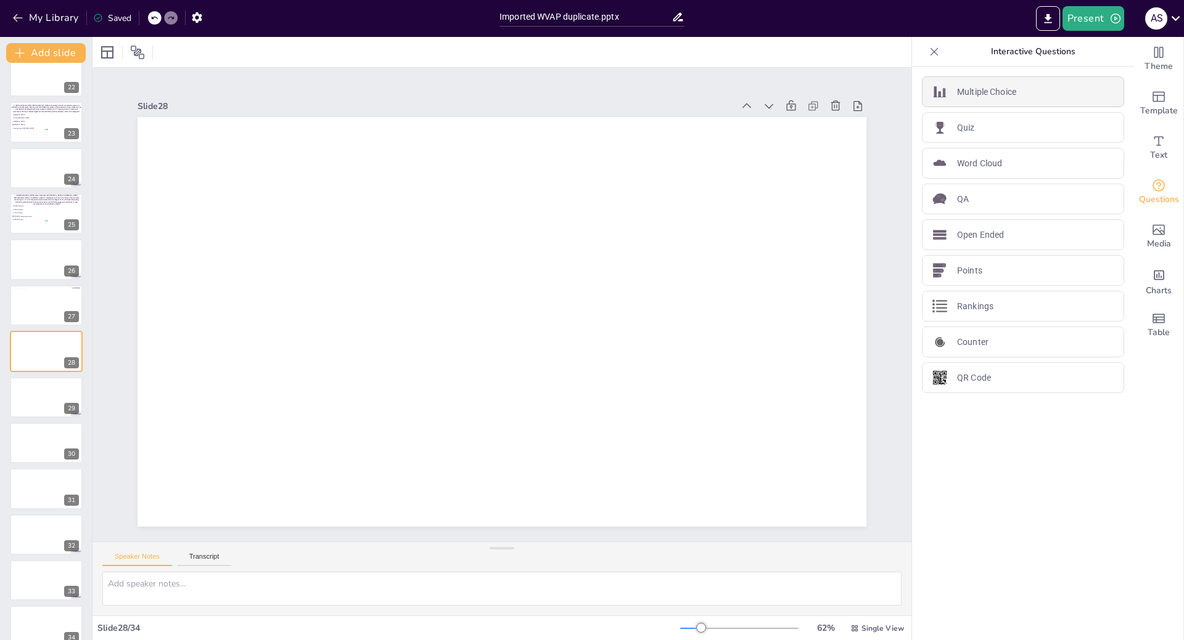
click at [1009, 99] on div "Multiple Choice" at bounding box center [1023, 91] width 202 height 31
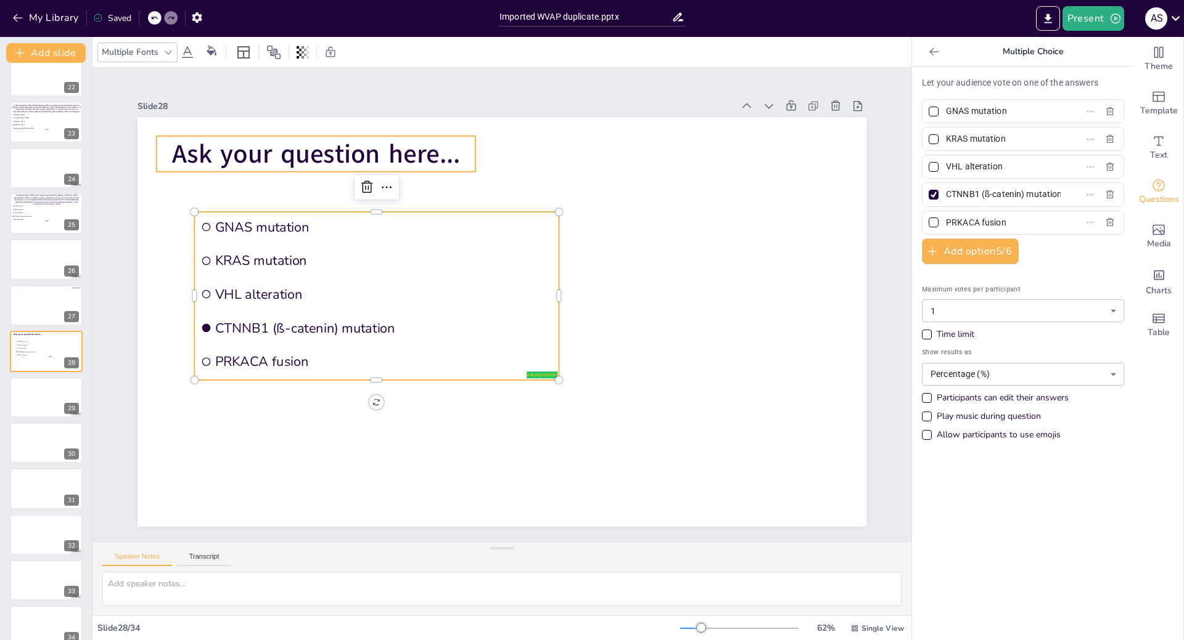
click at [238, 146] on span "Ask your question here..." at bounding box center [316, 153] width 288 height 35
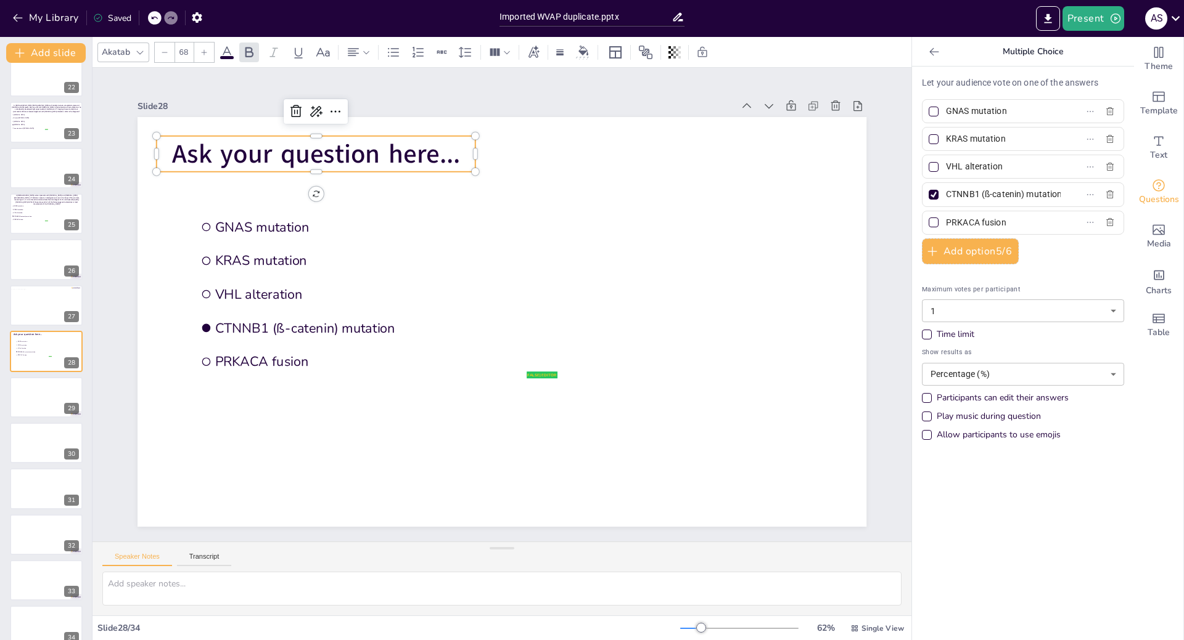
click at [453, 151] on p "Ask your question here..." at bounding box center [316, 154] width 319 height 36
click at [452, 151] on p "Ask your question here..." at bounding box center [316, 154] width 319 height 36
click at [451, 152] on p "Ask your question here..." at bounding box center [316, 154] width 319 height 36
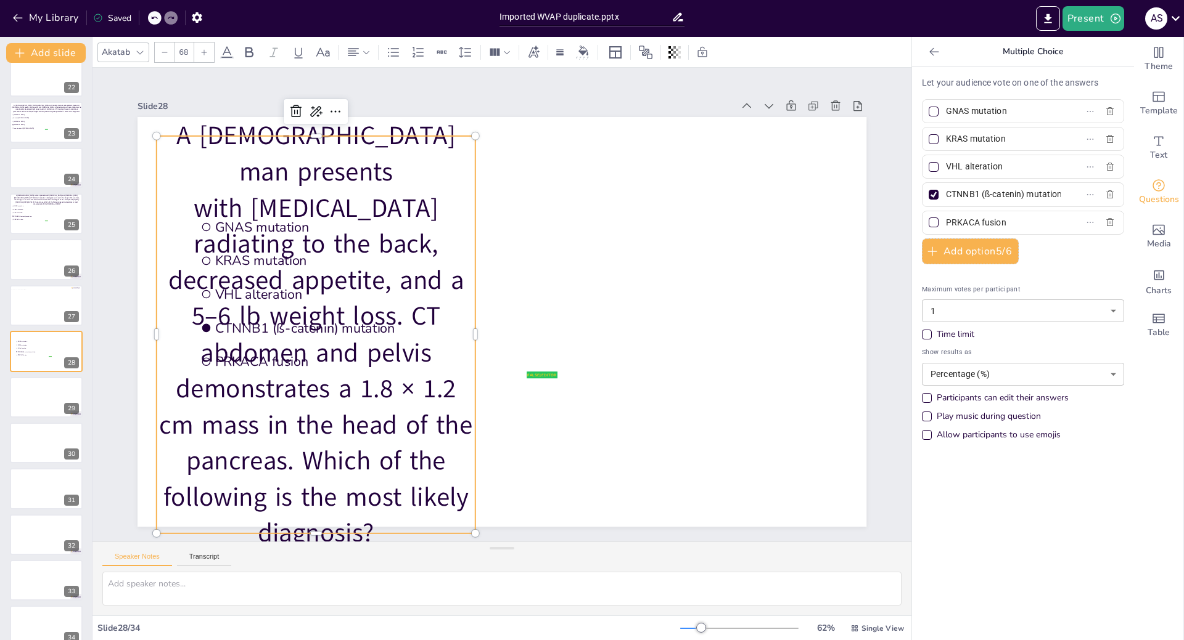
click at [139, 55] on icon at bounding box center [140, 52] width 10 height 10
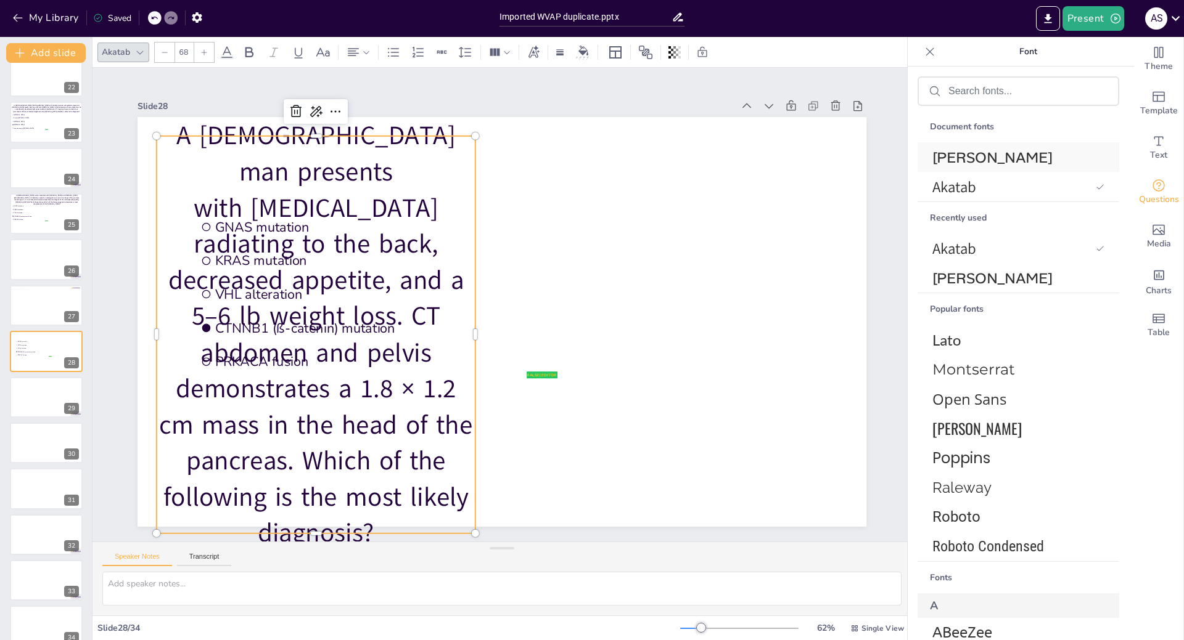
click at [982, 148] on span "[PERSON_NAME]" at bounding box center [1015, 157] width 167 height 19
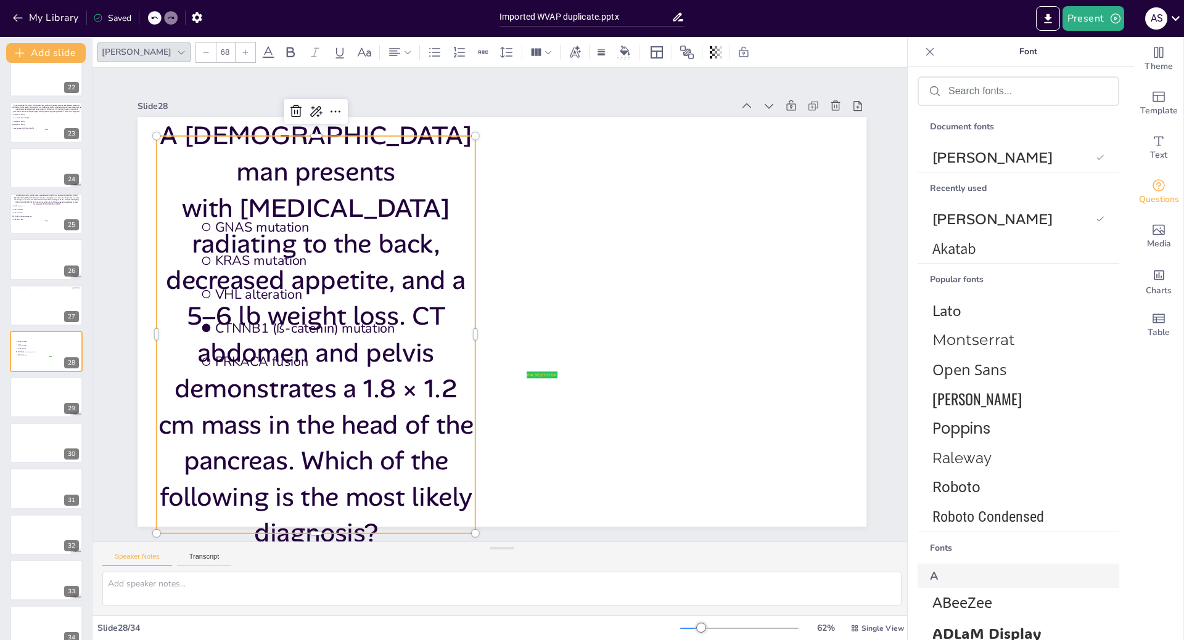
click at [196, 51] on div at bounding box center [206, 53] width 20 height 20
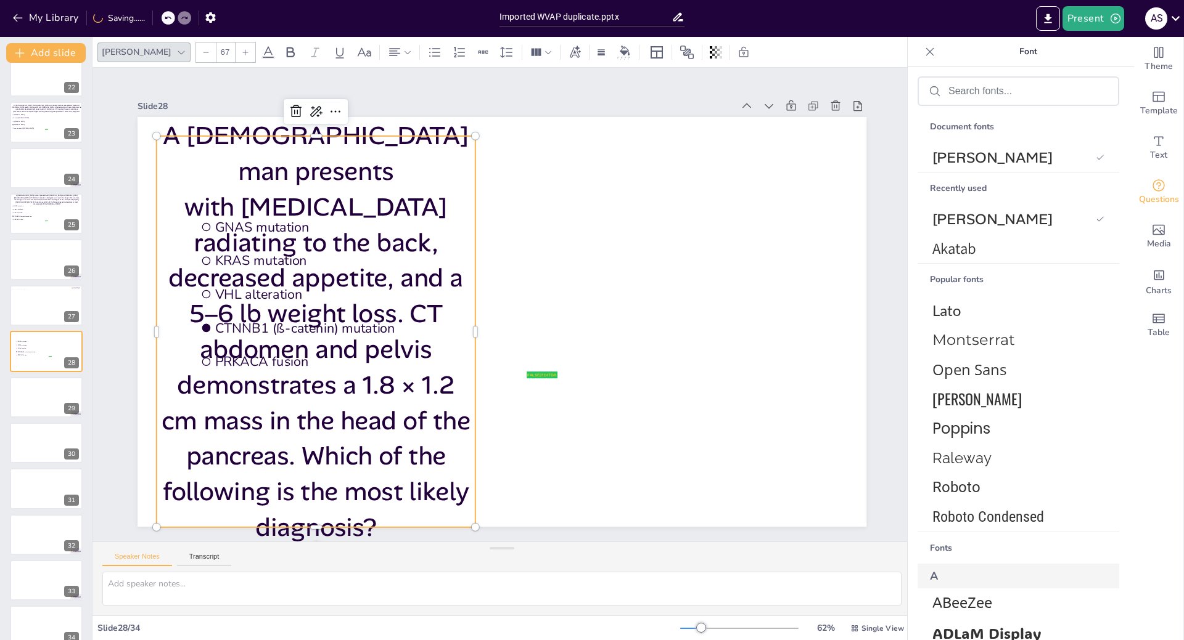
click at [196, 51] on div at bounding box center [206, 53] width 20 height 20
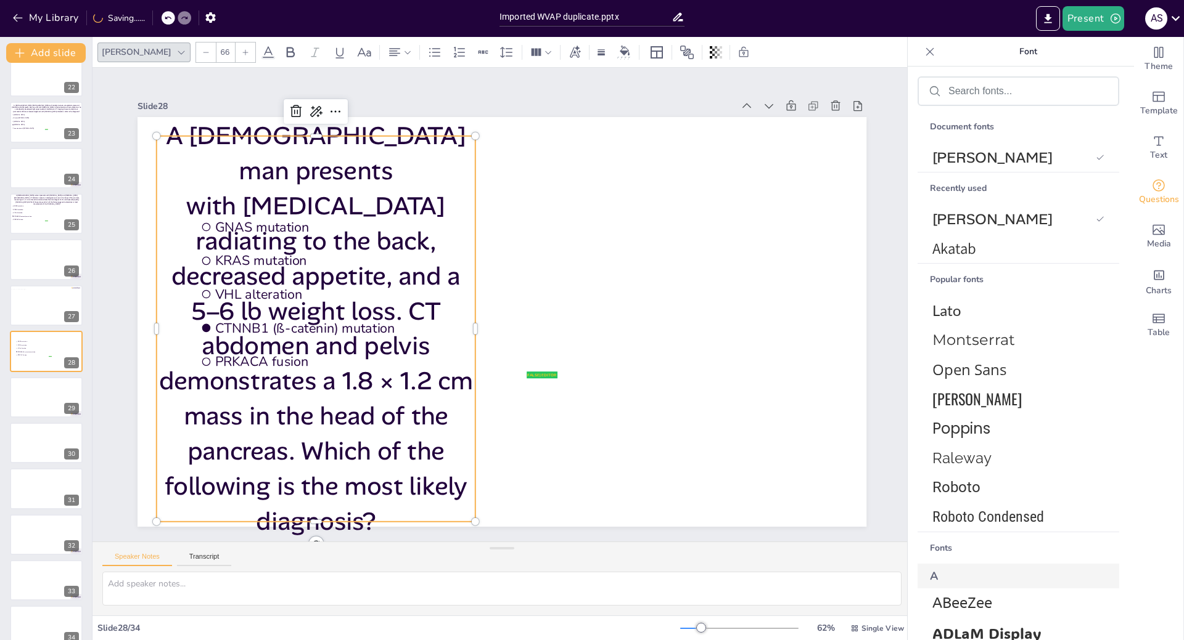
click at [196, 51] on div at bounding box center [206, 53] width 20 height 20
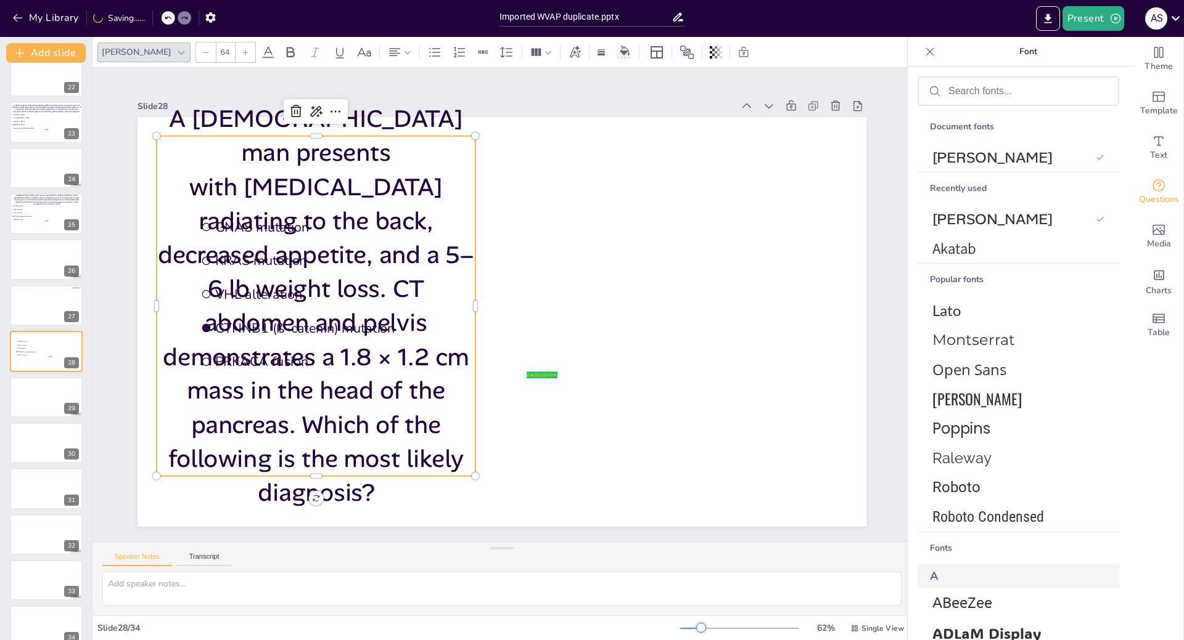
click at [196, 51] on div at bounding box center [206, 53] width 20 height 20
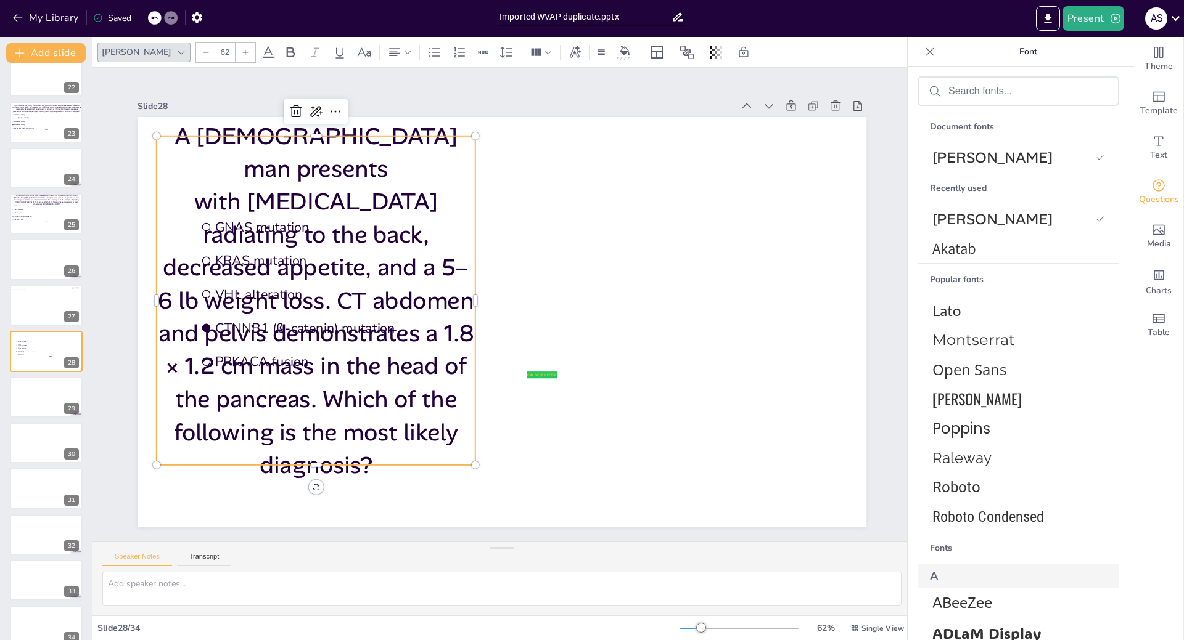
click at [196, 51] on div at bounding box center [206, 53] width 20 height 20
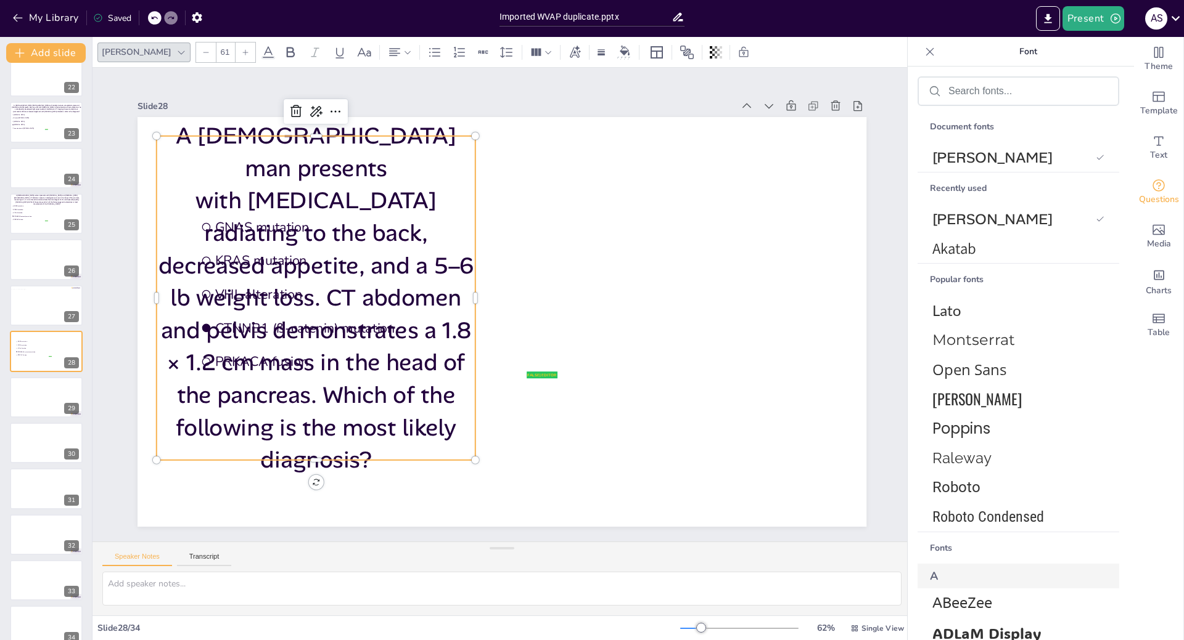
click at [196, 51] on div at bounding box center [206, 53] width 20 height 20
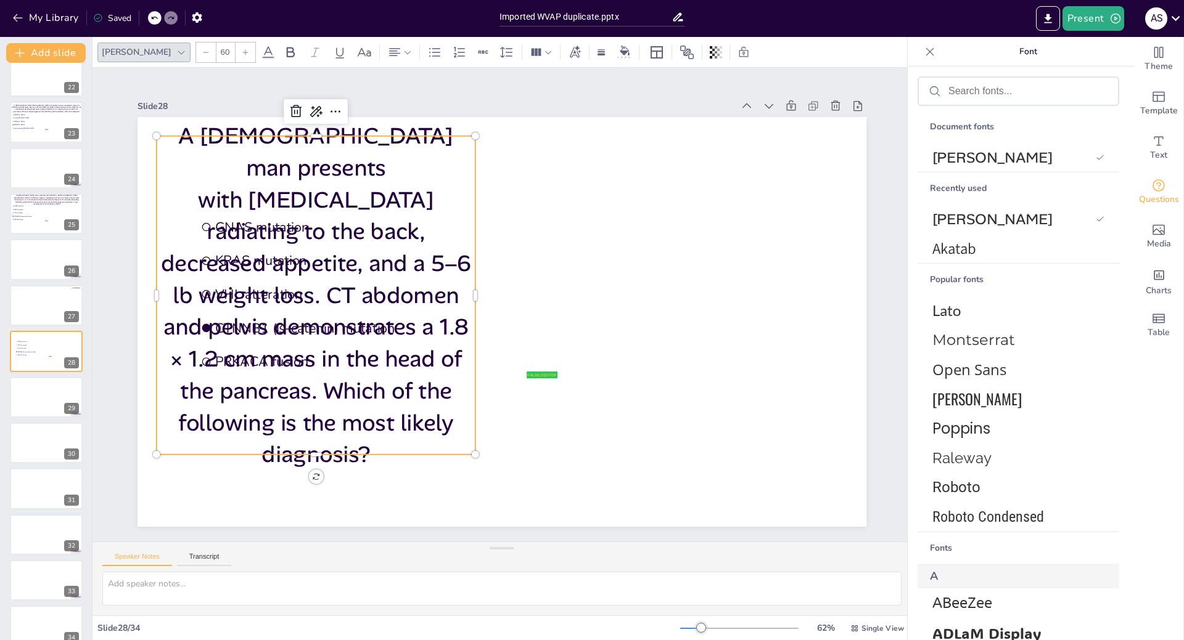
click at [196, 50] on div at bounding box center [206, 53] width 20 height 20
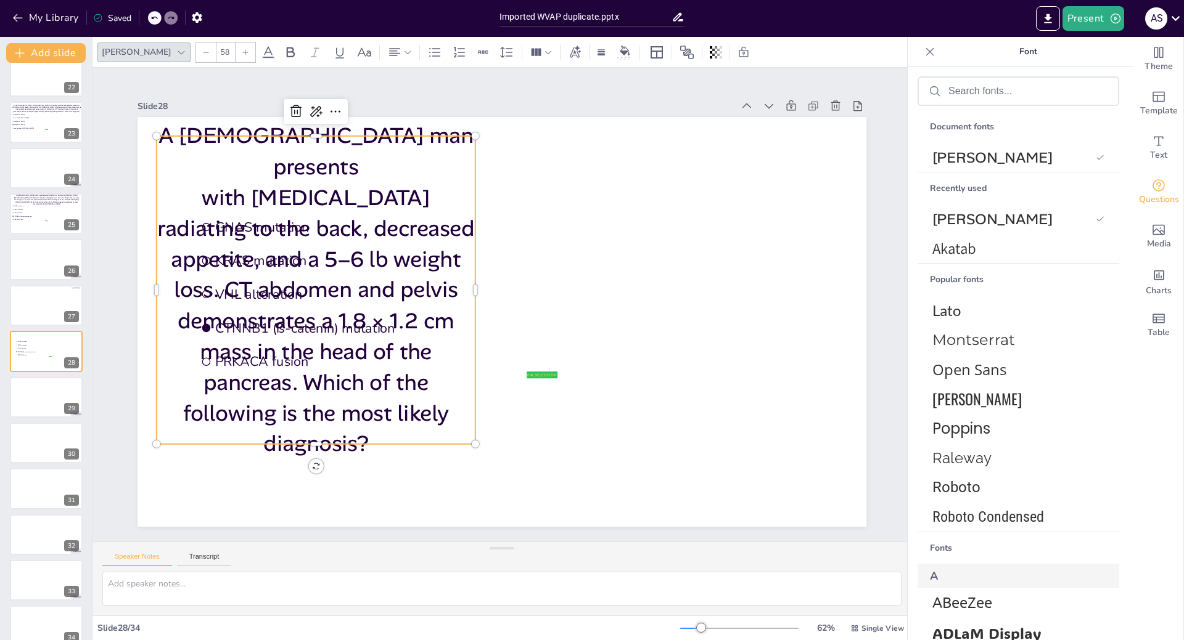
click at [196, 50] on div at bounding box center [206, 53] width 20 height 20
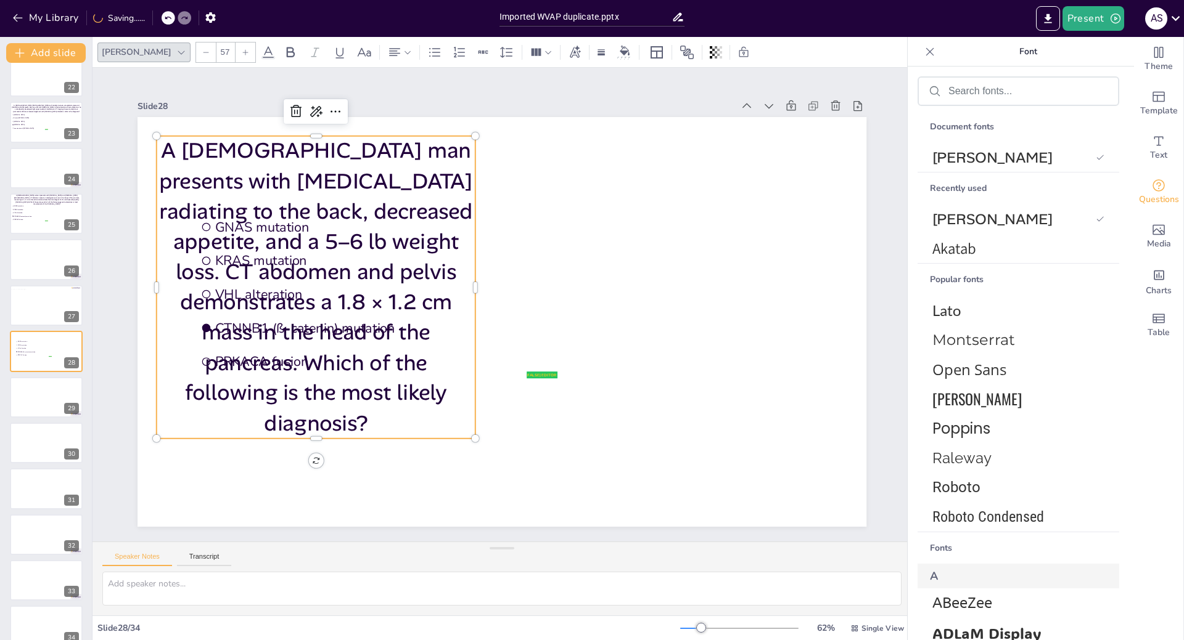
click at [196, 50] on div at bounding box center [206, 53] width 20 height 20
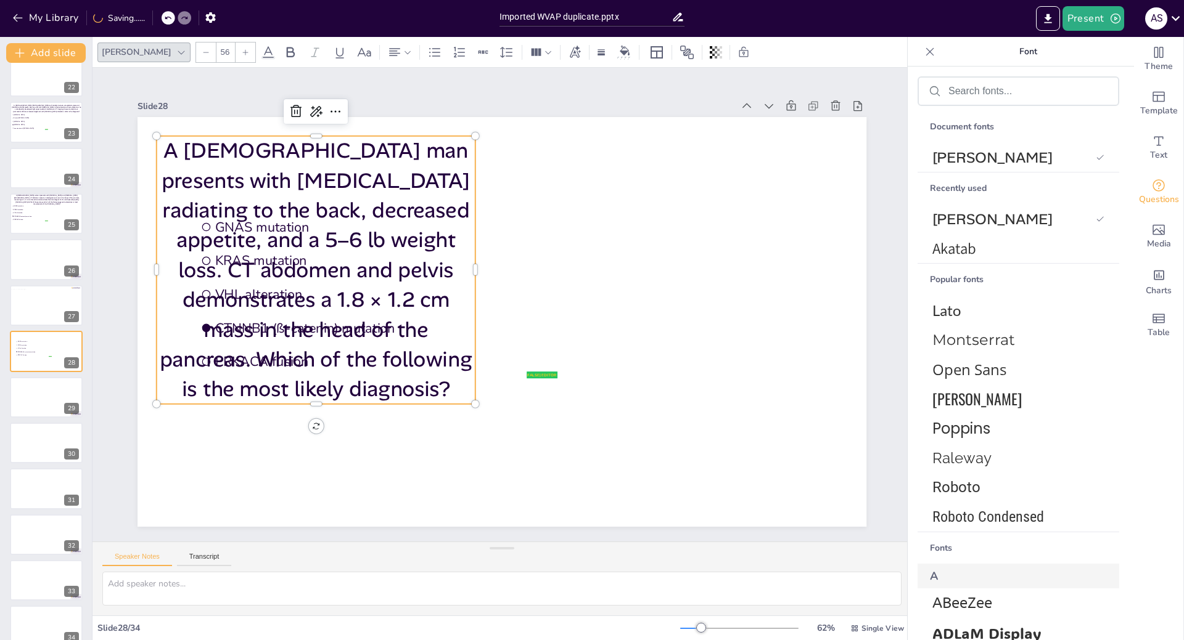
click at [196, 50] on div at bounding box center [206, 53] width 20 height 20
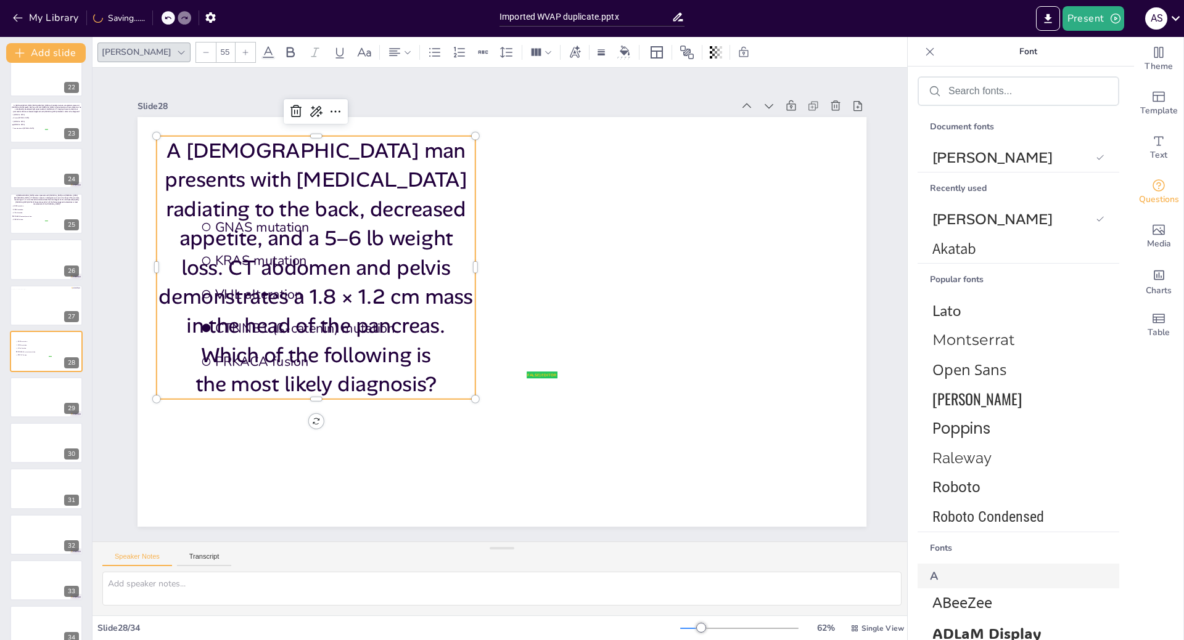
click at [196, 50] on div at bounding box center [206, 53] width 20 height 20
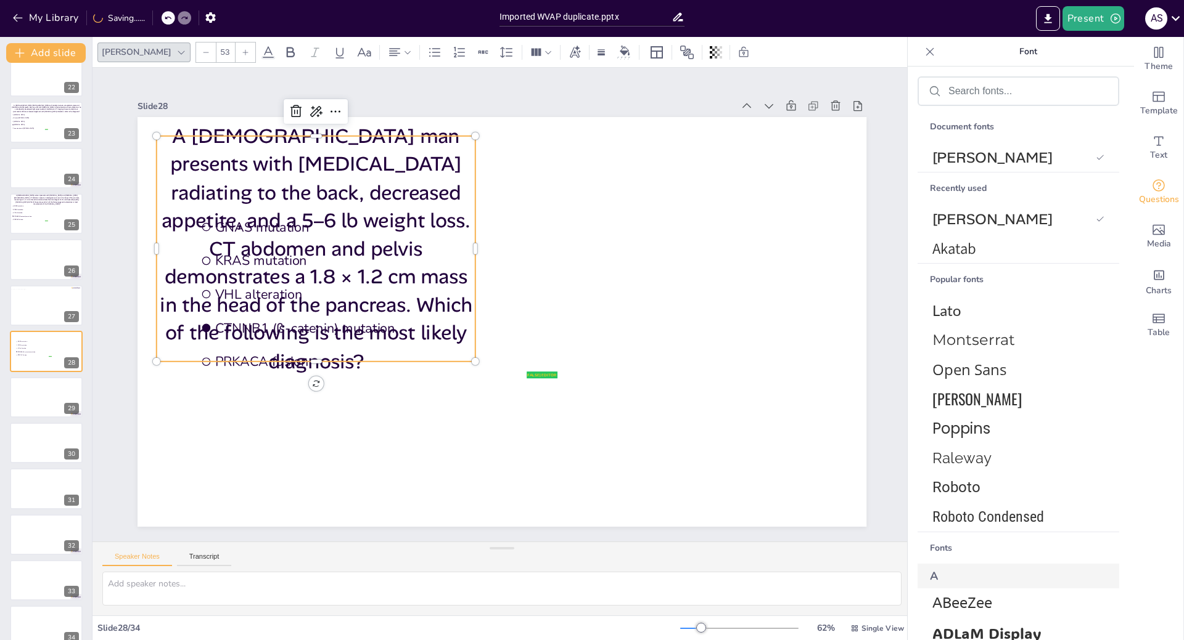
click at [196, 50] on div at bounding box center [206, 53] width 20 height 20
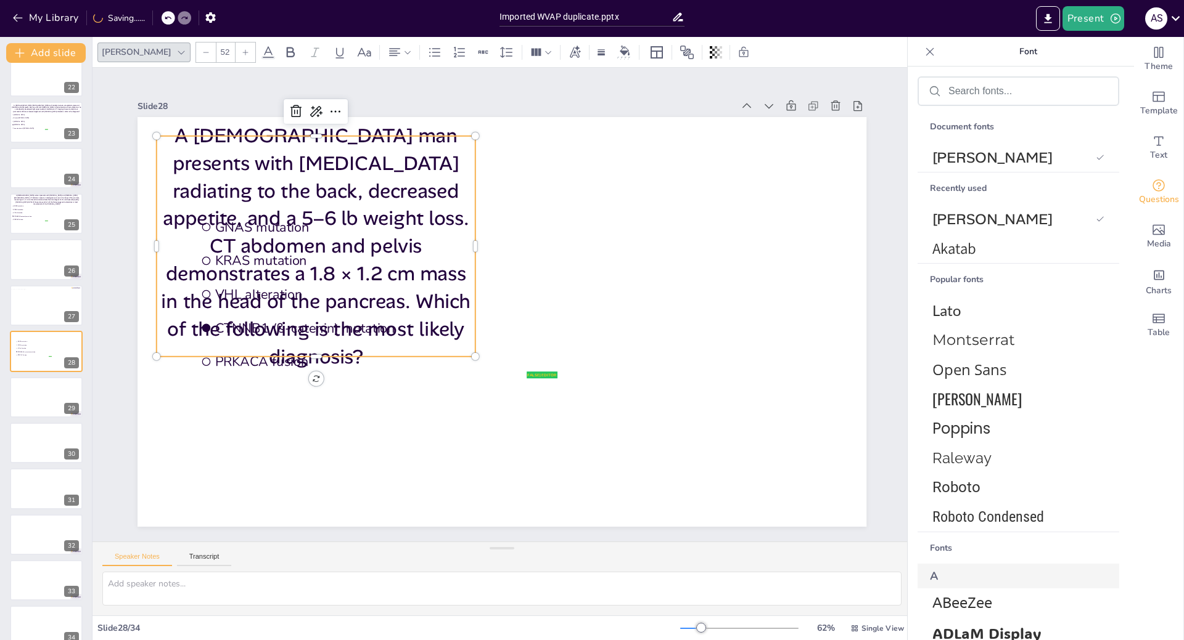
click at [196, 50] on div at bounding box center [206, 53] width 20 height 20
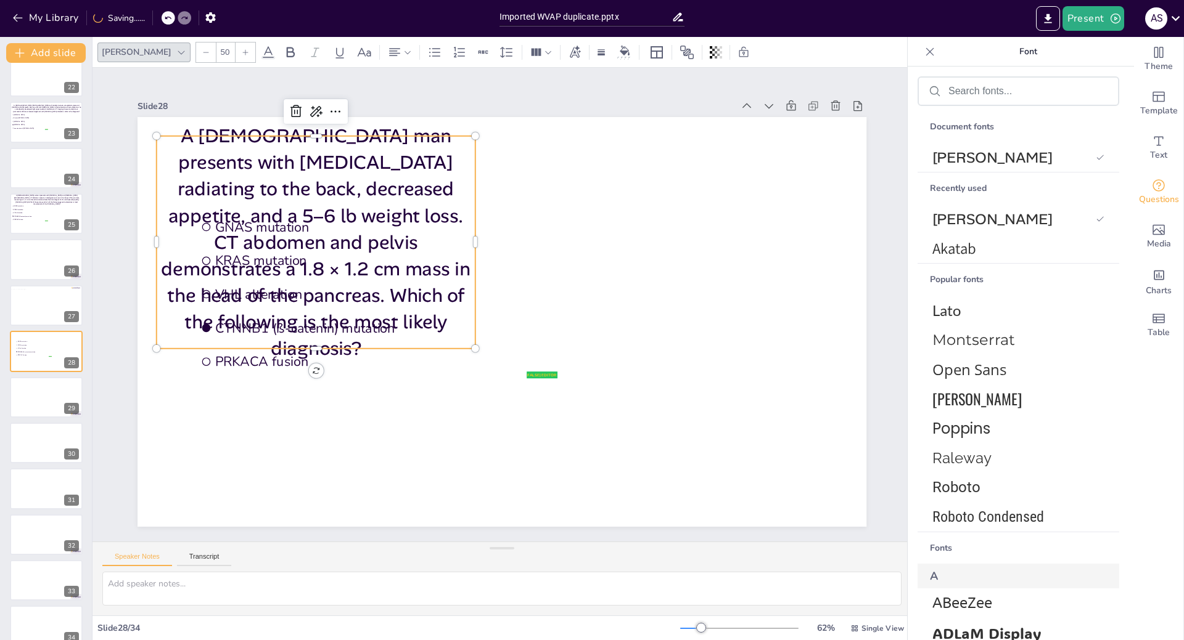
click at [196, 50] on div at bounding box center [206, 53] width 20 height 20
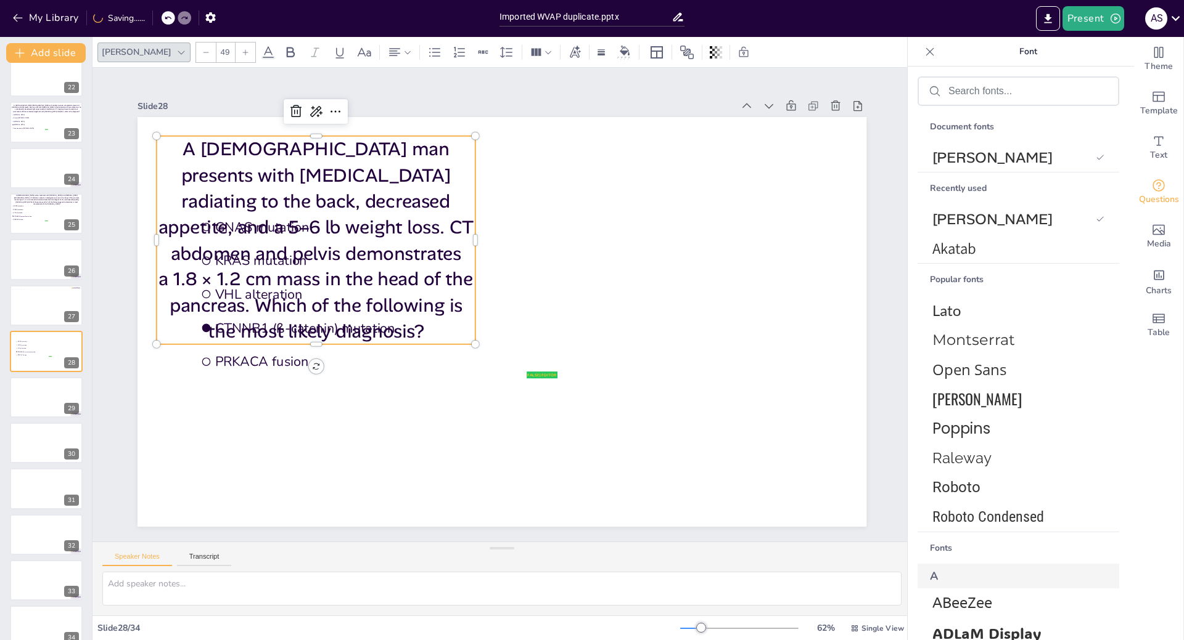
click at [196, 50] on div at bounding box center [206, 53] width 20 height 20
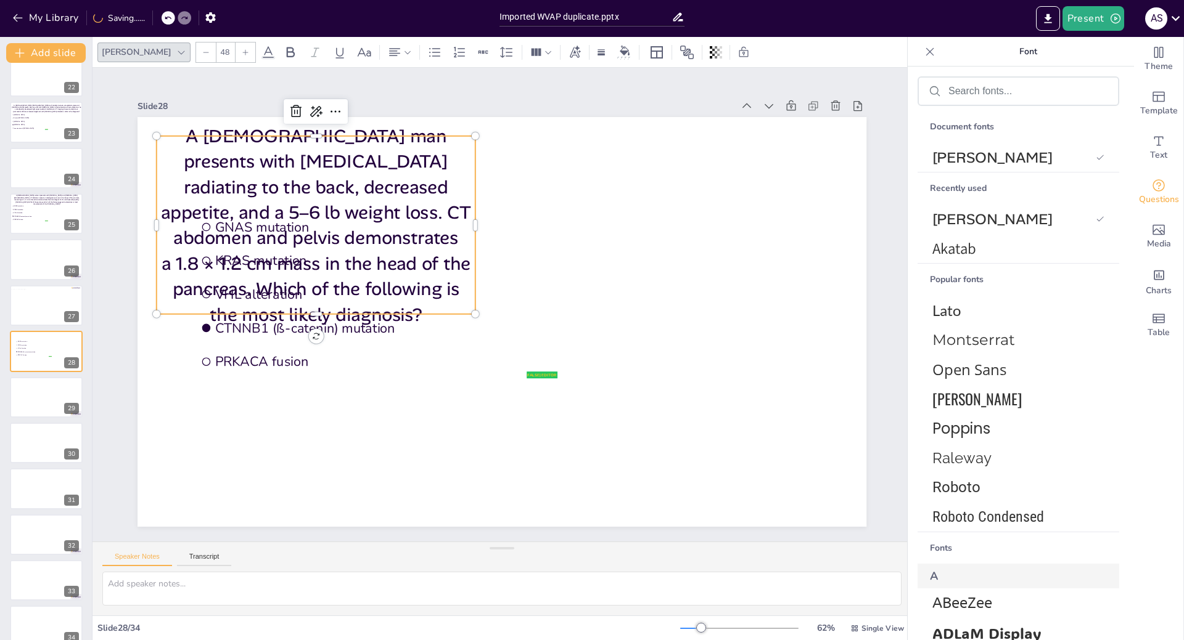
click at [196, 50] on div at bounding box center [206, 53] width 20 height 20
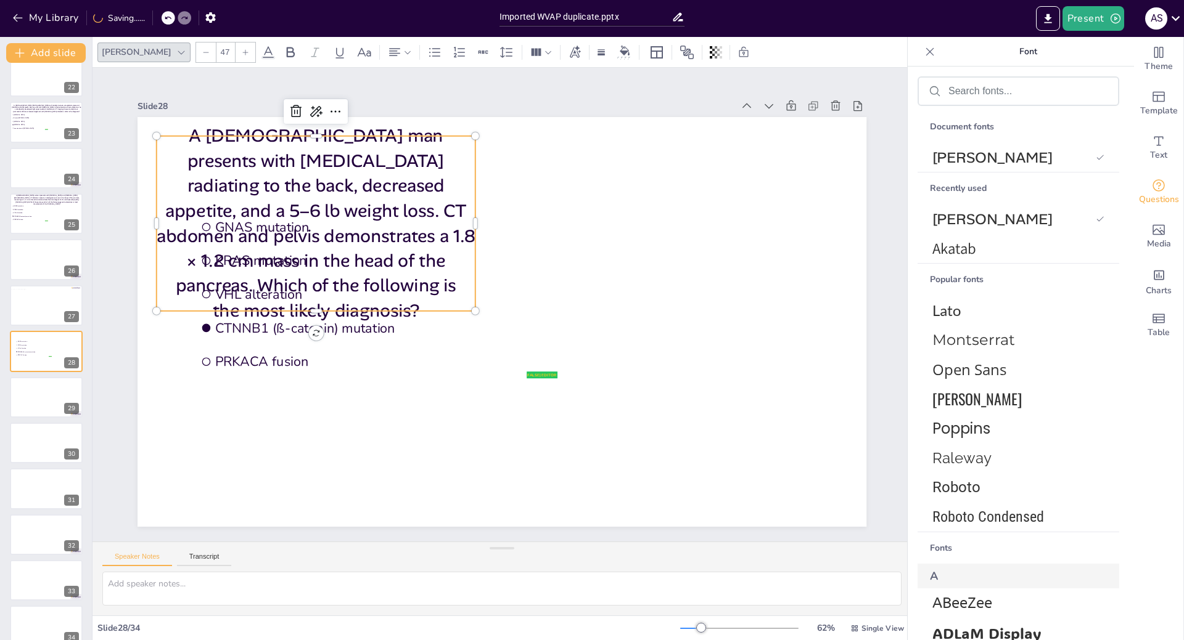
click at [196, 50] on div at bounding box center [206, 53] width 20 height 20
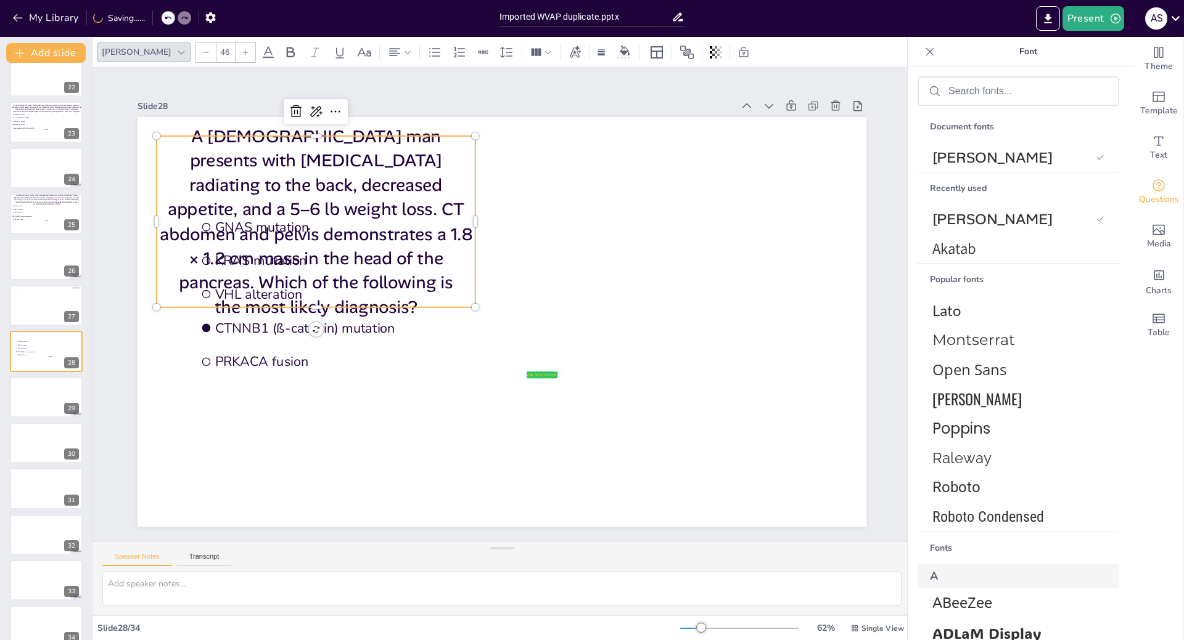
click at [196, 50] on div at bounding box center [206, 53] width 20 height 20
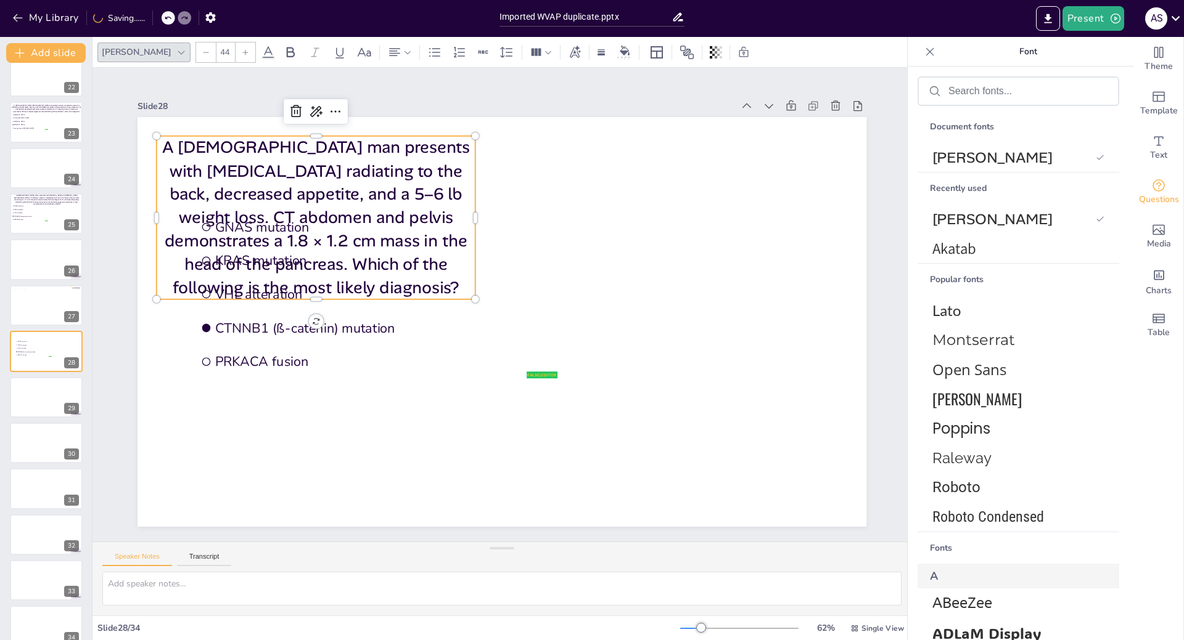
click at [196, 50] on div at bounding box center [206, 53] width 20 height 20
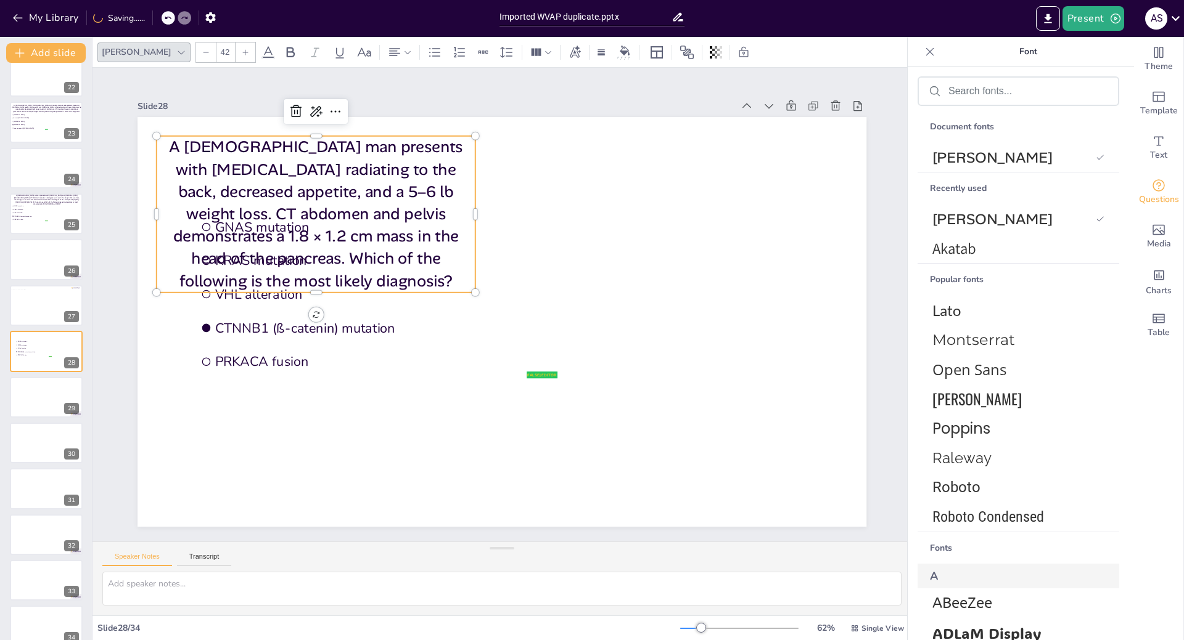
click at [196, 50] on div at bounding box center [206, 53] width 20 height 20
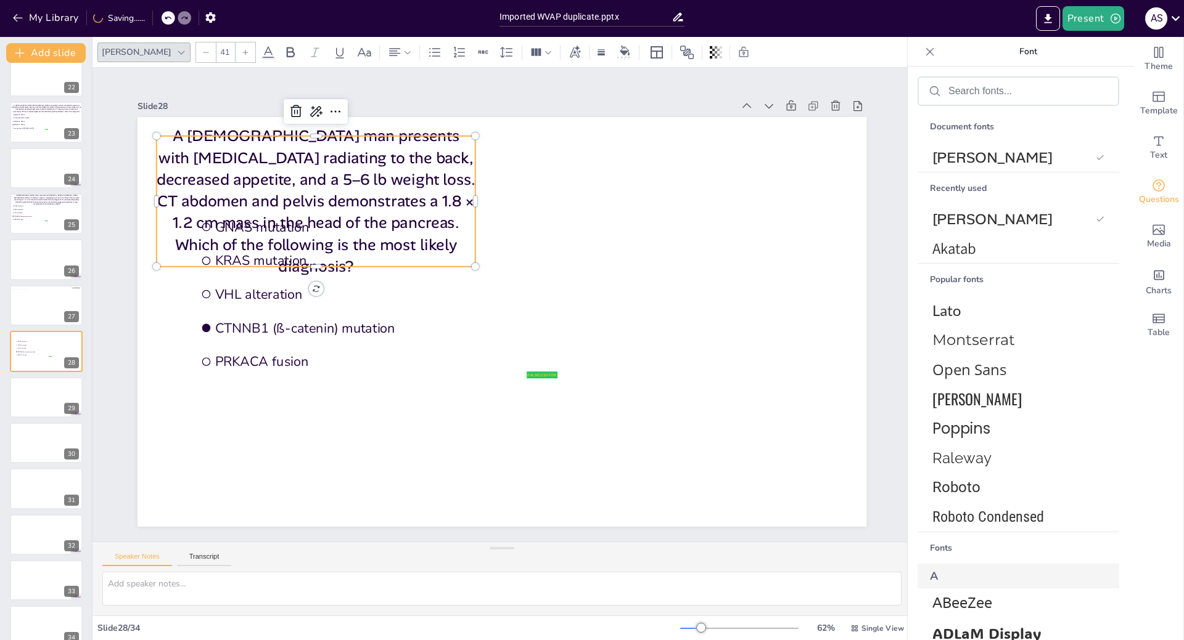
click at [196, 50] on div at bounding box center [206, 53] width 20 height 20
type input "40"
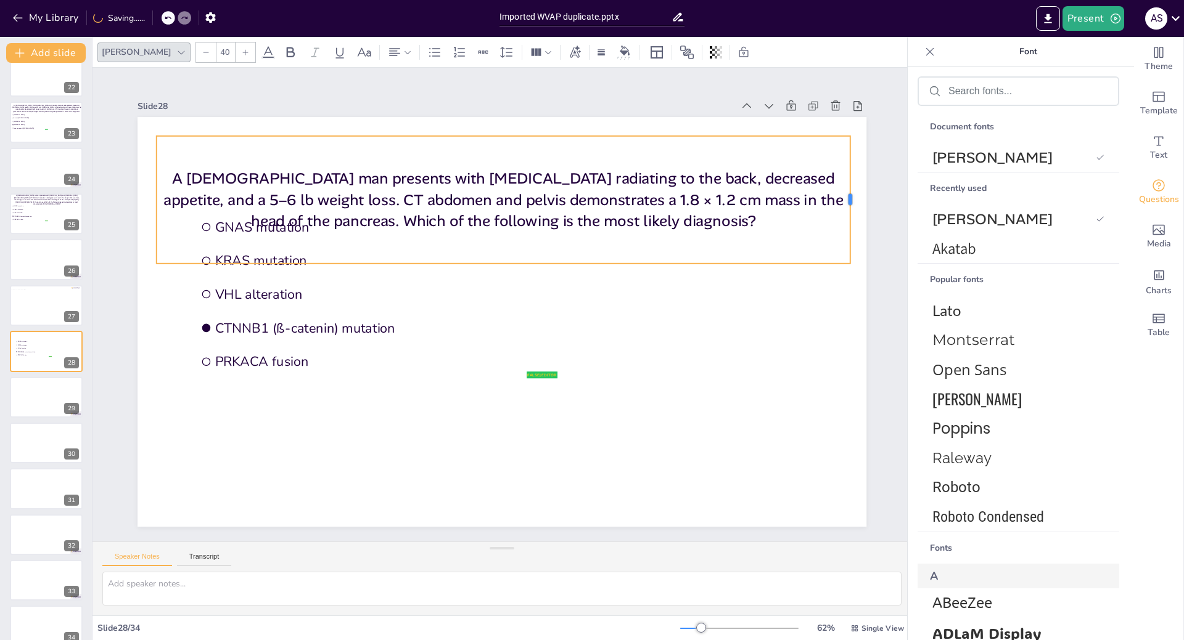
drag, startPoint x: 467, startPoint y: 194, endPoint x: 841, endPoint y: 197, distance: 374.8
click at [850, 197] on div at bounding box center [855, 200] width 10 height 128
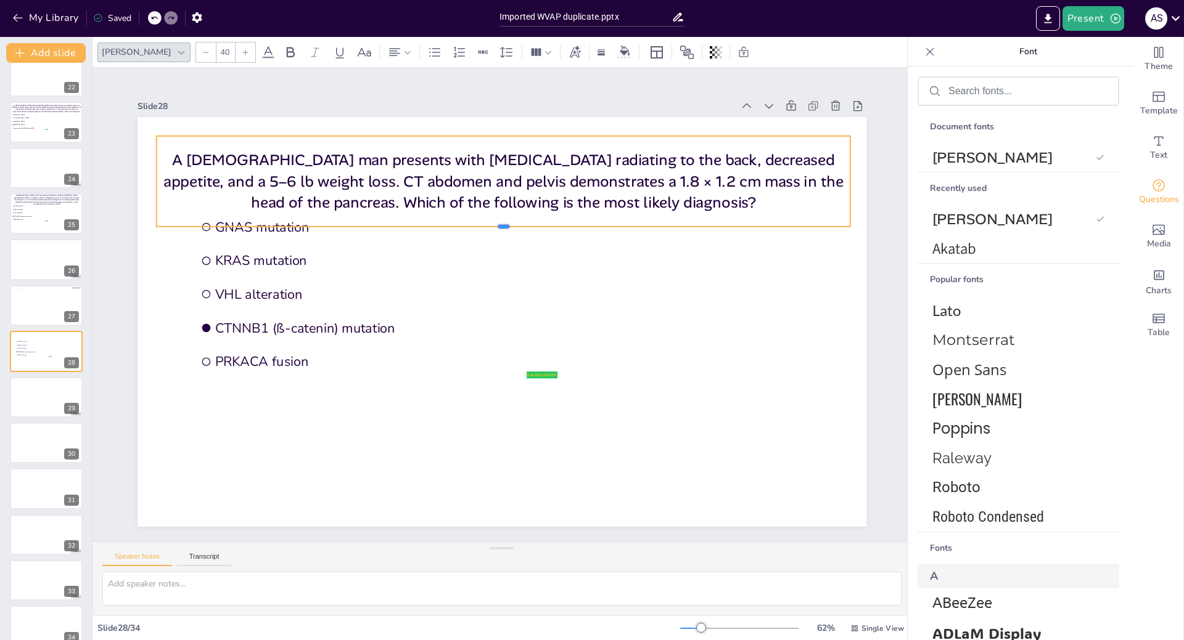
drag, startPoint x: 498, startPoint y: 259, endPoint x: 497, endPoint y: 221, distance: 37.6
click at [497, 227] on div at bounding box center [503, 232] width 693 height 10
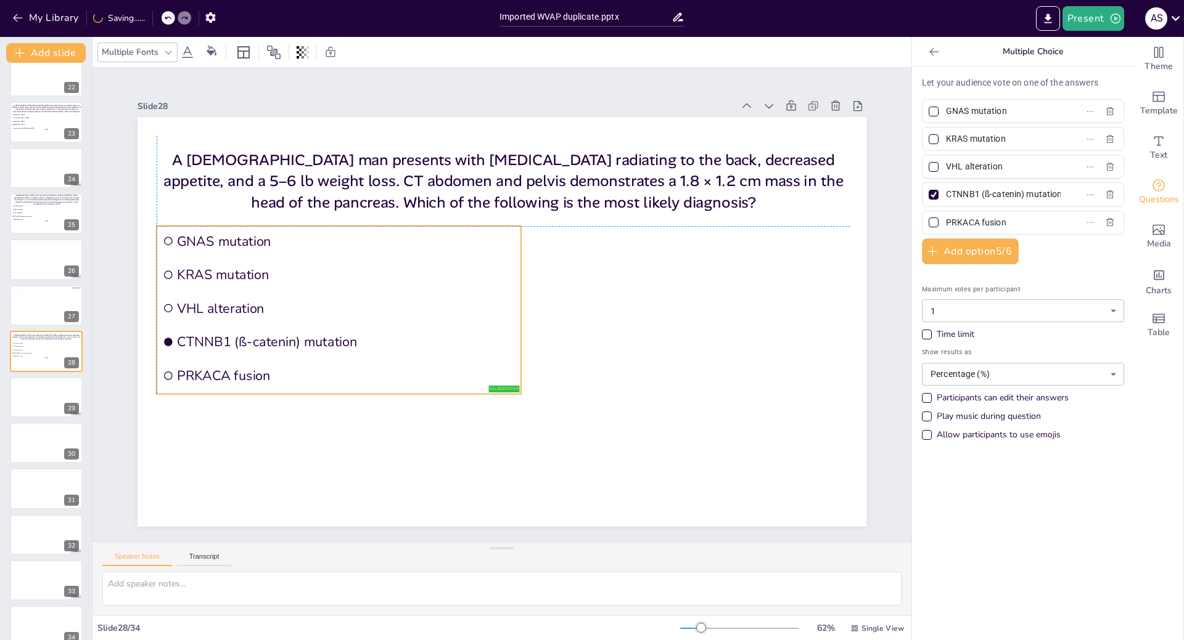
drag, startPoint x: 280, startPoint y: 284, endPoint x: 246, endPoint y: 298, distance: 36.5
click at [246, 300] on span "VHL alteration" at bounding box center [346, 309] width 338 height 18
click at [1015, 116] on input "GNAS mutation" at bounding box center [1003, 111] width 115 height 18
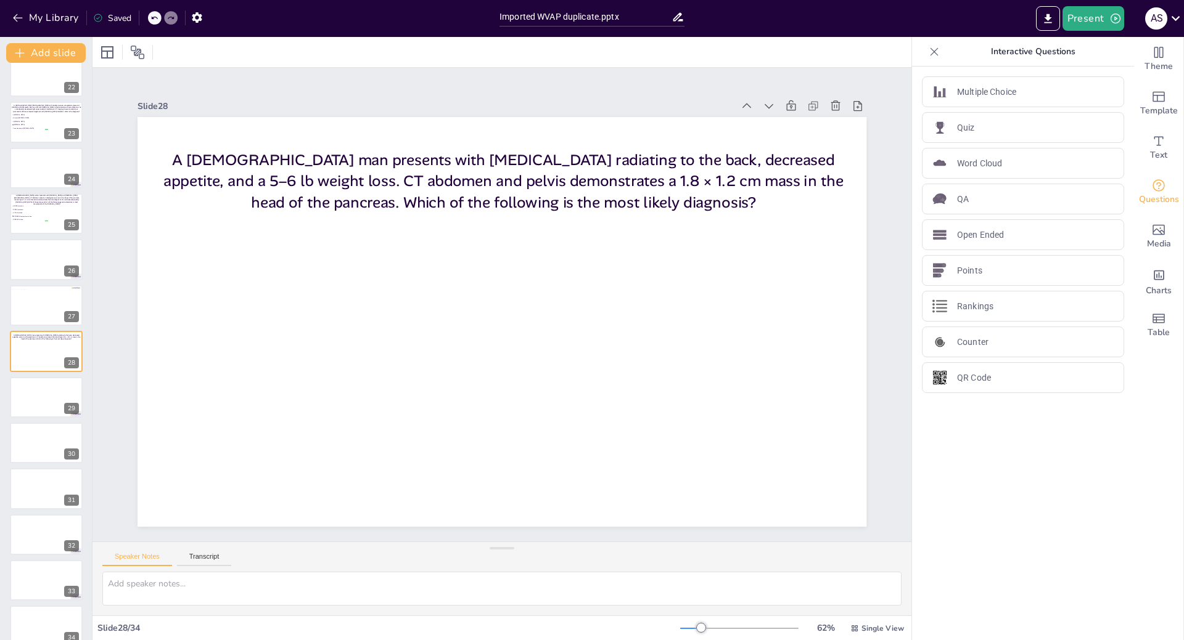
click at [155, 18] on icon at bounding box center [153, 17] width 7 height 7
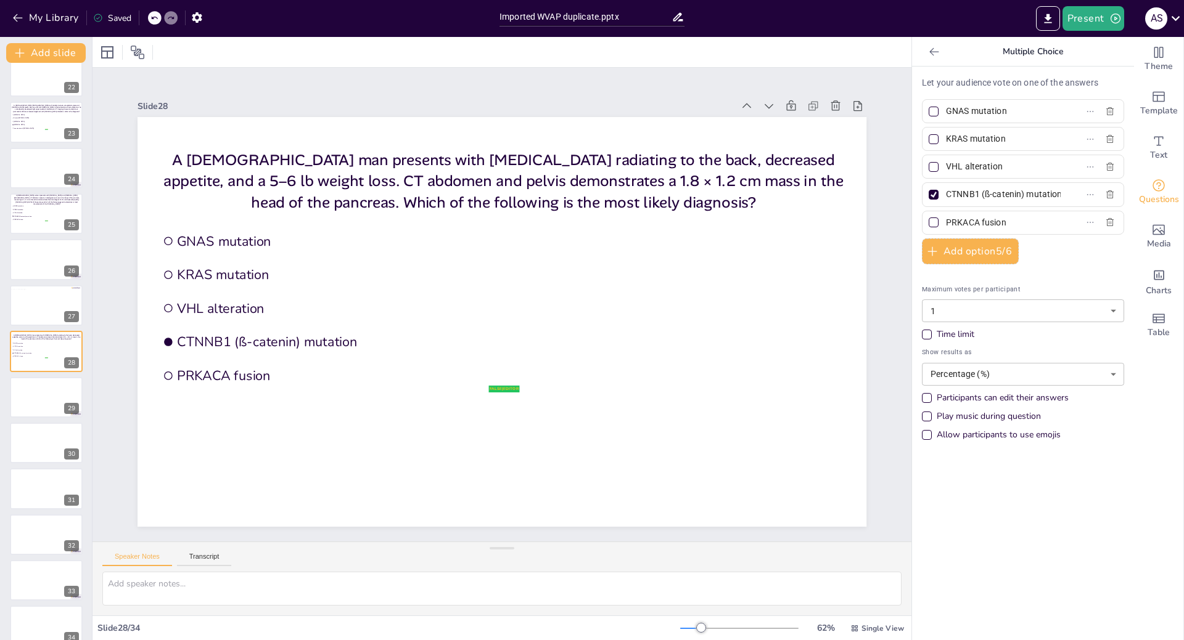
click at [969, 118] on input "GNAS mutation" at bounding box center [1003, 111] width 115 height 18
click at [1003, 108] on input "GNAS mutation" at bounding box center [1003, 111] width 115 height 18
click at [1009, 117] on input "GNAS mutation" at bounding box center [1003, 111] width 115 height 18
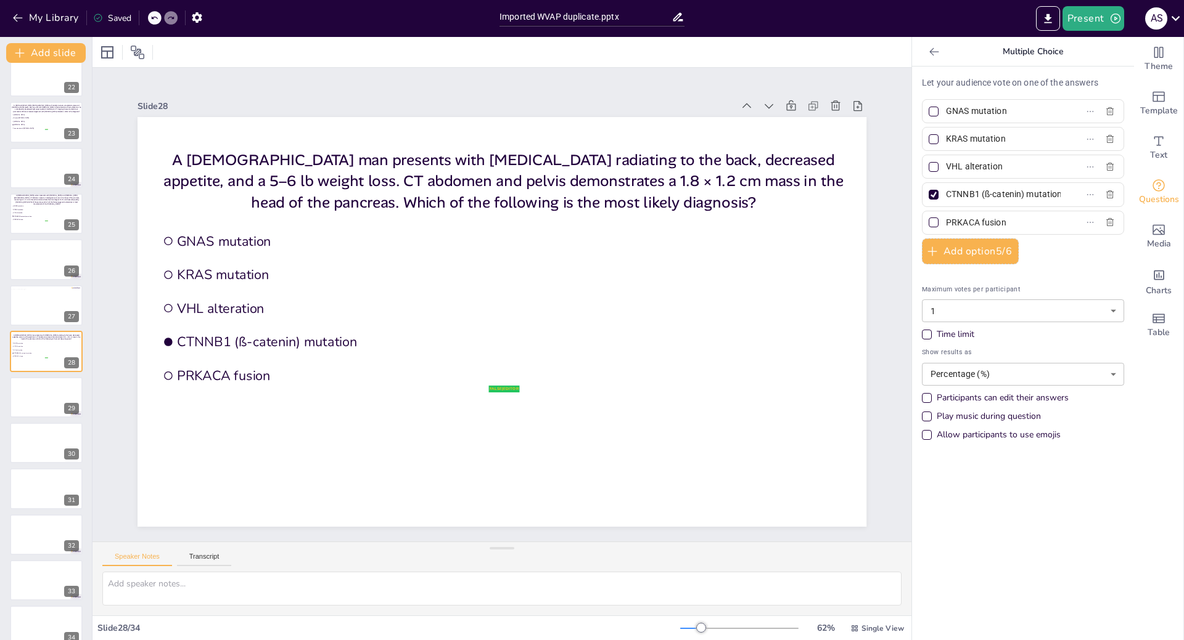
click at [1008, 115] on input "GNAS mutation" at bounding box center [1003, 111] width 115 height 18
type input "G"
type input "Invasive ductal [MEDICAL_DATA]"
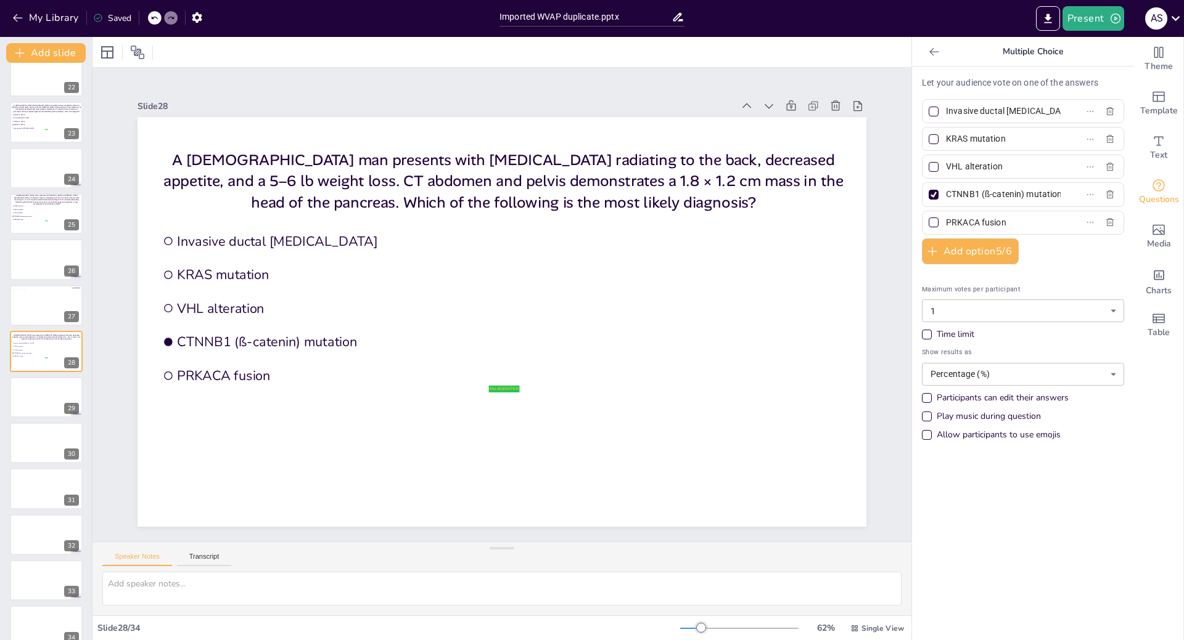
click at [1005, 140] on input "KRAS mutation" at bounding box center [1003, 139] width 115 height 18
type input "K"
type input "[MEDICAL_DATA]"
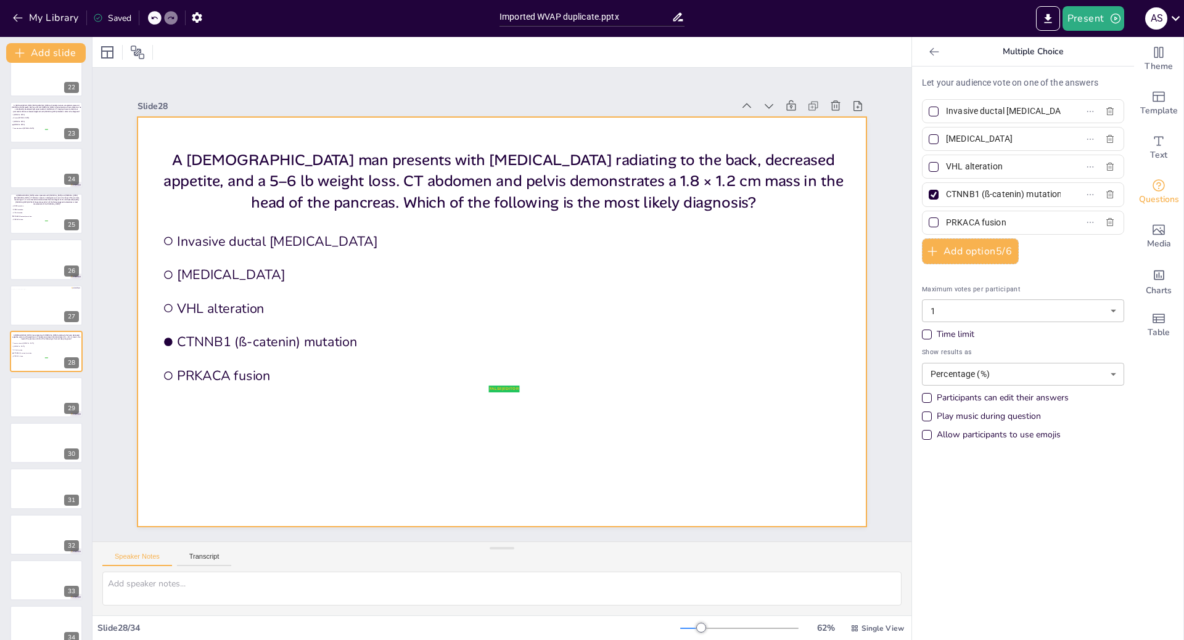
scroll to position [0, 0]
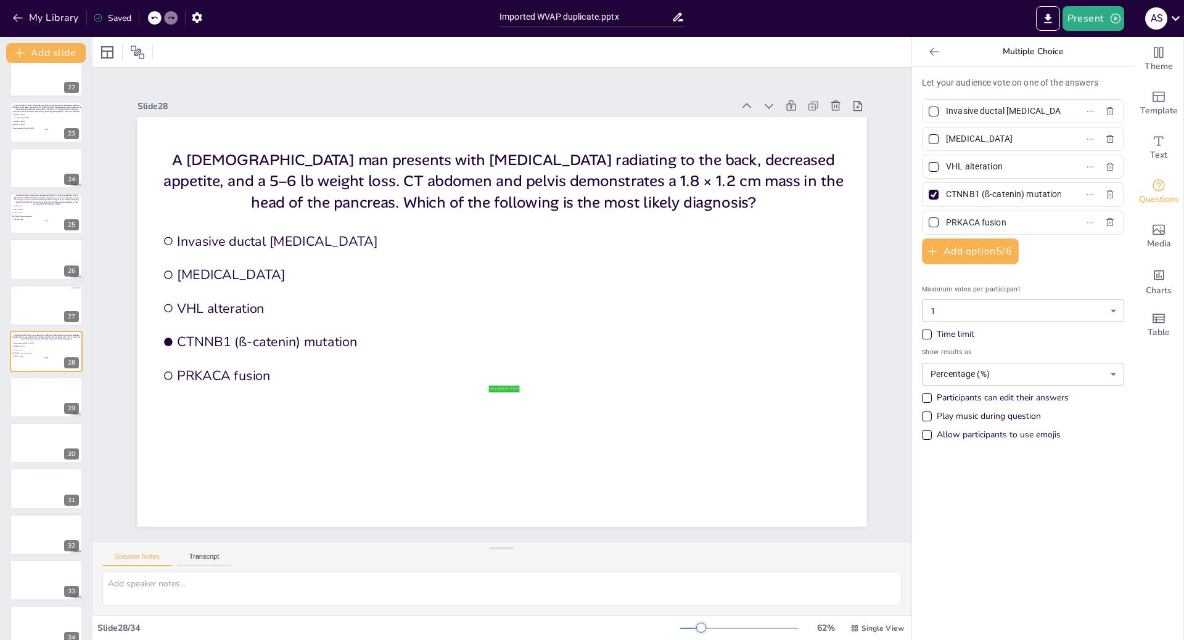
click at [1001, 168] on input "VHL alteration" at bounding box center [1003, 167] width 115 height 18
click at [1003, 170] on input "VHL alteration" at bounding box center [1003, 167] width 115 height 18
click at [994, 164] on input "VHL alteration" at bounding box center [1003, 167] width 115 height 18
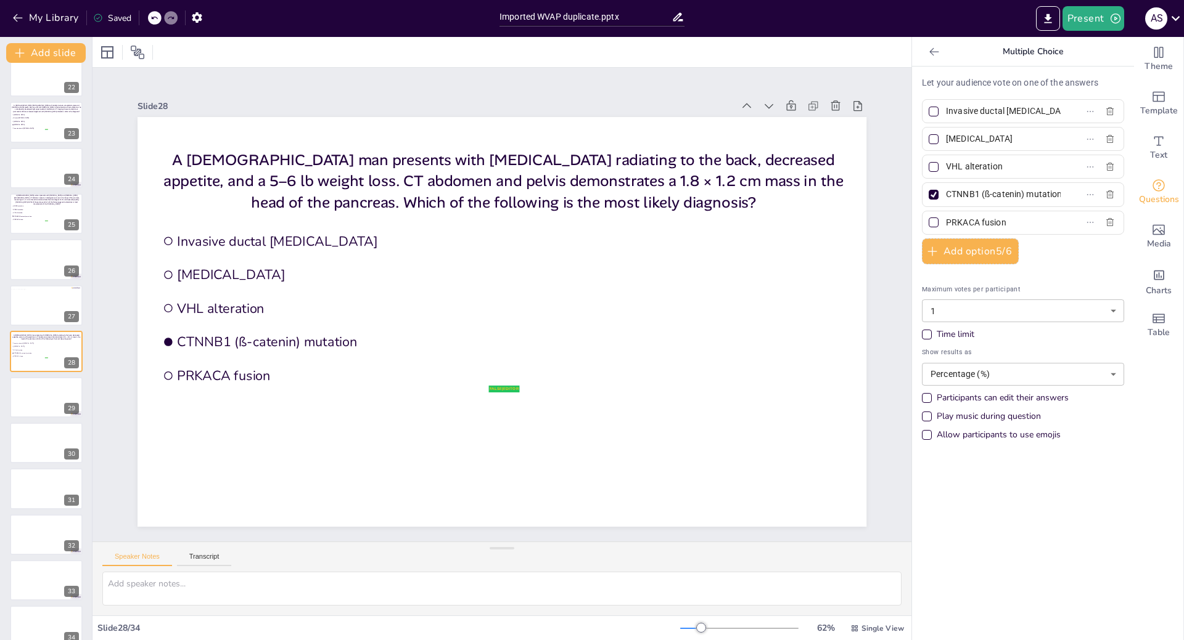
click at [994, 164] on input "VHL alteration" at bounding box center [1003, 167] width 115 height 18
click at [996, 165] on input "VHL alteration" at bounding box center [1003, 167] width 115 height 18
type input "V"
type input "Serous [MEDICAL_DATA]"
click at [1006, 195] on input "CTNNB1 (ß-catenin) mutation" at bounding box center [1003, 195] width 115 height 18
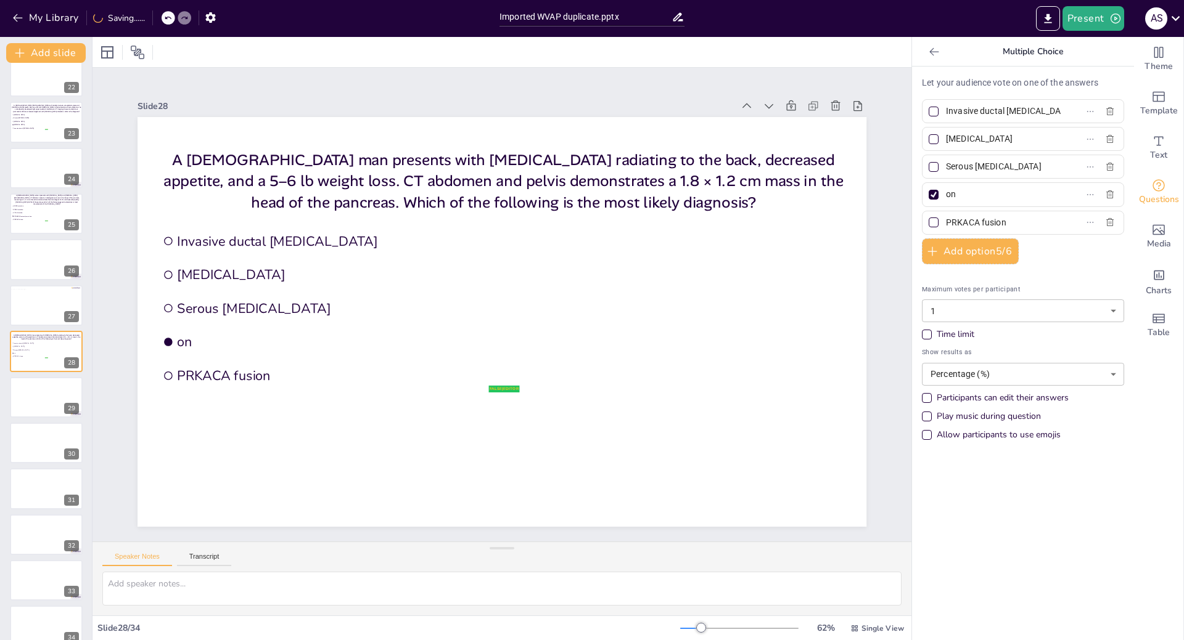
type input "n"
type input "[MEDICAL_DATA]"
click at [997, 220] on input "PRKACA fusion" at bounding box center [1003, 223] width 115 height 18
type input "[MEDICAL_DATA]"
click at [930, 112] on div at bounding box center [933, 111] width 6 height 6
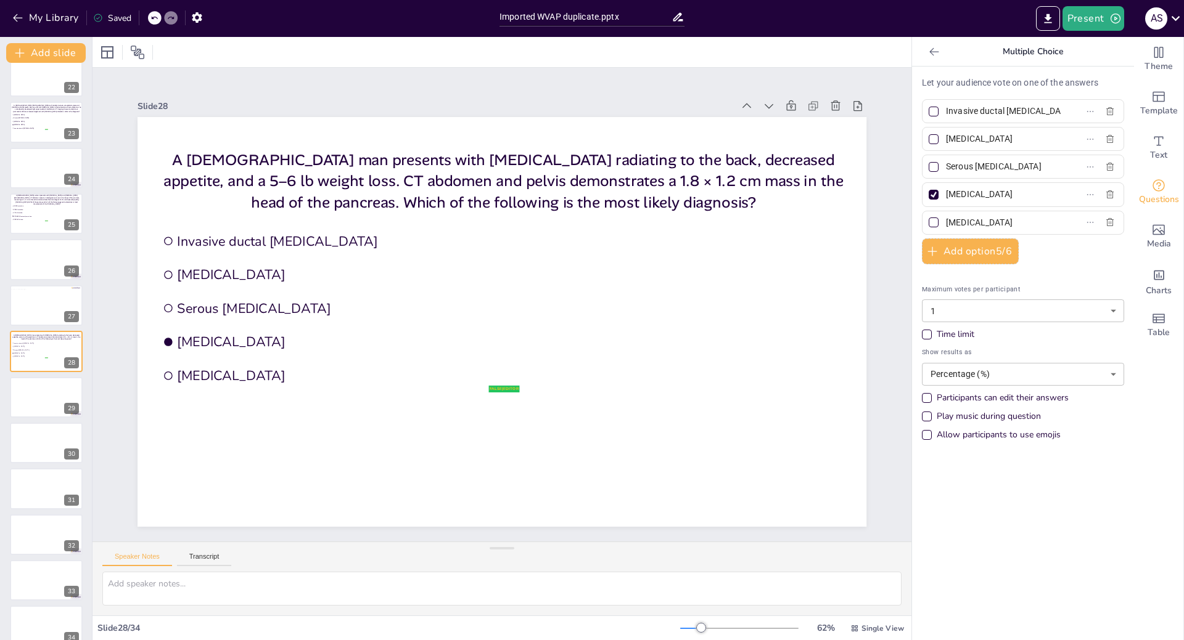
click at [946, 112] on input "Invasive ductal [MEDICAL_DATA]" at bounding box center [1003, 111] width 115 height 18
checkbox input "true"
click at [930, 195] on div at bounding box center [933, 195] width 6 height 6
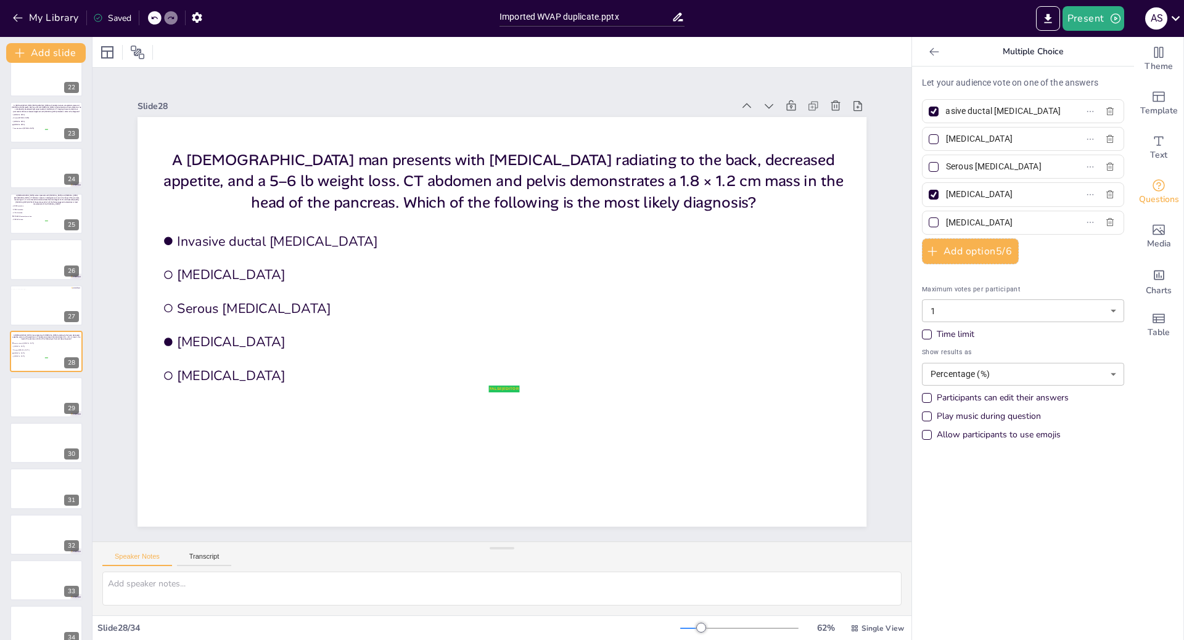
click at [946, 195] on input "[MEDICAL_DATA]" at bounding box center [1003, 195] width 115 height 18
checkbox input "false"
click at [28, 436] on div at bounding box center [46, 443] width 74 height 42
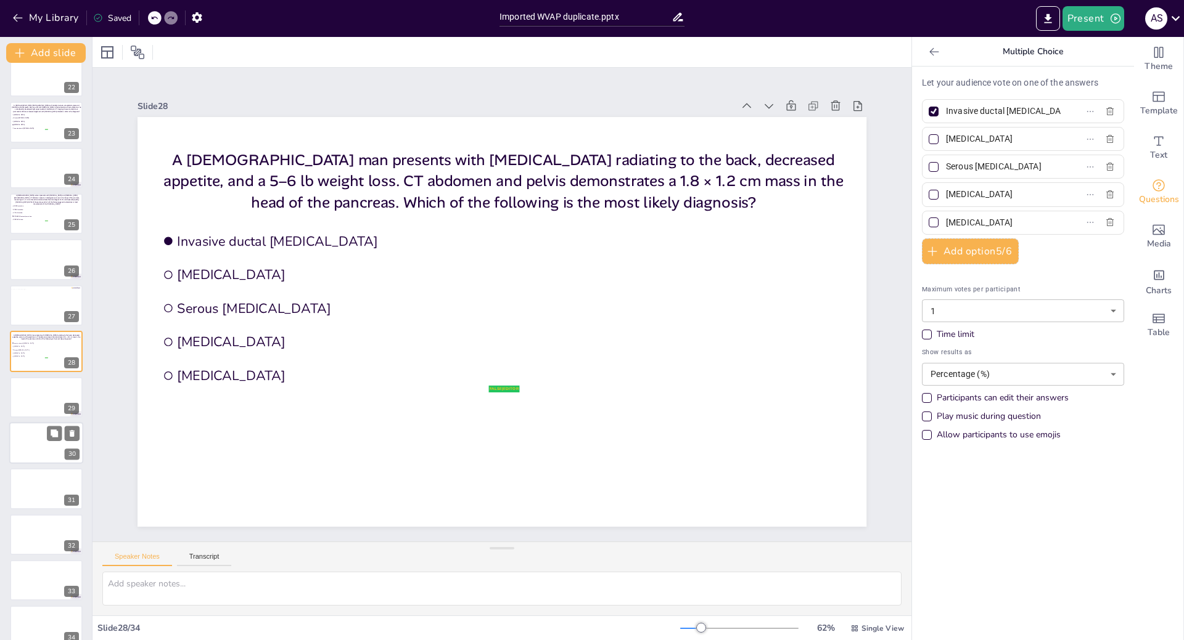
scroll to position [996, 0]
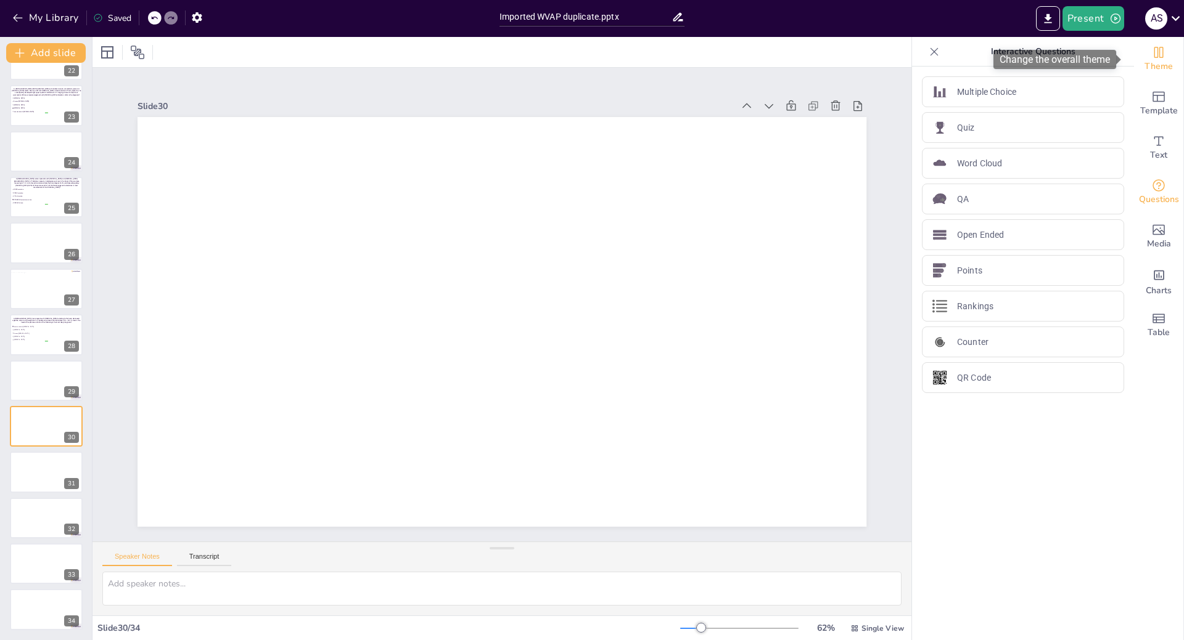
click at [1147, 66] on span "Theme" at bounding box center [1158, 67] width 28 height 14
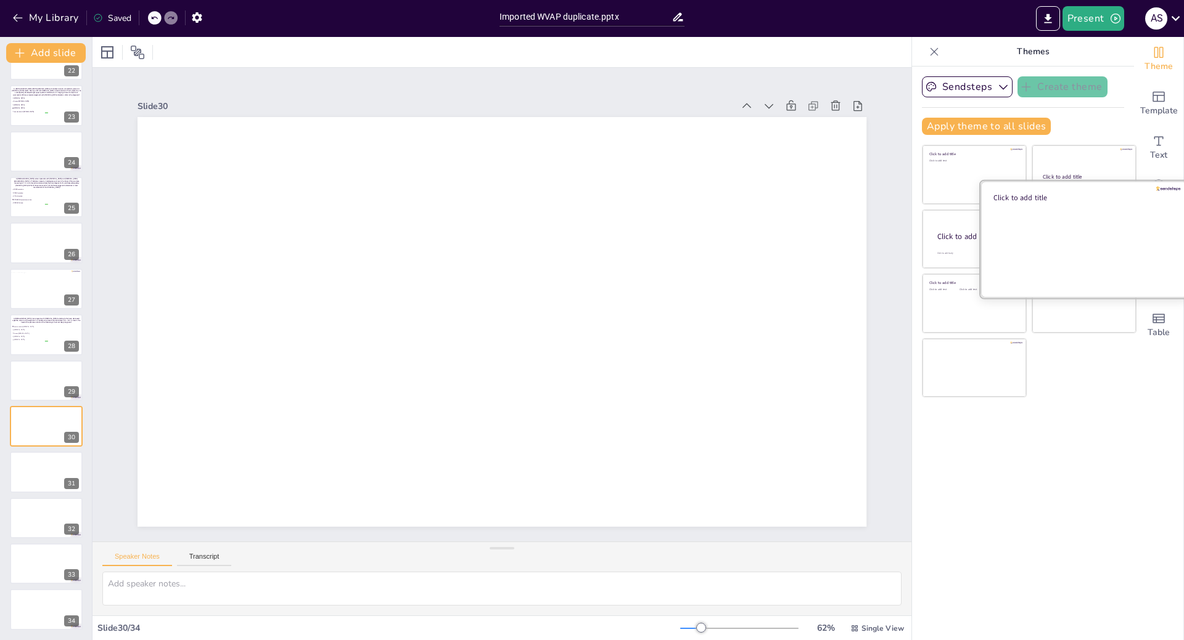
click at [1057, 245] on div at bounding box center [1083, 239] width 207 height 117
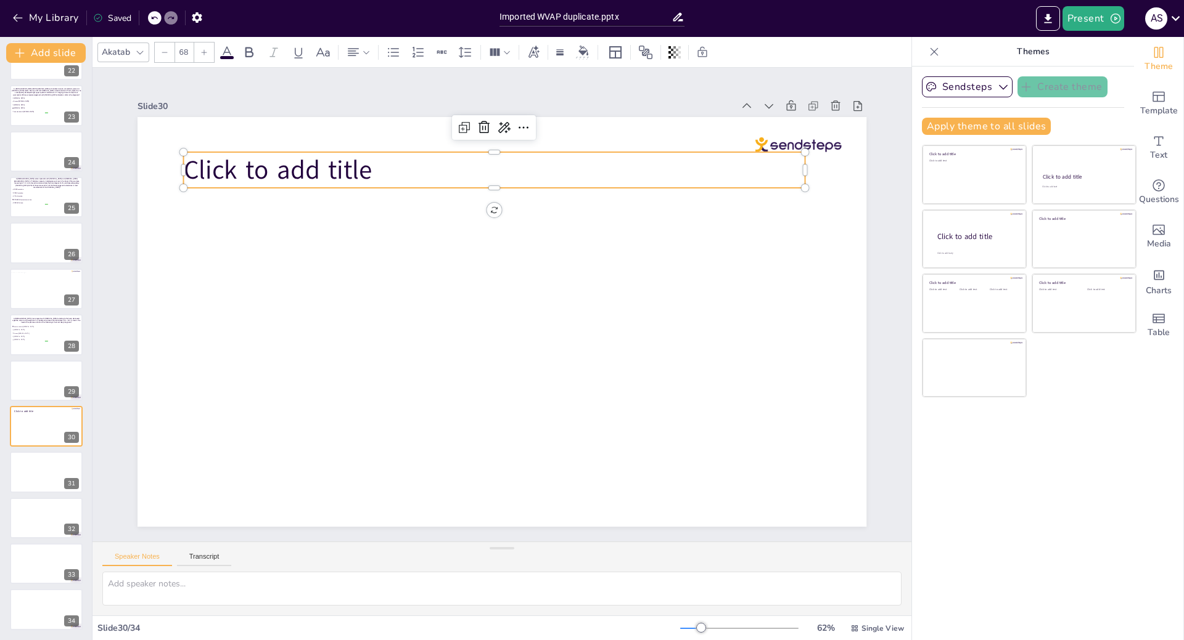
click at [302, 171] on span "Click to add title" at bounding box center [277, 169] width 189 height 35
click at [372, 165] on p "Click to add title" at bounding box center [493, 170] width 621 height 36
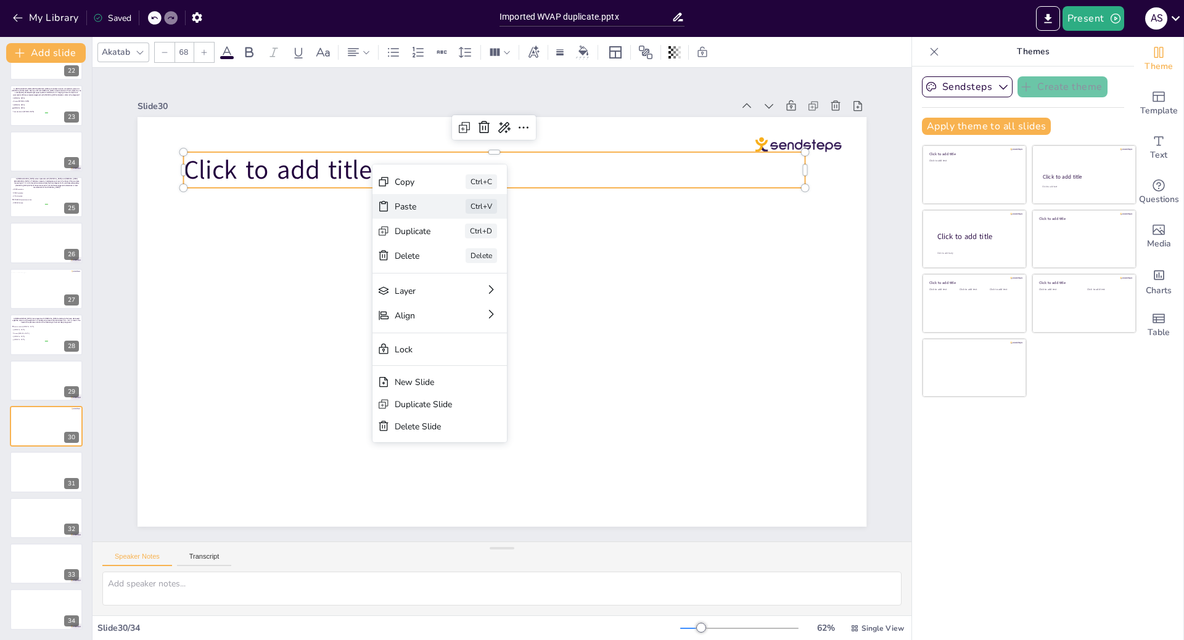
click at [401, 202] on div "Paste" at bounding box center [413, 207] width 36 height 12
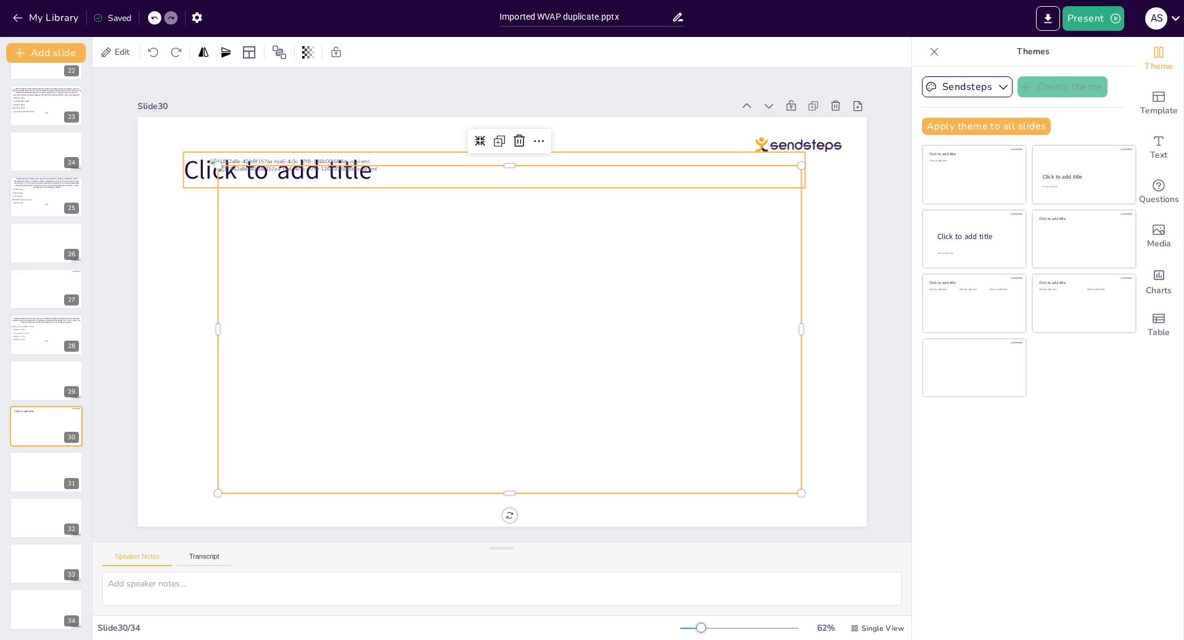
click at [186, 168] on span "Click to add title" at bounding box center [277, 169] width 189 height 35
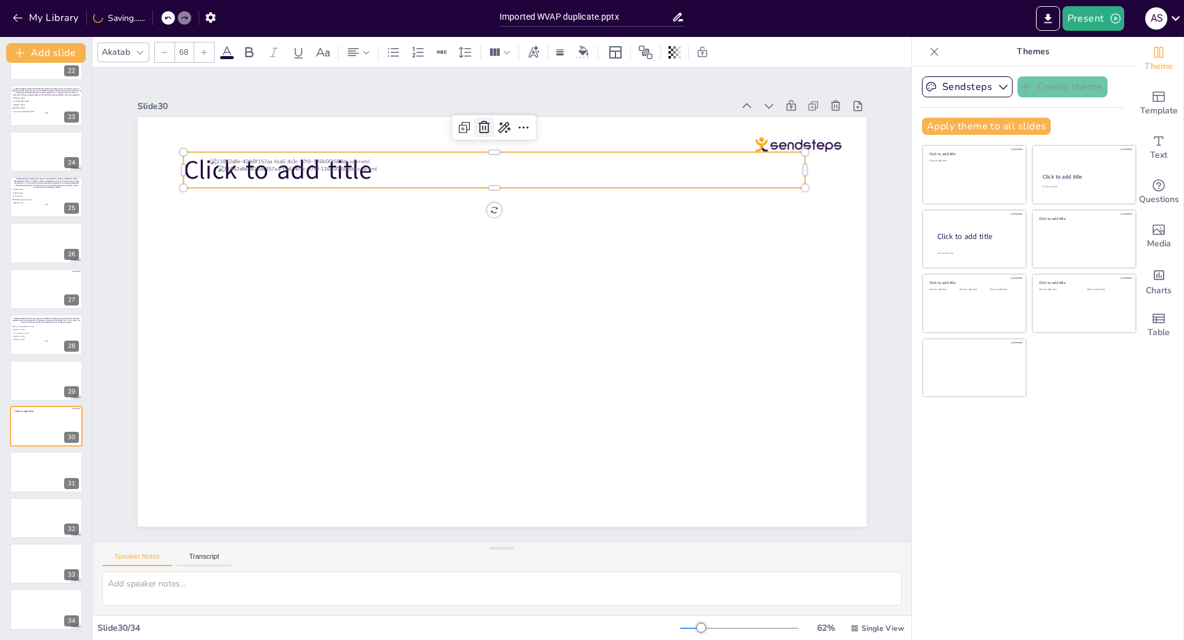
click at [477, 126] on icon at bounding box center [484, 127] width 15 height 15
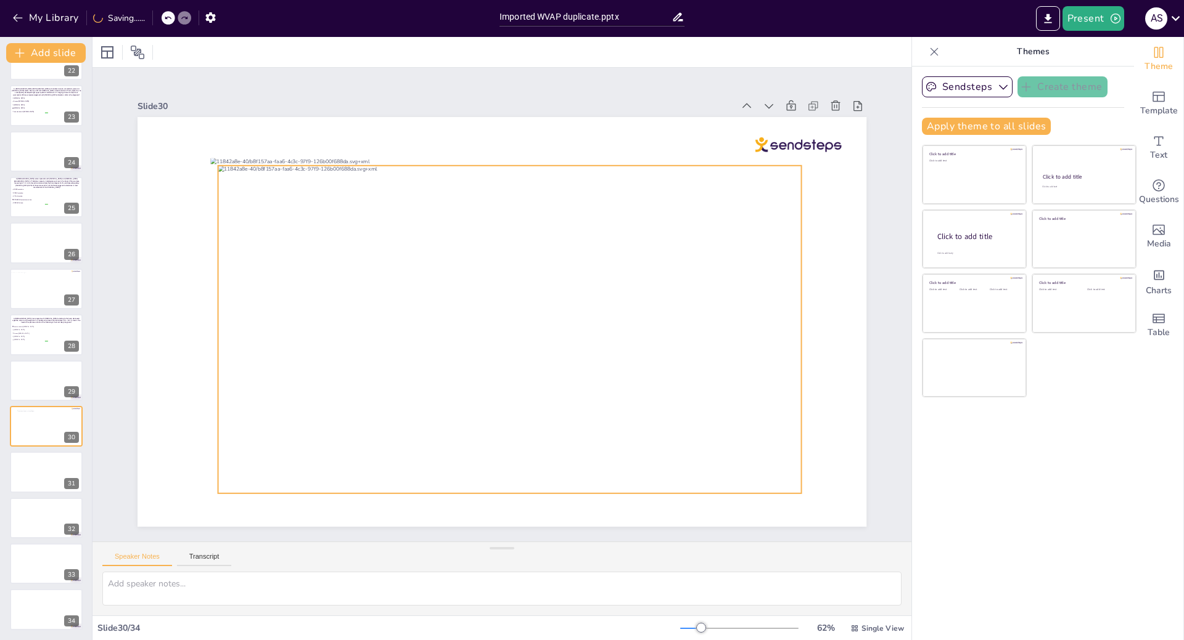
click at [474, 214] on div at bounding box center [509, 330] width 583 height 328
click at [513, 137] on icon at bounding box center [518, 140] width 11 height 12
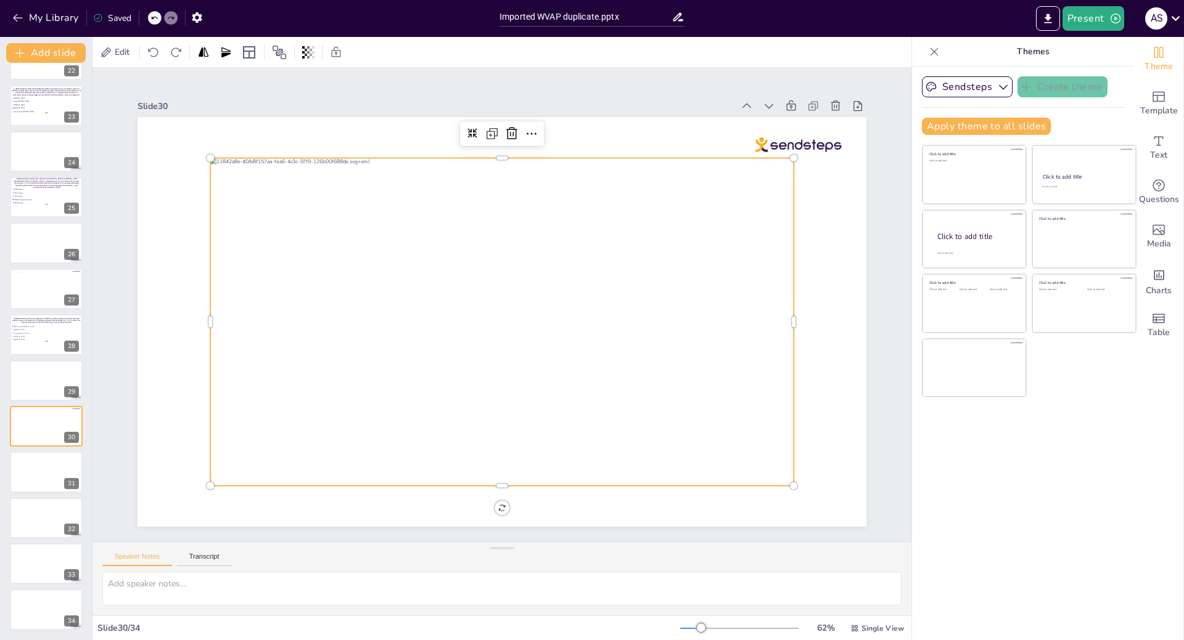
click at [210, 473] on div at bounding box center [501, 322] width 583 height 328
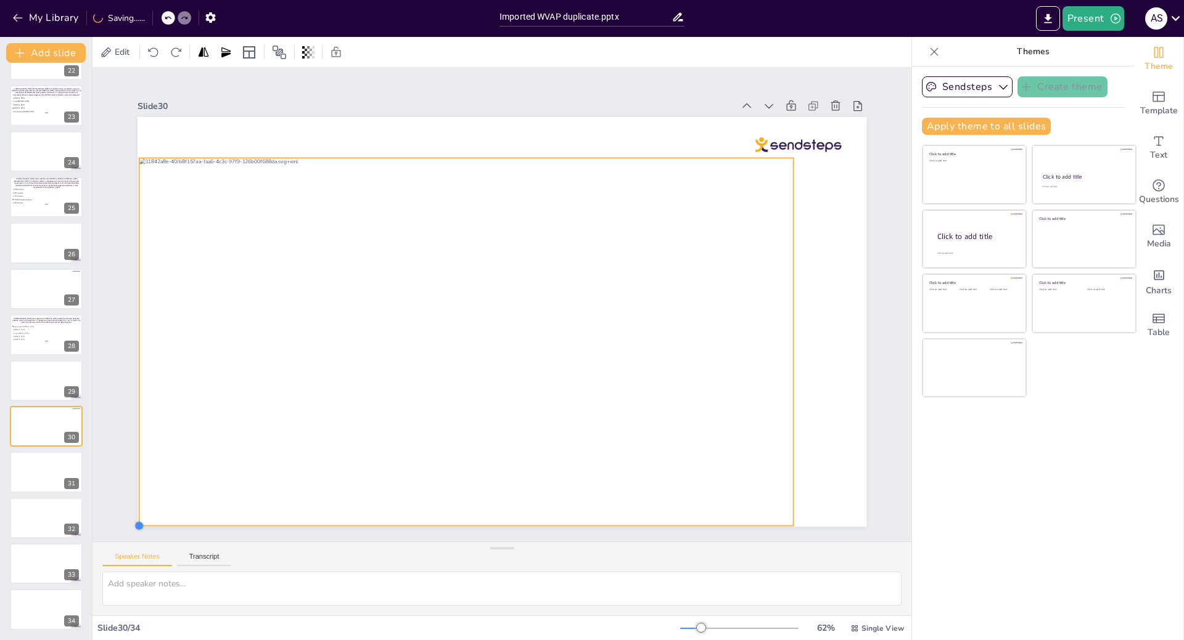
drag, startPoint x: 202, startPoint y: 483, endPoint x: 149, endPoint y: 523, distance: 66.5
click at [149, 523] on div "Slide 1 Slide 2 Slide 3 A 56-year-old woman who experienced weight loss and abd…" at bounding box center [501, 305] width 819 height 474
click at [40, 481] on div at bounding box center [46, 473] width 74 height 42
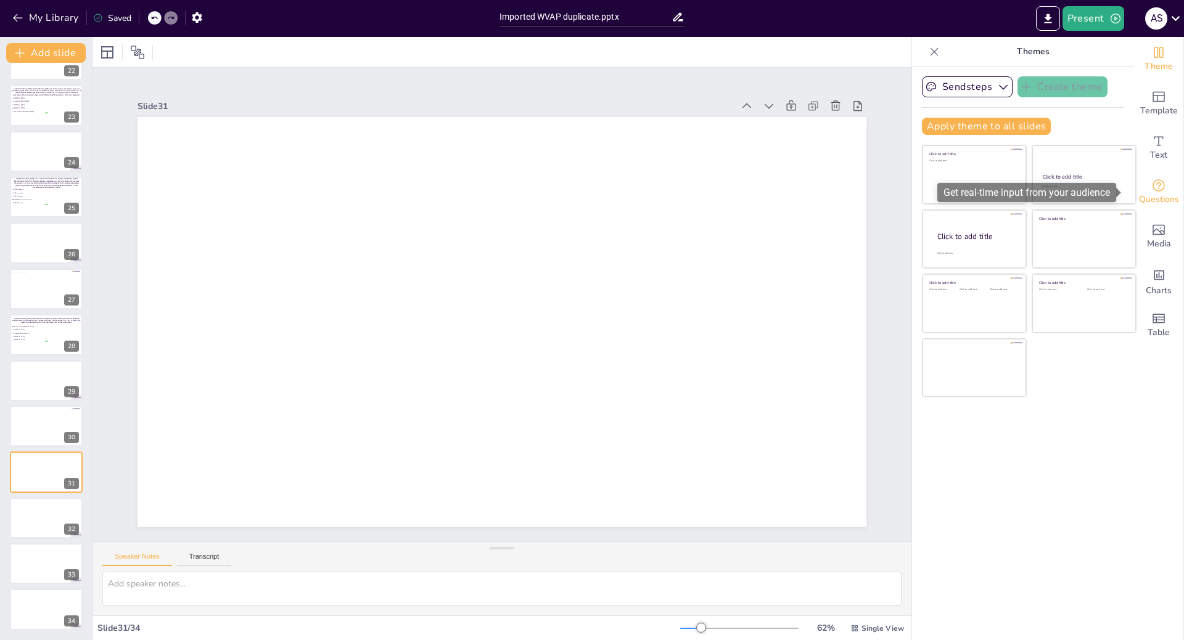
click at [1156, 193] on span "Questions" at bounding box center [1159, 200] width 40 height 14
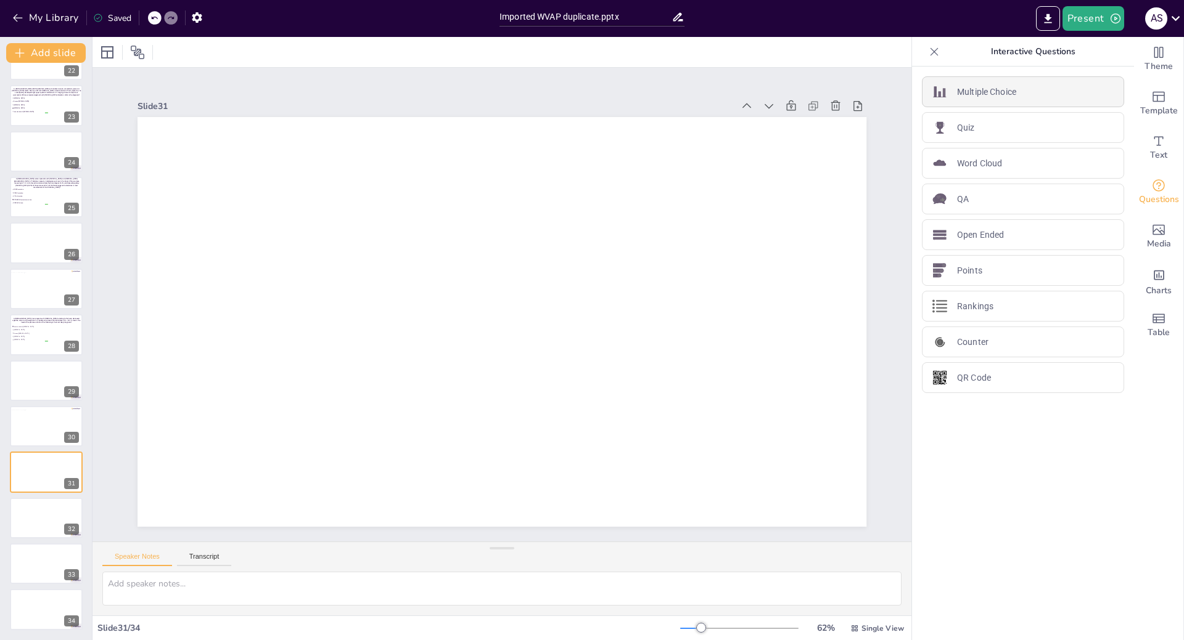
click at [1029, 97] on div "Multiple Choice" at bounding box center [1023, 91] width 202 height 31
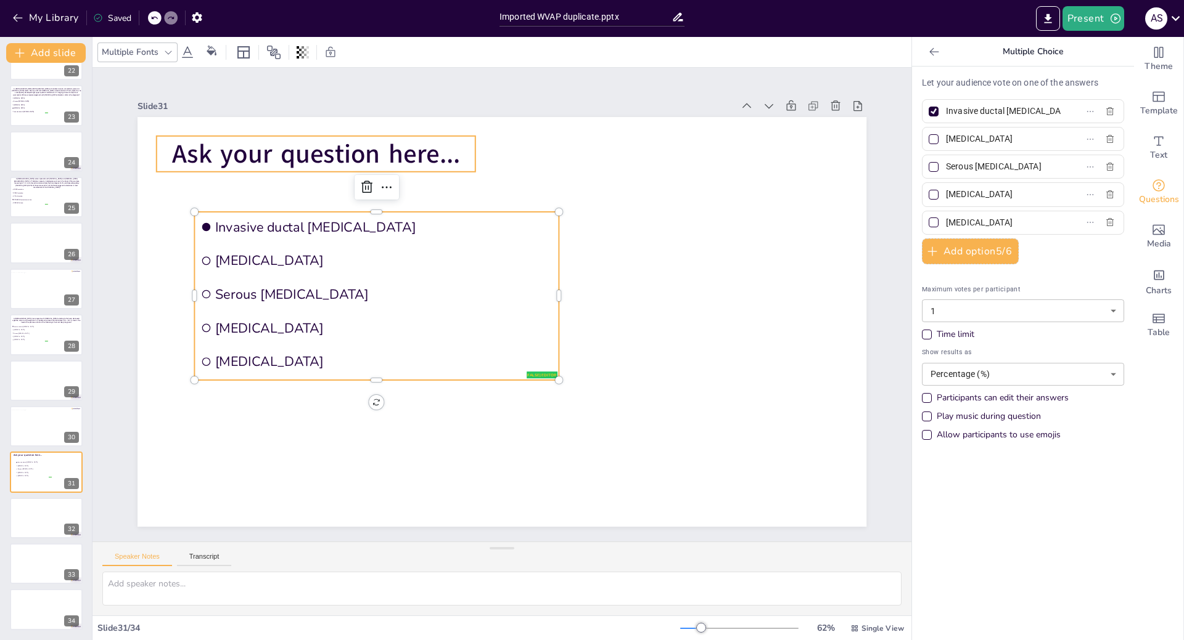
click at [320, 137] on span "Ask your question here..." at bounding box center [316, 153] width 288 height 35
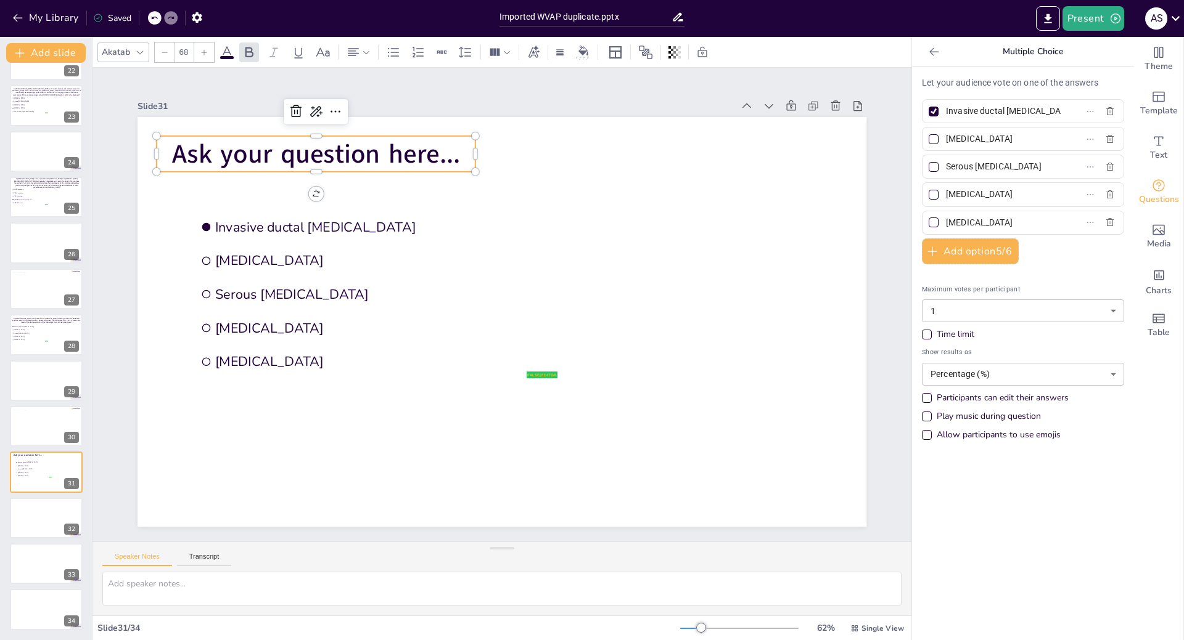
click at [454, 155] on p "Ask your question here..." at bounding box center [316, 154] width 319 height 36
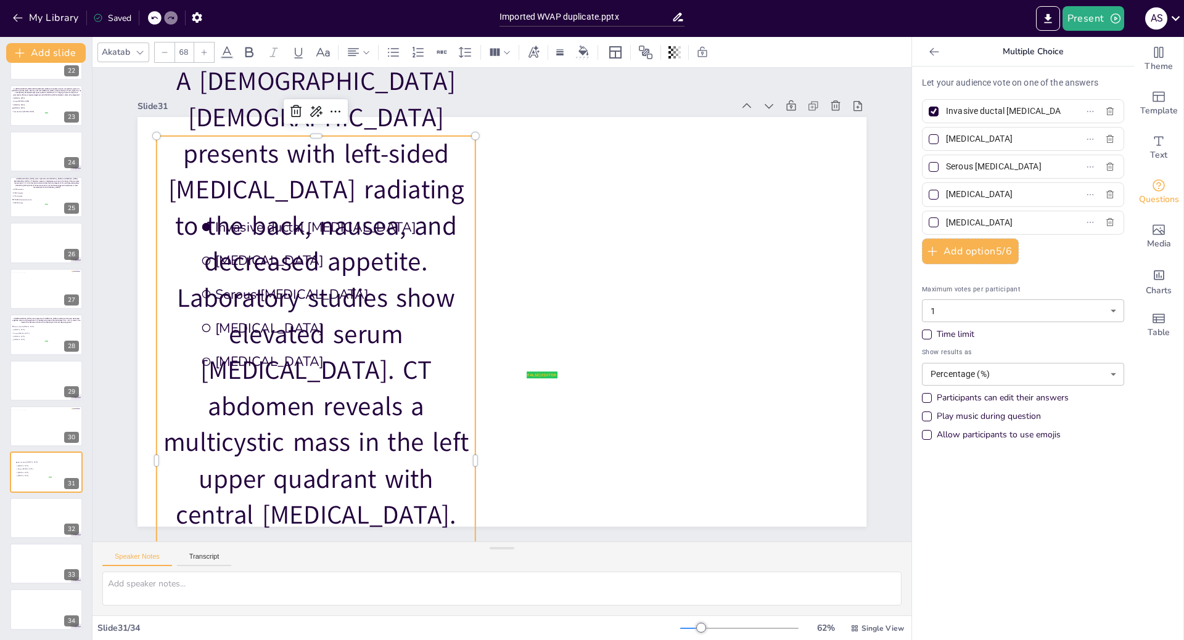
click at [115, 51] on div "Akatab" at bounding box center [115, 52] width 33 height 17
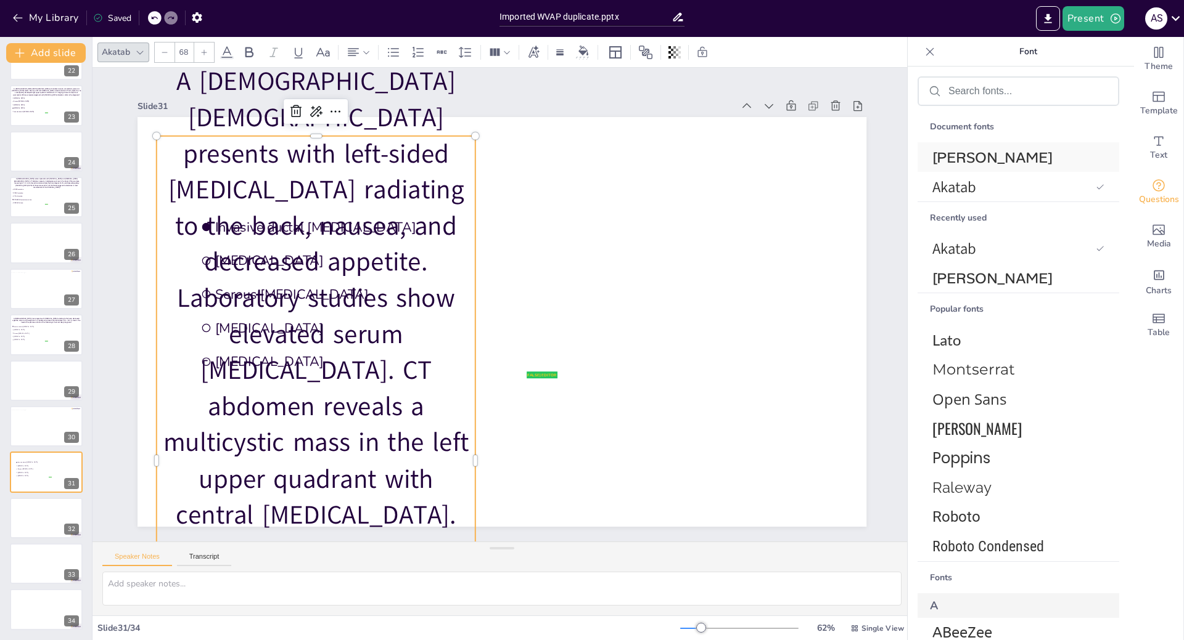
click at [1018, 153] on span "[PERSON_NAME]" at bounding box center [1015, 157] width 167 height 19
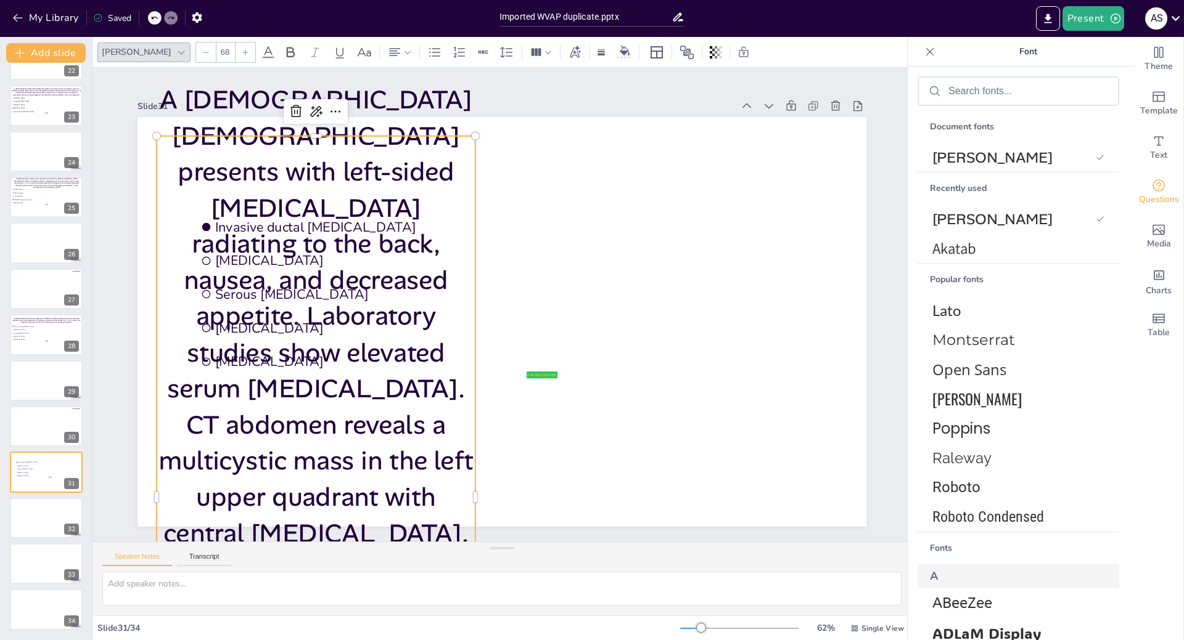
click at [202, 54] on icon at bounding box center [205, 52] width 7 height 7
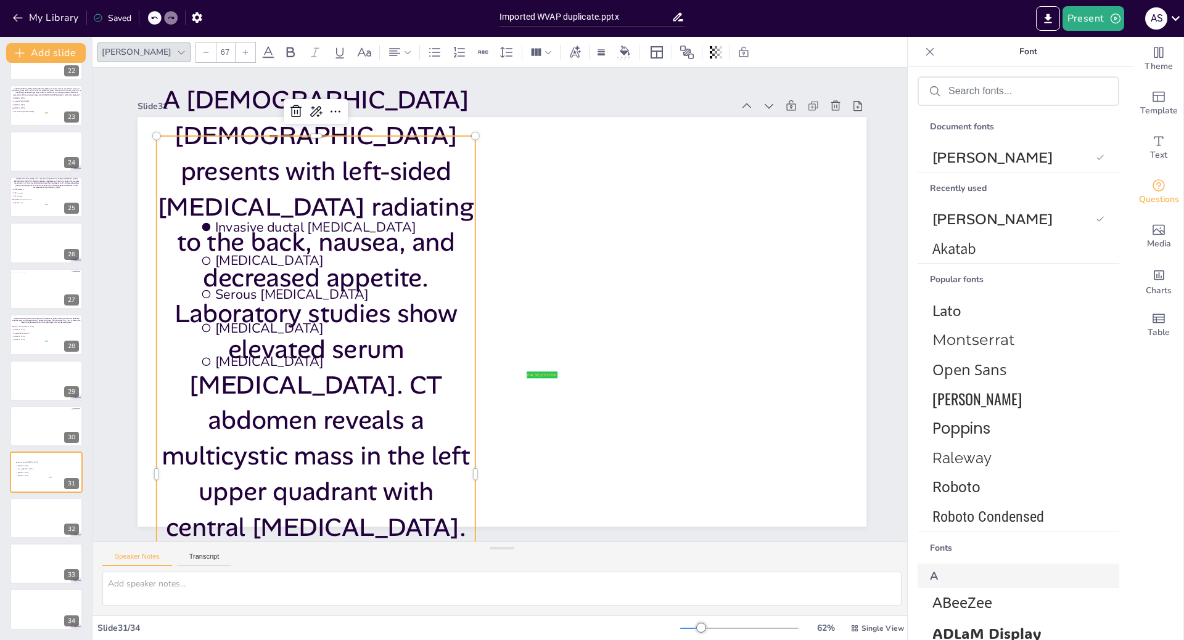
click at [202, 54] on icon at bounding box center [205, 52] width 7 height 7
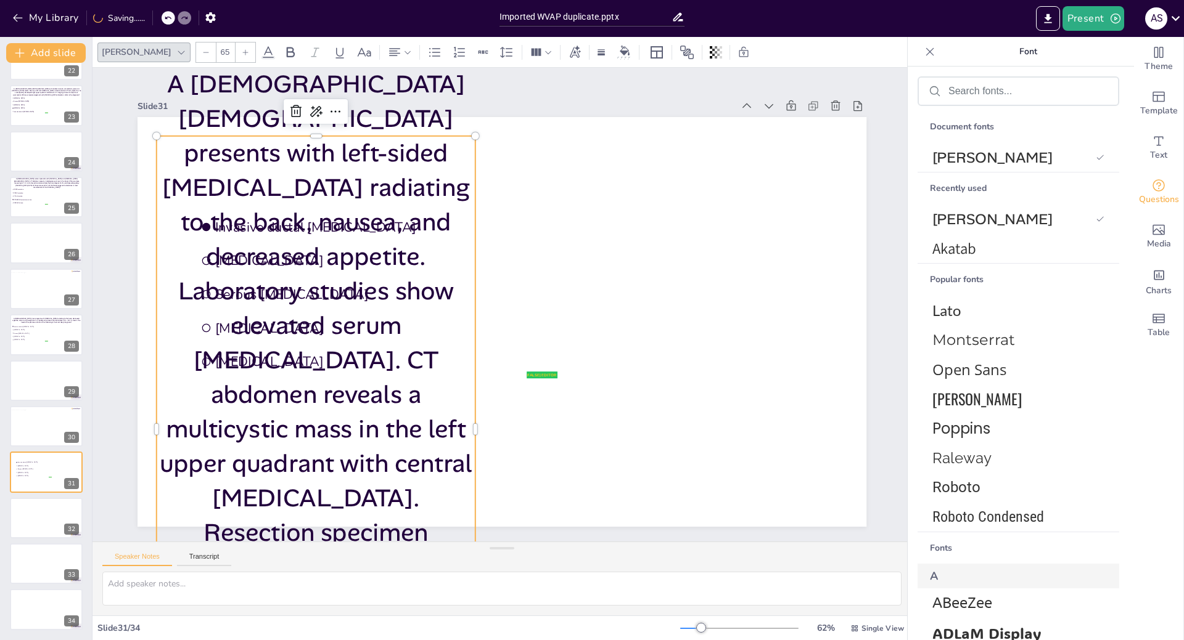
click at [202, 54] on icon at bounding box center [205, 52] width 7 height 7
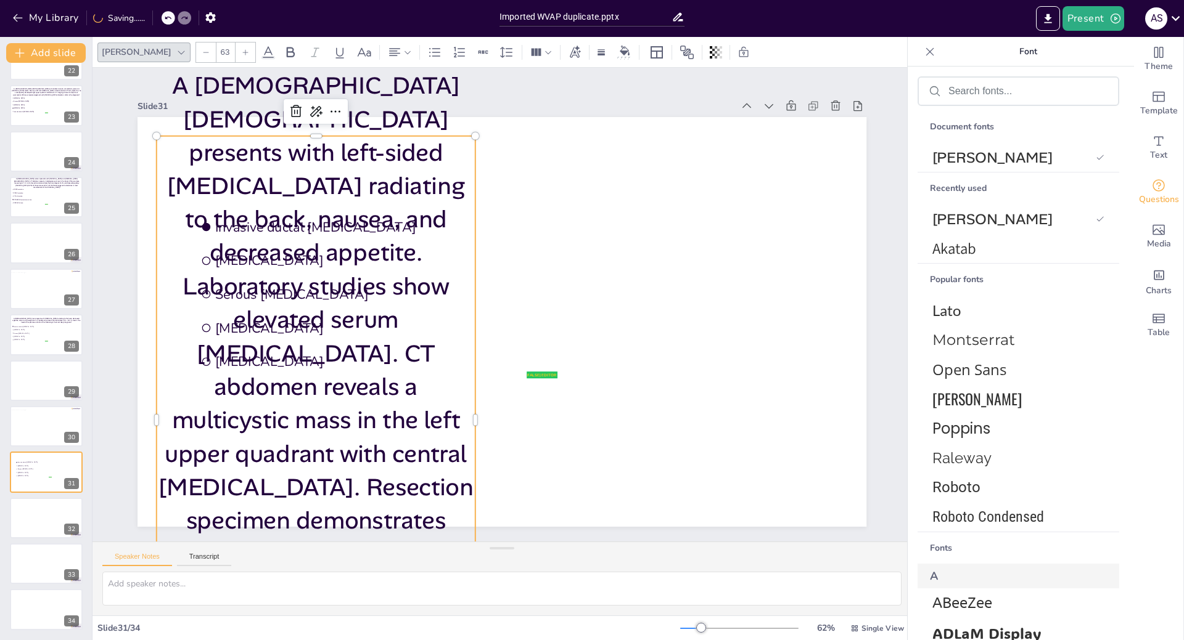
click at [202, 54] on icon at bounding box center [205, 52] width 7 height 7
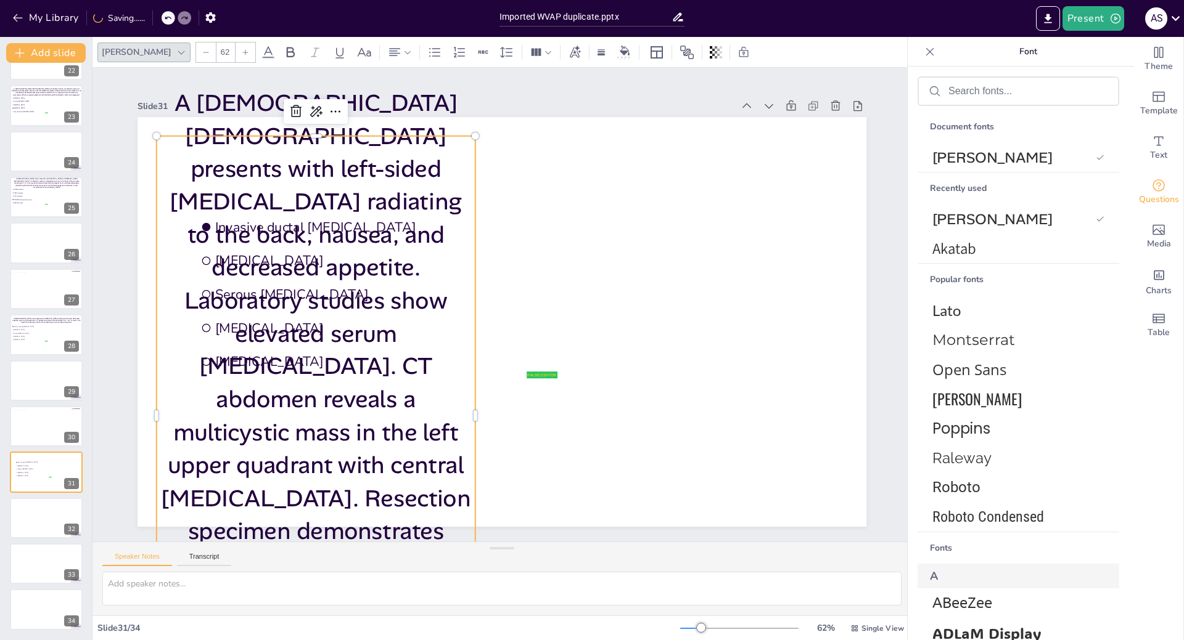
click at [202, 54] on icon at bounding box center [205, 52] width 7 height 7
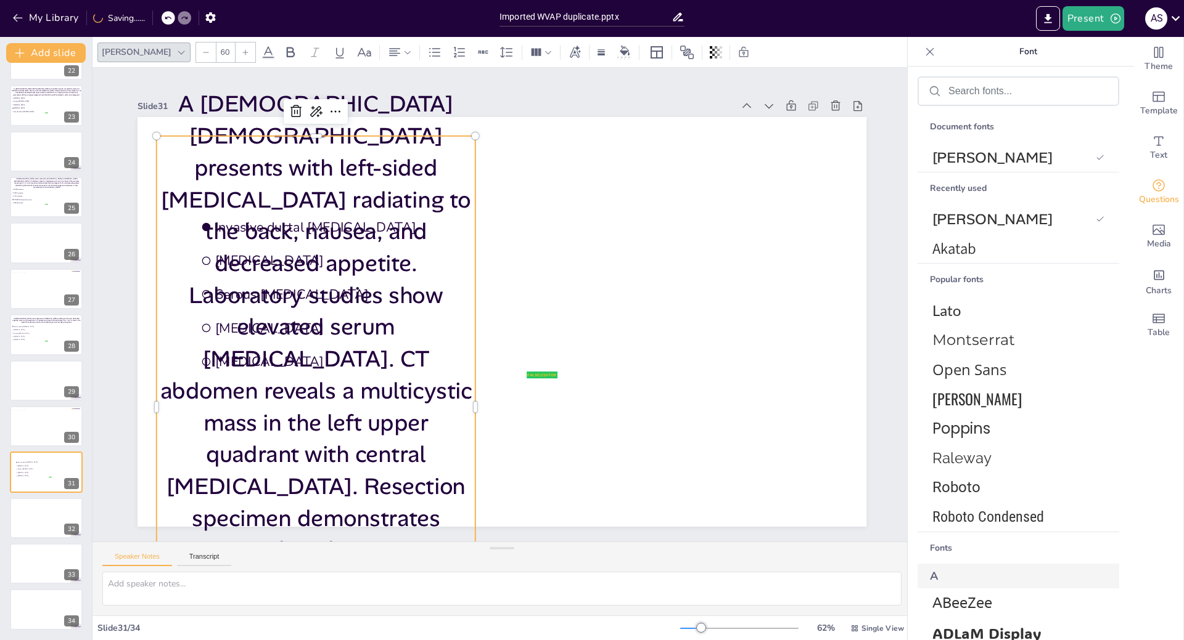
click at [202, 54] on icon at bounding box center [205, 52] width 7 height 7
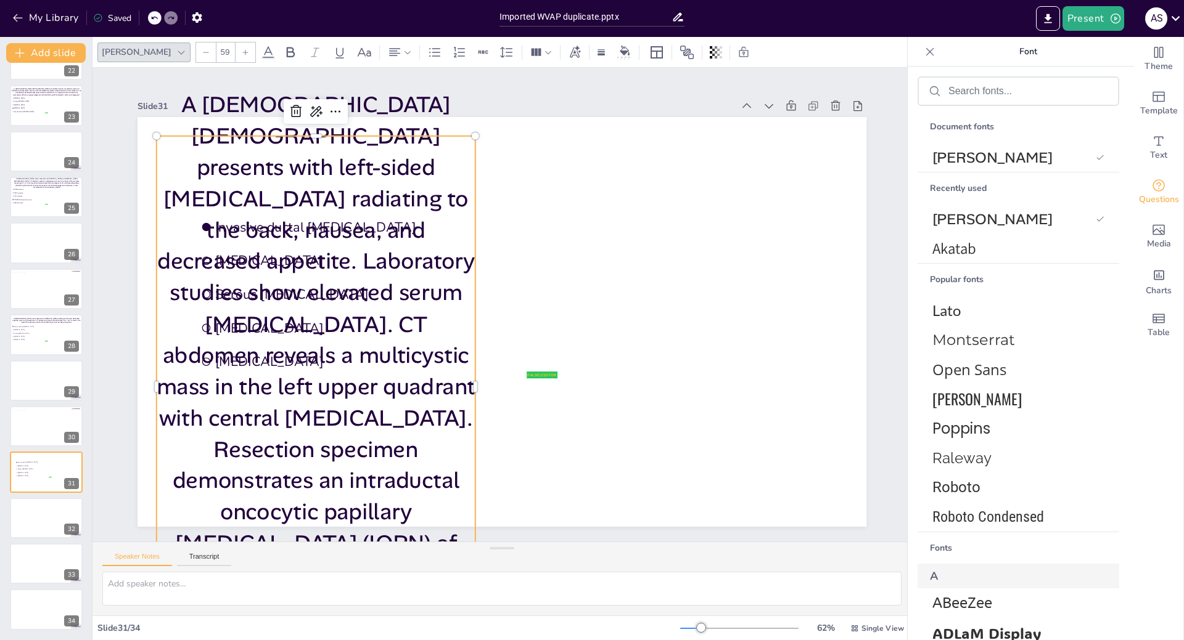
click at [202, 54] on icon at bounding box center [205, 52] width 7 height 7
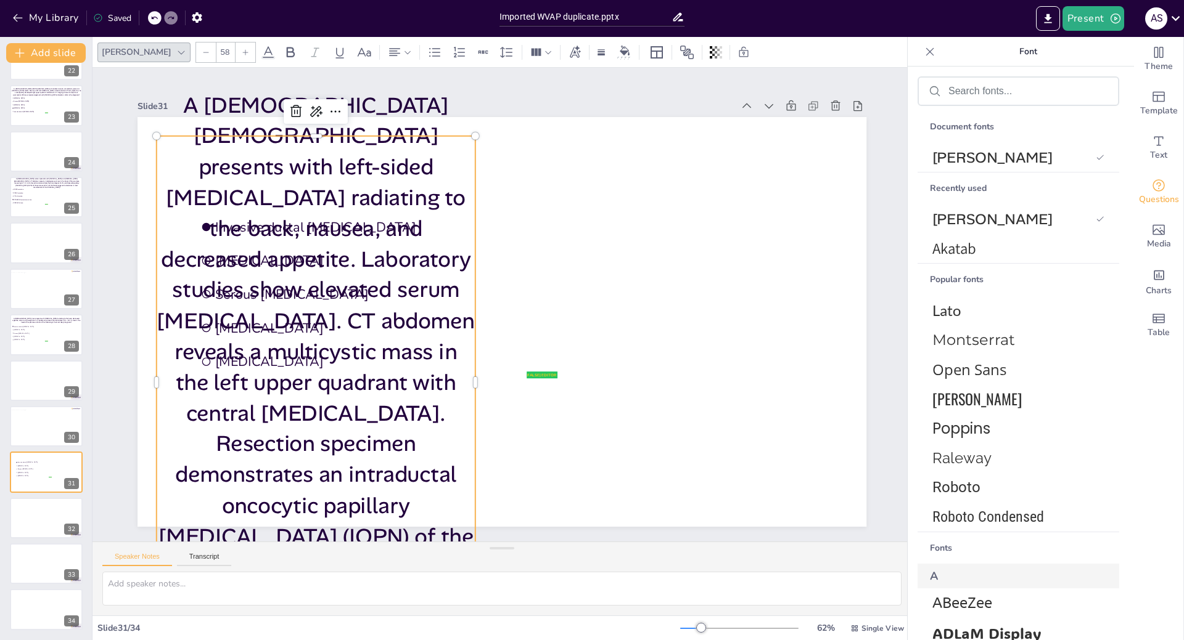
click at [202, 54] on icon at bounding box center [205, 52] width 7 height 7
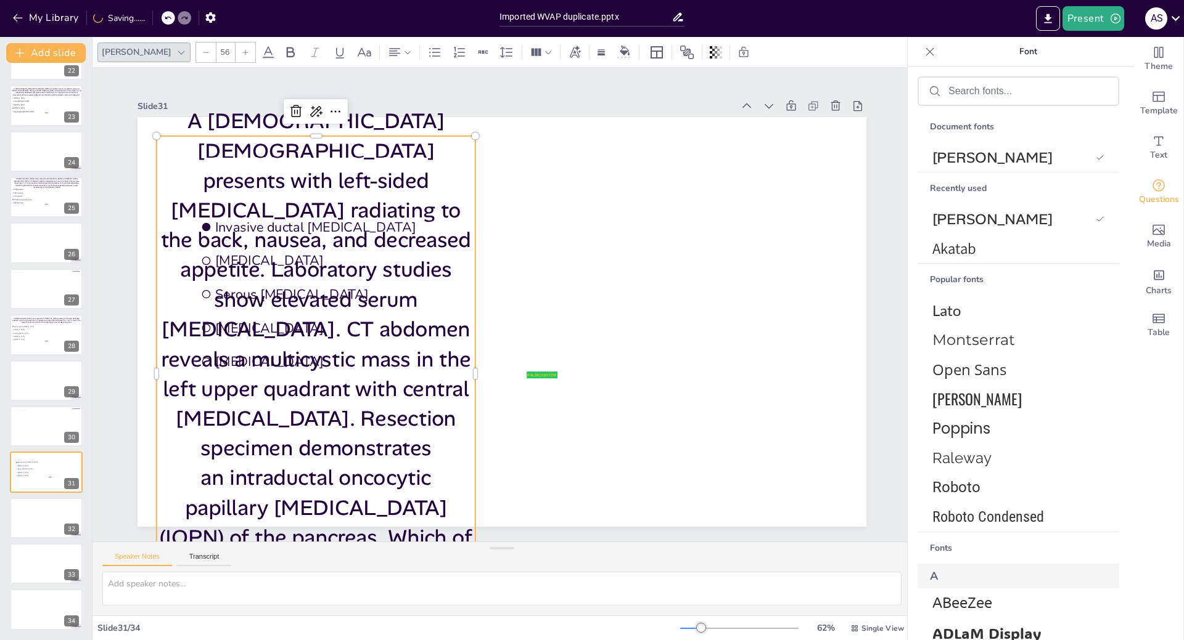
click at [202, 54] on icon at bounding box center [205, 52] width 7 height 7
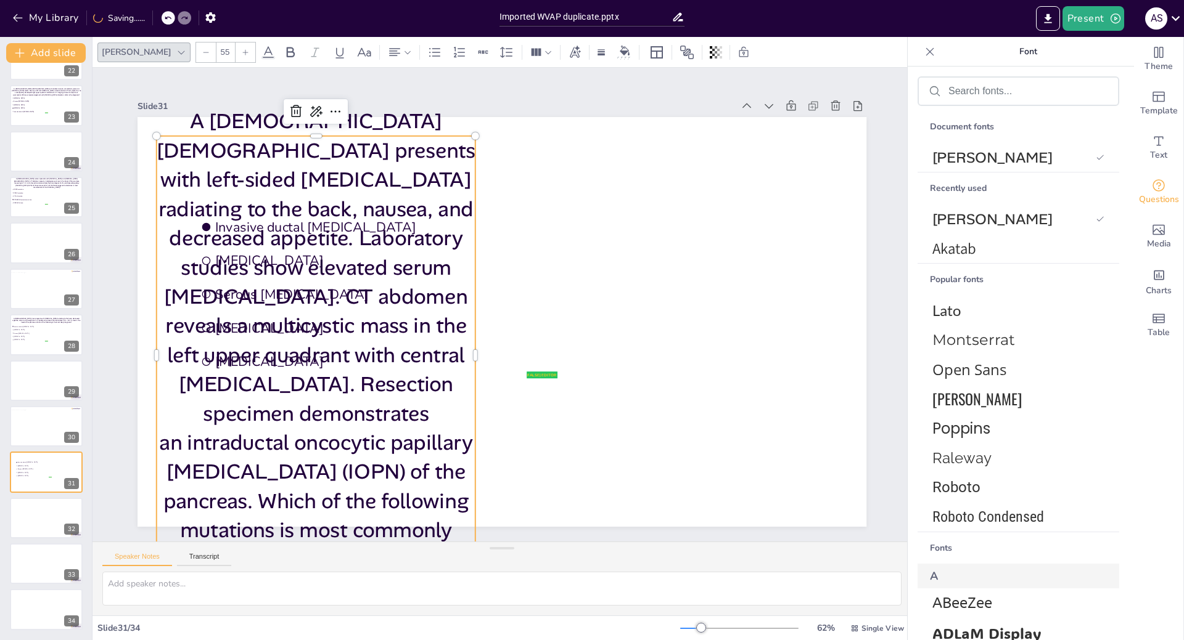
click at [202, 54] on icon at bounding box center [205, 52] width 7 height 7
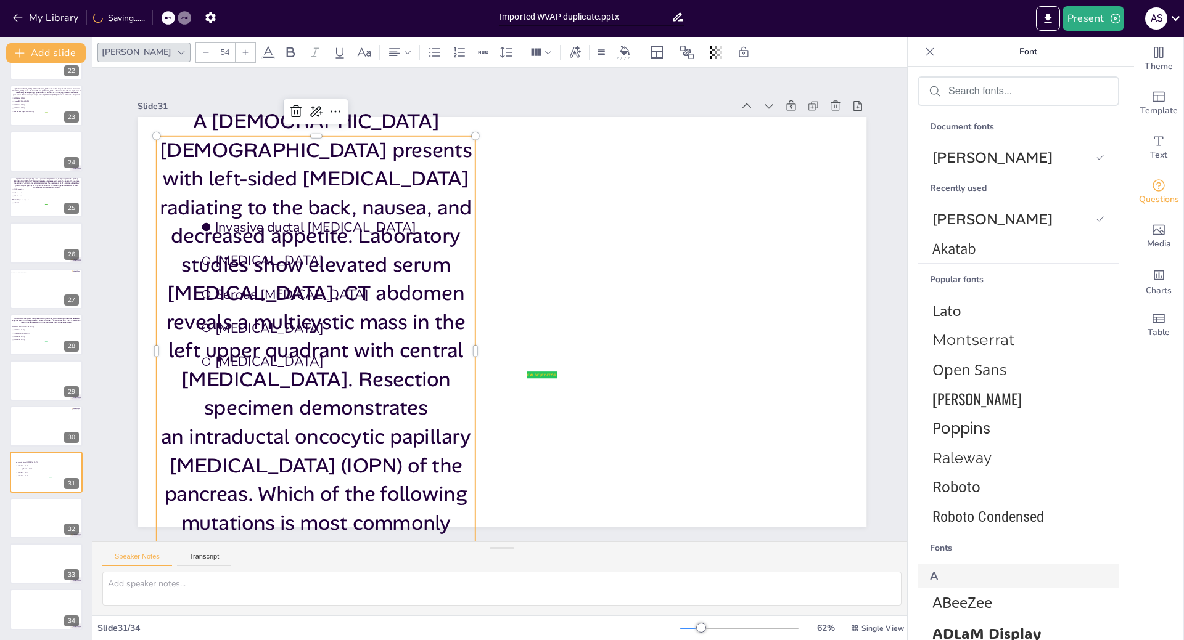
click at [202, 54] on icon at bounding box center [205, 52] width 7 height 7
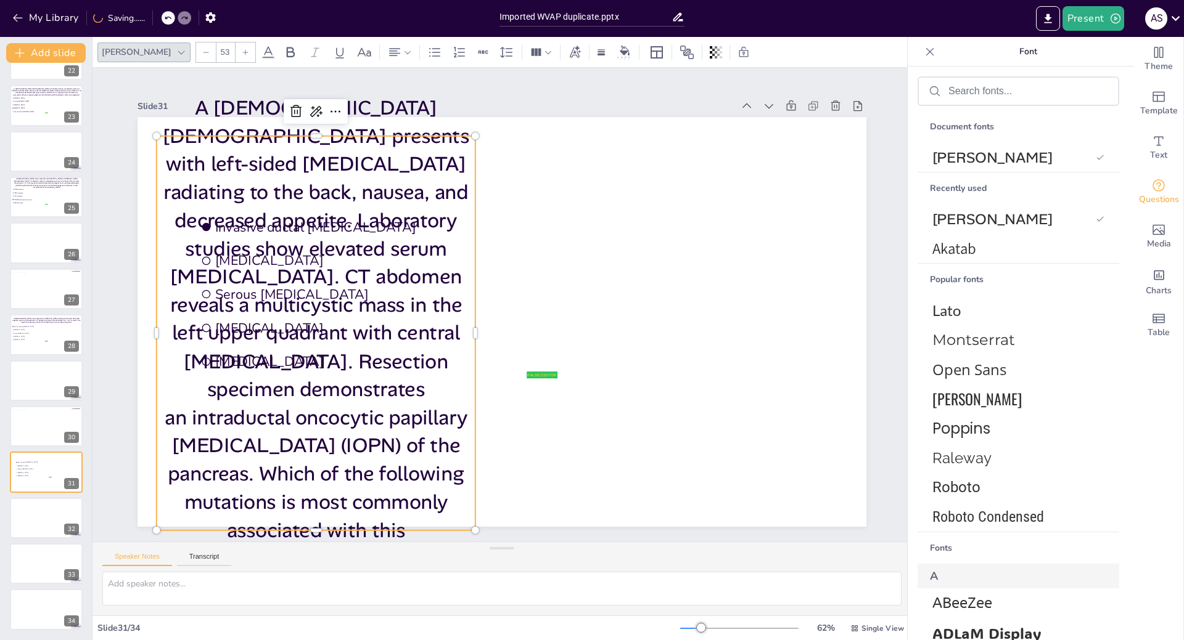
click at [202, 54] on icon at bounding box center [205, 52] width 7 height 7
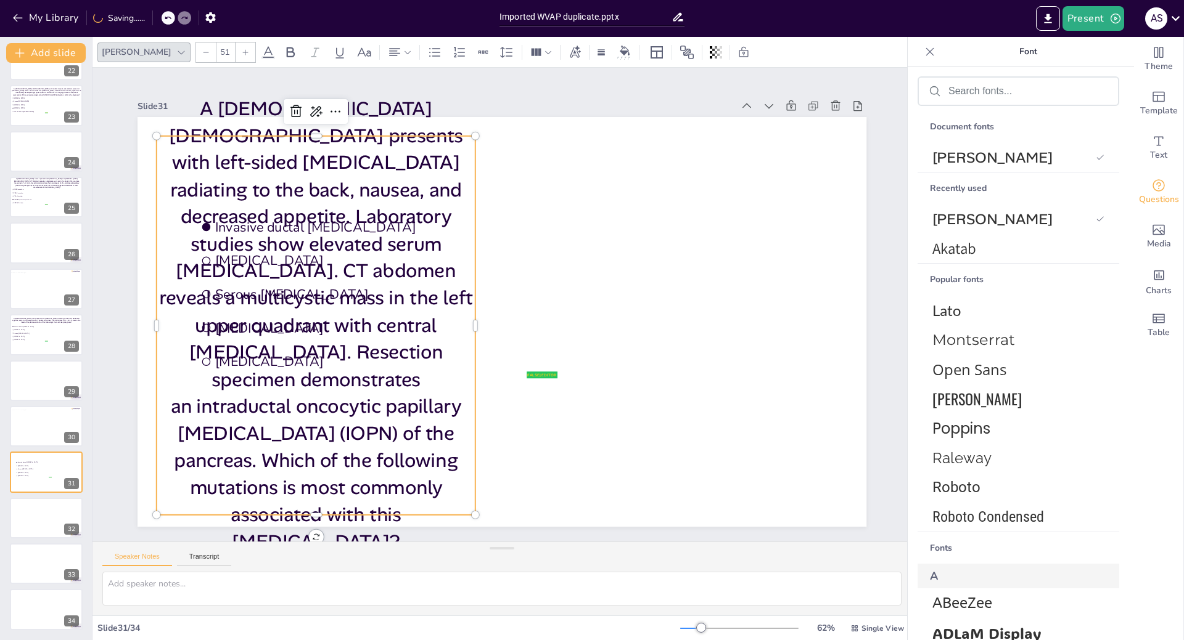
click at [202, 54] on icon at bounding box center [205, 52] width 7 height 7
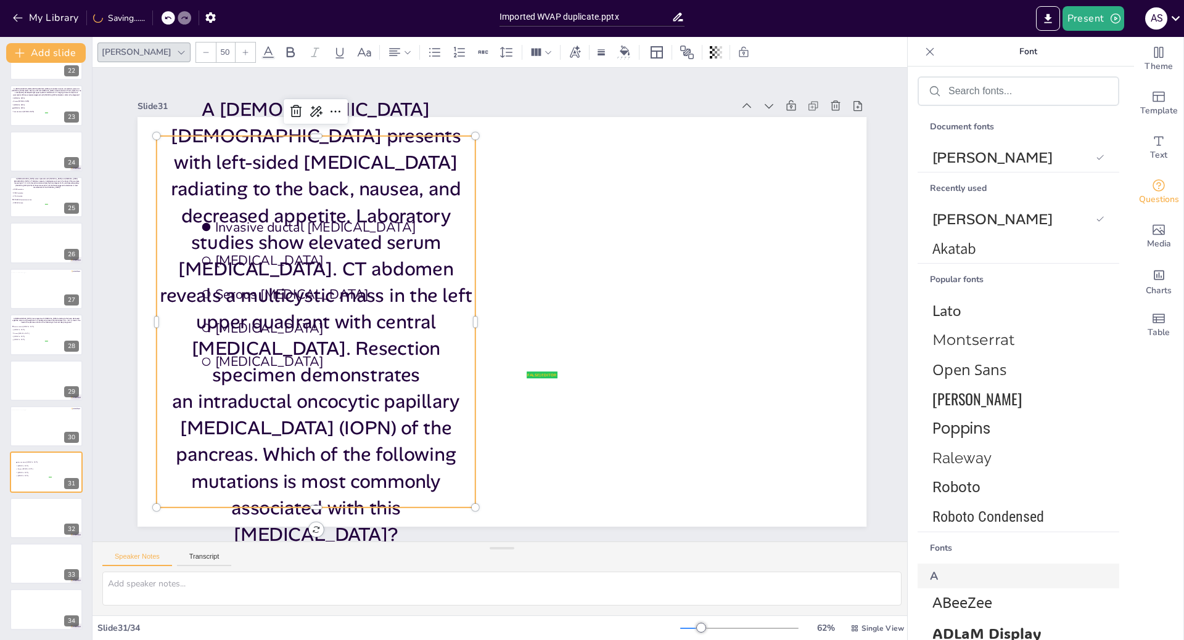
click at [202, 52] on icon at bounding box center [205, 52] width 7 height 7
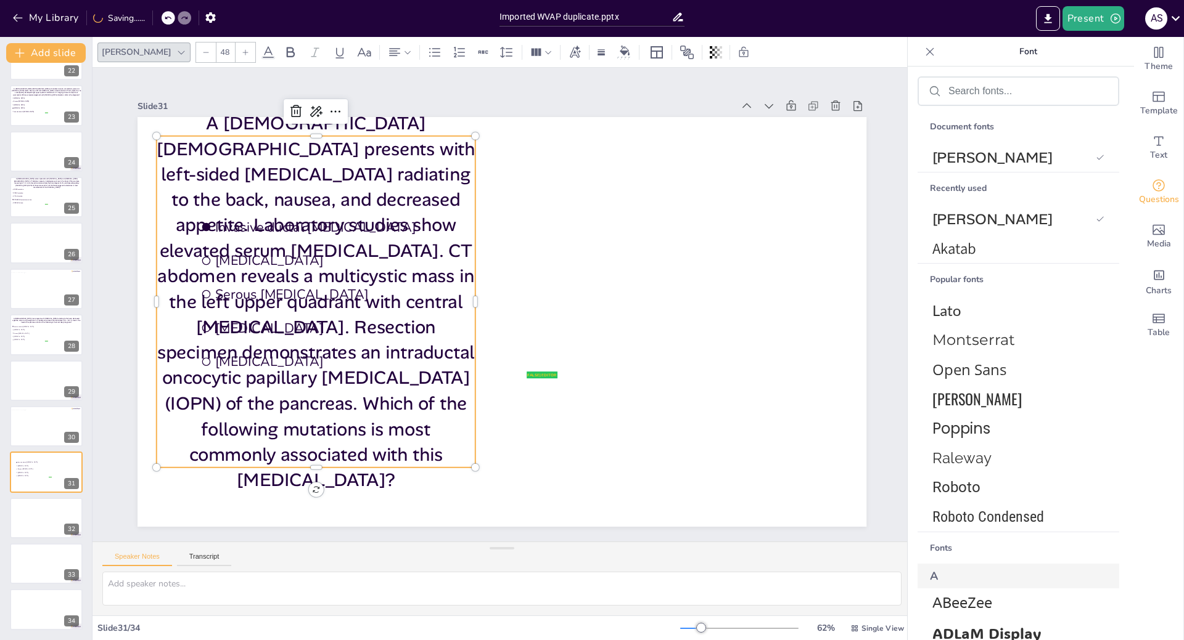
click at [202, 52] on icon at bounding box center [205, 52] width 7 height 7
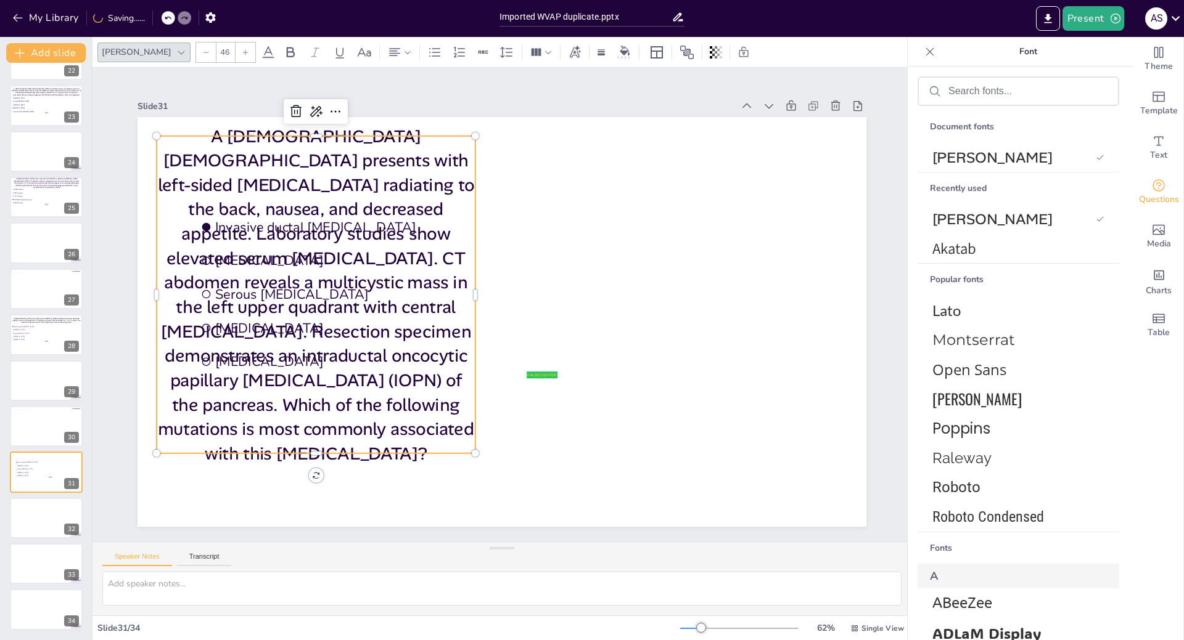
click at [202, 52] on icon at bounding box center [205, 52] width 7 height 7
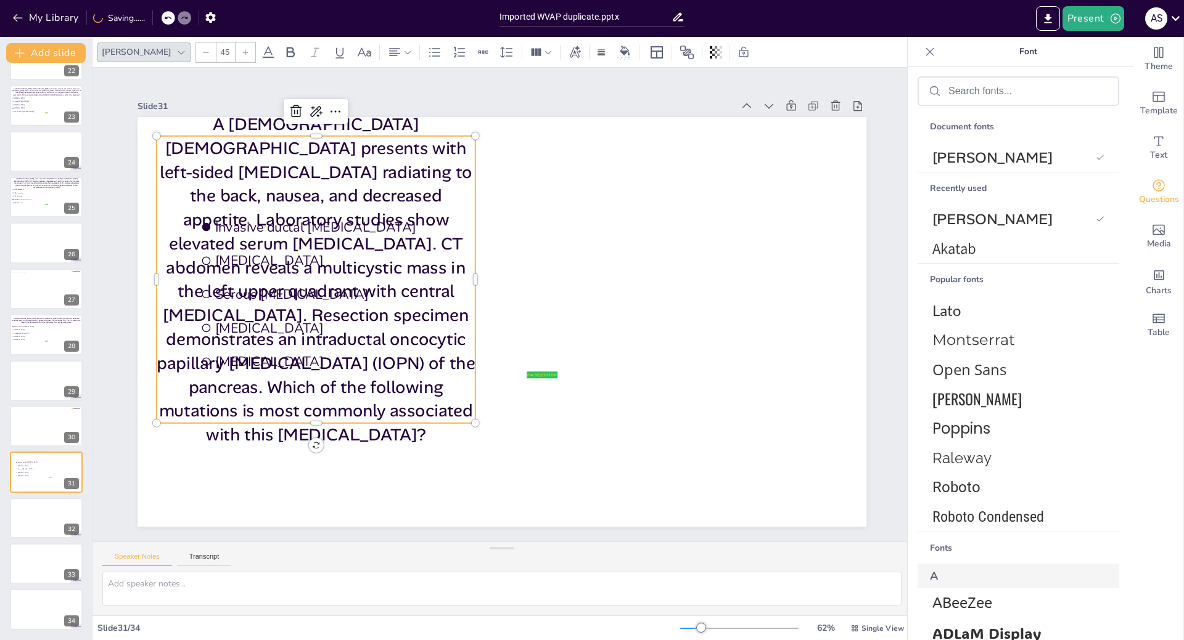
click at [202, 52] on icon at bounding box center [205, 52] width 7 height 7
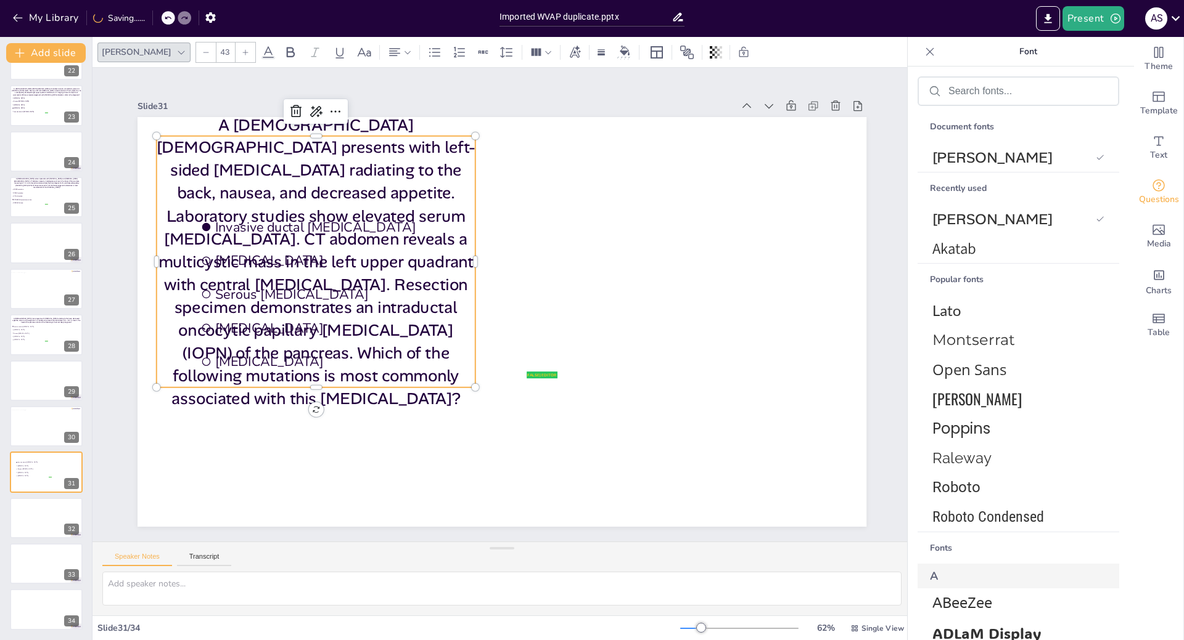
click at [202, 52] on icon at bounding box center [205, 52] width 7 height 7
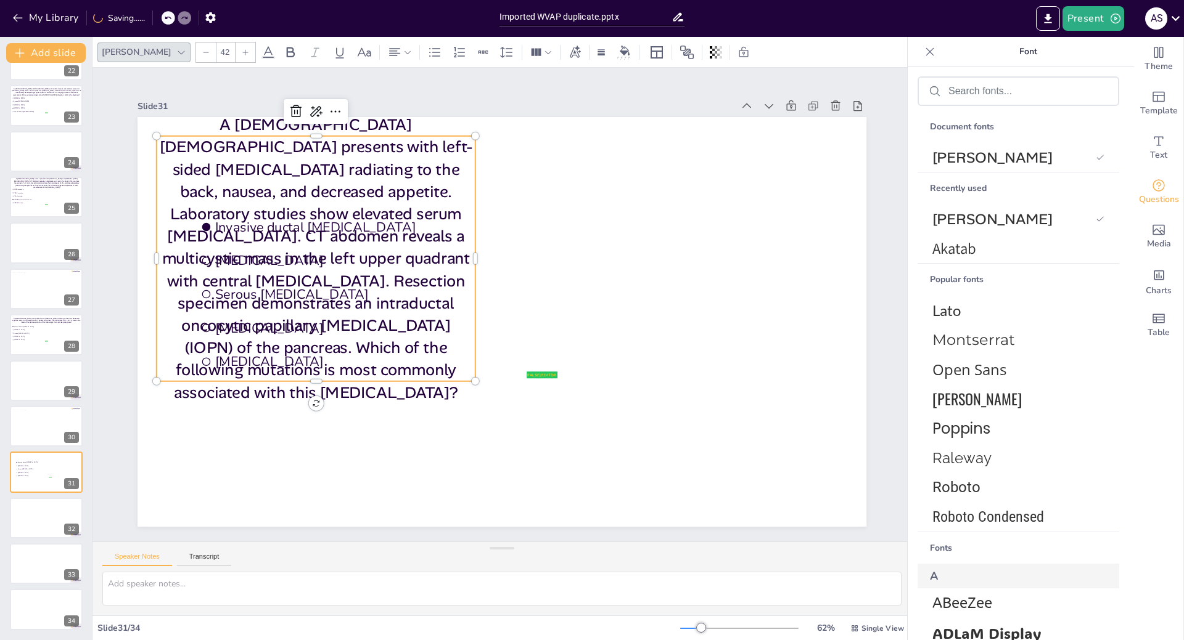
click at [202, 52] on icon at bounding box center [205, 52] width 7 height 7
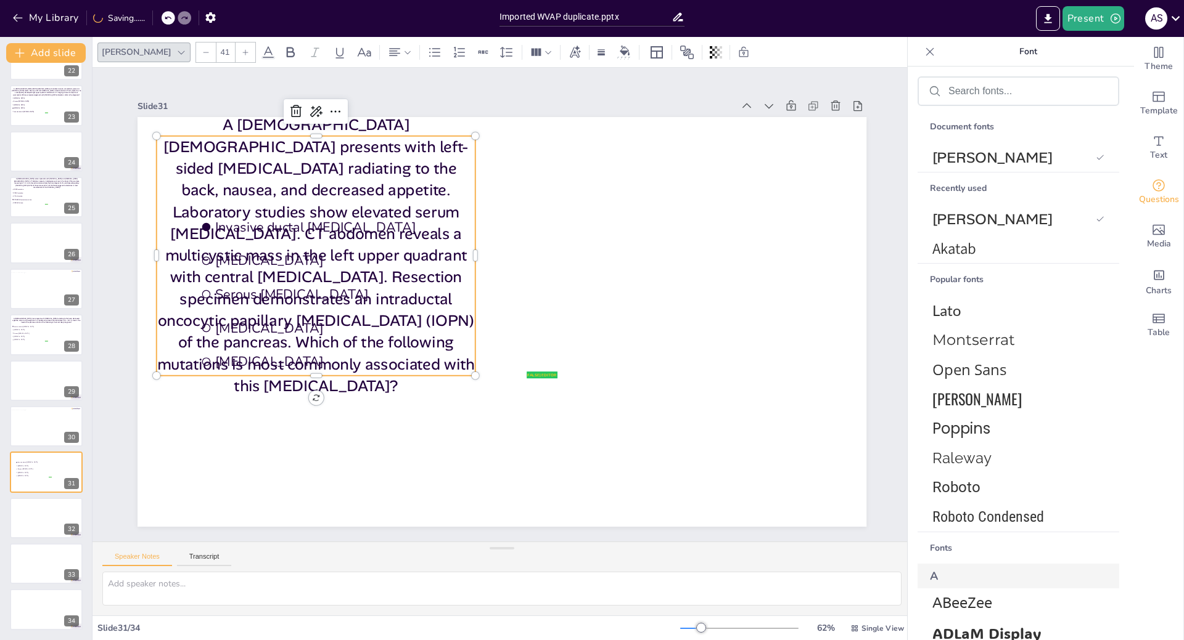
click at [202, 52] on icon at bounding box center [205, 52] width 7 height 7
type input "40"
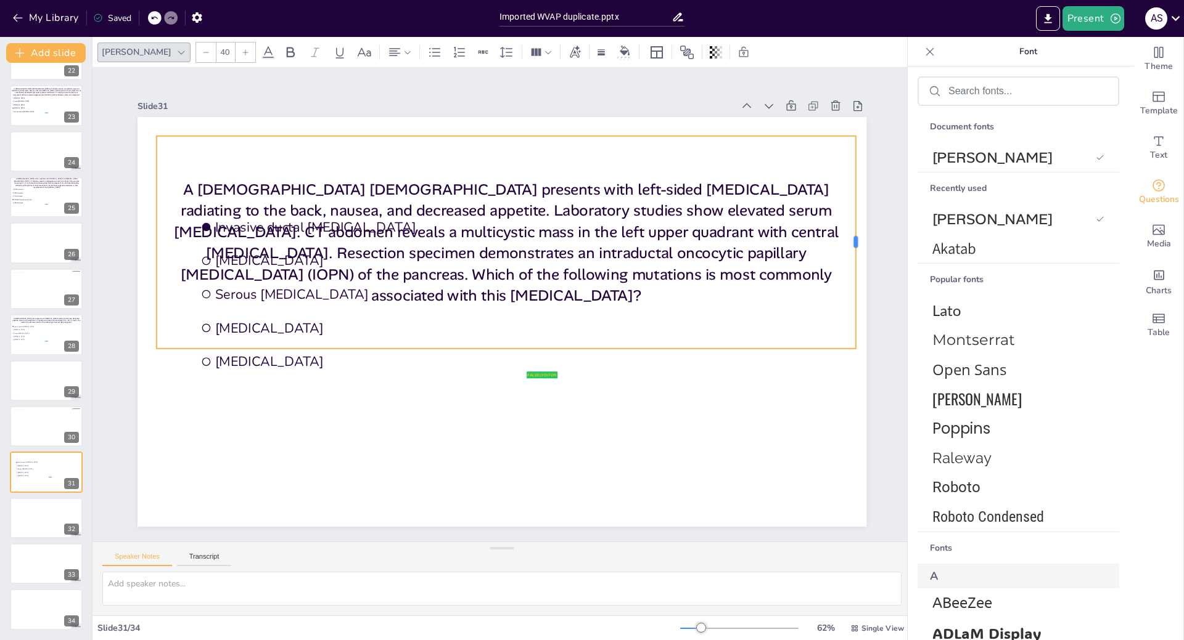
drag, startPoint x: 467, startPoint y: 239, endPoint x: 847, endPoint y: 237, distance: 380.3
click at [856, 237] on div at bounding box center [861, 242] width 10 height 213
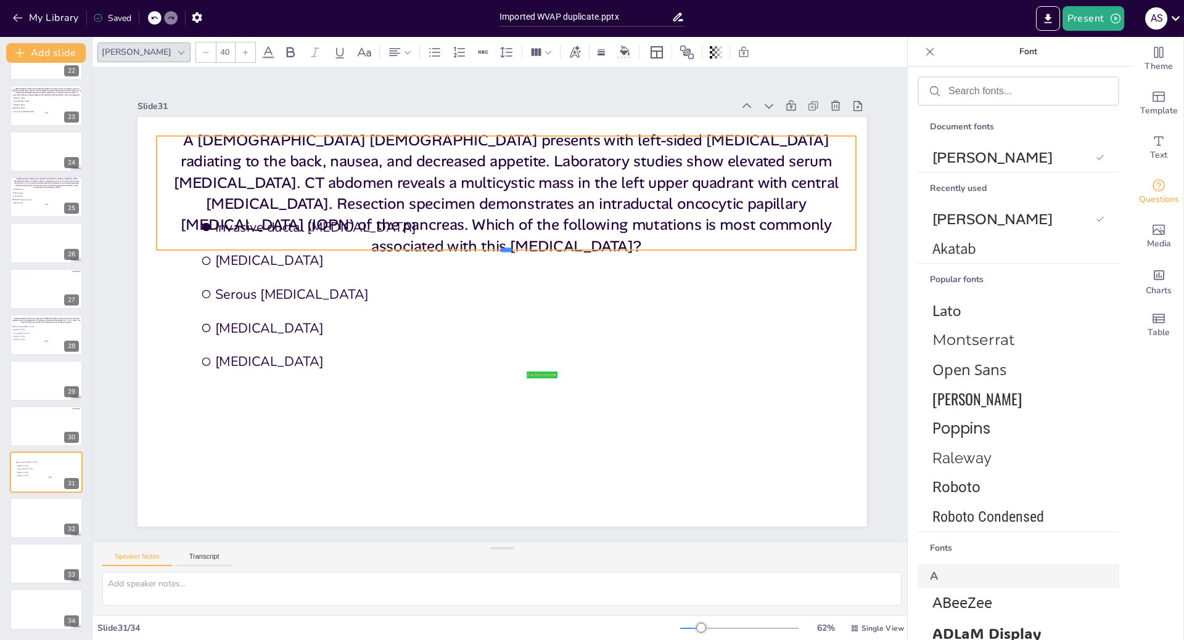
drag, startPoint x: 497, startPoint y: 344, endPoint x: 494, endPoint y: 245, distance: 98.7
click at [494, 250] on div at bounding box center [506, 255] width 699 height 10
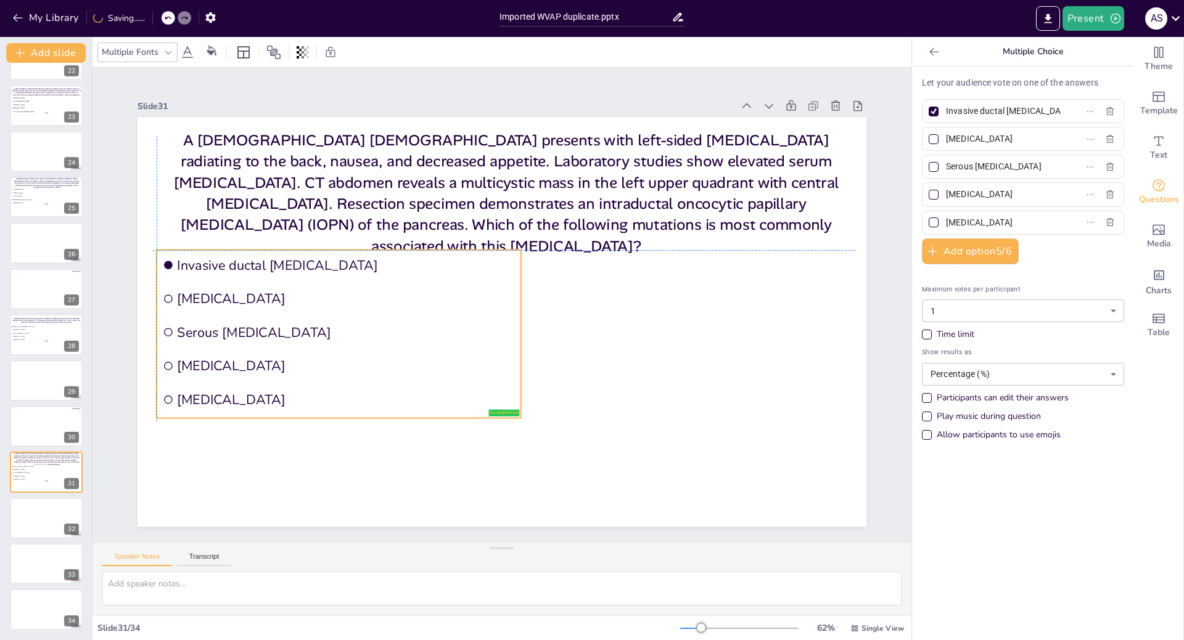
drag, startPoint x: 268, startPoint y: 300, endPoint x: 227, endPoint y: 341, distance: 58.4
click at [227, 341] on li "Serous [MEDICAL_DATA]" at bounding box center [339, 332] width 364 height 31
click at [42, 334] on span "Serous [MEDICAL_DATA]" at bounding box center [30, 334] width 35 height 2
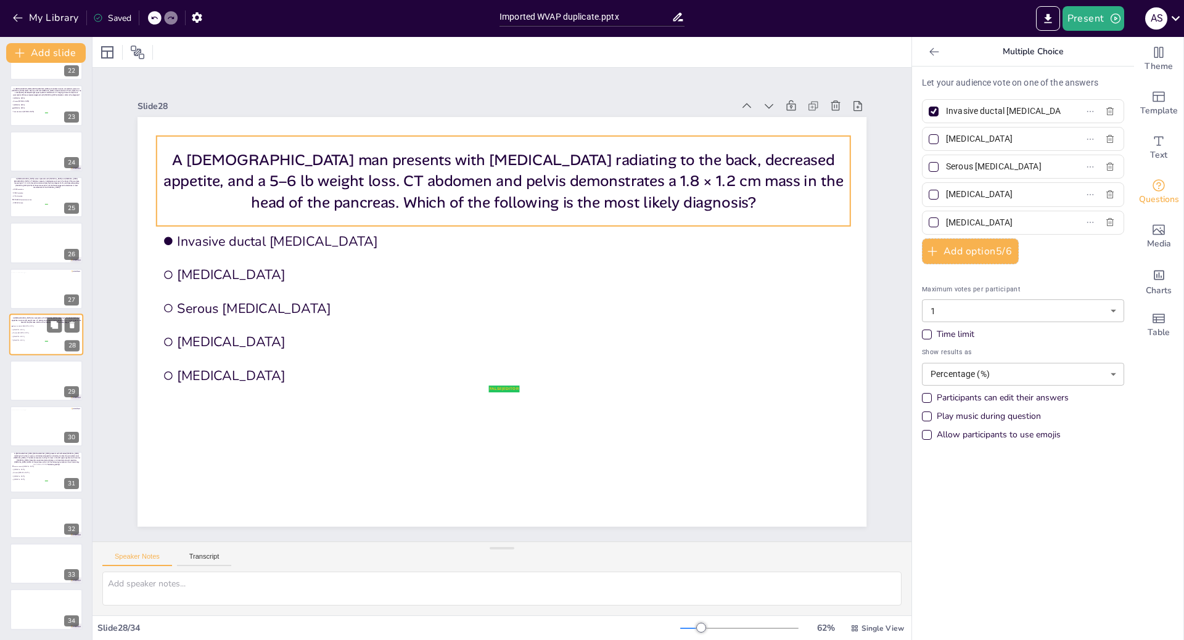
scroll to position [980, 0]
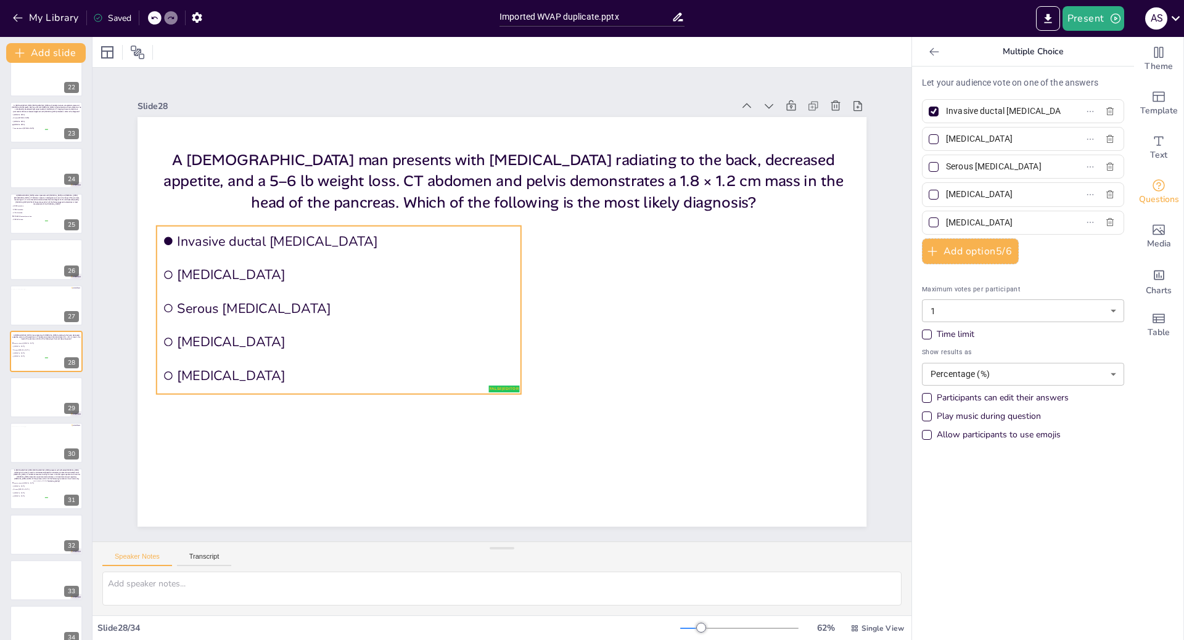
click at [175, 255] on ul "Invasive ductal adenocarcinoma Pancreatic neuroendocrine tumor Serous cystadeno…" at bounding box center [339, 310] width 364 height 168
click at [137, 54] on div "Multiple Fonts" at bounding box center [130, 52] width 62 height 17
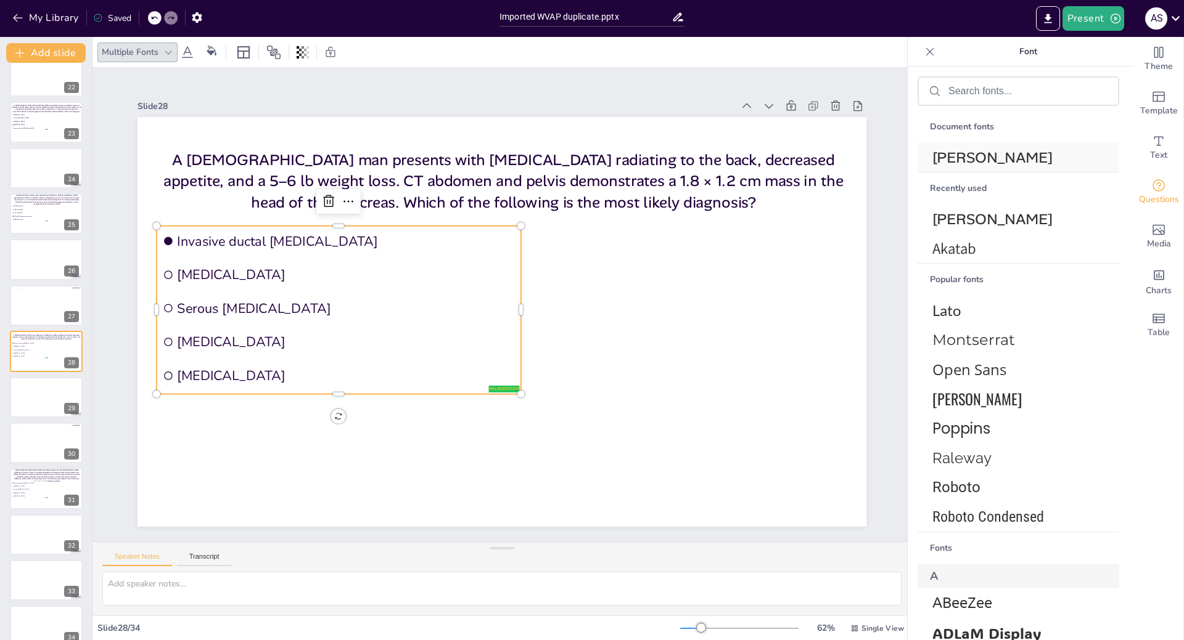
click at [987, 153] on span "[PERSON_NAME]" at bounding box center [1015, 157] width 167 height 19
click at [24, 220] on span "PRKACA fusion" at bounding box center [30, 220] width 35 height 2
type input "GNAS mutation"
type input "KRAS mutation"
type input "VHL alteration"
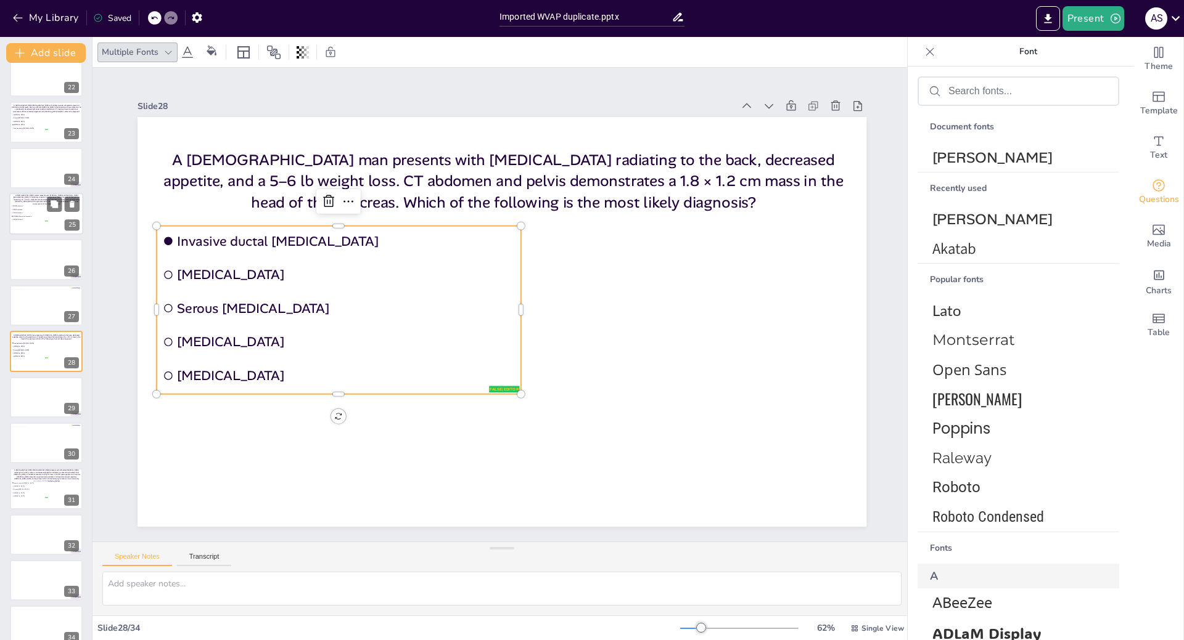
type input "CTNNB1 (ß-catenin) mutation"
type input "PRKACA fusion"
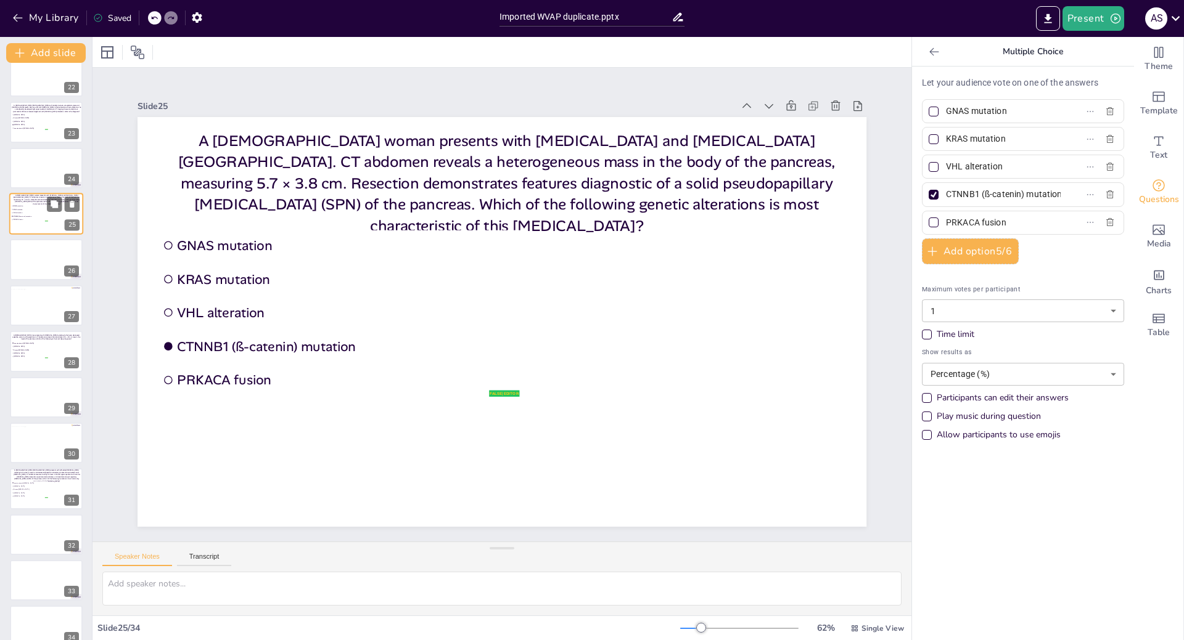
scroll to position [842, 0]
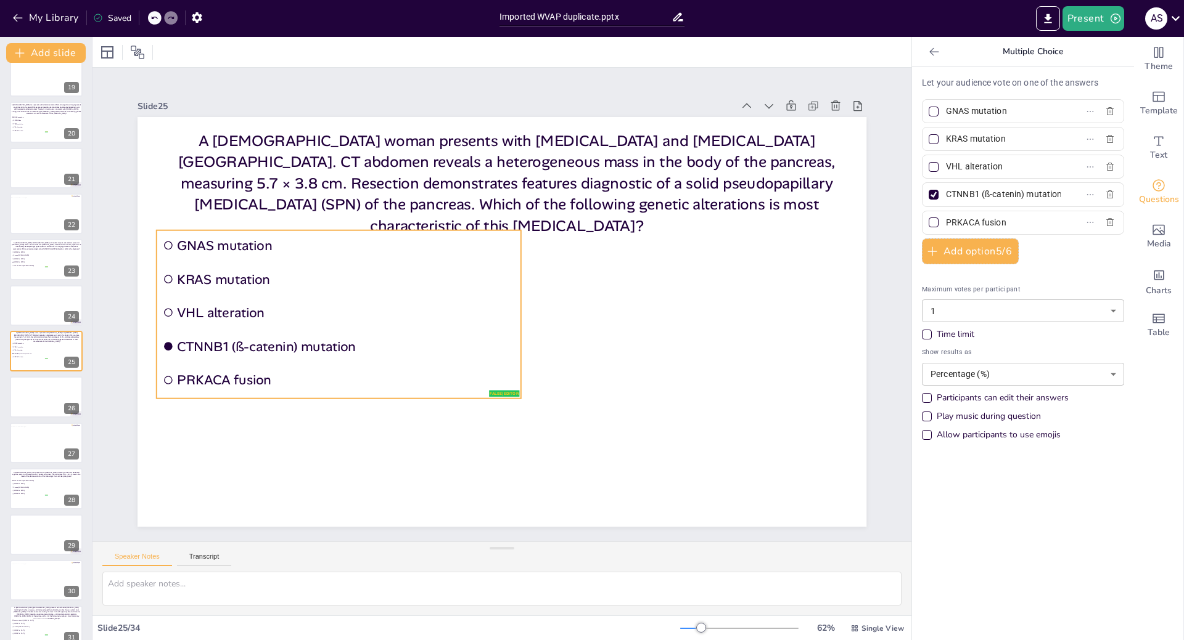
click at [218, 305] on span "VHL alteration" at bounding box center [346, 312] width 338 height 17
click at [120, 52] on div "Multiple Fonts" at bounding box center [130, 52] width 62 height 17
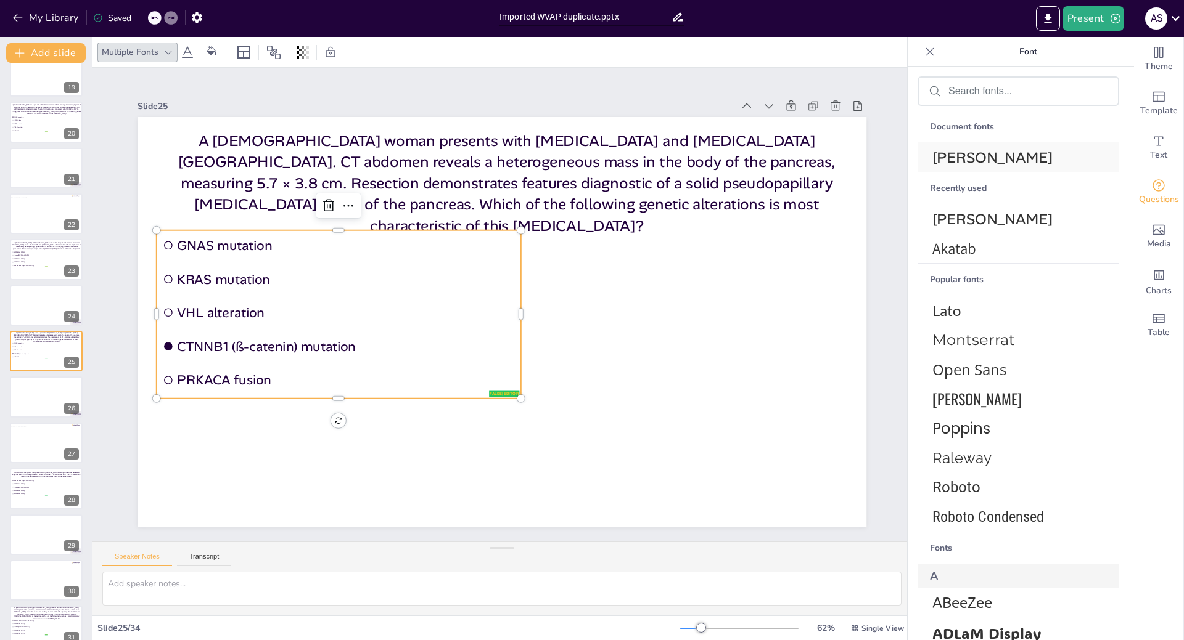
click at [978, 166] on span "[PERSON_NAME]" at bounding box center [1015, 157] width 167 height 19
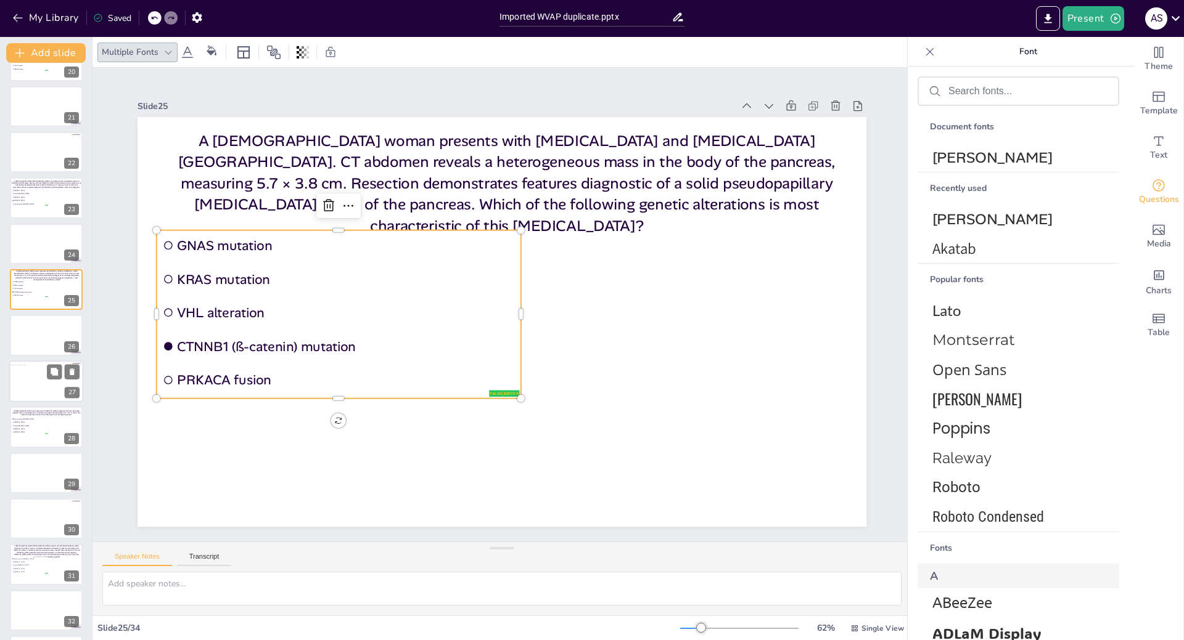
click at [30, 396] on div at bounding box center [42, 384] width 67 height 38
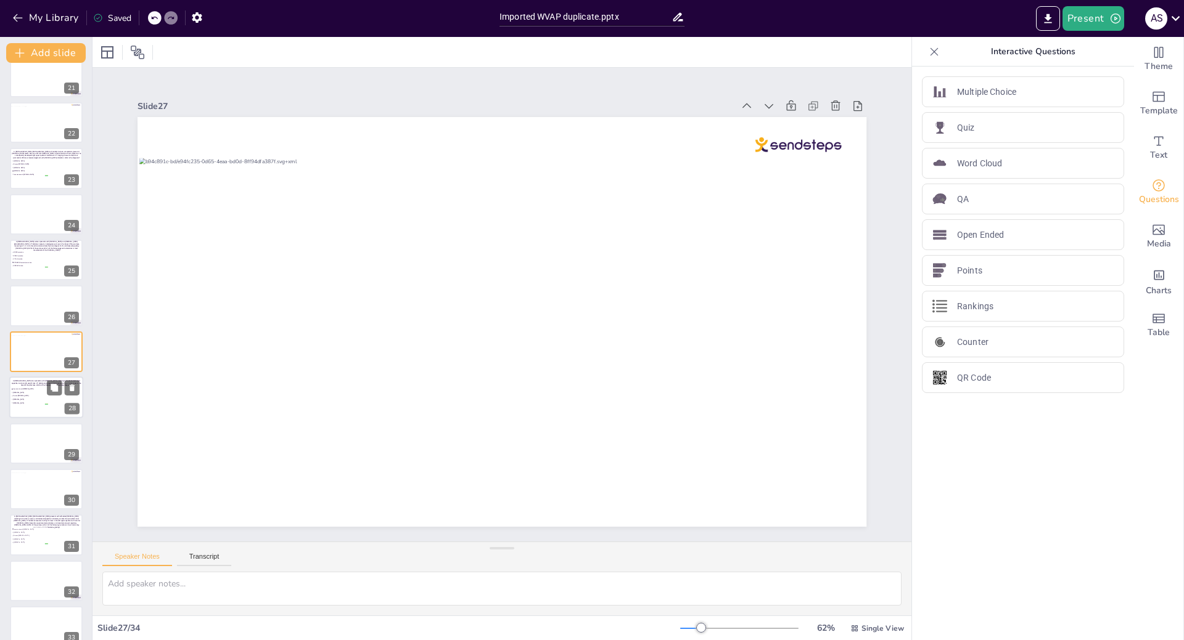
click at [31, 407] on div at bounding box center [46, 398] width 74 height 42
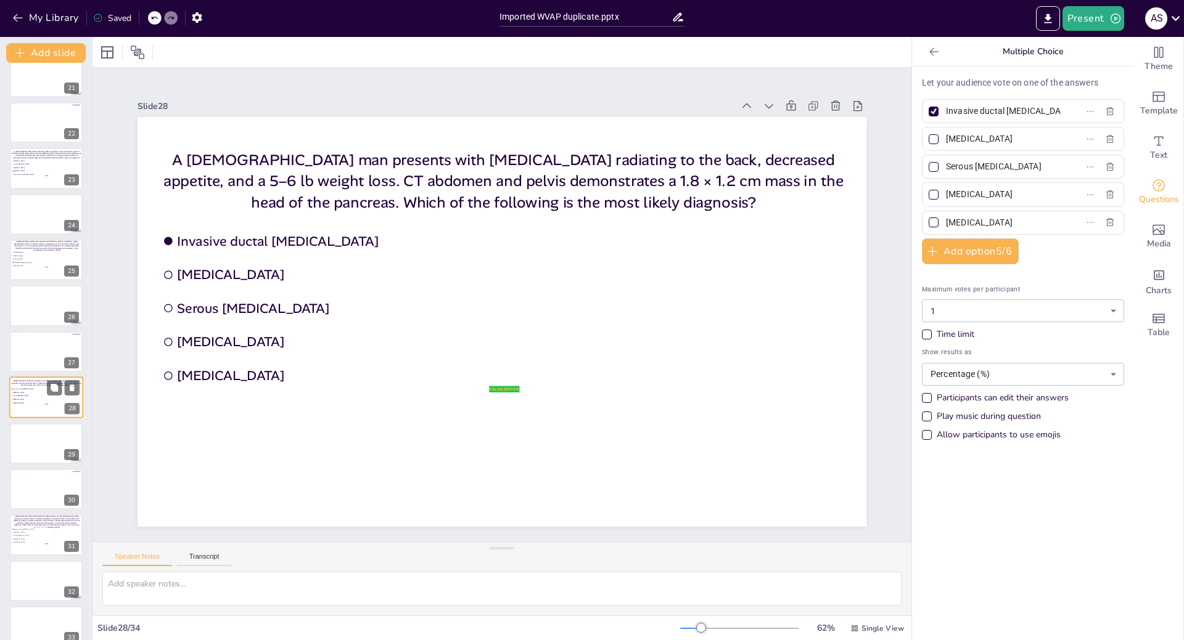
scroll to position [980, 0]
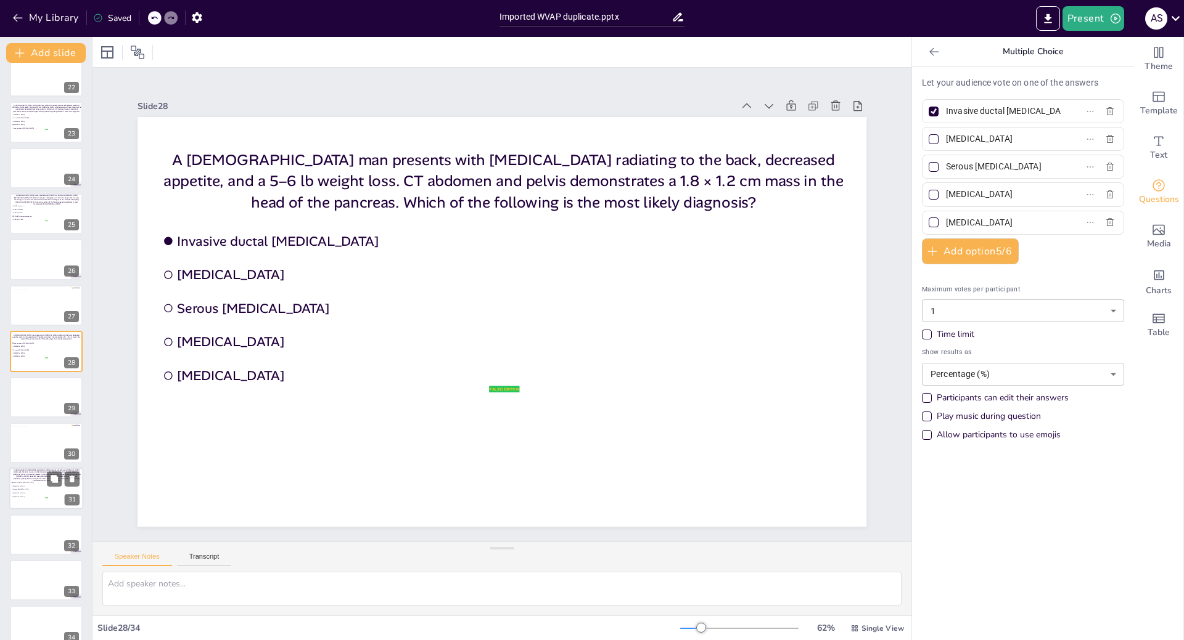
click at [31, 482] on li "Invasive ductal [MEDICAL_DATA]" at bounding box center [29, 483] width 37 height 3
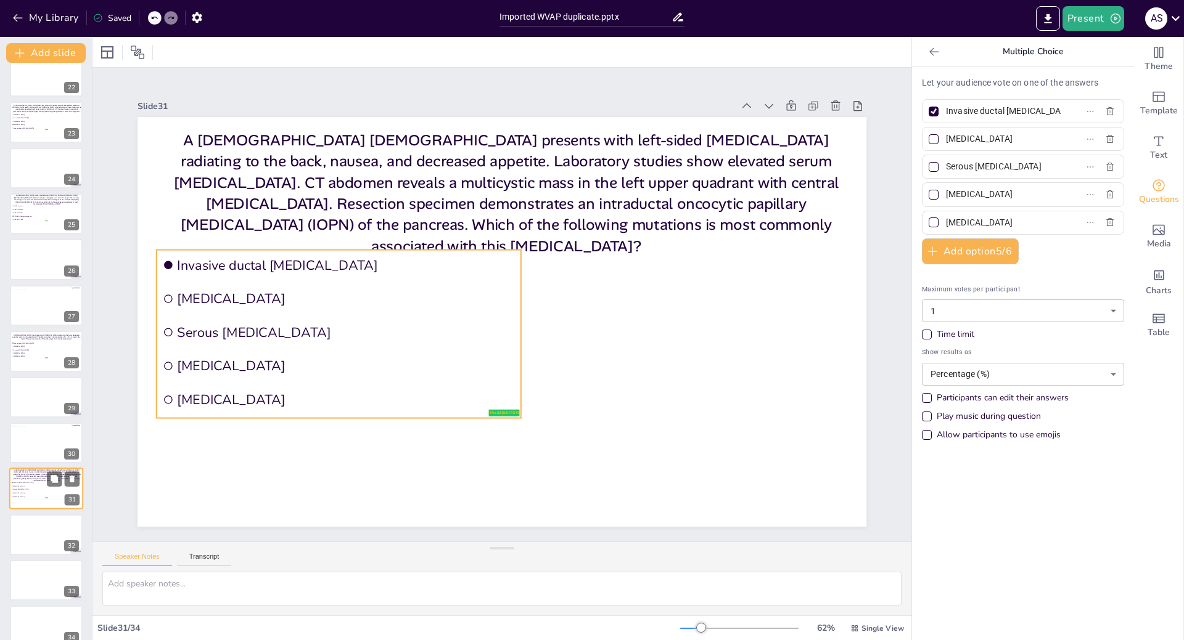
scroll to position [996, 0]
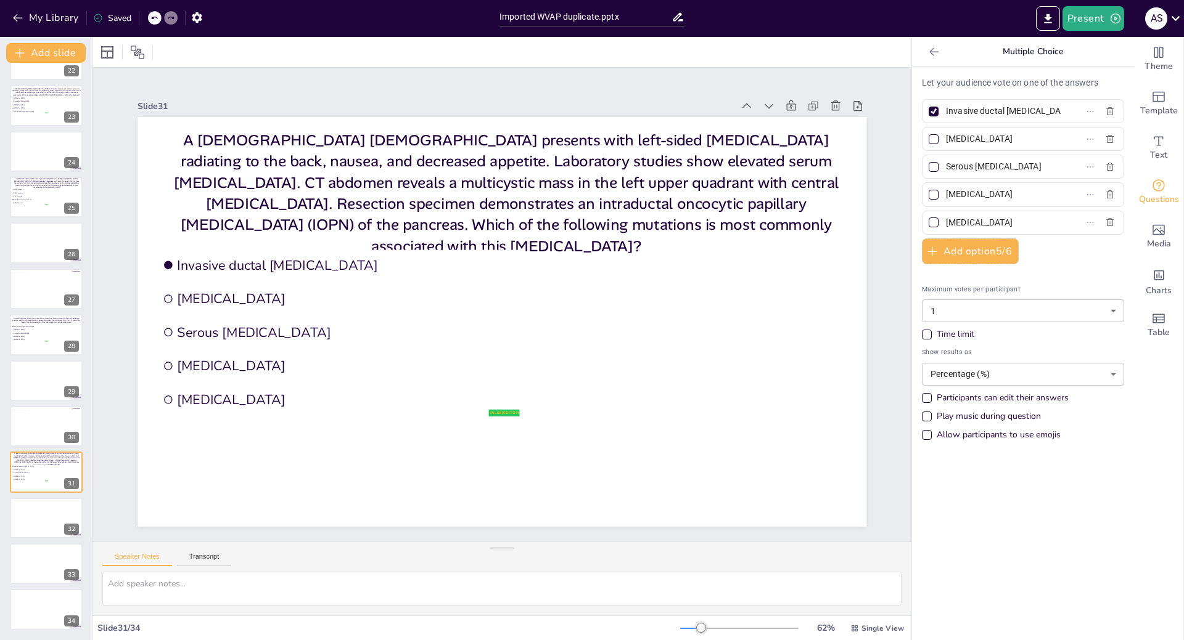
click at [1028, 107] on input "Invasive ductal [MEDICAL_DATA]" at bounding box center [1003, 111] width 115 height 18
click at [941, 112] on span "Invasive ductal [MEDICAL_DATA]" at bounding box center [998, 111] width 115 height 18
click at [946, 112] on input "Invasive ductal [MEDICAL_DATA]" at bounding box center [1003, 111] width 115 height 18
drag, startPoint x: 938, startPoint y: 110, endPoint x: 1097, endPoint y: 104, distance: 159.2
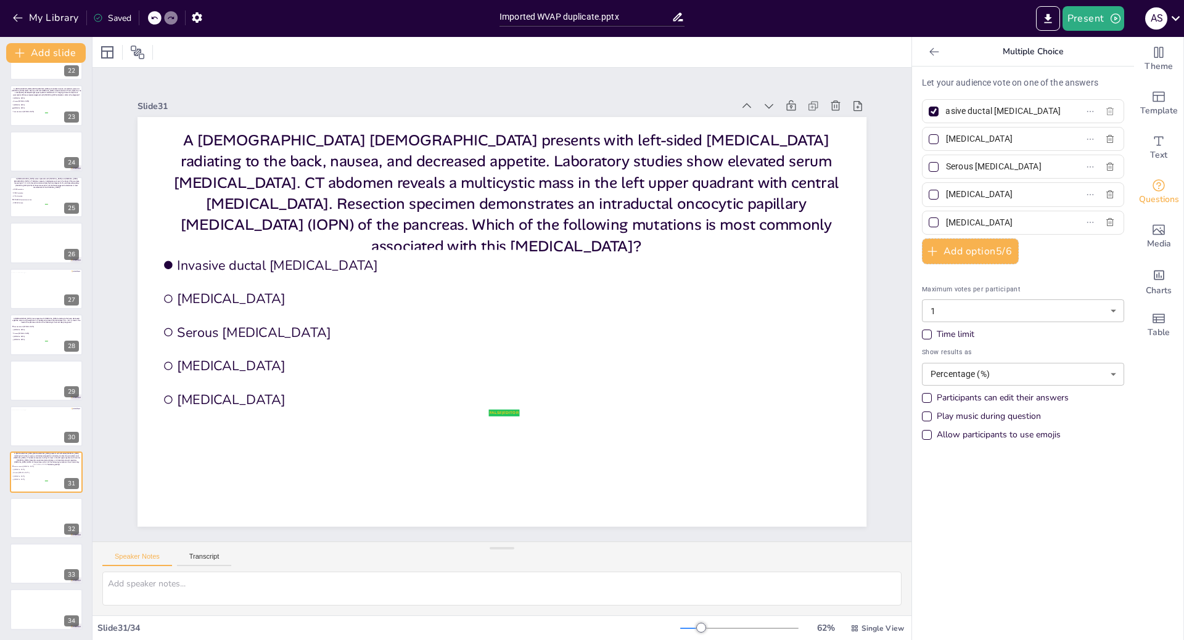
click at [1096, 104] on div "Invasive ductal [MEDICAL_DATA]" at bounding box center [1023, 111] width 202 height 24
type input "I"
type input "KRAS mutation"
click at [946, 138] on input "[MEDICAL_DATA]" at bounding box center [1003, 139] width 115 height 18
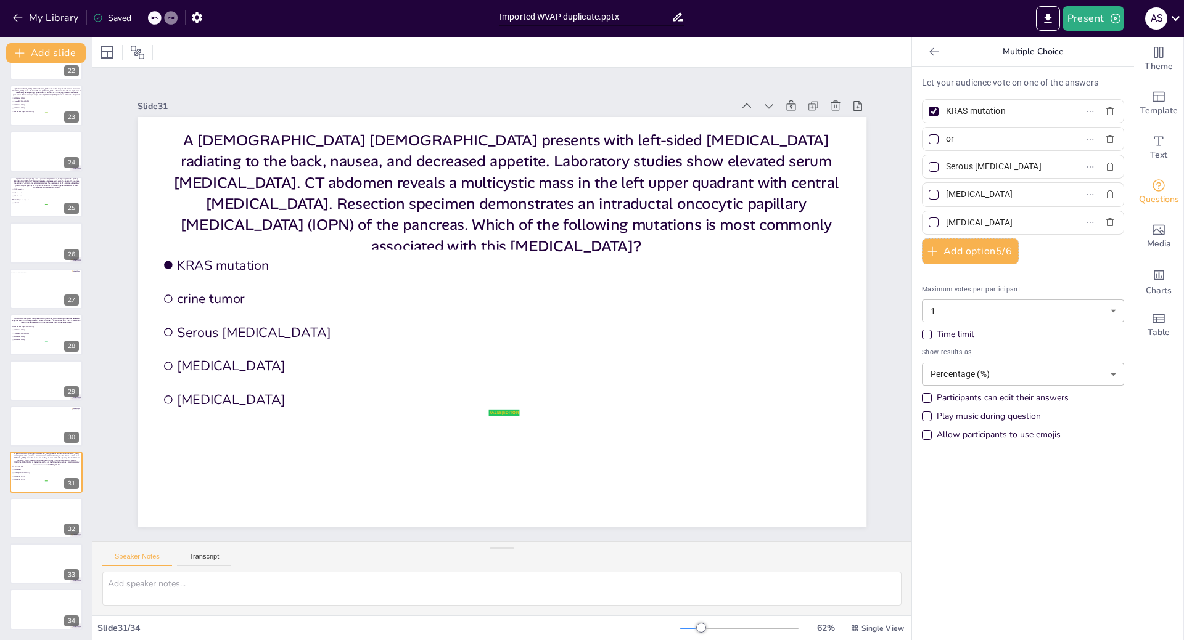
type input "r"
type input "GNAS mutation"
click at [946, 166] on input "Serous [MEDICAL_DATA]" at bounding box center [1003, 167] width 115 height 18
type input "a"
type input "BRAF mutation"
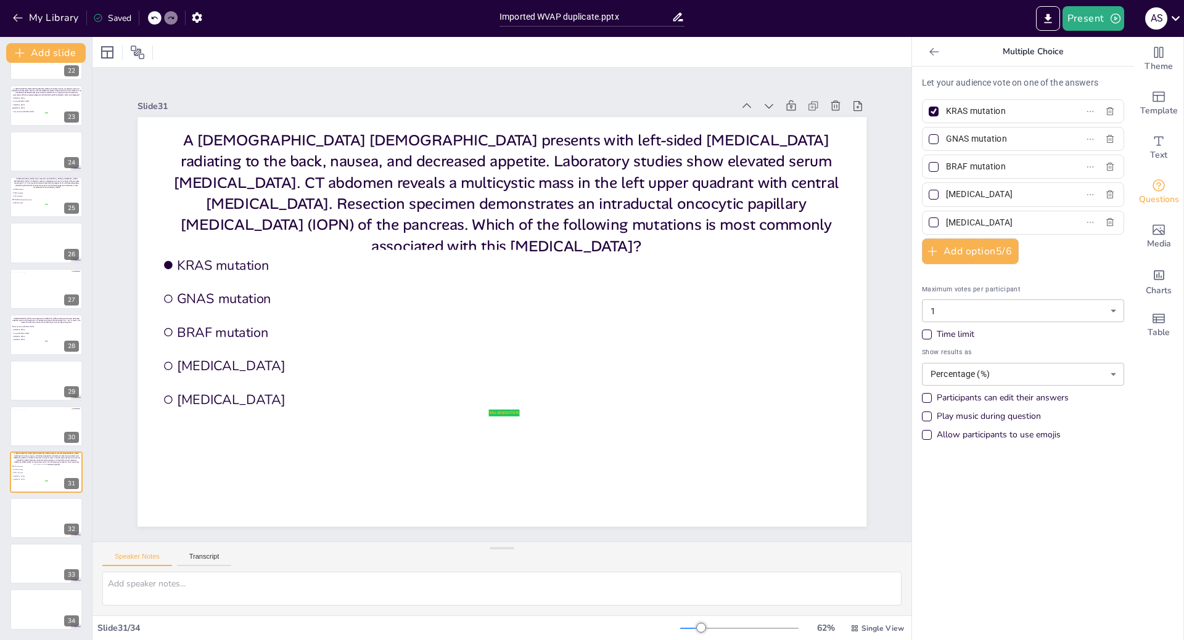
click at [946, 192] on input "[MEDICAL_DATA]" at bounding box center [1003, 195] width 115 height 18
type input "t"
type input "TP53 mutation"
click at [946, 223] on input "[MEDICAL_DATA]" at bounding box center [1003, 223] width 115 height 18
click at [975, 224] on input "PRKACA" at bounding box center [1003, 223] width 115 height 18
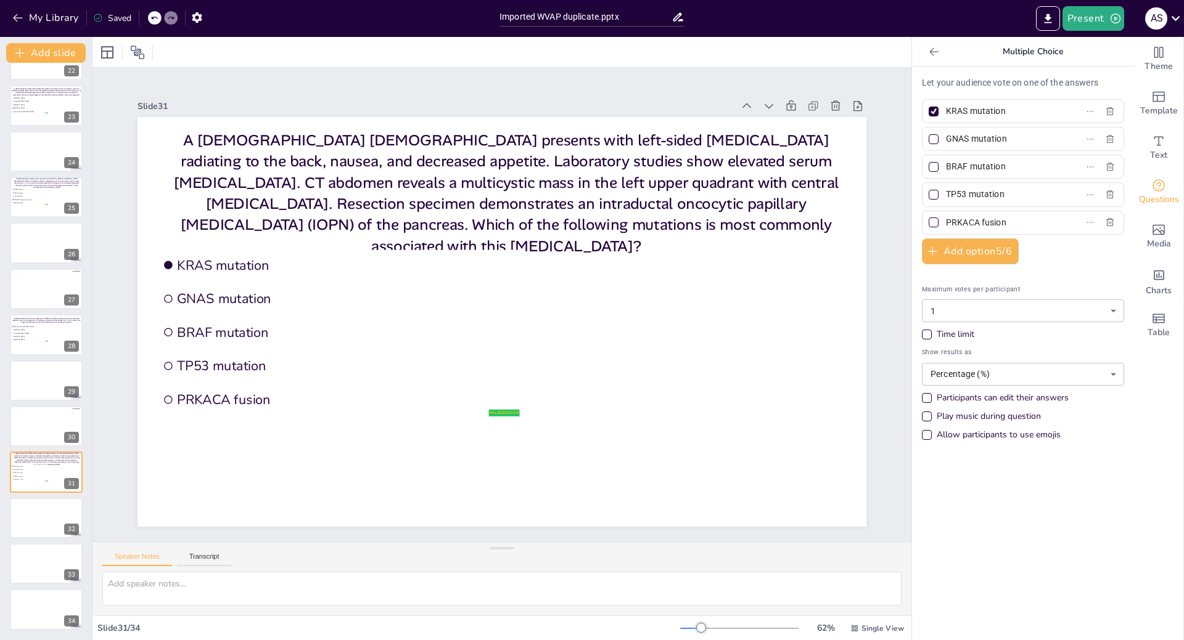
type input "PRKACA fusion"
click at [27, 526] on div at bounding box center [46, 518] width 74 height 42
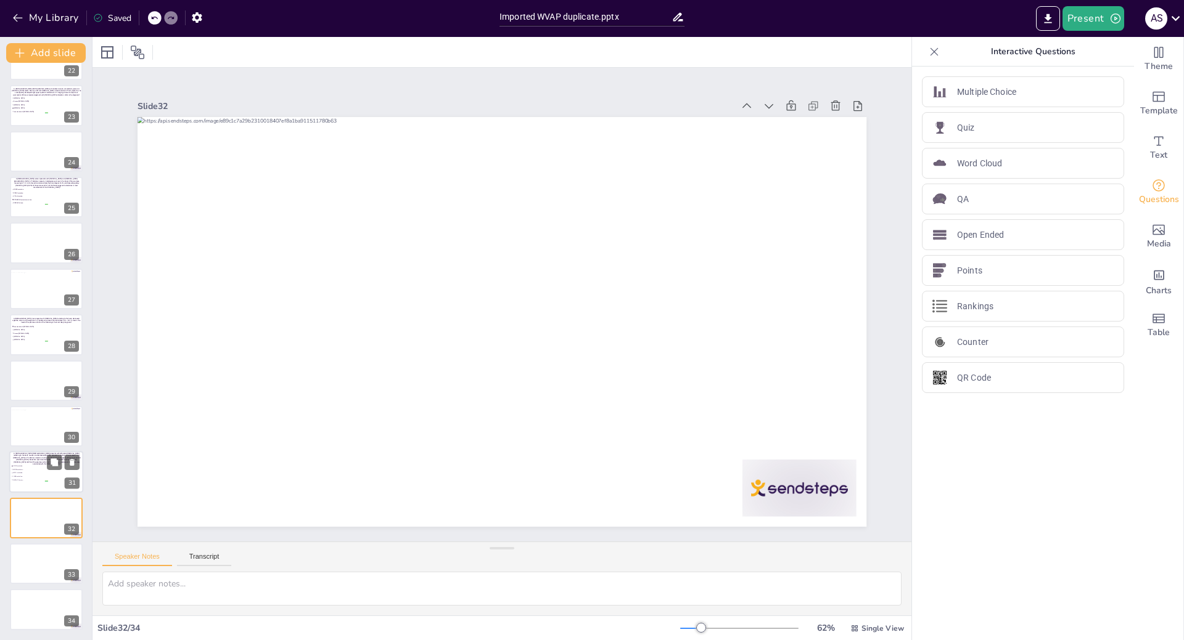
click at [22, 476] on span "TP53 mutation" at bounding box center [30, 477] width 35 height 2
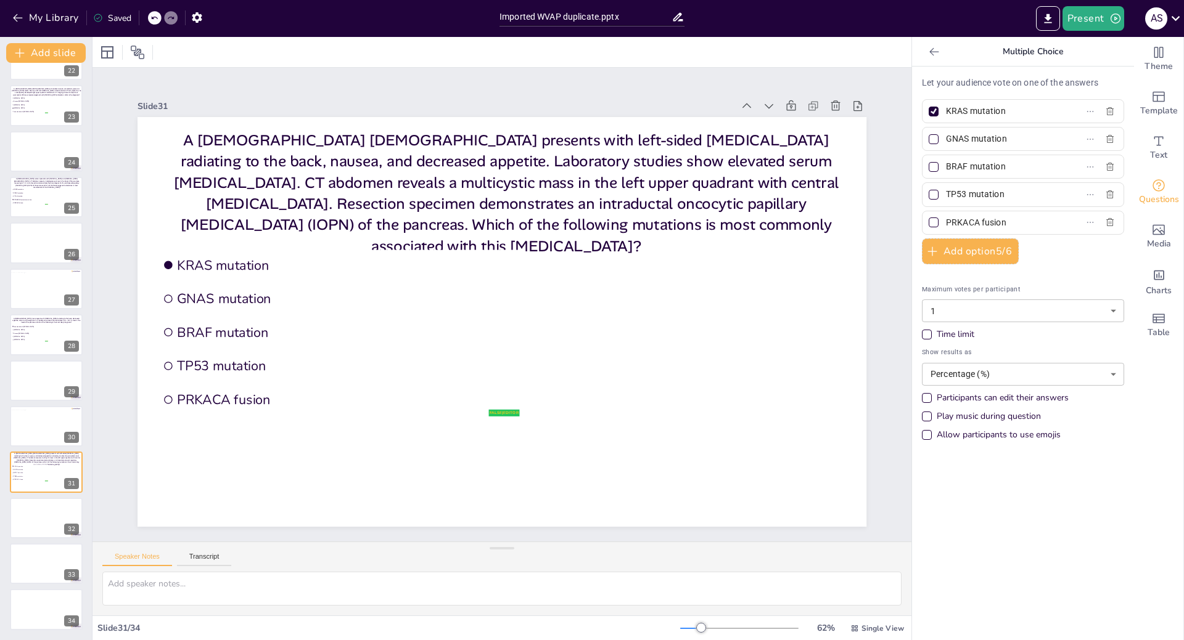
click at [930, 223] on div at bounding box center [933, 222] width 6 height 6
click at [946, 223] on input "PRKACA fusion" at bounding box center [1003, 223] width 115 height 18
checkbox input "true"
click at [928, 116] on div at bounding box center [933, 112] width 10 height 10
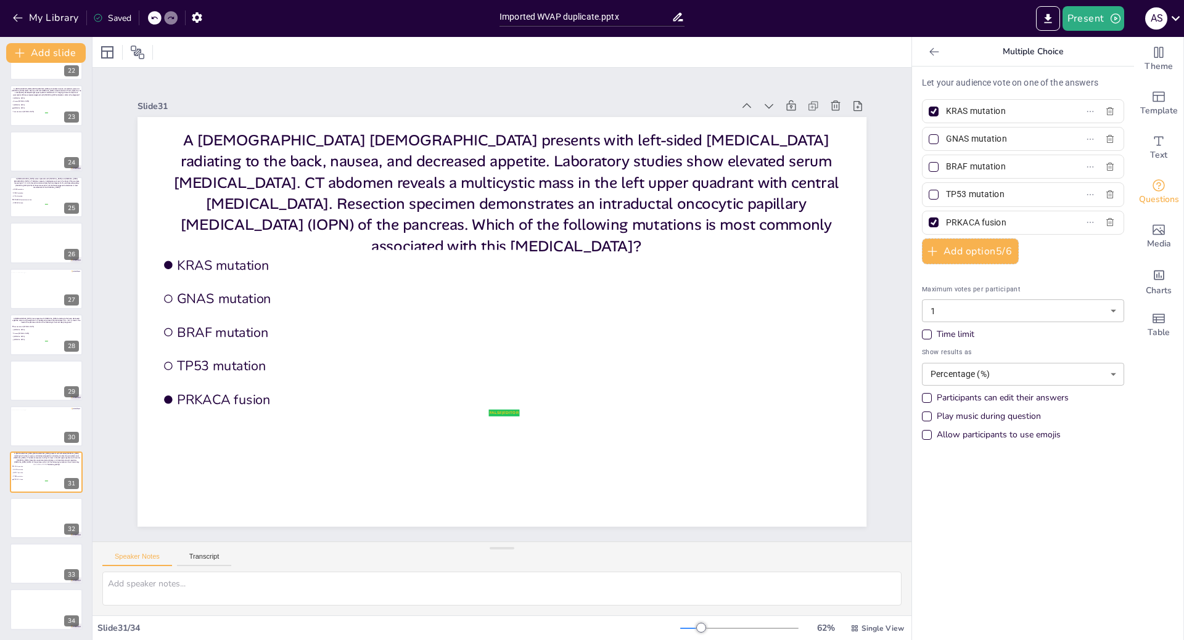
click at [946, 116] on input "KRAS mutation" at bounding box center [1003, 111] width 115 height 18
checkbox input "false"
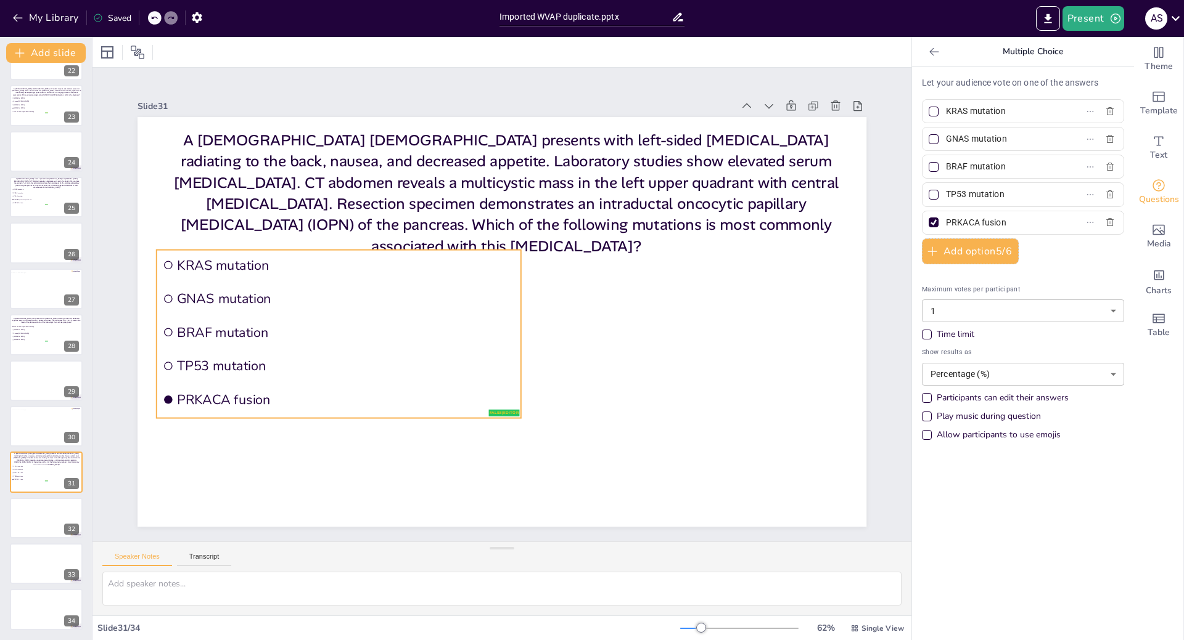
click at [267, 363] on span "TP53 mutation" at bounding box center [346, 367] width 338 height 18
click at [137, 52] on div "Multiple Fonts" at bounding box center [130, 52] width 62 height 17
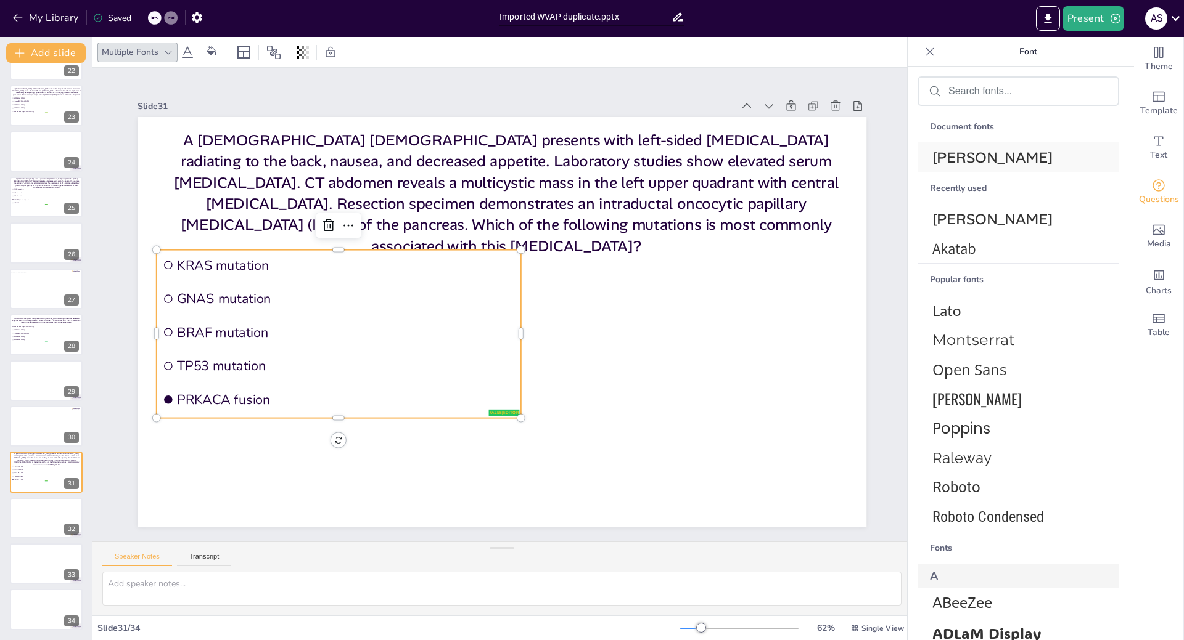
click at [959, 164] on span "[PERSON_NAME]" at bounding box center [1015, 157] width 167 height 19
click at [39, 558] on div at bounding box center [46, 564] width 74 height 42
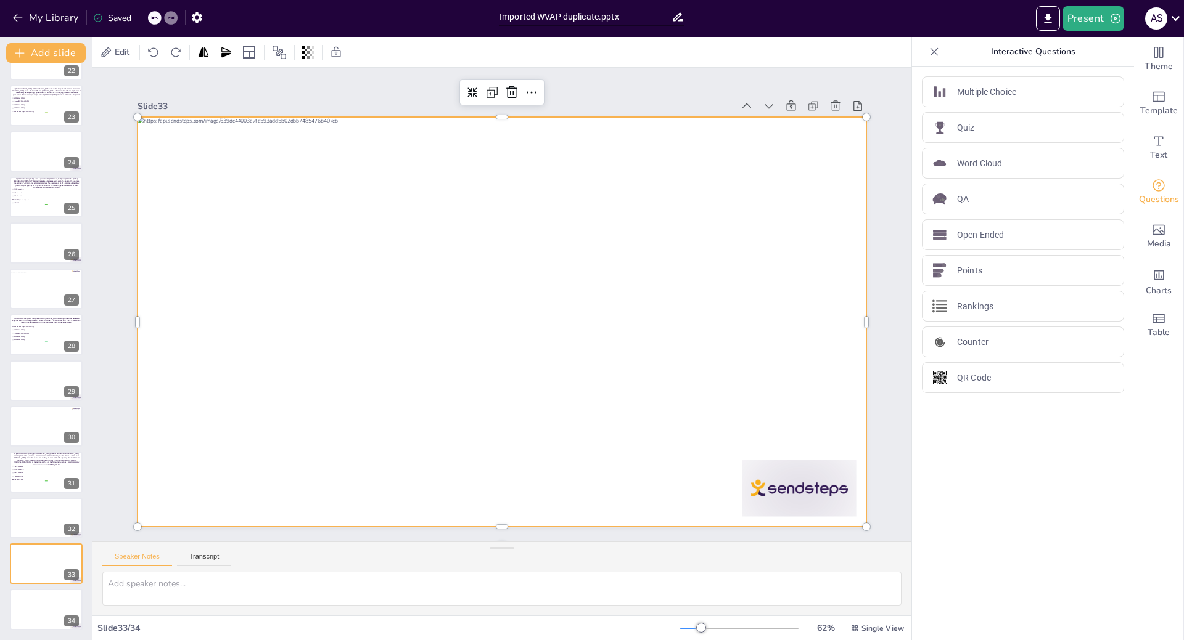
click at [320, 307] on div at bounding box center [501, 322] width 729 height 410
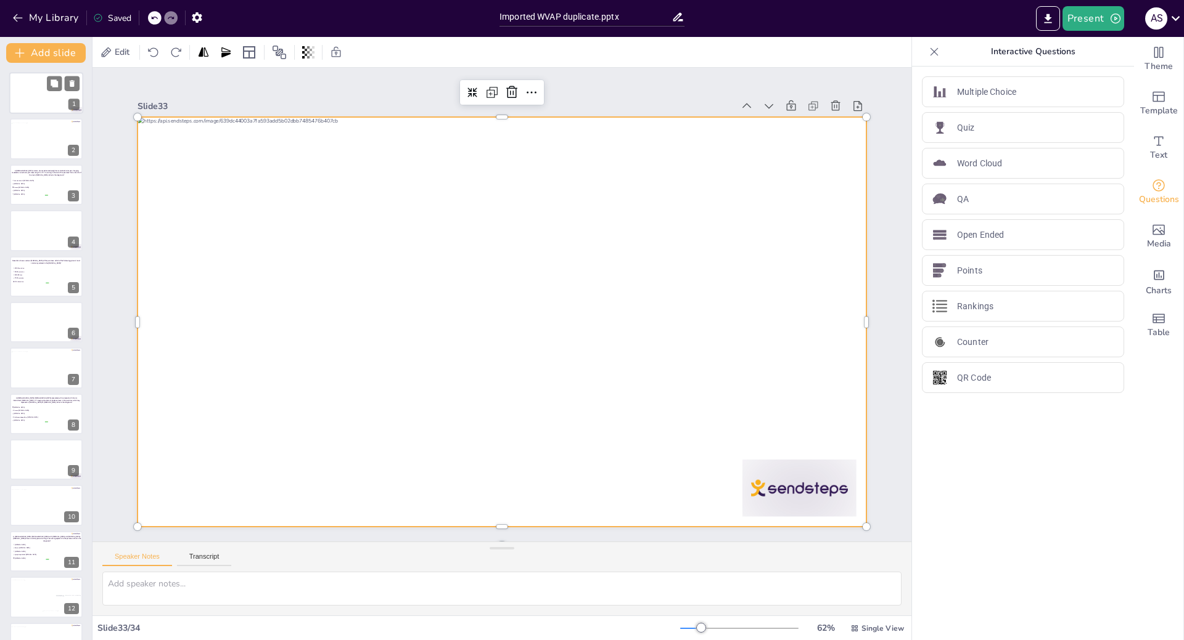
click at [38, 103] on div at bounding box center [46, 93] width 74 height 42
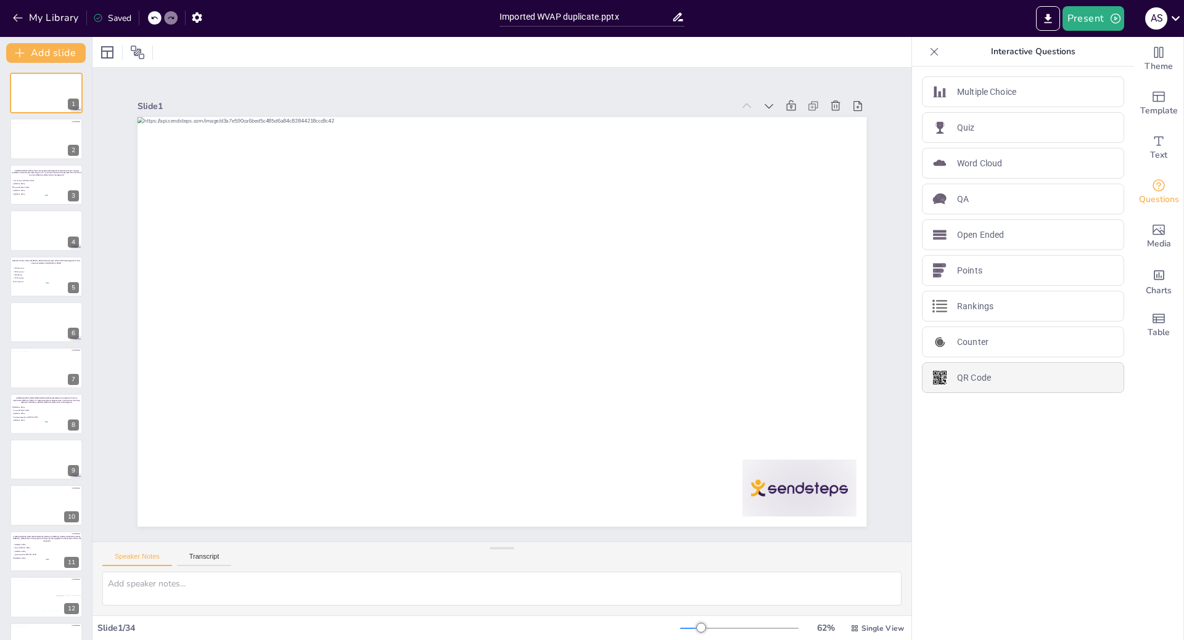
click at [932, 374] on img at bounding box center [939, 377] width 15 height 15
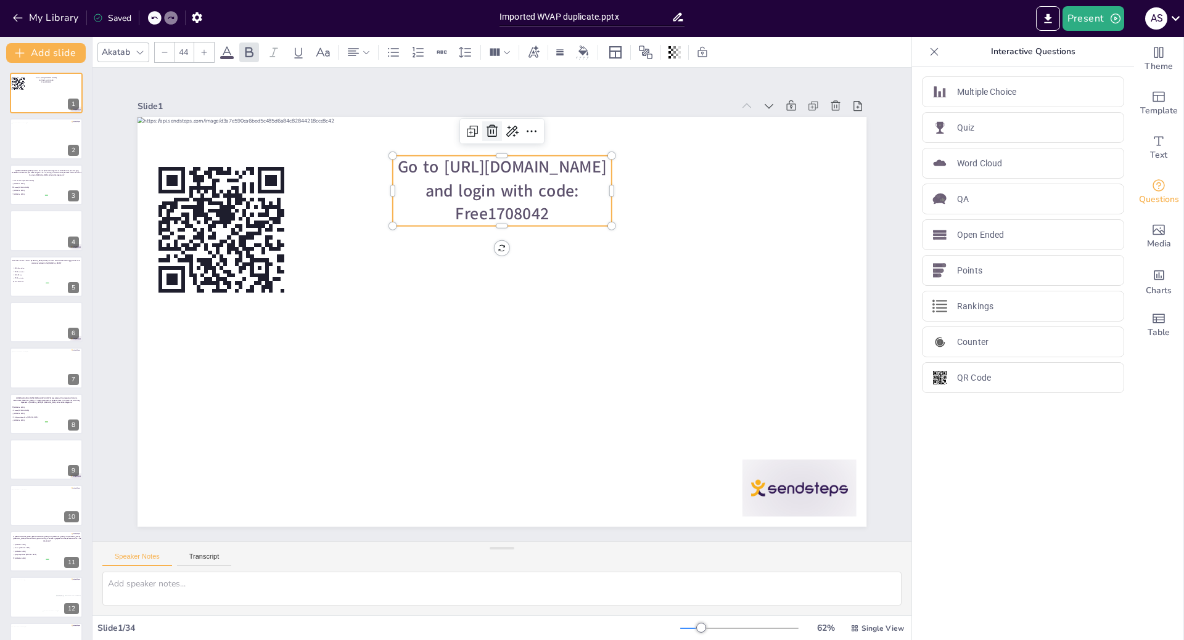
click at [485, 128] on icon at bounding box center [492, 131] width 15 height 15
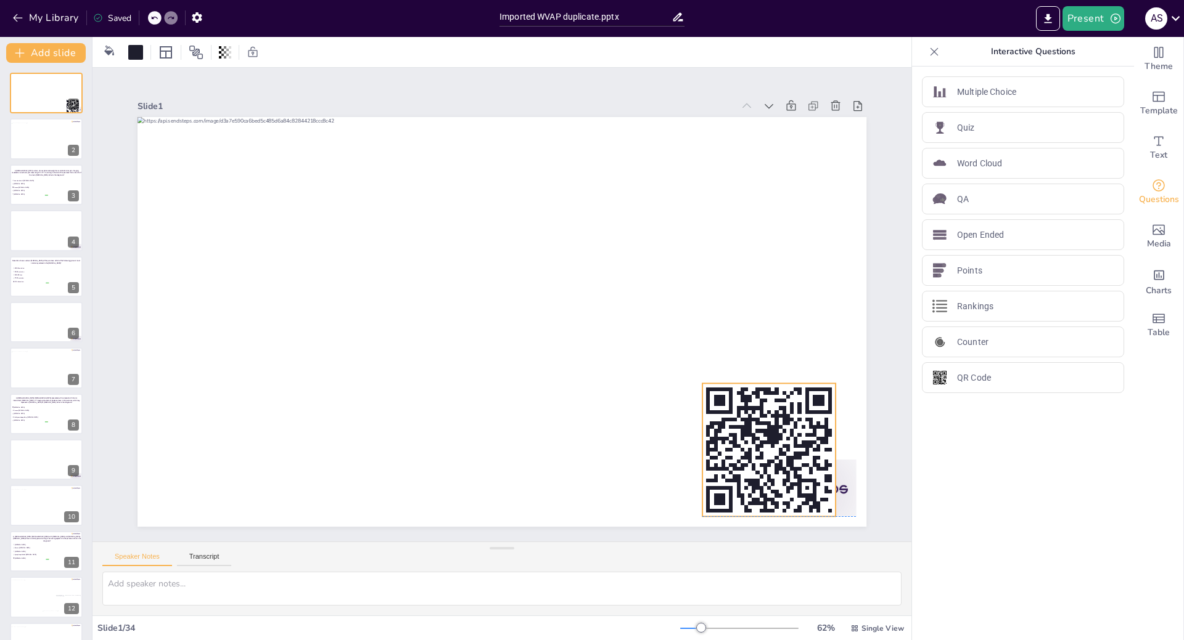
drag, startPoint x: 215, startPoint y: 205, endPoint x: 763, endPoint y: 423, distance: 589.5
click at [767, 425] on rect at bounding box center [770, 434] width 7 height 19
click at [33, 194] on span "[MEDICAL_DATA]" at bounding box center [30, 195] width 35 height 2
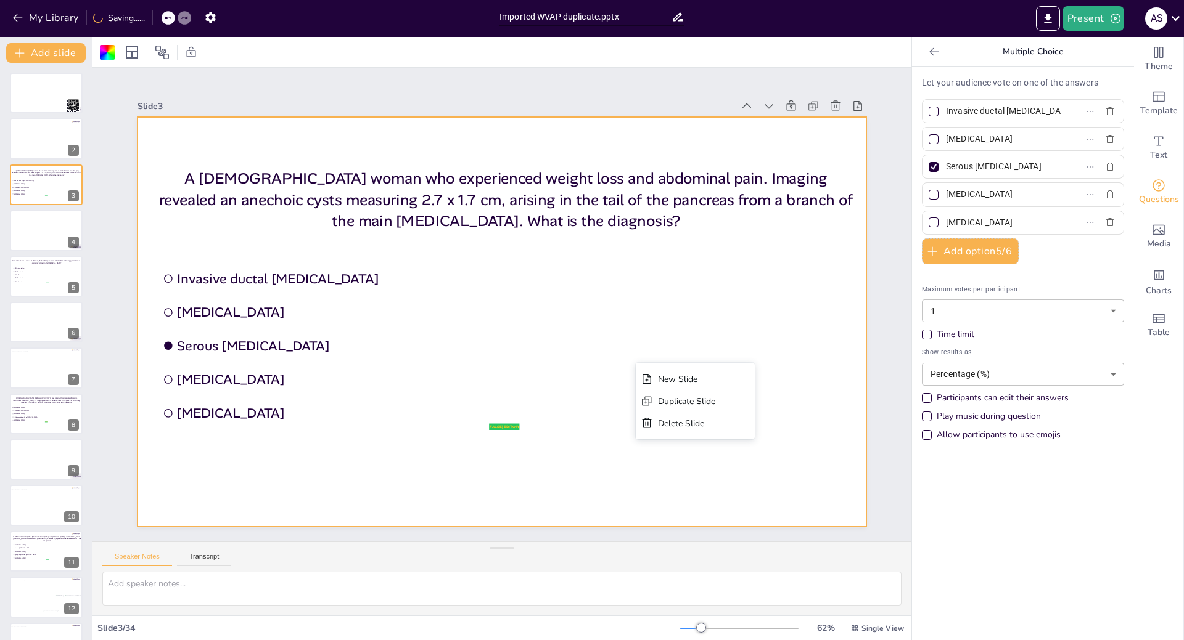
click at [586, 345] on div at bounding box center [501, 322] width 729 height 410
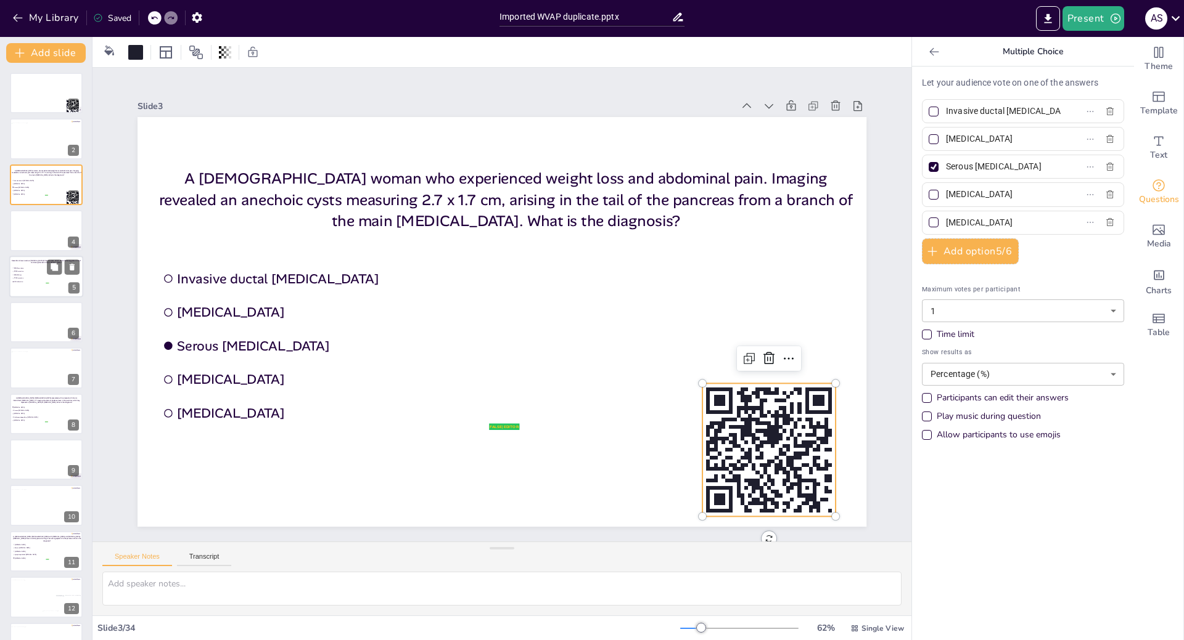
click at [36, 283] on li "VHL alteration" at bounding box center [30, 281] width 37 height 3
type input "GNAS mutation"
type input "KRAS mutation"
type input "SMAD4 loss"
type input "TP53 mutation"
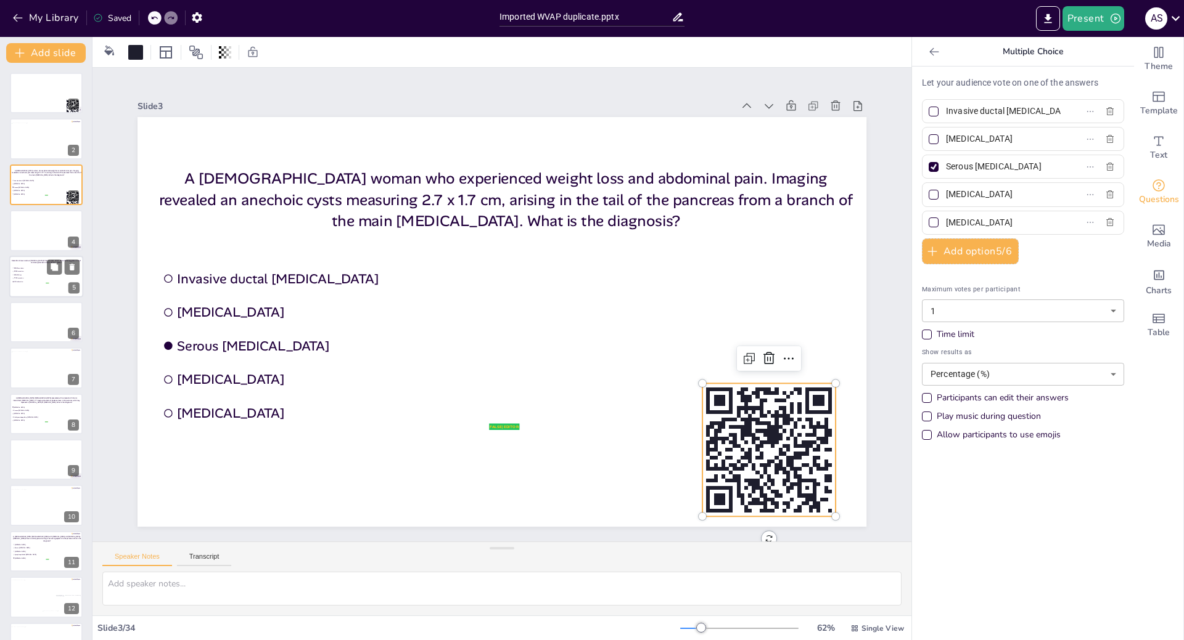
type input "VHL alteration"
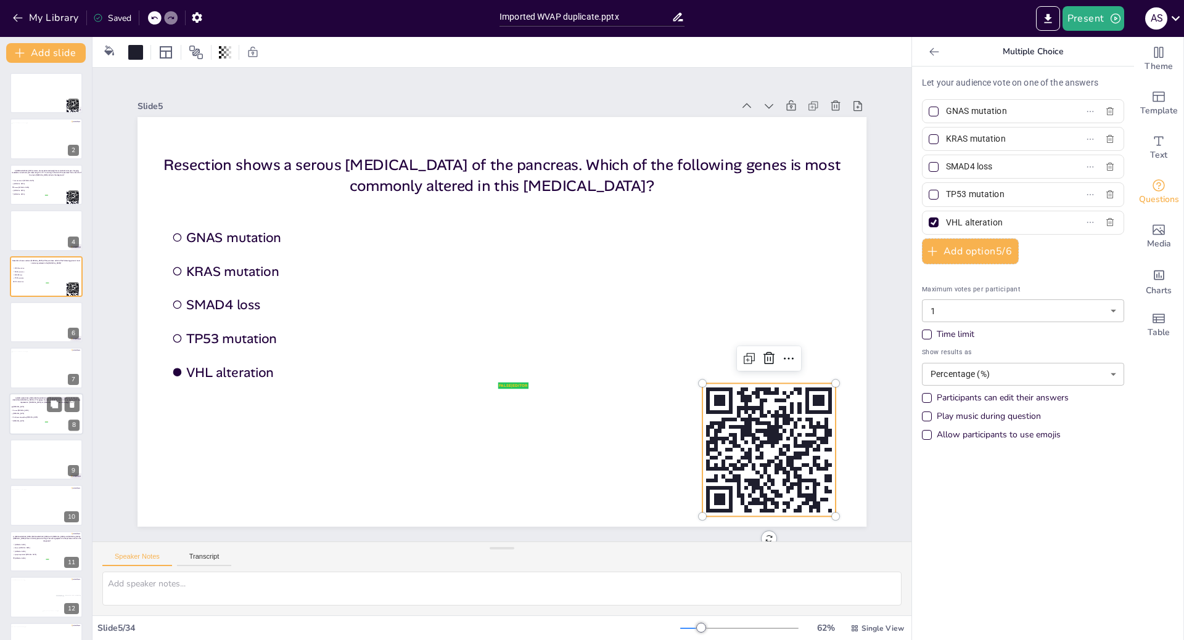
click at [30, 411] on span "Serous [MEDICAL_DATA]" at bounding box center [30, 411] width 35 height 2
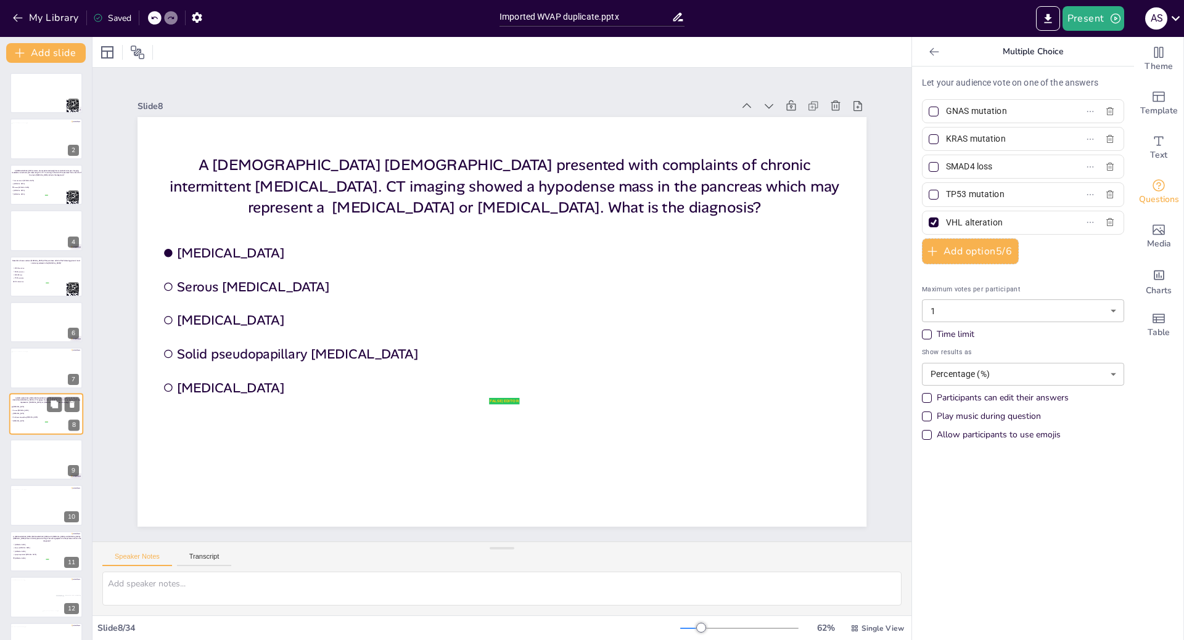
type input "[MEDICAL_DATA]"
type input "Serous [MEDICAL_DATA]"
type input "[MEDICAL_DATA]"
type input "Solid pseudopapillary [MEDICAL_DATA]"
type input "[MEDICAL_DATA]"
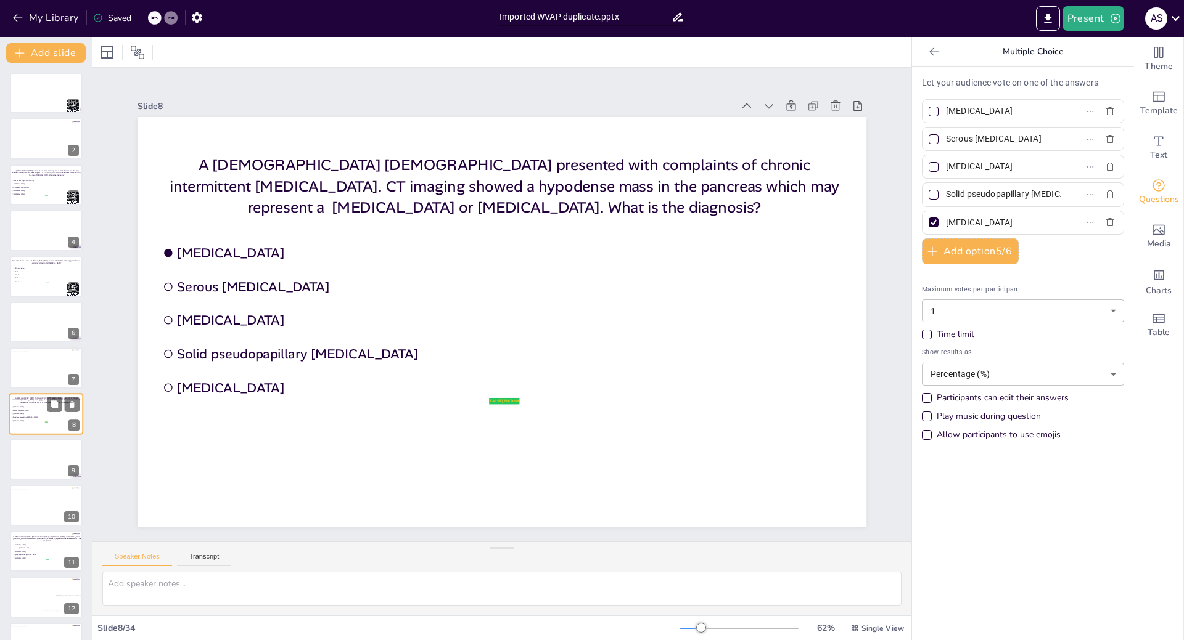
scroll to position [62, 0]
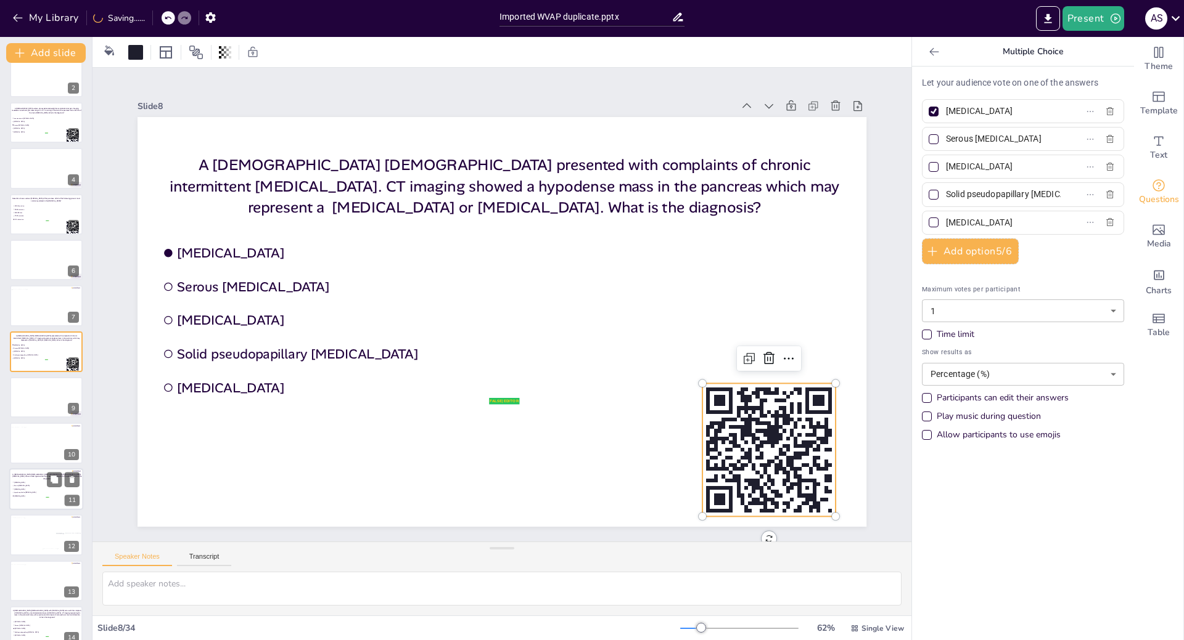
click at [29, 486] on span "Serous [MEDICAL_DATA]" at bounding box center [31, 486] width 35 height 2
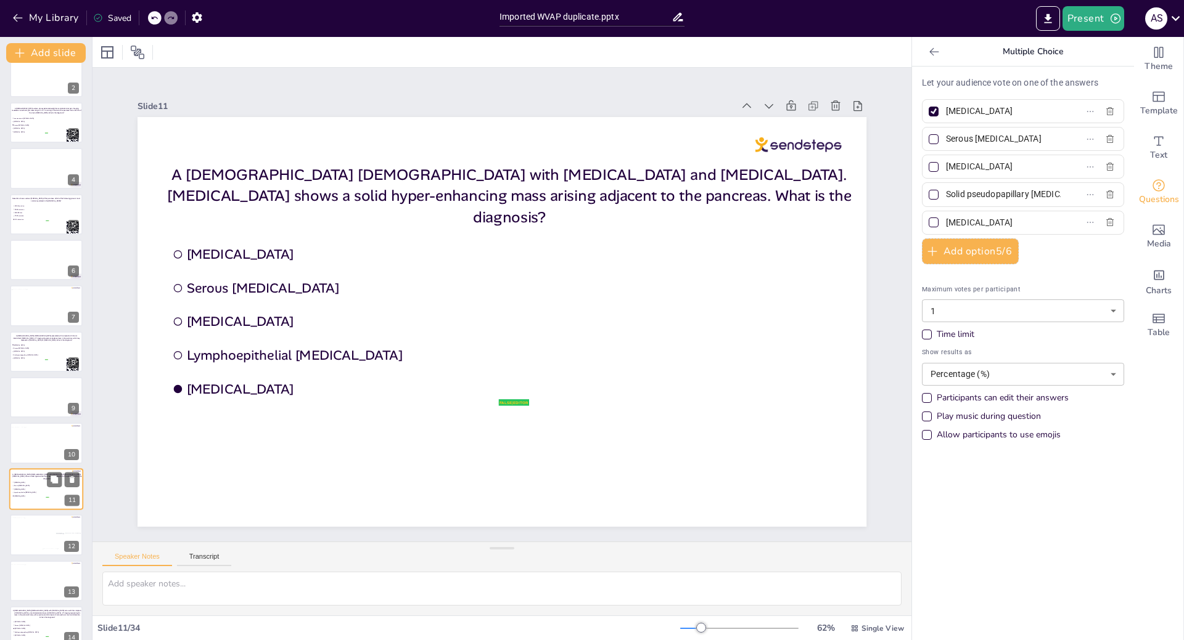
type input "[MEDICAL_DATA]"
type input "Lymphoepithelial [MEDICAL_DATA]"
type input "[MEDICAL_DATA]"
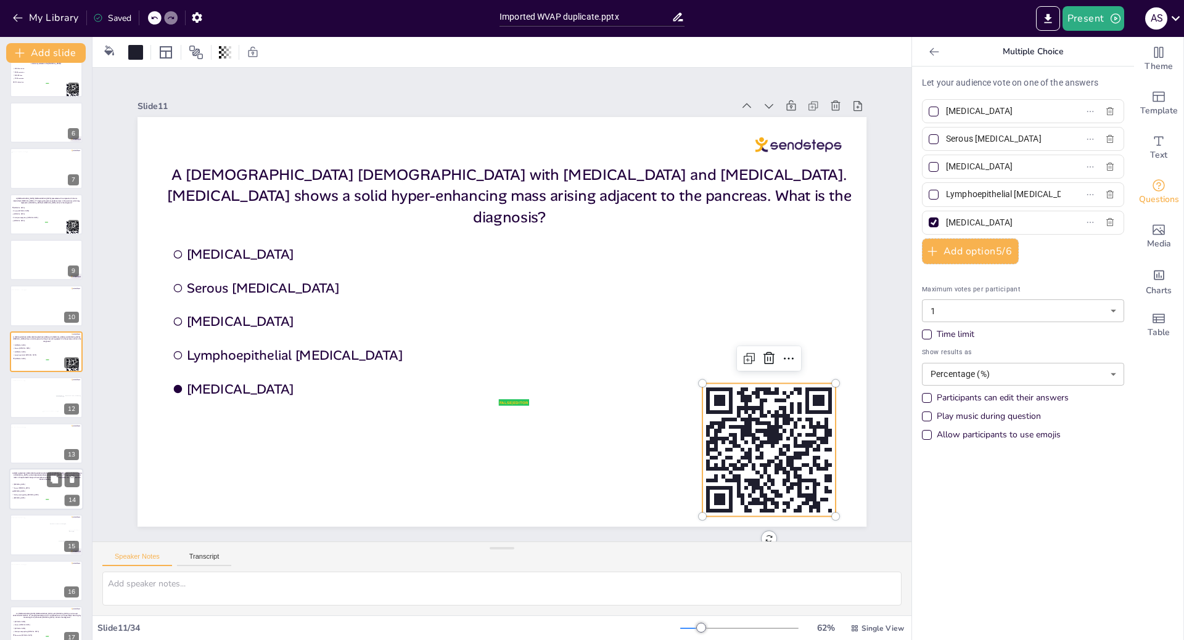
click at [30, 496] on span "Solid pseudopapillary [MEDICAL_DATA]" at bounding box center [31, 495] width 35 height 2
type input "Solid pseudopapillary [MEDICAL_DATA]"
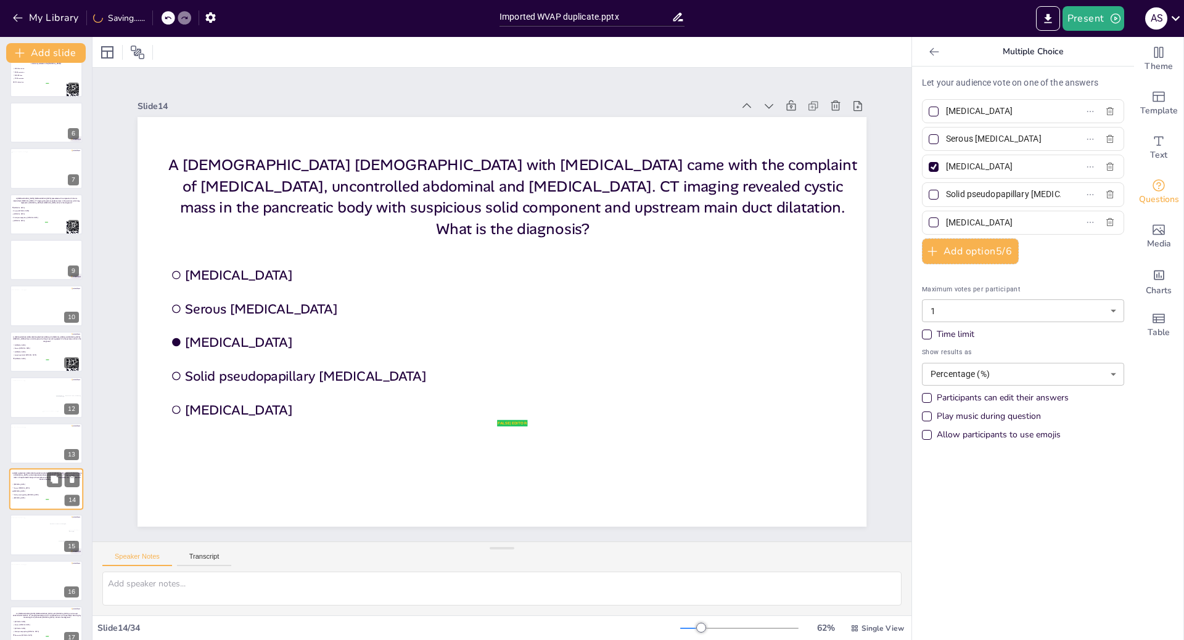
scroll to position [338, 0]
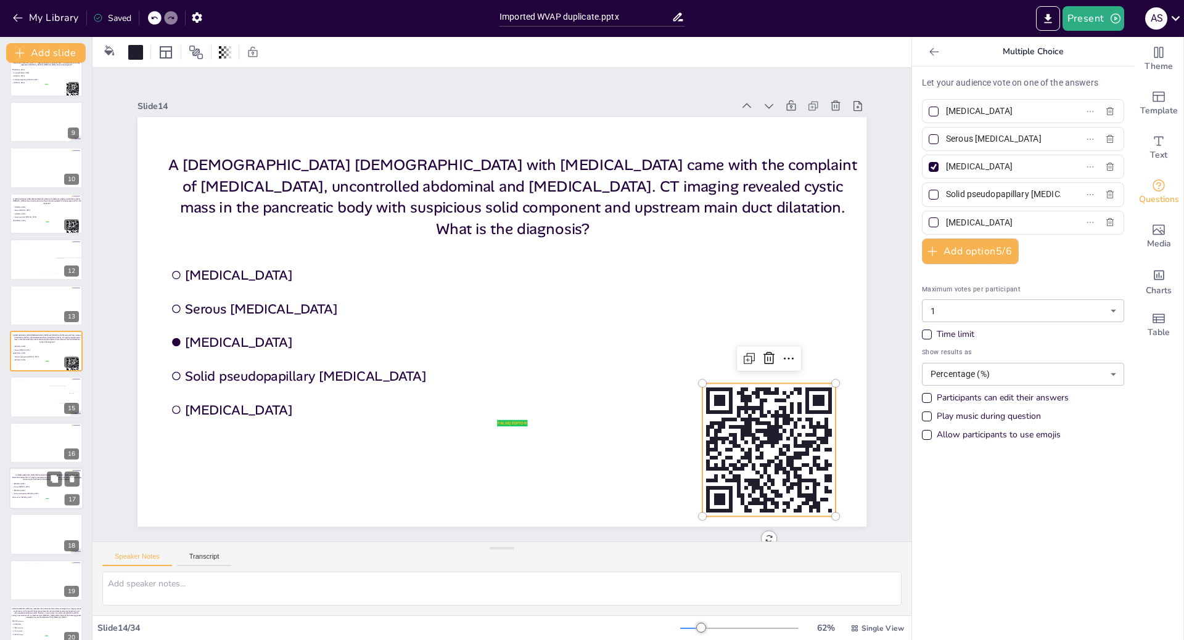
click at [27, 489] on li "[MEDICAL_DATA]" at bounding box center [30, 490] width 37 height 3
type input "Pancreatic [MEDICAL_DATA]"
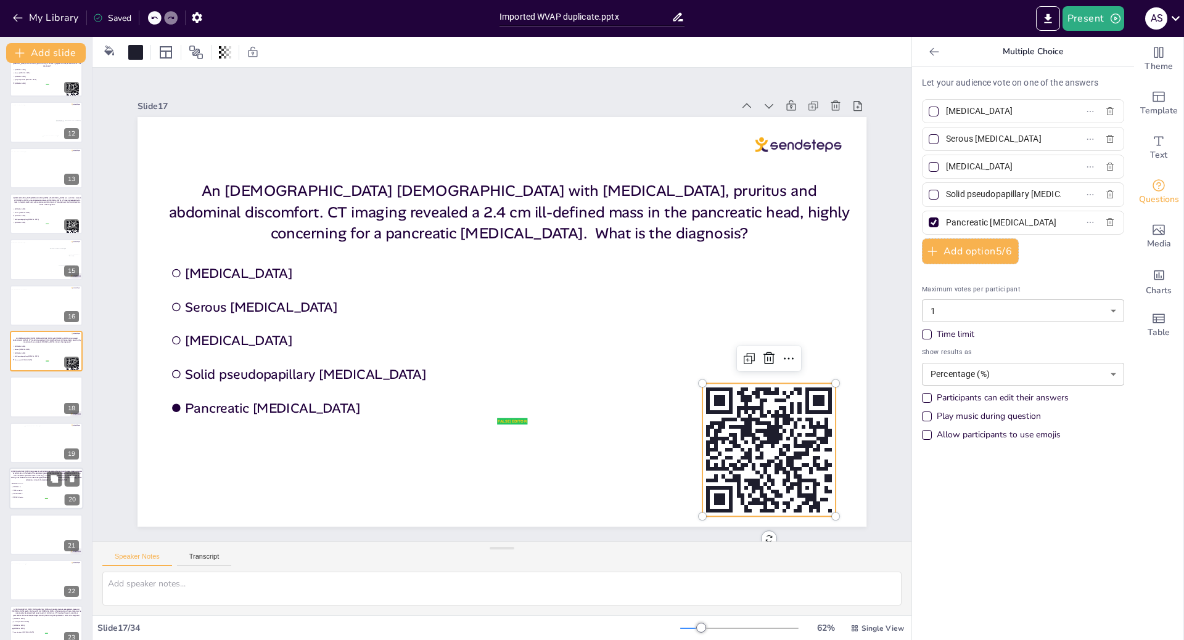
click at [27, 493] on li "VHL alteration" at bounding box center [29, 494] width 37 height 3
type input "GNAS mutation"
type input "SMAD4 loss"
type input "TP53 mutation"
type input "VHL alteration"
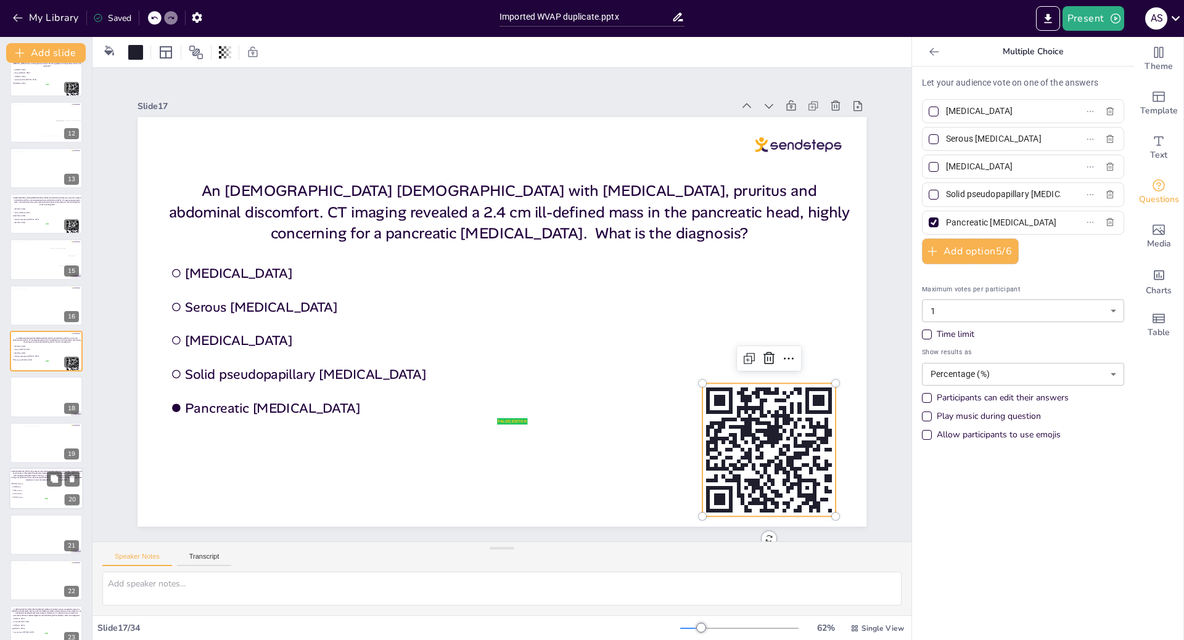
type input "PRKACA fusion"
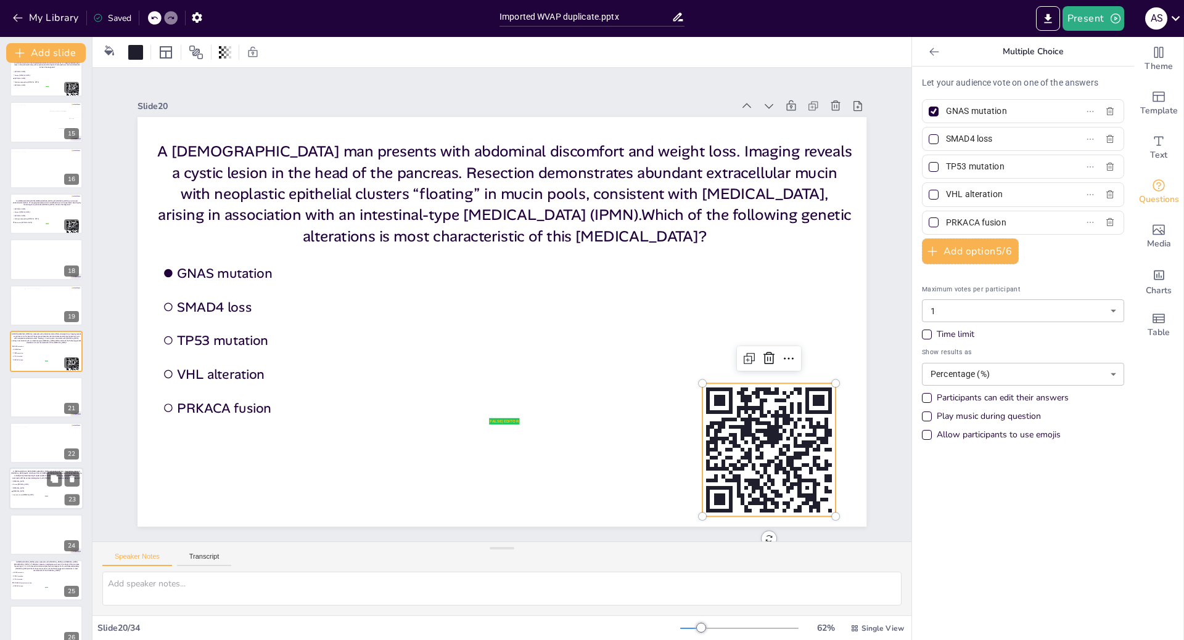
click at [28, 494] on span "Invasive ductal [MEDICAL_DATA]" at bounding box center [30, 495] width 35 height 2
type input "[MEDICAL_DATA]"
type input "Serous [MEDICAL_DATA]"
type input "[MEDICAL_DATA]"
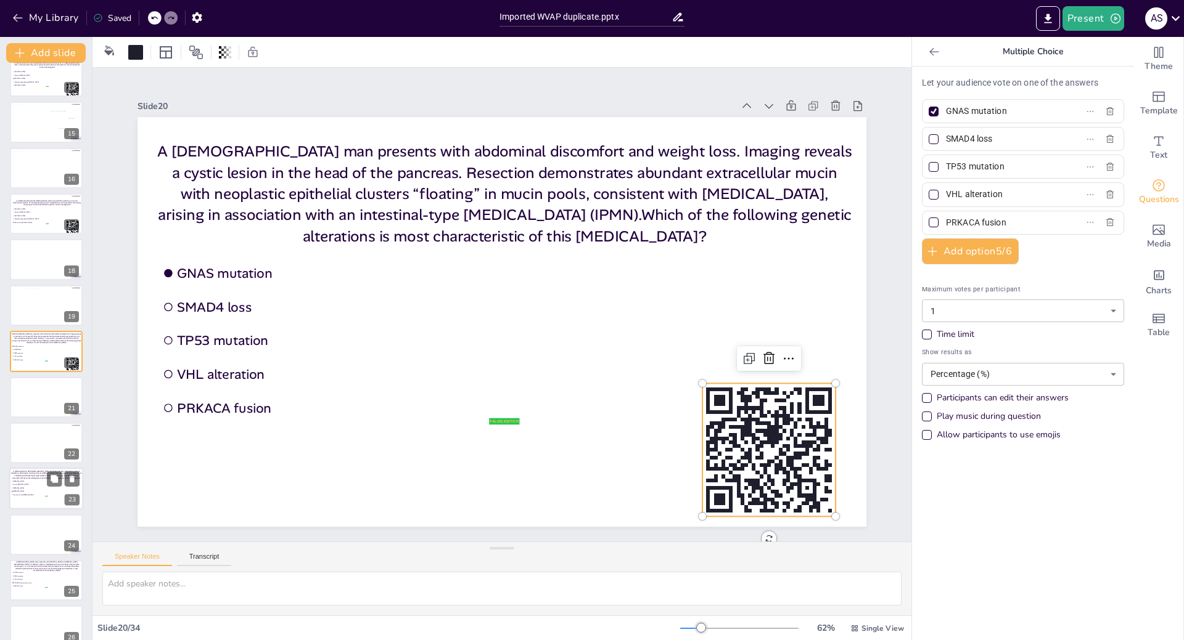
type input "Invasive ductal [MEDICAL_DATA]"
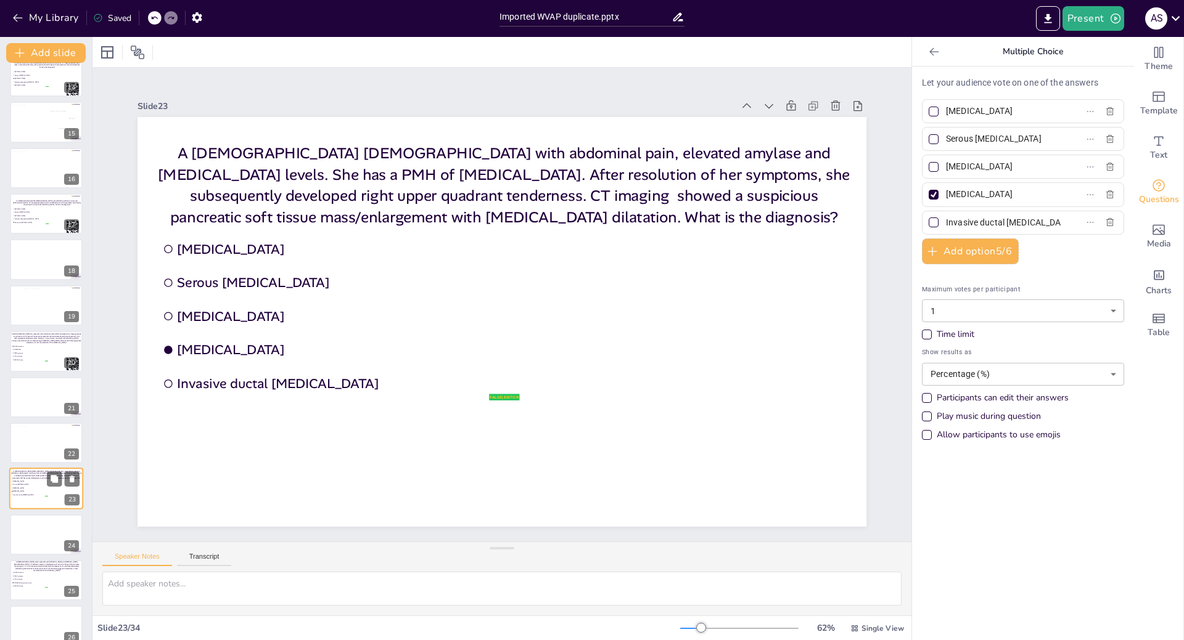
scroll to position [750, 0]
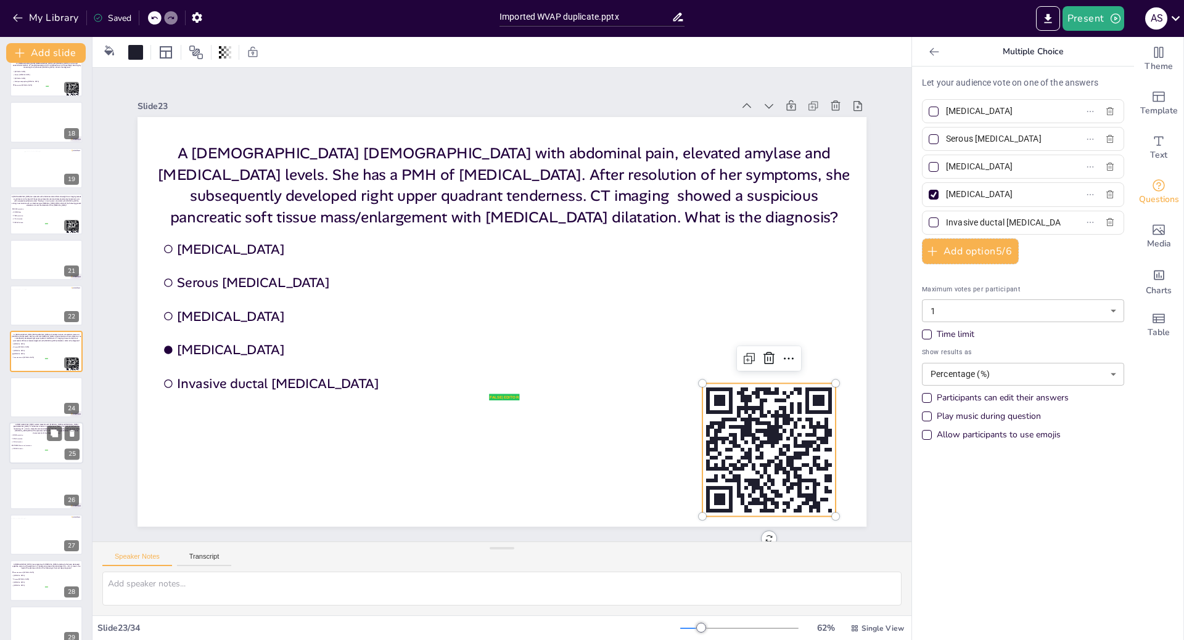
click at [37, 450] on span "PRKACA fusion" at bounding box center [30, 449] width 35 height 2
type input "GNAS mutation"
type input "KRAS mutation"
type input "VHL alteration"
type input "CTNNB1 (ß-catenin) mutation"
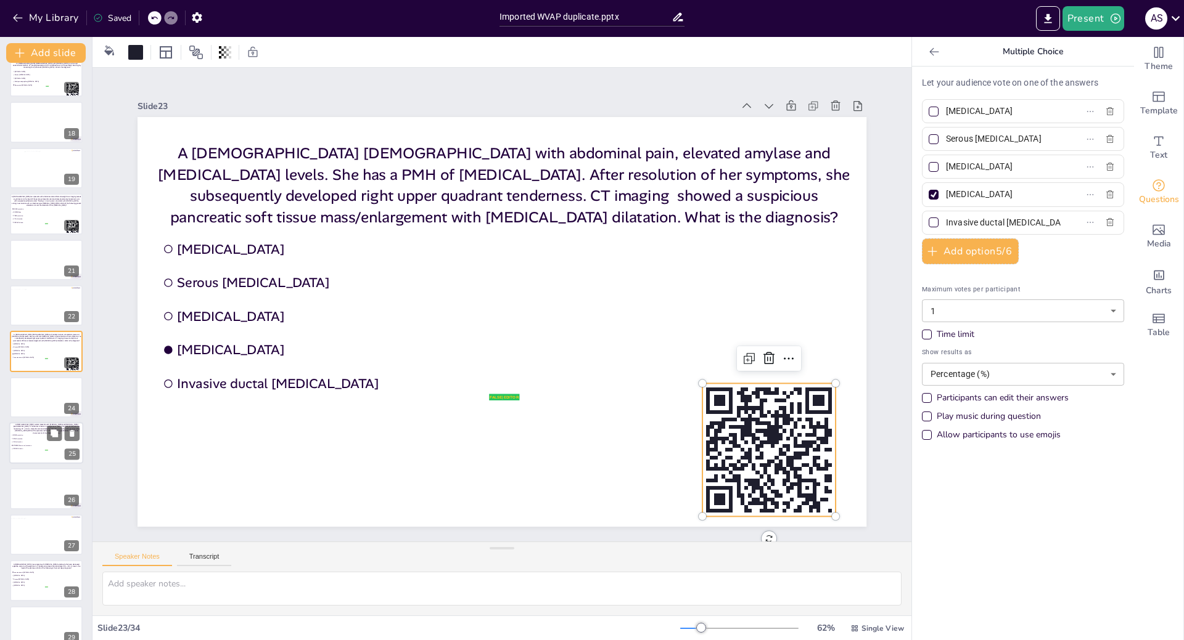
type input "PRKACA fusion"
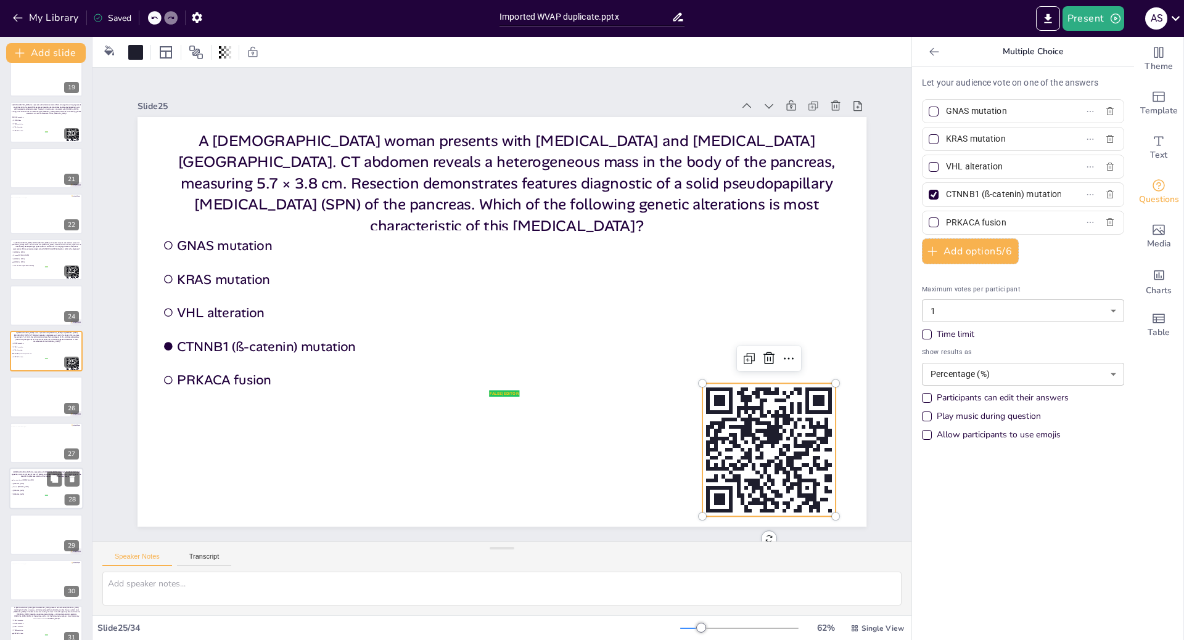
click at [33, 489] on li "[MEDICAL_DATA]" at bounding box center [29, 490] width 37 height 3
type input "Invasive ductal [MEDICAL_DATA]"
type input "[MEDICAL_DATA]"
type input "Serous [MEDICAL_DATA]"
type input "[MEDICAL_DATA]"
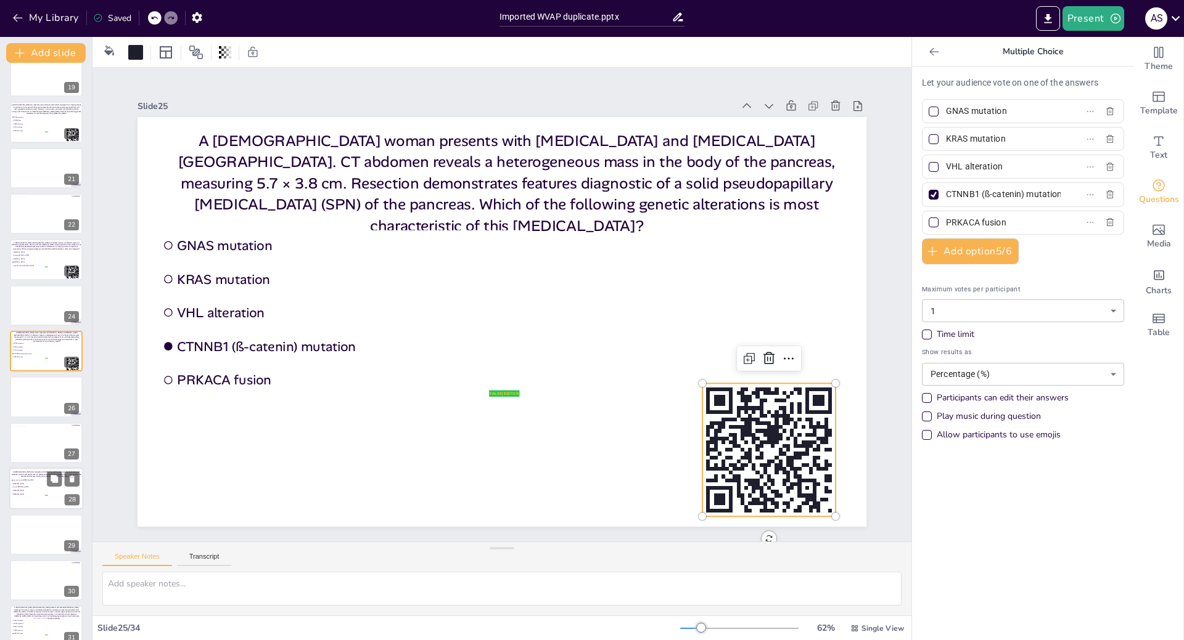
type input "[MEDICAL_DATA]"
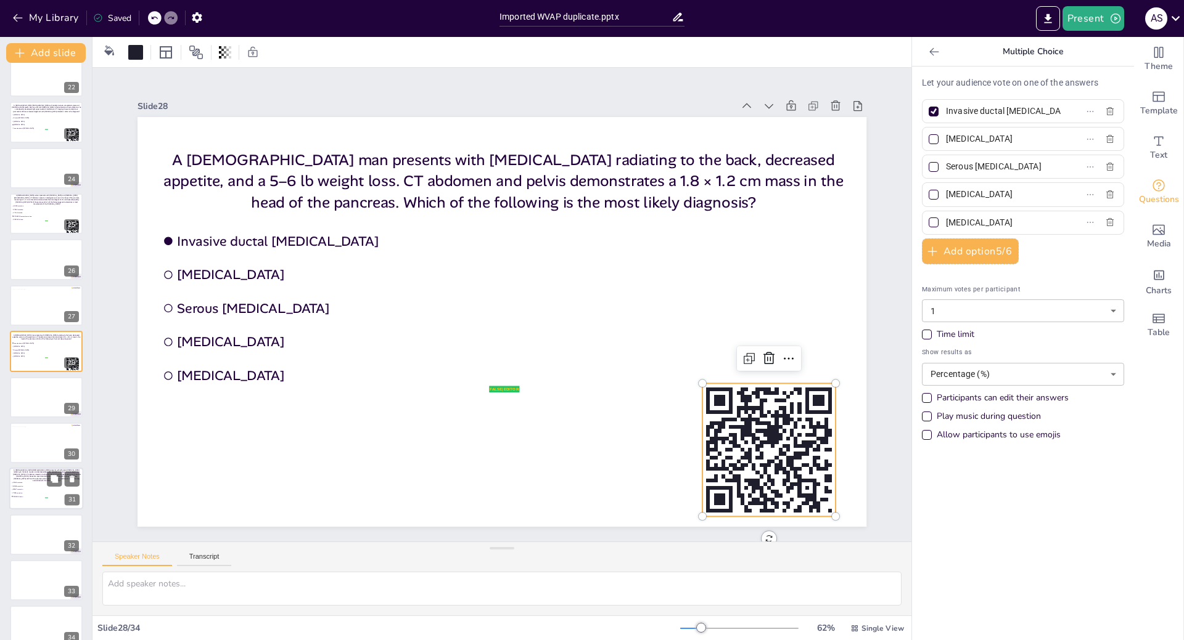
click at [33, 496] on li "PRKACA fusion" at bounding box center [29, 497] width 37 height 3
type input "KRAS mutation"
type input "GNAS mutation"
type input "BRAF mutation"
type input "TP53 mutation"
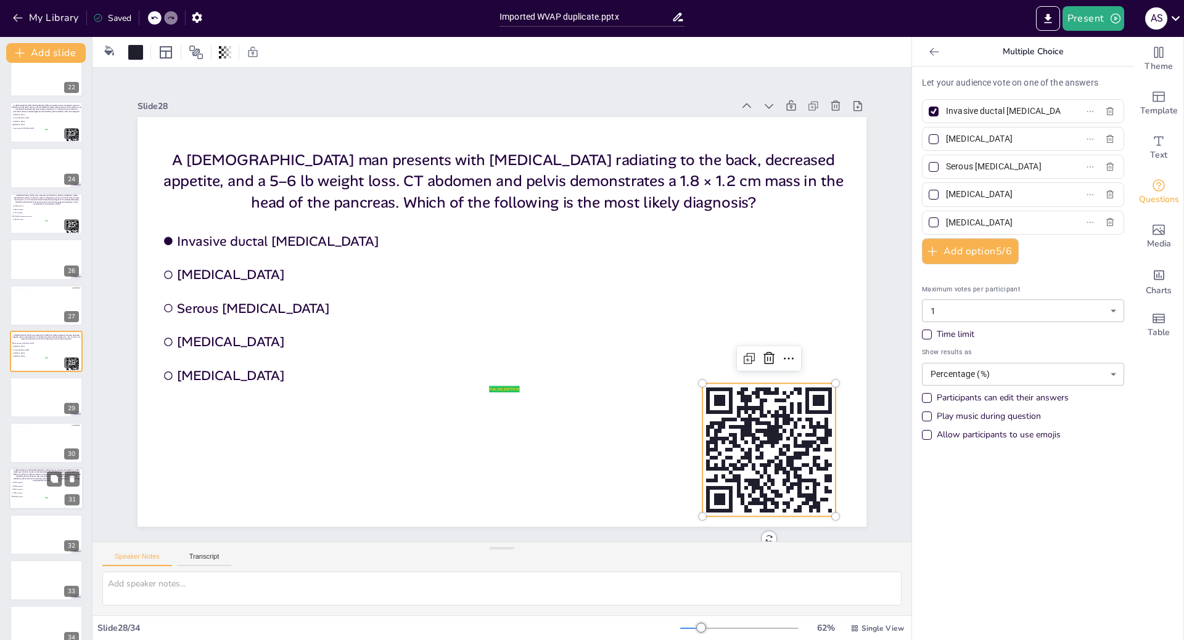
type input "PRKACA fusion"
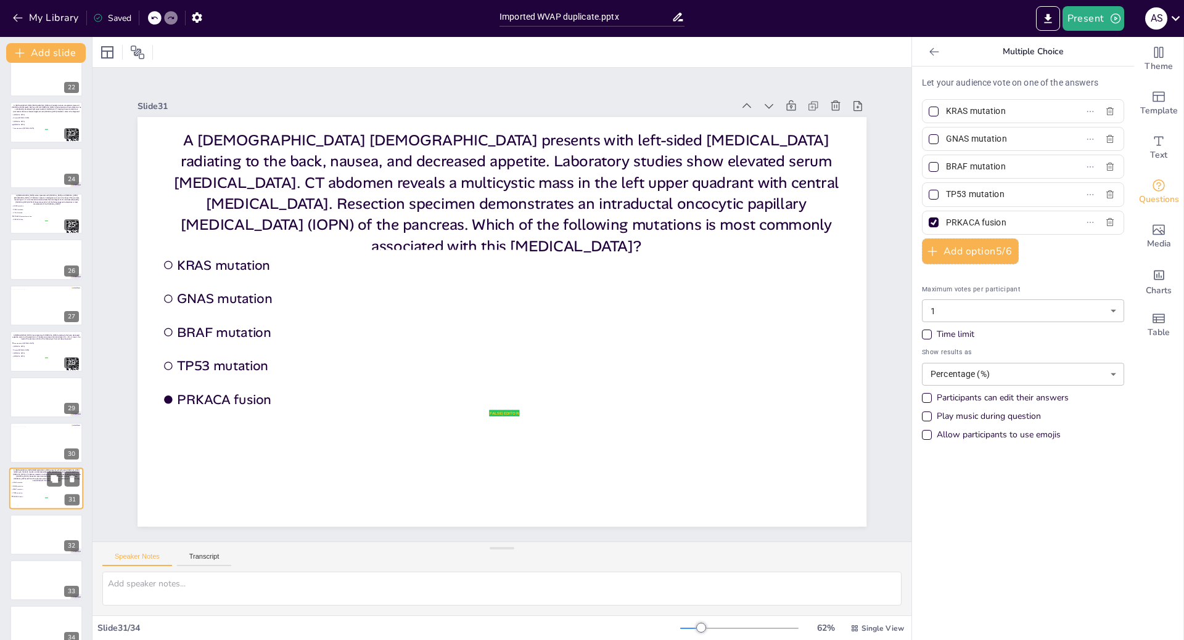
scroll to position [996, 0]
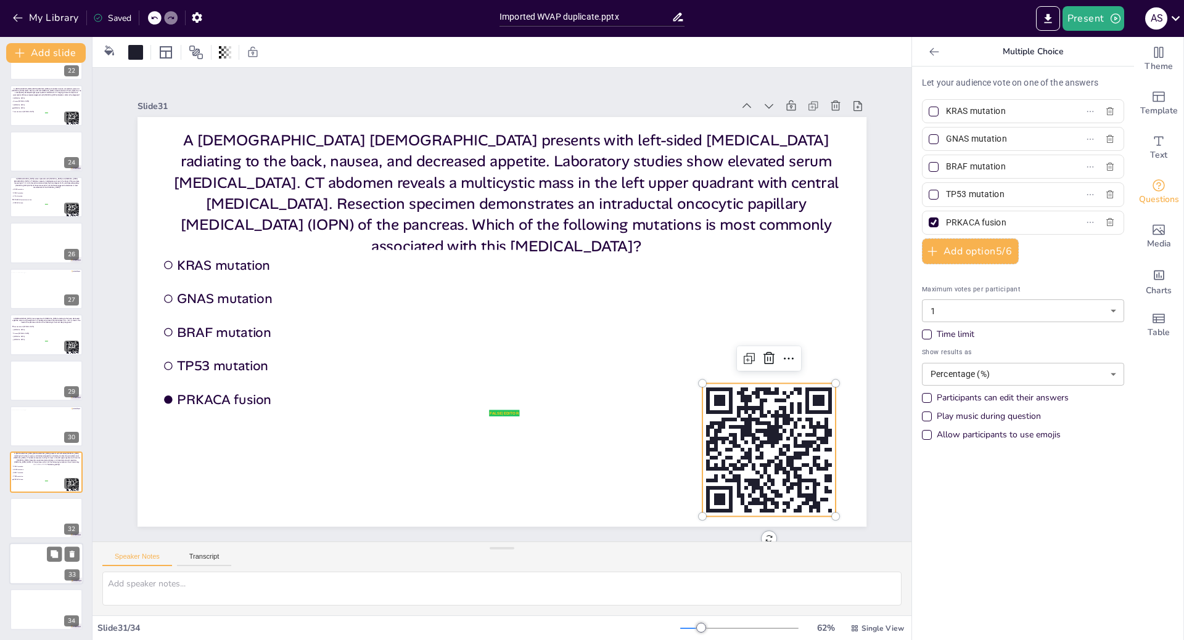
click at [30, 549] on div at bounding box center [46, 564] width 74 height 42
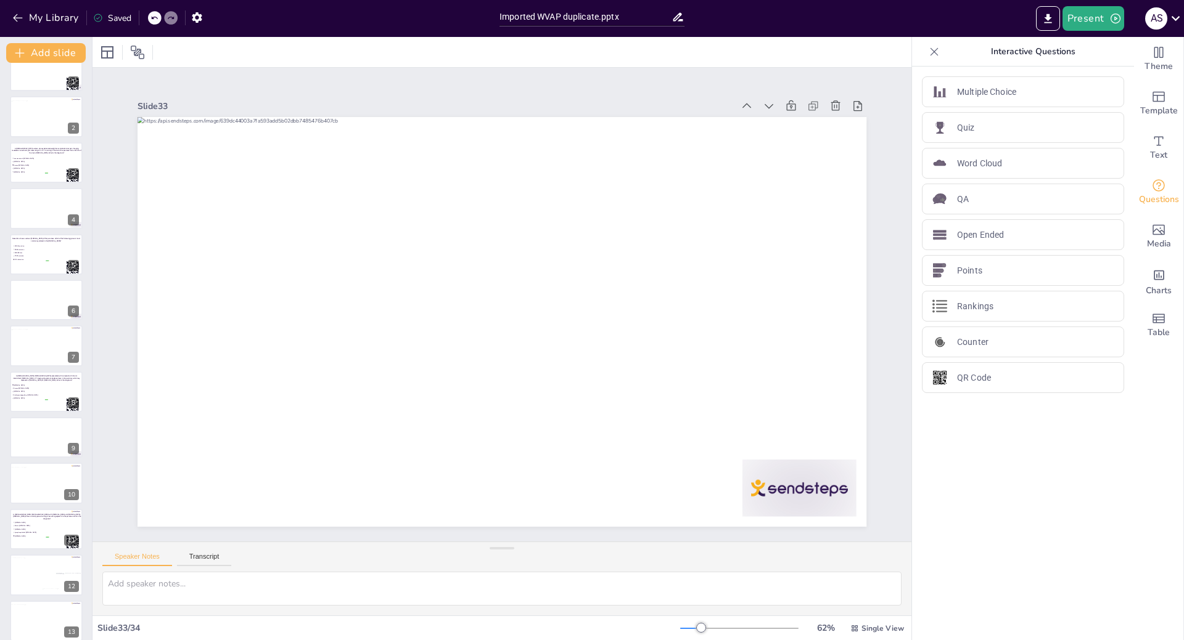
scroll to position [0, 0]
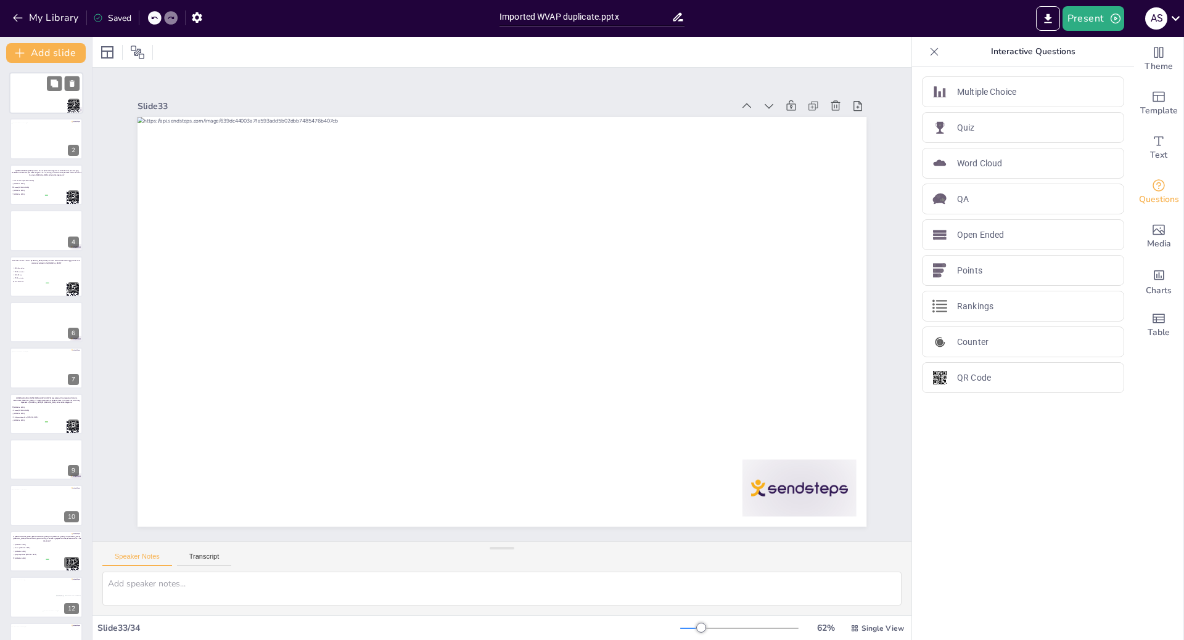
click at [35, 101] on div at bounding box center [46, 93] width 74 height 42
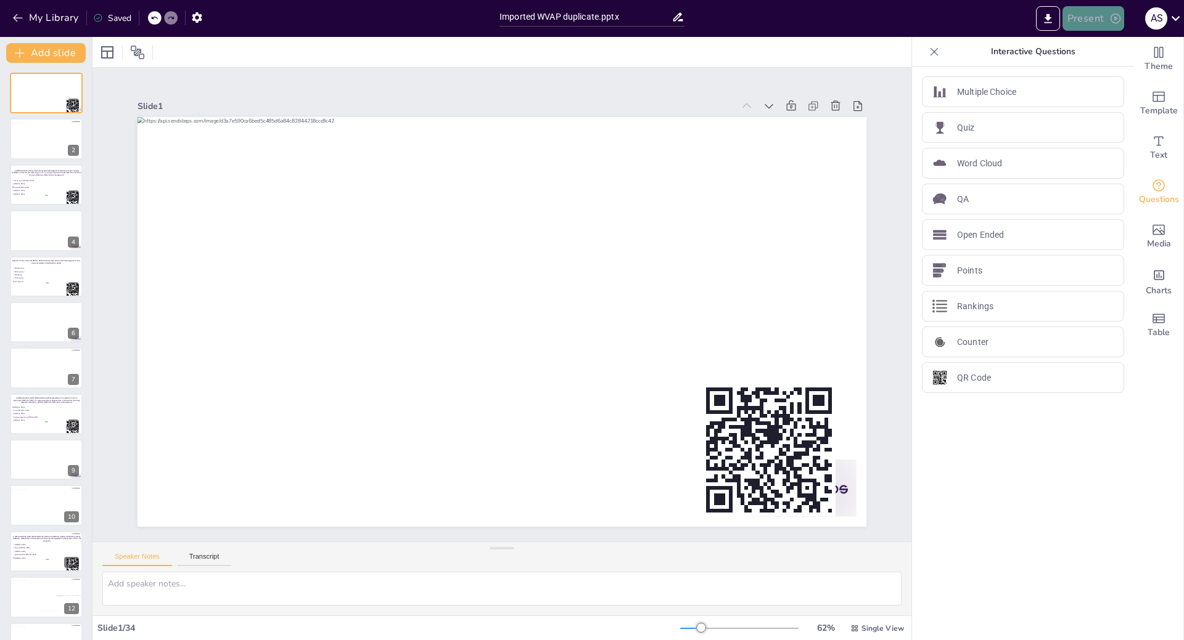
click at [1079, 22] on button "Present" at bounding box center [1093, 18] width 62 height 25
click at [1093, 77] on li "Play presentation" at bounding box center [1111, 76] width 97 height 20
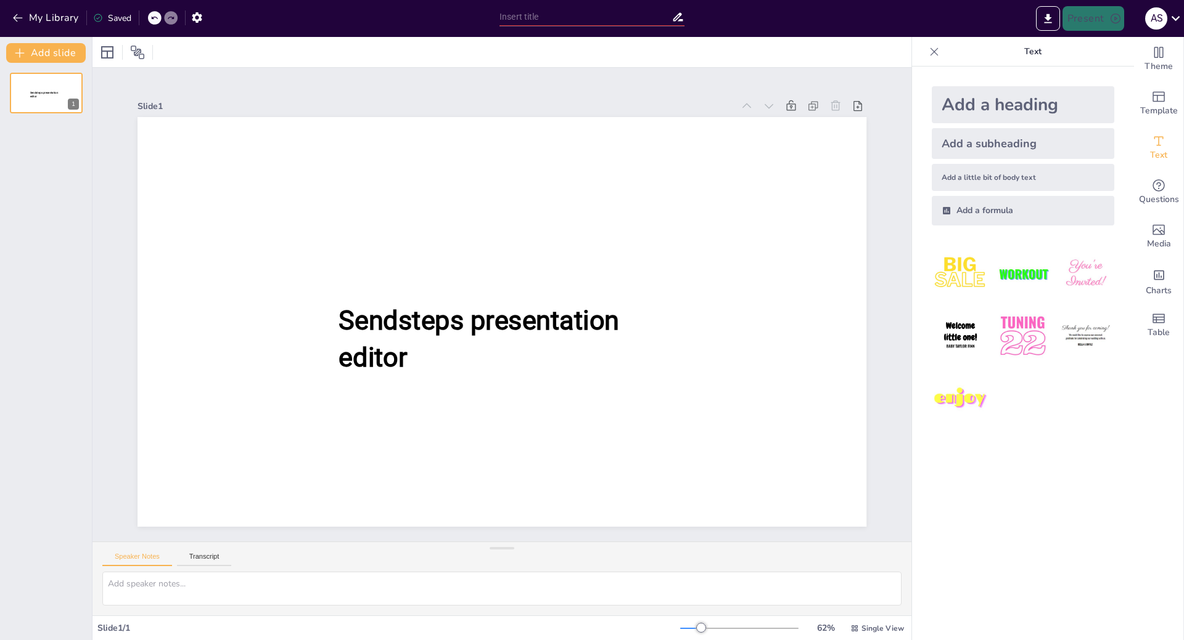
type input "Imported WVAP duplicate.pptx"
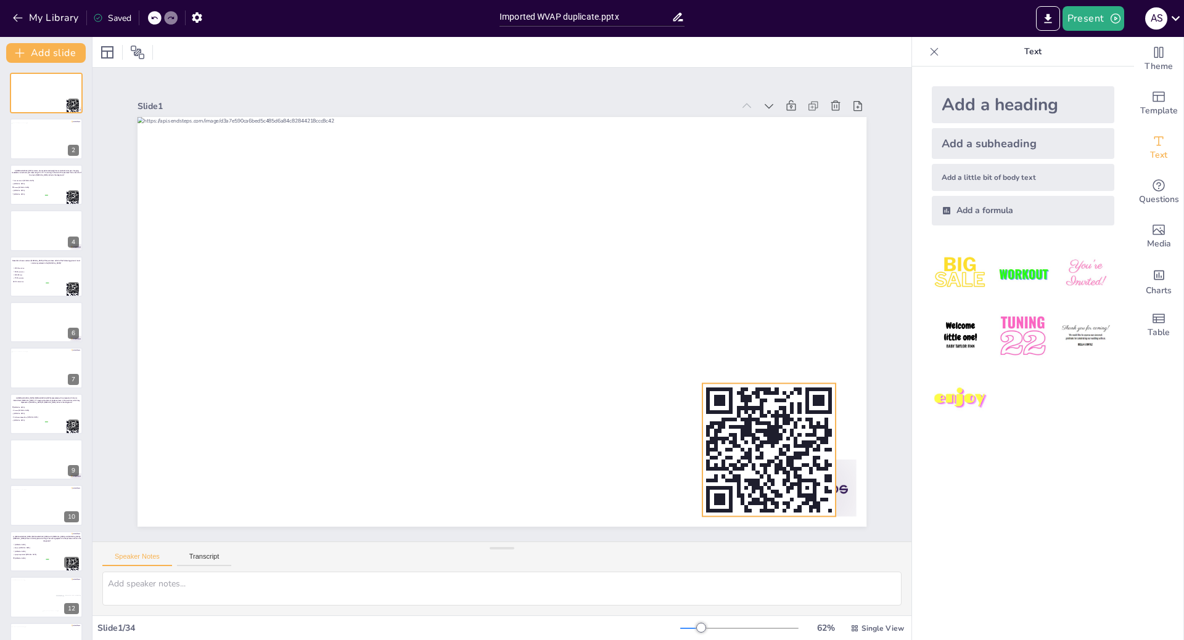
click at [759, 453] on rect at bounding box center [761, 455] width 4 height 7
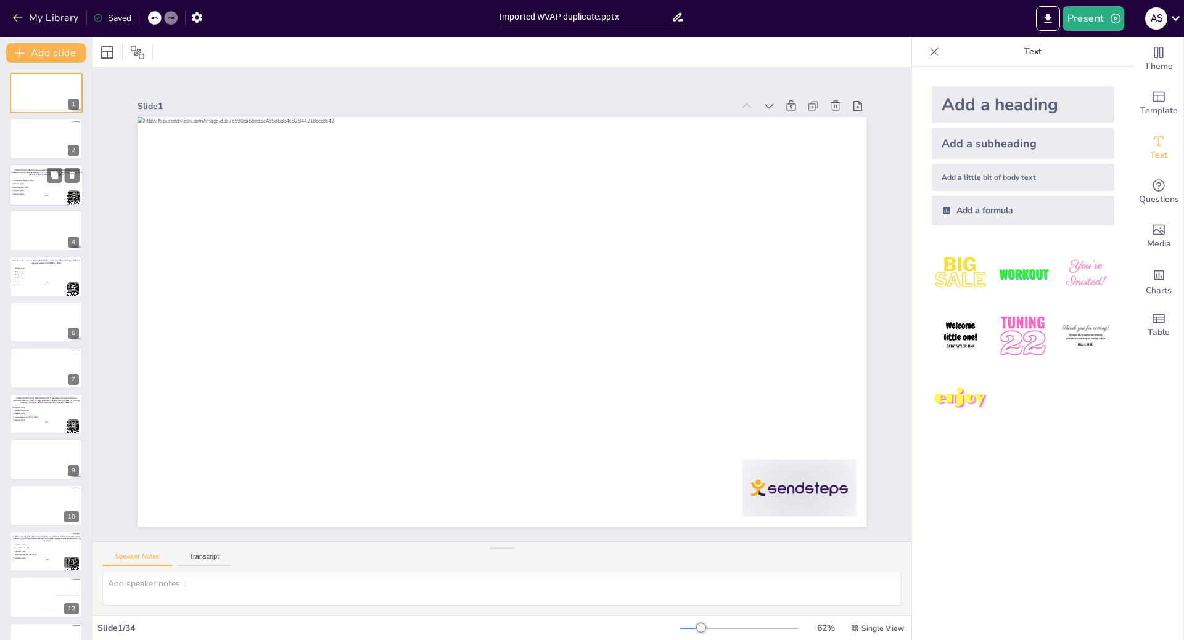
click at [28, 182] on li "[MEDICAL_DATA]" at bounding box center [29, 183] width 37 height 3
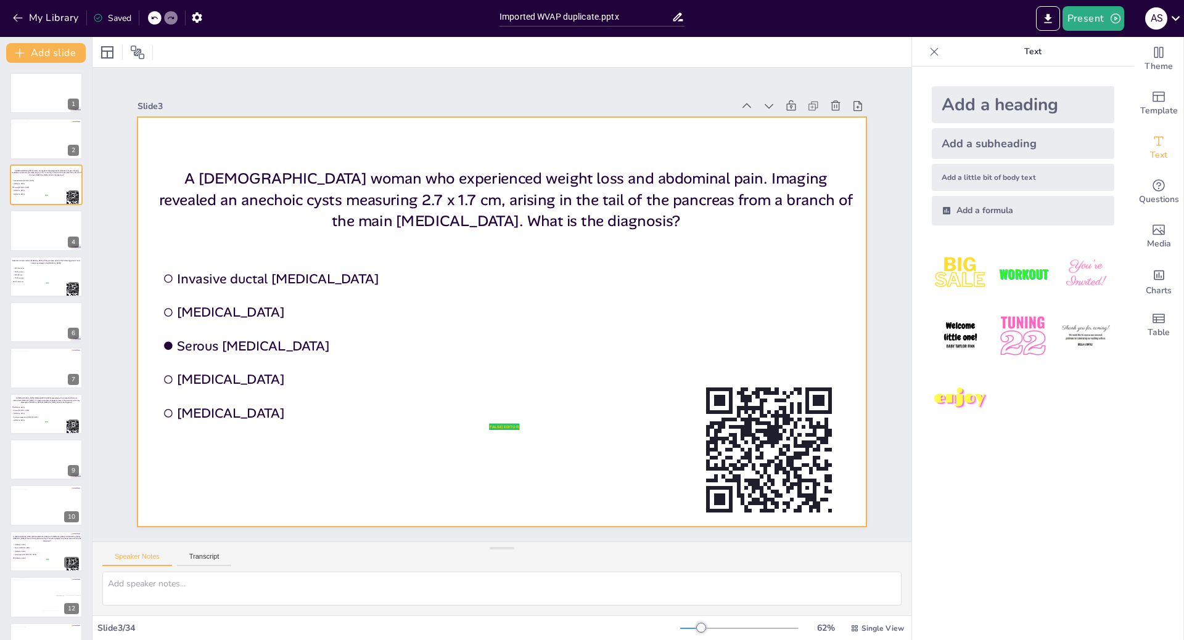
click at [724, 418] on rect at bounding box center [728, 420] width 15 height 4
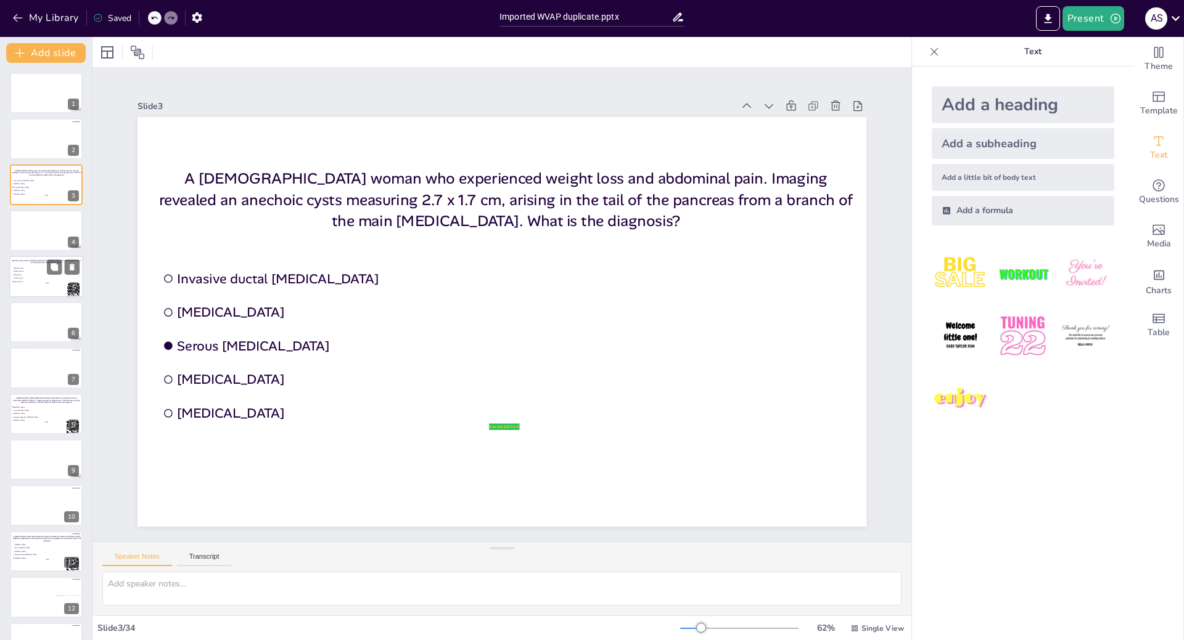
click at [36, 279] on span "TP53 mutation" at bounding box center [31, 278] width 35 height 2
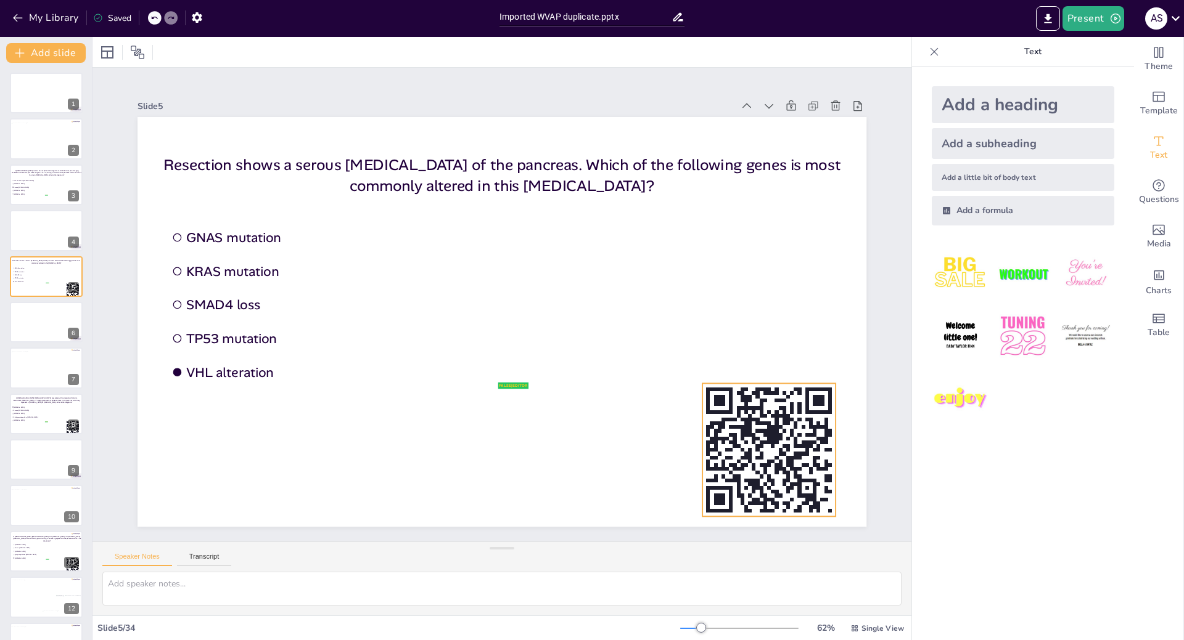
click at [713, 398] on rect at bounding box center [719, 401] width 12 height 12
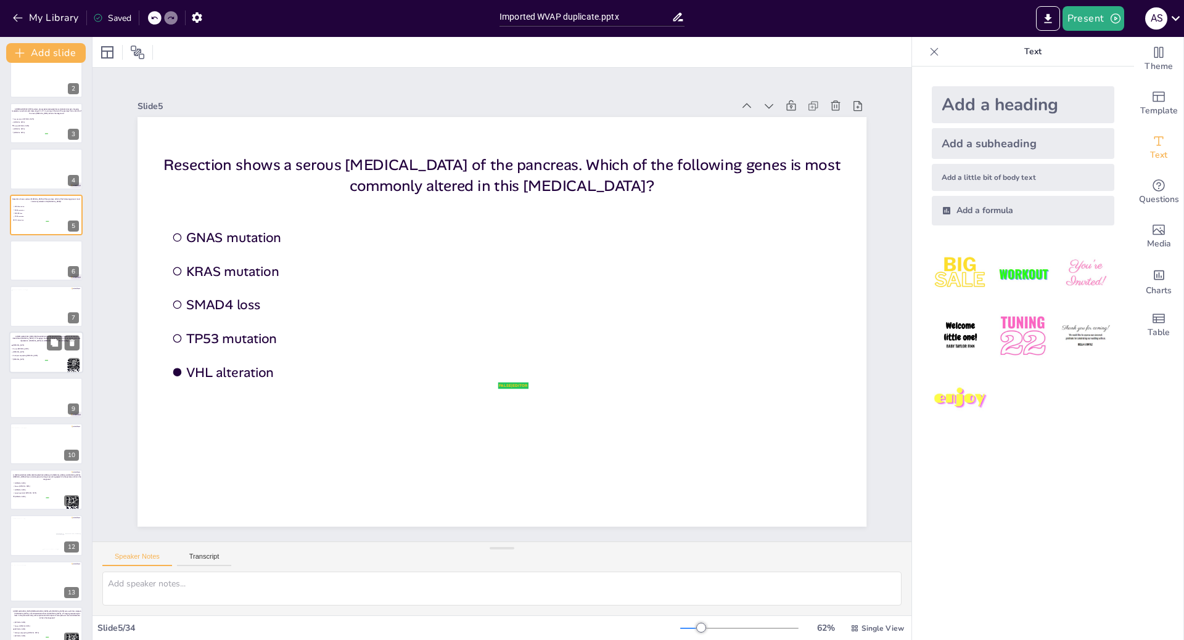
click at [47, 356] on span "Solid pseudopapillary [MEDICAL_DATA]" at bounding box center [30, 356] width 35 height 2
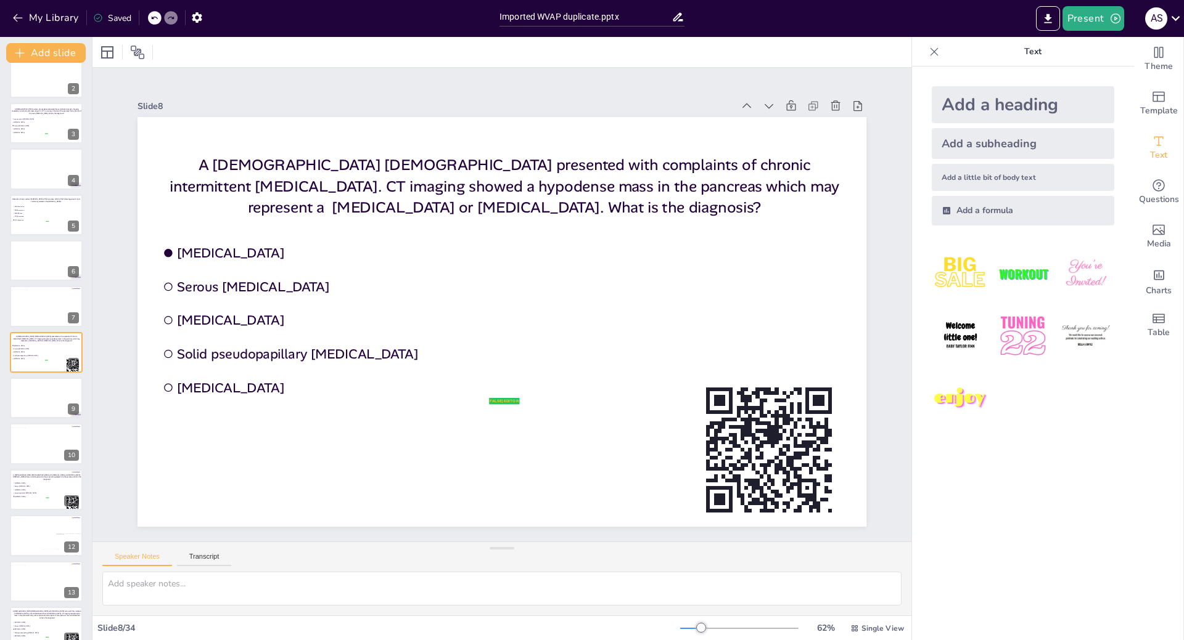
scroll to position [62, 0]
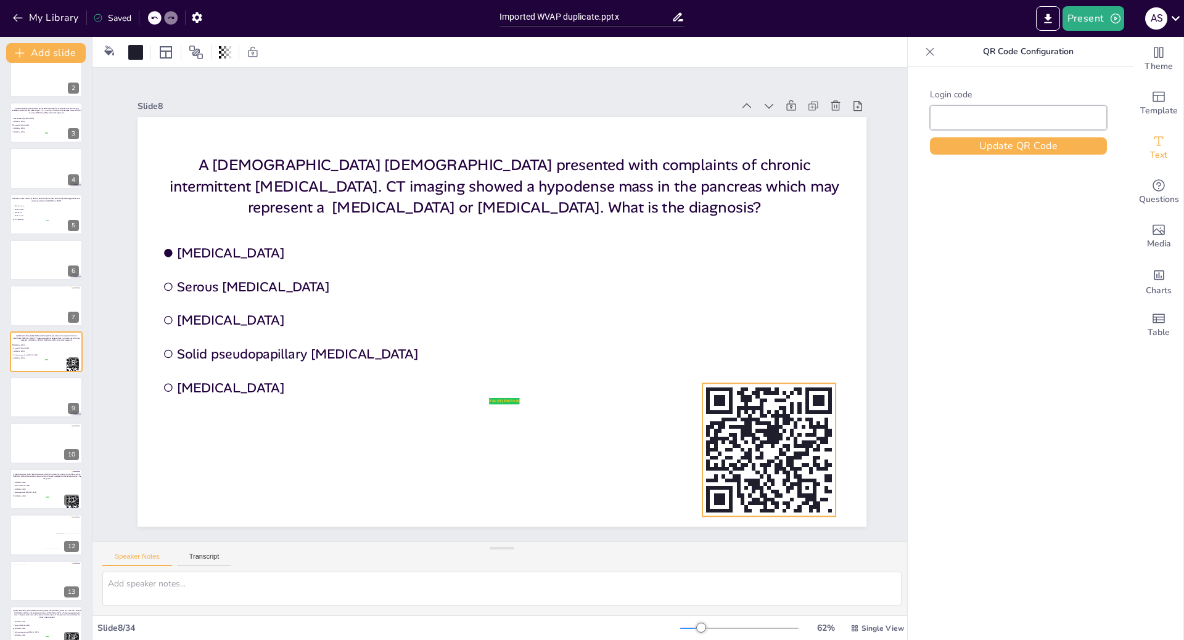
type input "Free1708042"
click at [755, 437] on rect at bounding box center [757, 439] width 4 height 4
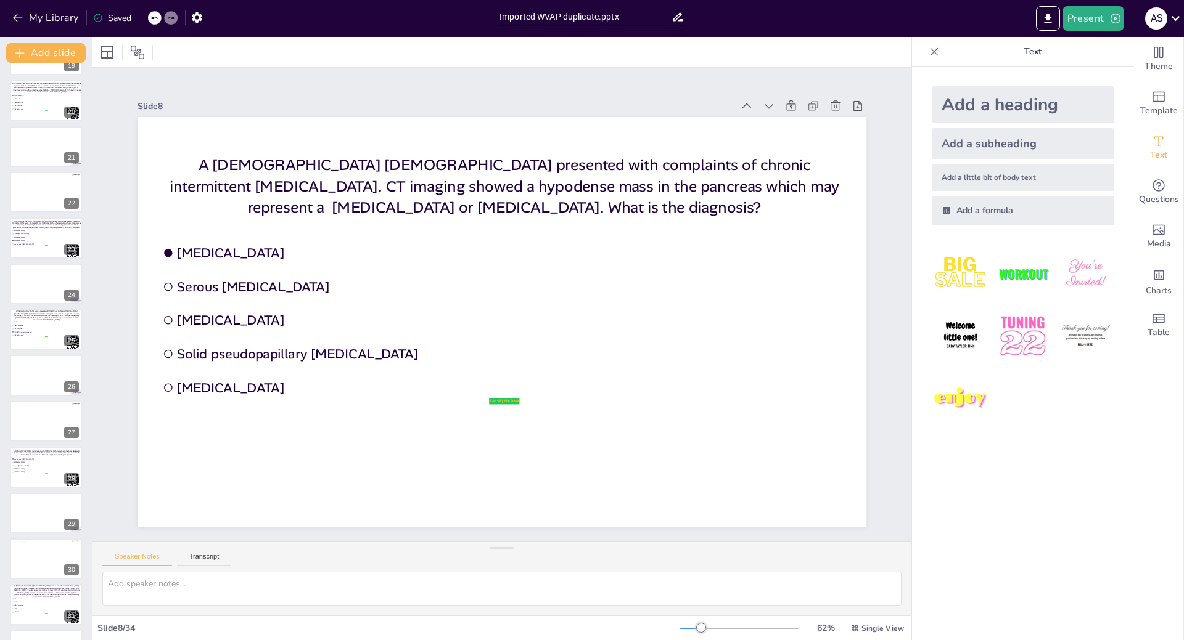
scroll to position [996, 0]
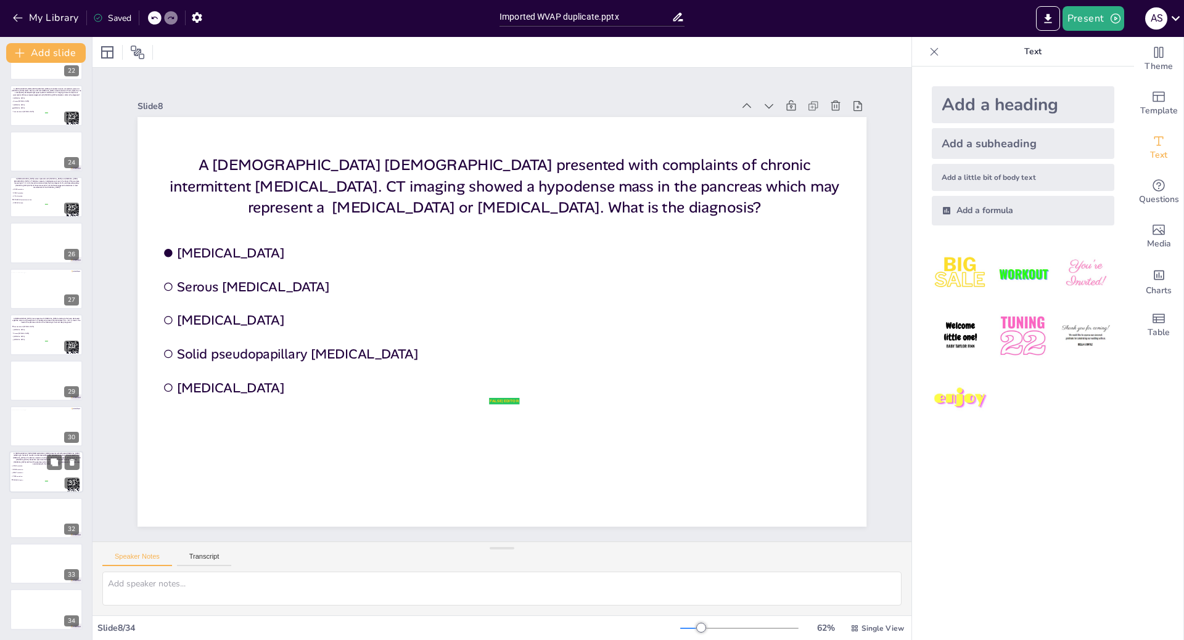
click at [43, 485] on div at bounding box center [46, 473] width 74 height 42
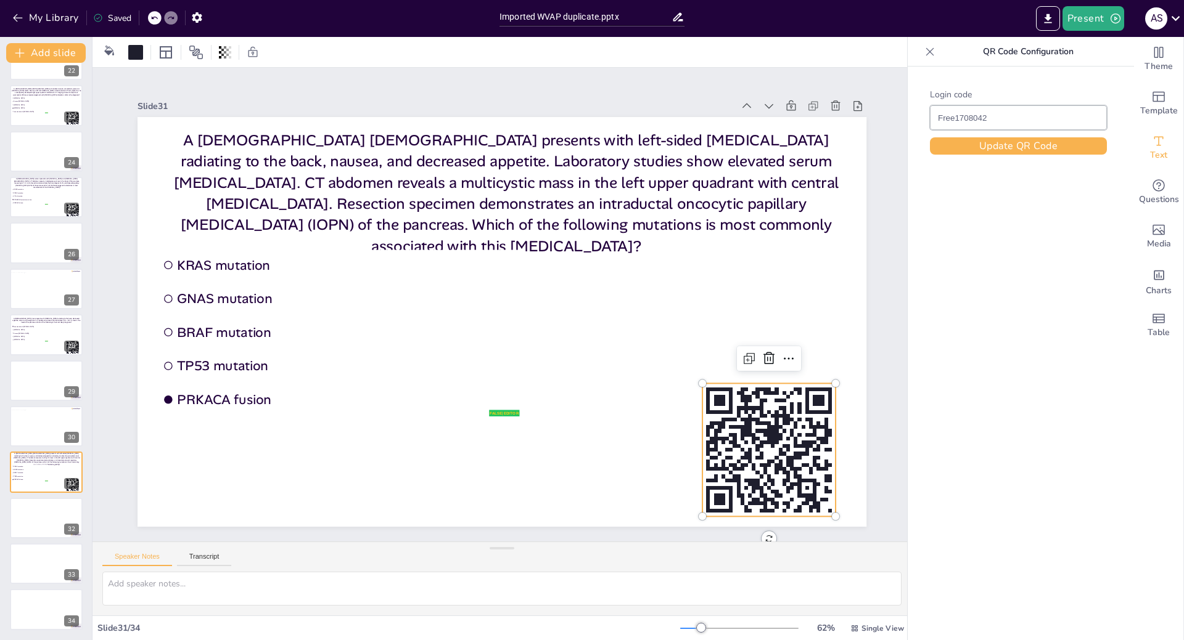
click at [729, 425] on rect at bounding box center [736, 427] width 15 height 4
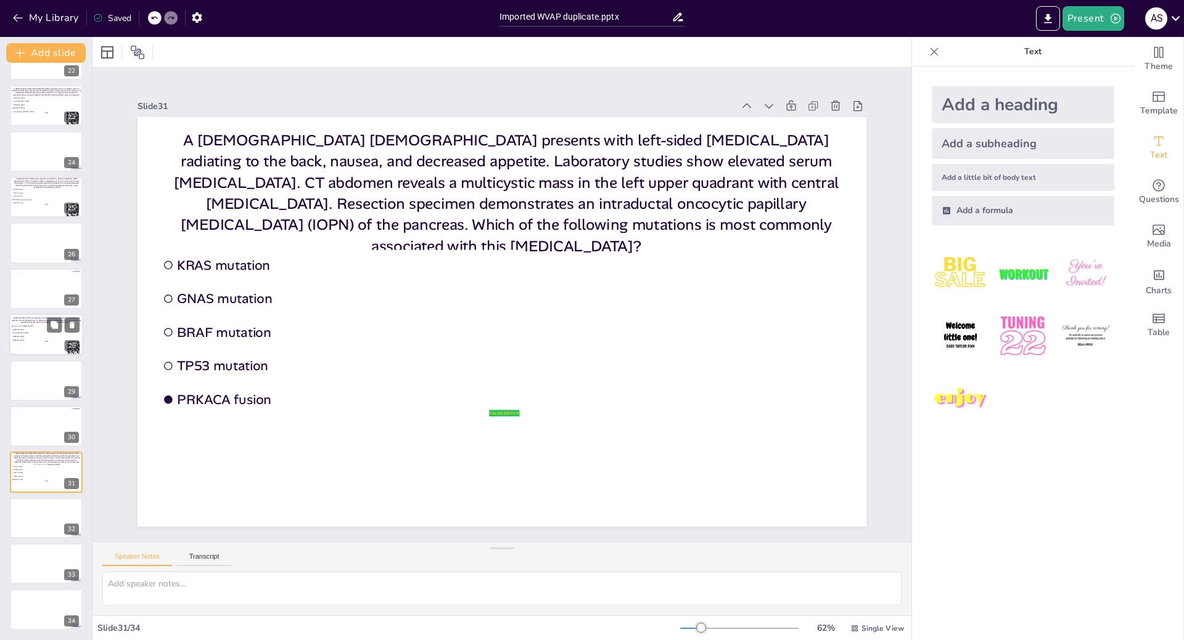
click at [25, 343] on div at bounding box center [46, 335] width 74 height 42
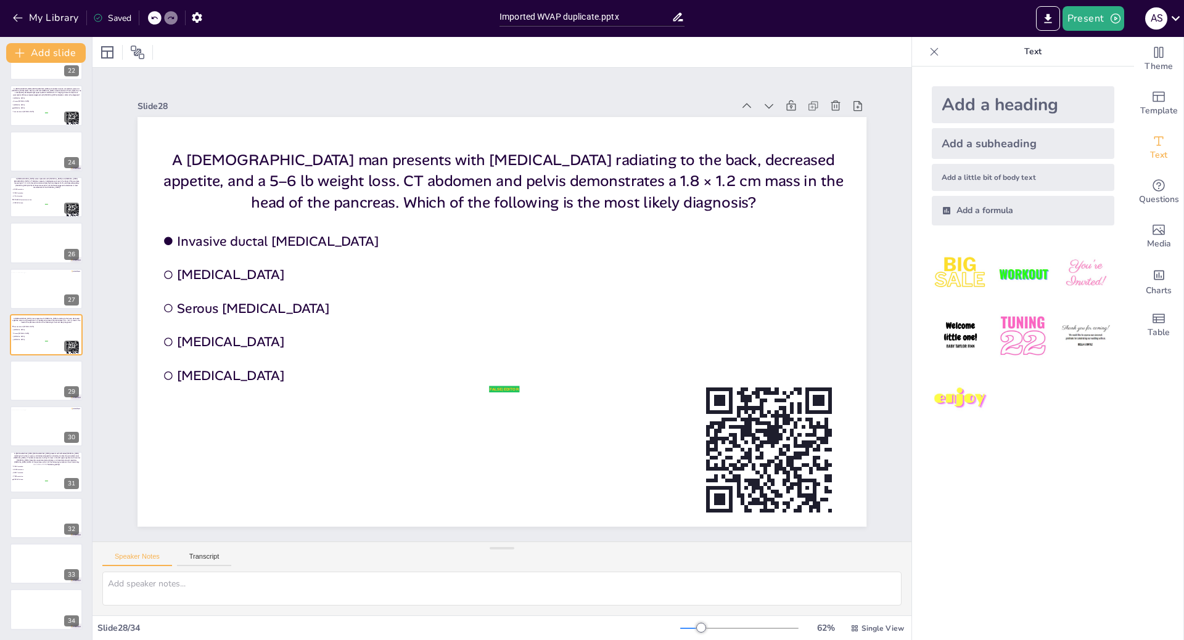
scroll to position [980, 0]
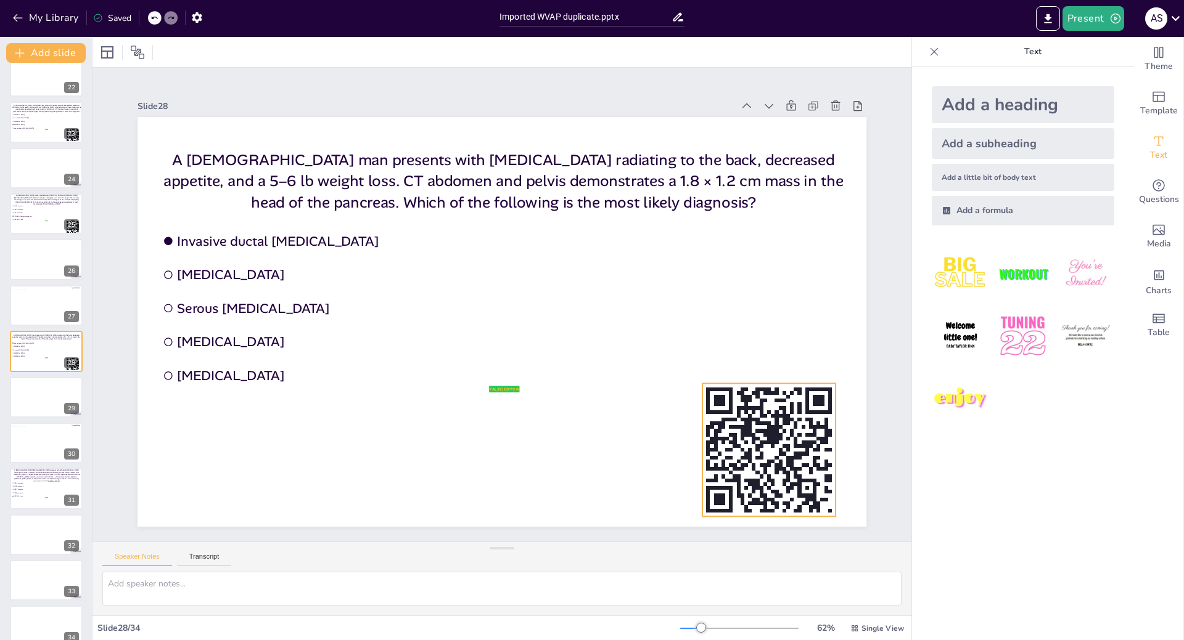
click at [774, 436] on rect at bounding box center [776, 428] width 4 height 35
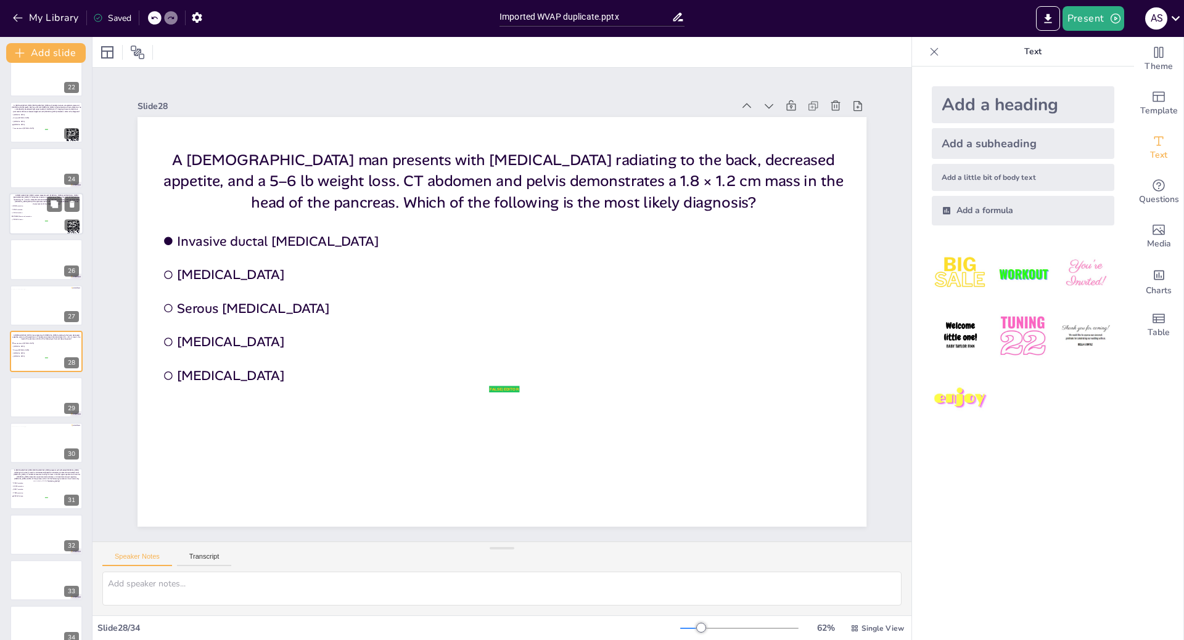
click at [39, 213] on span "VHL alteration" at bounding box center [30, 213] width 35 height 2
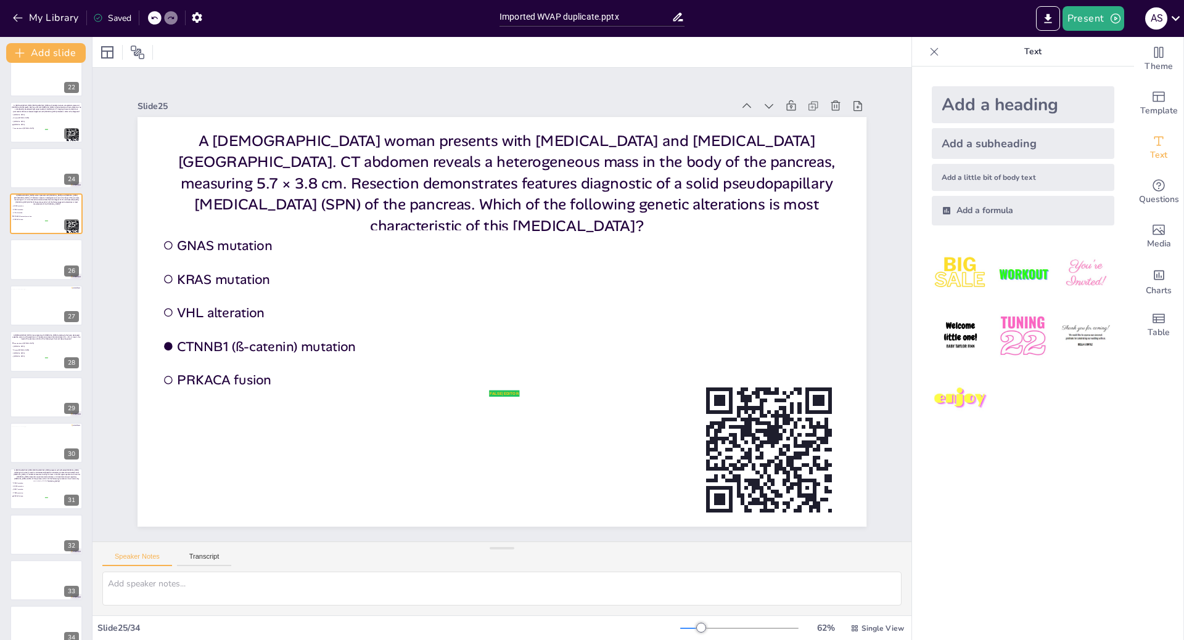
scroll to position [842, 0]
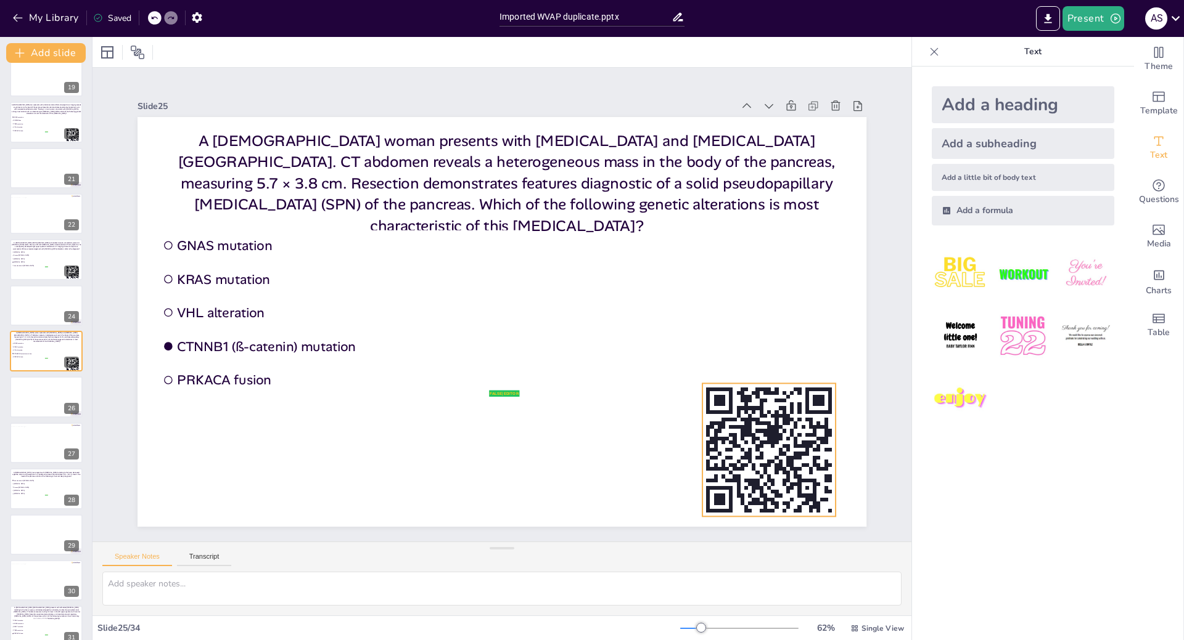
click at [714, 403] on rect at bounding box center [768, 449] width 133 height 133
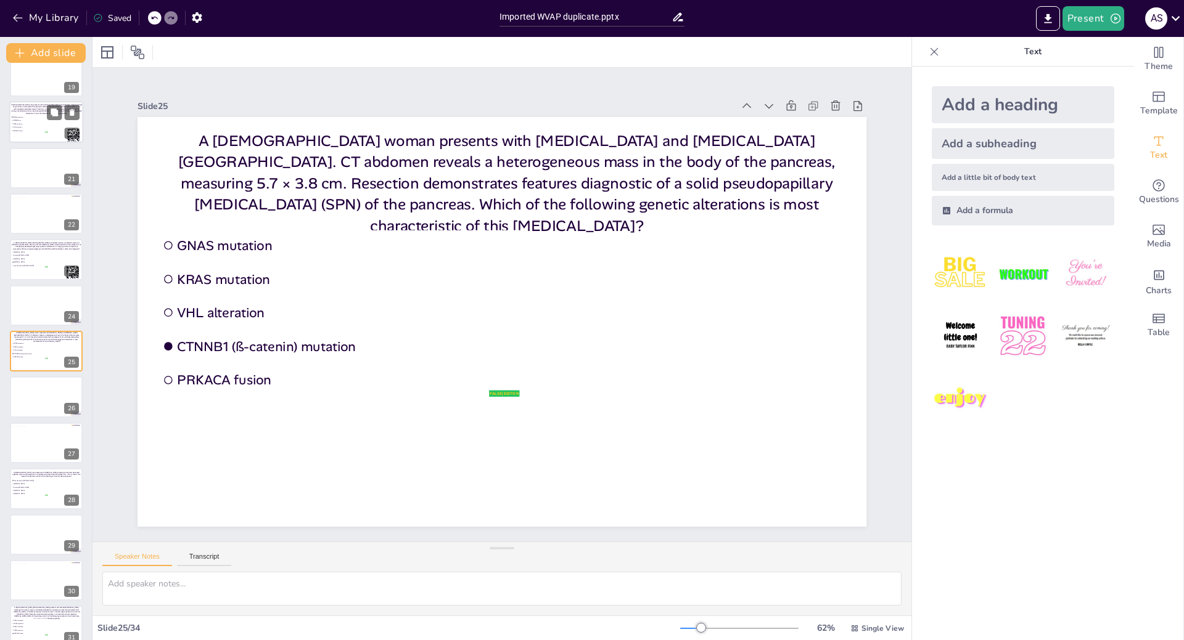
click at [46, 133] on ul "GNAS mutation SMAD4 loss TP53 mutation VHL alteration PRKACA fusion" at bounding box center [29, 124] width 37 height 17
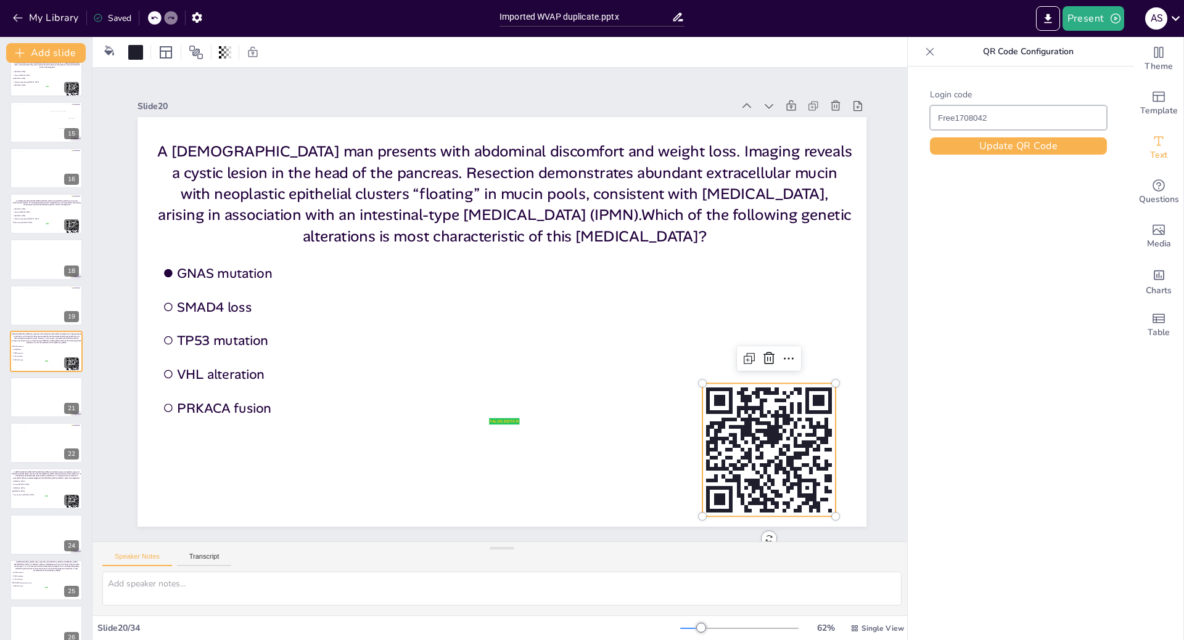
click at [729, 425] on rect at bounding box center [736, 427] width 15 height 4
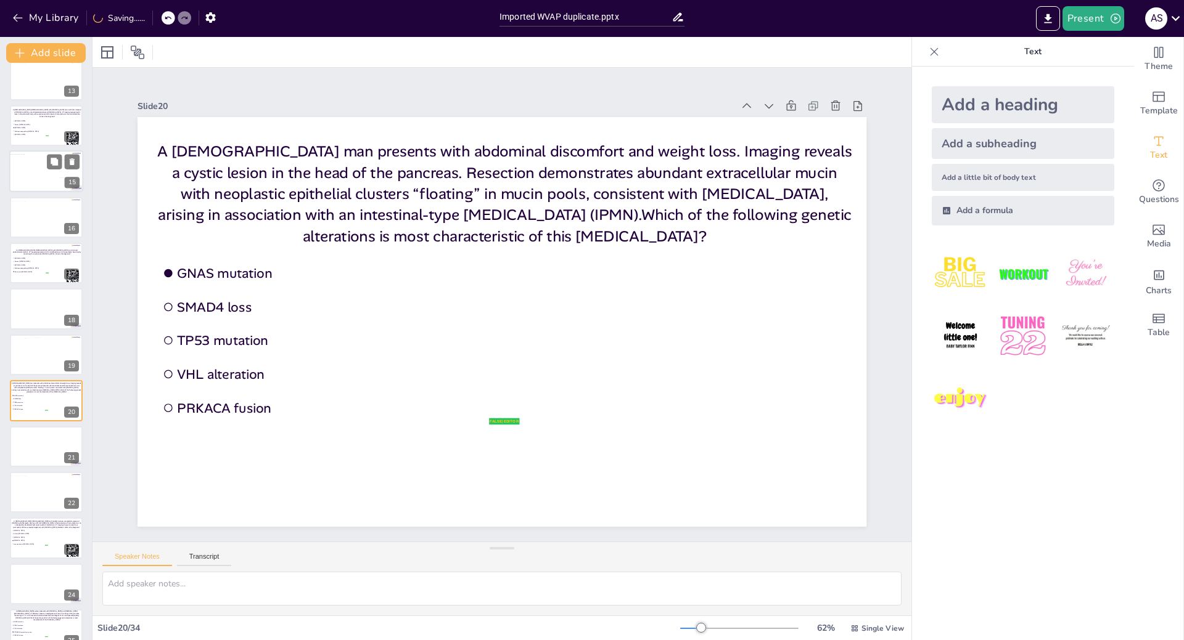
scroll to position [489, 0]
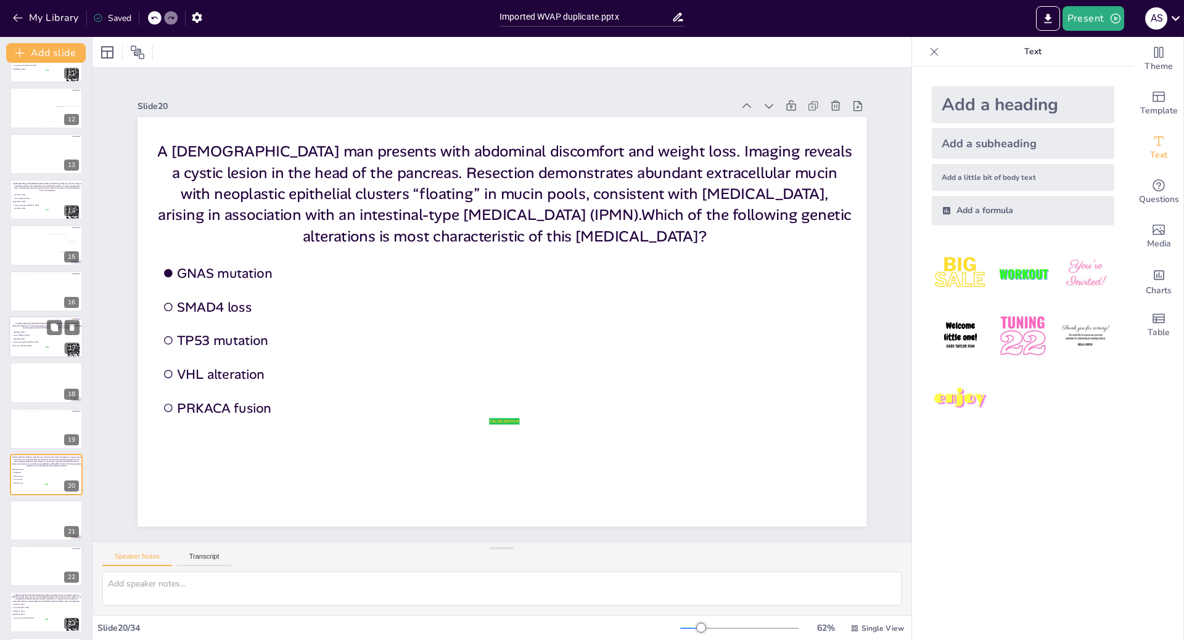
click at [28, 345] on span "Pancreatic [MEDICAL_DATA]" at bounding box center [31, 346] width 35 height 2
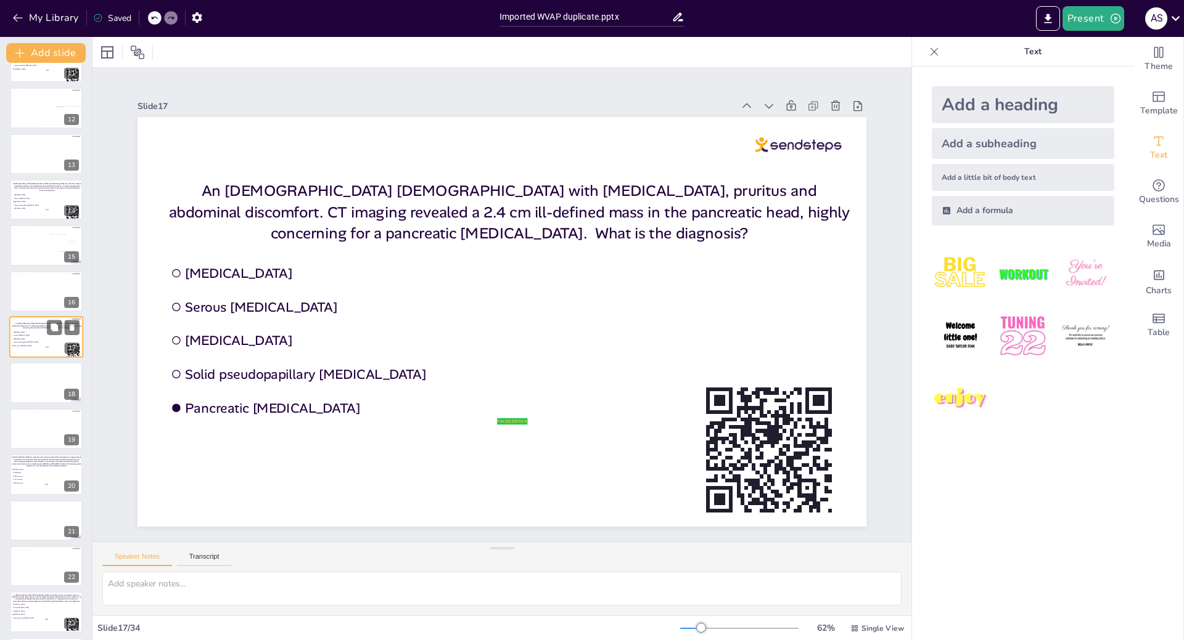
scroll to position [475, 0]
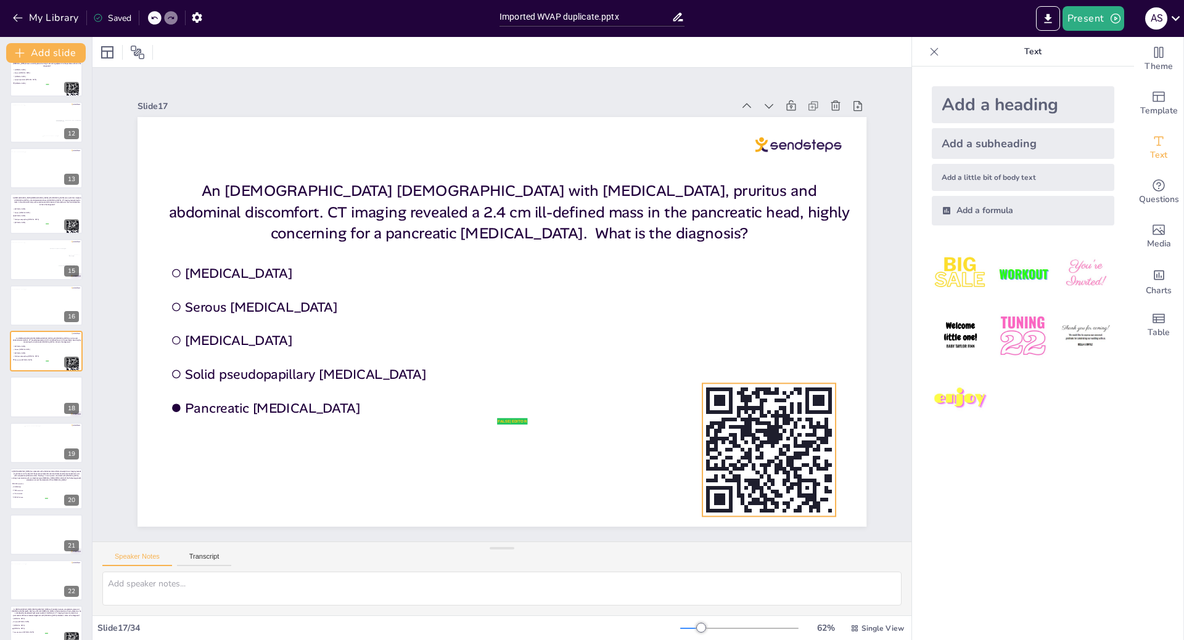
click at [730, 425] on rect at bounding box center [736, 427] width 15 height 4
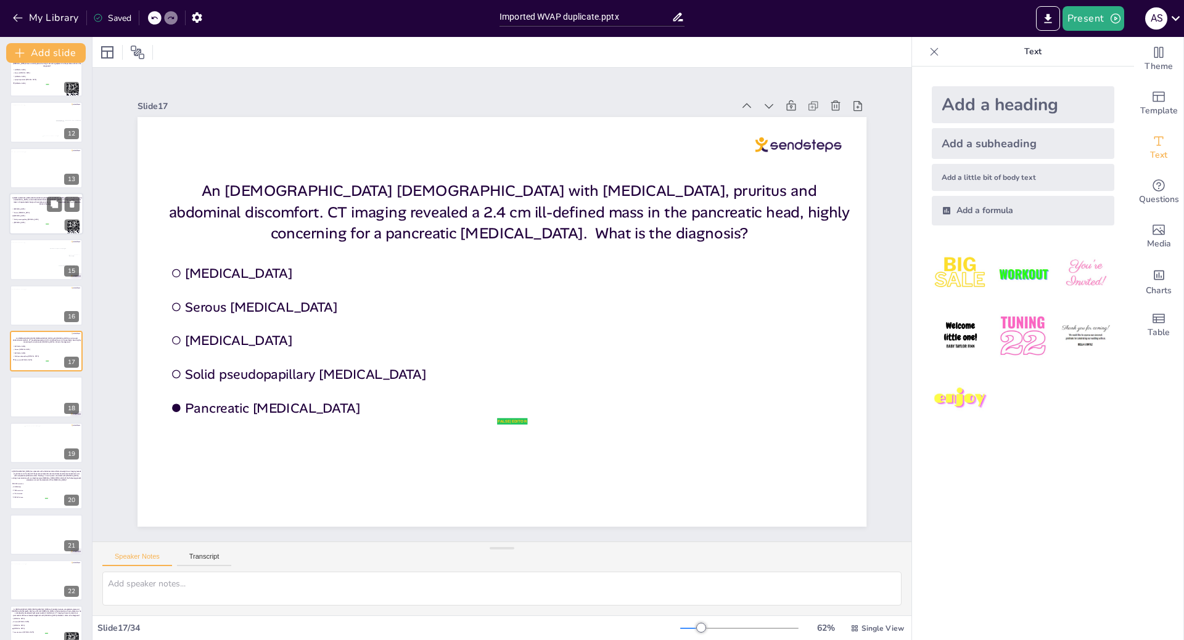
click at [35, 231] on div at bounding box center [46, 214] width 74 height 42
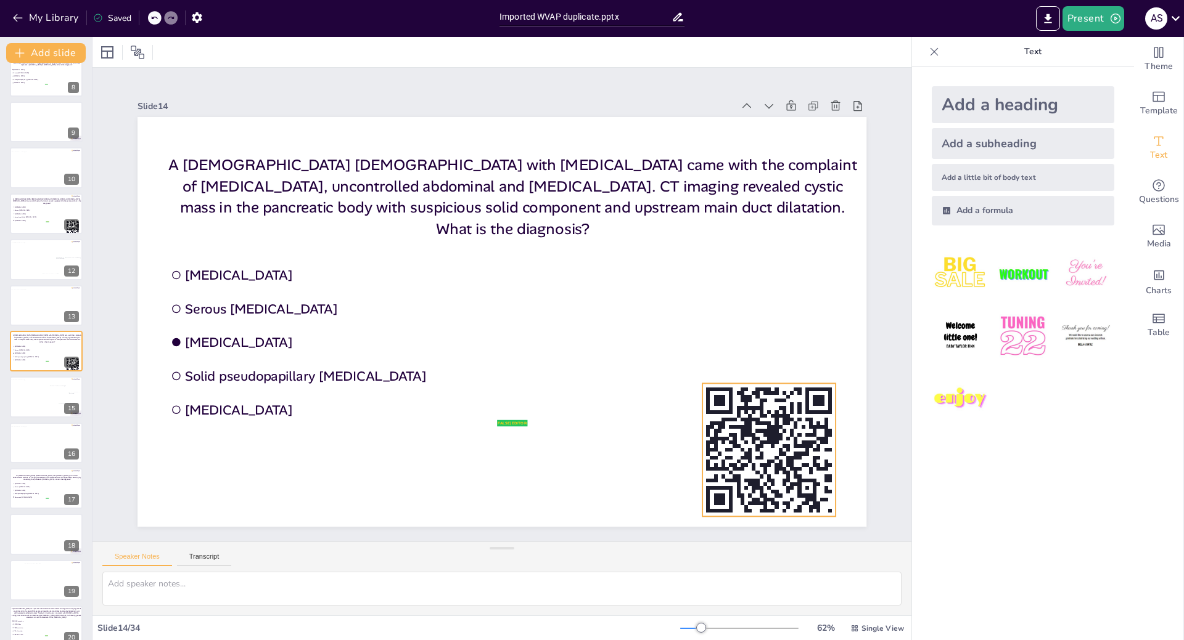
click at [710, 411] on rect at bounding box center [719, 413] width 19 height 4
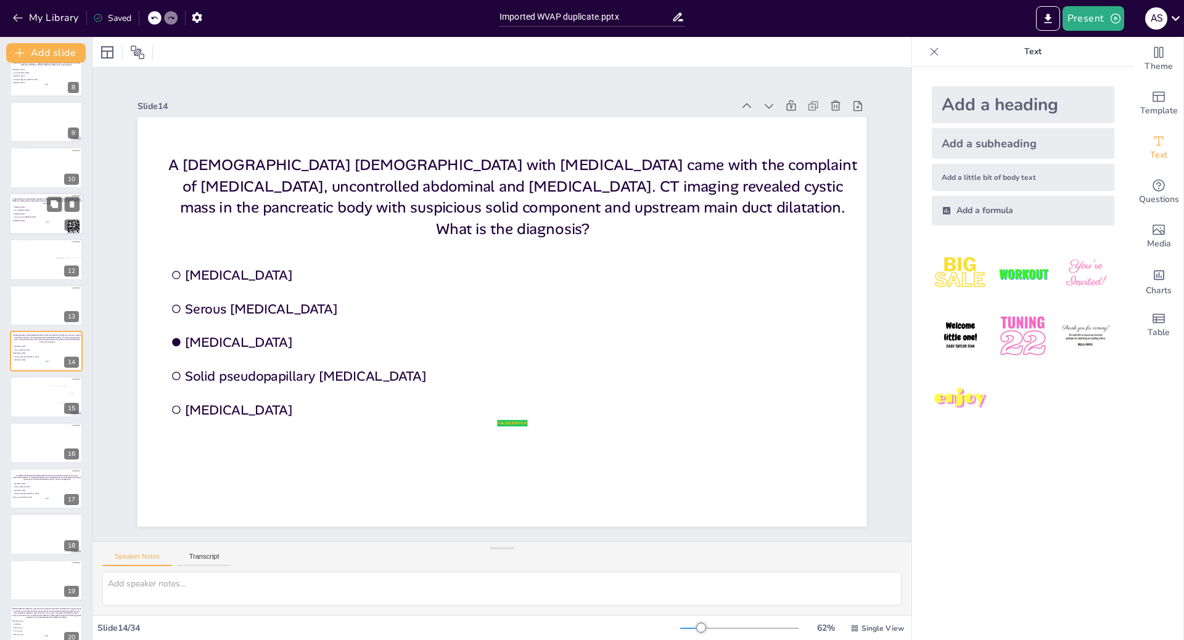
click at [38, 221] on span "[MEDICAL_DATA]" at bounding box center [31, 221] width 35 height 2
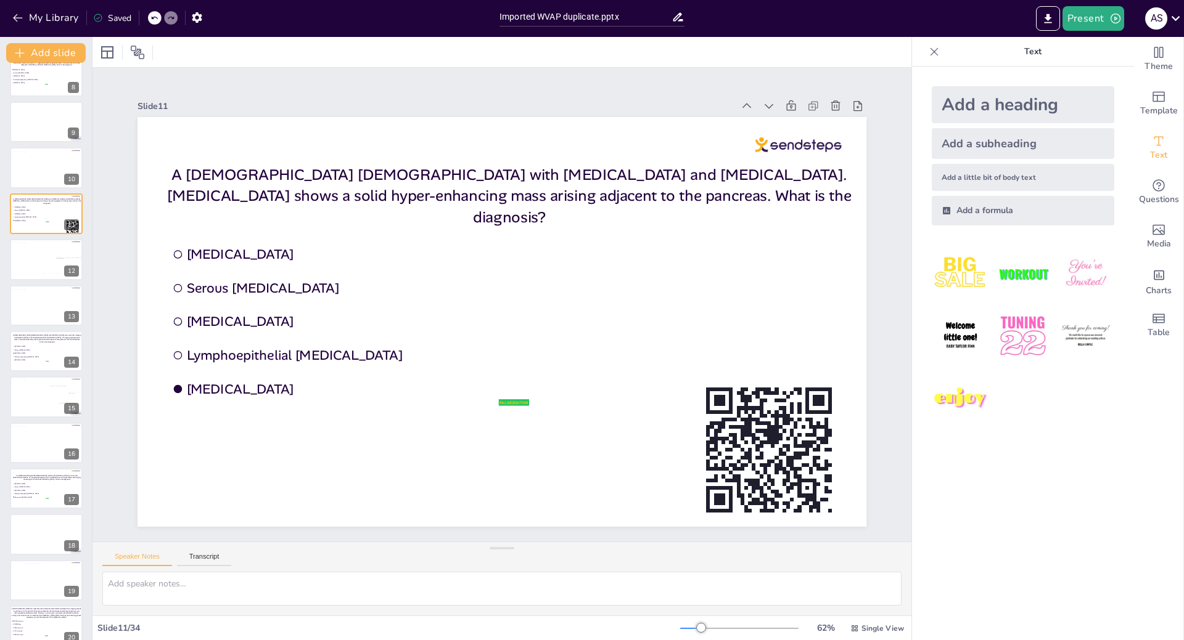
scroll to position [200, 0]
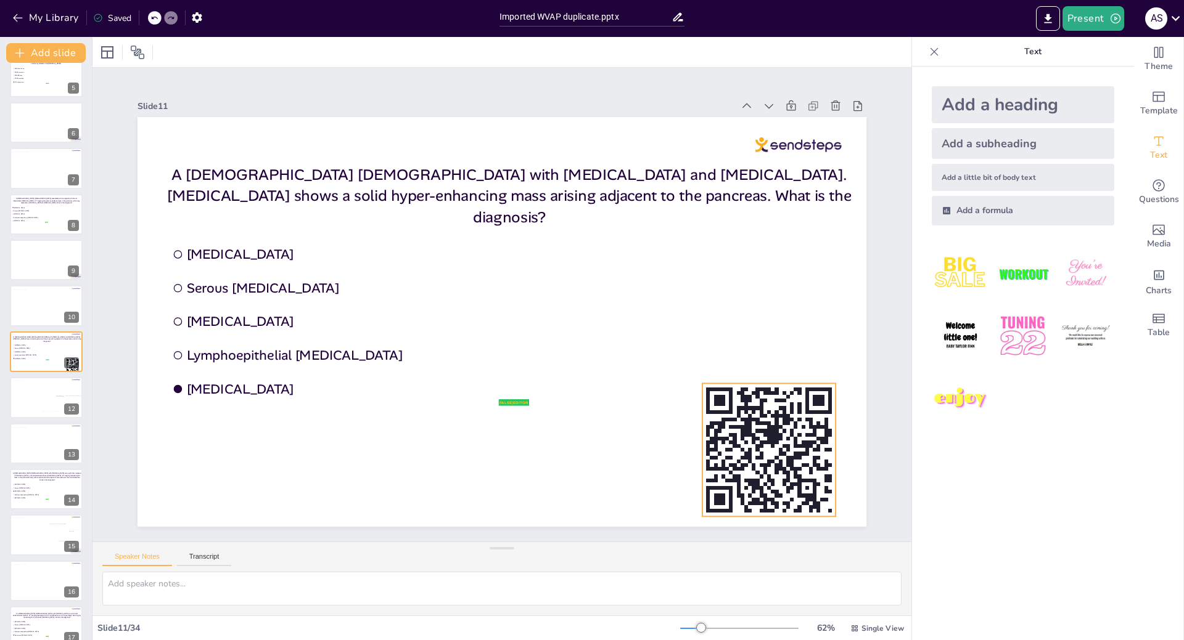
click at [767, 473] on rect at bounding box center [768, 449] width 133 height 133
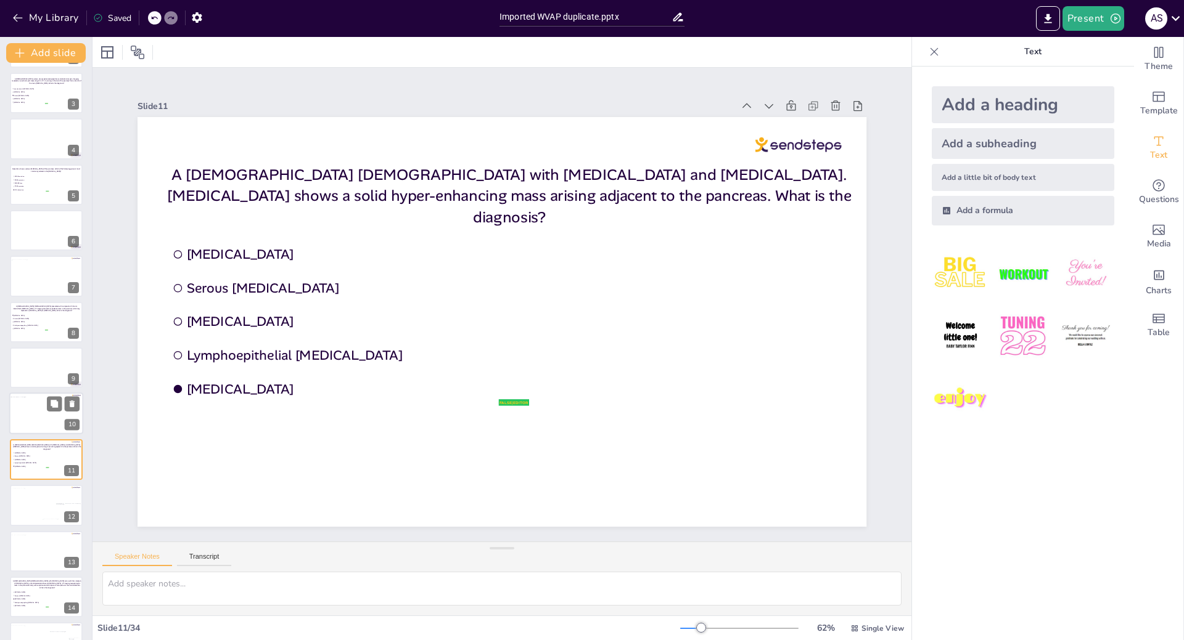
scroll to position [76, 0]
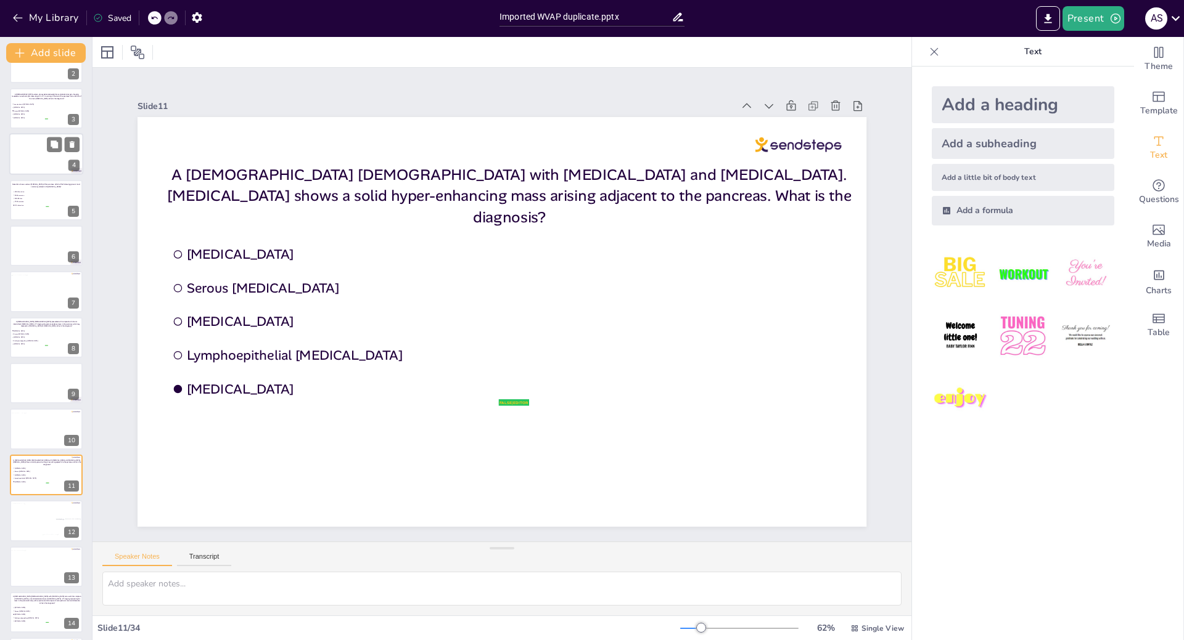
click at [36, 169] on div at bounding box center [46, 154] width 74 height 42
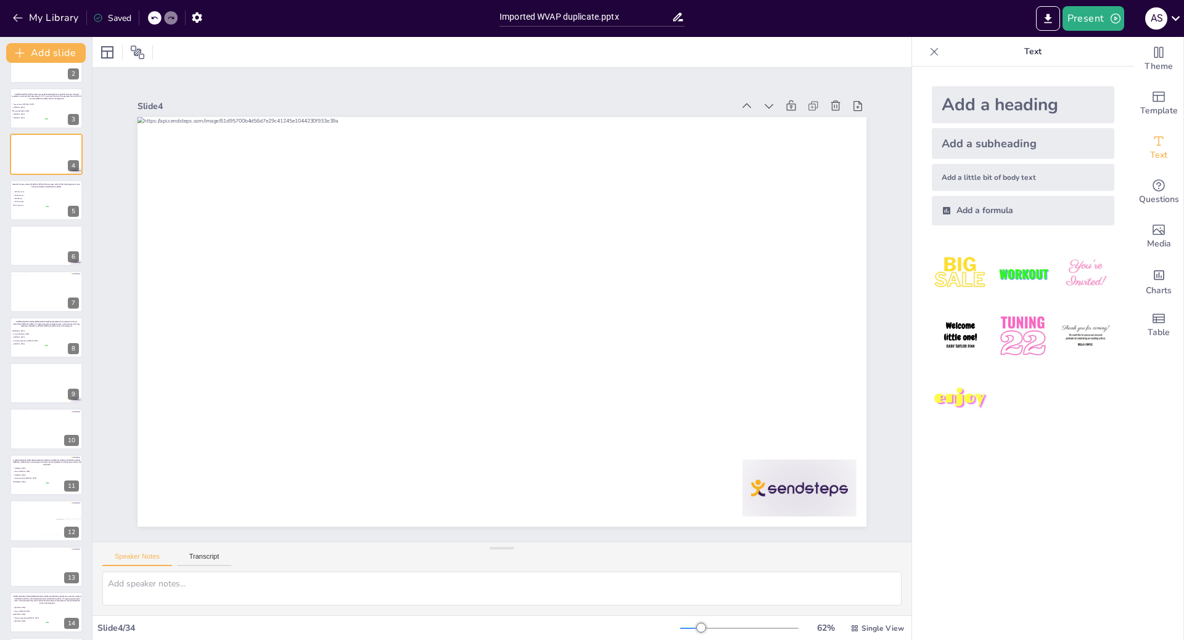
scroll to position [0, 0]
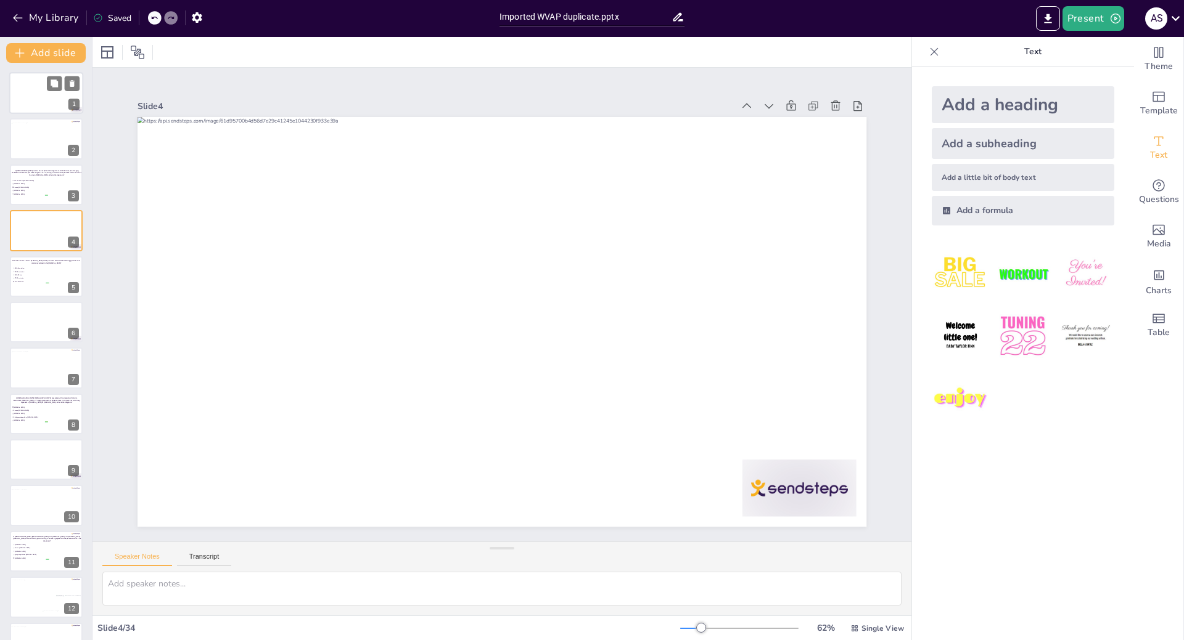
click at [35, 89] on div at bounding box center [46, 93] width 74 height 42
click at [1107, 14] on button "Present" at bounding box center [1093, 18] width 62 height 25
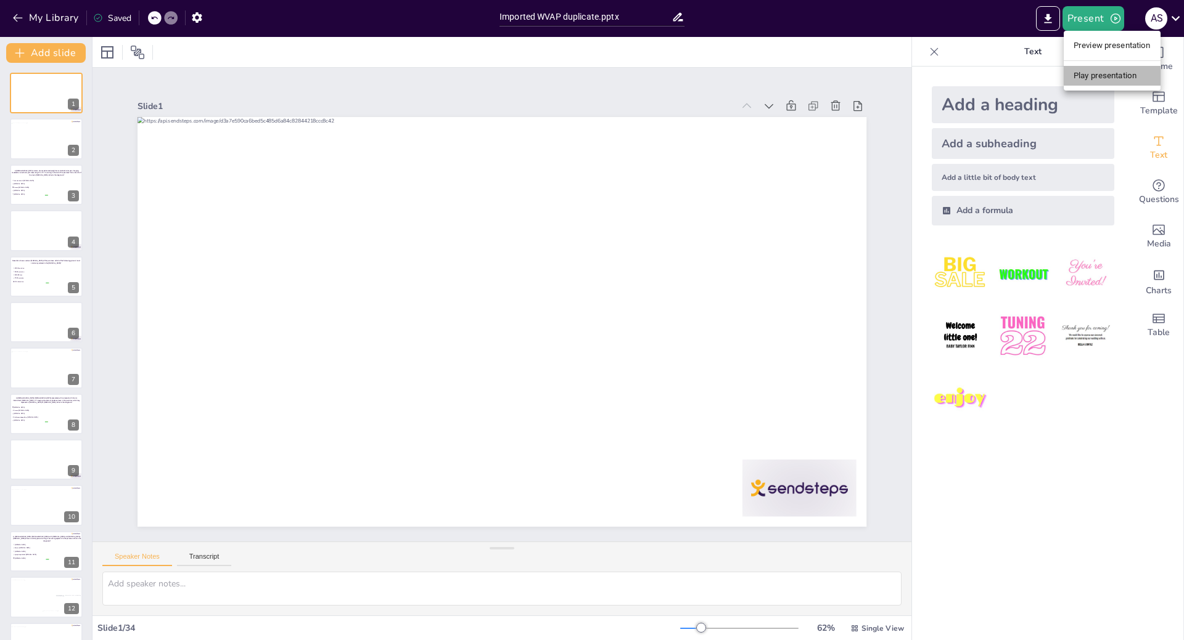
click at [1106, 70] on li "Play presentation" at bounding box center [1111, 76] width 97 height 20
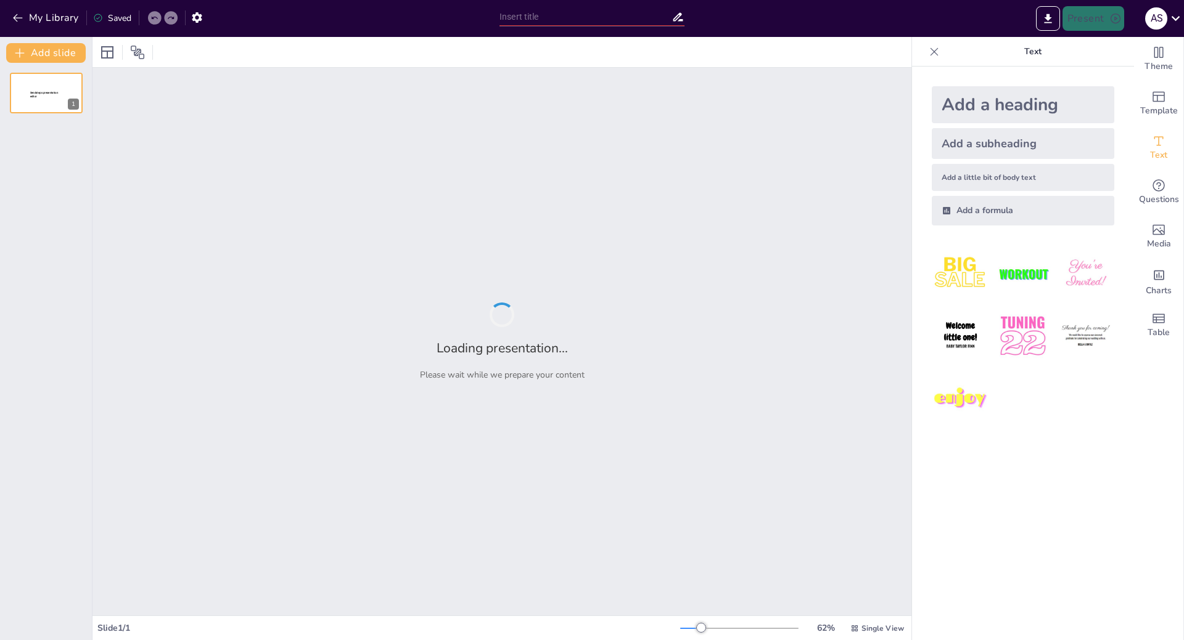
type input "Imported WVAP duplicate.pptx"
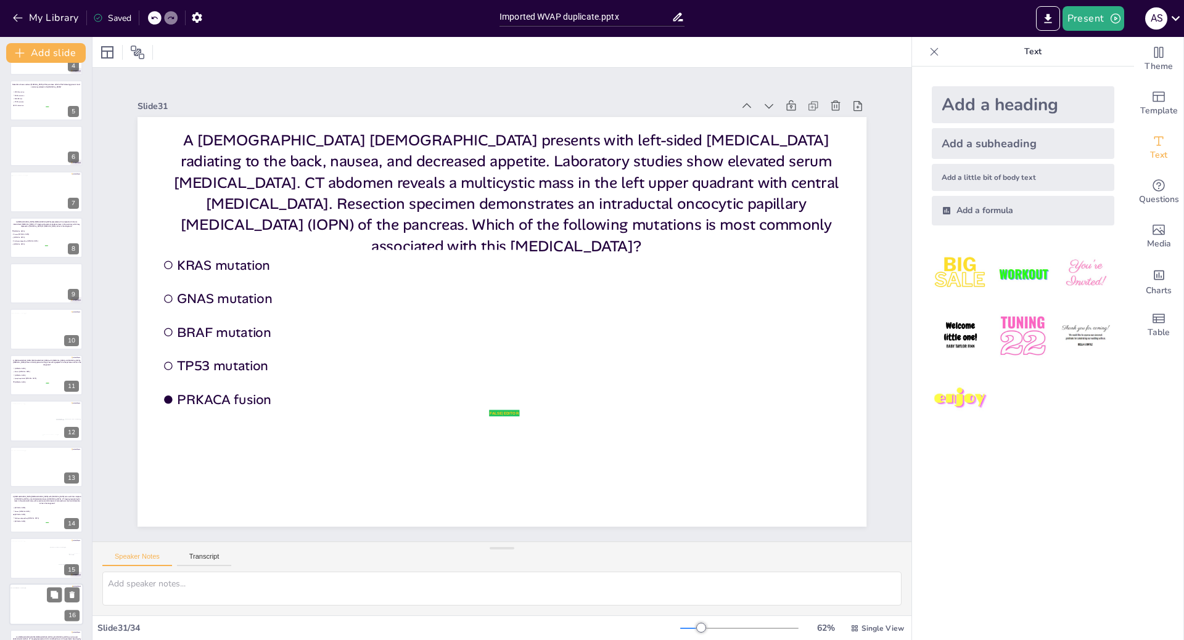
scroll to position [308, 0]
